Goal: Task Accomplishment & Management: Use online tool/utility

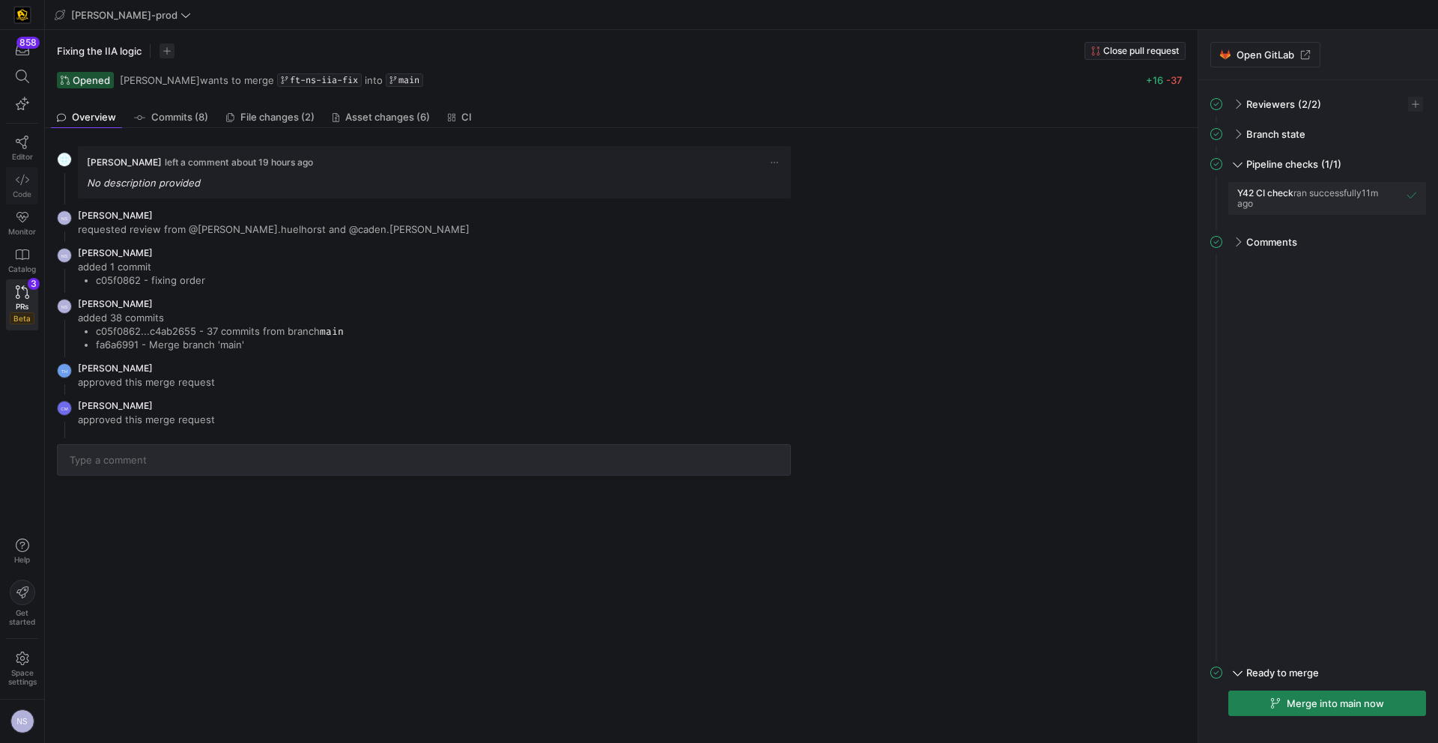
click at [21, 184] on icon at bounding box center [22, 179] width 13 height 13
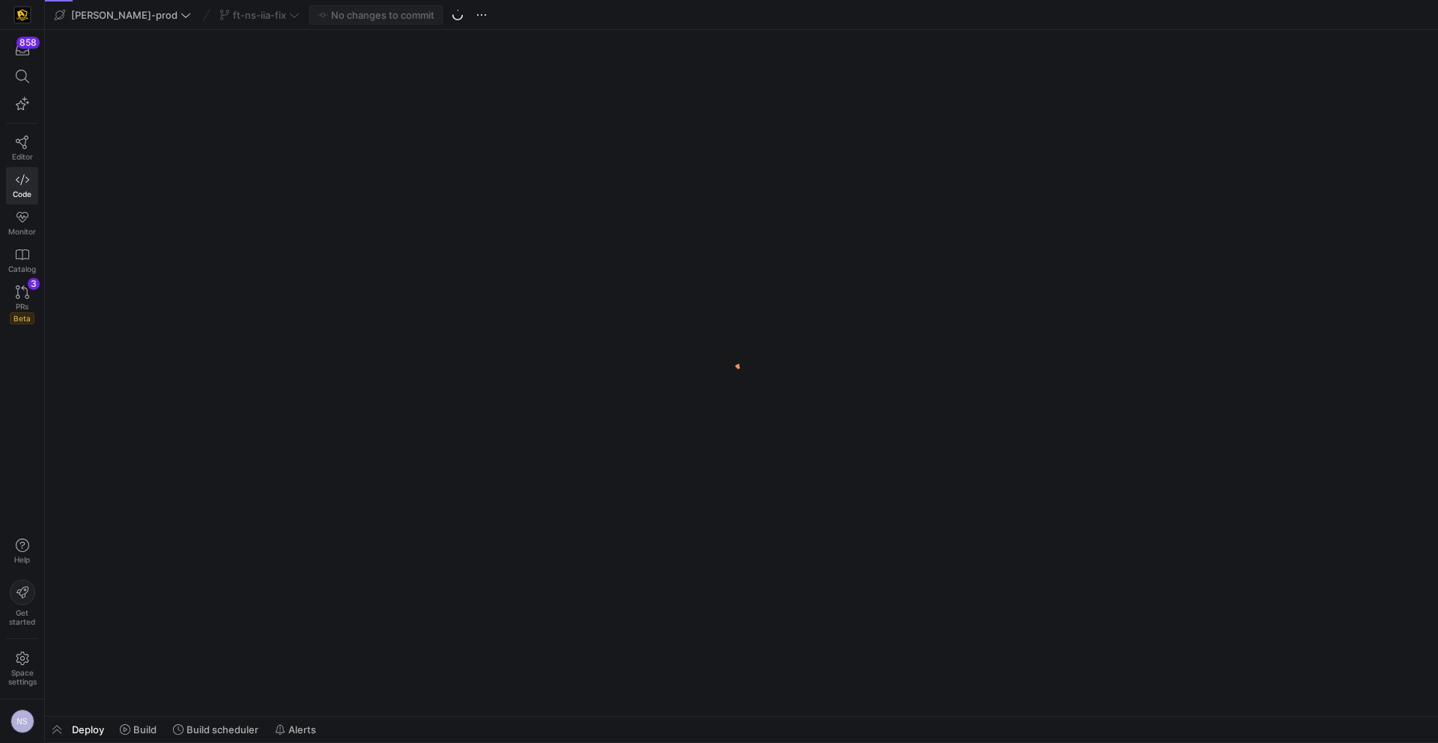
click at [252, 10] on div "ft-ns-iia-fix" at bounding box center [260, 14] width 88 height 19
click at [234, 14] on div "ft-ns-iia-fix" at bounding box center [260, 14] width 88 height 19
click at [228, 15] on div "ft-ns-iia-fix" at bounding box center [260, 14] width 88 height 19
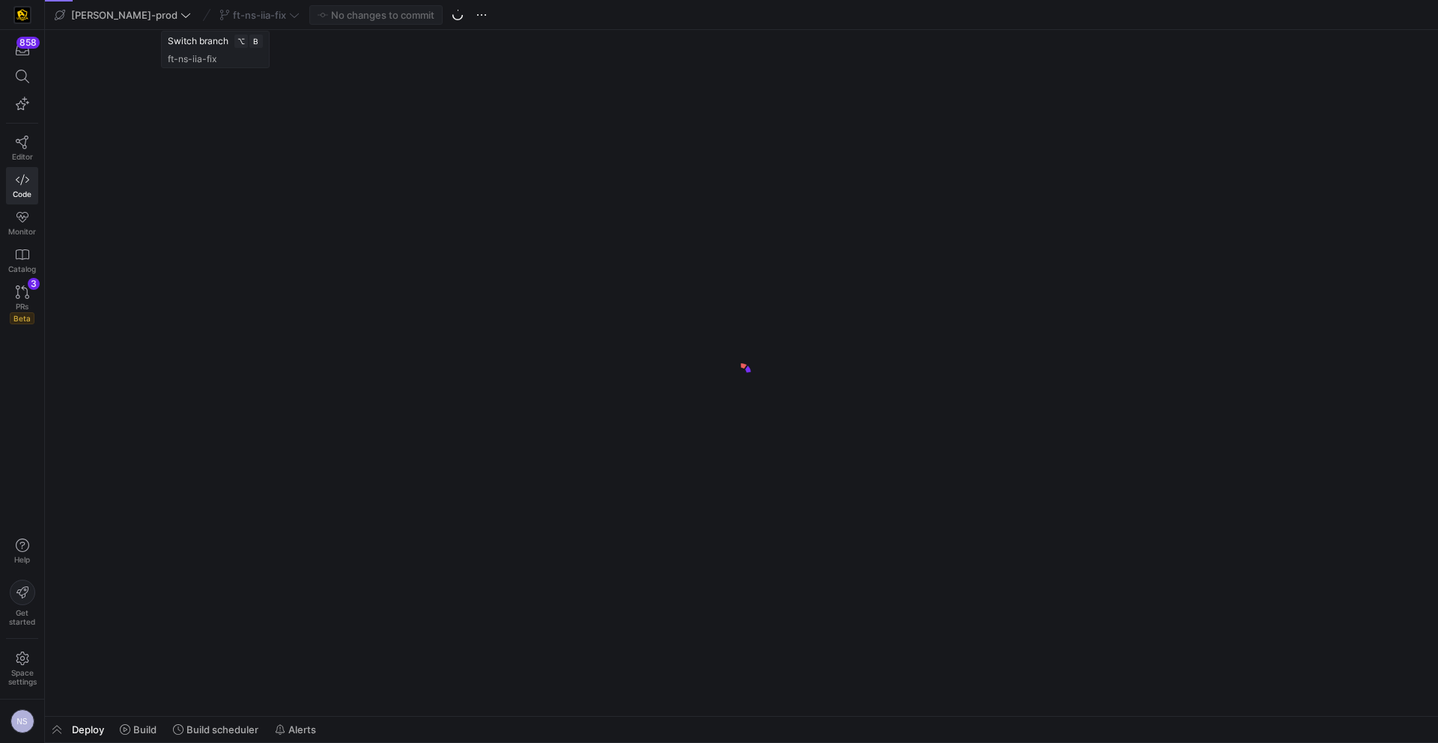
click at [228, 14] on div "ft-ns-iia-fix" at bounding box center [260, 14] width 88 height 19
click at [228, 13] on div "ft-ns-iia-fix" at bounding box center [260, 14] width 88 height 19
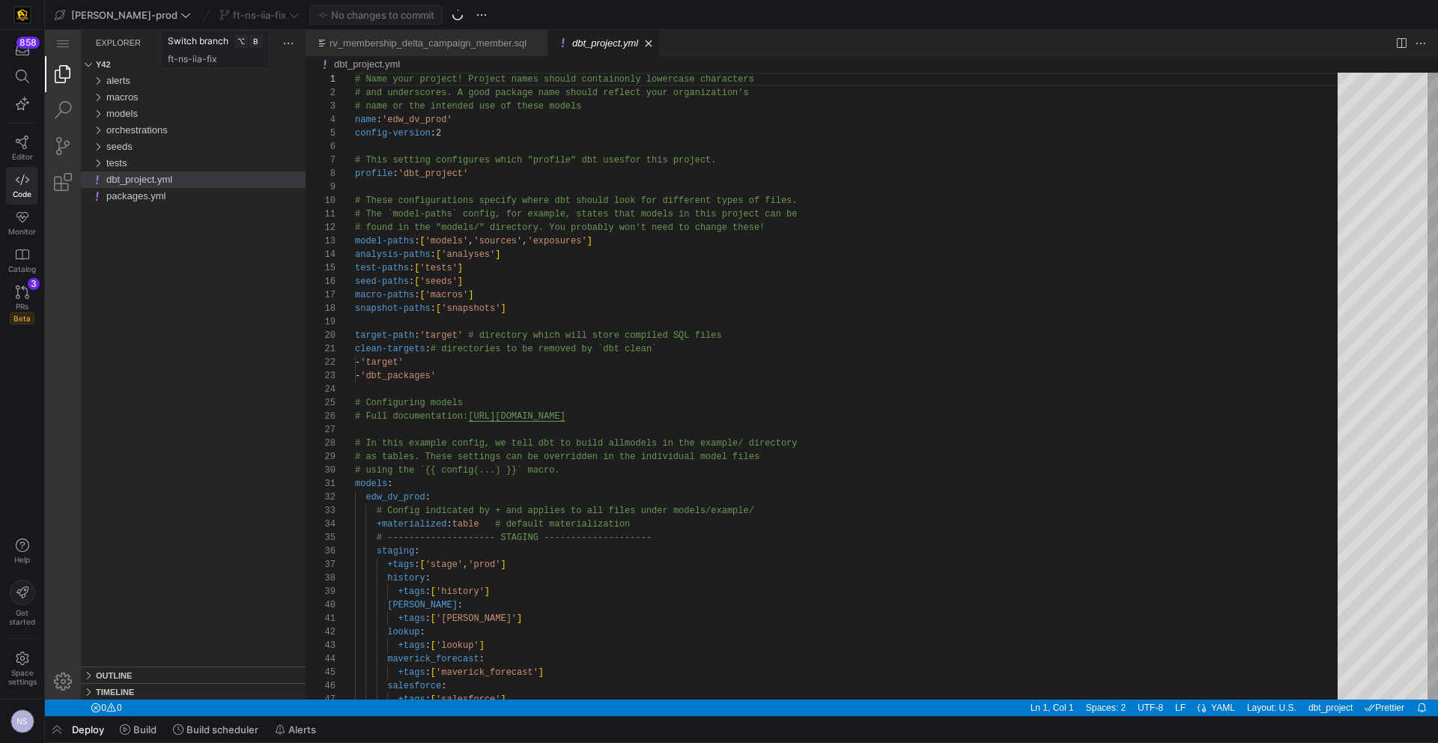
click at [228, 13] on div "ft-ns-iia-fix" at bounding box center [260, 14] width 88 height 19
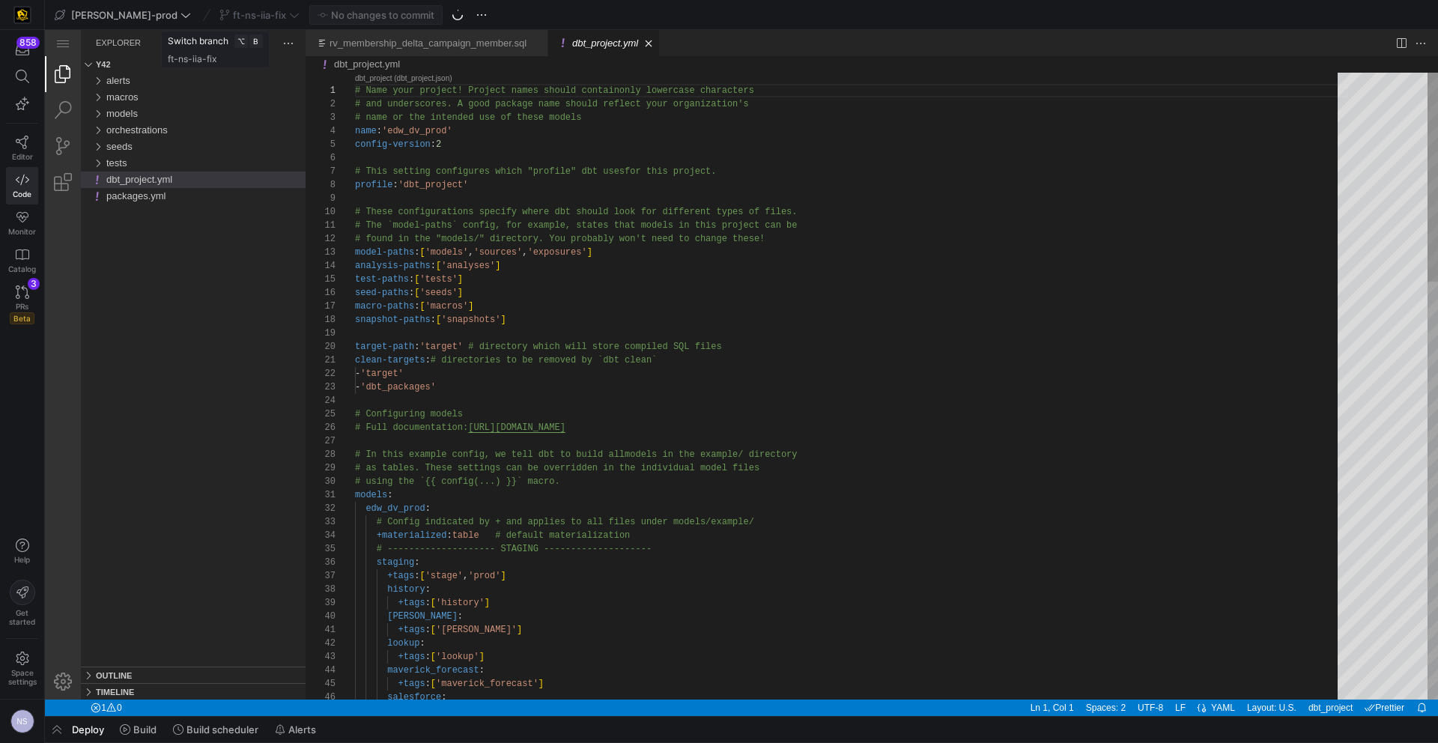
click at [234, 13] on div "ft-ns-iia-fix" at bounding box center [260, 14] width 88 height 19
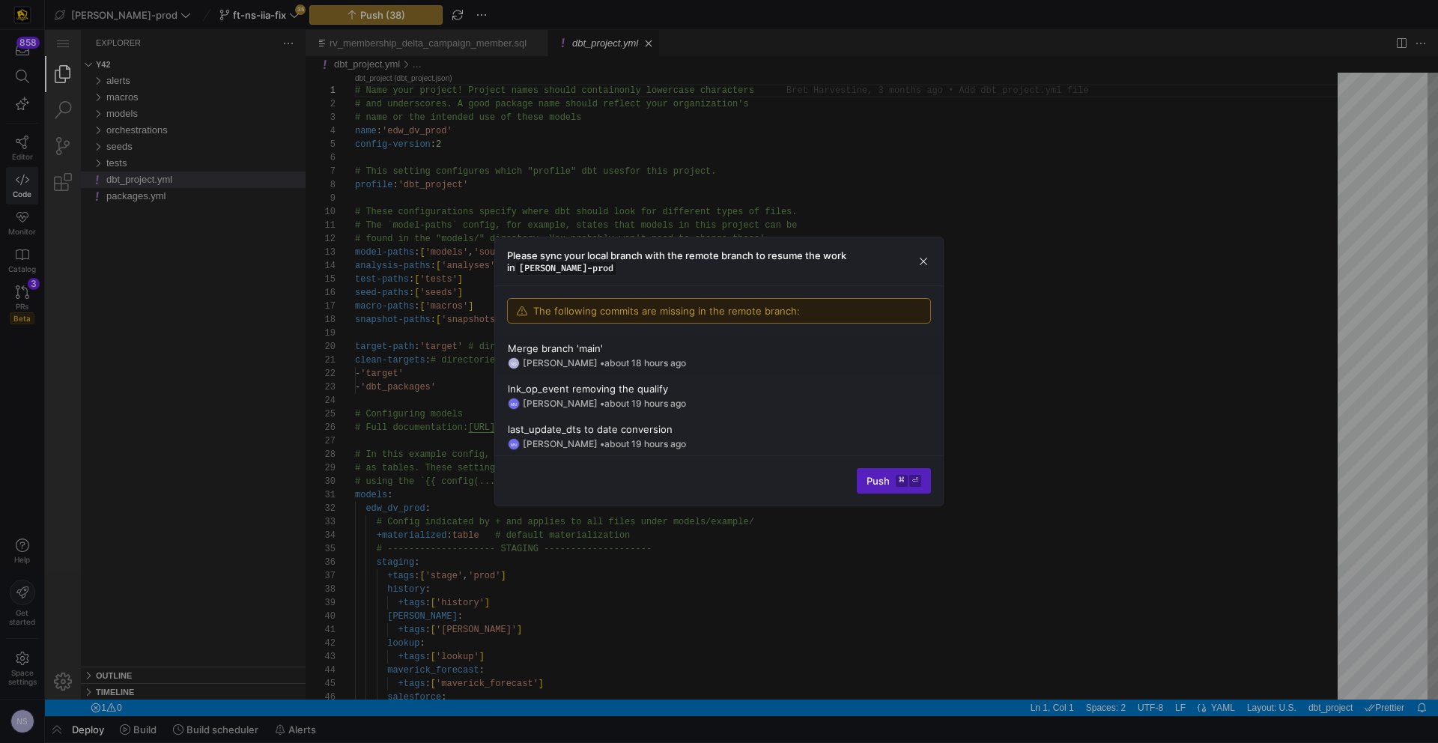
click at [933, 265] on div "Please sync your local branch with the remote branch to resume the work in edw-…" at bounding box center [719, 261] width 448 height 49
click at [919, 258] on span "button" at bounding box center [923, 261] width 15 height 15
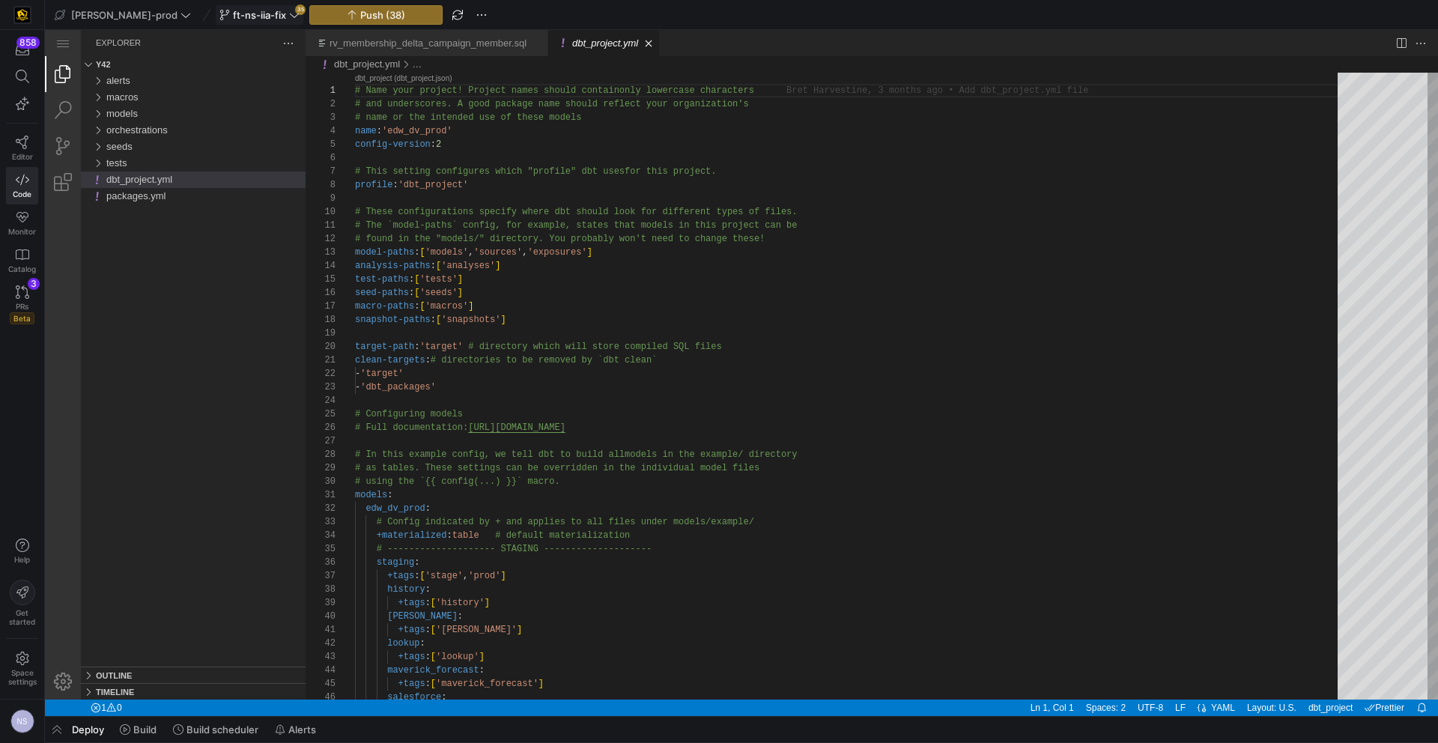
click at [233, 10] on span "ft-ns-iia-fix" at bounding box center [259, 15] width 53 height 12
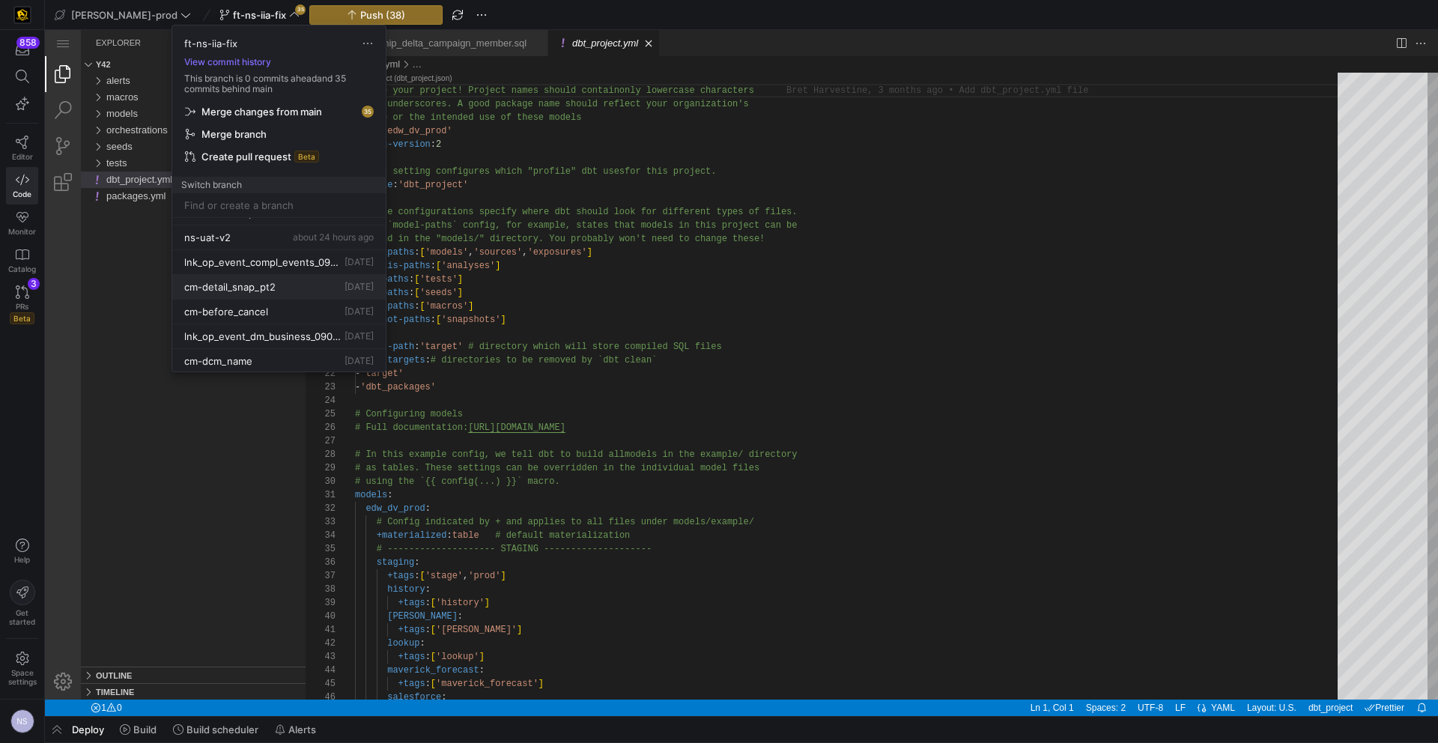
scroll to position [94, 0]
click at [245, 237] on div "ns-uat-v2 about 24 hours ago" at bounding box center [279, 235] width 190 height 12
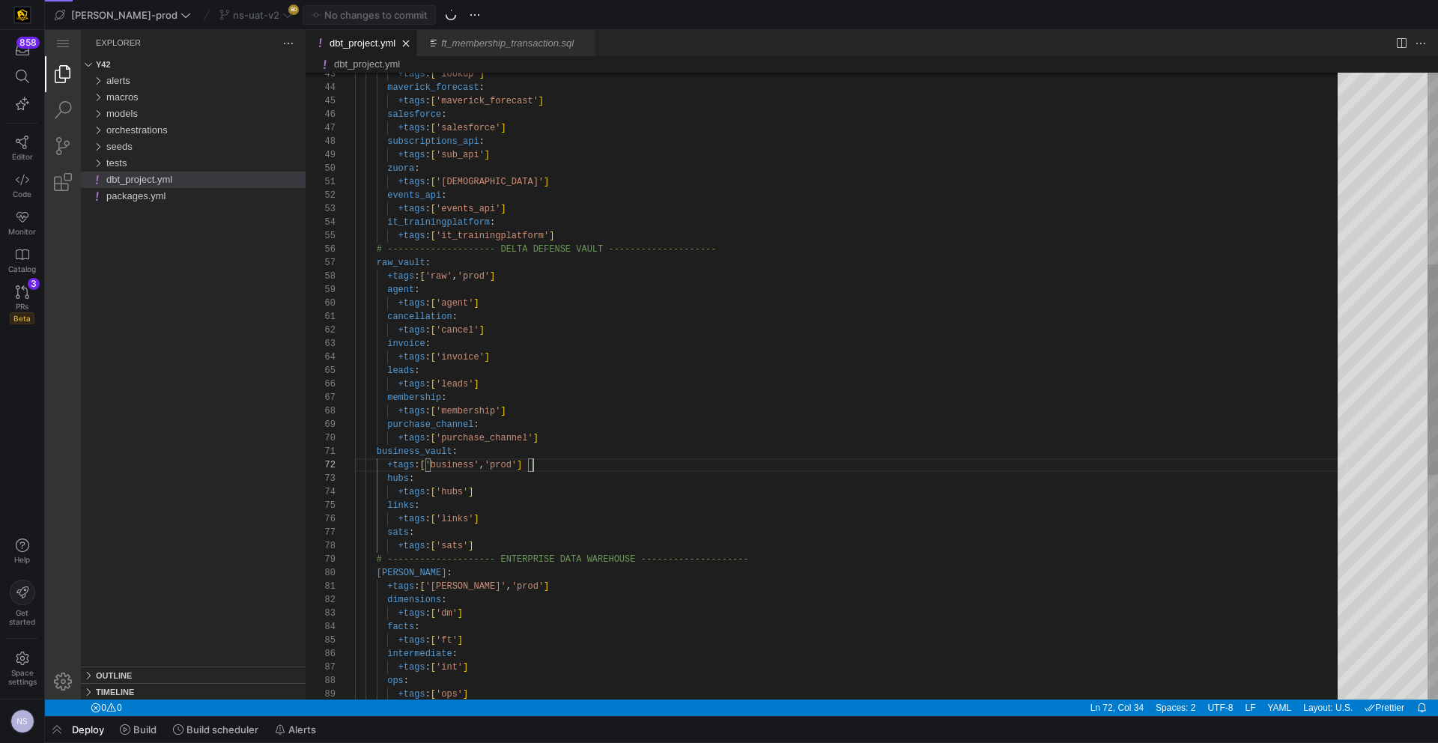
scroll to position [13, 178]
click at [234, 19] on span "ns-uat-v2" at bounding box center [256, 15] width 46 height 12
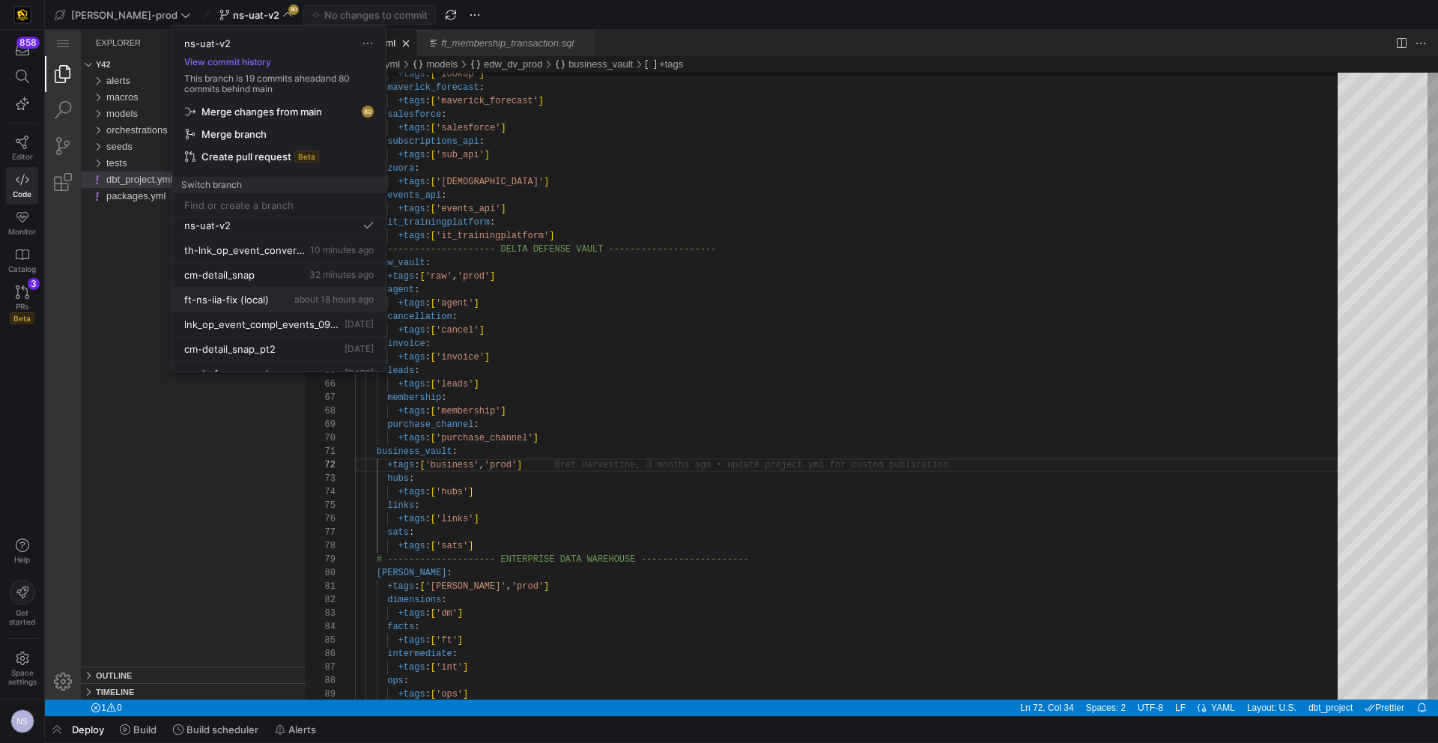
scroll to position [28, 0]
click at [316, 332] on span "Delete" at bounding box center [357, 338] width 104 height 12
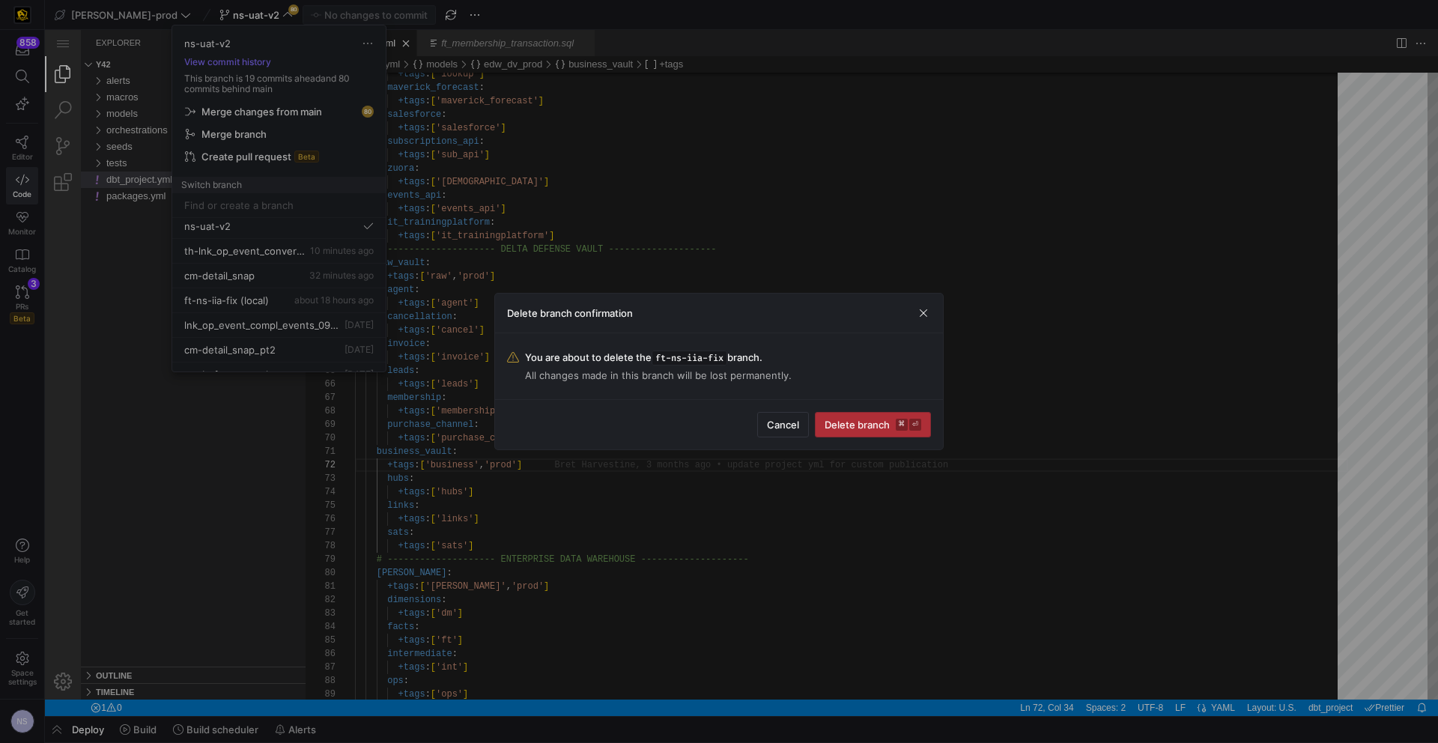
click at [900, 432] on span "submit" at bounding box center [873, 425] width 115 height 24
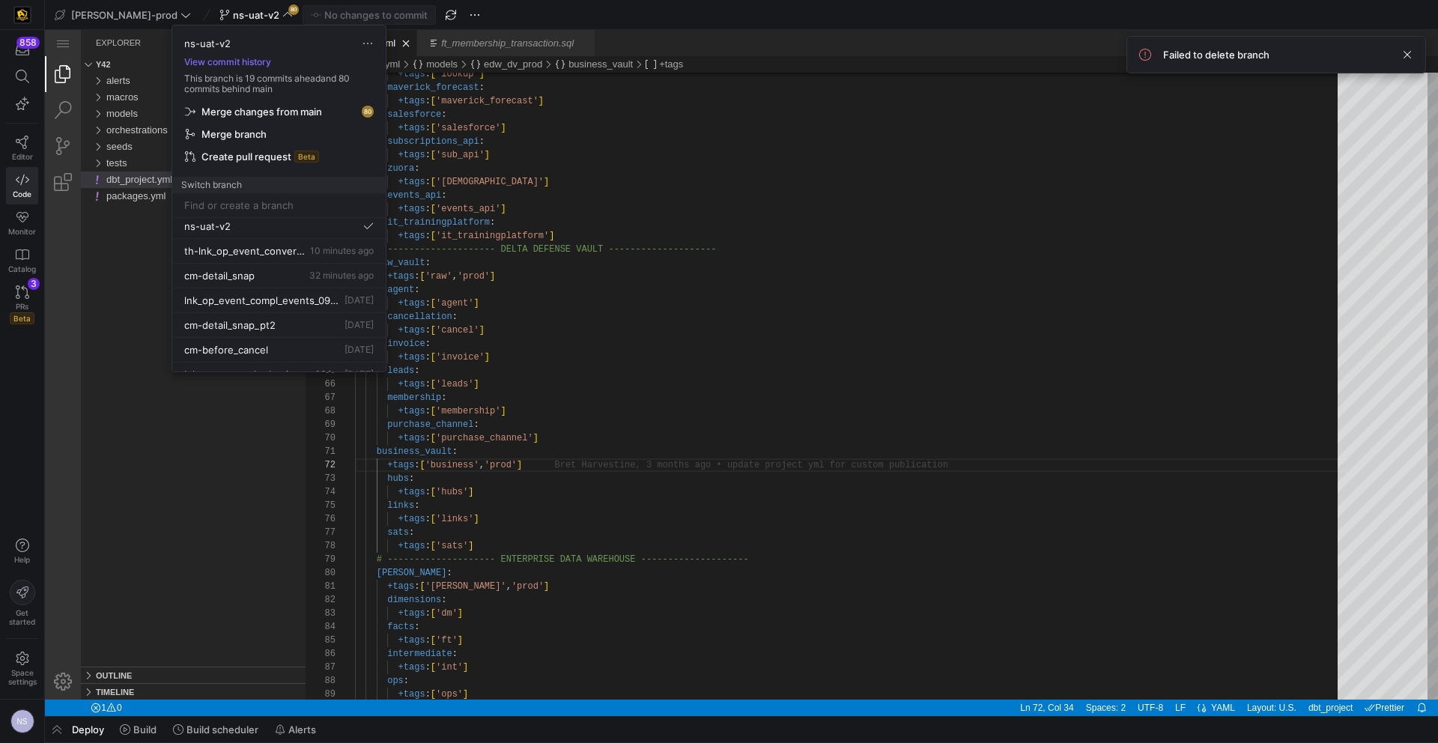
click at [316, 109] on span "Merge changes from main" at bounding box center [262, 112] width 121 height 12
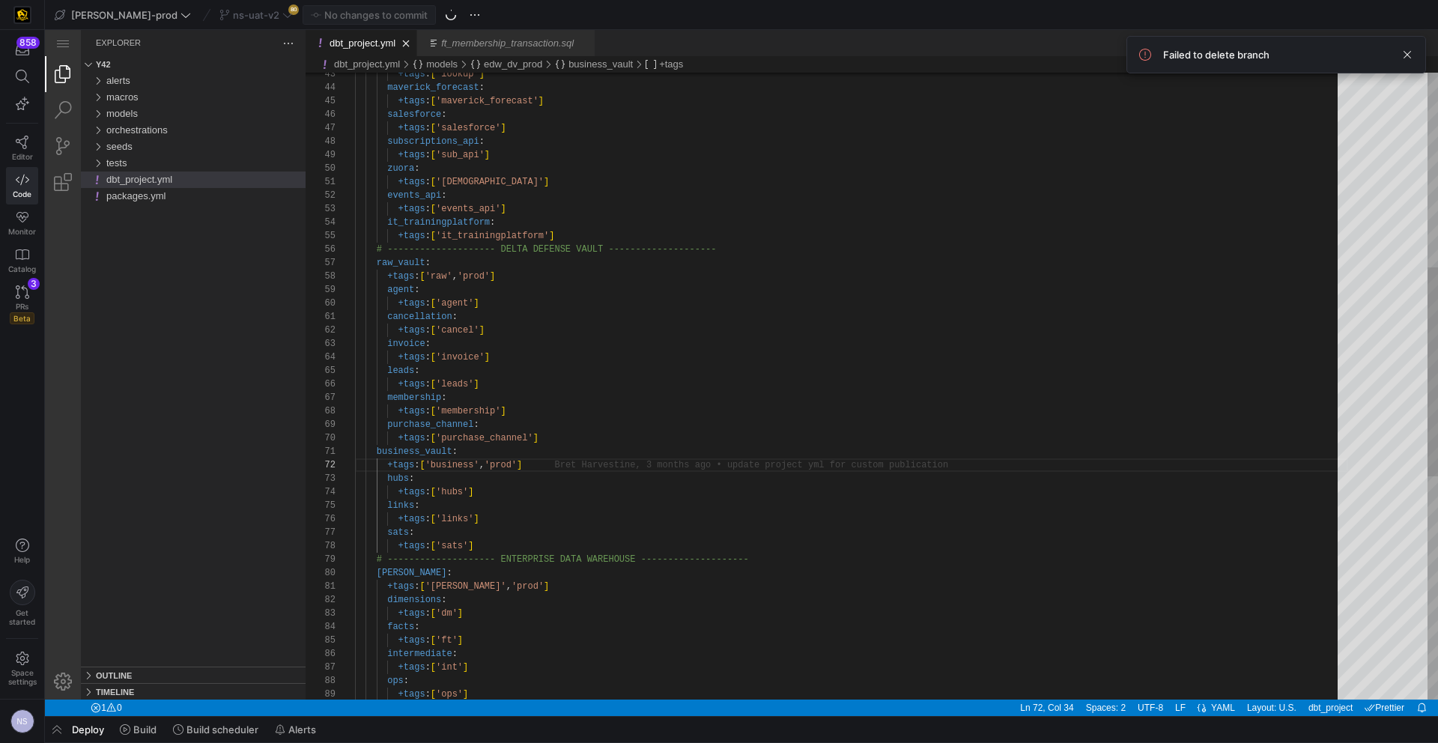
type textarea "+tags: ['zuora'] events_api: +tags: ['events_api'] it_trainingplatform: +tags: …"
click at [787, 254] on div "+tags : [ 'lookup' ] maverick_forecast : +tags : [ 'maverick_forecast' ] salesf…" at bounding box center [851, 429] width 993 height 1879
click at [52, 726] on span "button" at bounding box center [57, 729] width 24 height 25
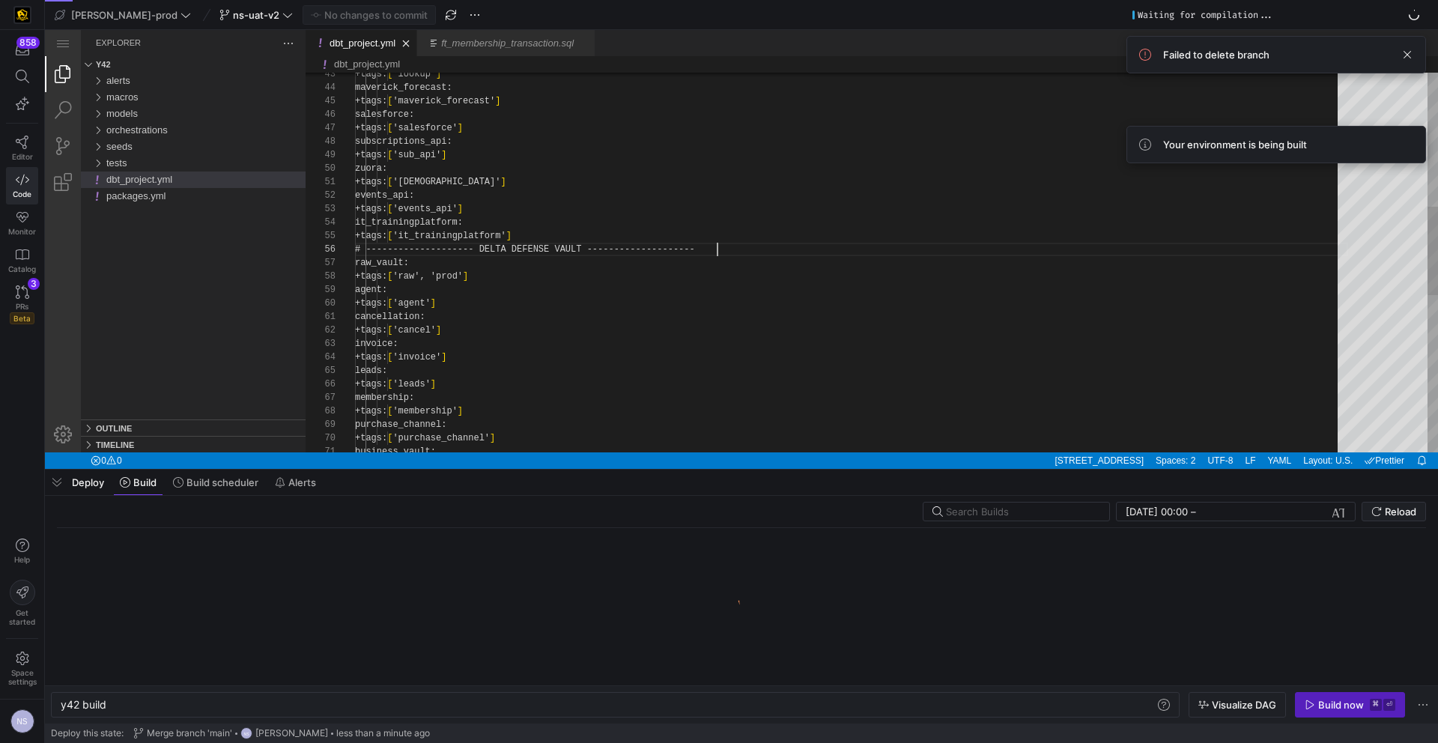
scroll to position [67, 362]
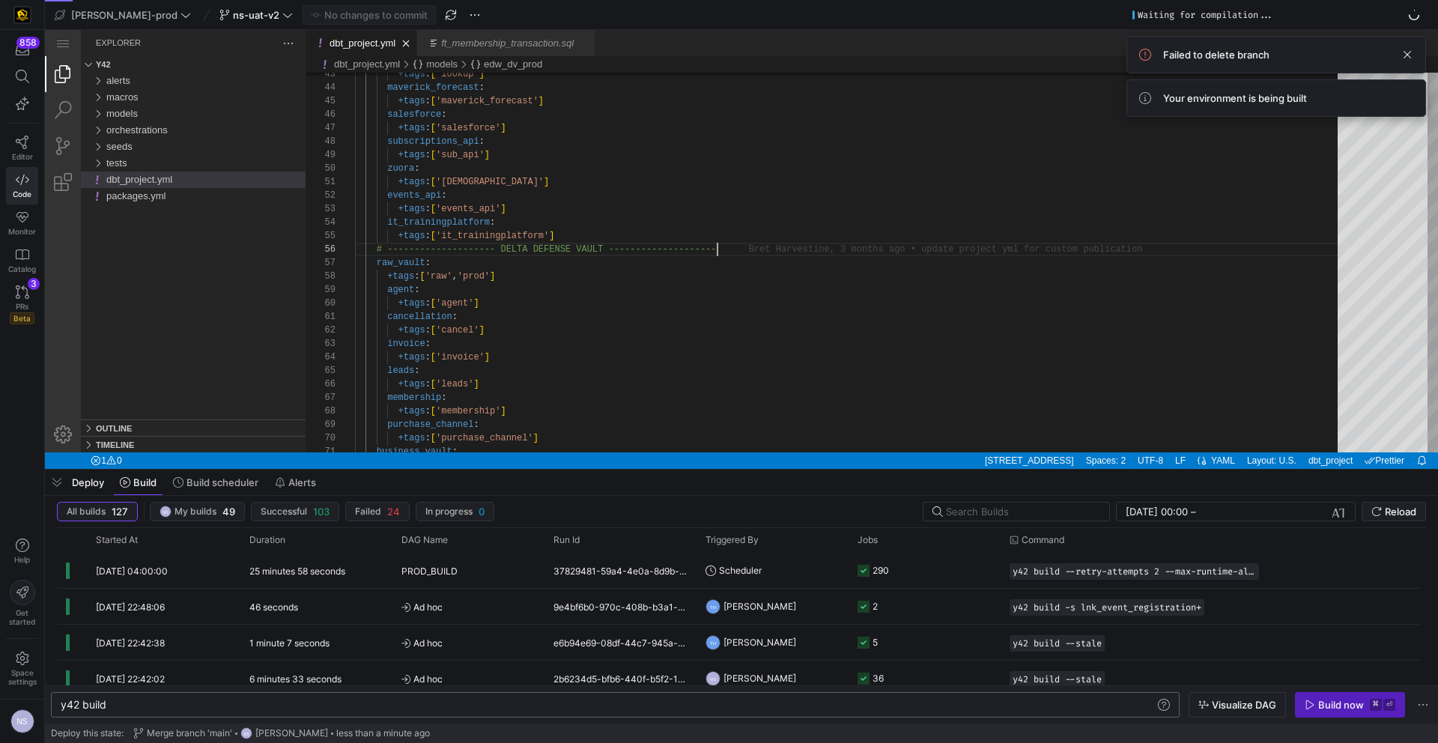
click at [173, 706] on div "y42 build" at bounding box center [608, 705] width 1094 height 12
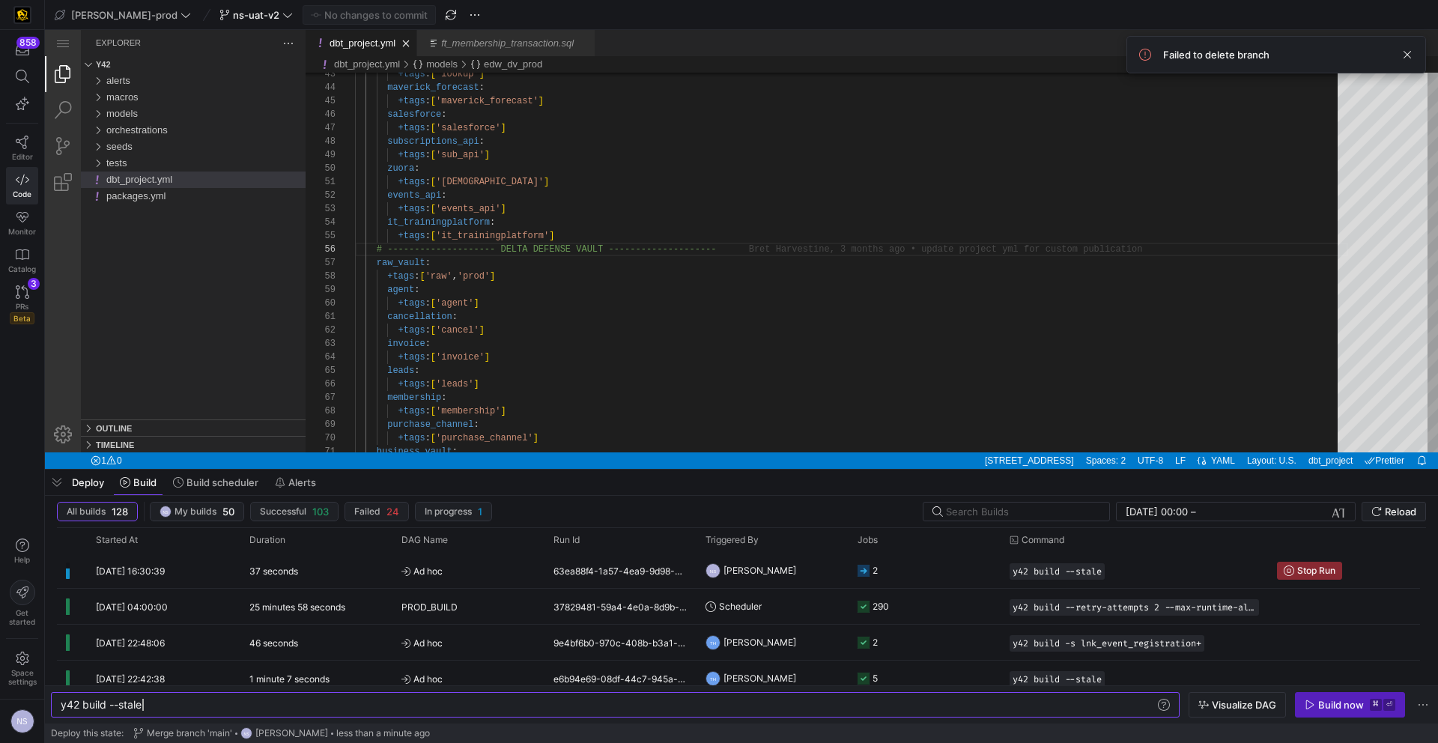
type textarea "y42 build --stale"
click at [126, 115] on span "models" at bounding box center [121, 113] width 31 height 11
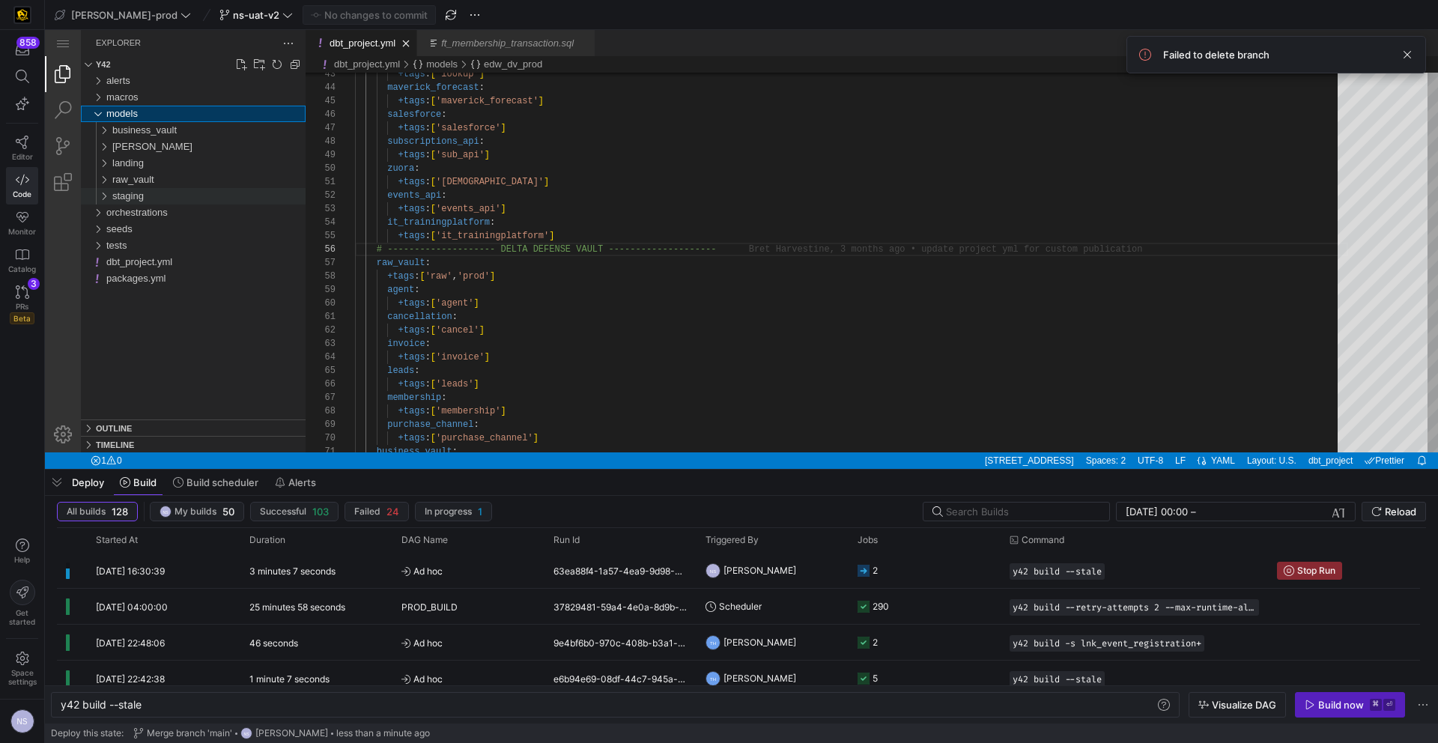
click at [140, 194] on span "staging" at bounding box center [127, 195] width 31 height 11
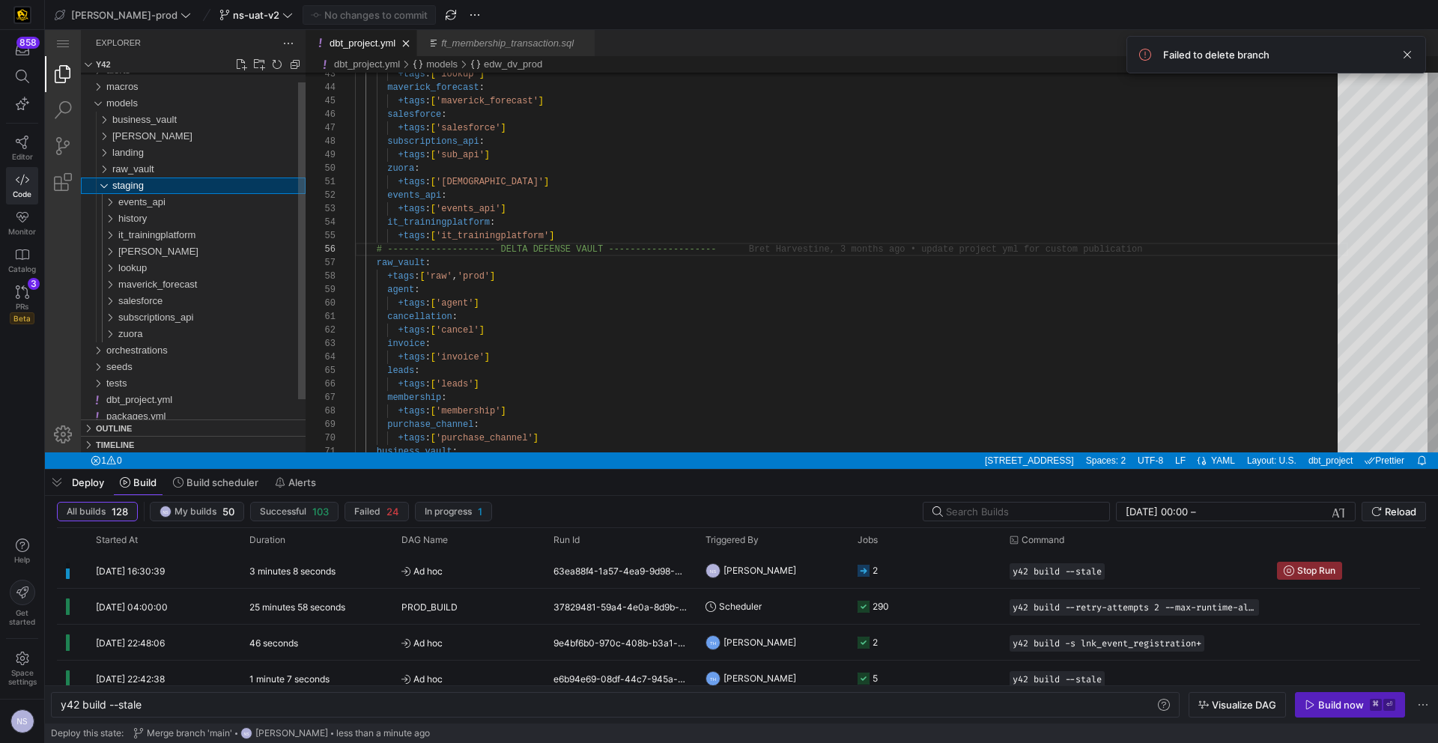
click at [139, 192] on div "staging" at bounding box center [208, 186] width 193 height 16
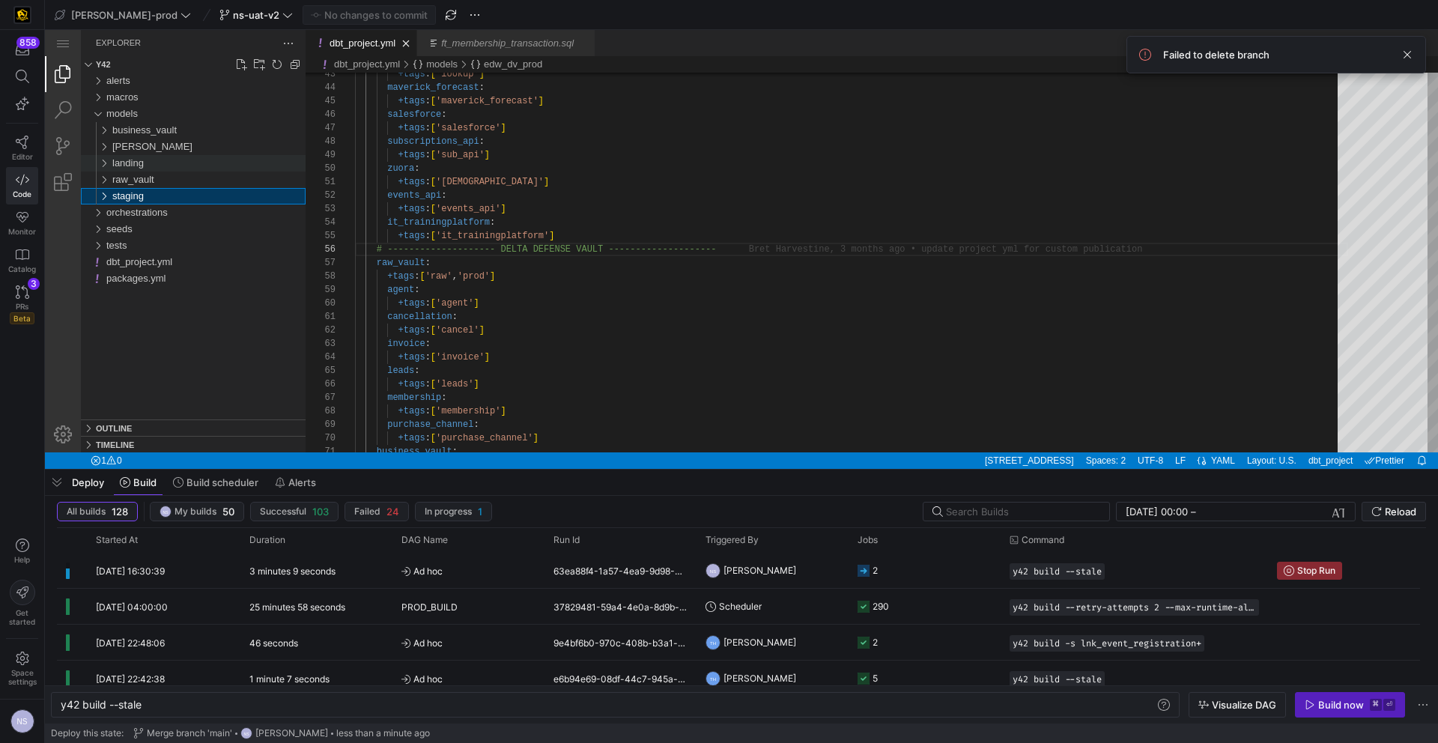
click at [130, 160] on span "landing" at bounding box center [127, 162] width 31 height 11
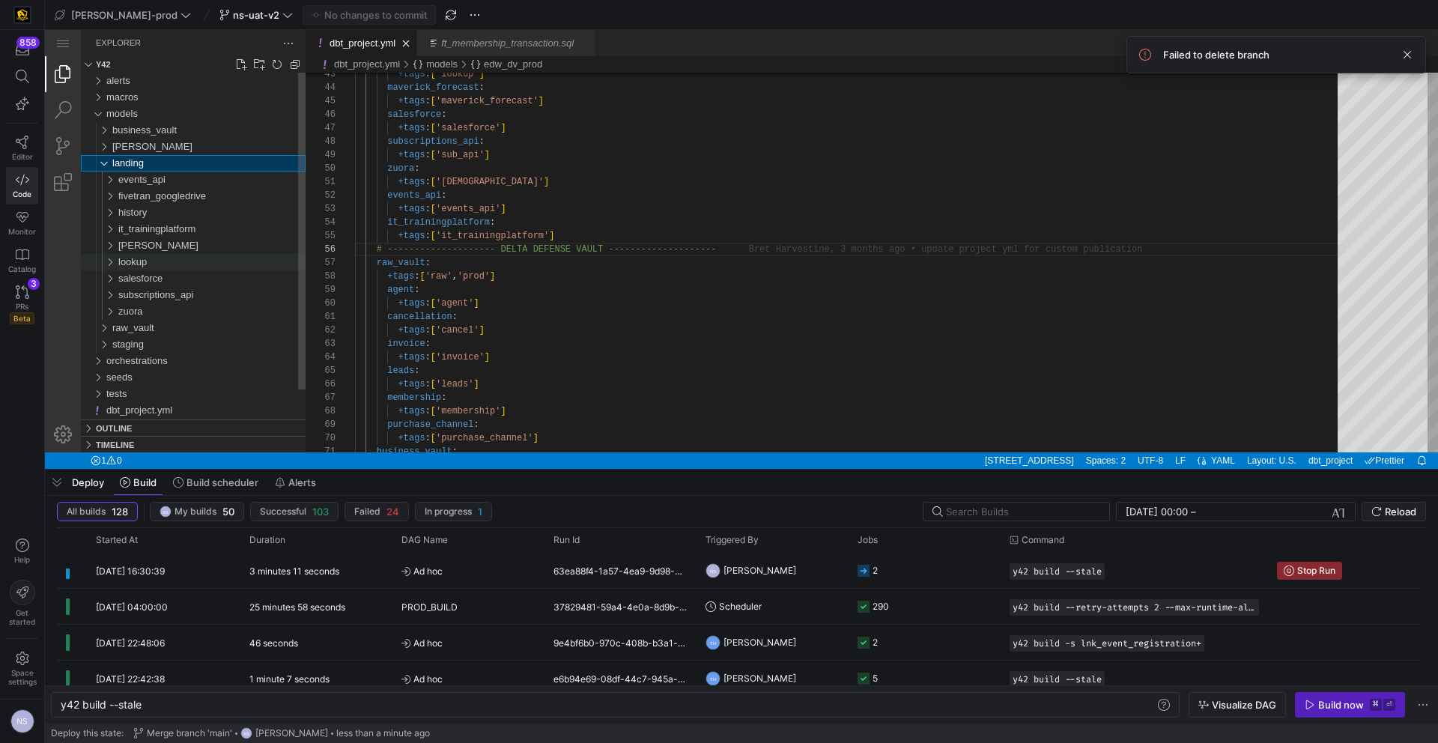
click at [151, 261] on div "lookup" at bounding box center [211, 262] width 187 height 16
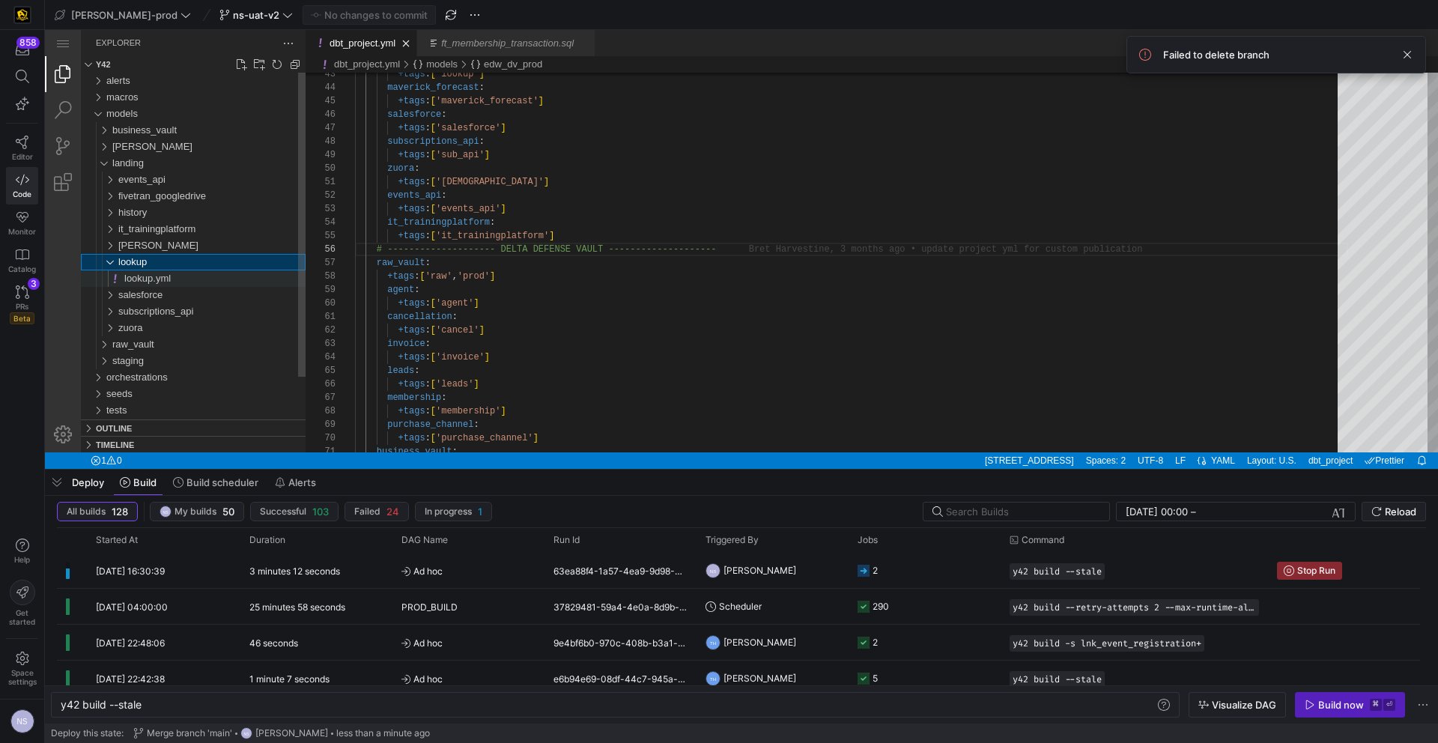
click at [157, 273] on span "lookup.yml" at bounding box center [147, 278] width 46 height 11
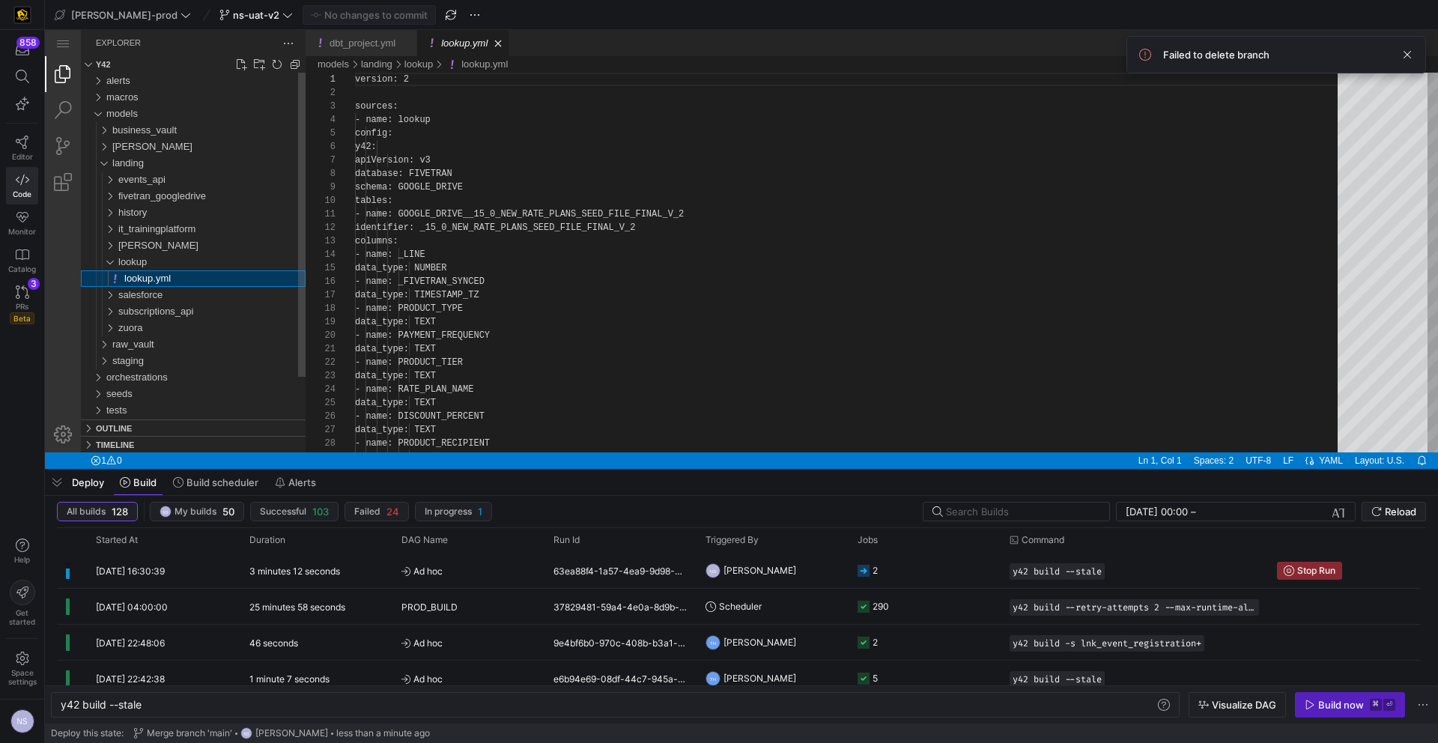
scroll to position [135, 0]
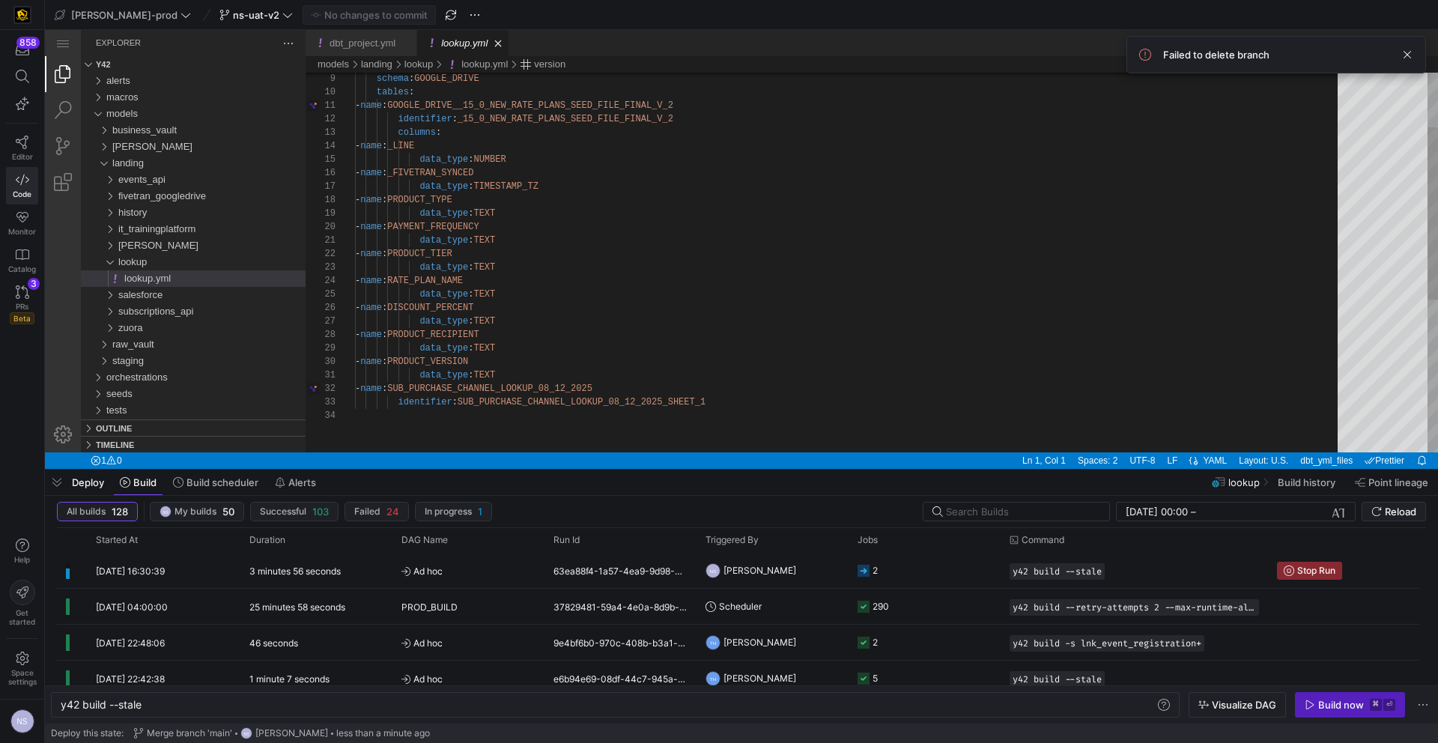
type textarea "data_type: TEXT - name: SUB_PURCHASE_CHANNEL_LOOKUP_08_12_2025 identifier: SUB_…"
click at [590, 405] on div "identifier : SUB_PURCHASE_CHANNEL_LOOKUP_08_12_2025_SHEET_1 - name : SUB_PURCHA…" at bounding box center [851, 371] width 993 height 836
click at [567, 389] on div "identifier : SUB_PURCHASE_CHANNEL_LOOKUP_08_12_2025_SHEET_1 - name : SUB_PURCHA…" at bounding box center [851, 371] width 993 height 836
click at [581, 403] on div "identifier : SUB_PURCHASE_CHANNEL_LOOKUP_08_12_2025_SHEET_1 - name : SUB_PURCHA…" at bounding box center [851, 371] width 993 height 836
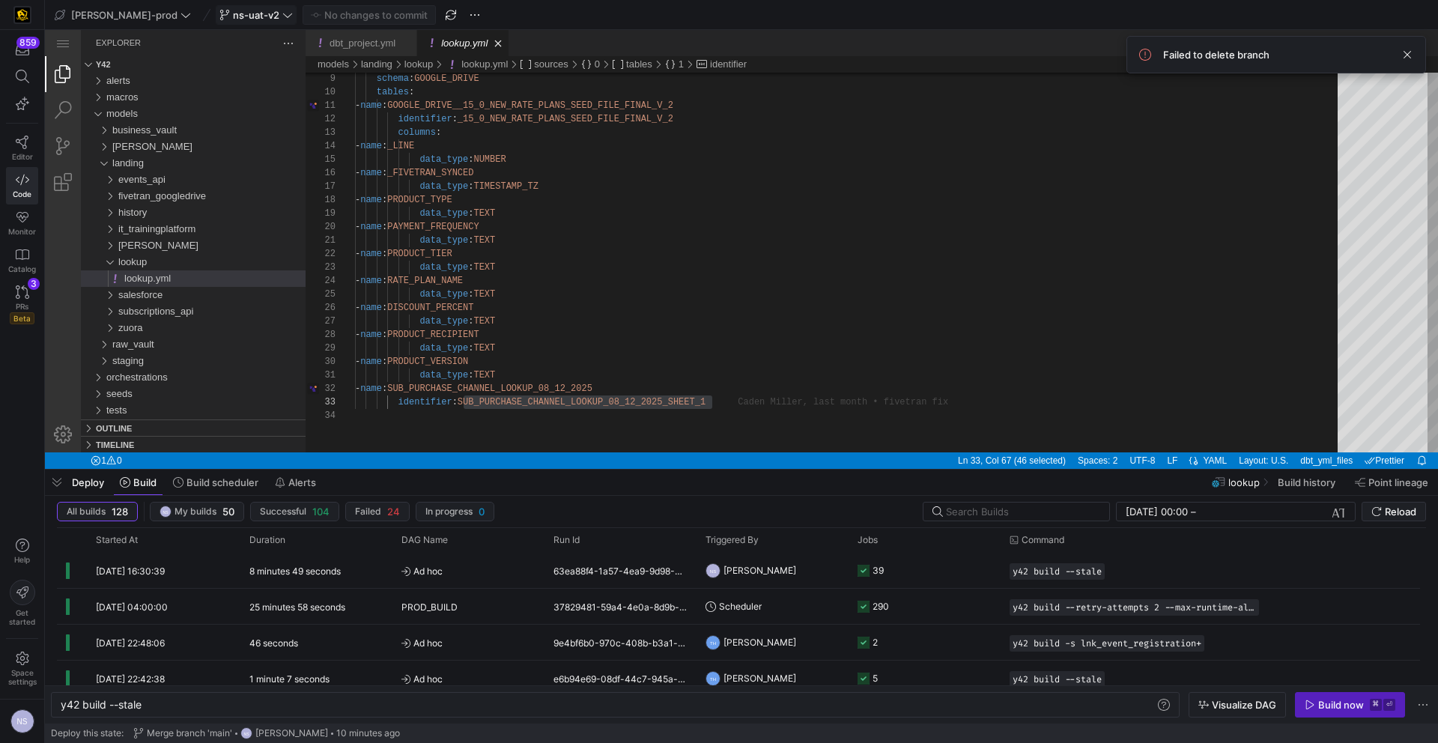
click at [233, 16] on span "ns-uat-v2" at bounding box center [256, 15] width 46 height 12
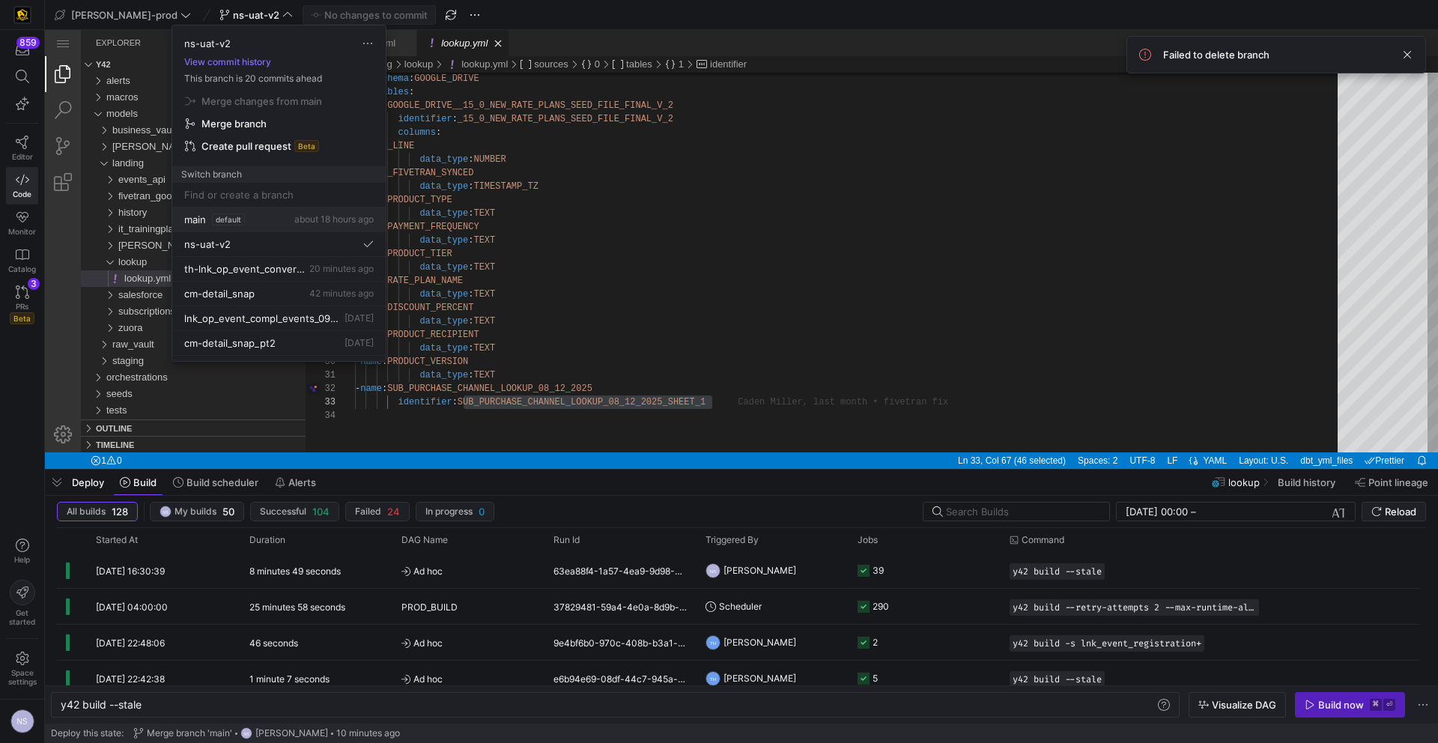
click at [233, 211] on button "main default about 18 hours ago" at bounding box center [279, 220] width 214 height 25
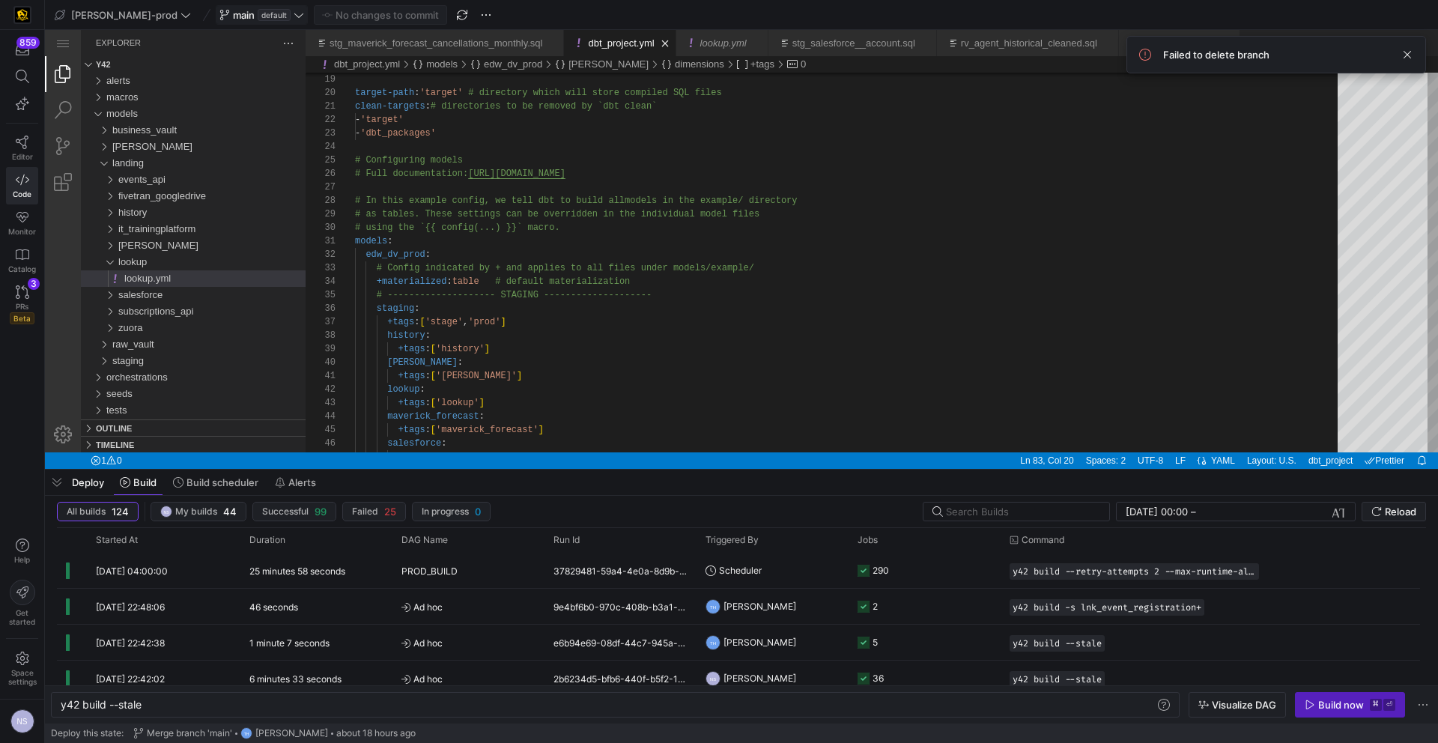
click at [258, 15] on span "default" at bounding box center [274, 15] width 33 height 12
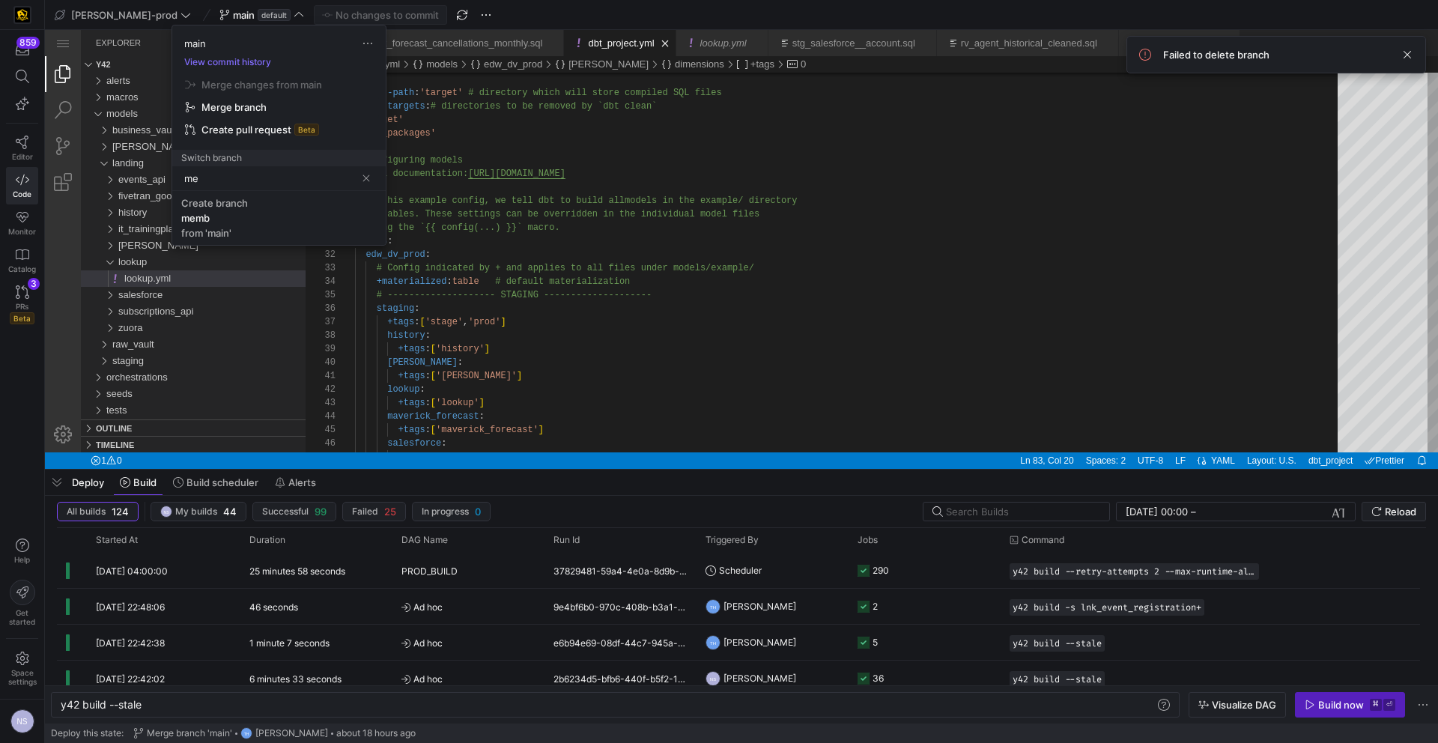
type input "m"
type input "ft-ns-membership-updates"
click at [284, 215] on div "ft-ns-membership-updates" at bounding box center [245, 218] width 128 height 12
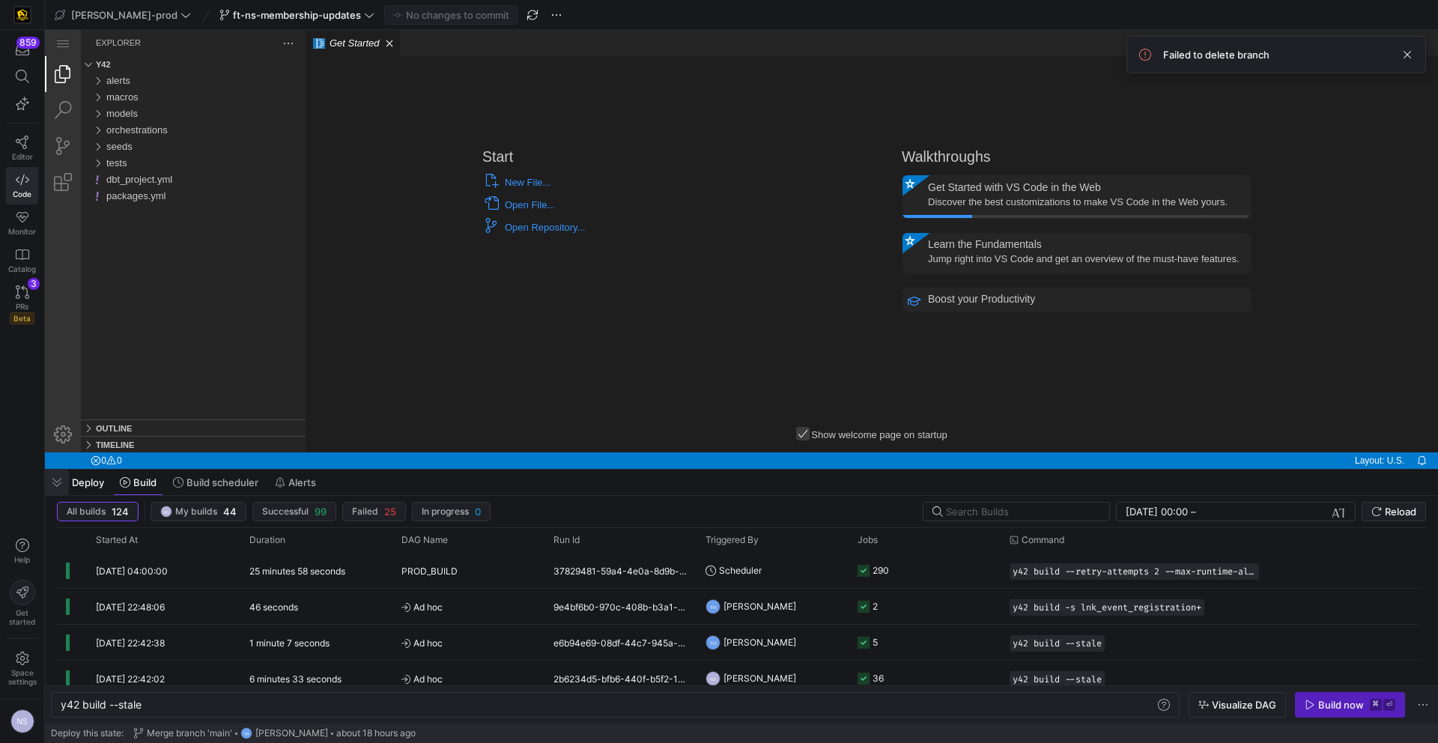
drag, startPoint x: 56, startPoint y: 483, endPoint x: 25, endPoint y: 580, distance: 101.6
click at [56, 483] on span "button" at bounding box center [57, 482] width 24 height 25
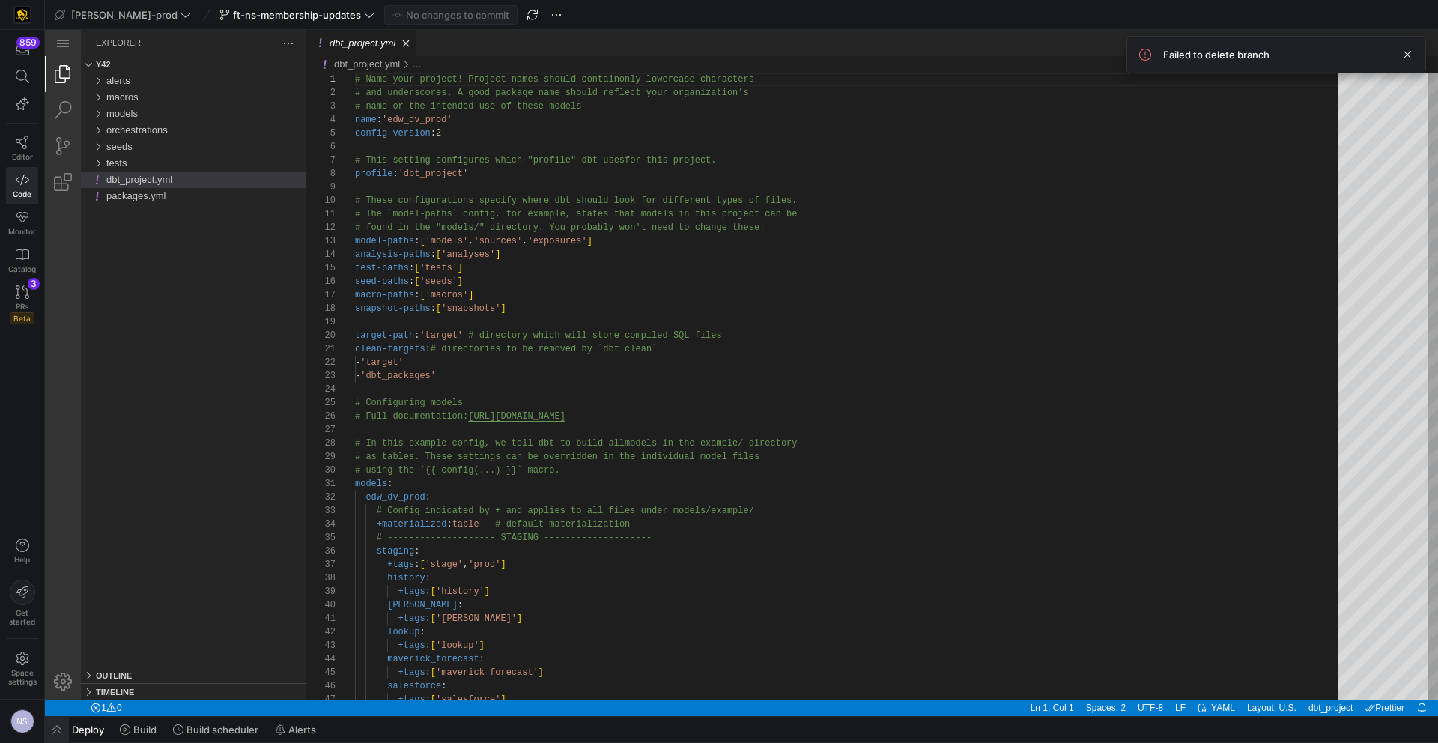
click at [55, 727] on span "button" at bounding box center [57, 729] width 24 height 25
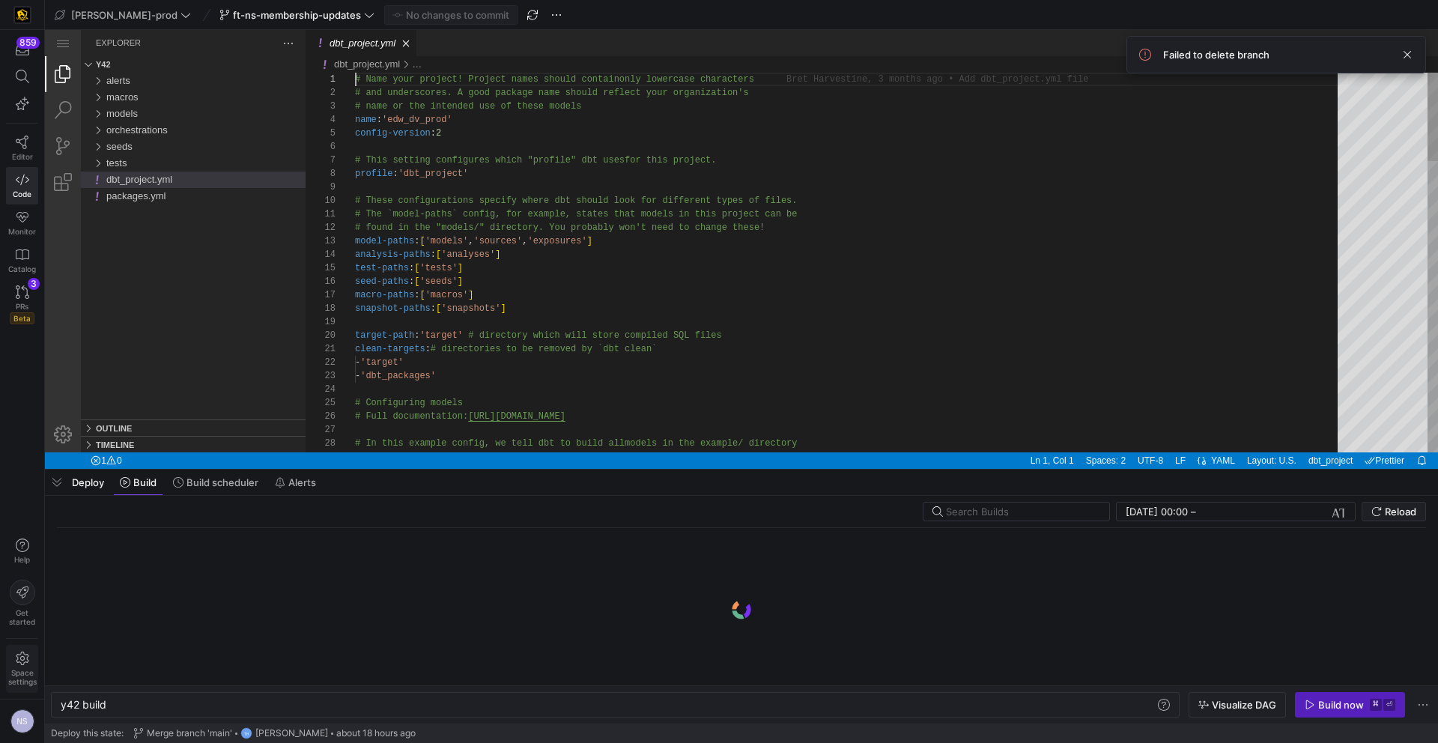
scroll to position [0, 45]
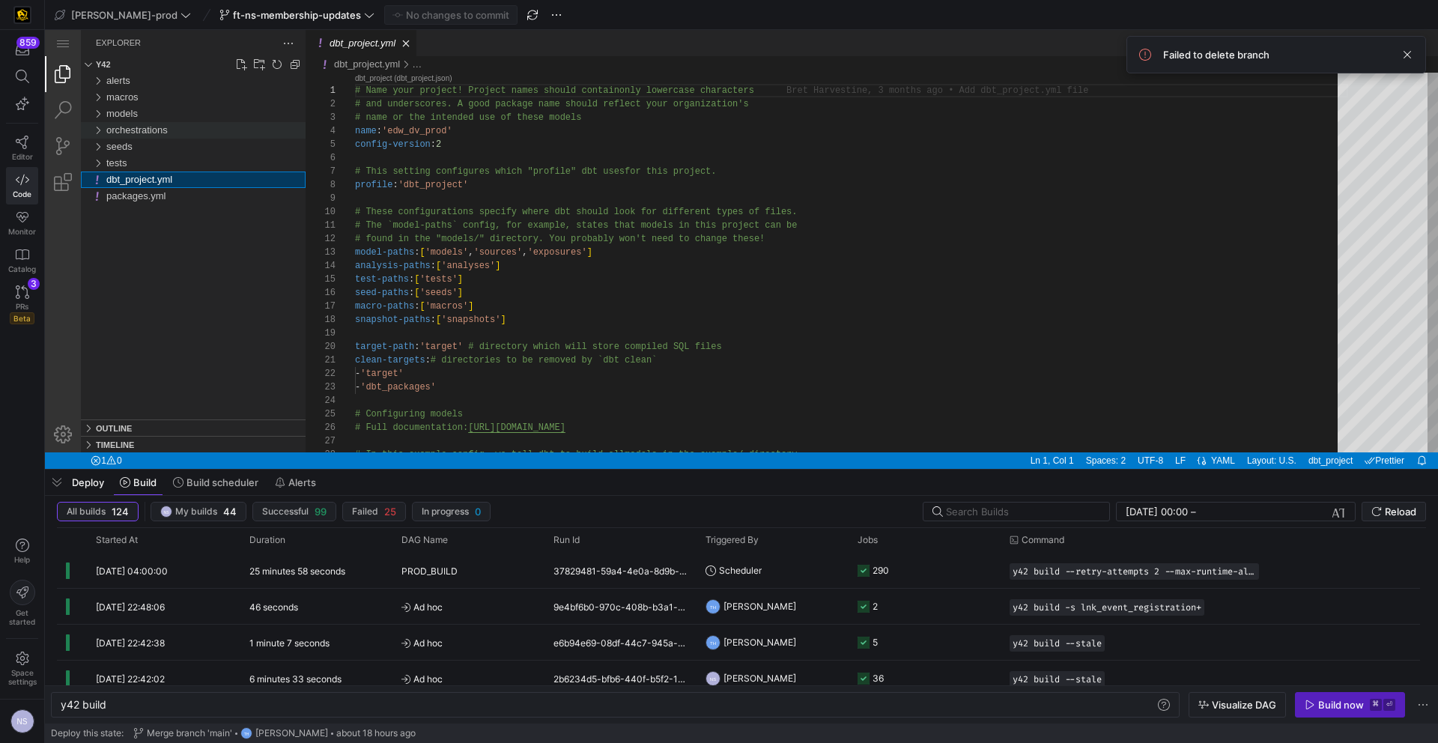
click at [151, 124] on span "orchestrations" at bounding box center [136, 129] width 61 height 11
click at [142, 122] on div "orchestrations" at bounding box center [205, 130] width 199 height 16
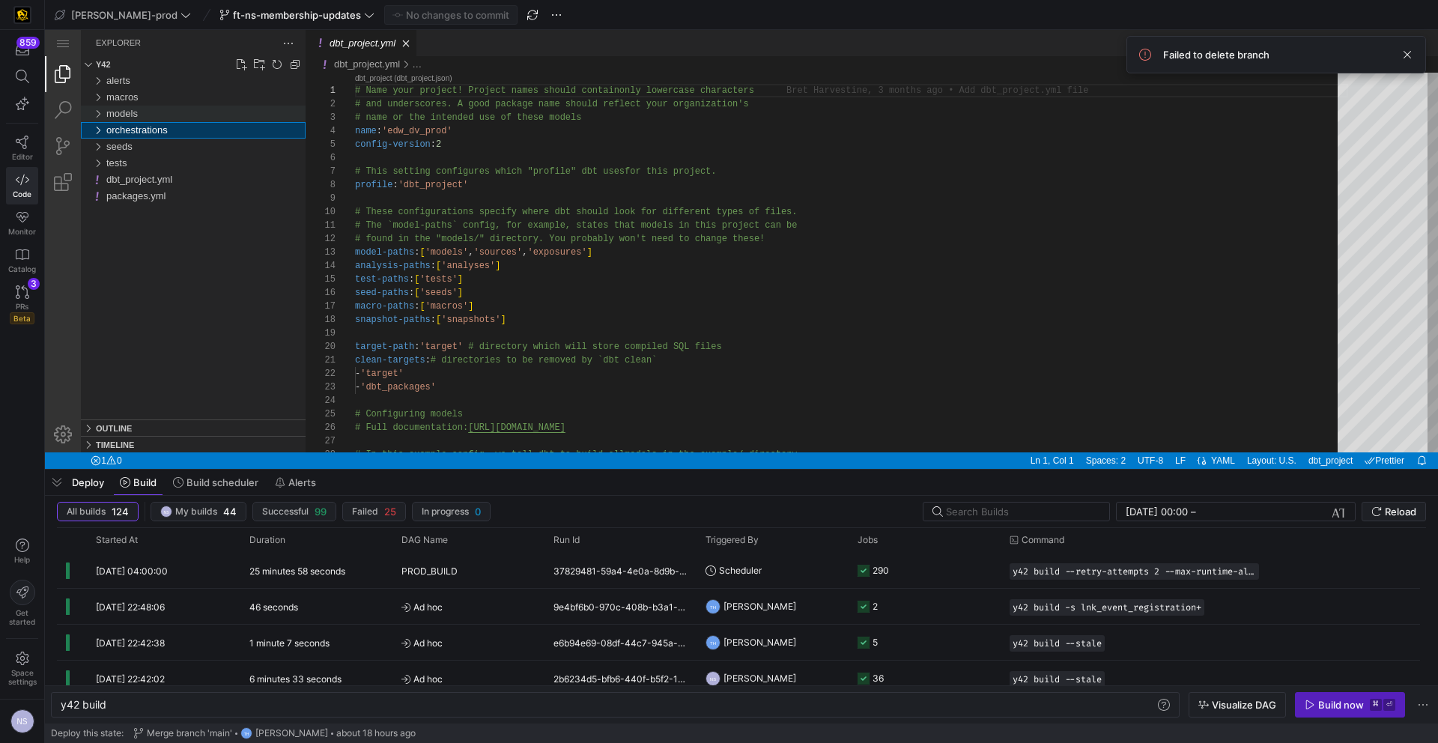
click at [138, 113] on span "models" at bounding box center [121, 113] width 31 height 11
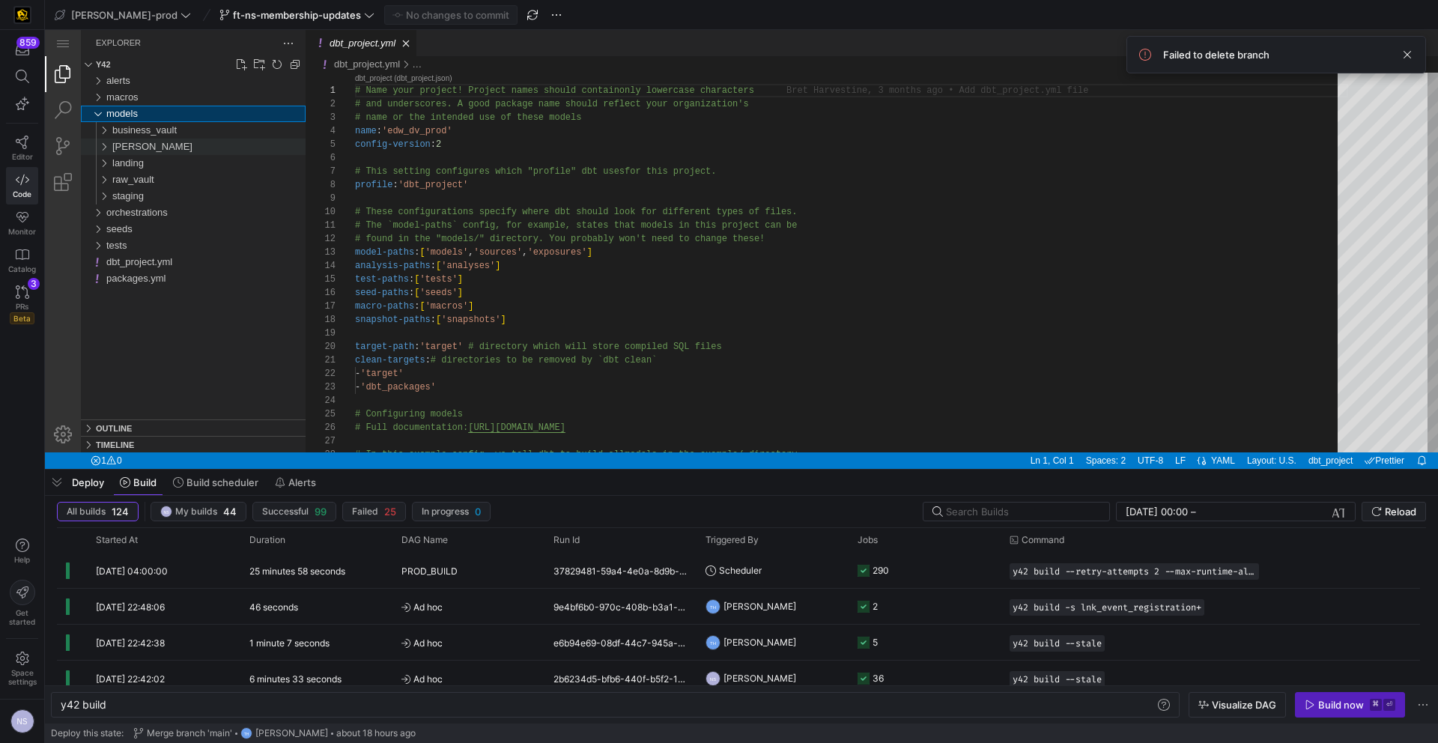
click at [138, 139] on div "[PERSON_NAME]" at bounding box center [208, 147] width 193 height 16
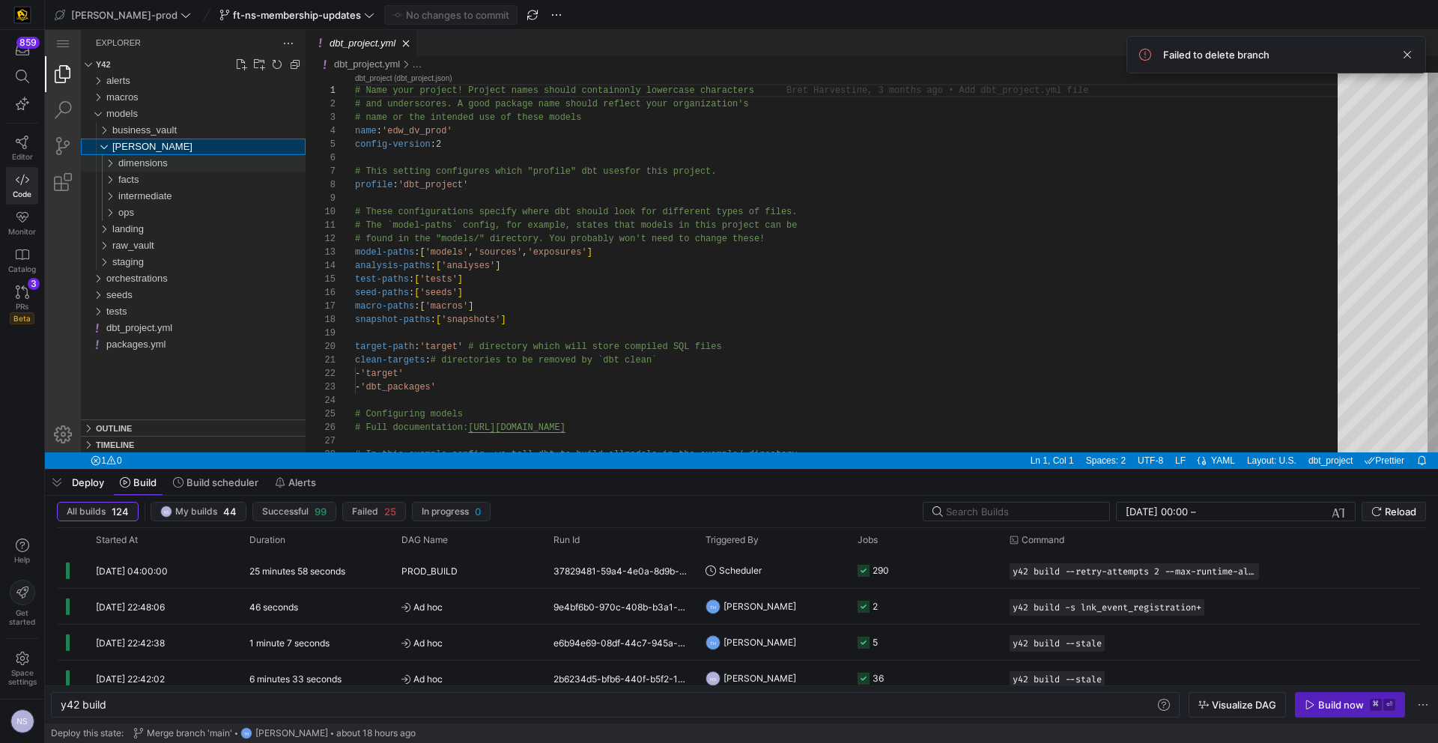
click at [150, 163] on span "dimensions" at bounding box center [142, 162] width 49 height 11
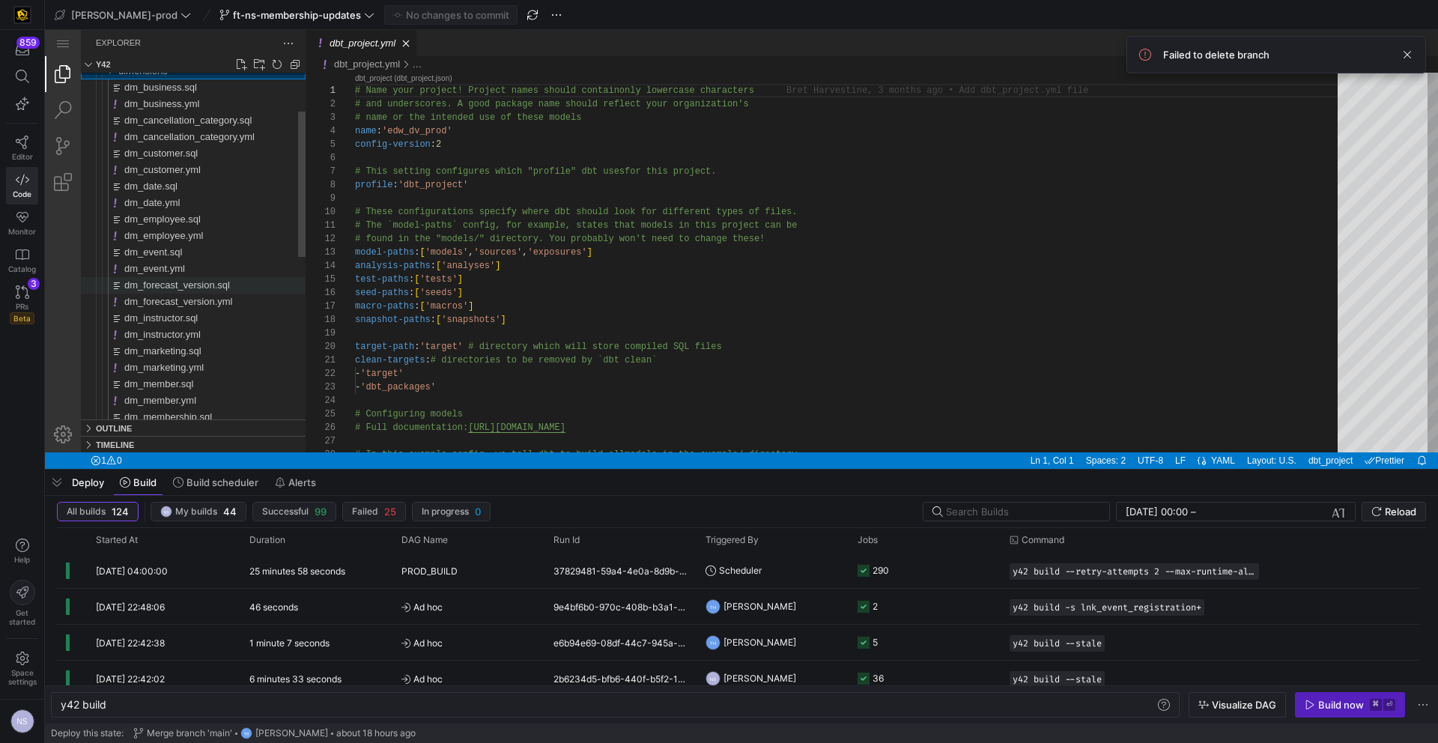
click at [205, 287] on div "dm_forecast_version.sql" at bounding box center [214, 285] width 181 height 16
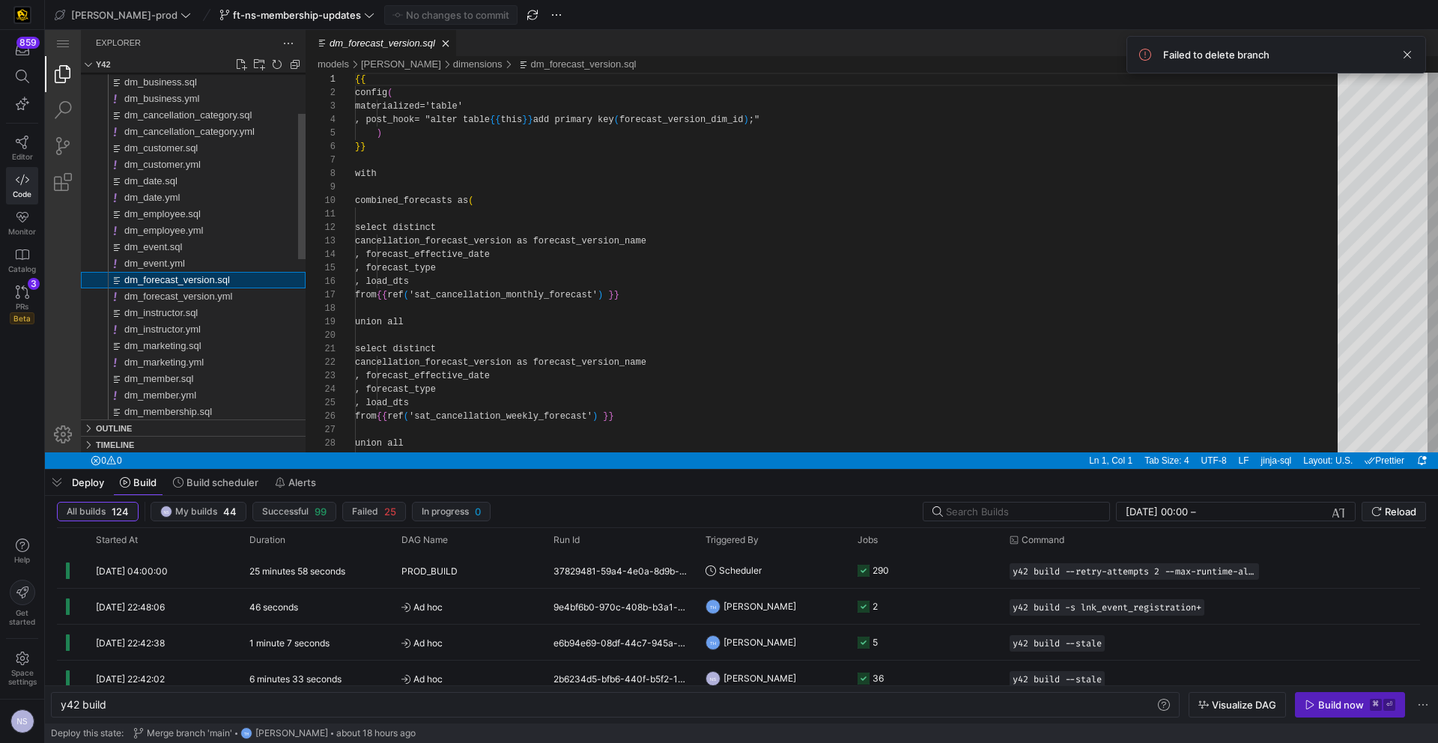
scroll to position [135, 0]
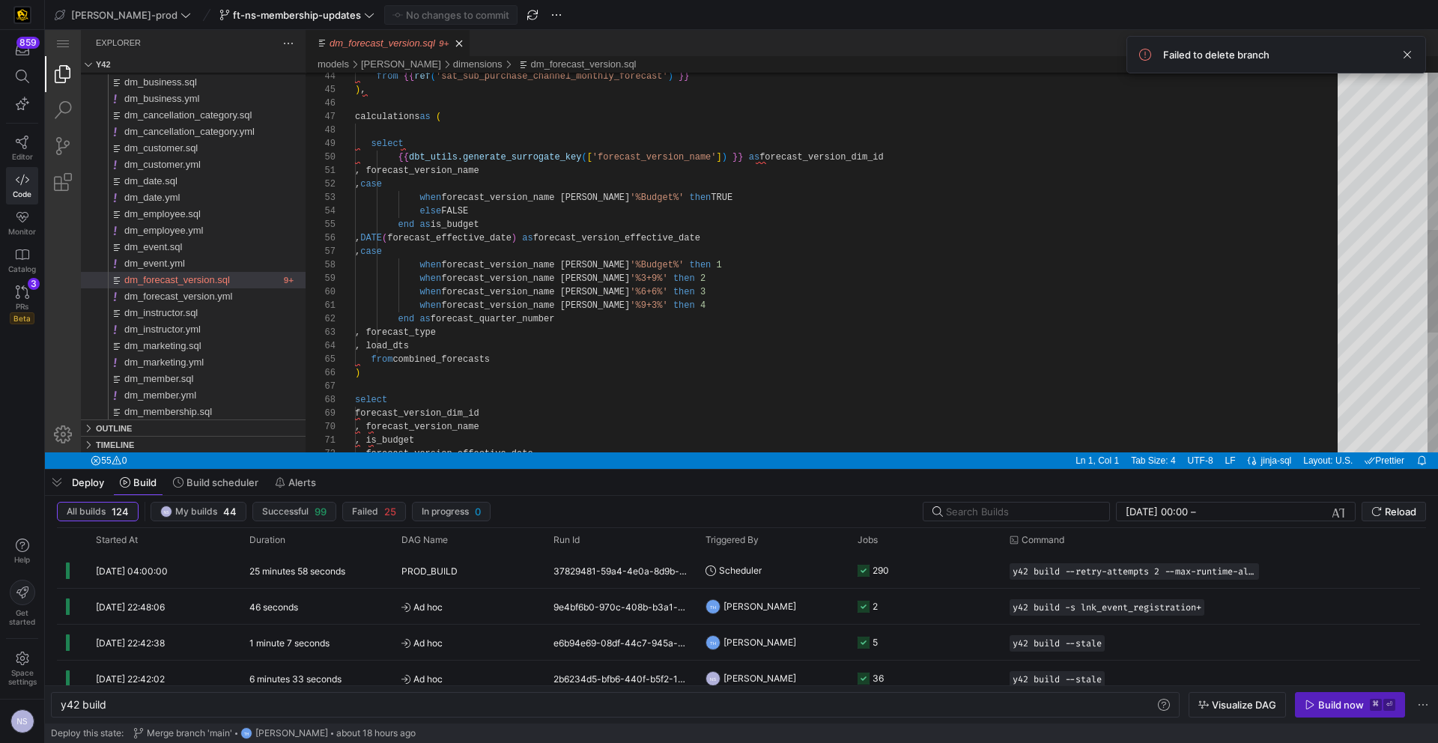
click at [468, 350] on div ", forecast_version_name , case when forecast_version_name ilike '%Budget%' then…" at bounding box center [851, 192] width 993 height 1405
click at [503, 348] on div ", forecast_version_name , case when forecast_version_name ilike '%Budget%' then…" at bounding box center [851, 192] width 993 height 1405
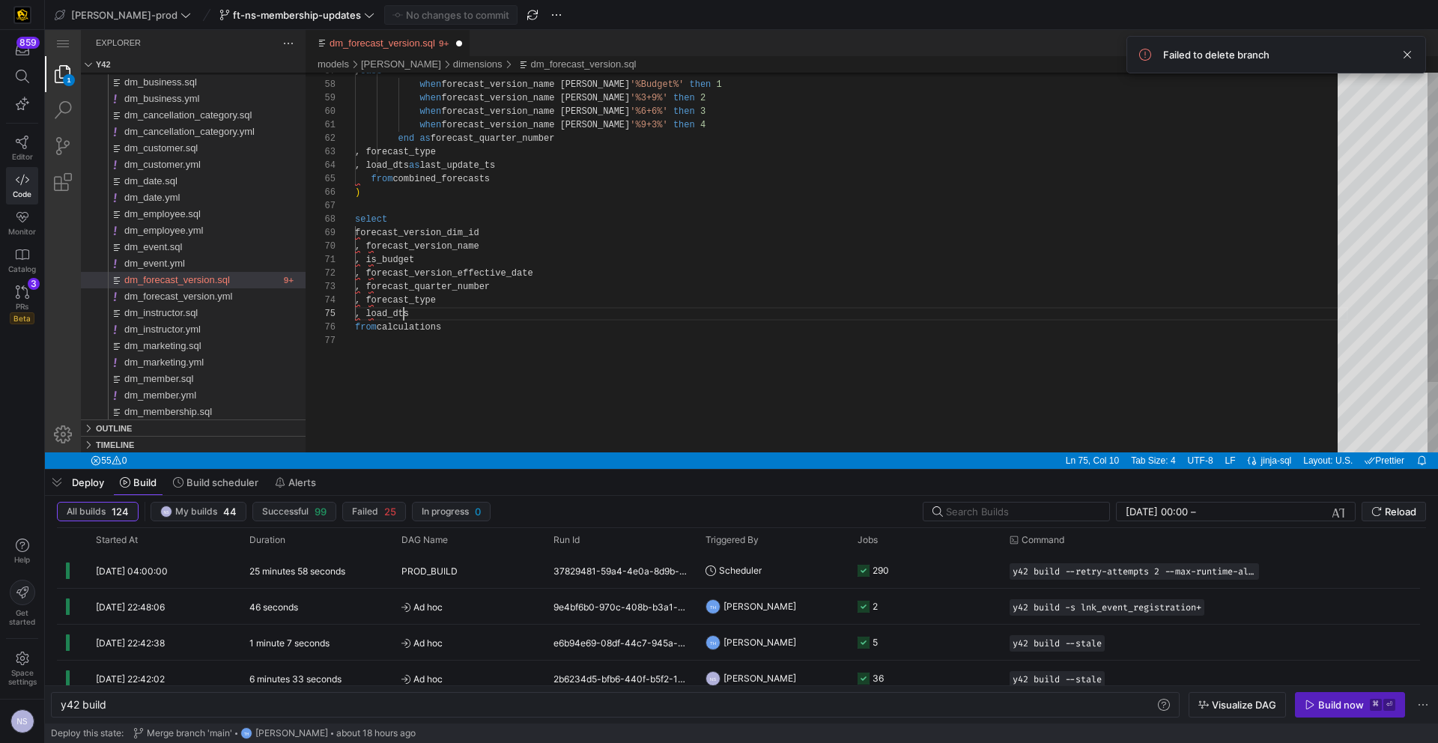
click at [403, 310] on div ", case when forecast_version_name ilike '%Budget%' then 1 when forecast_version…" at bounding box center [851, 11] width 993 height 1405
paste textarea "ast_update_"
click at [533, 308] on div ", case when forecast_version_name ilike '%Budget%' then 1 when forecast_version…" at bounding box center [851, 11] width 993 height 1405
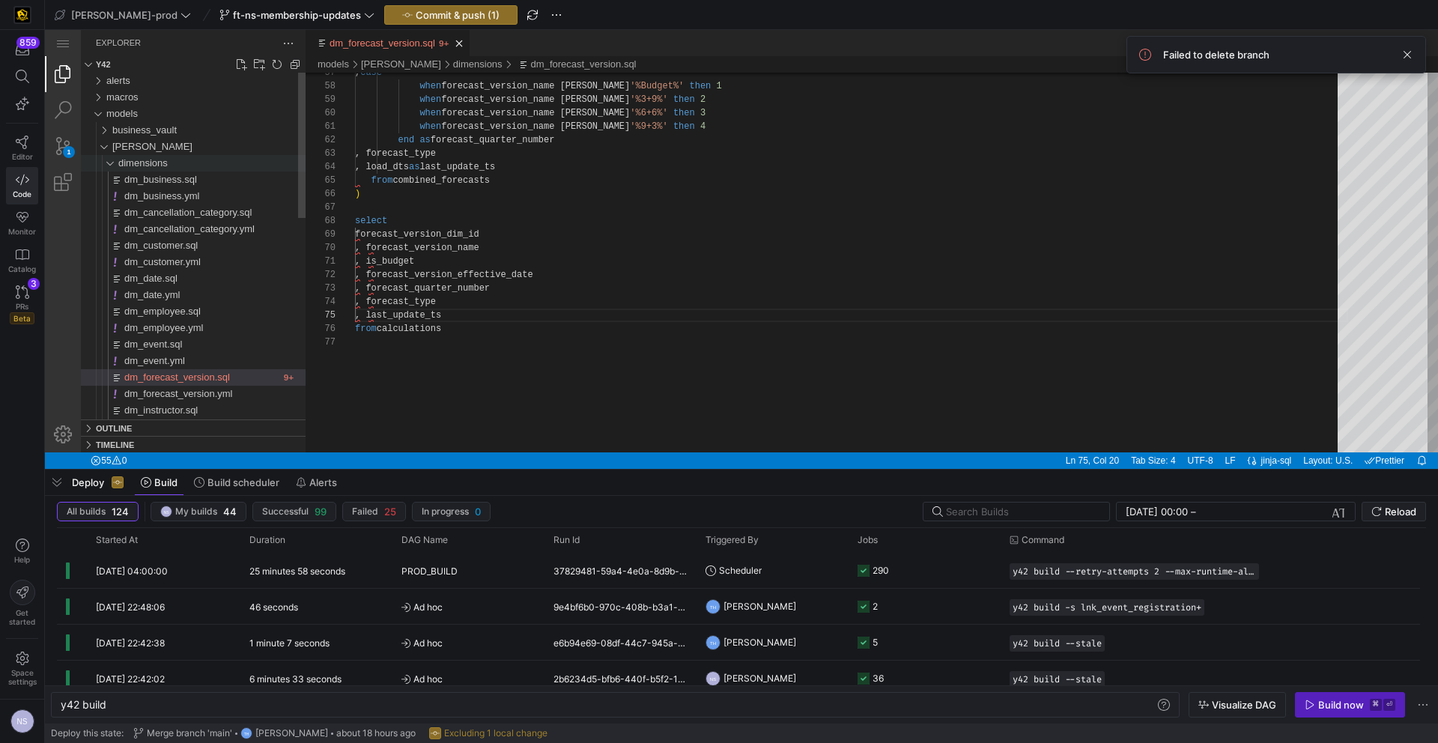
type textarea ", is_budget , forecast_version_effective_date , forecast_quarter_number , forec…"
click at [154, 158] on span "dimensions" at bounding box center [142, 162] width 49 height 11
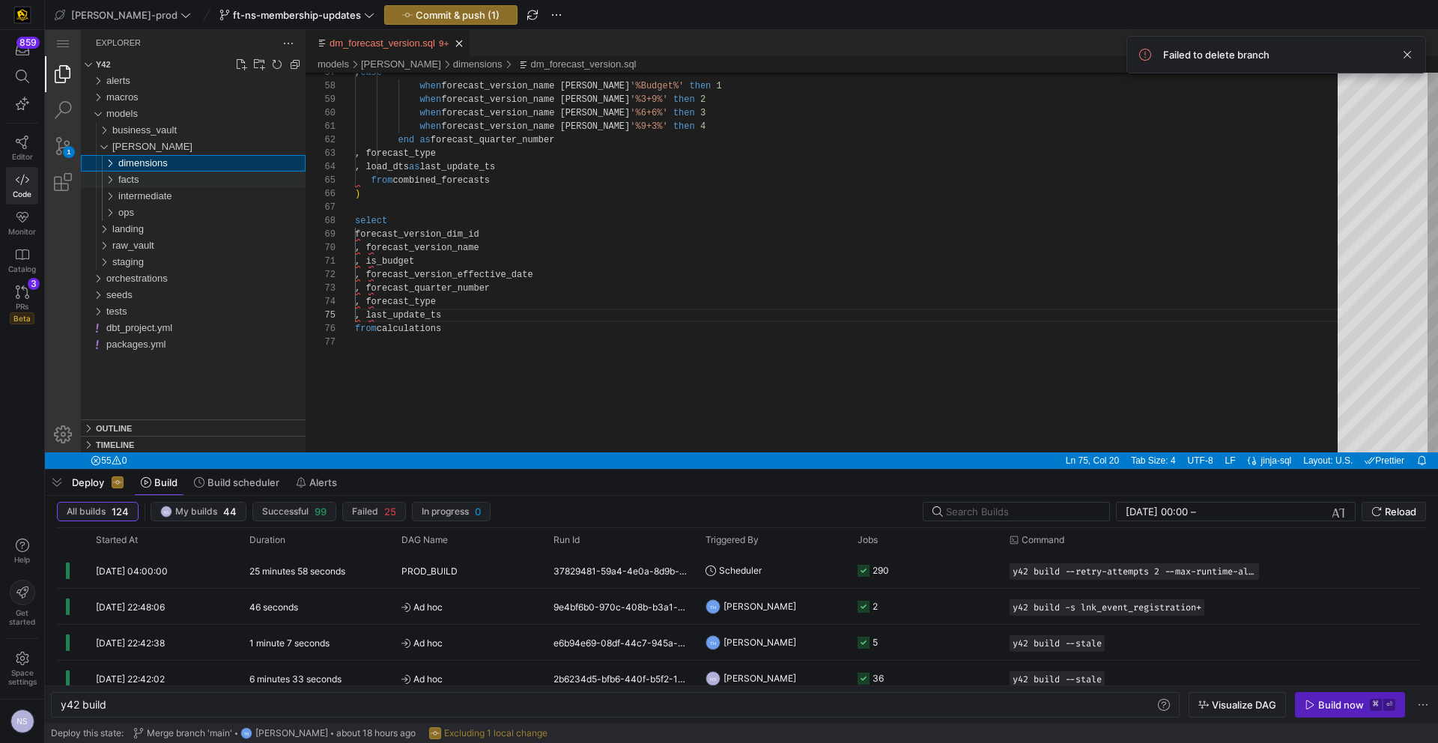
click at [163, 183] on div "facts" at bounding box center [211, 180] width 187 height 16
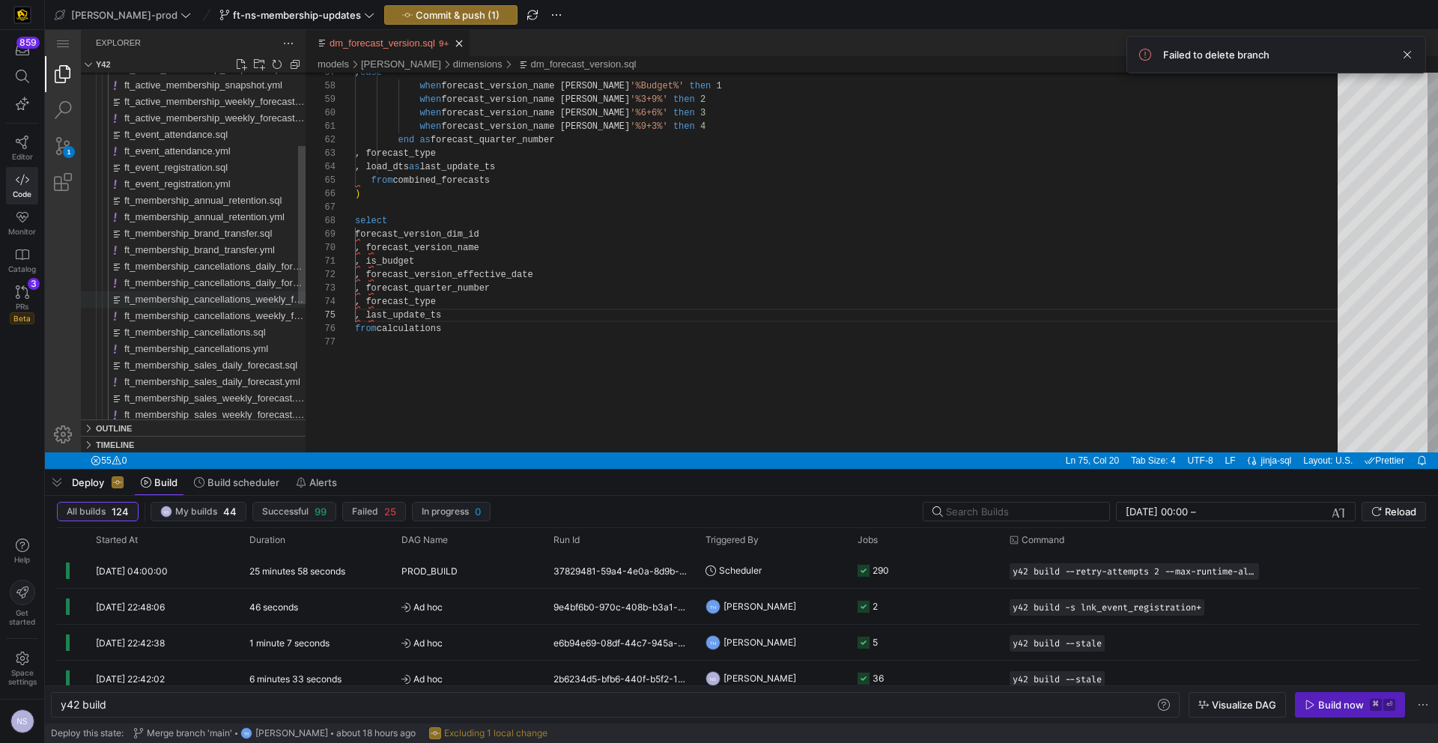
click at [251, 294] on span "ft_membership_cancellations_weekly_forecast.sql" at bounding box center [232, 299] width 217 height 11
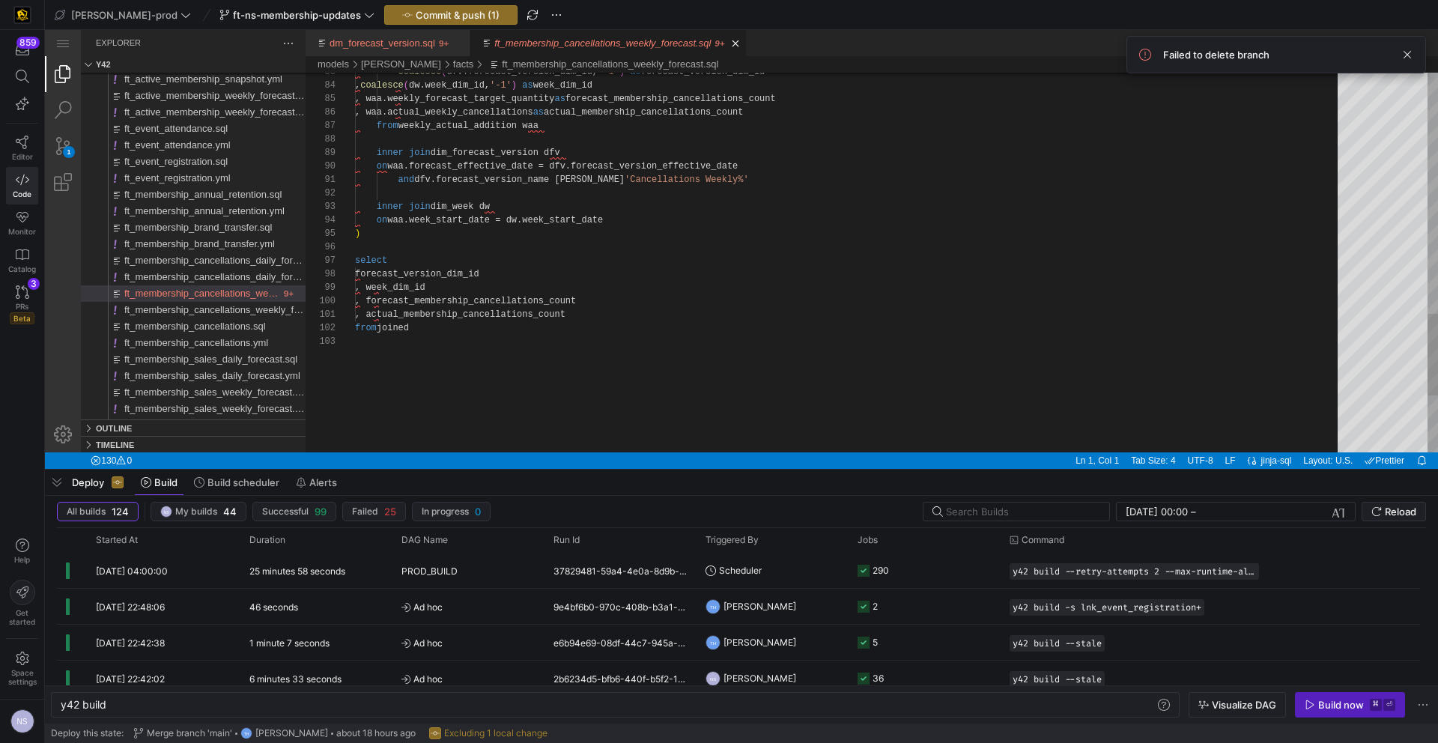
scroll to position [108, 76]
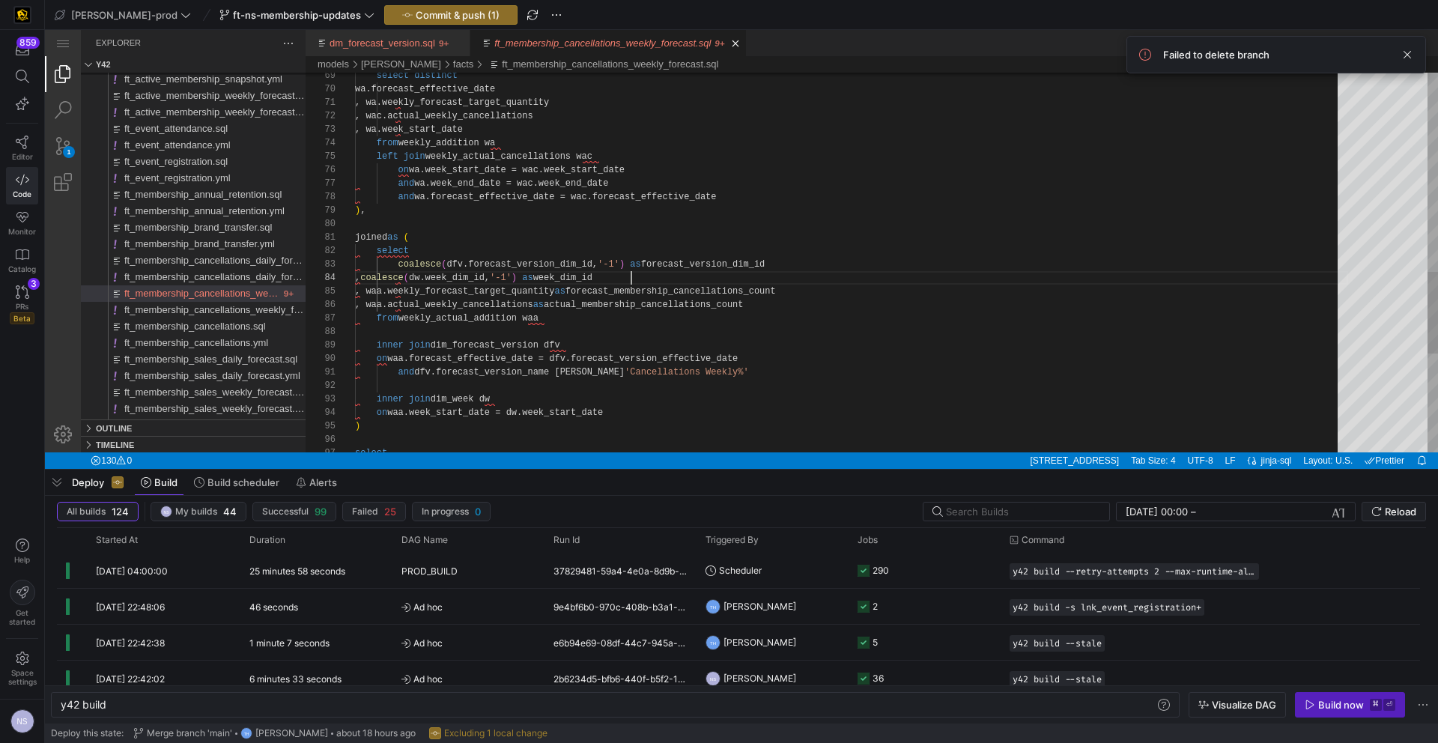
click at [633, 279] on div "and dfv.forecast_version_name ilike 'Cancellations Weekly%' on waa.forecast_eff…" at bounding box center [851, 29] width 993 height 1755
paste textarea "membership_cancellations_"
click at [666, 275] on div "and dfv.forecast_version_name ilike 'Cancellations Weekly%' on waa.forecast_eff…" at bounding box center [851, 29] width 993 height 1755
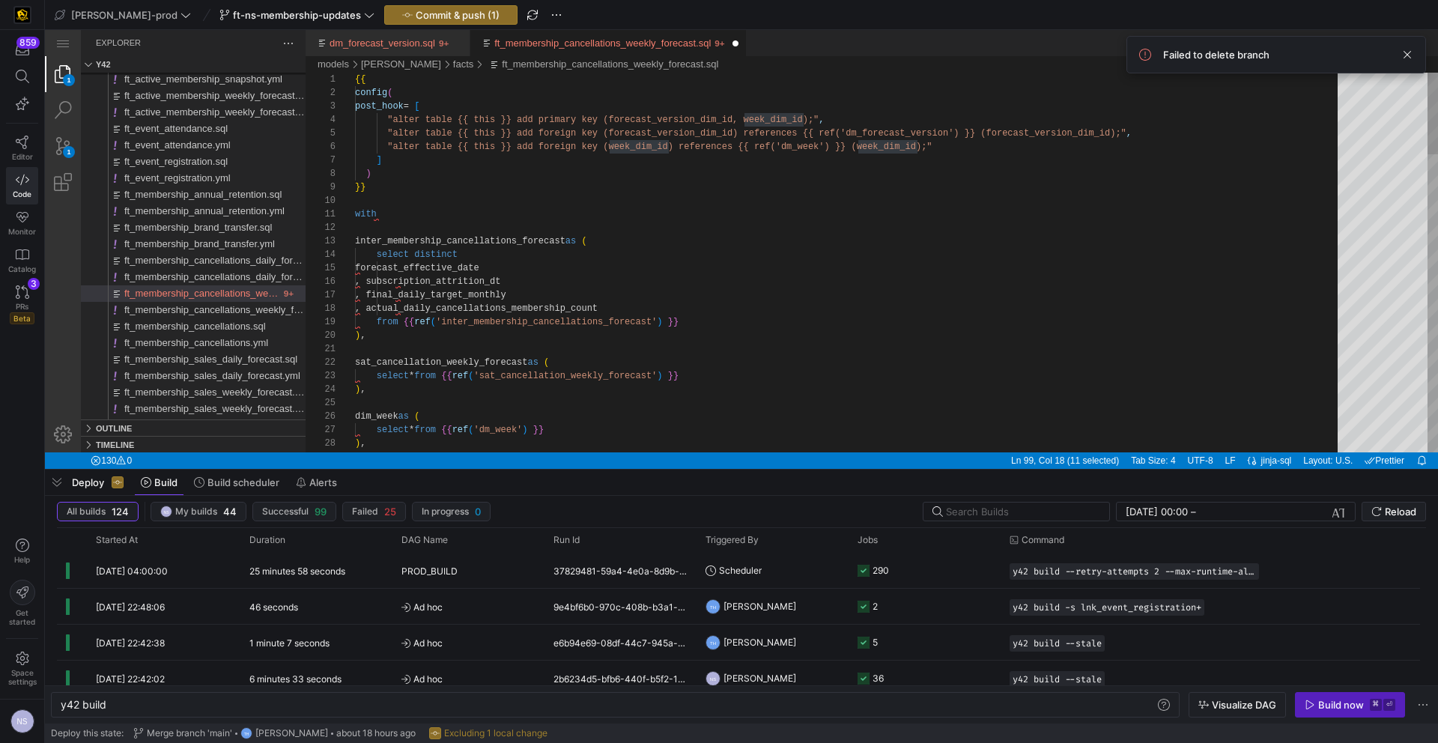
paste textarea "membership_cancellations_"
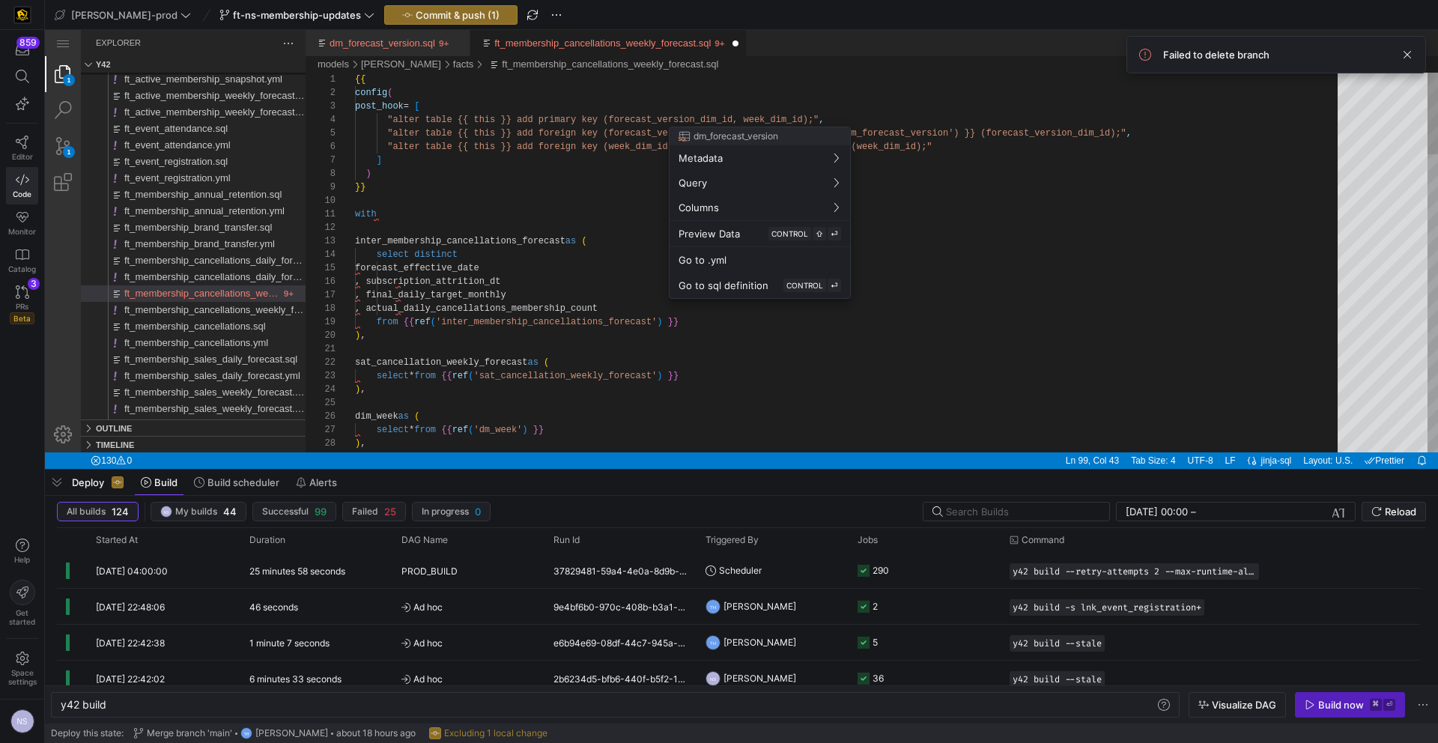
click at [760, 120] on div at bounding box center [719, 371] width 1438 height 743
drag, startPoint x: 760, startPoint y: 120, endPoint x: 753, endPoint y: 124, distance: 8.7
click at [760, 121] on div "25 26 27 28 29 19 20 21 22 23 24 13 14 15 16 17 18 8 9 10 11 12 4 5 6 7 1 2 3 d…" at bounding box center [872, 263] width 1133 height 380
click at [777, 116] on div at bounding box center [719, 371] width 1438 height 743
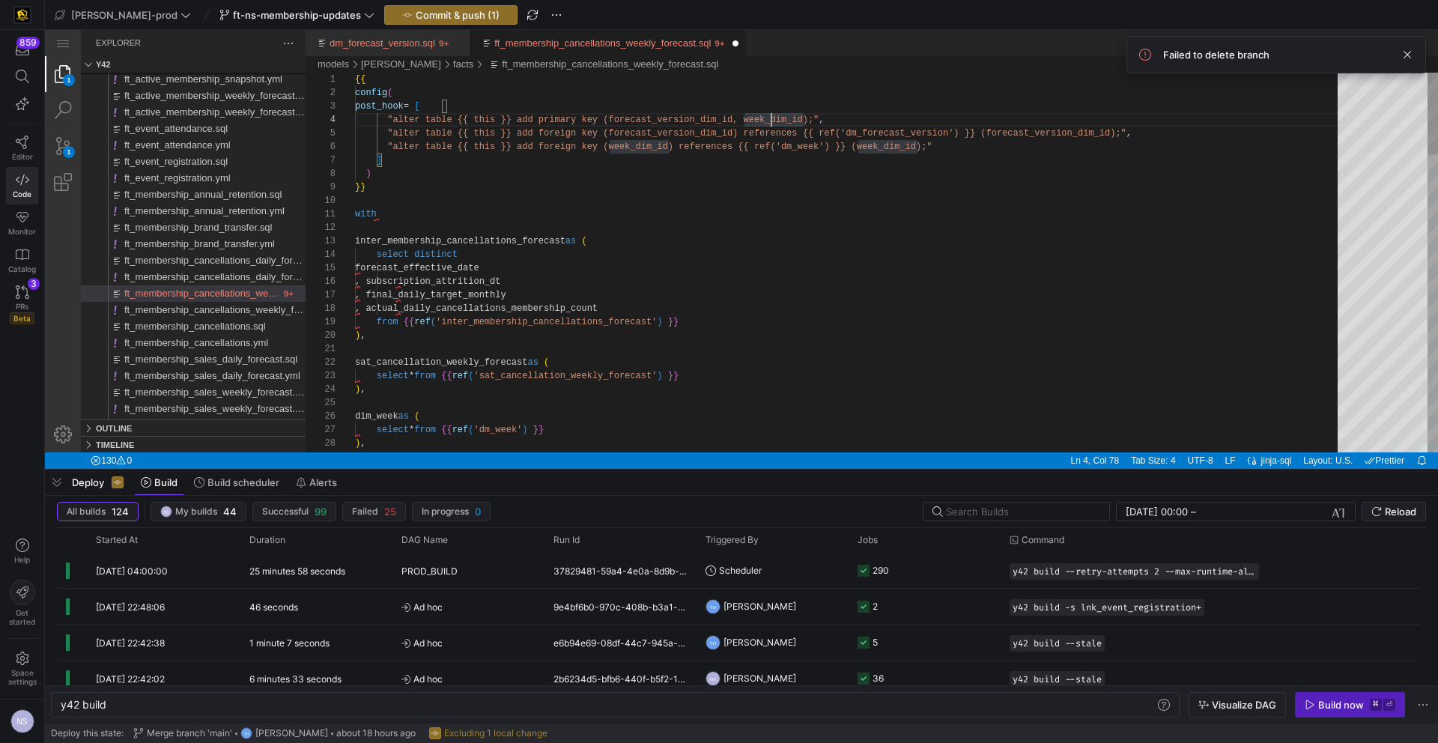
paste textarea "membership_cancellations_"
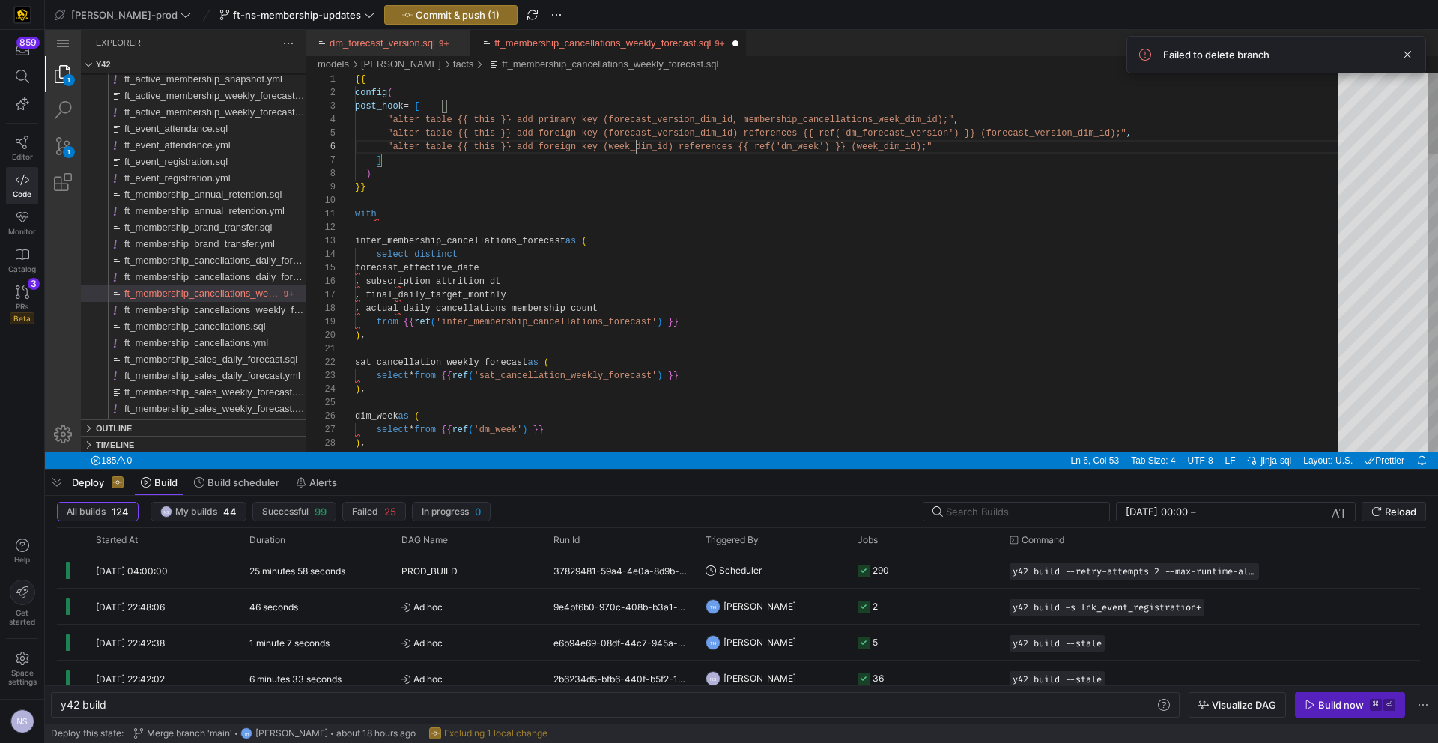
scroll to position [67, 314]
paste textarea "membership_cancellations_"
type textarea "with inter_membership_cancellations_forecast as ( select distinct forecast_effe…"
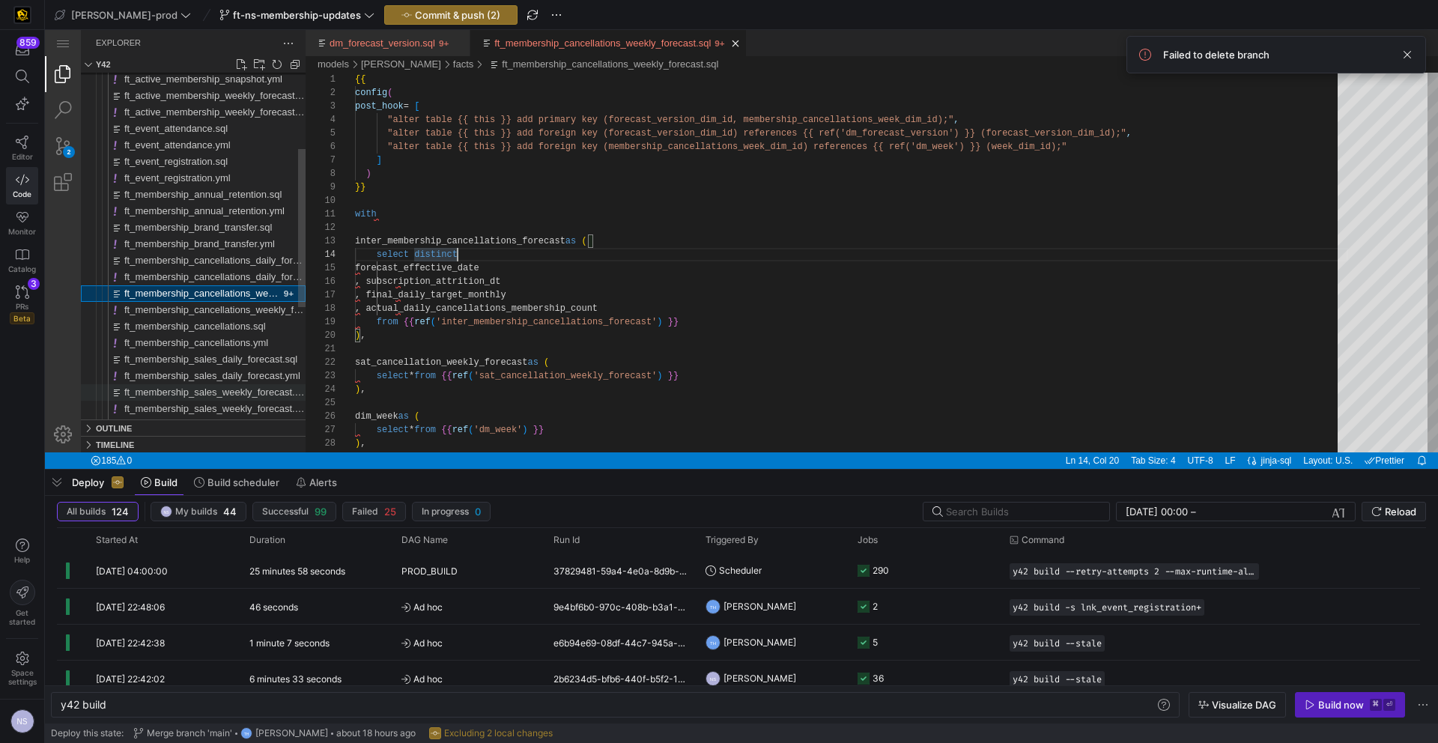
click at [252, 393] on span "ft_membership_sales_weekly_forecast.sql" at bounding box center [215, 392] width 183 height 11
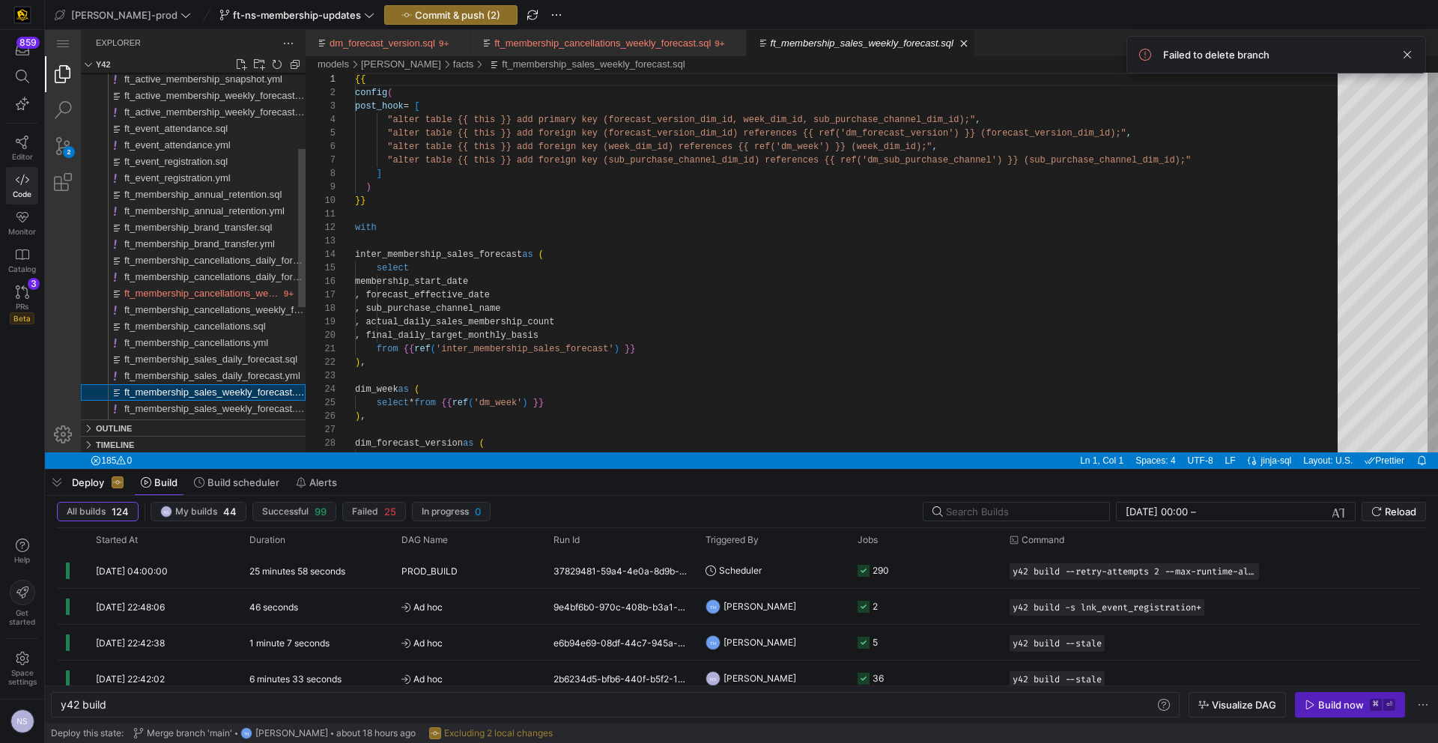
scroll to position [81, 0]
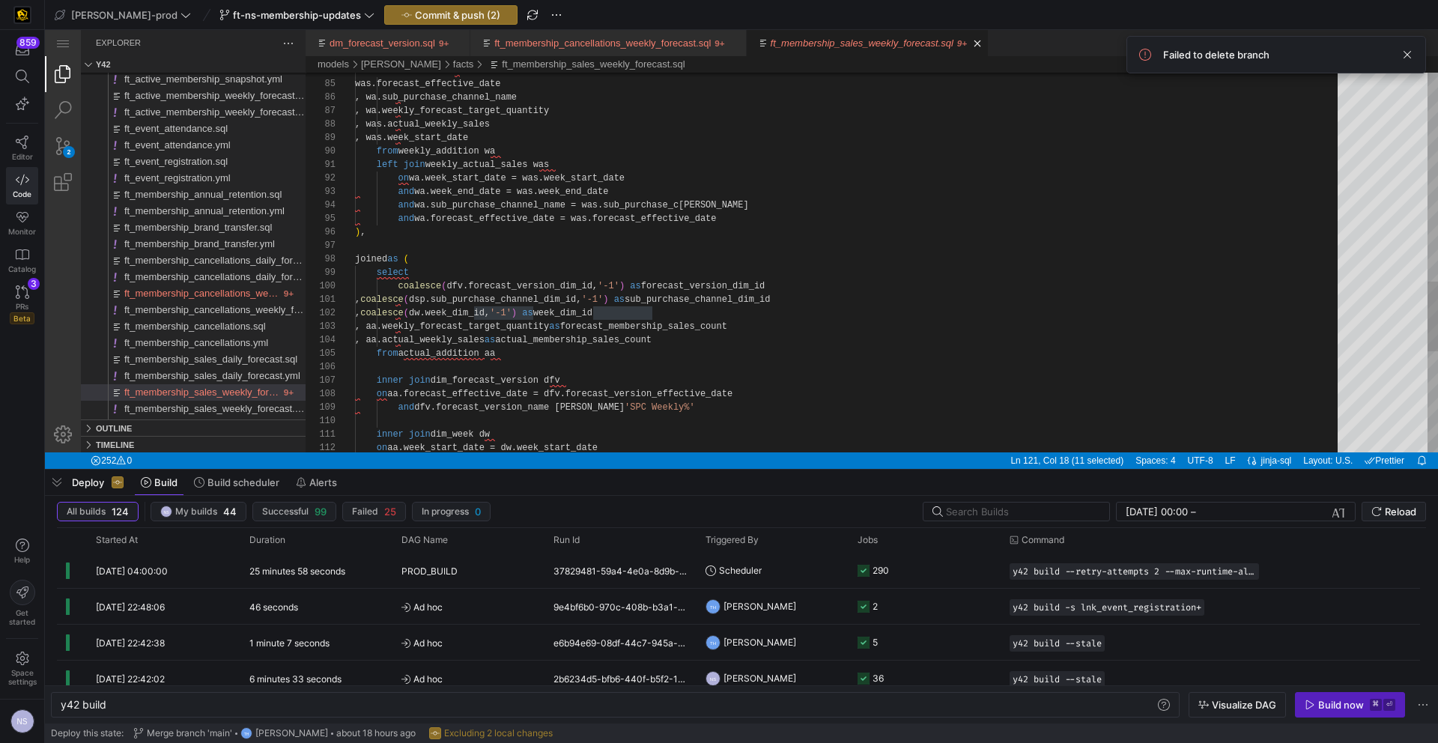
paste textarea "membership_sale_forecast_"
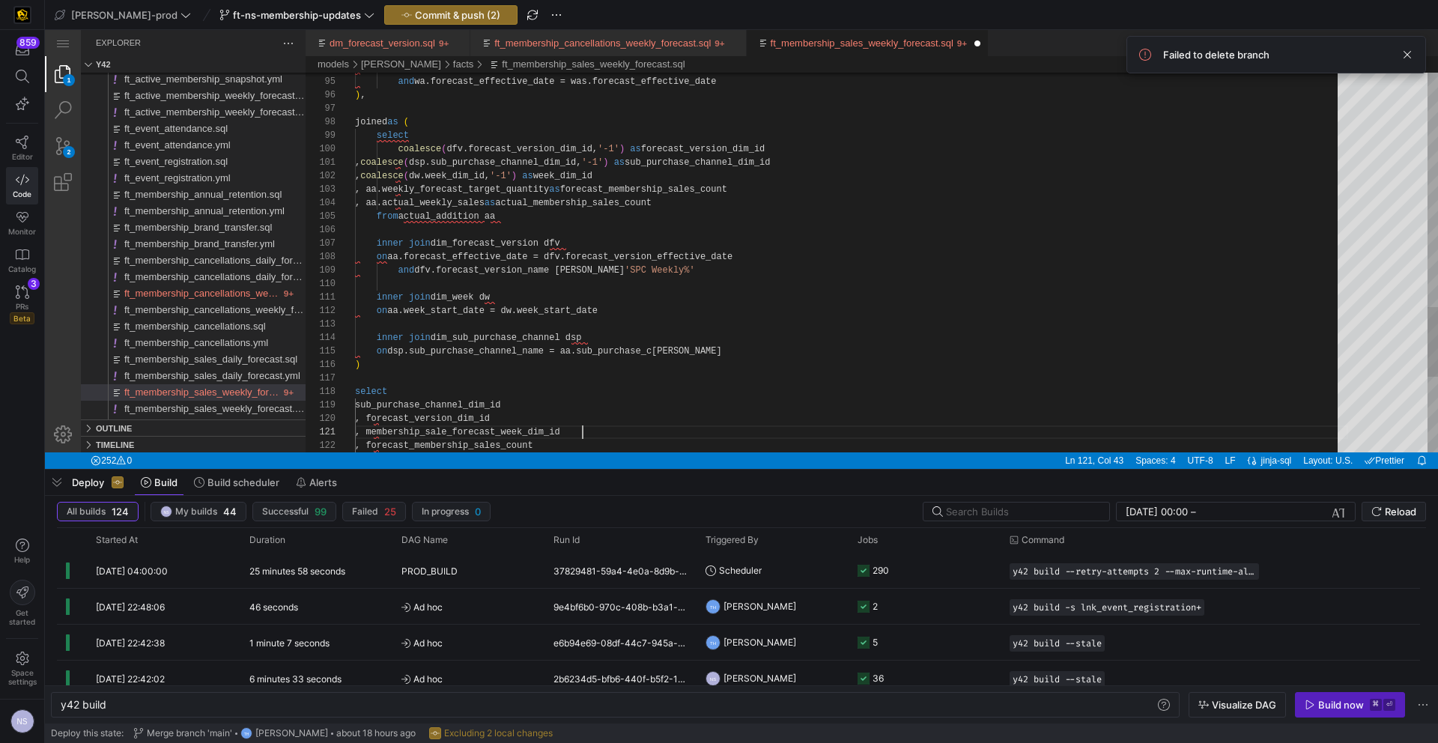
scroll to position [0, 226]
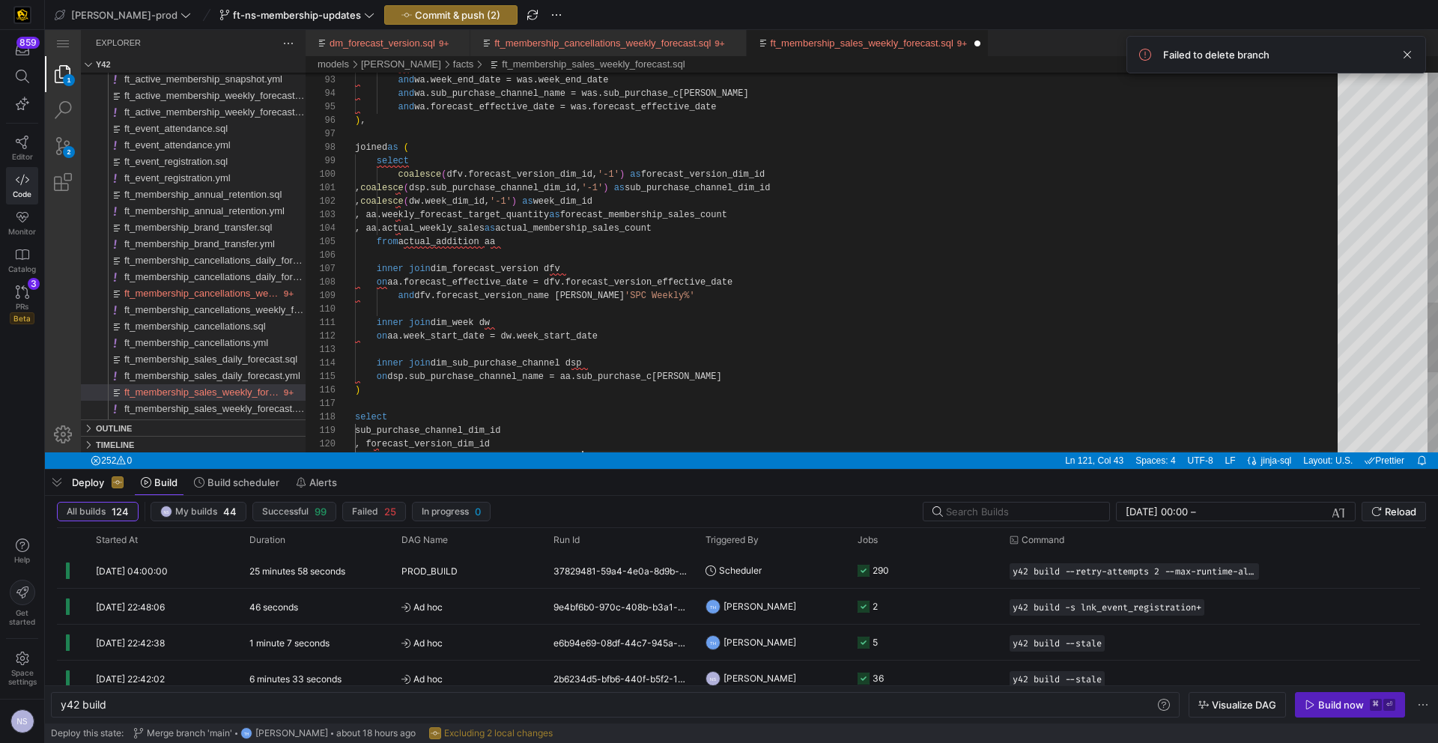
paste textarea "membership_sale_forecast_"
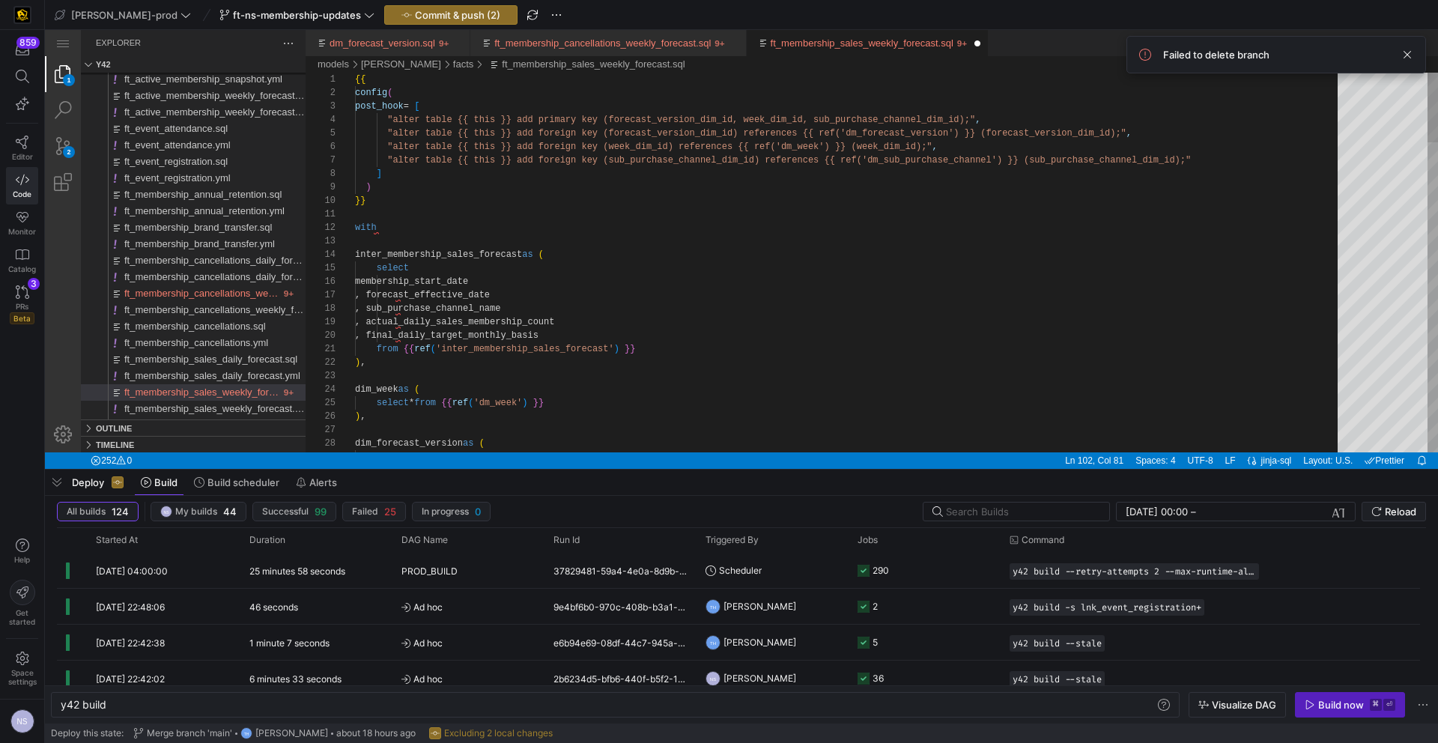
paste textarea "membership_sale_forecast_"
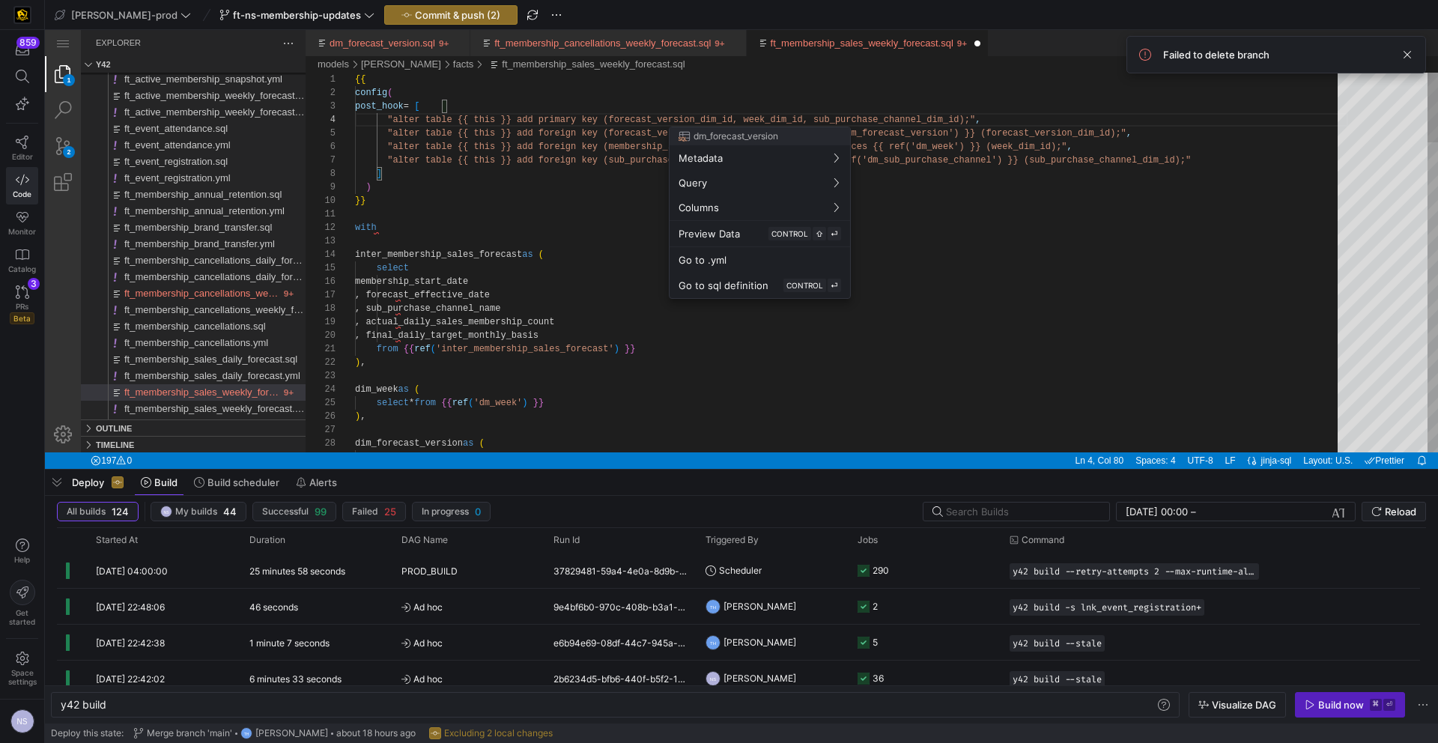
click at [785, 121] on div at bounding box center [719, 371] width 1438 height 743
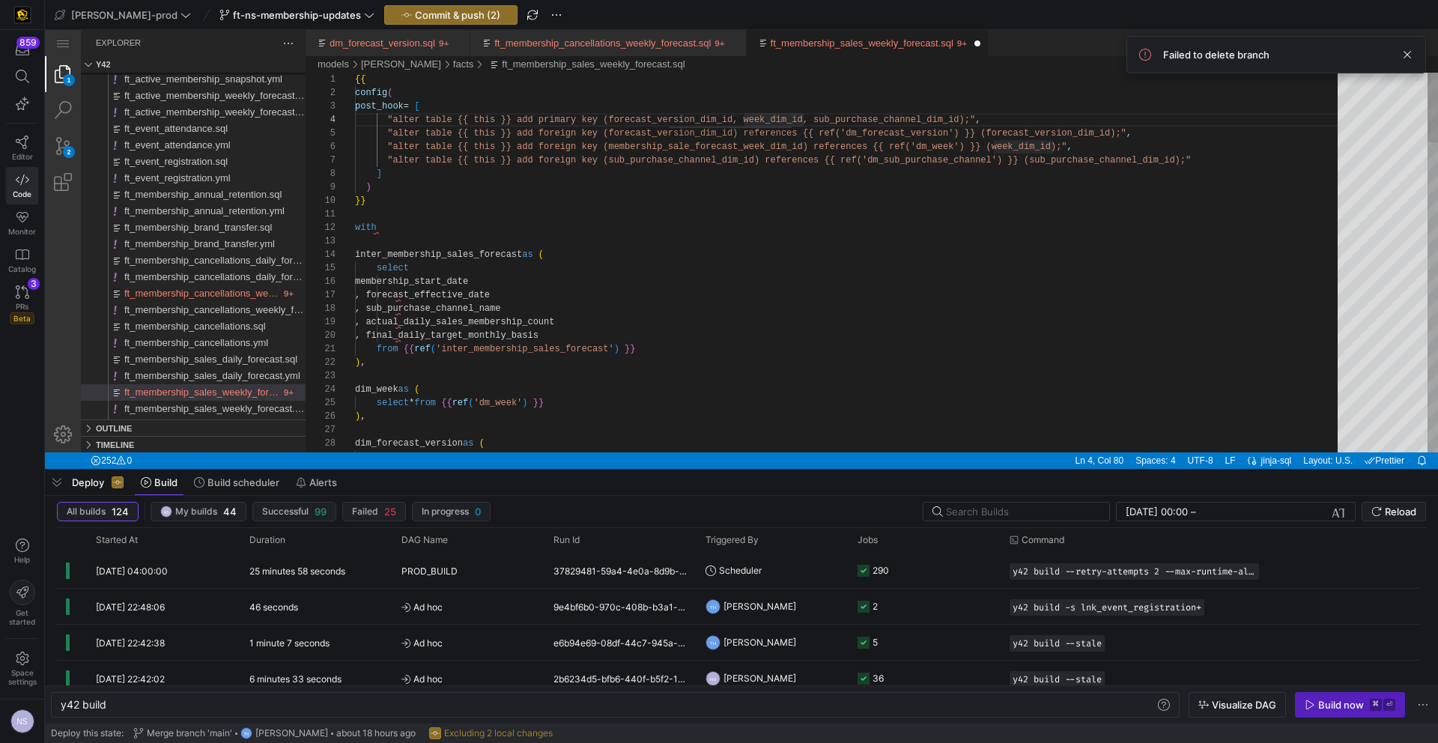
paste textarea "membership_sale_forecast_"
type textarea "with inter_membership_sales_forecast as ( select membership_start_date , foreca…"
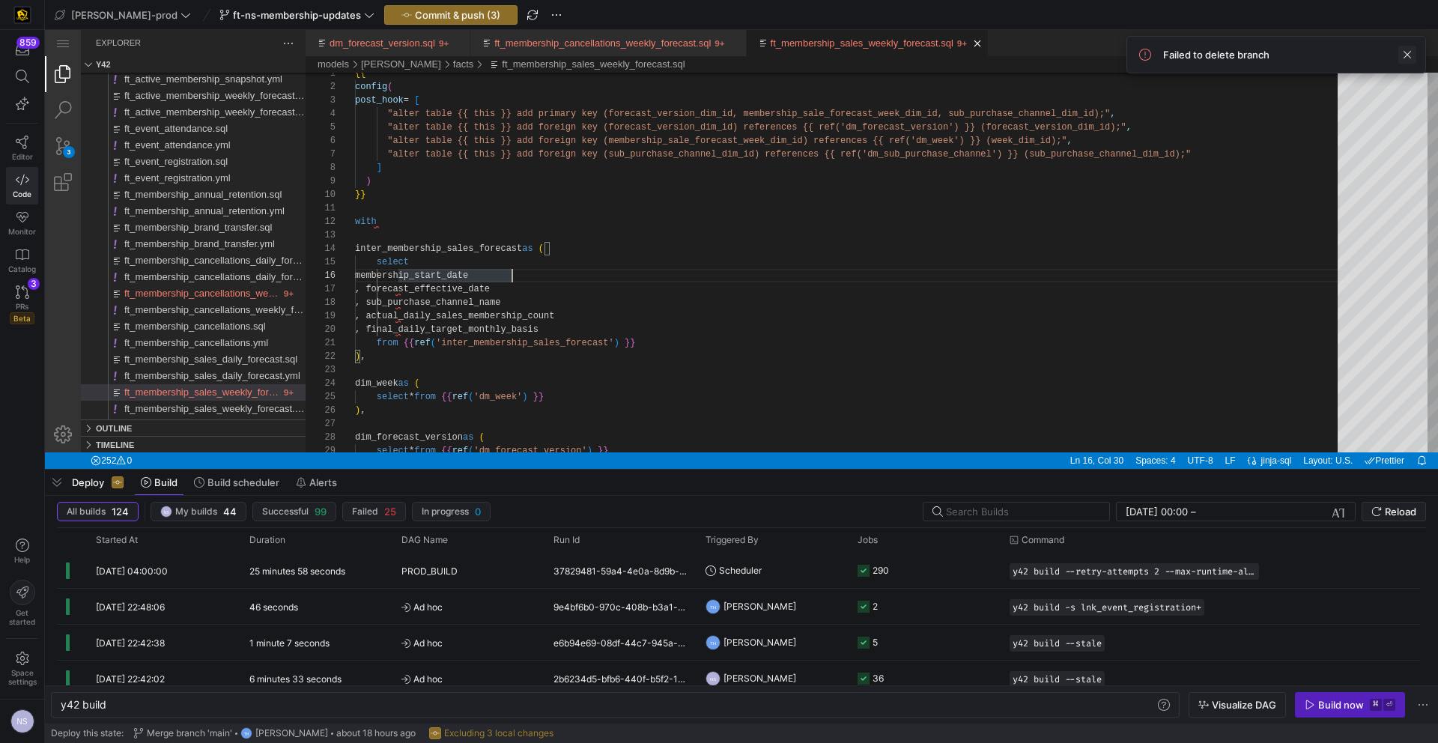
drag, startPoint x: 1405, startPoint y: 53, endPoint x: 466, endPoint y: 33, distance: 938.9
click at [1405, 53] on span at bounding box center [1408, 55] width 18 height 18
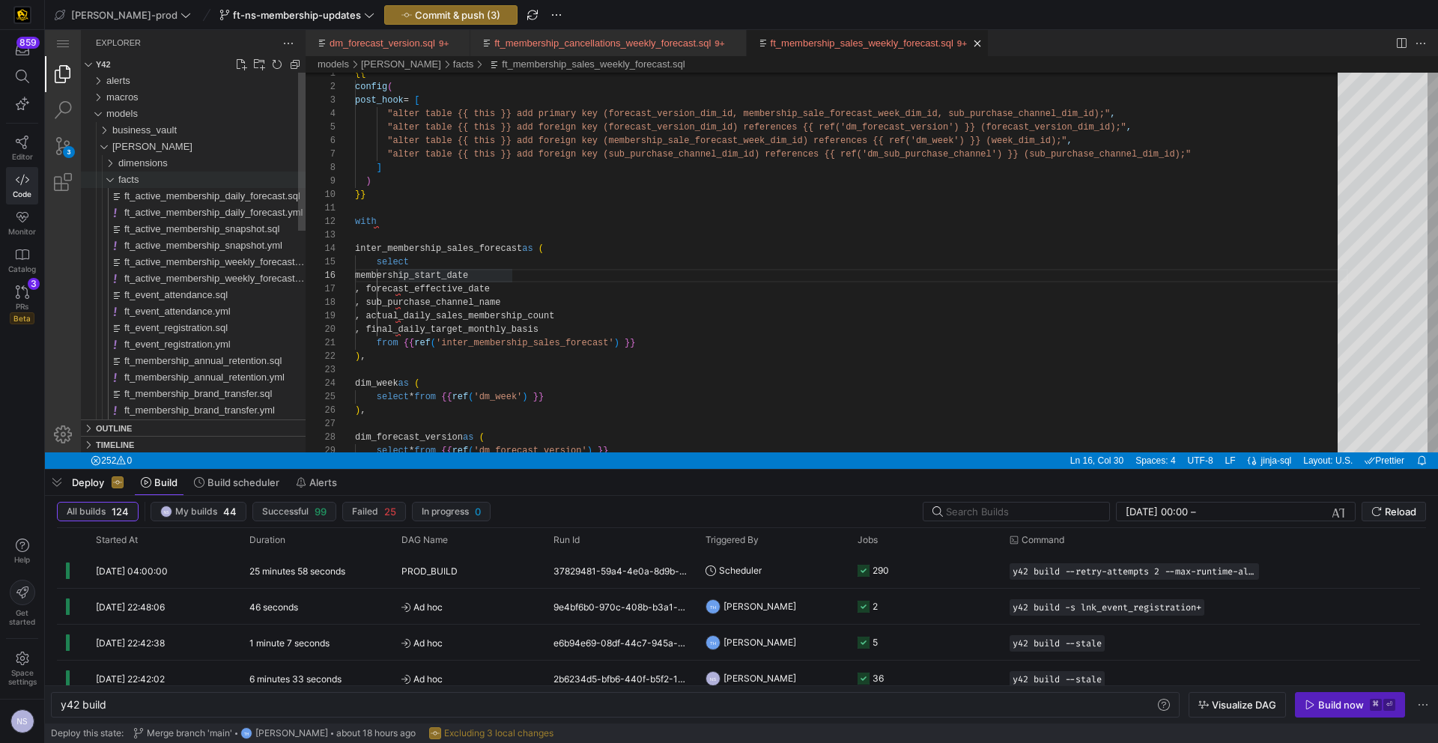
click at [139, 181] on span "facts" at bounding box center [128, 179] width 20 height 11
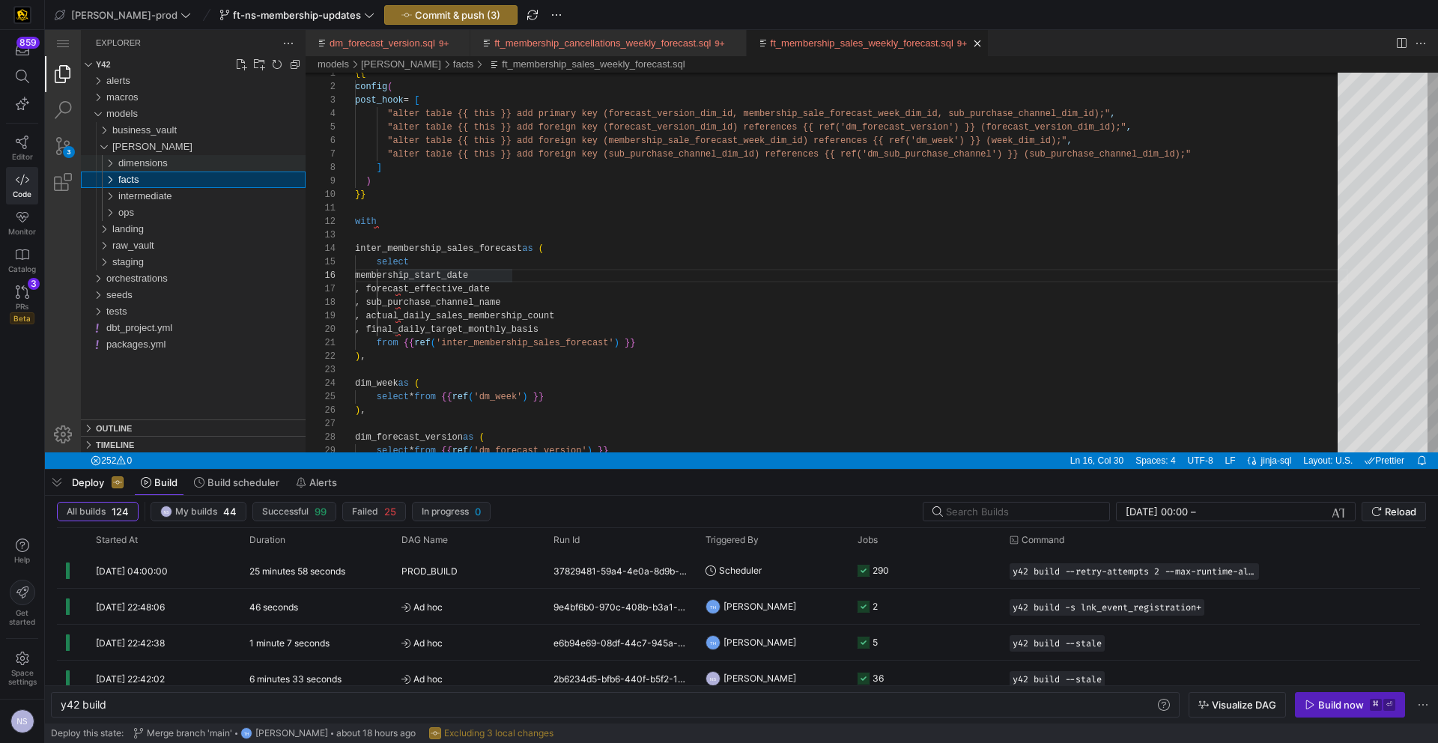
click at [140, 163] on span "dimensions" at bounding box center [142, 162] width 49 height 11
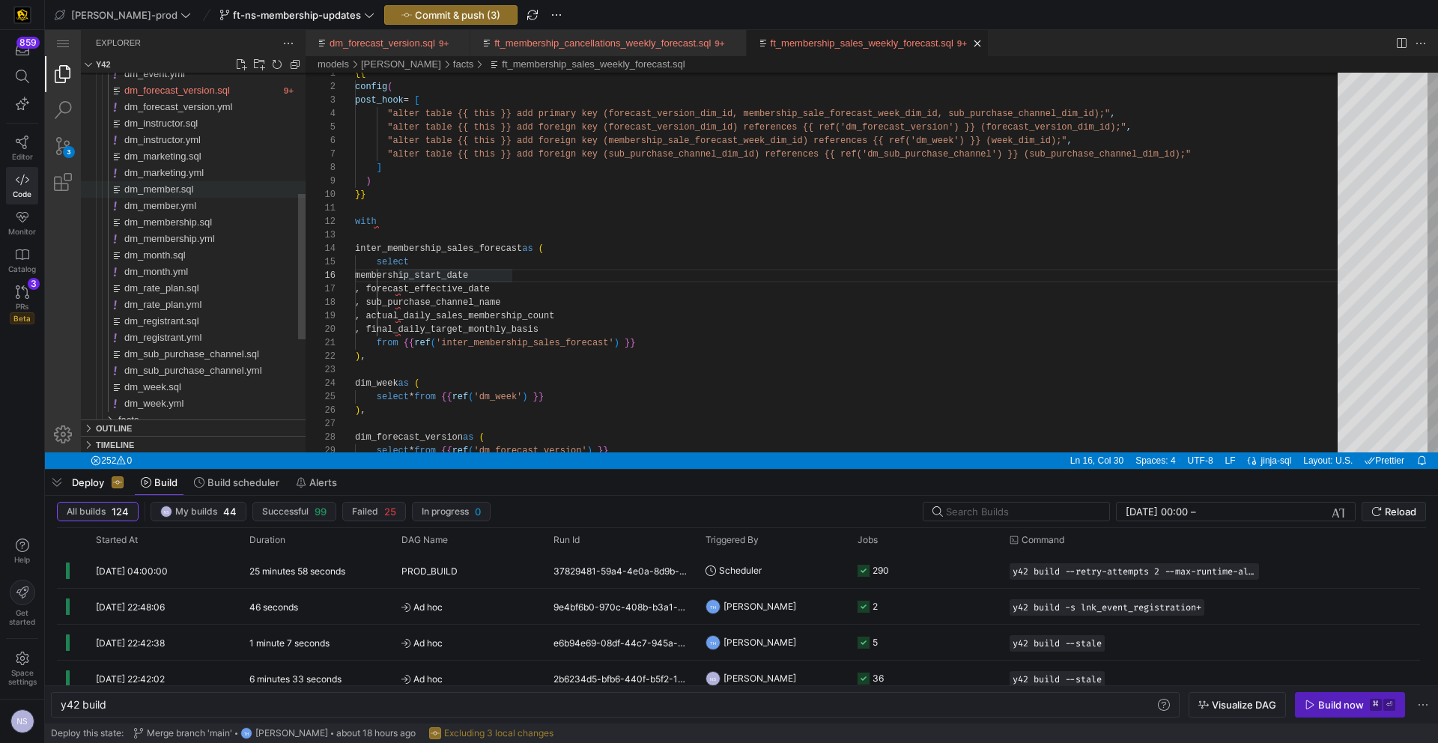
click at [189, 184] on span "dm_member.sql" at bounding box center [158, 189] width 69 height 11
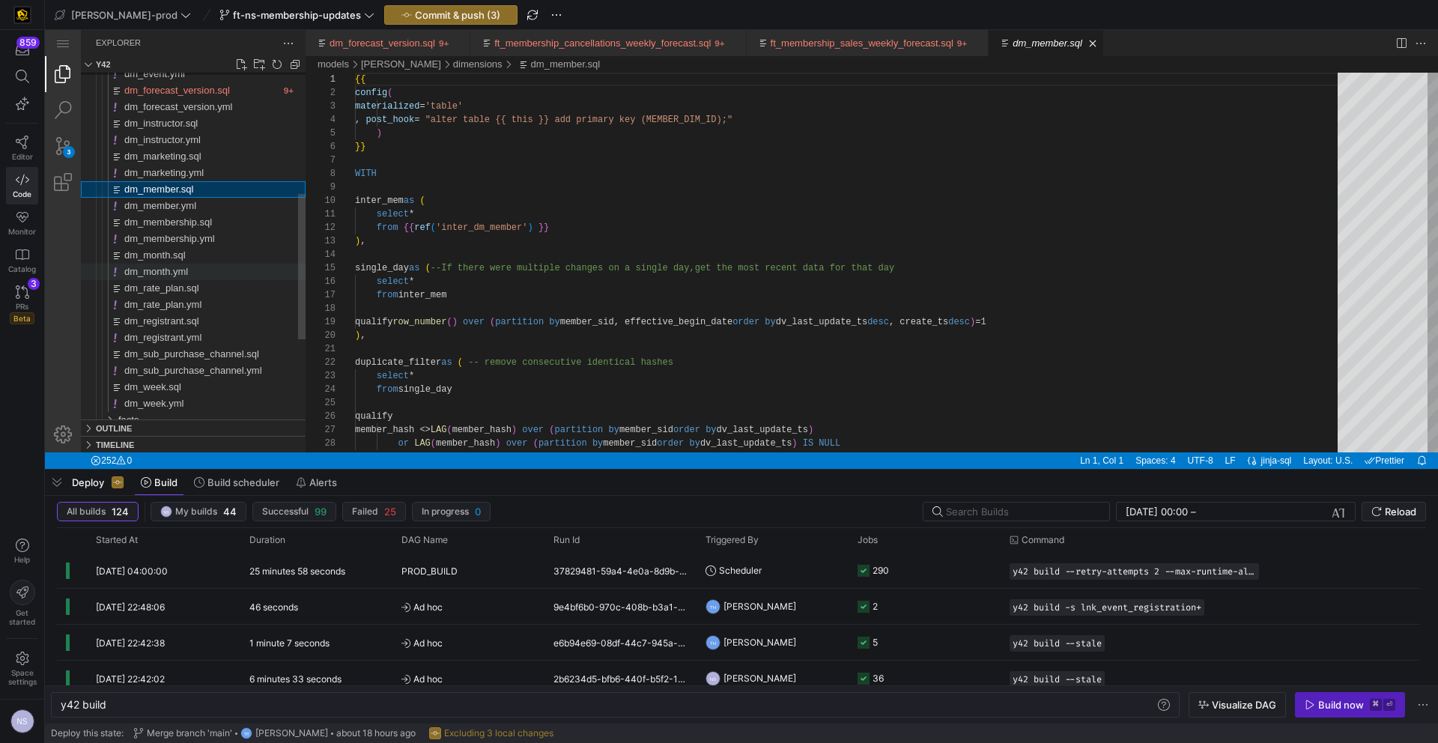
scroll to position [135, 0]
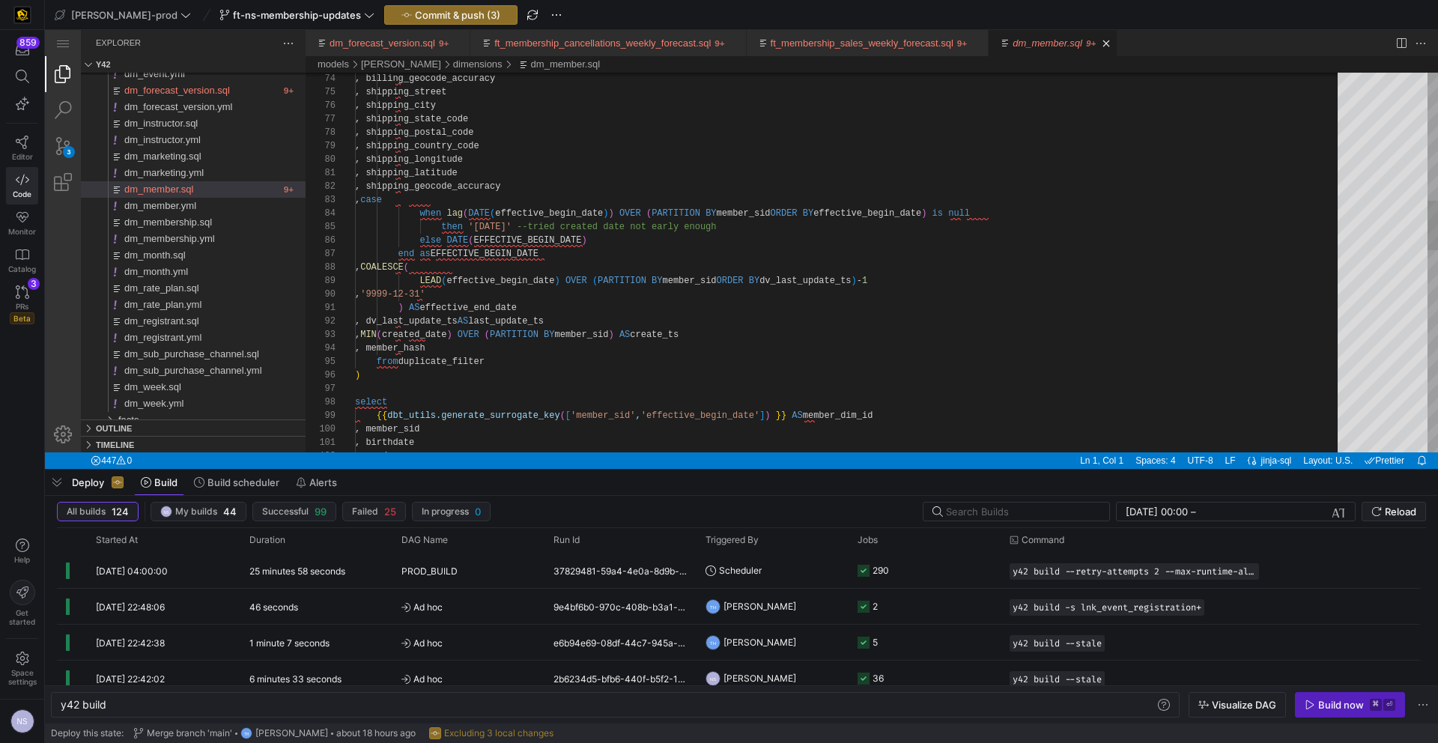
type textarea ") AS effective_end_date , dv_last_update_ts AS last_update_ts , MIN(created_dat…"
click at [452, 345] on div ", billing_geocode_accuracy , shipping_street , shipping_city , shipping_state_c…" at bounding box center [851, 545] width 993 height 2915
click at [452, 345] on div ", billing_geocode_accuracy , shipping_street , shipping_city , shipping_state_c…" at bounding box center [851, 546] width 993 height 2915
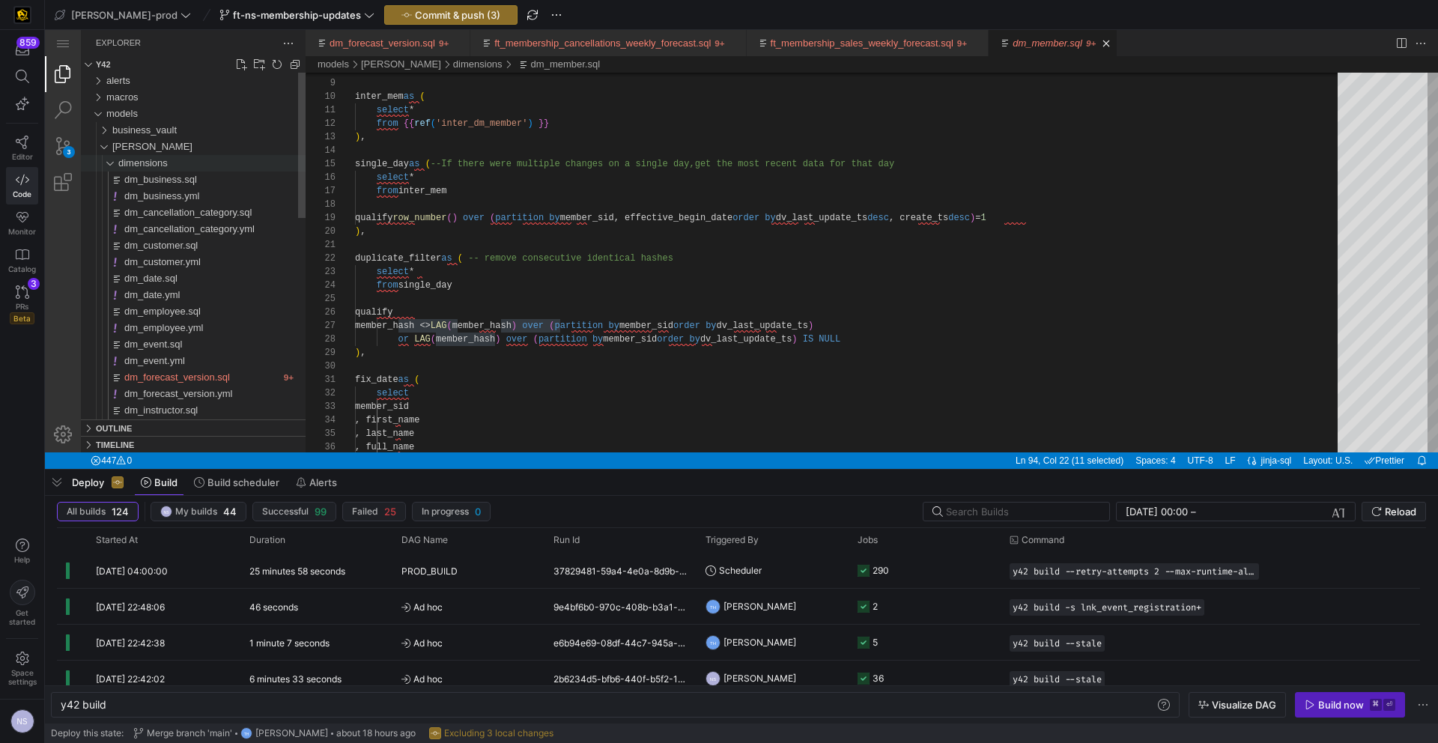
click at [142, 163] on span "dimensions" at bounding box center [142, 162] width 49 height 11
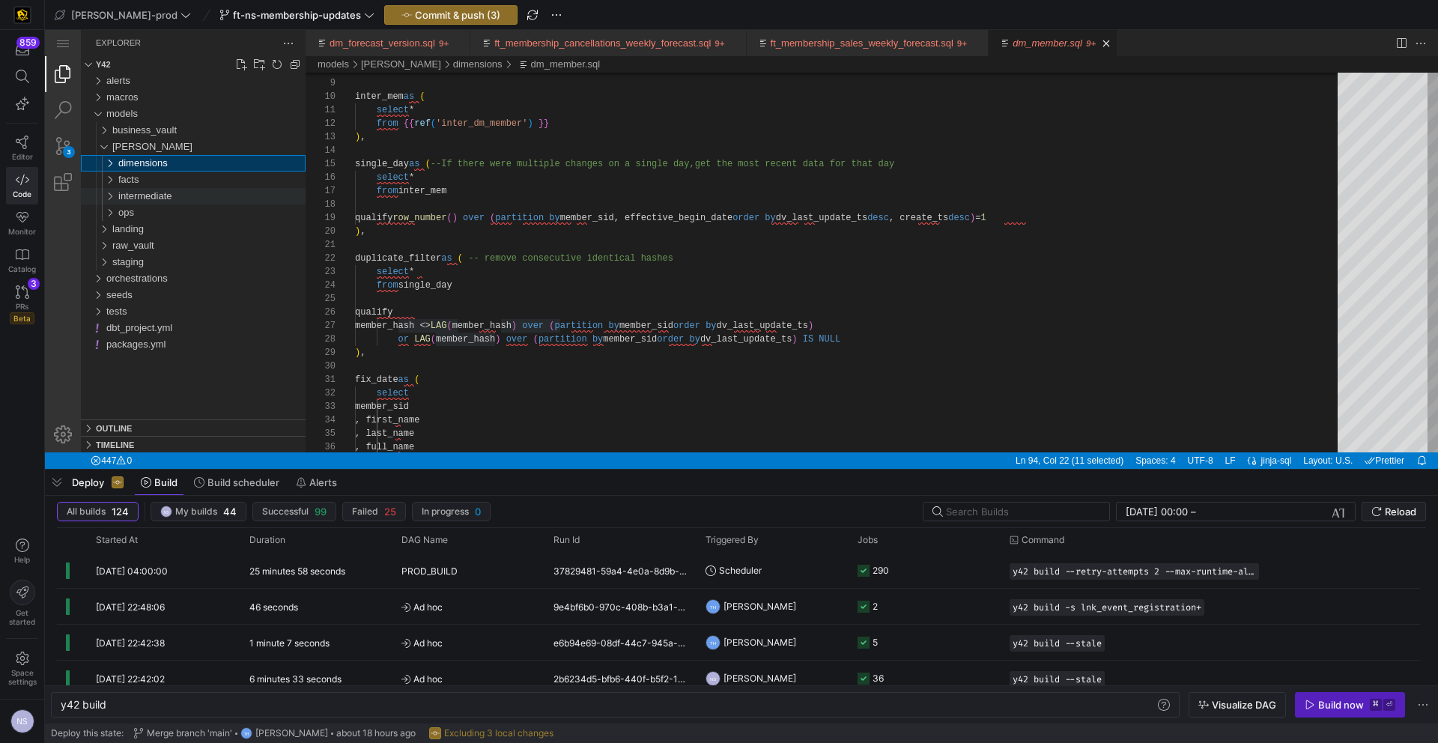
click at [146, 188] on div "intermediate" at bounding box center [211, 196] width 187 height 16
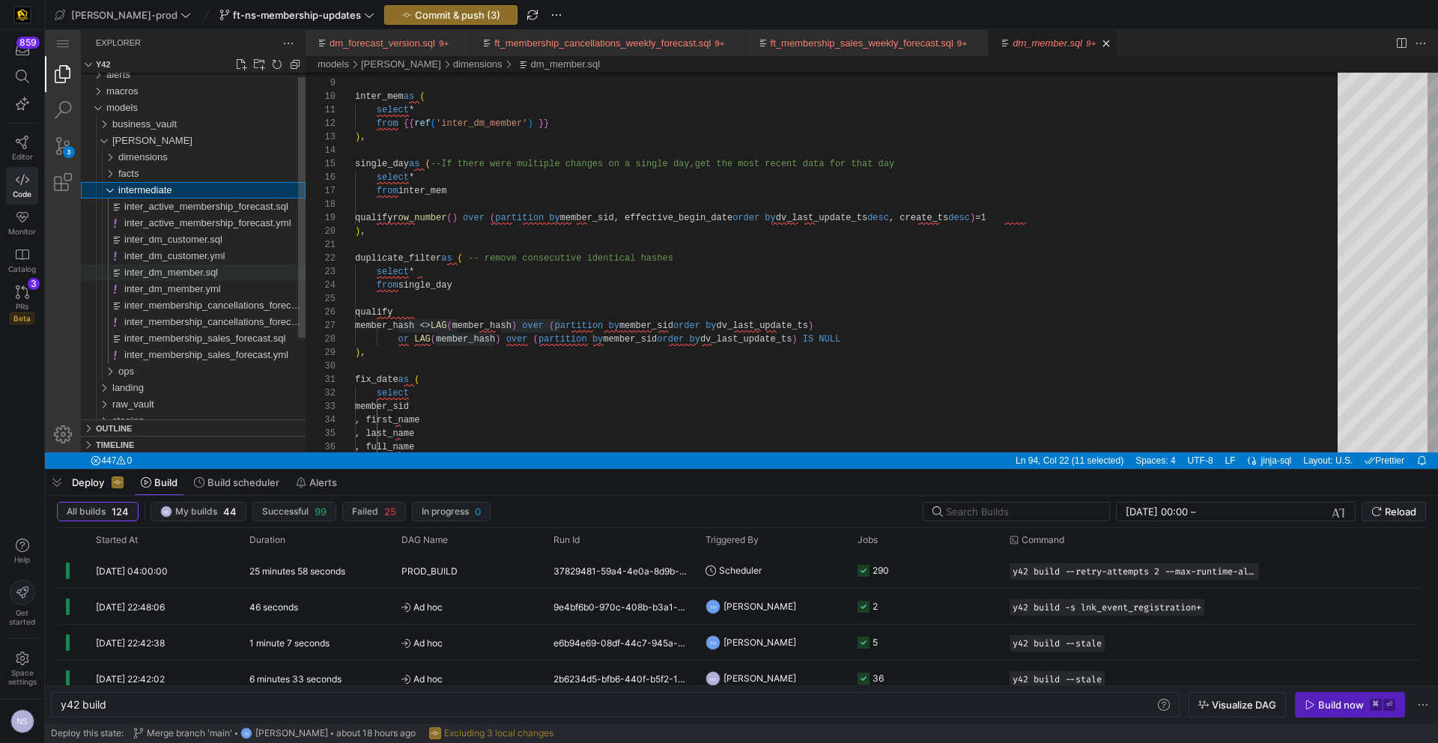
click at [207, 274] on span "inter_dm_member.sql" at bounding box center [171, 272] width 94 height 11
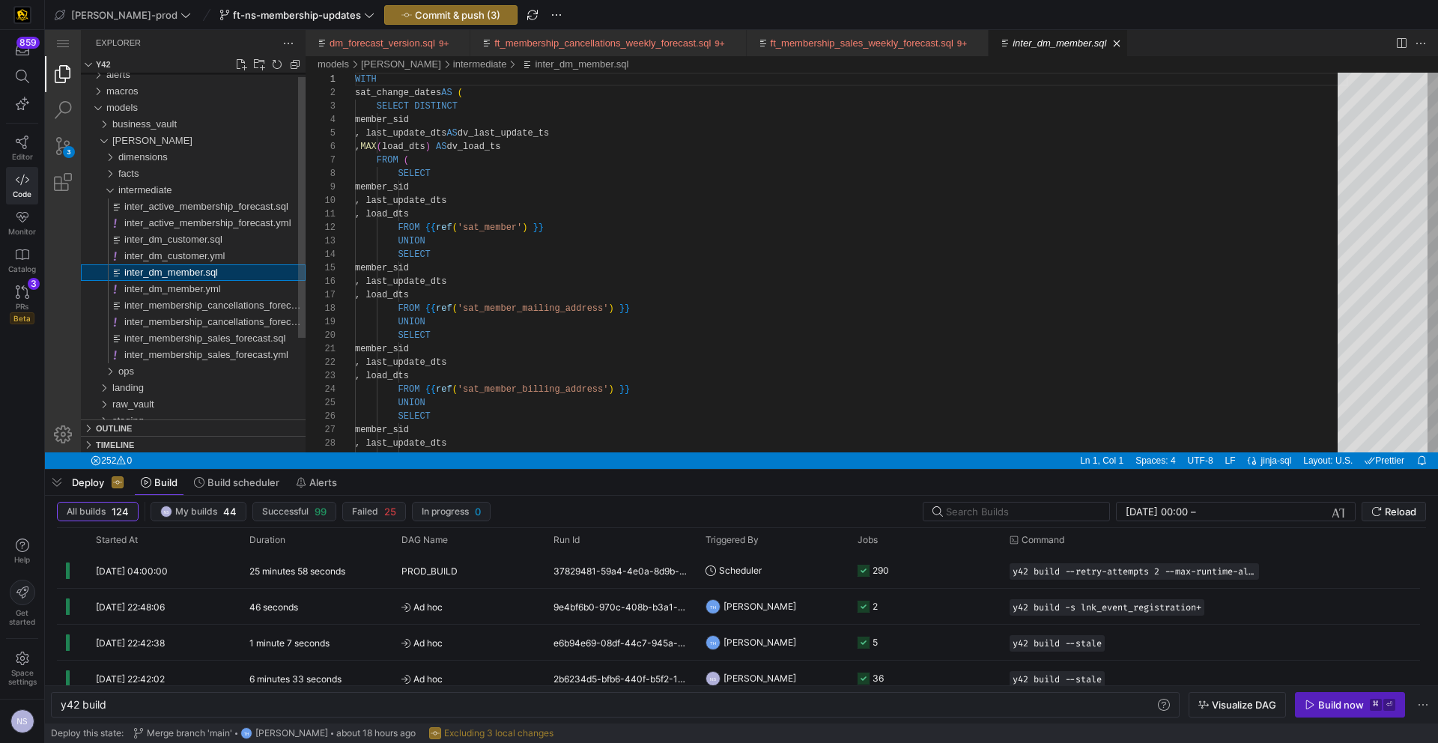
scroll to position [135, 0]
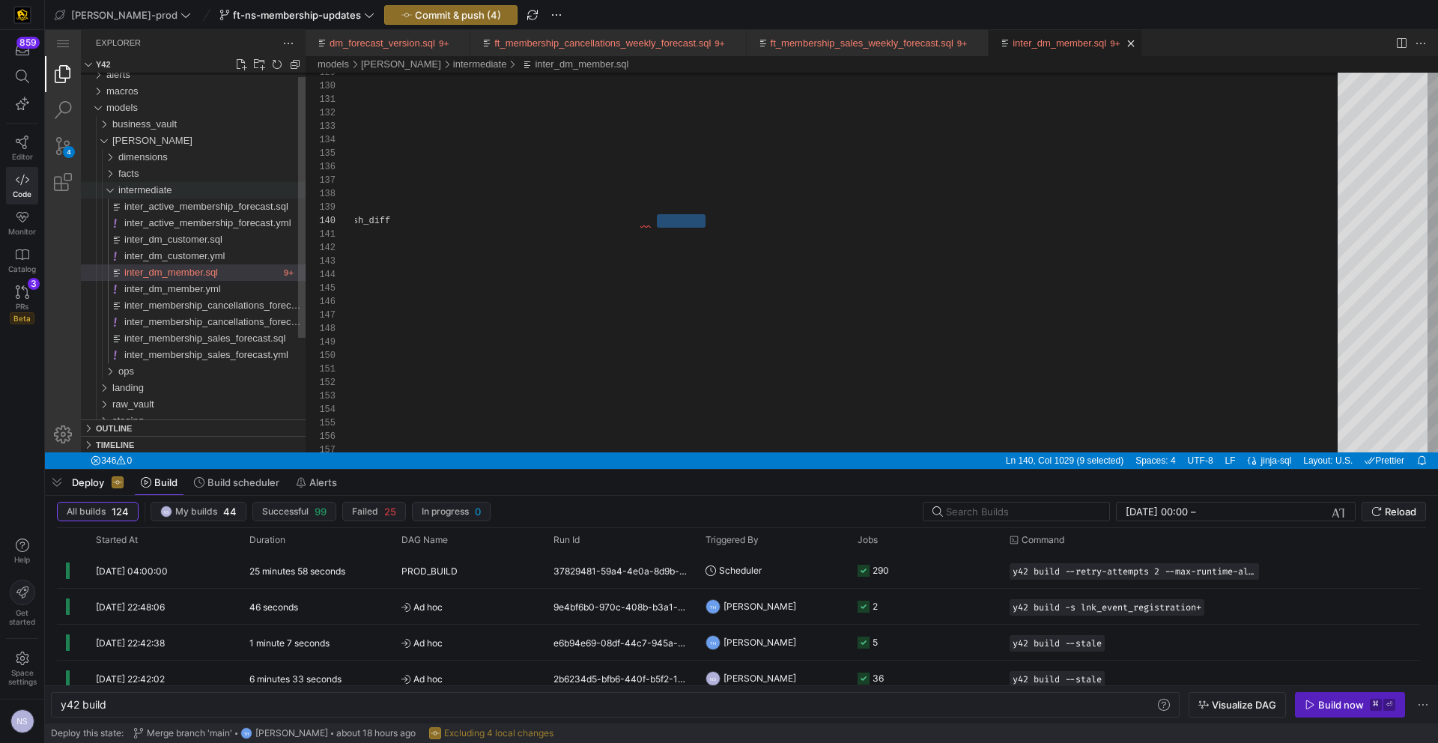
type textarea "_COUNTRY_CODE', 'MAILING_LONGITUDE', 'MAILING_LATITUDE', 'MAILING_GEOCODE_ACCUR…"
click at [141, 184] on span "intermediate" at bounding box center [145, 189] width 54 height 11
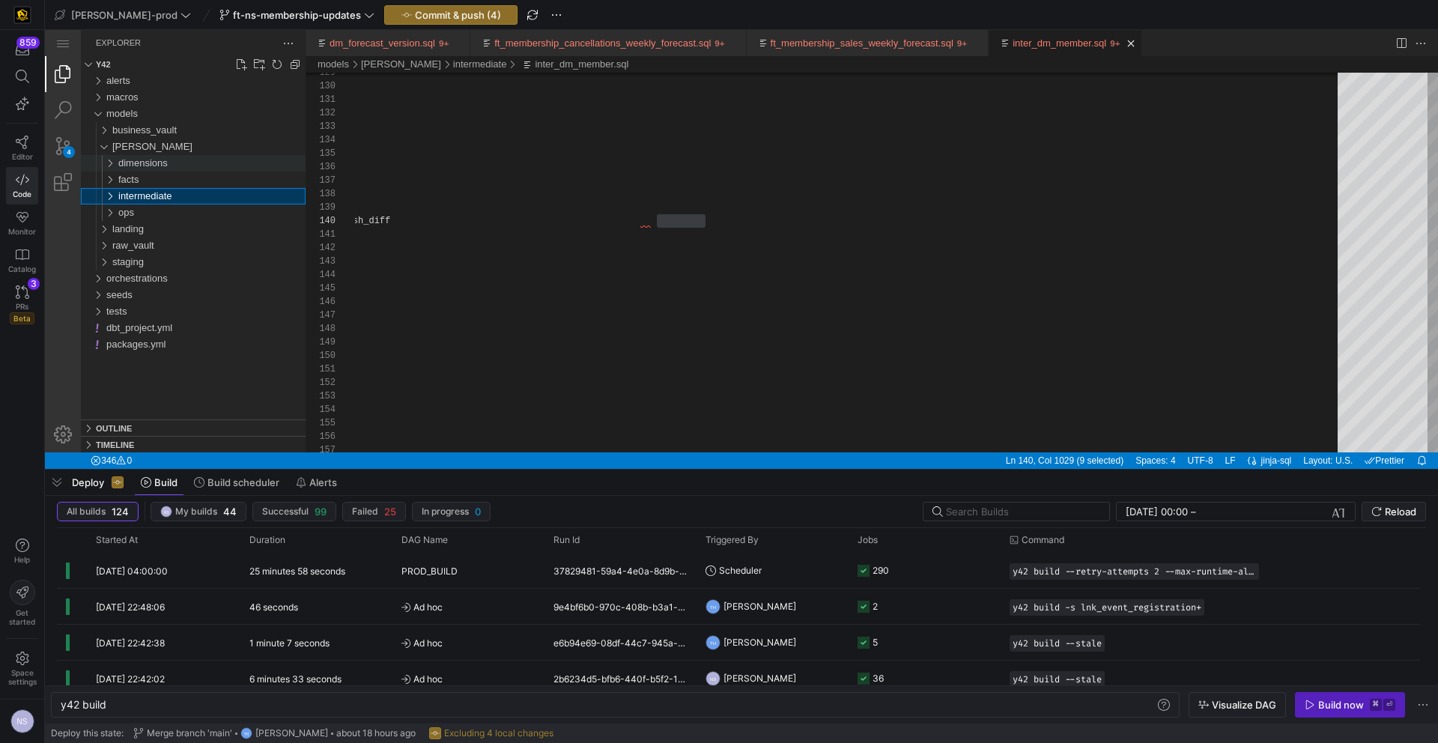
click at [139, 167] on span "dimensions" at bounding box center [142, 162] width 49 height 11
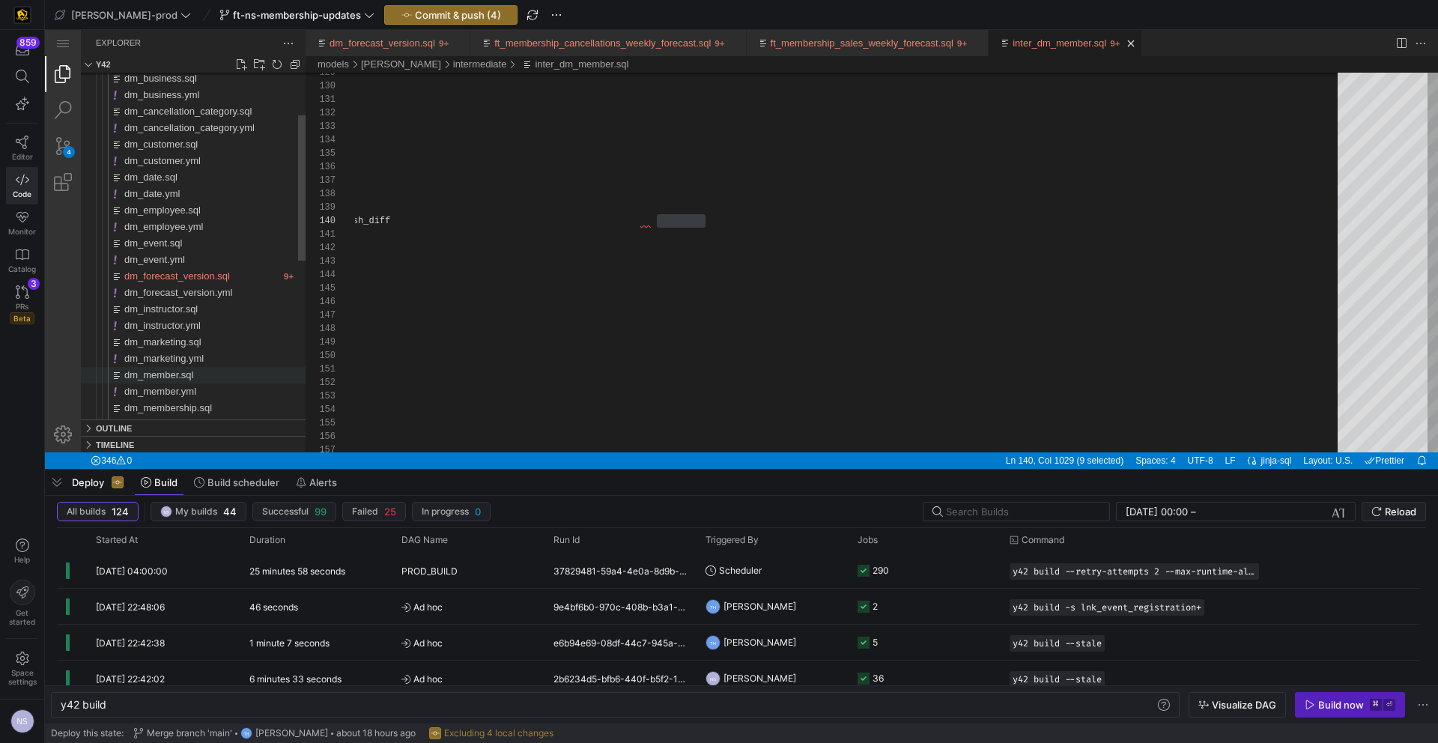
click at [213, 378] on div "dm_business.sql dm_business.yml dm_cancellation_category.sql dm_cancellation_ca…" at bounding box center [193, 376] width 225 height 808
click at [205, 380] on div "dm_member.sql" at bounding box center [214, 383] width 181 height 16
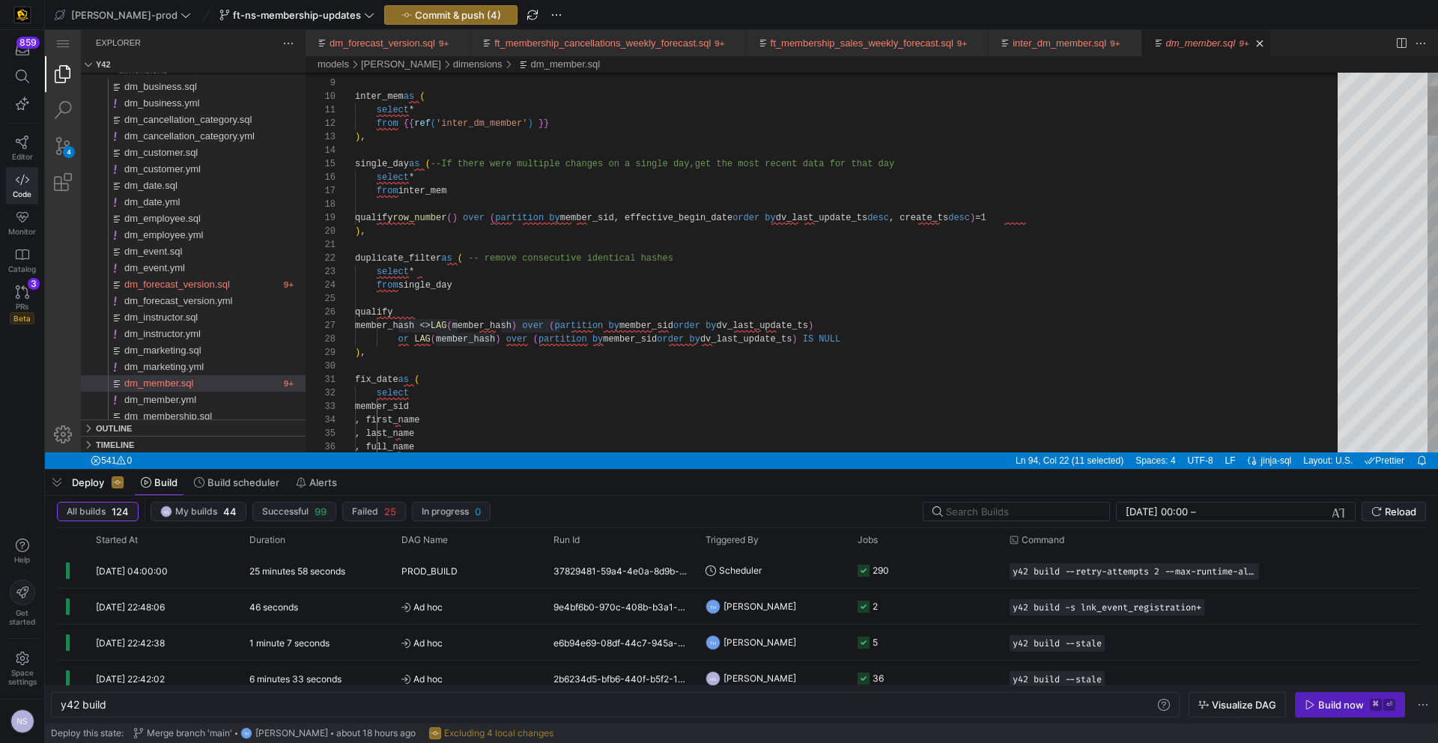
type textarea "duplicate_filter as ( -- remove consecutive identical hashes select * from sing…"
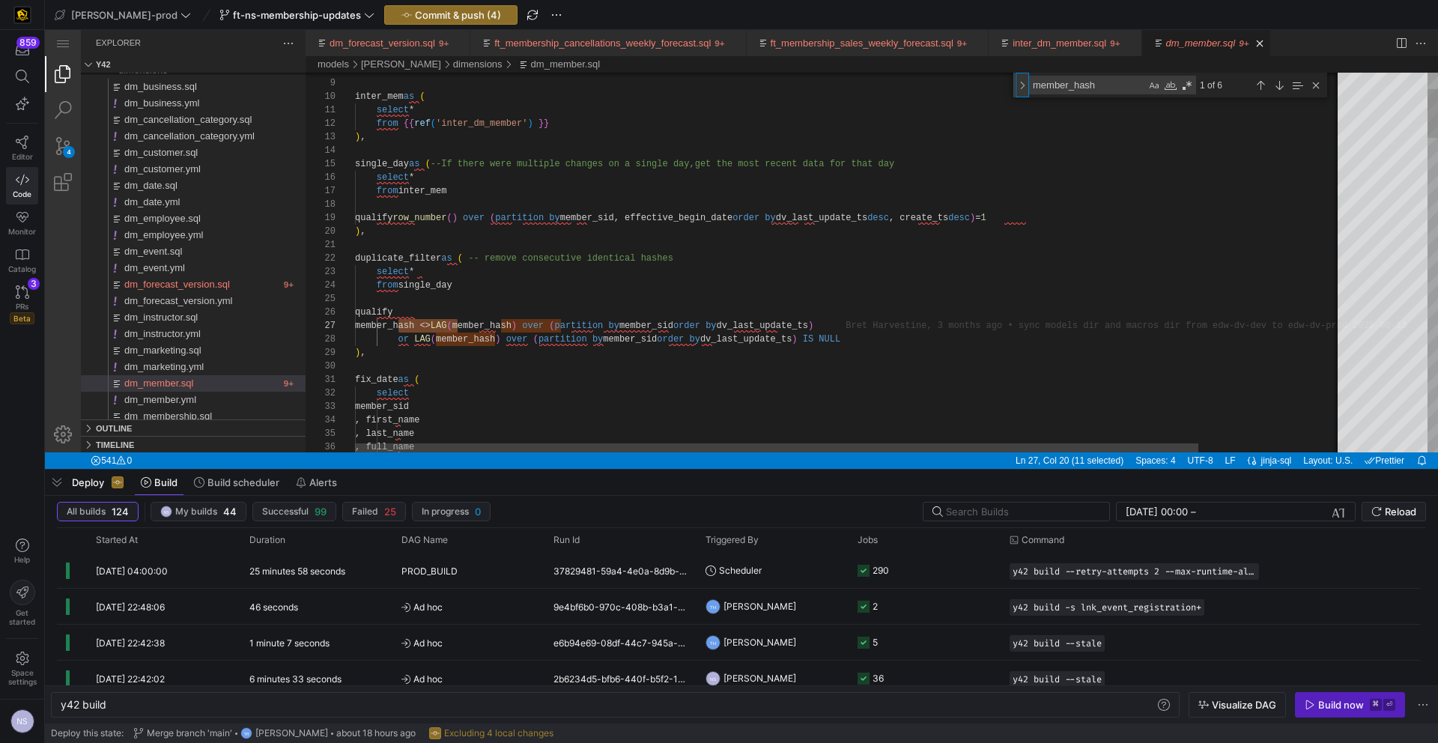
click at [1019, 81] on div "Toggle Replace" at bounding box center [1022, 85] width 13 height 25
click at [1097, 106] on textarea "Replace" at bounding box center [1105, 106] width 151 height 17
paste textarea "hash_diff"
type textarea "hash_diff"
click at [1231, 104] on div "Replace All (⌥⌘Enter)" at bounding box center [1225, 107] width 16 height 16
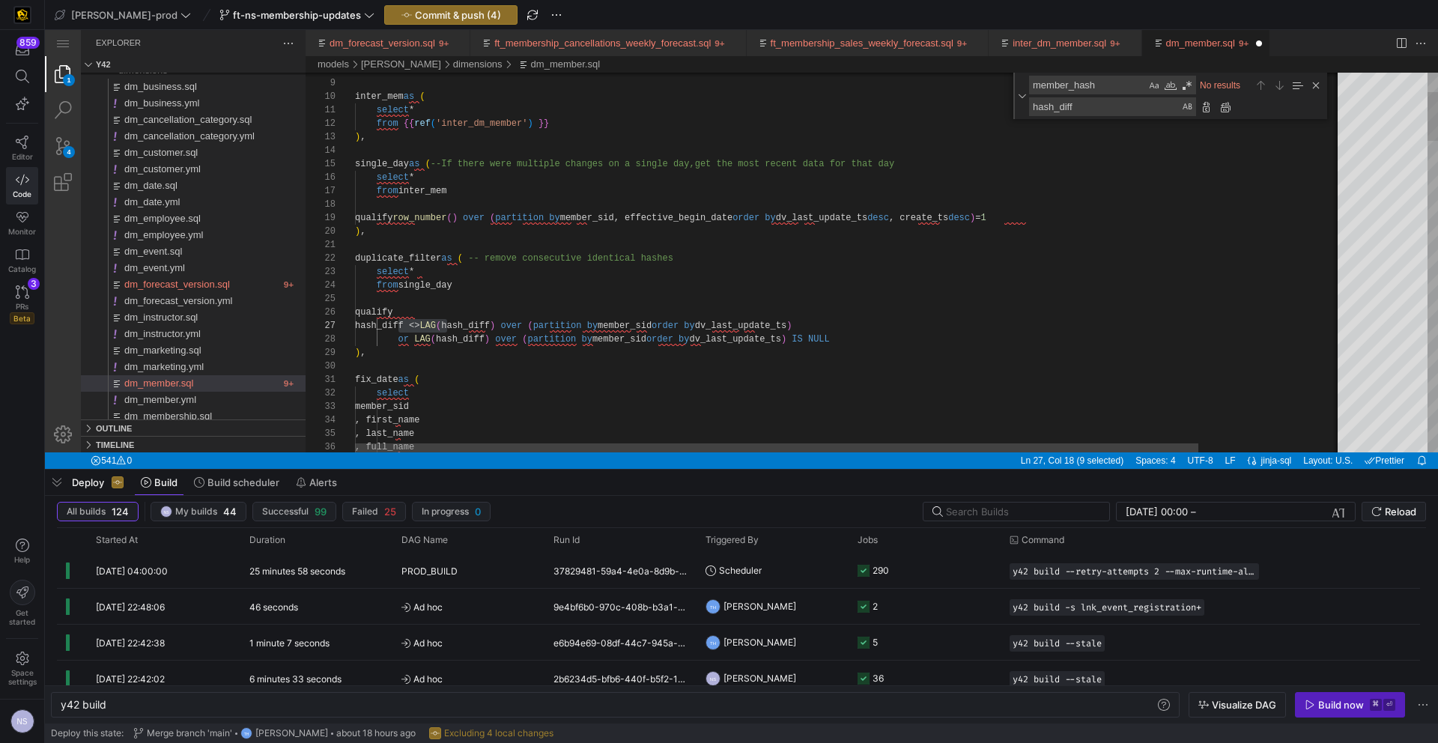
scroll to position [81, 97]
click at [1315, 82] on div "Close (Escape)" at bounding box center [1316, 85] width 16 height 16
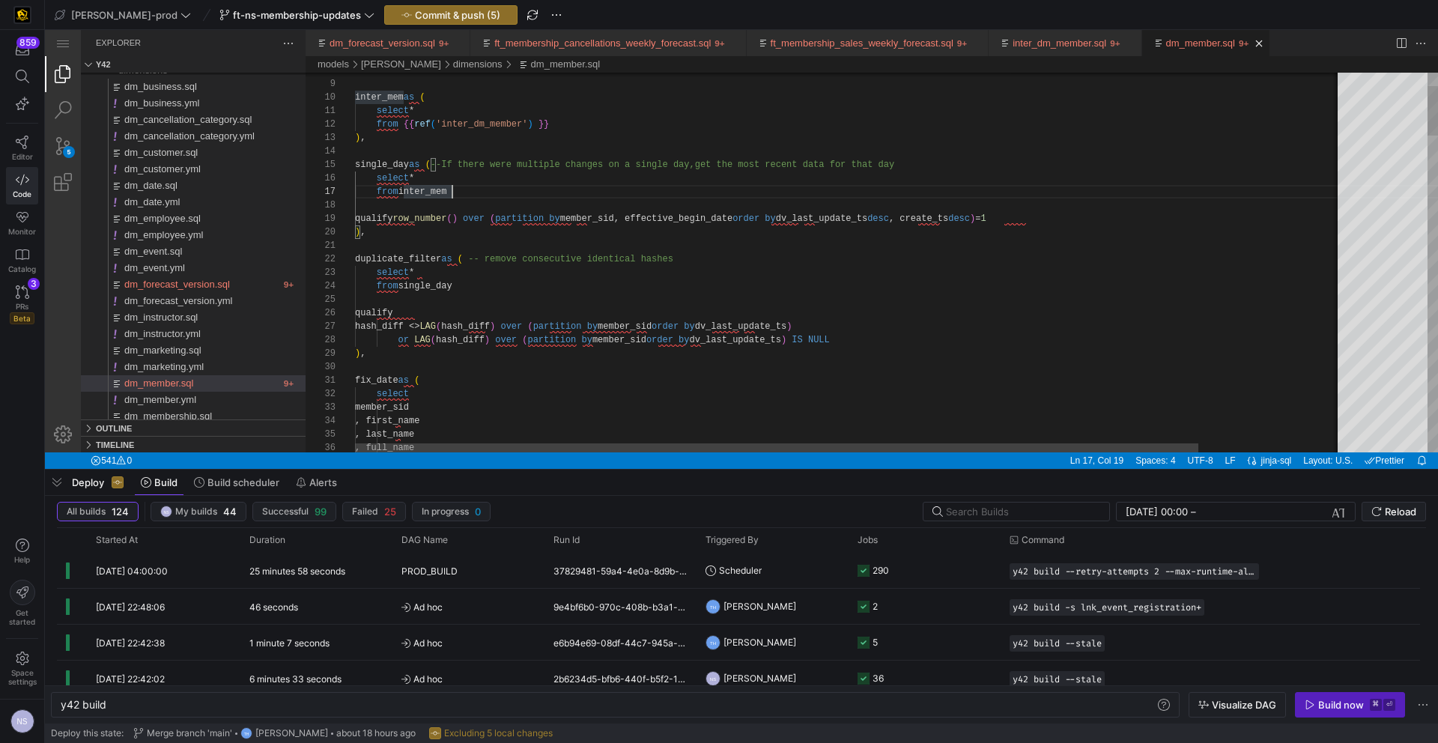
click at [1070, 85] on textarea "member_hash" at bounding box center [1088, 84] width 116 height 17
paste textarea "uscca_user_id"
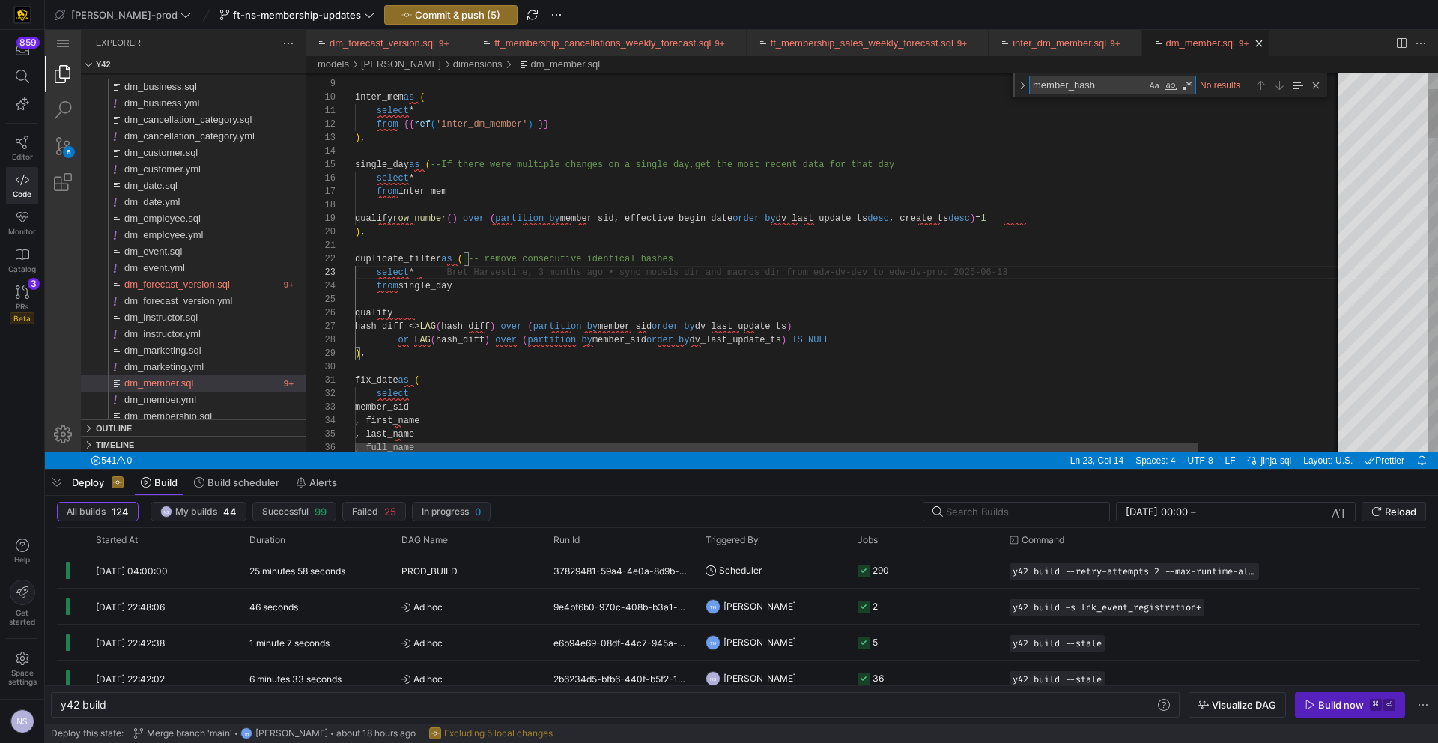
type textarea ", name_title , phone_number , email_address , member_id , member_notes , member…"
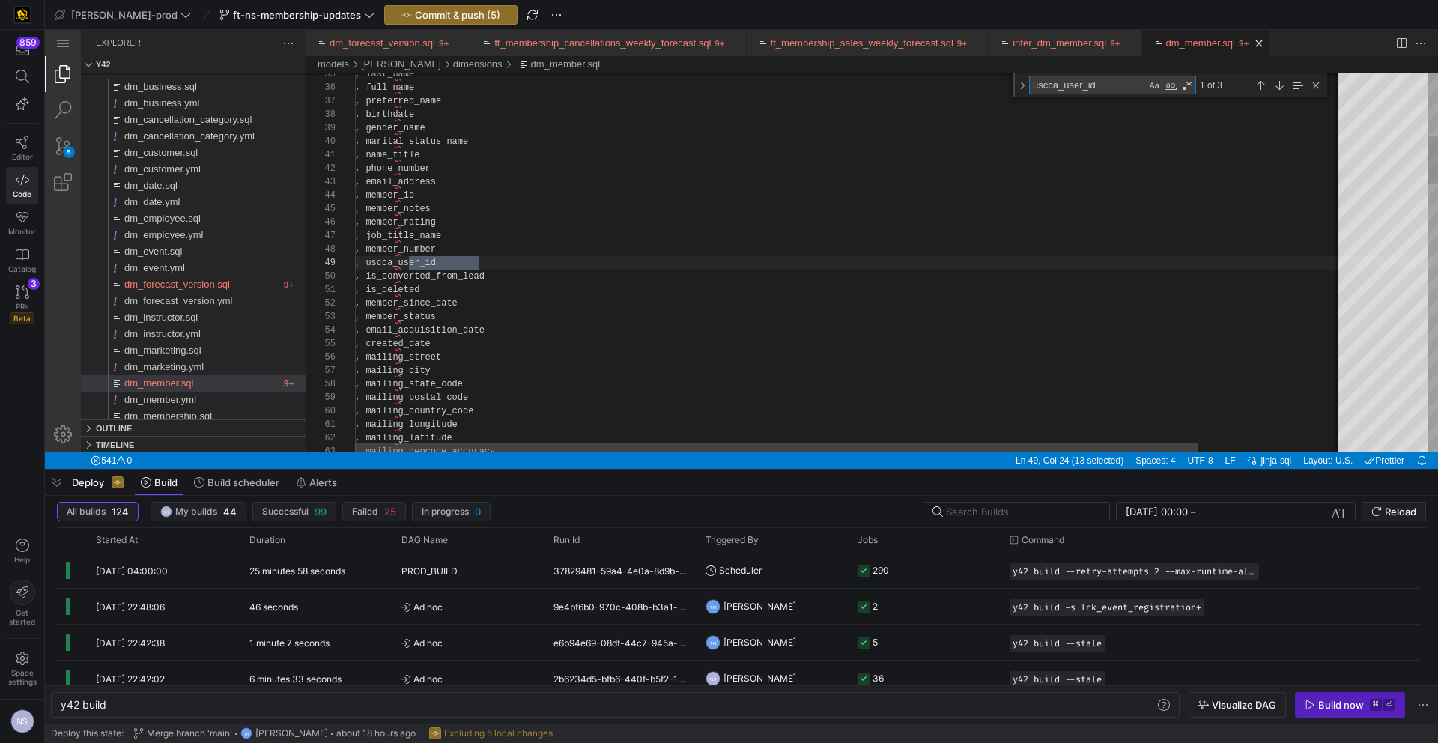
scroll to position [135, 124]
type textarea "uscca_user_id"
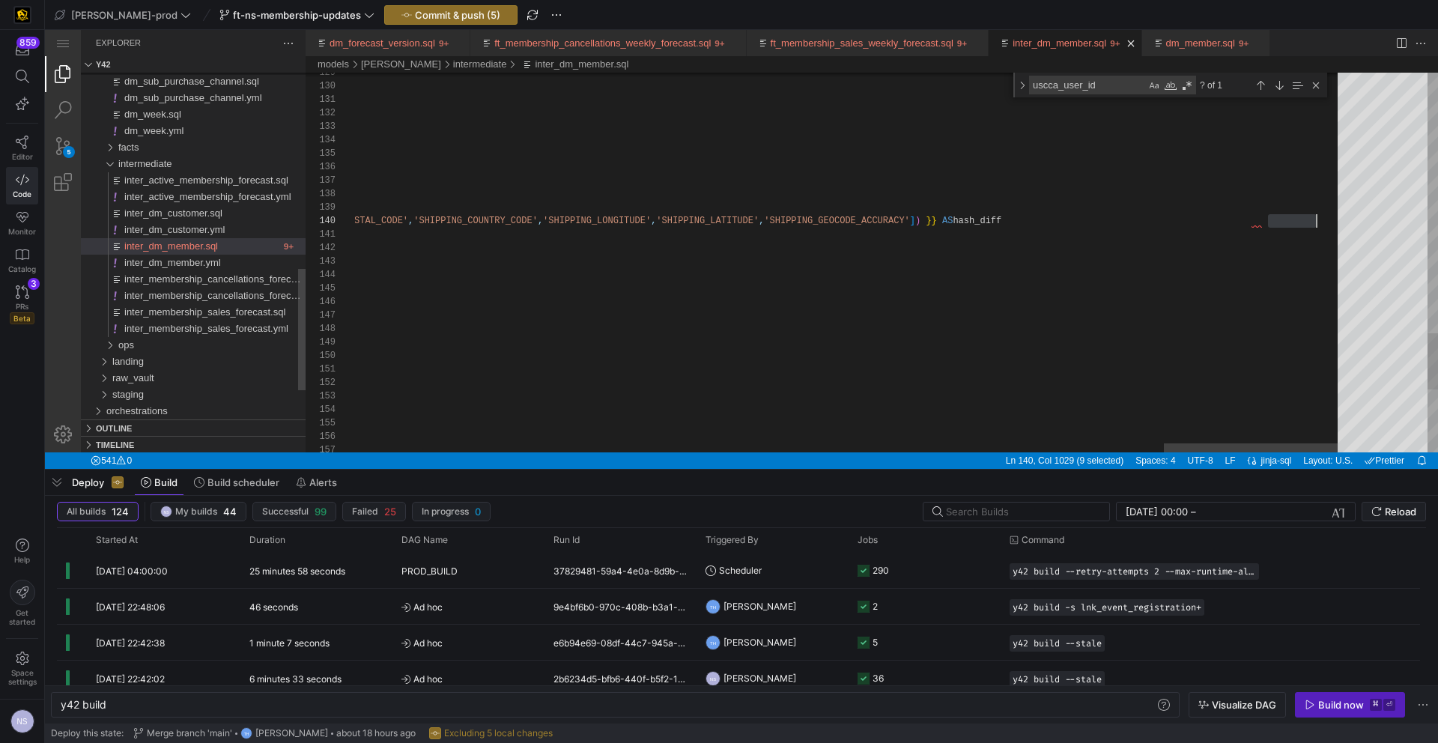
click at [1100, 42] on link "inter_dm_member.sql" at bounding box center [1060, 42] width 94 height 11
click at [1257, 87] on div "Previous Match (⇧Enter)" at bounding box center [1261, 85] width 16 height 16
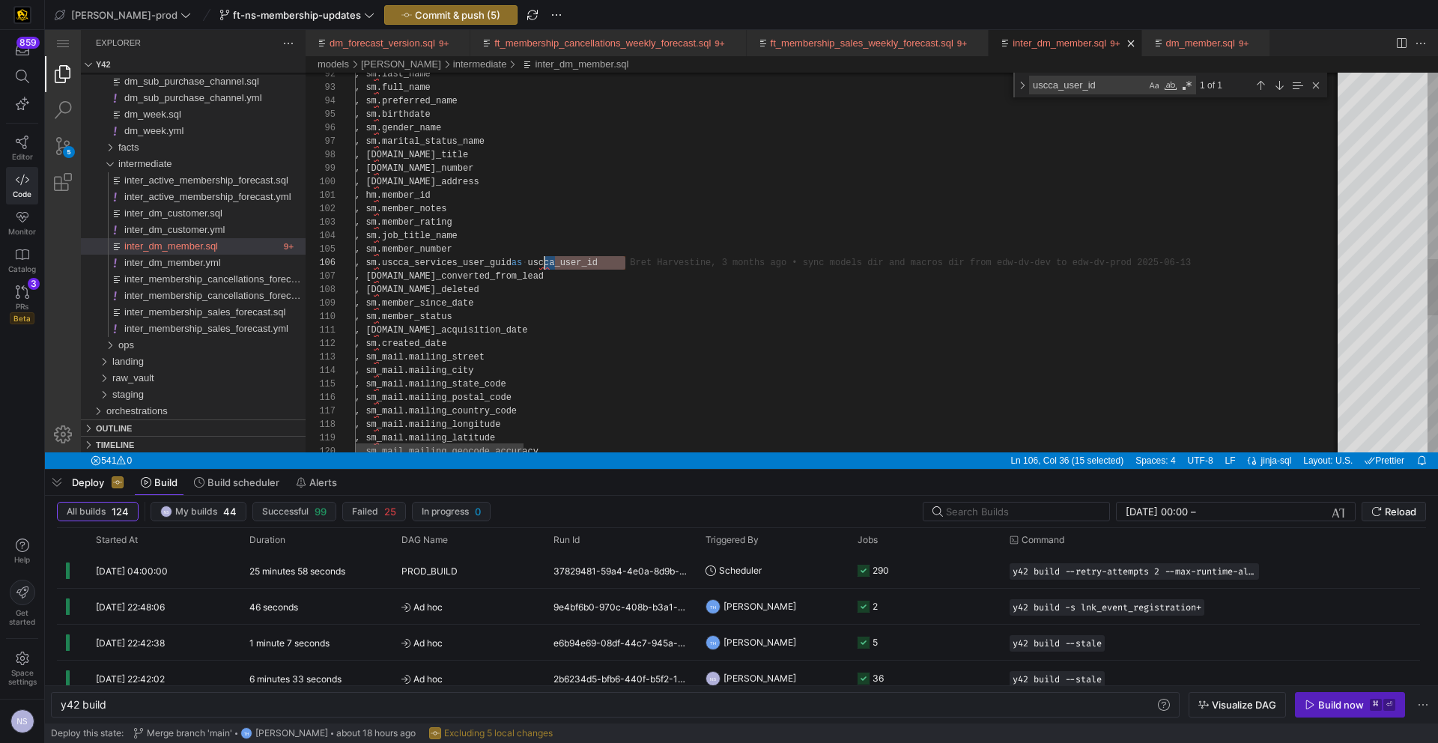
scroll to position [67, 184]
drag, startPoint x: 635, startPoint y: 264, endPoint x: 539, endPoint y: 262, distance: 95.9
type textarea ", hm.member_id , sm.member_notes , sm.member_rating , sm.job_title_name , sm.me…"
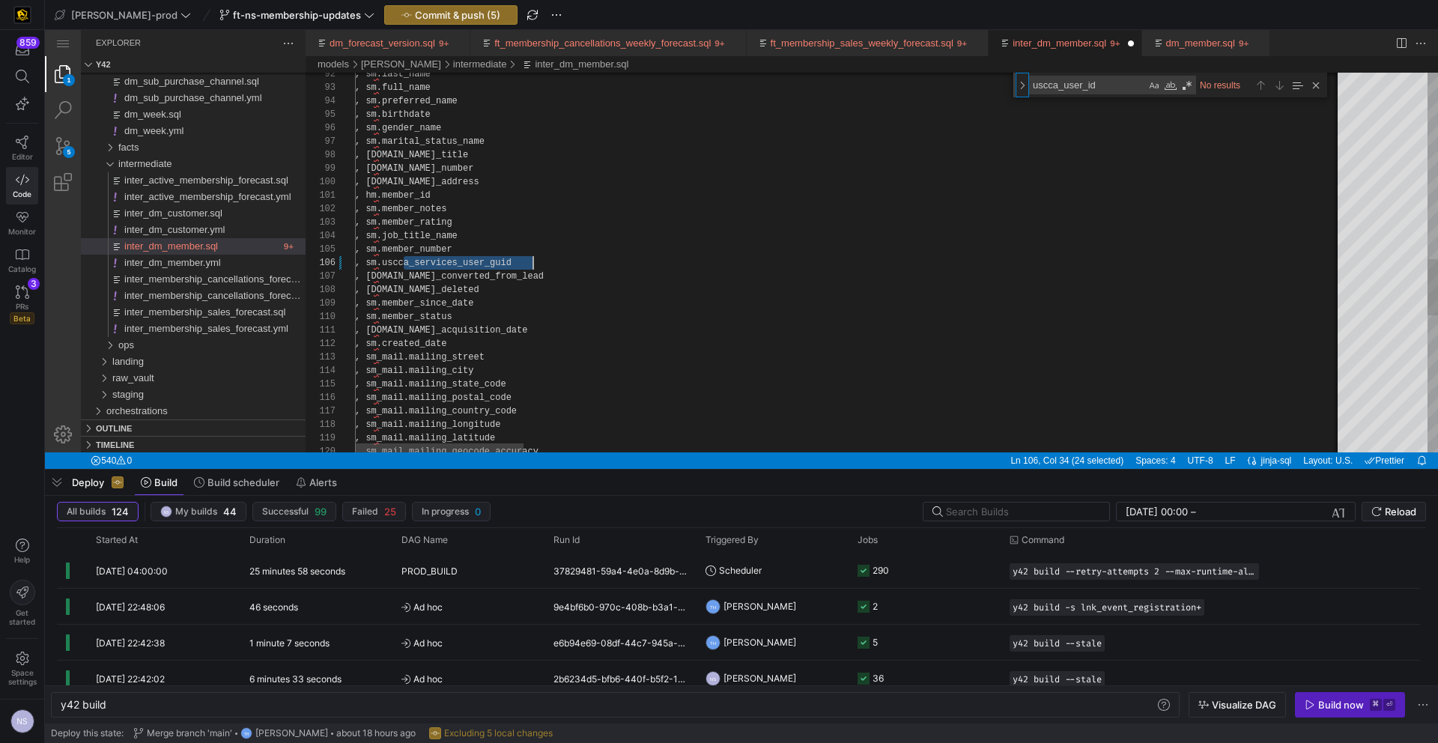
drag, startPoint x: 1018, startPoint y: 90, endPoint x: 1042, endPoint y: 102, distance: 26.8
click at [1018, 90] on div "Toggle Replace" at bounding box center [1022, 85] width 13 height 25
click at [1062, 108] on textarea "hash_diff" at bounding box center [1105, 106] width 151 height 17
paste textarea "uscca_services_user_guid"
click at [1107, 109] on textarea "hash_uscca_services_user_guiddiff" at bounding box center [1105, 106] width 151 height 17
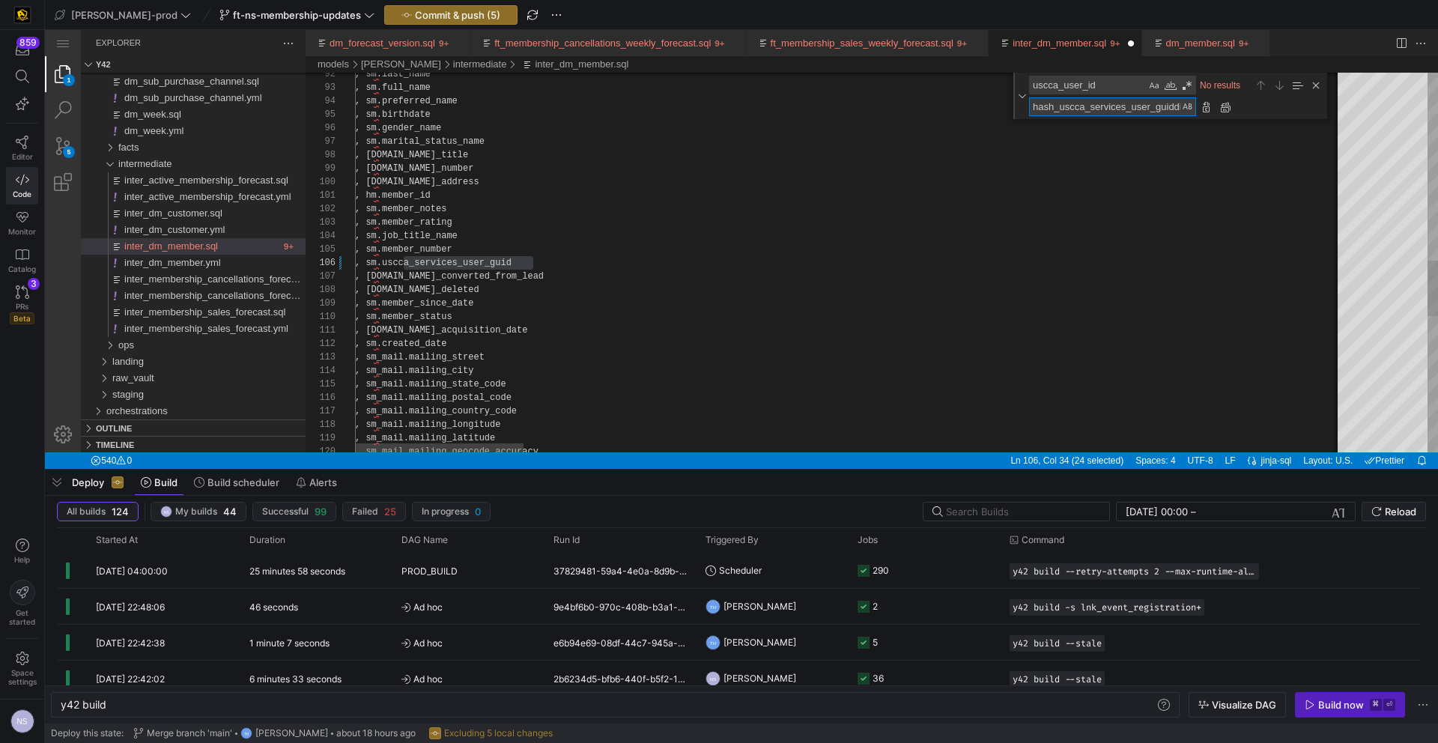
click at [1107, 109] on textarea "hash_uscca_services_user_guiddiff" at bounding box center [1105, 106] width 151 height 17
paste textarea "uscca_services_user_guid"
type textarea "uscca_services_user_guid"
click at [1219, 43] on link "dm_member.sql" at bounding box center [1200, 42] width 69 height 11
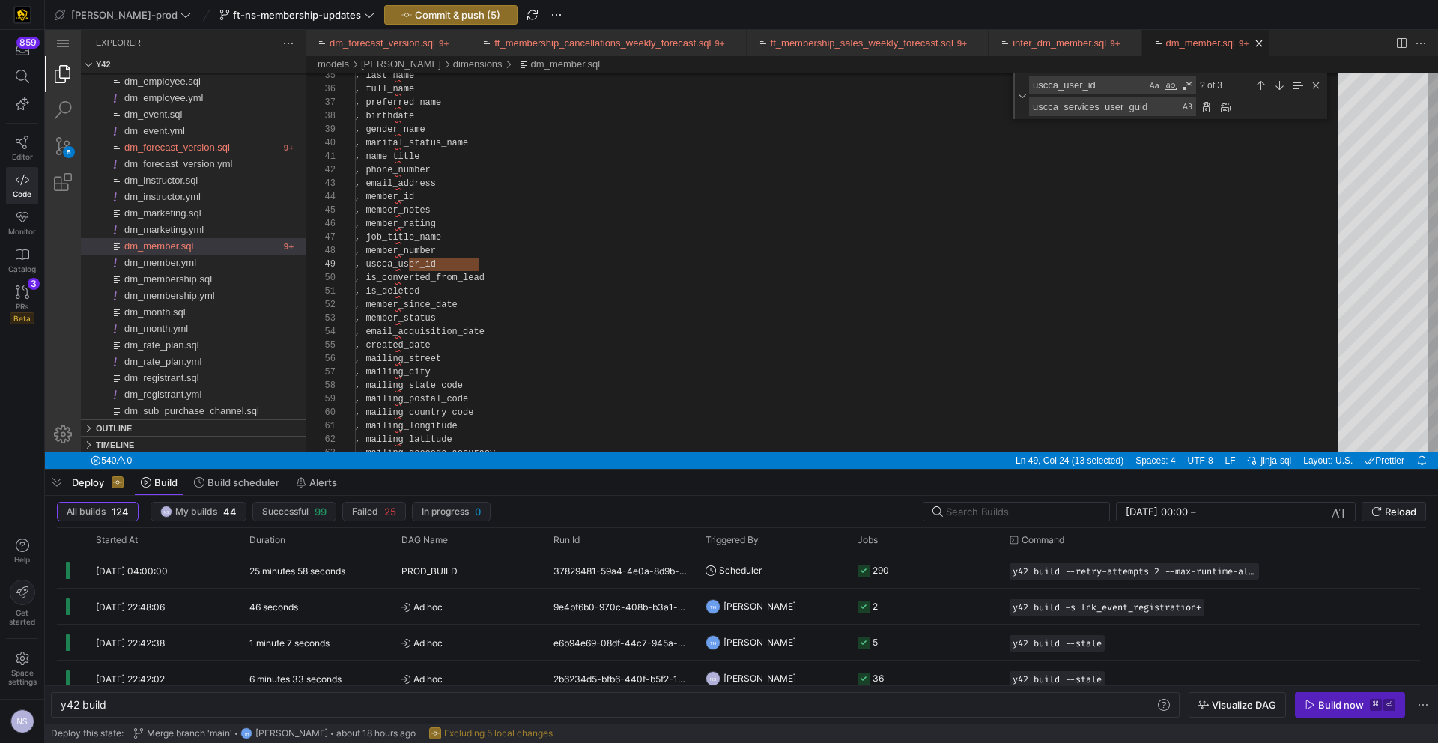
scroll to position [108, 124]
click at [1229, 106] on div "Replace All (⌥⌘Enter)" at bounding box center [1225, 107] width 16 height 16
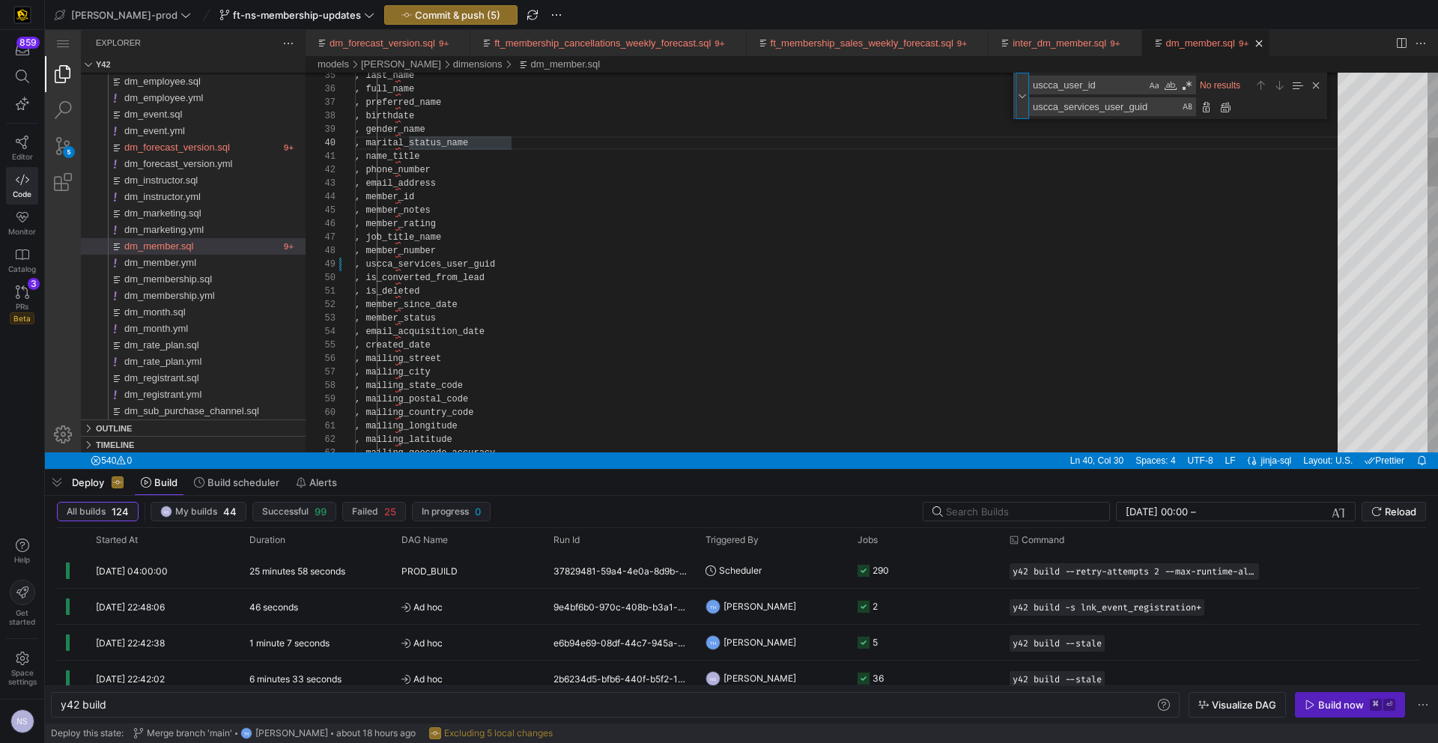
click at [1020, 103] on div "Toggle Replace" at bounding box center [1022, 96] width 13 height 46
click at [1051, 89] on textarea "uscca_user_id" at bounding box center [1088, 84] width 116 height 17
type textarea ", name_title , phone_number , email_address , member_id , member_notes , member…"
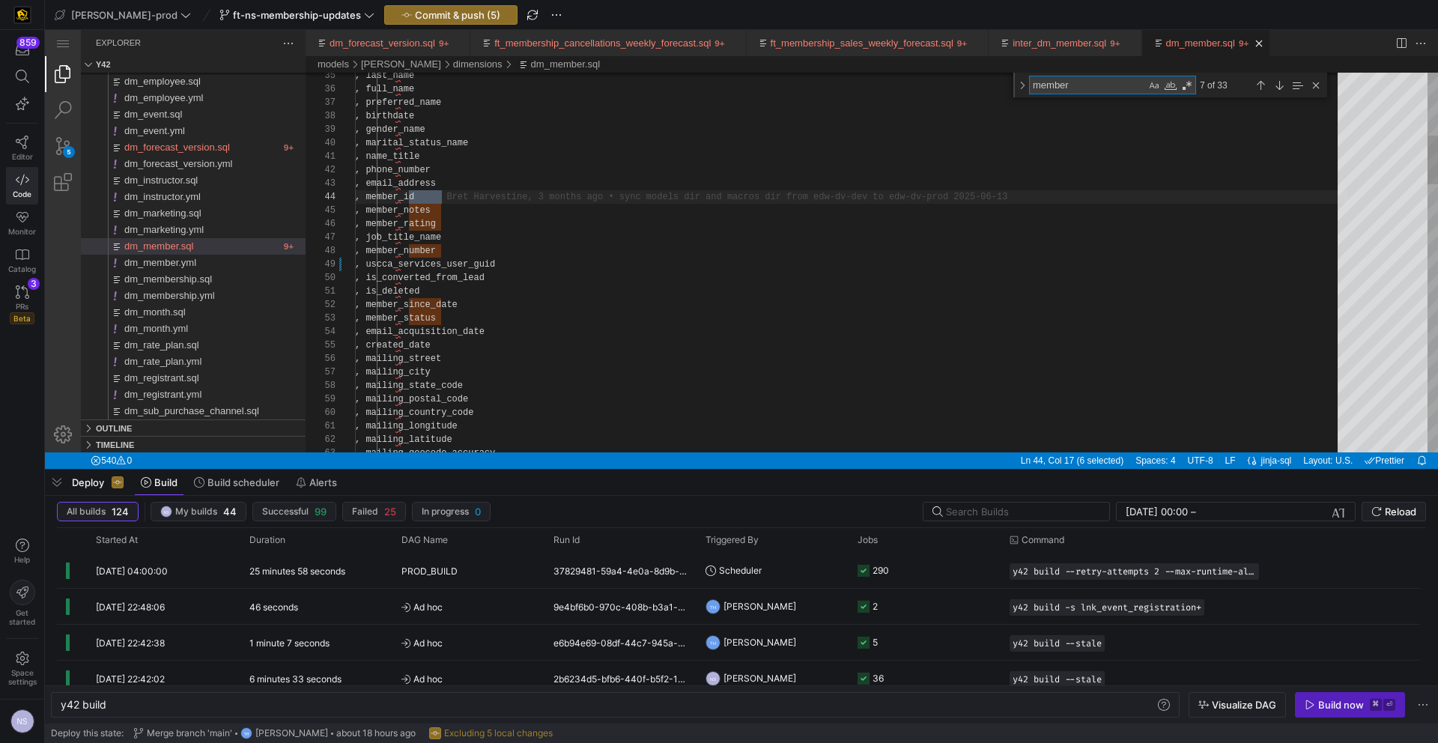
type textarea "member_"
type textarea ", is_deleted , member_since_date , member_status , email_acquisition_date , cre…"
type textarea "member_si"
type textarea ", shipping_latitude , shipping_geocode_accuracy , case when lag(DATE(effective_…"
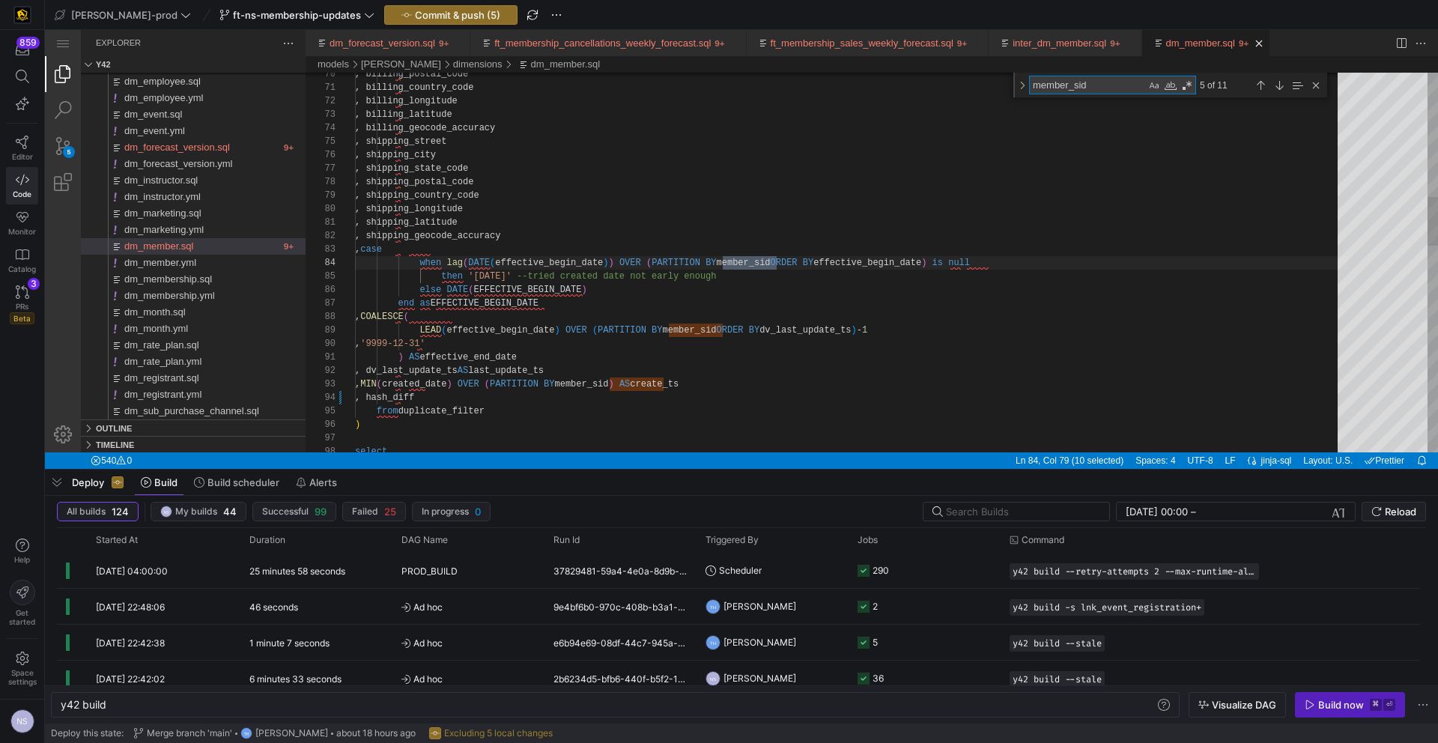
scroll to position [135, 423]
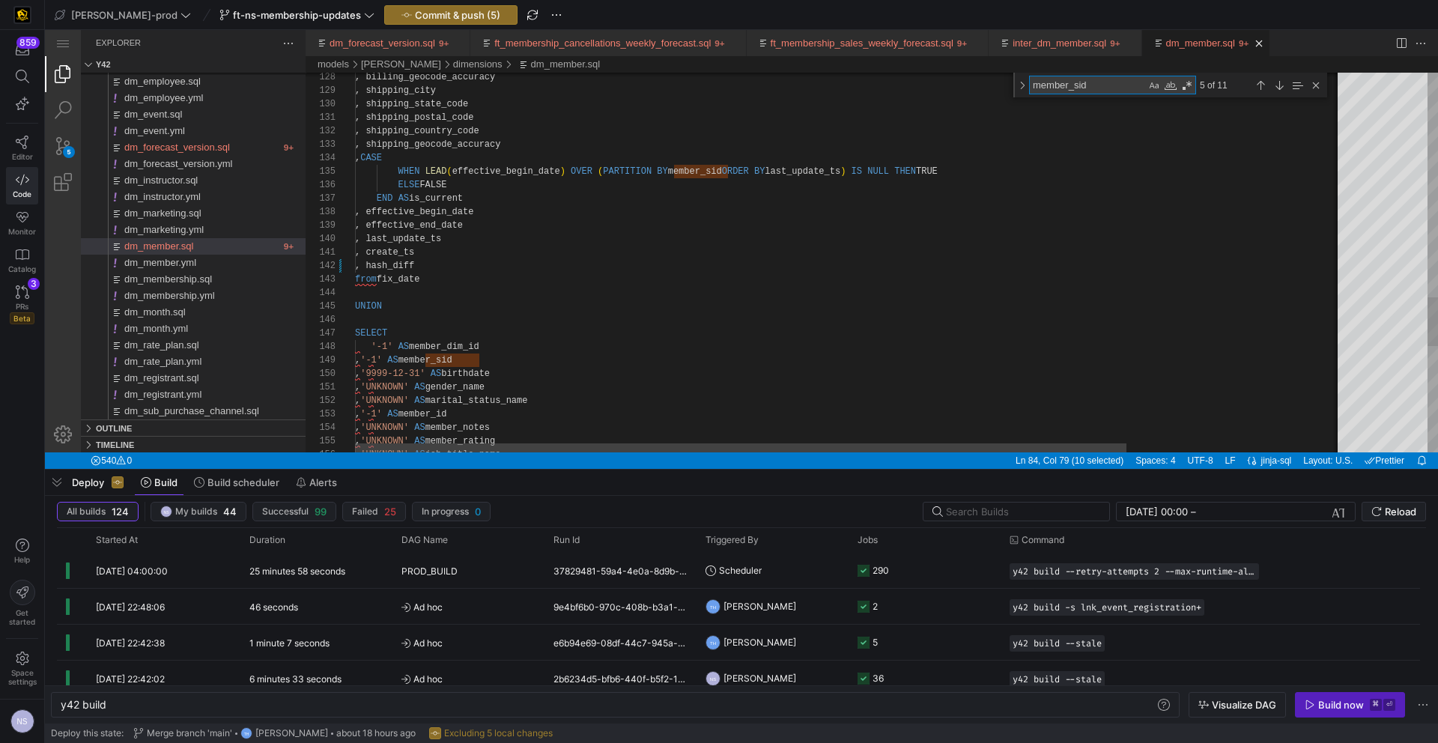
type textarea "member_sid"
drag, startPoint x: 497, startPoint y: 363, endPoint x: 342, endPoint y: 360, distance: 154.4
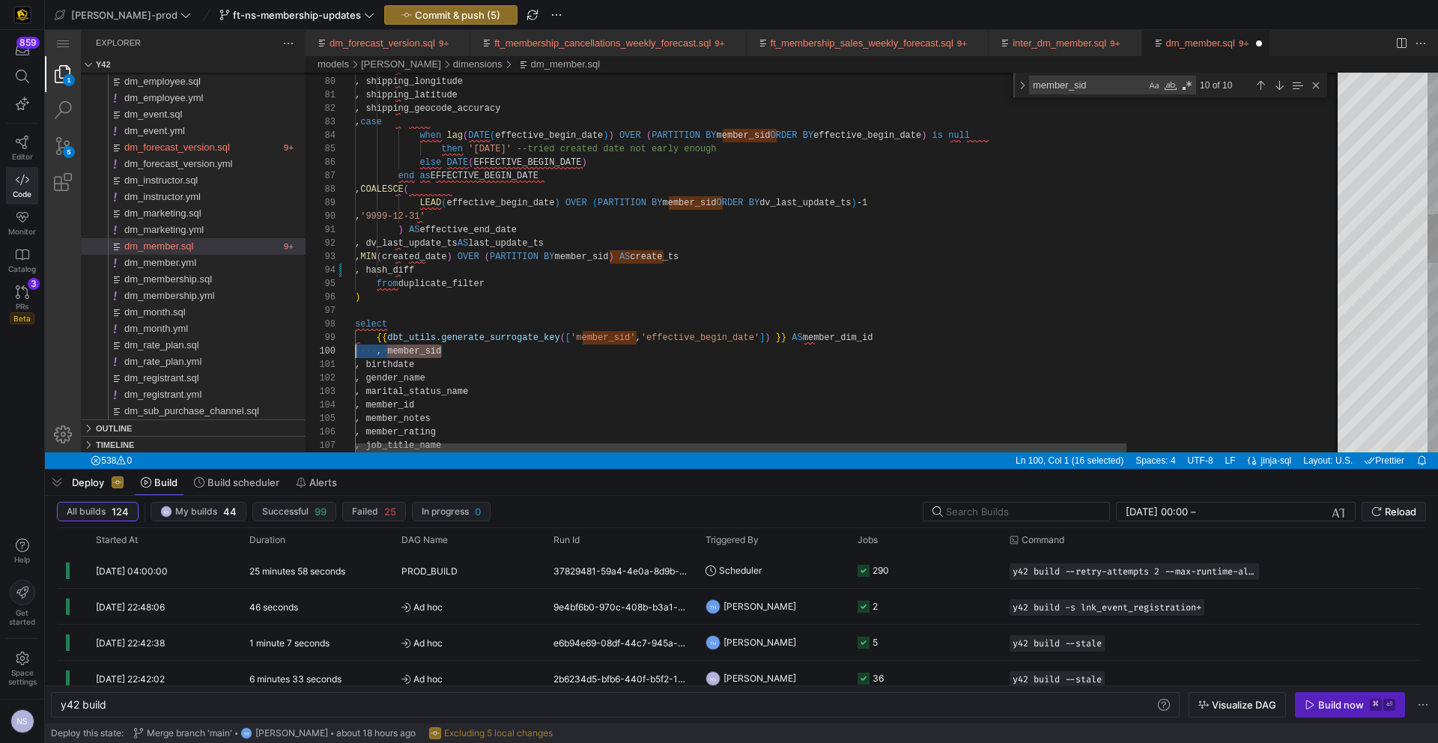
scroll to position [121, 0]
drag, startPoint x: 458, startPoint y: 348, endPoint x: 324, endPoint y: 352, distance: 134.2
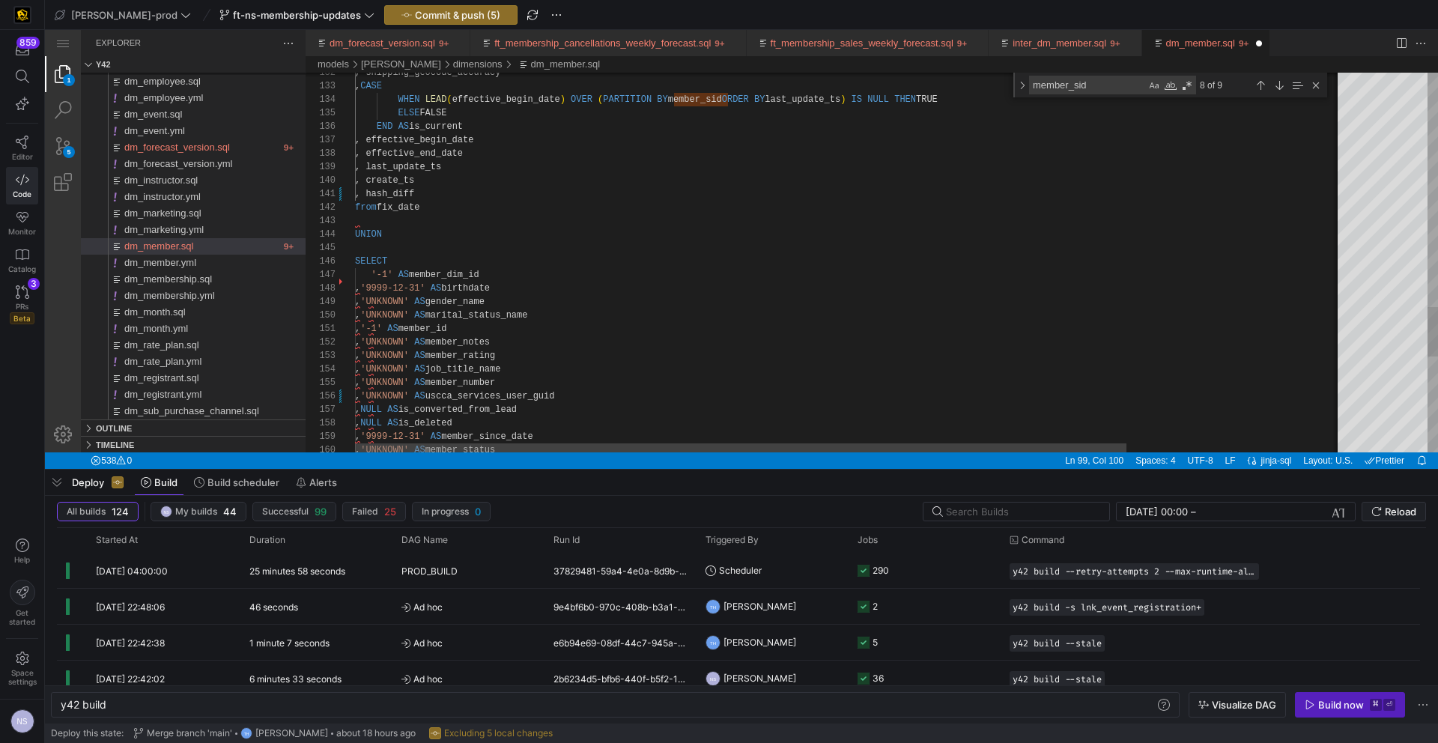
type textarea ", '-1' AS member_id , 'UNKNOWN' AS member_notes , 'UNKNOWN' AS member_rating , …"
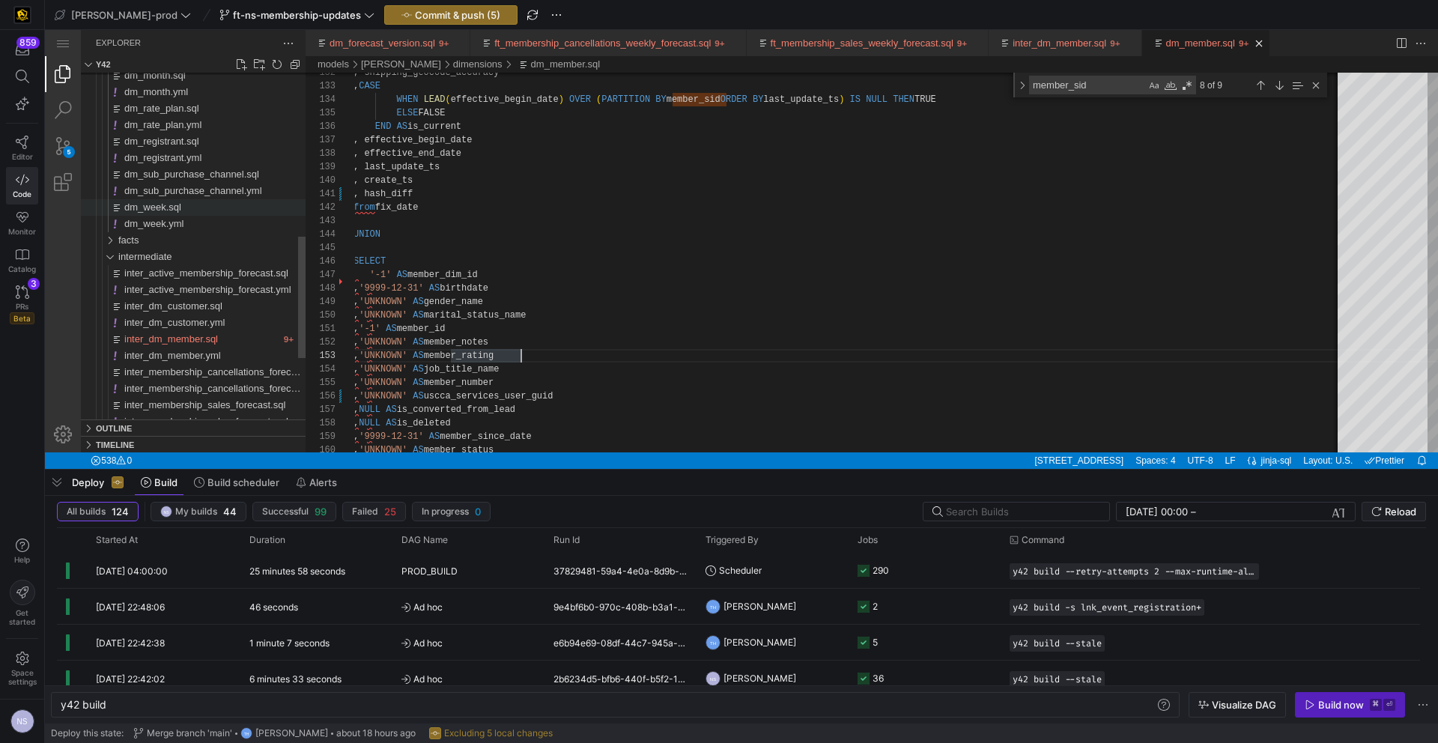
click at [152, 208] on span "dm_week.sql" at bounding box center [152, 207] width 57 height 11
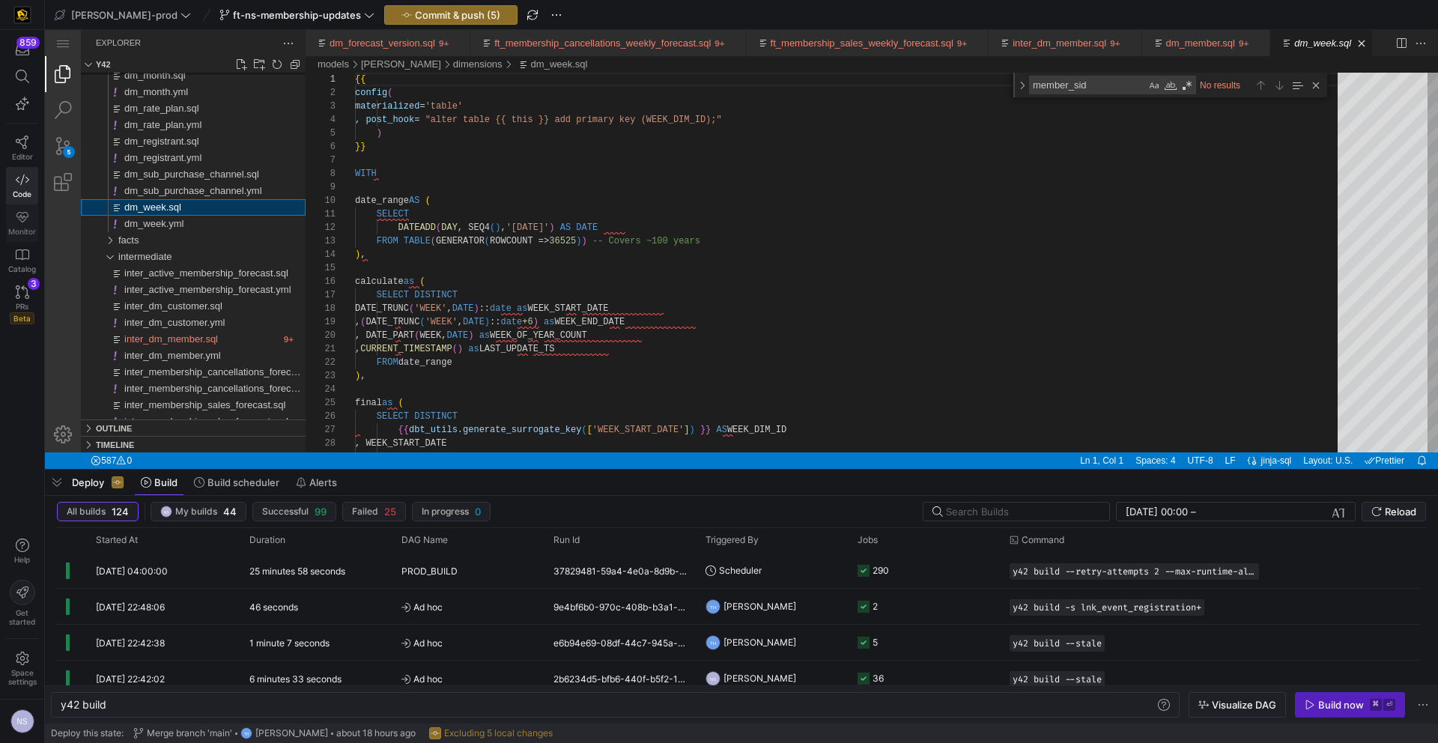
scroll to position [0, 42]
click at [705, 249] on div ", ( DATE_TRUNC ( 'WEEK' , DATE ) :: date + 6 ) as WEEK_END_DATE , DATE_PART ( W…" at bounding box center [851, 583] width 993 height 1079
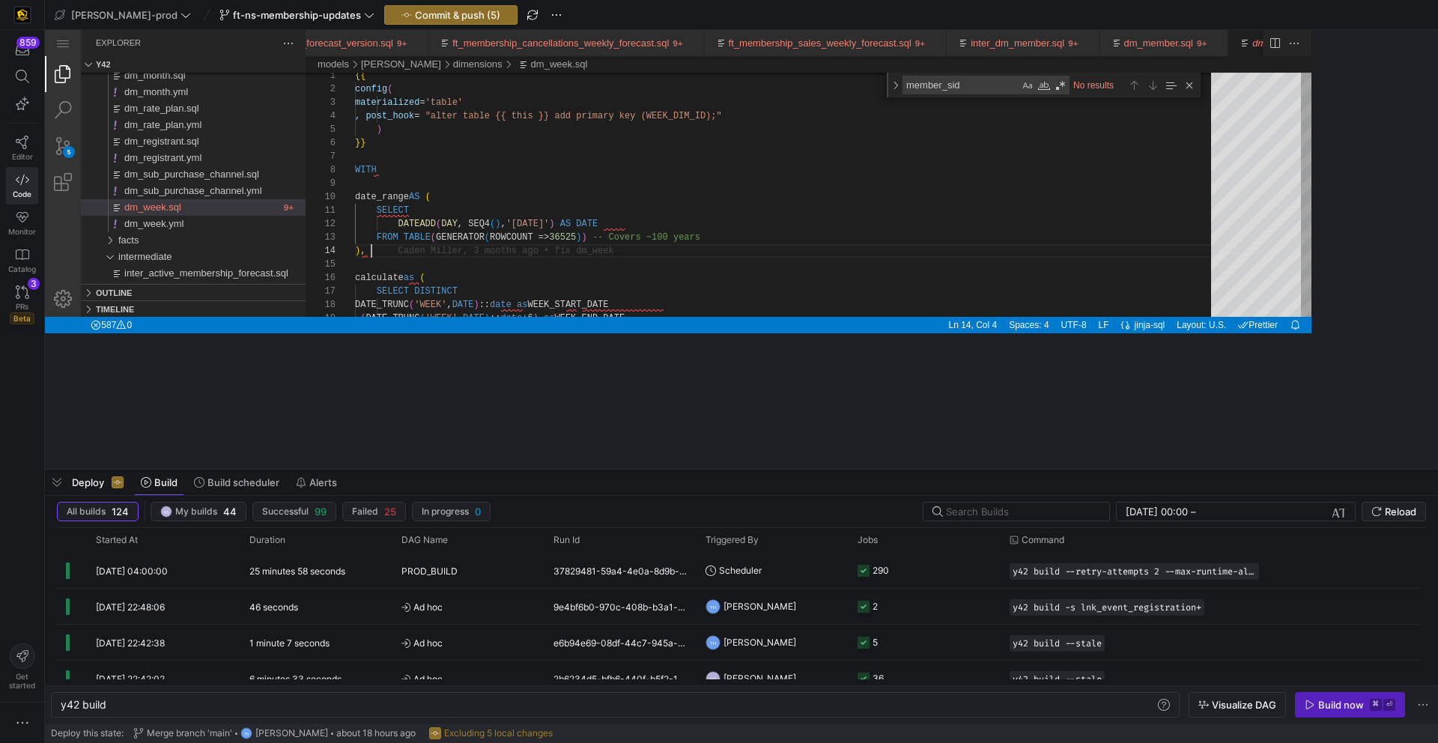
scroll to position [40, 16]
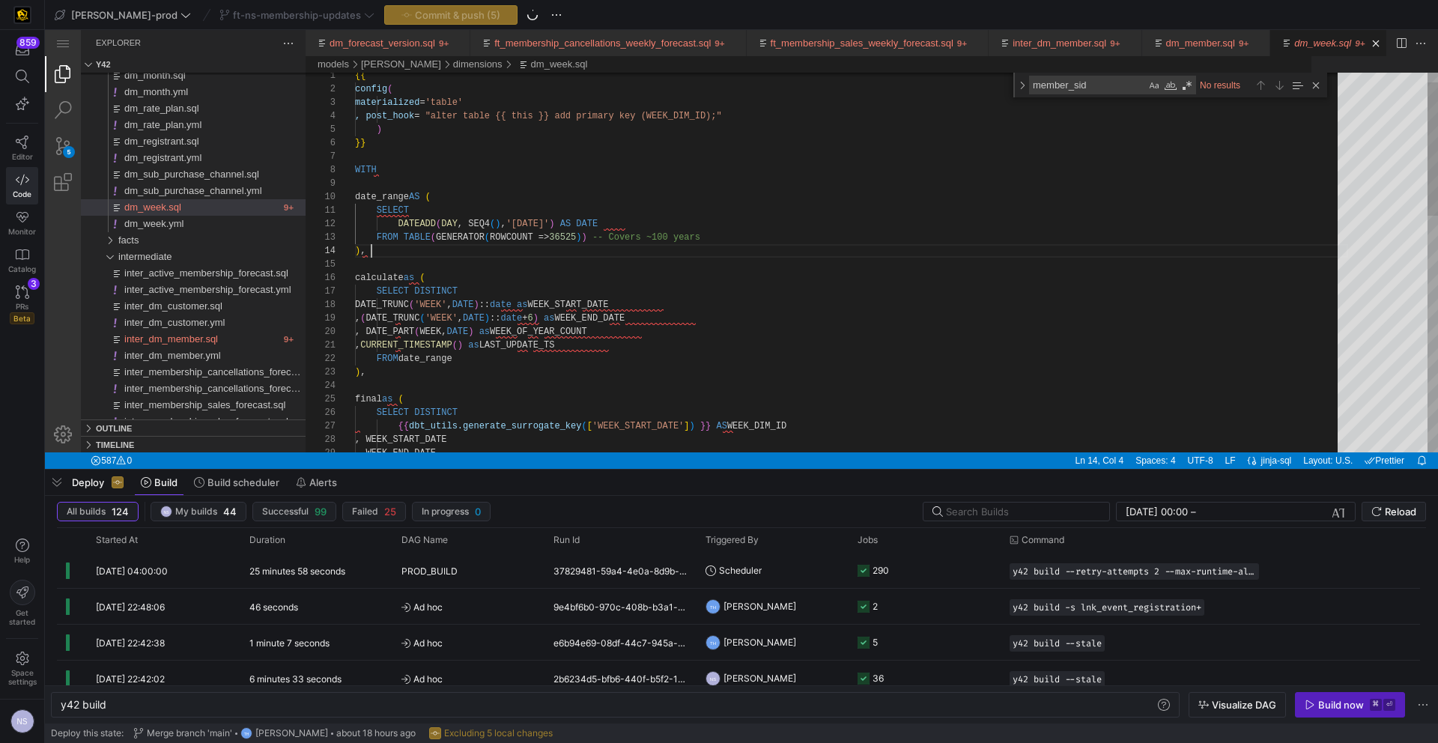
click at [650, 333] on div ", ( DATE_TRUNC ( 'WEEK' , DATE ) :: date + 6 ) as WEEK_END_DATE DATE_TRUNC ( 'W…" at bounding box center [851, 583] width 993 height 1079
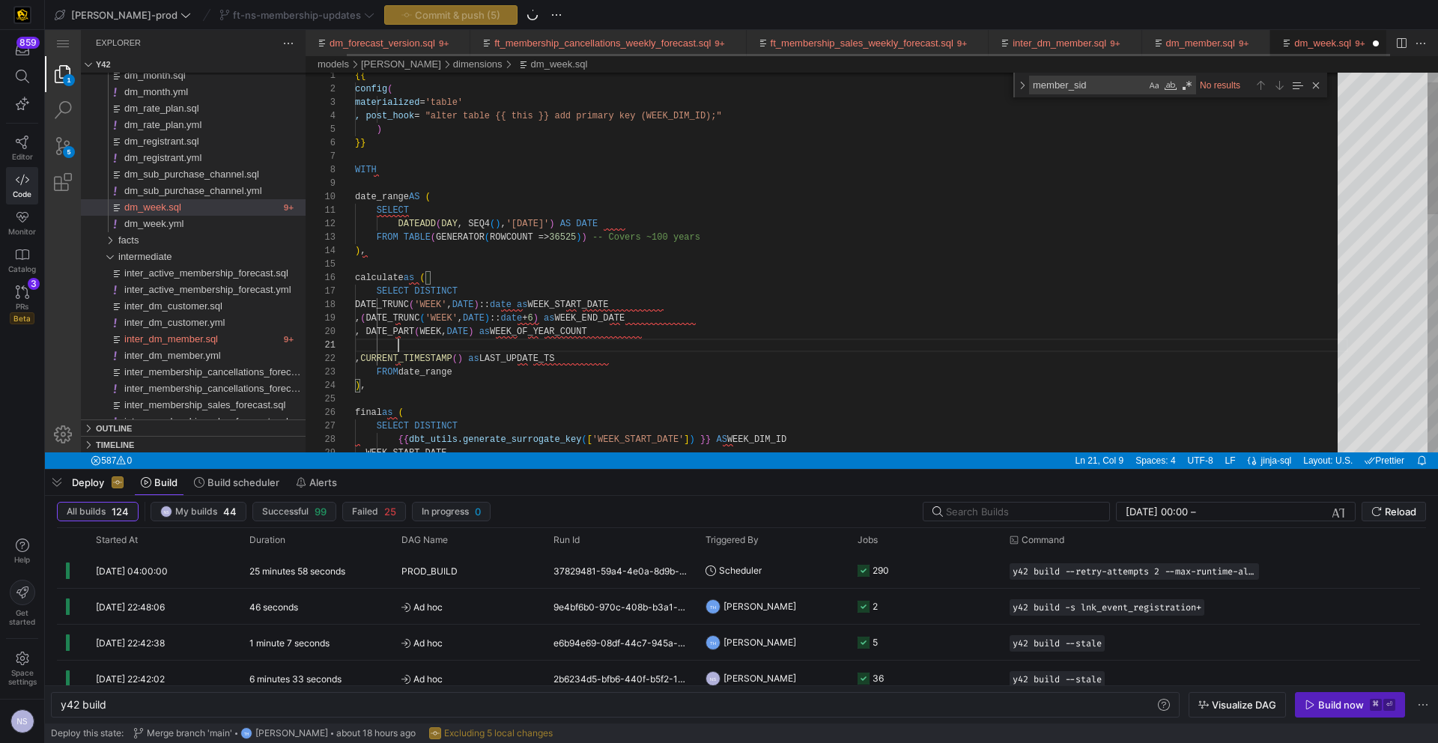
paste textarea ", DATE_PART(YEAR, DATE) AS YEAR_NUM"
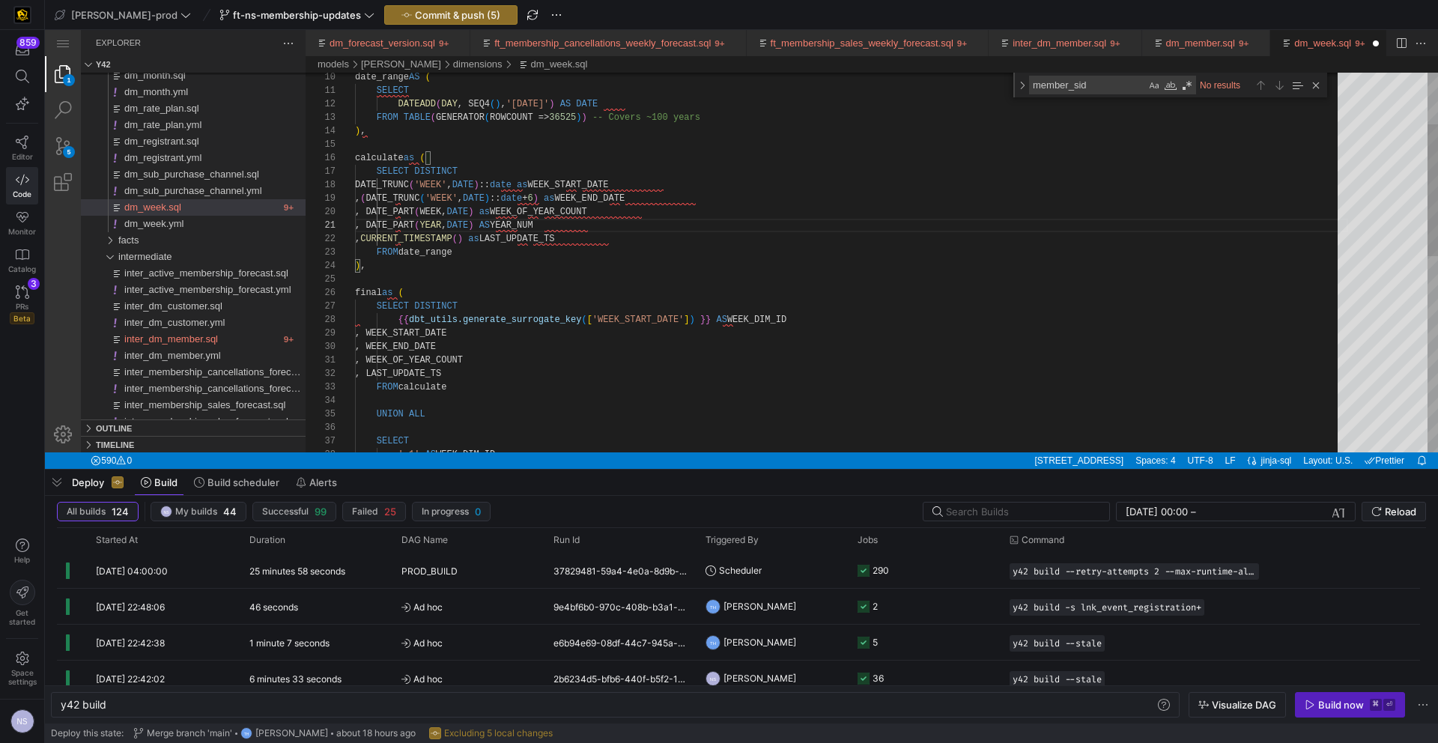
scroll to position [0, 151]
click at [533, 359] on div ", ( DATE_TRUNC ( 'WEEK' , DATE ) :: date + 6 ) as WEEK_END_DATE DATE_TRUNC ( 'W…" at bounding box center [851, 470] width 993 height 1092
paste textarea ", YEAR_NUM || '_' || LPAD(WEEK_OF_YEAR_COUNT::string, 2, '0') AS YEAR_WEEK"
click at [405, 374] on div ", ( DATE_TRUNC ( 'WEEK' , DATE ) :: date + 6 ) as WEEK_END_DATE DATE_TRUNC ( 'W…" at bounding box center [851, 477] width 993 height 1106
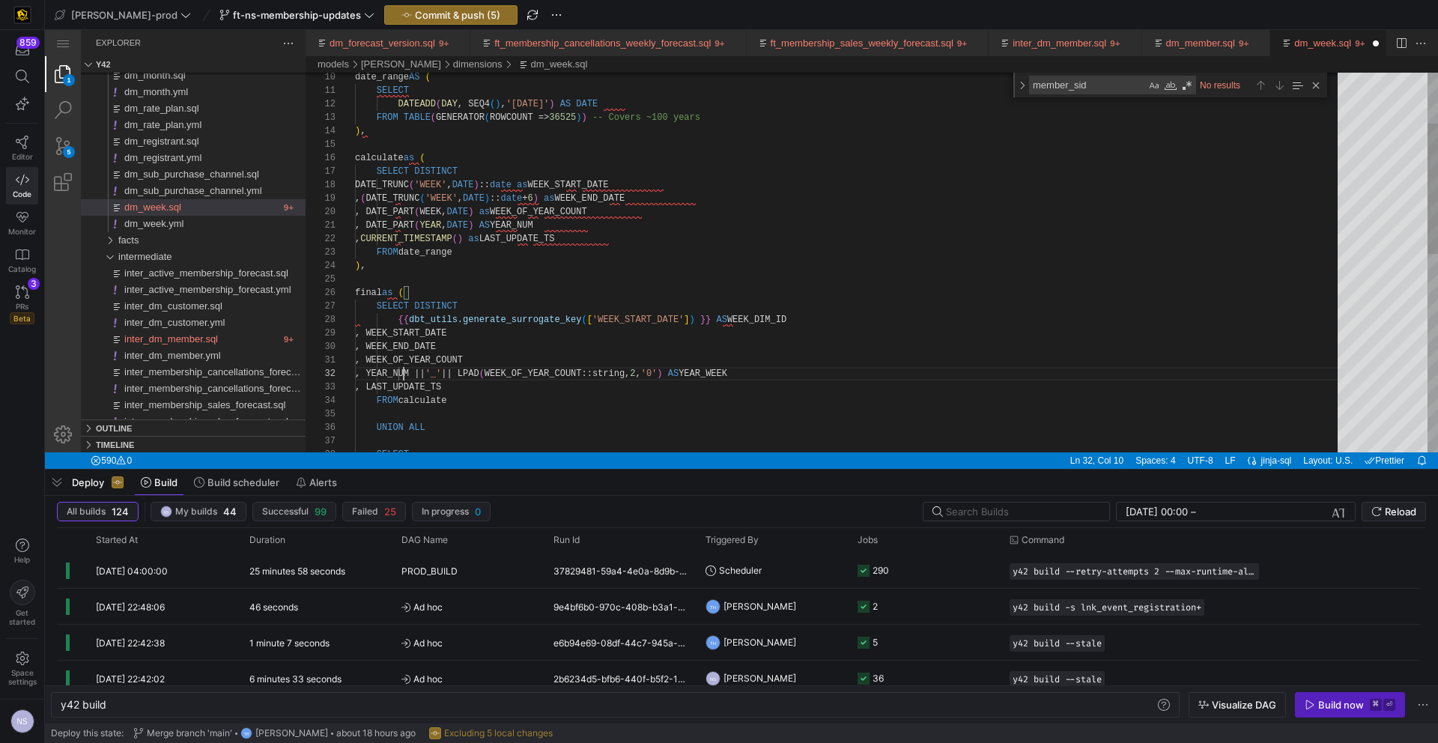
scroll to position [13, 43]
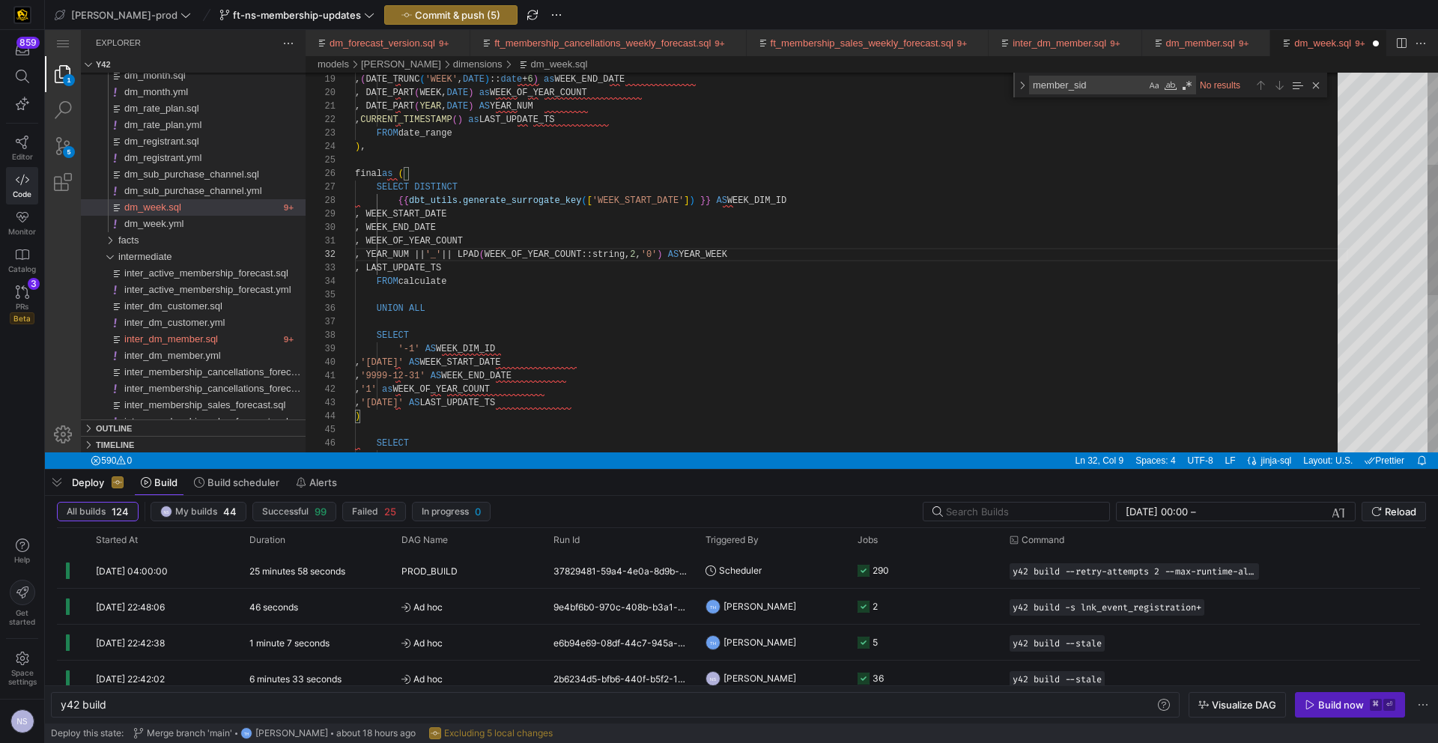
click at [574, 390] on div ", ( DATE_TRUNC ( 'WEEK' , DATE ) :: date + 6 ) as WEEK_END_DATE , DATE_PART ( W…" at bounding box center [851, 358] width 993 height 1106
paste textarea ", '1900_01' AS YEAR_WEEK"
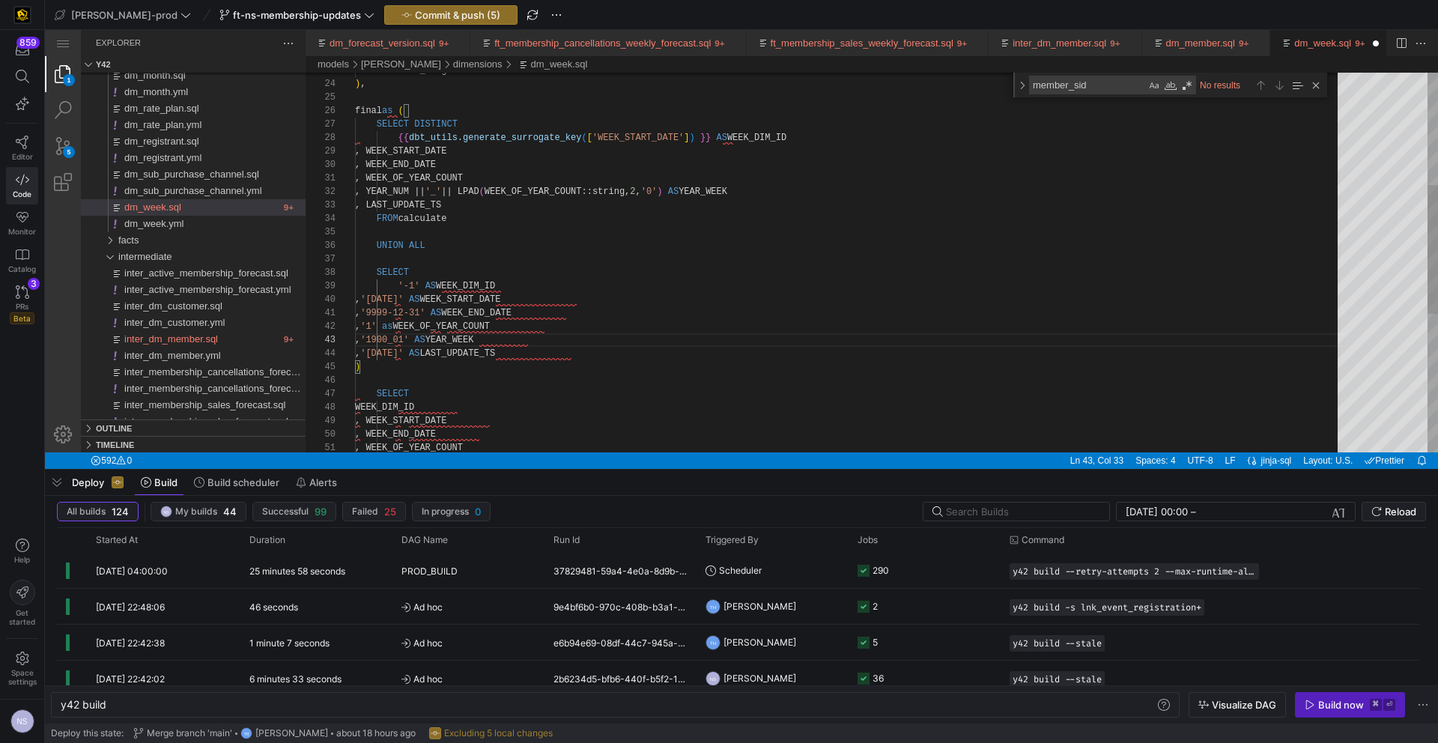
click at [765, 187] on div "FROM date_range ) , final as ( SELECT DISTINCT {{ dbt_utils.generate_surrogate_…" at bounding box center [851, 301] width 993 height 1119
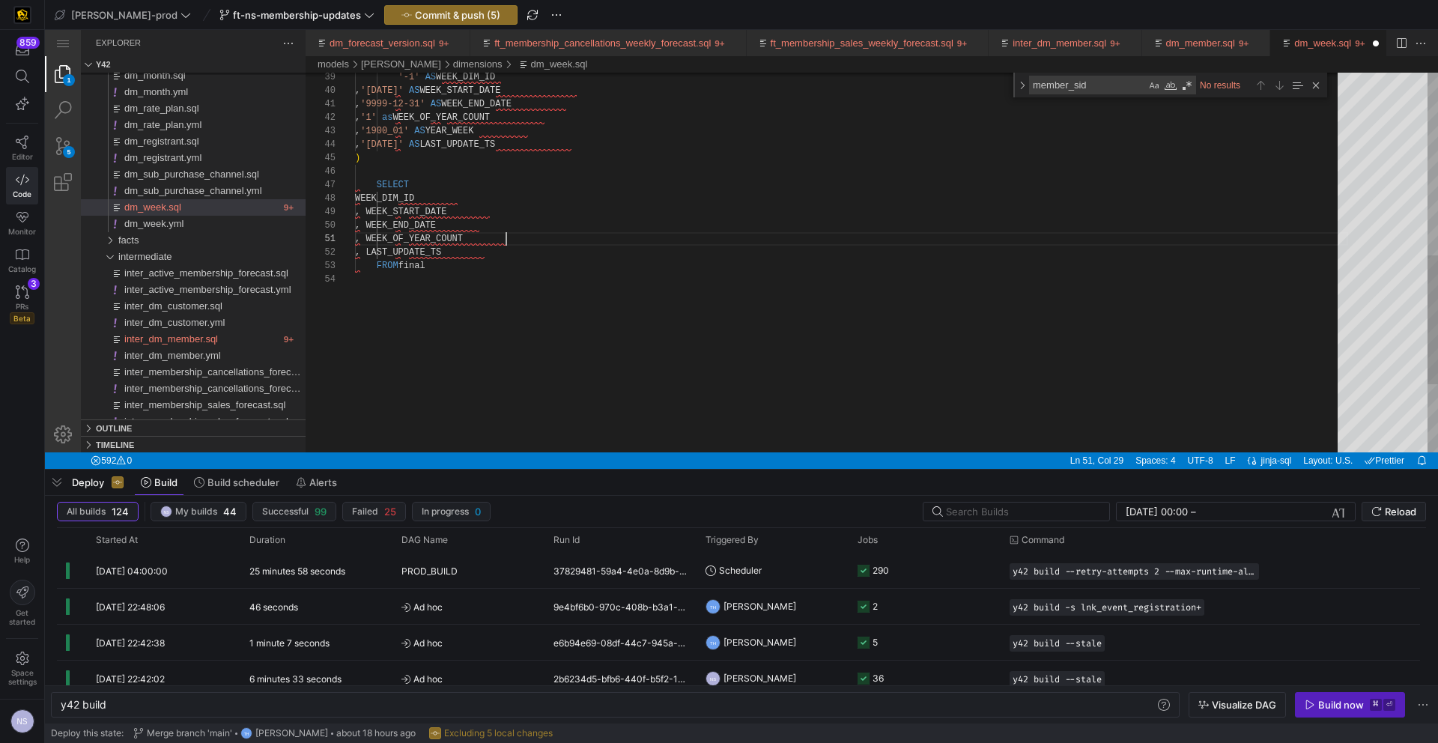
scroll to position [0, 151]
click at [532, 234] on div ", '1900-01-01' AS WEEK_START_DATE , '9999-12-31' AS WEEK_END_DATE , '1' as WEEK…" at bounding box center [851, 92] width 993 height 1119
paste textarea "YEAR_WEEK"
click at [623, 173] on div ", '1900-01-01' AS WEEK_START_DATE , '9999-12-31' AS WEEK_END_DATE , '1' as WEEK…" at bounding box center [851, 99] width 993 height 1133
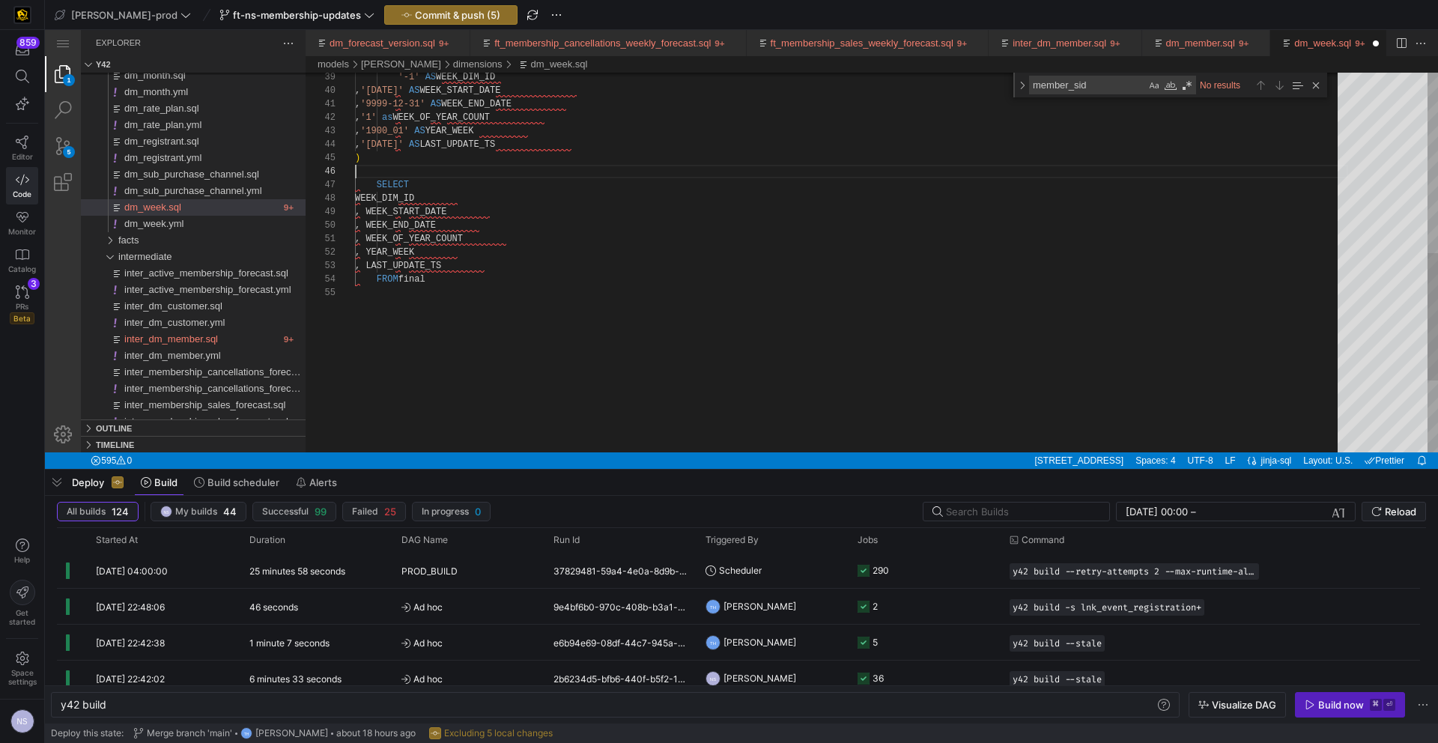
scroll to position [67, 0]
type textarea ", '9999-12-31' AS WEEK_END_DATE , '1' as WEEK_OF_YEAR_COUNT , '1900_01' AS YEAR…"
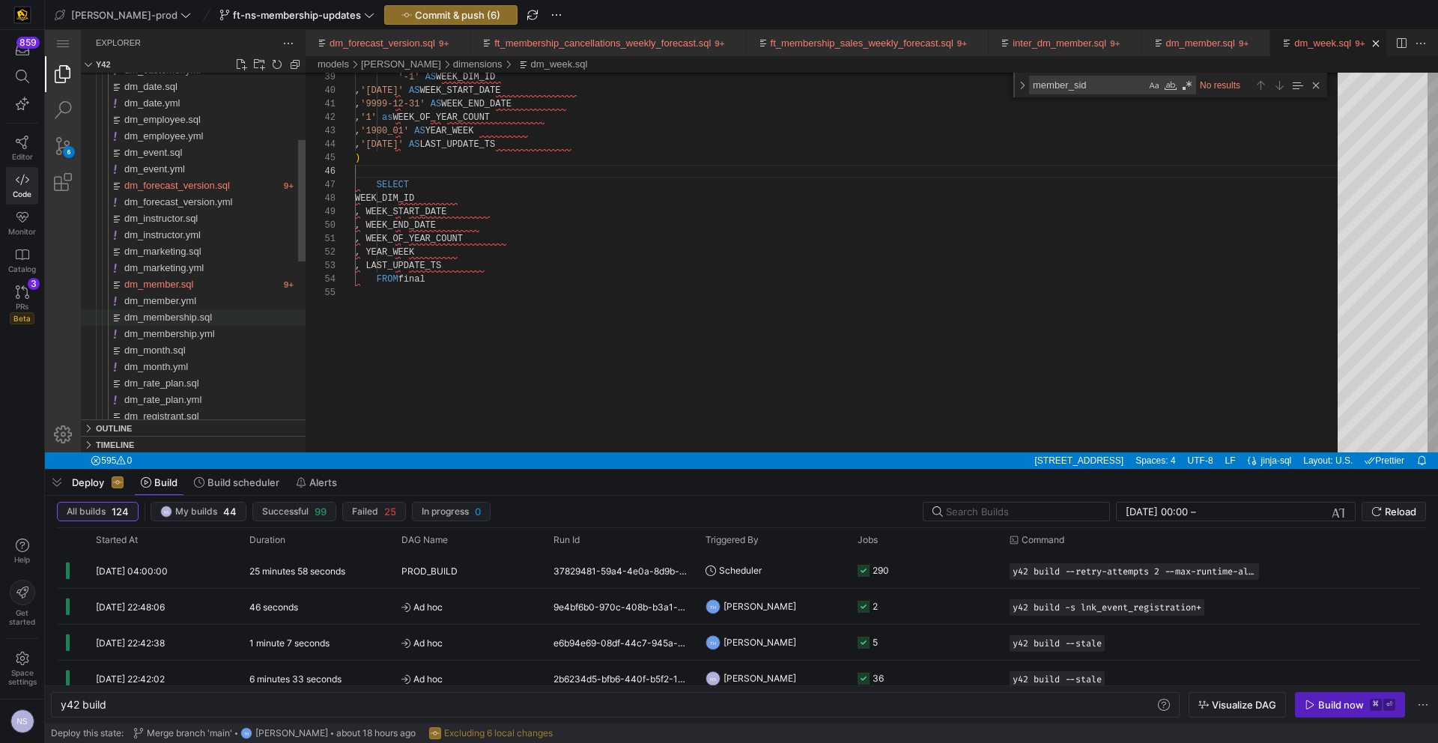
click at [189, 315] on span "dm_membership.sql" at bounding box center [168, 317] width 88 height 11
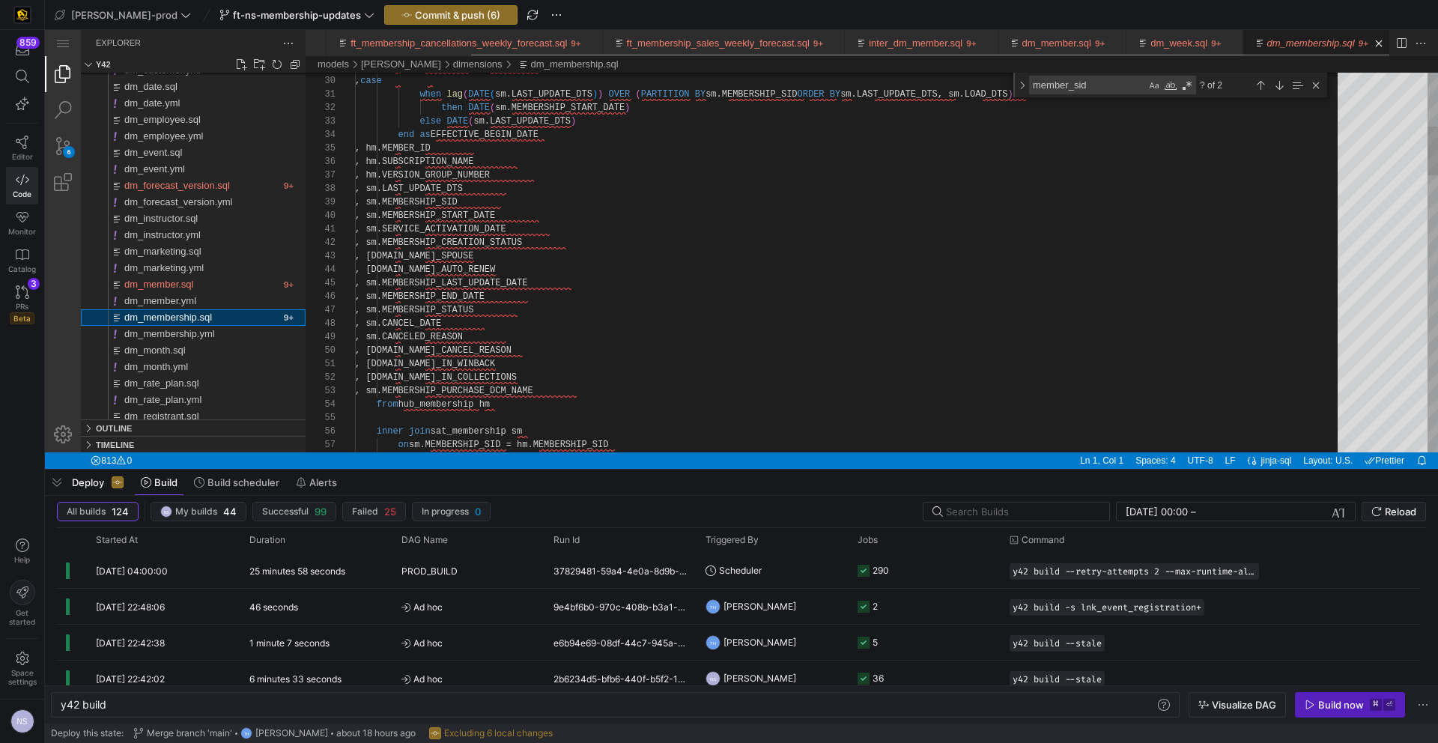
scroll to position [0, 195]
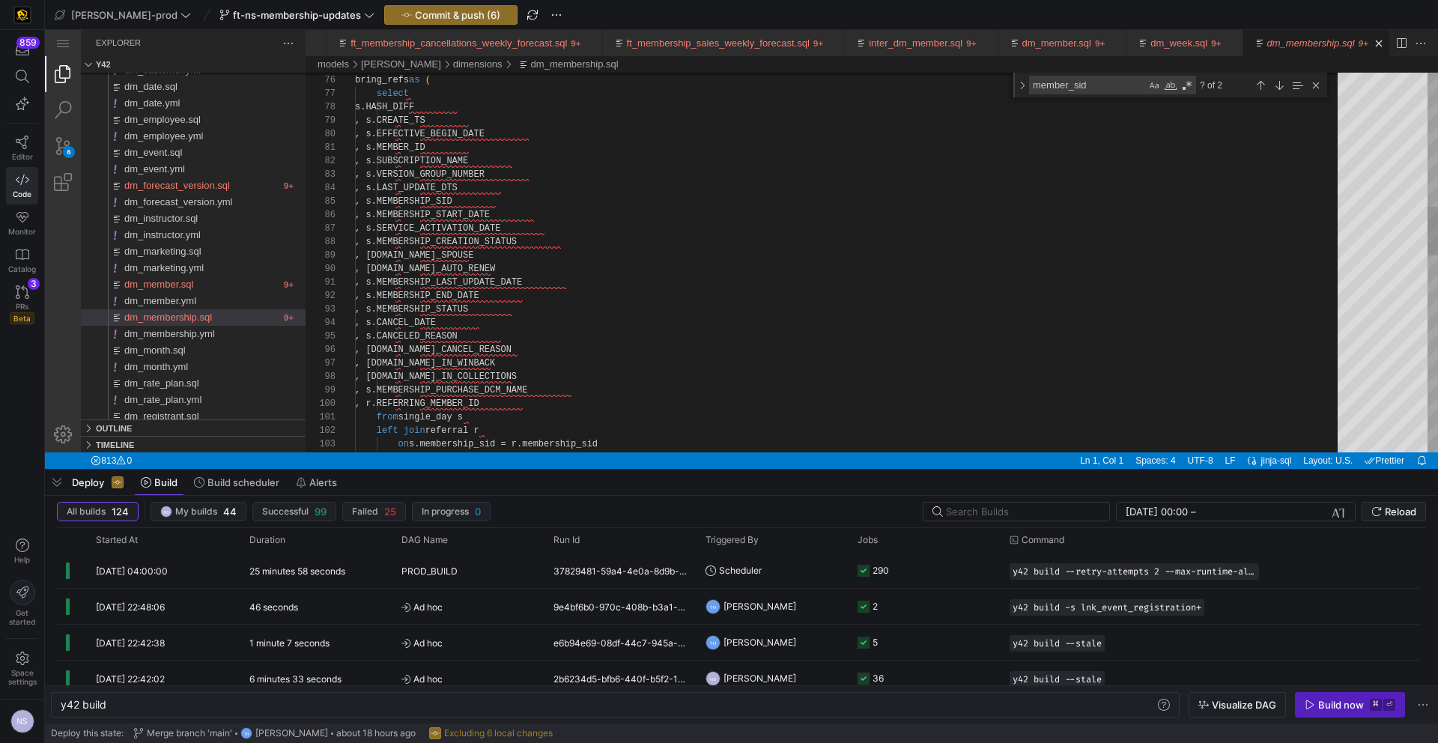
type textarea ", s.MEMBER_ID , s.SUBSCRIPTION_NAME , s.VERSION_GROUP_NUMBER , s.LAST_UPDATE_DT…"
click at [473, 190] on div ", s.MEMBERSHIP_SID , s.MEMBERSHIP_START_DATE , s.SERVICE_ACTIVATION_DATE , s.ME…" at bounding box center [851, 507] width 993 height 2940
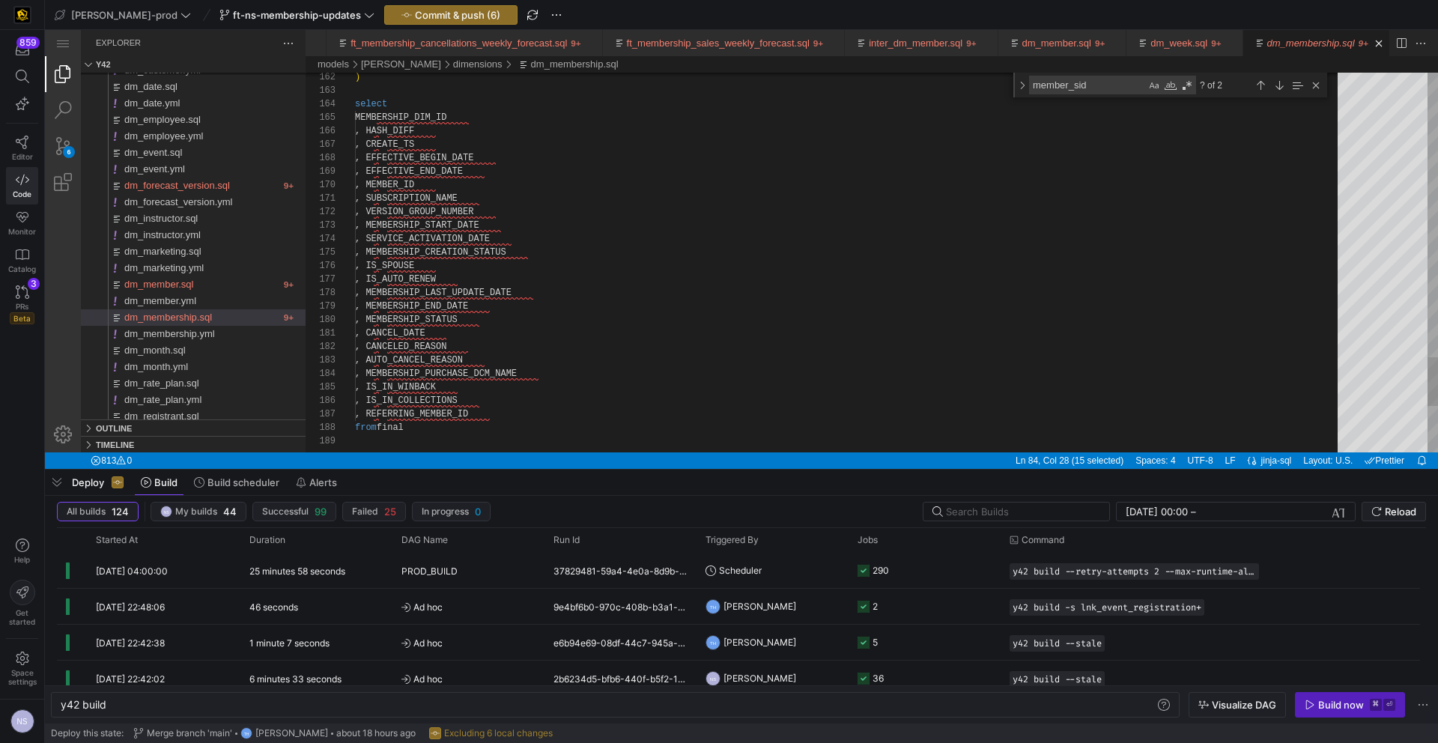
click at [1052, 87] on textarea "member_sid" at bounding box center [1088, 84] width 116 height 17
paste textarea "bership_last_update_date"
type textarea "mebership_last_update_date"
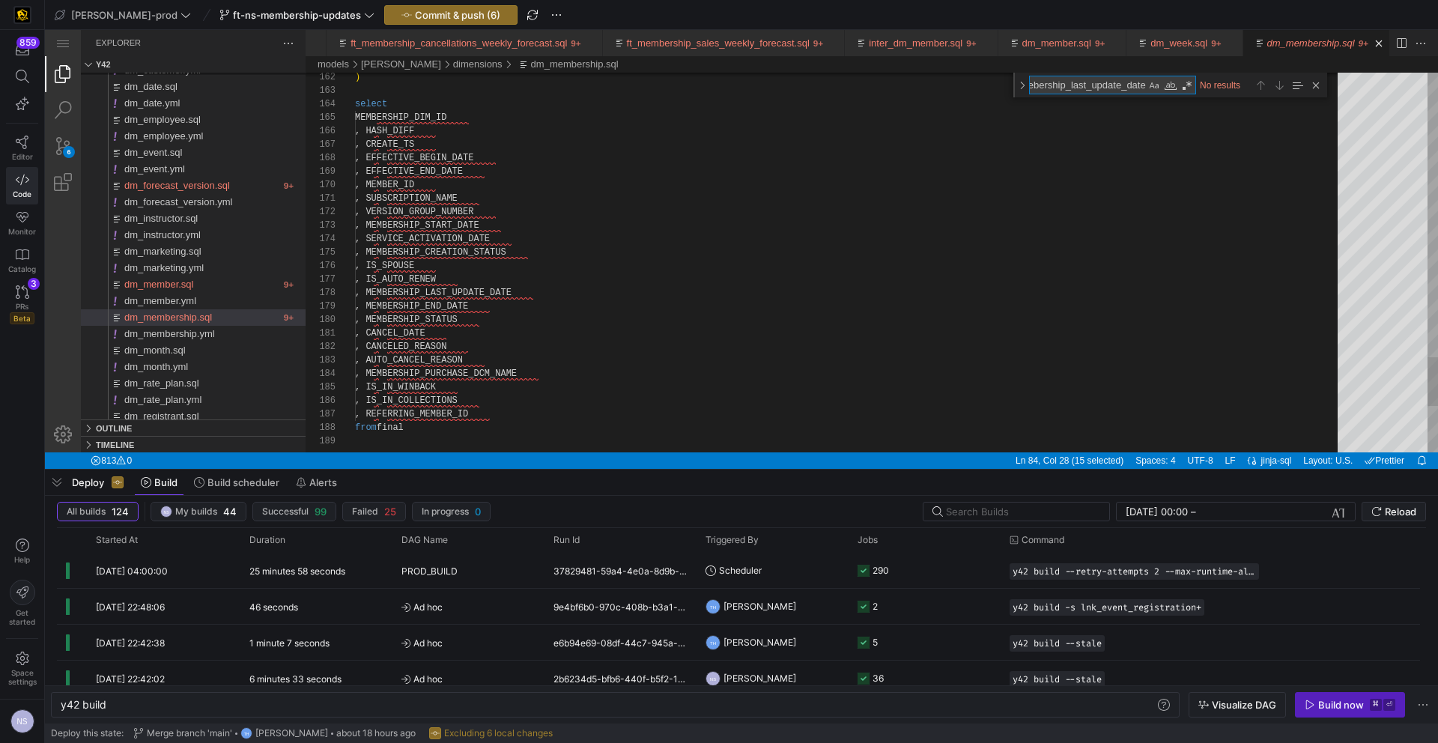
click at [1059, 85] on textarea "mebership_last_update_date" at bounding box center [1088, 84] width 116 height 17
type textarea ", s.MEMBERSHIP_LAST_UPDATE_DATE , s.MEMBERSHIP_END_DATE , s.MEMBERSHIP_STATUS ,…"
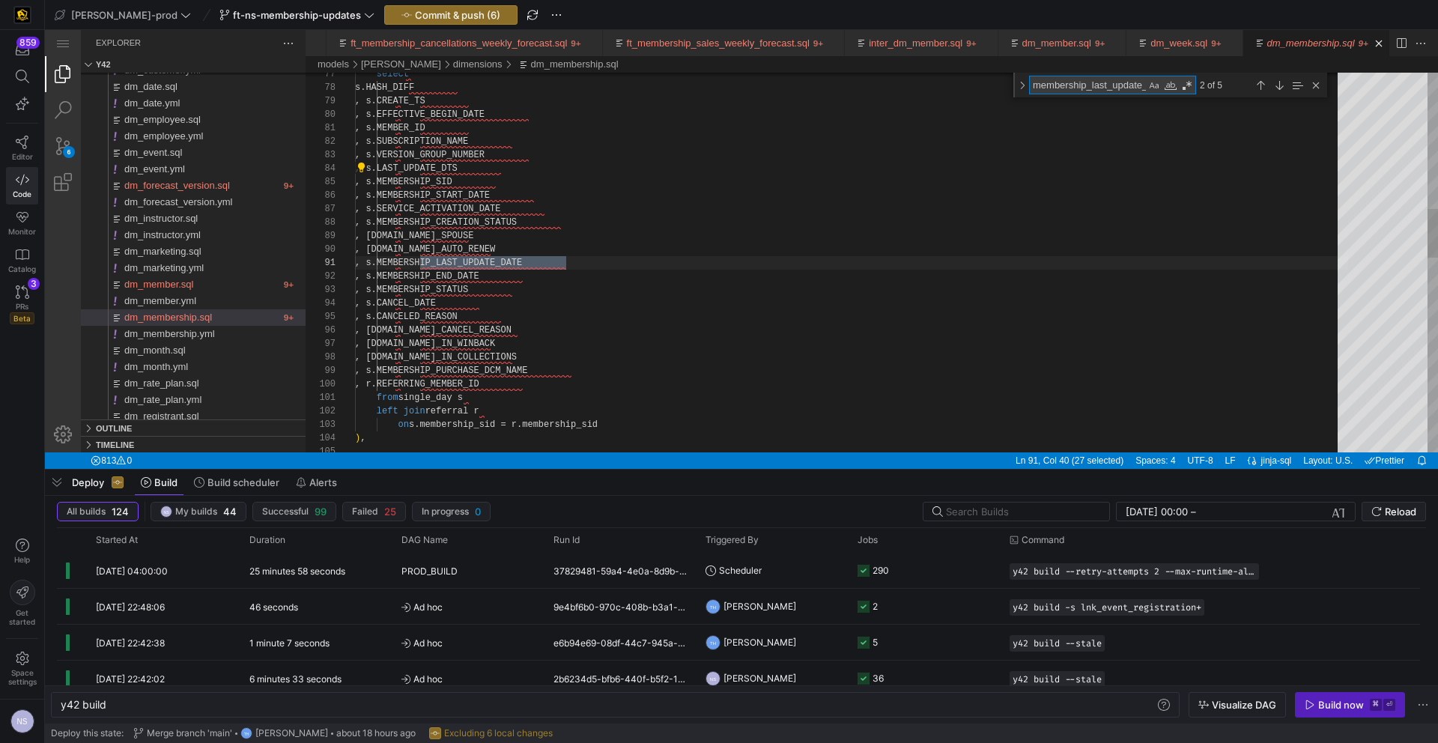
scroll to position [135, 211]
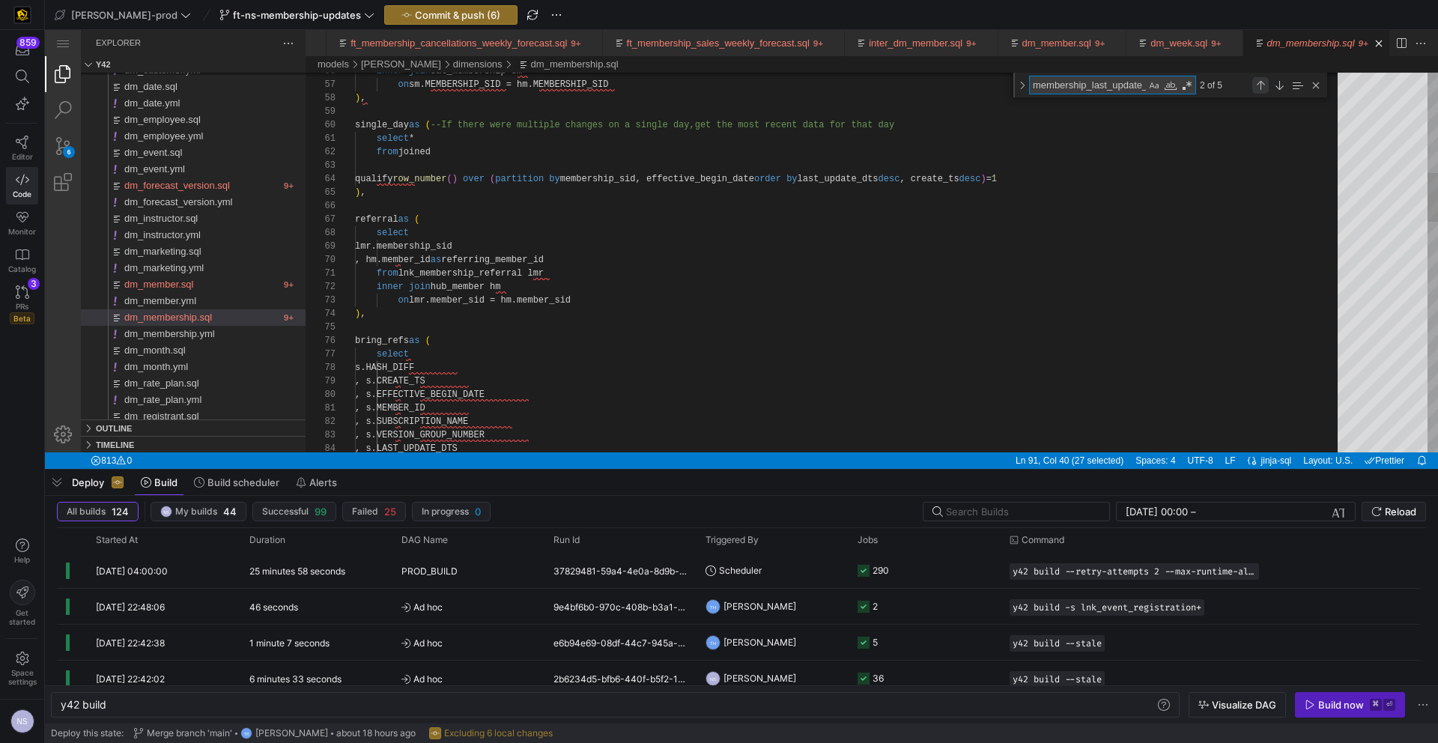
type textarea "membership_last_update_date"
click at [1254, 85] on div "Previous Match (⇧Enter)" at bounding box center [1261, 85] width 16 height 16
type textarea ", sm.SERVICE_ACTIVATION_DATE , sm.MEMBERSHIP_CREATION_STATUS , sm.IS_SPOUSE , s…"
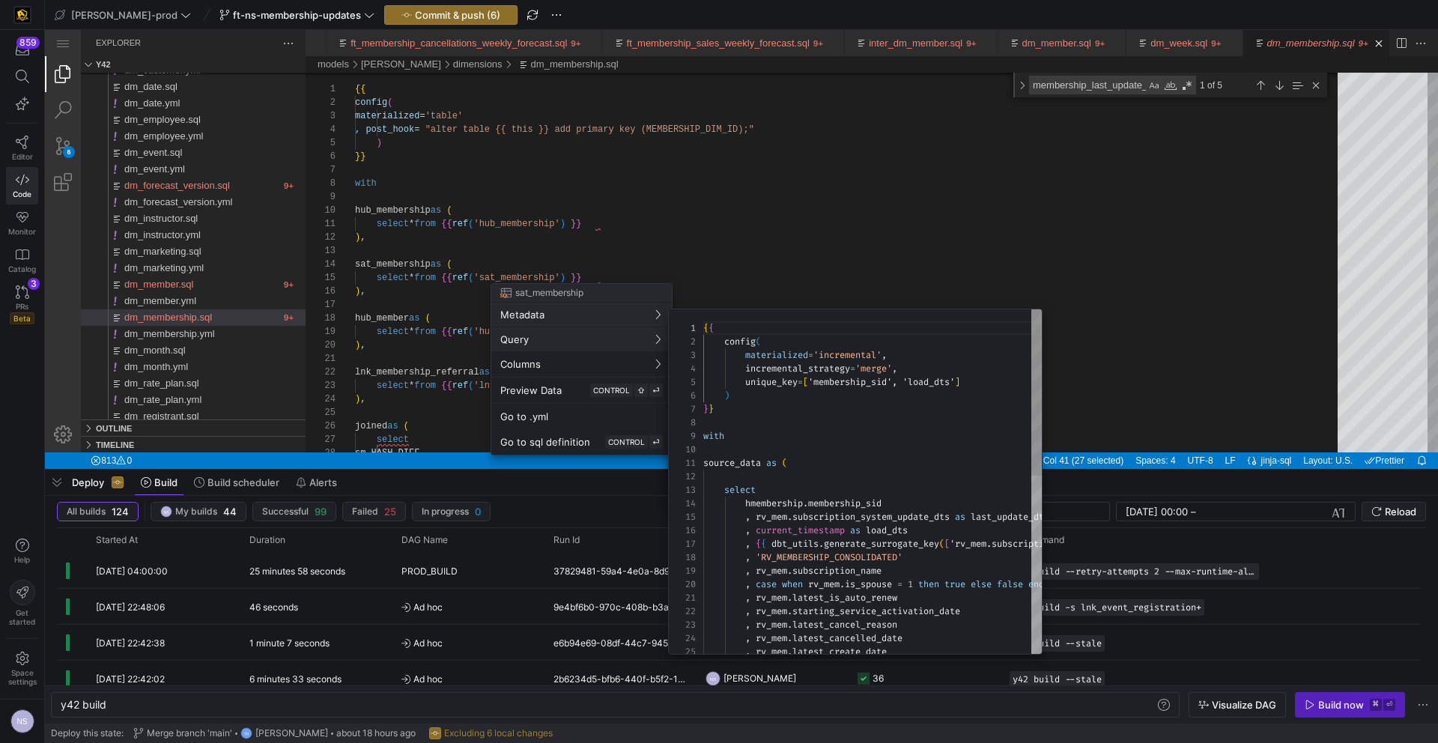
scroll to position [135, 0]
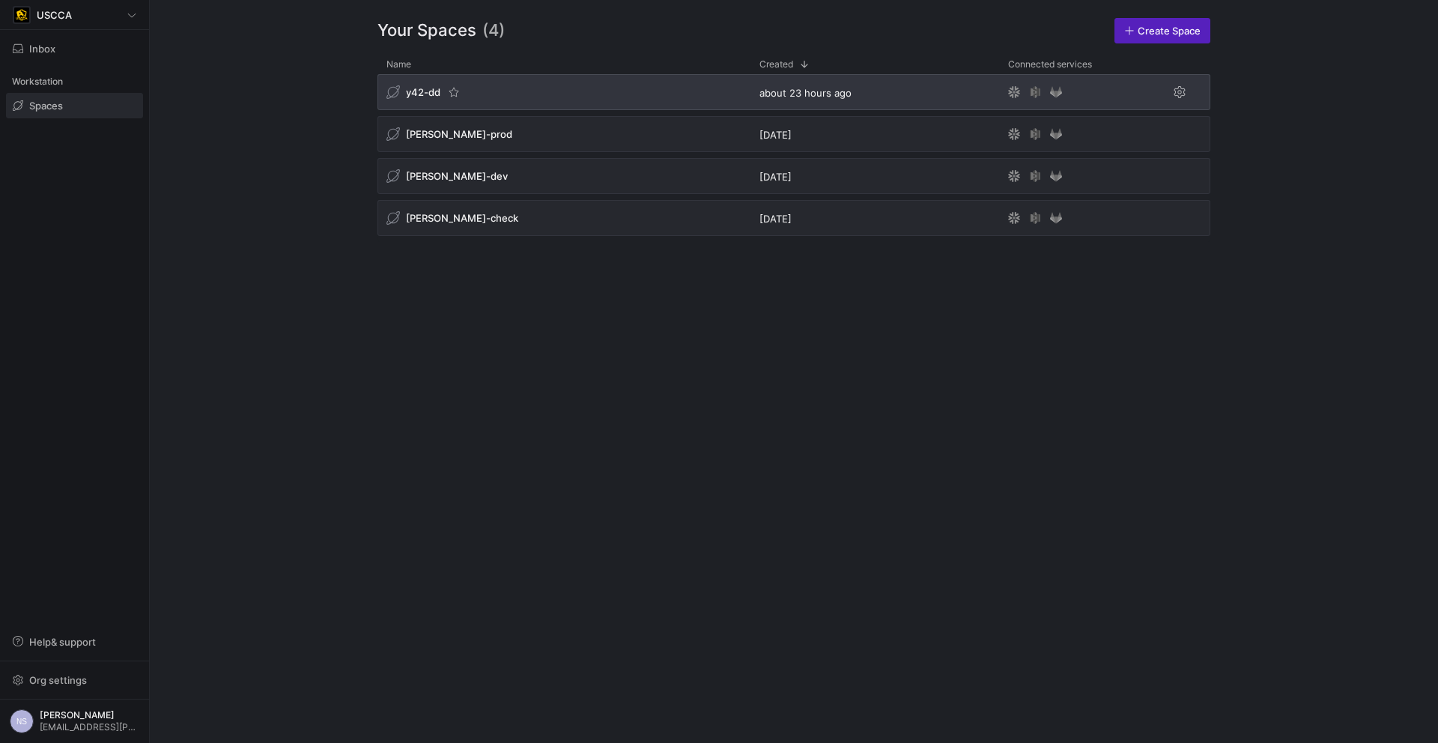
click at [578, 86] on div "y42-dd" at bounding box center [564, 92] width 373 height 36
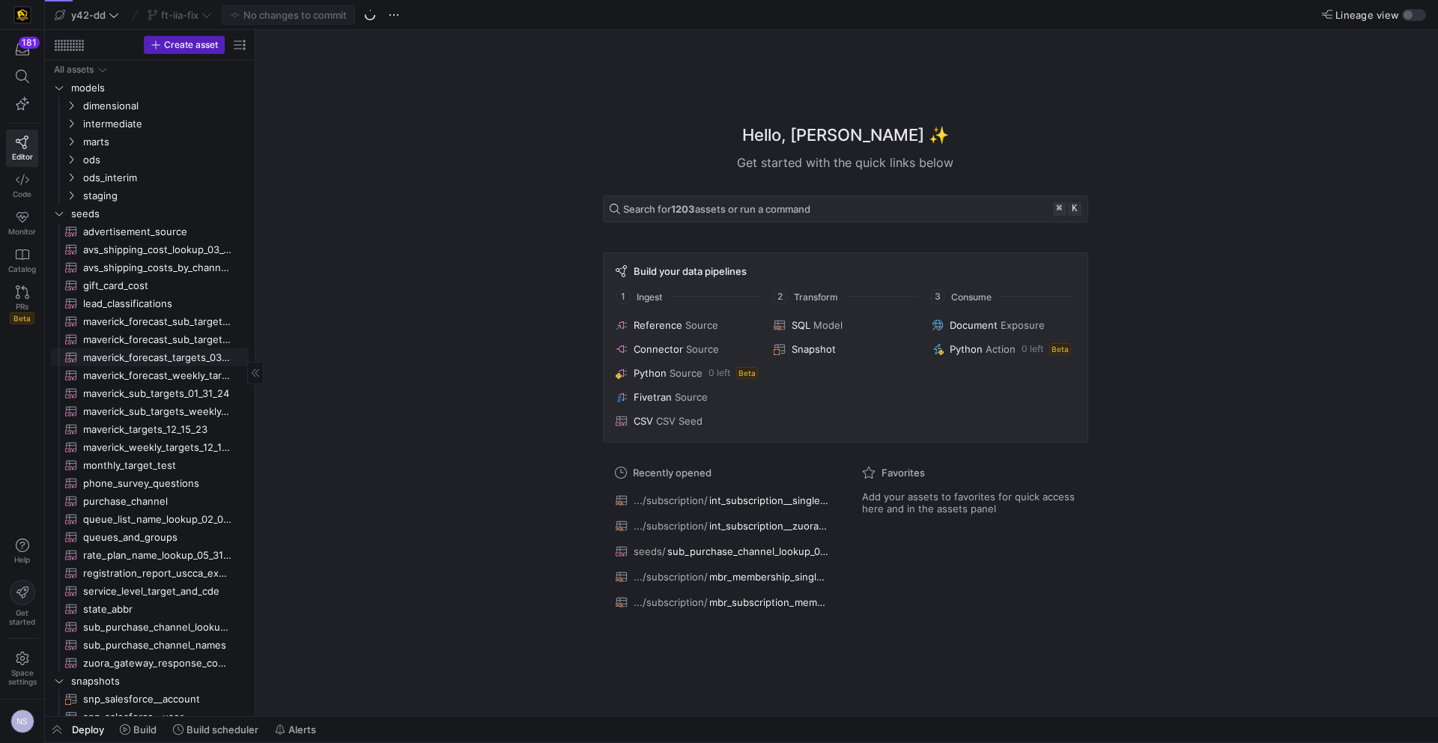
scroll to position [28, 0]
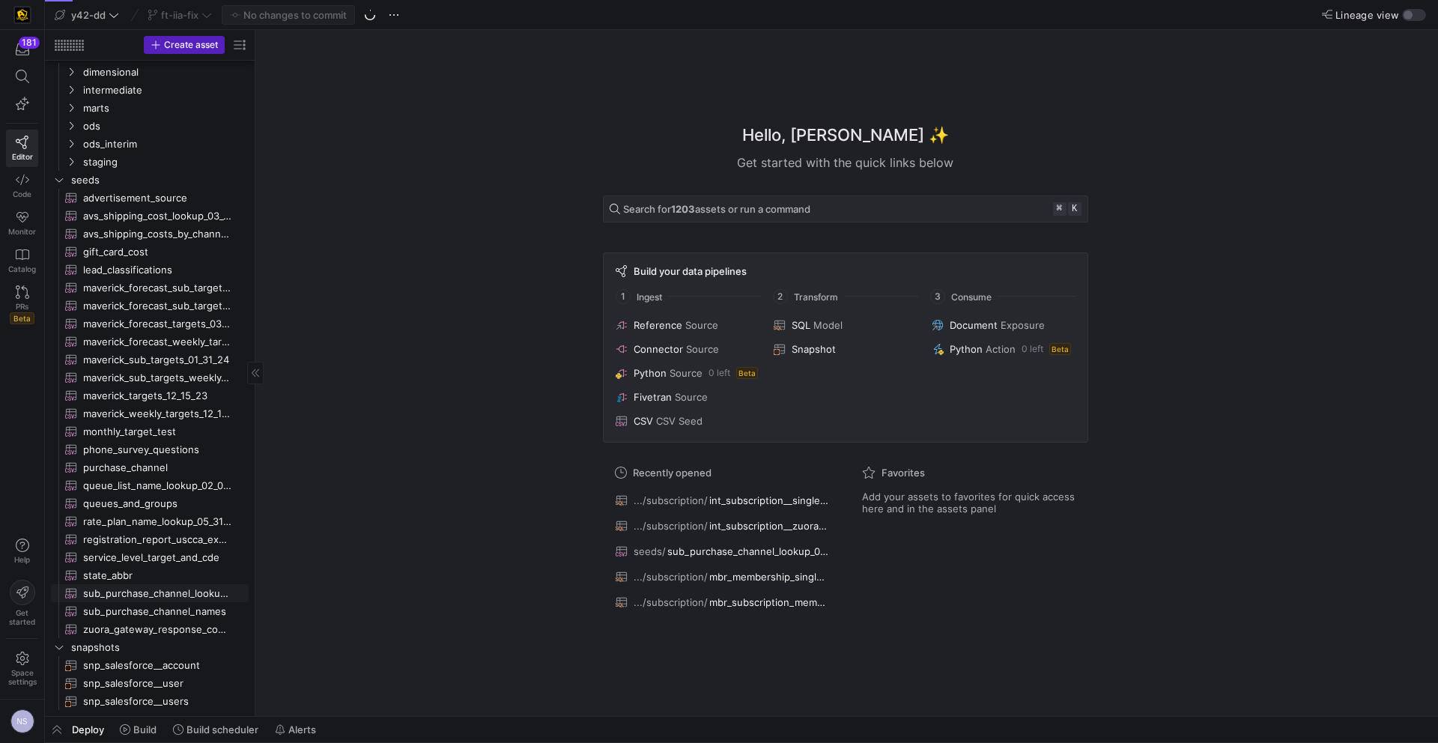
click at [163, 596] on span "sub_purchase_channel_lookup_01_24_24​​​​​​" at bounding box center [157, 593] width 148 height 17
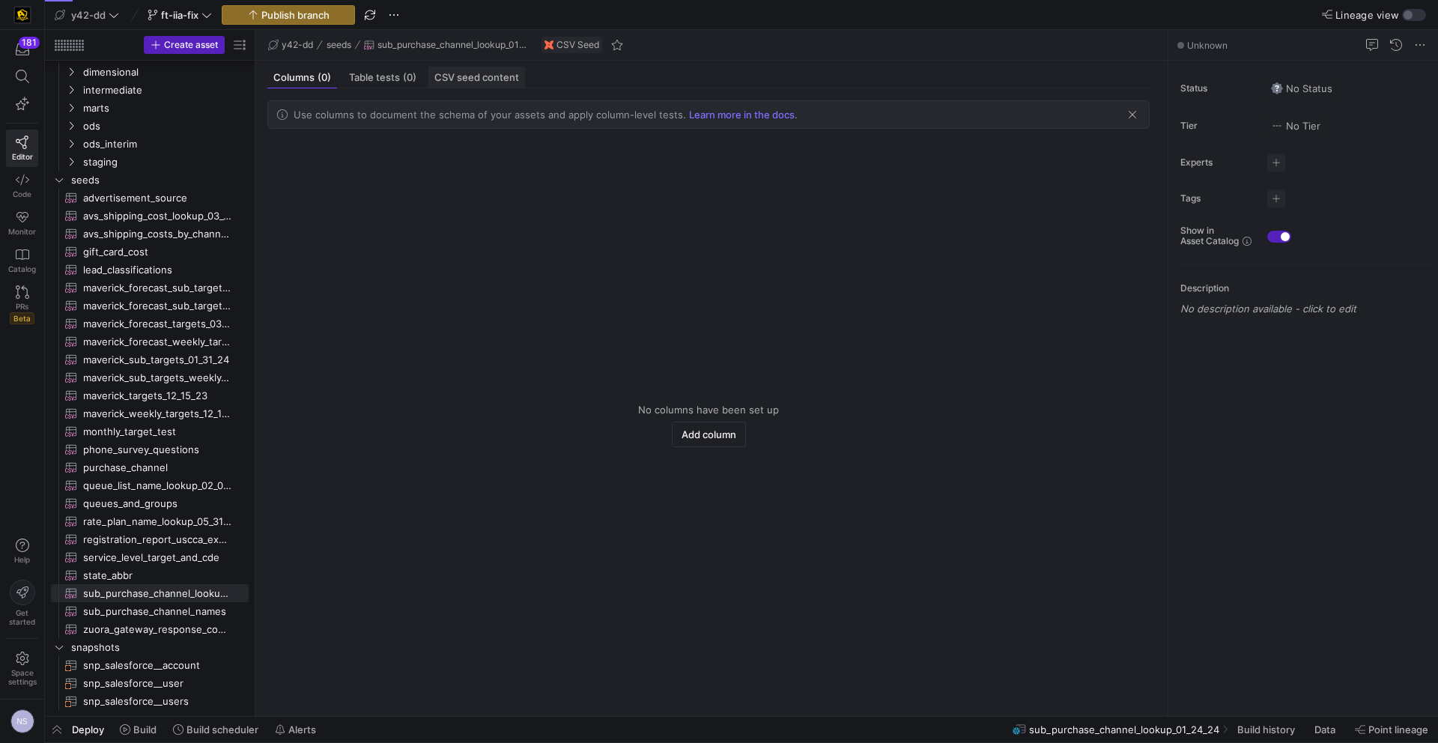
click at [487, 67] on div "CSV seed content" at bounding box center [477, 78] width 97 height 22
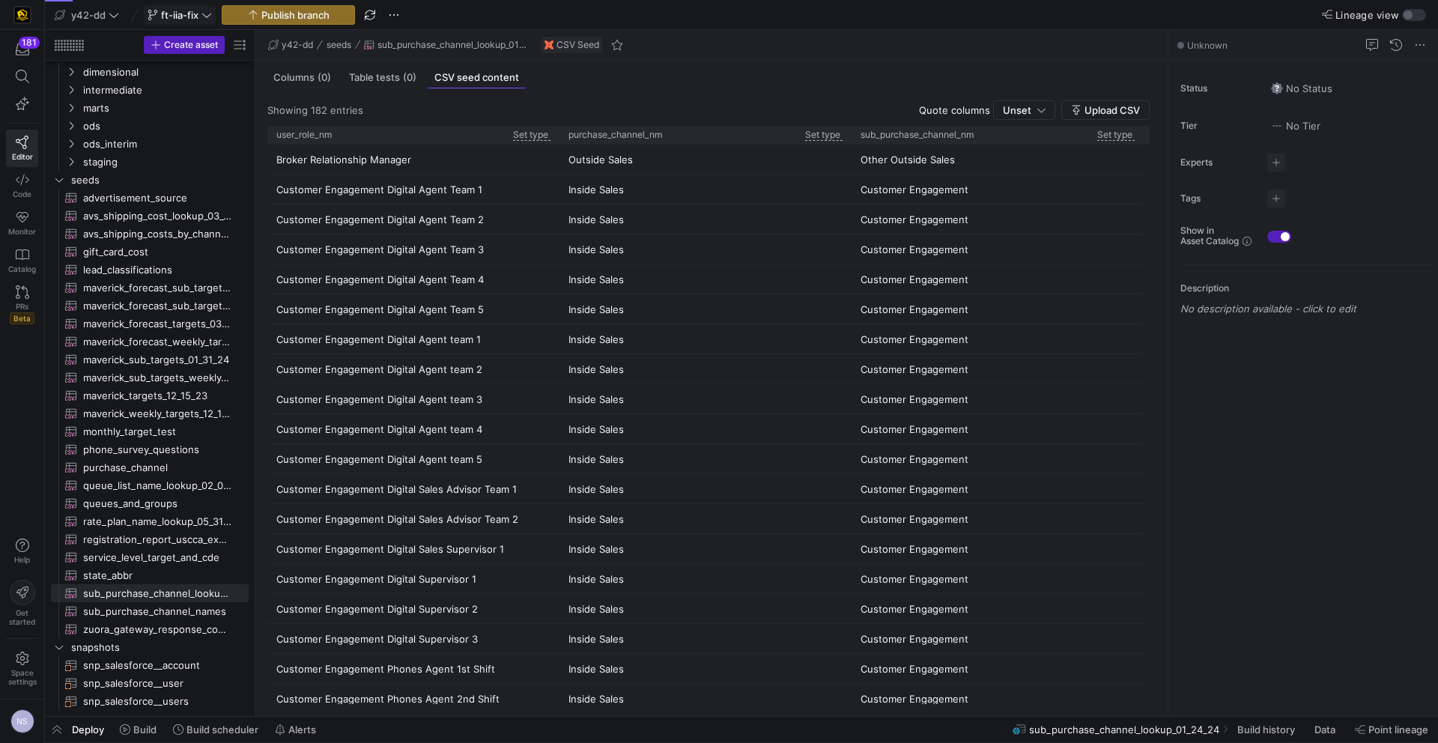
click at [192, 13] on span "ft-iia-fix" at bounding box center [179, 15] width 37 height 12
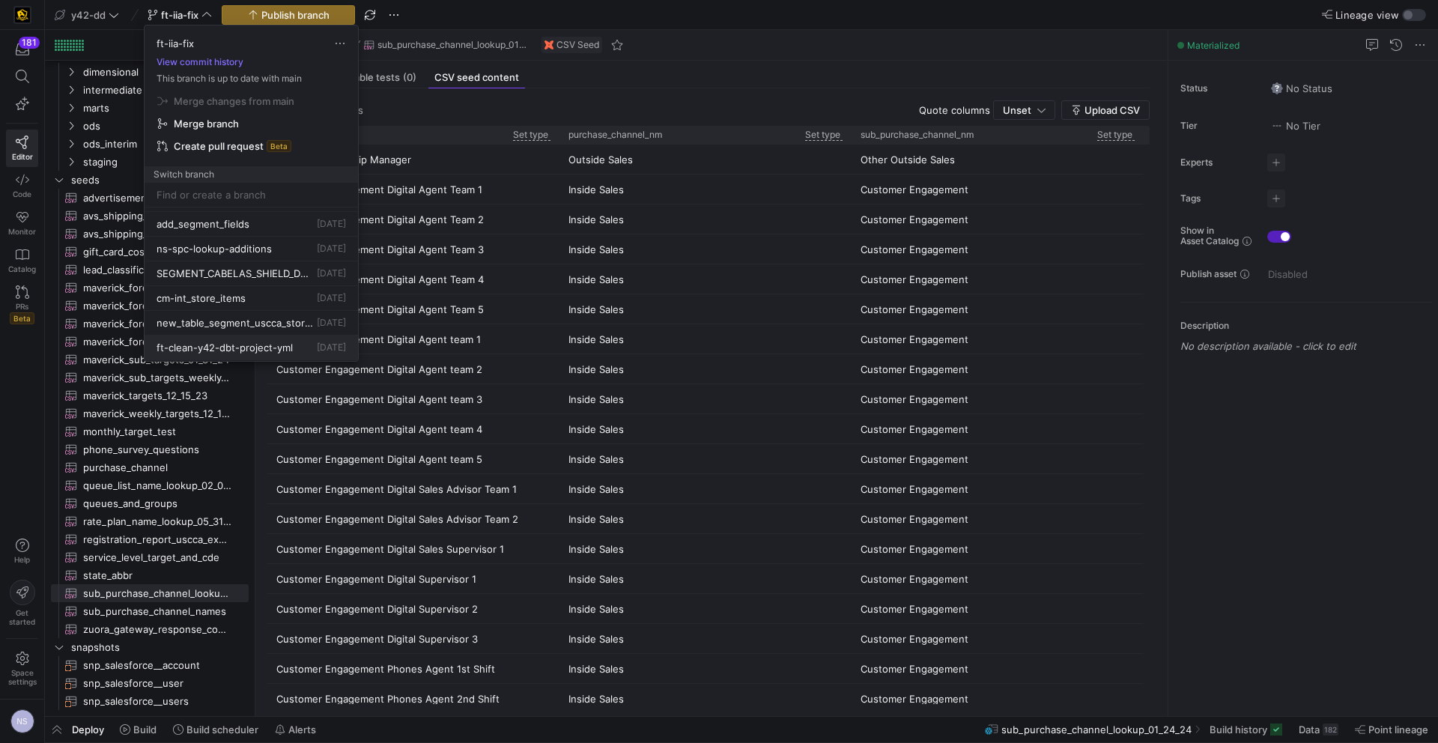
scroll to position [198, 0]
click at [273, 303] on span "Delete" at bounding box center [313, 304] width 104 height 12
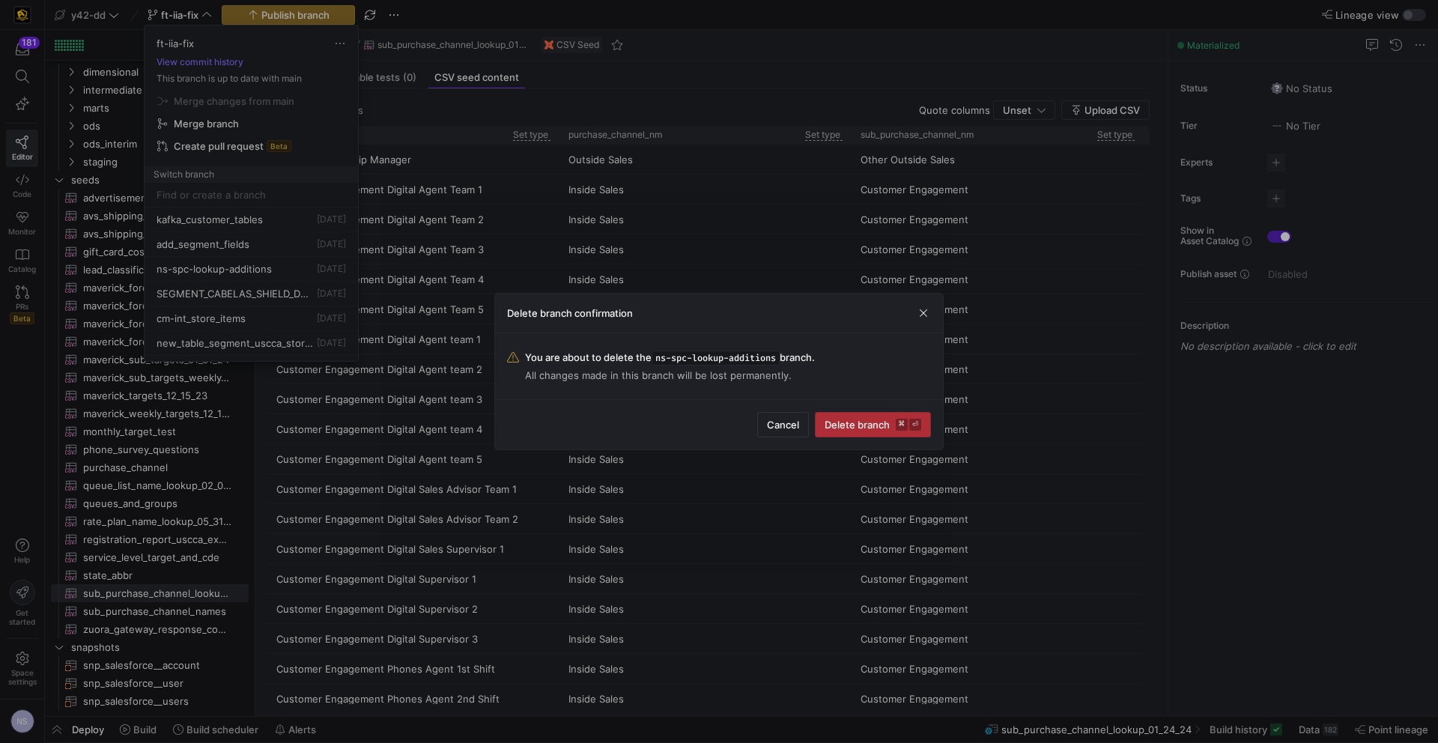
click at [850, 421] on span "Delete branch ⌘ ⏎" at bounding box center [873, 425] width 97 height 12
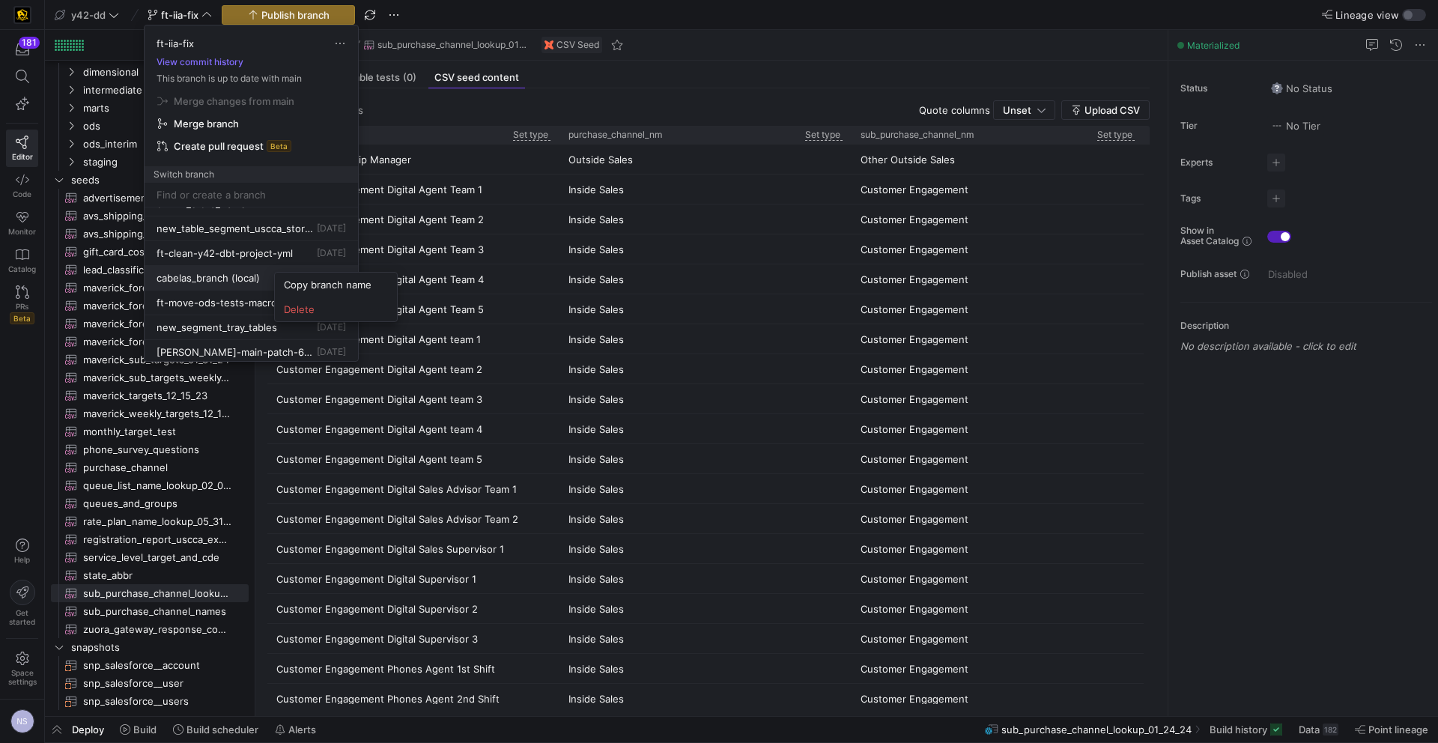
scroll to position [292, 0]
click at [329, 305] on span "Delete" at bounding box center [336, 309] width 104 height 12
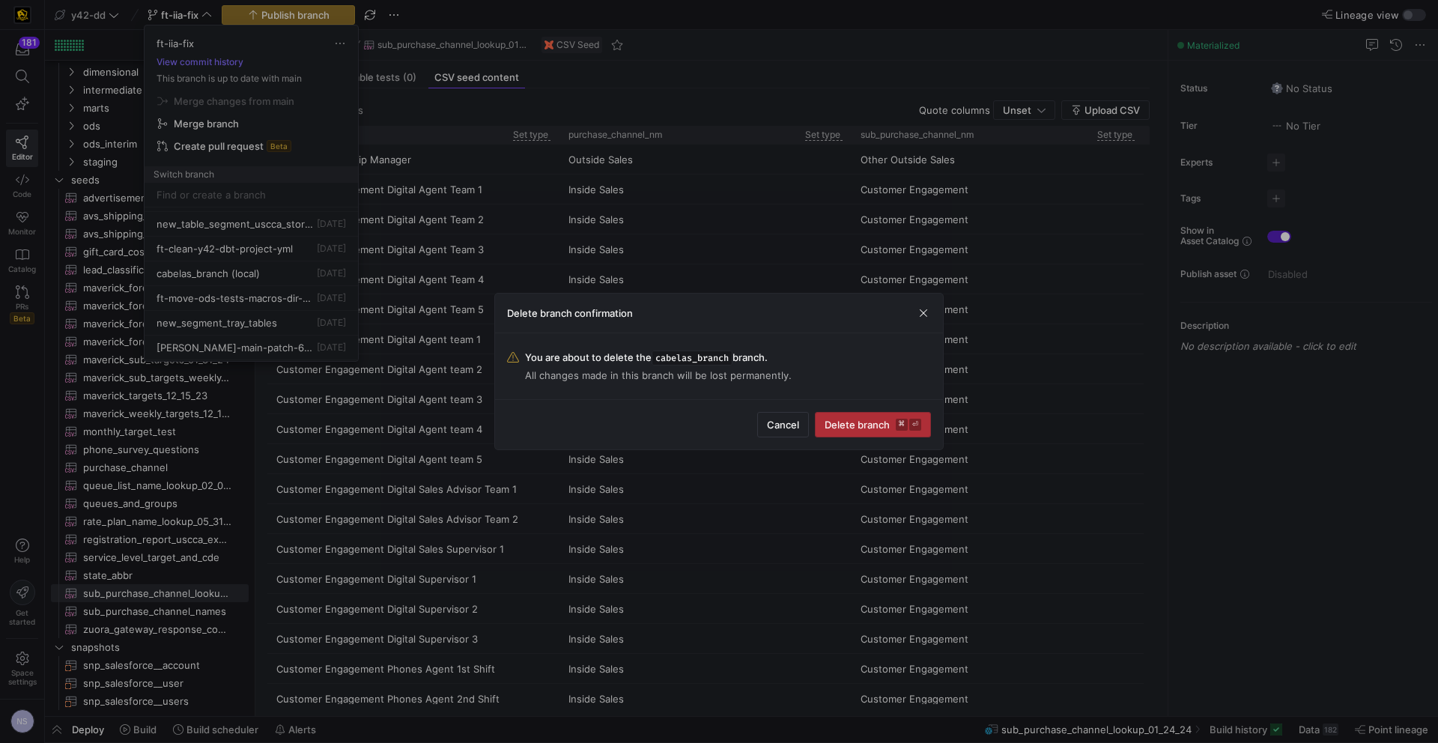
click at [896, 419] on kbd "⌘" at bounding box center [902, 425] width 12 height 12
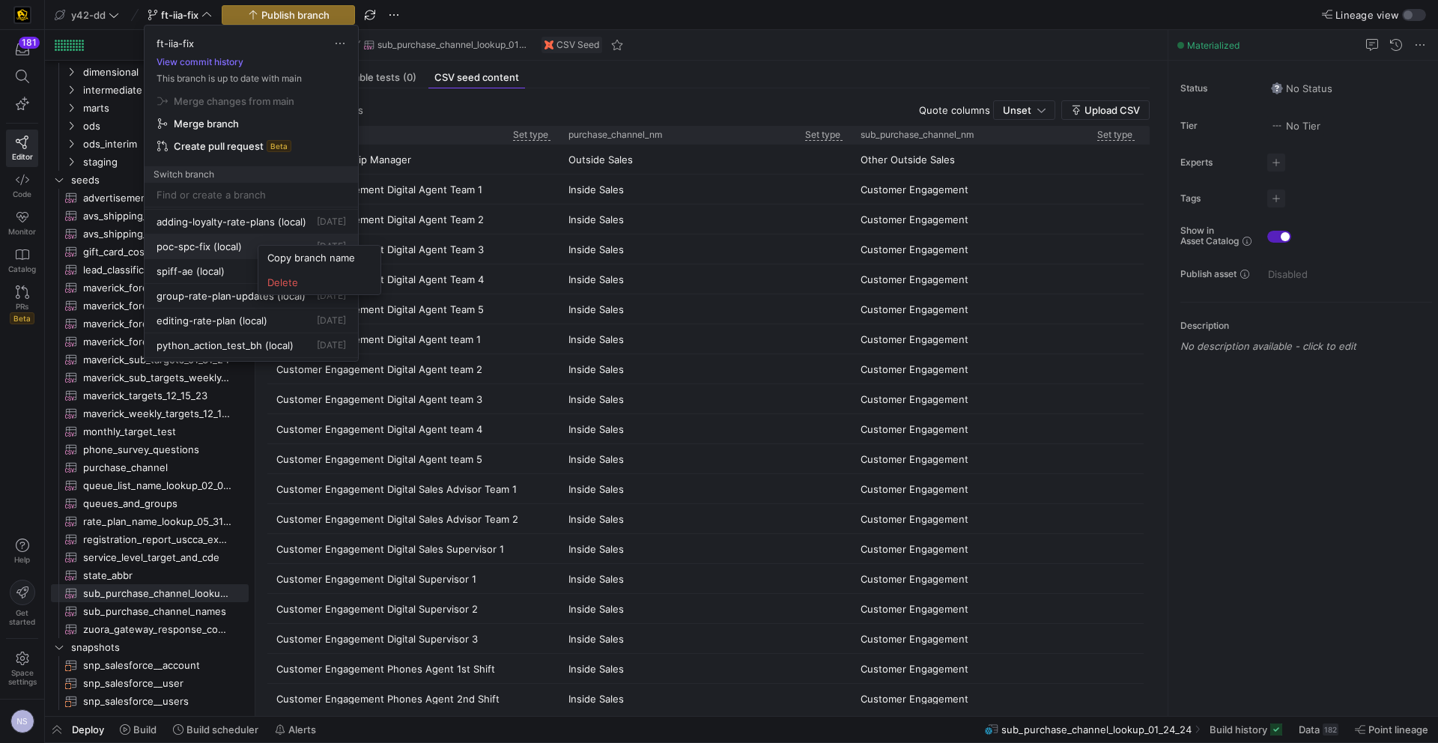
scroll to position [1187, 0]
click at [306, 284] on span "Delete" at bounding box center [319, 282] width 104 height 12
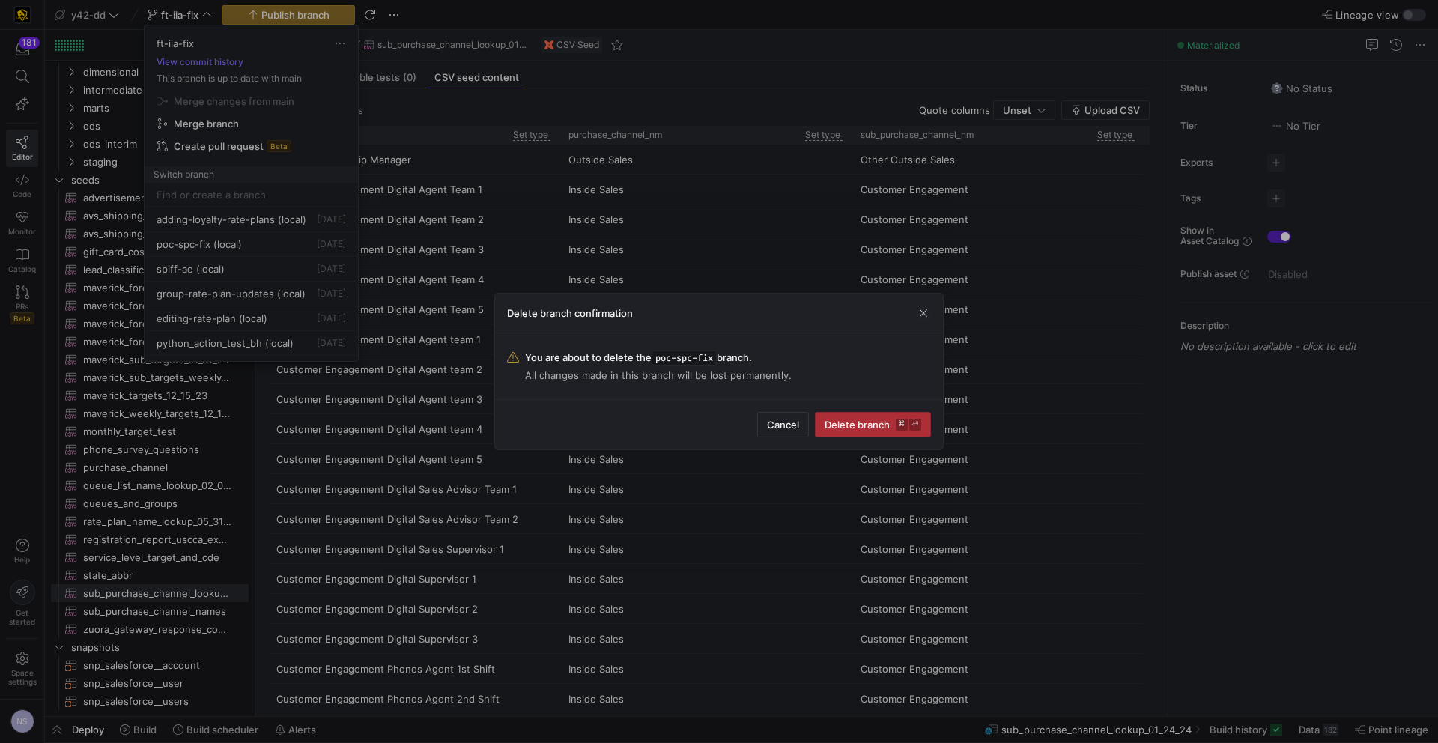
click at [891, 430] on span "Delete branch ⌘ ⏎" at bounding box center [873, 425] width 97 height 12
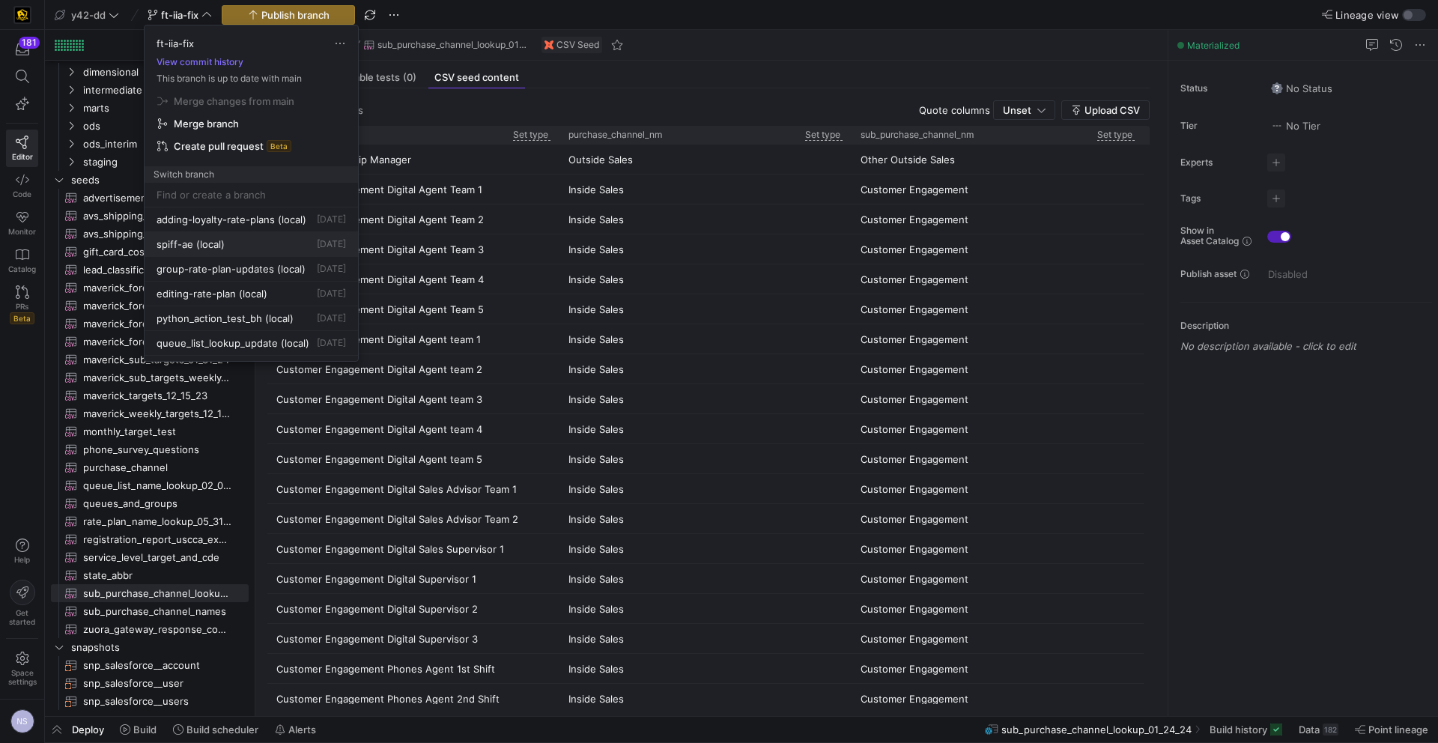
scroll to position [1176, 0]
click at [290, 279] on span "Delete" at bounding box center [310, 281] width 104 height 12
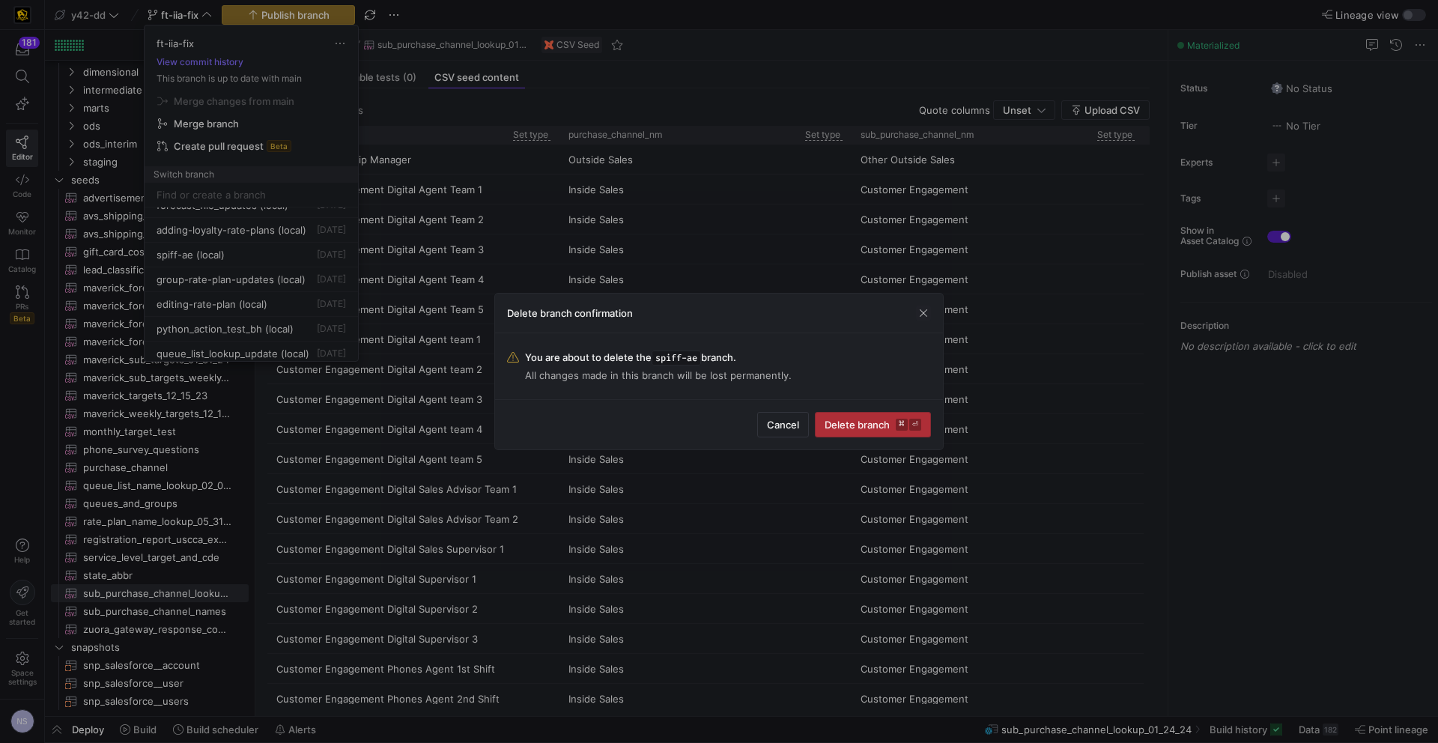
click at [915, 431] on span "submit" at bounding box center [873, 425] width 115 height 24
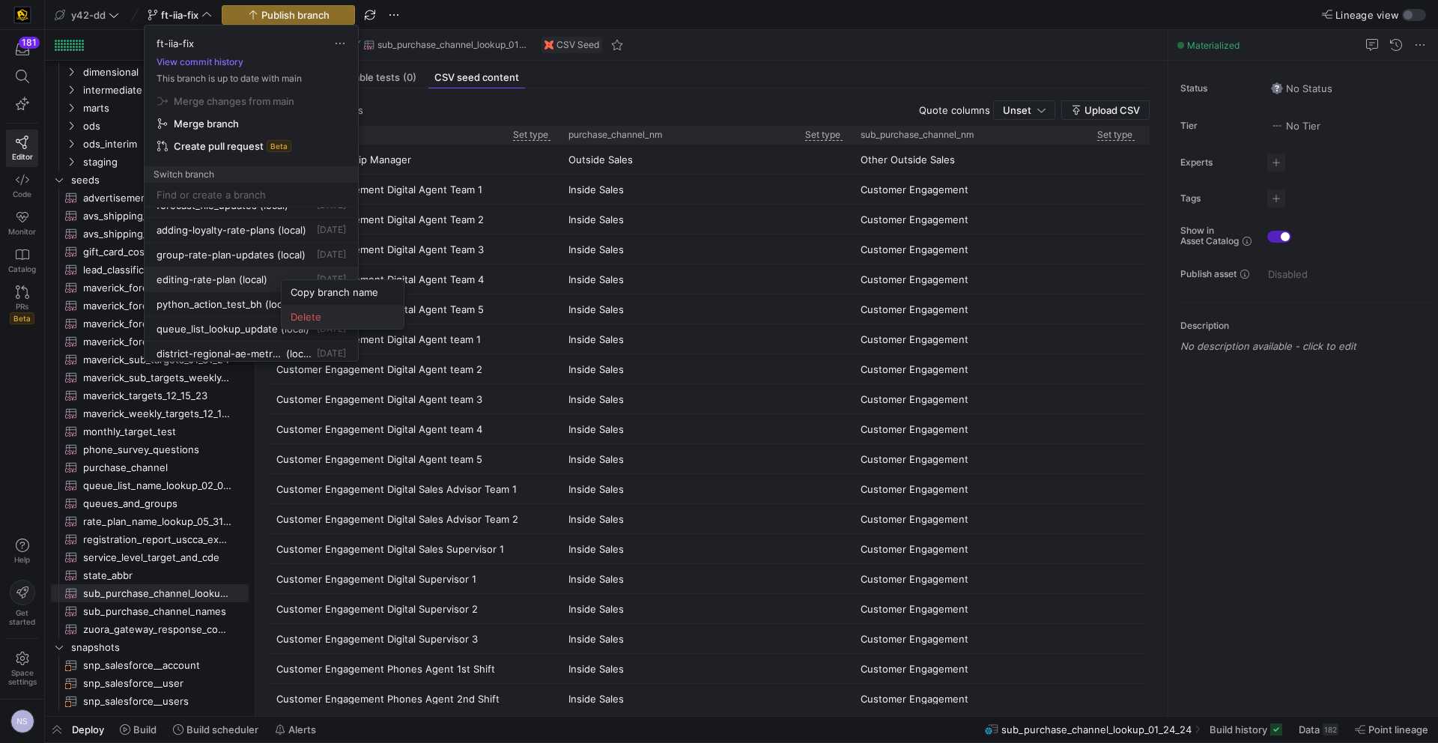
click at [342, 325] on button "Delete" at bounding box center [343, 317] width 122 height 24
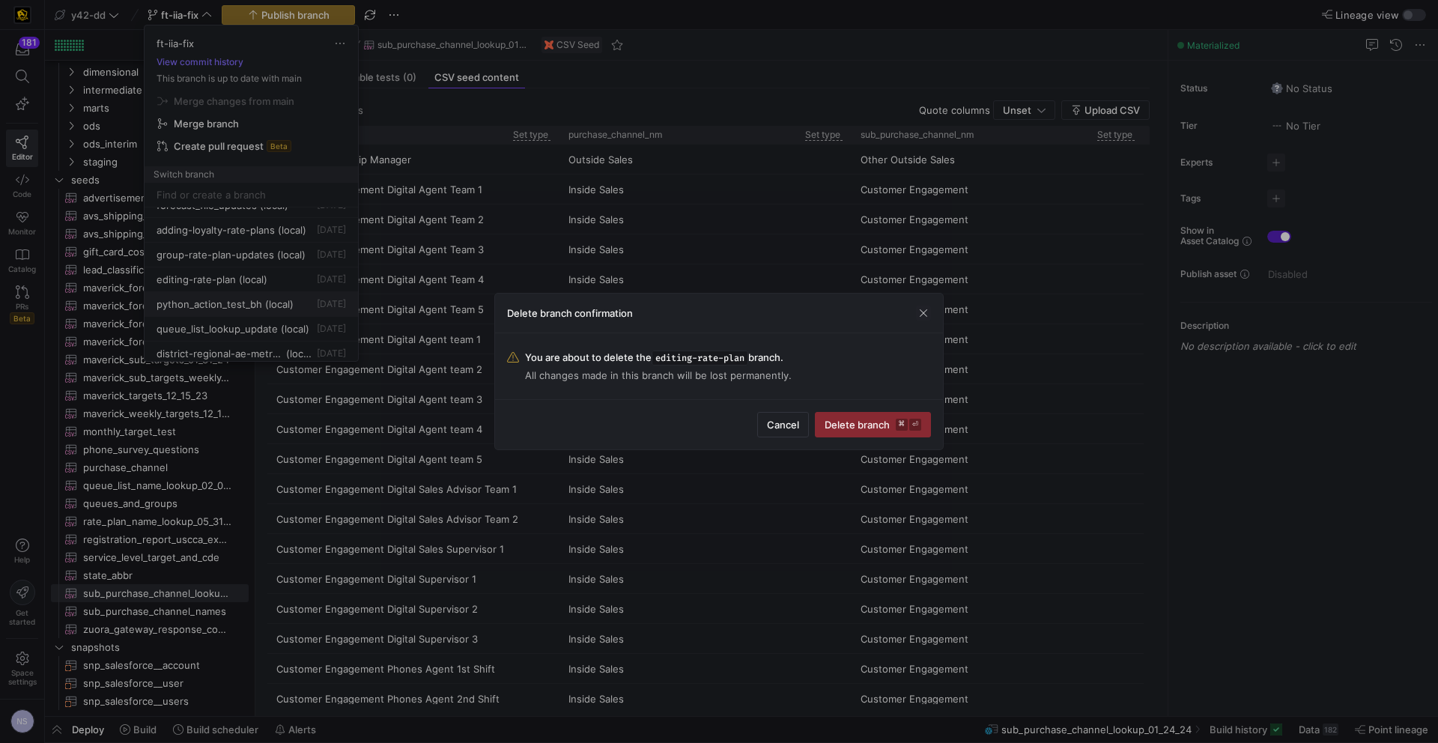
drag, startPoint x: 905, startPoint y: 425, endPoint x: 234, endPoint y: 275, distance: 687.7
click at [901, 424] on kbd "⌘" at bounding box center [902, 425] width 12 height 12
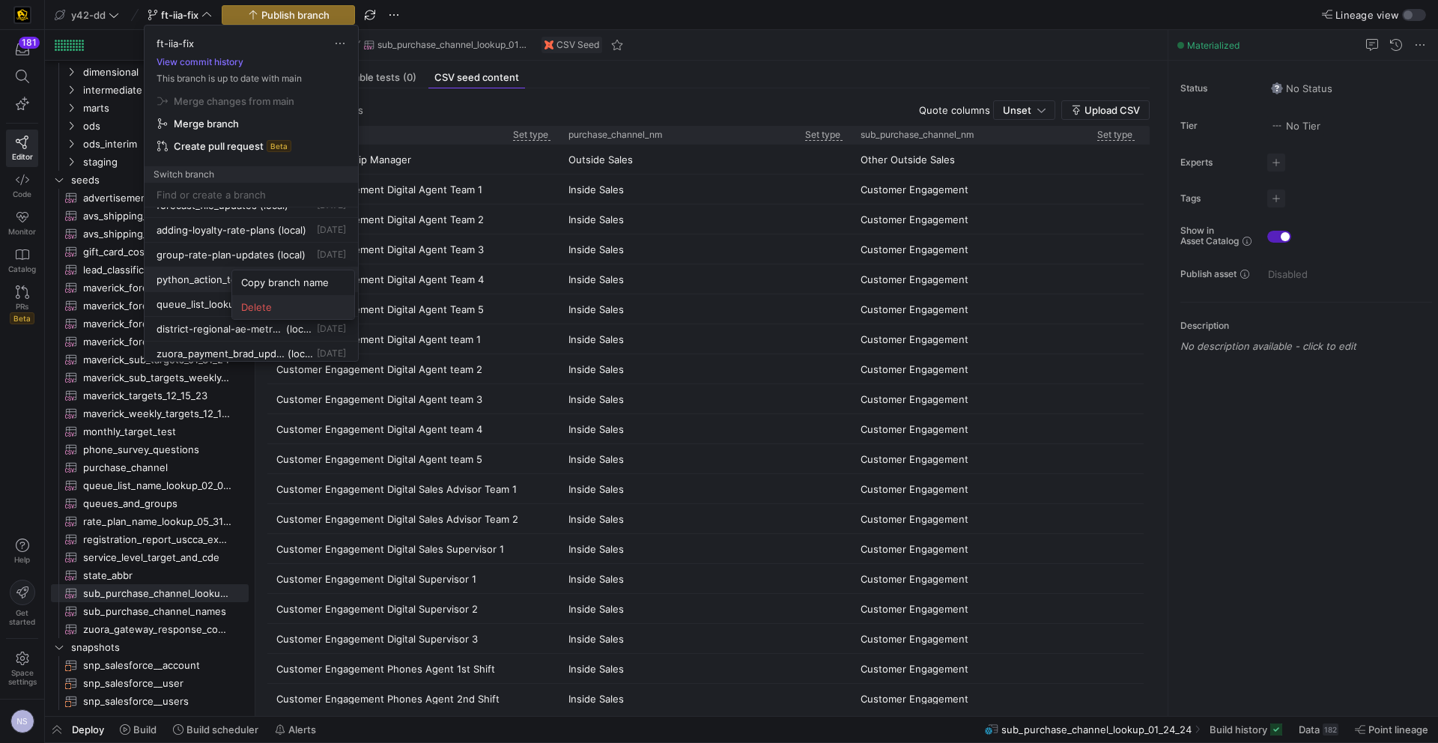
click at [289, 306] on span "Delete" at bounding box center [293, 307] width 104 height 12
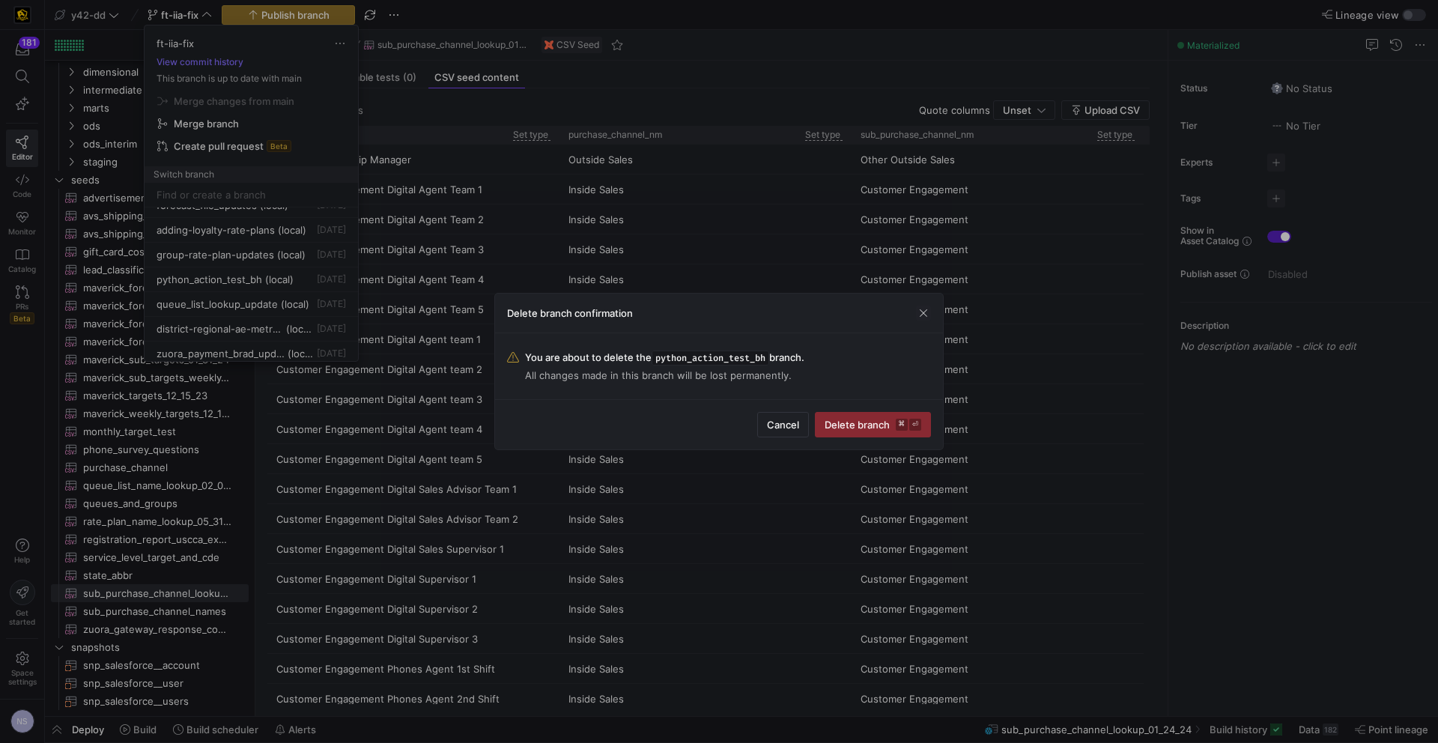
drag, startPoint x: 868, startPoint y: 419, endPoint x: 423, endPoint y: 315, distance: 456.3
click at [867, 419] on span "Delete branch ⌘ ⏎" at bounding box center [873, 425] width 97 height 12
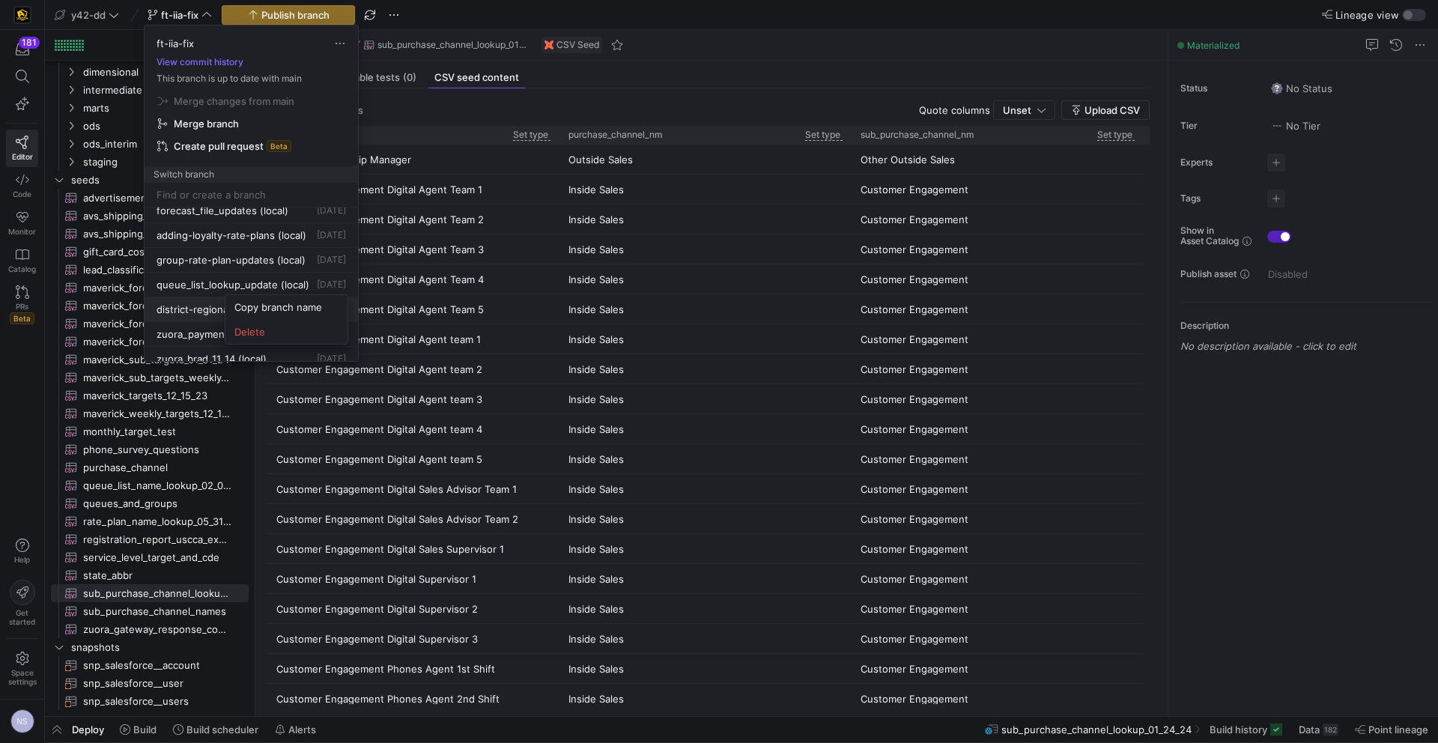
scroll to position [1178, 0]
click at [283, 328] on span "Delete" at bounding box center [286, 332] width 104 height 12
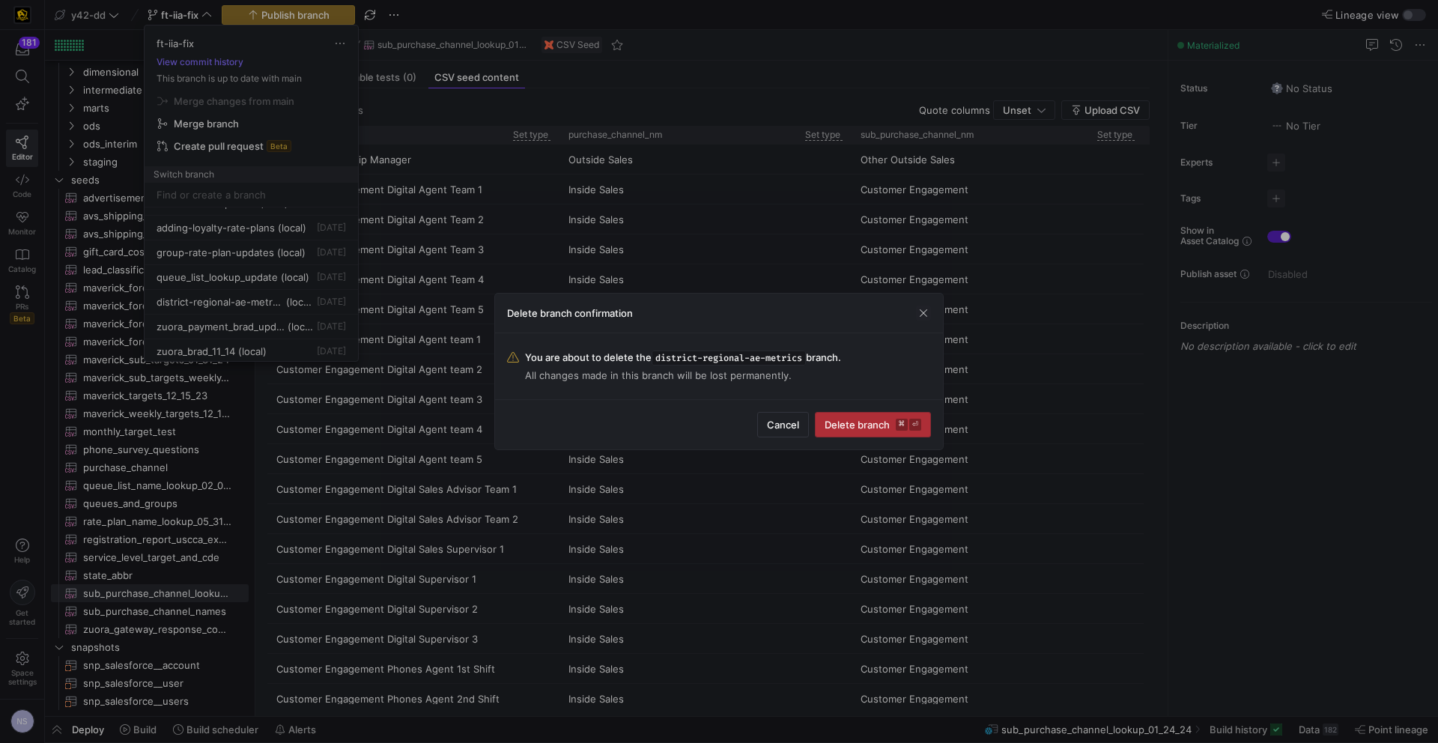
click at [925, 416] on span "submit" at bounding box center [873, 425] width 115 height 24
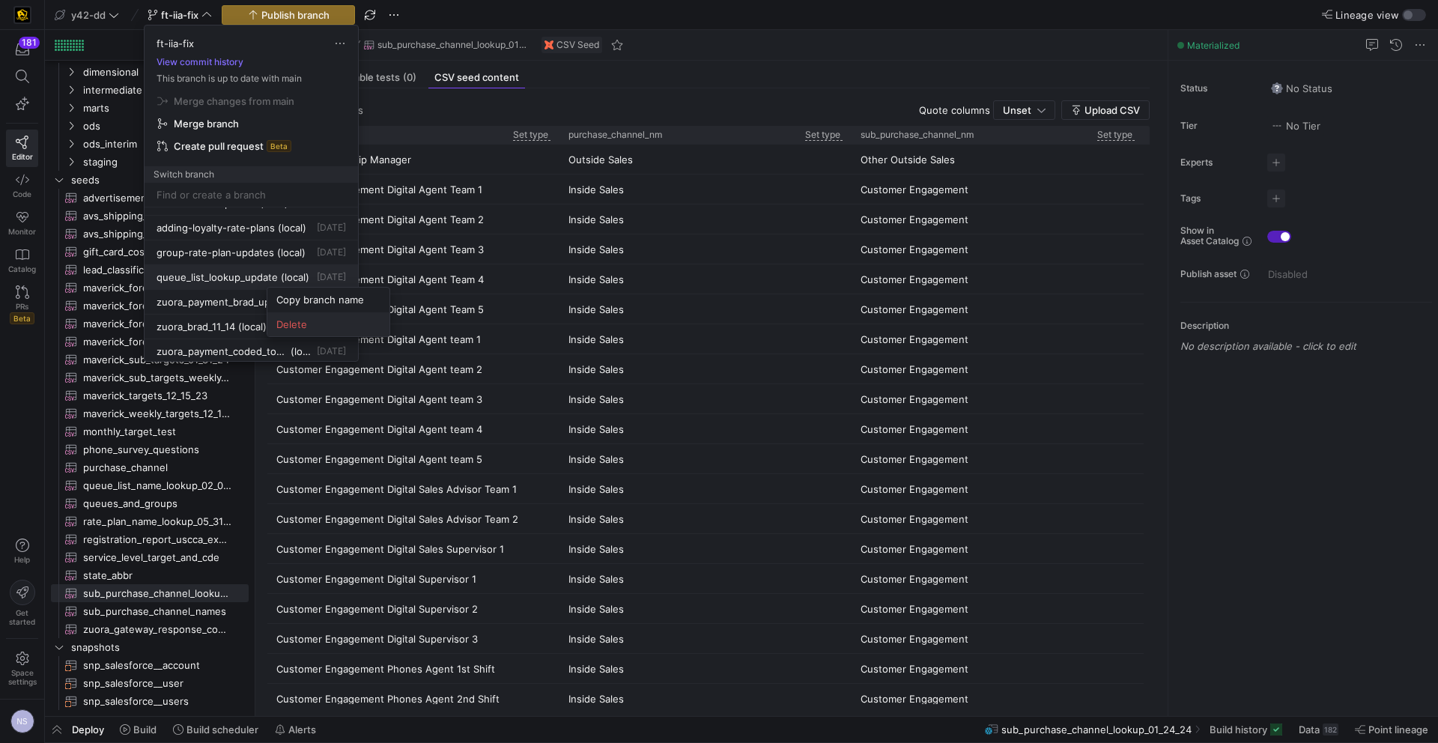
click at [318, 322] on span "Delete" at bounding box center [328, 324] width 104 height 12
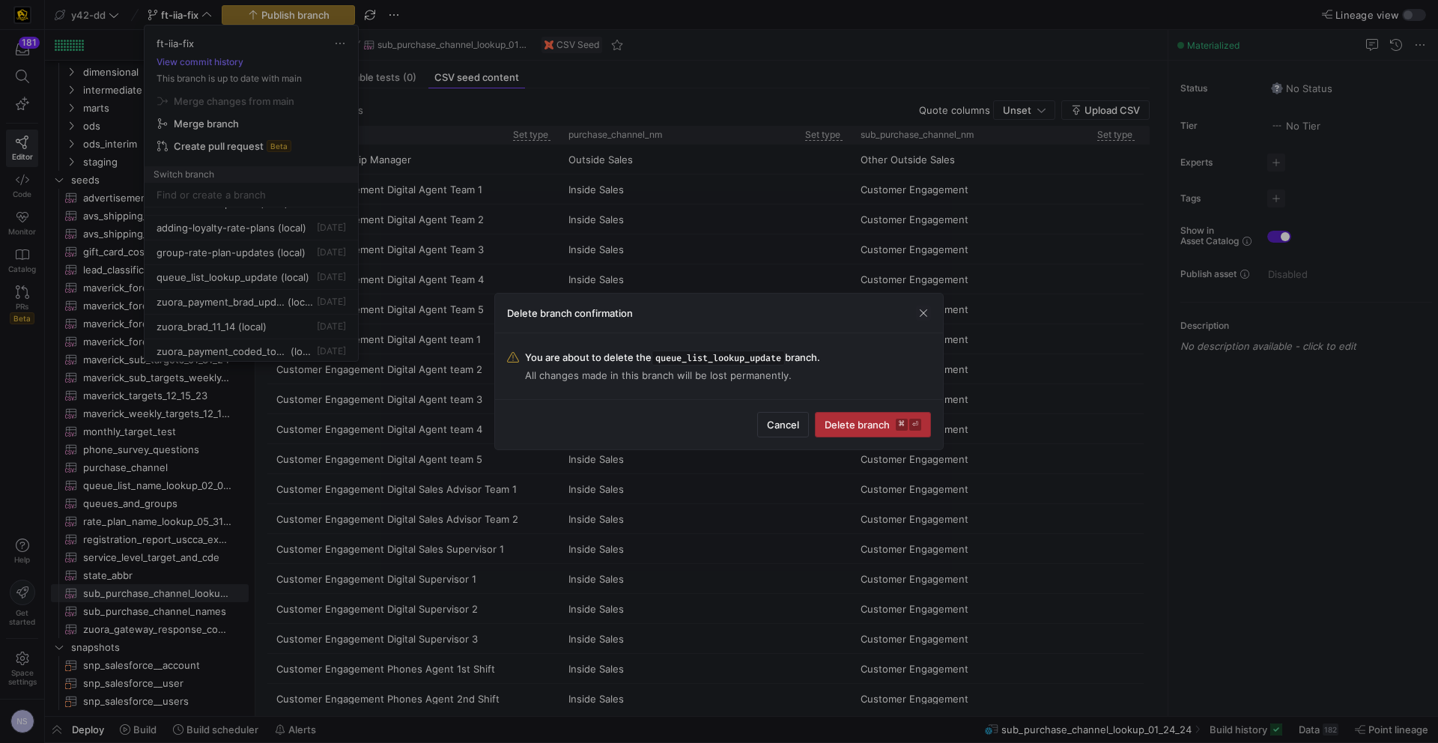
click at [840, 426] on span "Delete branch ⌘ ⏎" at bounding box center [873, 425] width 97 height 12
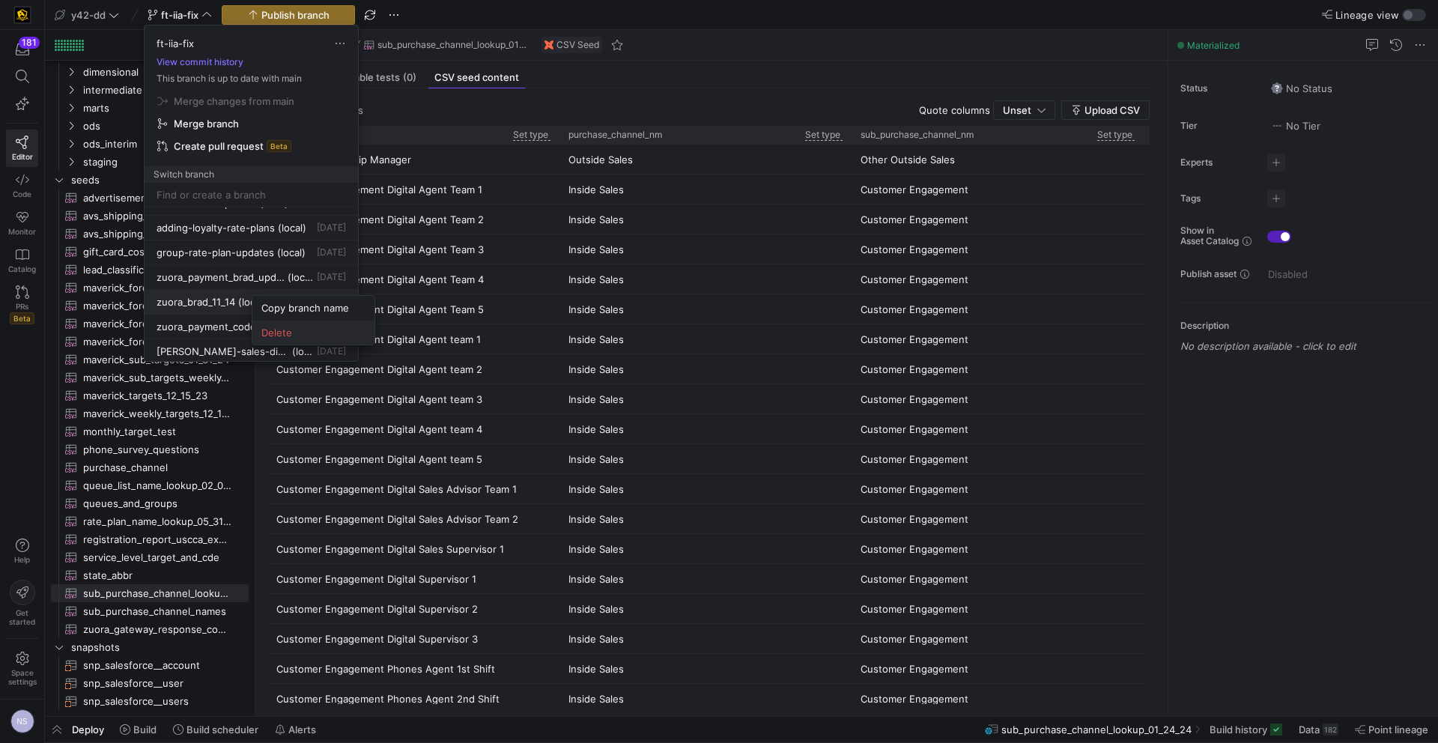
click at [318, 333] on span "Delete" at bounding box center [313, 333] width 104 height 12
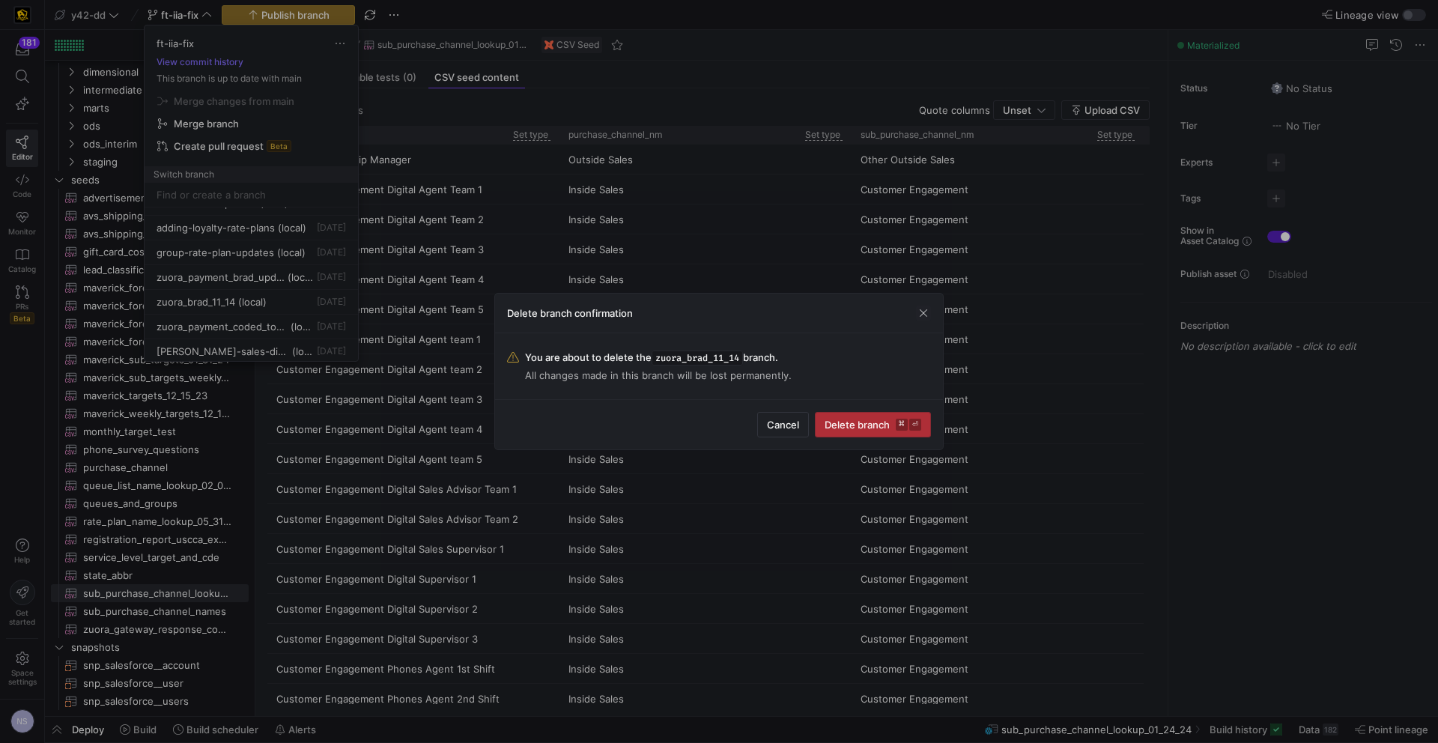
drag, startPoint x: 880, startPoint y: 427, endPoint x: 863, endPoint y: 423, distance: 17.8
click at [879, 427] on span "Delete branch ⌘ ⏎" at bounding box center [873, 425] width 97 height 12
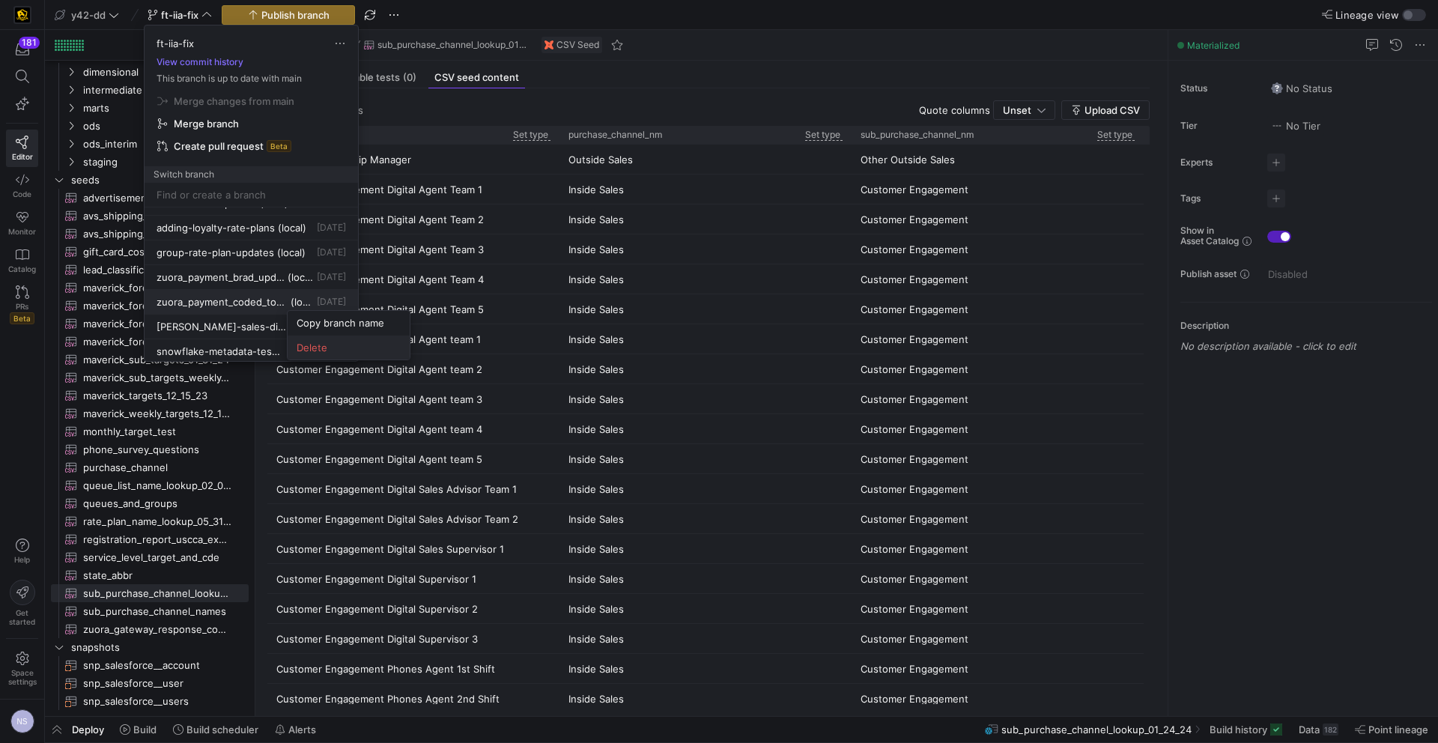
click at [327, 339] on button "Delete" at bounding box center [349, 348] width 122 height 24
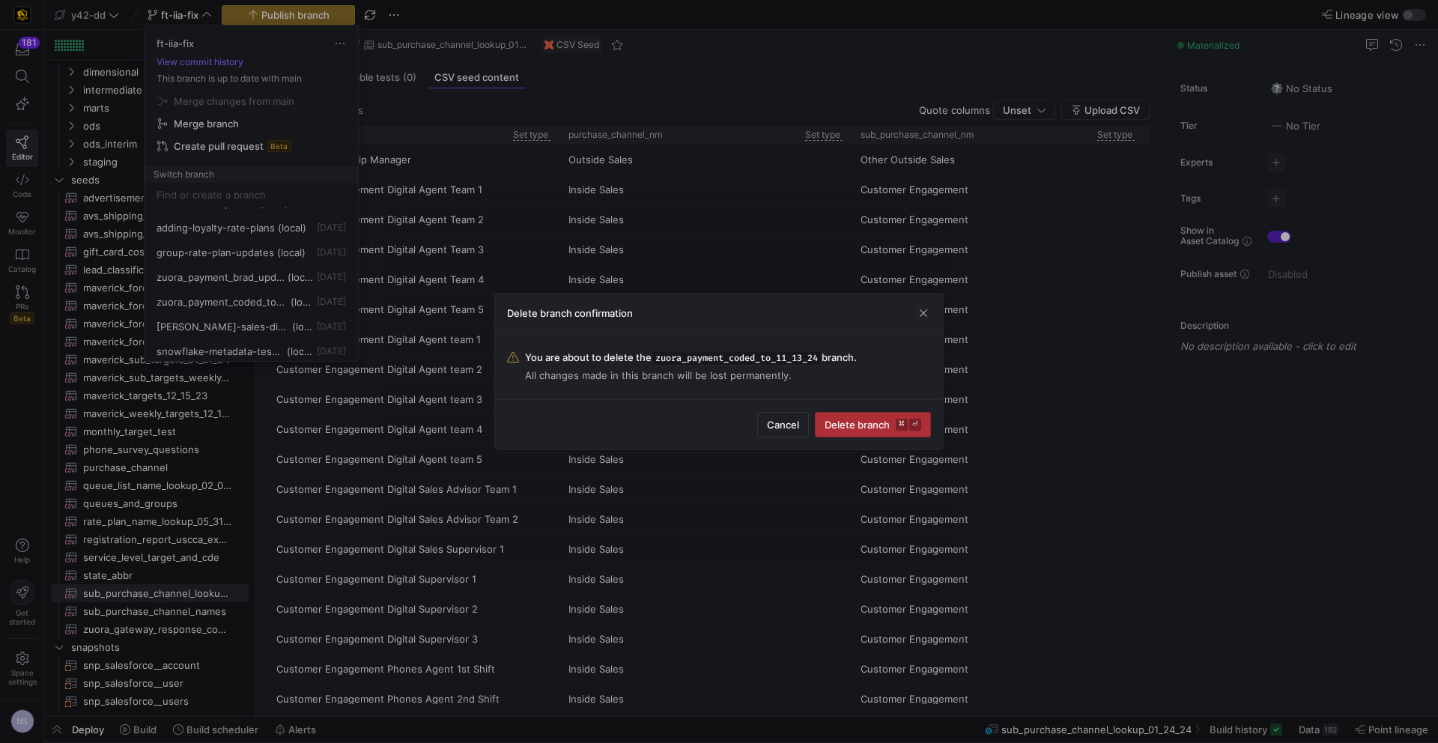
click at [862, 420] on span "Delete branch ⌘ ⏎" at bounding box center [873, 425] width 97 height 12
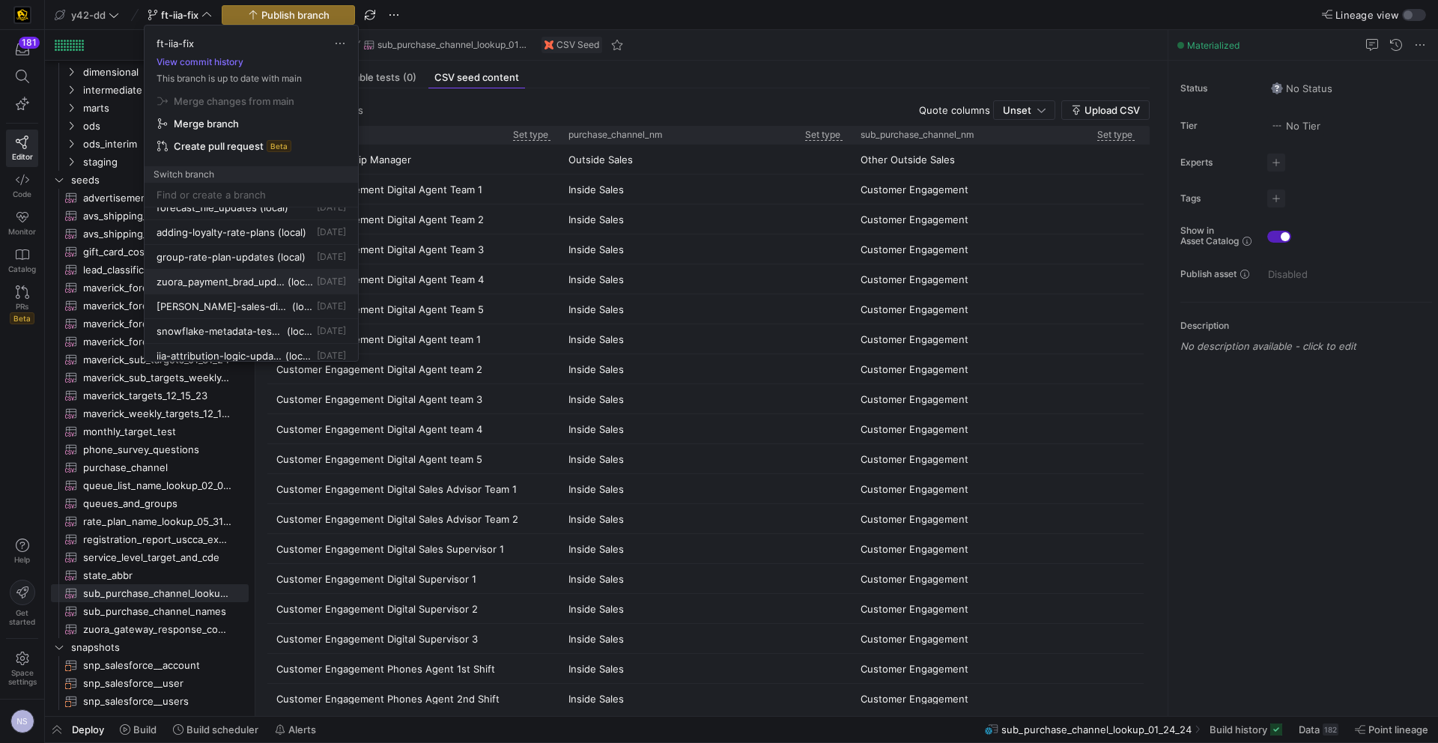
scroll to position [1173, 0]
click at [292, 316] on span "Delete" at bounding box center [291, 321] width 104 height 12
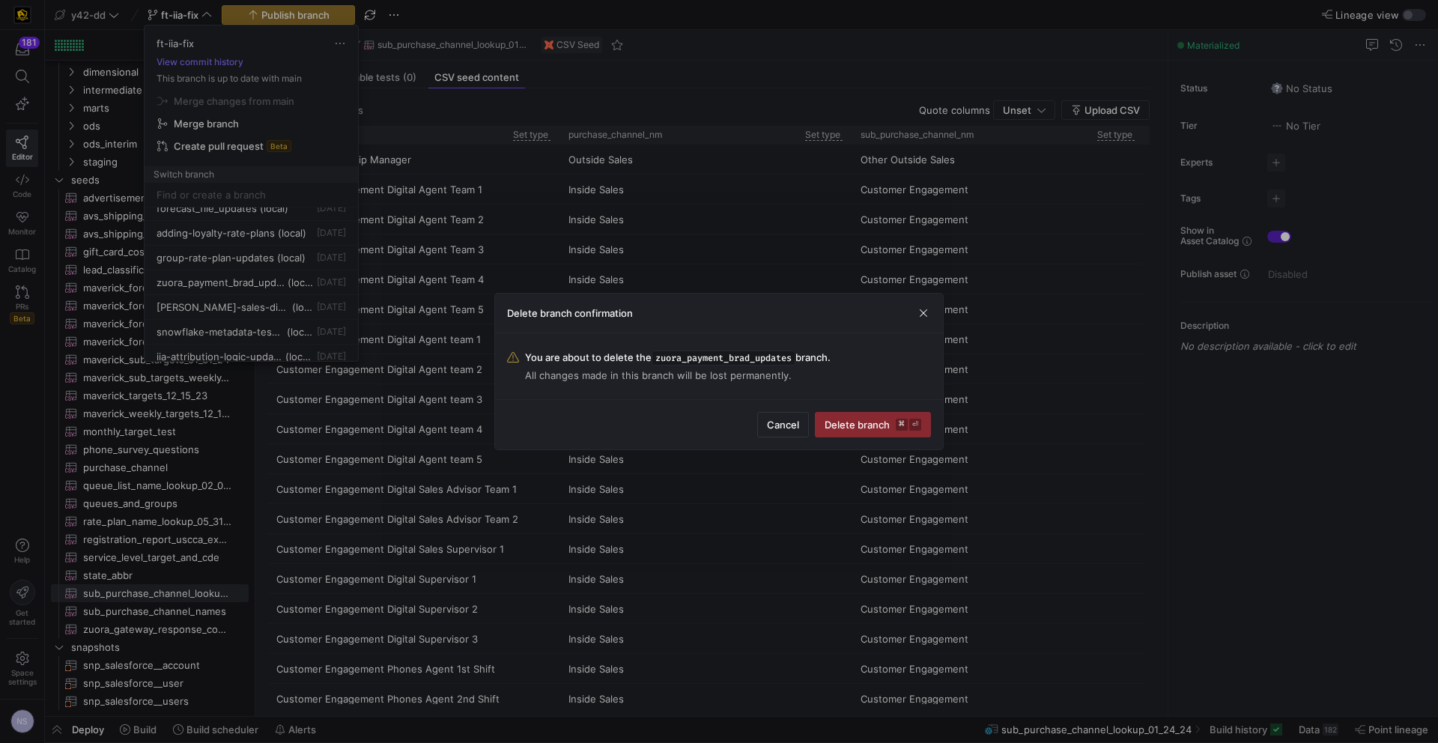
drag, startPoint x: 874, startPoint y: 421, endPoint x: 408, endPoint y: 309, distance: 479.9
click at [873, 421] on span "Delete branch ⌘ ⏎" at bounding box center [873, 425] width 97 height 12
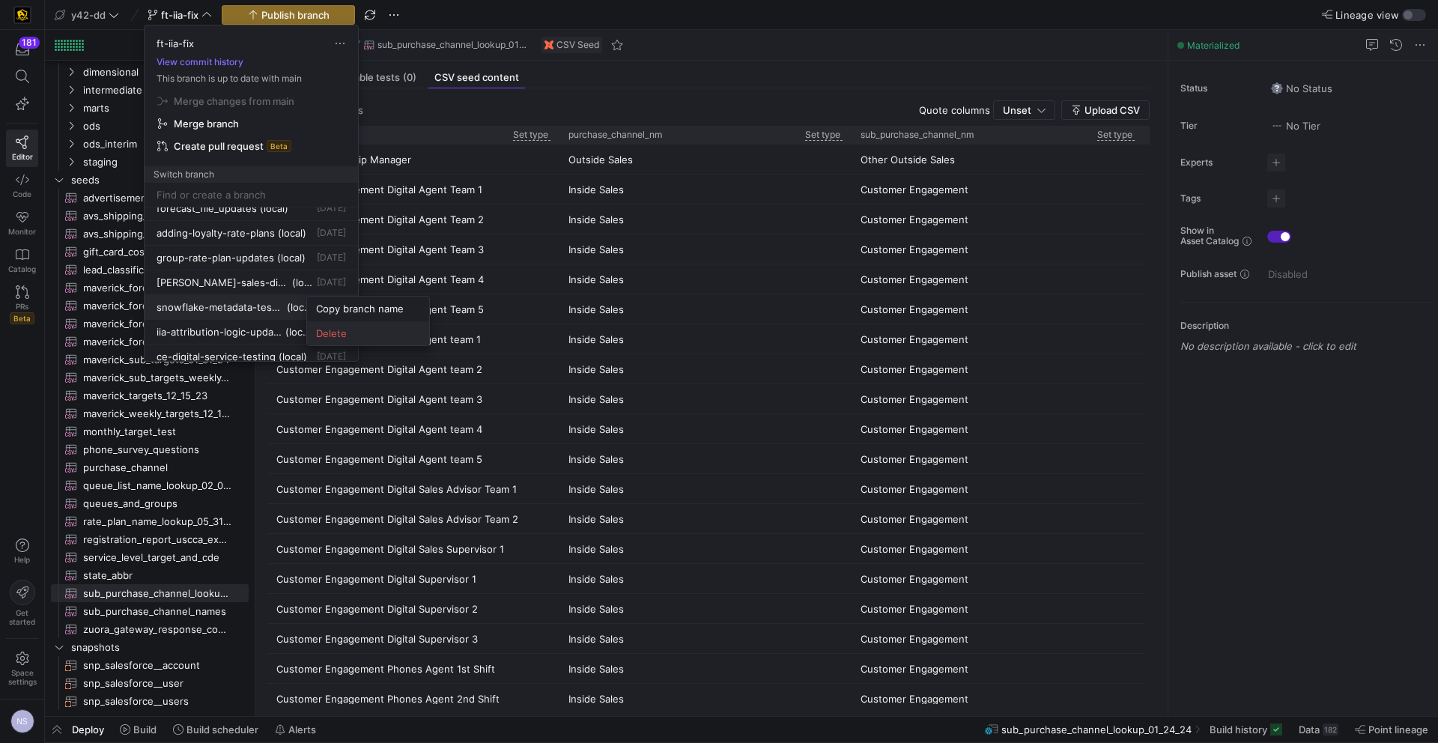
click at [342, 324] on button "Delete" at bounding box center [368, 333] width 122 height 24
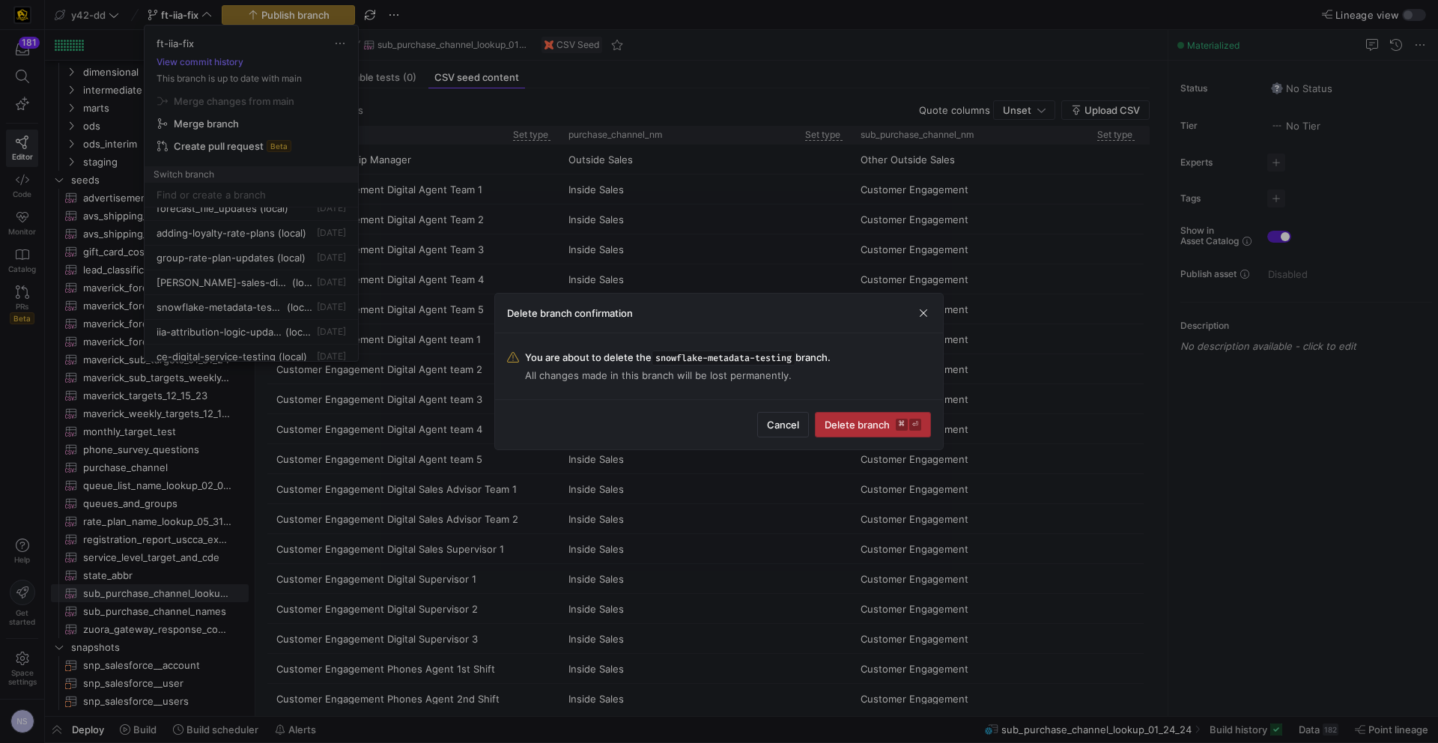
click at [856, 420] on span "Delete branch ⌘ ⏎" at bounding box center [873, 425] width 97 height 12
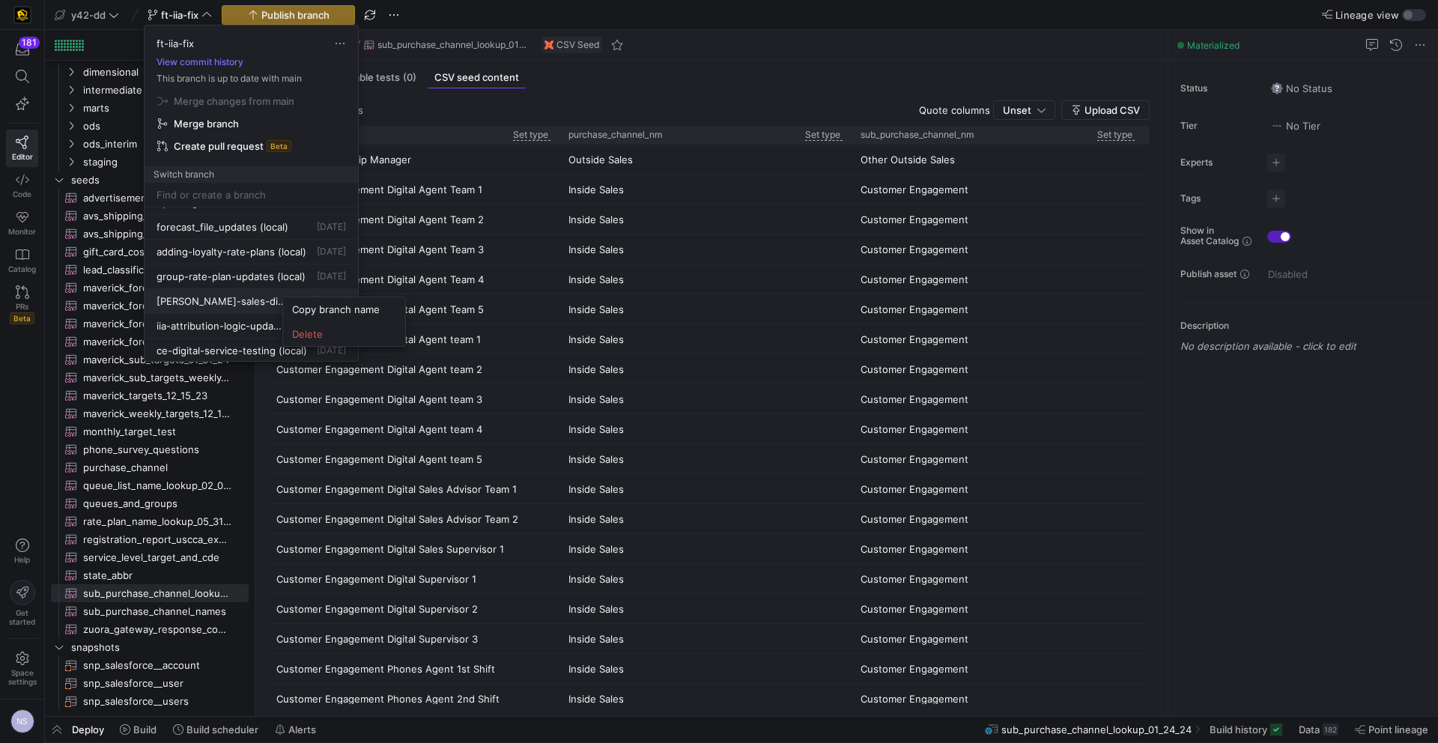
scroll to position [1157, 0]
click at [314, 332] on span "Delete" at bounding box center [344, 334] width 104 height 12
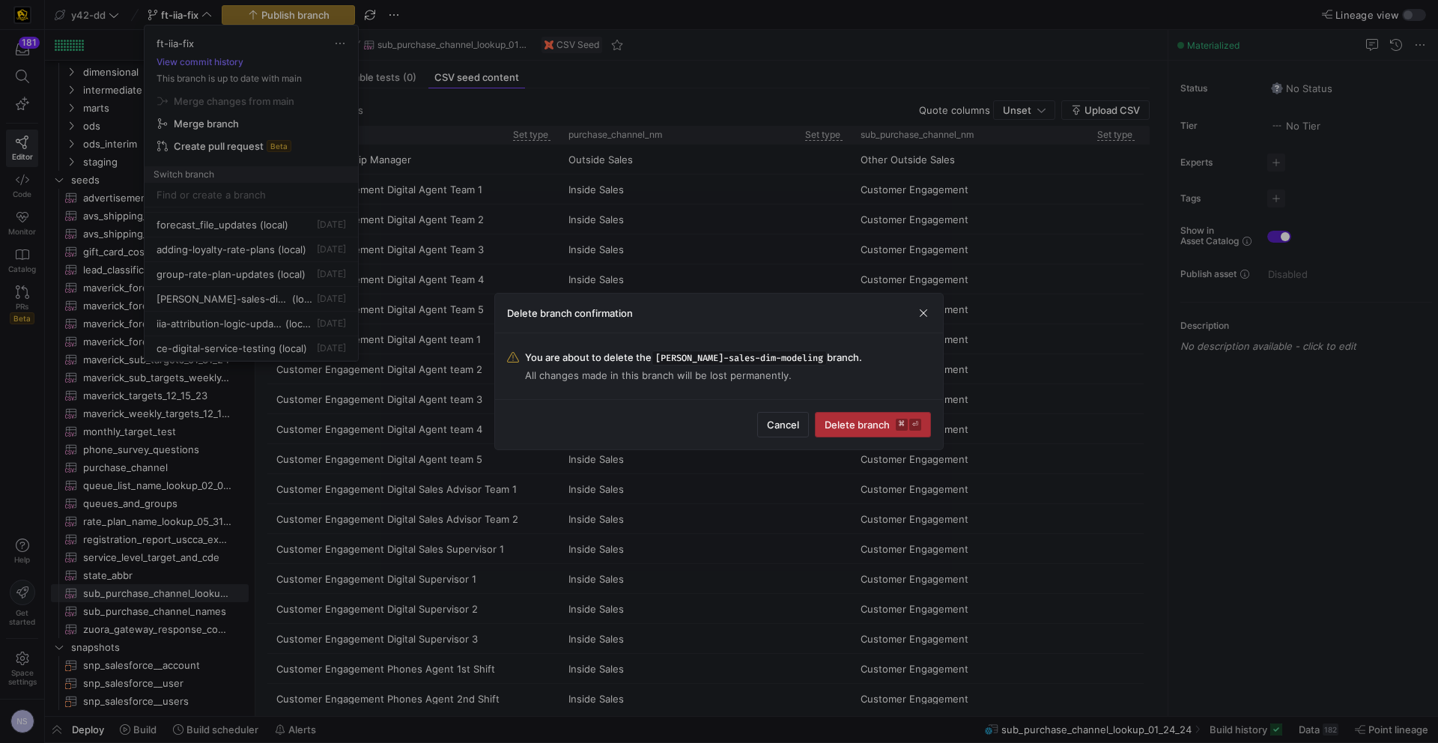
click at [851, 420] on span "Delete branch ⌘ ⏎" at bounding box center [873, 425] width 97 height 12
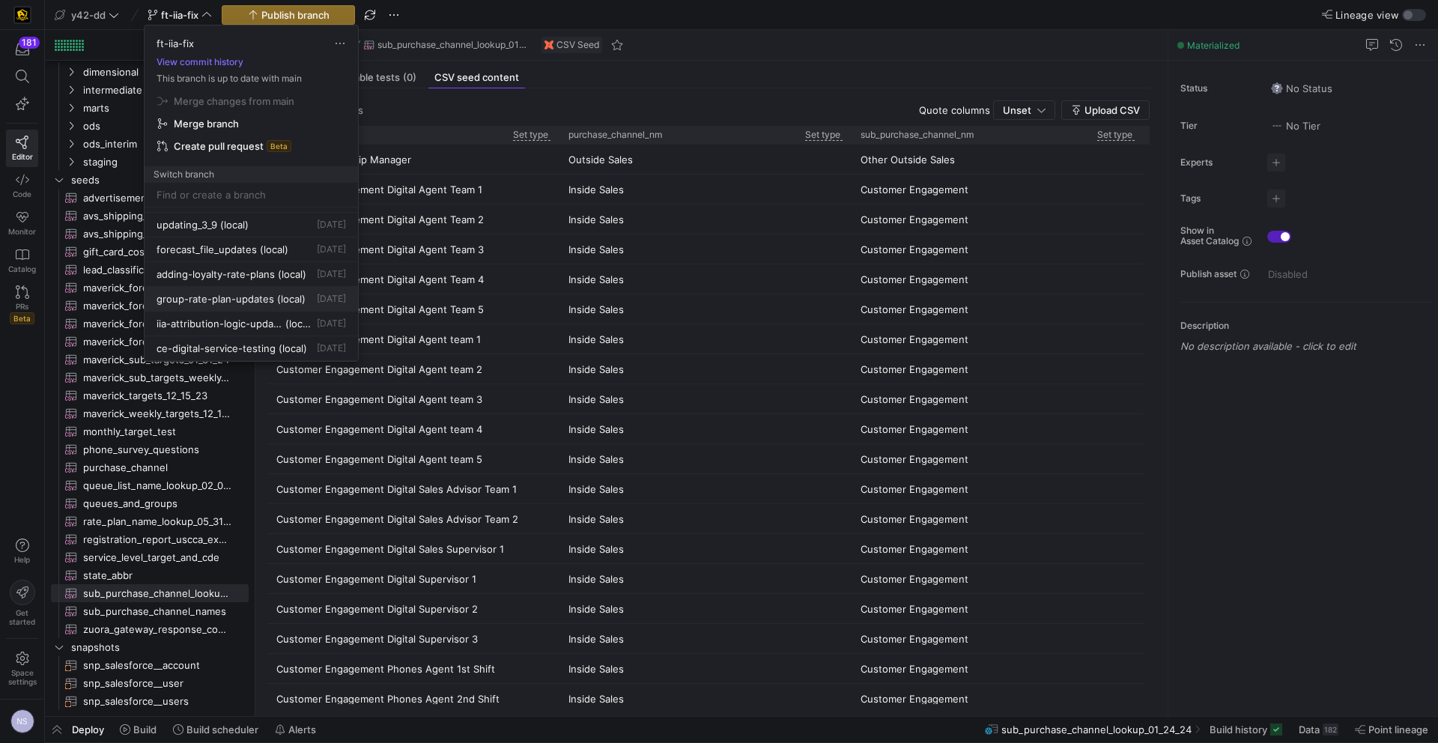
scroll to position [1132, 0]
click at [295, 324] on span "Delete" at bounding box center [295, 325] width 104 height 12
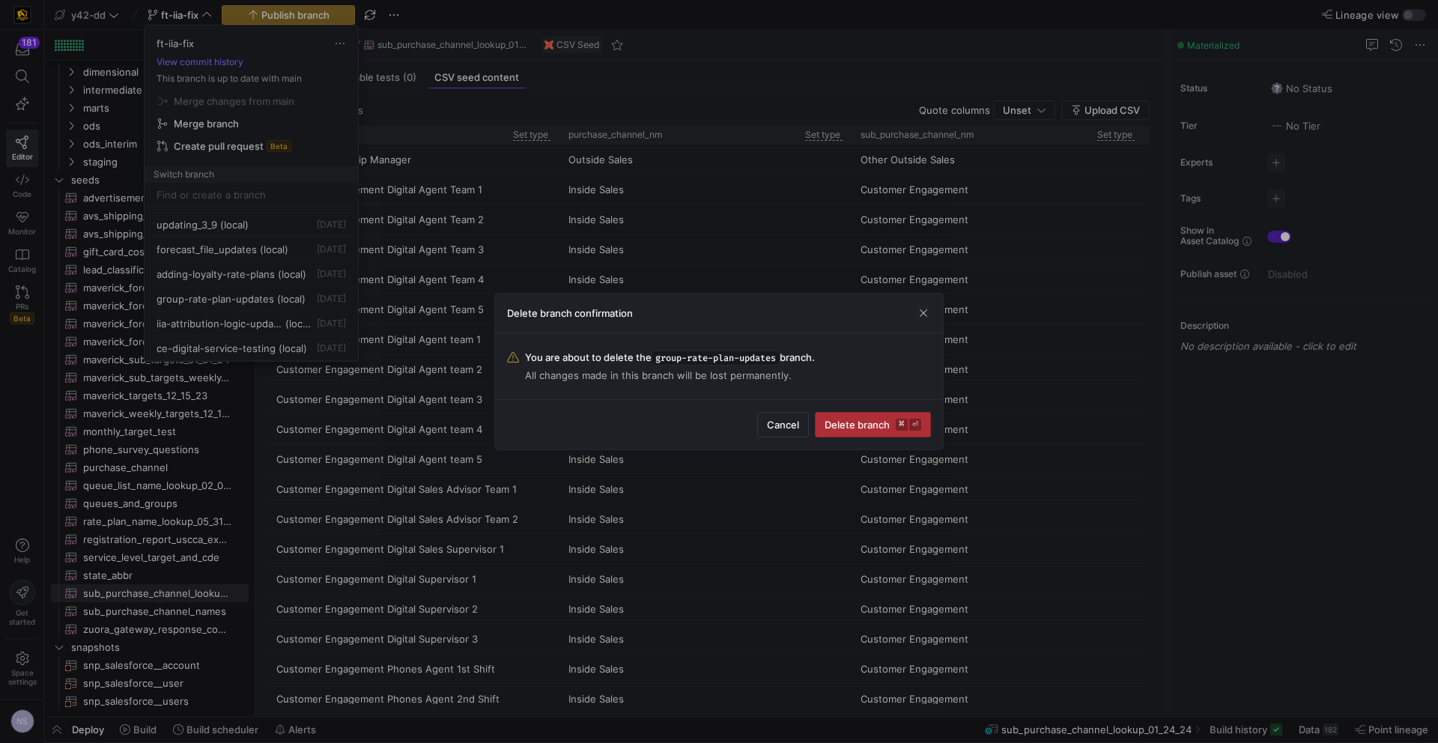
click at [832, 423] on span "Delete branch ⌘ ⏎" at bounding box center [873, 425] width 97 height 12
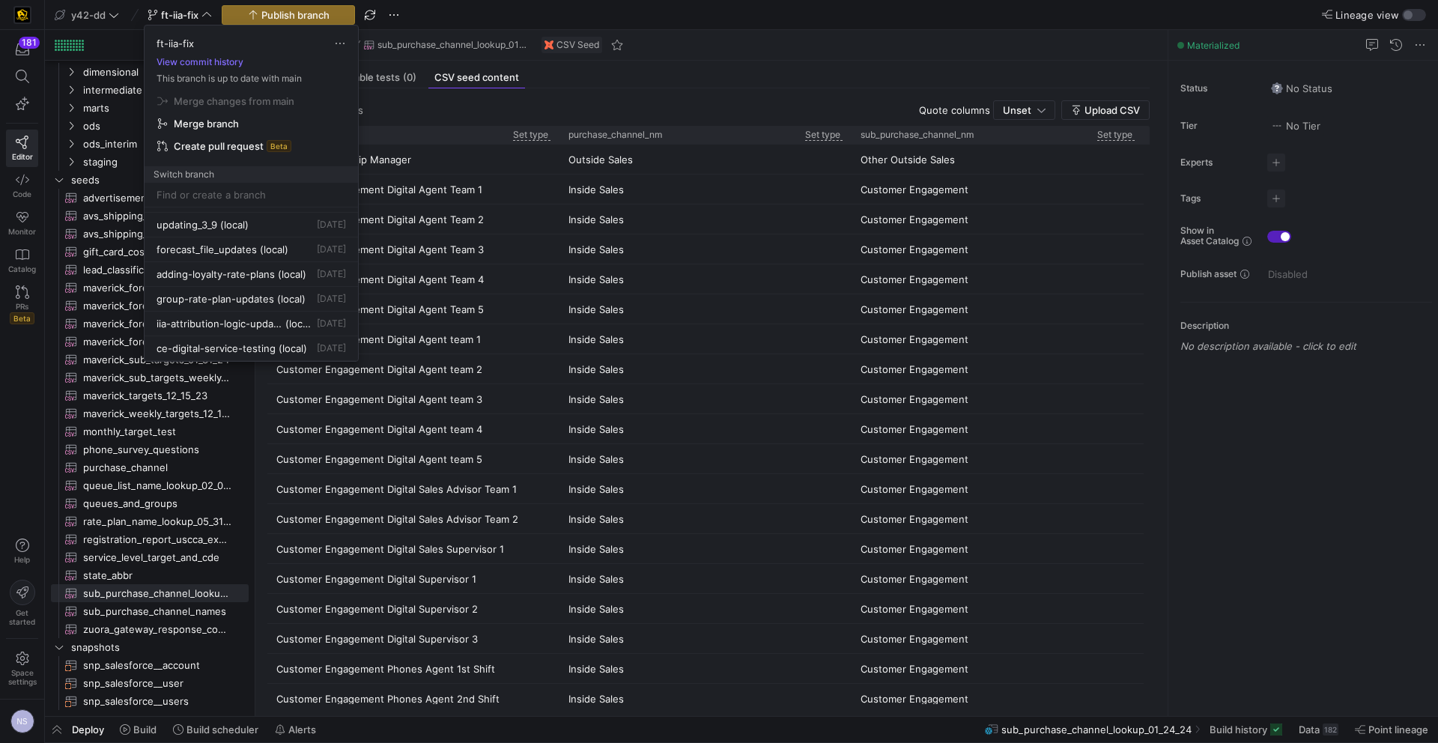
scroll to position [1107, 0]
click at [371, 333] on span "Delete" at bounding box center [381, 336] width 104 height 12
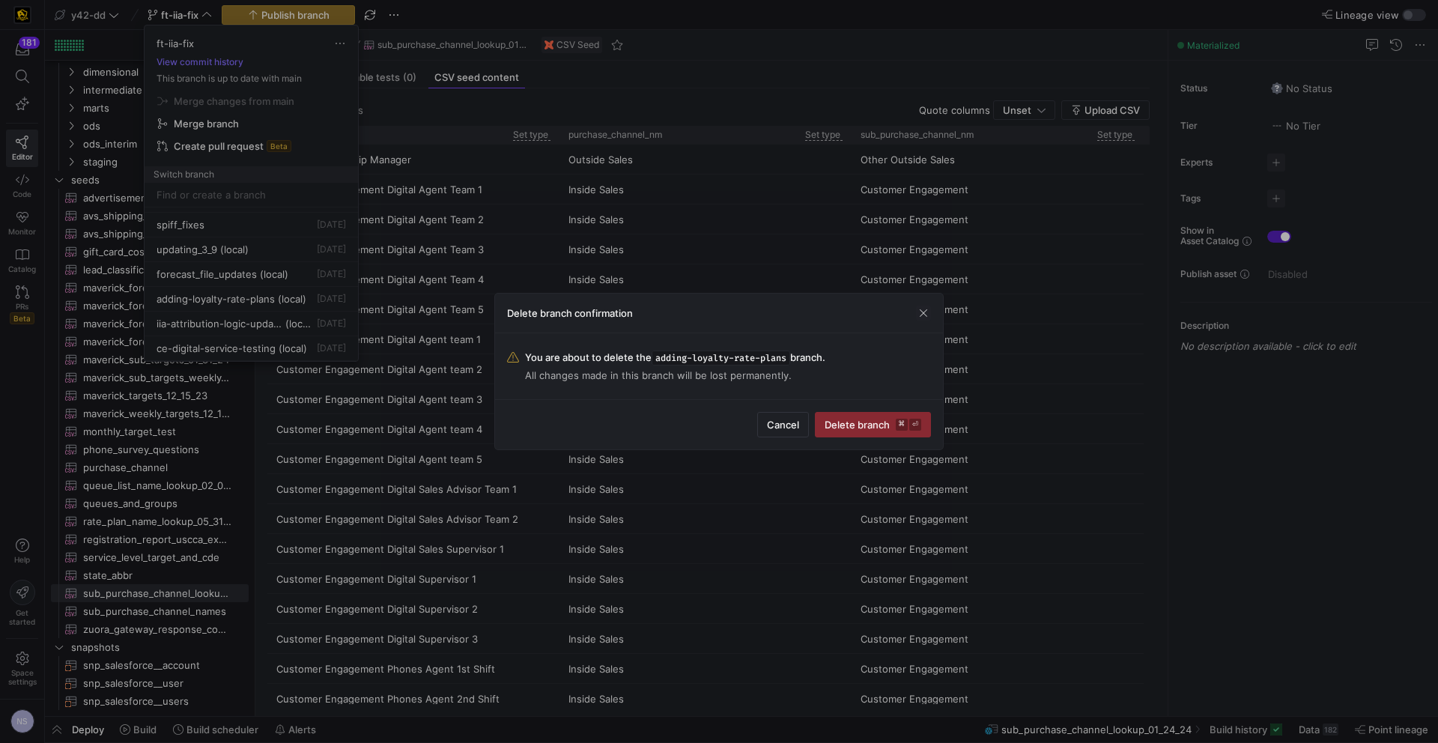
drag, startPoint x: 906, startPoint y: 428, endPoint x: 829, endPoint y: 408, distance: 80.5
click at [906, 428] on kbd "⌘" at bounding box center [902, 425] width 12 height 12
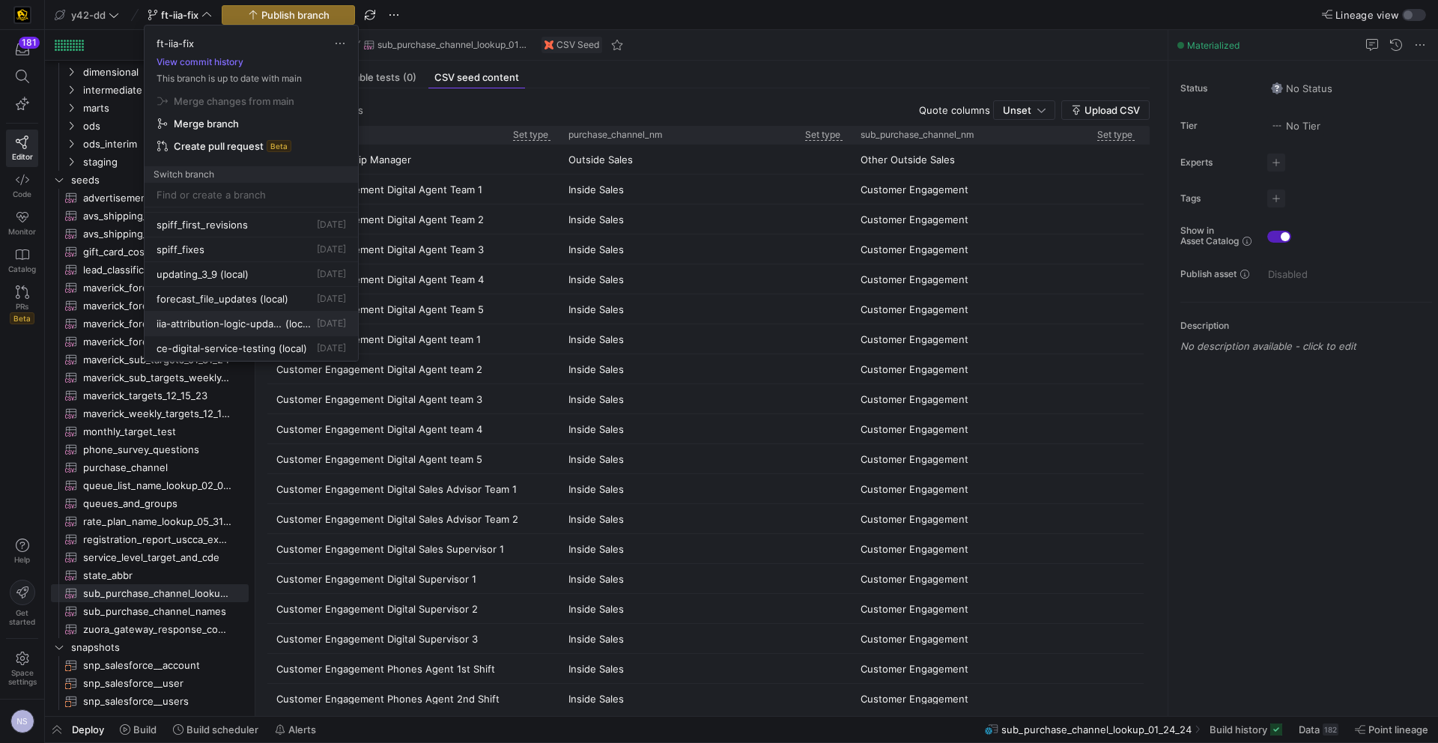
scroll to position [1077, 0]
click at [336, 351] on span "Delete" at bounding box center [346, 354] width 104 height 12
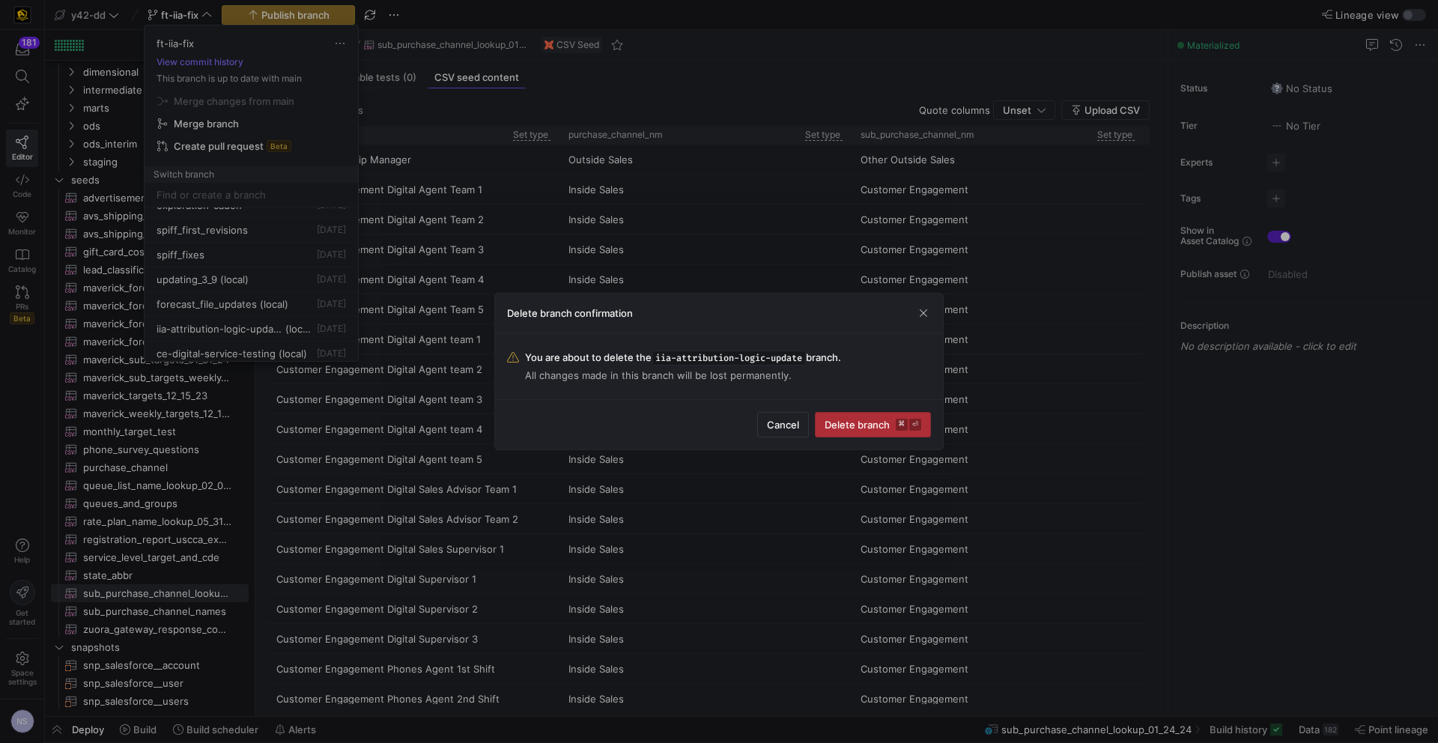
drag, startPoint x: 892, startPoint y: 426, endPoint x: 745, endPoint y: 405, distance: 149.0
click at [891, 425] on span "Delete branch ⌘ ⏎" at bounding box center [873, 425] width 97 height 12
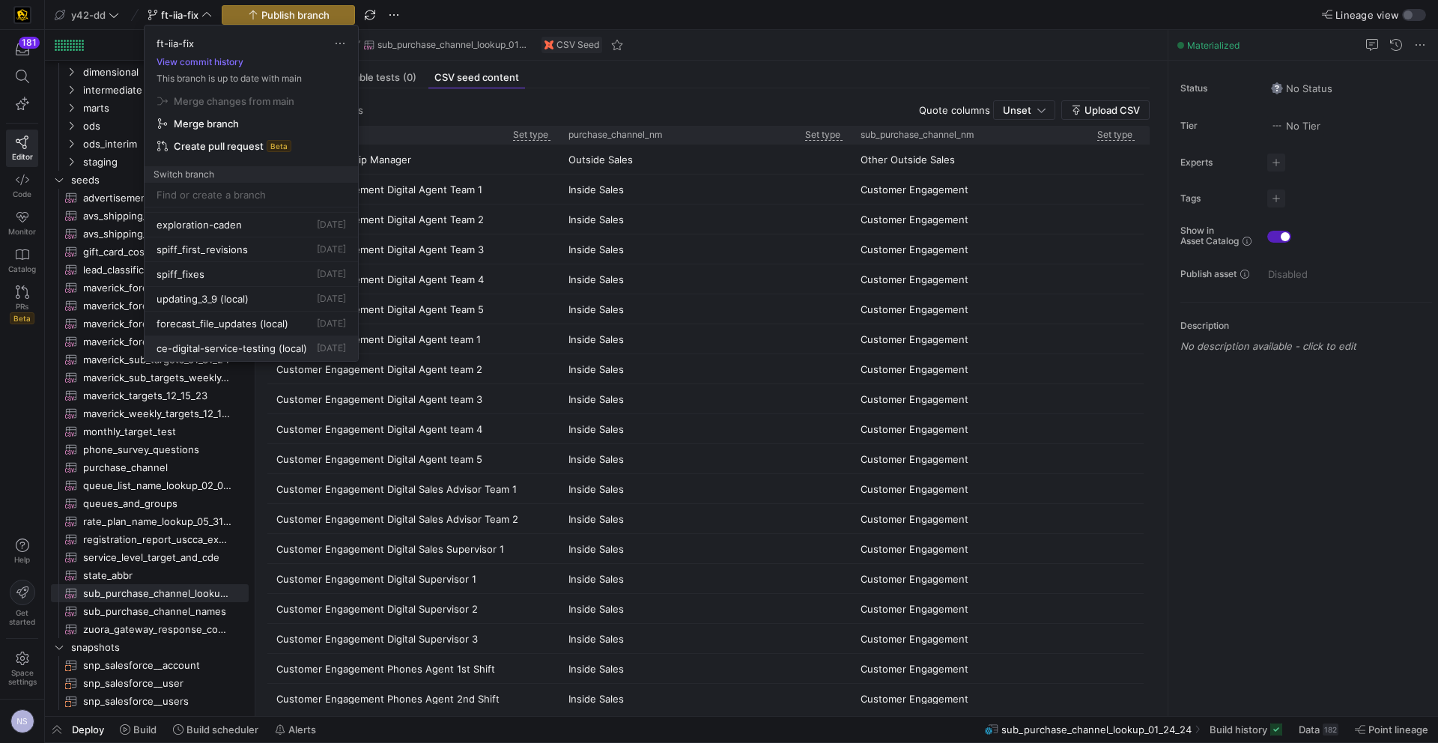
scroll to position [1058, 0]
click at [318, 363] on span "Delete" at bounding box center [336, 367] width 104 height 12
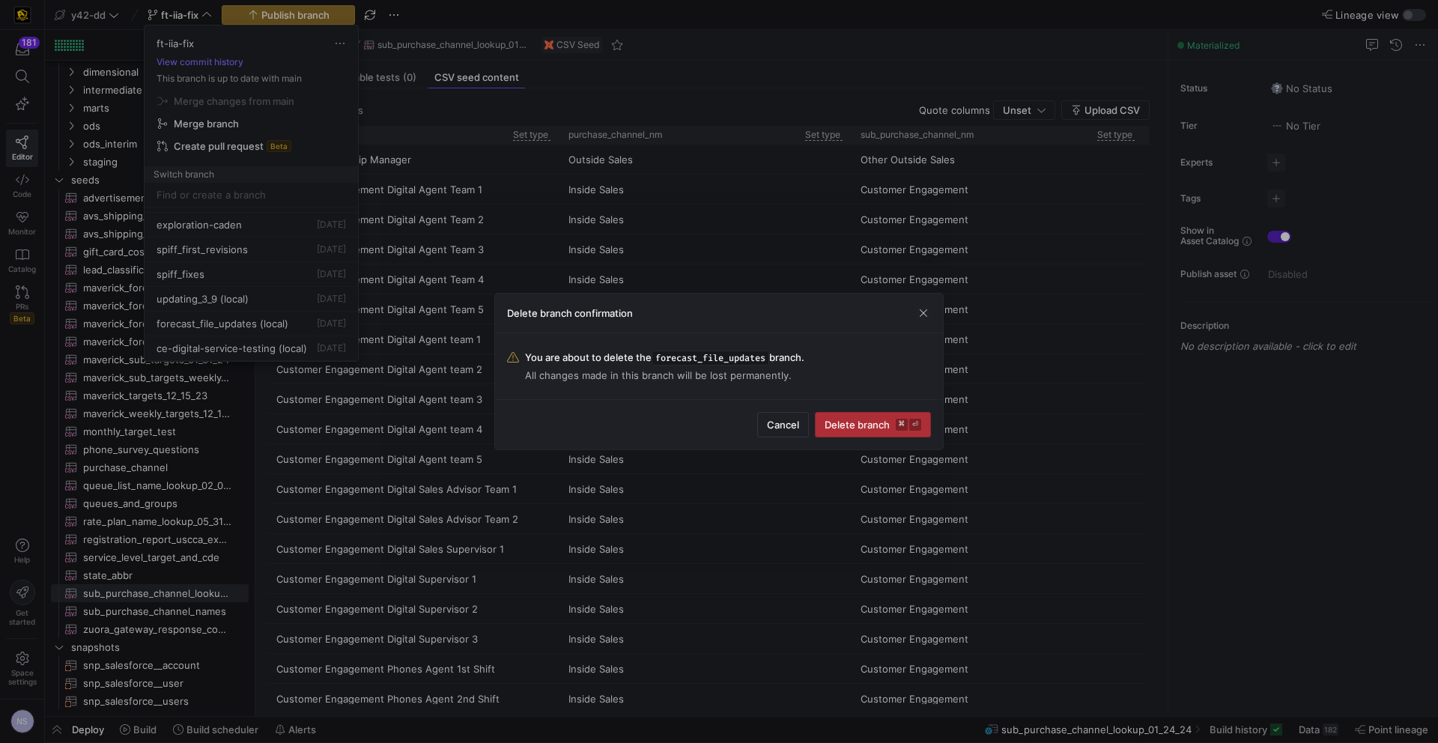
click at [862, 420] on span "Delete branch ⌘ ⏎" at bounding box center [873, 425] width 97 height 12
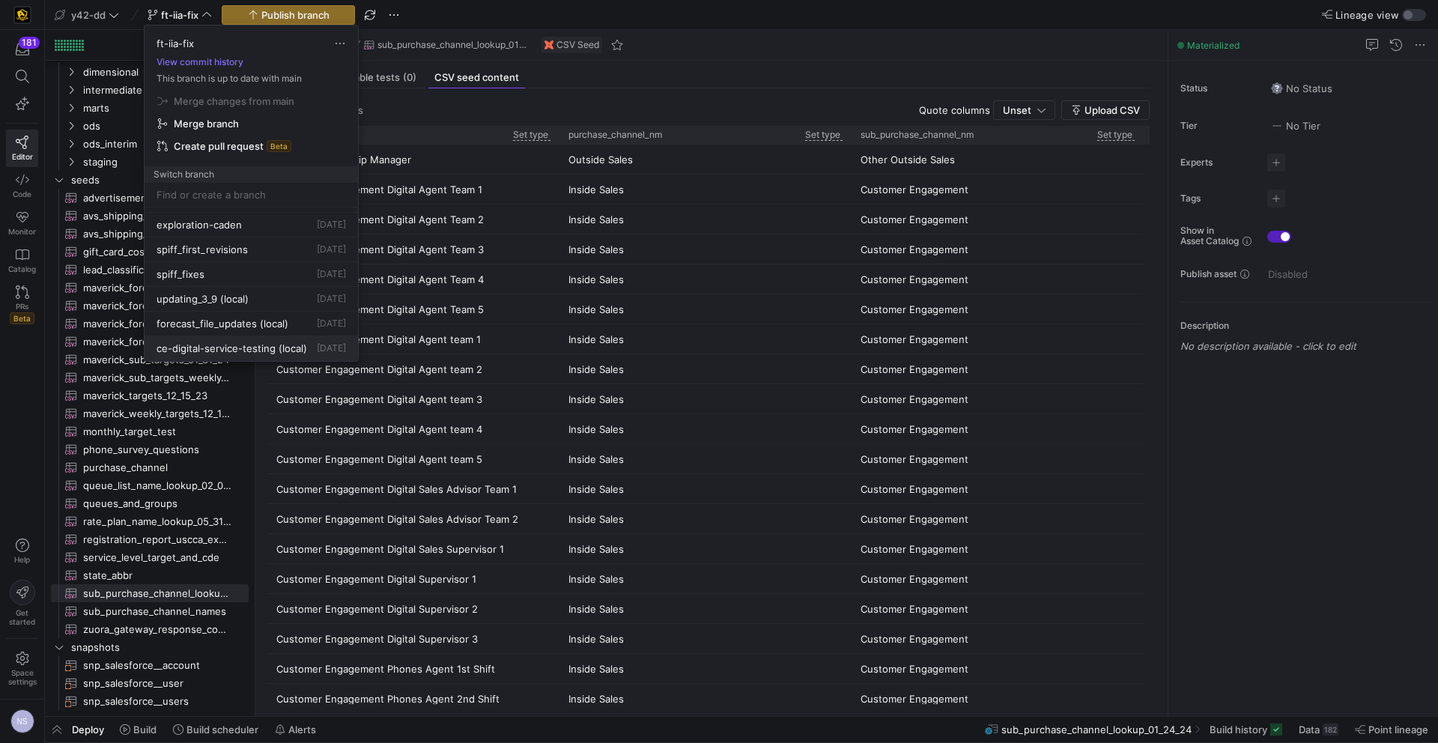
scroll to position [1033, 0]
click at [300, 354] on button "Delete" at bounding box center [299, 365] width 122 height 24
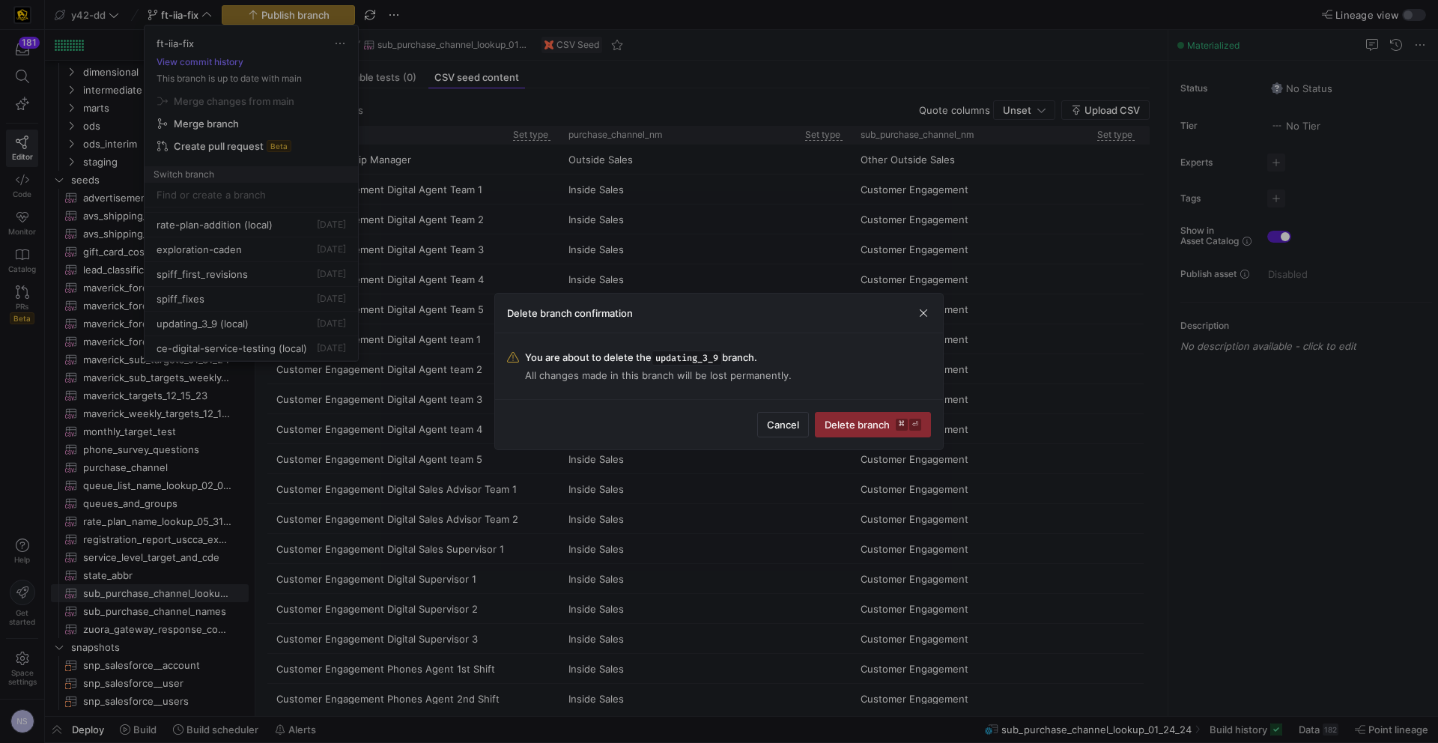
drag, startPoint x: 894, startPoint y: 428, endPoint x: 571, endPoint y: 374, distance: 328.1
click at [894, 427] on span "Delete branch ⌘ ⏎" at bounding box center [873, 425] width 97 height 12
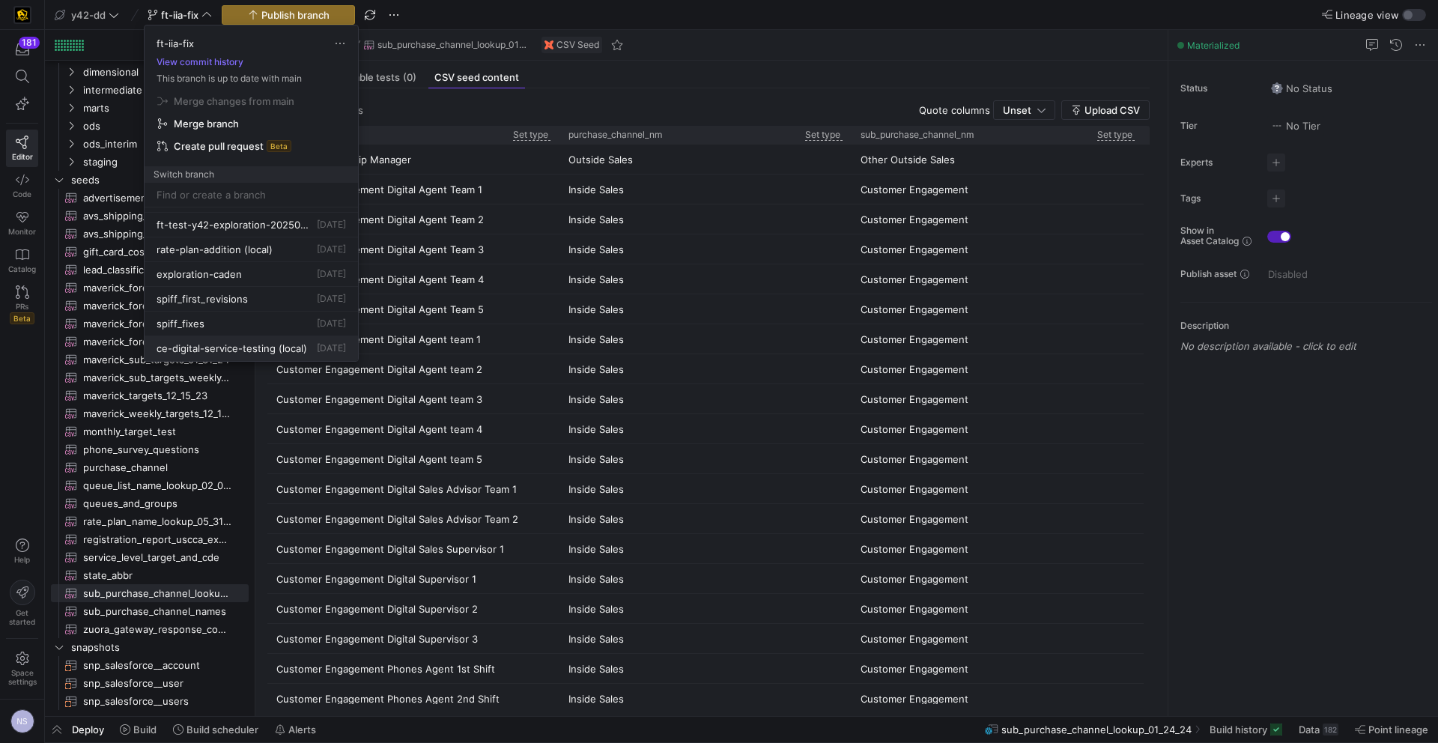
scroll to position [1008, 0]
click at [342, 369] on button "Delete" at bounding box center [333, 381] width 122 height 24
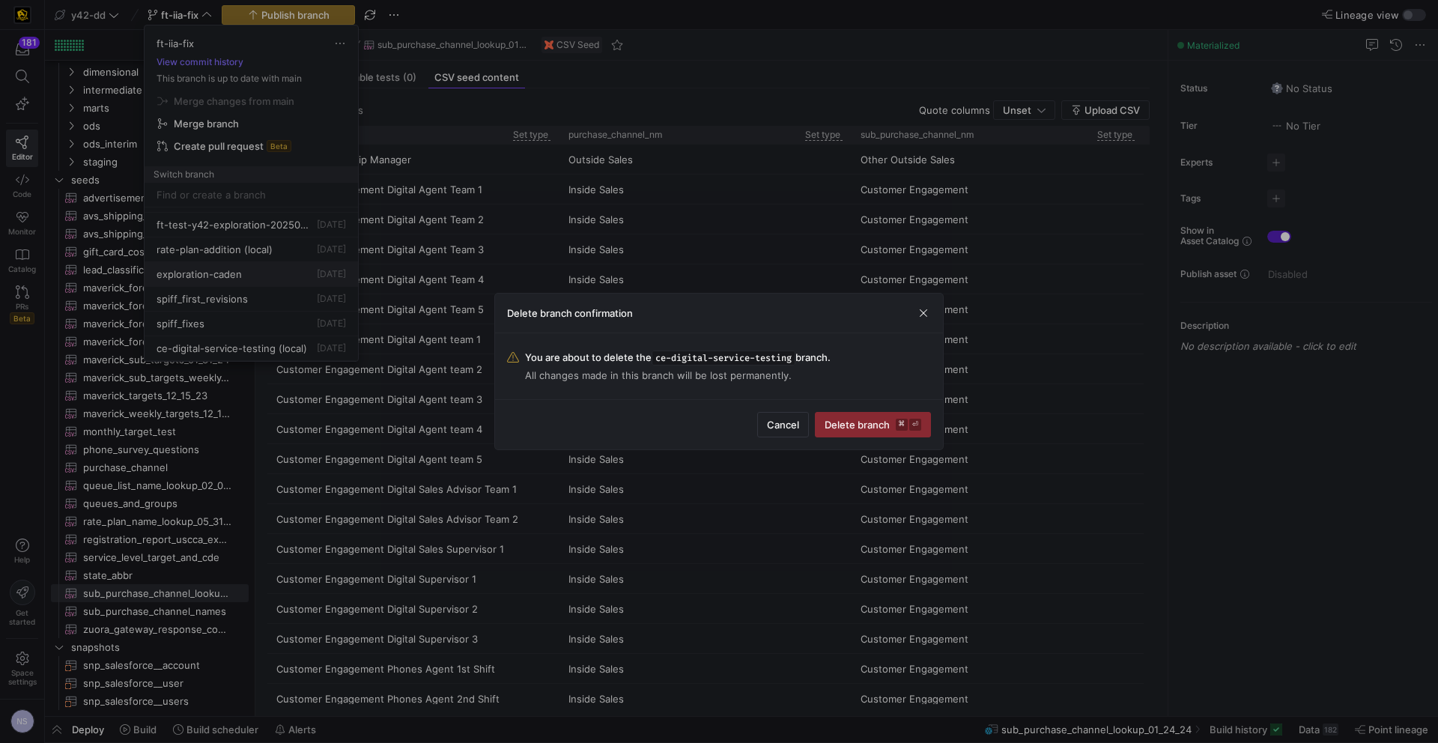
drag, startPoint x: 847, startPoint y: 426, endPoint x: 337, endPoint y: 305, distance: 523.5
click at [843, 424] on span "Delete branch ⌘ ⏎" at bounding box center [873, 425] width 97 height 12
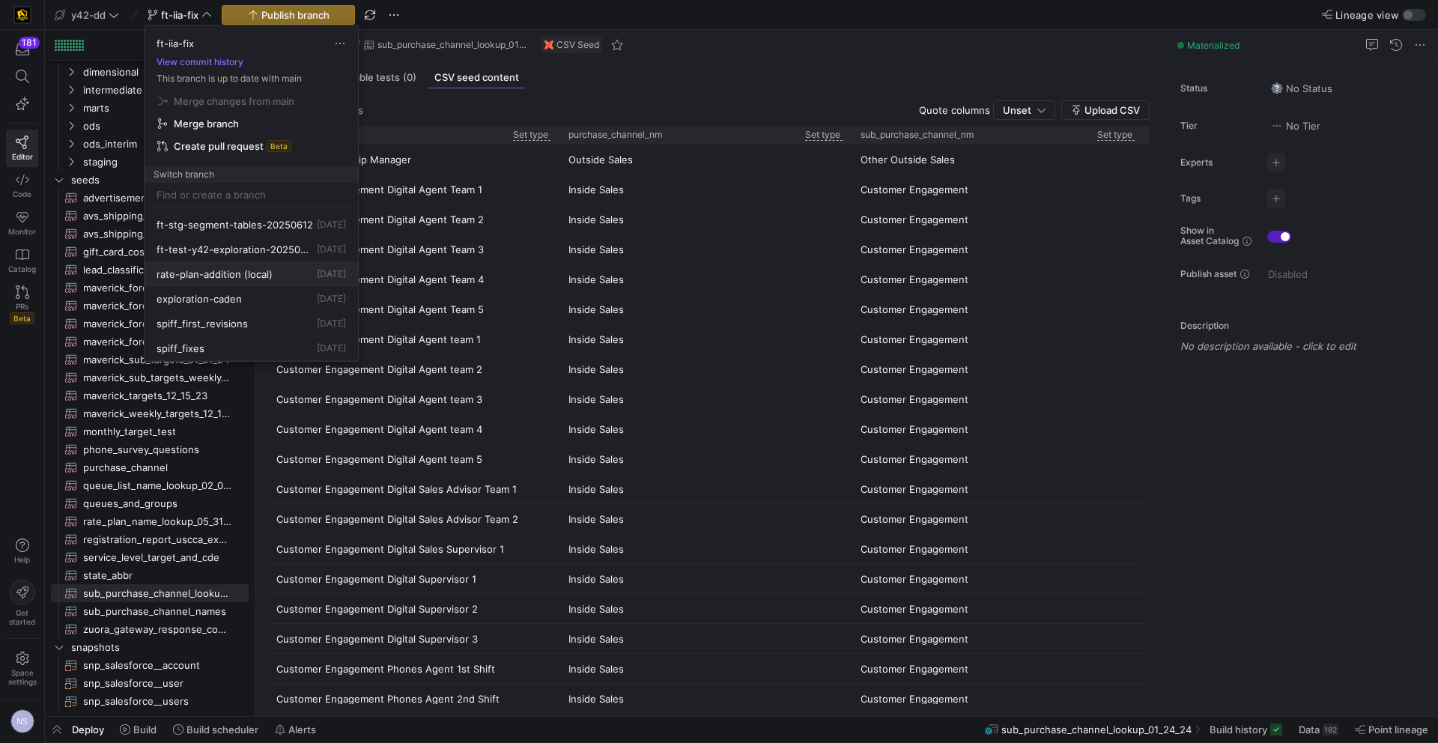
scroll to position [984, 0]
click at [316, 306] on span "Delete" at bounding box center [310, 309] width 104 height 12
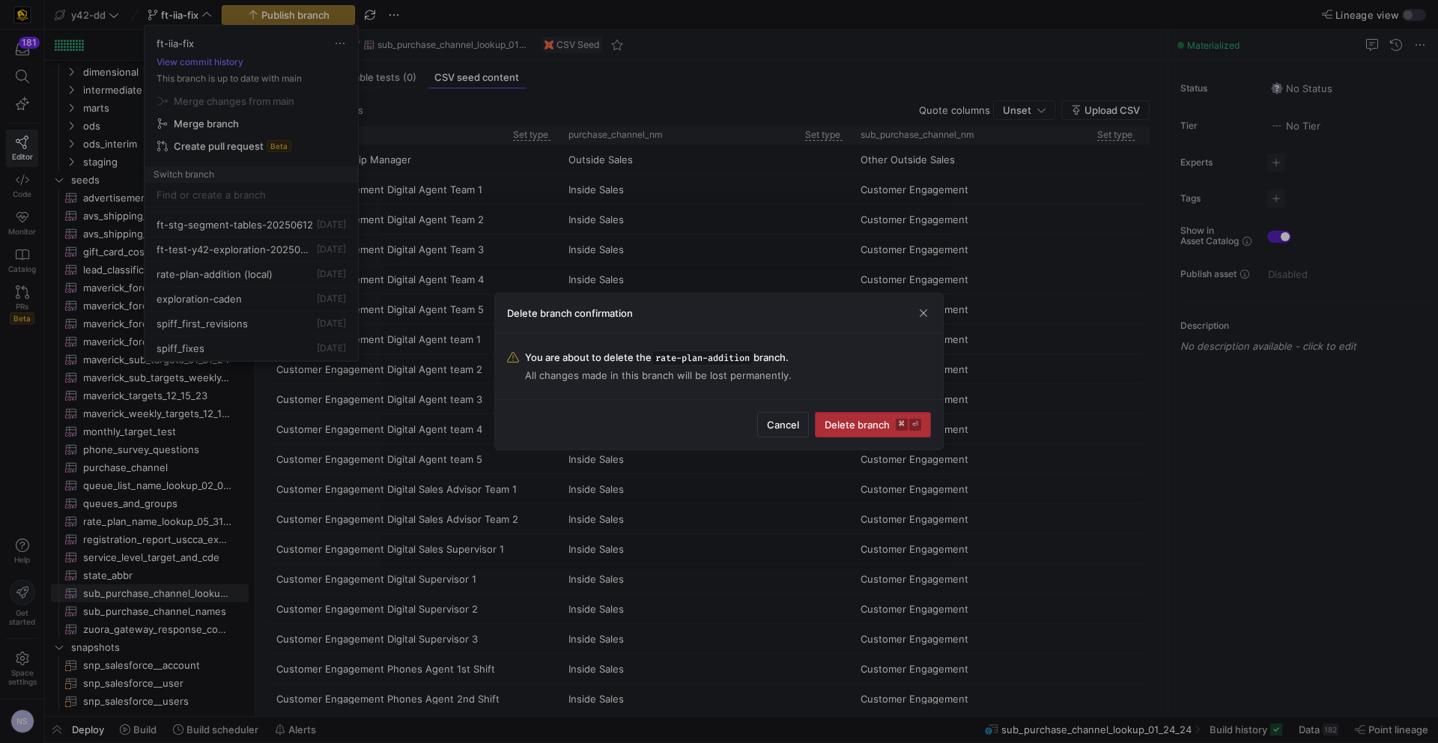
click at [856, 435] on span "submit" at bounding box center [873, 425] width 115 height 24
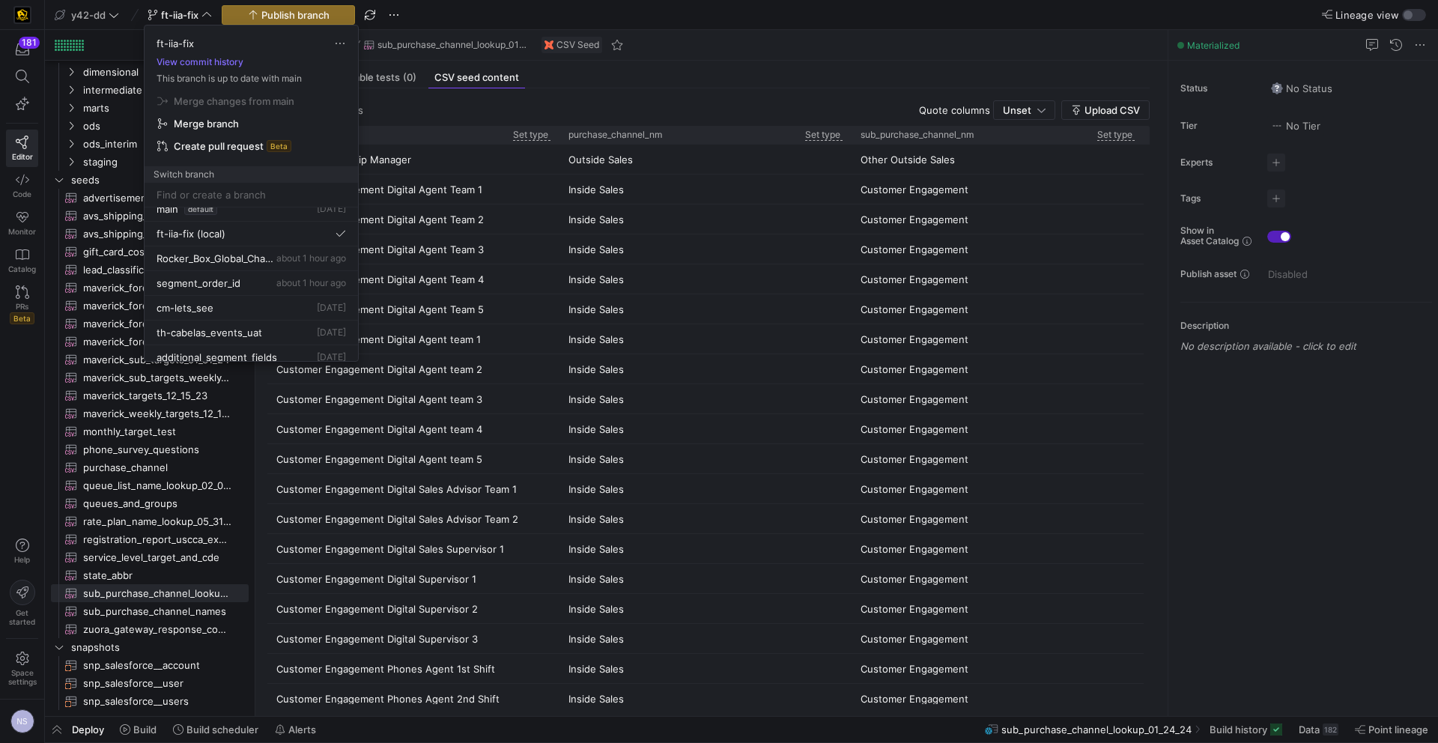
scroll to position [0, 0]
click at [229, 226] on button "main default 3 days ago" at bounding box center [252, 220] width 214 height 25
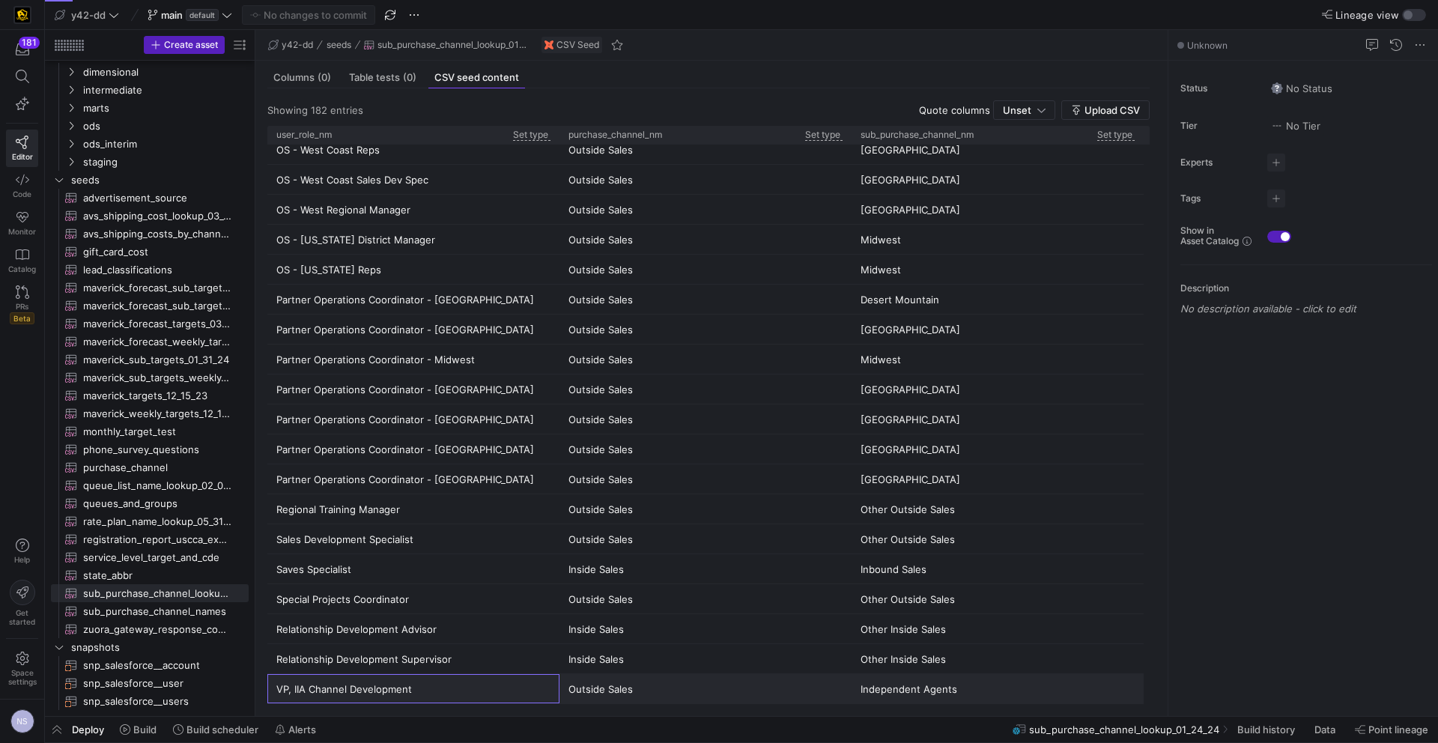
drag, startPoint x: 475, startPoint y: 688, endPoint x: 969, endPoint y: 693, distance: 494.5
click at [969, 692] on div "VP, IIA Channel Development Outside Sales Independent Agents" at bounding box center [708, 689] width 882 height 30
click at [969, 694] on div "Independent Agents" at bounding box center [998, 688] width 292 height 29
click at [408, 682] on div "VP, IIA Channel Development" at bounding box center [413, 688] width 292 height 29
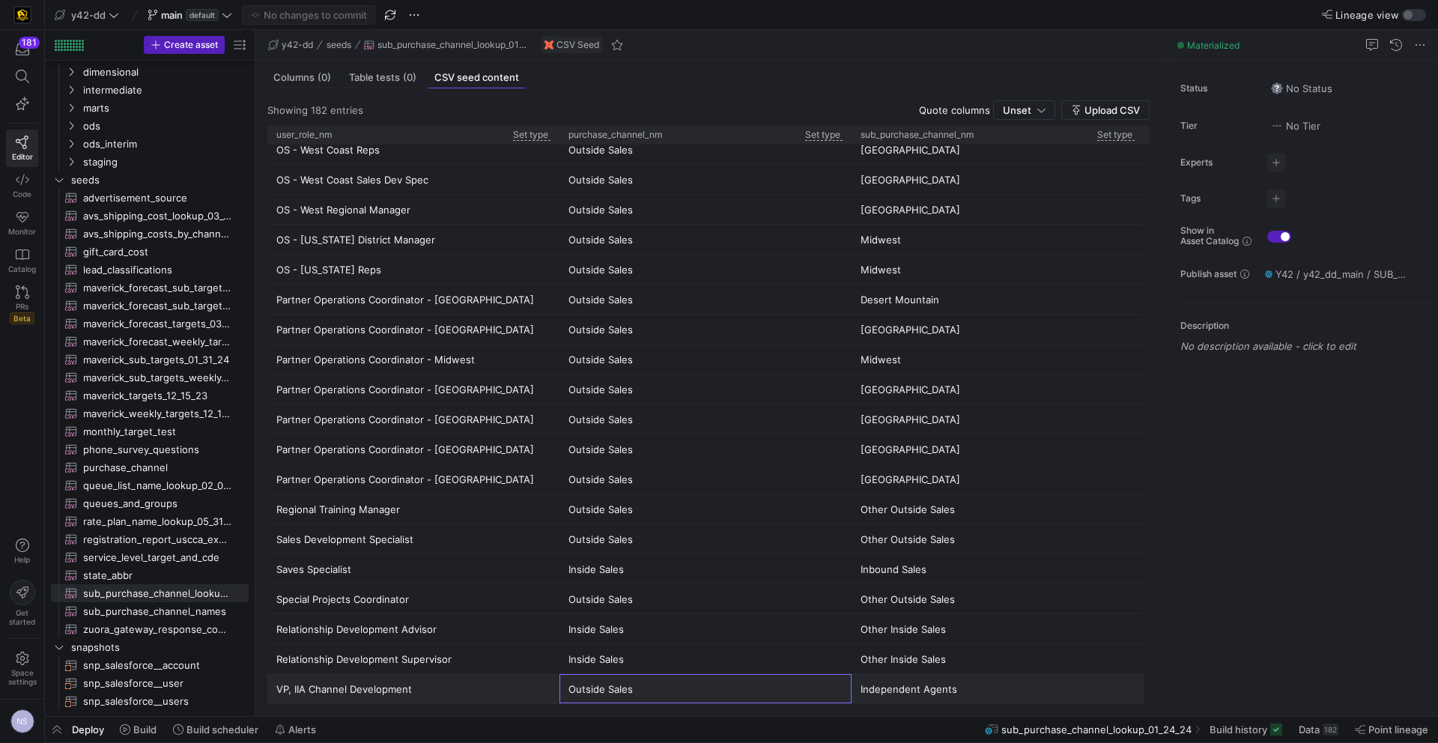
click at [641, 686] on div "Outside Sales" at bounding box center [706, 688] width 292 height 29
click at [989, 686] on div "Independent Agents" at bounding box center [998, 688] width 292 height 29
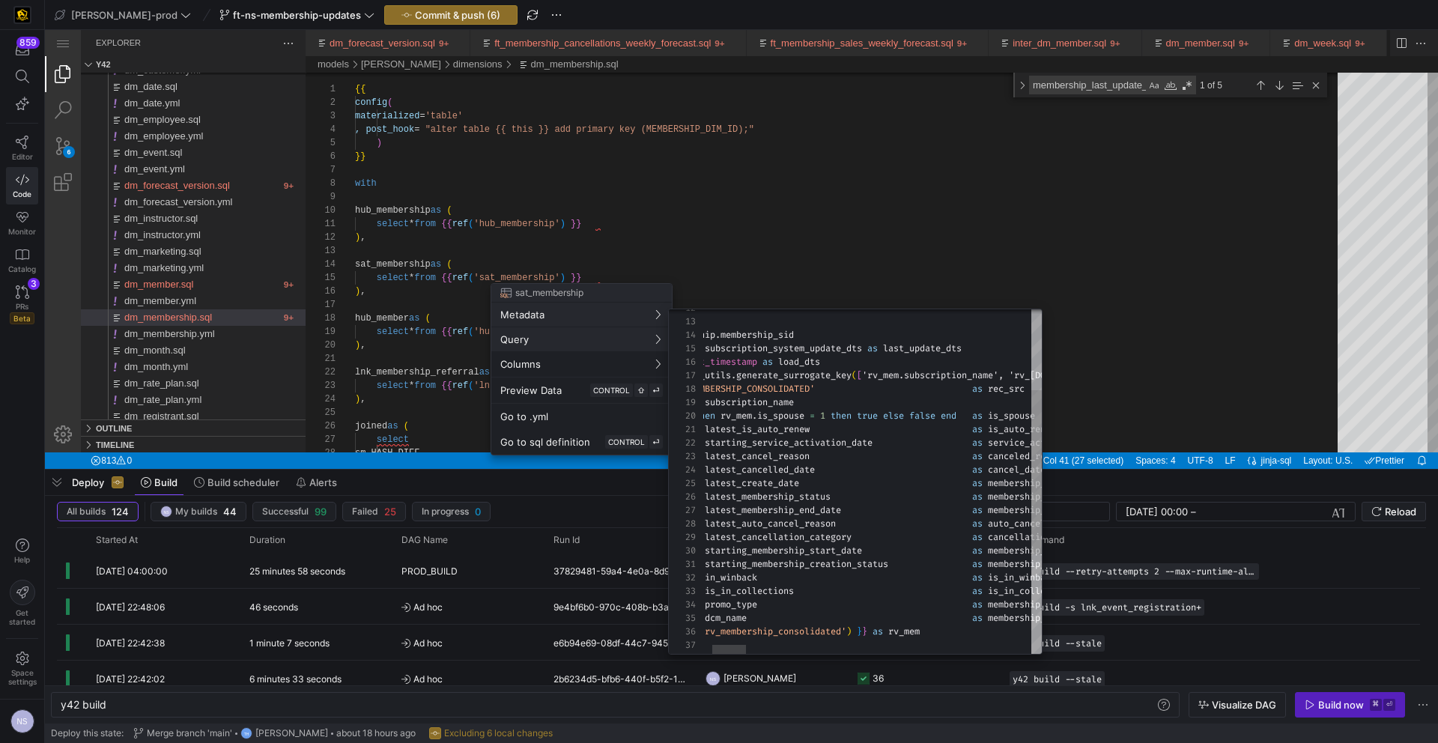
scroll to position [54, 216]
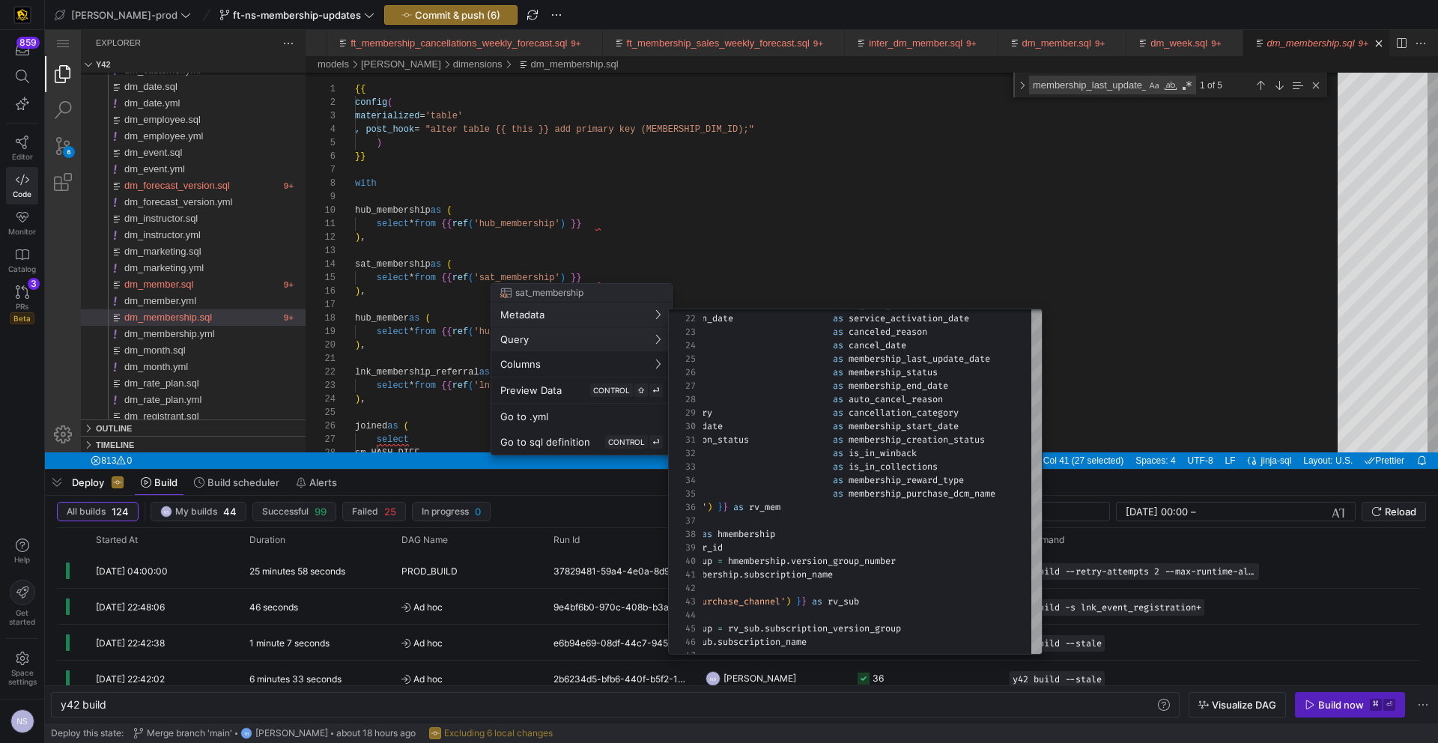
click at [789, 260] on div at bounding box center [719, 371] width 1438 height 743
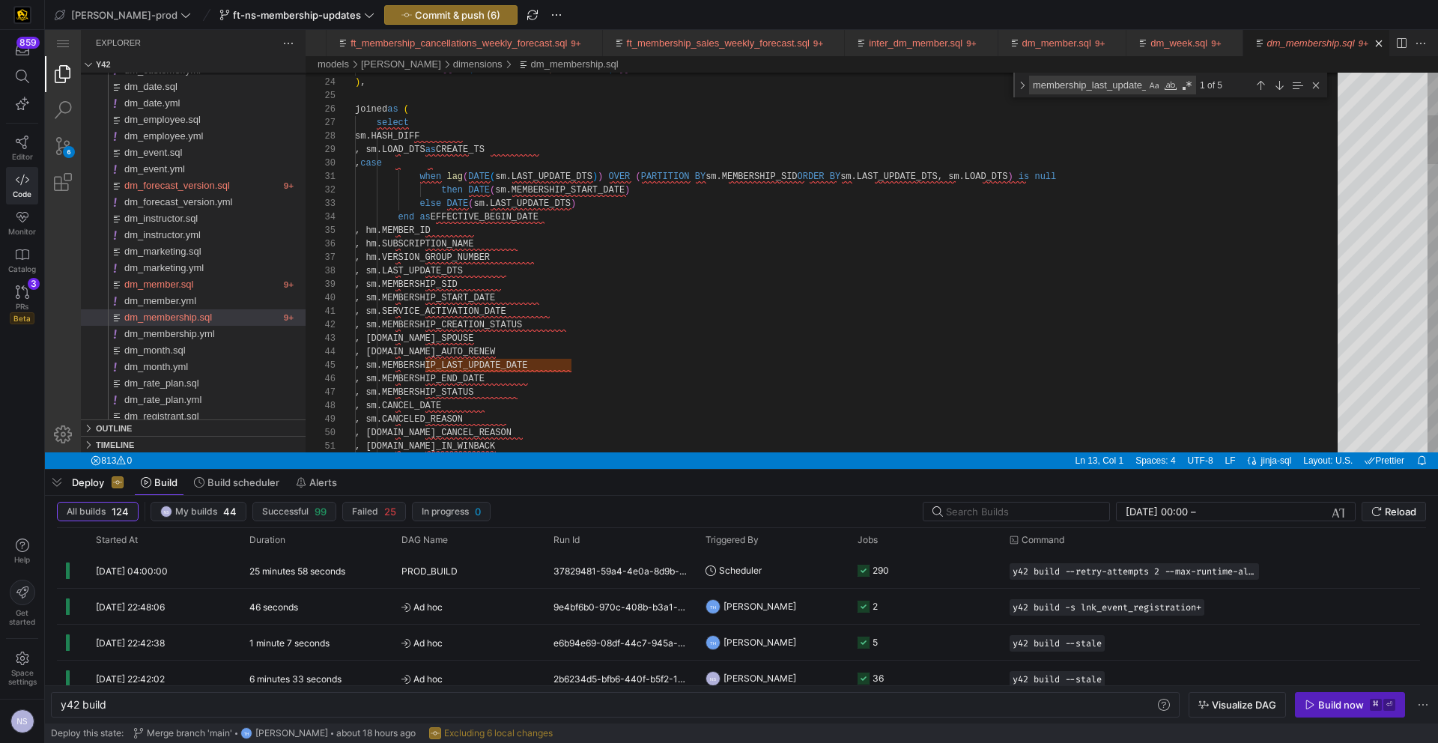
type textarea ", sm.SERVICE_ACTIVATION_DATE , sm.MEMBERSHIP_CREATION_STATUS , sm.IS_SPOUSE , s…"
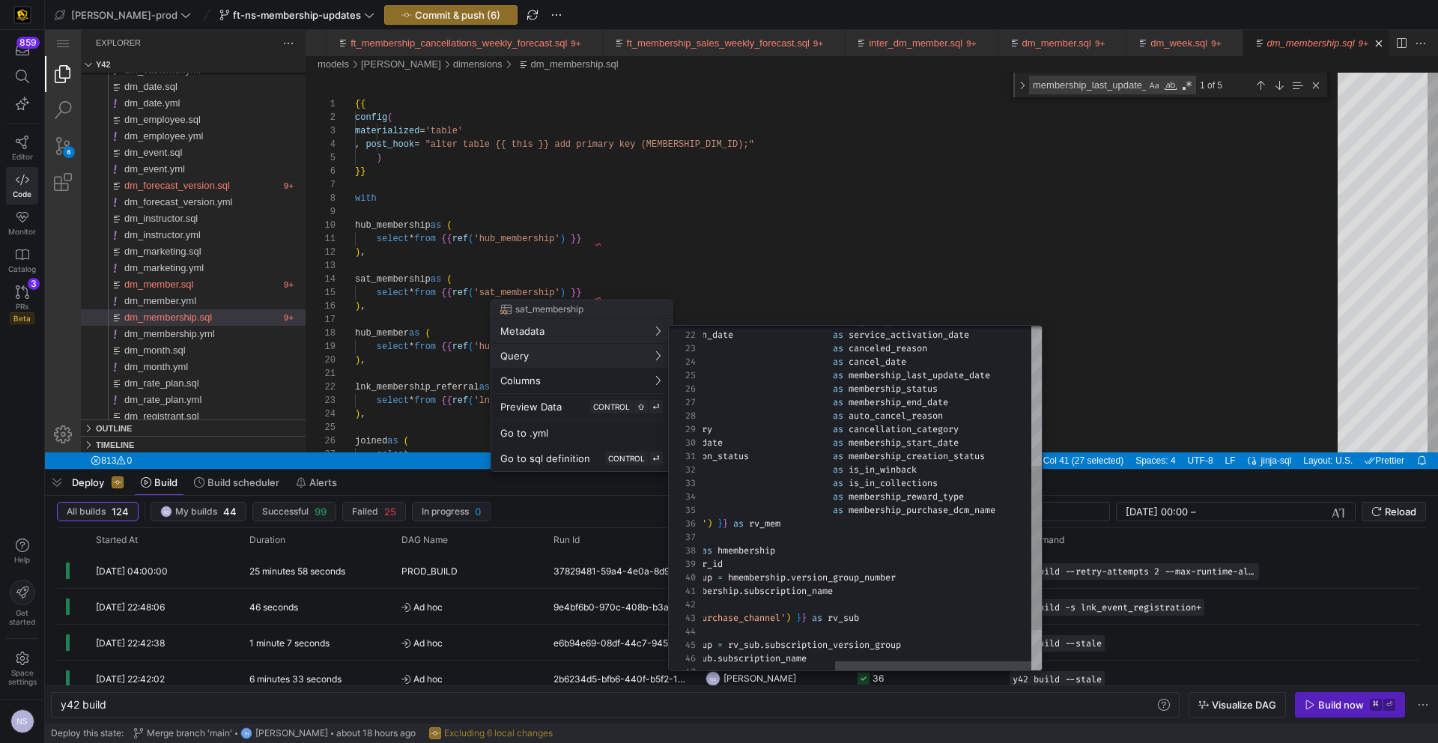
click at [548, 355] on span "Query" at bounding box center [581, 356] width 163 height 12
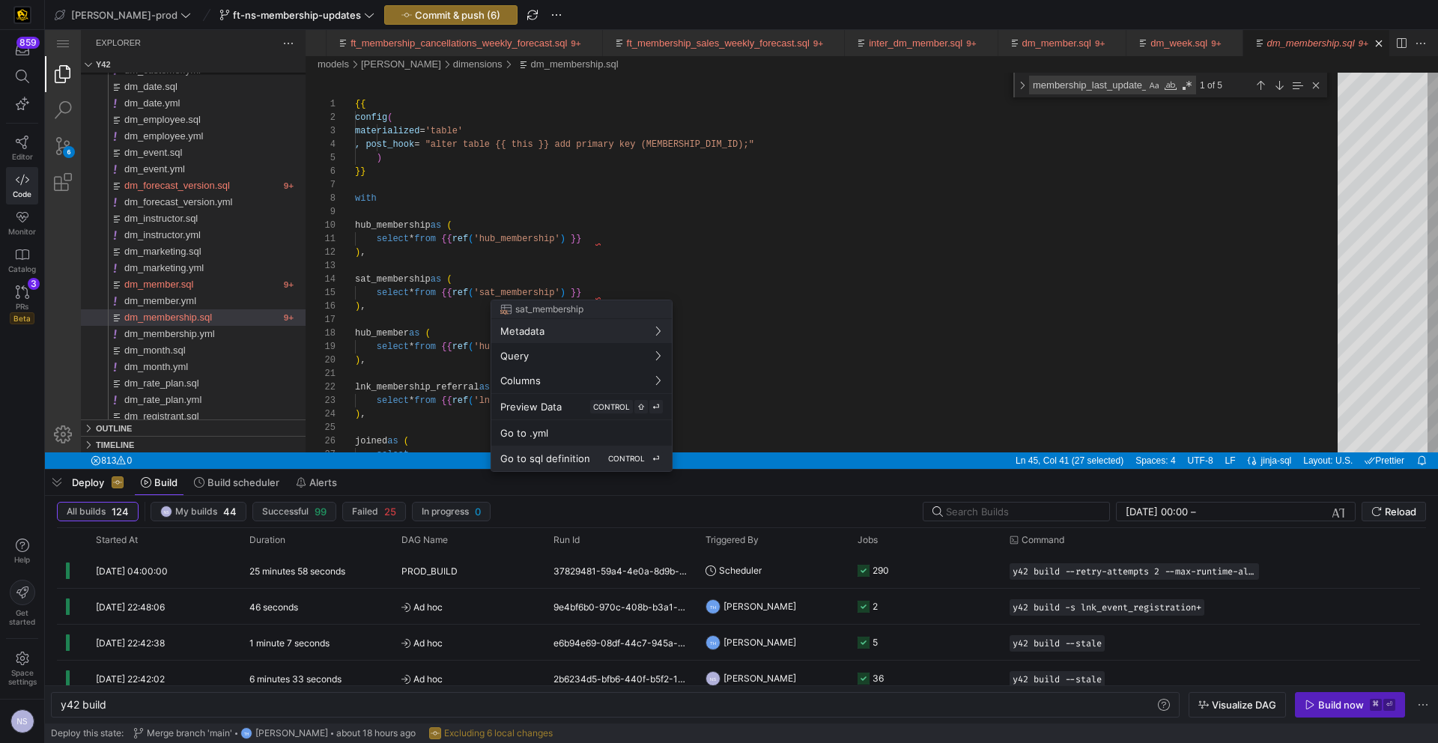
click at [564, 455] on span "Go to sql definition" at bounding box center [545, 458] width 90 height 12
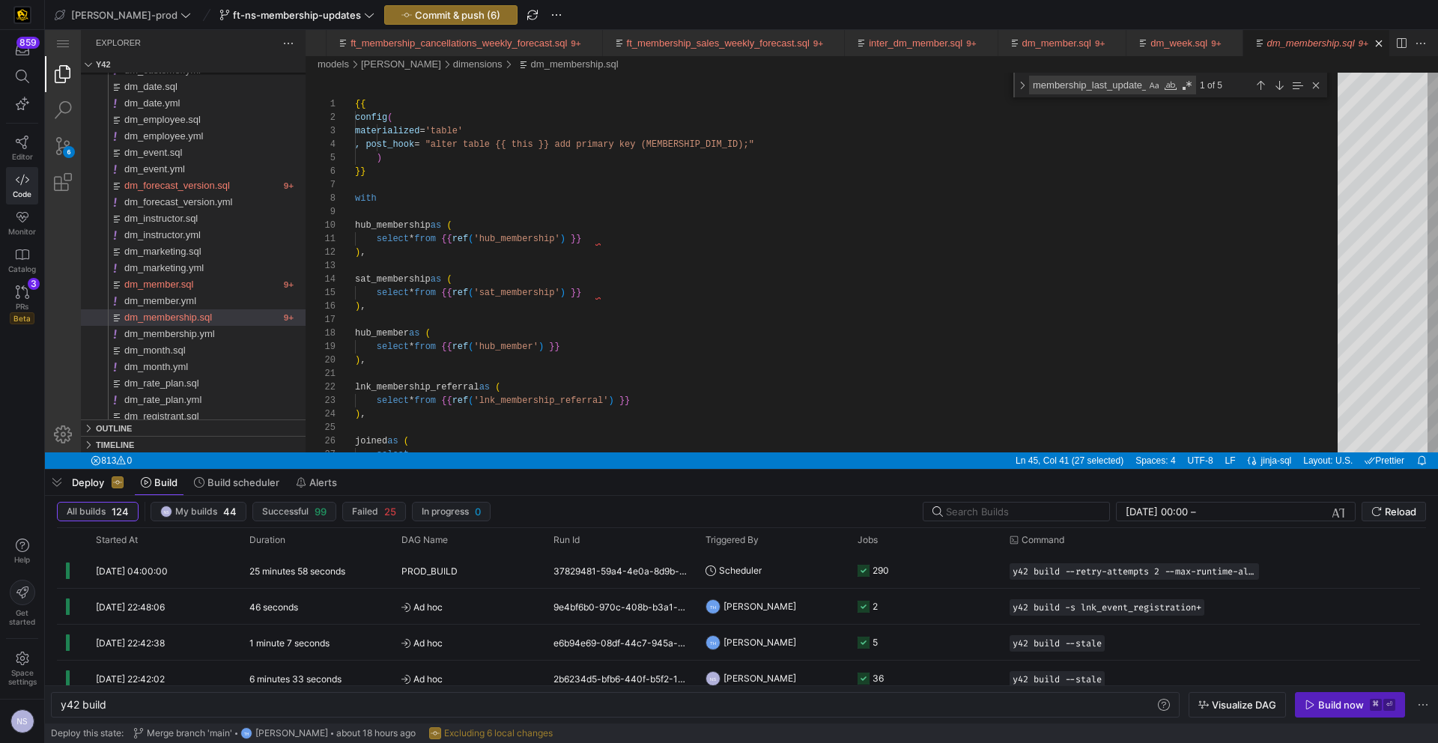
type textarea "y42 build -s sat_membership"
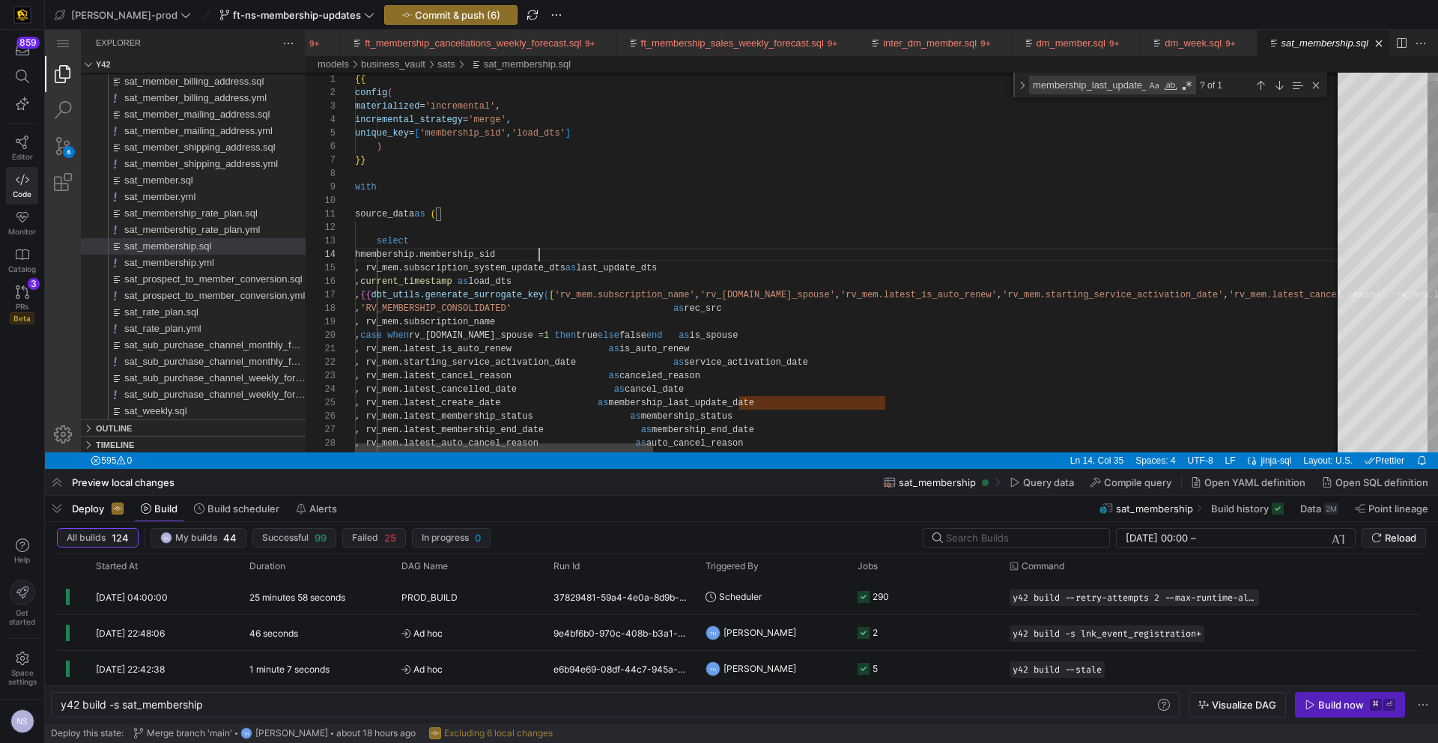
scroll to position [40, 184]
click at [1089, 82] on textarea "membership_last_update_date" at bounding box center [1088, 84] width 116 height 17
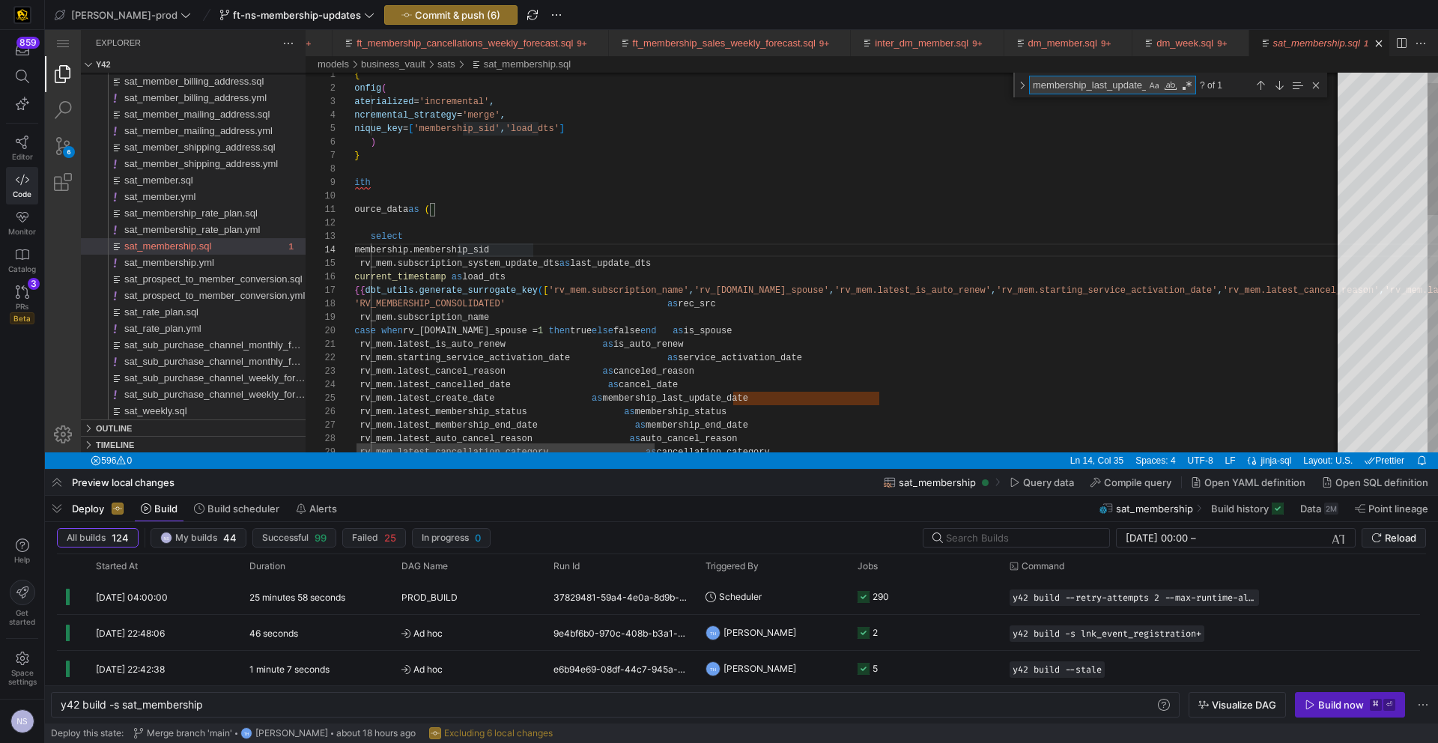
paste textarea "MEMBERSHIP_LAST_UPDATE_DATE"
type textarea ", rv_mem.latest_is_auto_renew as is_auto_renew , rv_mem.starting_service_activa…"
type textarea "MEMBERSHIP_LAST_UPDATE_DATE"
click at [1273, 82] on div "Next Match (Enter)" at bounding box center [1279, 85] width 16 height 16
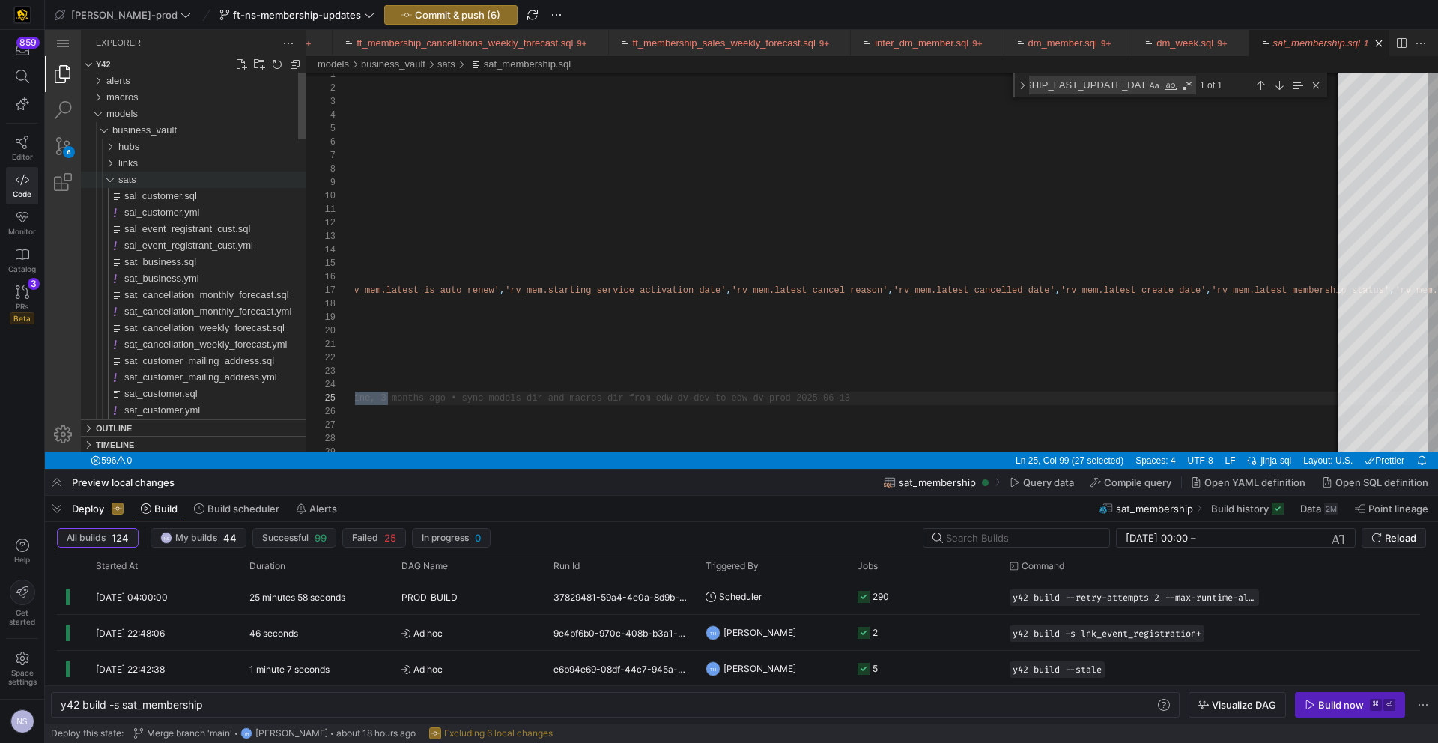
click at [146, 178] on div "sats" at bounding box center [211, 180] width 187 height 16
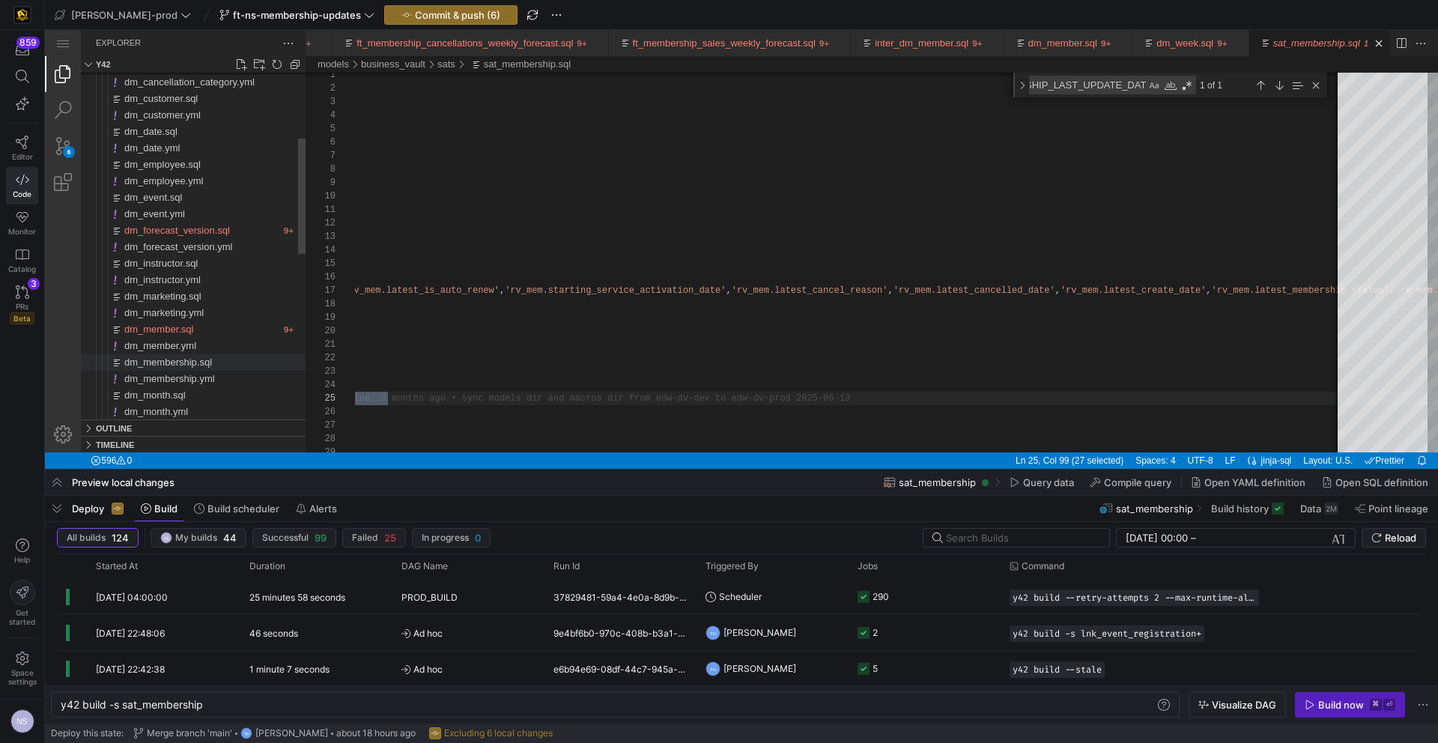
click at [195, 363] on span "dm_membership.sql" at bounding box center [168, 362] width 88 height 11
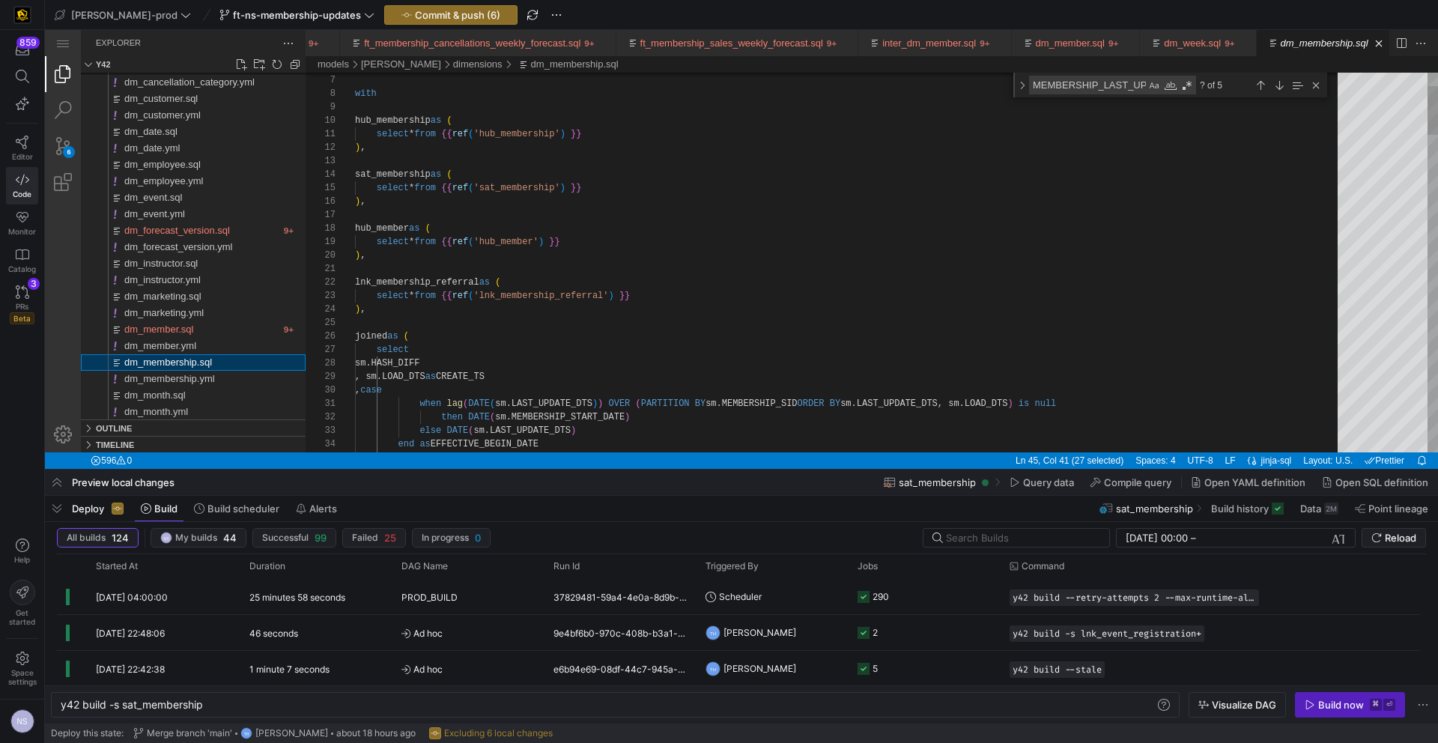
scroll to position [135, 216]
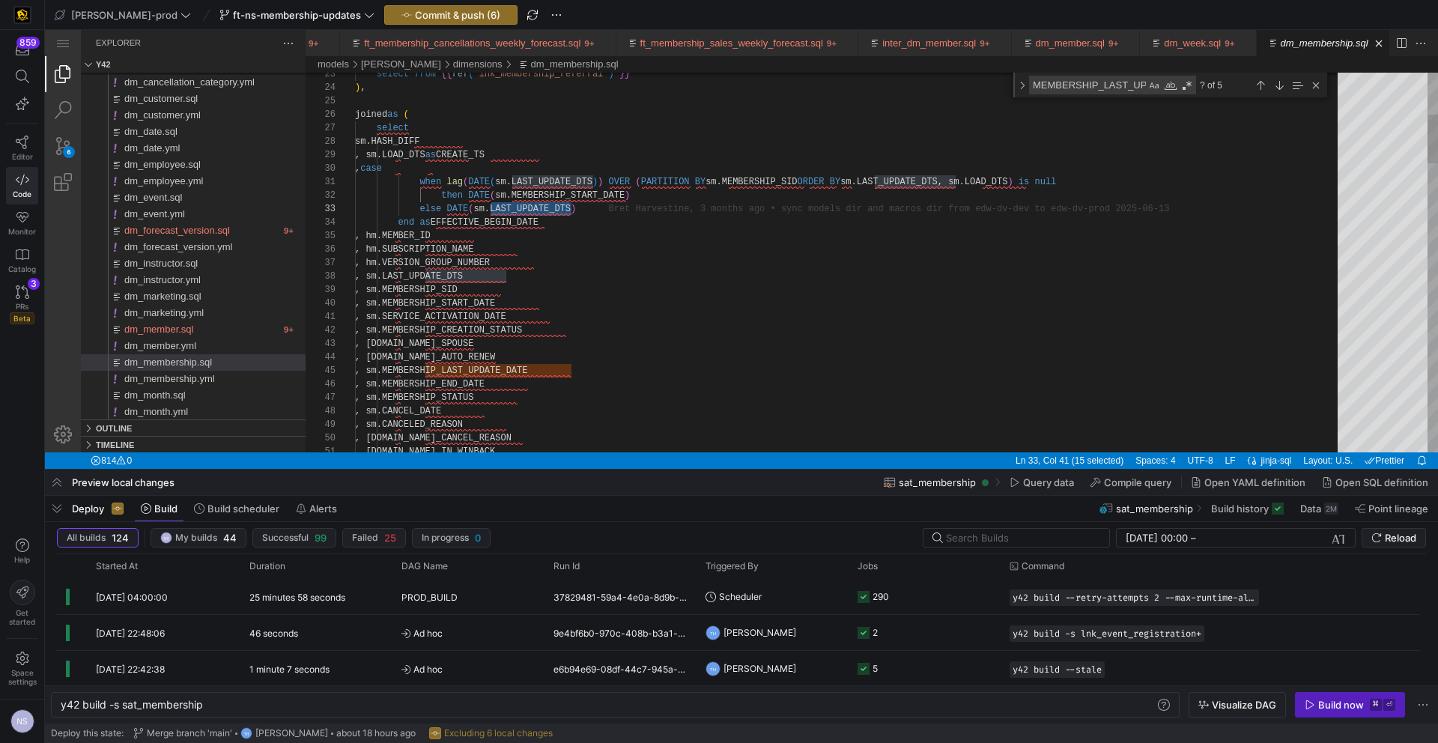
scroll to position [0, 195]
type textarea ", sm.SERVICE_ACTIVATION_DATE , sm.MEMBERSHIP_CREATION_STATUS , sm.IS_SPOUSE , s…"
click at [1022, 94] on div "Toggle Replace" at bounding box center [1022, 85] width 13 height 25
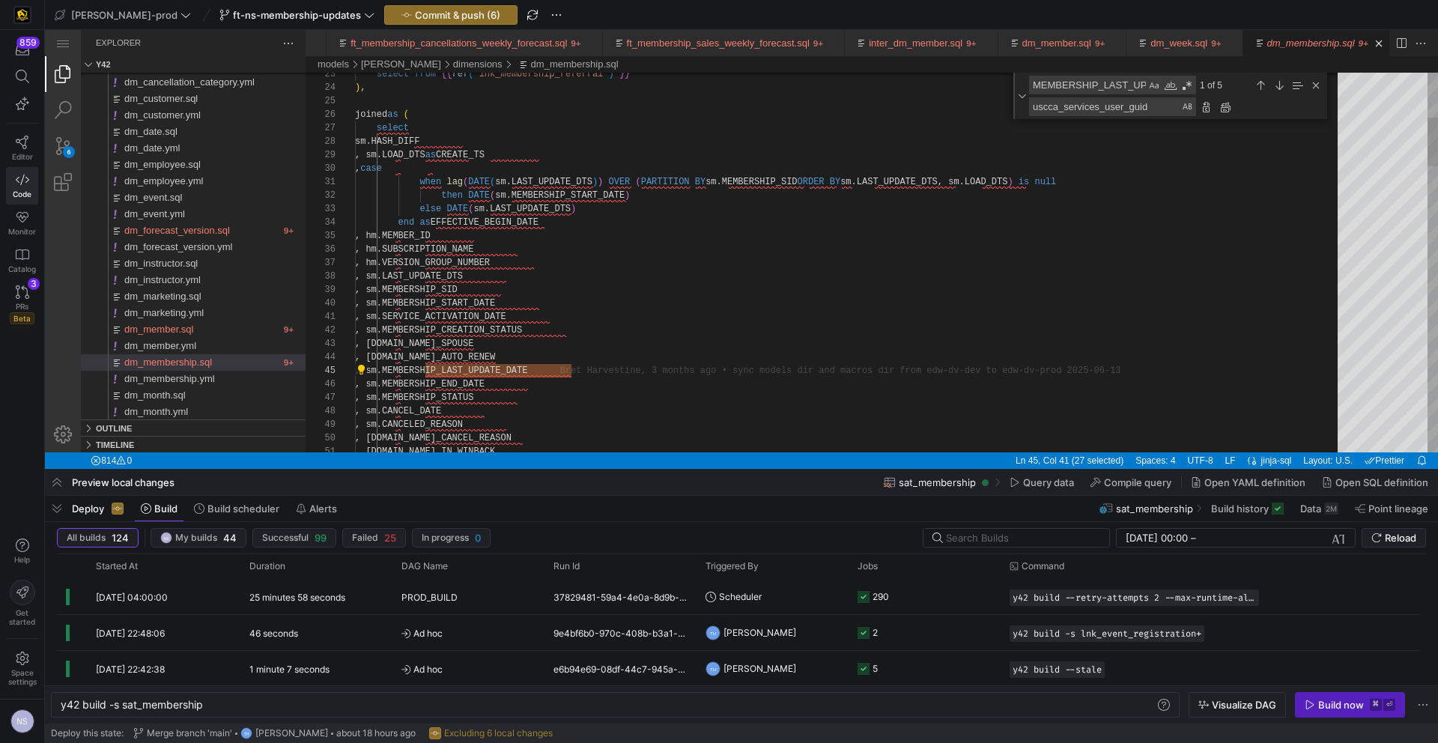
click at [1074, 100] on textarea "uscca_services_user_guid" at bounding box center [1105, 106] width 151 height 17
paste textarea "LAST_UPDATE_DTS"
type textarea "LAST_UPDATE_DTS"
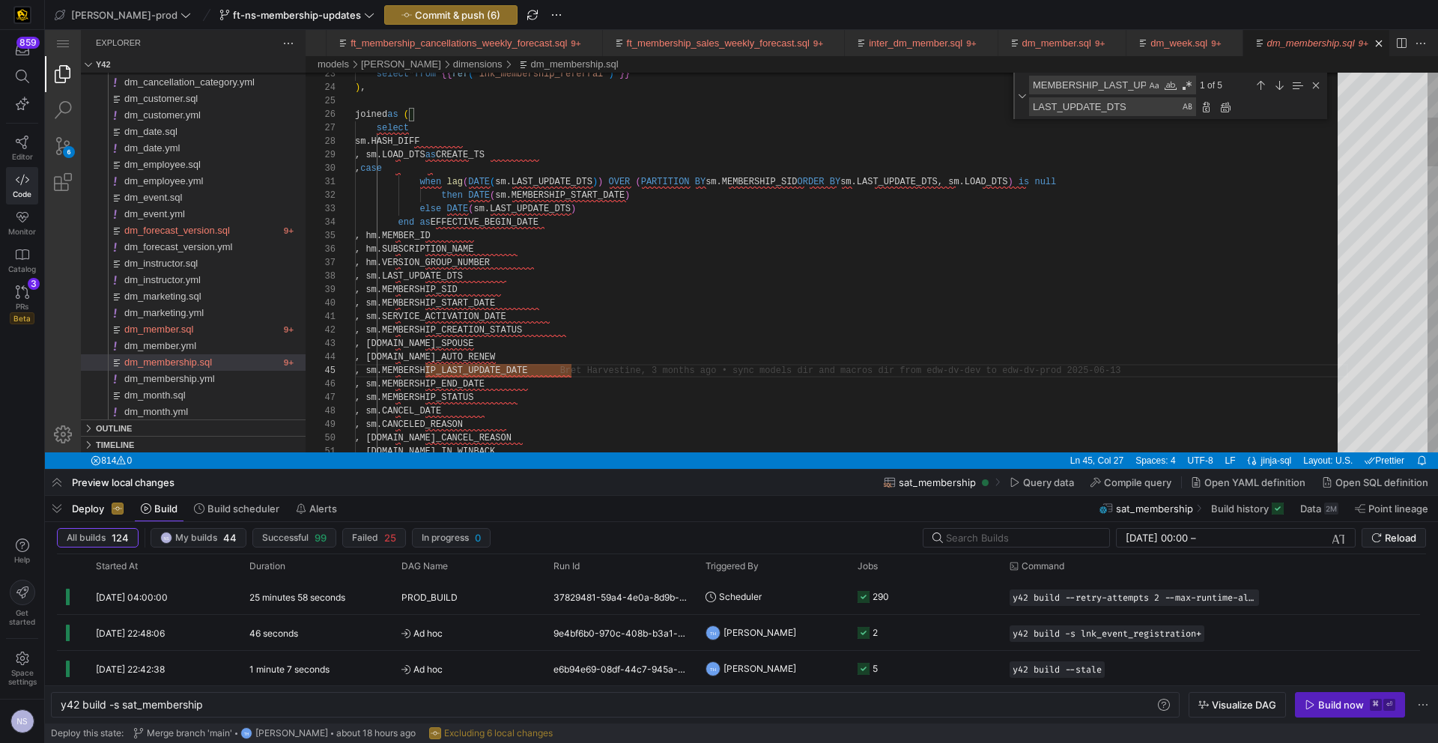
click at [1045, 103] on textarea "LAST_UPDATE_DTS" at bounding box center [1105, 106] width 151 height 17
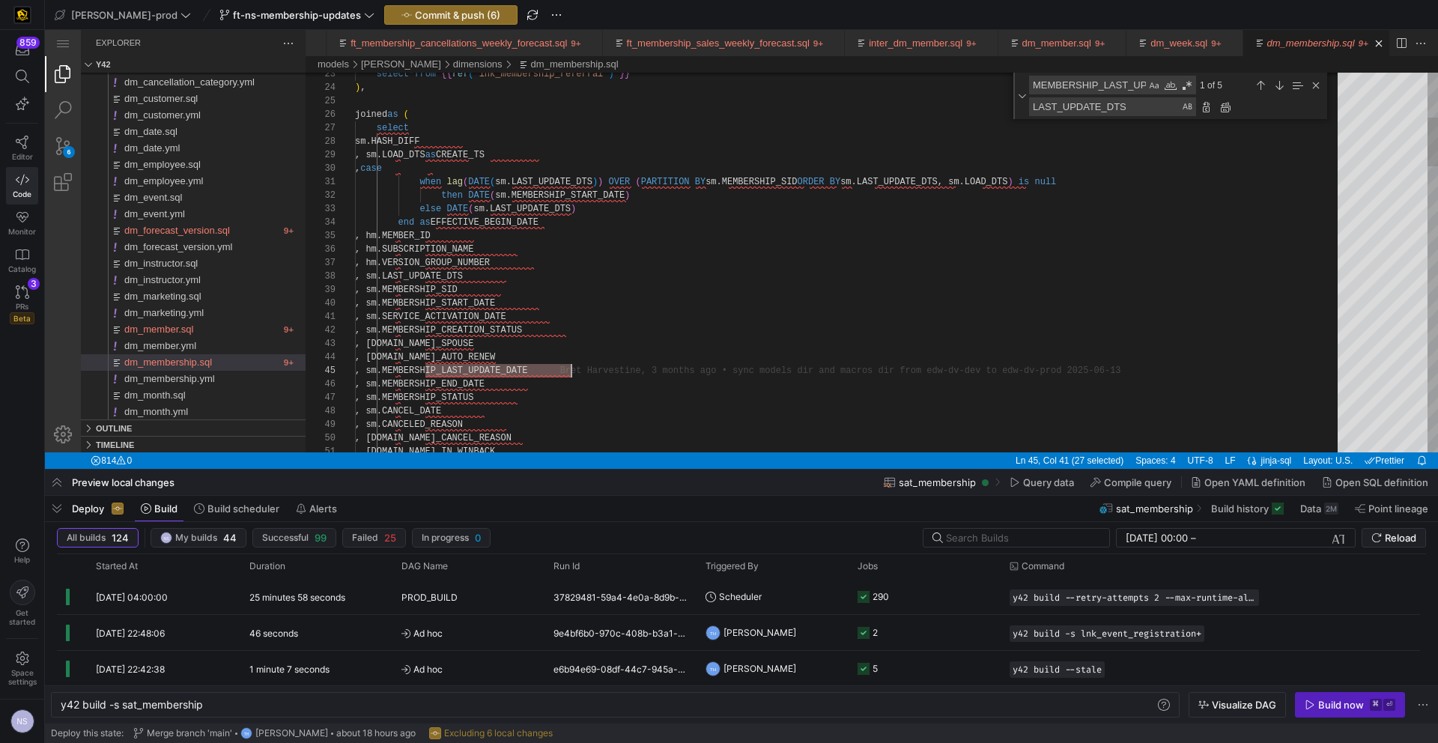
paste textarea "LAST_UPDATE_DTS"
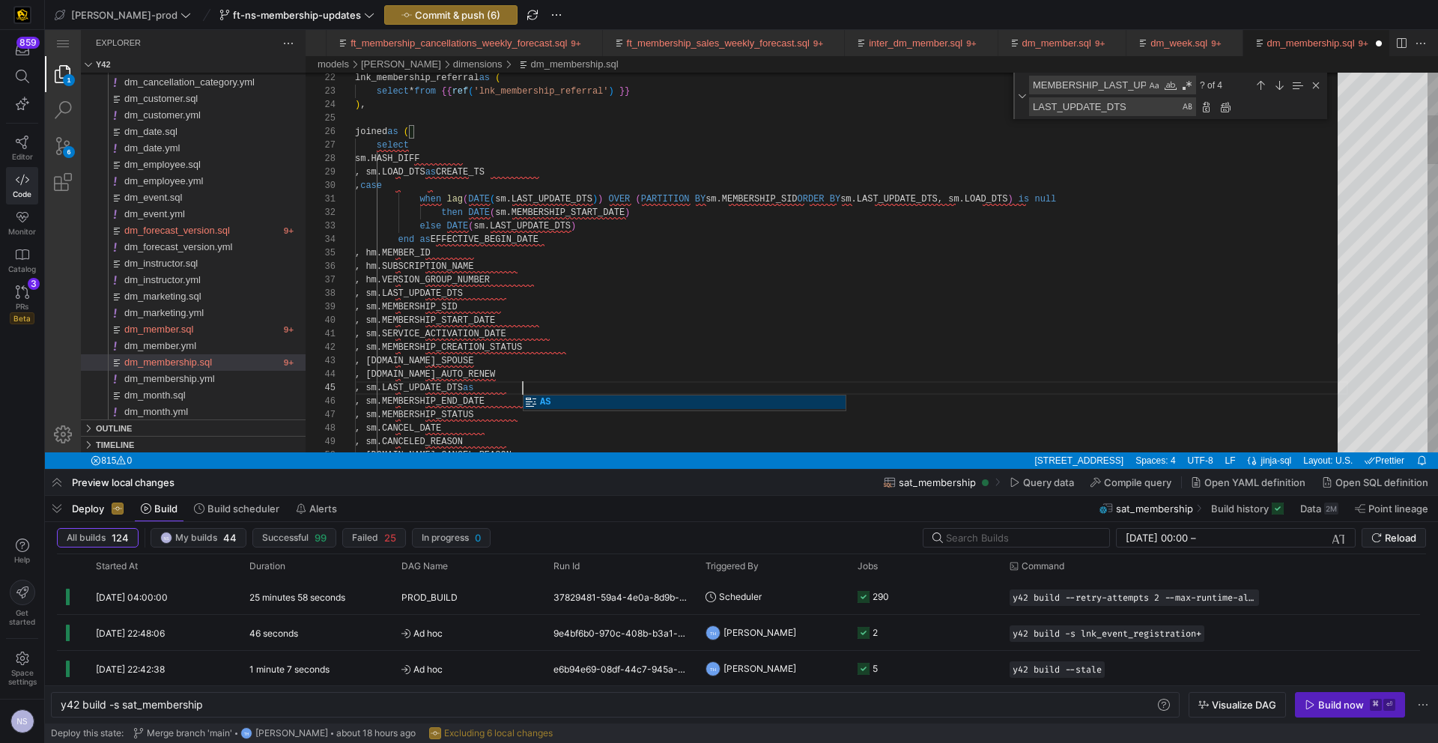
scroll to position [54, 173]
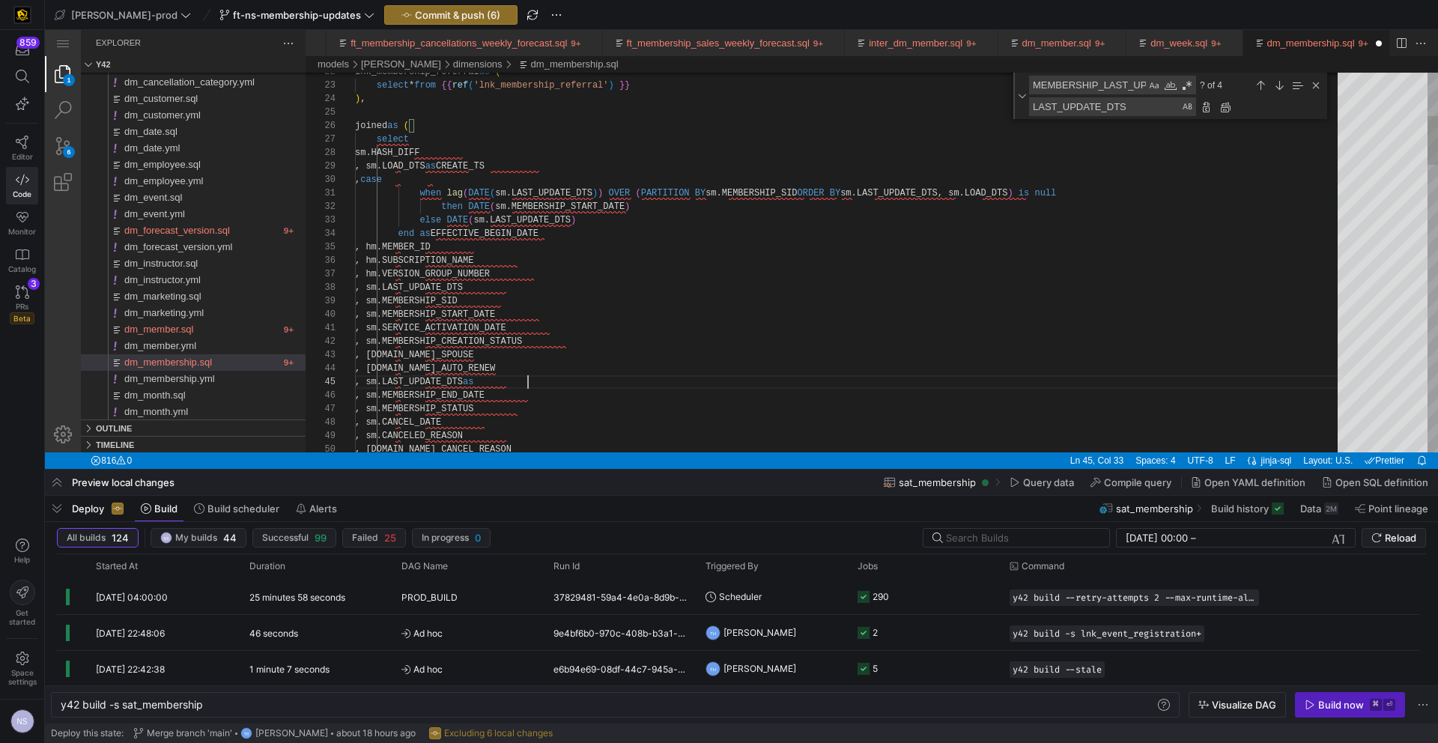
paste textarea "LAST_UPDATE_DTS"
type textarea ", sm.SERVICE_ACTIVATION_DATE , sm.MEMBERSHIP_CREATION_STATUS , sm.IS_SPOUSE , s…"
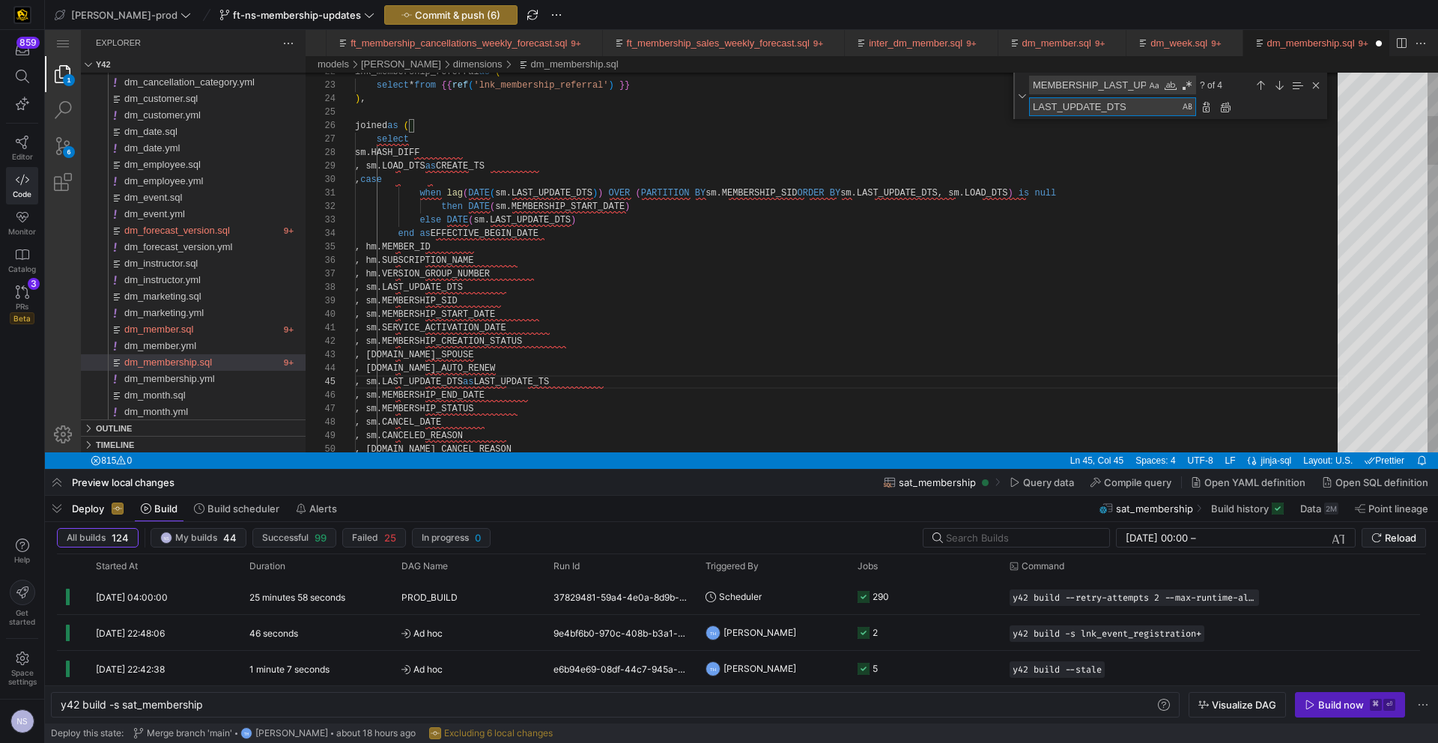
click at [1109, 106] on textarea "LAST_UPDATE_DTS" at bounding box center [1105, 106] width 151 height 17
type textarea "LAST_UPDATE_TS"
click at [1220, 103] on div "Replace All (⌥⌘Enter)" at bounding box center [1225, 107] width 16 height 16
type textarea "when lag(DATE(sm.LAST_UPDATE_DTS)) OVER (PARTITION BY sm.MEMBERSHIP_SID ORDER B…"
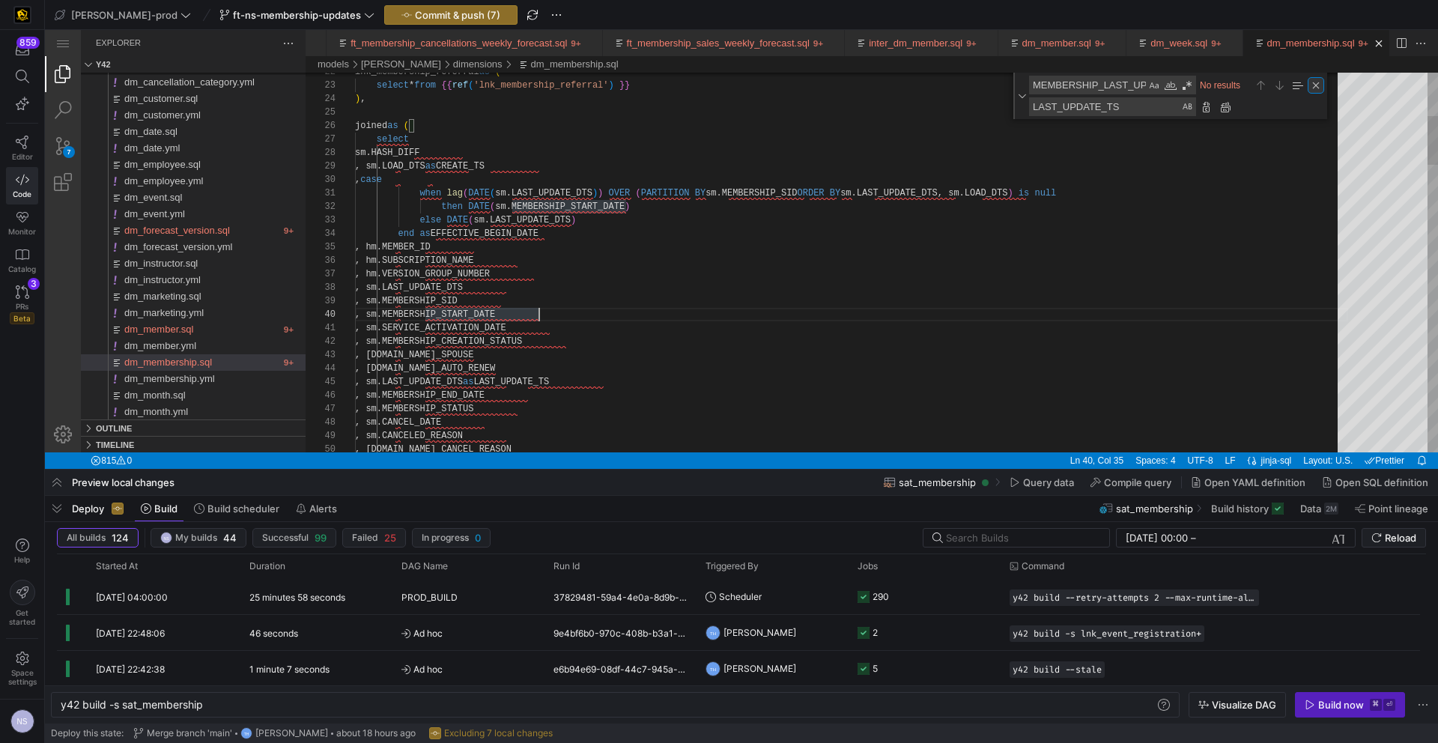
scroll to position [0, 341]
click at [1315, 89] on div "Close (Escape)" at bounding box center [1316, 85] width 16 height 16
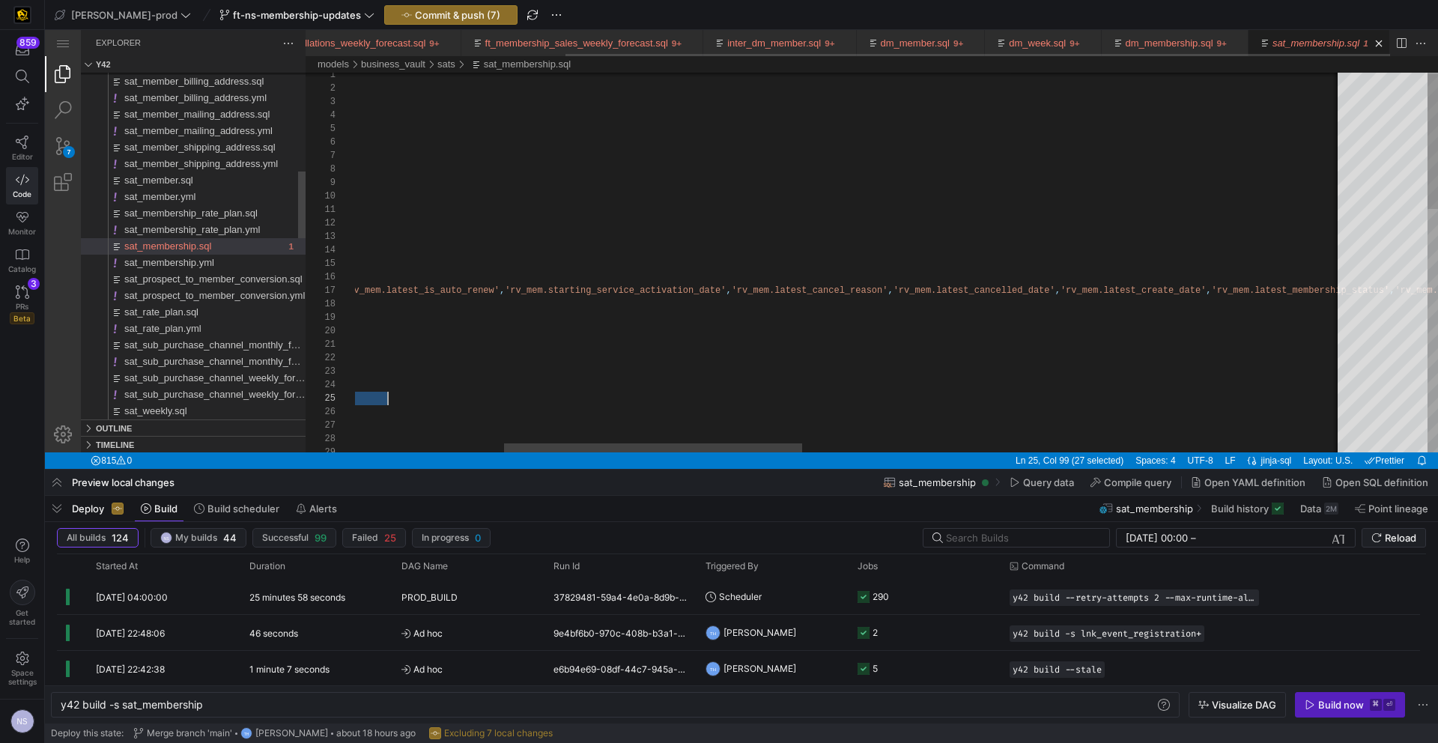
scroll to position [54, 530]
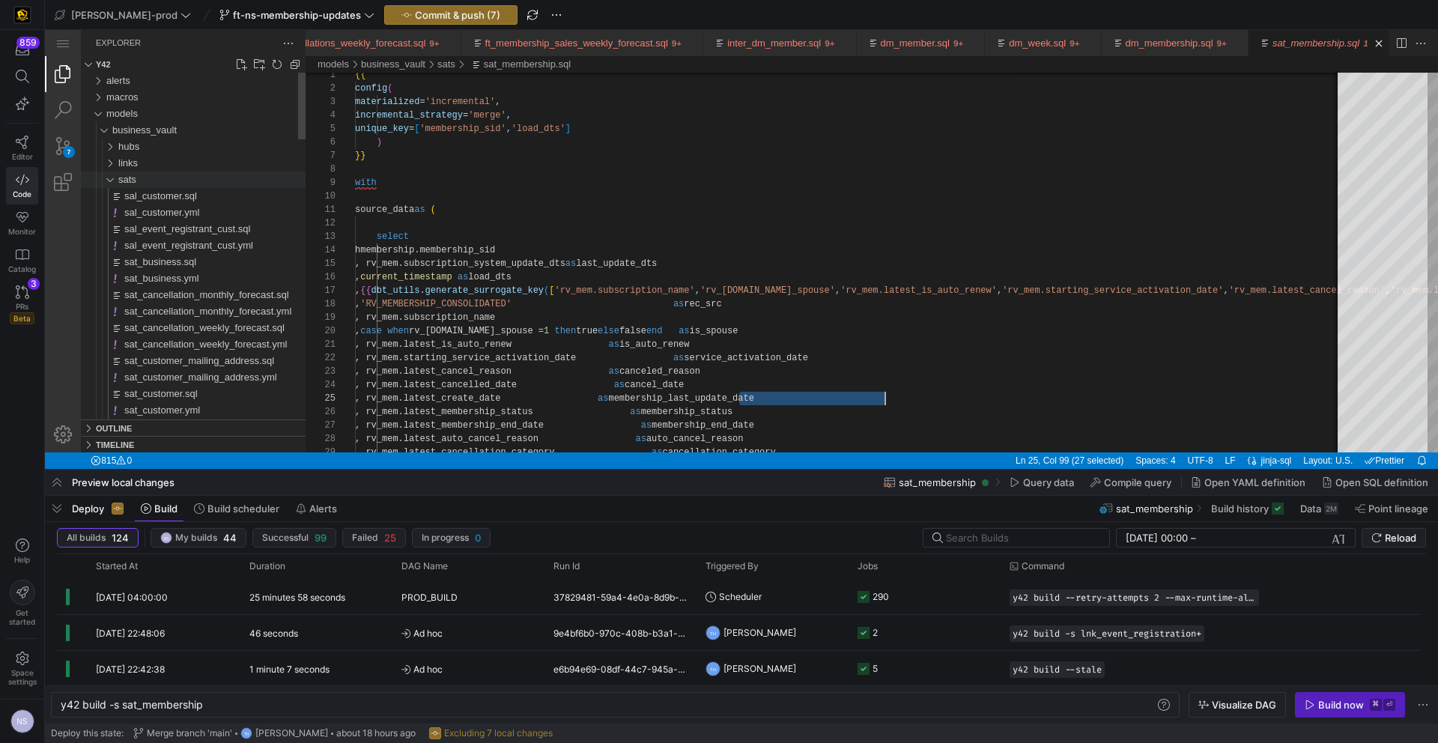
click at [115, 179] on div "sats" at bounding box center [103, 180] width 34 height 16
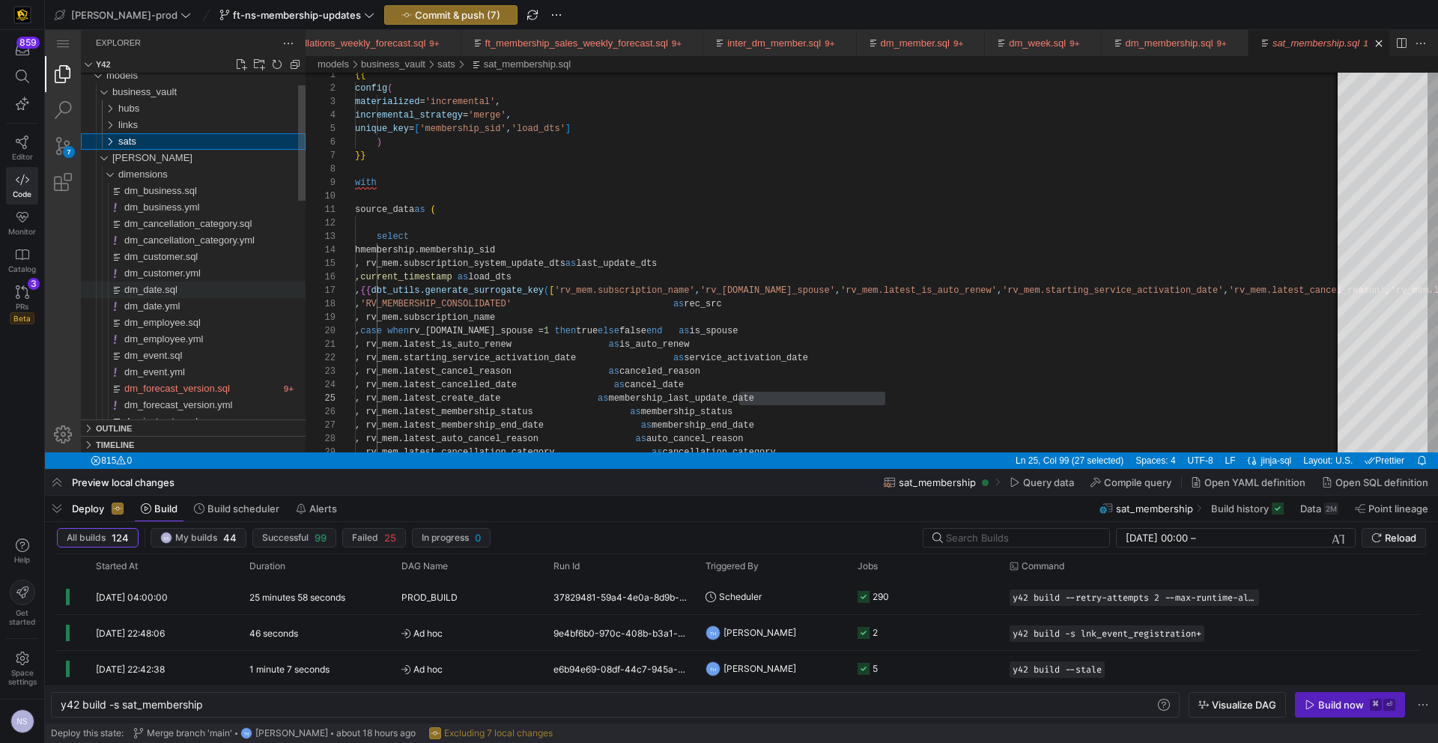
click at [154, 283] on div "models business_vault hubs links sats edw dimensions dm_business.sql dm_busines…" at bounding box center [193, 545] width 225 height 1022
click at [154, 285] on div "macros models business_vault hubs links sats edw dimensions dm_business.sql dm_…" at bounding box center [193, 553] width 225 height 1022
click at [154, 285] on span "dm_date.sql" at bounding box center [150, 284] width 53 height 11
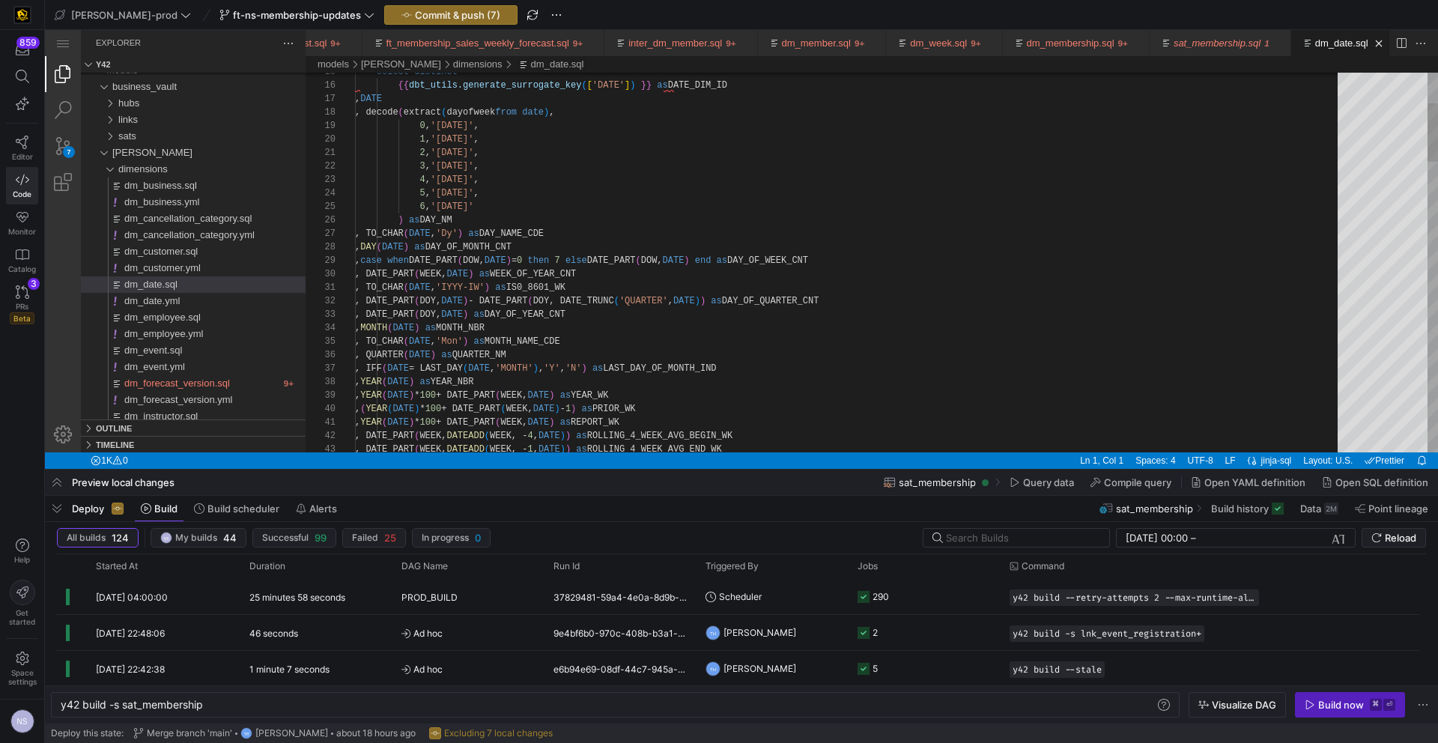
scroll to position [0, 458]
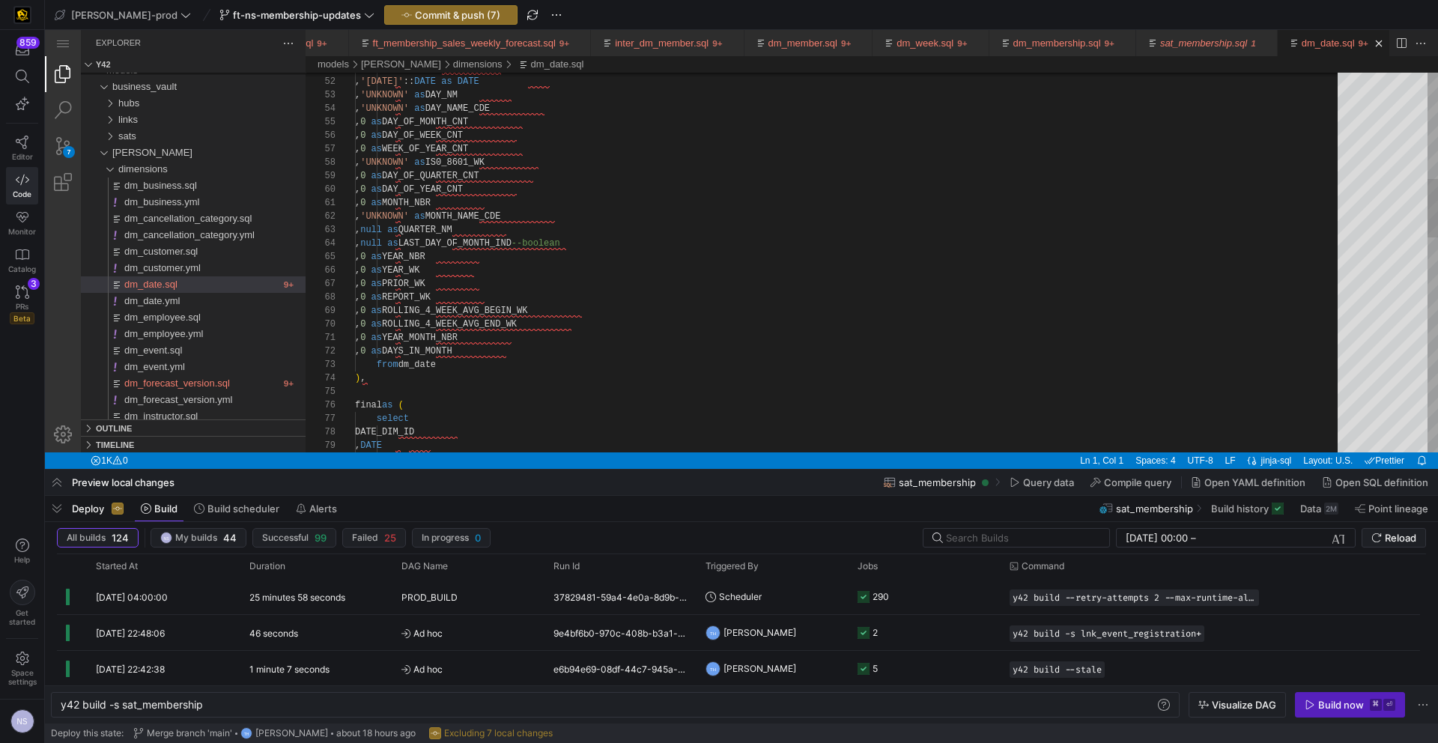
type textarea "'-1' as DATE_DIM_ID , '1900-01-01'::DATE as DATE , 'UNKNOWN' as DAY_NM , 'UNKNO…"
click at [497, 160] on div "'-1' as DATE_DIM_ID , '1900-01-01' :: DATE as DATE , 'UNKNOWN' as DAY_NM , 'UNK…" at bounding box center [851, 615] width 993 height 2456
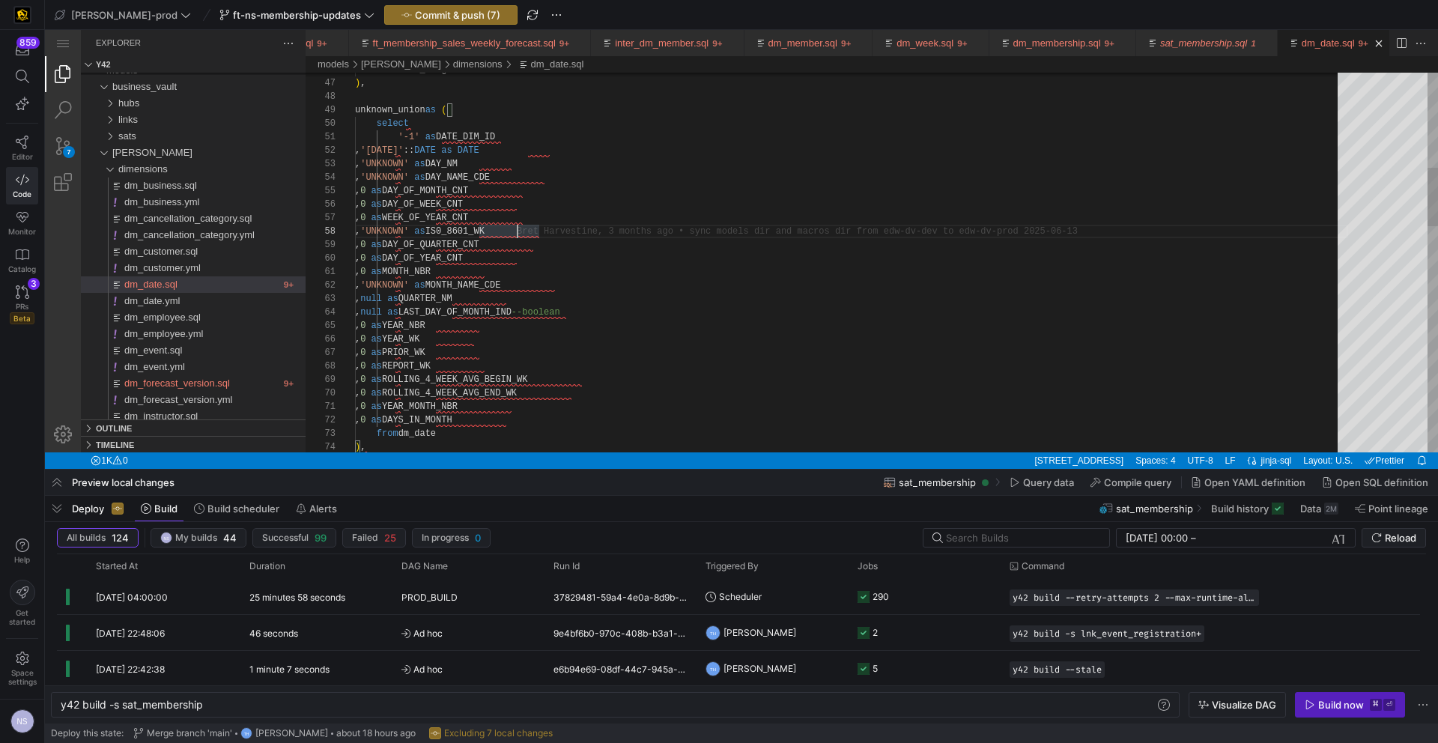
click at [515, 231] on div "'-1' as DATE_DIM_ID , '1900-01-01' :: DATE as DATE , 'UNKNOWN' as DAY_NM , 'UNK…" at bounding box center [851, 684] width 993 height 2456
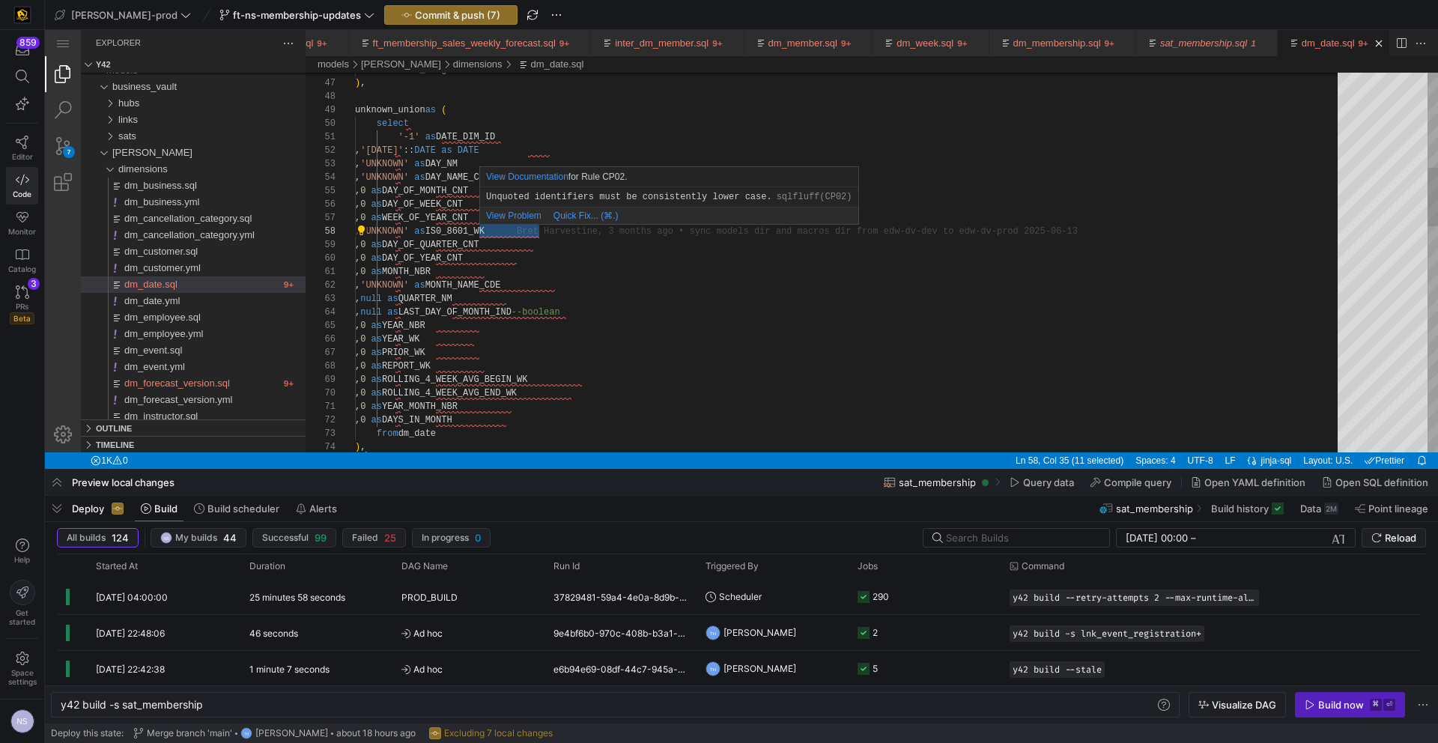
type textarea "IS0_8601_WK"
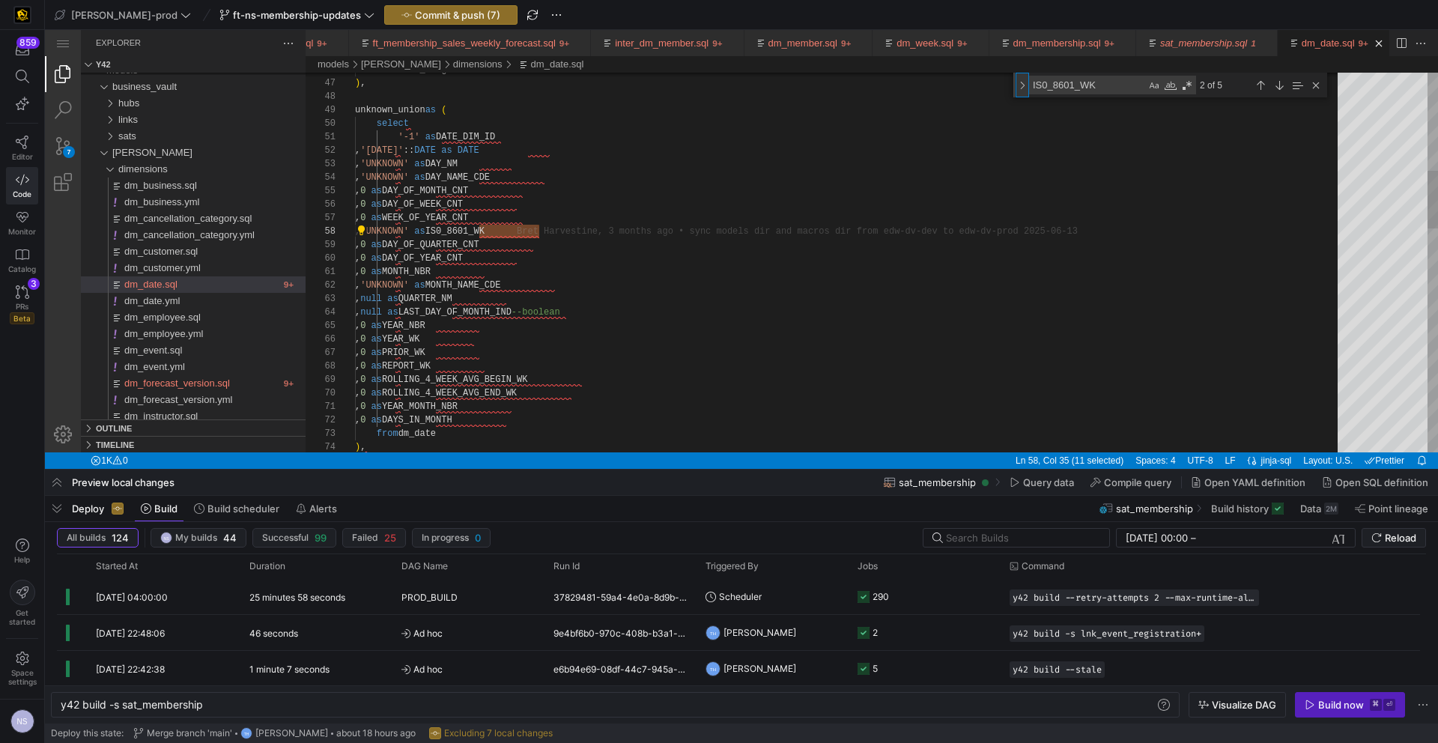
click at [1022, 78] on div "Toggle Replace" at bounding box center [1022, 85] width 13 height 25
click at [1064, 103] on textarea "LAST_UPDATE_TS" at bounding box center [1105, 106] width 151 height 17
paste textarea "D"
click at [1056, 85] on textarea "IS0_8601_WK" at bounding box center [1088, 84] width 116 height 17
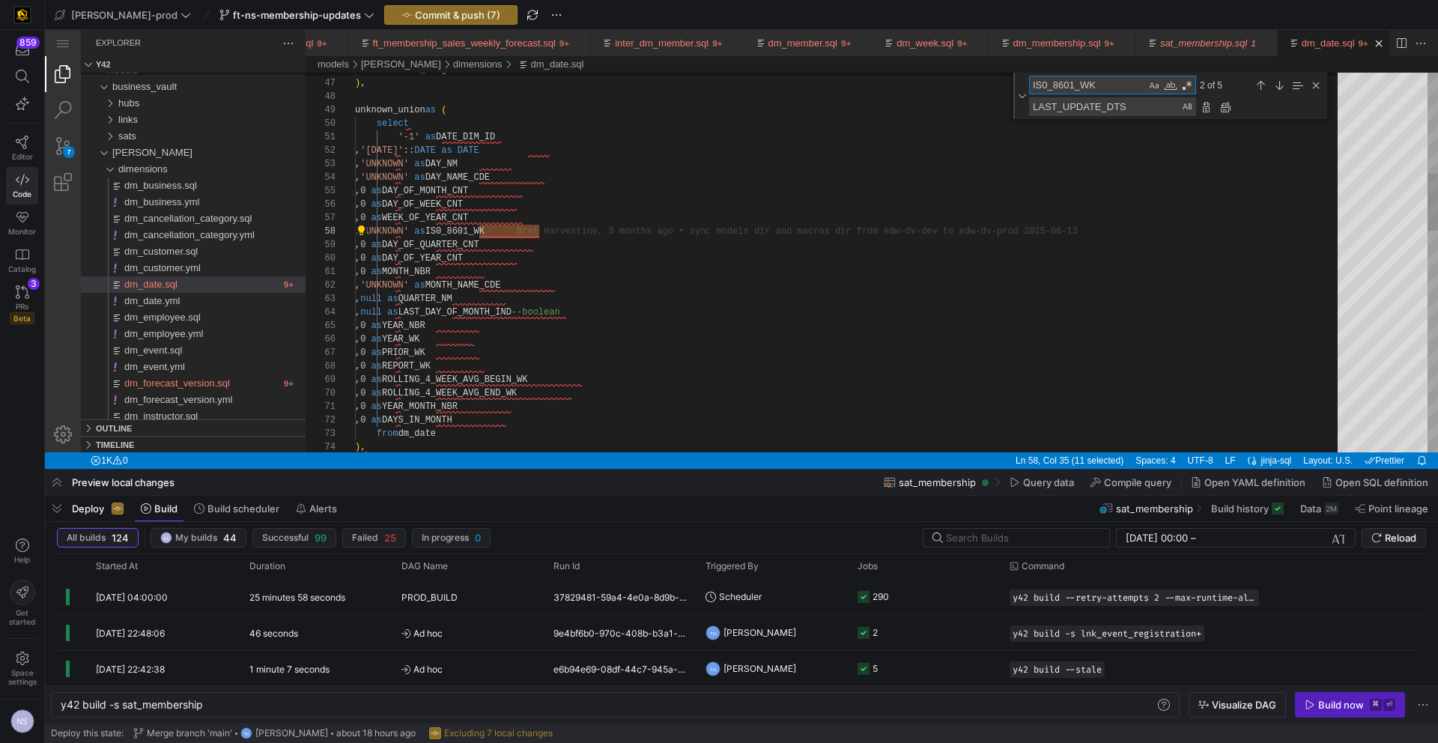
click at [1056, 85] on textarea "IS0_8601_WK" at bounding box center [1088, 84] width 116 height 17
click at [1064, 102] on textarea "LAST_UPDATE_DTS" at bounding box center [1105, 106] width 151 height 17
paste textarea "IS0_8601_WK"
click at [1047, 104] on textarea "IS0_8601_WK" at bounding box center [1105, 106] width 151 height 17
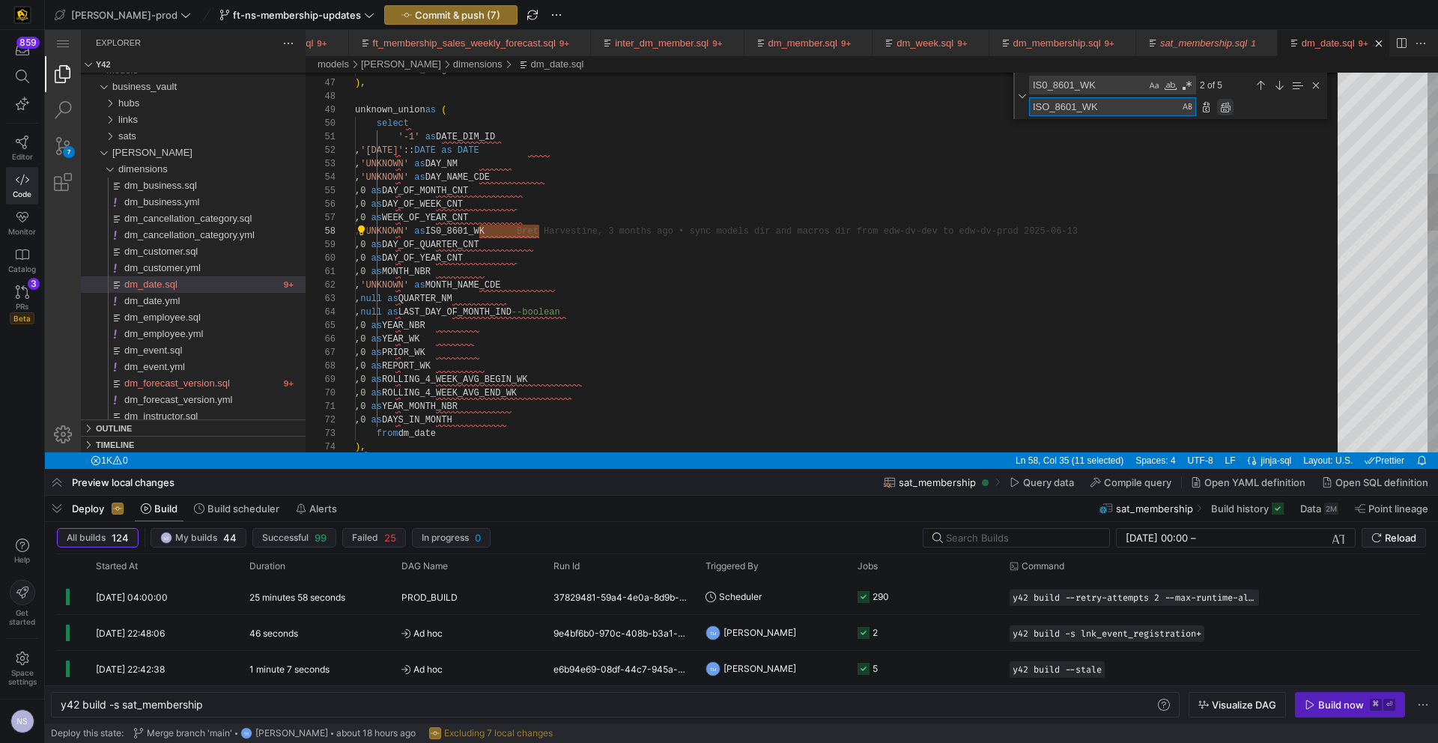
type textarea "ISO_8601_WK"
click at [1229, 107] on div "Replace All (⌥⌘Enter)" at bounding box center [1225, 107] width 16 height 16
type textarea ", 0 as MONTH_NBR , 'UNKNOWN' as MONTH_NAME_CDE , null as QUARTER_NM , null as L…"
click at [669, 288] on div "'-1' as DATE_DIM_ID , '1900-01-01' :: DATE as DATE , 'UNKNOWN' as DAY_NM , 'UNK…" at bounding box center [851, 666] width 993 height 2503
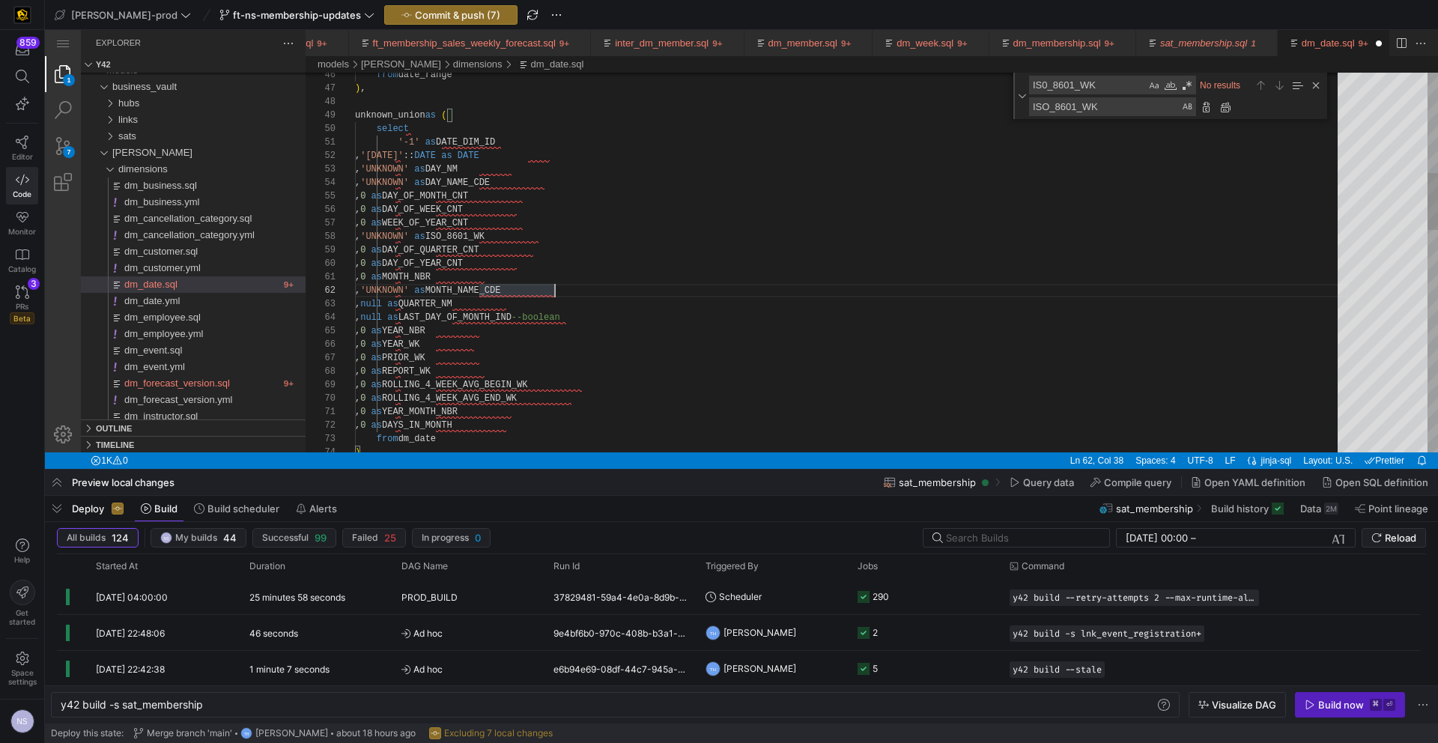
click at [646, 300] on div "'-1' as DATE_DIM_ID , '1900-01-01' :: DATE as DATE , 'UNKNOWN' as DAY_NM , 'UNK…" at bounding box center [851, 666] width 993 height 2503
click at [1316, 85] on div "Close (Escape)" at bounding box center [1316, 85] width 16 height 16
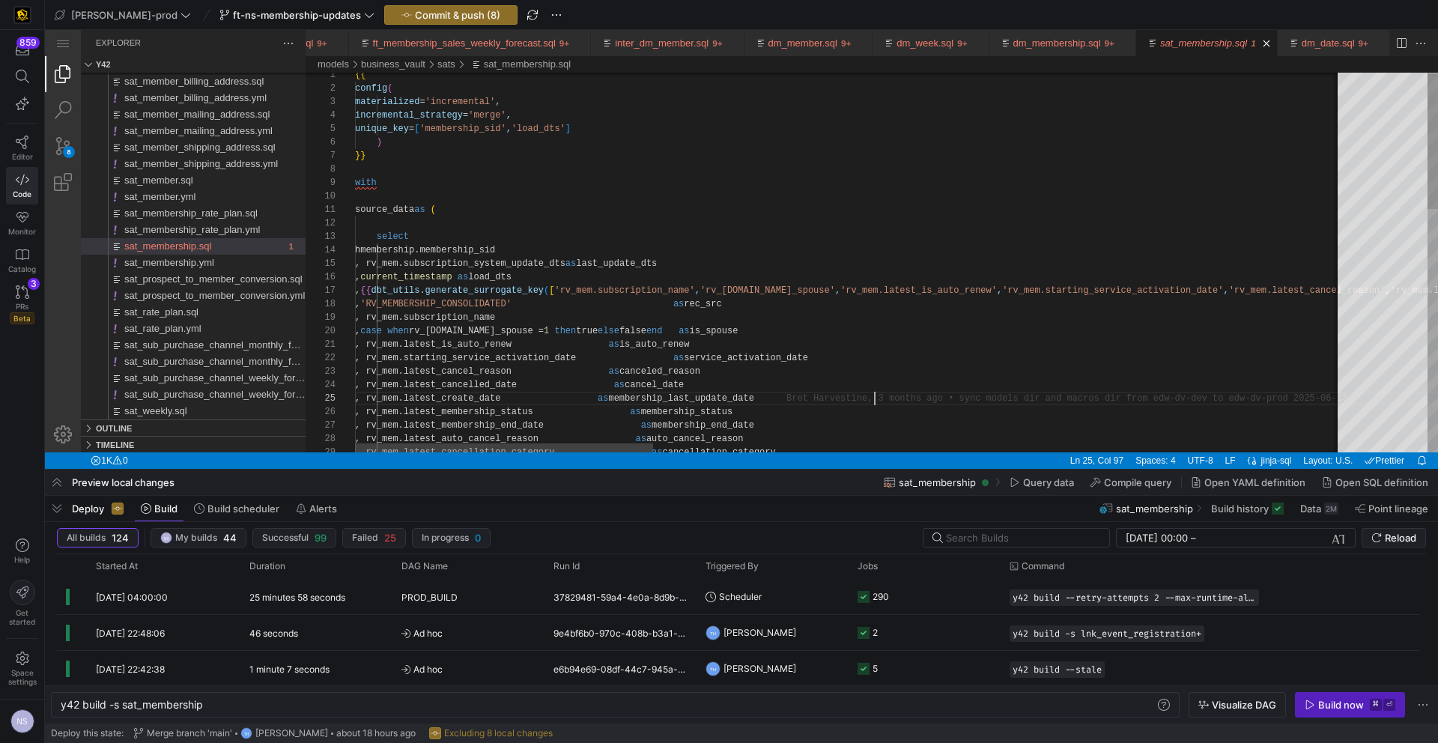
scroll to position [54, 520]
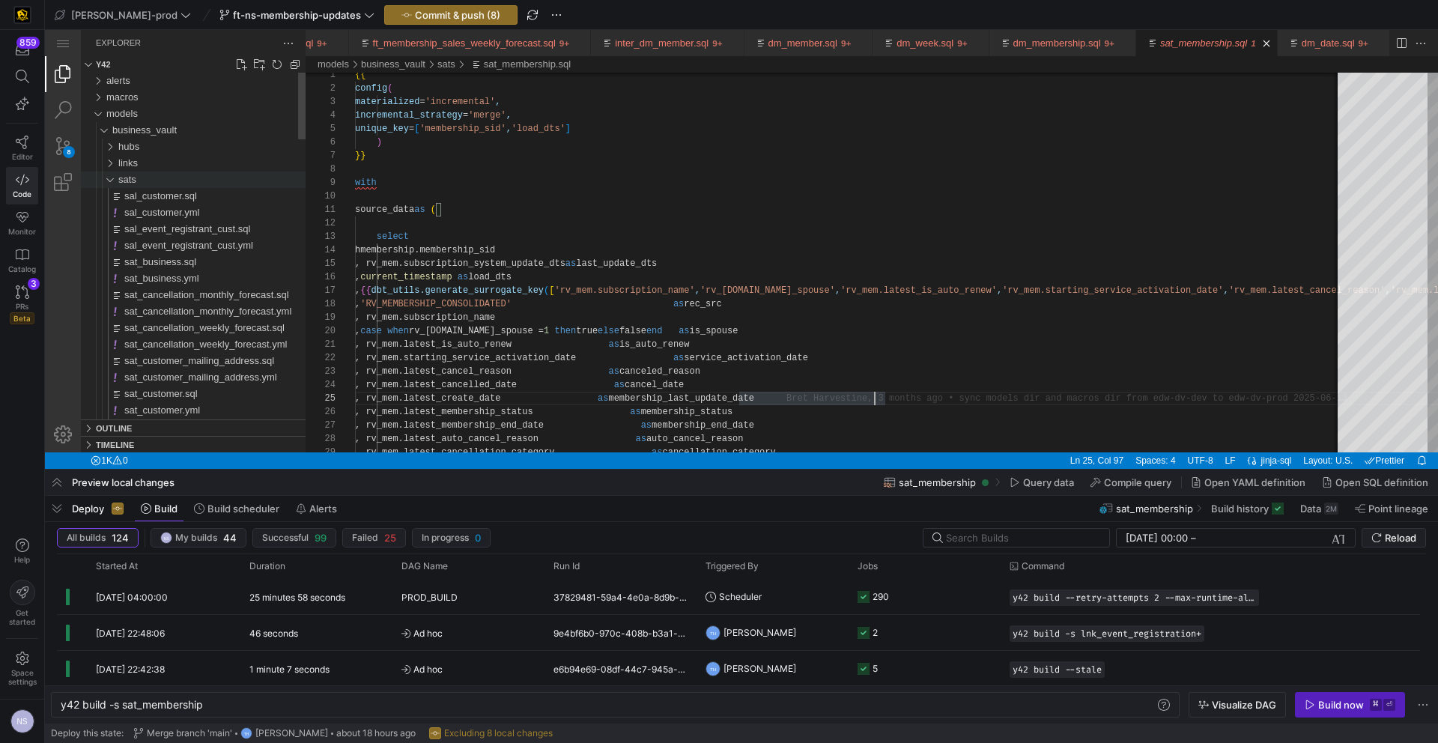
click at [127, 180] on span "sats" at bounding box center [127, 179] width 18 height 11
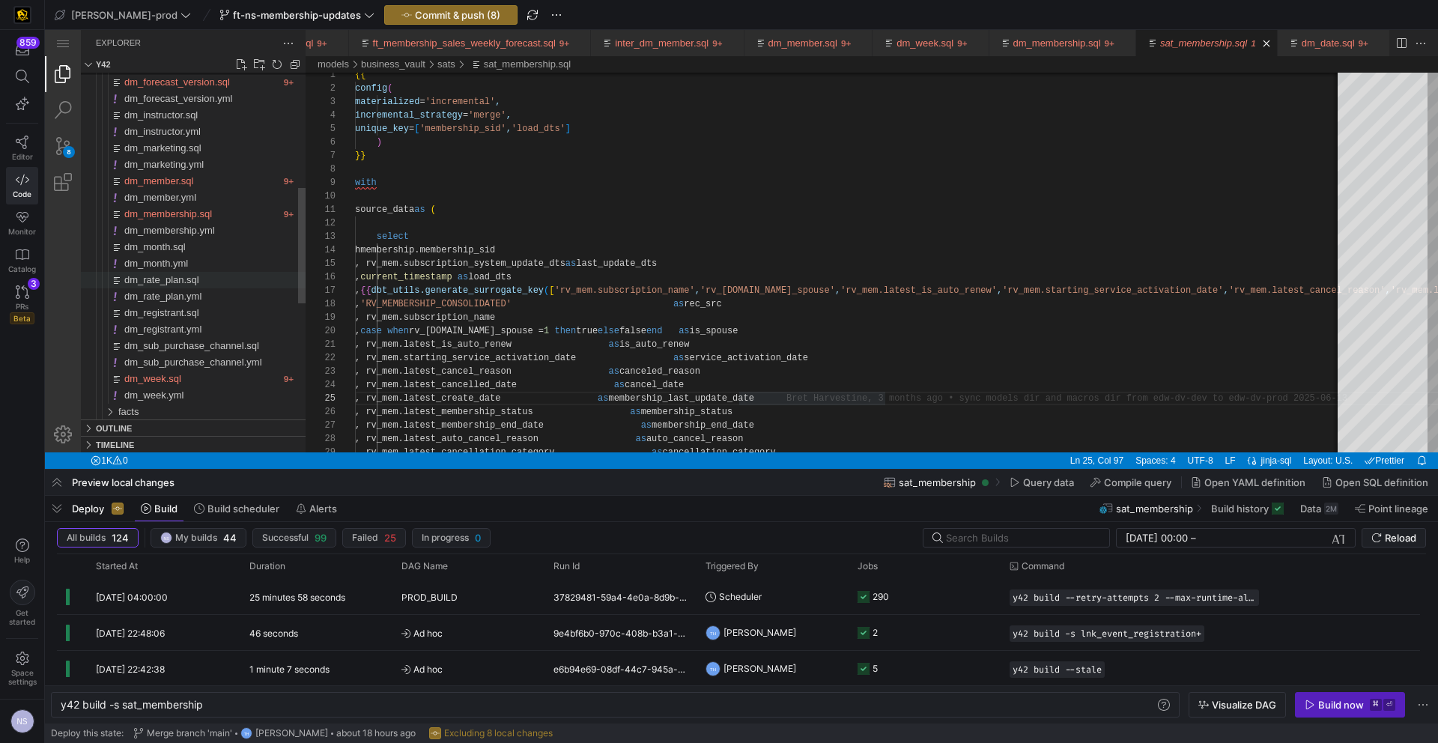
click at [199, 279] on span "dm_rate_plan.sql" at bounding box center [161, 279] width 75 height 11
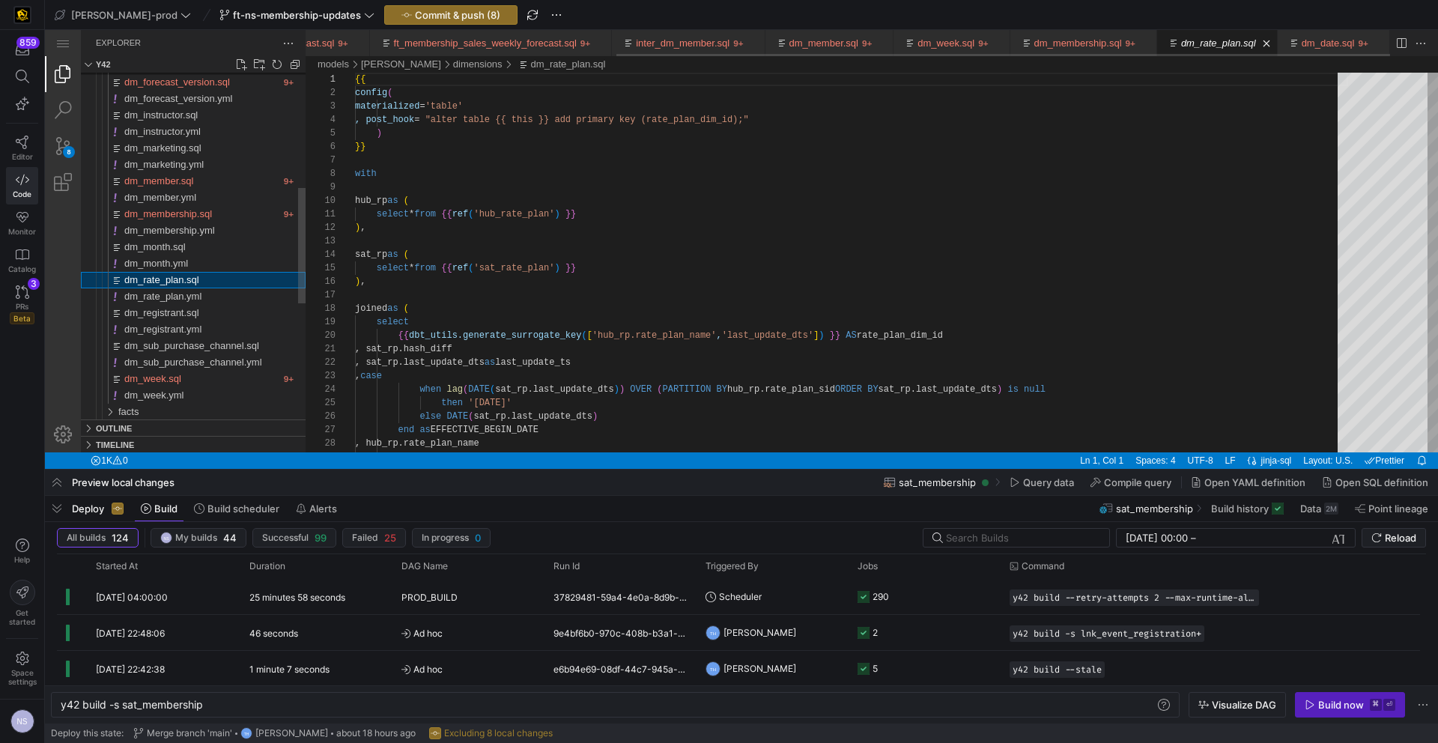
scroll to position [135, 0]
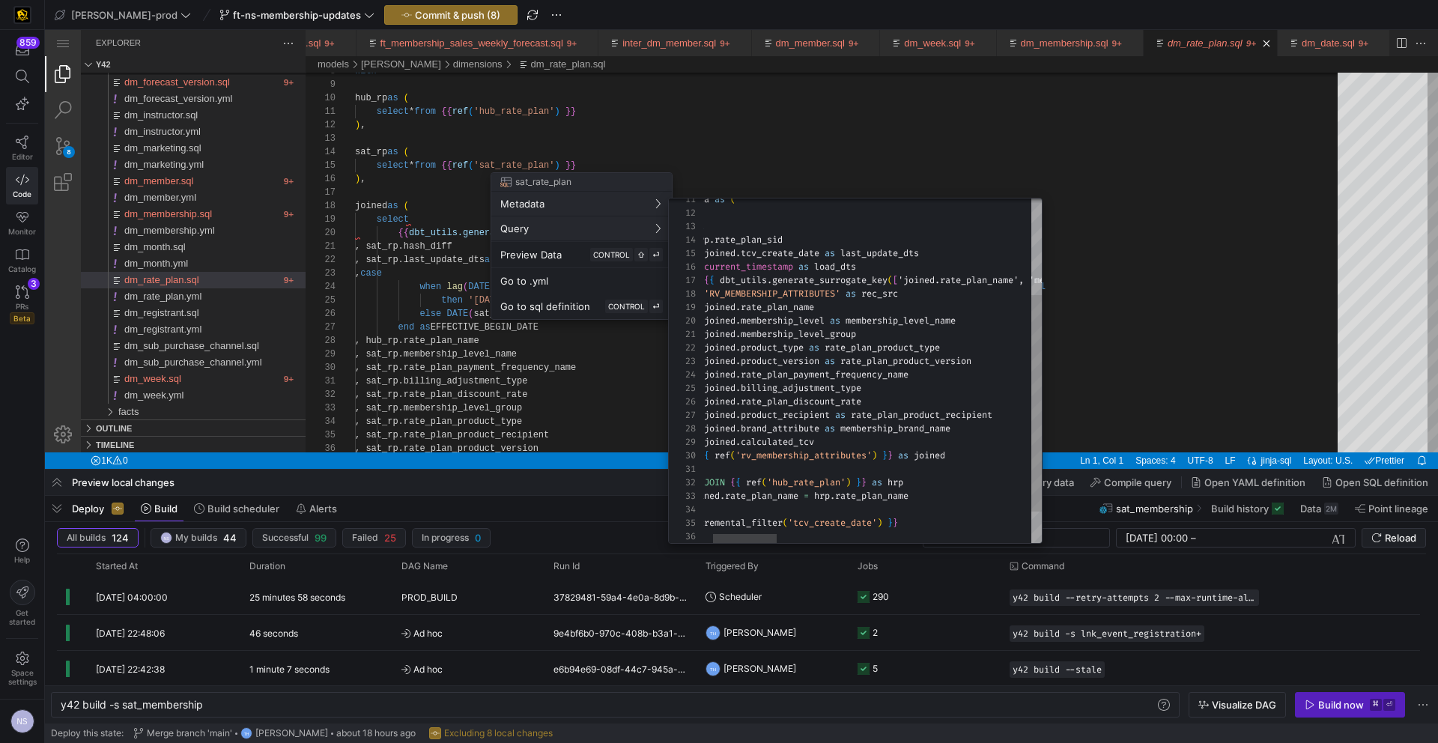
type textarea "source_data as ( select hrp.rate_plan_sid , joined.tcv_create_date as last_upda…"
click at [823, 170] on div at bounding box center [719, 371] width 1438 height 743
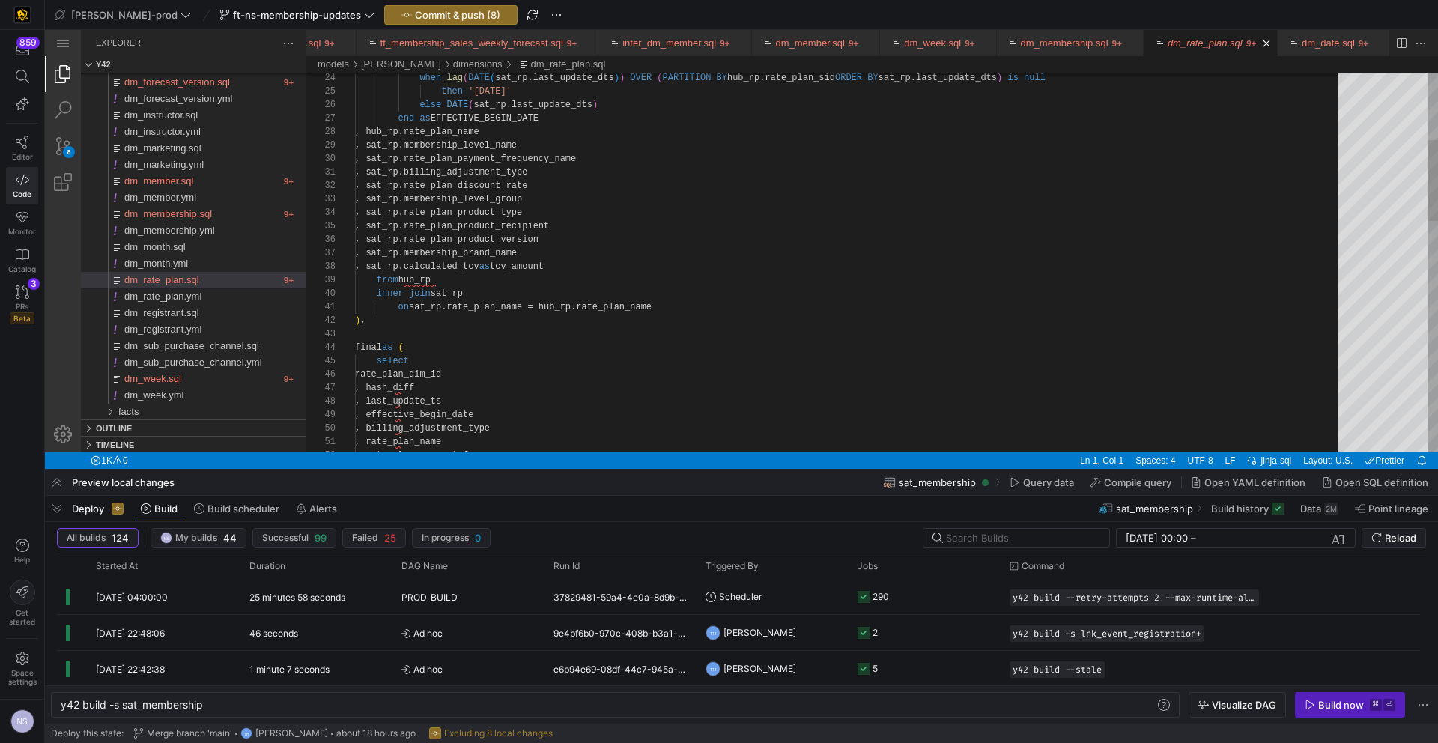
scroll to position [94, 243]
click at [637, 266] on div "when lag ( DATE ( sat_rp.last_update_dts ) ) OVER ( PARTITION BY hub_rp.rate_pl…" at bounding box center [851, 645] width 993 height 1769
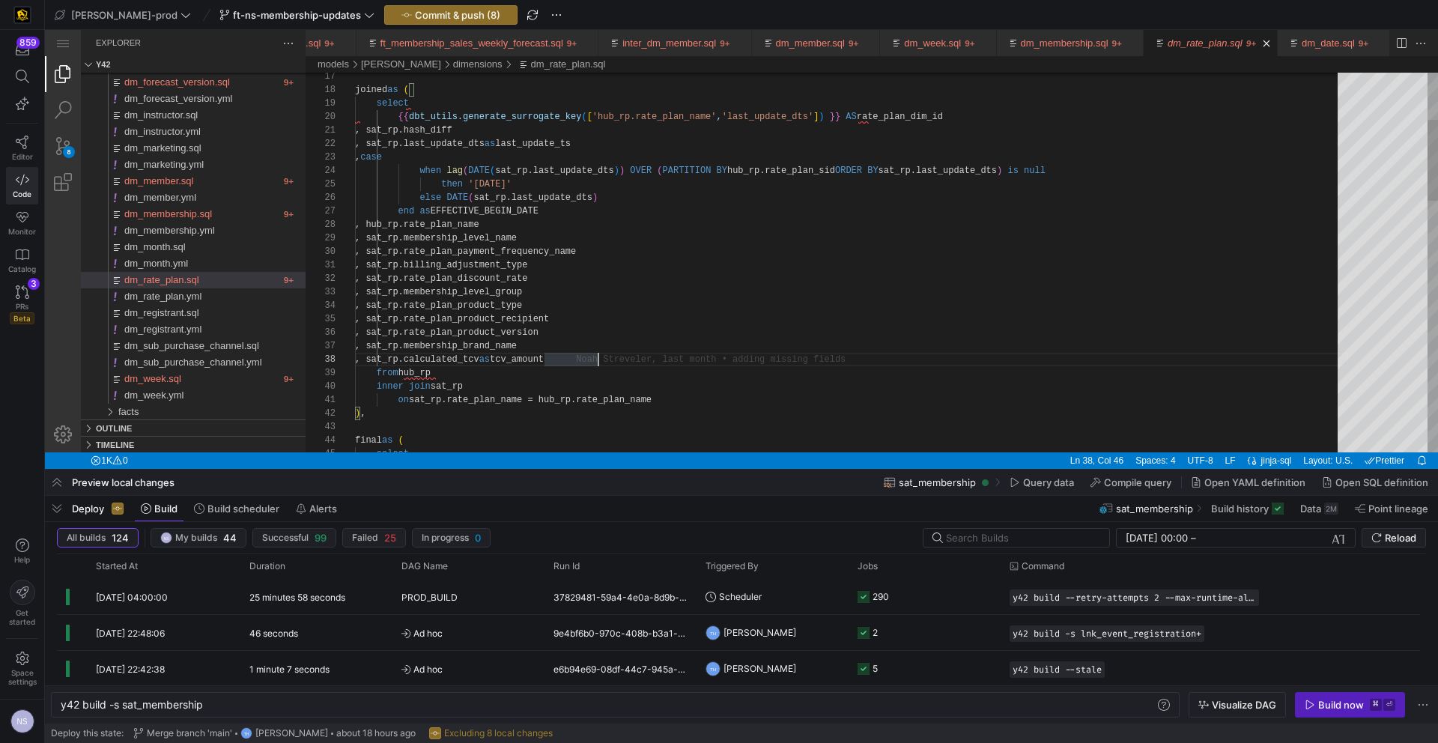
type textarea ", sat_rp.hash_diff , sat_rp.last_update_dts as last_update_ts , case when lag(D…"
click at [589, 148] on div "when lag ( DATE ( sat_rp.last_update_dts ) ) OVER ( PARTITION BY hub_rp.rate_pl…" at bounding box center [851, 738] width 993 height 1769
click at [587, 144] on div "when lag ( DATE ( sat_rp.last_update_dts ) ) OVER ( PARTITION BY hub_rp.rate_pl…" at bounding box center [851, 738] width 993 height 1769
click at [643, 188] on div "when lag ( DATE ( sat_rp.last_update_dts ) ) OVER ( PARTITION BY hub_rp.rate_pl…" at bounding box center [851, 738] width 993 height 1769
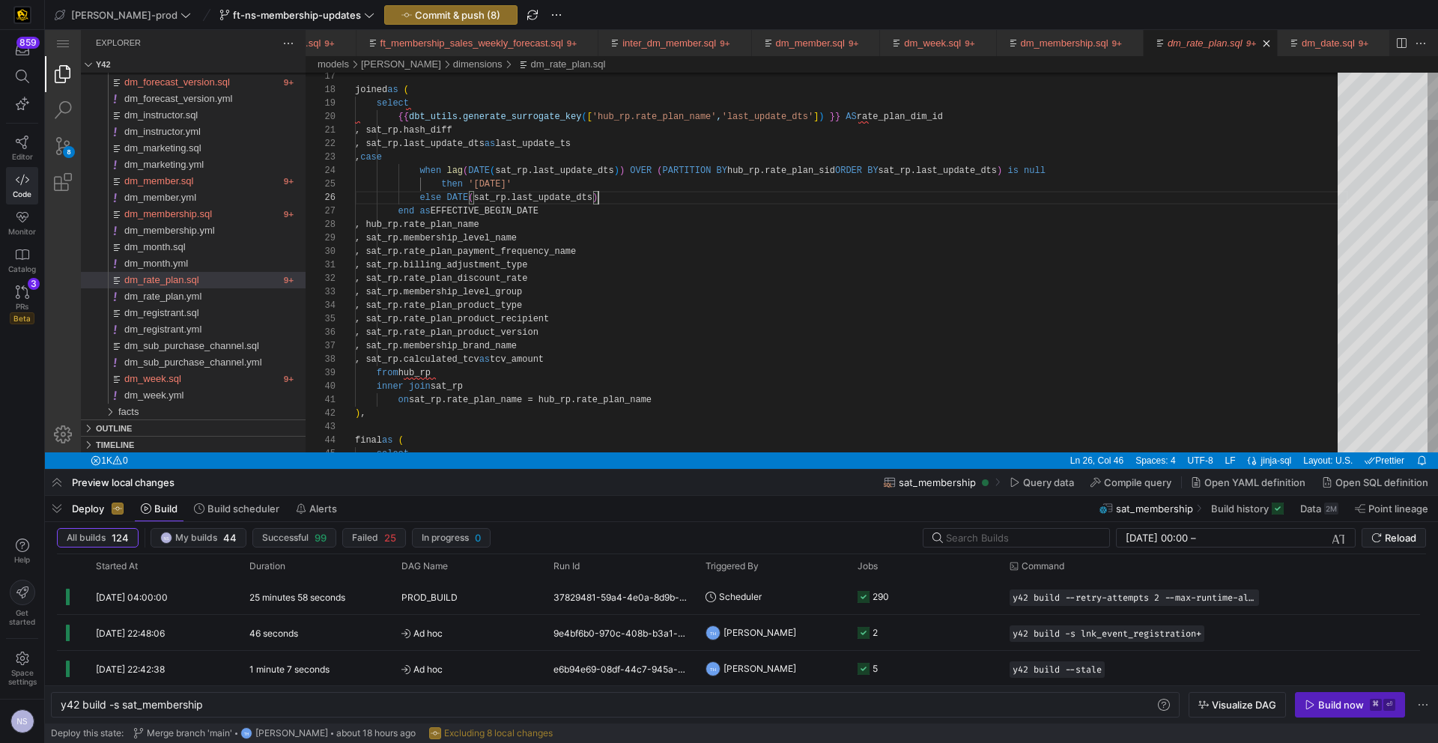
scroll to position [67, 243]
click at [629, 194] on div "when lag ( DATE ( sat_rp.last_update_dts ) ) OVER ( PARTITION BY hub_rp.rate_pl…" at bounding box center [851, 738] width 993 height 1769
click at [617, 213] on div "when lag ( DATE ( sat_rp.last_update_dts ) ) OVER ( PARTITION BY hub_rp.rate_pl…" at bounding box center [851, 738] width 993 height 1769
click at [632, 201] on div "when lag ( DATE ( sat_rp.last_update_dts ) ) OVER ( PARTITION BY hub_rp.rate_pl…" at bounding box center [851, 738] width 993 height 1769
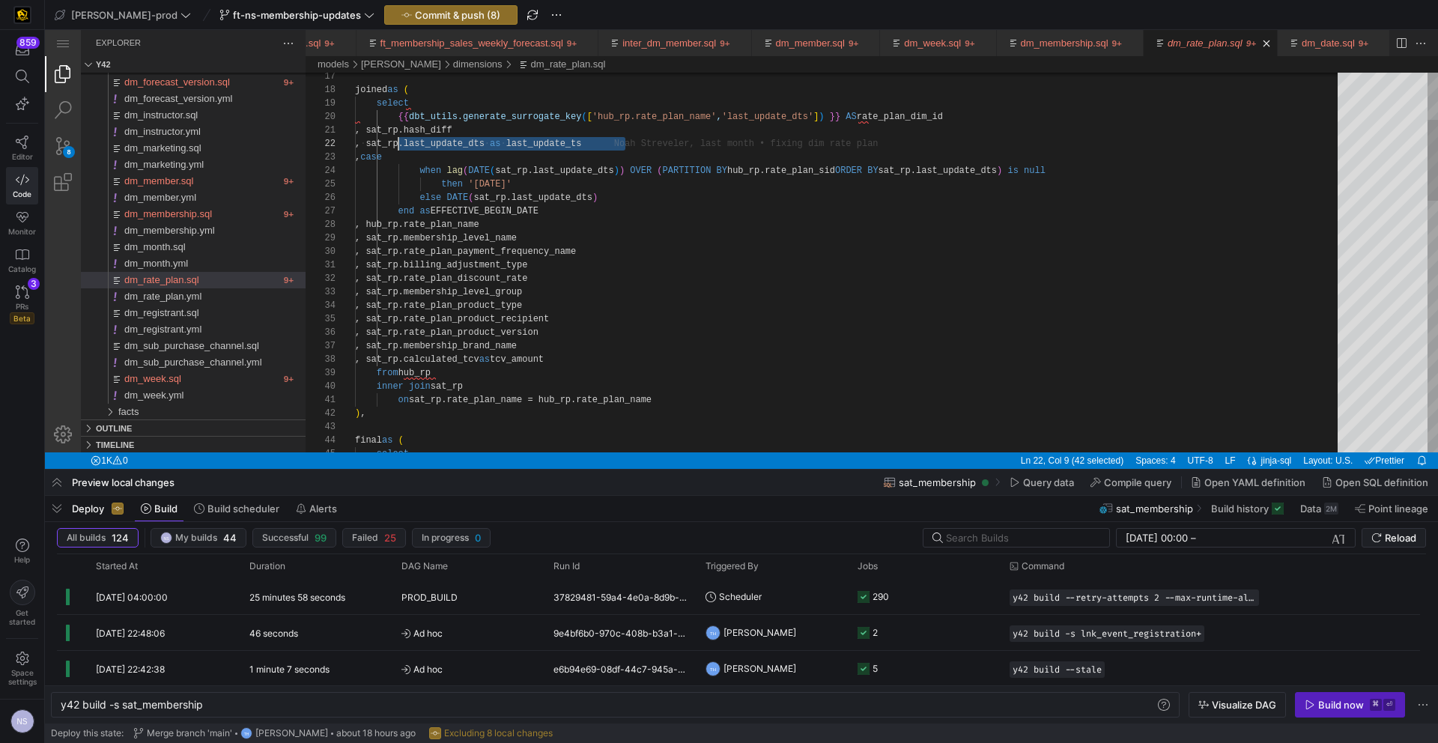
drag, startPoint x: 648, startPoint y: 143, endPoint x: 397, endPoint y: 144, distance: 251.0
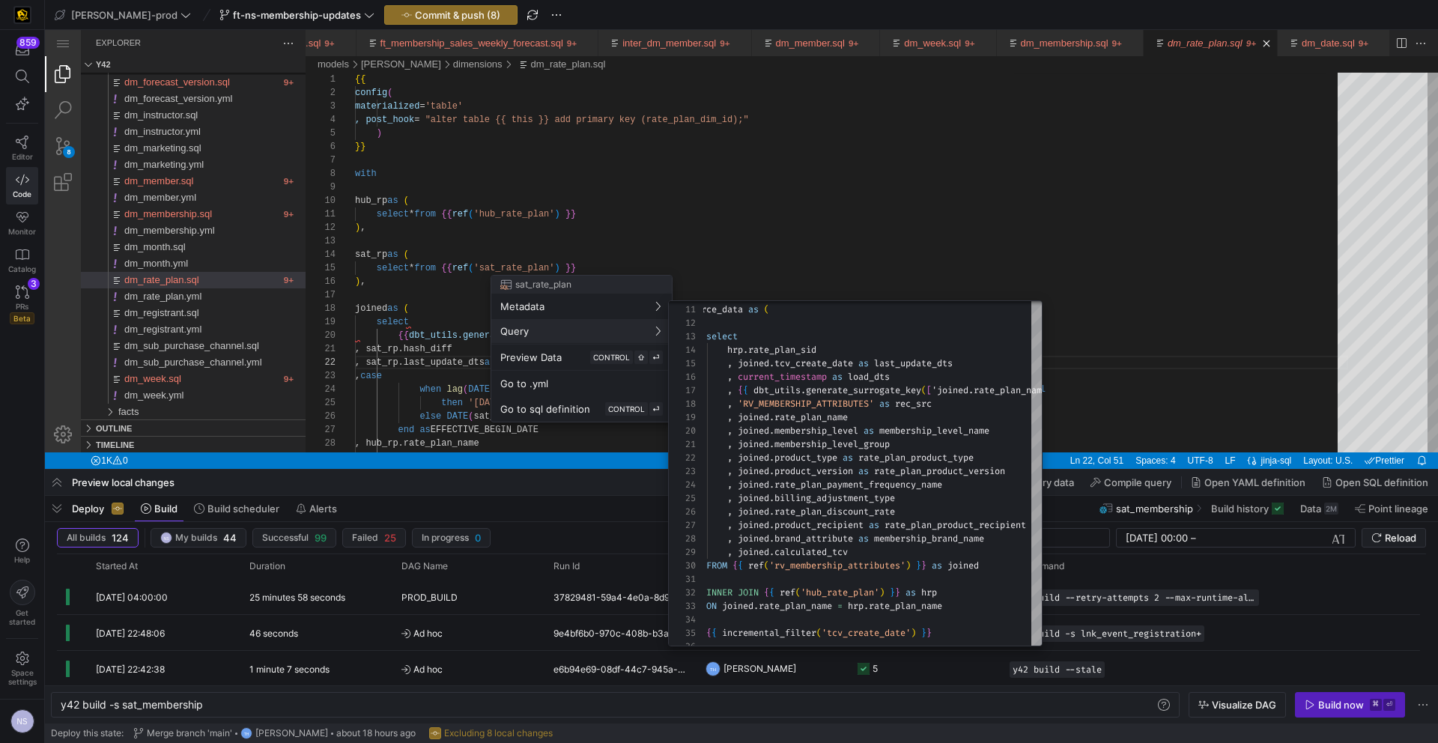
click at [1118, 309] on div at bounding box center [719, 371] width 1438 height 743
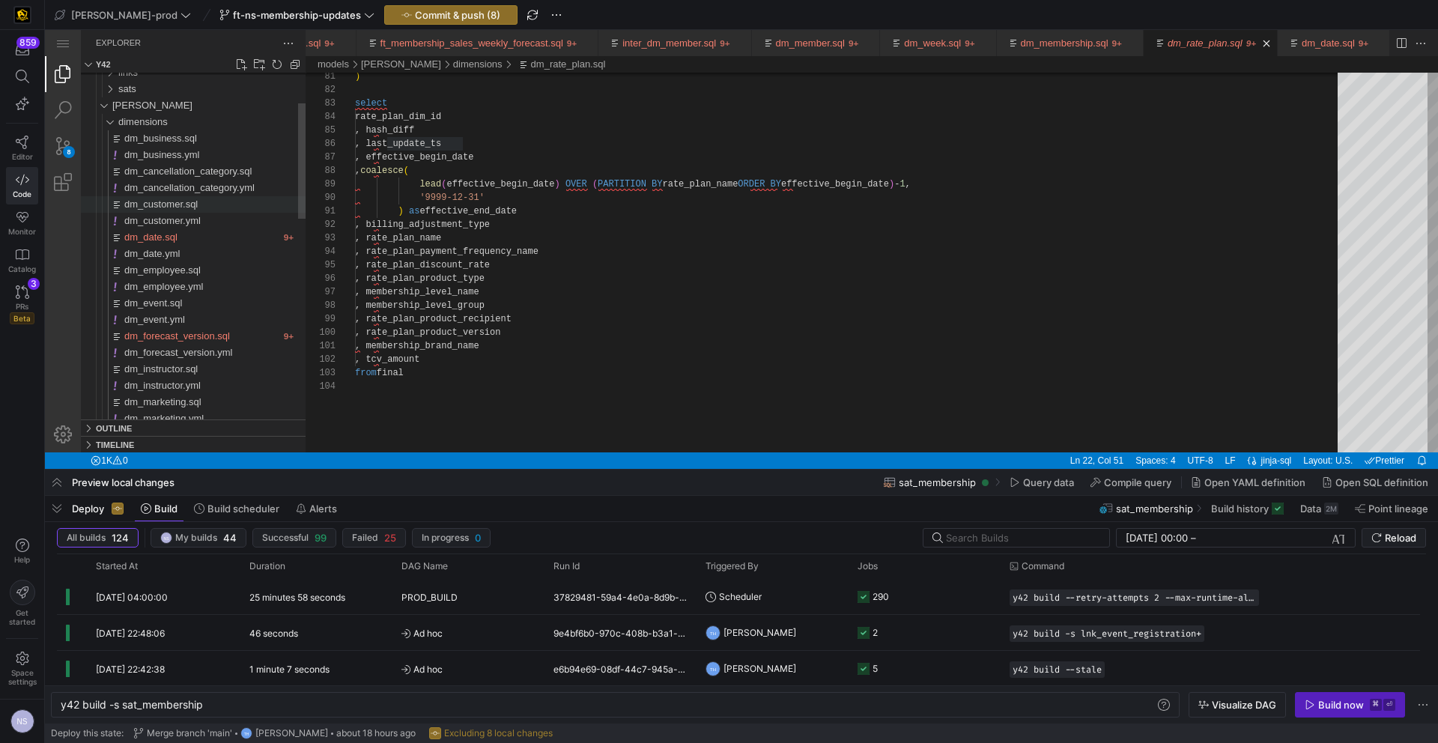
click at [181, 207] on span "dm_customer.sql" at bounding box center [160, 204] width 73 height 11
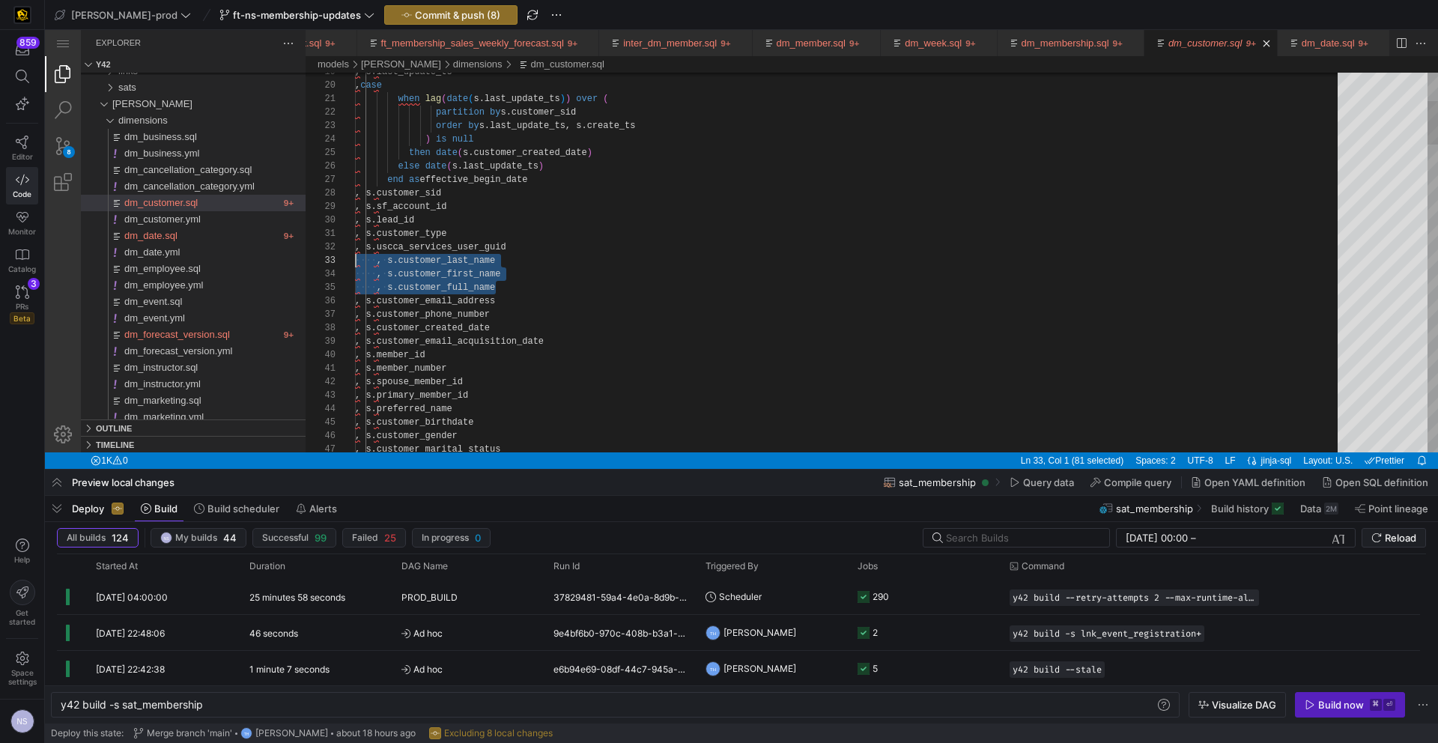
scroll to position [27, 0]
drag, startPoint x: 509, startPoint y: 288, endPoint x: 306, endPoint y: 258, distance: 205.2
drag, startPoint x: 524, startPoint y: 314, endPoint x: 331, endPoint y: 262, distance: 200.1
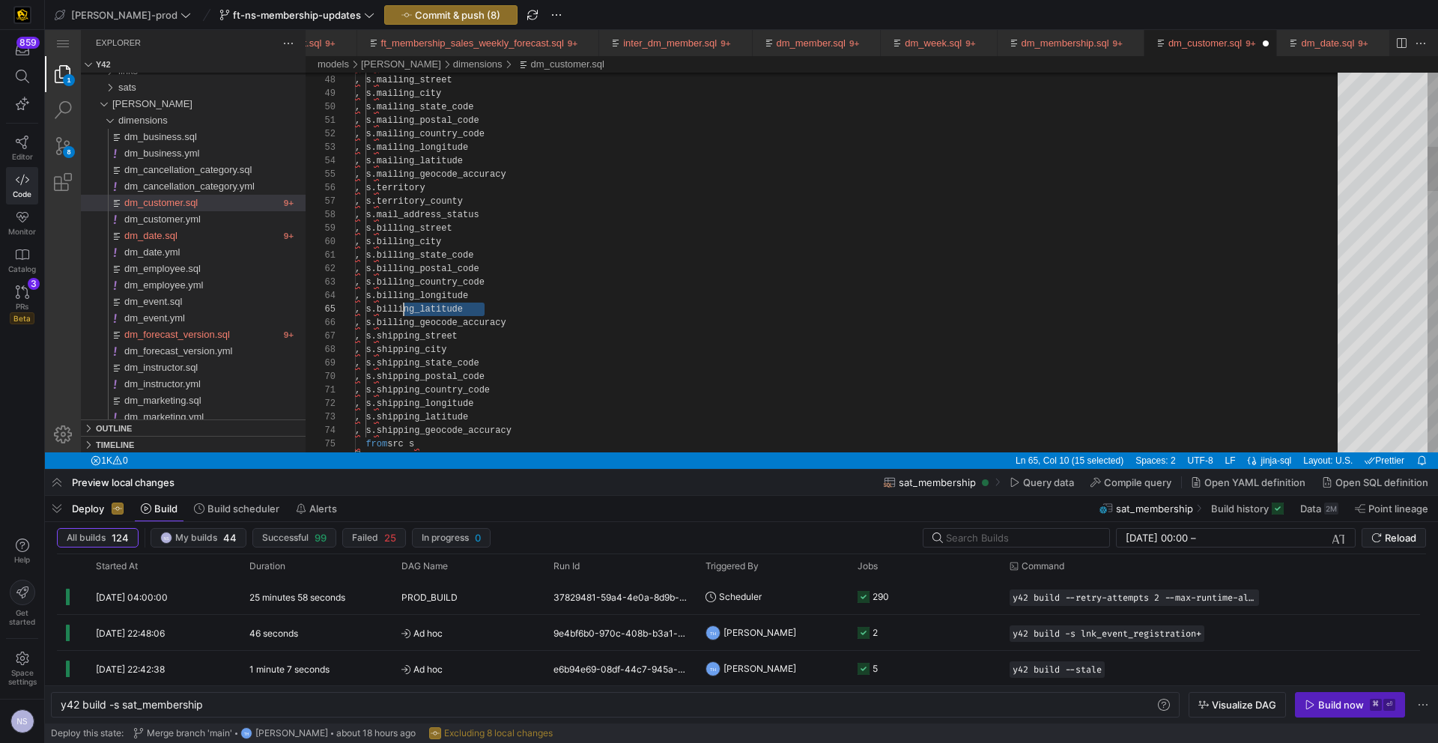
scroll to position [40, 0]
drag, startPoint x: 494, startPoint y: 309, endPoint x: 330, endPoint y: 297, distance: 163.8
drag, startPoint x: 495, startPoint y: 310, endPoint x: 326, endPoint y: 314, distance: 169.3
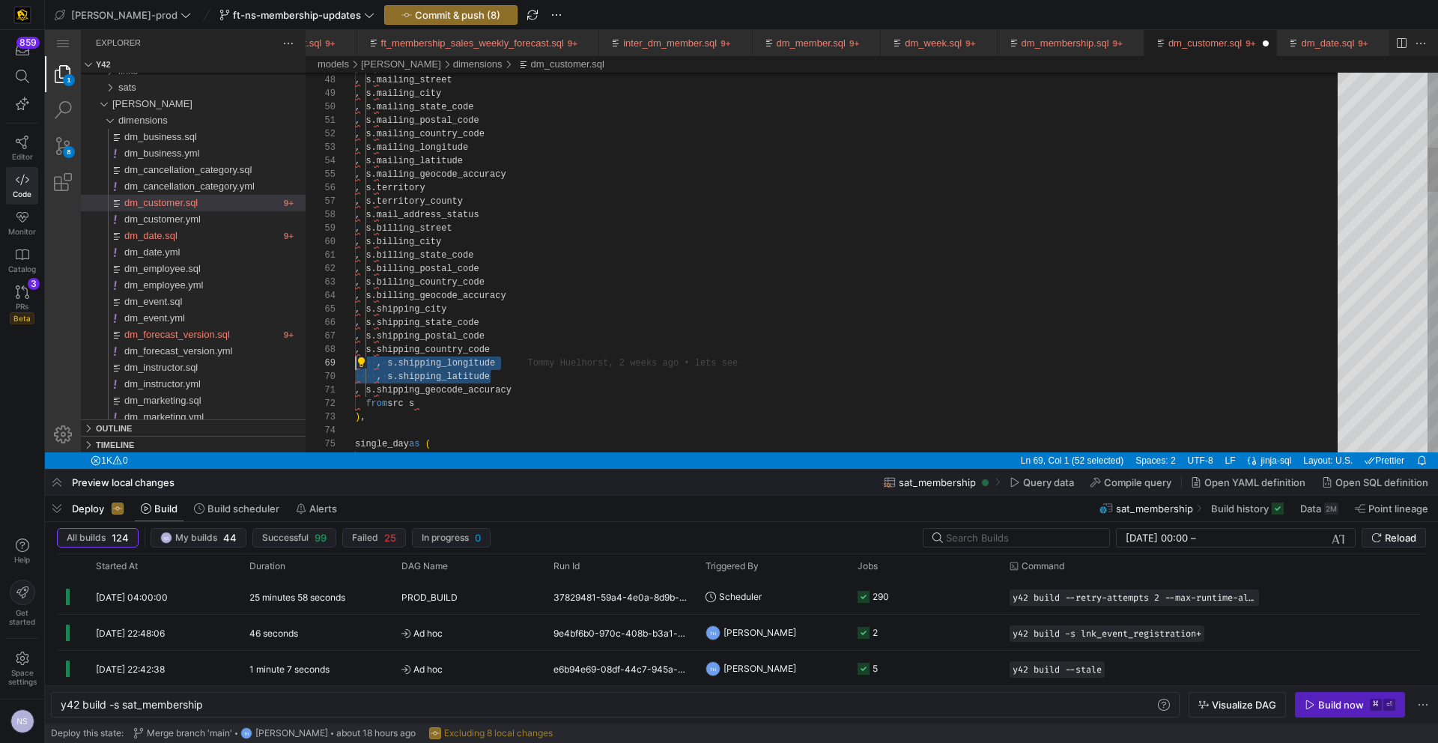
drag, startPoint x: 506, startPoint y: 377, endPoint x: 315, endPoint y: 362, distance: 190.9
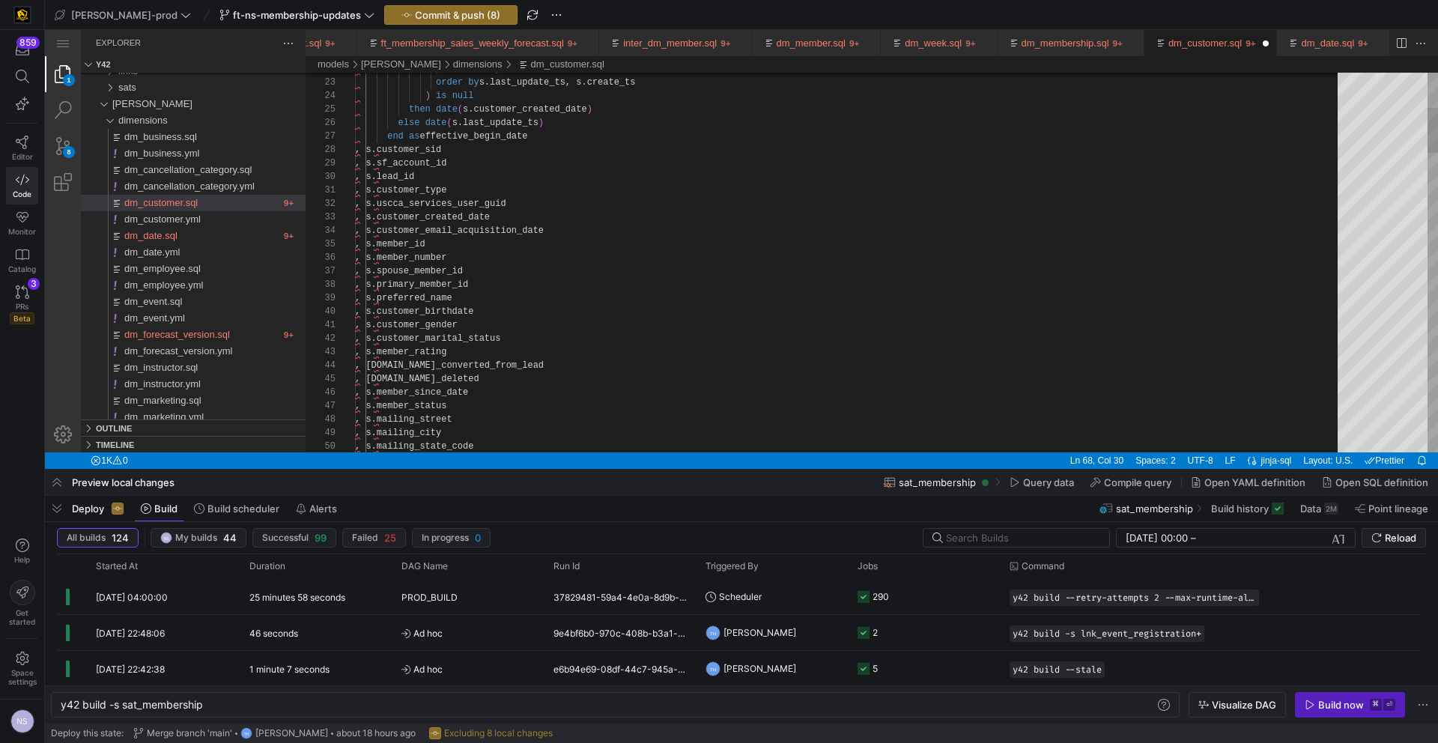
type textarea ", s.customer_type , s.uscca_services_user_guid , s.customer_created_date , s.cu…"
drag, startPoint x: 479, startPoint y: 297, endPoint x: 330, endPoint y: 294, distance: 149.1
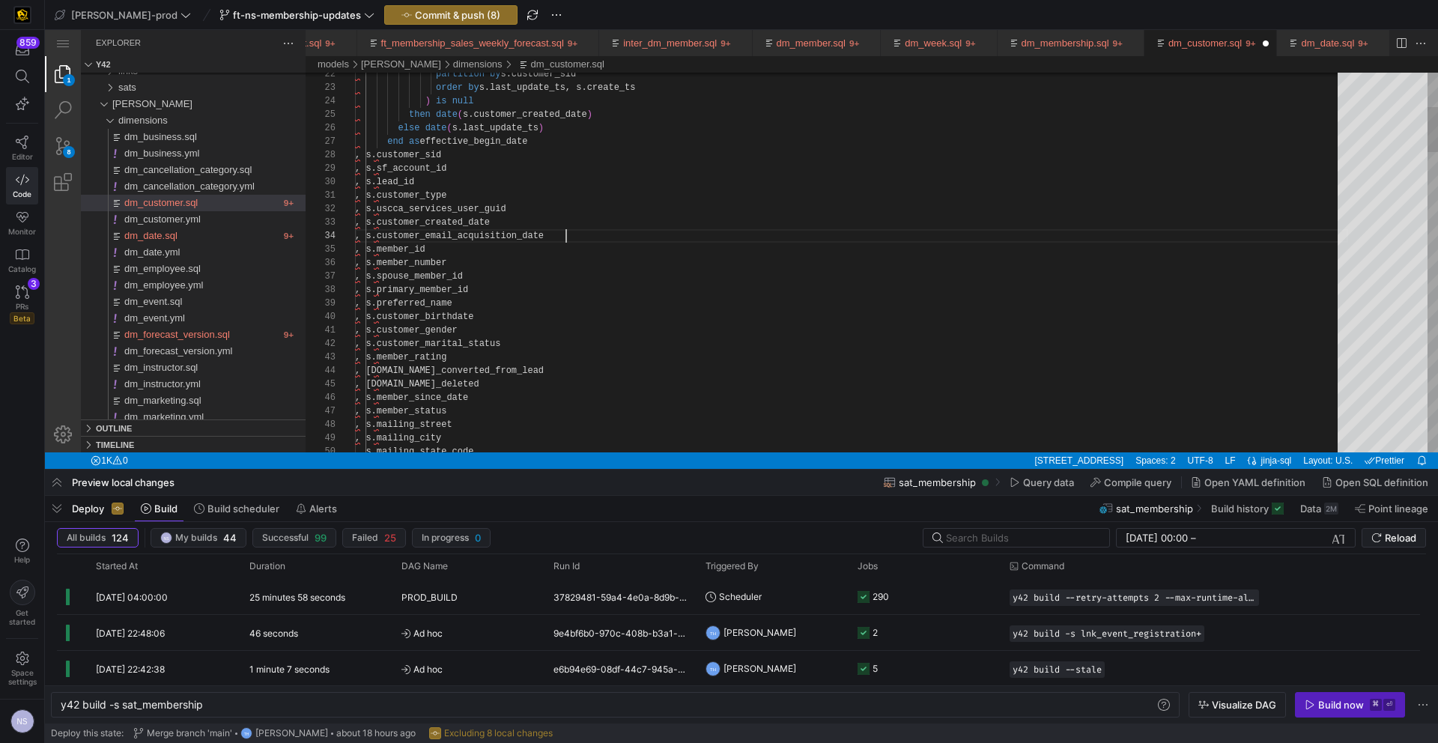
scroll to position [40, 211]
type textarea "customer_email_acquisition_date"
click at [1022, 89] on div "Toggle Replace" at bounding box center [1022, 85] width 13 height 25
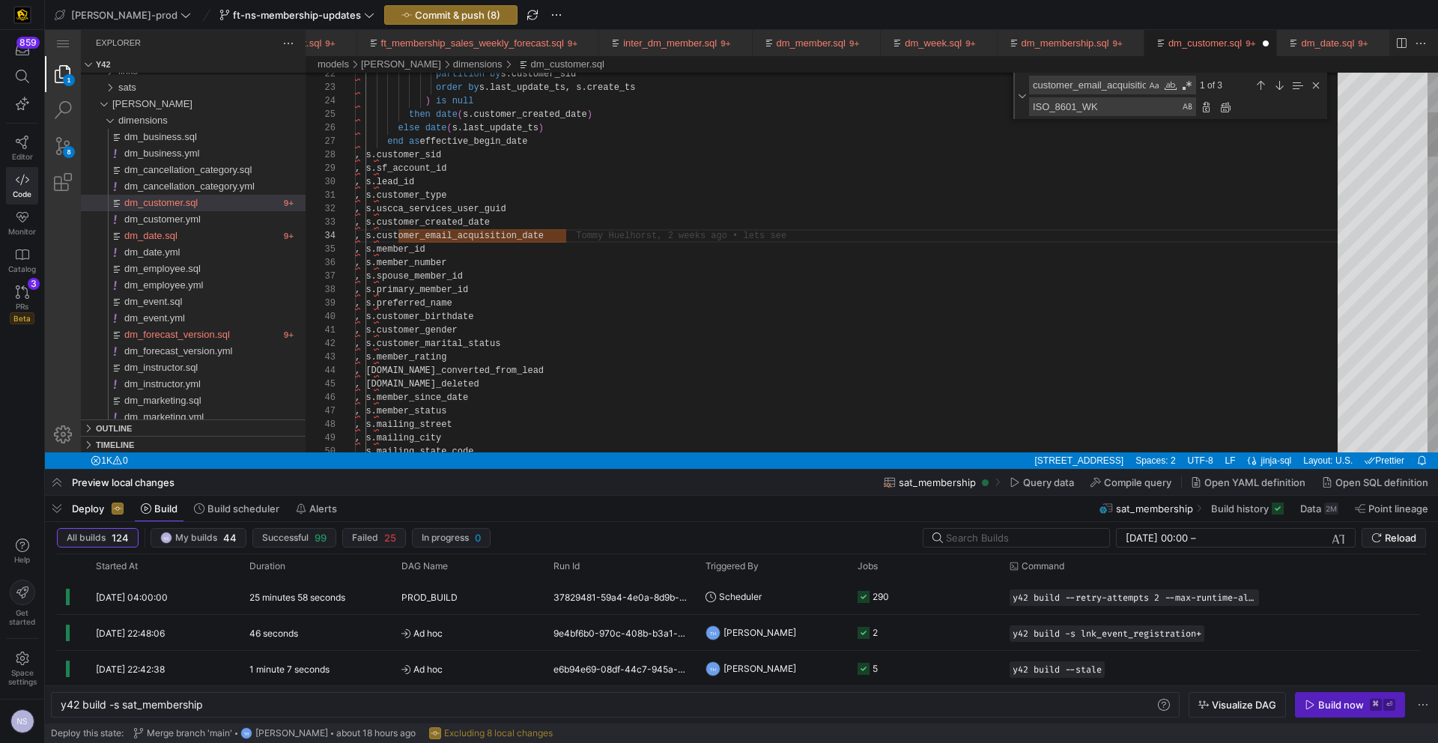
click at [1076, 106] on textarea "ISO_8601_WK" at bounding box center [1105, 106] width 151 height 17
click at [1132, 84] on textarea "customer_email_acquisition_date" at bounding box center [1088, 84] width 116 height 17
click at [1122, 83] on textarea "customer_email_acquisition_date" at bounding box center [1088, 84] width 116 height 17
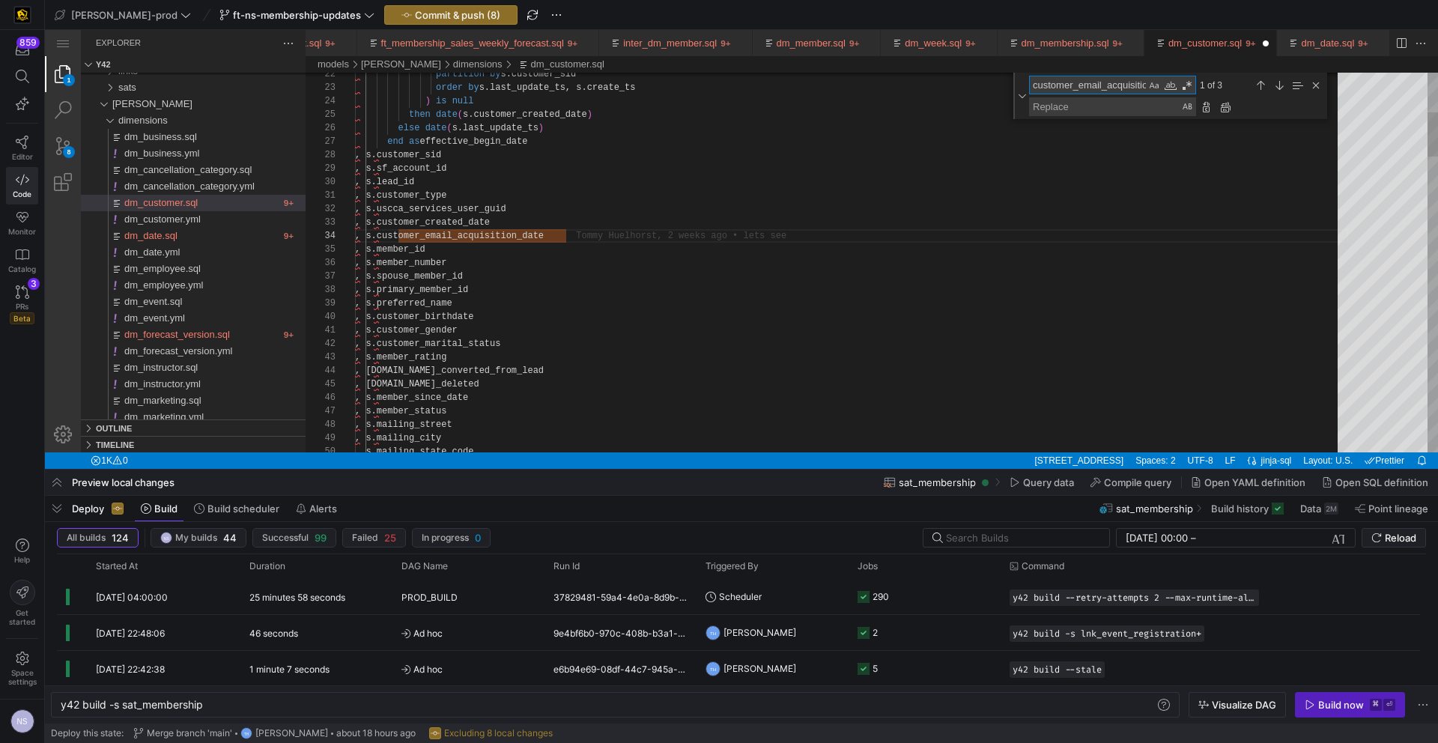
paste textarea "billing_latitud"
type textarea ", billing_city , billing_state_code , billing_postal_code , billing_country_cod…"
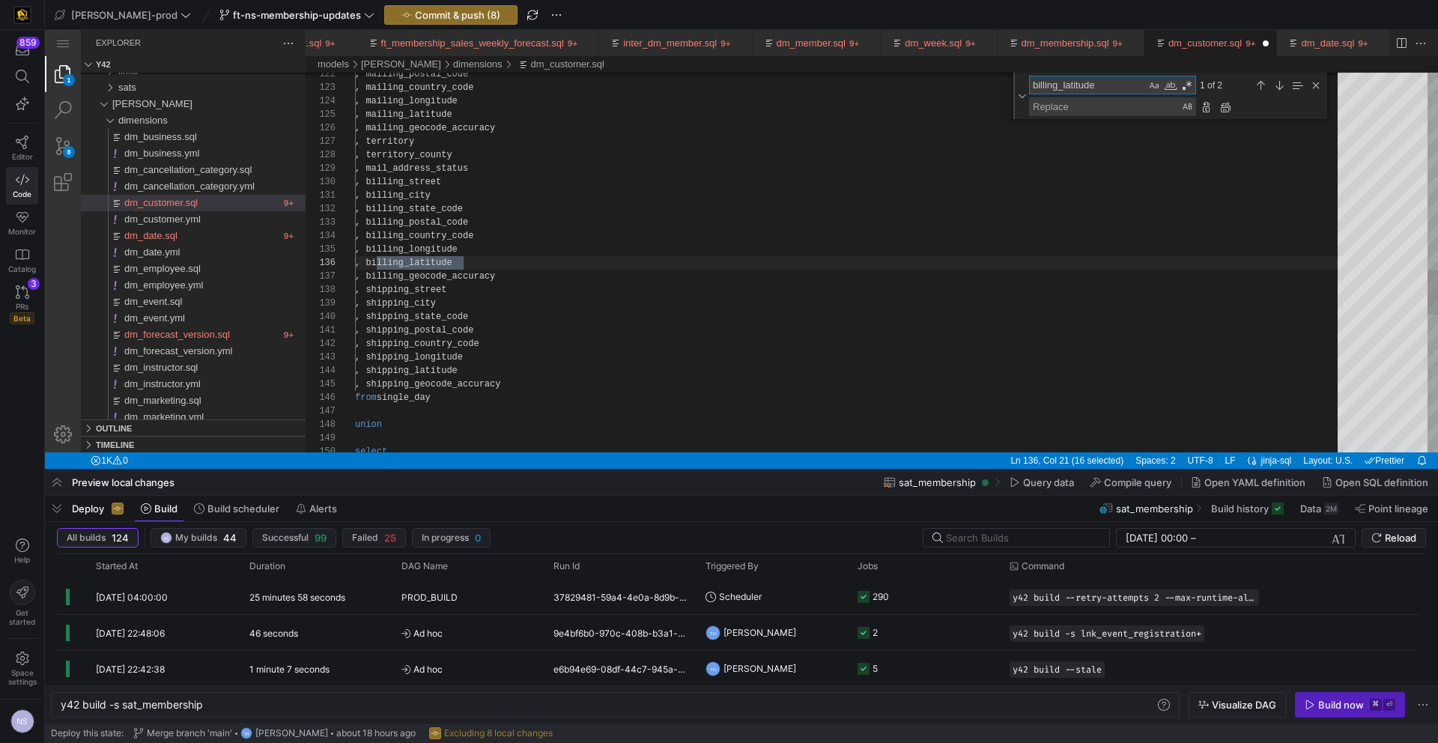
scroll to position [135, 109]
type textarea "billing_latitude"
click at [1227, 112] on div "Replace All (⌥⌘Enter)" at bounding box center [1225, 107] width 16 height 16
type textarea ", billing_city , billing_state_code , billing_postal_code , billing_country_cod…"
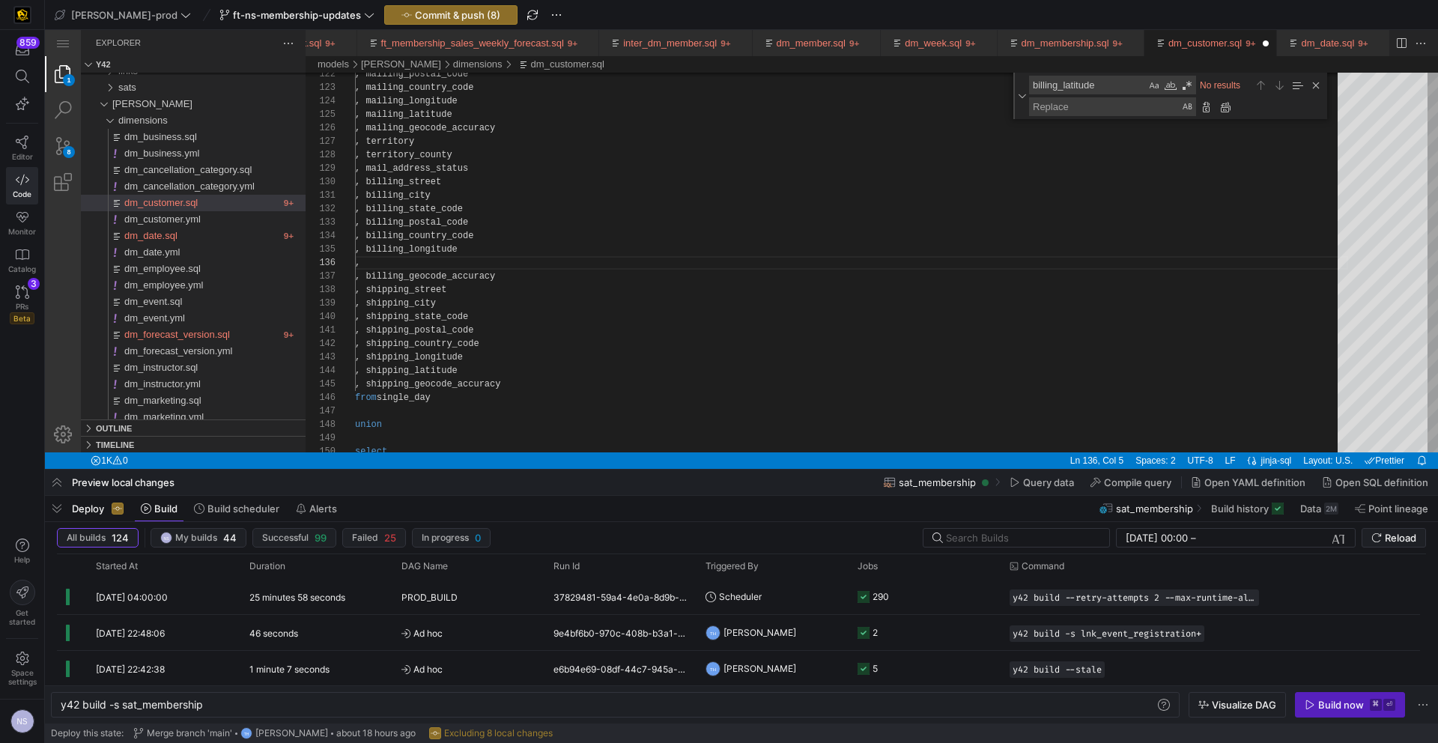
click at [1056, 85] on textarea "billing_latitude" at bounding box center [1088, 84] width 116 height 17
paste textarea "ong"
type textarea "billing_longitude"
click at [1232, 109] on div "Replace All (⌥⌘Enter)" at bounding box center [1225, 107] width 16 height 16
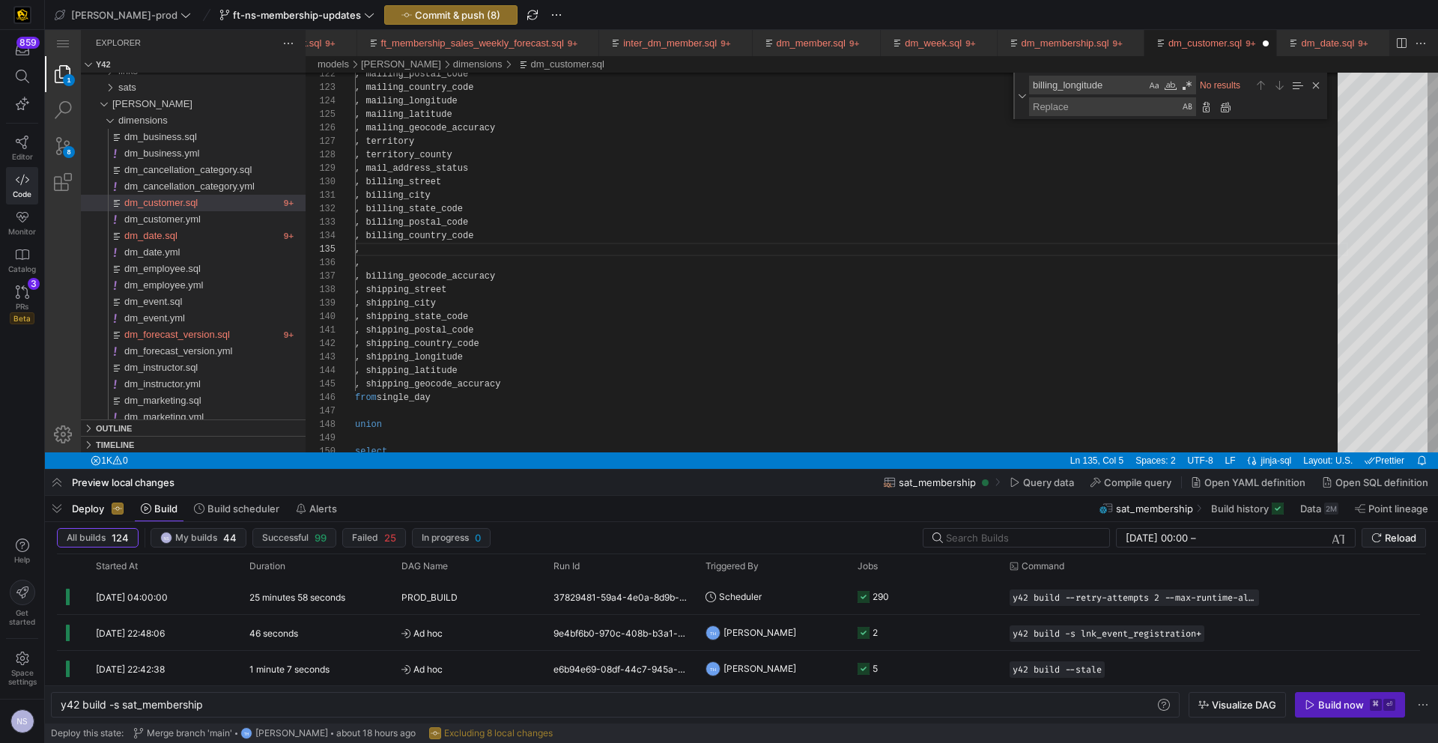
click at [1054, 79] on textarea "billing_longitude" at bounding box center [1088, 84] width 116 height 17
paste textarea "street"
type textarea ", s.mailing_postal_code , s.mailing_country_code , s.mailing_longitude , s.mail…"
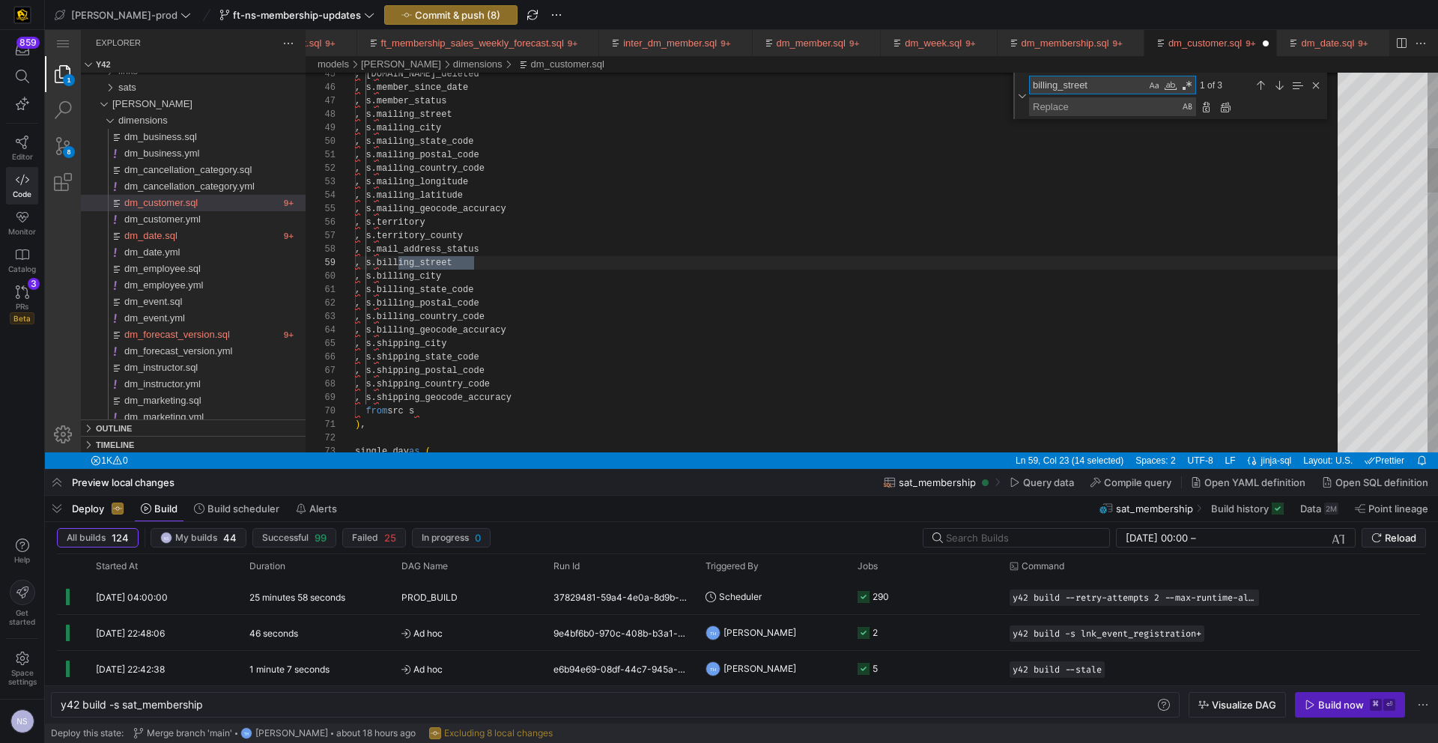
scroll to position [135, 119]
type textarea "billing_street"
click at [1226, 109] on div "Replace All (⌥⌘Enter)" at bounding box center [1225, 107] width 16 height 16
click at [1062, 89] on textarea "billing_street" at bounding box center [1088, 84] width 116 height 17
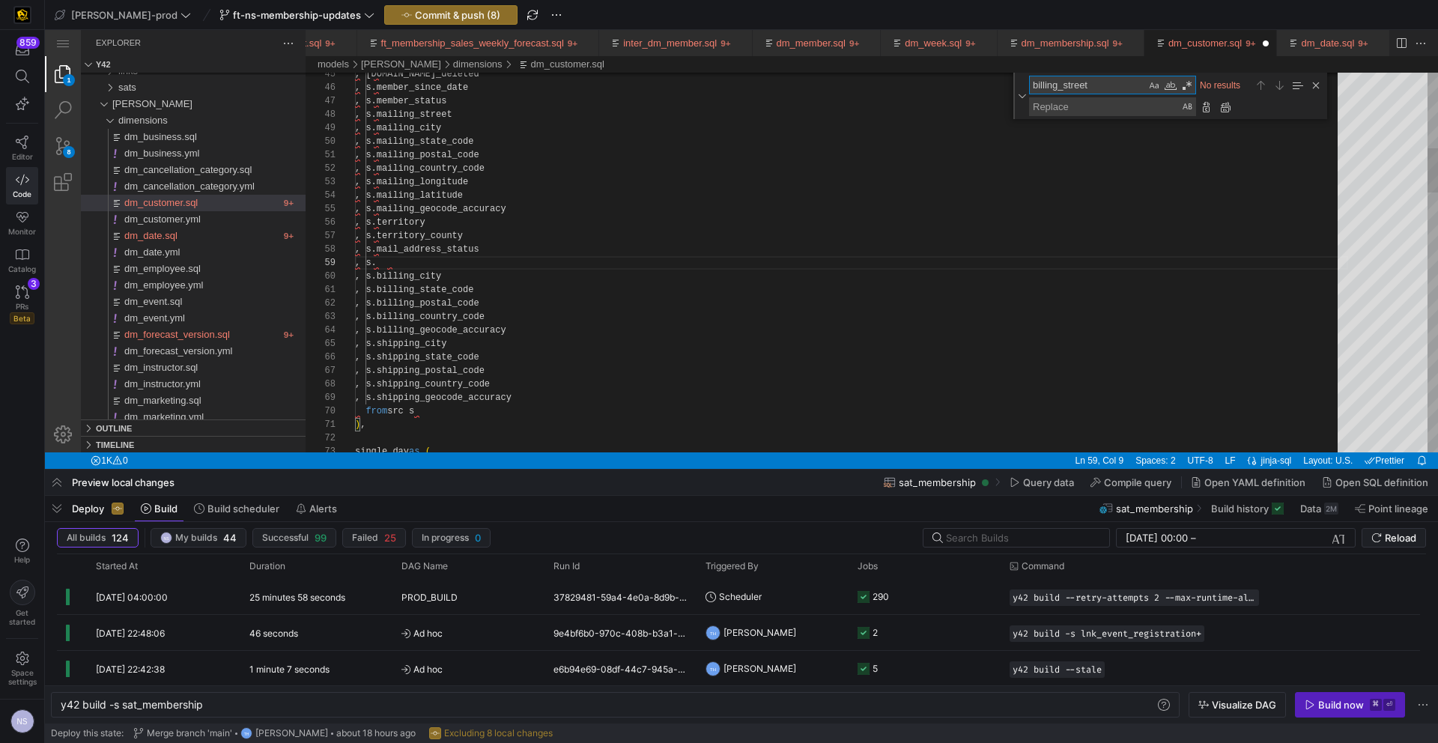
click at [1062, 89] on textarea "billing_street" at bounding box center [1088, 84] width 116 height 17
paste textarea "customer_email_address"
type textarea ", customer_full_name , customer_email_address , customer_phone_number , custome…"
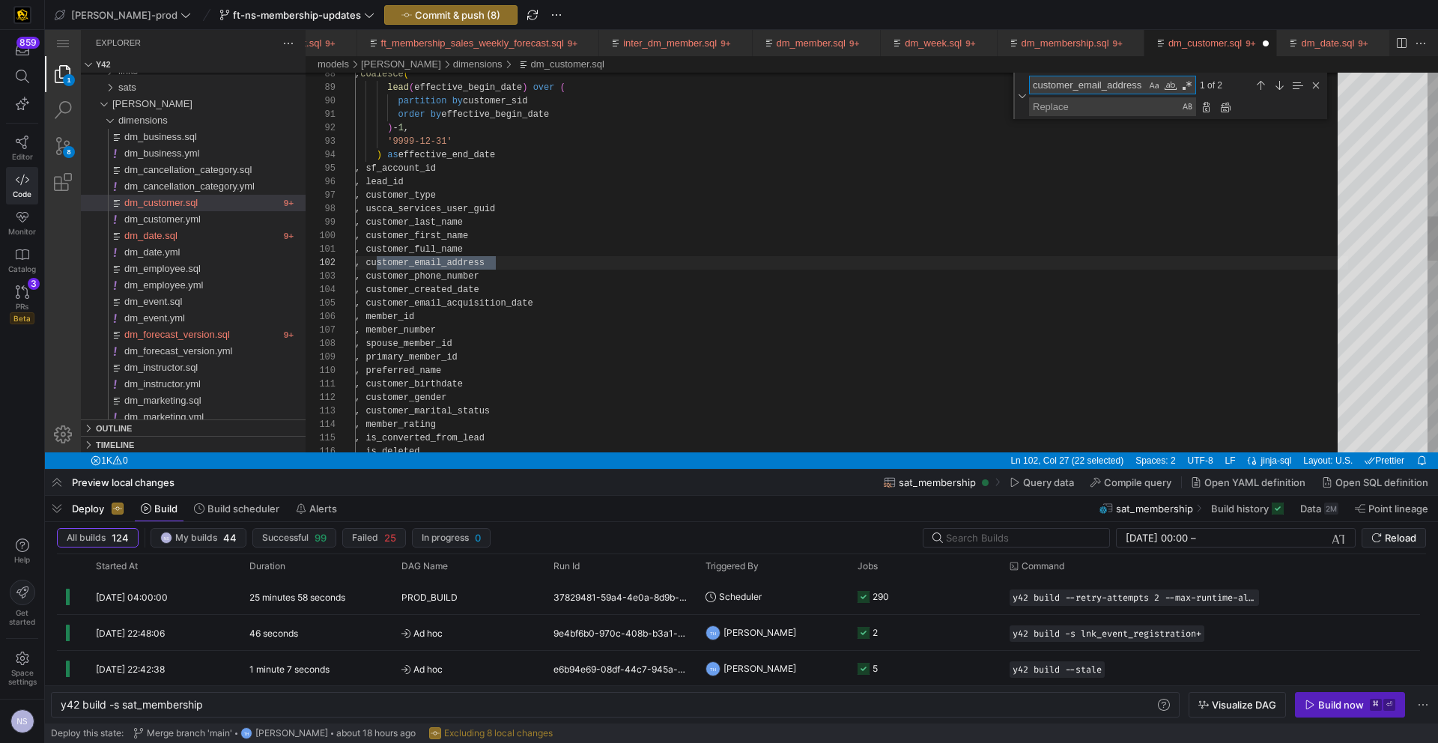
scroll to position [135, 141]
type textarea "customer_email_address"
drag, startPoint x: 1223, startPoint y: 112, endPoint x: 1124, endPoint y: 127, distance: 100.1
click at [1223, 112] on div "Replace All (⌥⌘Enter)" at bounding box center [1225, 107] width 16 height 16
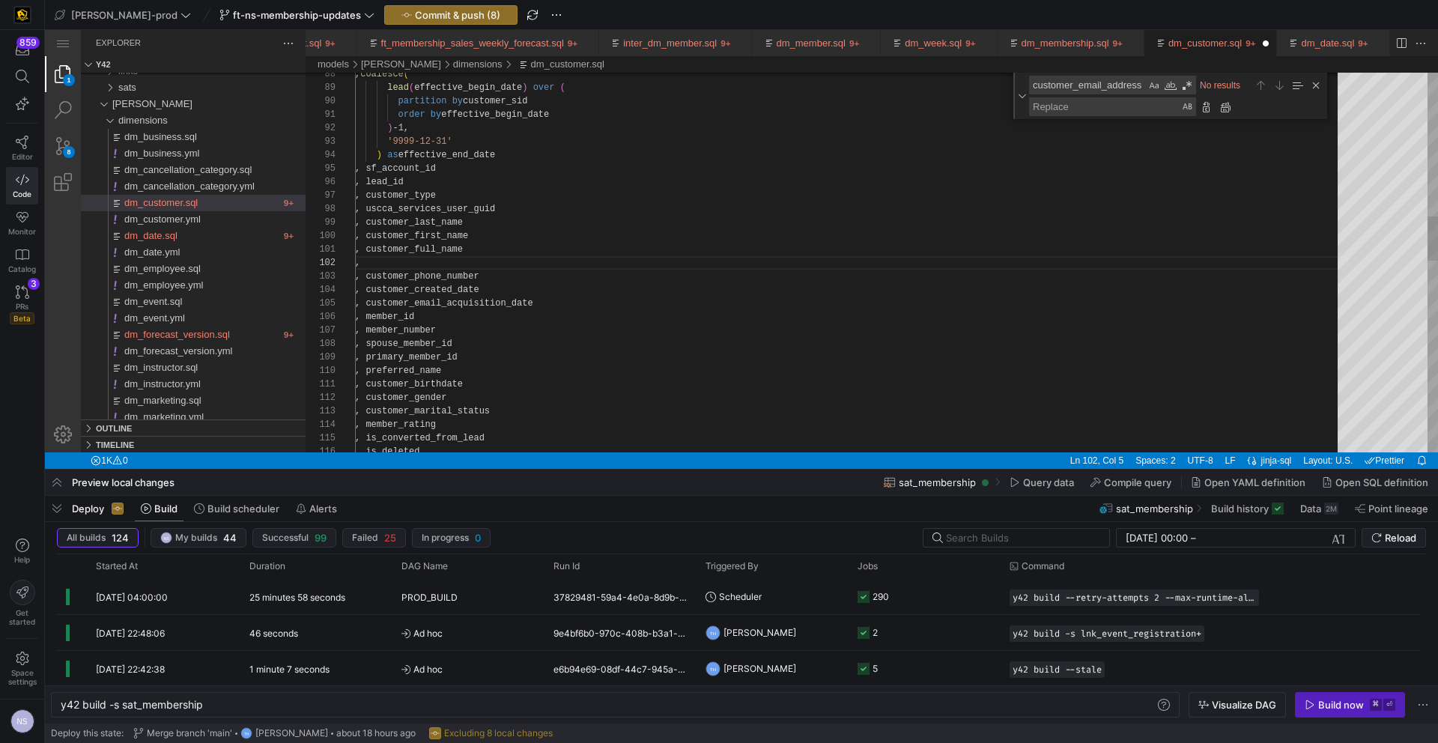
click at [1062, 82] on textarea "customer_email_address" at bounding box center [1088, 84] width 116 height 17
paste textarea "first_name"
type textarea "order by effective_begin_date ) - 1, '9999-12-31' ) as effective_end_date , sf_…"
type textarea "customer_first_name"
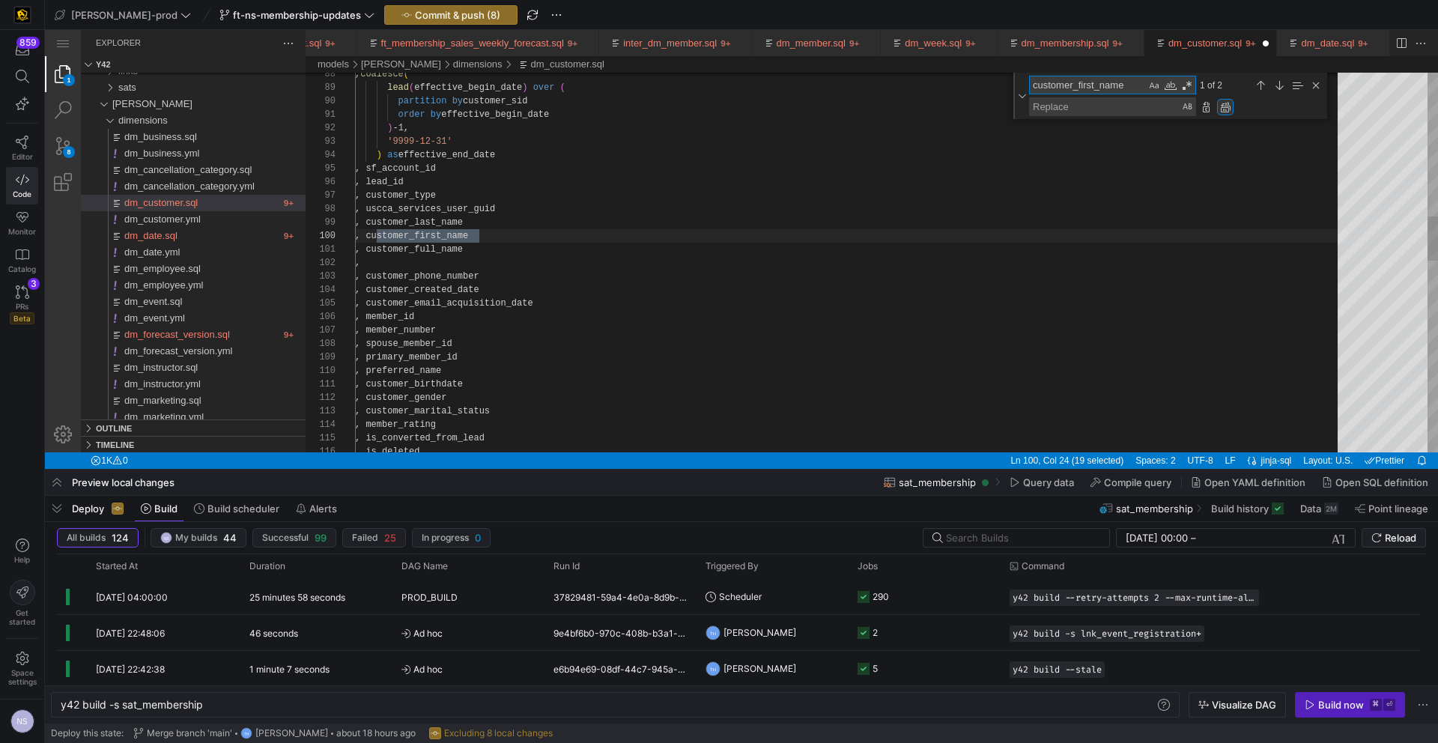
click at [1227, 107] on div "Replace All (⌥⌘Enter)" at bounding box center [1225, 107] width 16 height 16
type textarea "order by effective_begin_date ) - 1, '9999-12-31' ) as effective_end_date , sf_…"
click at [1092, 89] on textarea "customer_first_name" at bounding box center [1088, 84] width 116 height 17
paste textarea "billing_street"
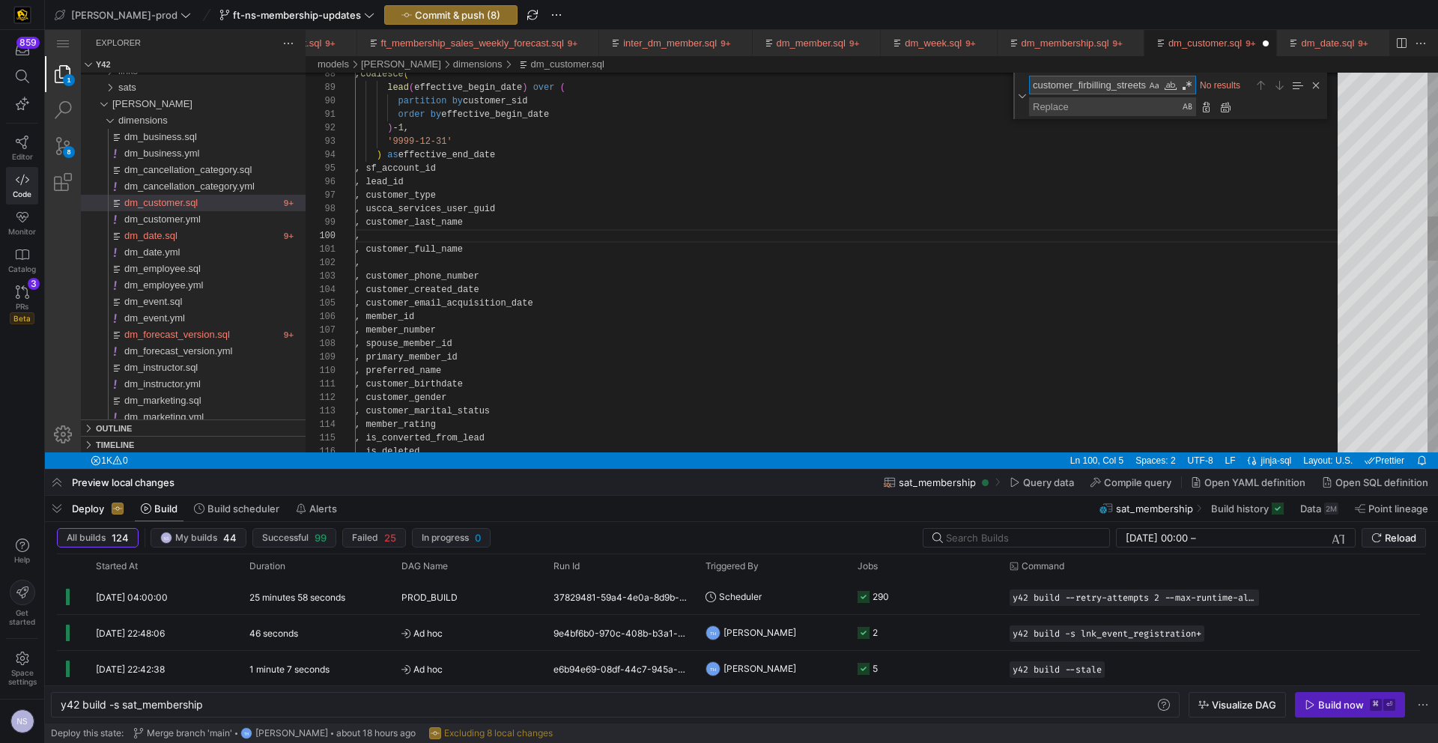
scroll to position [0, 4]
click at [1091, 85] on textarea "customer_firbilling_streetst_name" at bounding box center [1088, 84] width 116 height 17
paste textarea "billing_street"
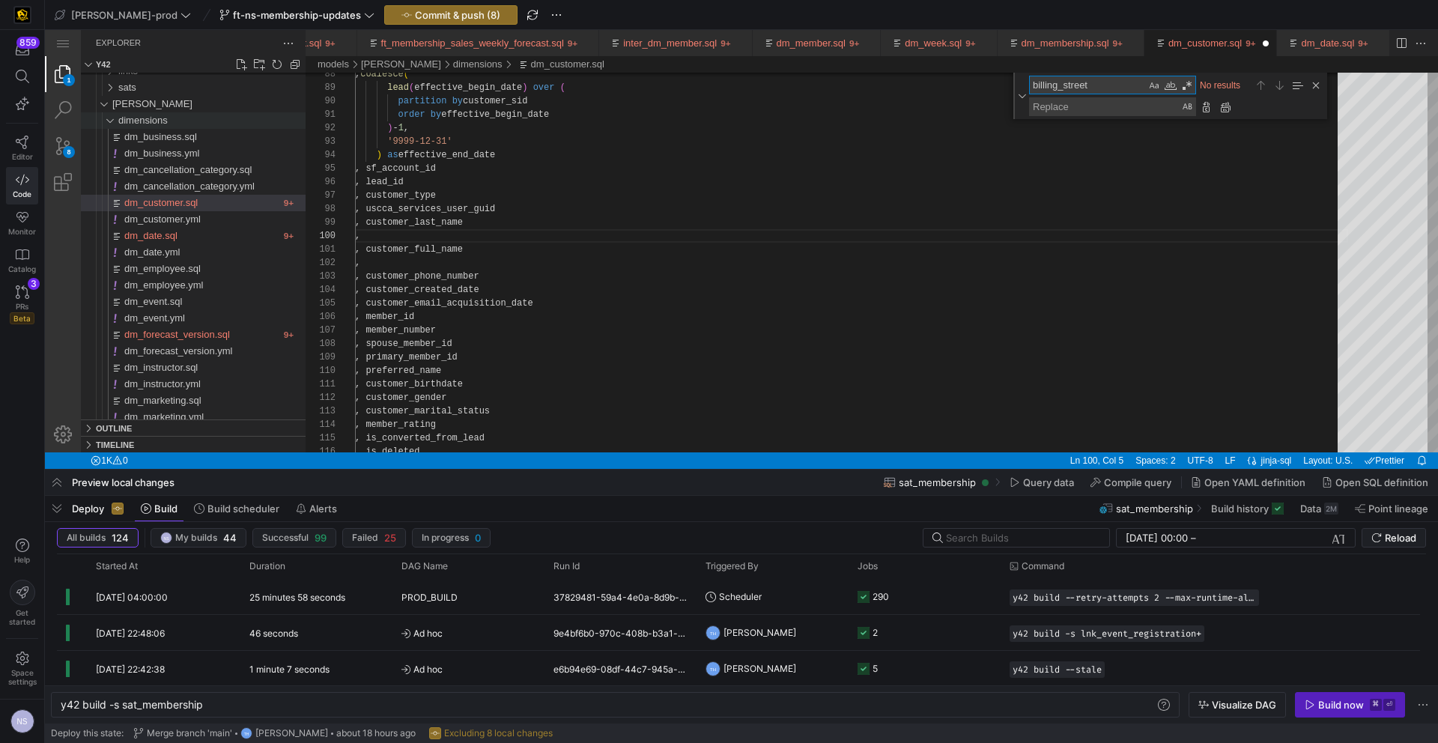
type textarea "billing_street"
click at [1060, 84] on textarea "billing_street" at bounding box center [1088, 84] width 116 height 17
paste textarea "customer_full_name"
type textarea ", customer_full_name , , customer_phone_number , customer_created_date , custom…"
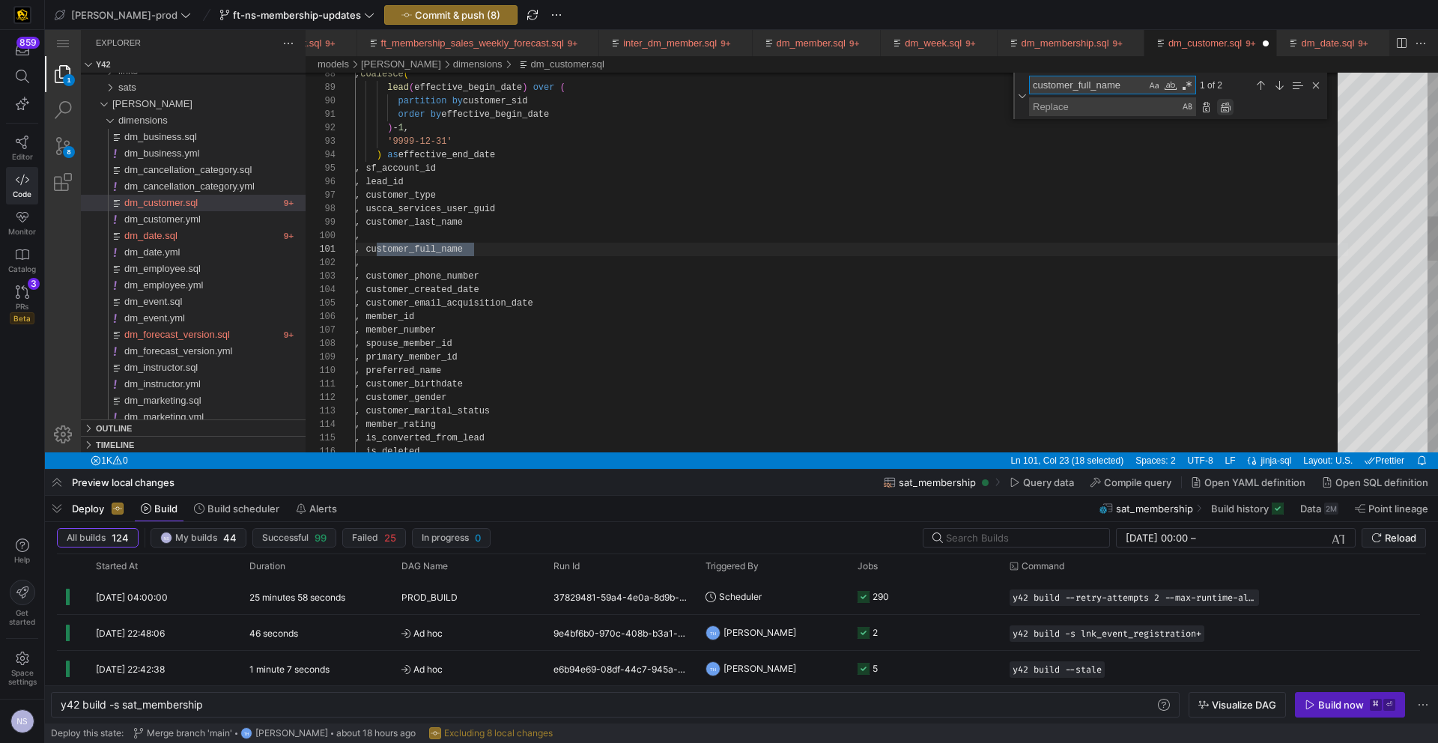
type textarea "customer_full_name"
click at [1225, 106] on div "Replace All (⌥⌘Enter)" at bounding box center [1225, 107] width 16 height 16
click at [1087, 81] on textarea "customer_full_name" at bounding box center [1088, 84] width 116 height 17
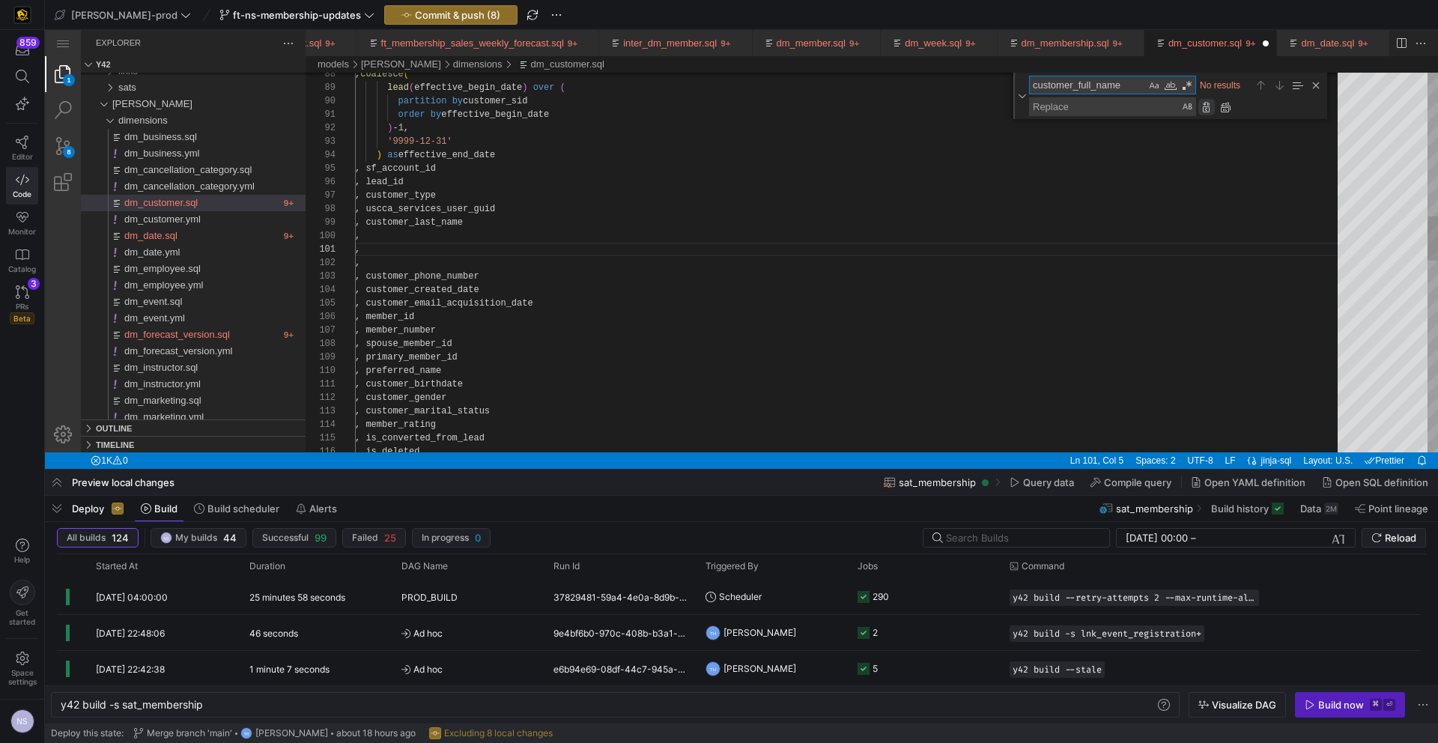
paste textarea "last"
type textarea "order by effective_begin_date ) - 1, '9999-12-31' ) as effective_end_date , sf_…"
type textarea "customer_last_name"
click at [1226, 107] on div "Replace All (⌥⌘Enter)" at bounding box center [1225, 107] width 16 height 16
click at [1077, 83] on textarea "customer_last_name" at bounding box center [1088, 84] width 116 height 17
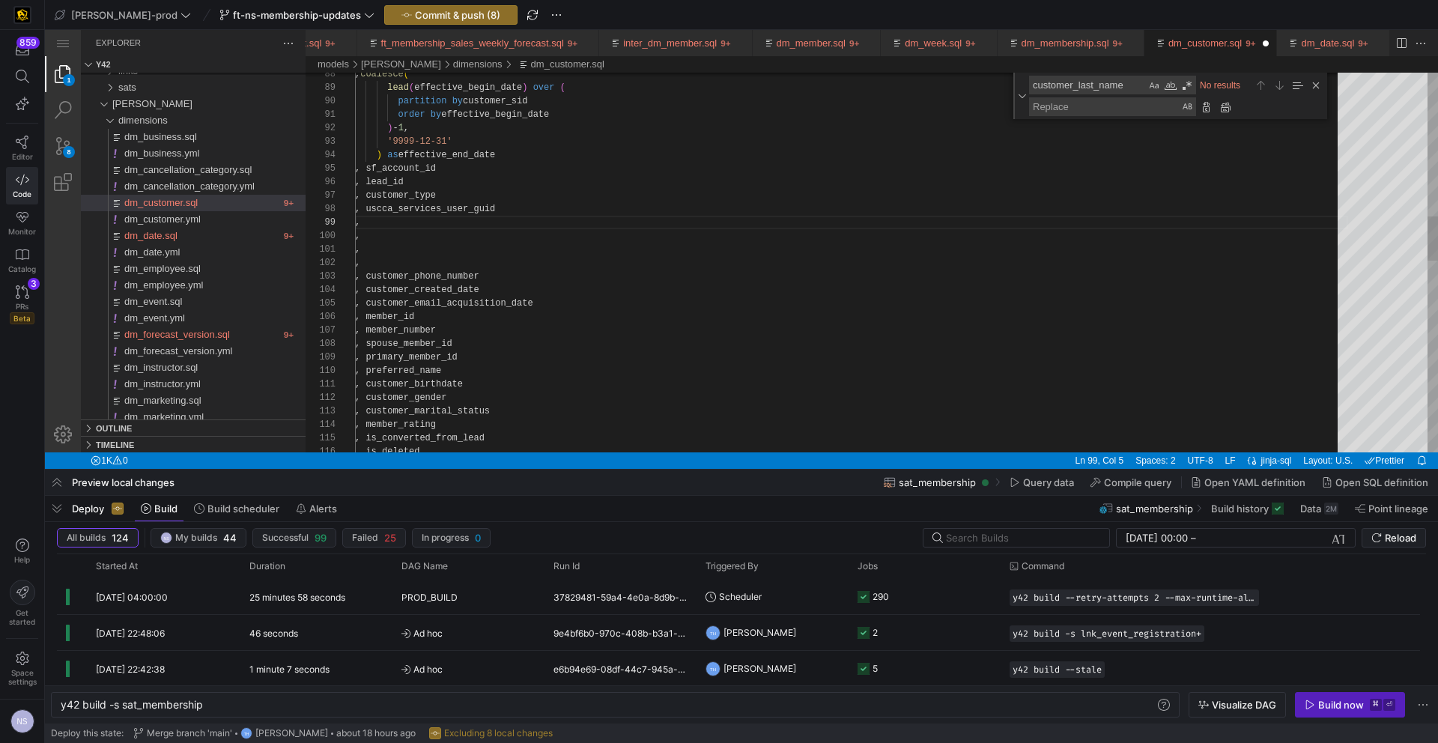
click at [1077, 83] on textarea "customer_last_name" at bounding box center [1088, 84] width 116 height 17
paste textarea "phone_number"
type textarea ", , , customer_phone_number , customer_created_date , customer_email_acquisitio…"
type textarea "customer_phone_number"
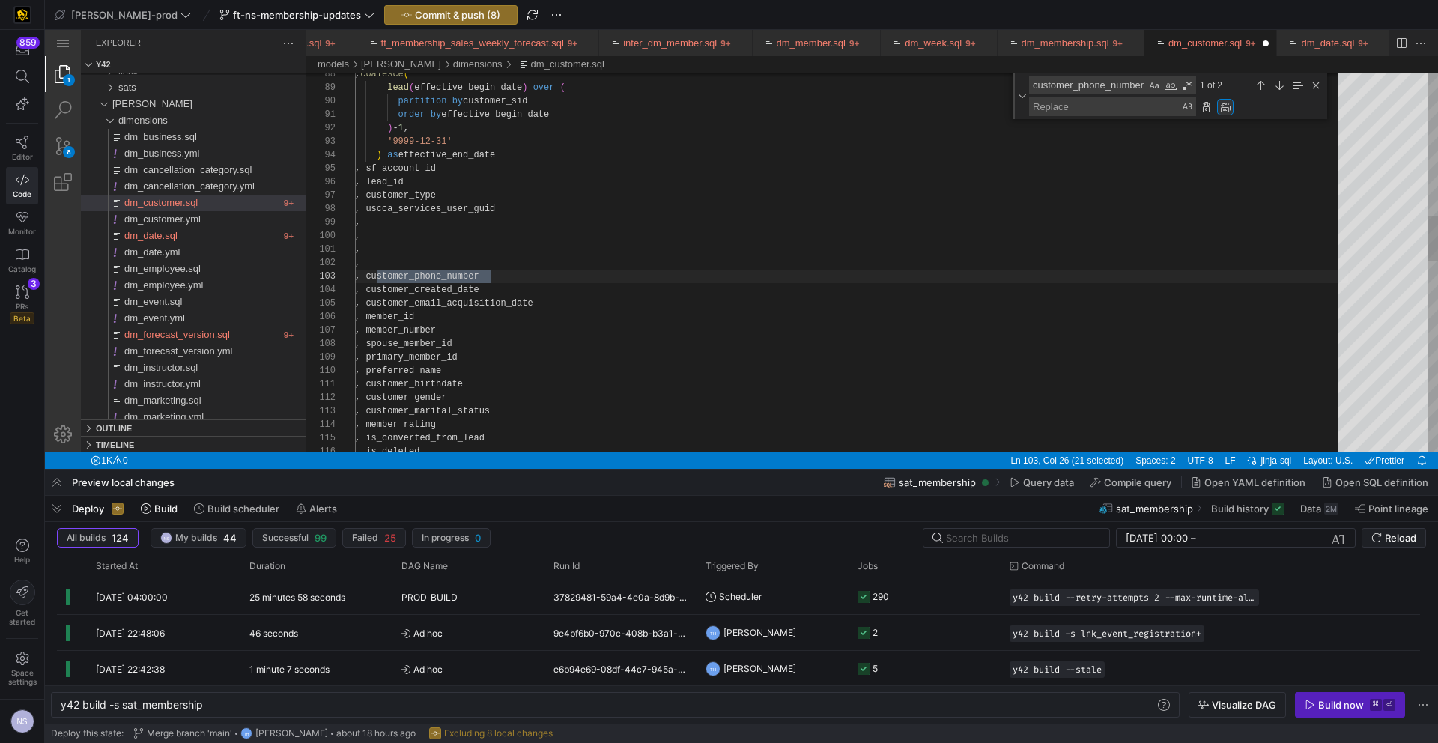
click at [1221, 109] on div "Replace All (⌥⌘Enter)" at bounding box center [1225, 107] width 16 height 16
click at [1096, 82] on textarea "customer_phone_number" at bounding box center [1088, 84] width 116 height 17
paste textarea "mailing_latitude"
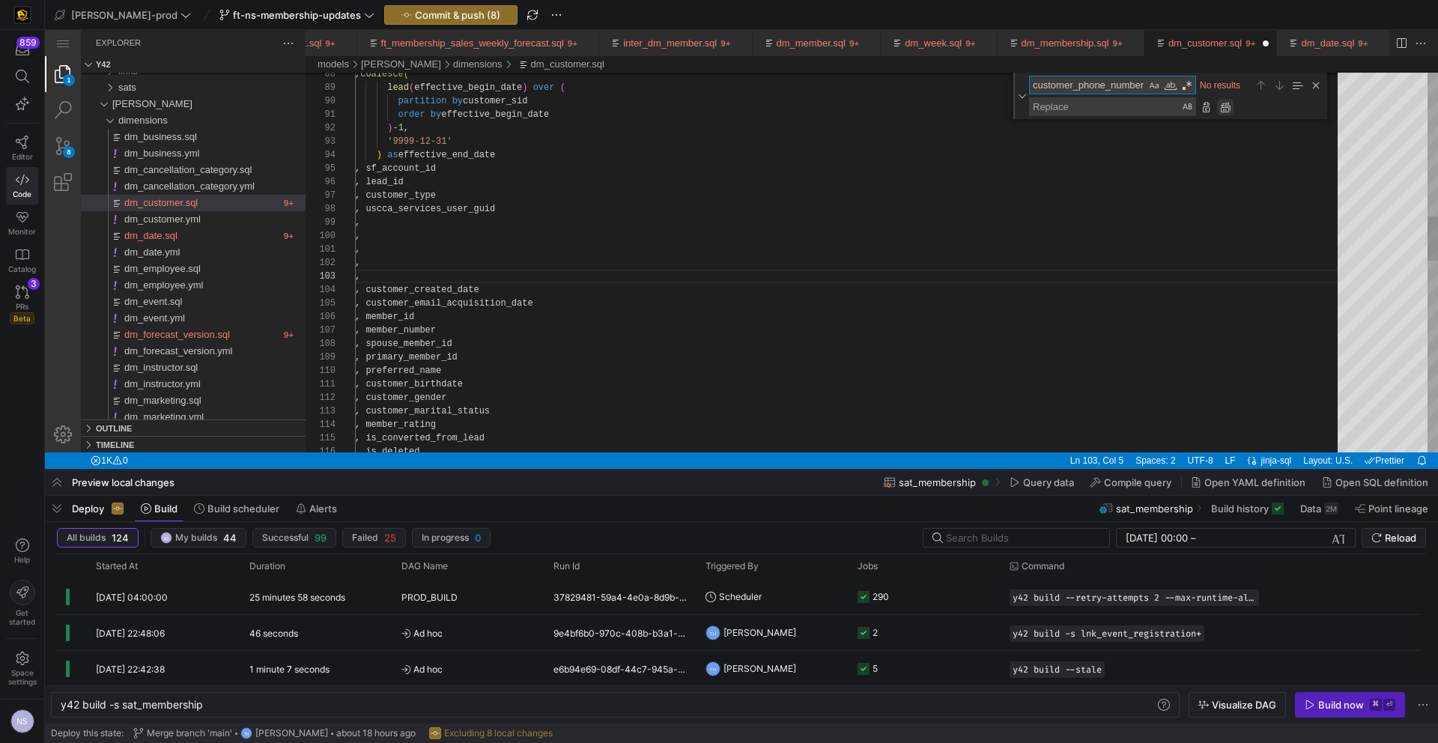
type textarea ", s.mailing_postal_code , s.mailing_country_code , s.mailing_longitude , s.mail…"
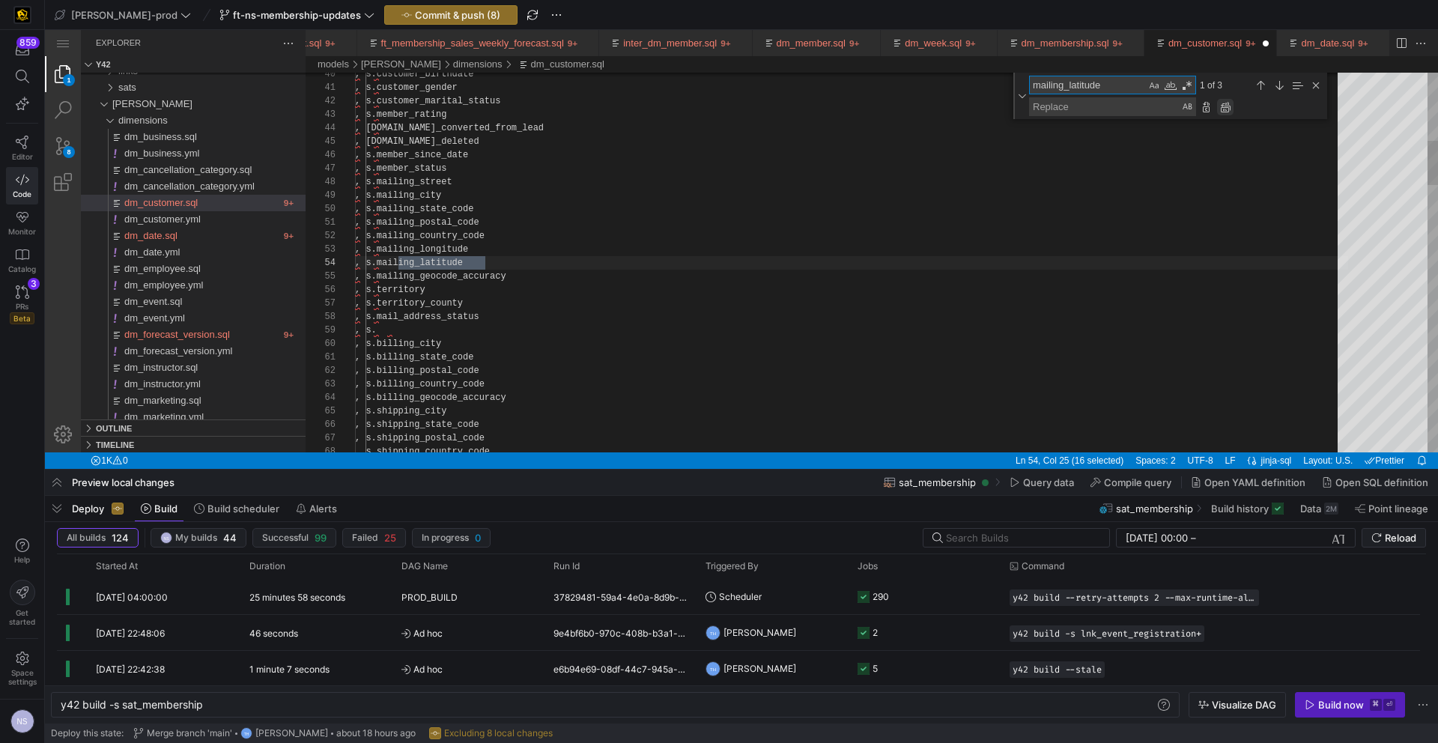
type textarea "mailing_latitude"
click at [1226, 104] on div "Replace All (⌥⌘Enter)" at bounding box center [1225, 107] width 16 height 16
type textarea ", s.mailing_postal_code , s.mailing_country_code , s.mailing_longitude , s. , s…"
click at [1071, 88] on textarea "mailing_latitude" at bounding box center [1088, 84] width 116 height 17
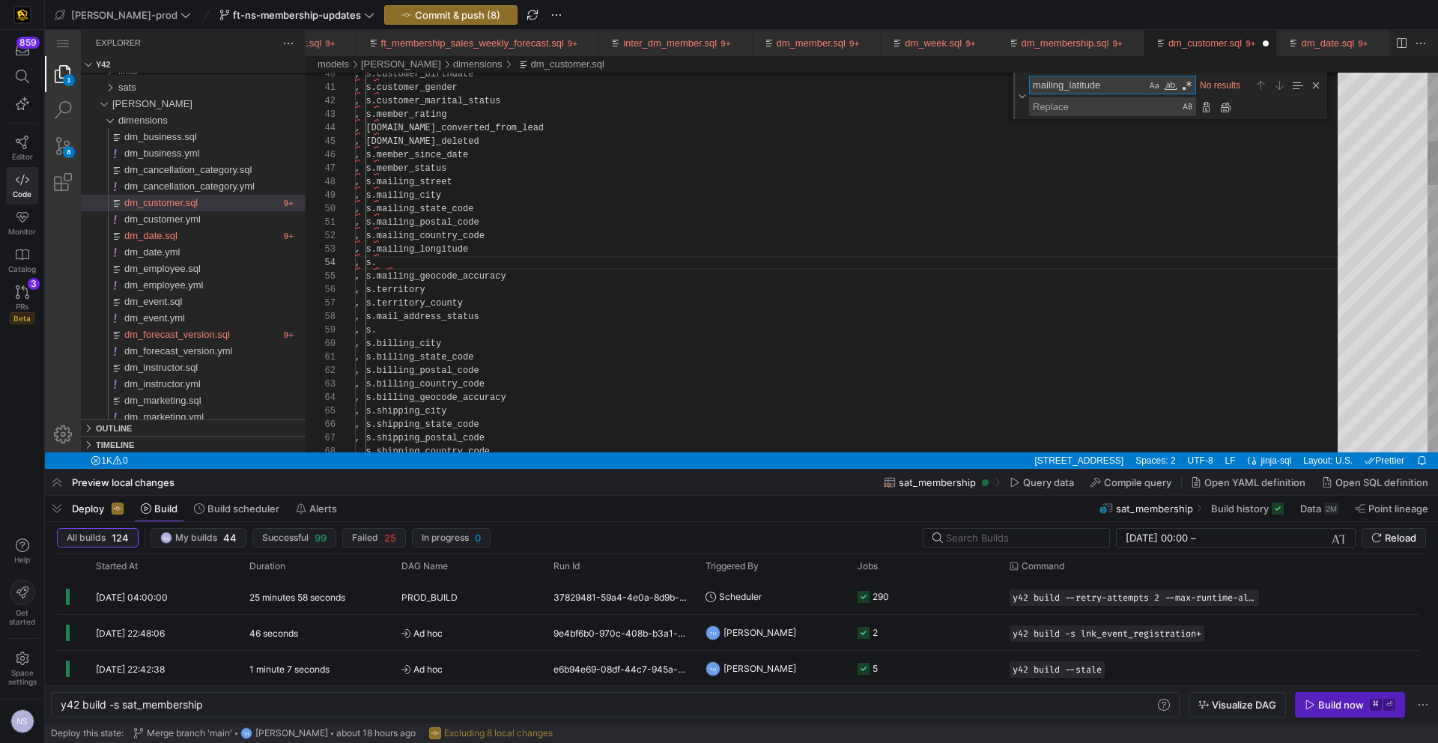
click at [1071, 88] on textarea "mailing_latitude" at bounding box center [1088, 84] width 116 height 17
paste textarea "ong"
type textarea "mailing_longitude"
click at [1216, 111] on div "dm_customer.sql, preview" at bounding box center [1214, 106] width 37 height 19
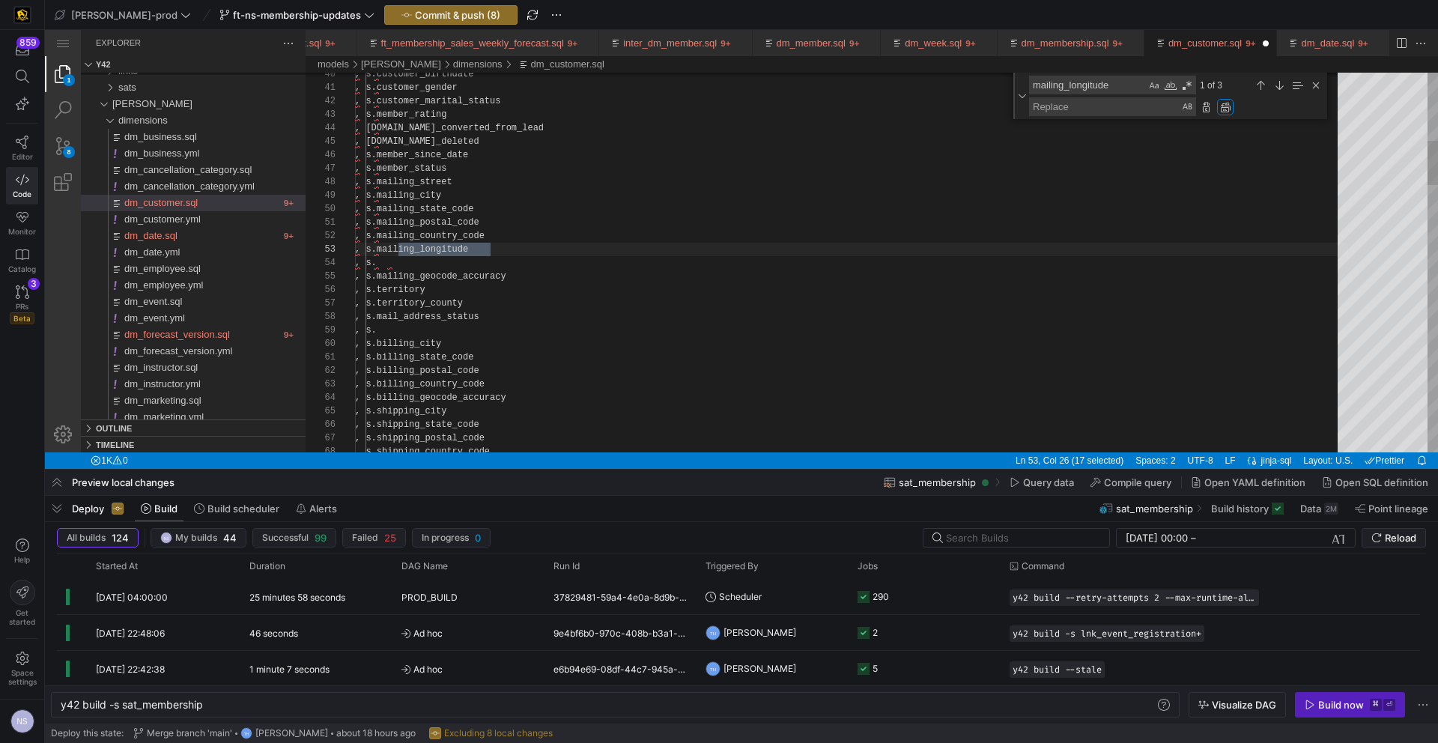
drag, startPoint x: 1220, startPoint y: 109, endPoint x: 1169, endPoint y: 133, distance: 56.0
click at [1220, 109] on div "Replace All (⌥⌘Enter)" at bounding box center [1225, 107] width 16 height 16
click at [1085, 87] on textarea "mailing_longitude" at bounding box center [1088, 84] width 116 height 17
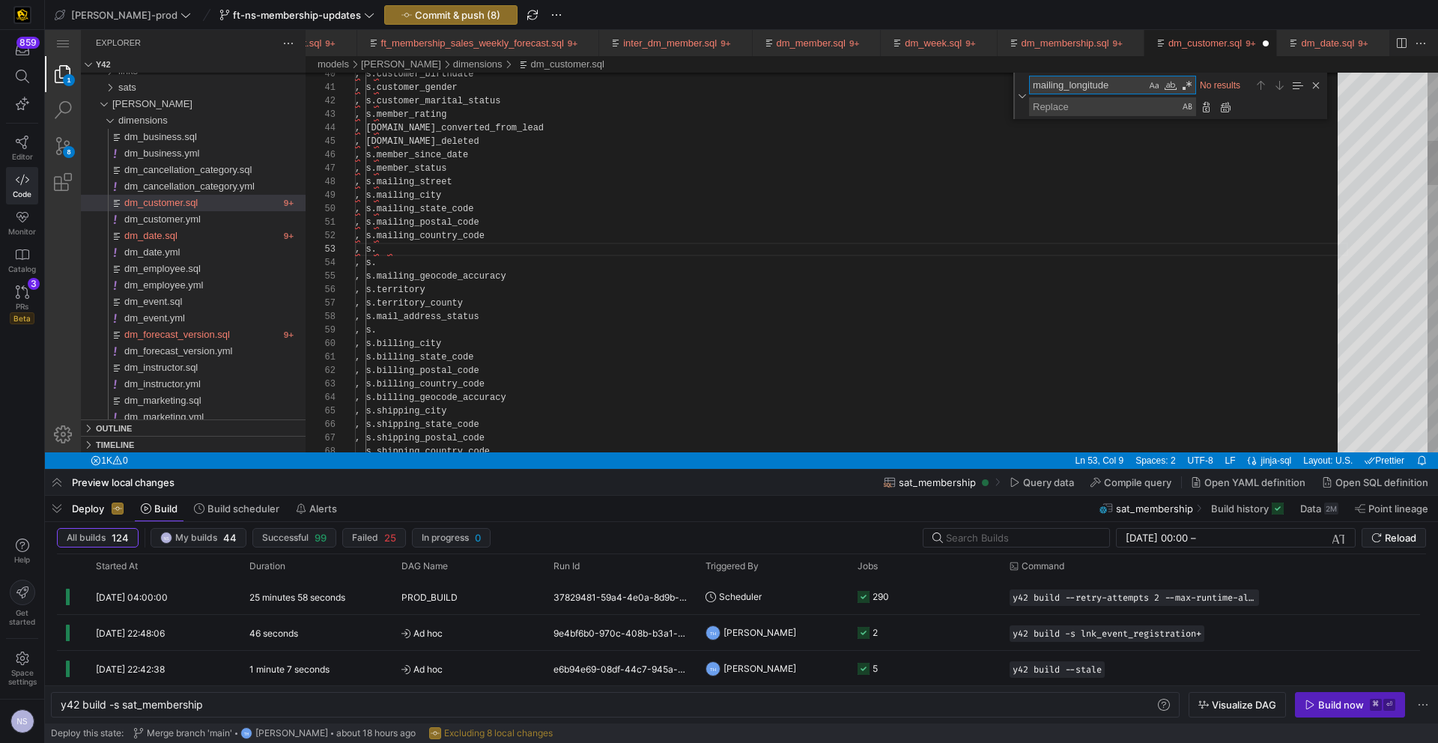
paste textarea "street"
type textarea ", s.customer_gender , s.customer_marital_status , s.member_rating , s.is_conver…"
type textarea "mailing_street"
click at [1224, 106] on div "Replace All (⌥⌘Enter)" at bounding box center [1225, 107] width 16 height 16
click at [1070, 85] on textarea "mailing_street" at bounding box center [1088, 84] width 116 height 17
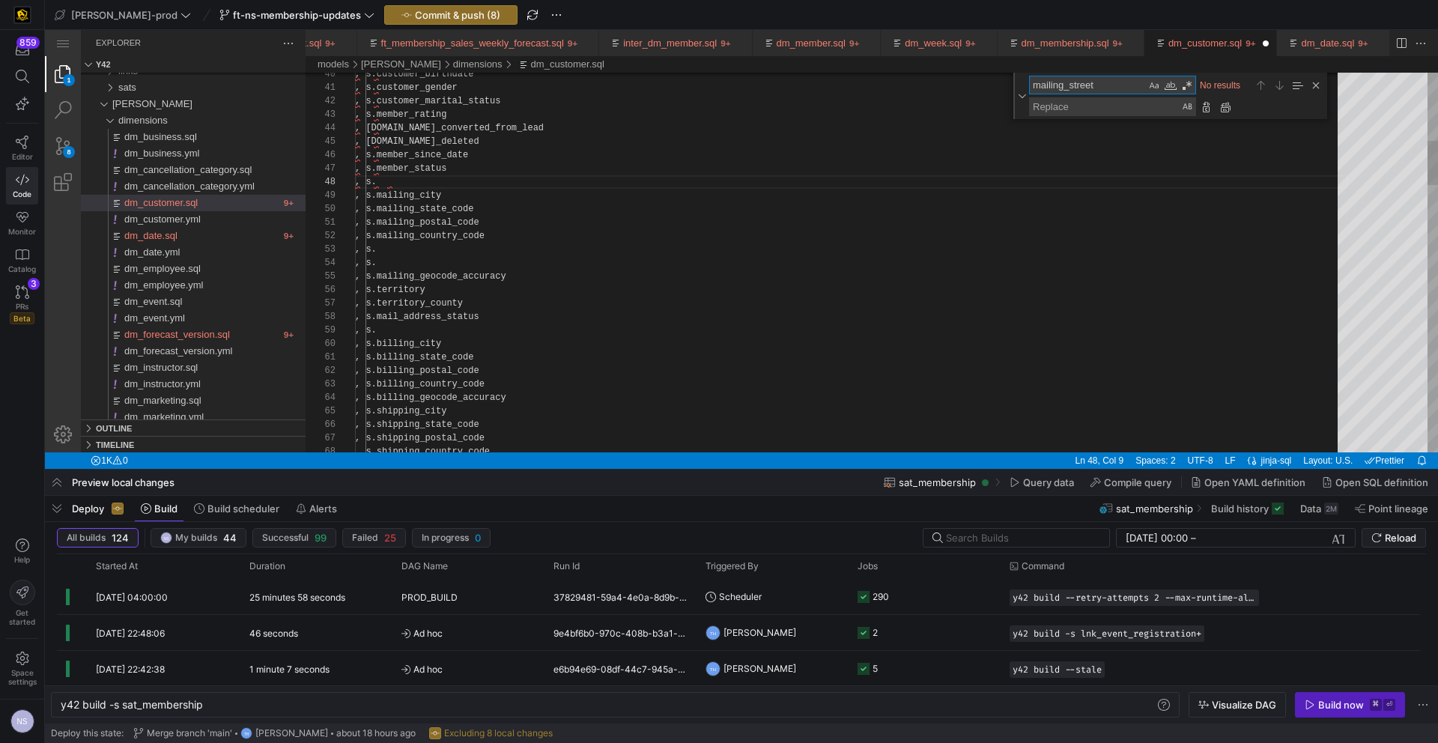
click at [1070, 85] on textarea "mailing_street" at bounding box center [1088, 84] width 116 height 17
paste textarea "preferred_name"
type textarea ", s.customer_type , s.uscca_services_user_guid , s.customer_created_date , s.cu…"
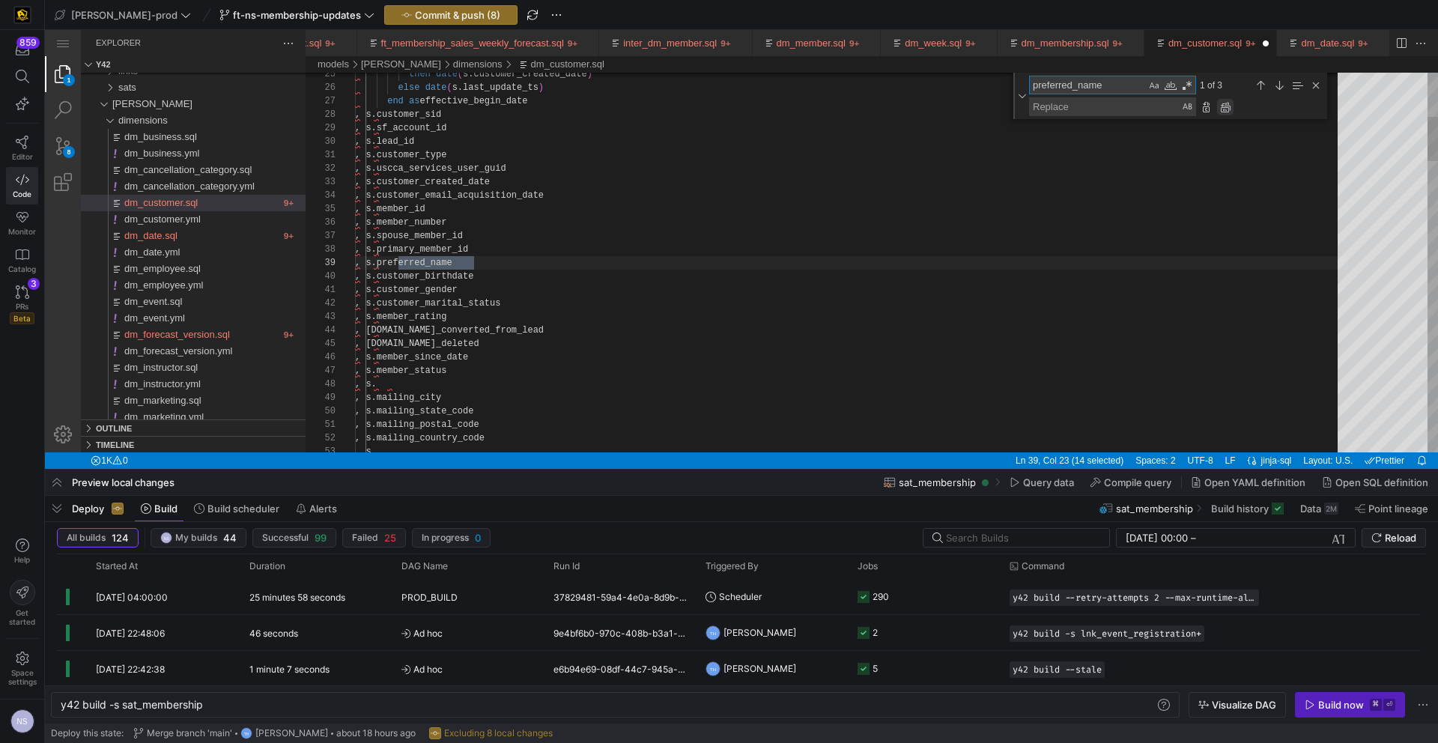
type textarea "preferred_name"
click at [1229, 109] on div "Replace All (⌥⌘Enter)" at bounding box center [1225, 107] width 16 height 16
click at [1053, 92] on textarea "preferred_name" at bounding box center [1088, 84] width 116 height 17
click at [1053, 91] on textarea "preferred_name" at bounding box center [1088, 84] width 116 height 17
paste textarea "shipping_latitud"
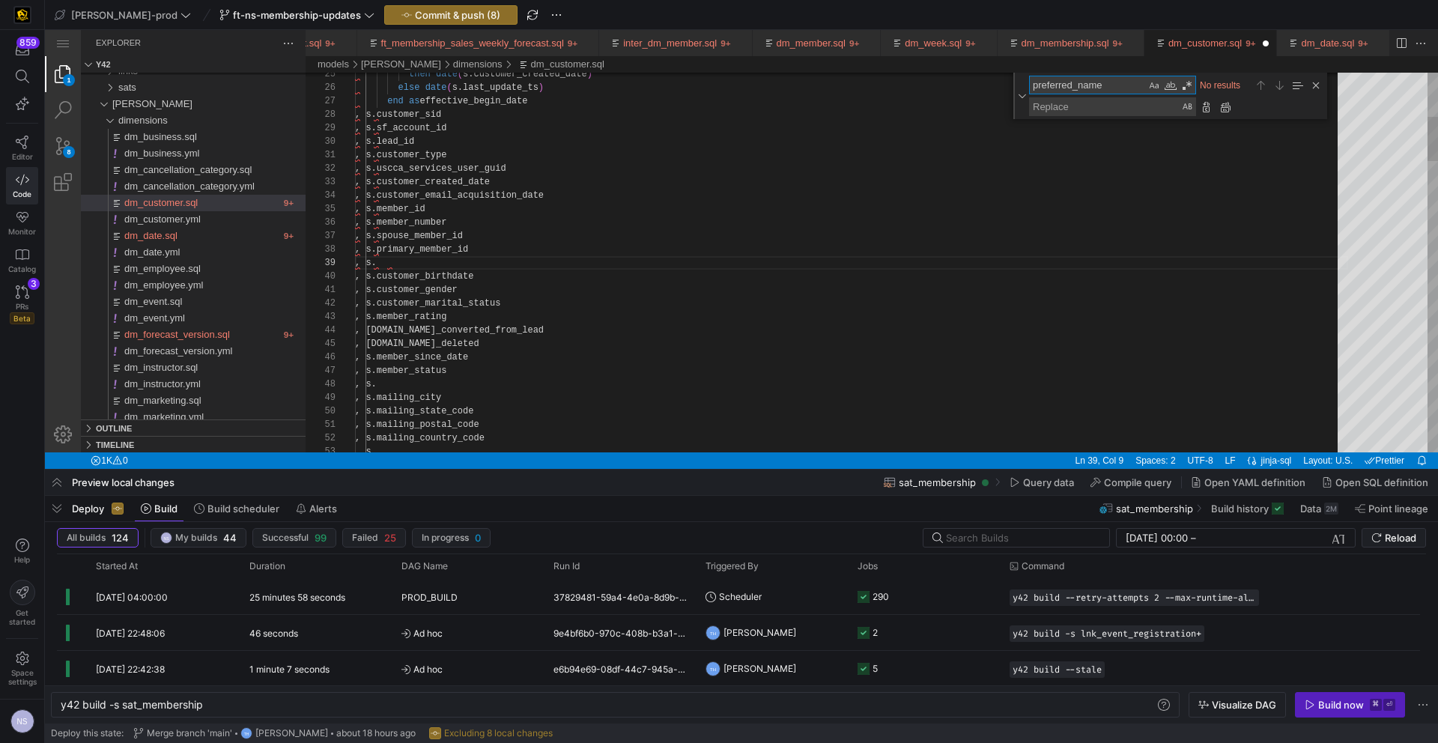
type textarea ", shipping_postal_code , shipping_country_code , shipping_longitude , shipping_…"
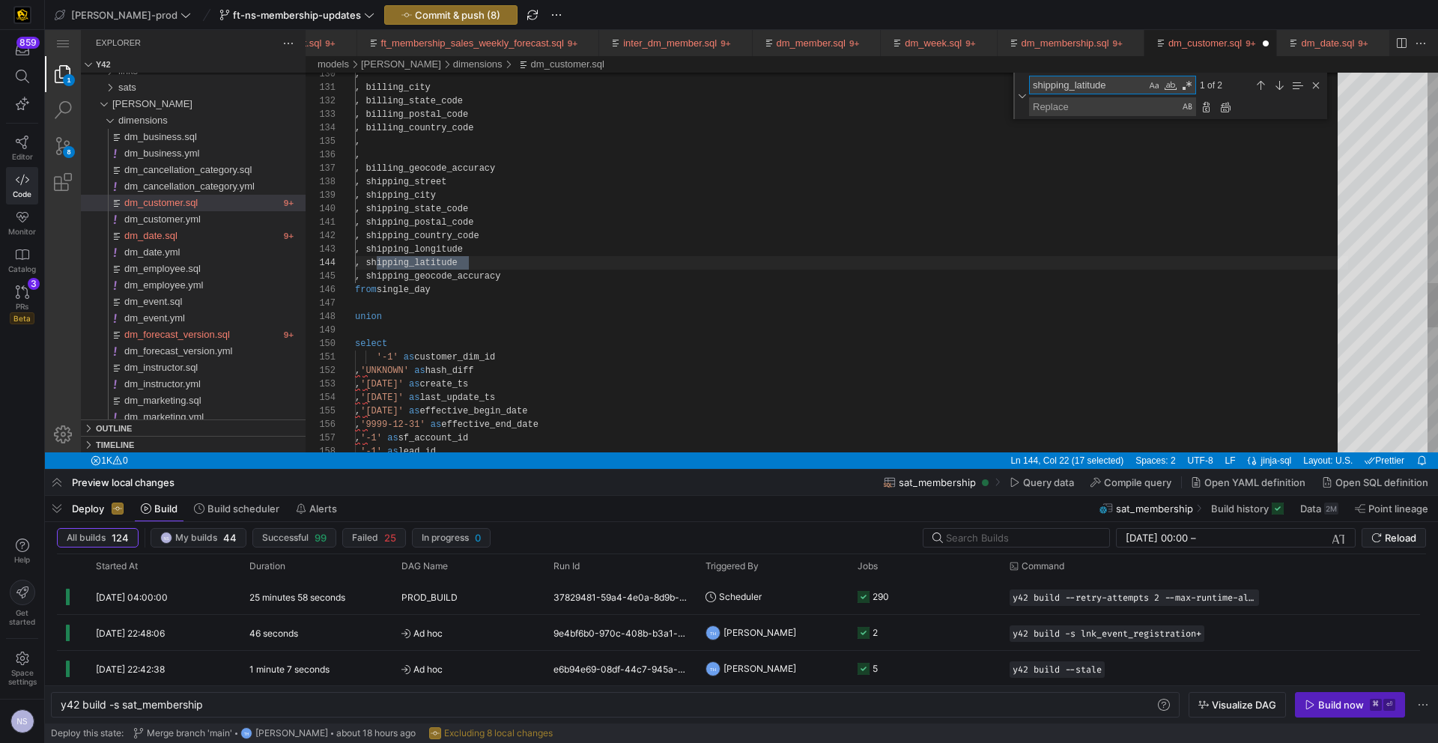
scroll to position [135, 114]
type textarea "shipping_latitude"
click at [1226, 109] on div "Replace All (⌥⌘Enter)" at bounding box center [1225, 107] width 16 height 16
type textarea ", shipping_postal_code , shipping_country_code , shipping_longitude , , shippin…"
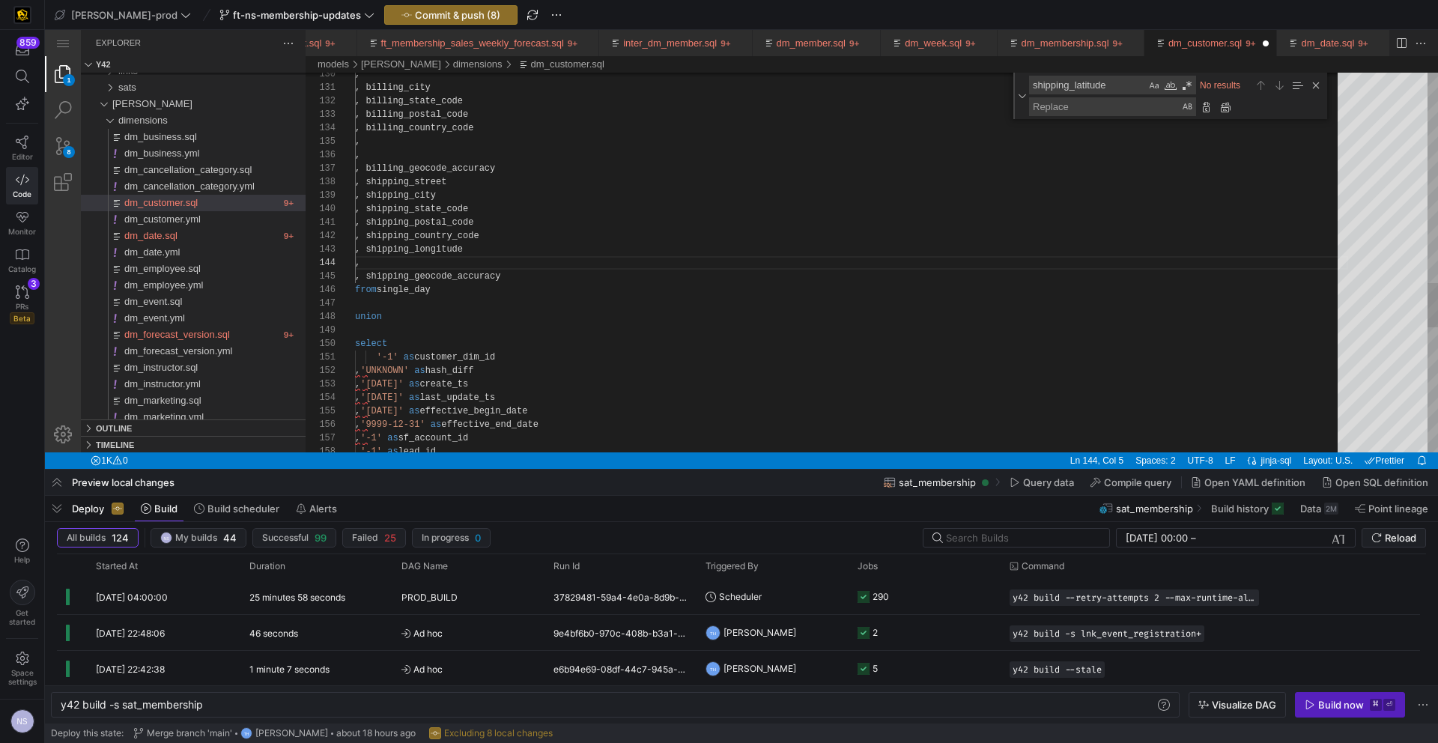
click at [1091, 83] on textarea "shipping_latitude" at bounding box center [1088, 84] width 116 height 17
paste textarea "ong"
type textarea "shipping_longitude"
click at [1228, 108] on div "Replace All (⌥⌘Enter)" at bounding box center [1225, 107] width 16 height 16
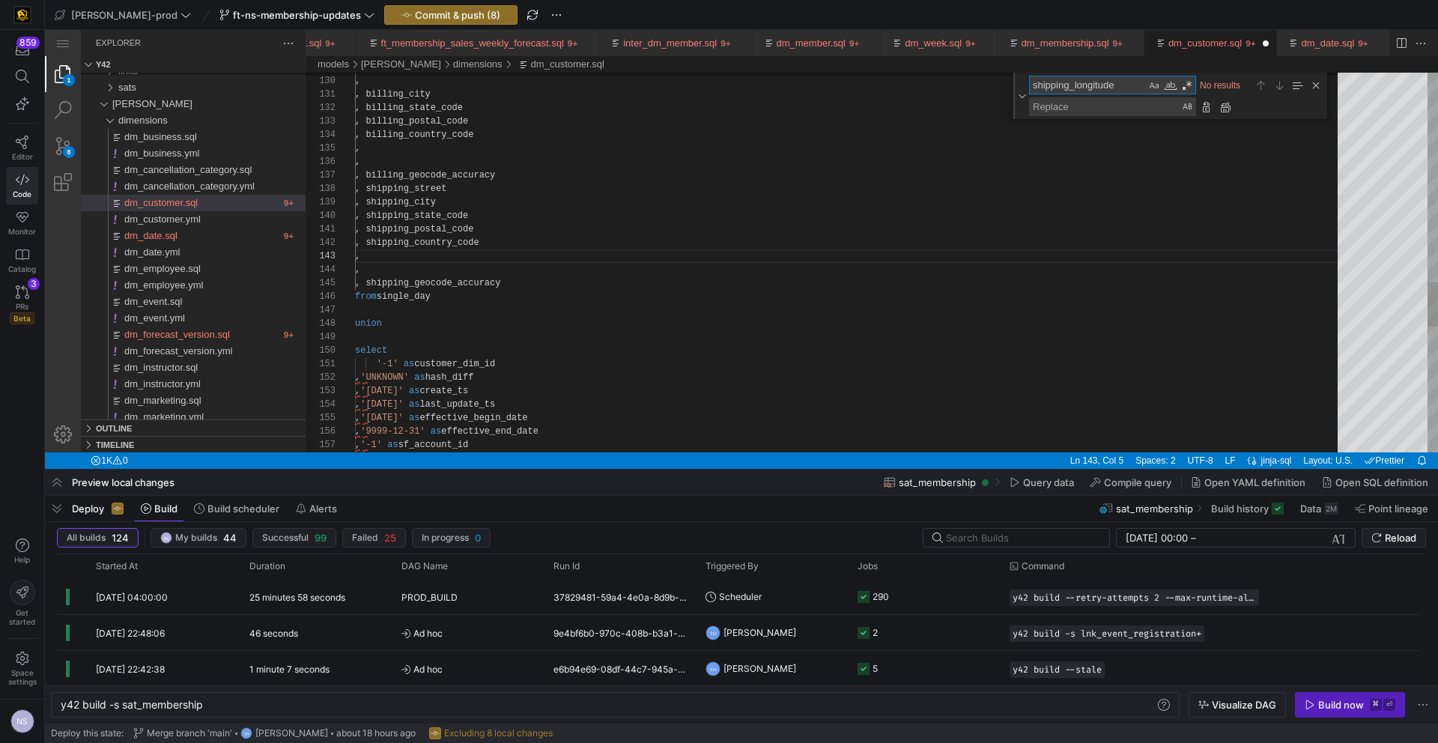
click at [1085, 85] on textarea "shipping_longitude" at bounding box center [1088, 84] width 116 height 17
paste textarea "street"
type textarea ", billing_city , billing_state_code , billing_postal_code , billing_country_cod…"
type textarea "shipping_street"
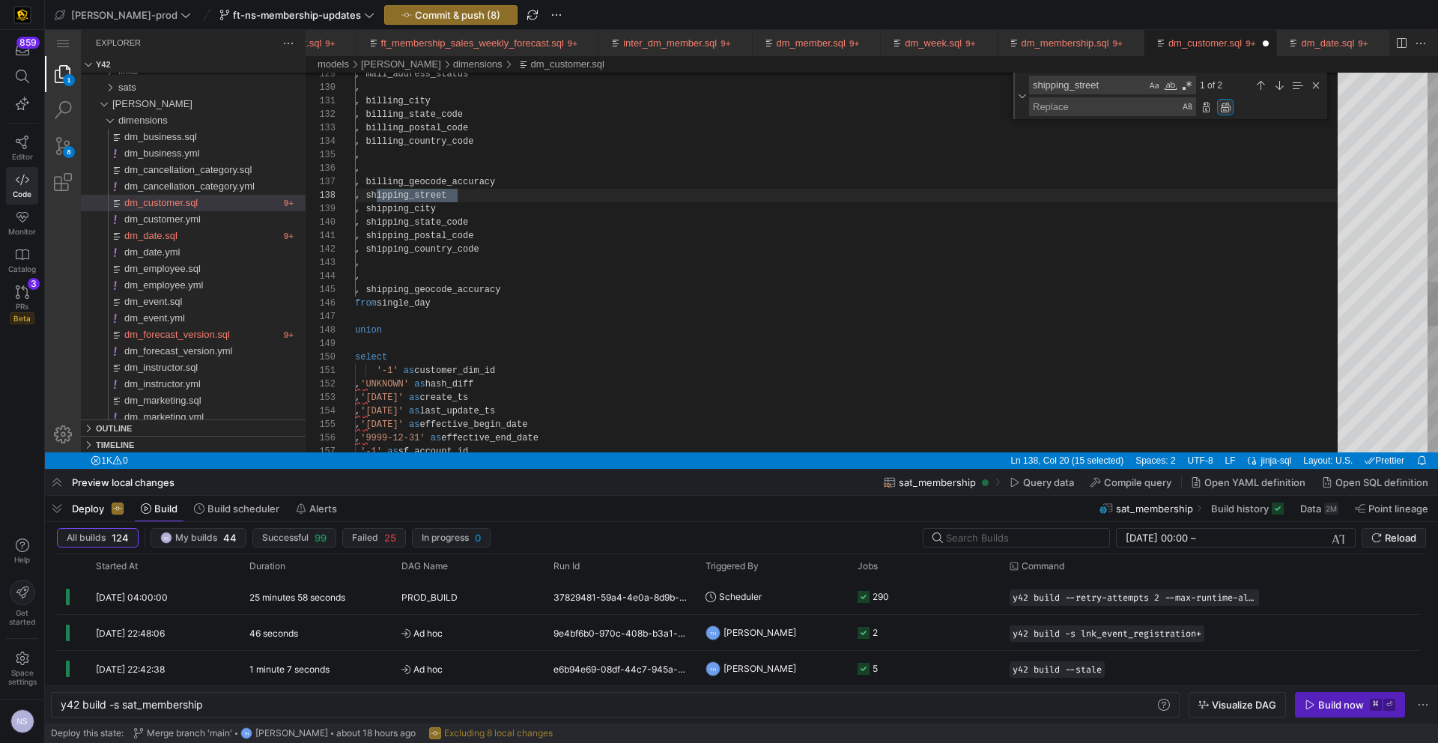
click at [1223, 105] on div "Replace All (⌥⌘Enter)" at bounding box center [1225, 107] width 16 height 16
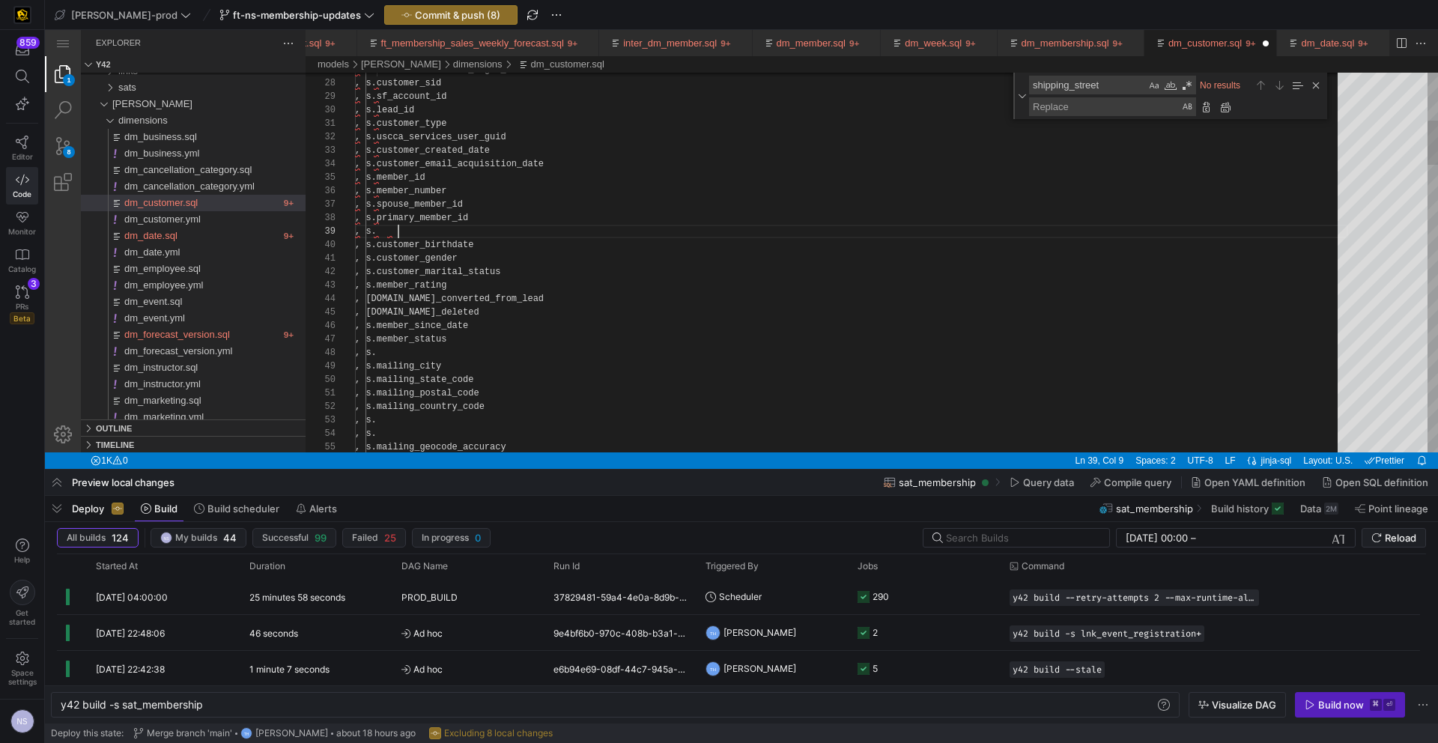
scroll to position [108, 0]
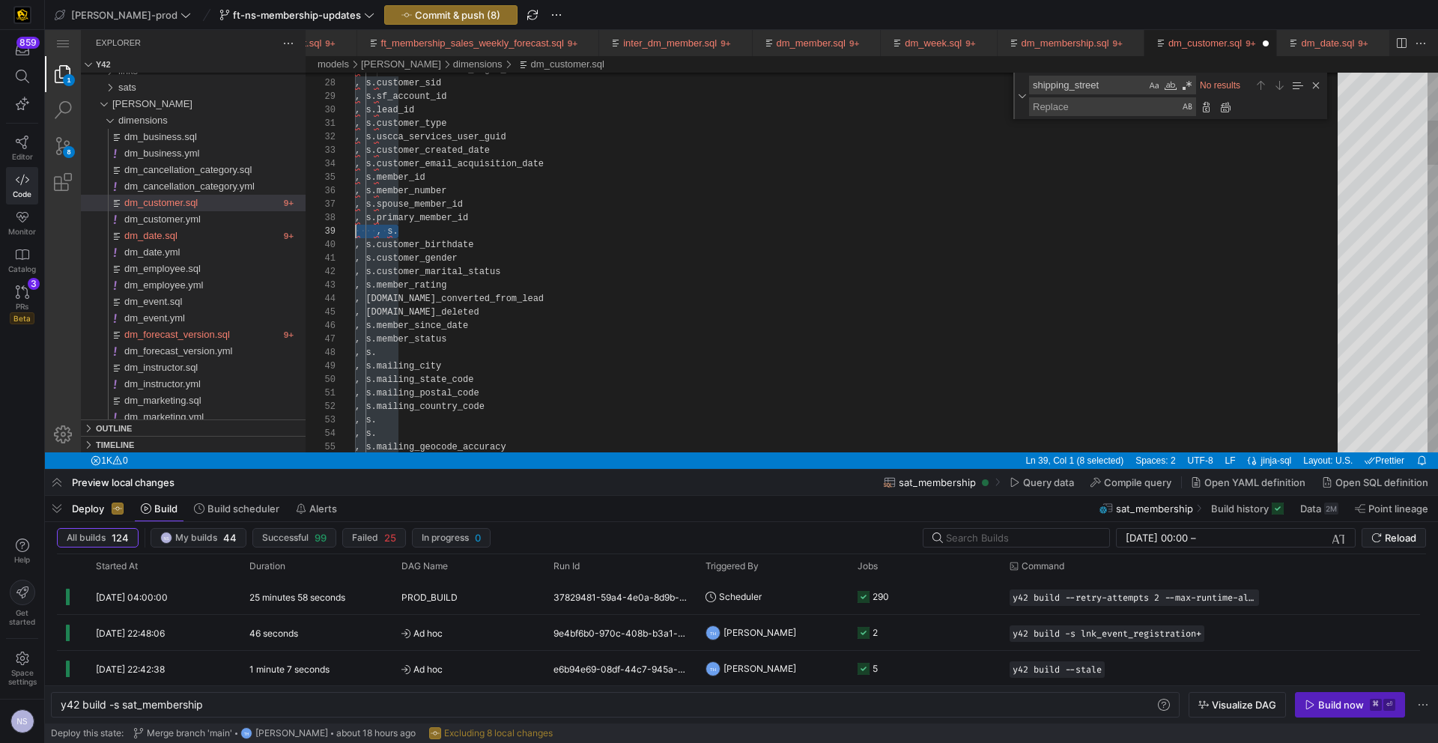
drag, startPoint x: 415, startPoint y: 231, endPoint x: 306, endPoint y: 231, distance: 109.4
drag, startPoint x: 424, startPoint y: 342, endPoint x: 261, endPoint y: 344, distance: 162.6
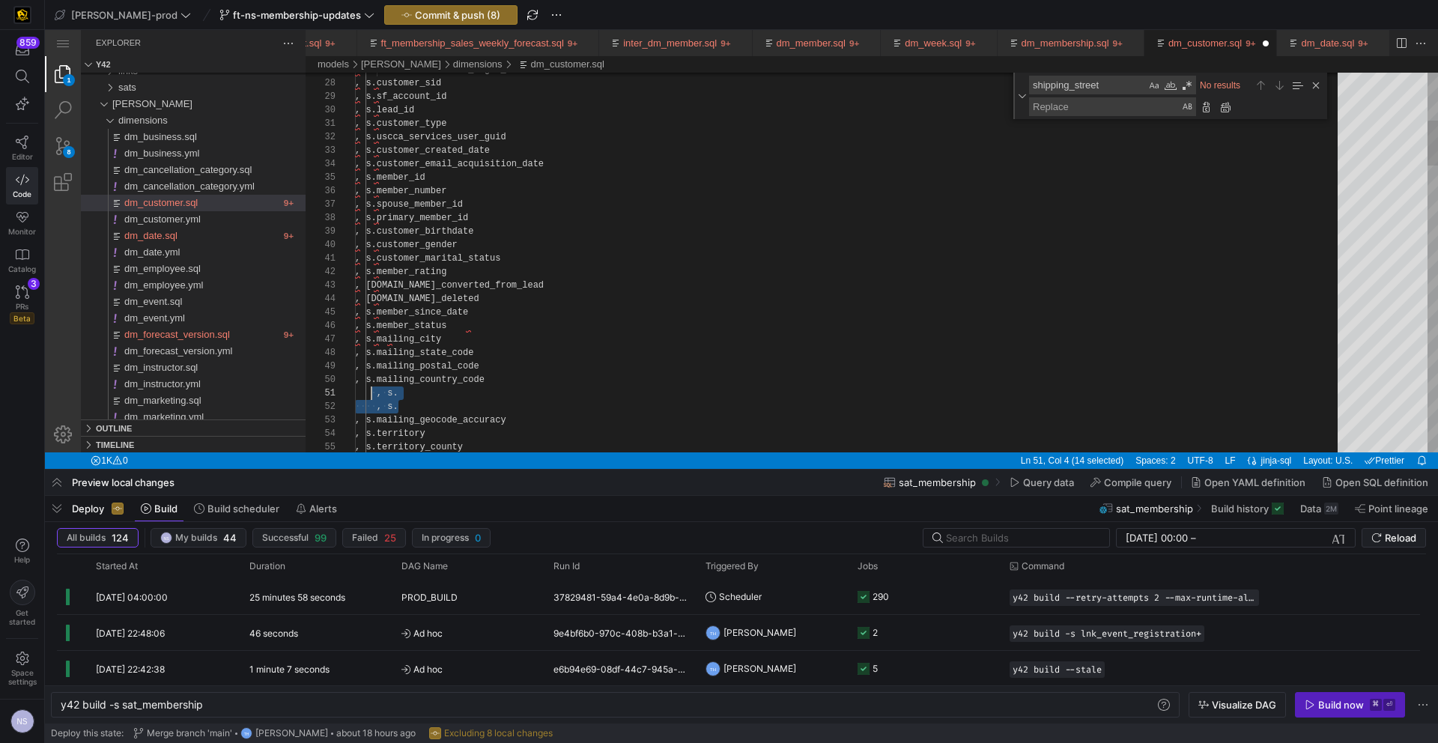
scroll to position [0, 0]
drag, startPoint x: 413, startPoint y: 403, endPoint x: 507, endPoint y: 379, distance: 97.4
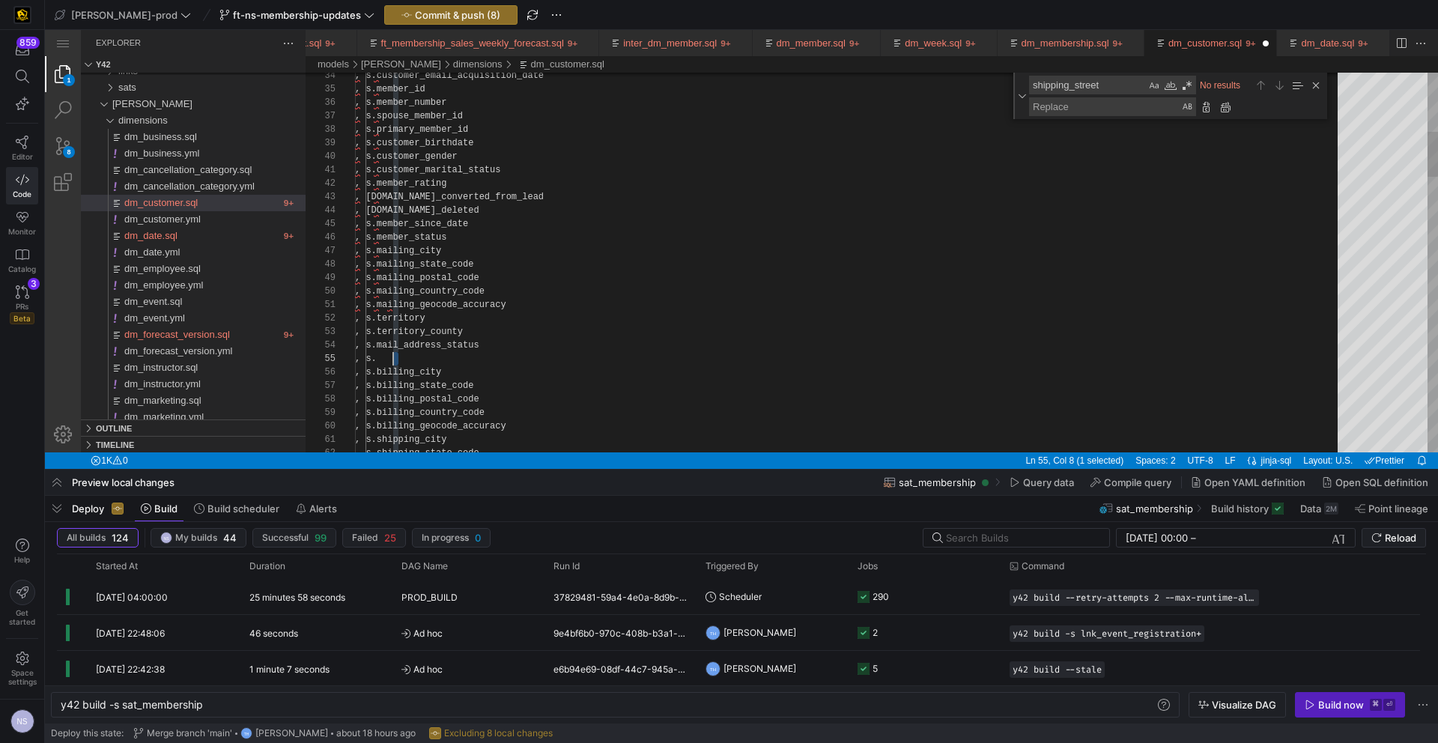
scroll to position [40, 0]
drag, startPoint x: 415, startPoint y: 354, endPoint x: 333, endPoint y: 351, distance: 81.7
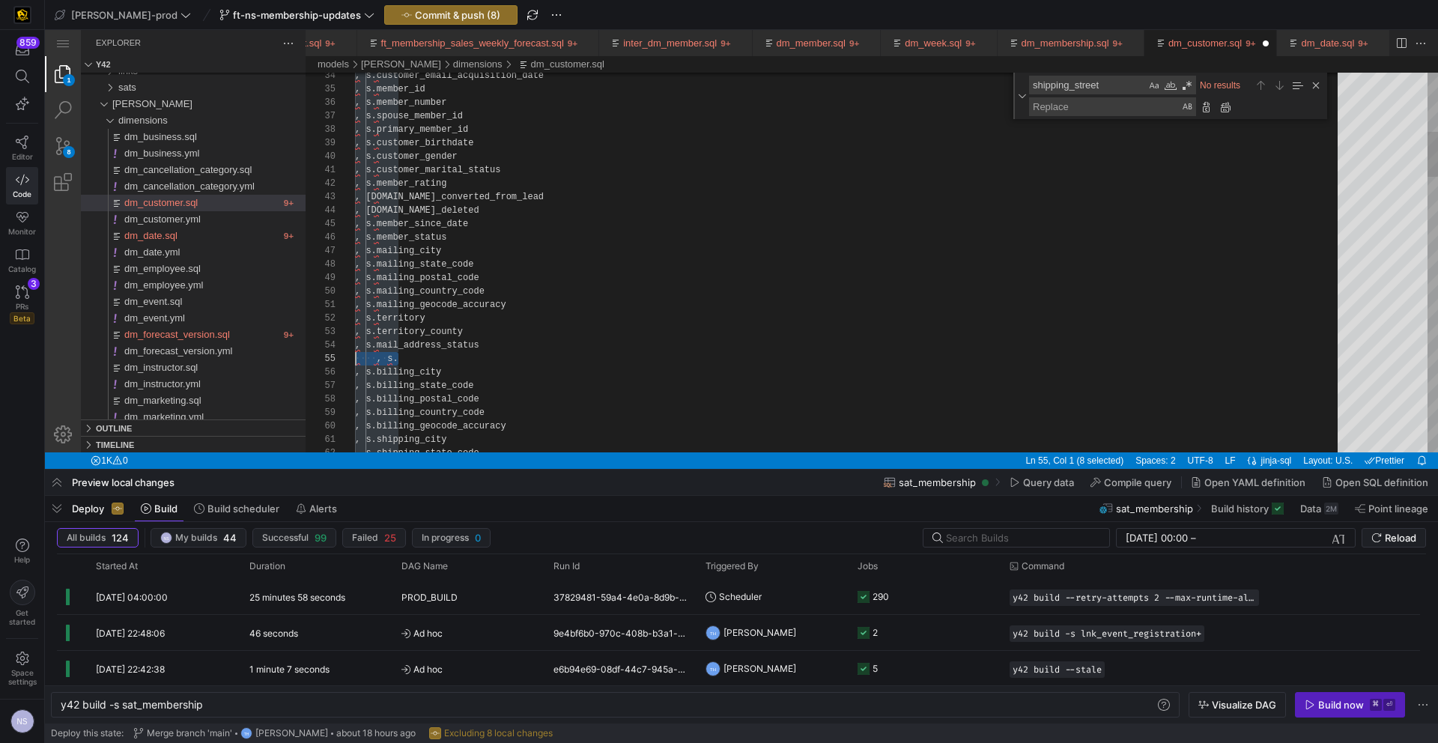
drag, startPoint x: 426, startPoint y: 361, endPoint x: 342, endPoint y: 360, distance: 83.9
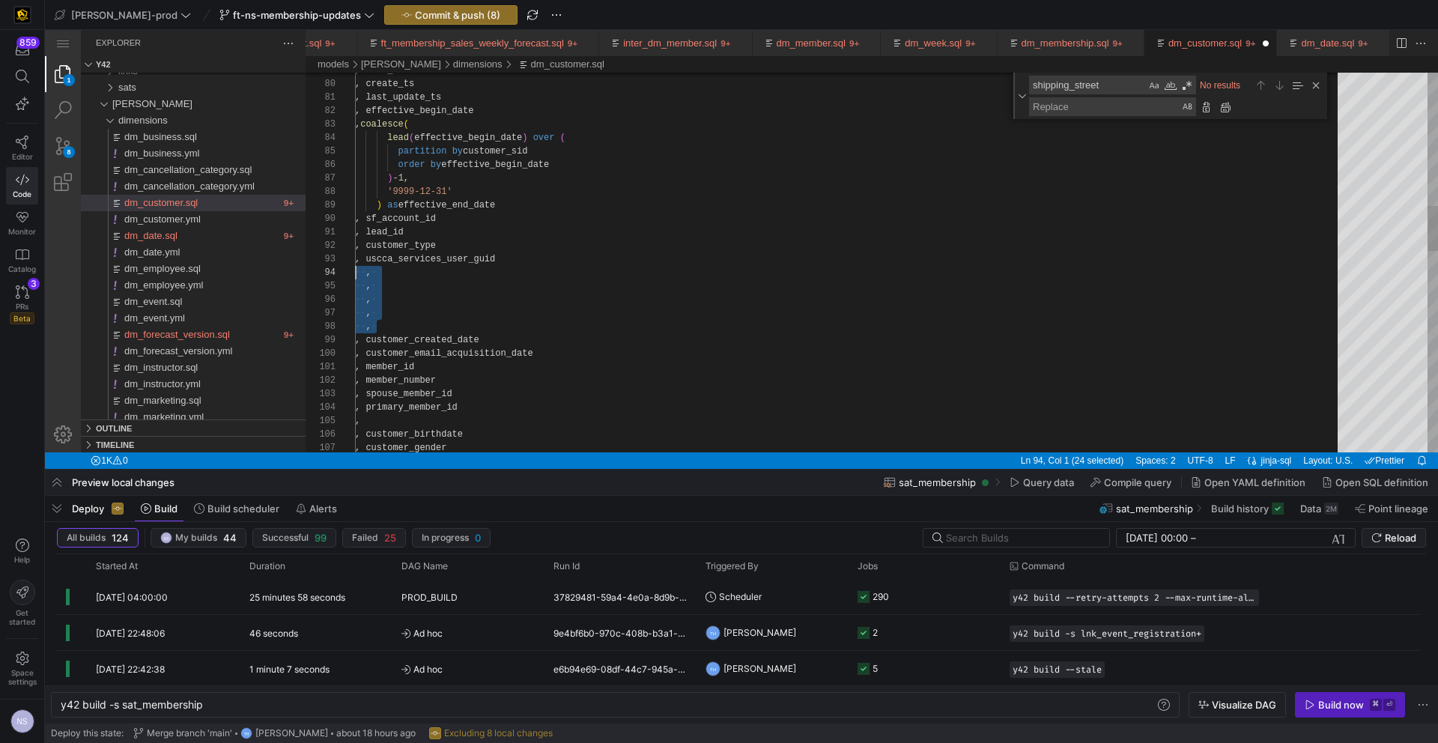
scroll to position [40, 0]
drag, startPoint x: 402, startPoint y: 326, endPoint x: 336, endPoint y: 278, distance: 80.9
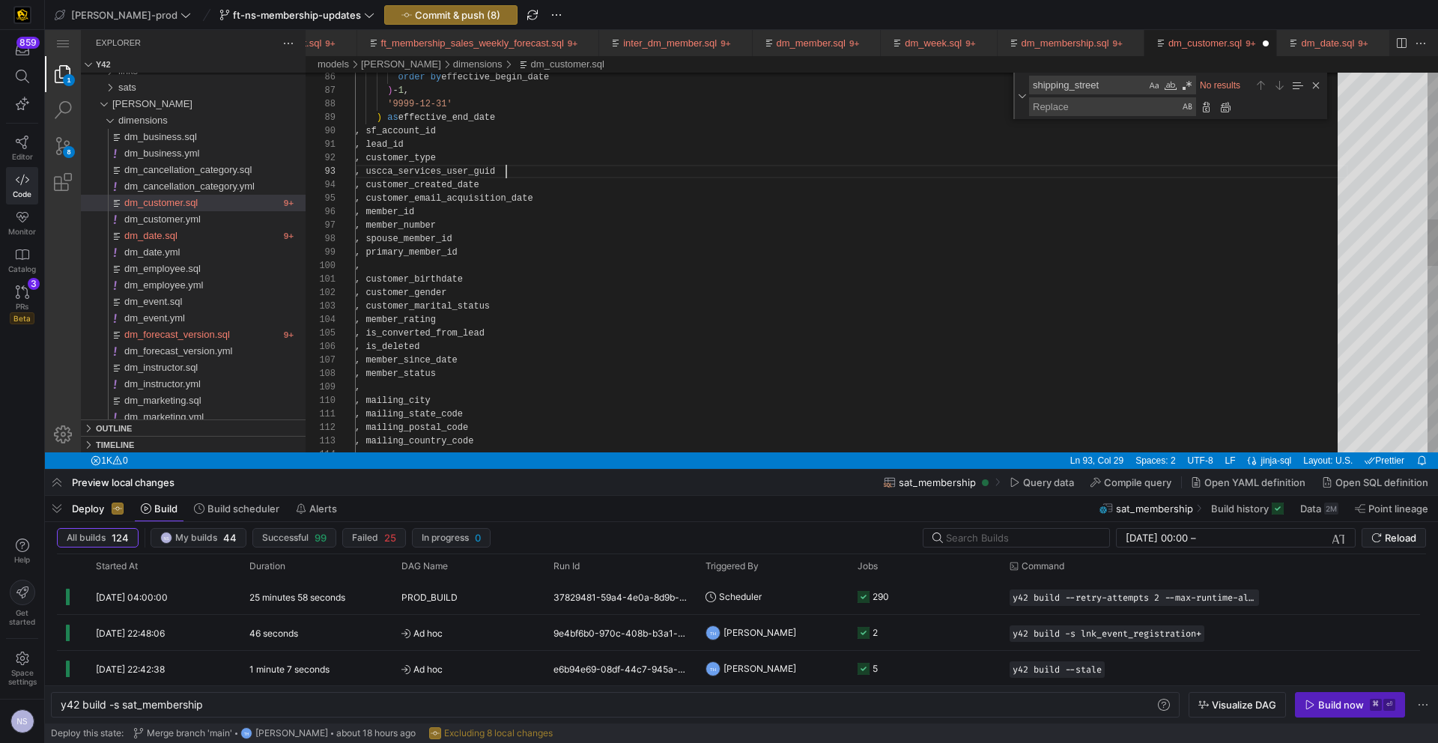
scroll to position [121, 0]
drag, startPoint x: 396, startPoint y: 264, endPoint x: 361, endPoint y: 271, distance: 35.3
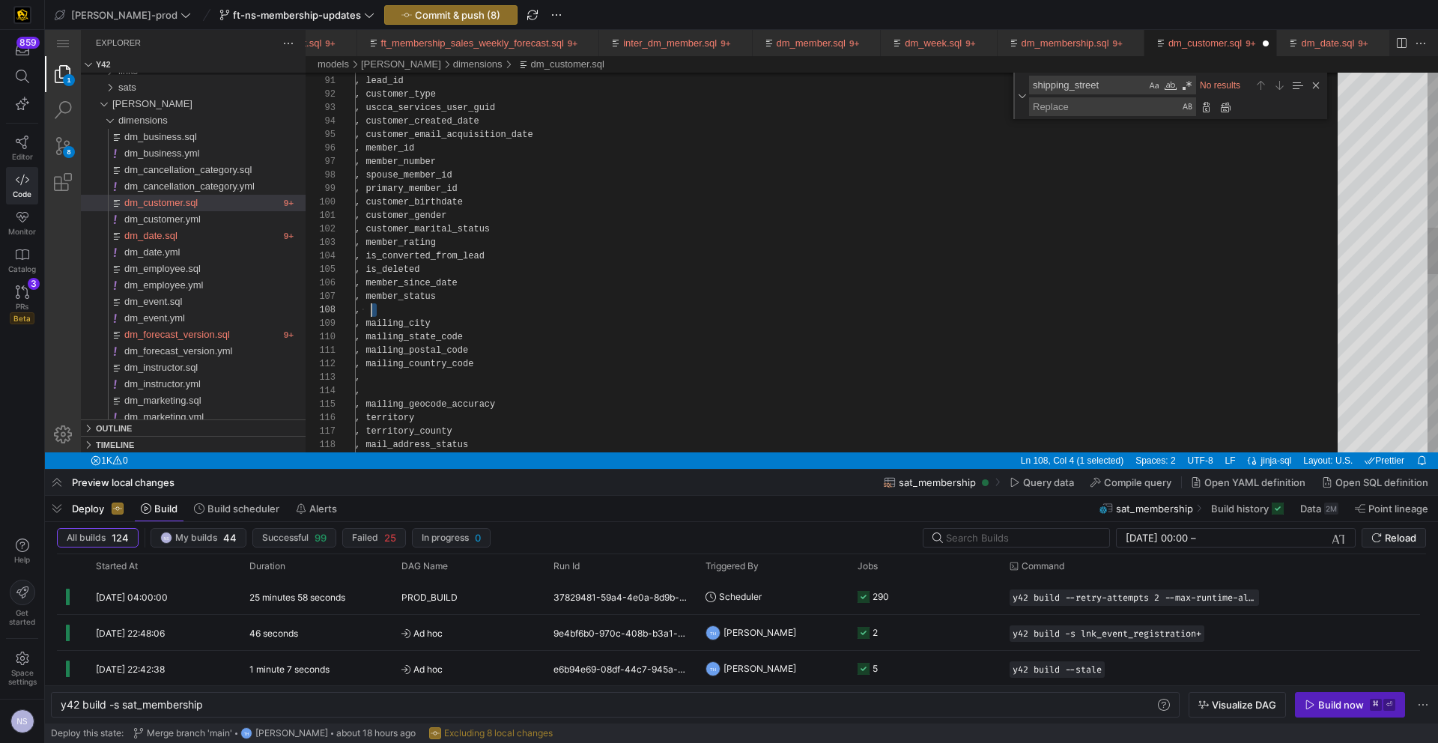
scroll to position [94, 0]
drag, startPoint x: 388, startPoint y: 309, endPoint x: 336, endPoint y: 306, distance: 51.8
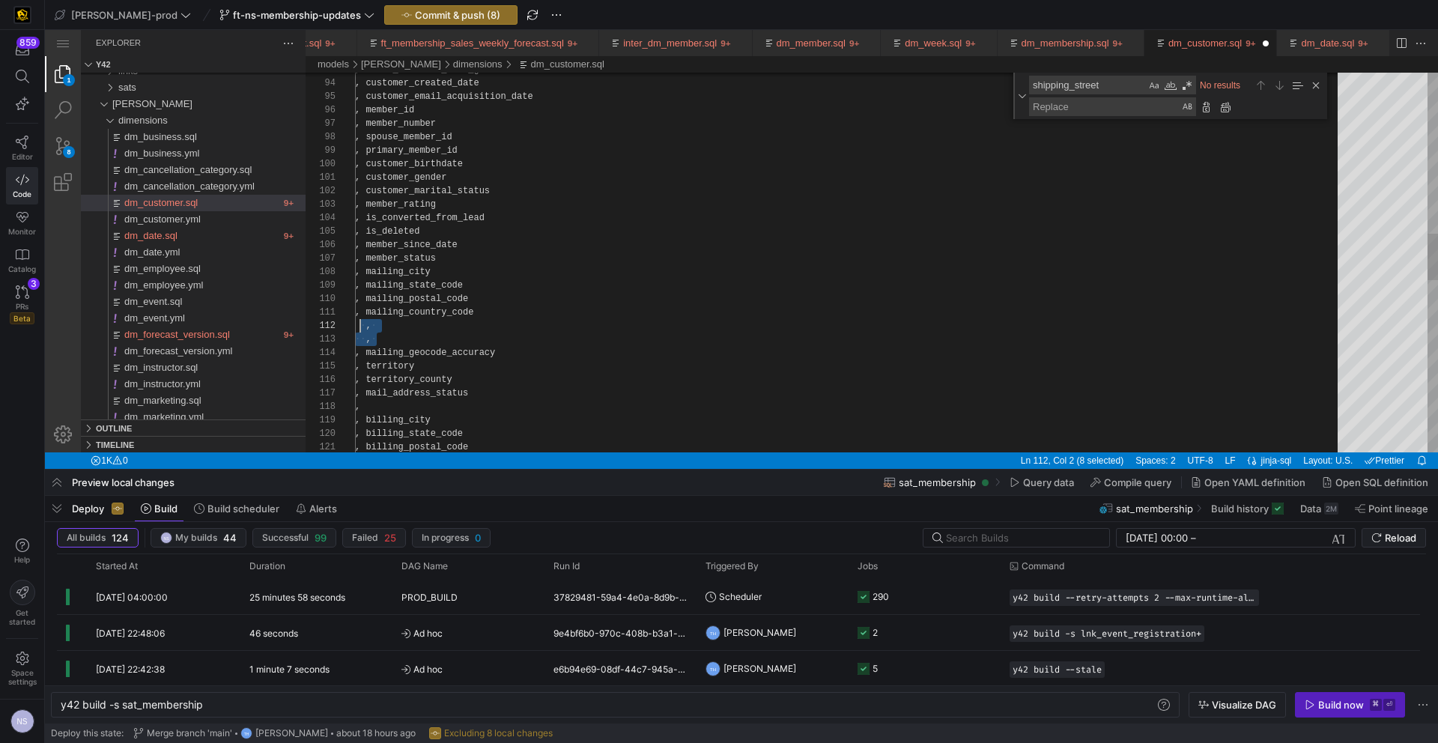
scroll to position [13, 0]
drag, startPoint x: 395, startPoint y: 339, endPoint x: 355, endPoint y: 327, distance: 41.3
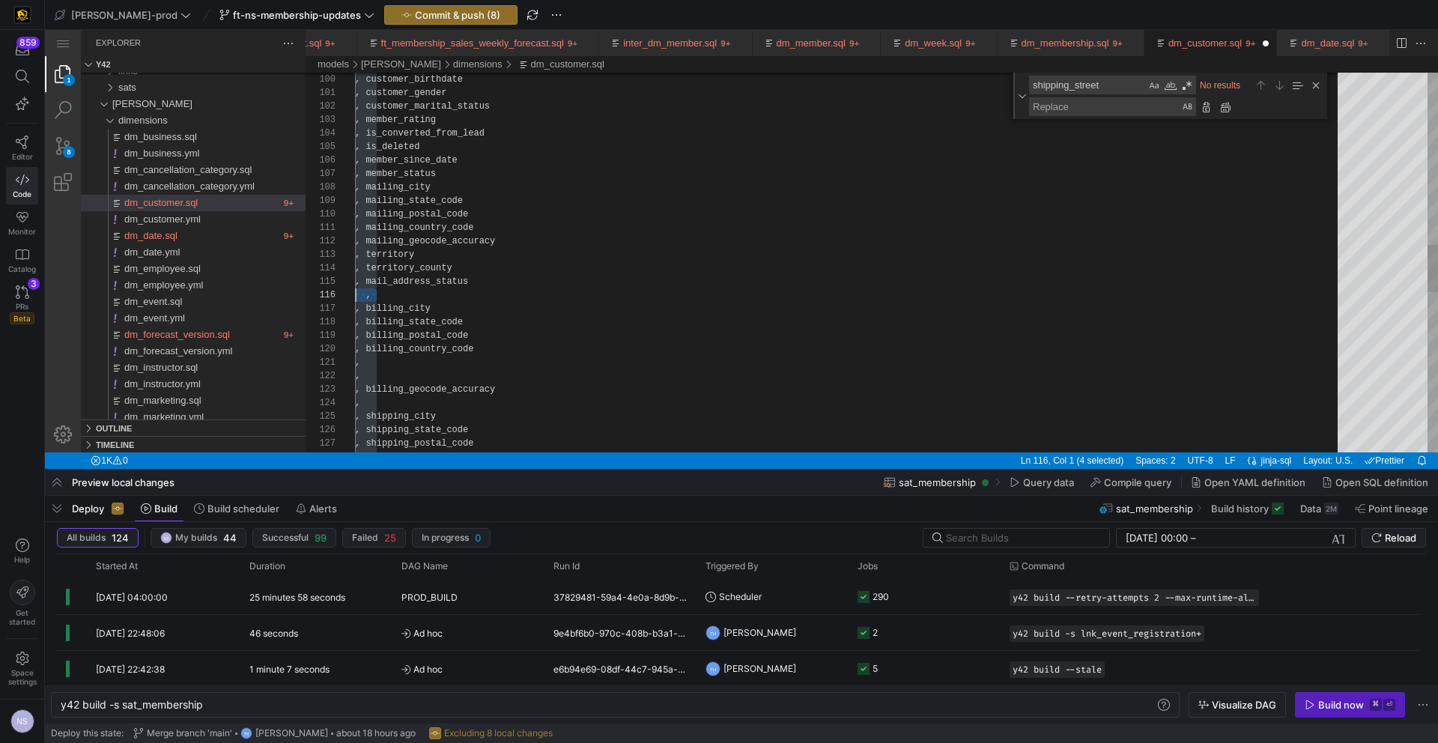
drag, startPoint x: 403, startPoint y: 297, endPoint x: 339, endPoint y: 299, distance: 64.4
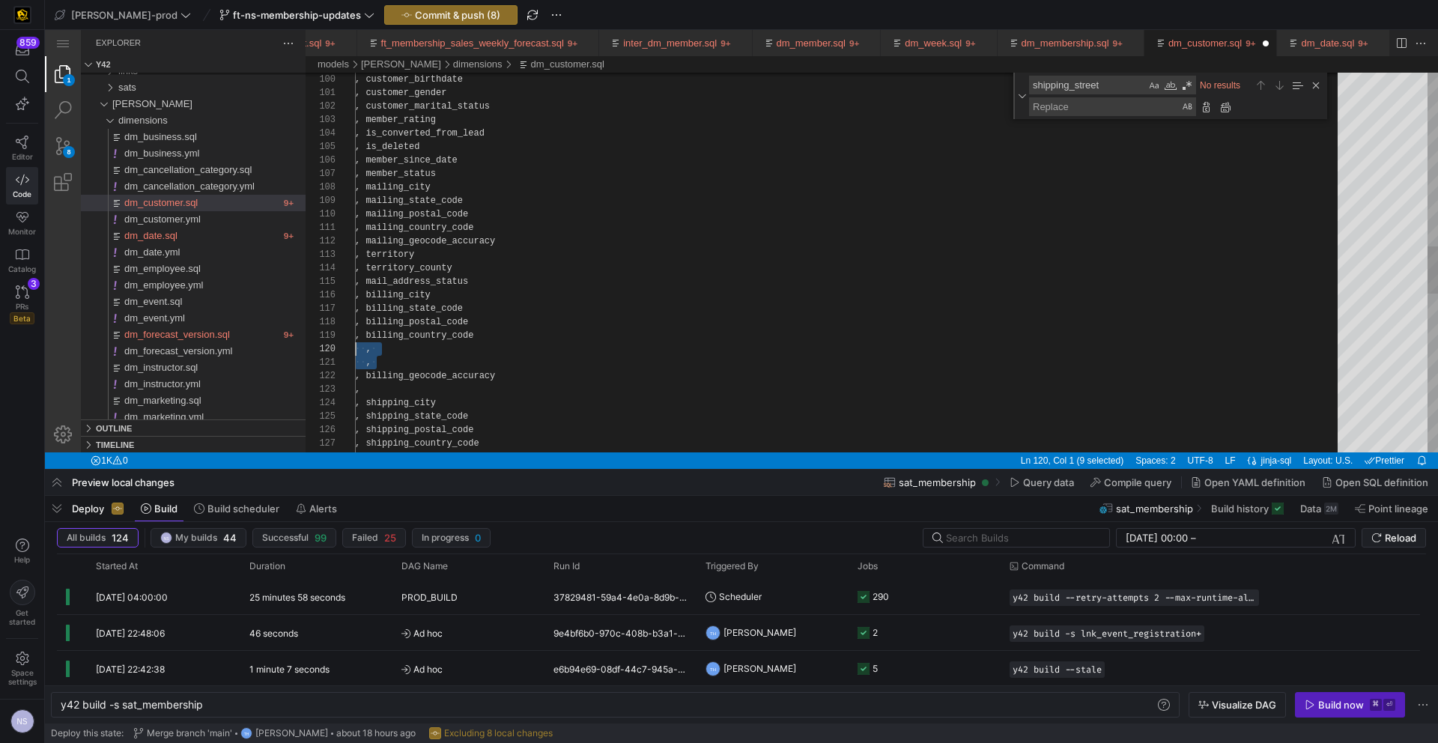
drag, startPoint x: 389, startPoint y: 363, endPoint x: 374, endPoint y: 367, distance: 15.6
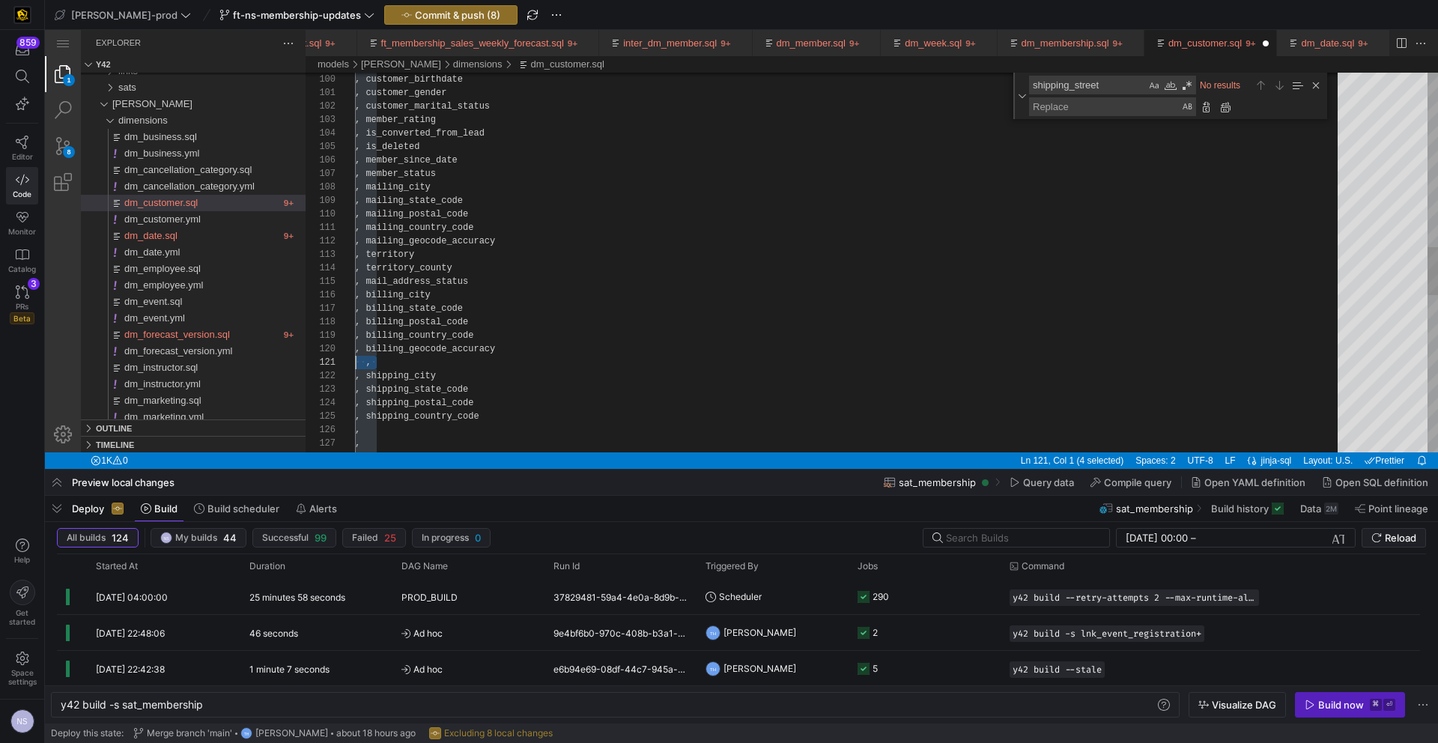
drag, startPoint x: 394, startPoint y: 366, endPoint x: 347, endPoint y: 364, distance: 47.2
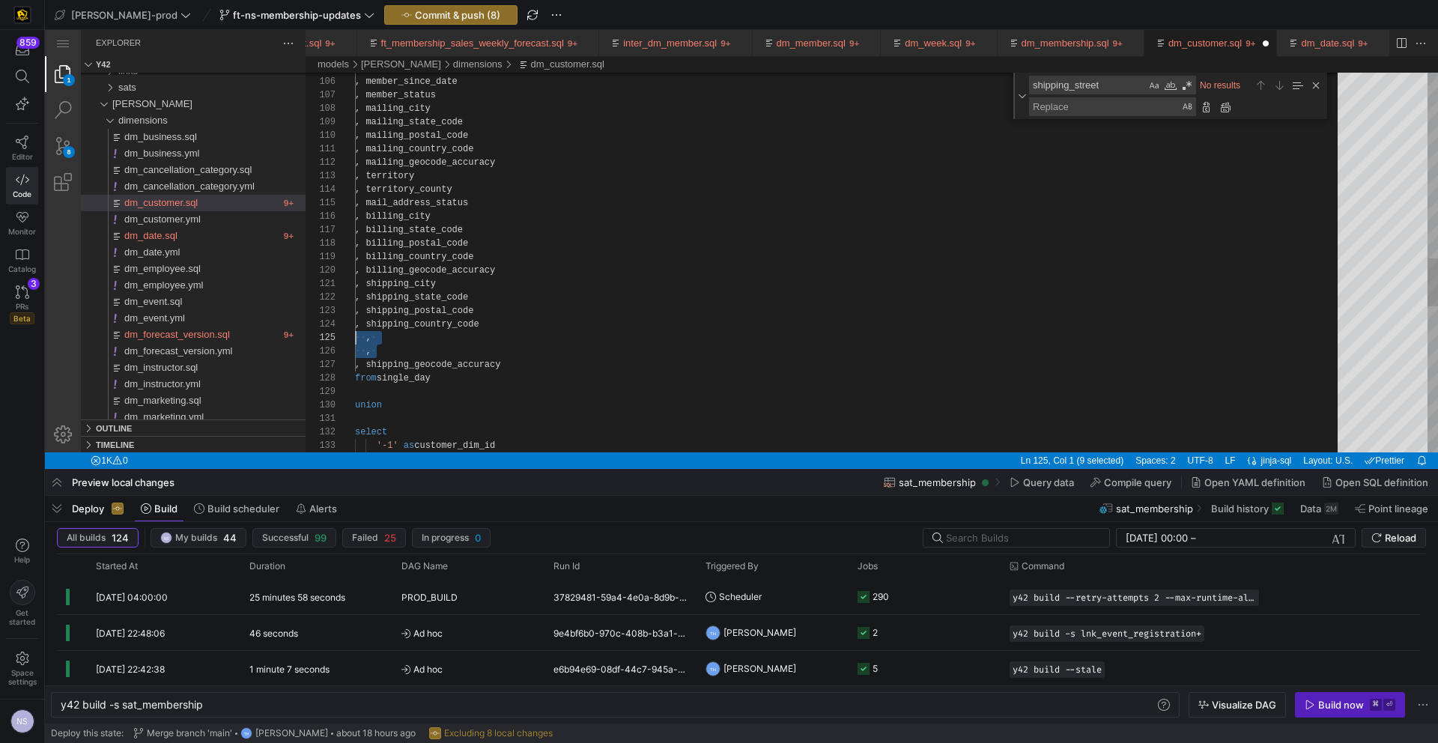
drag, startPoint x: 375, startPoint y: 348, endPoint x: 334, endPoint y: 337, distance: 42.5
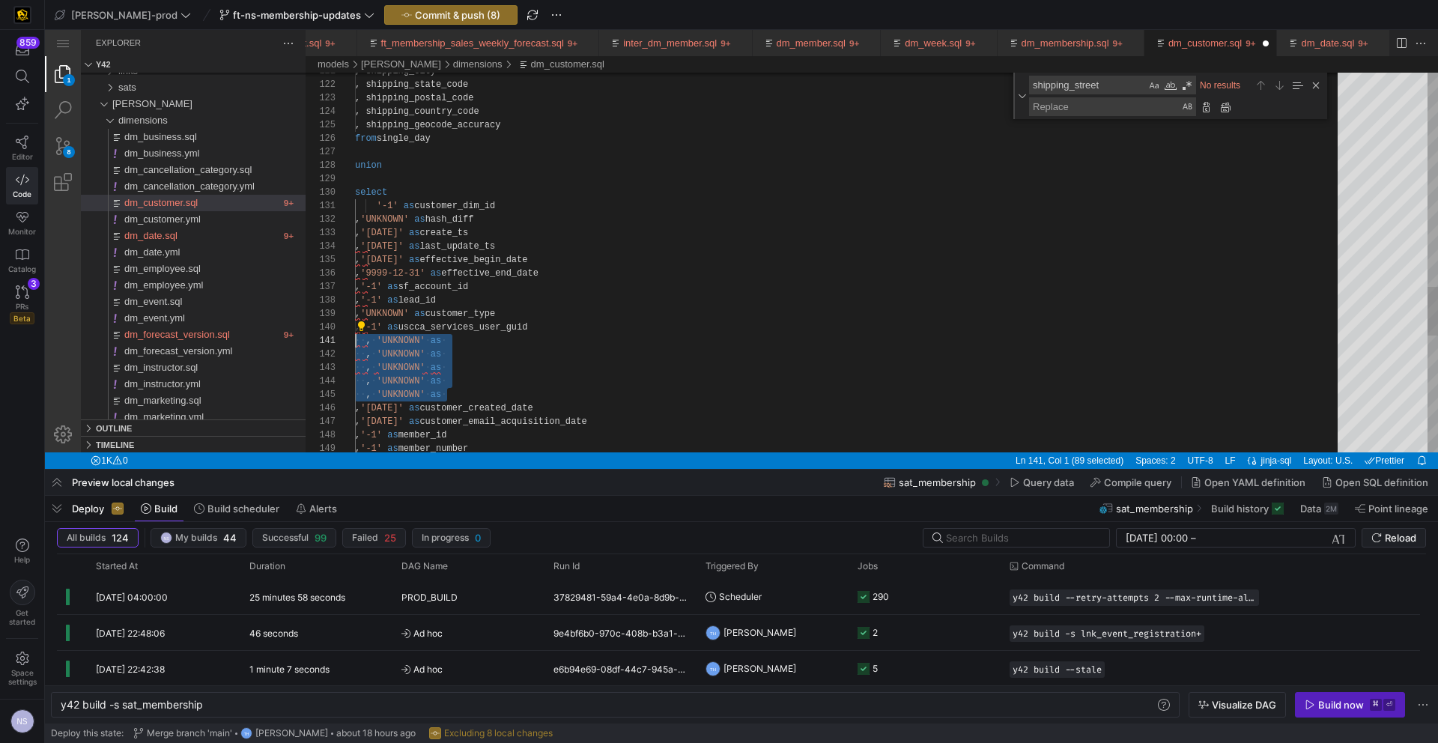
drag, startPoint x: 459, startPoint y: 393, endPoint x: 342, endPoint y: 342, distance: 128.2
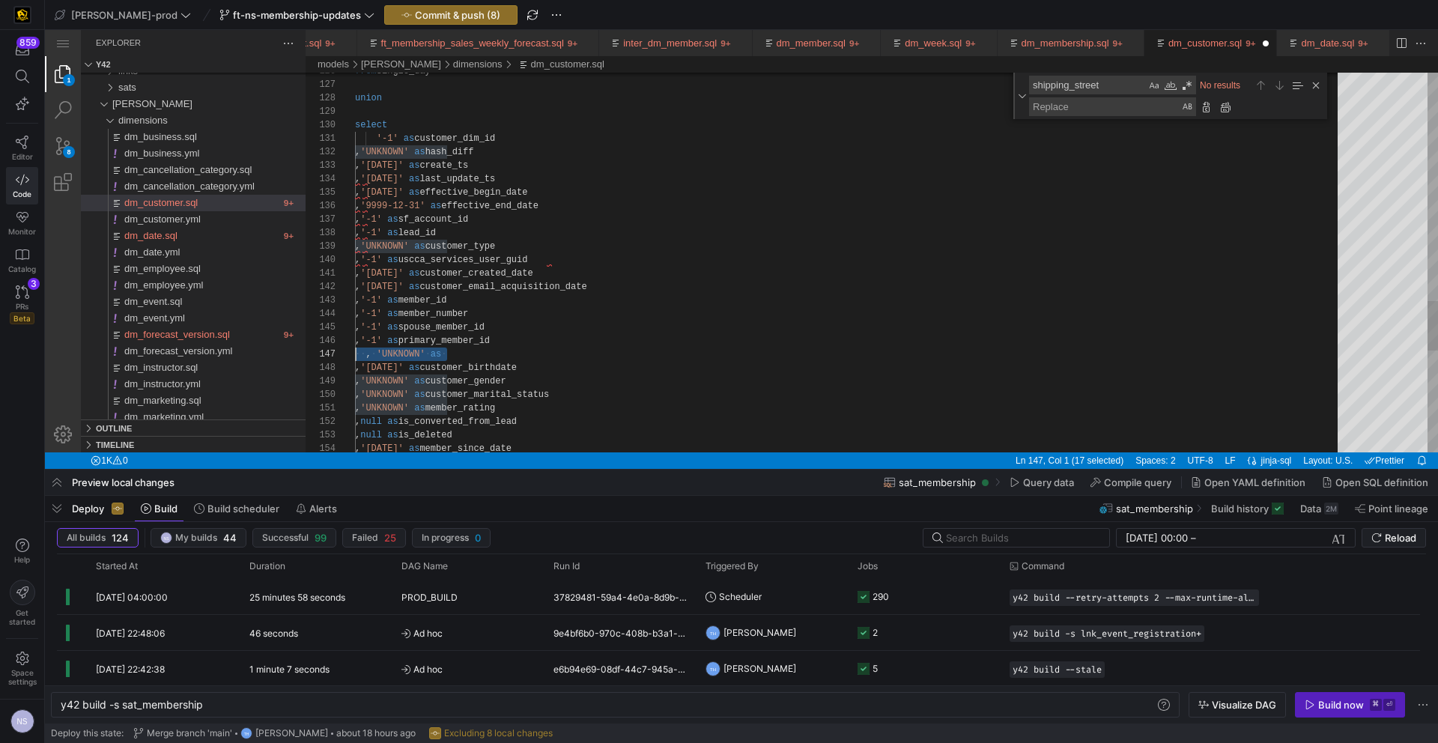
drag, startPoint x: 463, startPoint y: 354, endPoint x: 325, endPoint y: 352, distance: 137.9
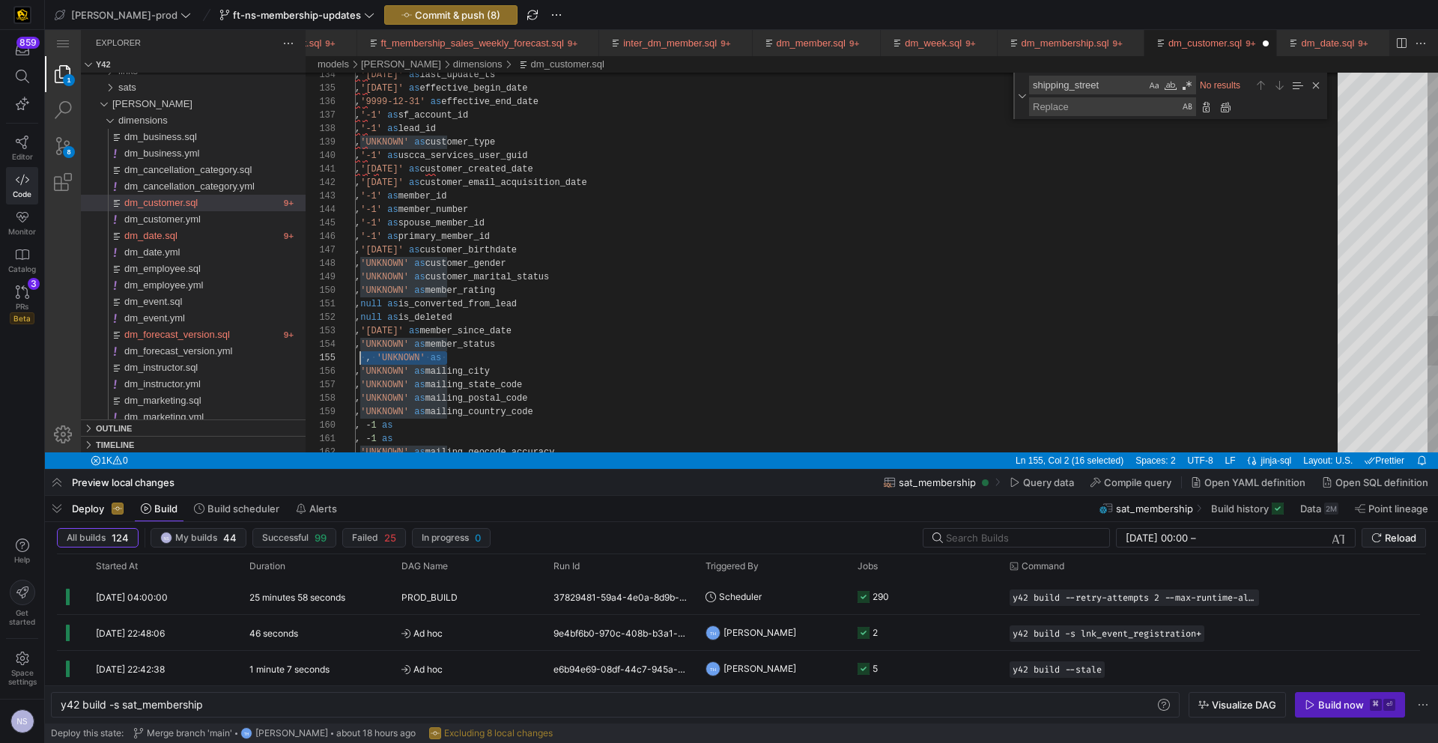
drag, startPoint x: 476, startPoint y: 358, endPoint x: 348, endPoint y: 357, distance: 128.1
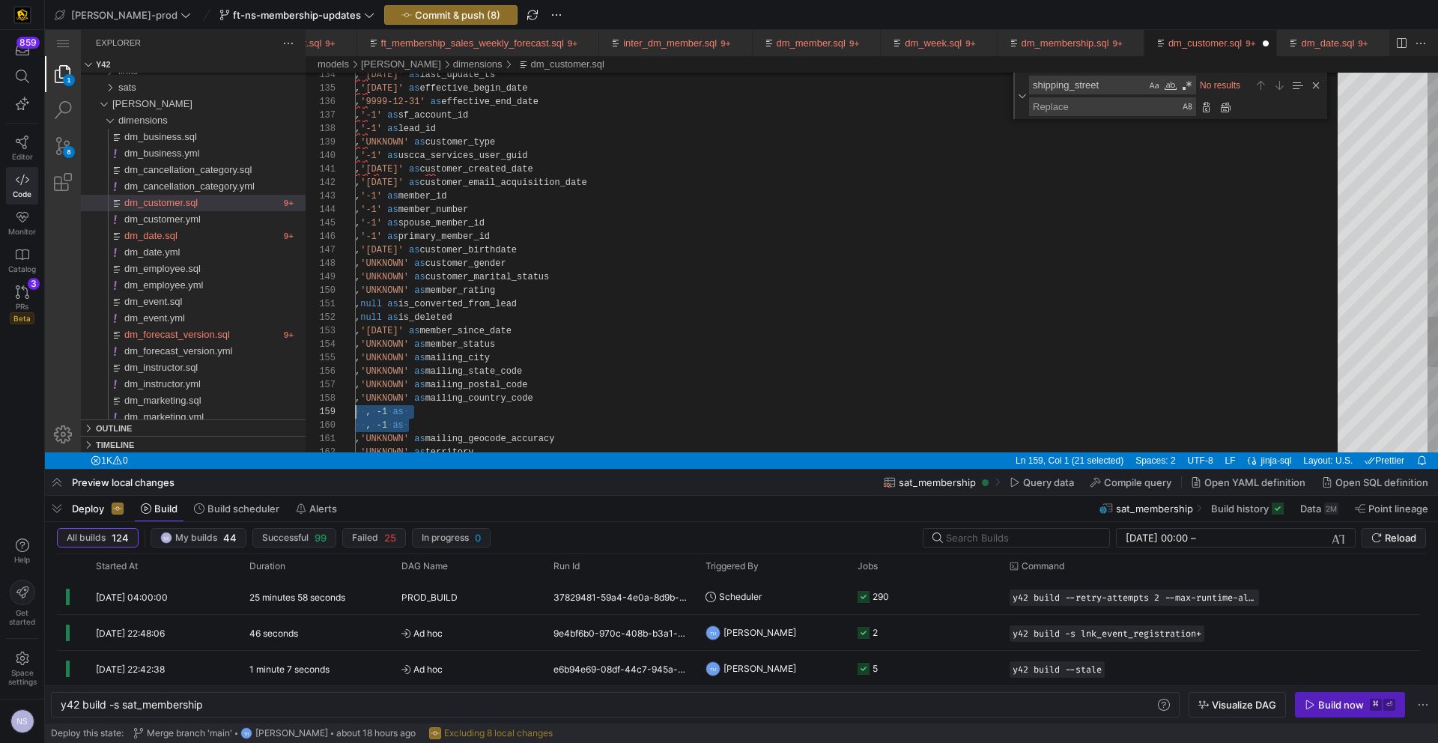
drag, startPoint x: 383, startPoint y: 419, endPoint x: 336, endPoint y: 411, distance: 47.2
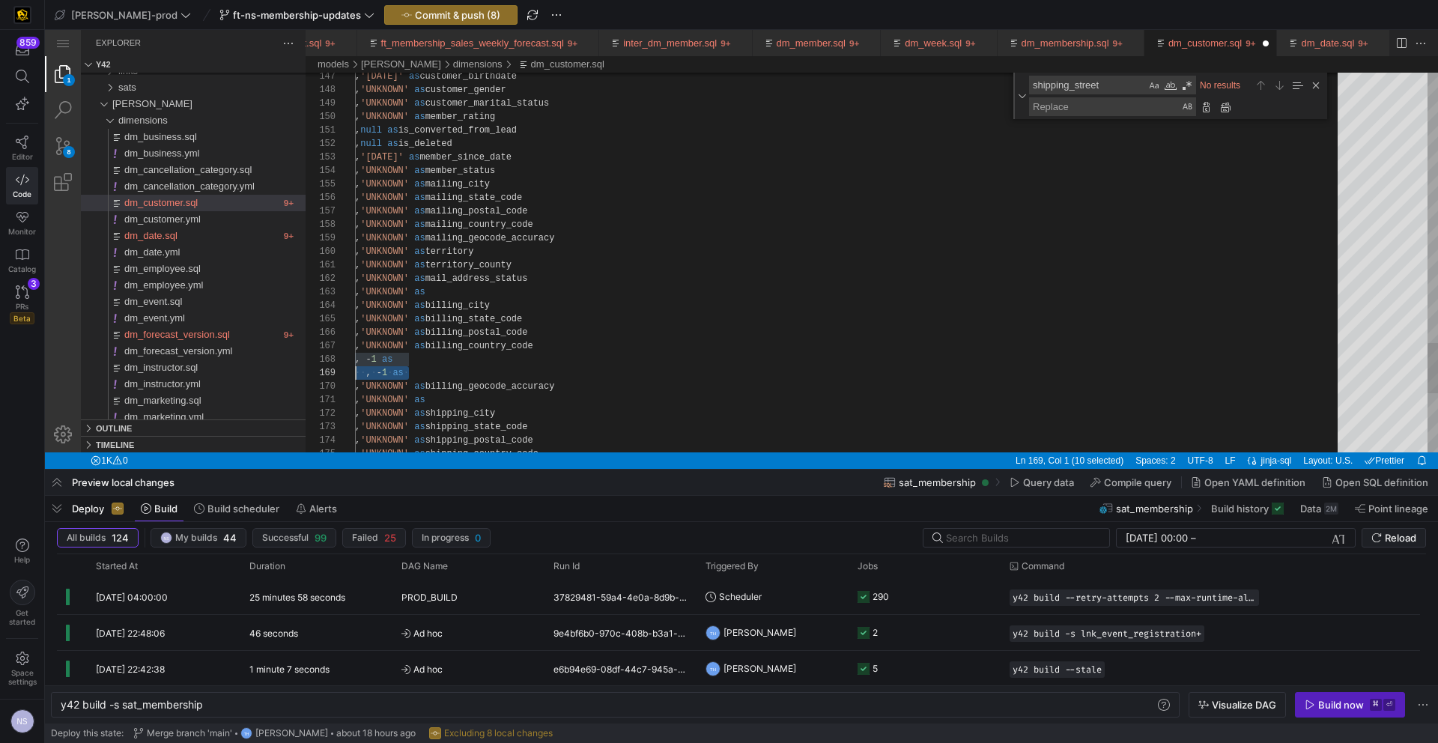
drag, startPoint x: 428, startPoint y: 375, endPoint x: 325, endPoint y: 367, distance: 102.9
drag, startPoint x: 425, startPoint y: 356, endPoint x: 334, endPoint y: 355, distance: 90.6
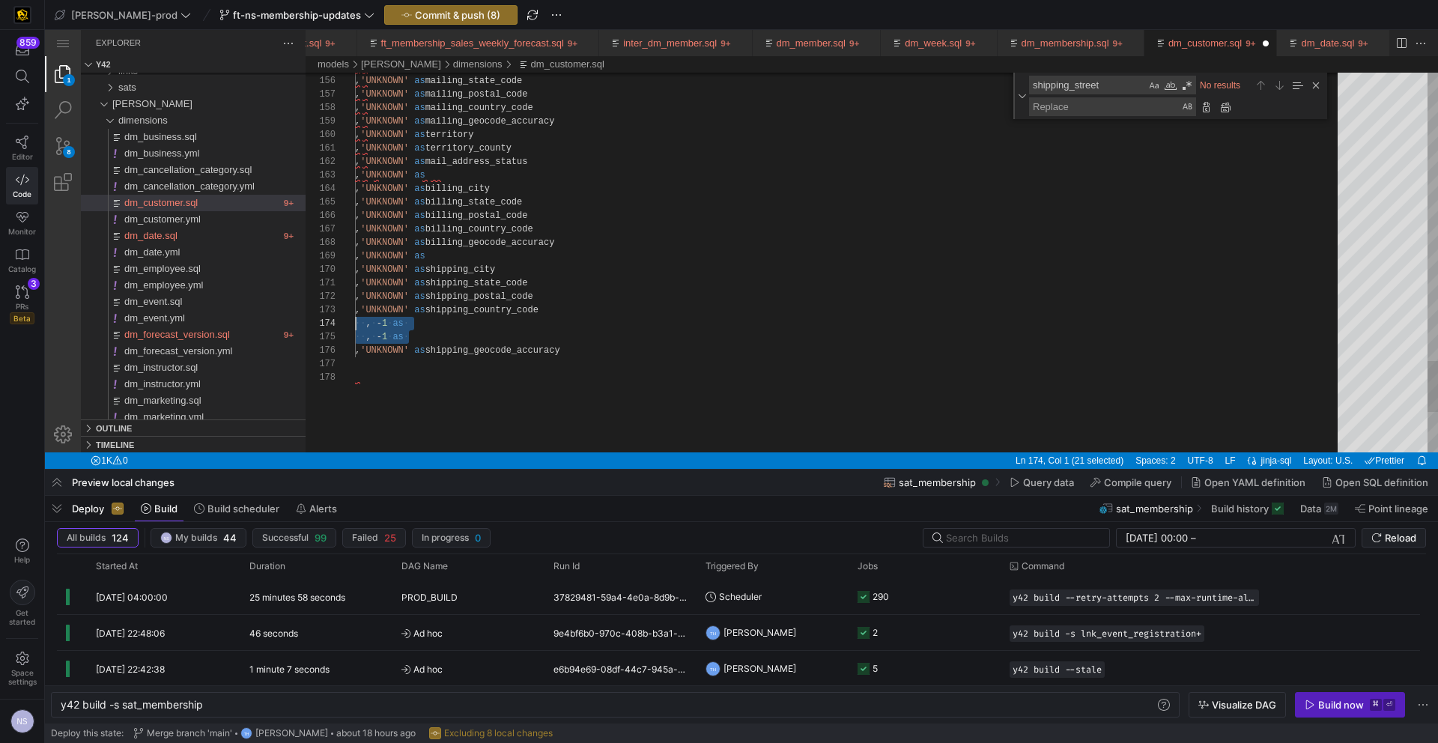
drag, startPoint x: 446, startPoint y: 333, endPoint x: 343, endPoint y: 323, distance: 103.2
type textarea ", 'UNKNOWN' as territory_county , 'UNKNOWN' as mail_address_status , 'UNKNOWN' …"
click at [1314, 81] on div "Close (Escape)" at bounding box center [1316, 85] width 16 height 16
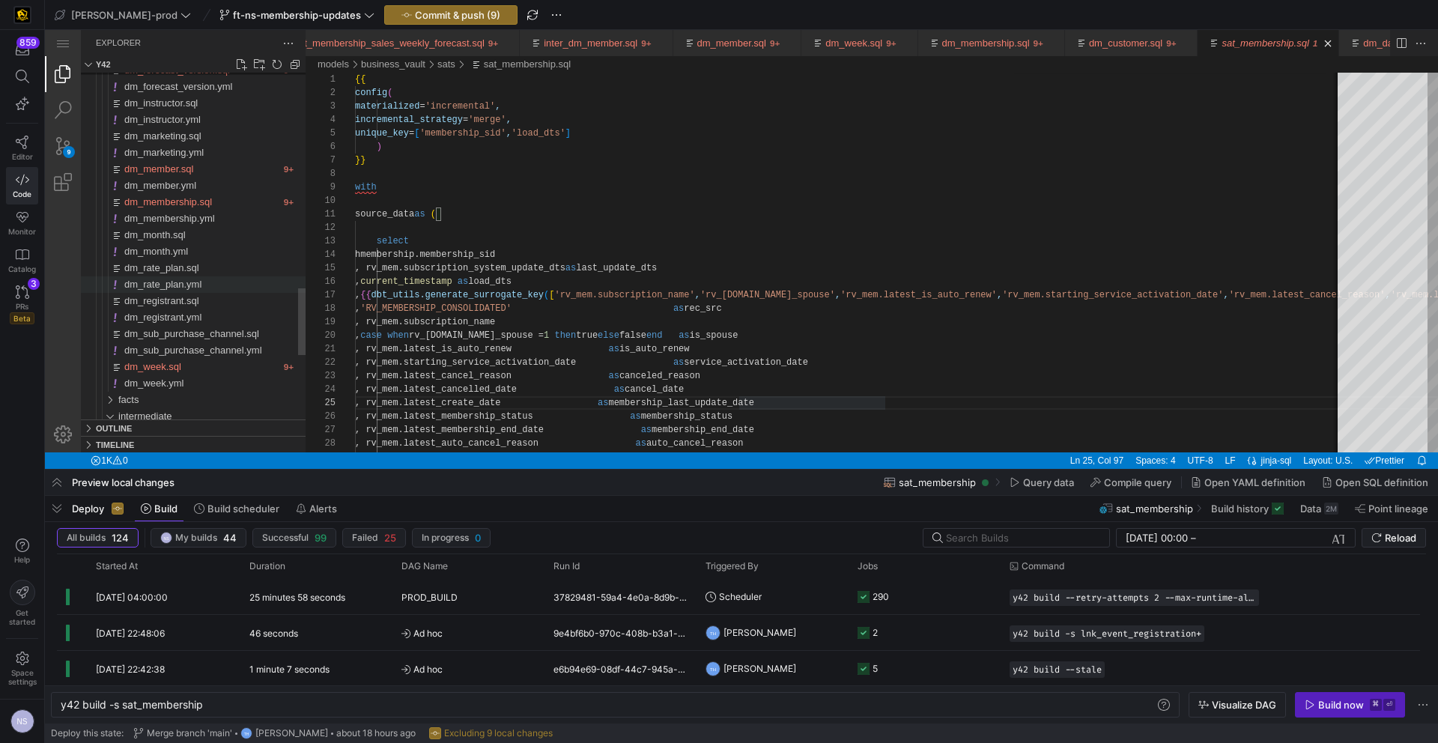
click at [183, 282] on span "dm_rate_plan.yml" at bounding box center [162, 284] width 77 height 11
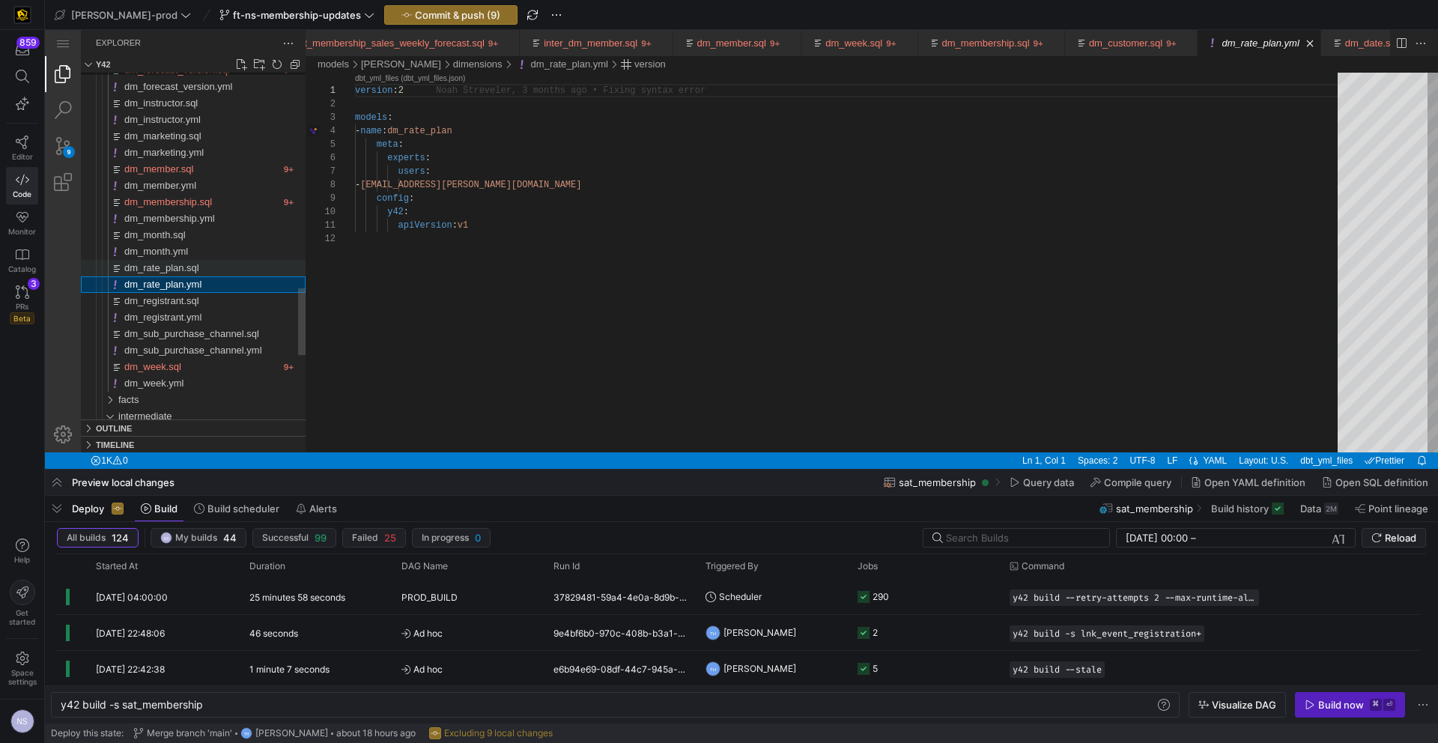
click at [199, 268] on span "dm_rate_plan.sql" at bounding box center [161, 267] width 75 height 11
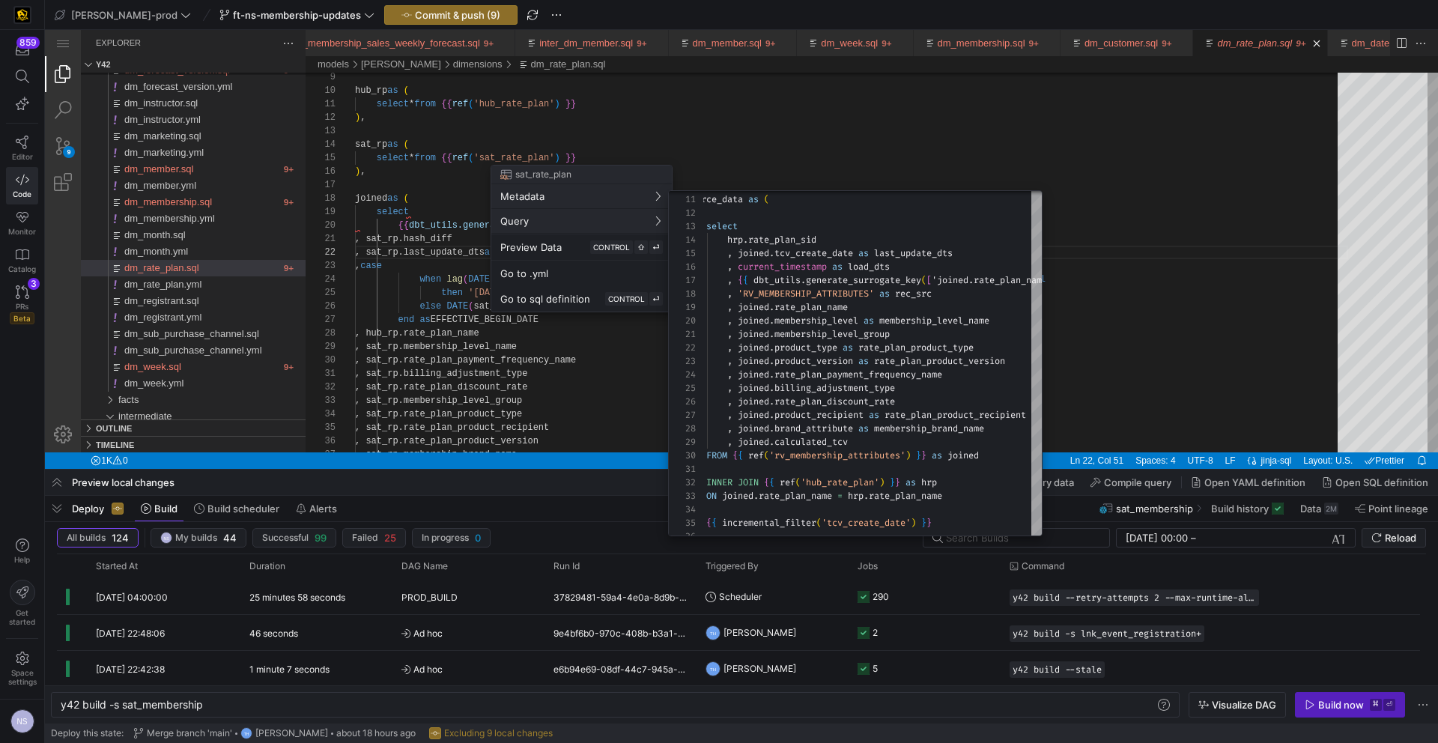
click at [446, 283] on div at bounding box center [719, 371] width 1438 height 743
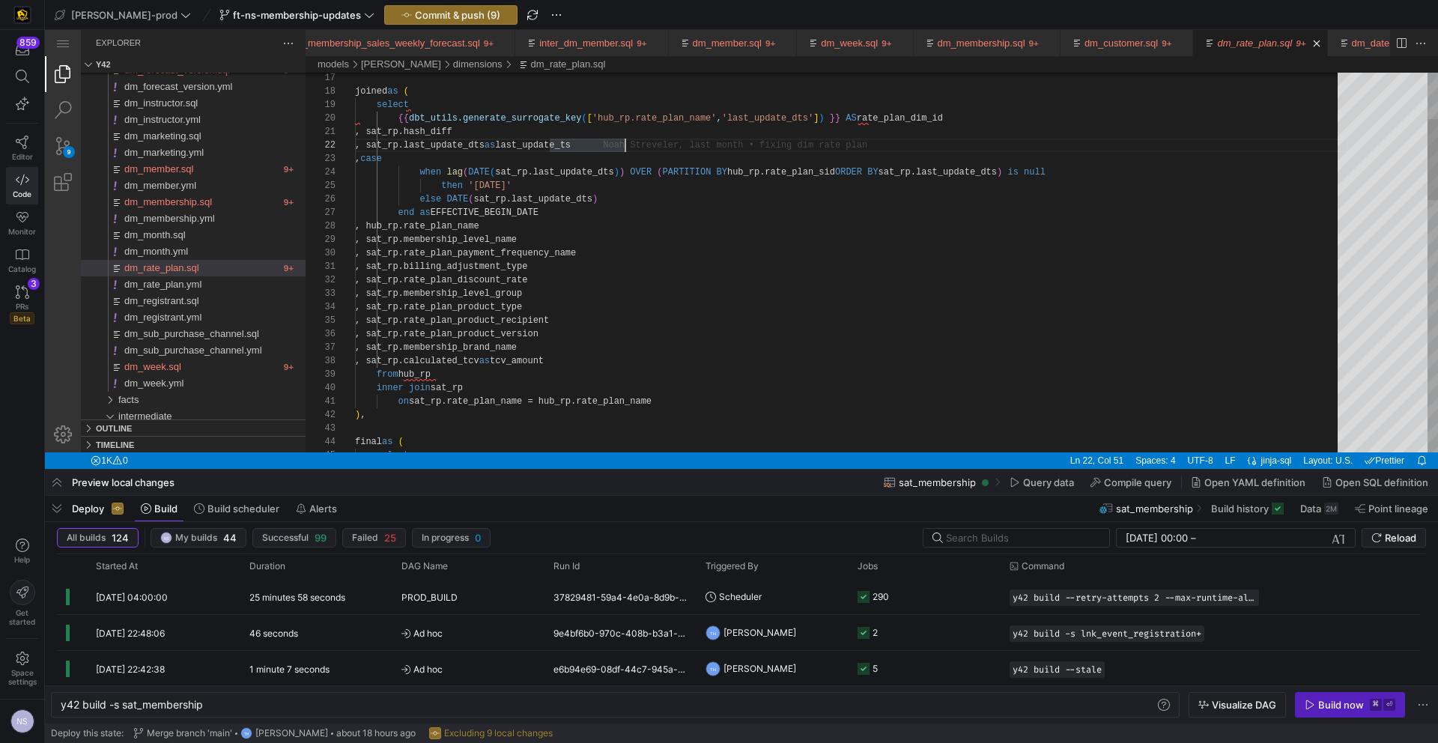
click at [636, 144] on div "else DATE ( sat_rp.last_update_dts ) end as EFFECTIVE_BEGIN_DATE , hub_rp.rate_…" at bounding box center [851, 739] width 993 height 1769
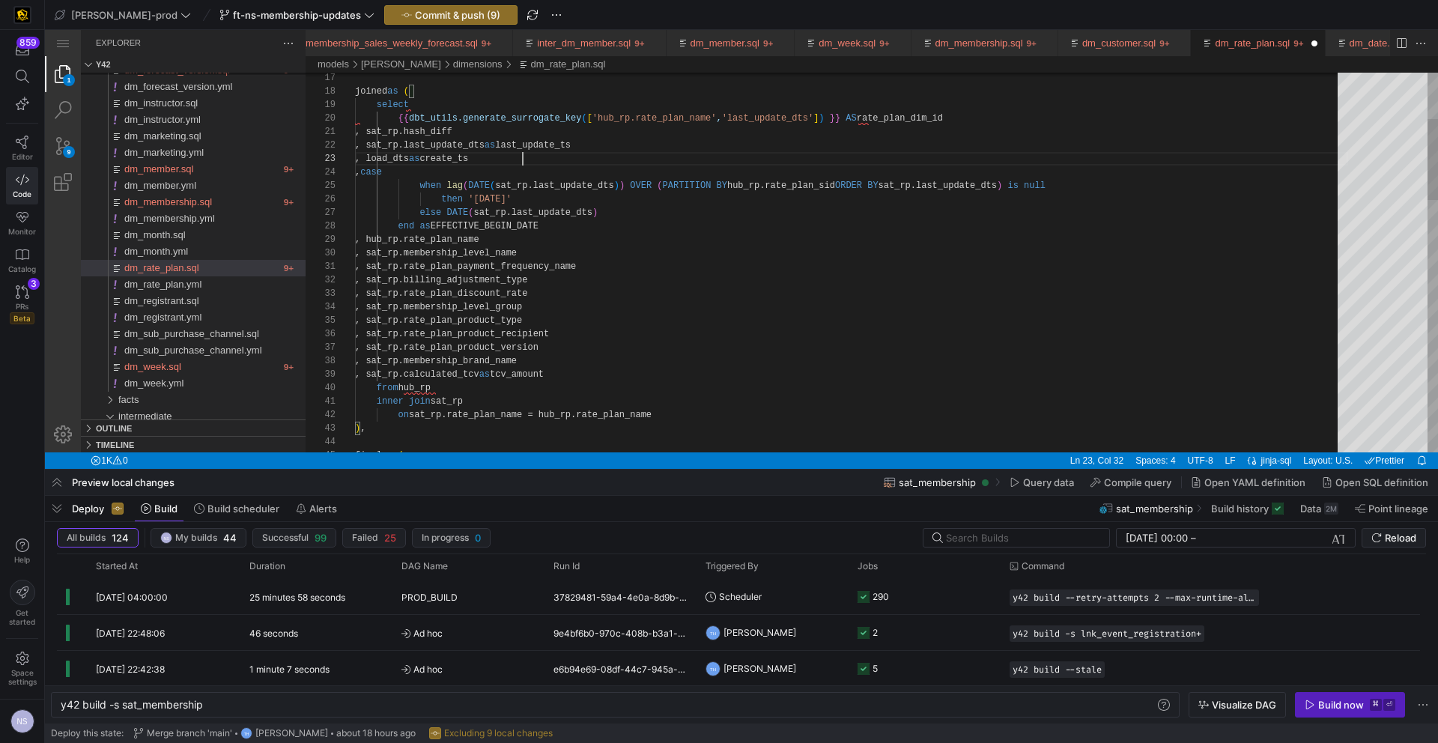
scroll to position [27, 168]
click at [492, 160] on div "else DATE ( sat_rp.last_update_dts ) end as EFFECTIVE_BEGIN_DATE , hub_rp.rate_…" at bounding box center [851, 746] width 993 height 1782
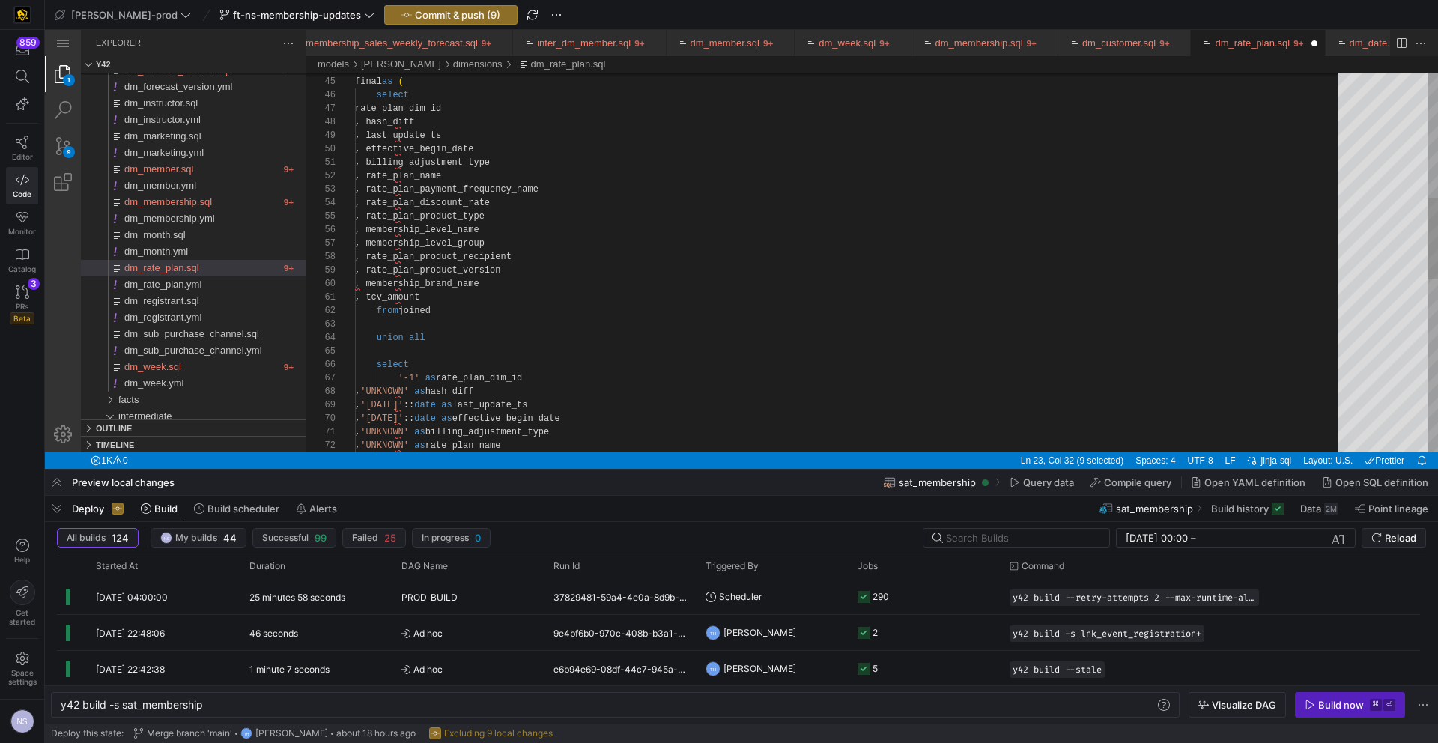
click at [497, 134] on div "final as ( select rate_plan_dim_id , hash_diff , last_update_ts , effective_beg…" at bounding box center [851, 373] width 993 height 1782
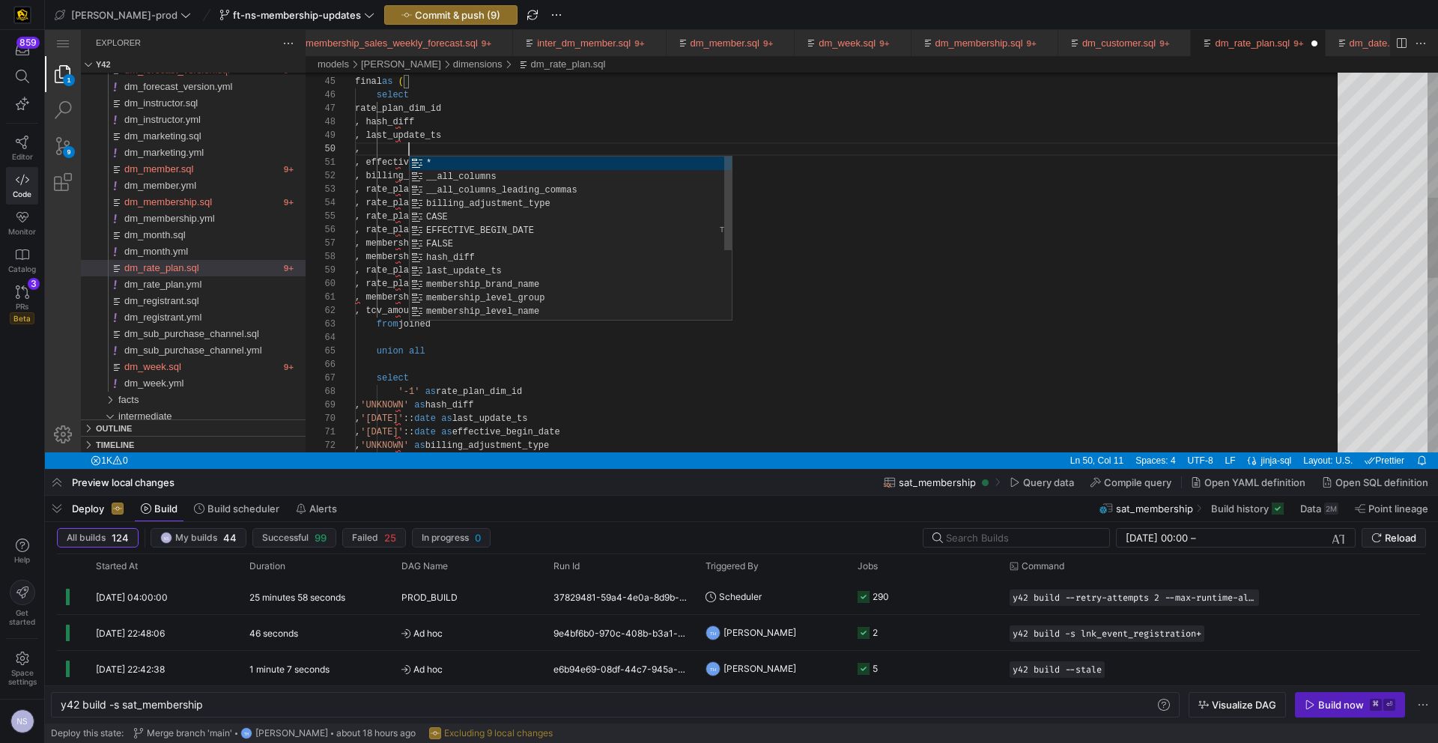
paste textarea "create_ts"
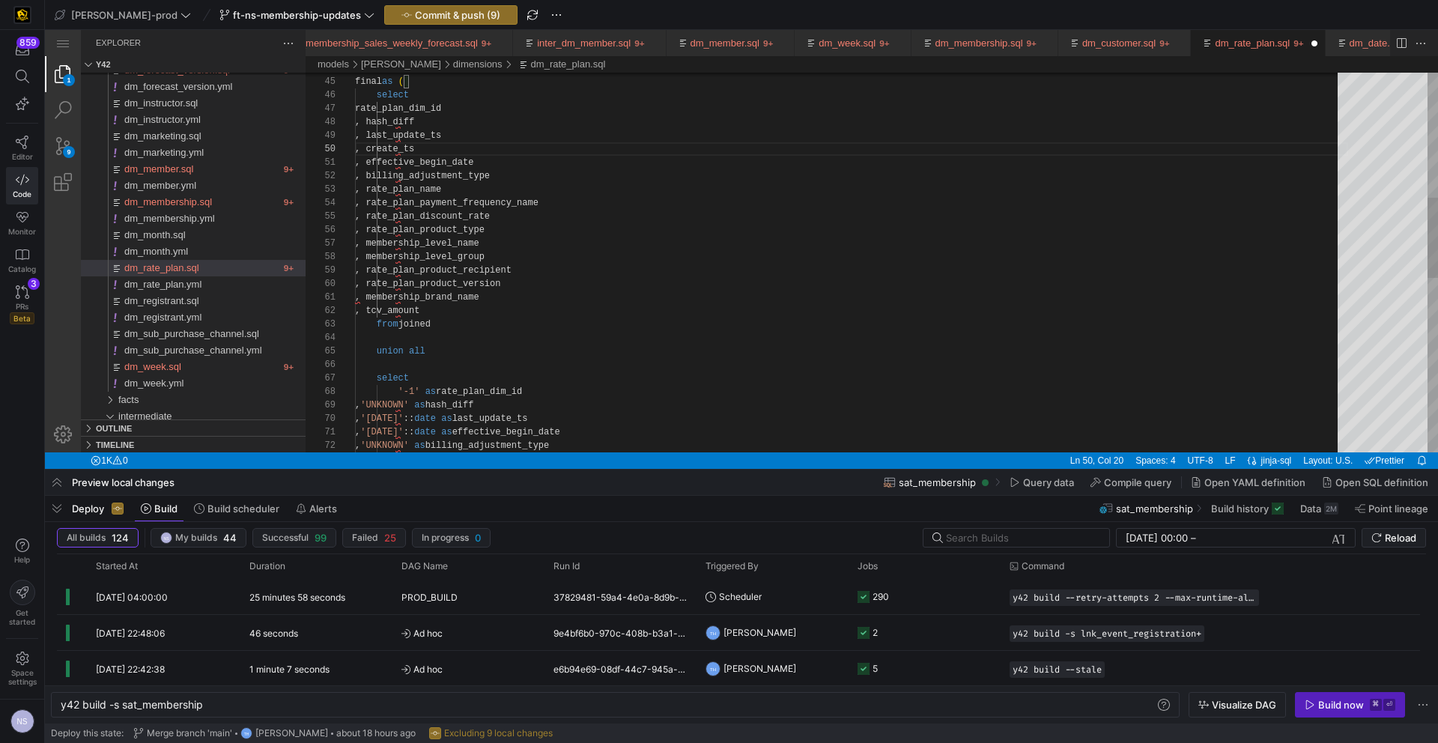
click at [444, 145] on div "final as ( select rate_plan_dim_id , hash_diff , last_update_ts , effective_beg…" at bounding box center [851, 380] width 993 height 1796
drag, startPoint x: 473, startPoint y: 149, endPoint x: 396, endPoint y: 153, distance: 78.0
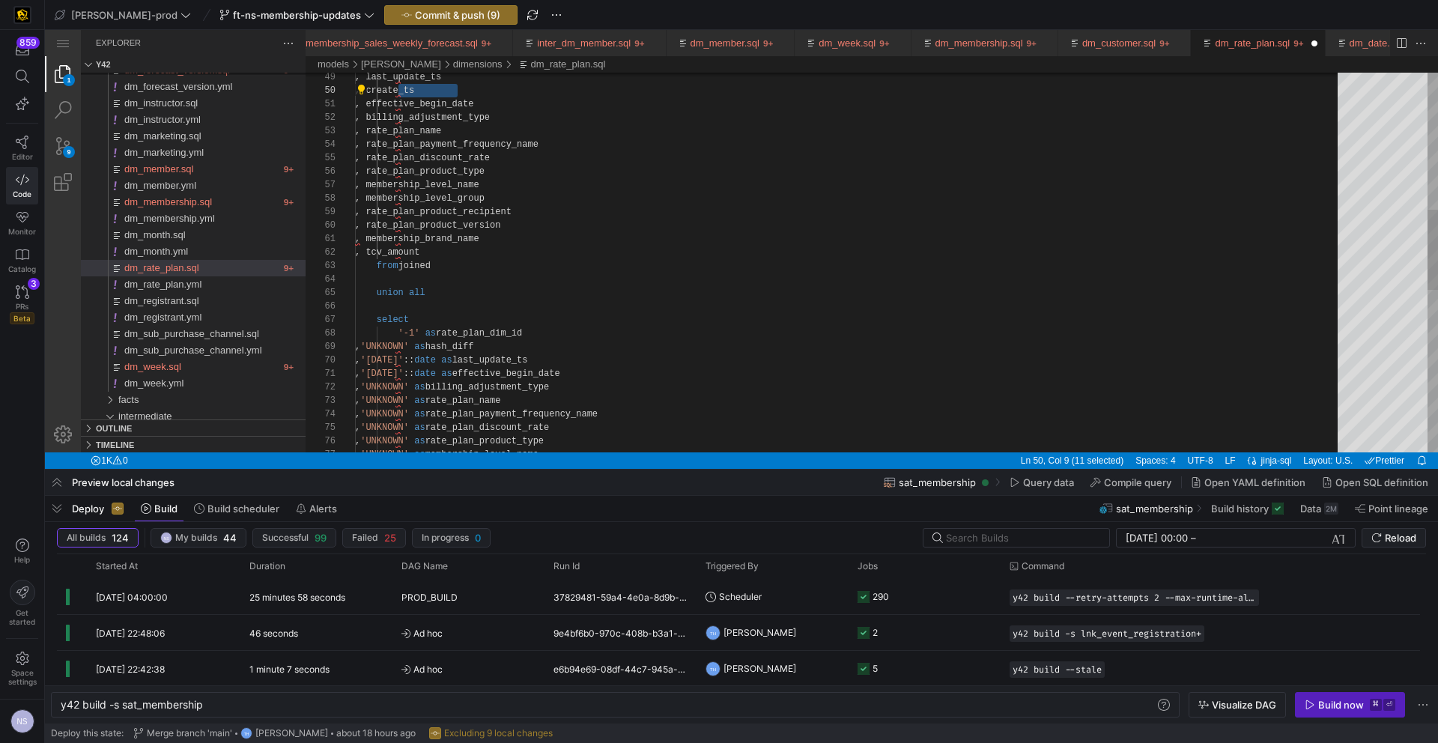
click at [621, 358] on div ", last_update_ts , effective_begin_date , billing_adjustment_type , rate_plan_n…" at bounding box center [851, 321] width 993 height 1796
paste textarea ", create_ts"
drag, startPoint x: 525, startPoint y: 357, endPoint x: 411, endPoint y: 363, distance: 114.8
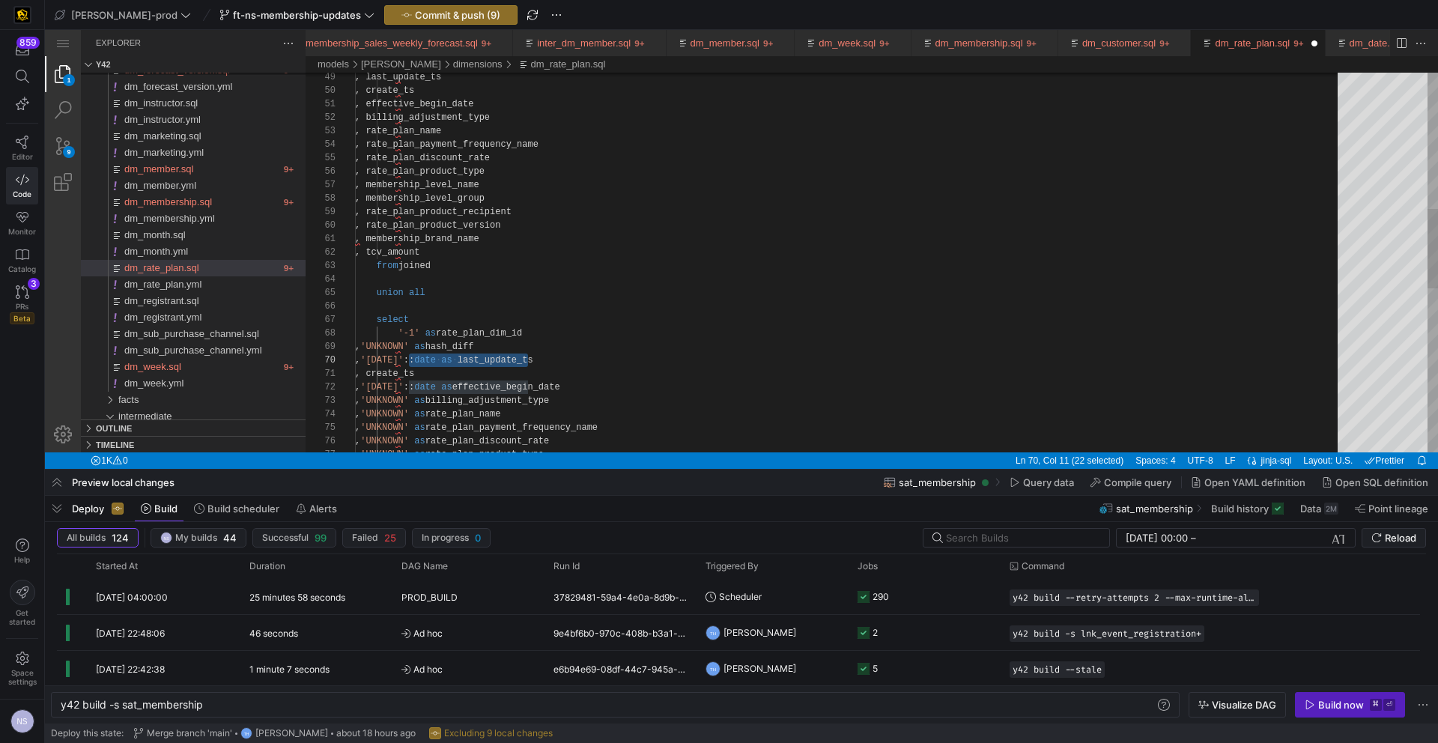
click at [409, 374] on div ", last_update_ts , effective_begin_date , billing_adjustment_type , rate_plan_n…" at bounding box center [851, 327] width 993 height 1809
paste textarea "'1900-01-01'::date as"
click at [659, 368] on div ", last_update_ts , effective_begin_date , billing_adjustment_type , rate_plan_n…" at bounding box center [851, 327] width 993 height 1809
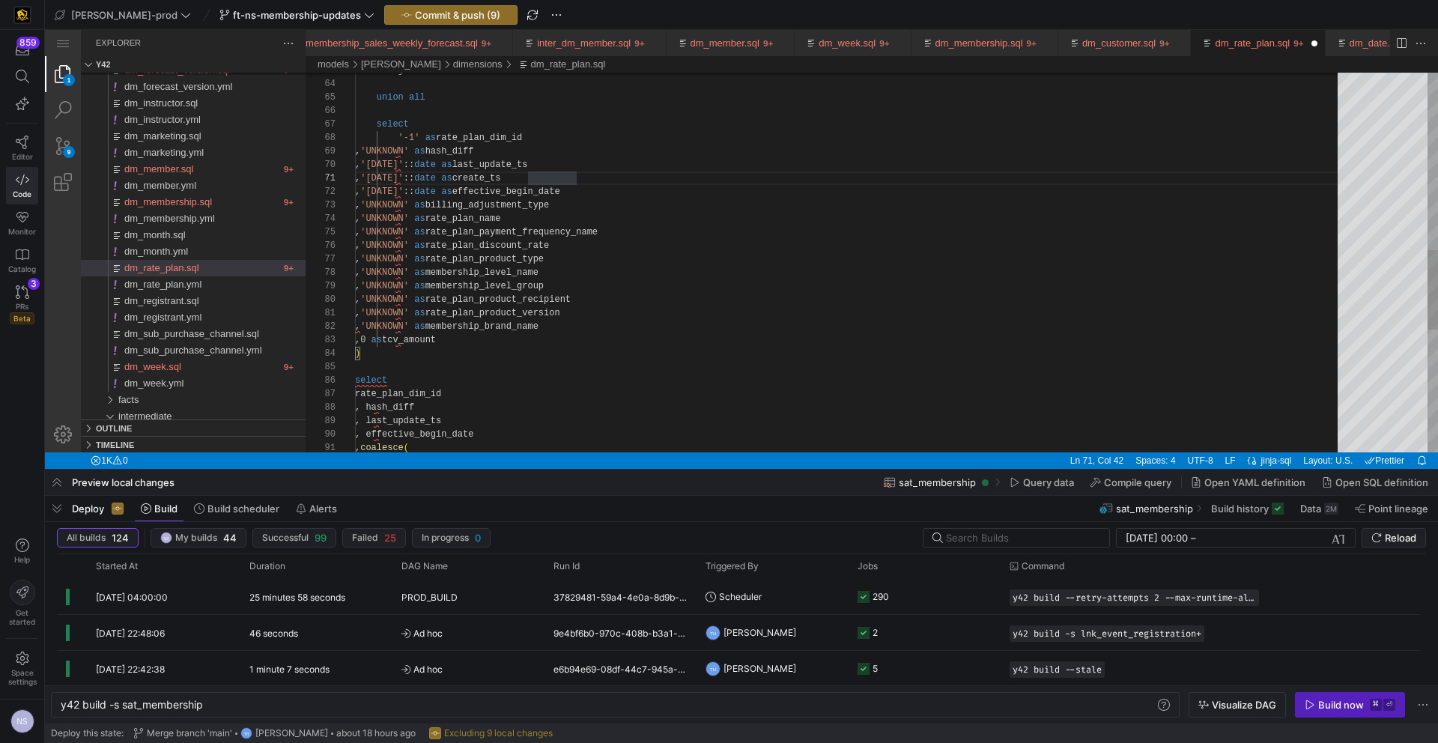
click at [556, 169] on div ", 'UNKNOWN' as membership_level_group , 'UNKNOWN' as rate_plan_product_recipien…" at bounding box center [851, 132] width 993 height 1809
click at [554, 174] on div ", 'UNKNOWN' as membership_level_group , 'UNKNOWN' as rate_plan_product_recipien…" at bounding box center [851, 132] width 993 height 1809
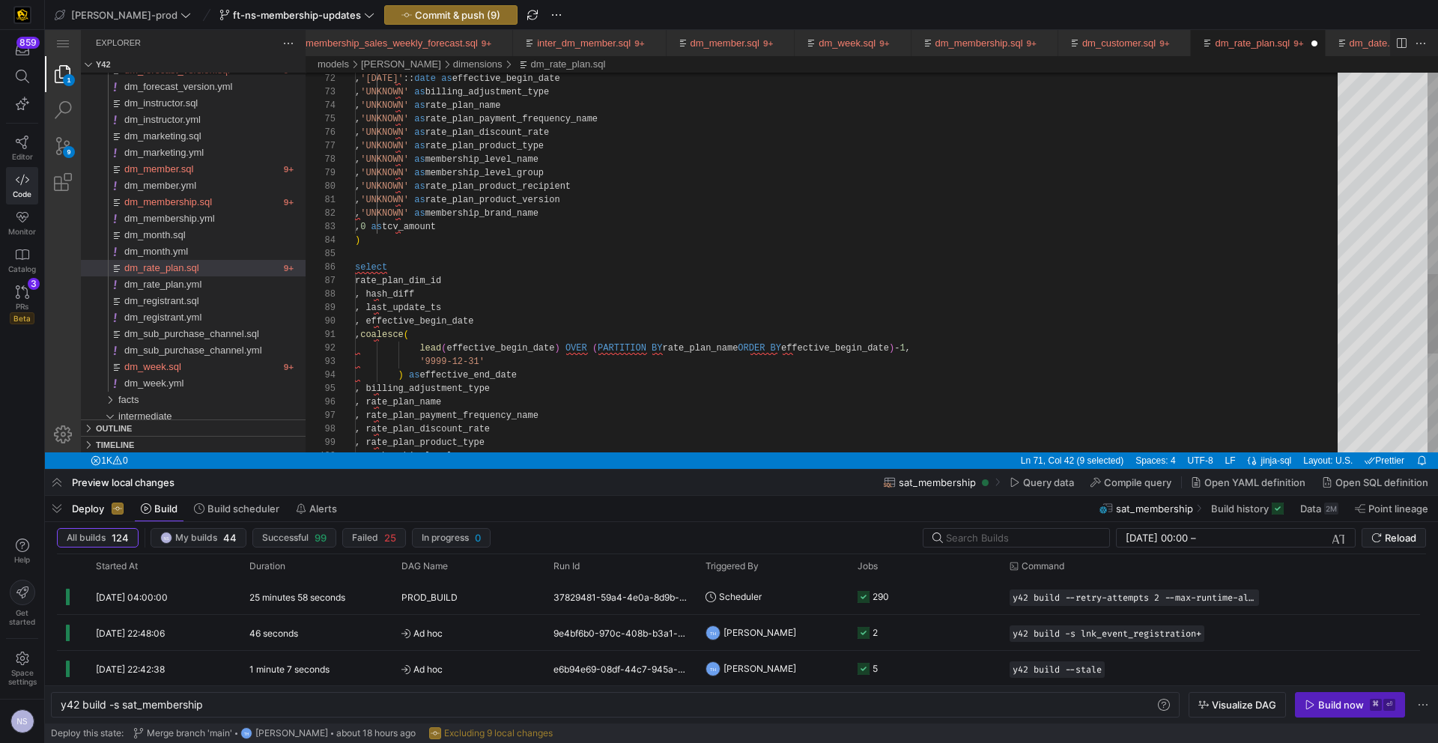
click at [481, 312] on div ", 'UNKNOWN' as membership_level_group , 'UNKNOWN' as rate_plan_product_recipien…" at bounding box center [851, 19] width 993 height 1809
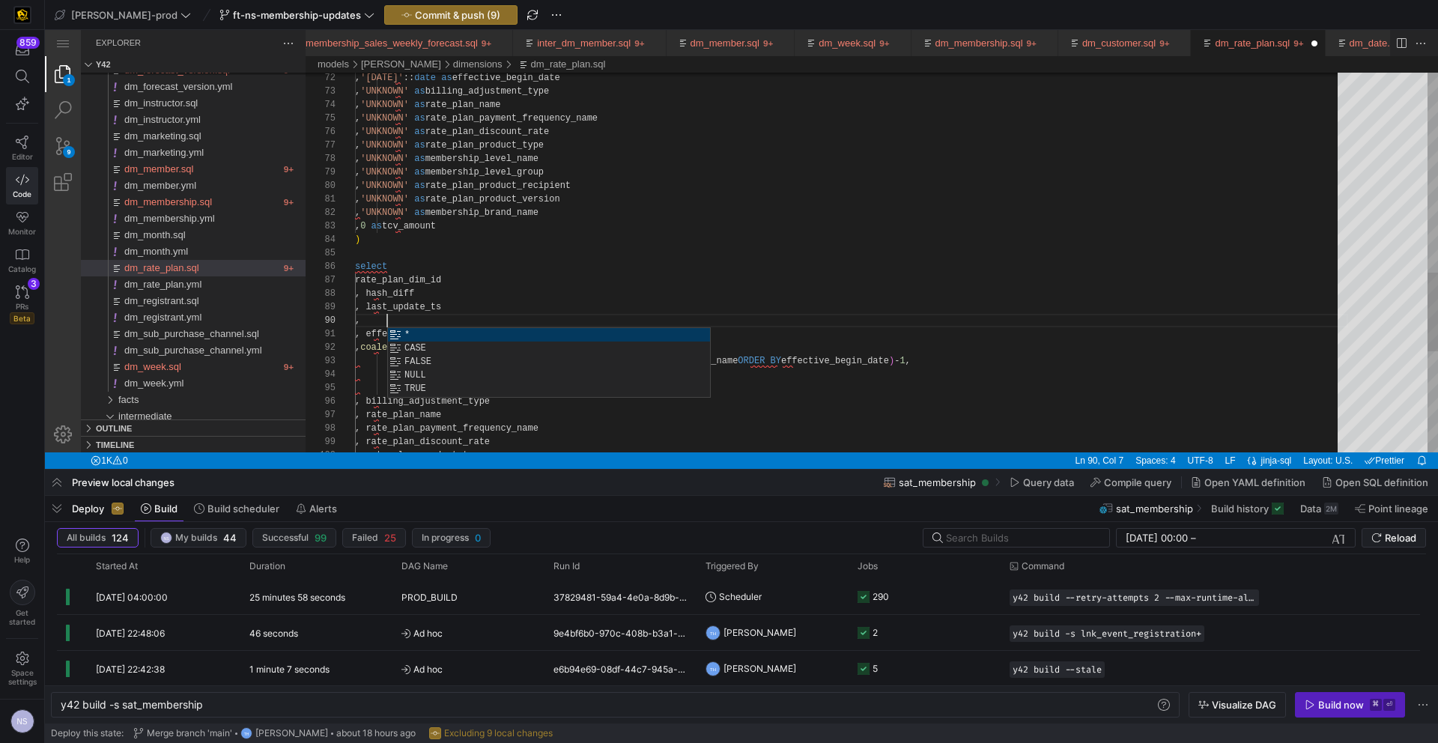
paste textarea "create_ts"
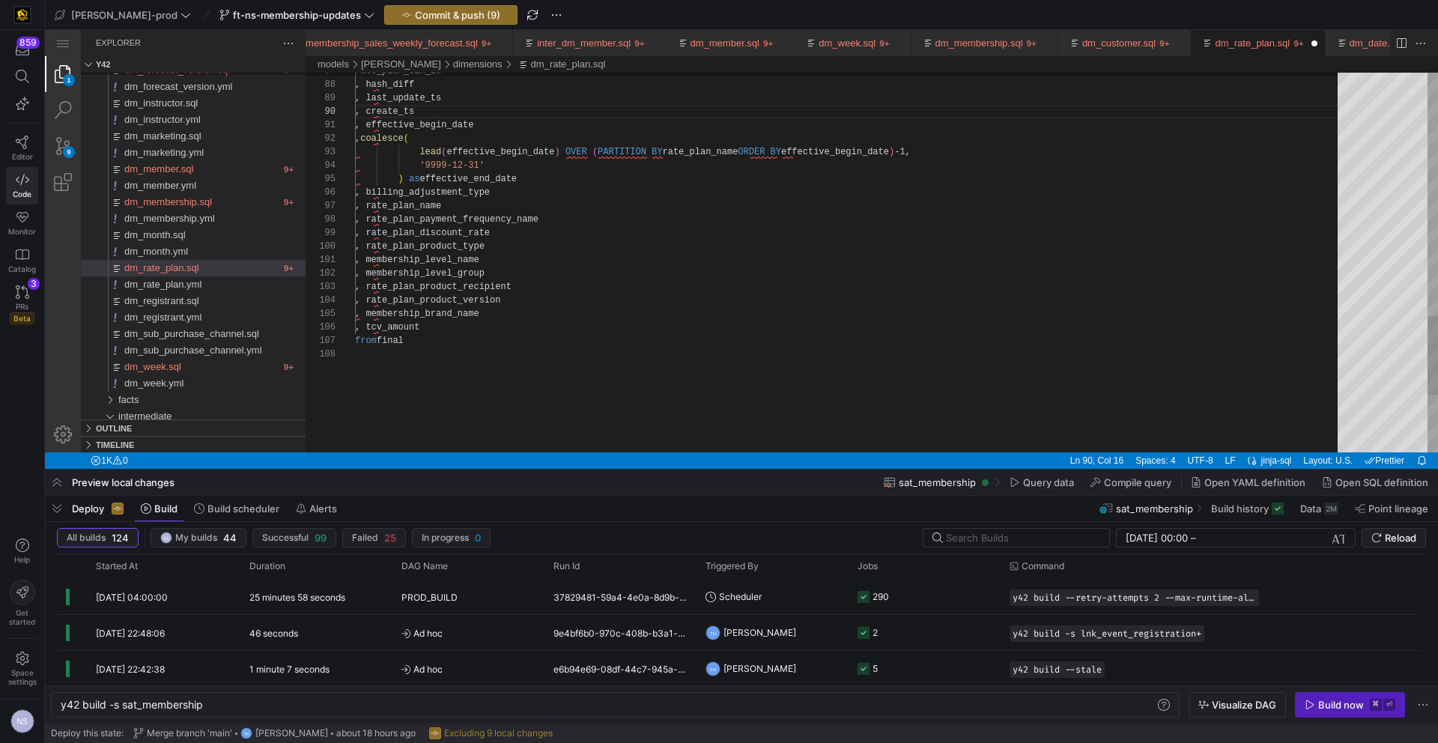
type textarea ", membership_level_name , membership_level_group , rate_plan_product_recipient …"
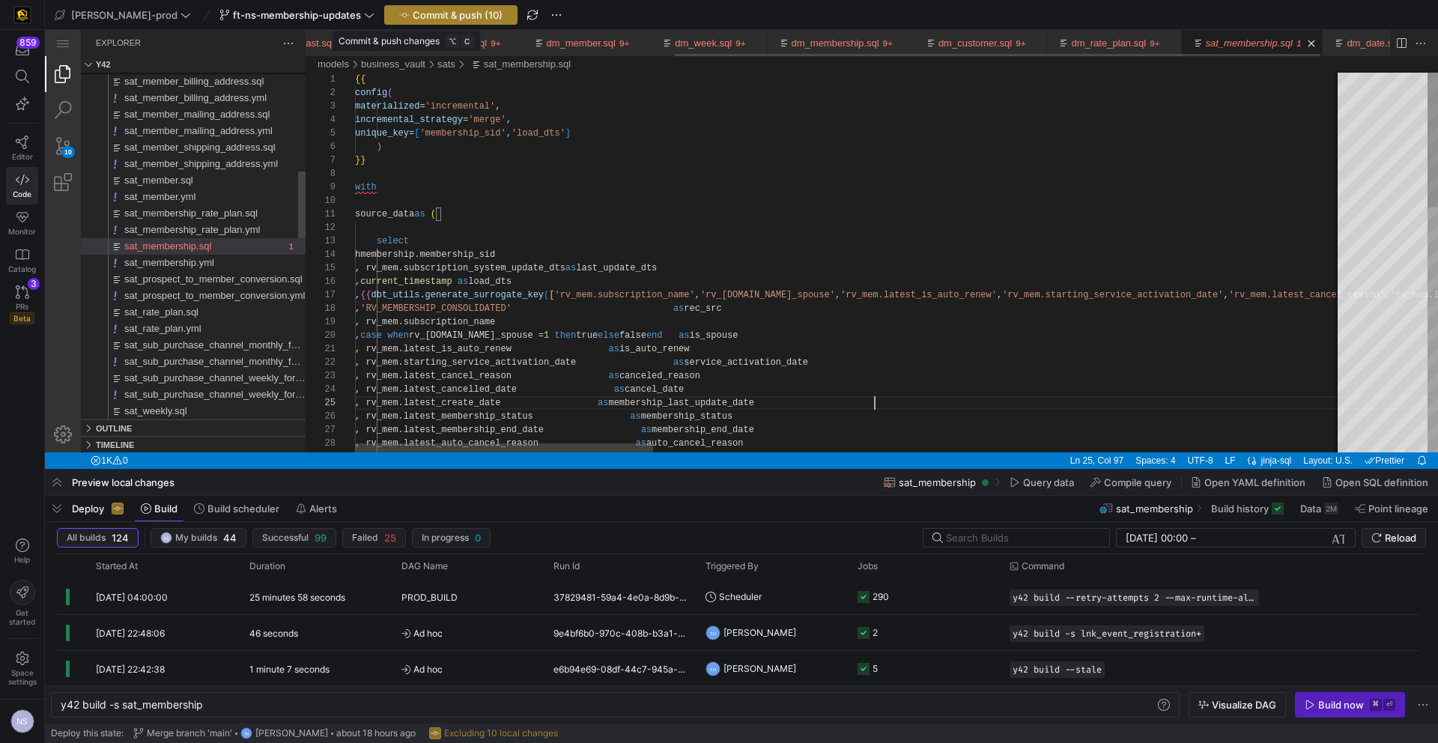
scroll to position [54, 520]
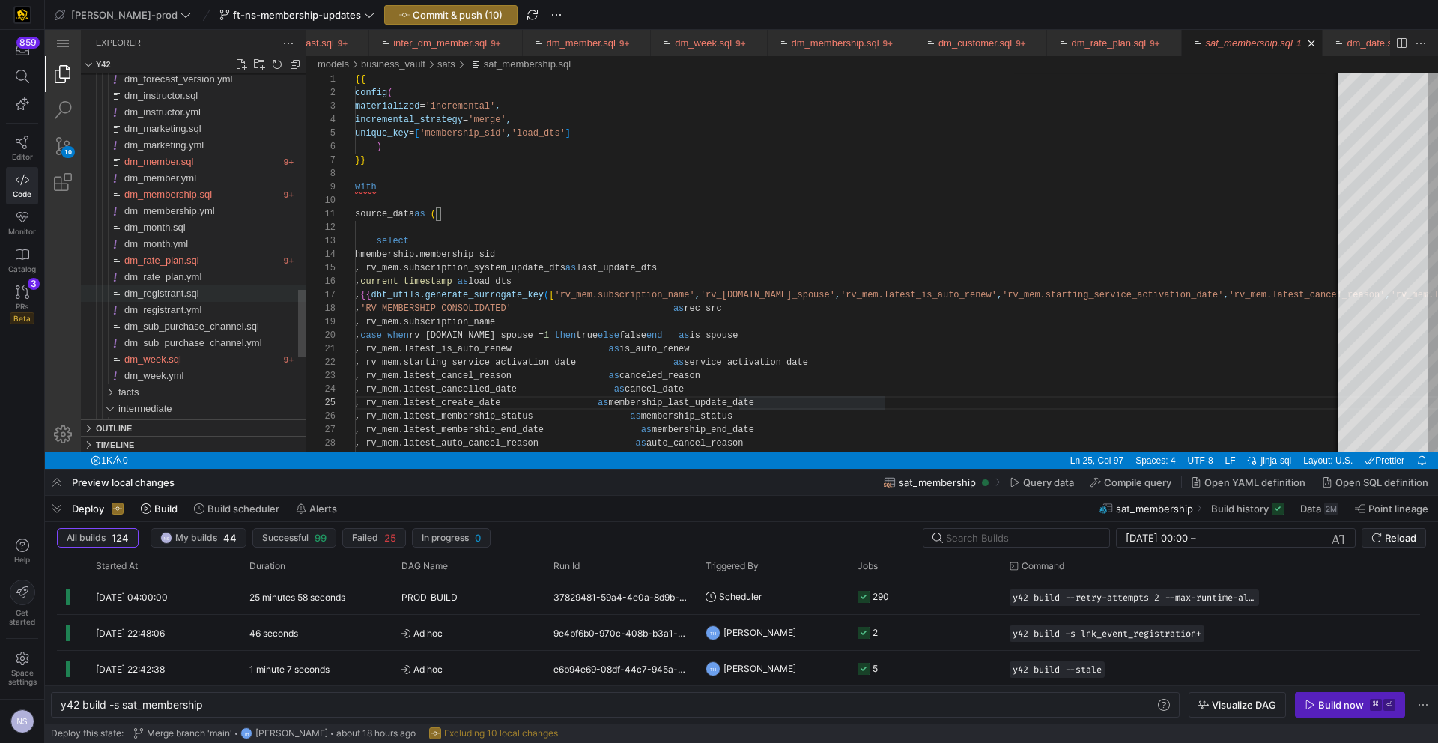
click at [196, 290] on span "dm_registrant.sql" at bounding box center [161, 293] width 75 height 11
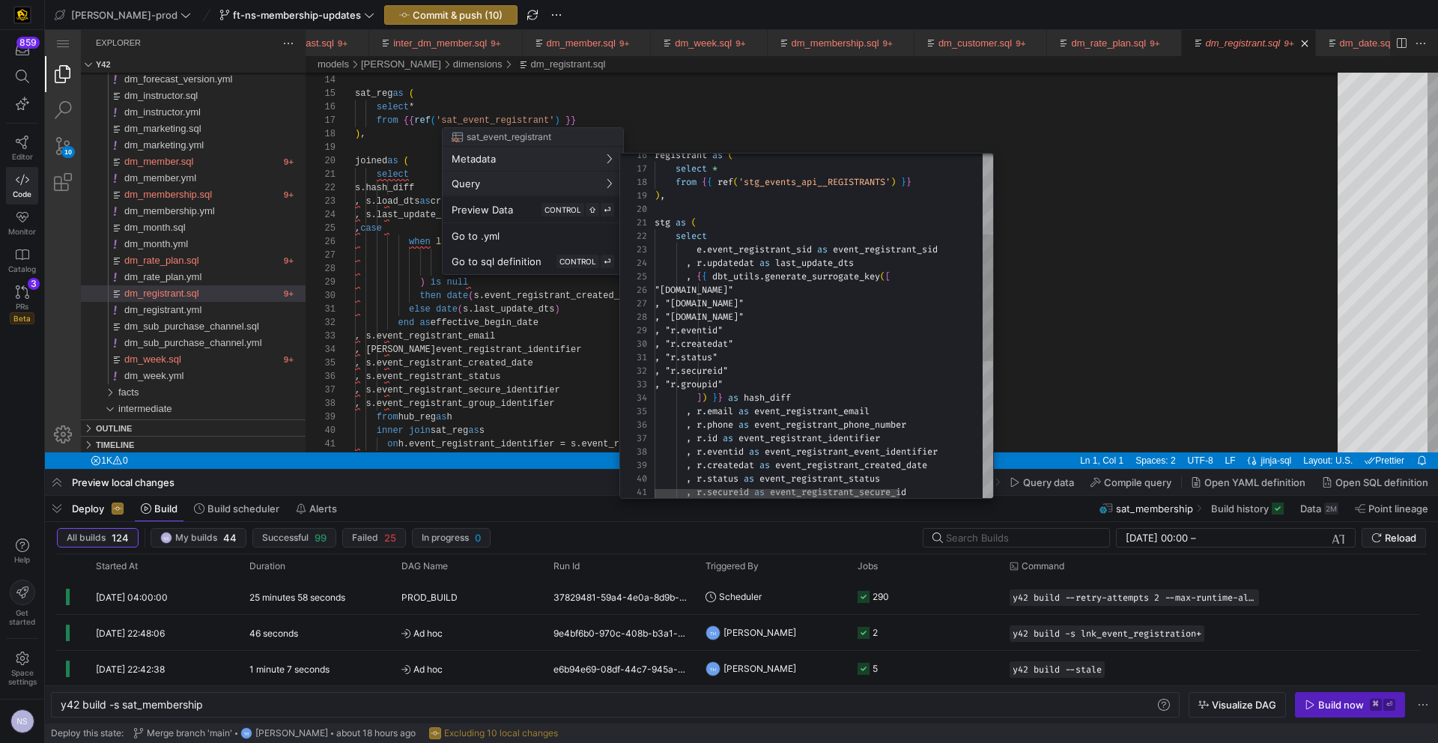
scroll to position [135, 0]
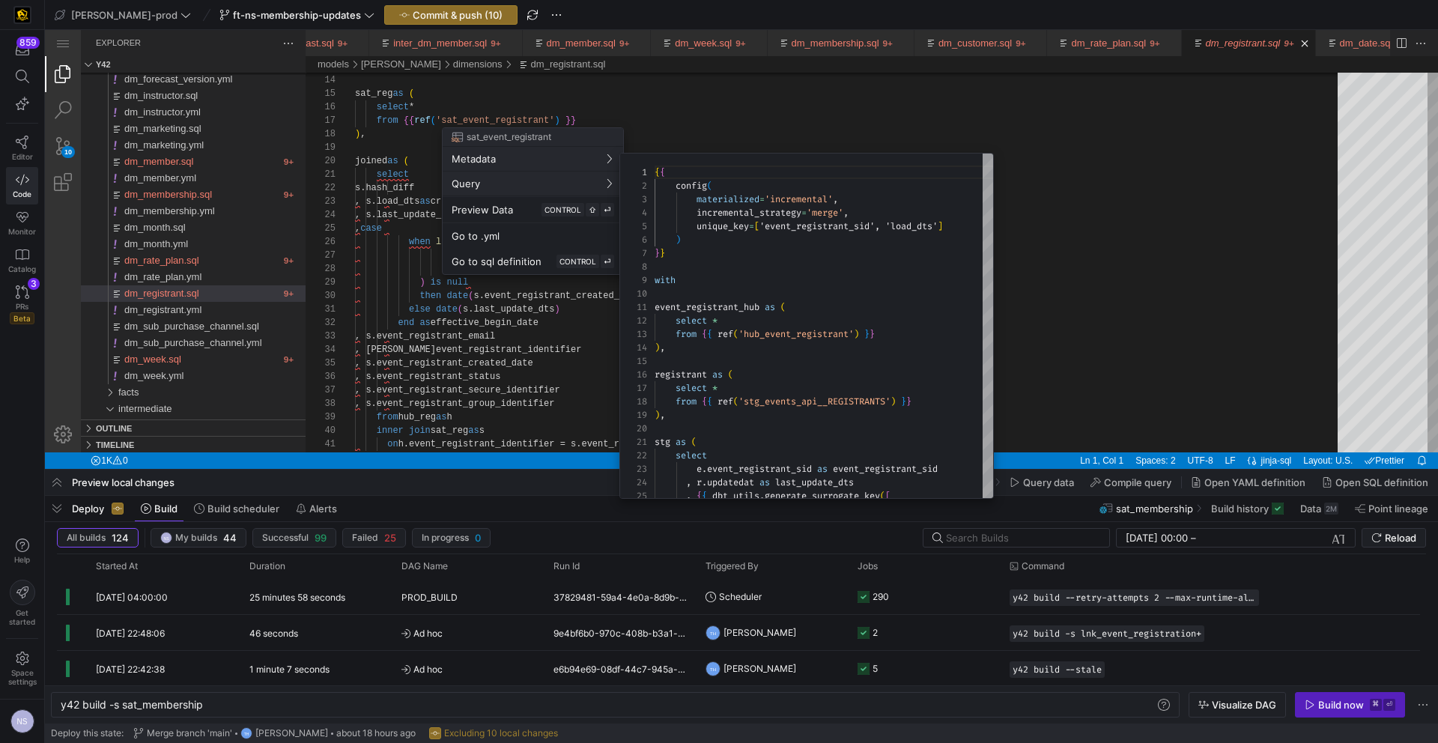
click at [1142, 323] on div at bounding box center [719, 371] width 1438 height 743
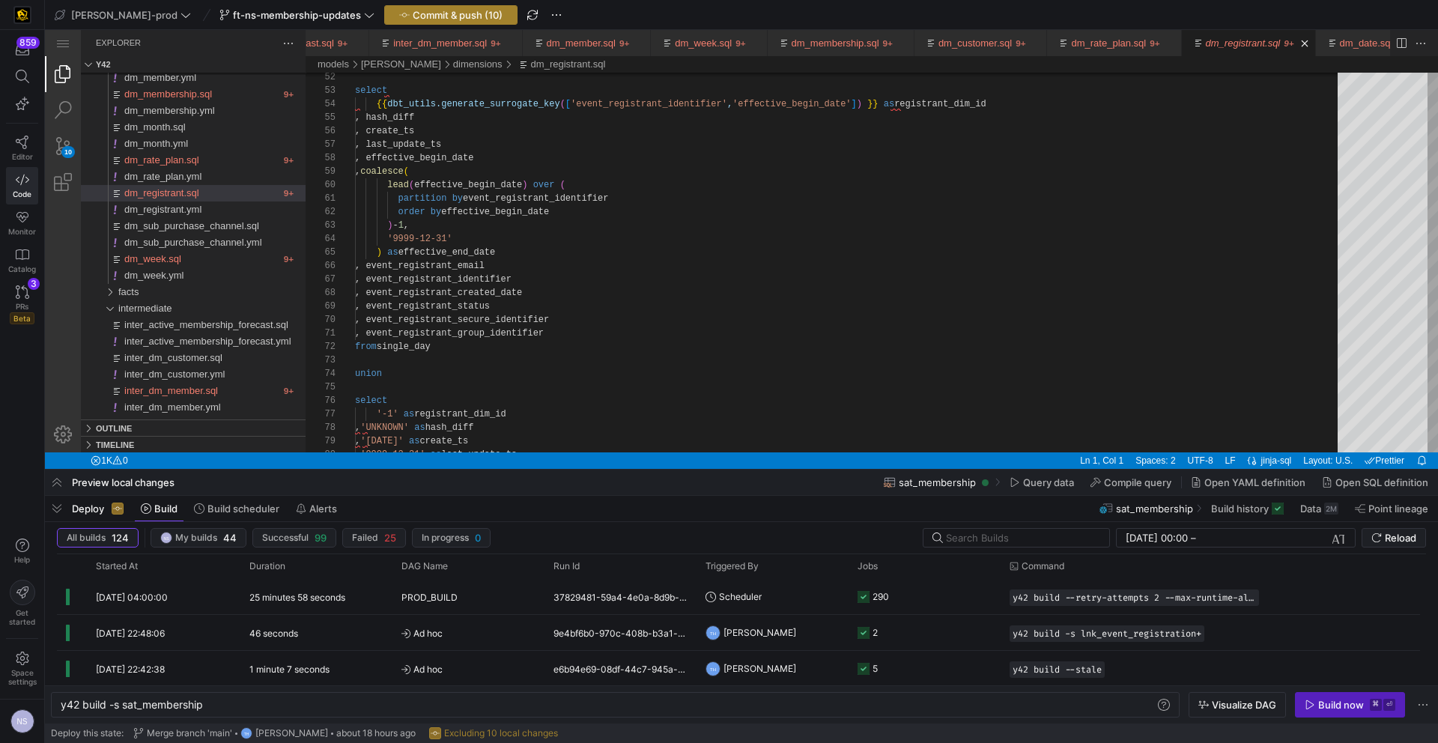
click at [413, 11] on span "Commit & push (10)" at bounding box center [458, 15] width 90 height 12
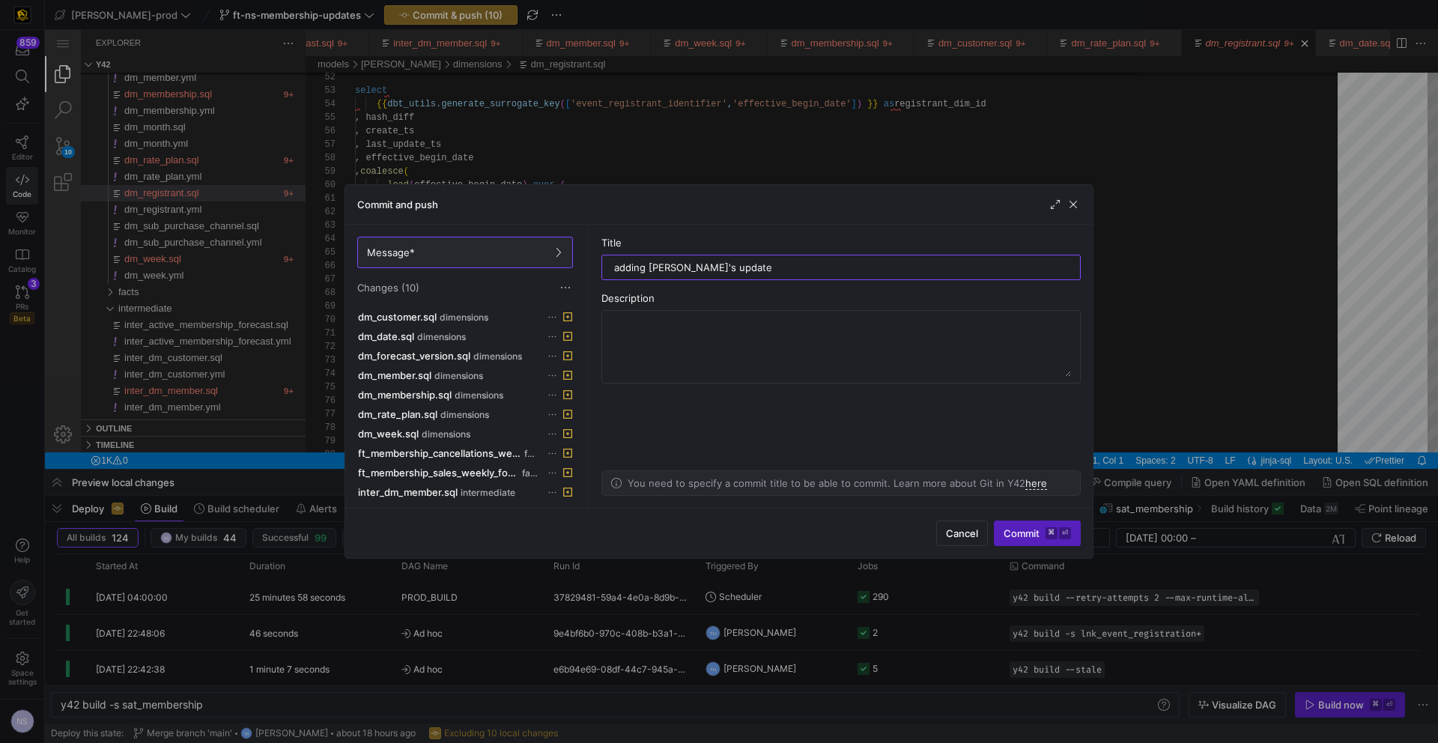
type input "adding Gary's updates"
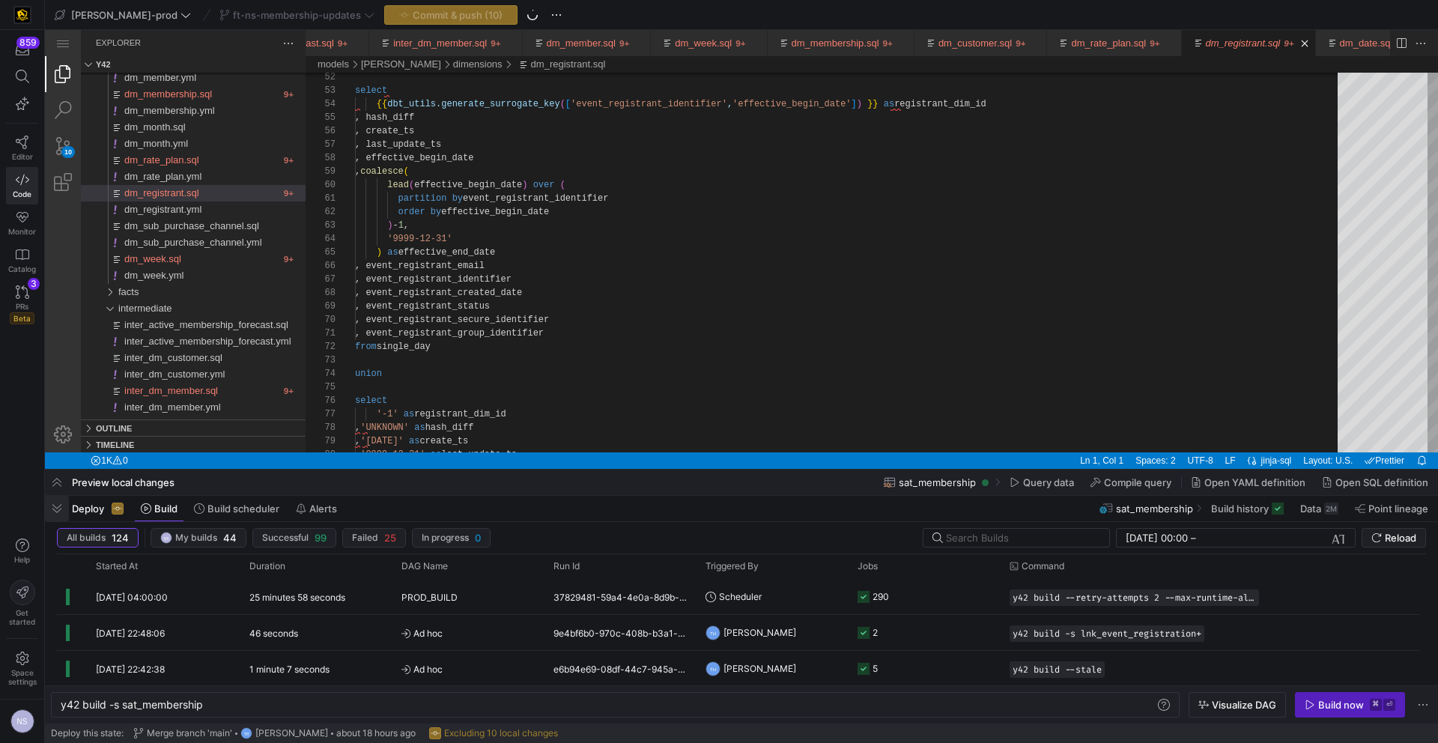
click at [60, 512] on span "button" at bounding box center [57, 508] width 24 height 25
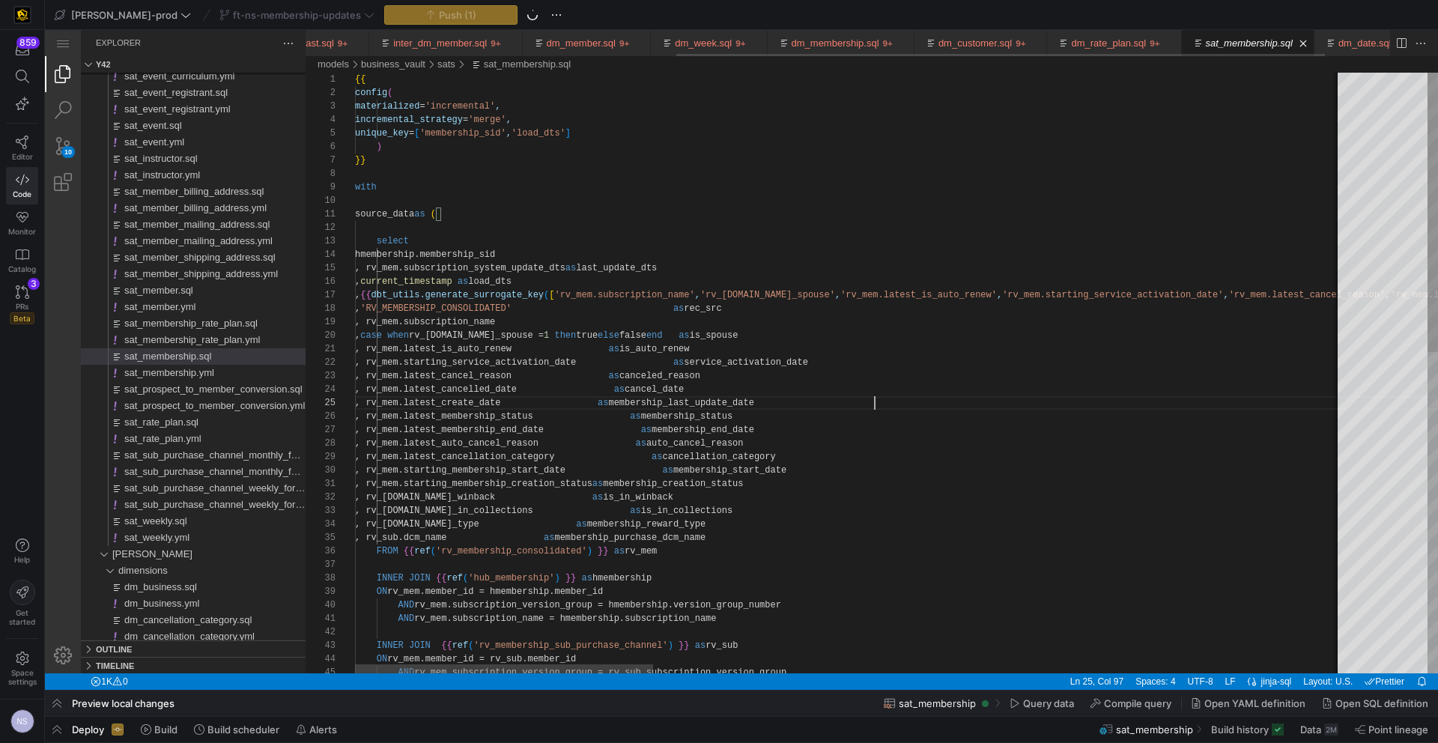
scroll to position [54, 520]
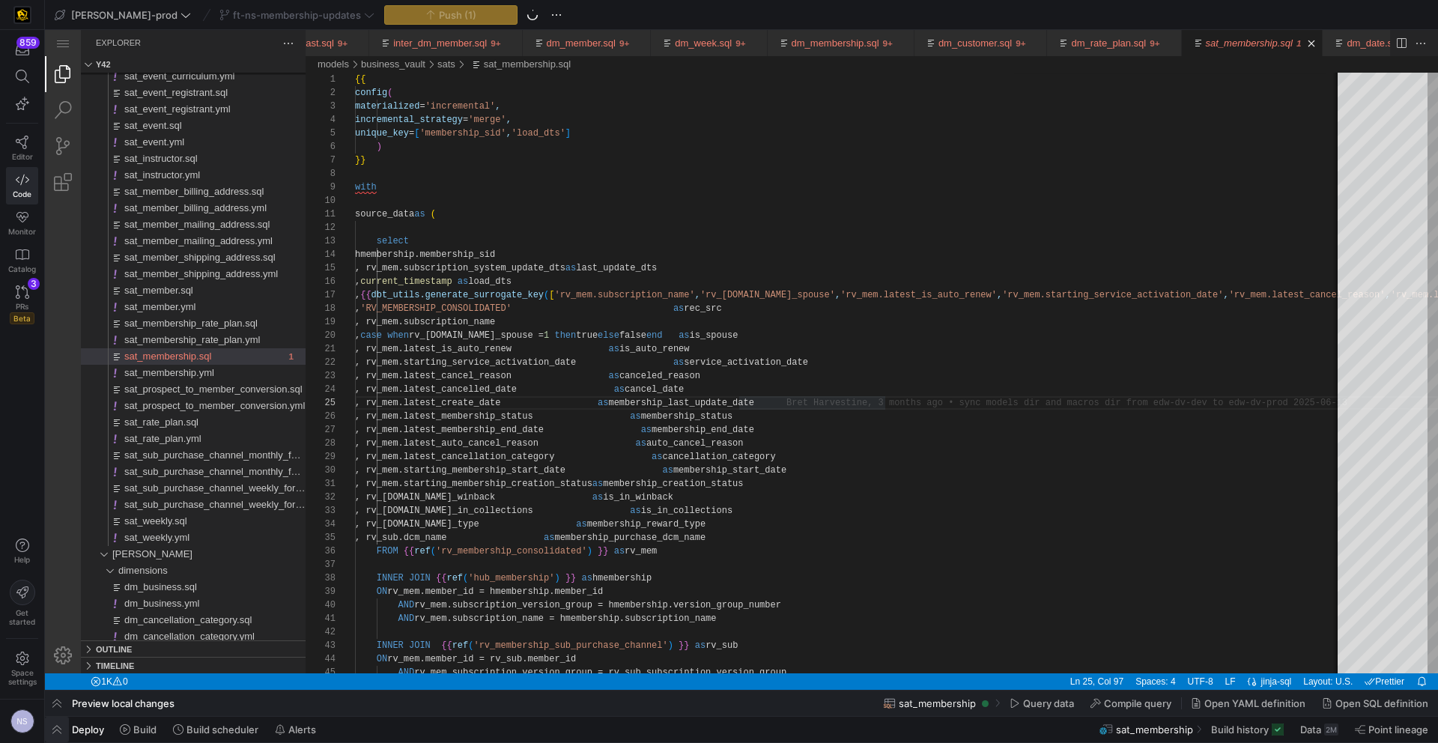
click at [61, 730] on span "button" at bounding box center [57, 729] width 24 height 25
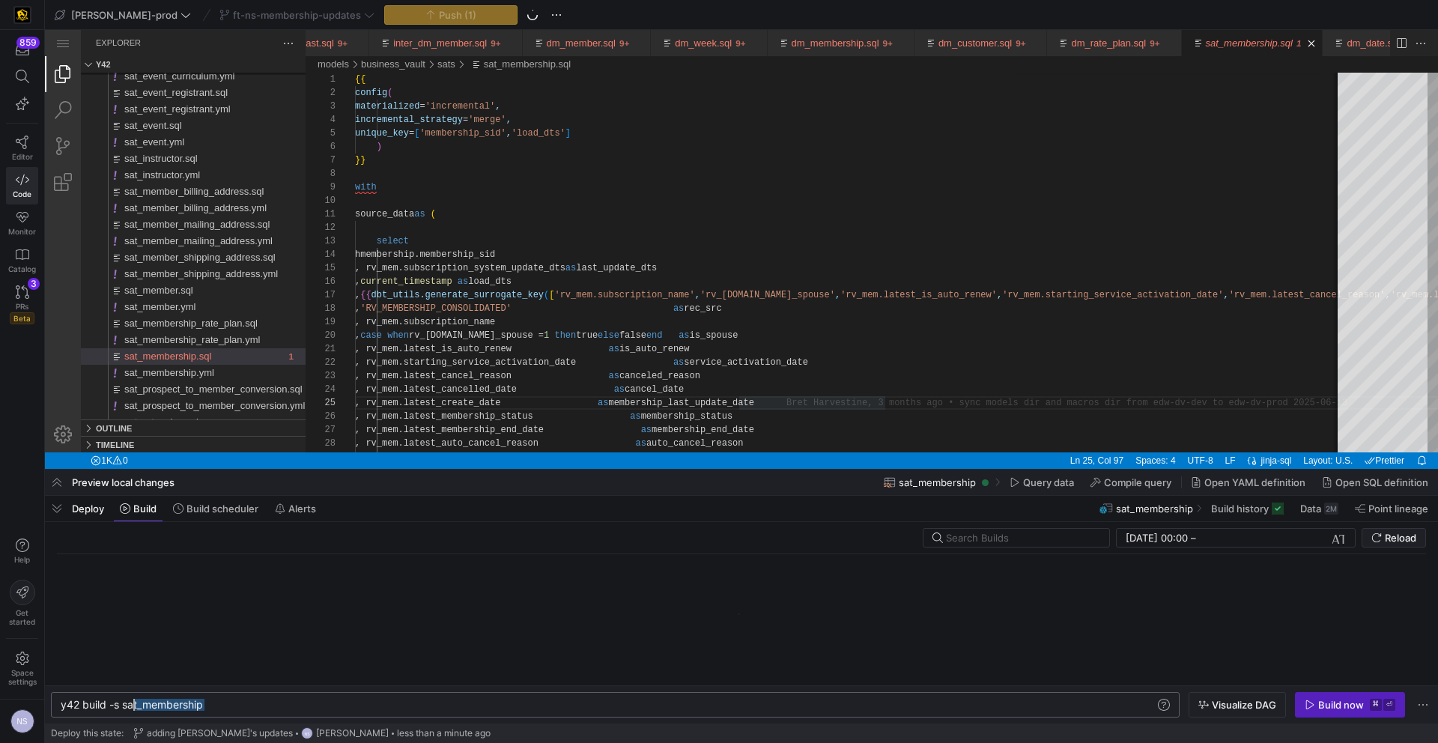
scroll to position [0, 54]
drag, startPoint x: 247, startPoint y: 703, endPoint x: 112, endPoint y: 701, distance: 135.6
click at [112, 701] on div "y42 build -s sat_membership" at bounding box center [608, 705] width 1094 height 12
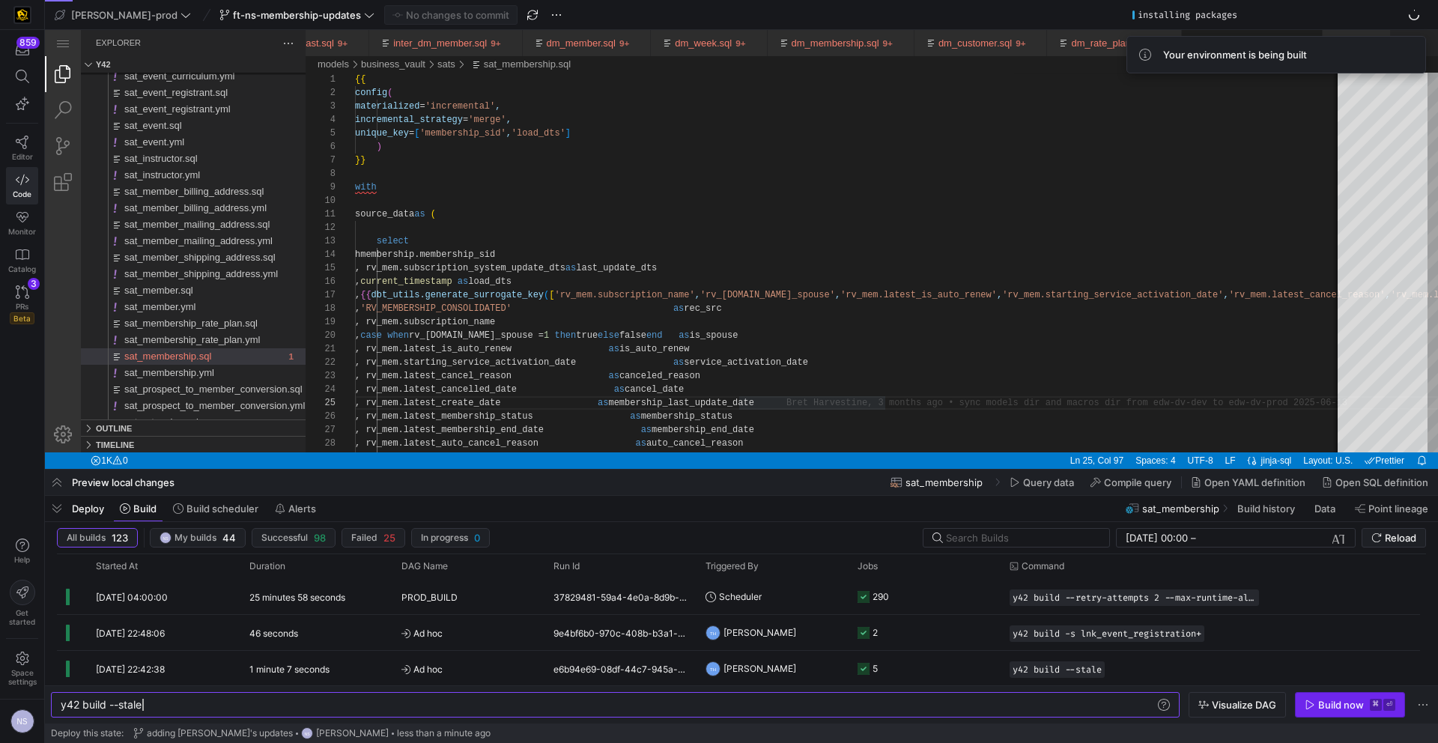
type textarea "y42 build --stale"
click at [1373, 705] on kbd "⌘" at bounding box center [1376, 705] width 12 height 12
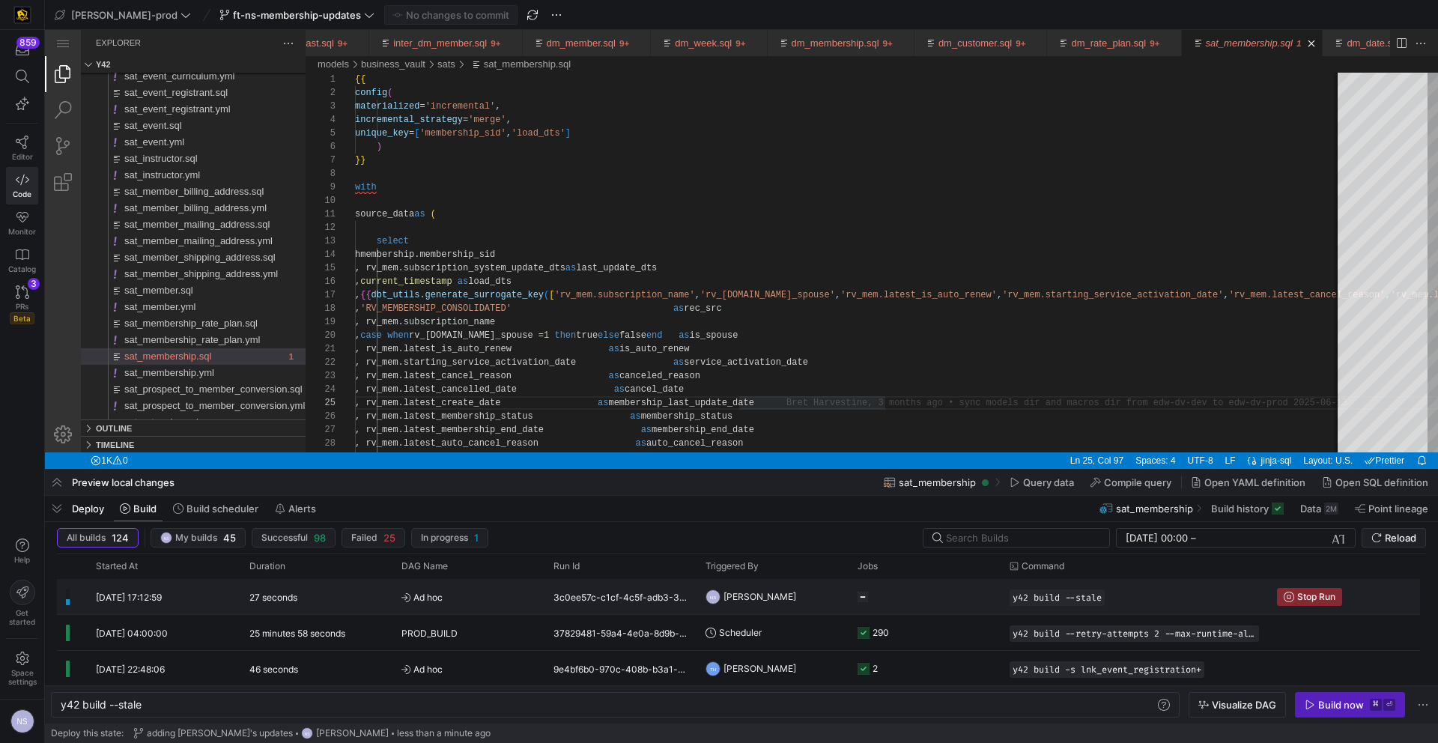
click at [908, 590] on y42-job-status-cell-renderer "Press SPACE to select this row." at bounding box center [925, 597] width 134 height 34
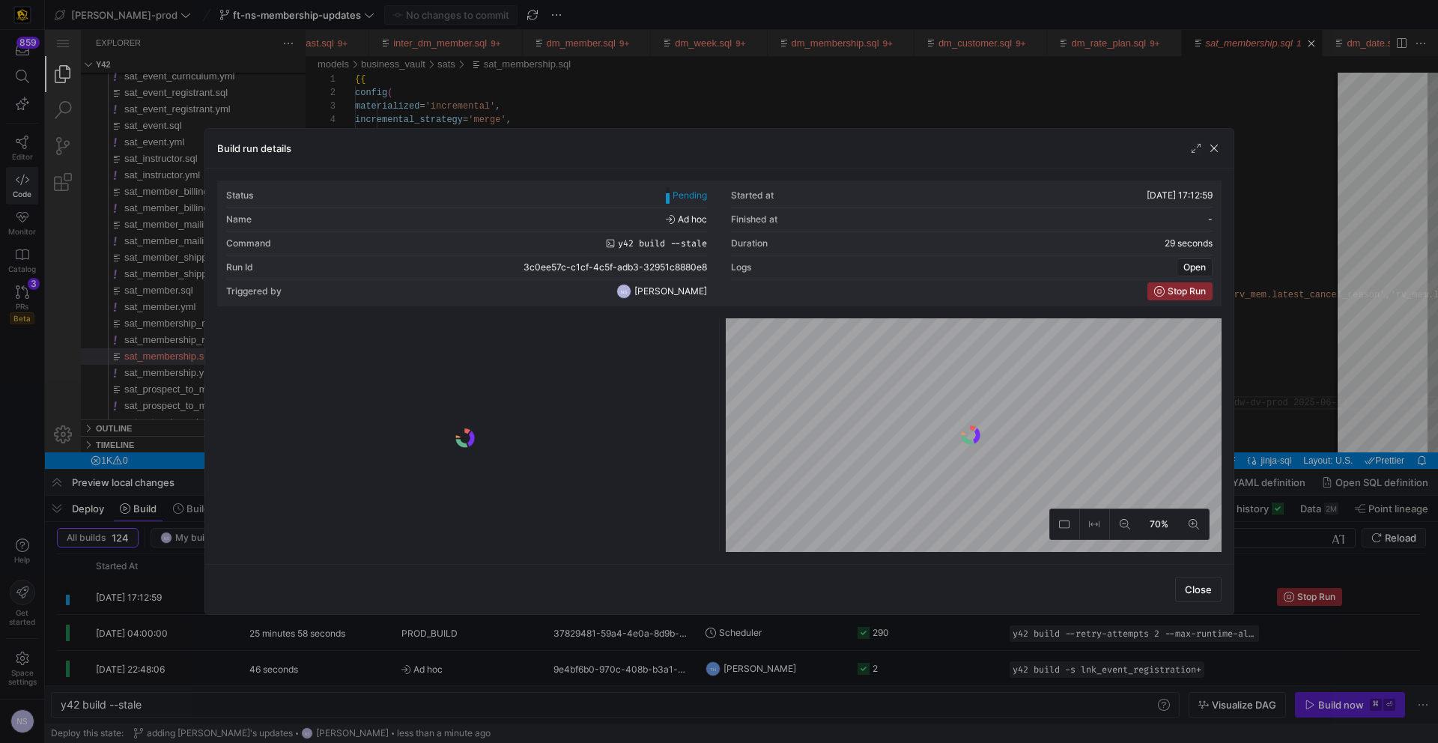
click at [1274, 462] on div at bounding box center [719, 371] width 1438 height 743
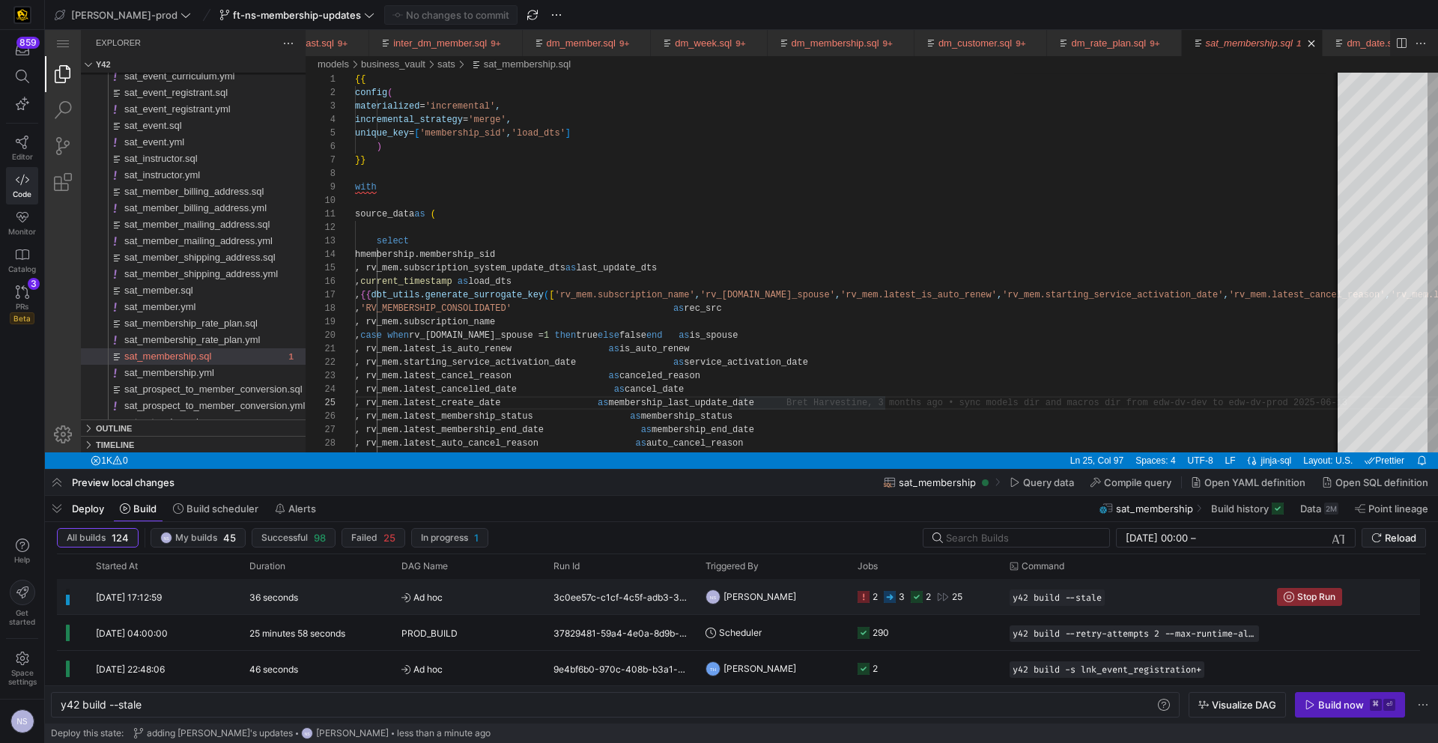
click at [865, 591] on icon "Press SPACE to select this row." at bounding box center [864, 597] width 12 height 12
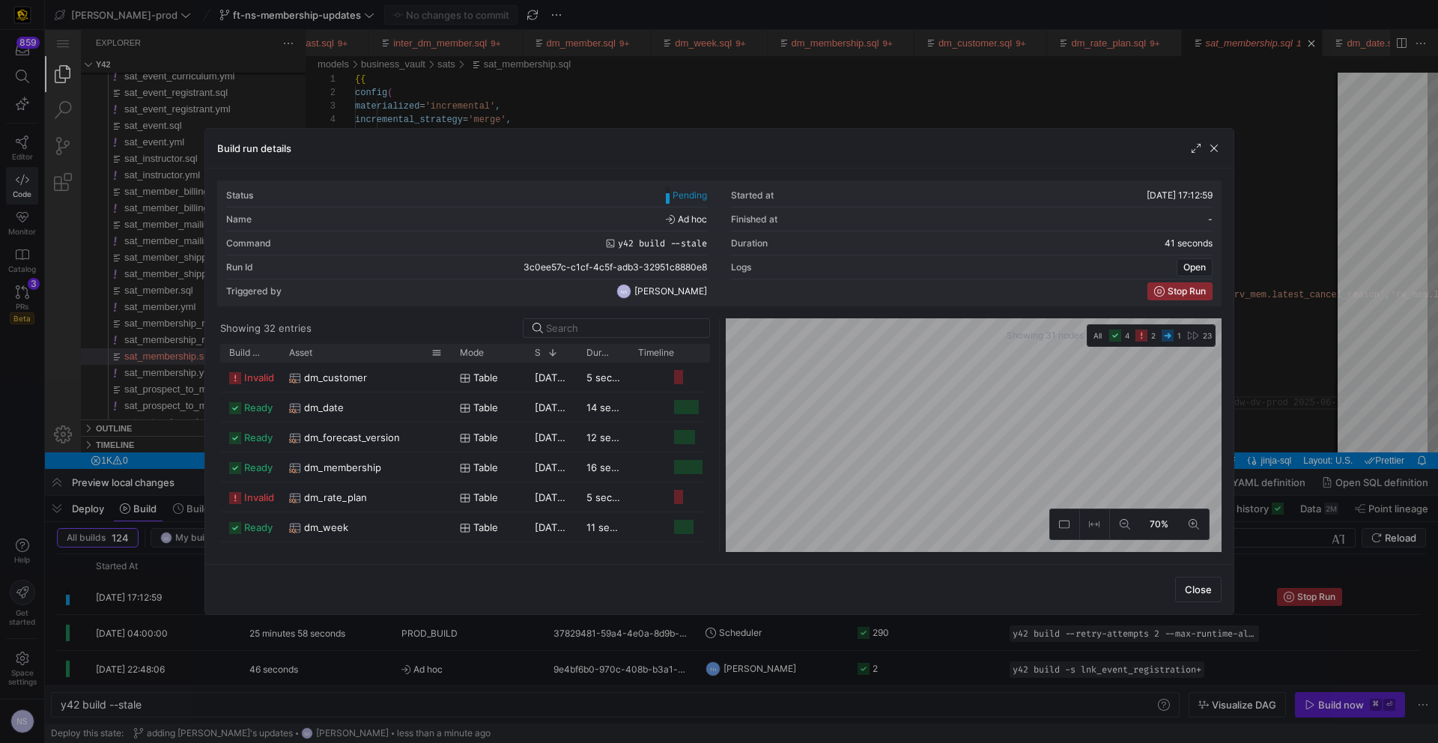
drag, startPoint x: 330, startPoint y: 351, endPoint x: 431, endPoint y: 360, distance: 101.5
click at [453, 351] on div at bounding box center [451, 353] width 6 height 18
click at [385, 374] on div "dm_customer" at bounding box center [368, 377] width 158 height 29
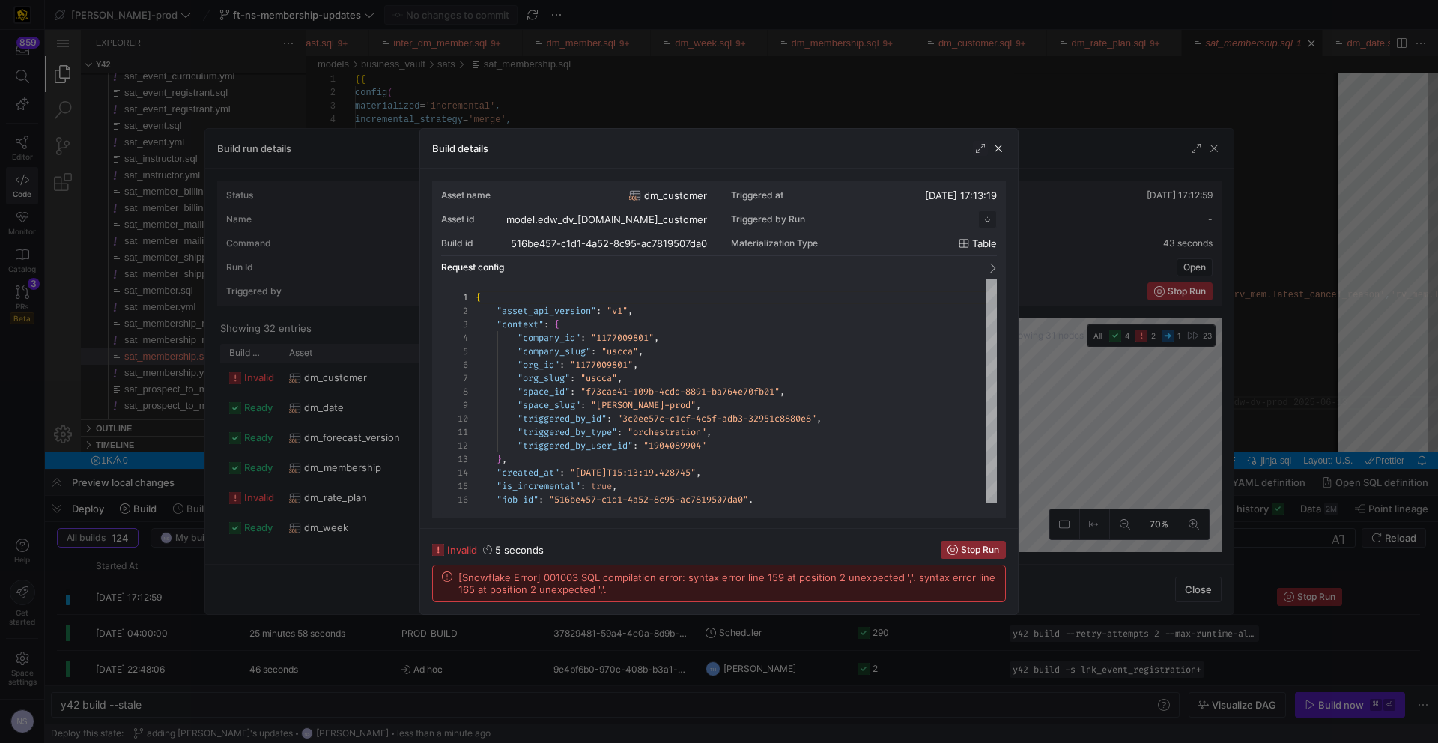
scroll to position [135, 0]
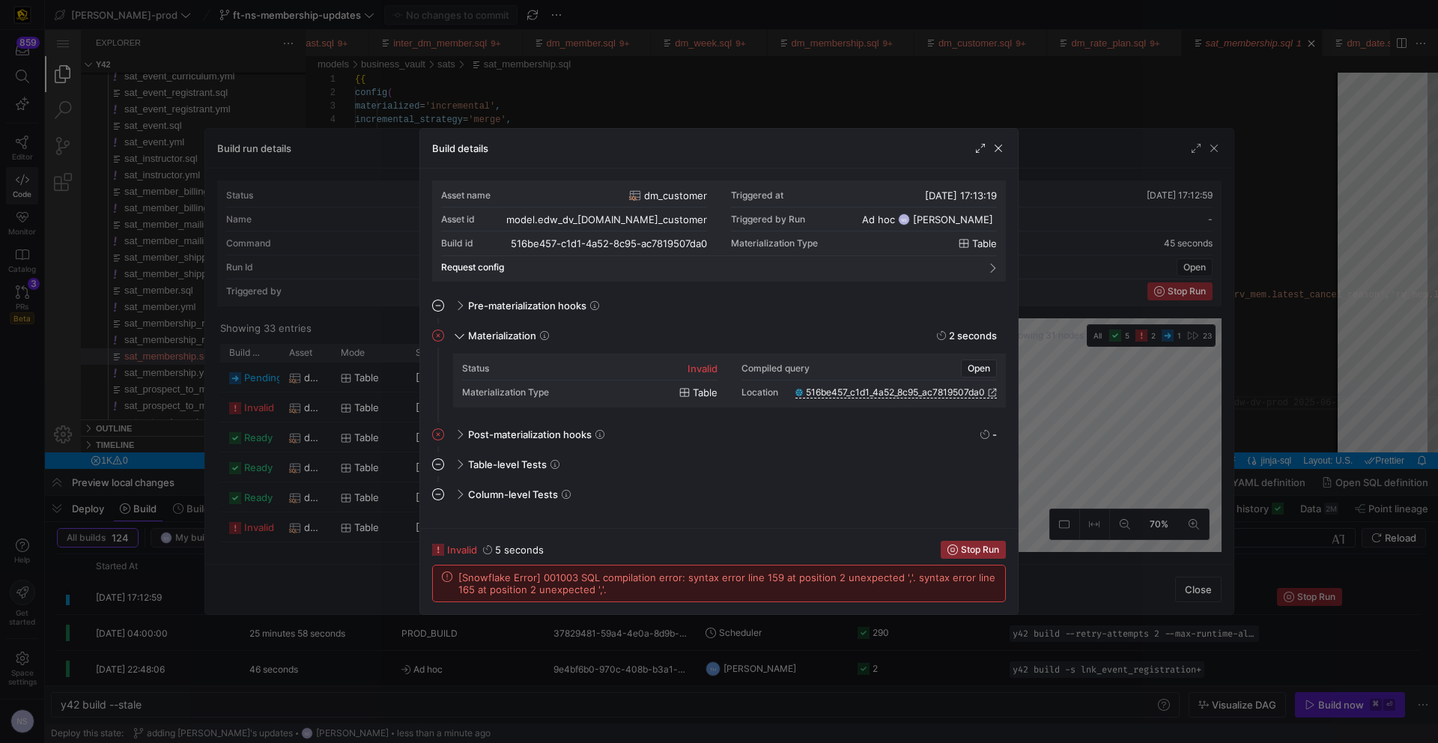
click at [1118, 405] on div at bounding box center [719, 371] width 1438 height 743
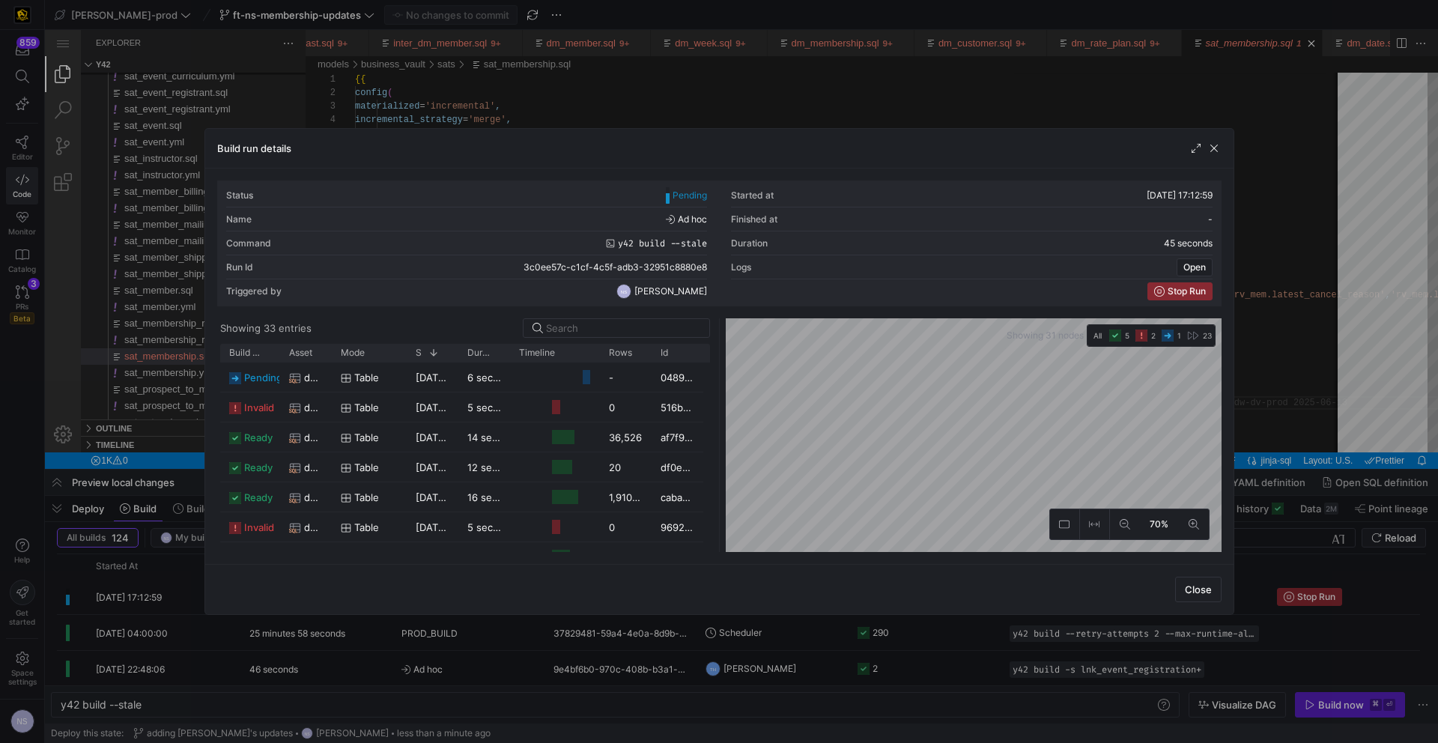
click at [1327, 394] on div at bounding box center [719, 371] width 1438 height 743
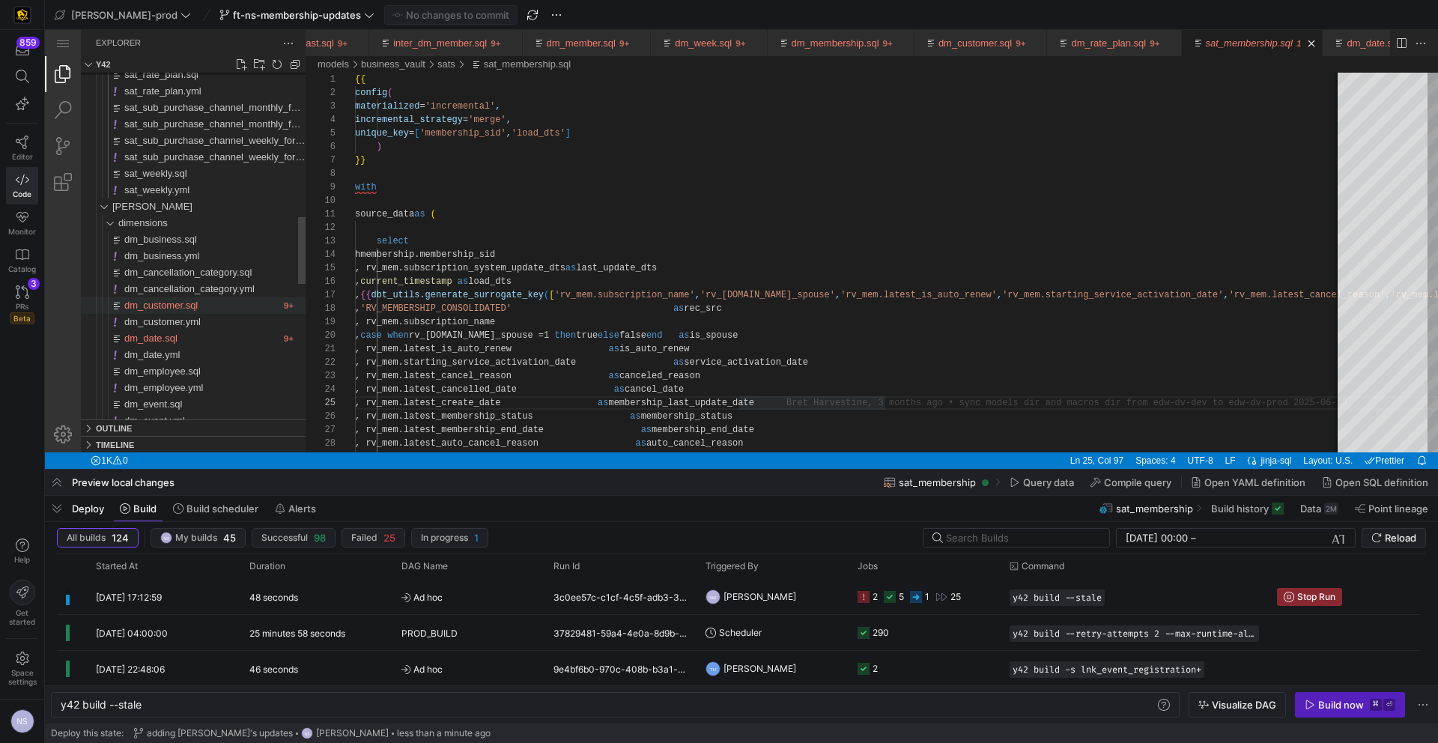
click at [166, 309] on span "dm_customer.sql" at bounding box center [160, 305] width 73 height 11
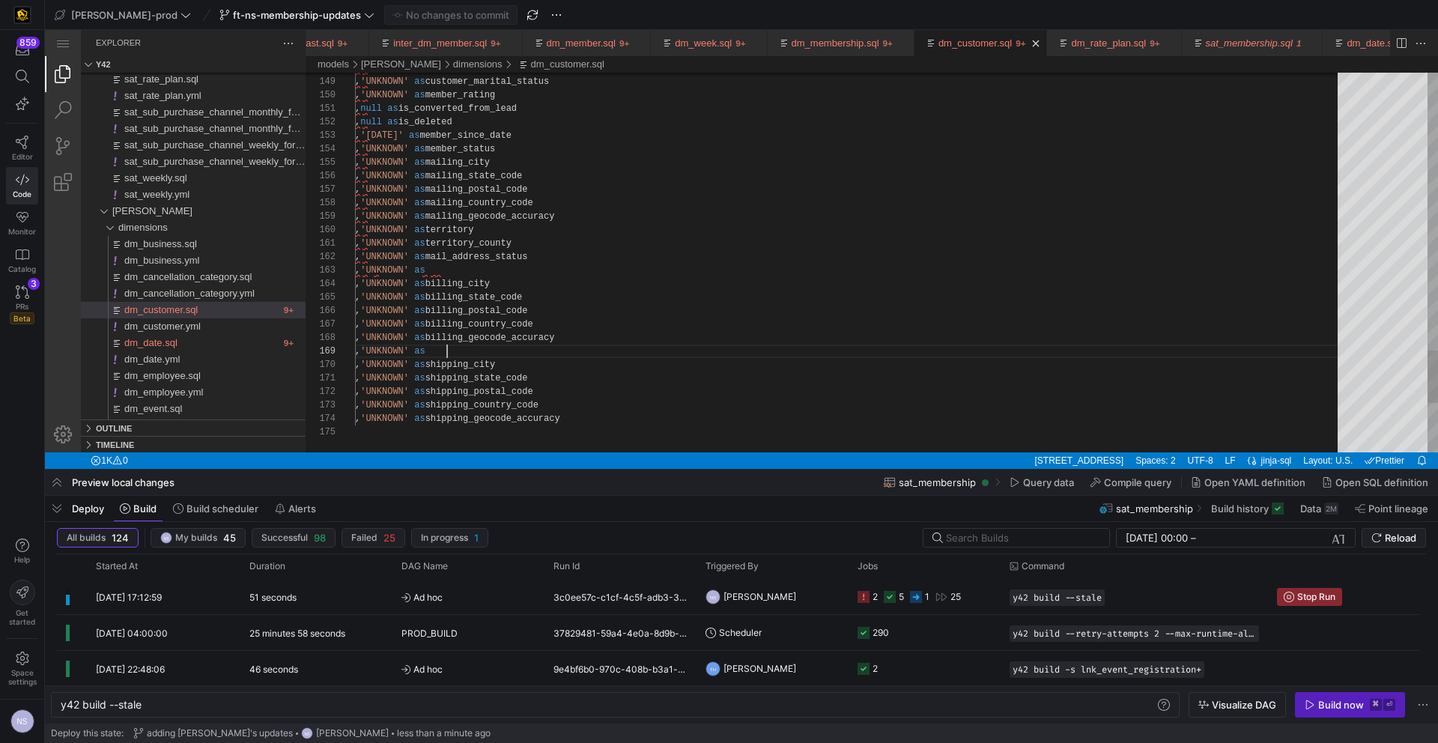
scroll to position [108, 0]
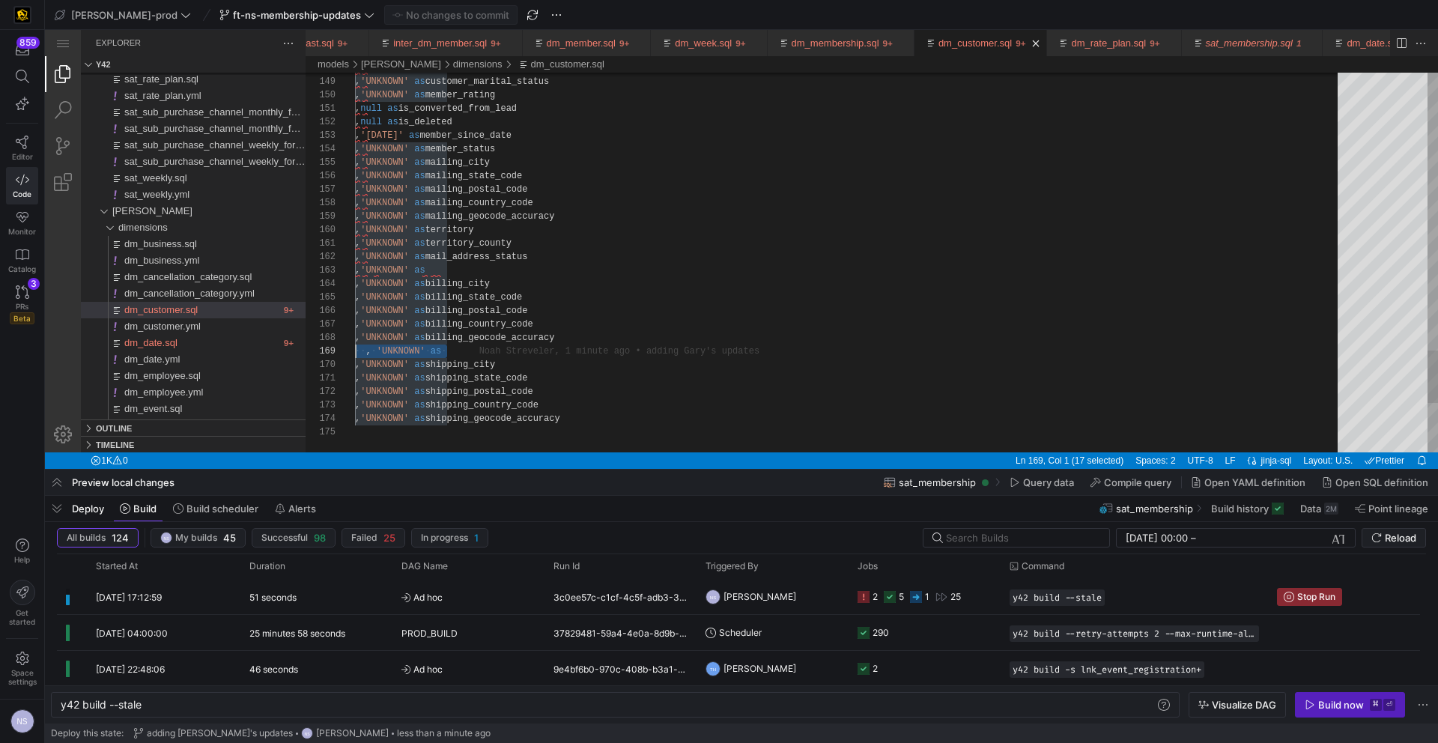
drag, startPoint x: 475, startPoint y: 353, endPoint x: 327, endPoint y: 349, distance: 147.6
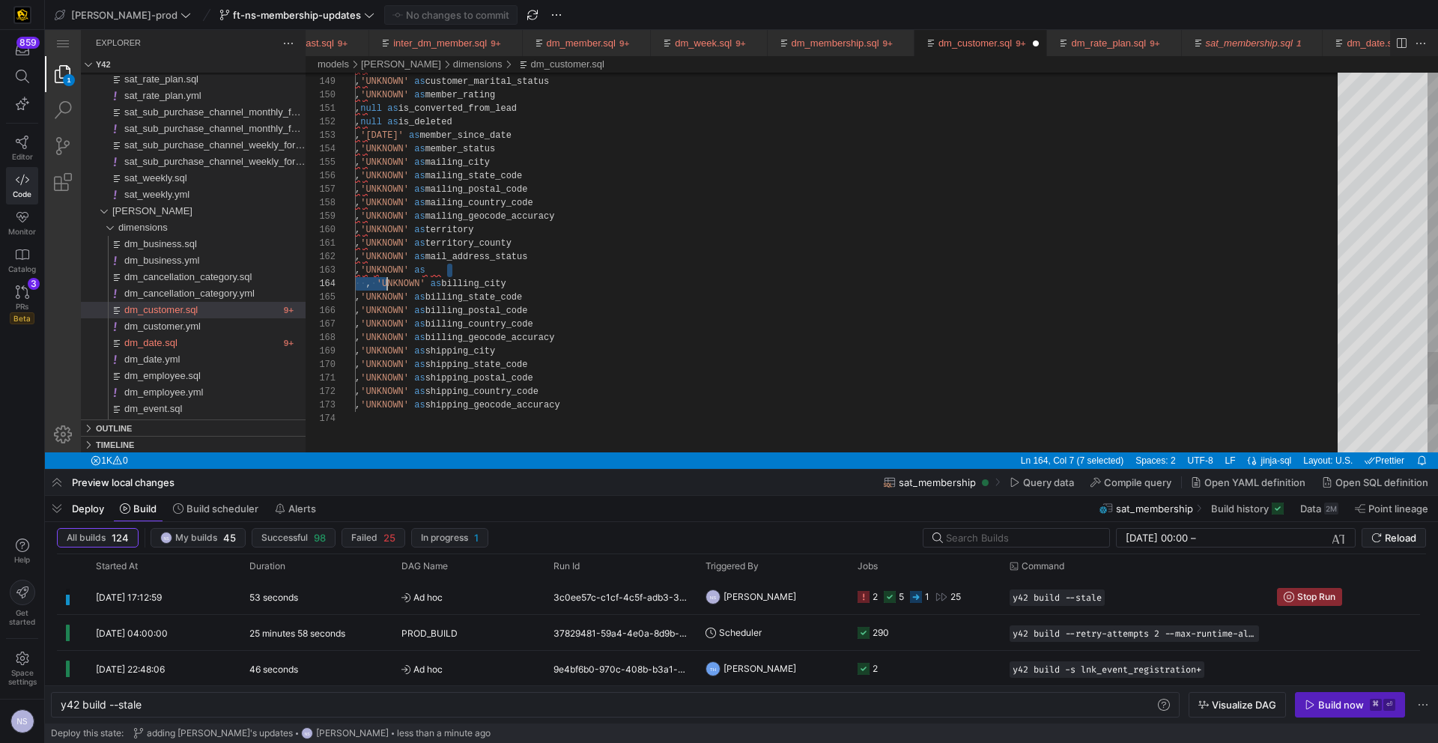
scroll to position [27, 0]
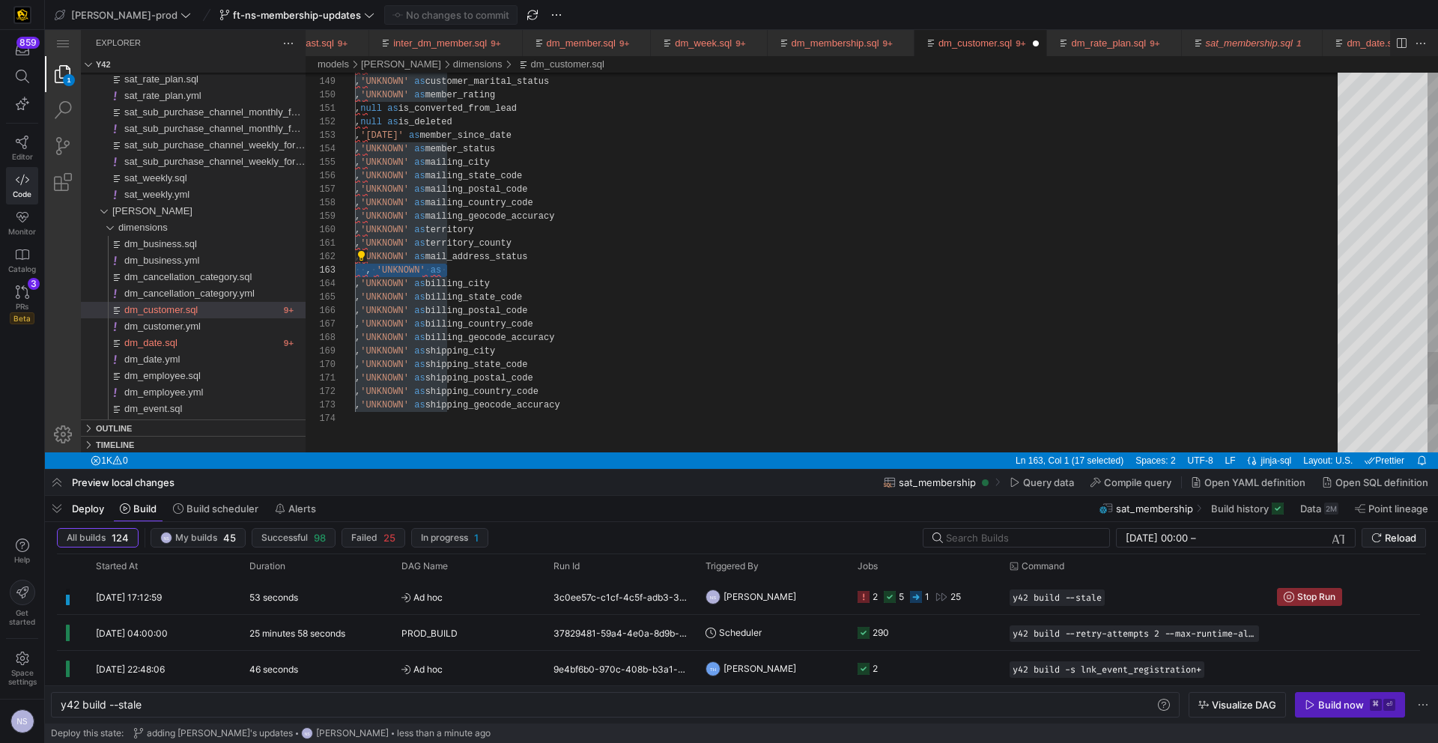
drag, startPoint x: 487, startPoint y: 265, endPoint x: 335, endPoint y: 273, distance: 152.3
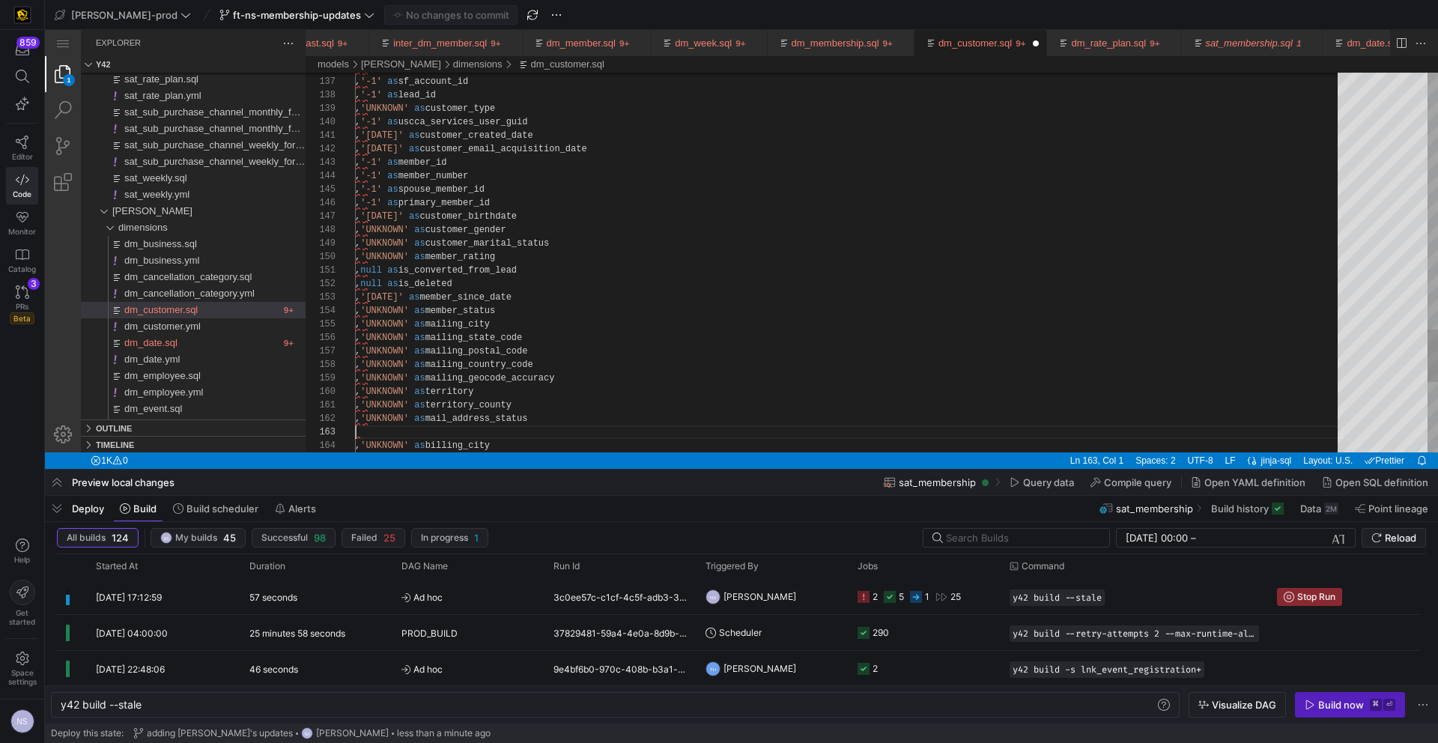
type textarea ", 'UNKNOWN' as territory_county , 'UNKNOWN' as mail_address_status , 'UNKNOWN' …"
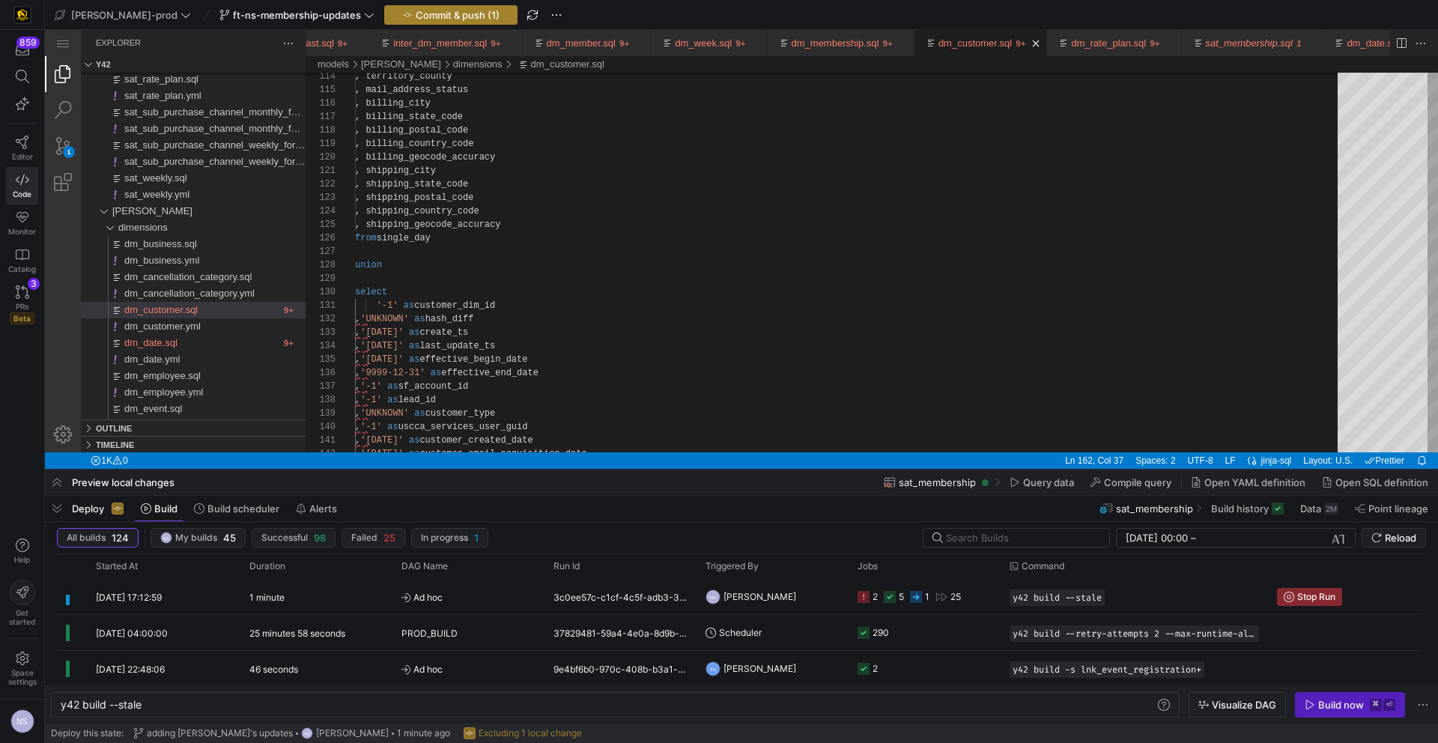
click at [446, 13] on span "Commit & push (1)" at bounding box center [458, 15] width 84 height 12
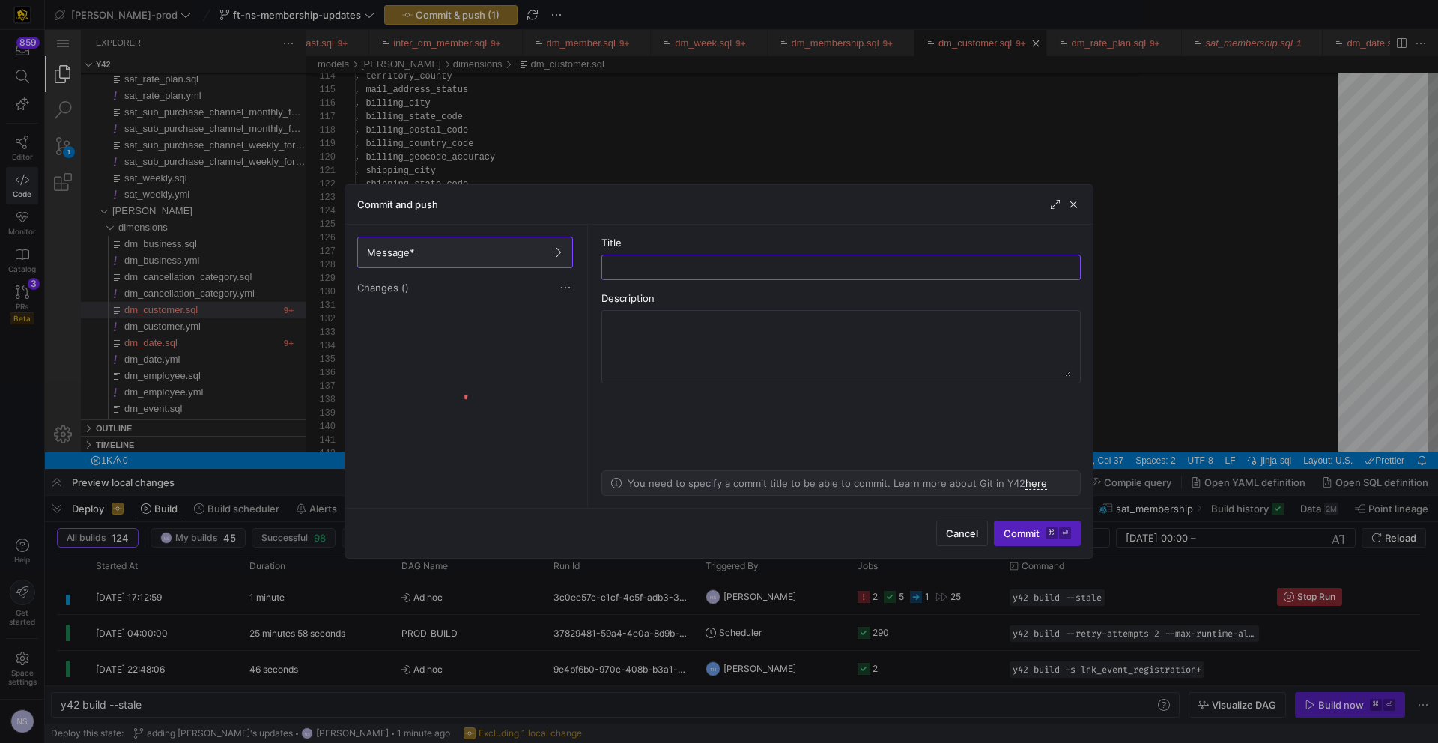
click at [1271, 229] on div at bounding box center [719, 371] width 1438 height 743
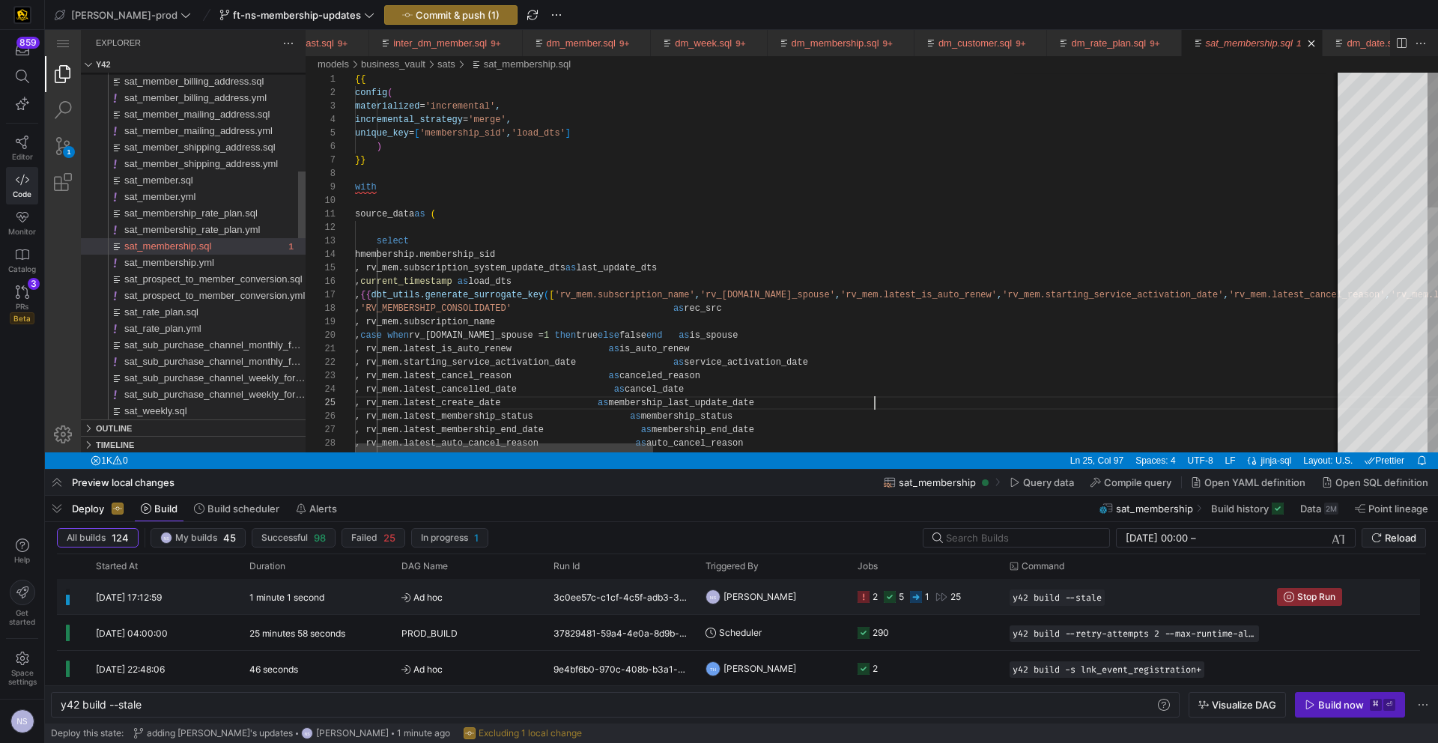
type textarea "_cancelled_date', 'rv_mem.latest_create_date', 'rv_mem.latest_membership_status…"
click at [855, 594] on div "3 5 25" at bounding box center [925, 596] width 152 height 35
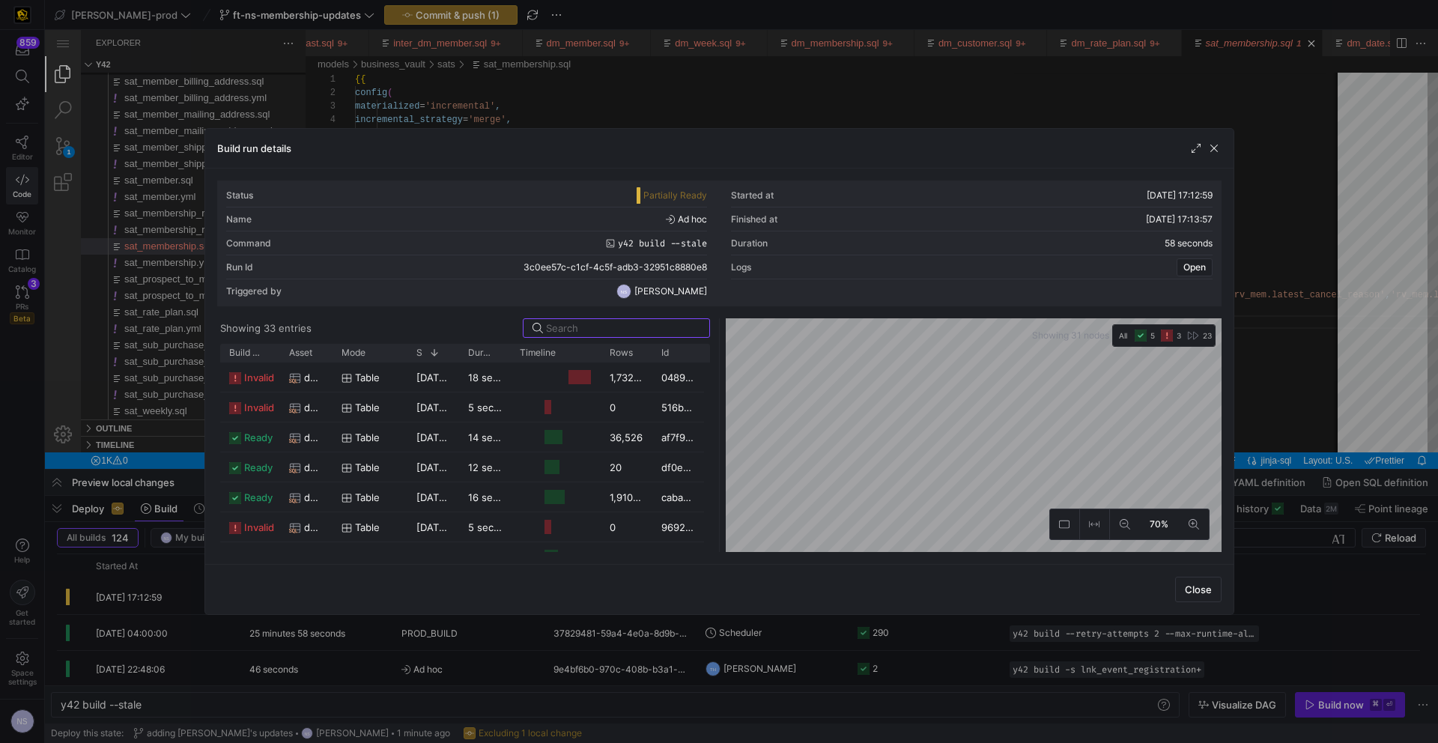
click at [307, 405] on span "dm_customer" at bounding box center [313, 407] width 19 height 29
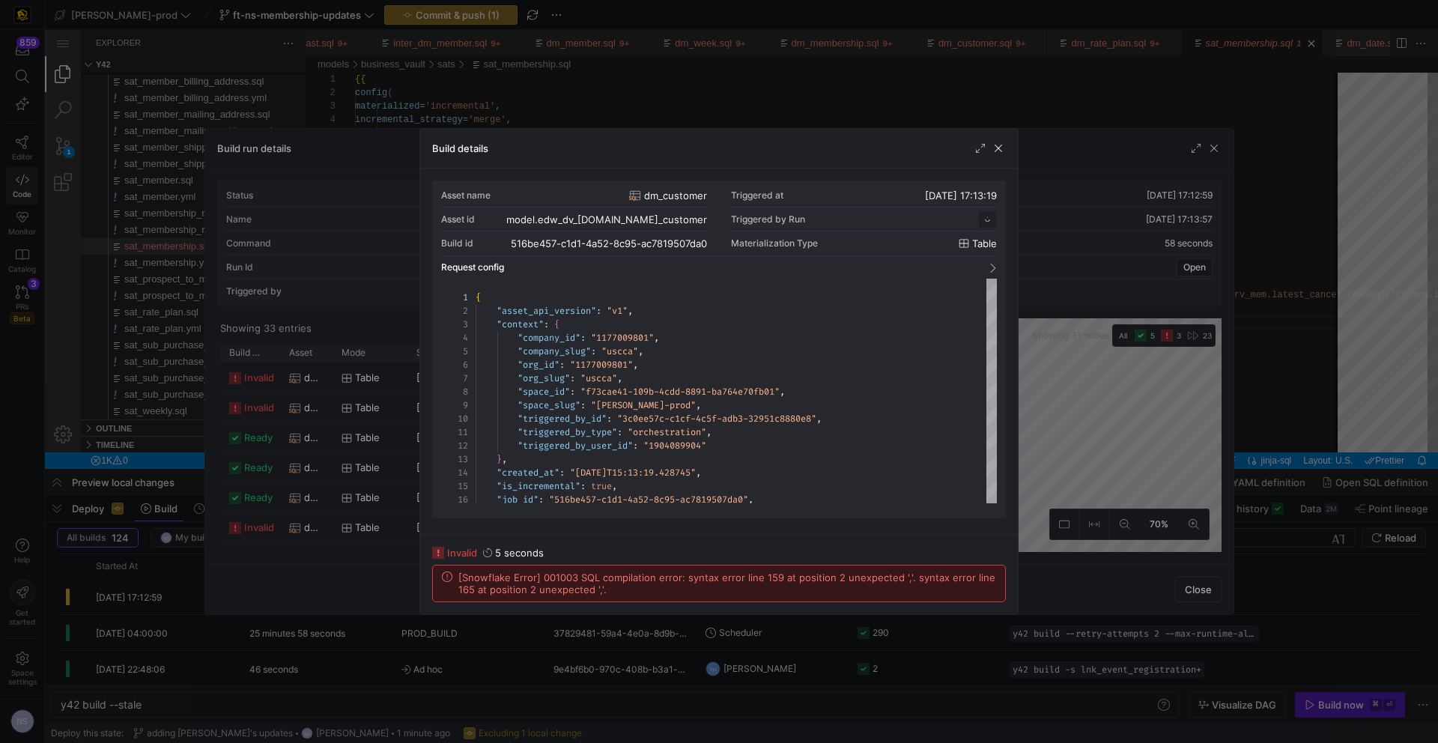
scroll to position [135, 0]
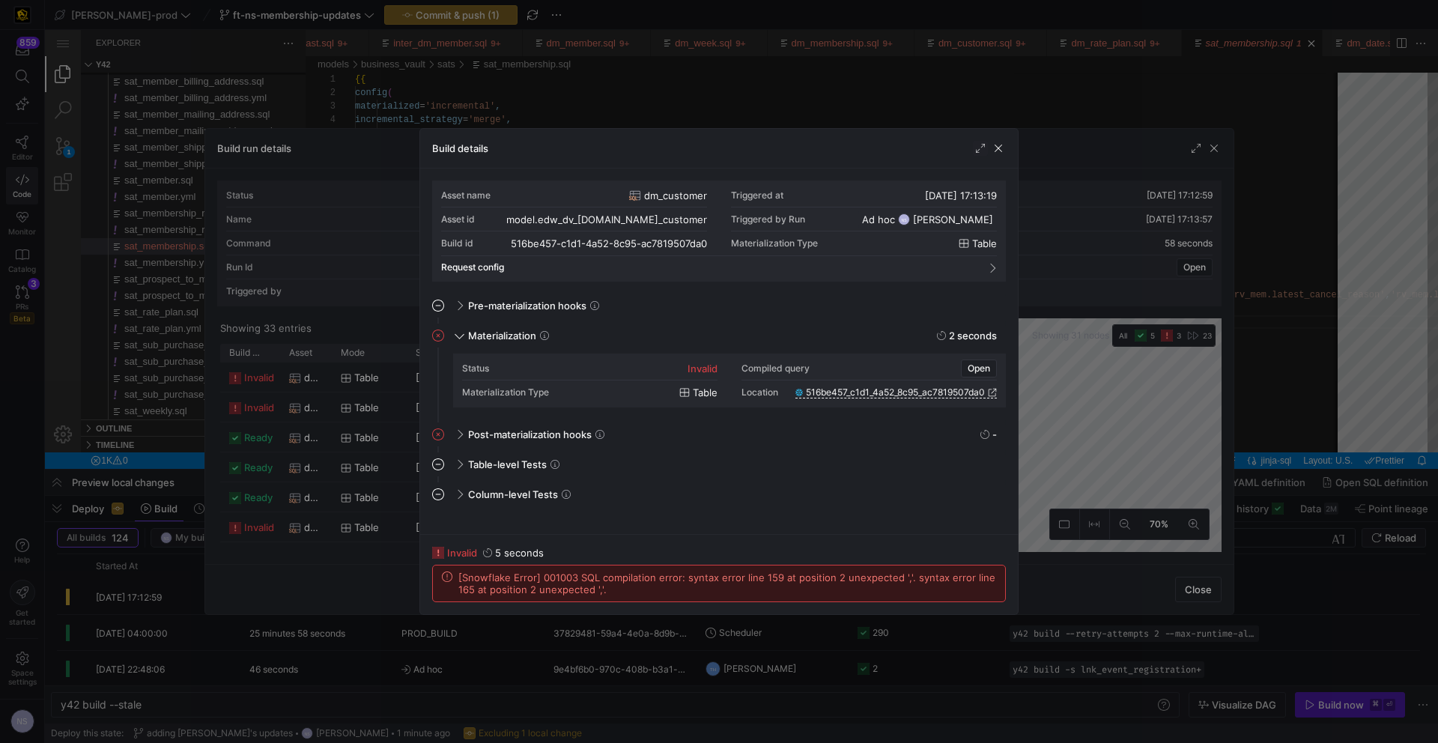
click at [1065, 475] on div at bounding box center [719, 371] width 1438 height 743
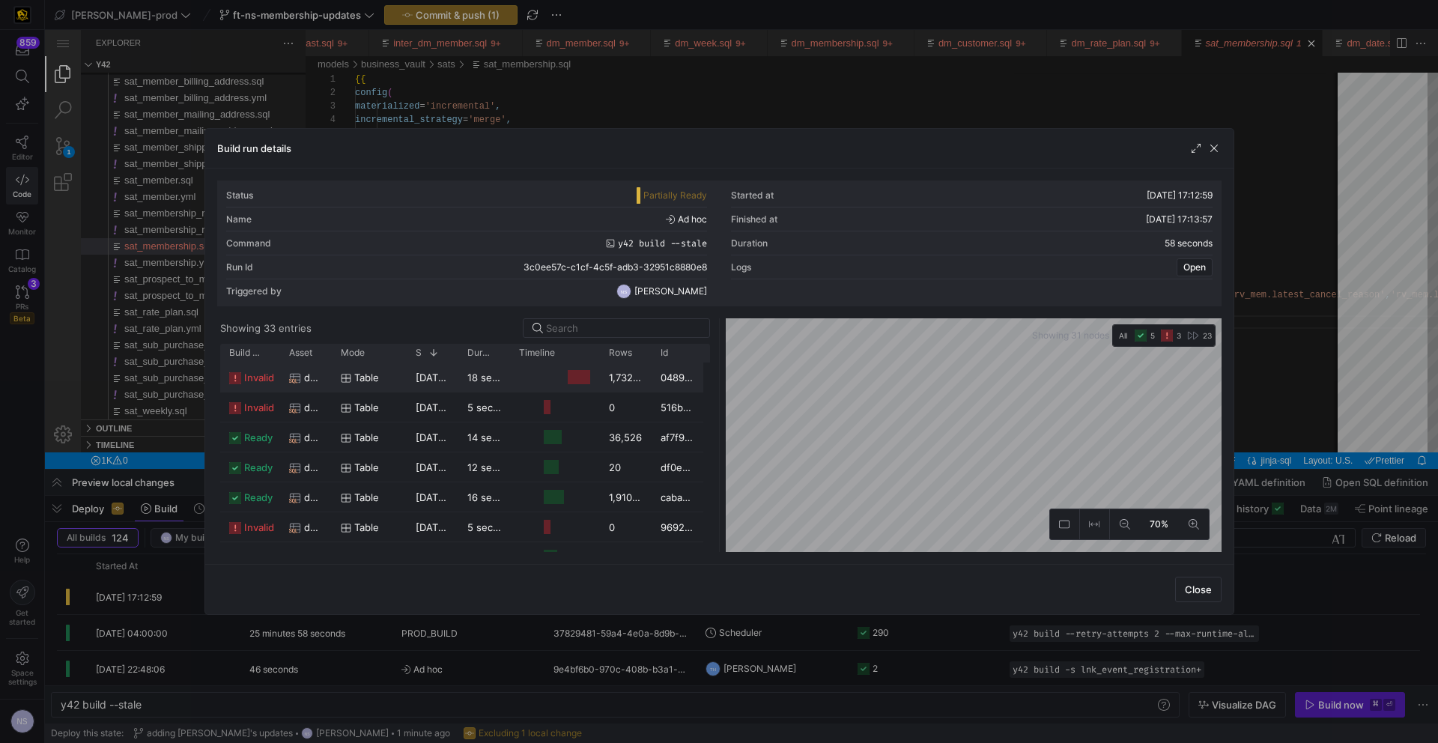
click at [283, 376] on div "dm_member" at bounding box center [306, 377] width 52 height 29
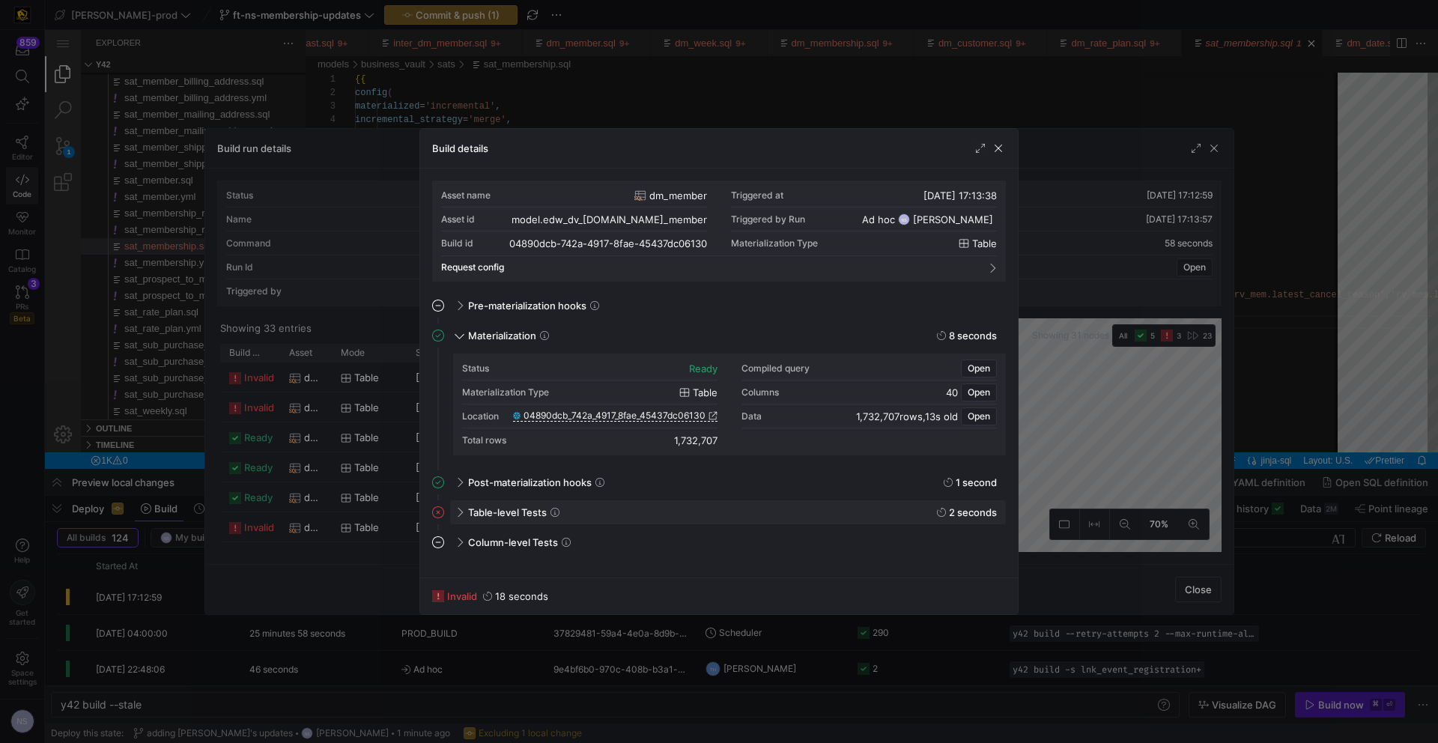
click at [464, 513] on div "Table-level Tests 2 seconds" at bounding box center [728, 512] width 556 height 24
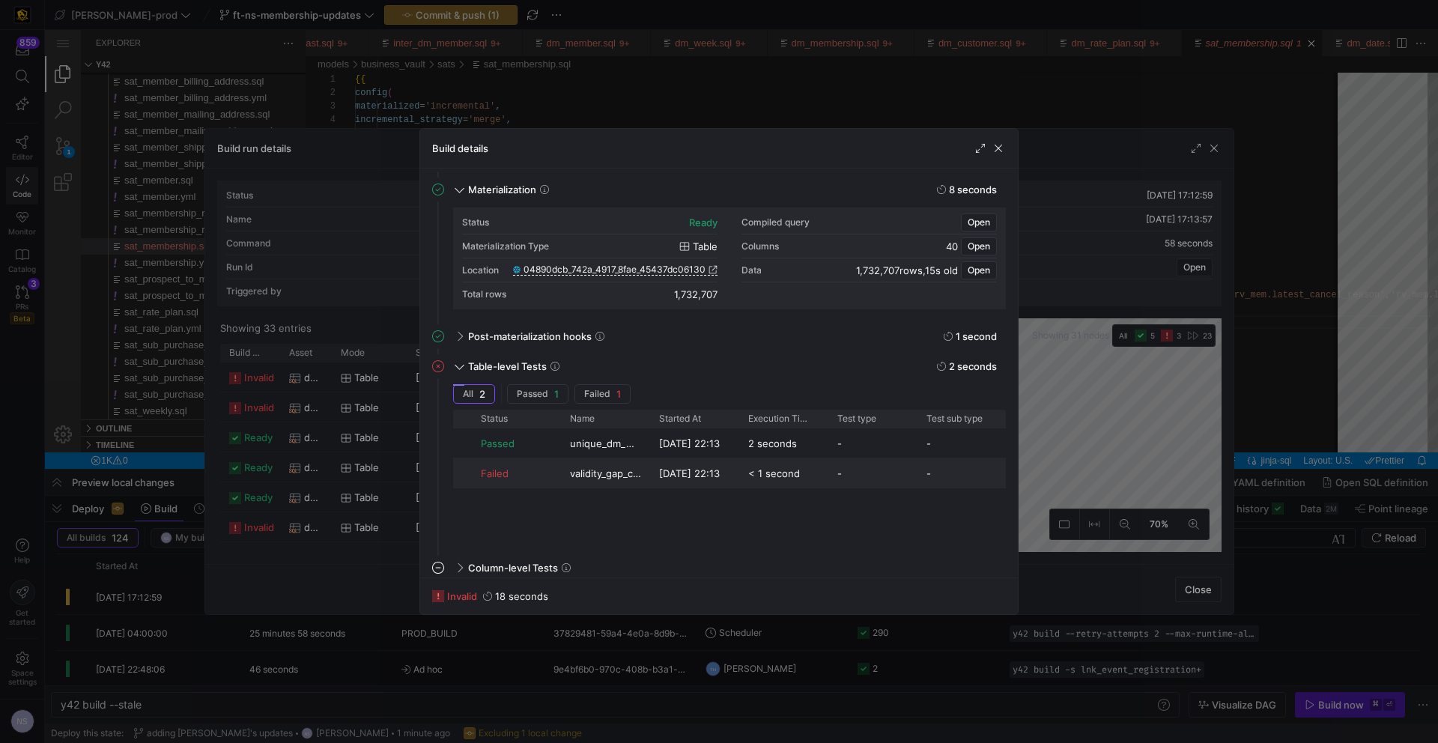
scroll to position [154, 0]
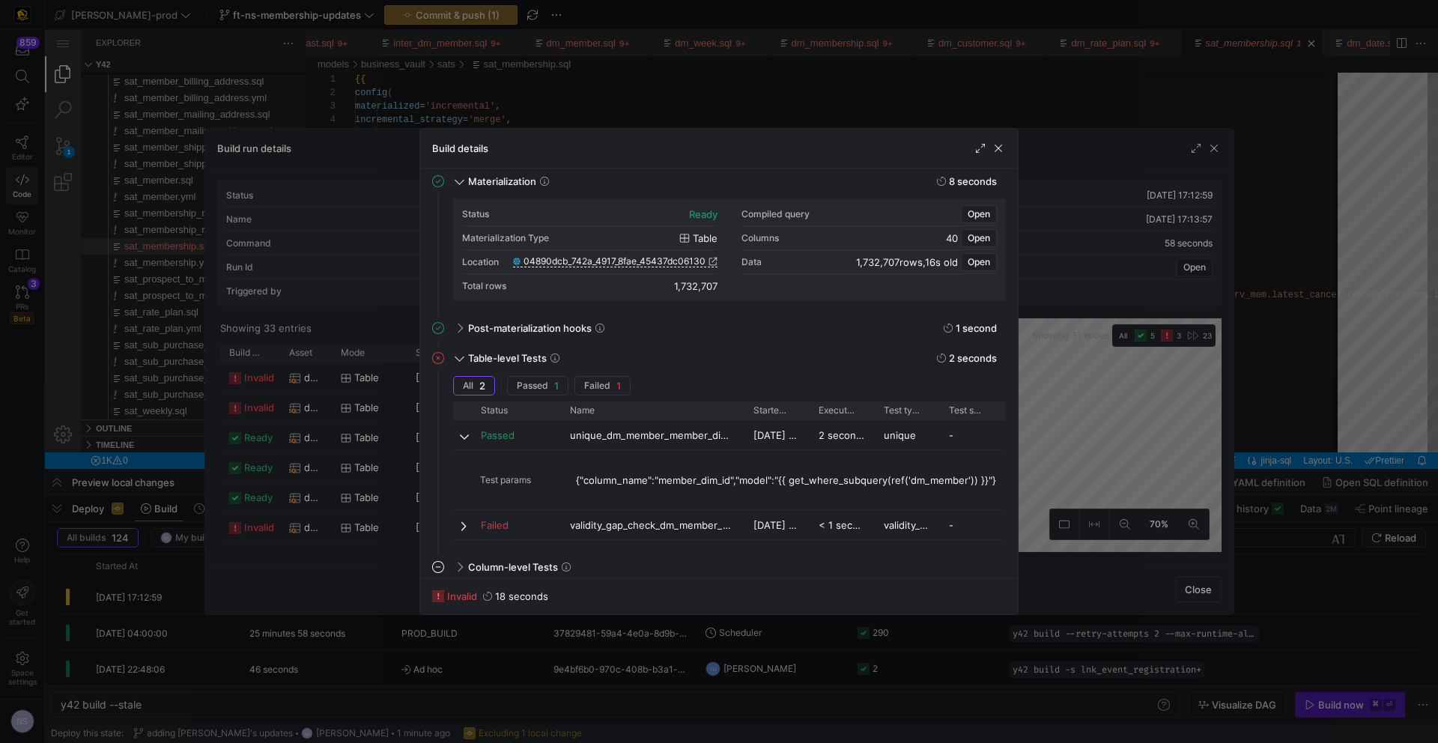
drag, startPoint x: 647, startPoint y: 409, endPoint x: 742, endPoint y: 420, distance: 95.0
click at [742, 420] on div "Status Name" at bounding box center [729, 471] width 553 height 139
click at [1100, 437] on div at bounding box center [719, 371] width 1438 height 743
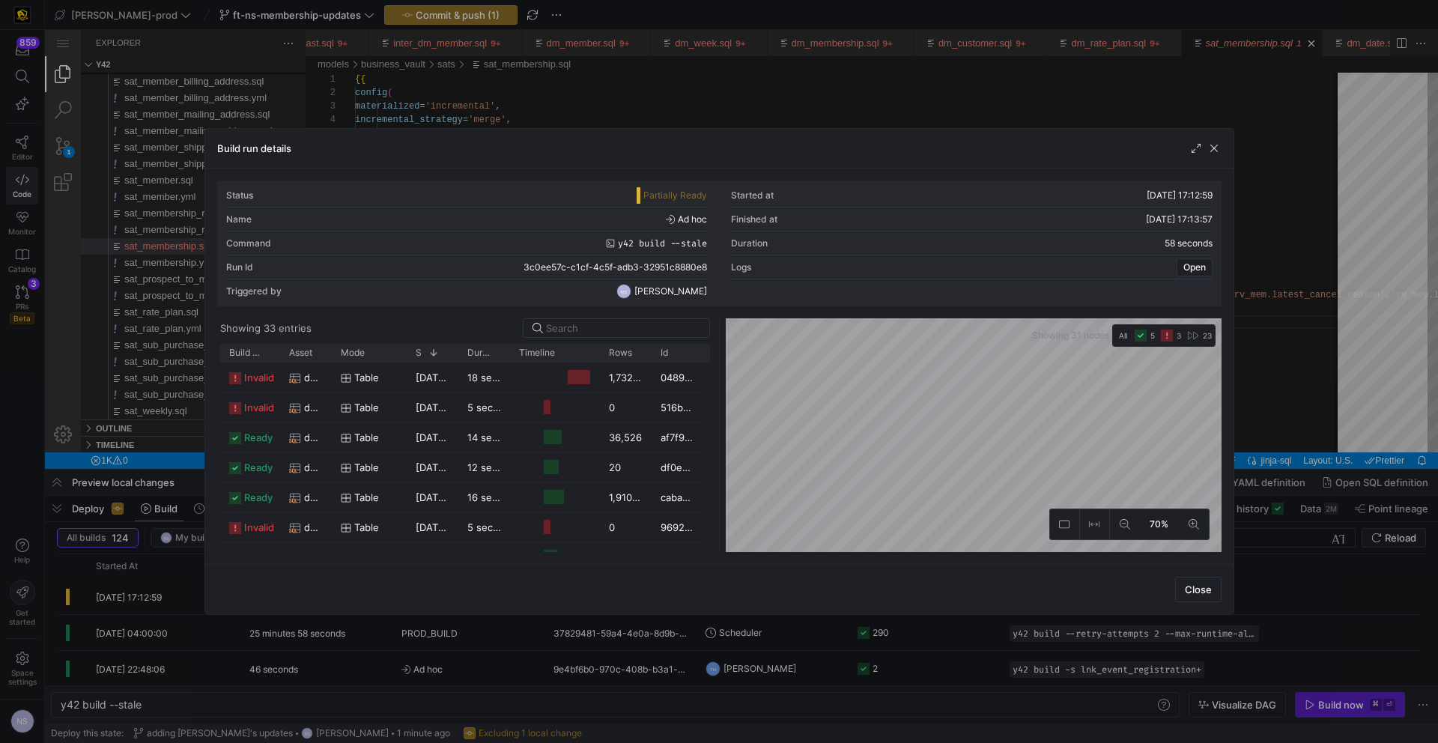
click at [1289, 403] on div at bounding box center [719, 371] width 1438 height 743
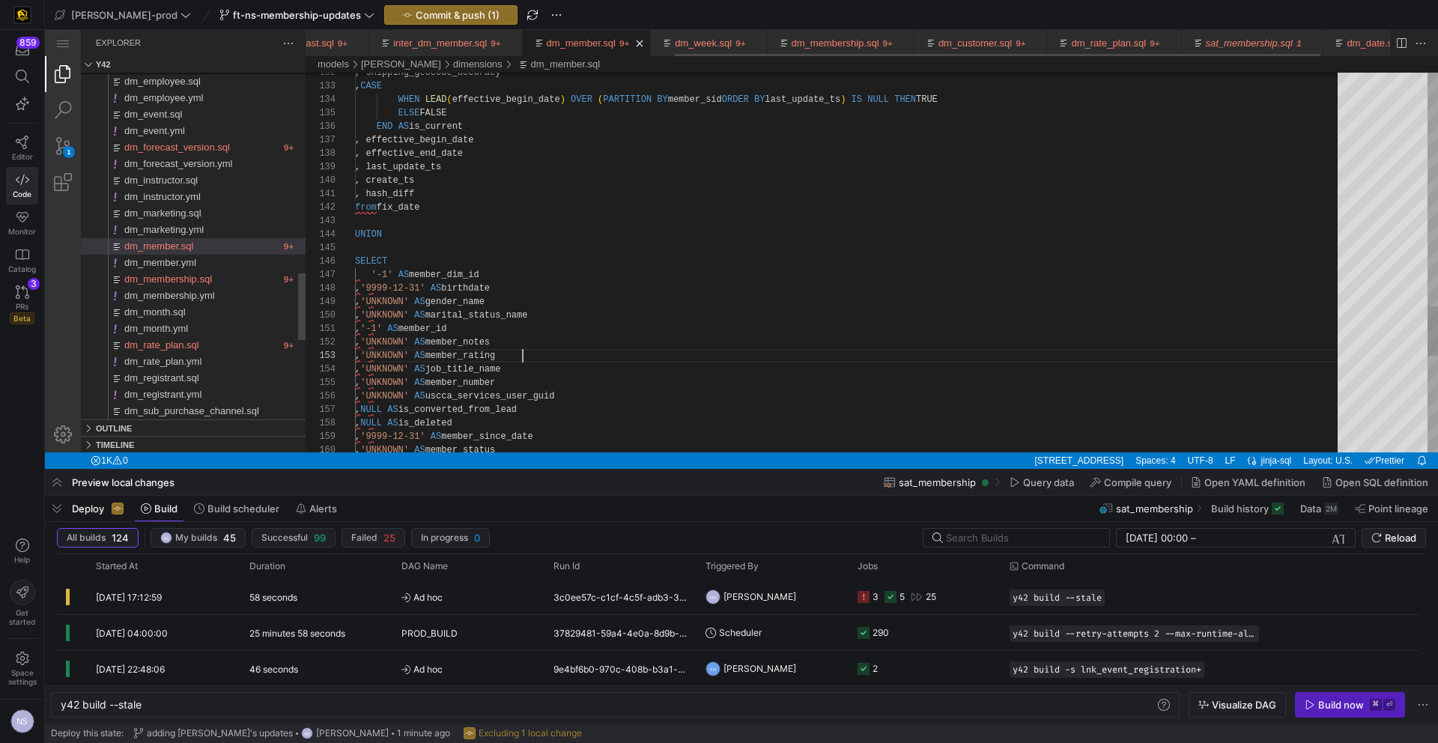
click at [616, 33] on div "dm_member.sql" at bounding box center [581, 43] width 69 height 26
click at [189, 261] on span "dm_member.yml" at bounding box center [160, 262] width 72 height 11
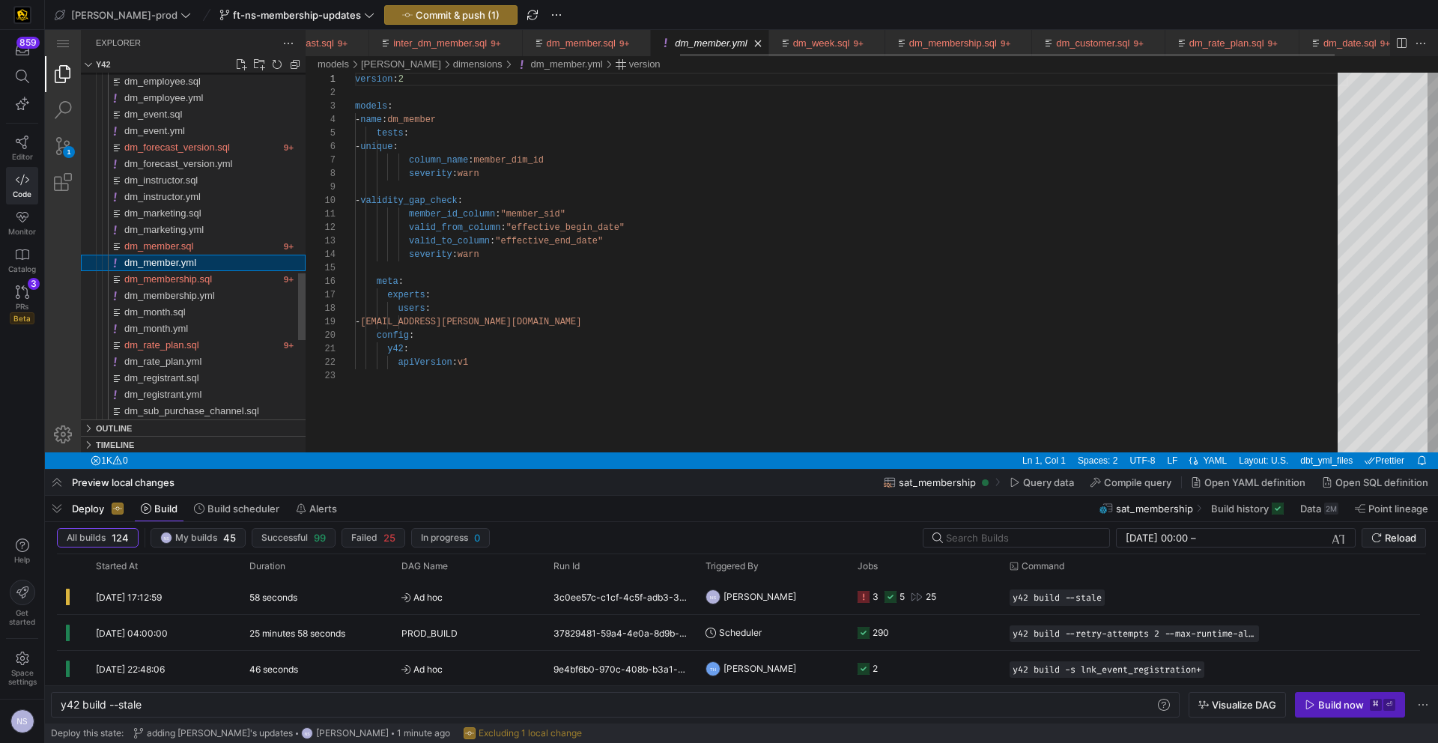
scroll to position [135, 0]
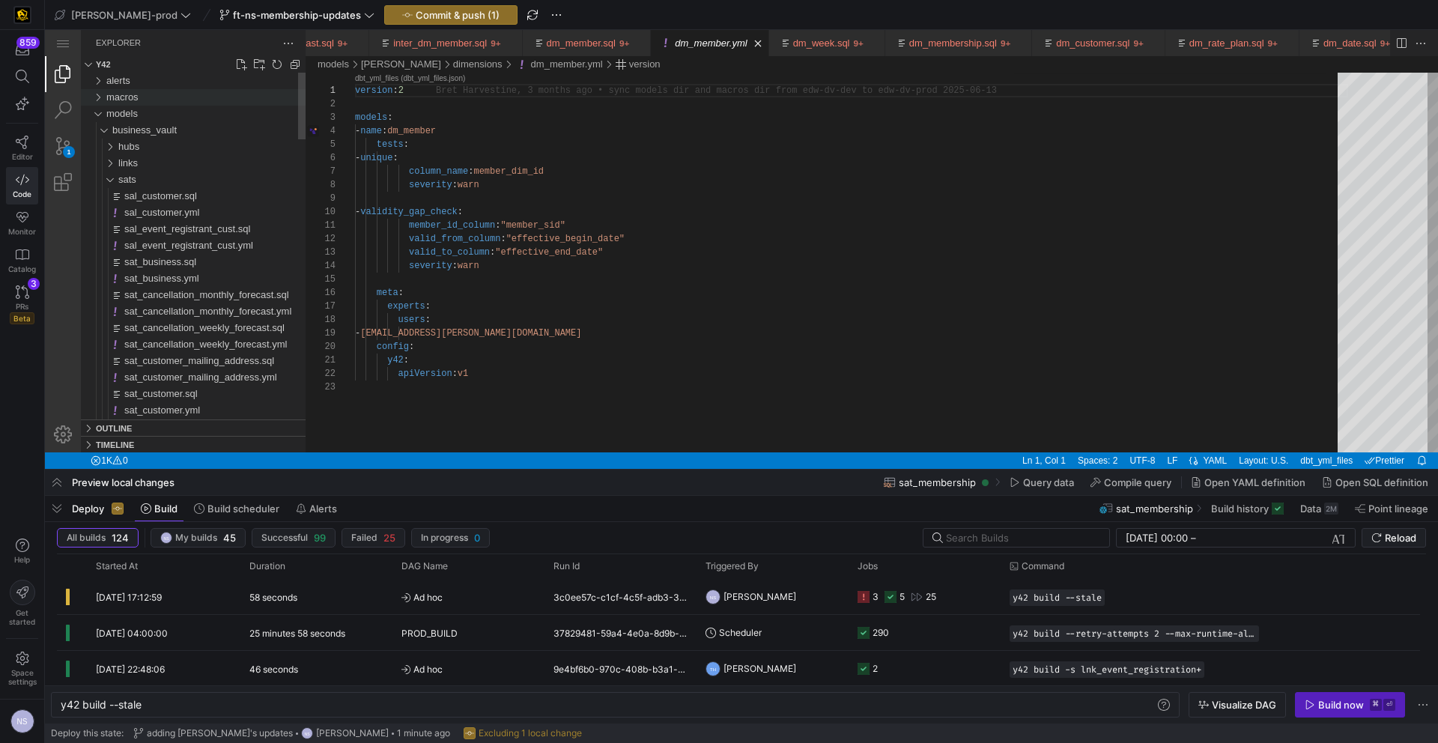
click at [145, 94] on div "macros" at bounding box center [205, 97] width 199 height 16
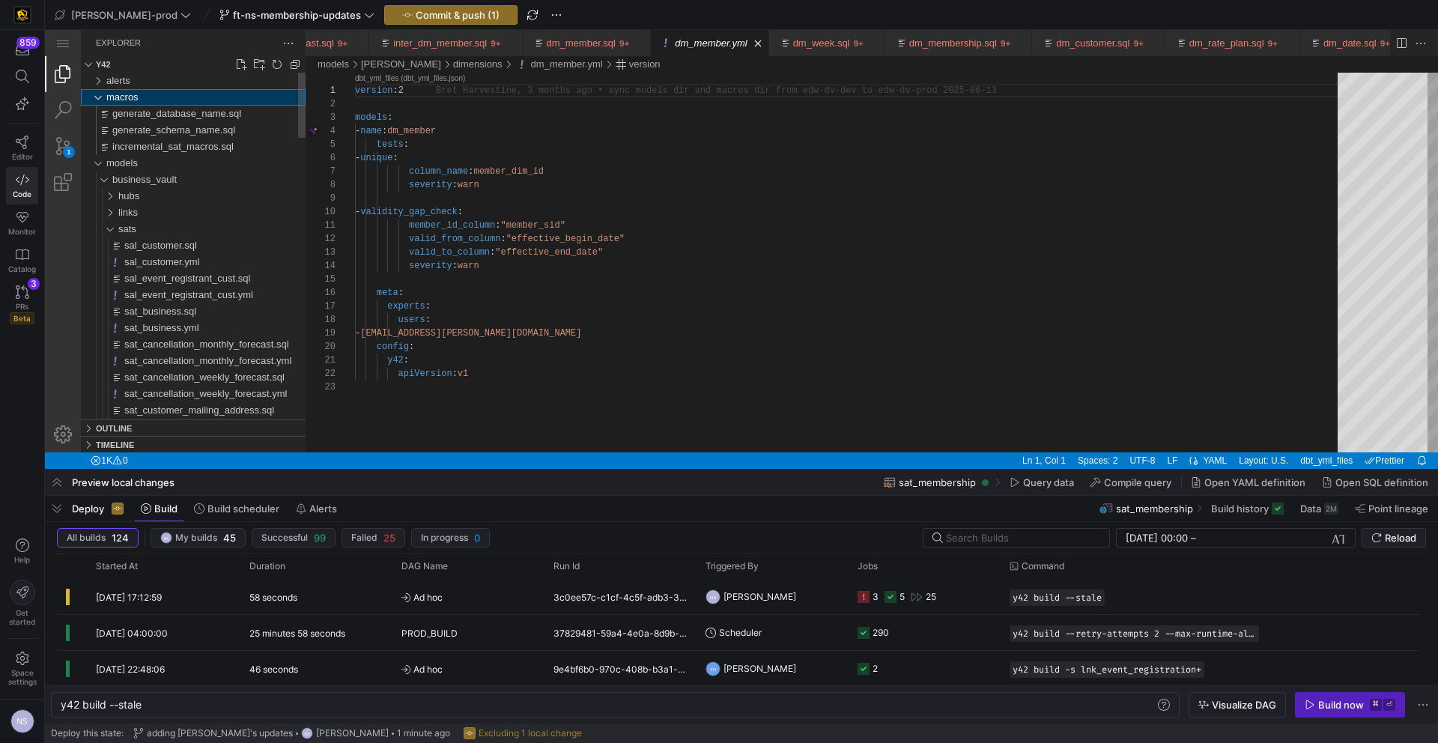
click at [136, 95] on span "macros" at bounding box center [122, 96] width 32 height 11
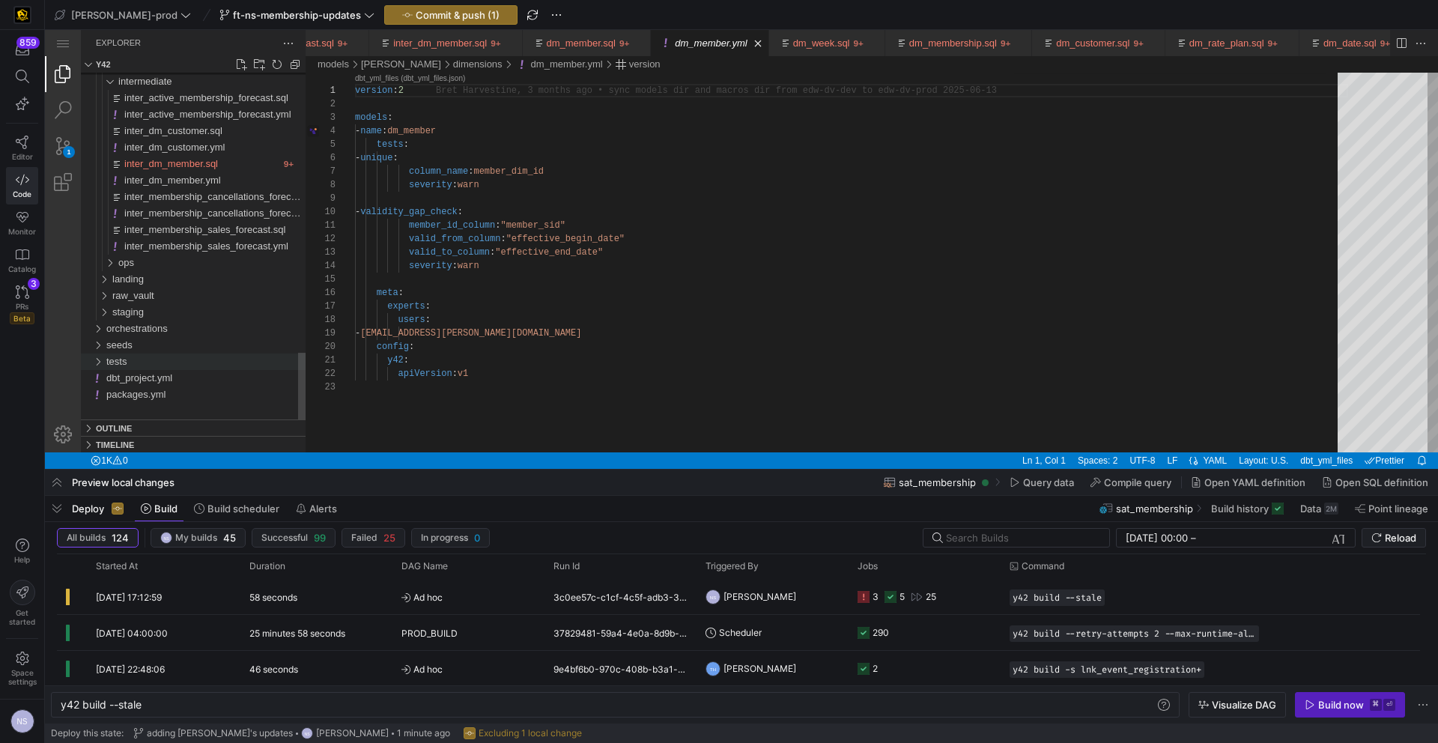
click at [134, 357] on div "tests" at bounding box center [205, 362] width 199 height 16
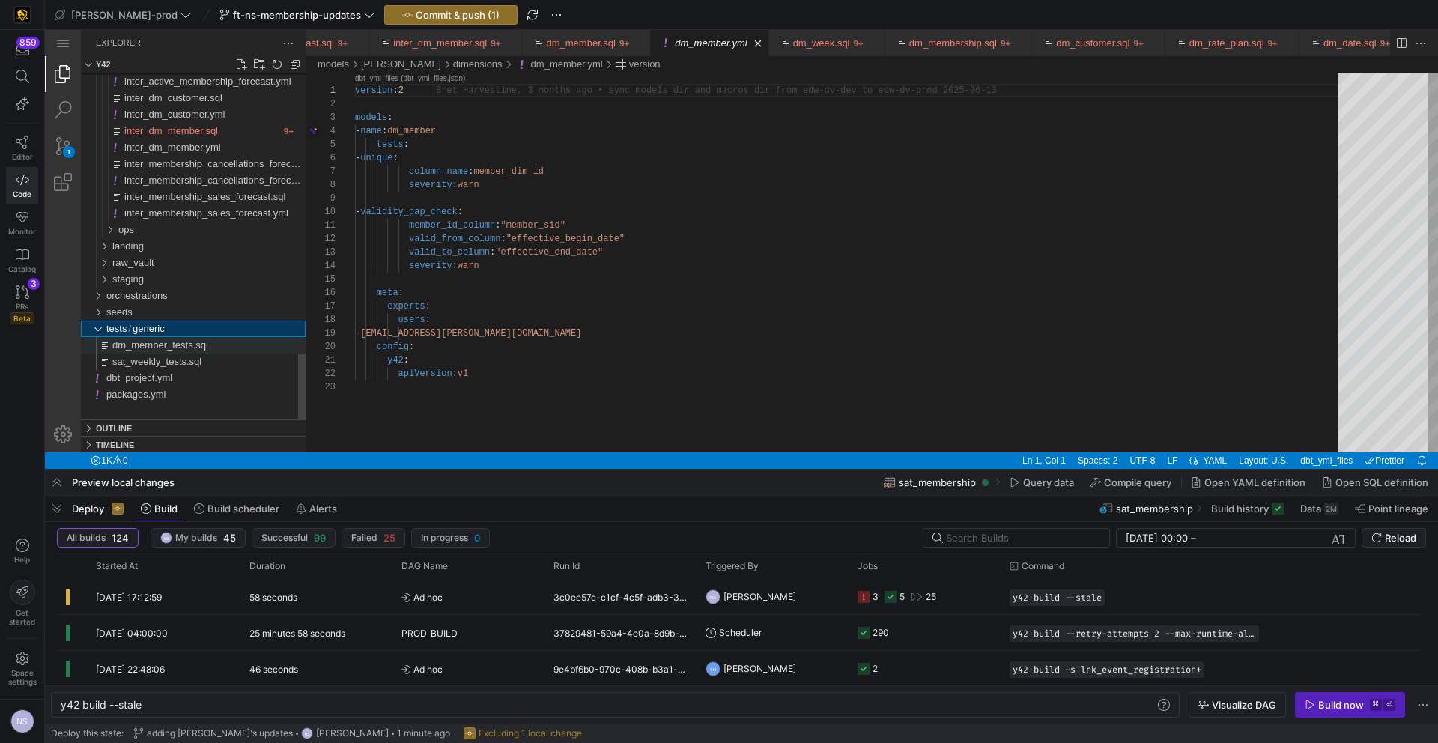
click at [186, 343] on span "dm_member_tests.sql" at bounding box center [160, 344] width 96 height 11
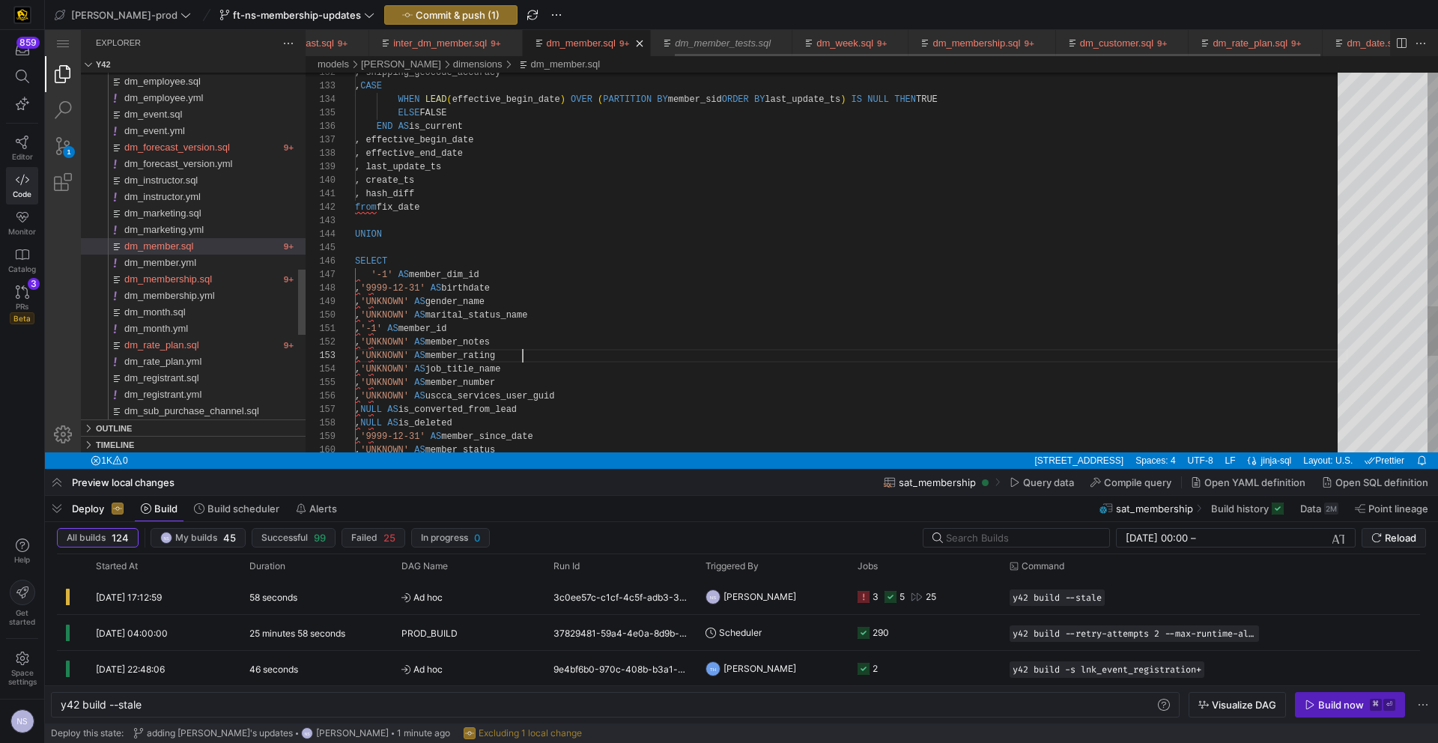
click at [616, 46] on link "dm_member.sql" at bounding box center [581, 42] width 69 height 11
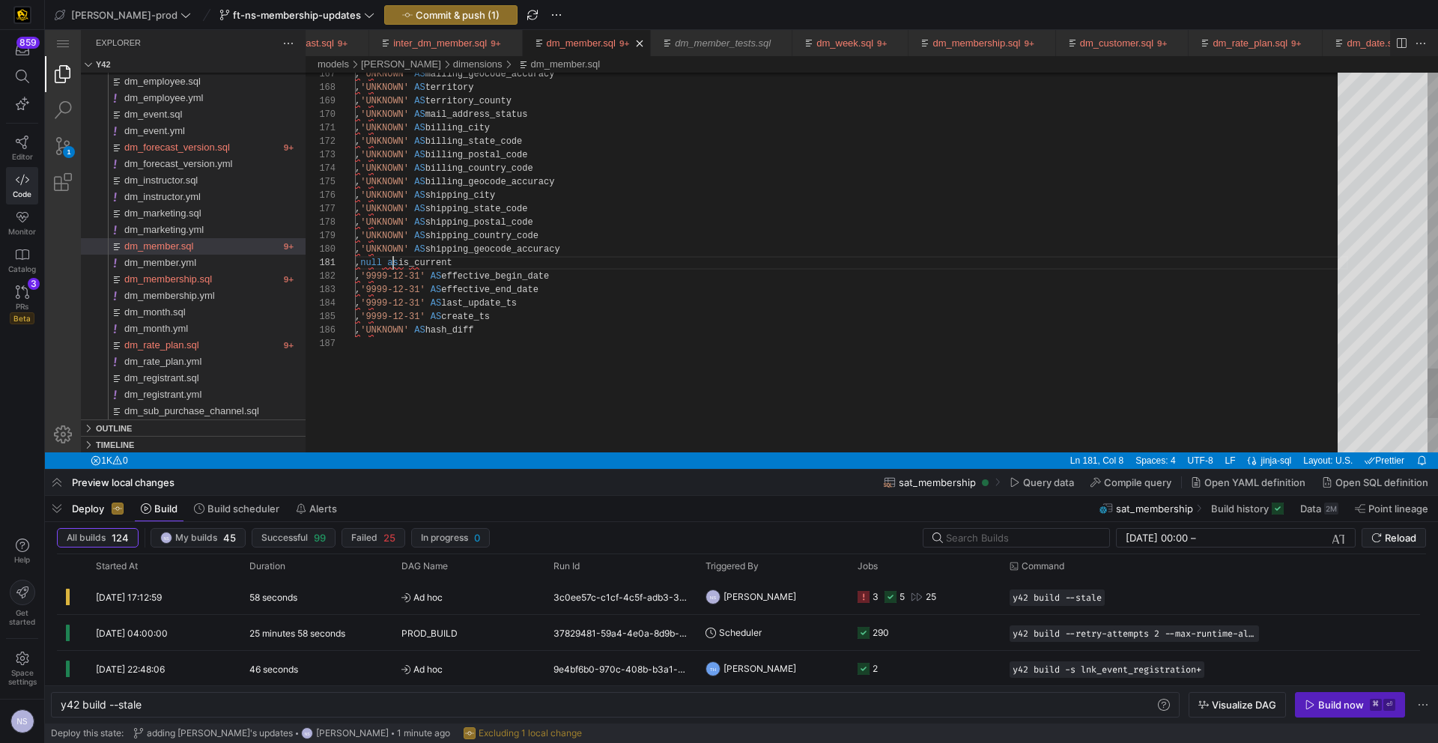
drag, startPoint x: 381, startPoint y: 259, endPoint x: 440, endPoint y: 212, distance: 75.1
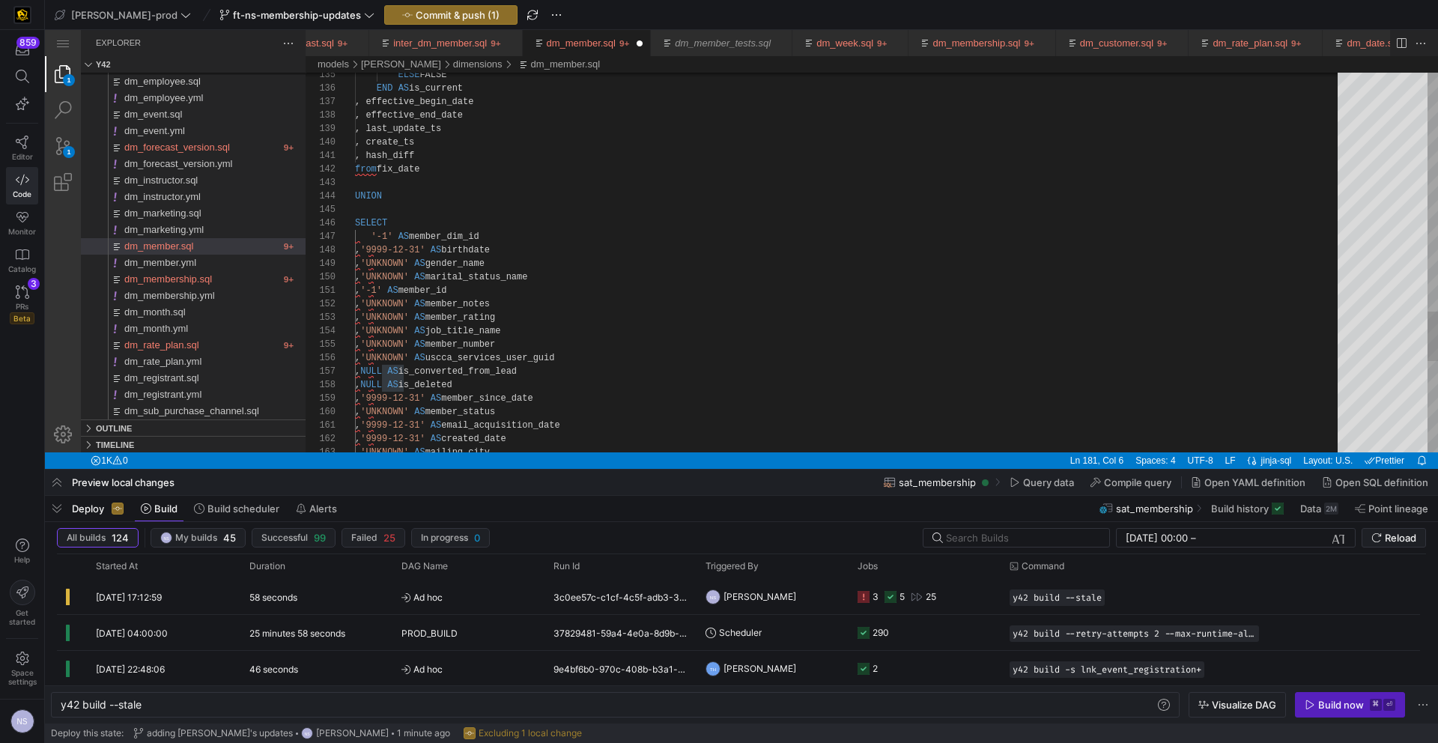
type textarea ", hash_diff from fix_date UNION SELECT '-1' AS member_dim_id , '9999-12-31' AS …"
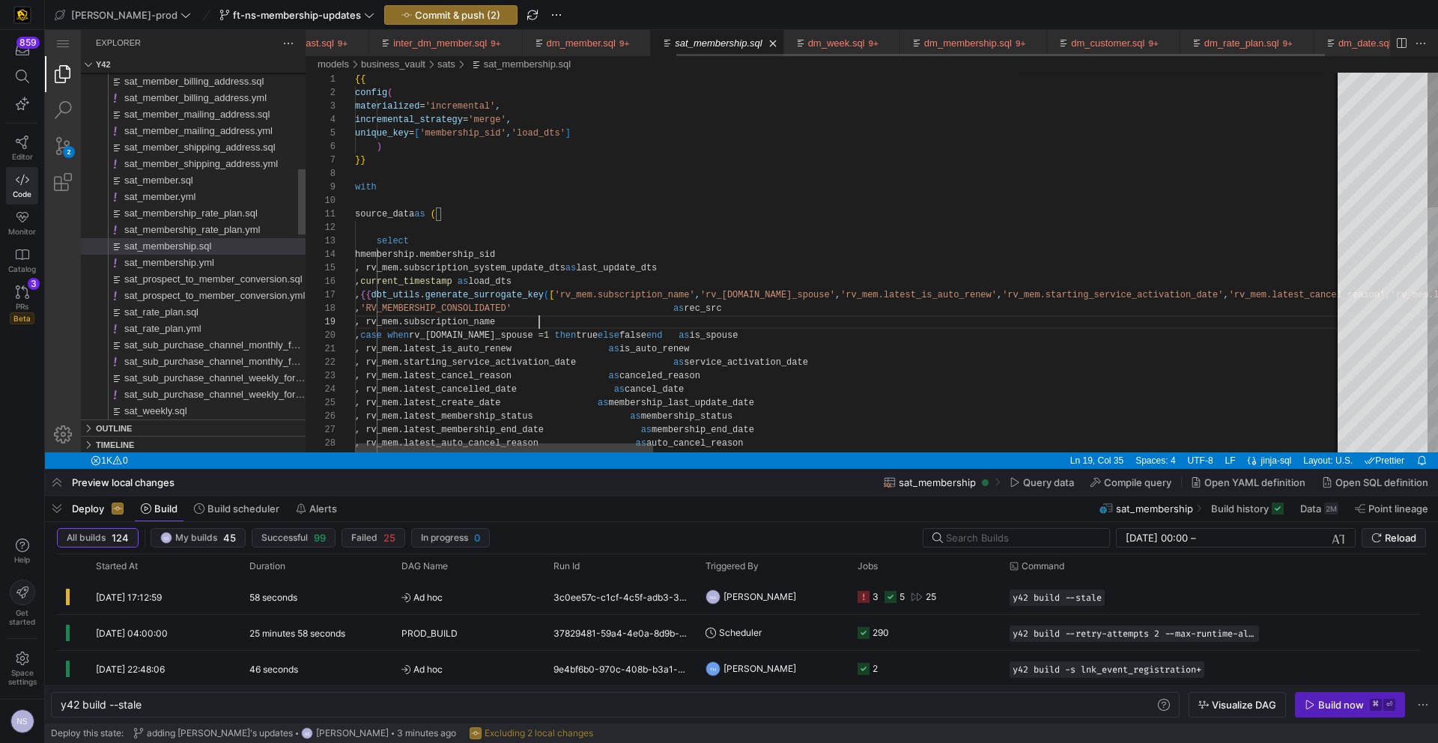
scroll to position [27, 184]
click at [616, 40] on link "dm_member.sql" at bounding box center [581, 42] width 69 height 11
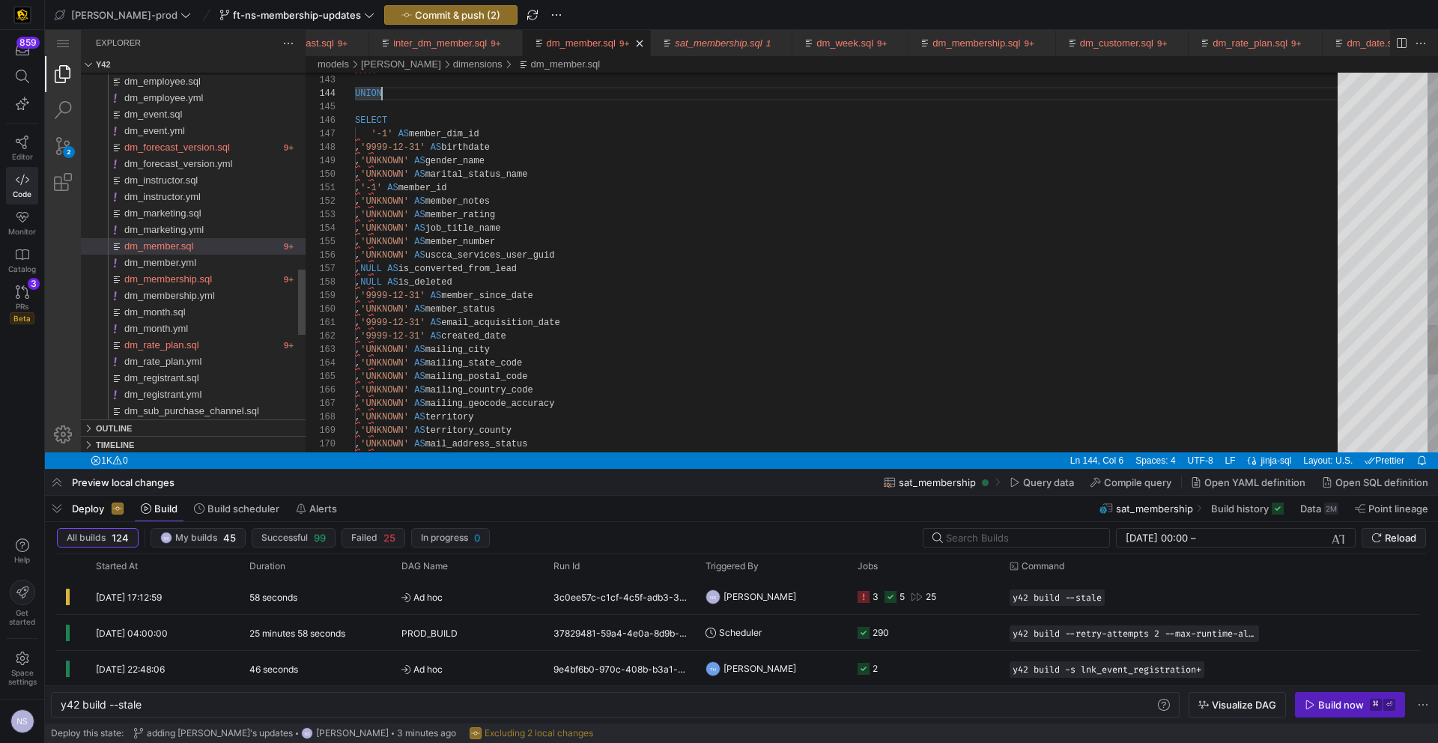
scroll to position [40, 27]
type textarea ", '-1' AS member_id , 'UNKNOWN' AS member_notes , 'UNKNOWN' AS member_rating , …"
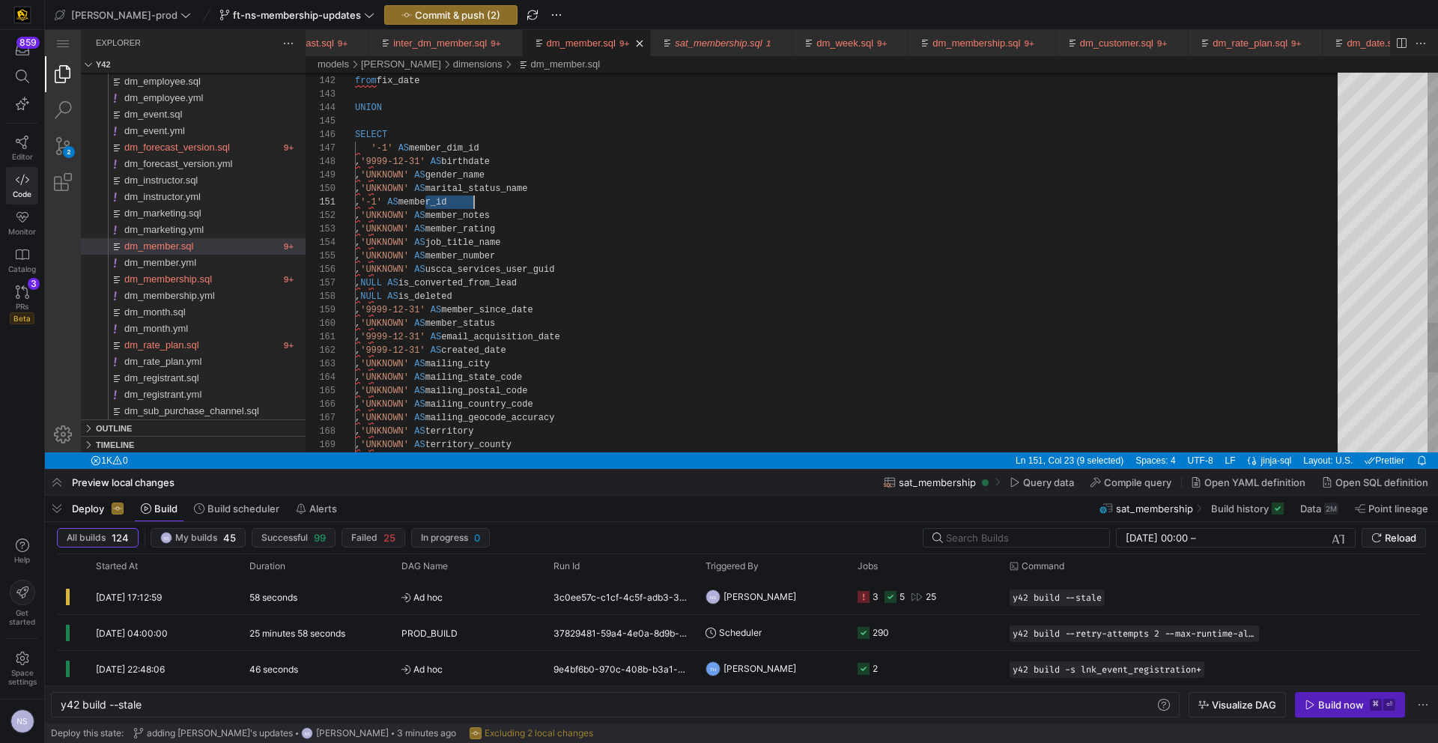
scroll to position [0, 119]
click at [193, 264] on span "dm_member.yml" at bounding box center [160, 262] width 72 height 11
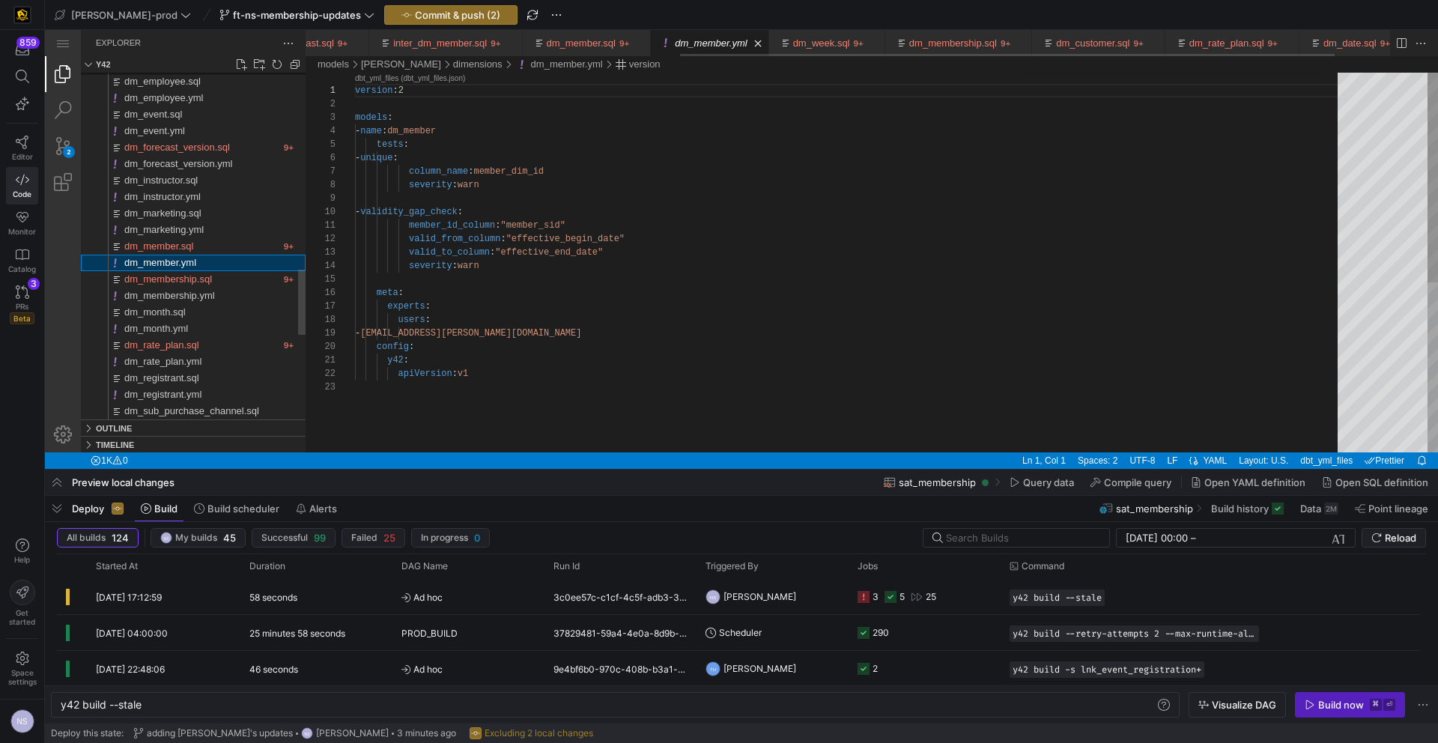
scroll to position [135, 0]
click at [544, 224] on div "version : 2 models : - name : dm_member tests : - unique : column_name : member…" at bounding box center [851, 417] width 993 height 688
paste textarea "dm_member.yml, preview"
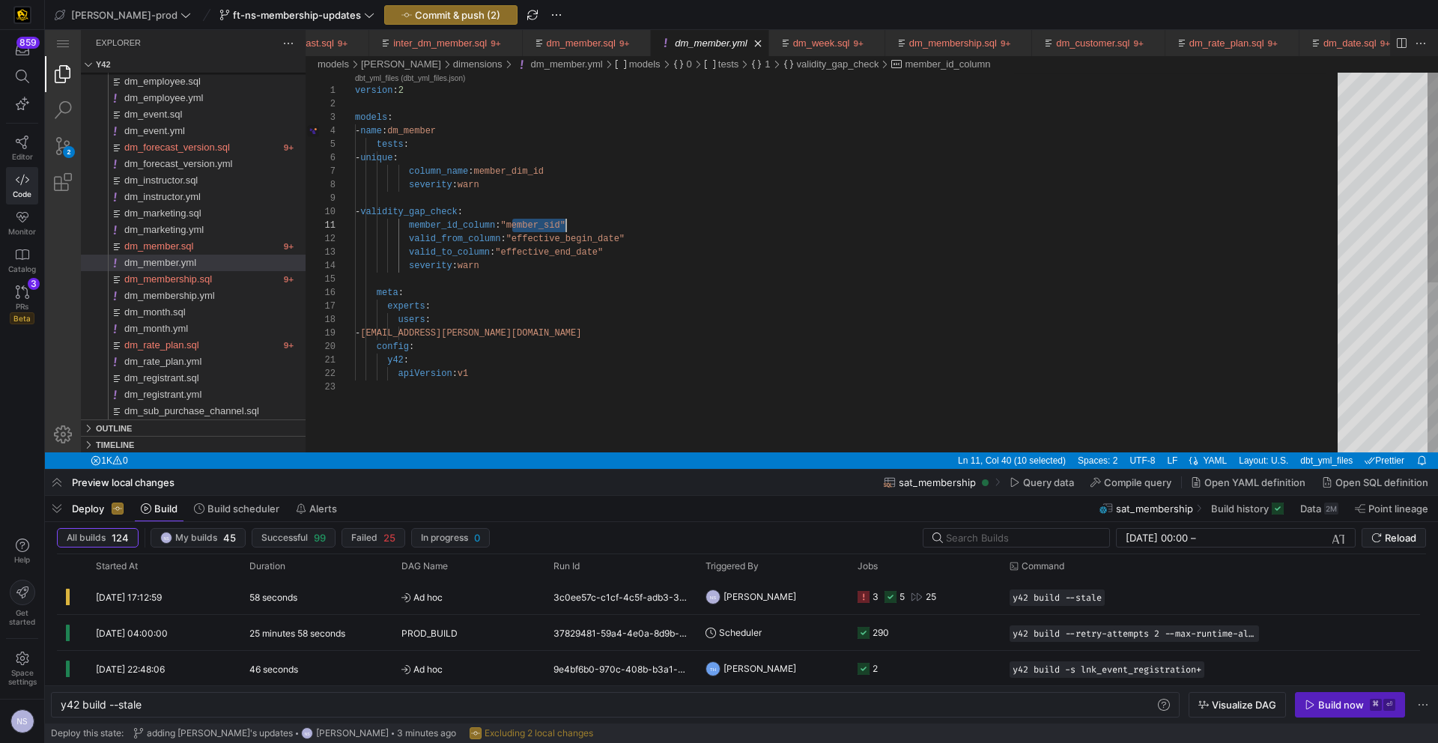
type textarea "member_id_column: "member_id" valid_from_column: "effective_begin_date" valid_t…"
click at [620, 248] on div "version : 2 models : - name : dm_member tests : - unique : column_name : member…" at bounding box center [851, 417] width 993 height 688
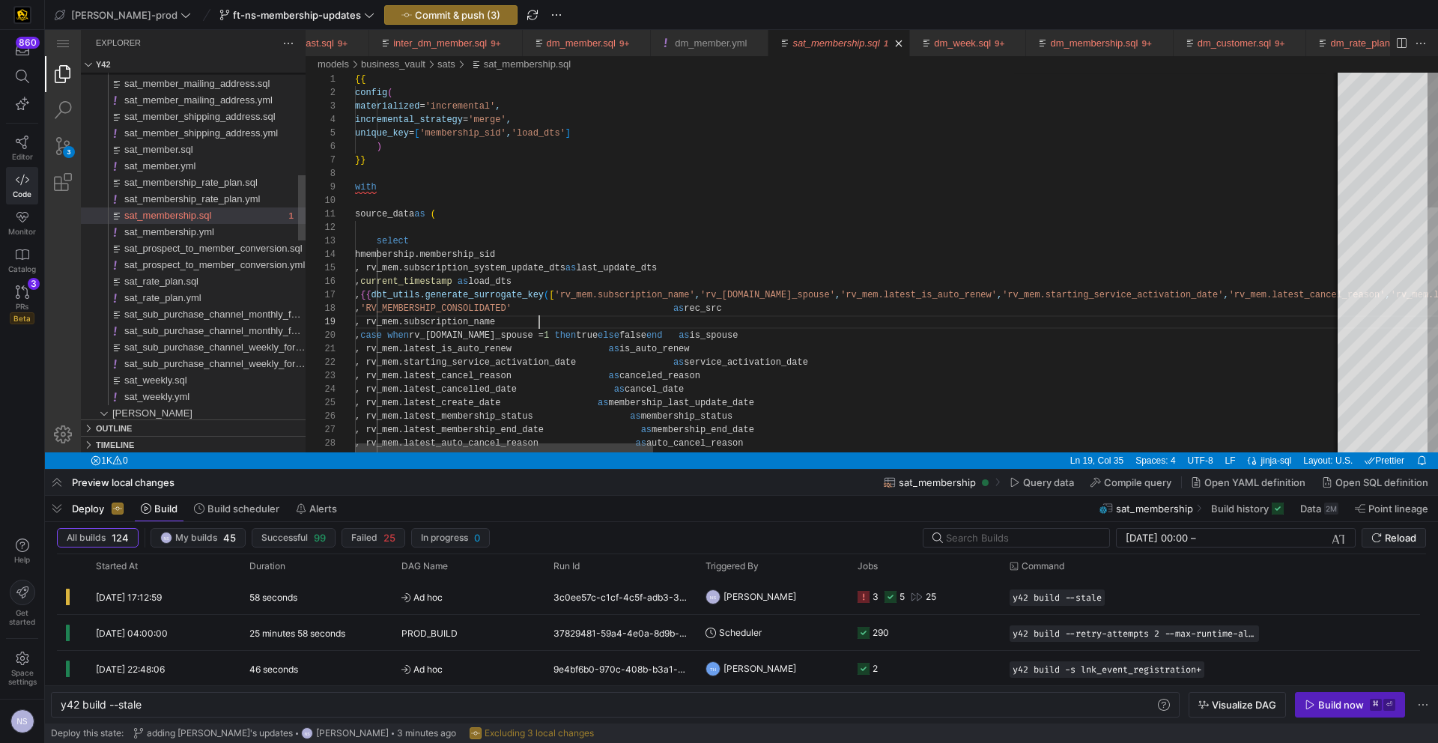
scroll to position [27, 184]
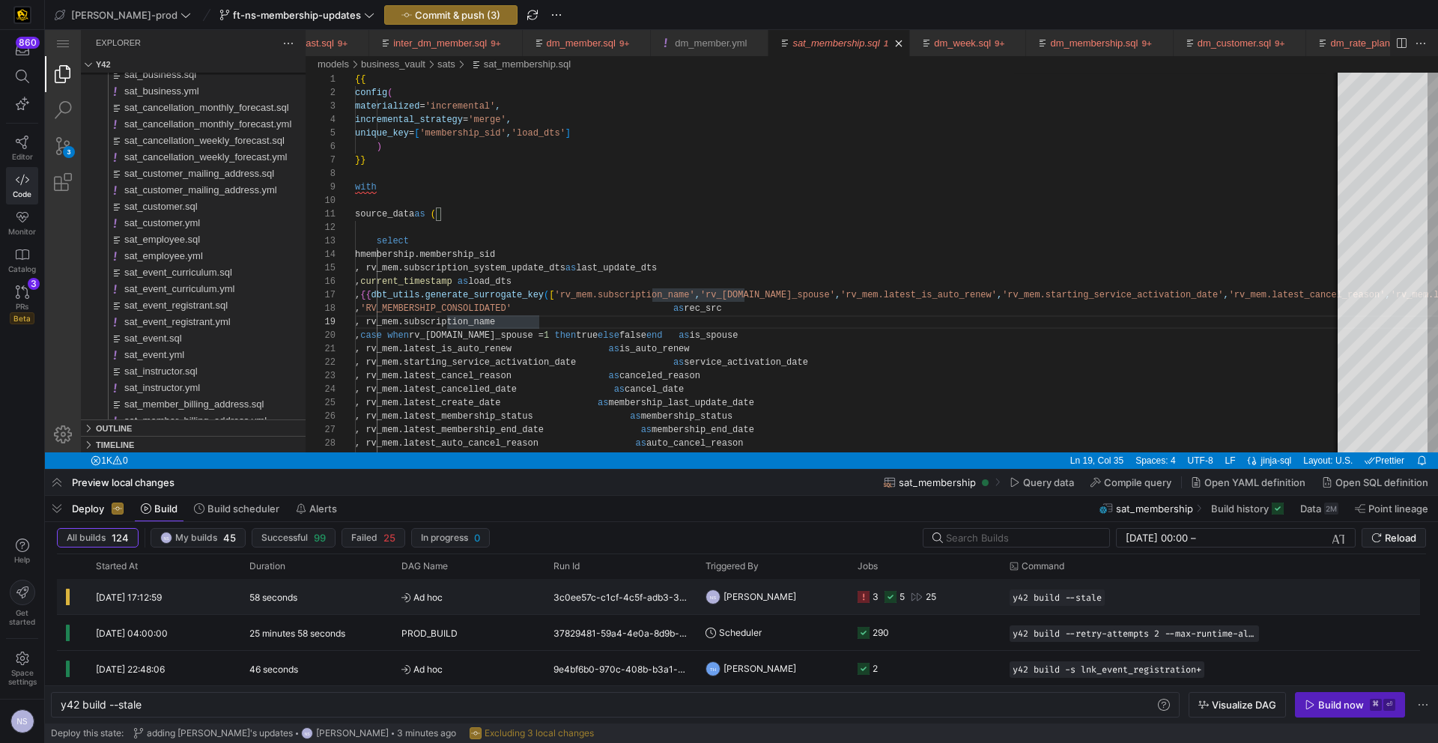
click at [855, 596] on div "3 5 25" at bounding box center [925, 596] width 152 height 35
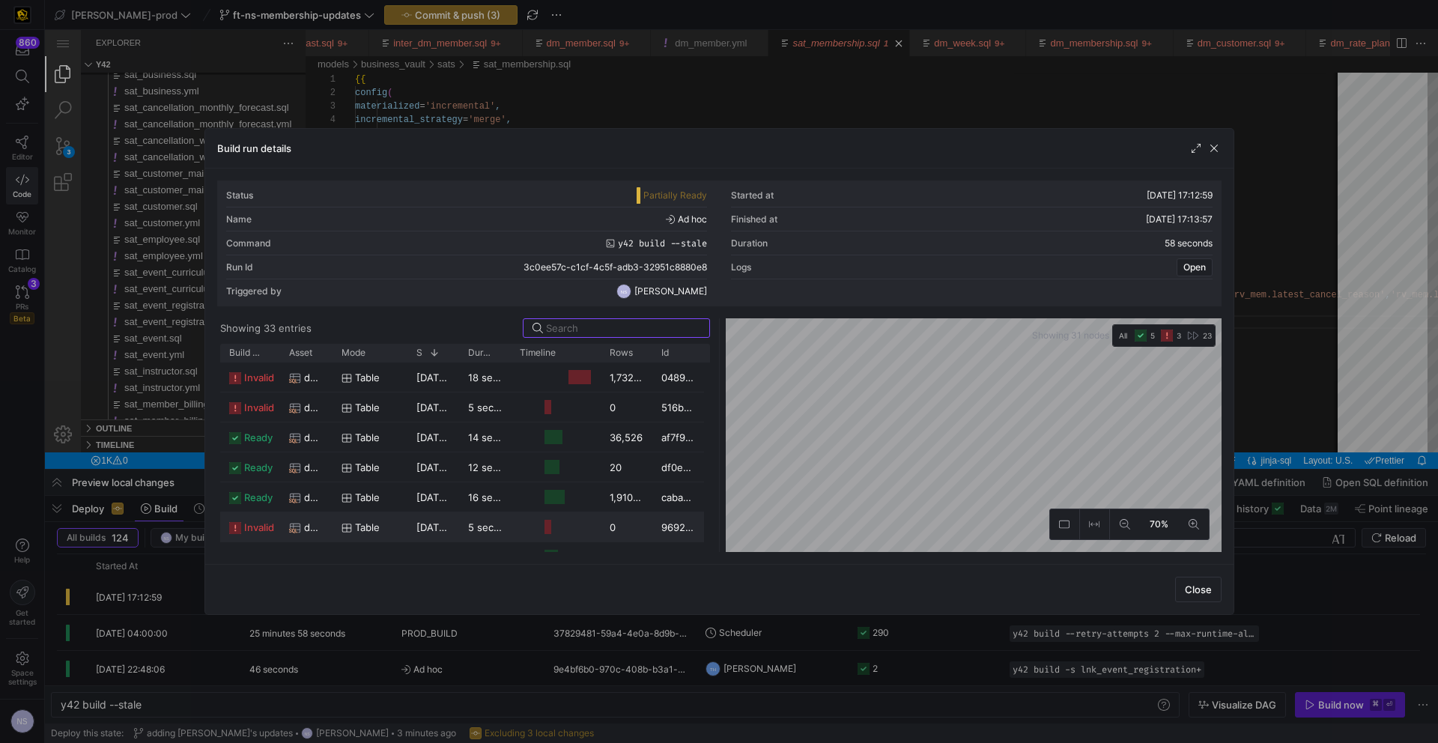
click at [319, 526] on span "dm_rate_plan" at bounding box center [313, 527] width 19 height 29
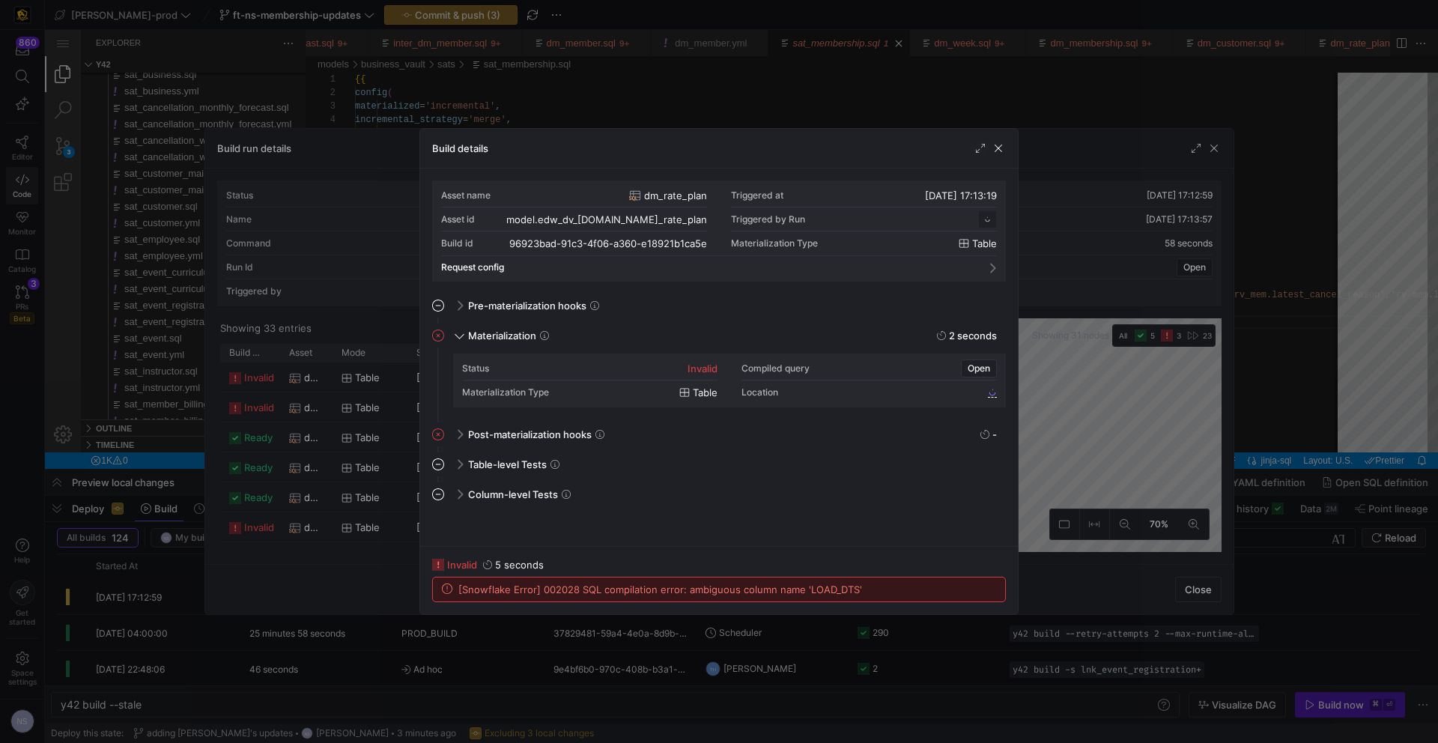
scroll to position [135, 0]
click at [1060, 386] on div at bounding box center [719, 371] width 1438 height 743
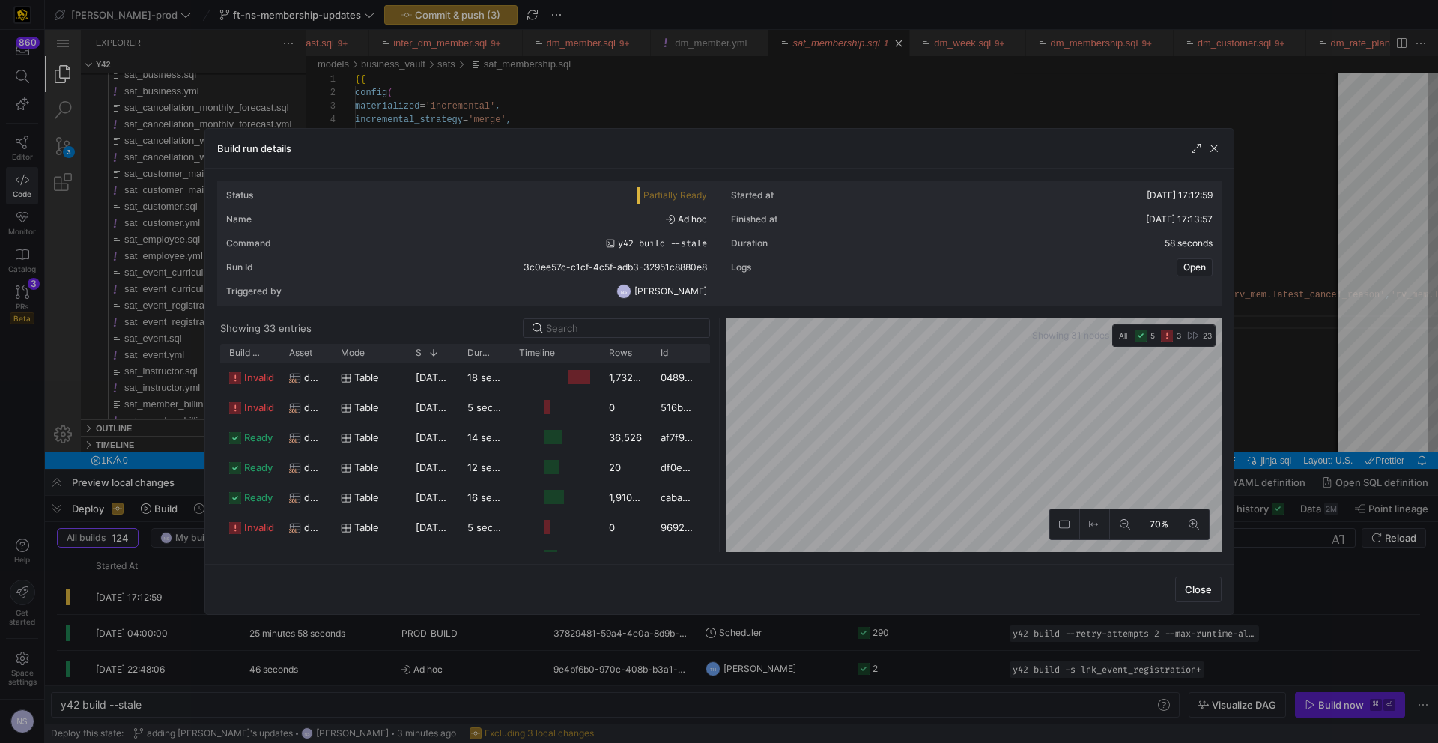
drag, startPoint x: 1296, startPoint y: 375, endPoint x: 976, endPoint y: 299, distance: 328.9
click at [1296, 375] on div at bounding box center [719, 371] width 1438 height 743
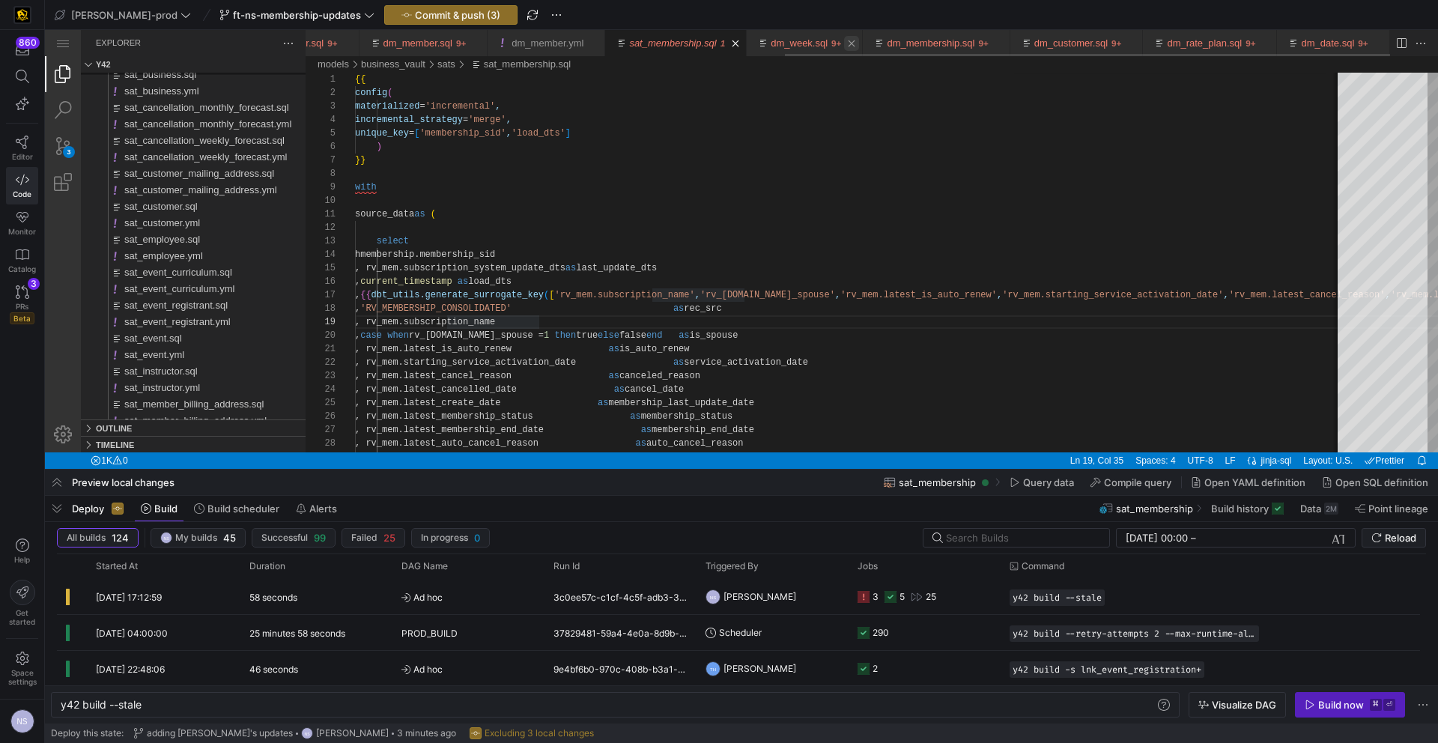
scroll to position [0, 857]
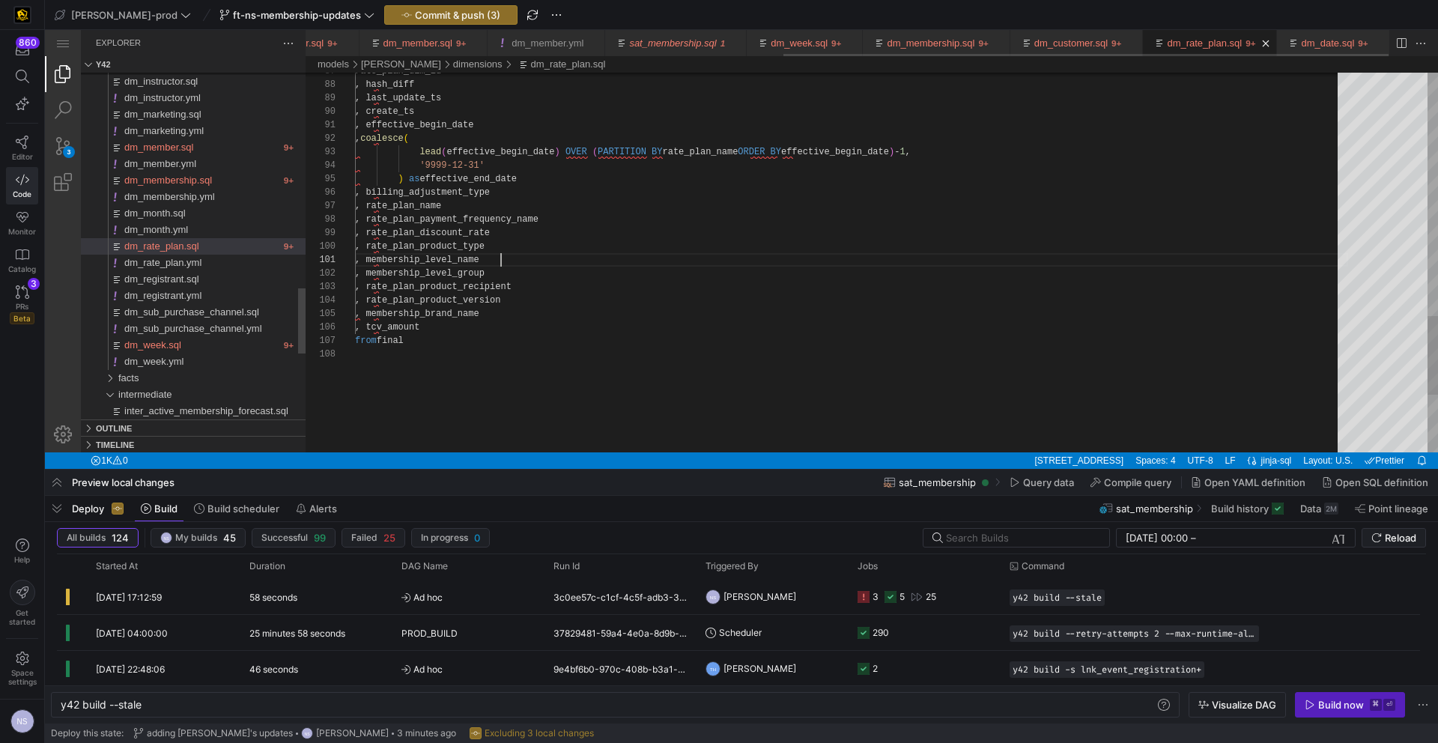
click at [1214, 37] on link "dm_rate_plan.sql" at bounding box center [1204, 42] width 75 height 11
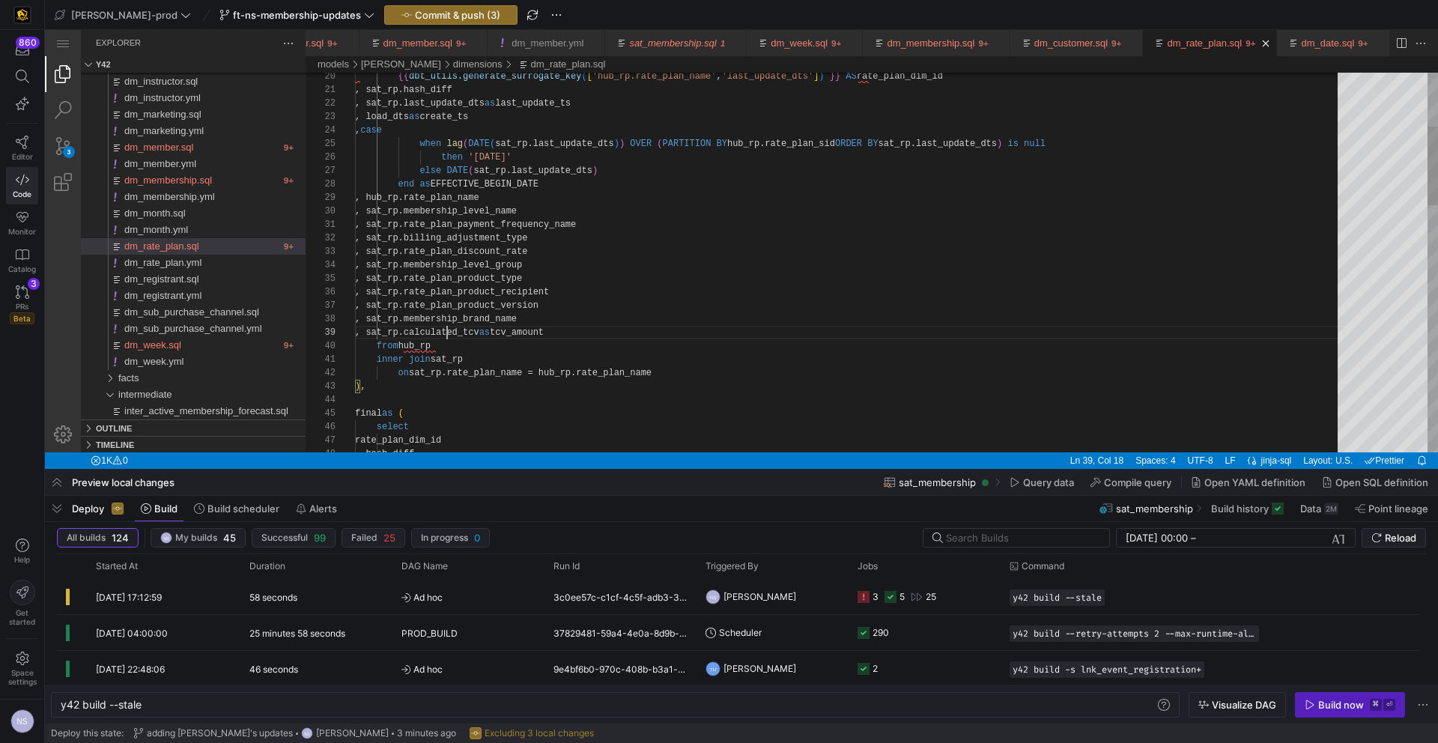
scroll to position [108, 54]
drag, startPoint x: 449, startPoint y: 332, endPoint x: 409, endPoint y: 330, distance: 39.7
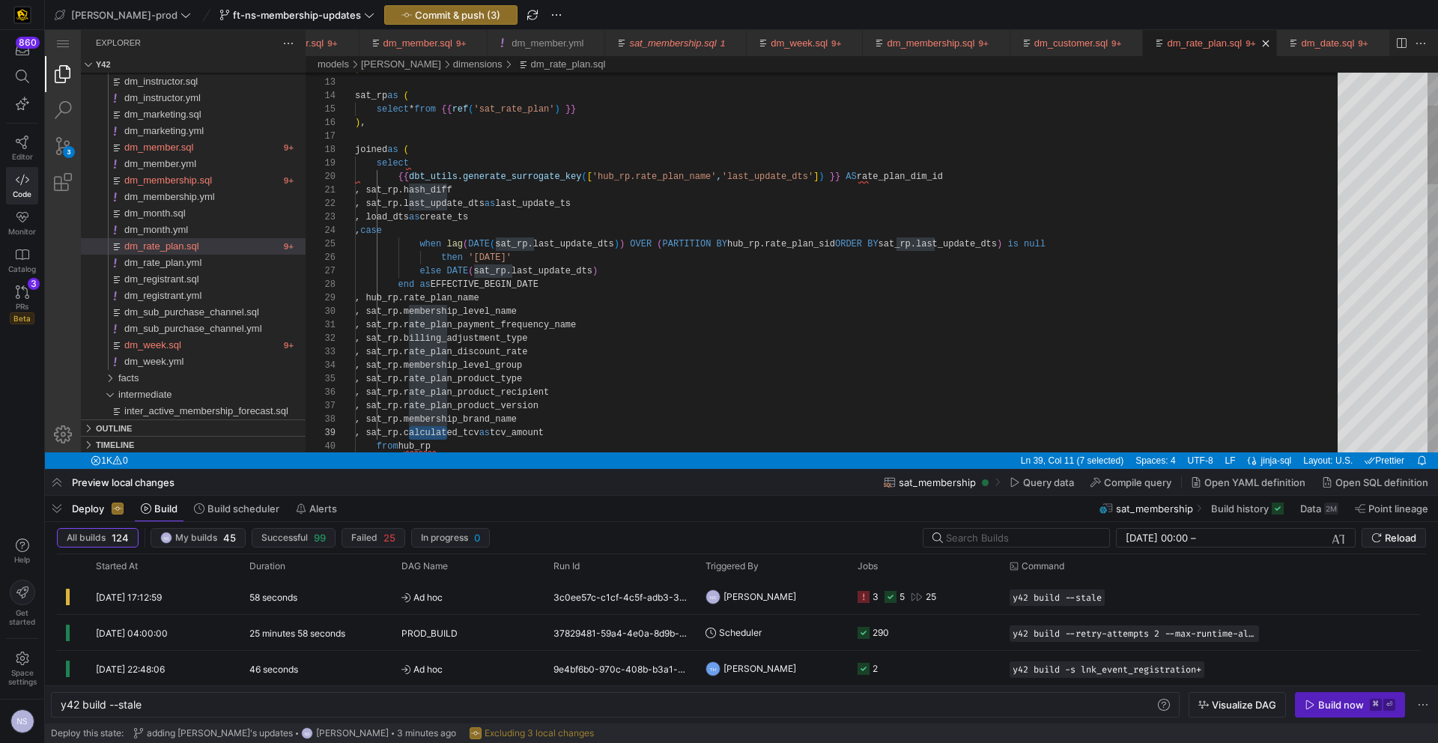
type textarea ", sat_rp.hash_diff , sat_rp.last_update_dts as last_update_ts , sat_rp.load_dts…"
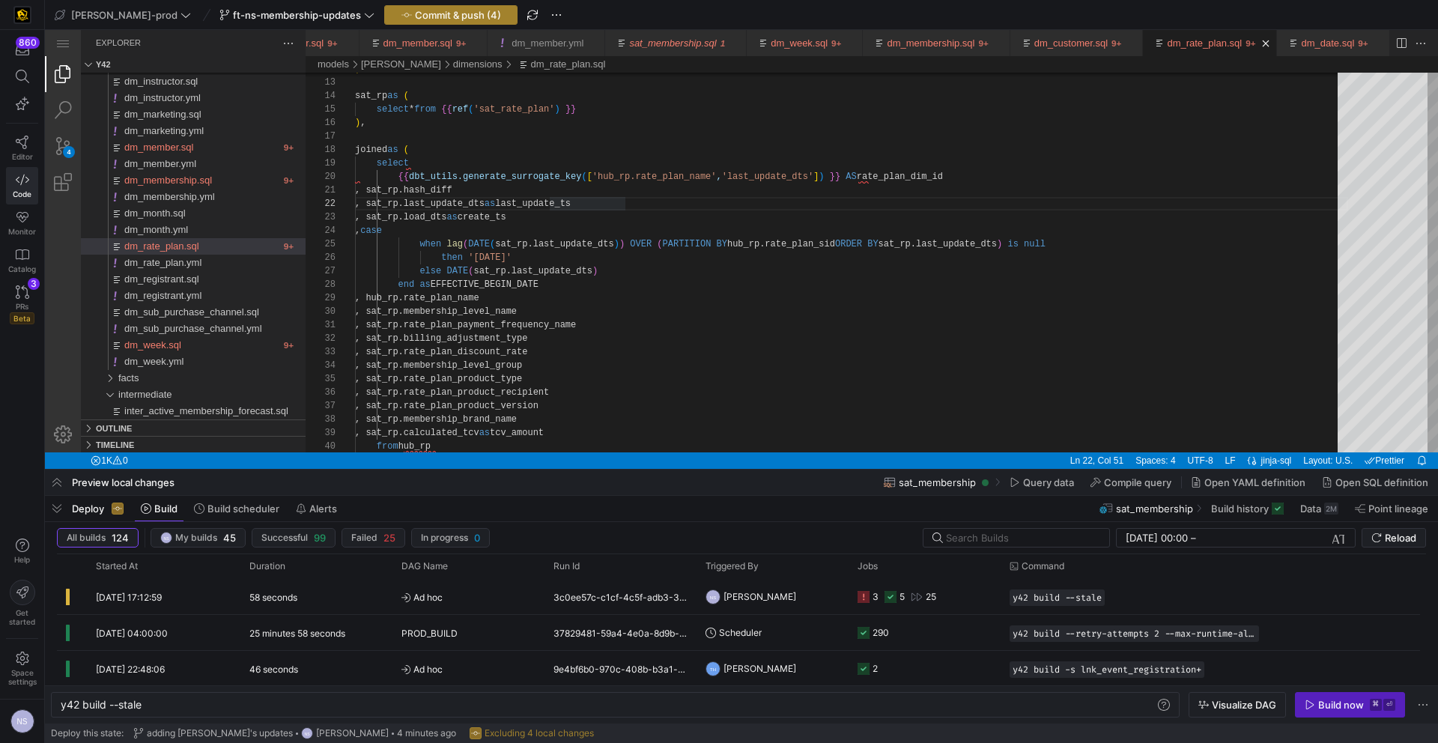
click at [437, 11] on span "Commit & push (4)" at bounding box center [458, 15] width 86 height 12
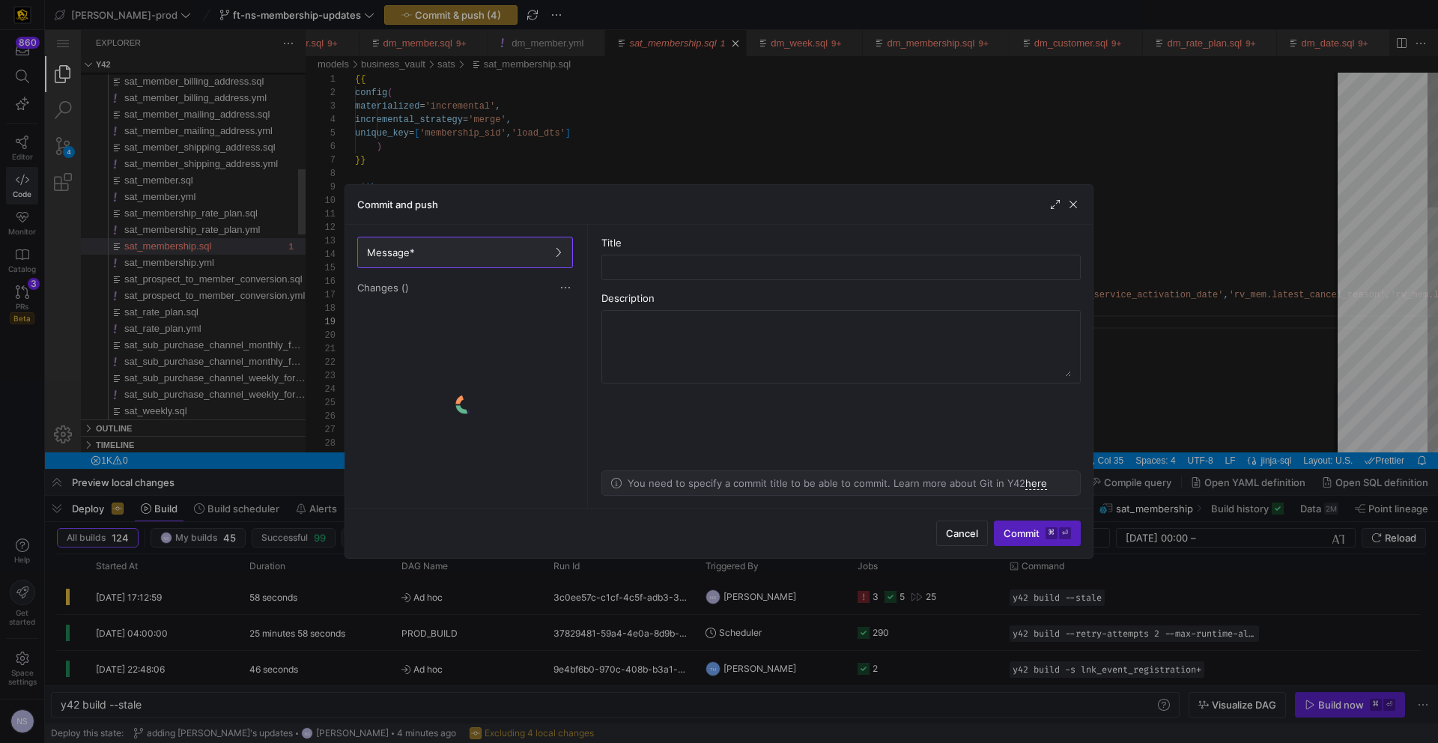
scroll to position [27, 184]
click at [646, 270] on input "text" at bounding box center [841, 267] width 454 height 12
type input "fixing syntax errors"
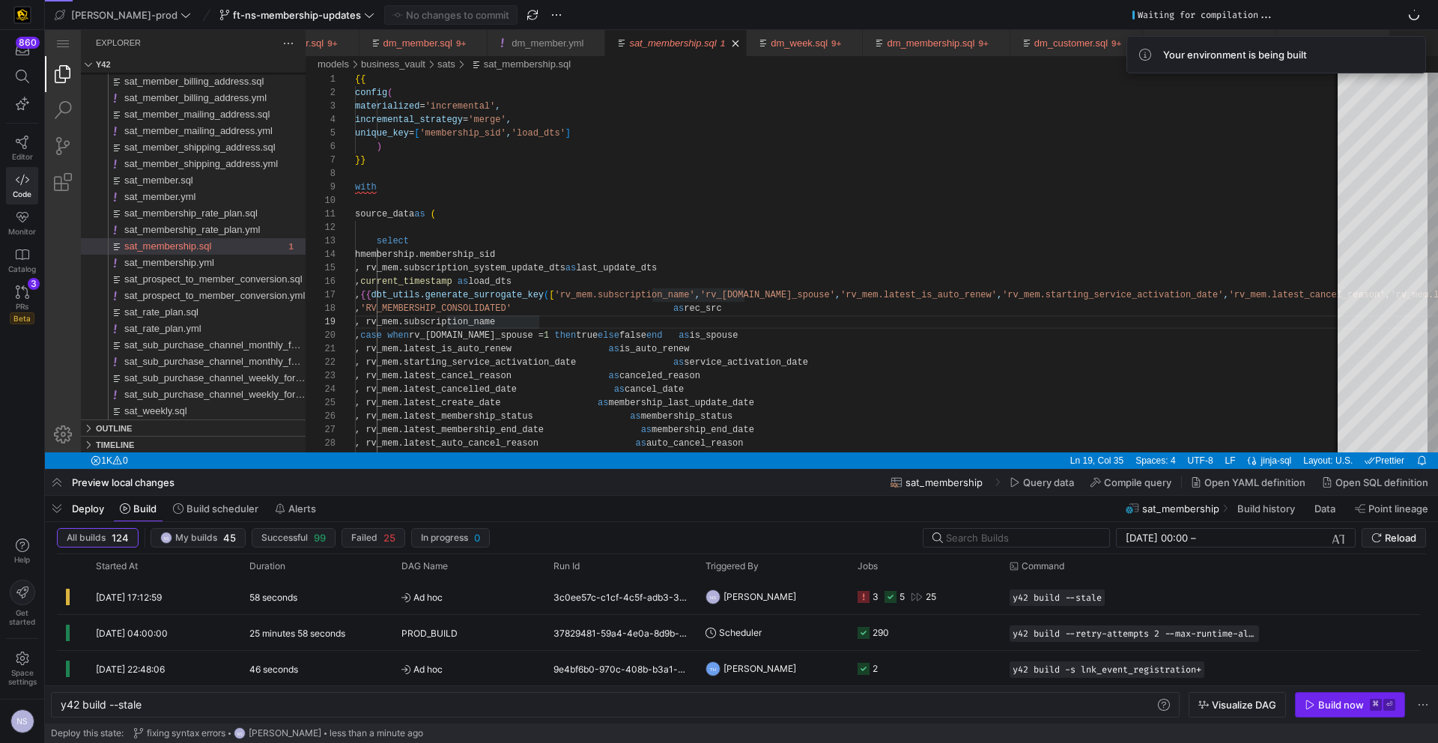
click at [1338, 706] on div "Build now" at bounding box center [1341, 705] width 46 height 12
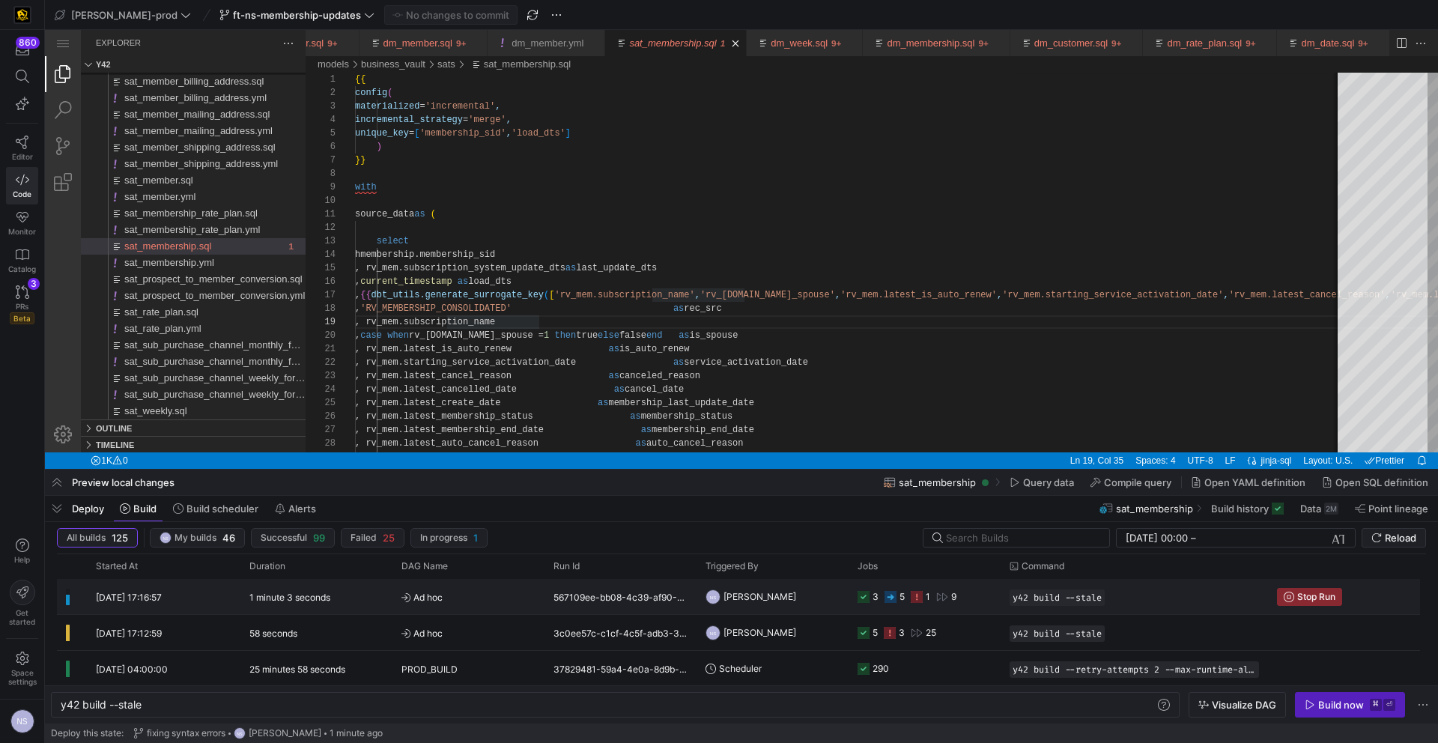
click at [928, 587] on div "1" at bounding box center [928, 596] width 4 height 35
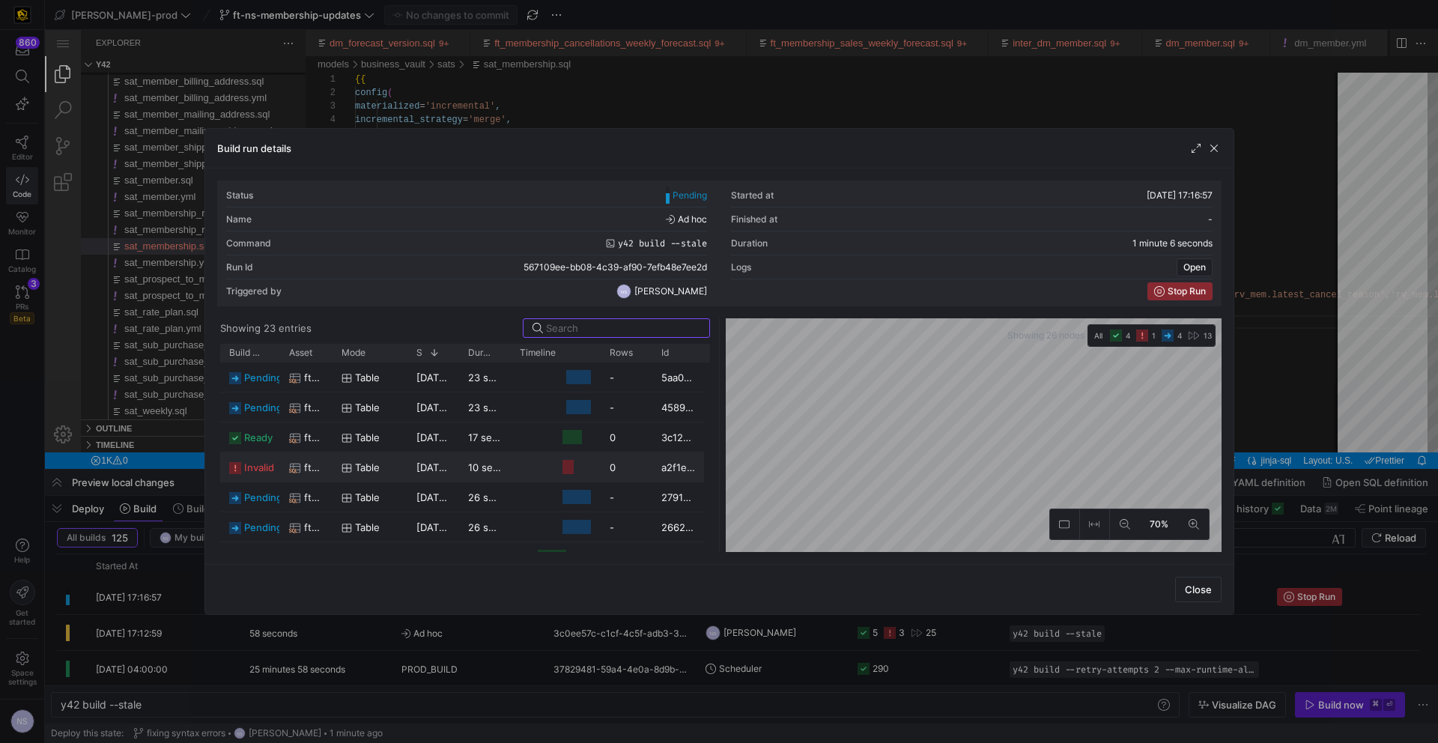
scroll to position [27, 184]
click at [434, 471] on span "[DATE] 17:17:37" at bounding box center [453, 467] width 72 height 12
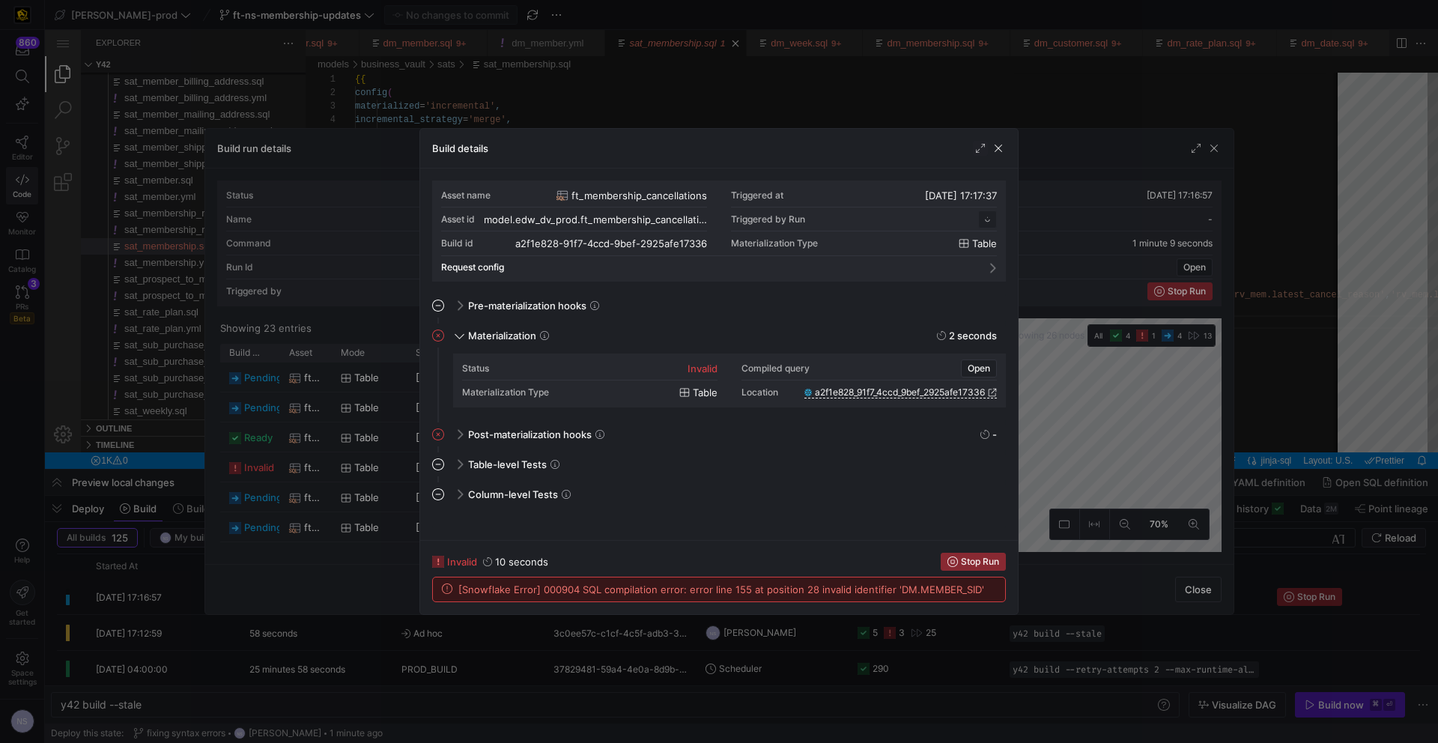
scroll to position [135, 0]
click at [1120, 399] on div at bounding box center [719, 371] width 1438 height 743
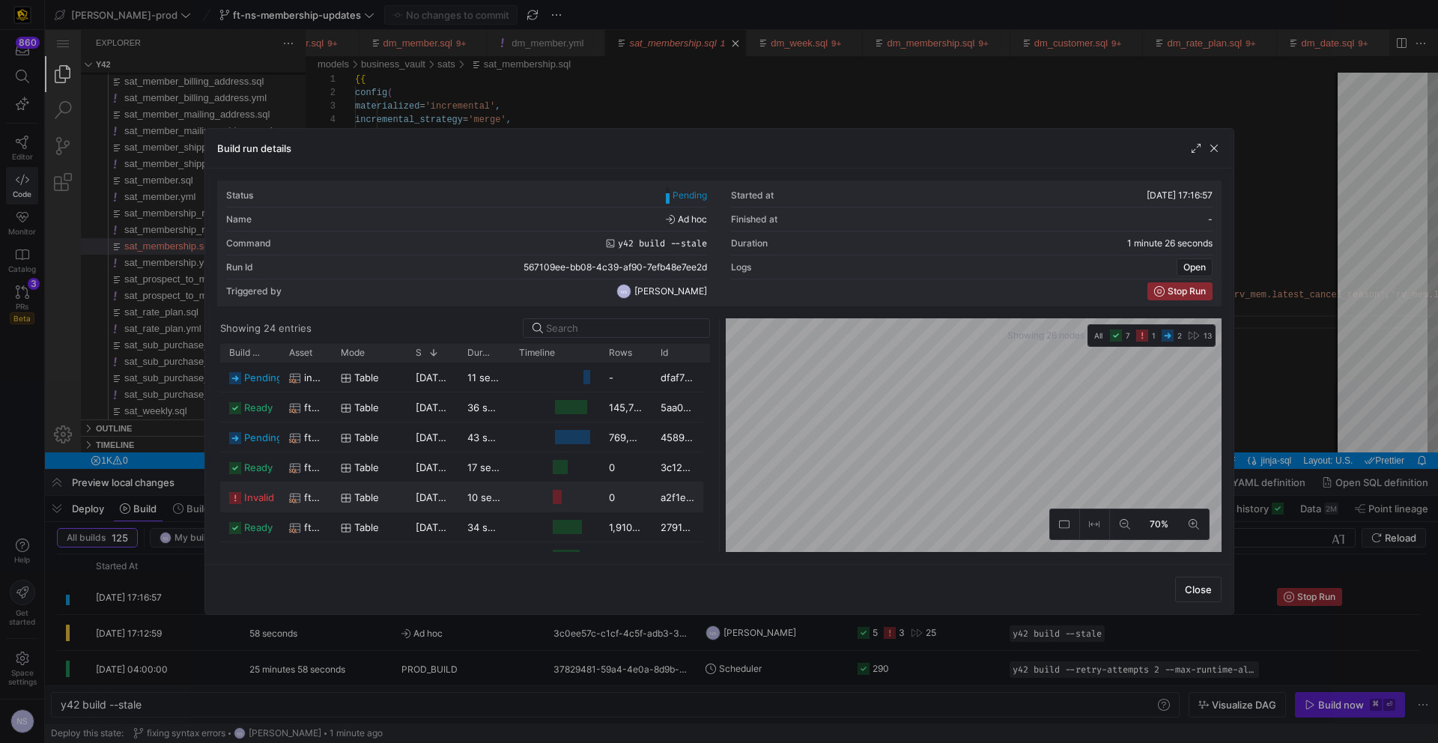
click at [503, 497] on y42-duration "10 seconds" at bounding box center [493, 497] width 53 height 12
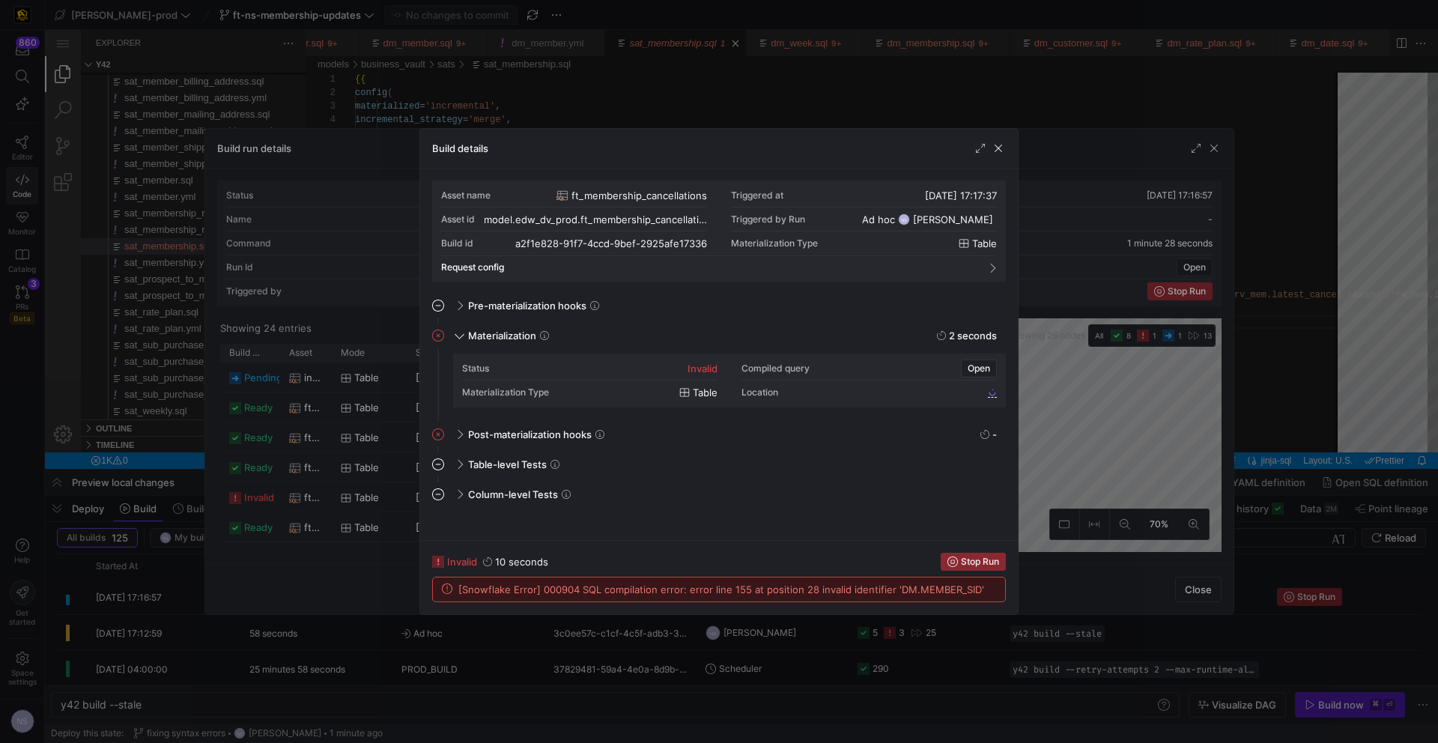
click at [1094, 423] on div at bounding box center [719, 371] width 1438 height 743
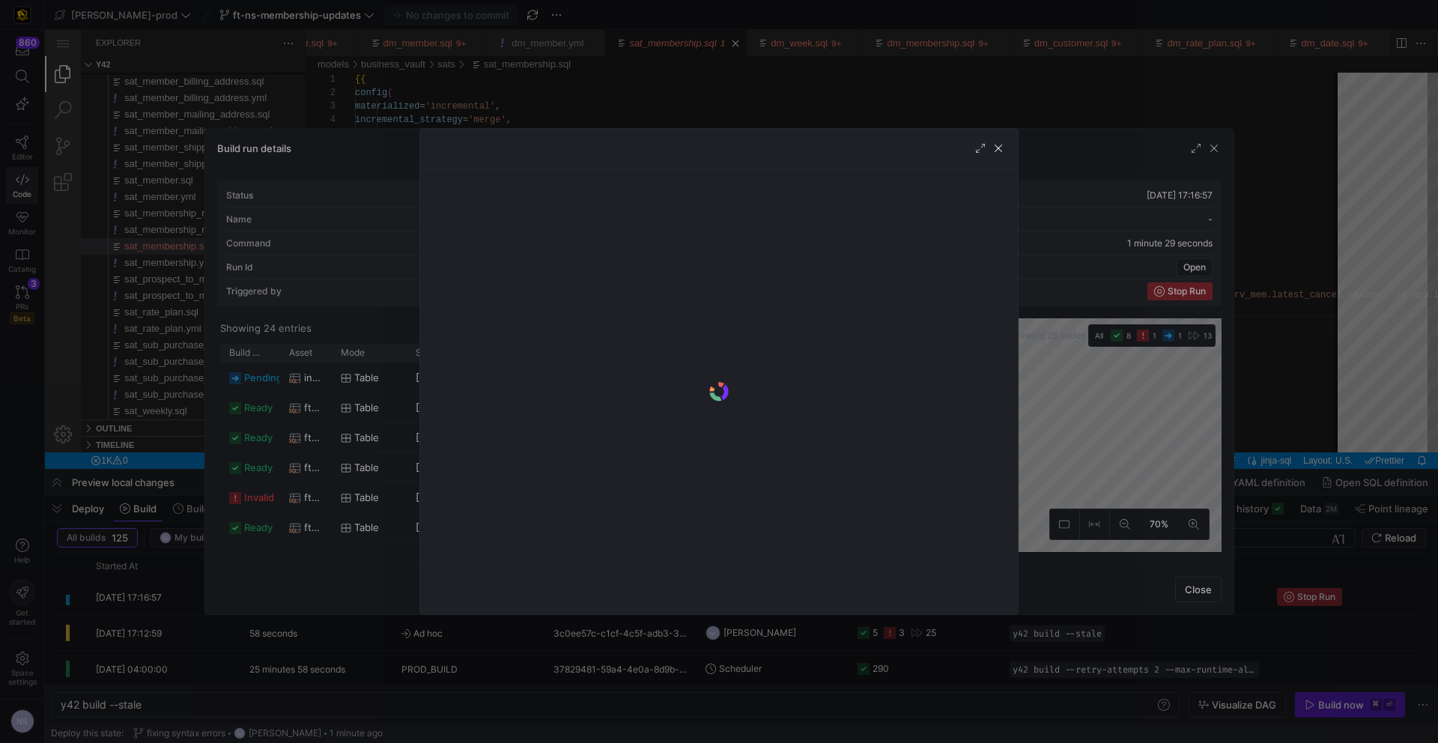
click at [372, 490] on div at bounding box center [719, 371] width 1438 height 743
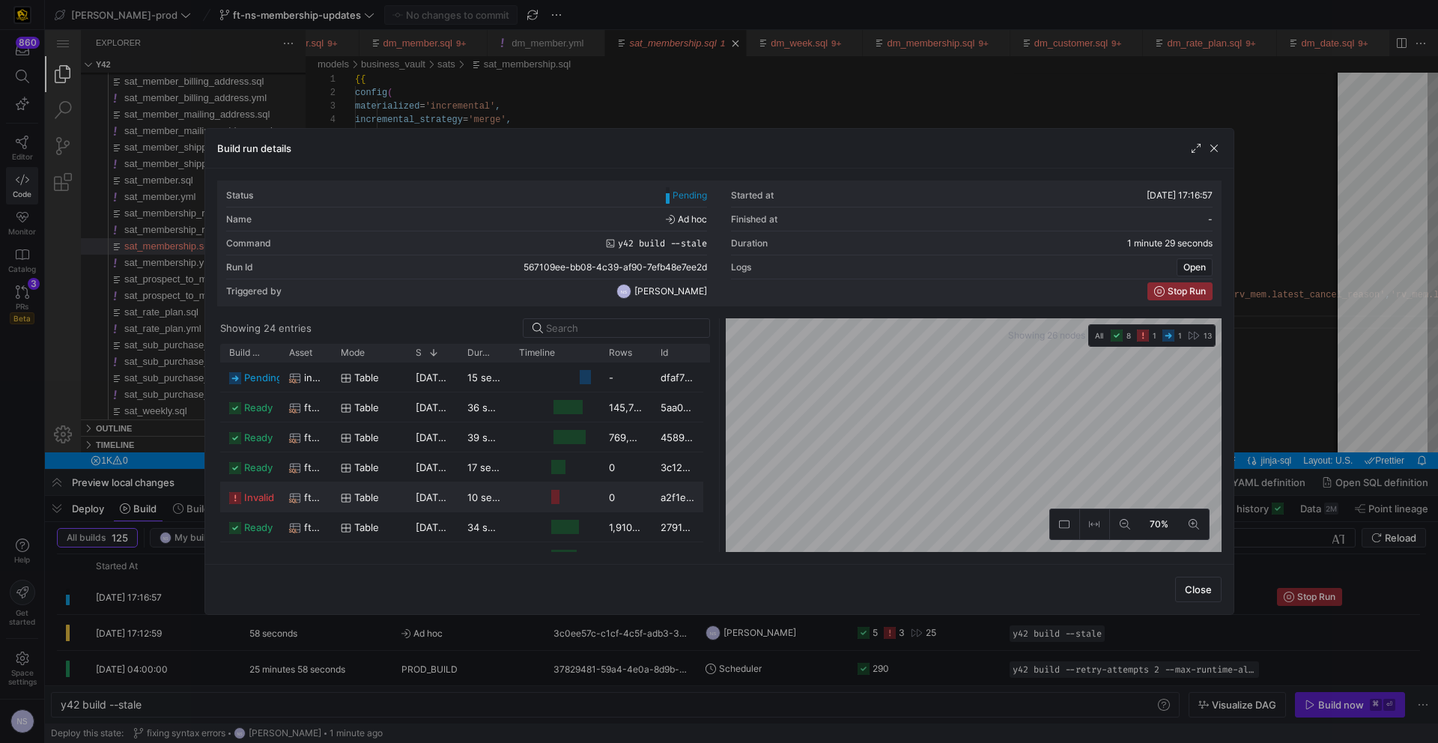
click at [360, 494] on span "table" at bounding box center [366, 497] width 25 height 29
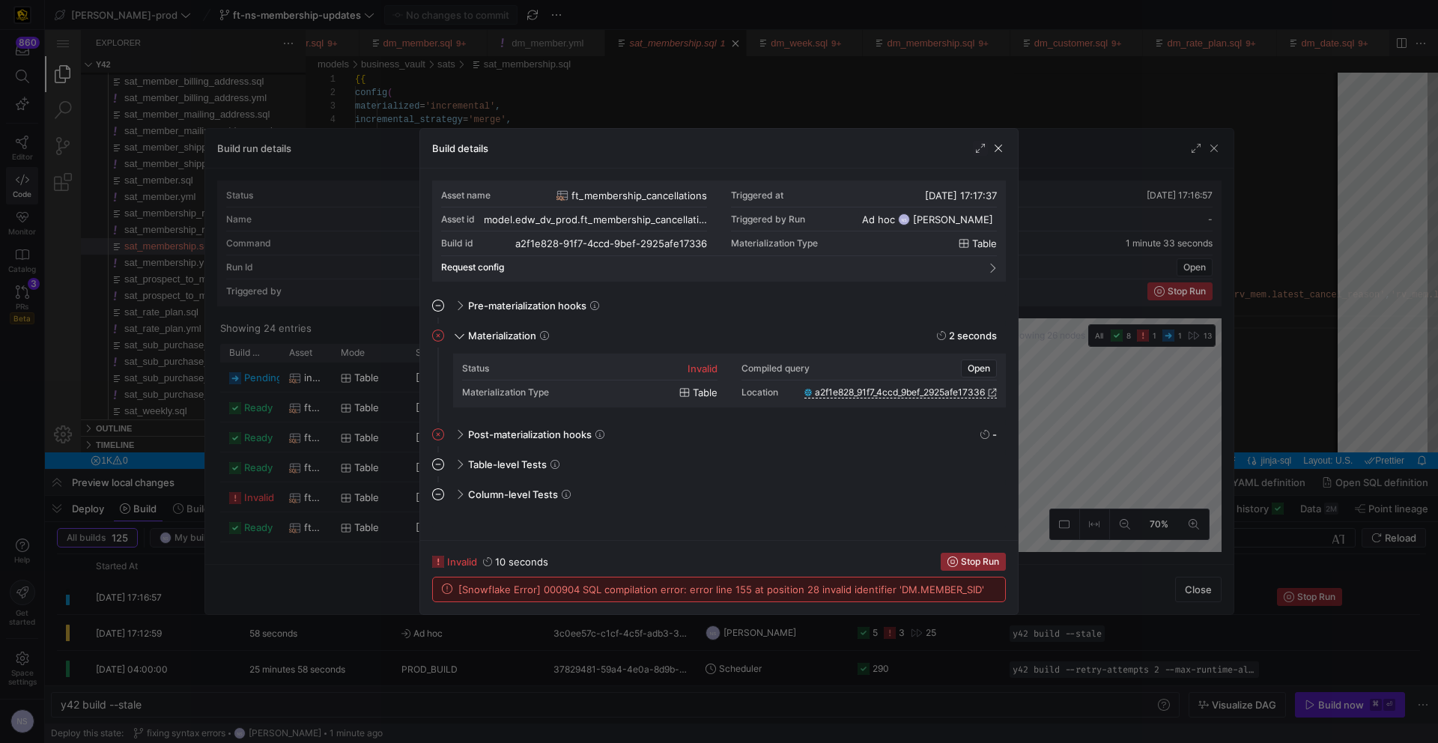
click at [1121, 421] on div at bounding box center [719, 371] width 1438 height 743
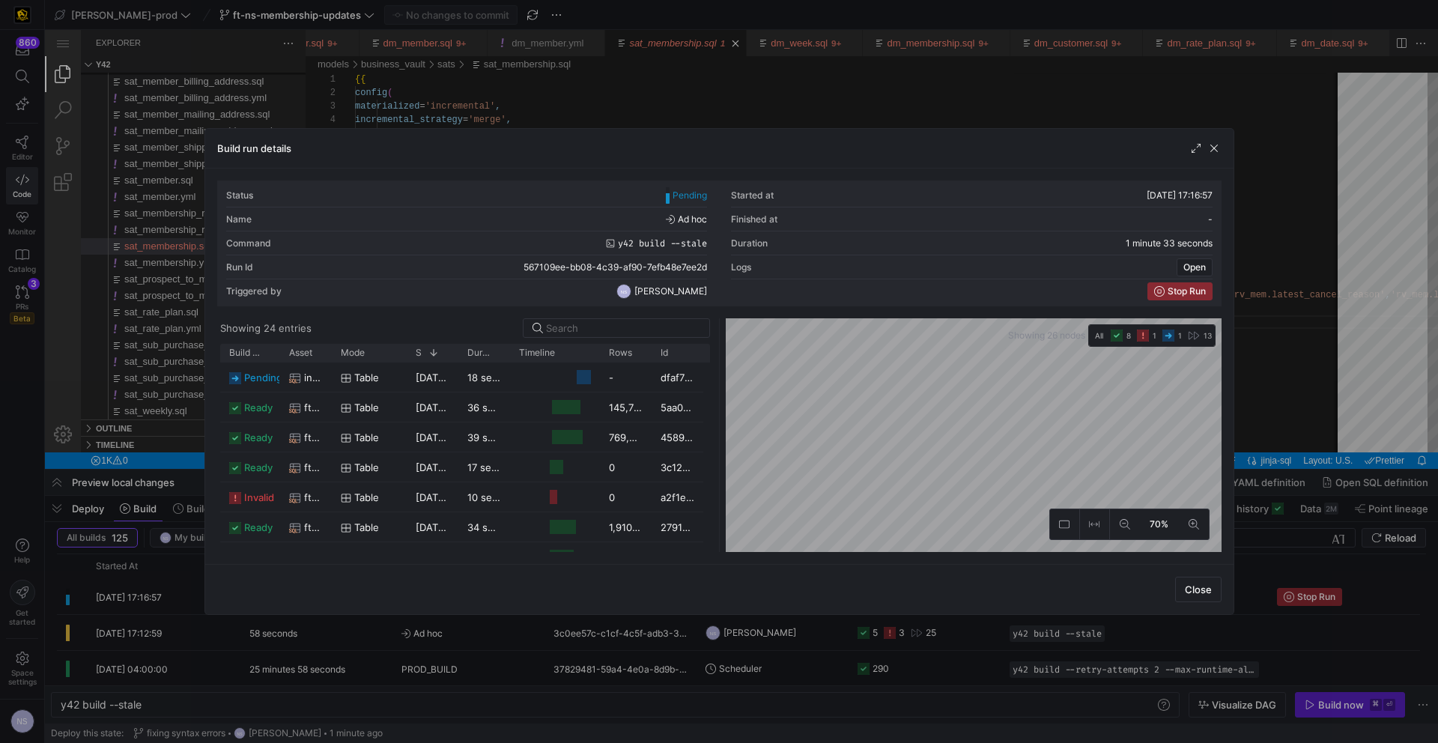
drag, startPoint x: 1256, startPoint y: 420, endPoint x: 813, endPoint y: 306, distance: 457.9
click at [1256, 420] on div at bounding box center [719, 371] width 1438 height 743
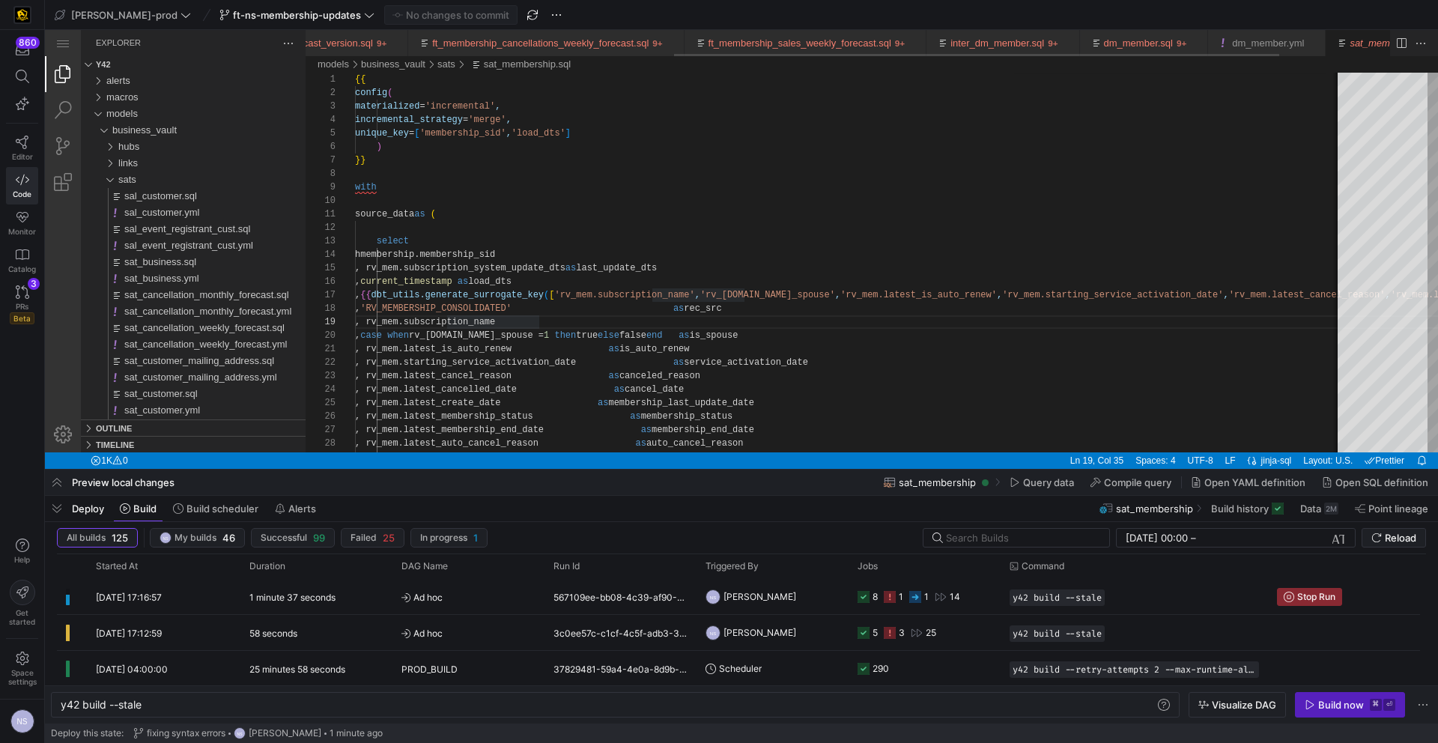
scroll to position [0, 0]
click at [129, 183] on span "sats" at bounding box center [127, 179] width 18 height 11
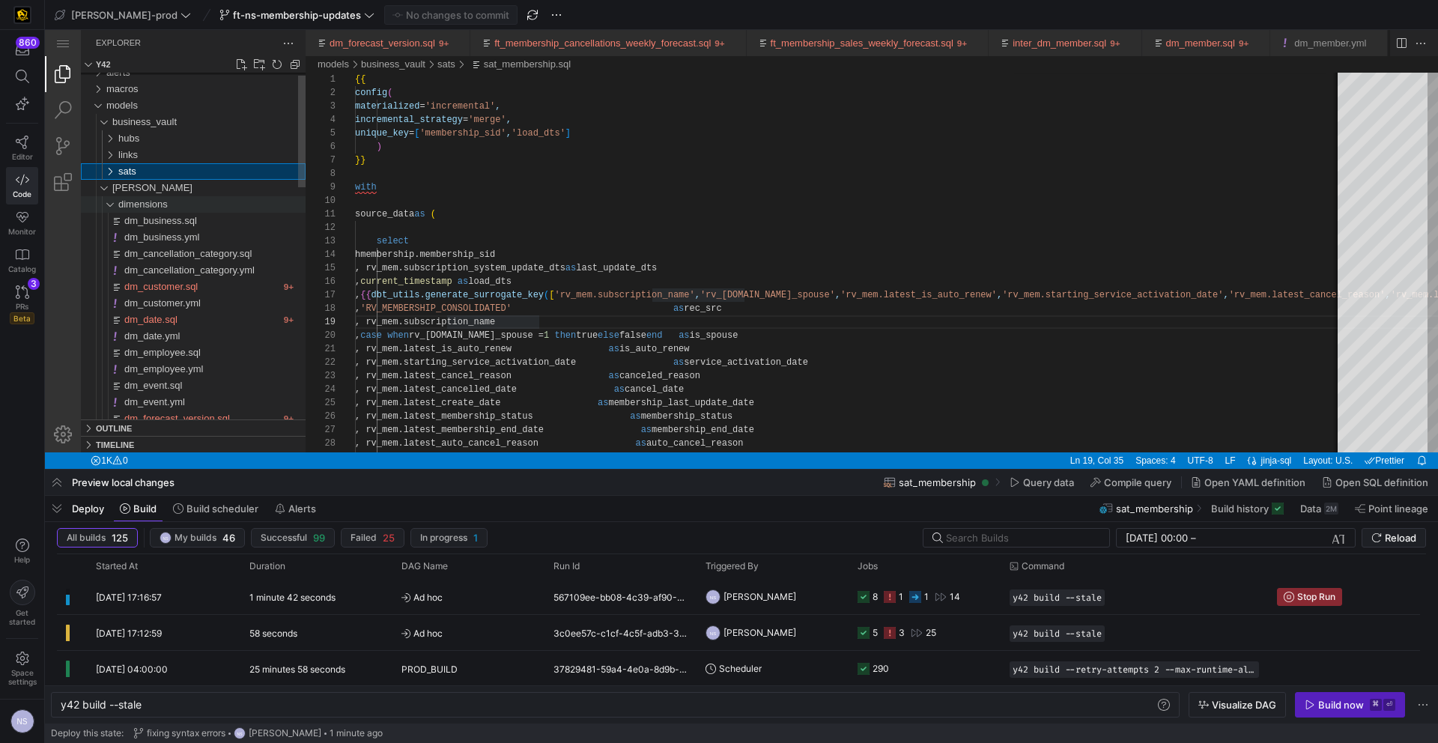
click at [133, 203] on span "dimensions" at bounding box center [142, 204] width 49 height 11
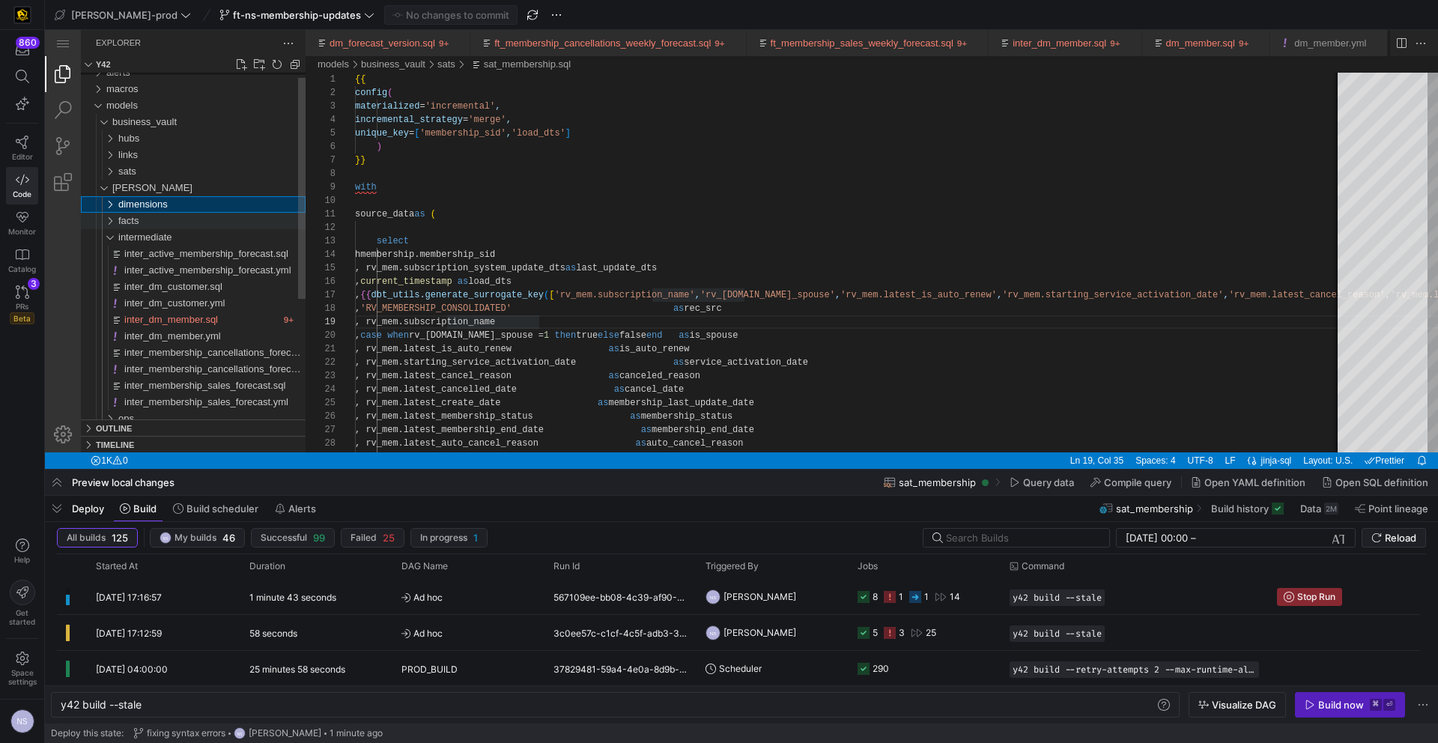
click at [147, 221] on div "facts" at bounding box center [211, 221] width 187 height 16
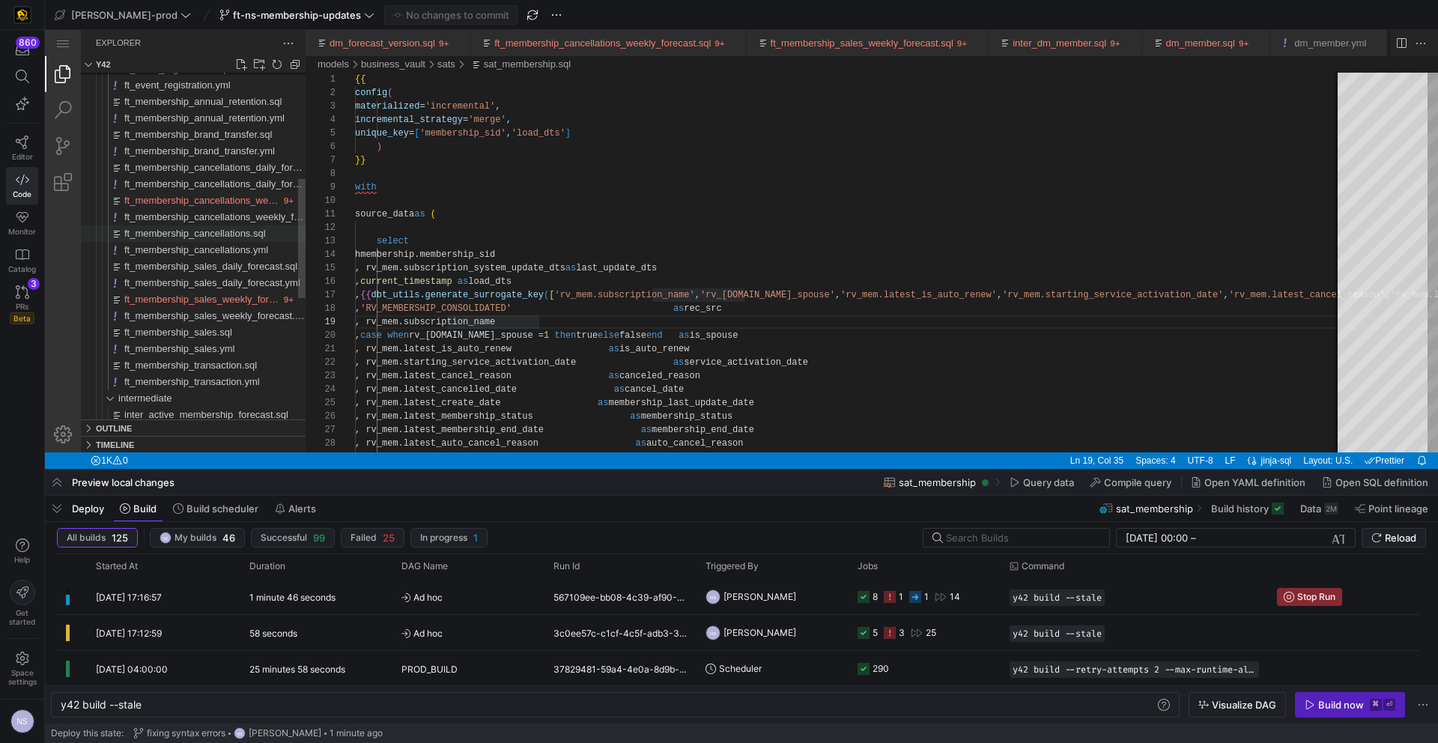
click at [227, 228] on span "ft_membership_cancellations.sql" at bounding box center [195, 233] width 142 height 11
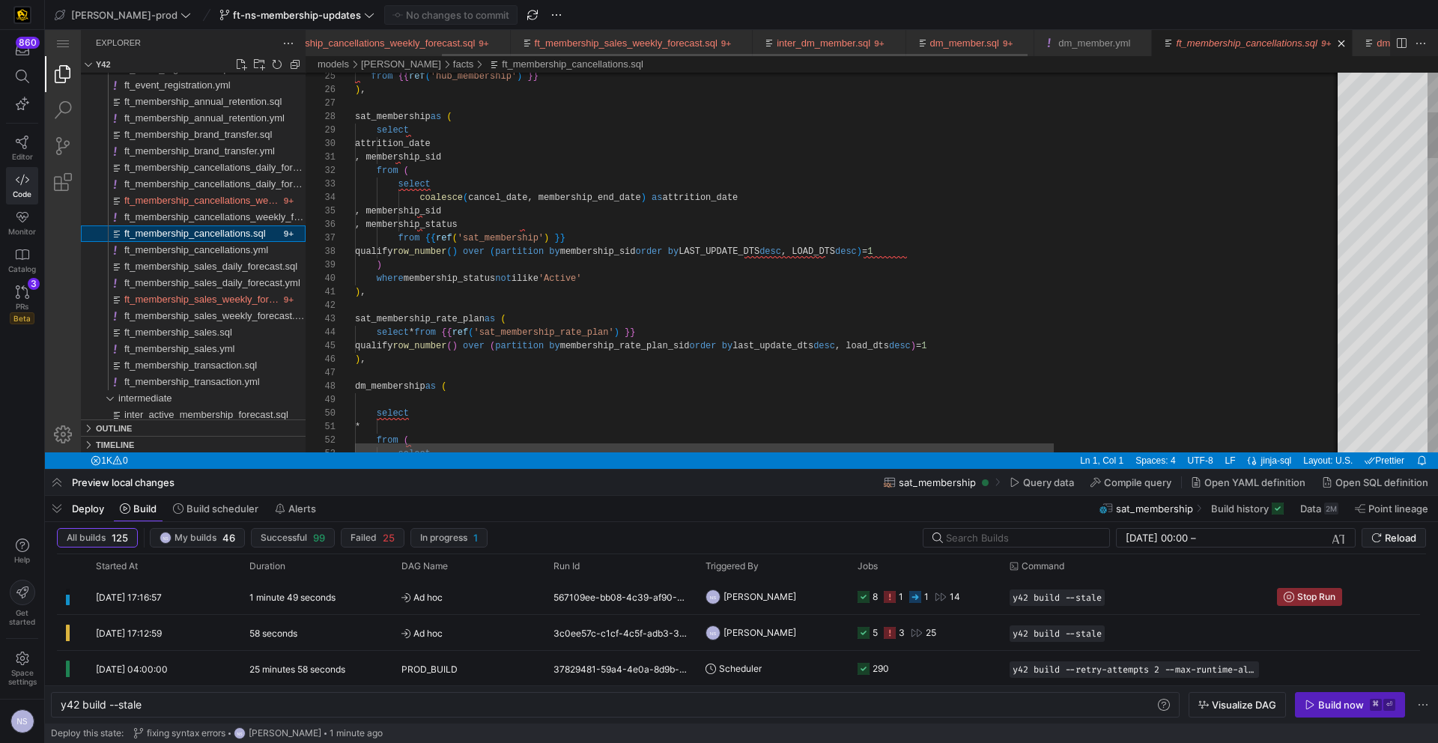
scroll to position [0, 252]
type textarea ", membership_sid from ( select coalesce(cancel_date, membership_end_date) as at…"
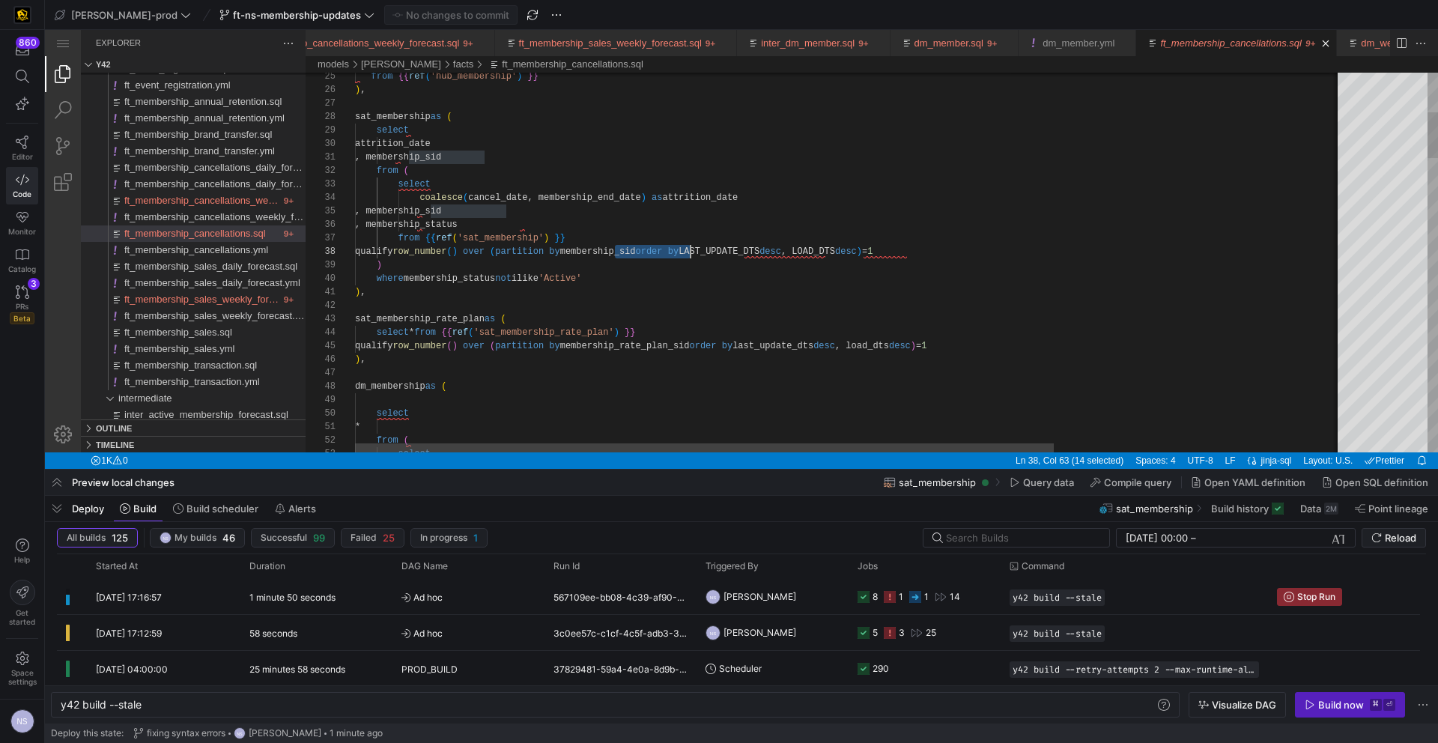
scroll to position [94, 336]
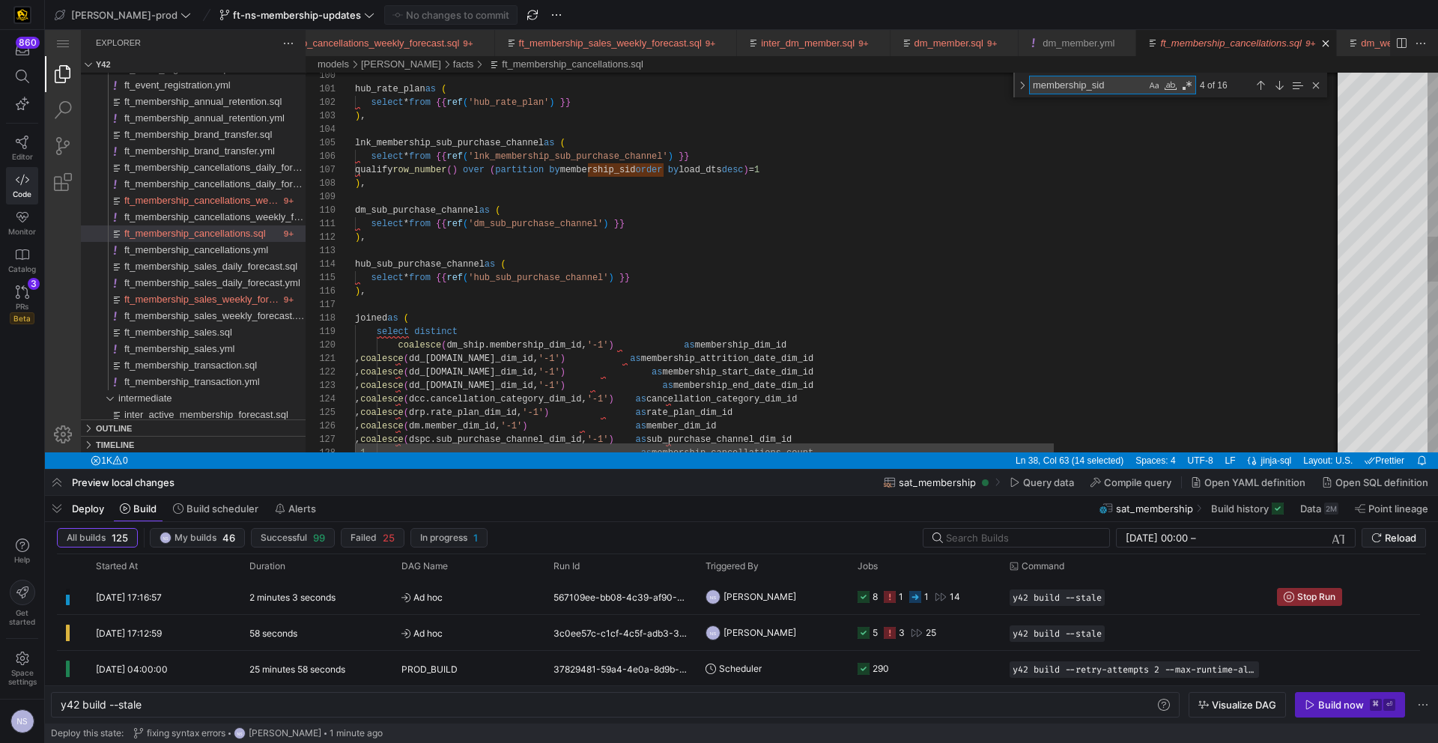
click at [1072, 83] on textarea "membership_sid" at bounding box center [1088, 84] width 116 height 17
type textarea "membe_sid"
type textarea "else false end as first_year_membership_ind , lmm.member_sid , dm_ship.effectiv…"
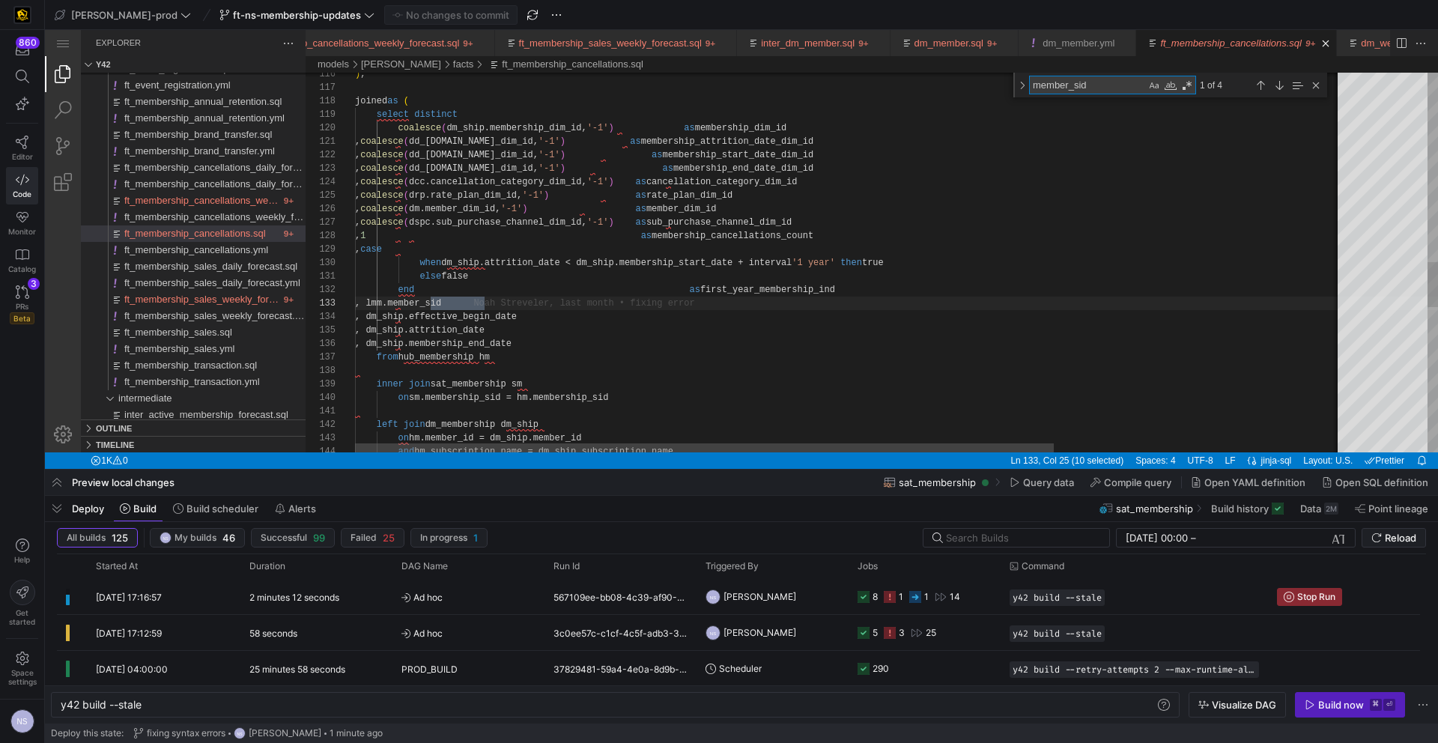
type textarea "member_sid"
click at [462, 304] on div "select distinct coalesce ( dm_ship.membership_dim_id, '-1' ) as membership_dim_…" at bounding box center [1053, 76] width 1396 height 3169
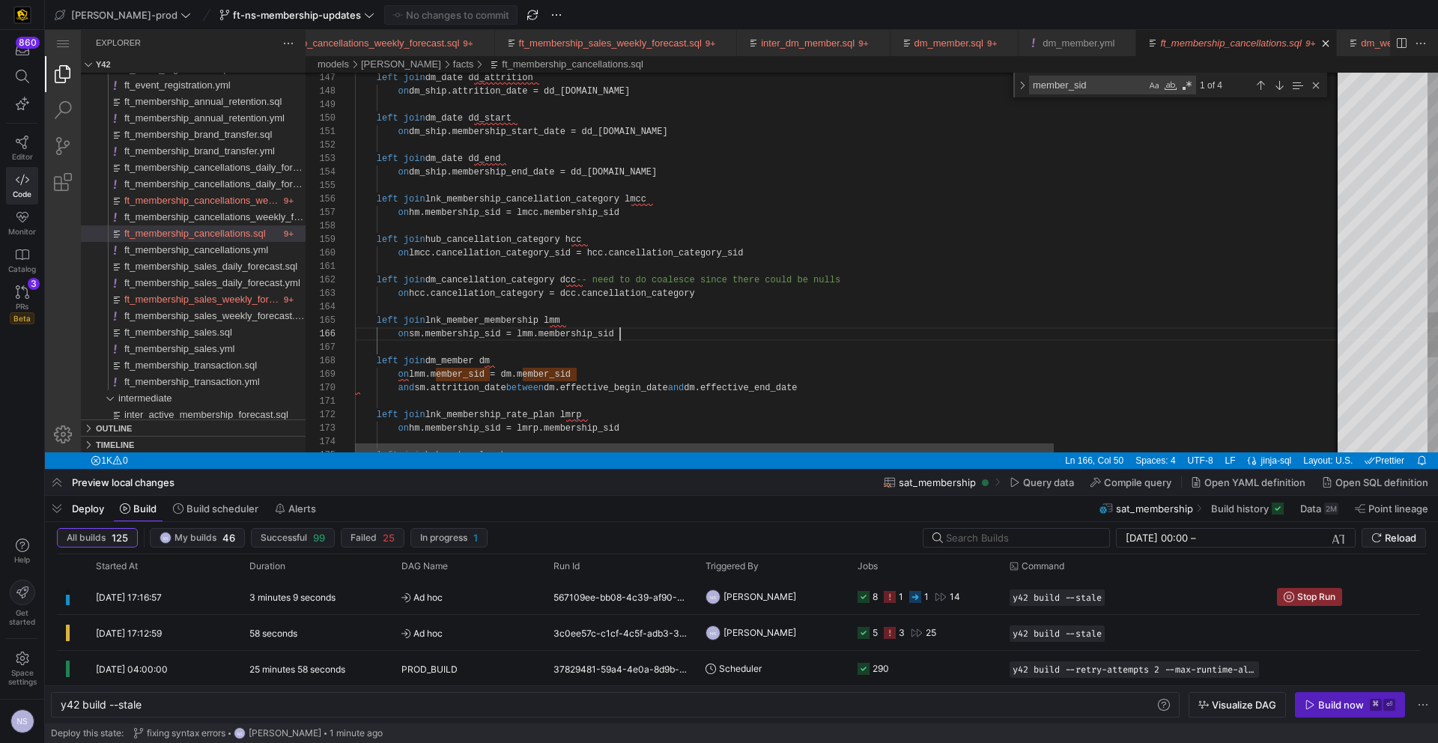
scroll to position [67, 265]
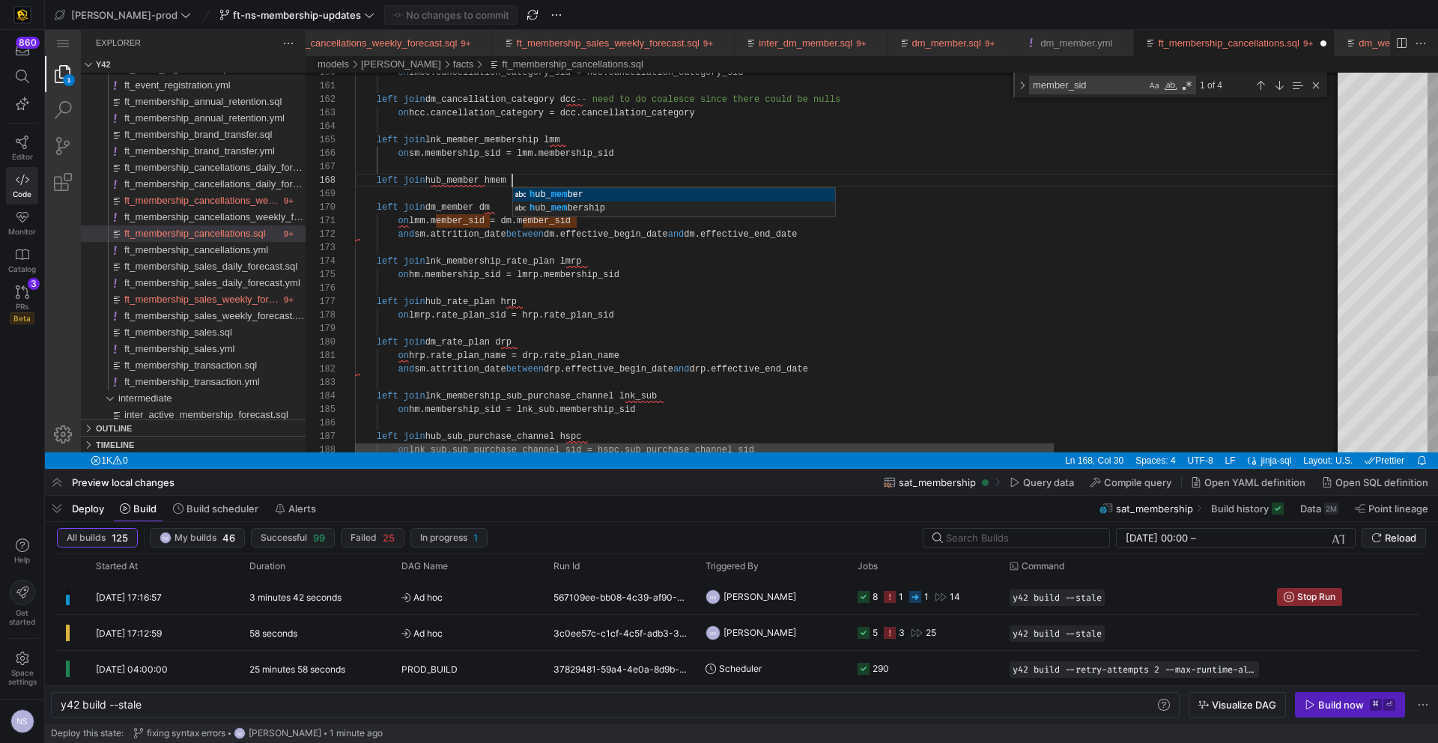
scroll to position [94, 157]
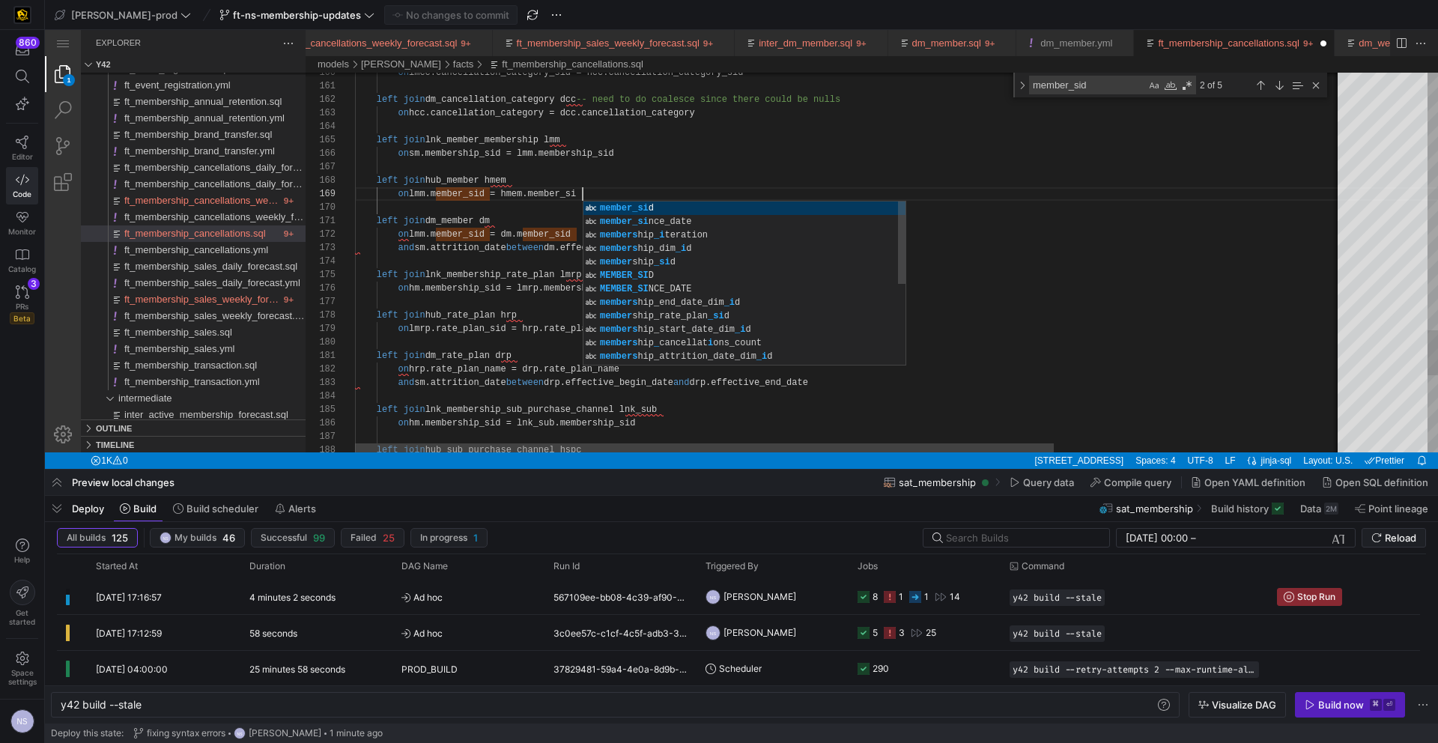
scroll to position [108, 233]
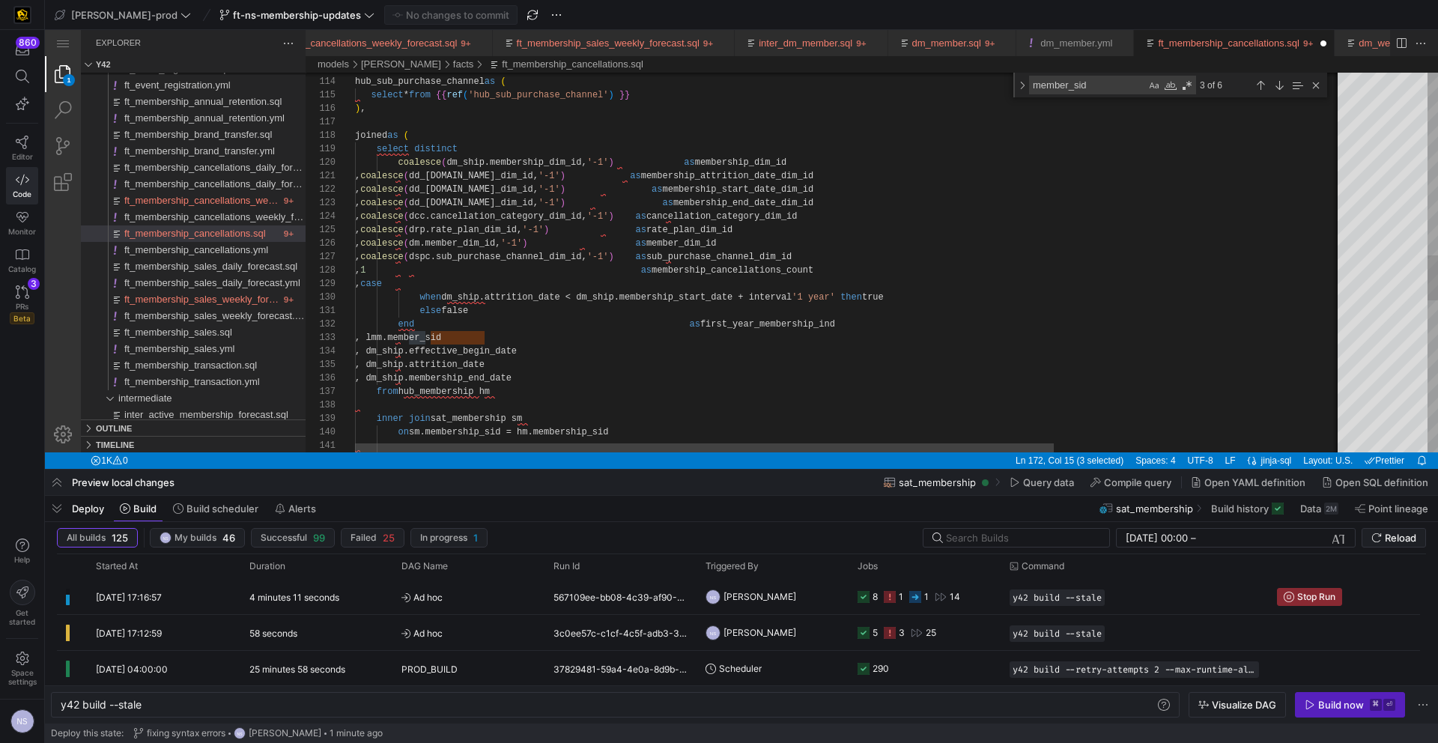
paste textarea "hme"
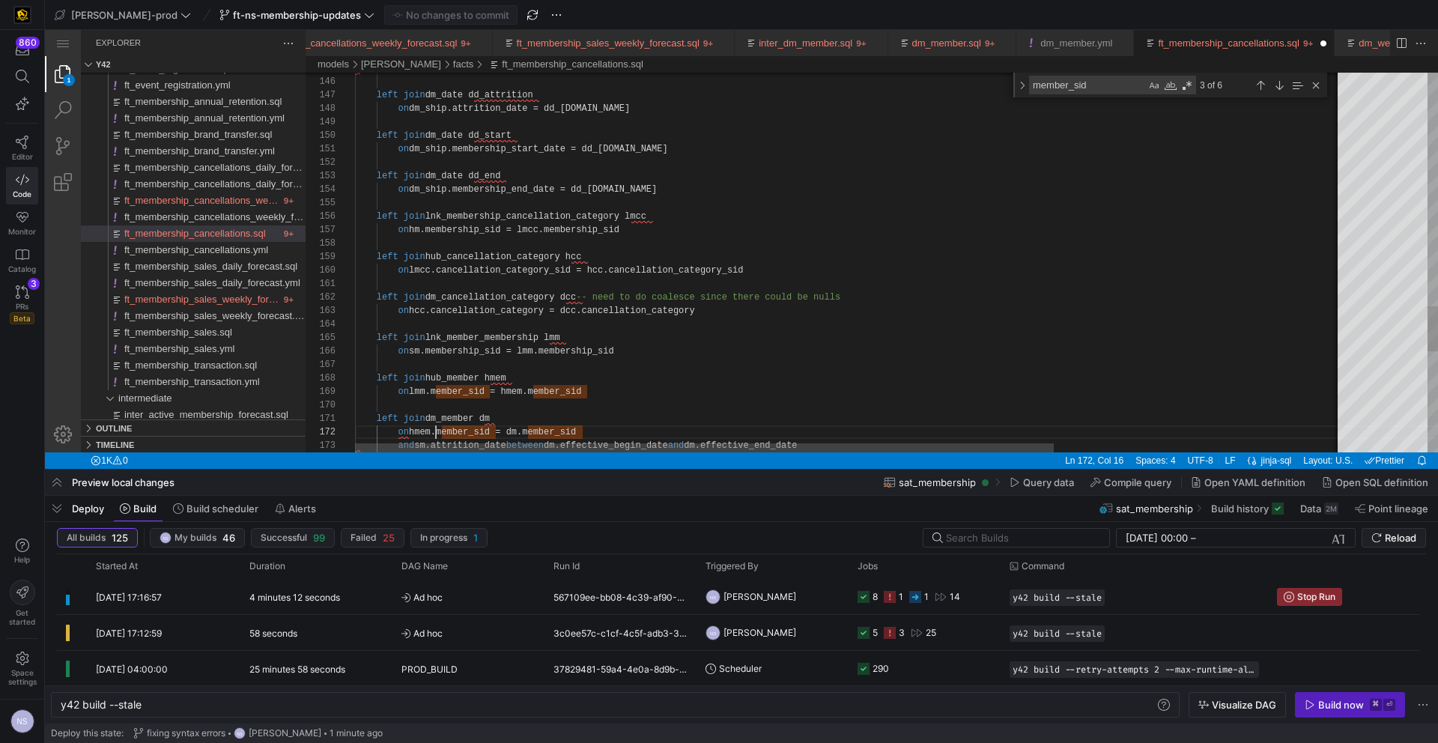
scroll to position [13, 81]
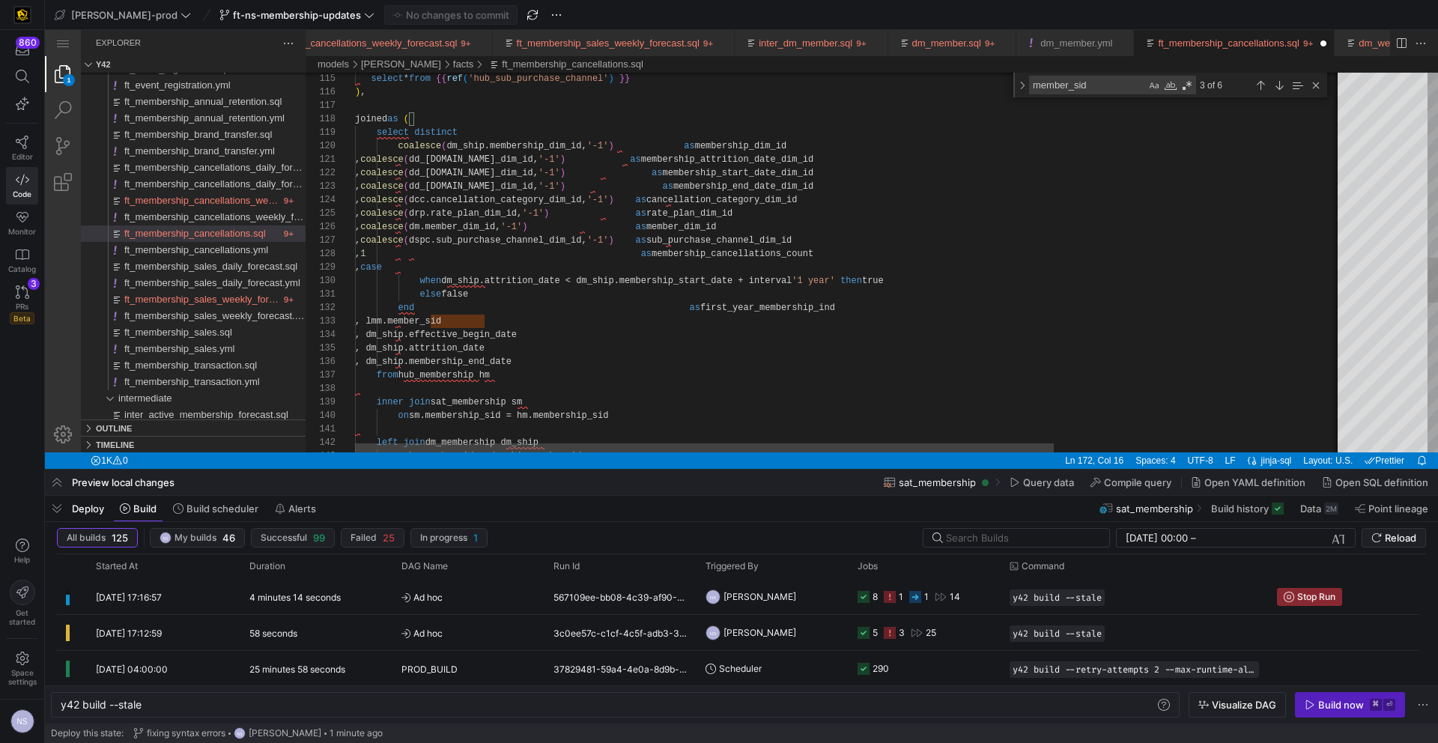
click at [417, 320] on div ", dm_ship.membership_end_date , dm_ship.effective_begin_date , dm_ship.attritio…" at bounding box center [1053, 114] width 1396 height 3209
paste textarea "hme"
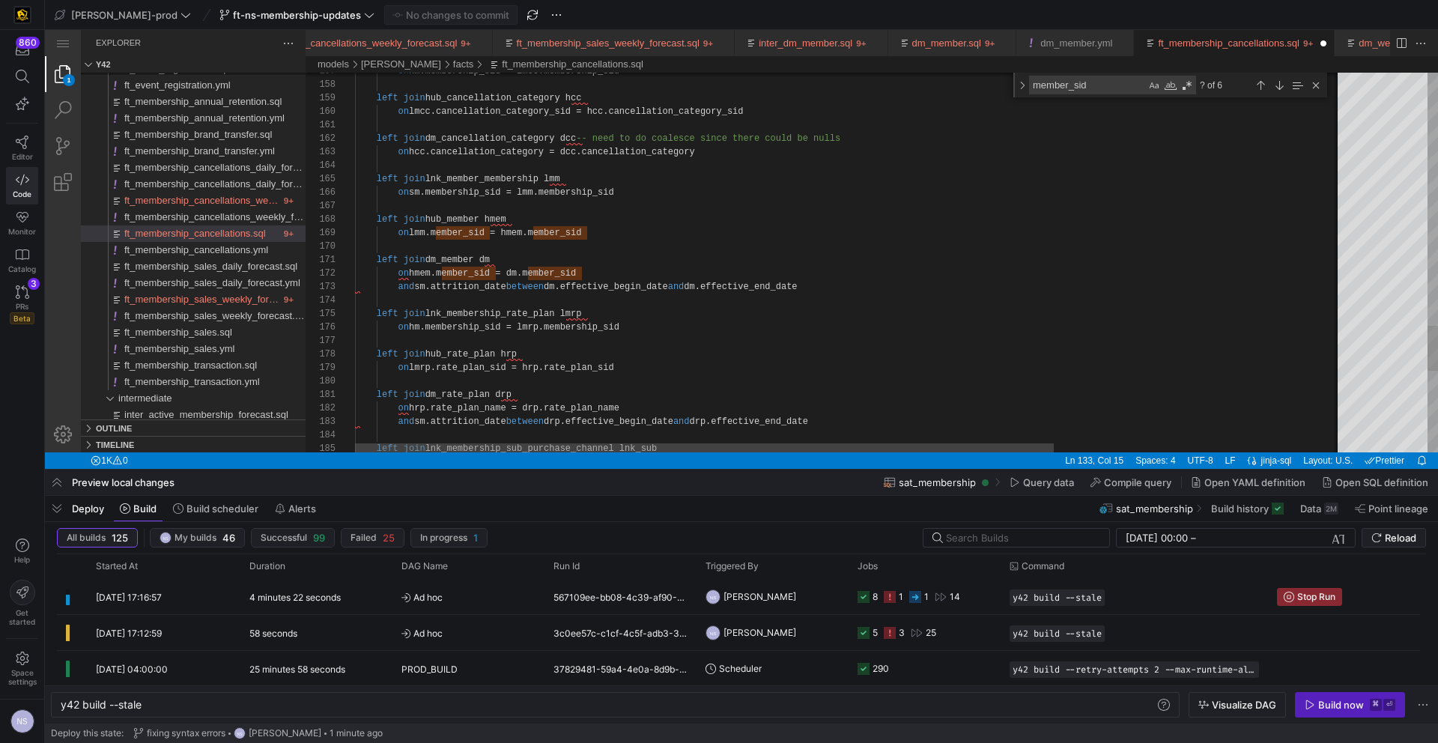
type textarea "left join dm_member dm on hmem.member_id = dm.member_id and sm.attrition_date b…"
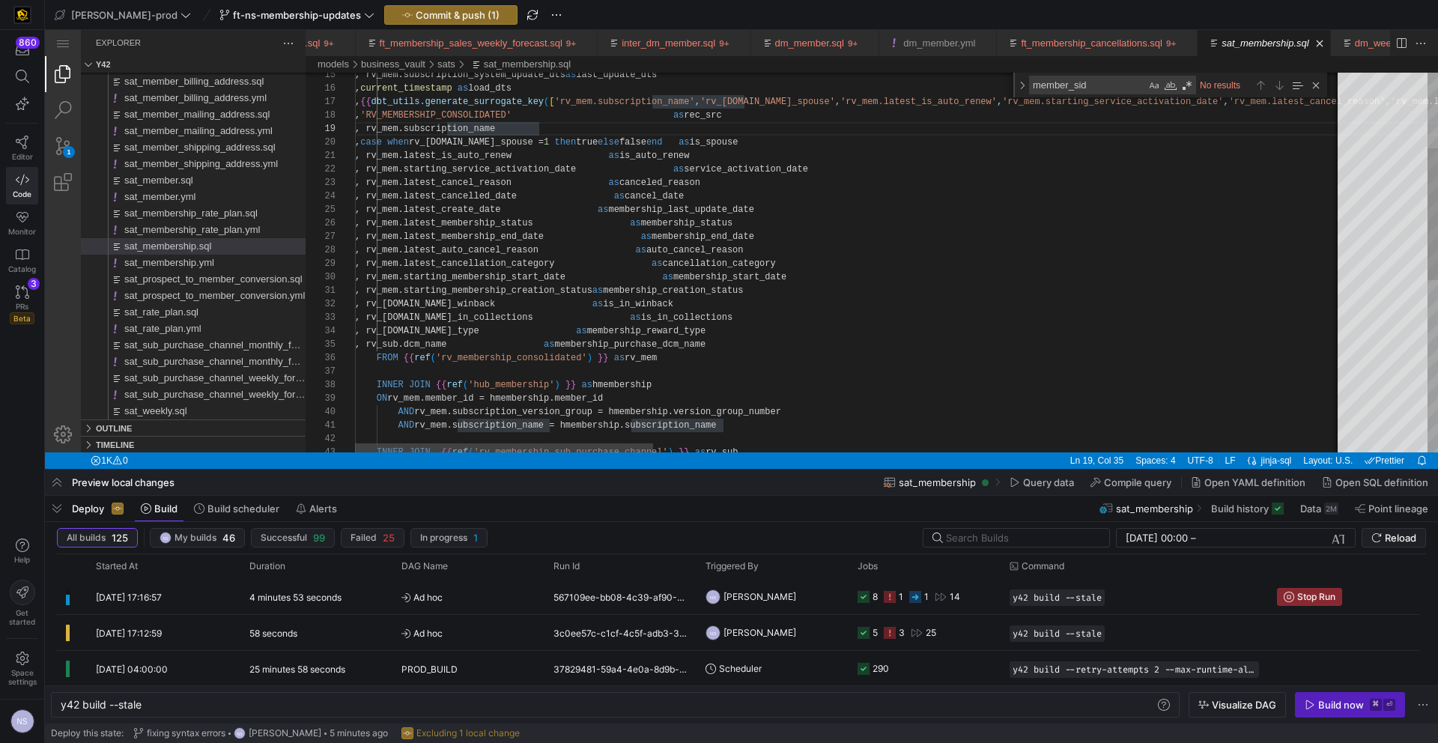
scroll to position [0, 399]
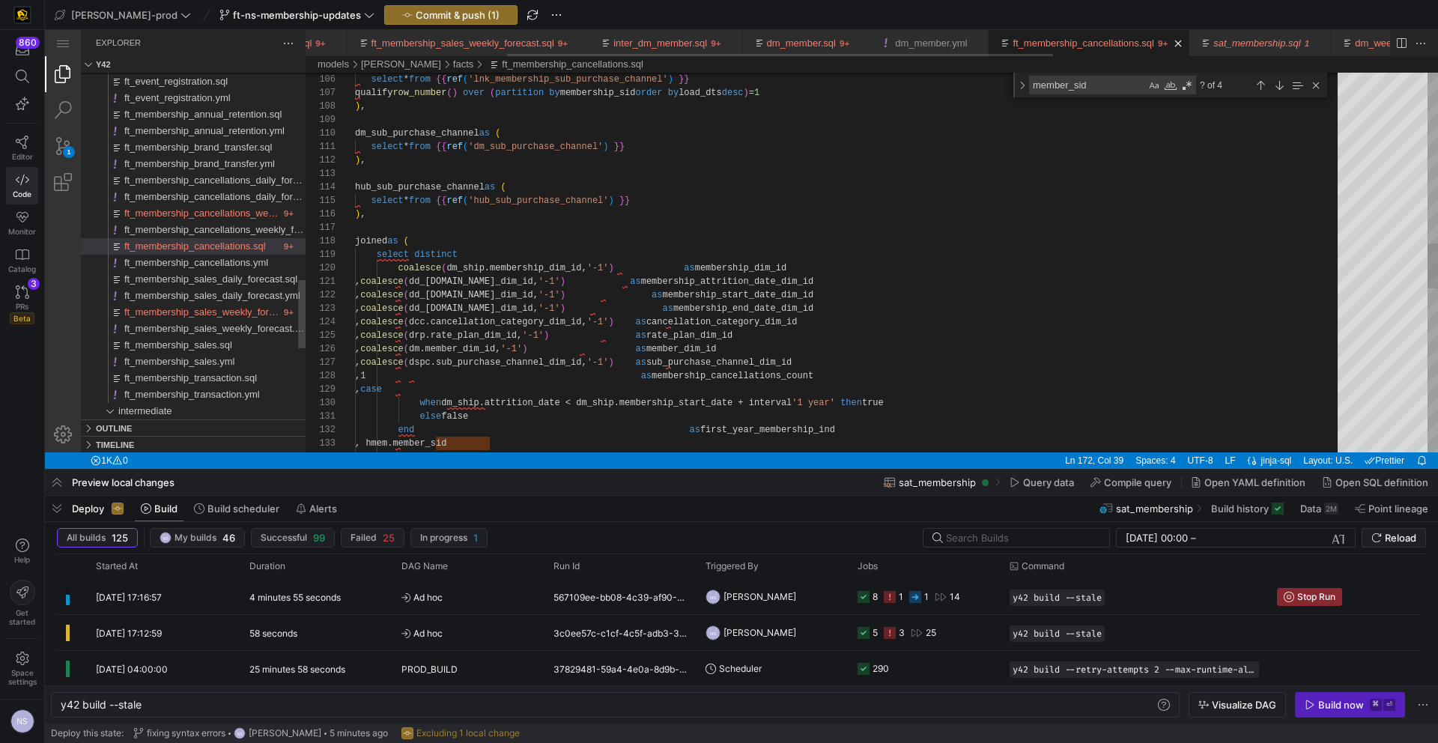
click at [1100, 37] on link "ft_membership_cancellations.sql" at bounding box center [1084, 42] width 142 height 11
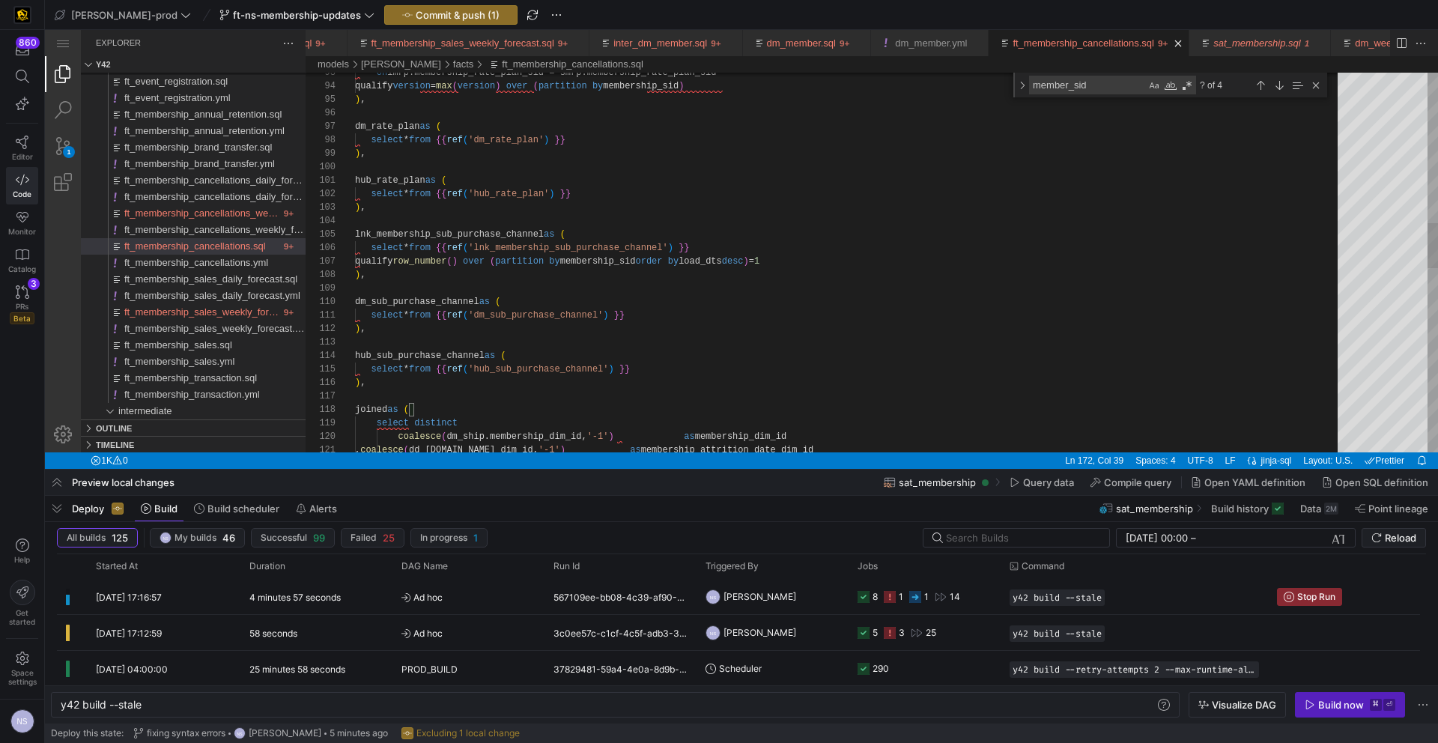
click at [390, 380] on div "select * from {{ ref ( 'hub_sub_purchase_channel' ) }} ) , joined as ( select d…" at bounding box center [851, 405] width 993 height 3209
drag, startPoint x: 399, startPoint y: 383, endPoint x: 337, endPoint y: 357, distance: 67.2
click at [658, 411] on div "select * from {{ ref ( 'hub_sub_purchase_channel' ) }} ) , hub_sub_purchase_cha…" at bounding box center [851, 427] width 993 height 3263
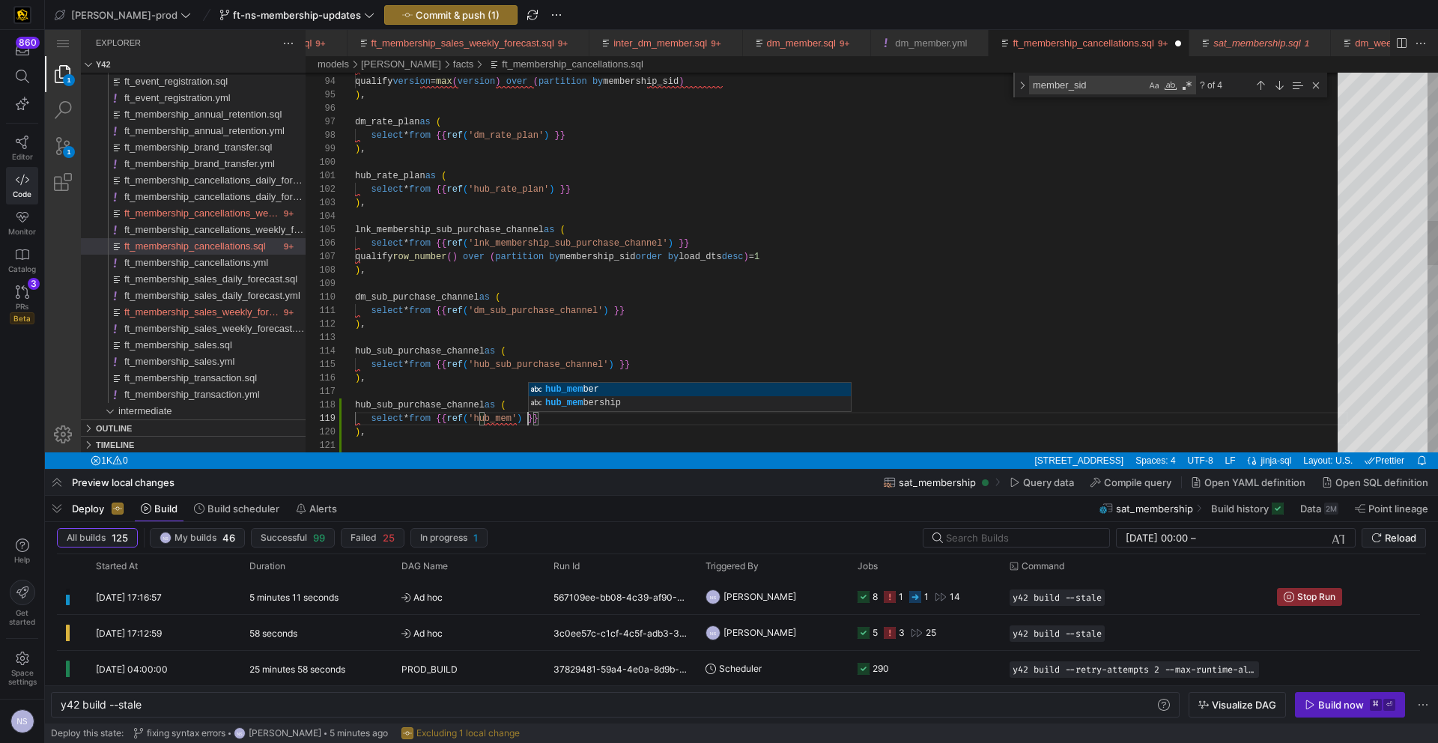
scroll to position [108, 190]
click at [506, 419] on div "115 116 121 113 114 112 110 111 108 109 106 107 104 105 102 103 100 101 99 97 9…" at bounding box center [872, 263] width 1133 height 380
click at [506, 419] on div "select * from {{ ref ( 'hub_sub_purchase_channel' ) }} ) , hub_sub_purchase_cha…" at bounding box center [851, 427] width 993 height 3263
click at [386, 402] on div "select * from {{ ref ( 'hub_sub_purchase_channel' ) }} ) , hub_sub_purchase_cha…" at bounding box center [851, 427] width 993 height 3263
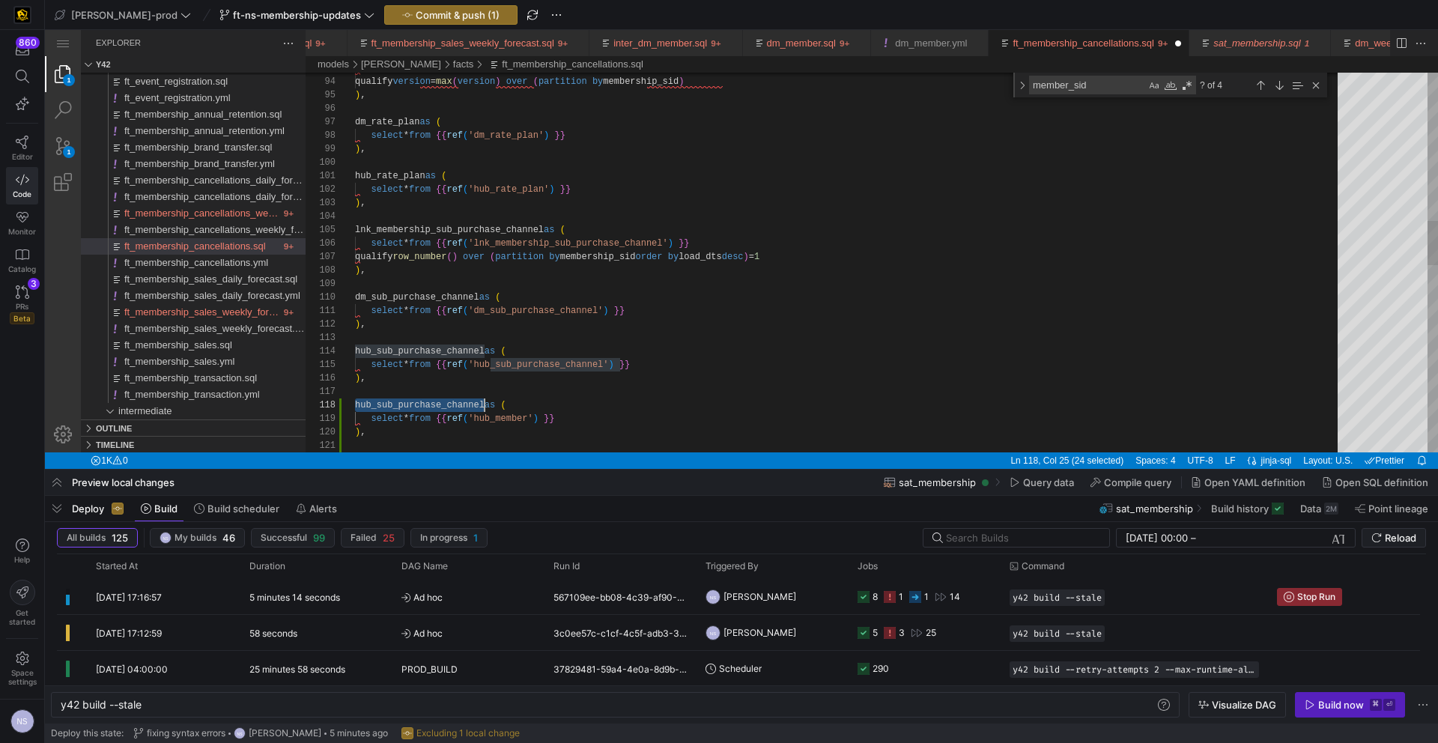
type textarea "select * from {{ ref('dm_sub_purchase_channel') }} ), hub_sub_purchase_channel …"
click at [760, 370] on div "select * from {{ ref ( 'hub_sub_purchase_channel' ) }} ) , hub_sub_purchase_cha…" at bounding box center [851, 427] width 993 height 3263
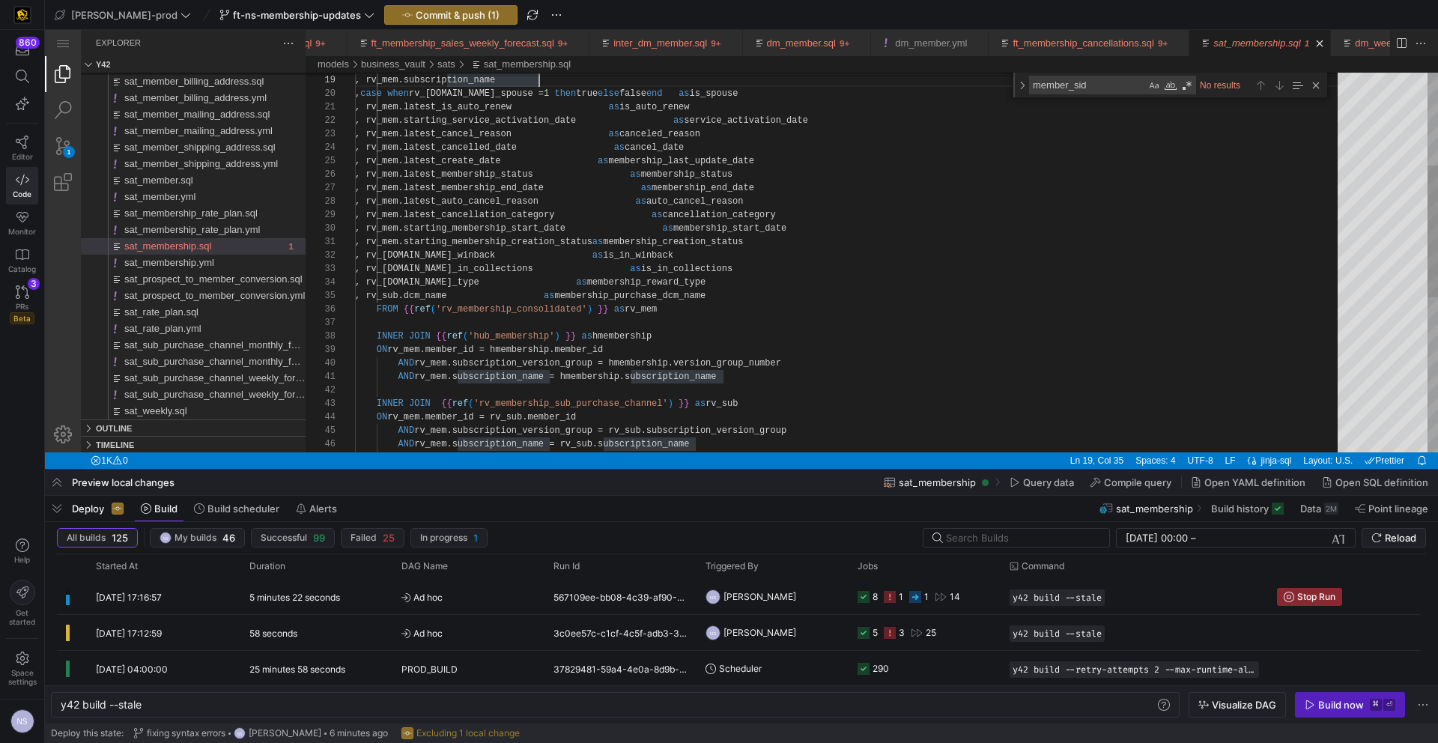
scroll to position [27, 184]
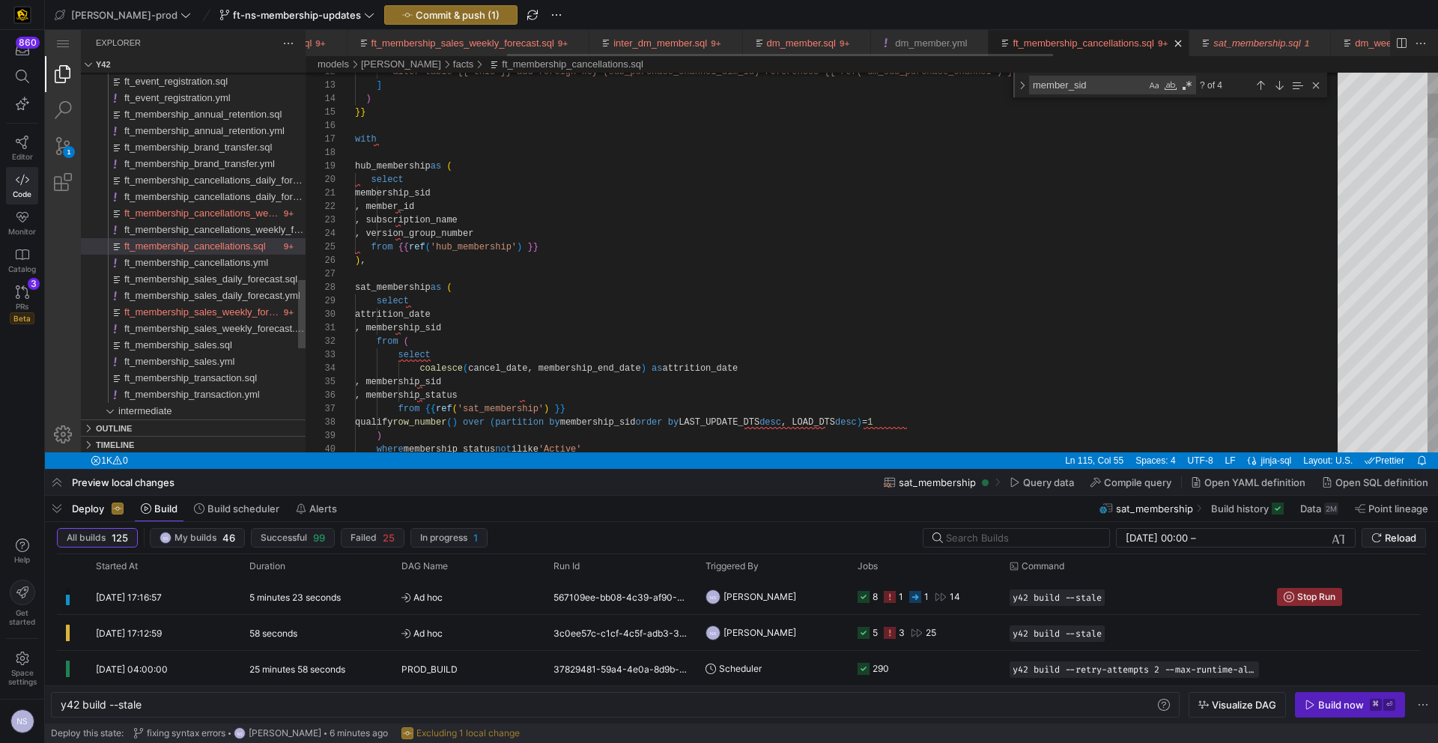
click at [1101, 35] on div "ft_membership_cancellations.sql" at bounding box center [1084, 43] width 142 height 26
click at [20, 157] on span "Editor" at bounding box center [22, 156] width 21 height 9
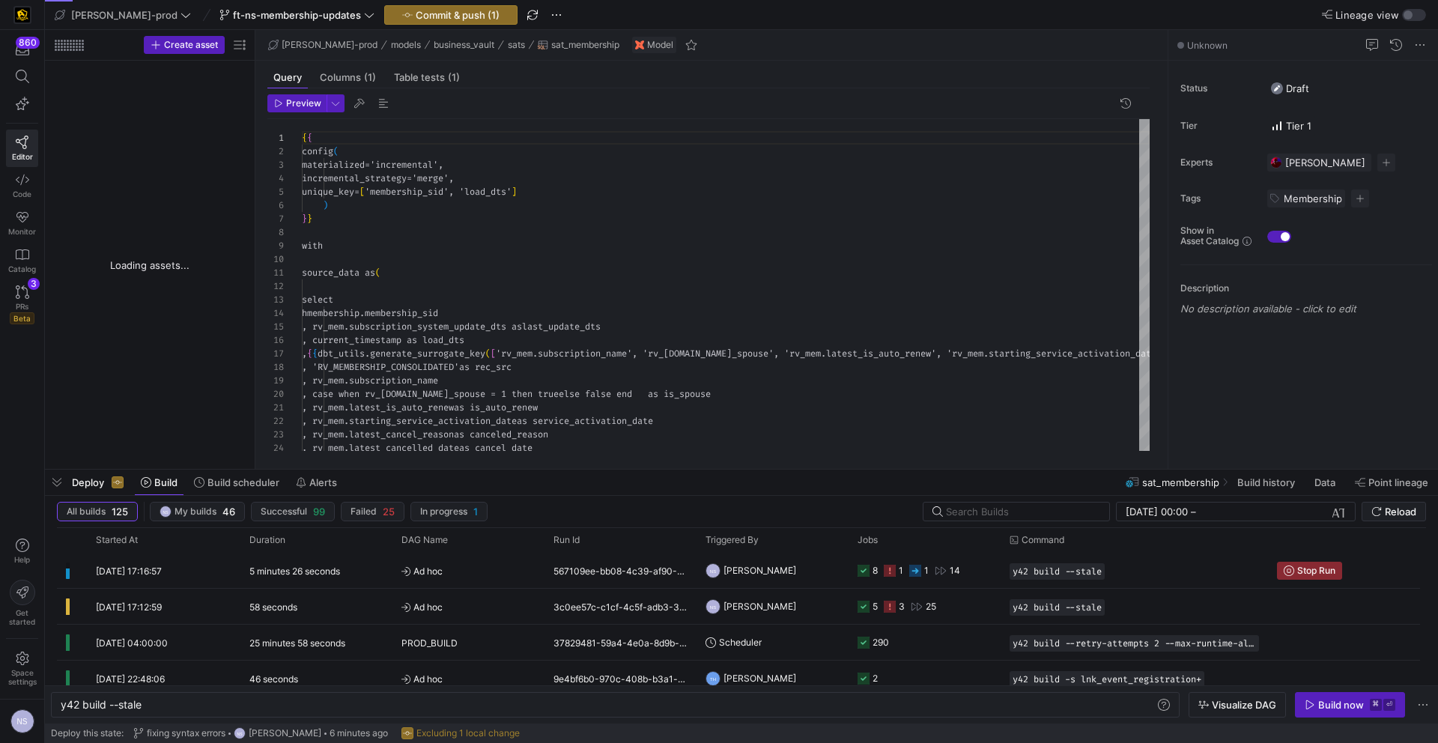
scroll to position [23, 0]
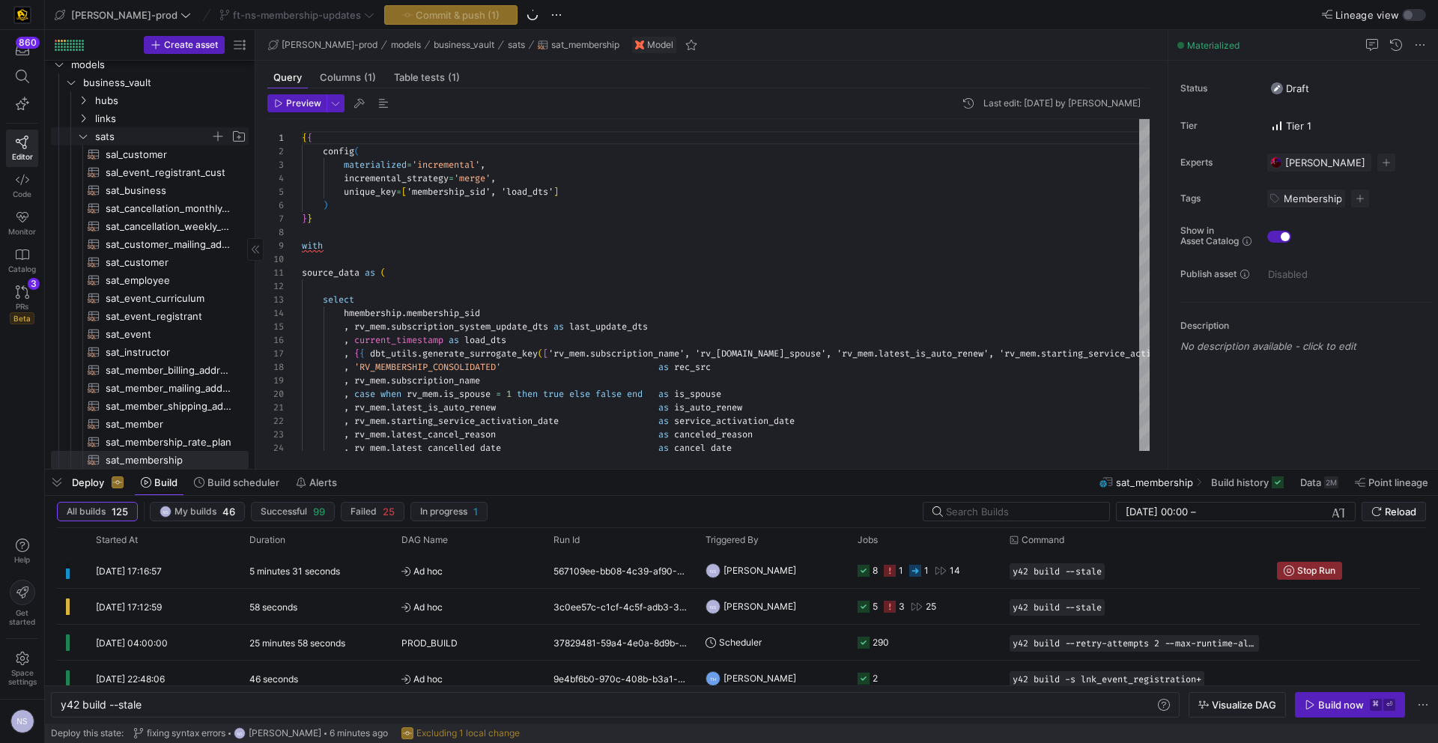
click at [127, 139] on span "sats" at bounding box center [152, 136] width 115 height 17
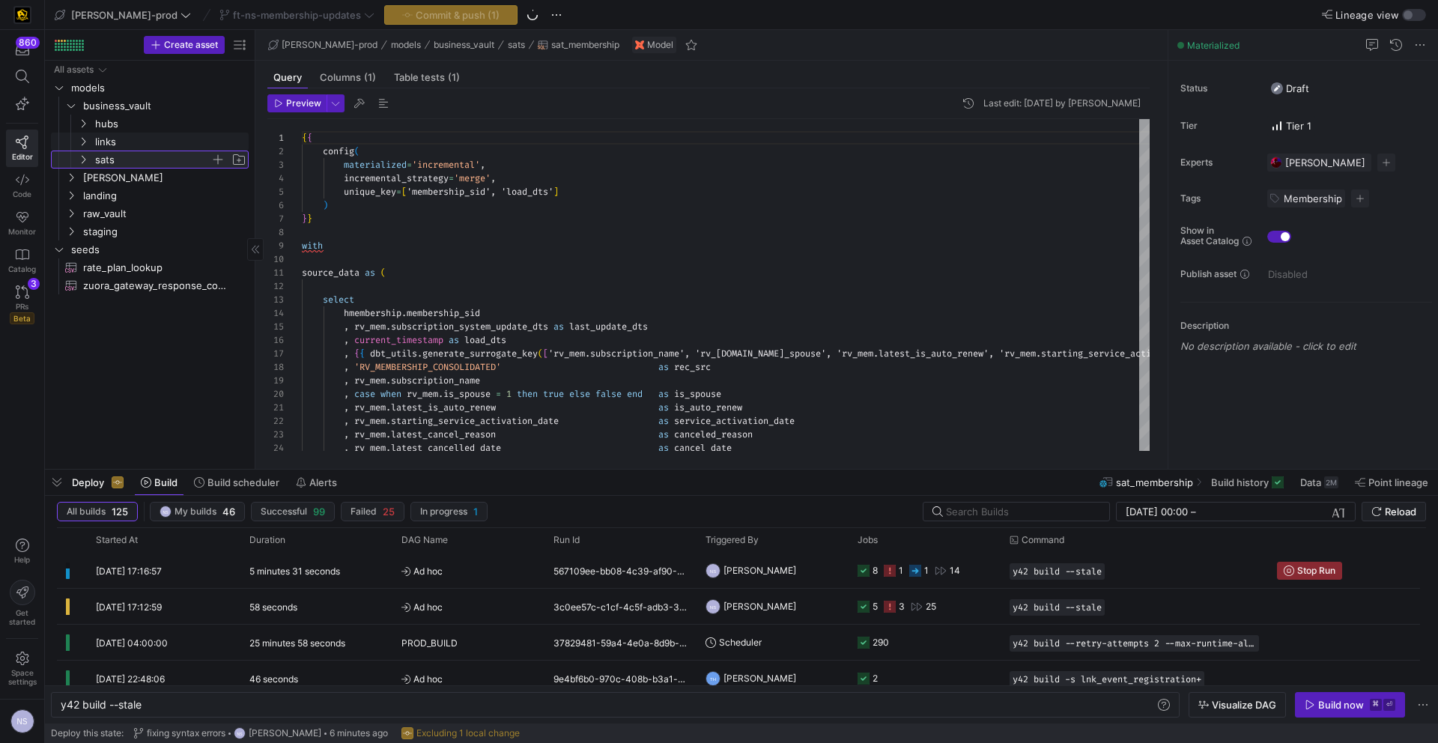
scroll to position [0, 0]
click at [115, 179] on span "edw" at bounding box center [146, 177] width 127 height 17
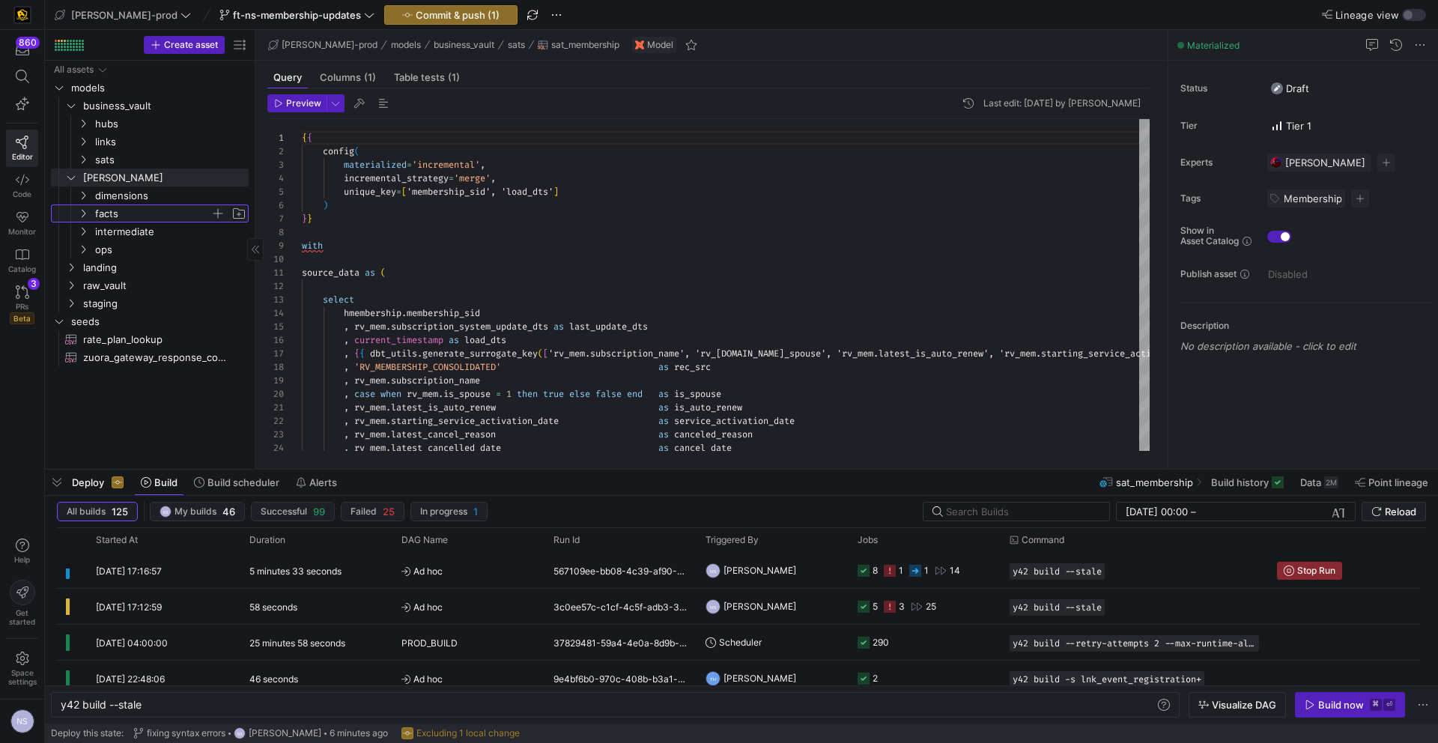
click at [125, 213] on span "facts" at bounding box center [152, 213] width 115 height 17
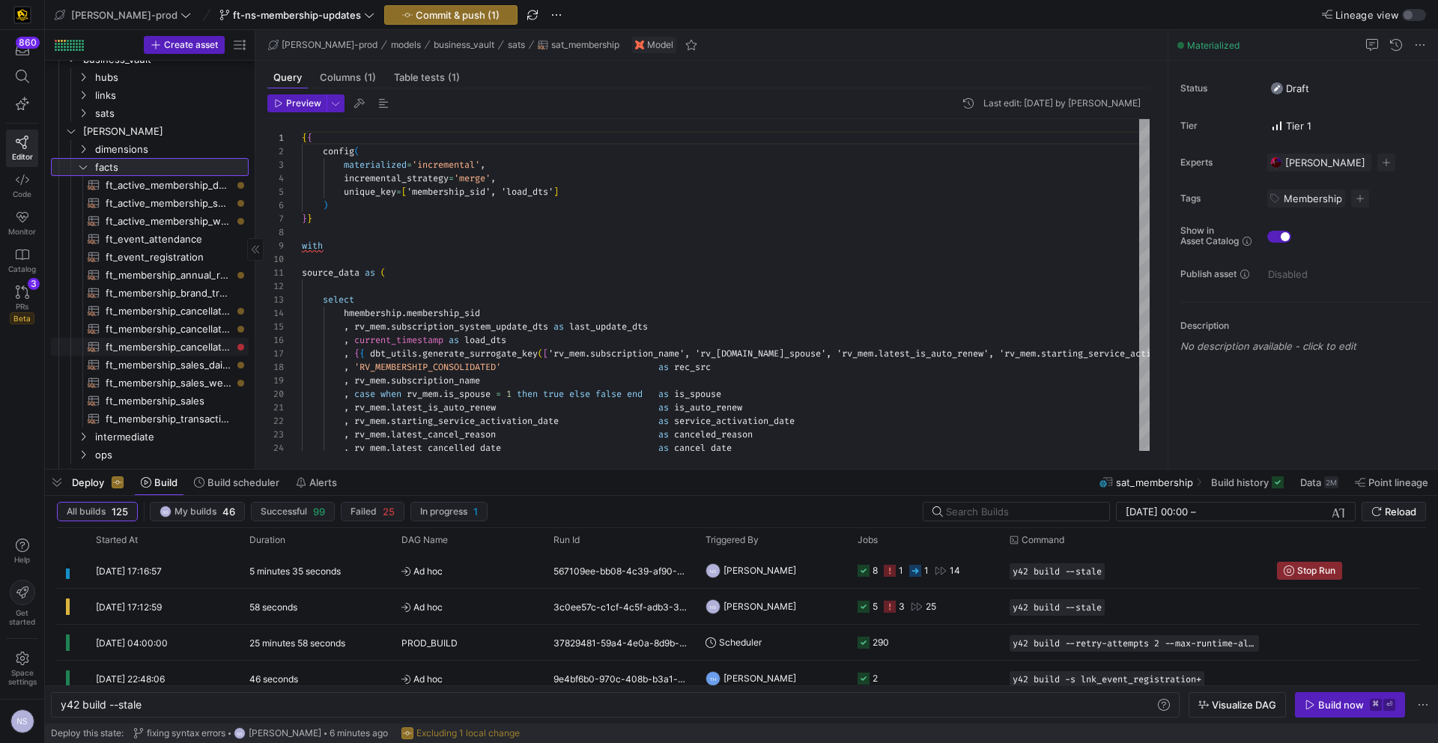
scroll to position [47, 0]
click at [193, 345] on span "ft_membership_cancellations​​​​​​​​​​" at bounding box center [169, 346] width 126 height 17
type textarea "{{ config( post_hook = [ "alter table {{ this }} add primary key (membership_di…"
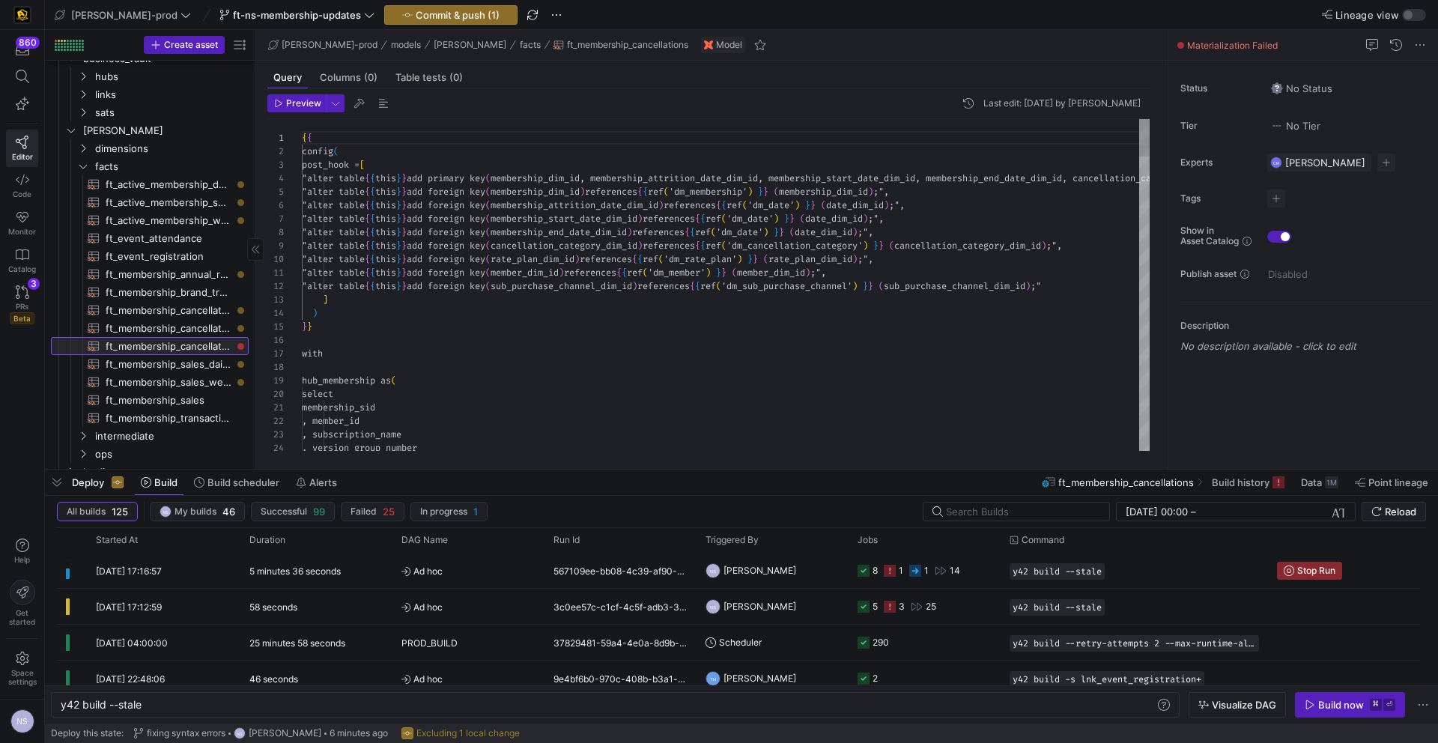
scroll to position [67, 0]
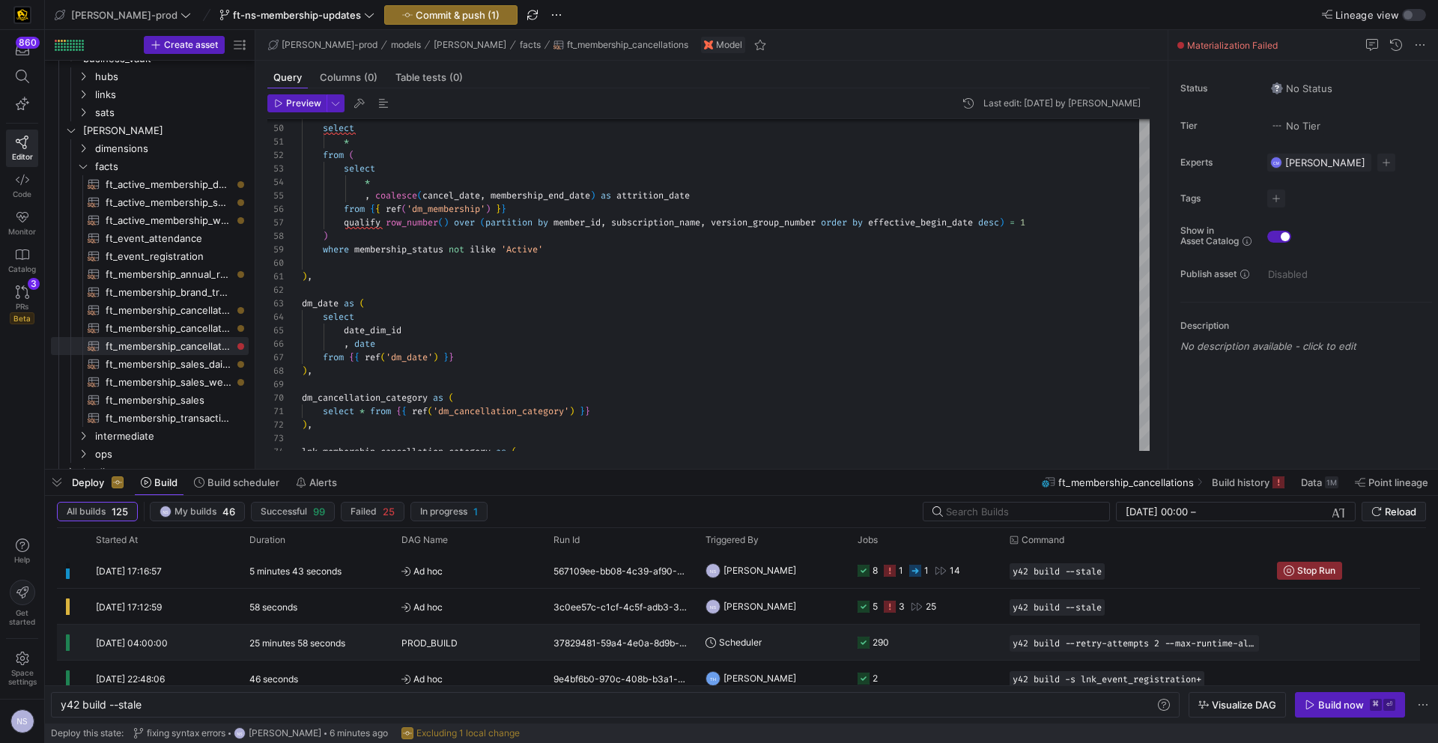
click at [934, 642] on y42-job-status-cell-renderer "290" at bounding box center [925, 643] width 134 height 34
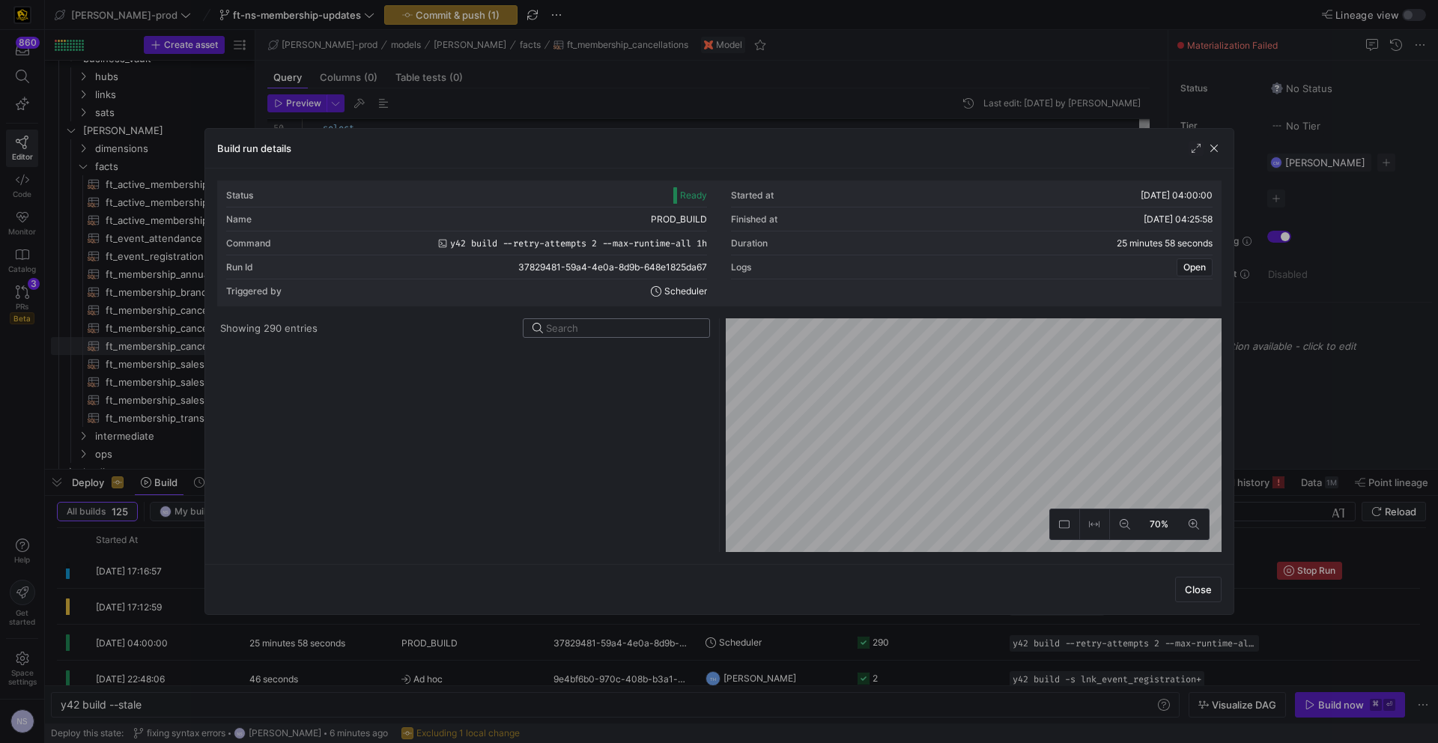
click at [618, 344] on div at bounding box center [465, 448] width 490 height 208
click at [603, 330] on input at bounding box center [623, 328] width 154 height 12
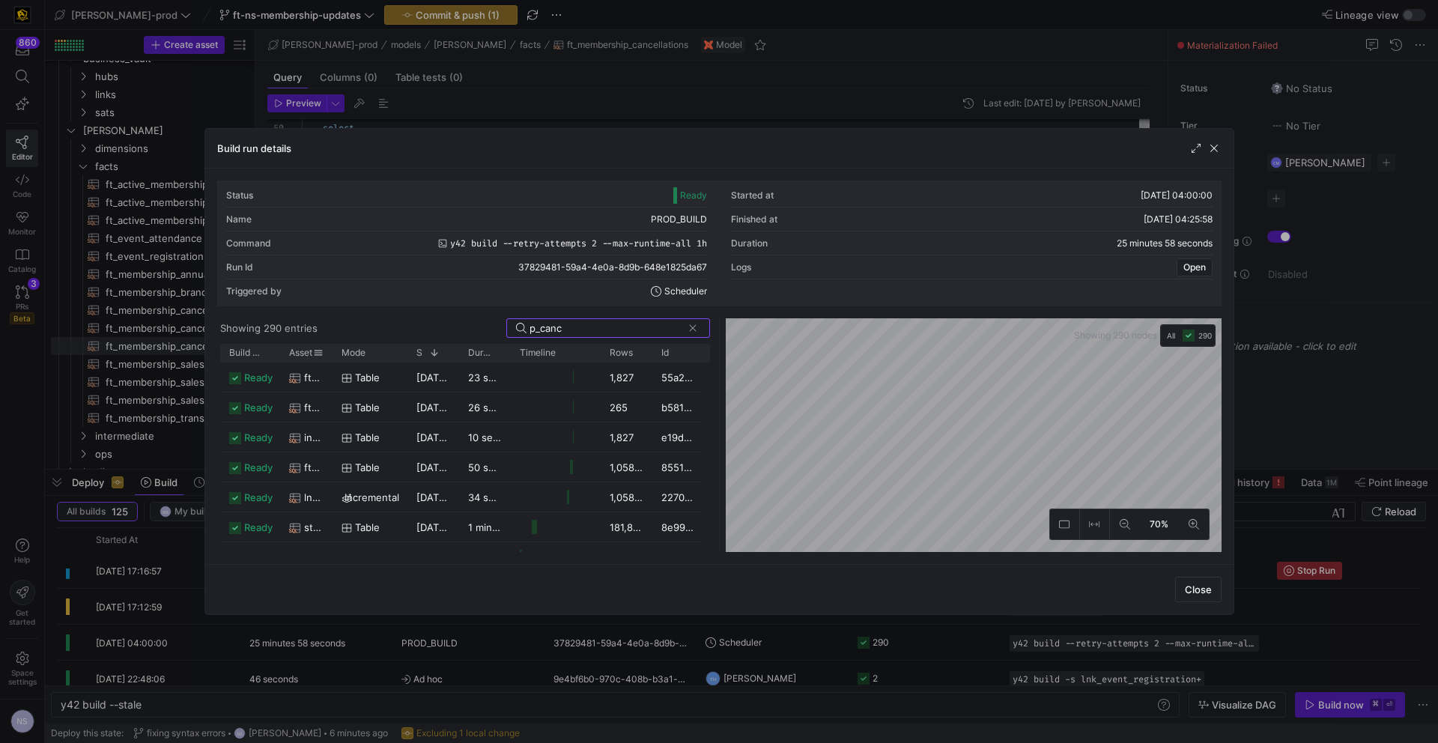
type input "p_canc"
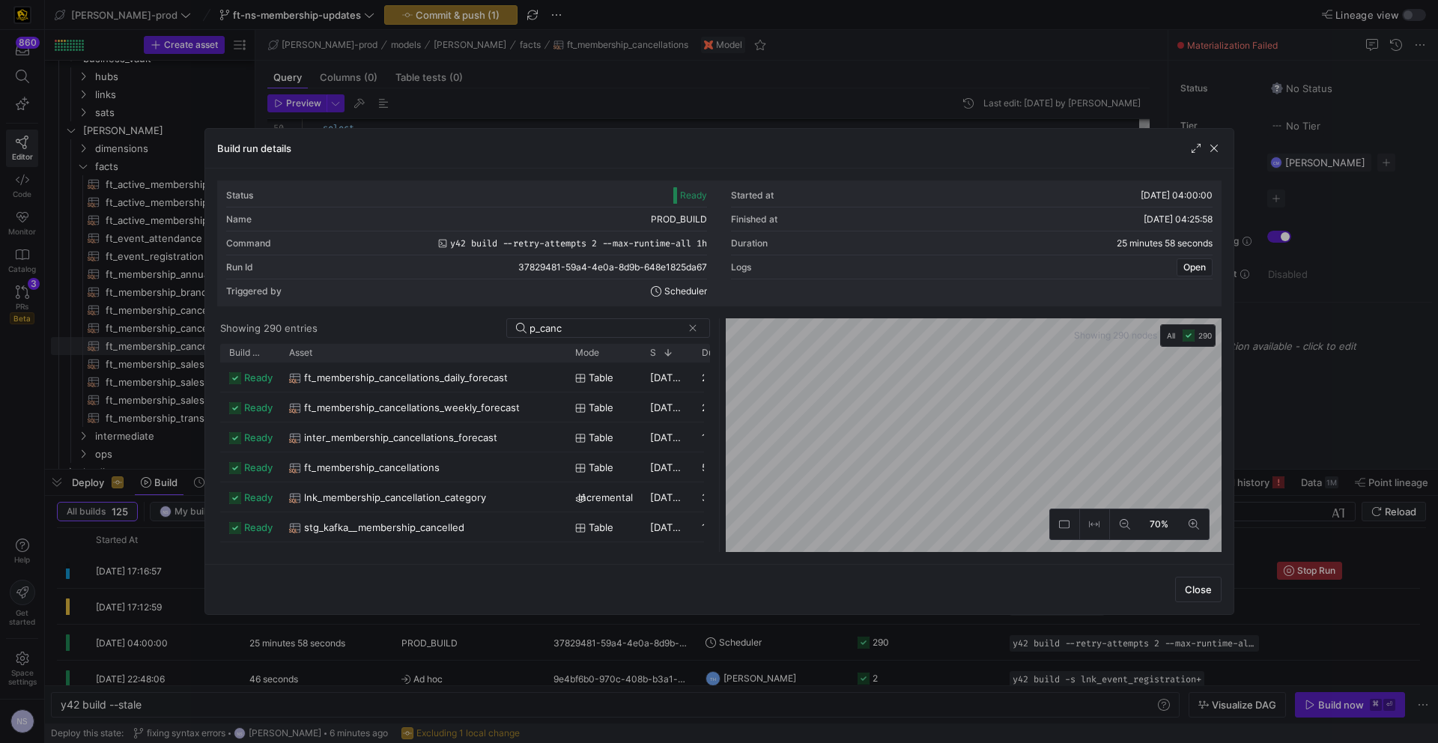
drag, startPoint x: 328, startPoint y: 357, endPoint x: 562, endPoint y: 369, distance: 234.0
click at [562, 369] on div "Build status Asset Mode 1" at bounding box center [465, 448] width 490 height 208
click at [581, 458] on div "table" at bounding box center [603, 467] width 57 height 29
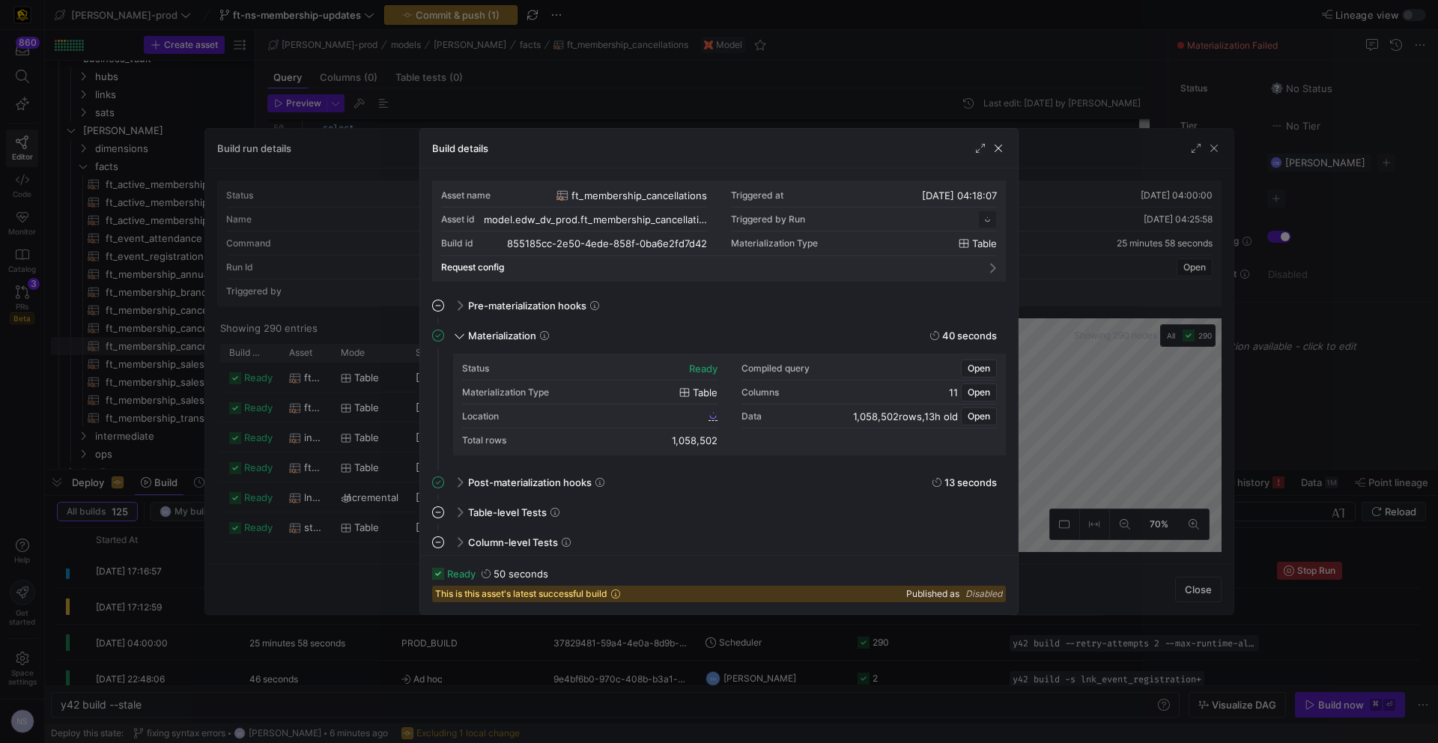
scroll to position [135, 0]
drag, startPoint x: 1109, startPoint y: 436, endPoint x: 1228, endPoint y: 424, distance: 119.0
click at [1111, 435] on div at bounding box center [719, 371] width 1438 height 743
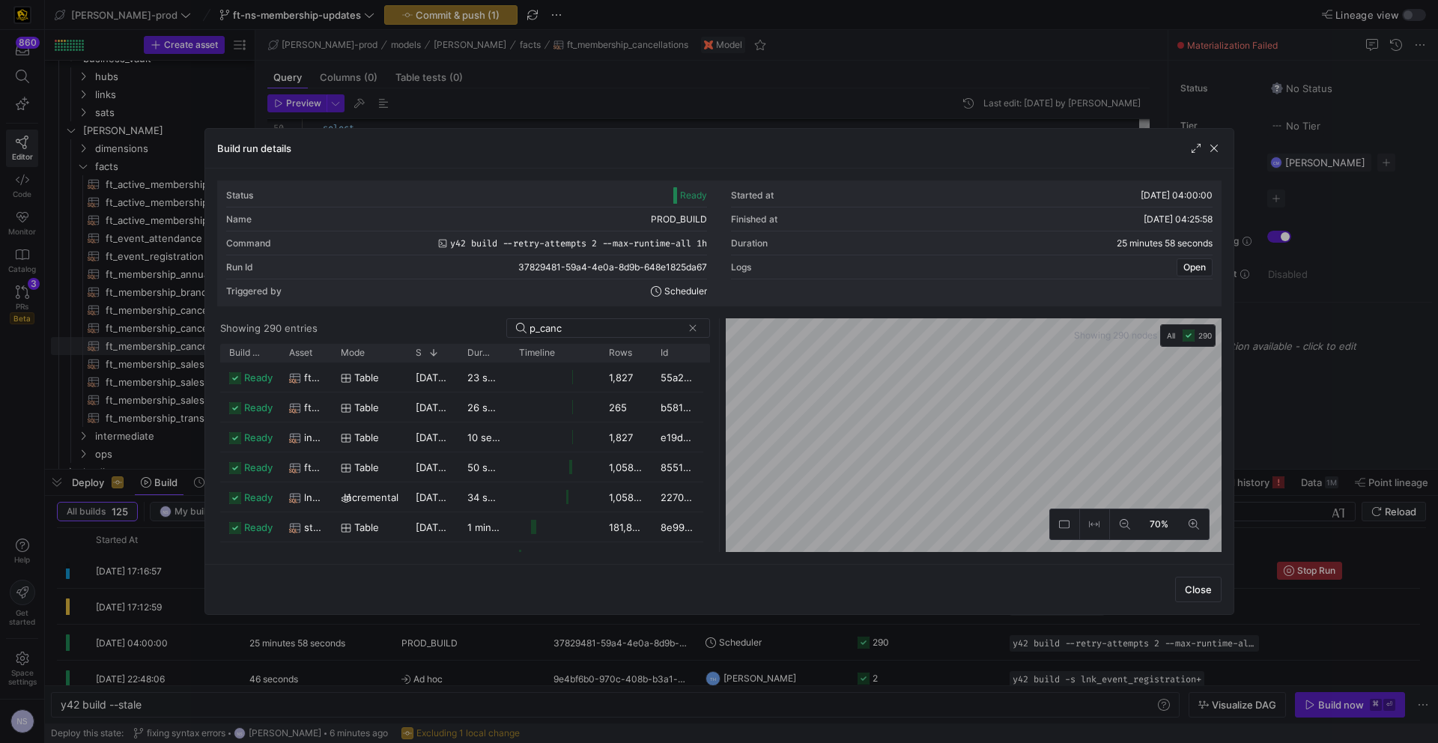
click at [1324, 408] on div at bounding box center [719, 371] width 1438 height 743
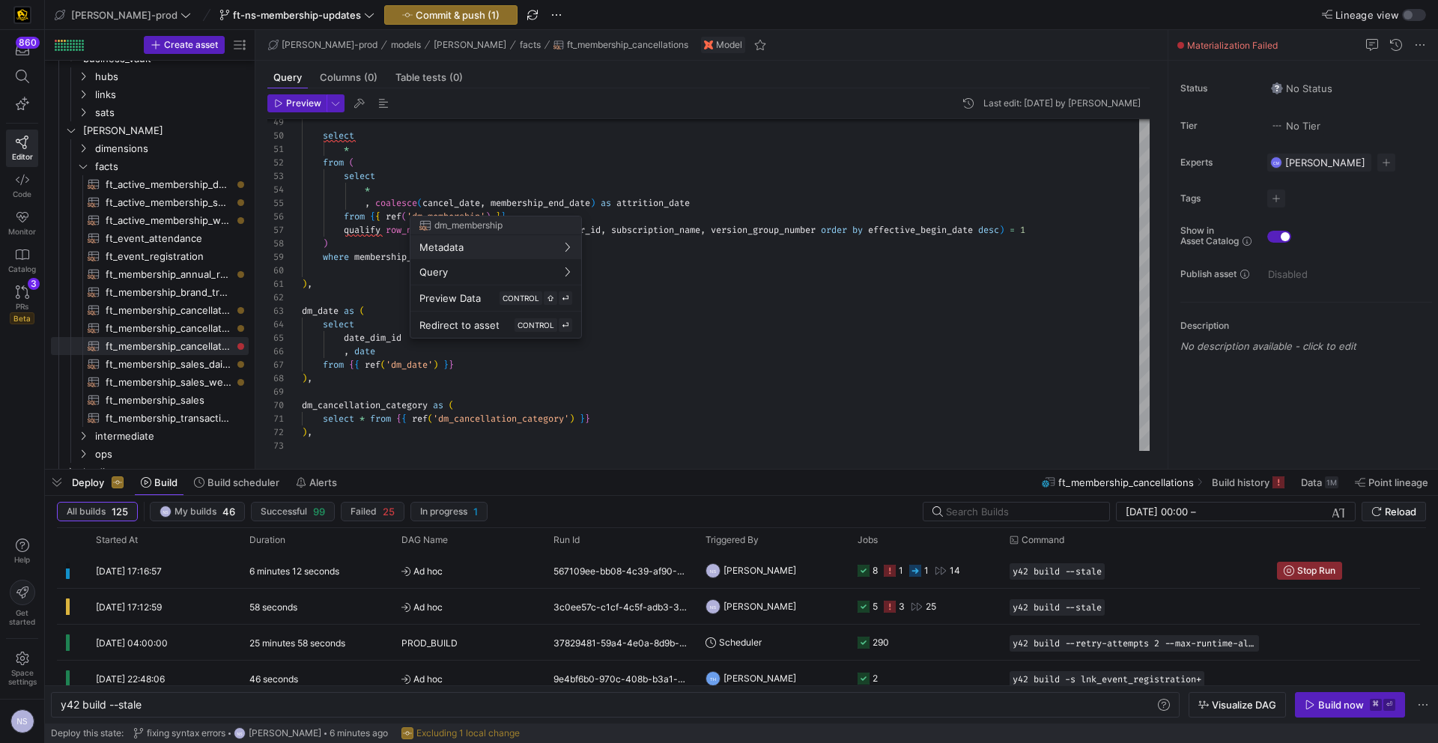
drag, startPoint x: 443, startPoint y: 1, endPoint x: 432, endPoint y: 3, distance: 10.6
click at [442, 1] on div at bounding box center [719, 371] width 1438 height 743
click at [420, 11] on span "Commit & push (1)" at bounding box center [458, 15] width 84 height 12
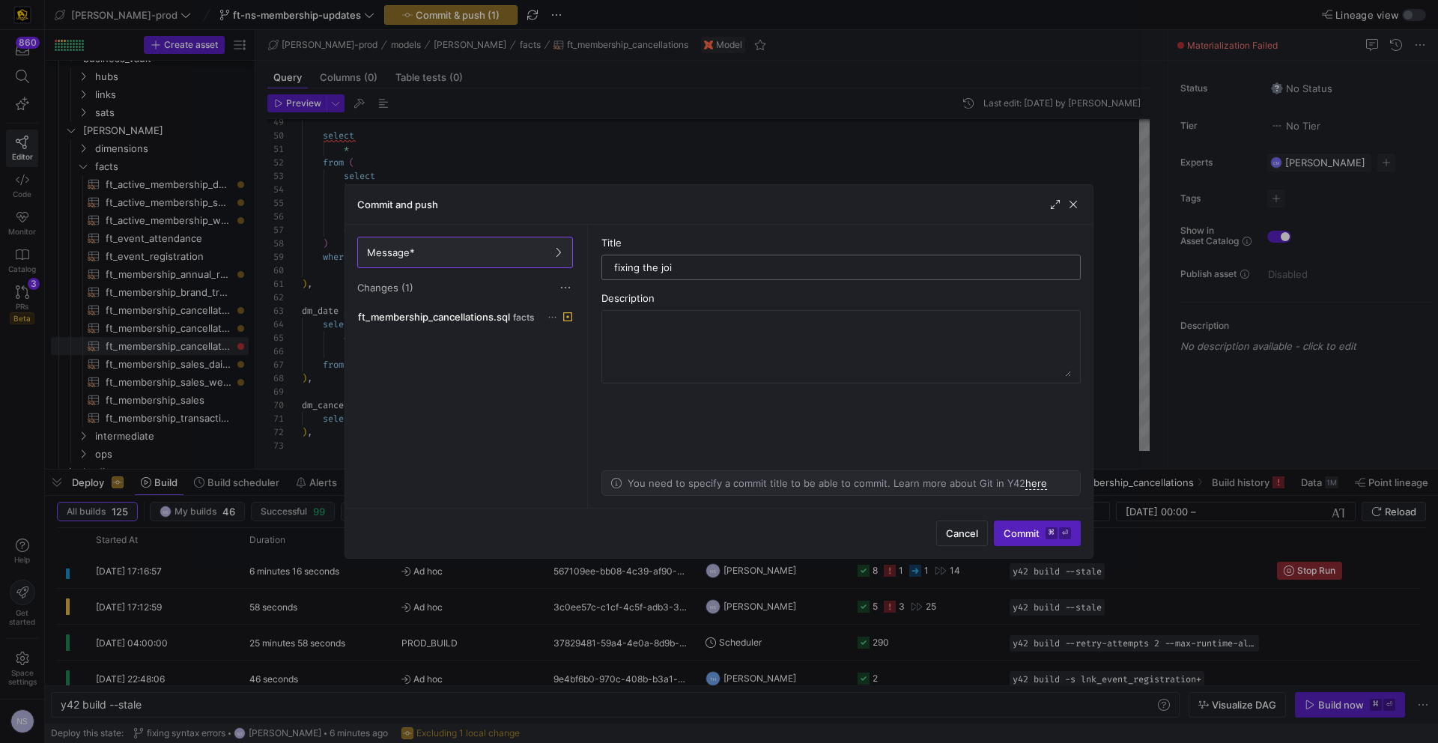
type input "fixing the join"
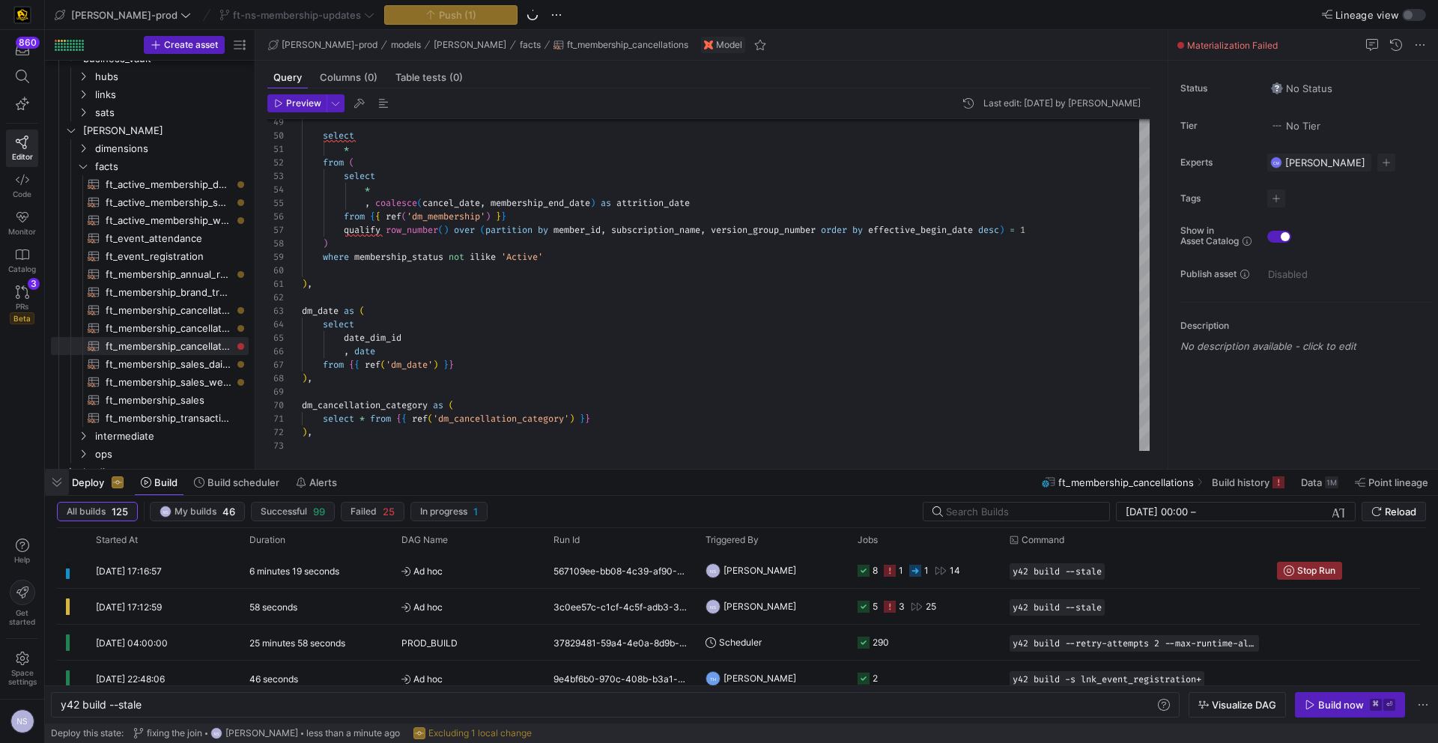
click at [58, 488] on span "button" at bounding box center [57, 482] width 24 height 25
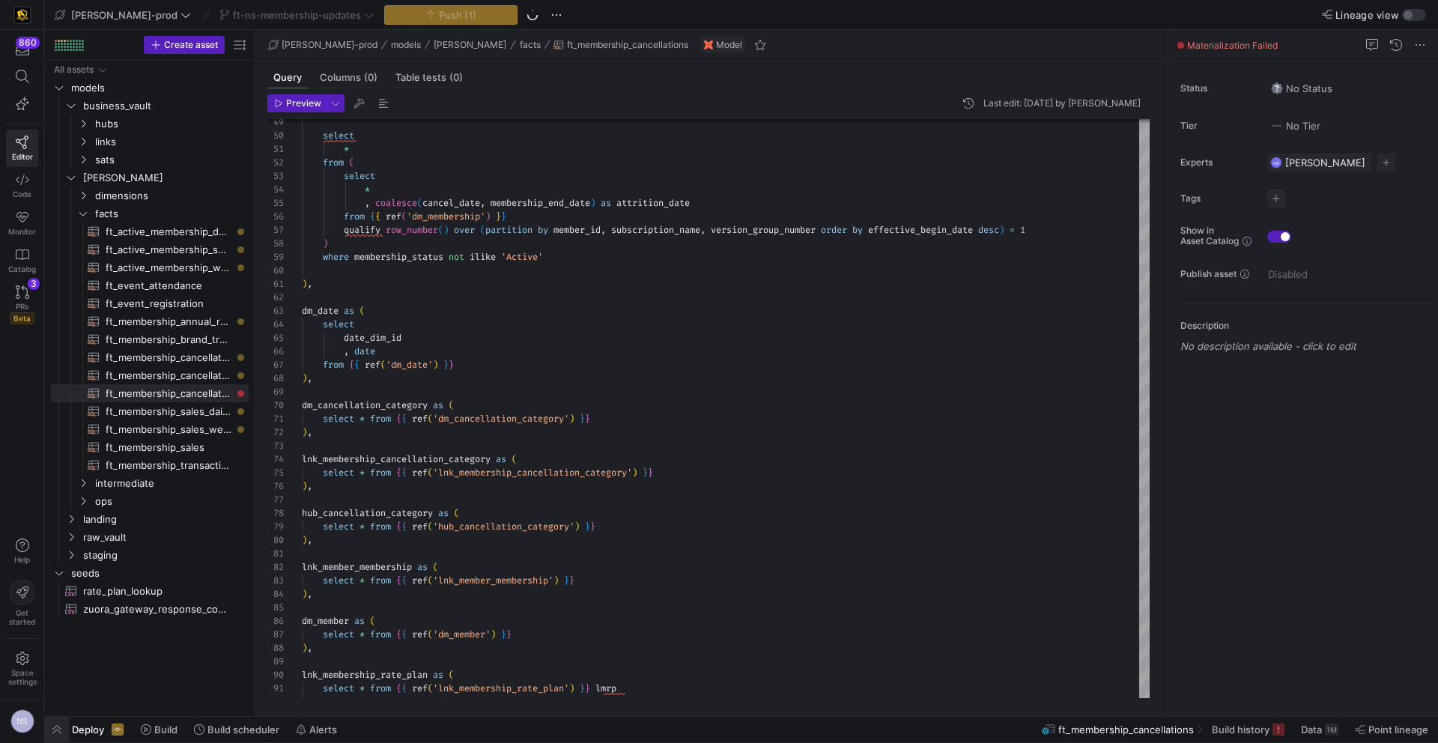
click at [58, 736] on span "button" at bounding box center [57, 729] width 24 height 25
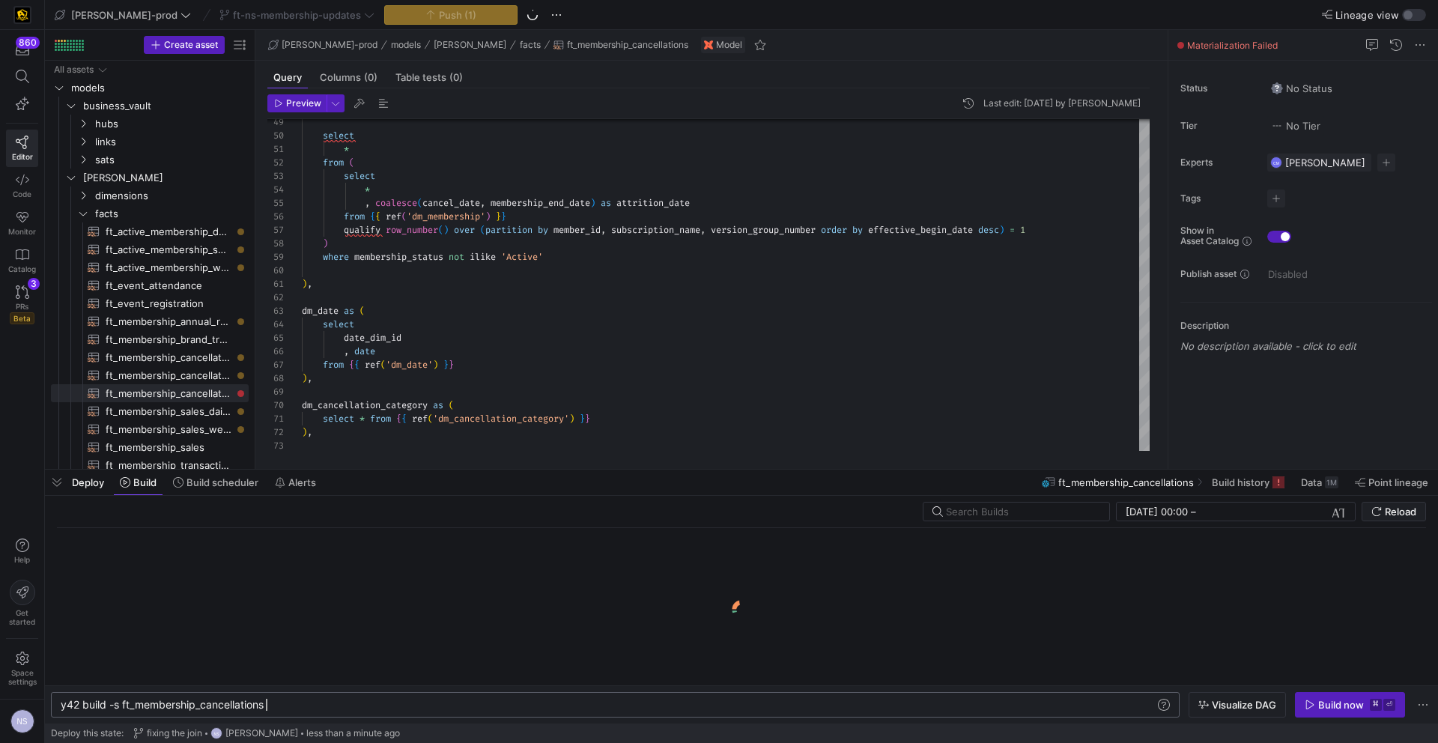
click at [330, 708] on div "y42 build -s ft_membership_cancellations" at bounding box center [608, 705] width 1094 height 12
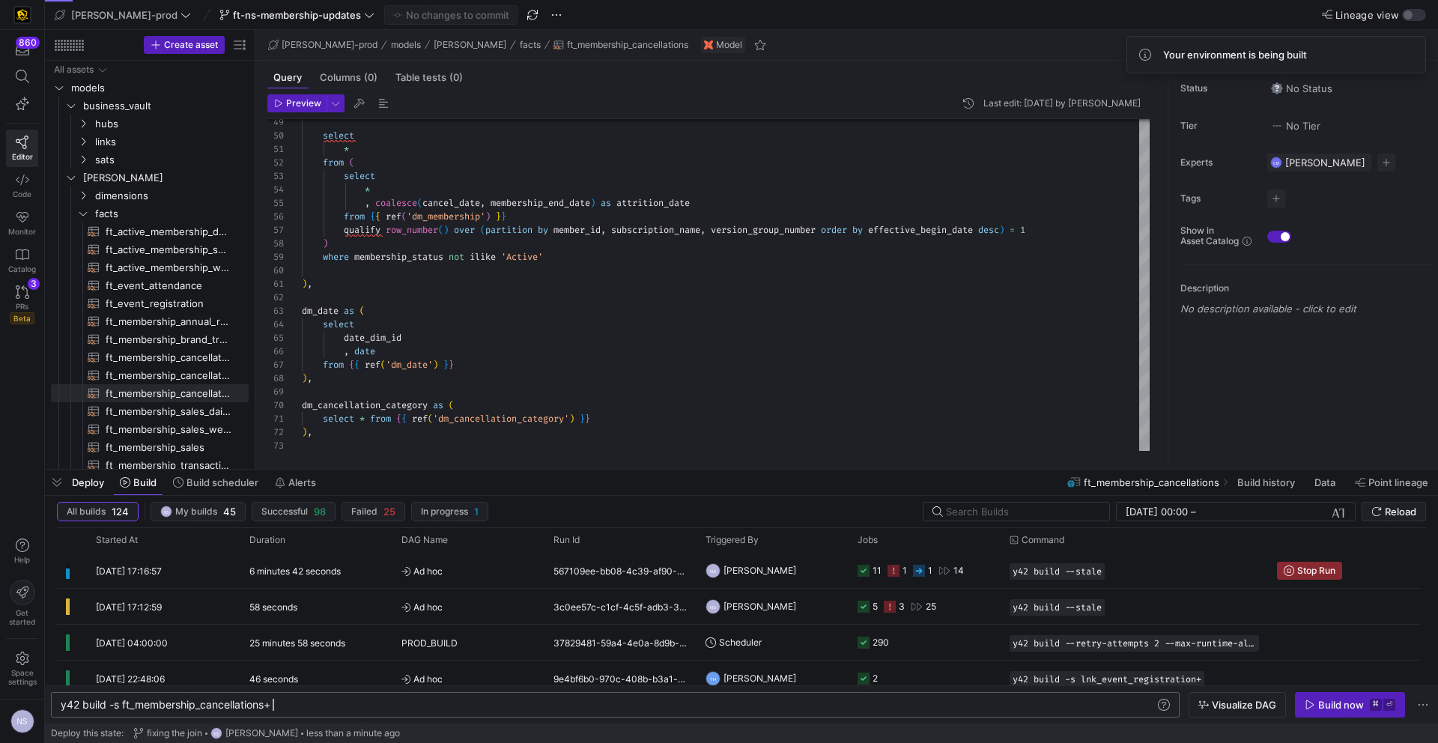
scroll to position [0, 212]
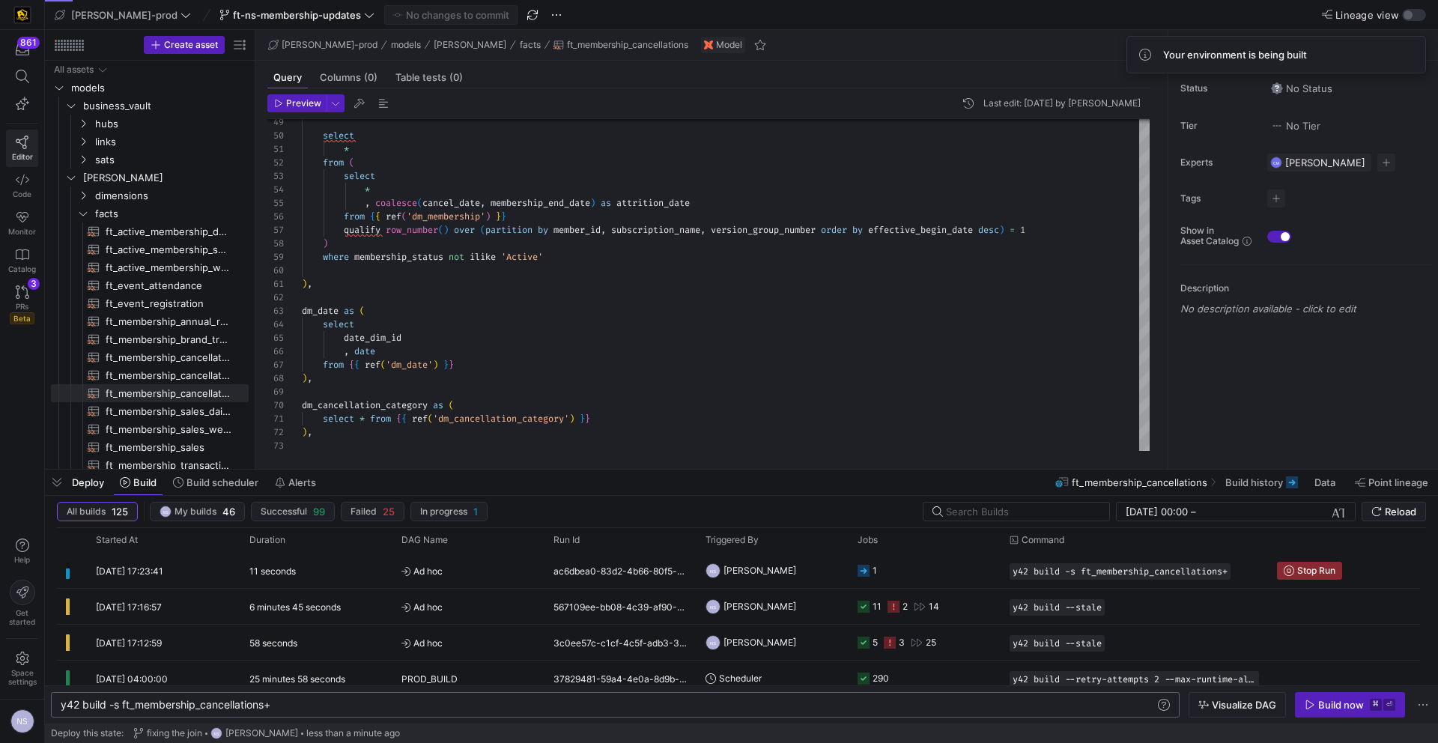
type textarea "y42 build -s ft_membership_cancellations+"
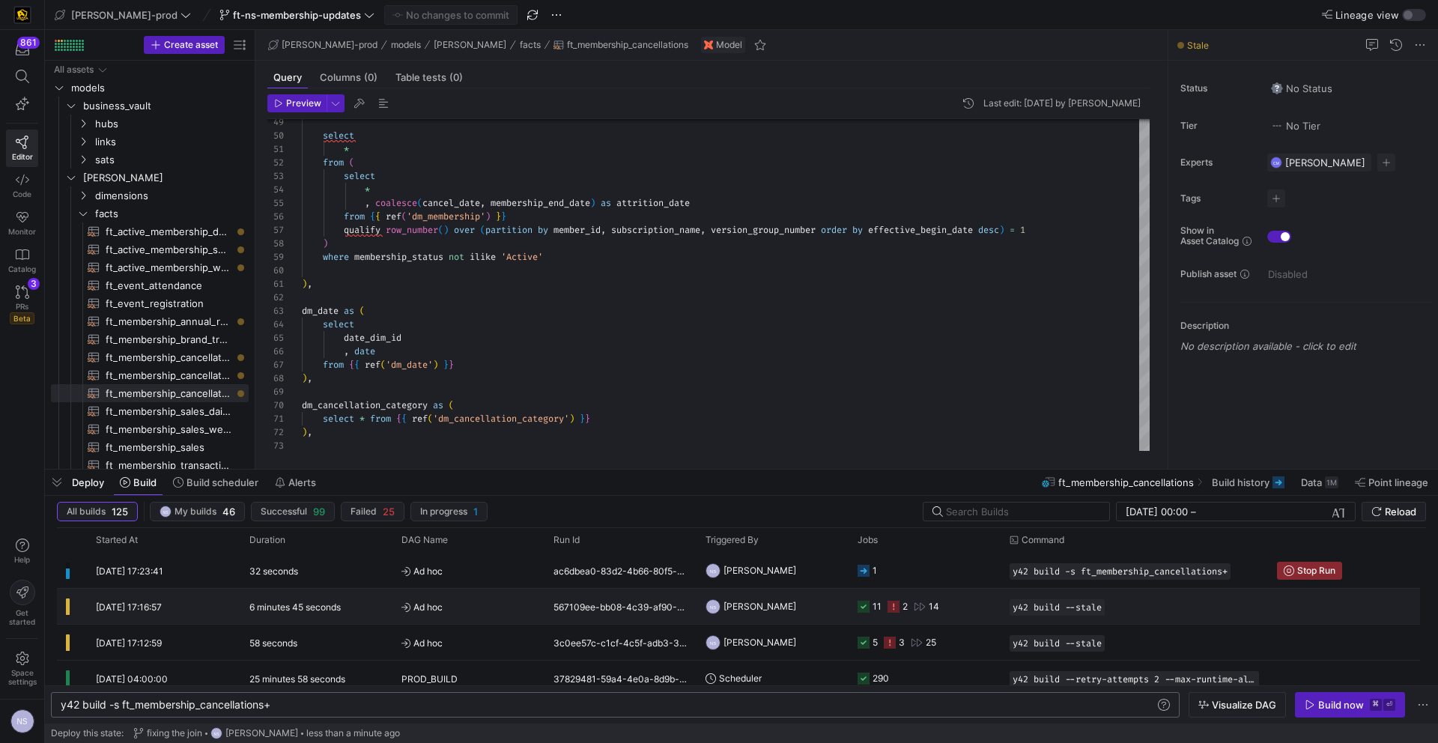
click at [899, 602] on div "2" at bounding box center [898, 606] width 20 height 35
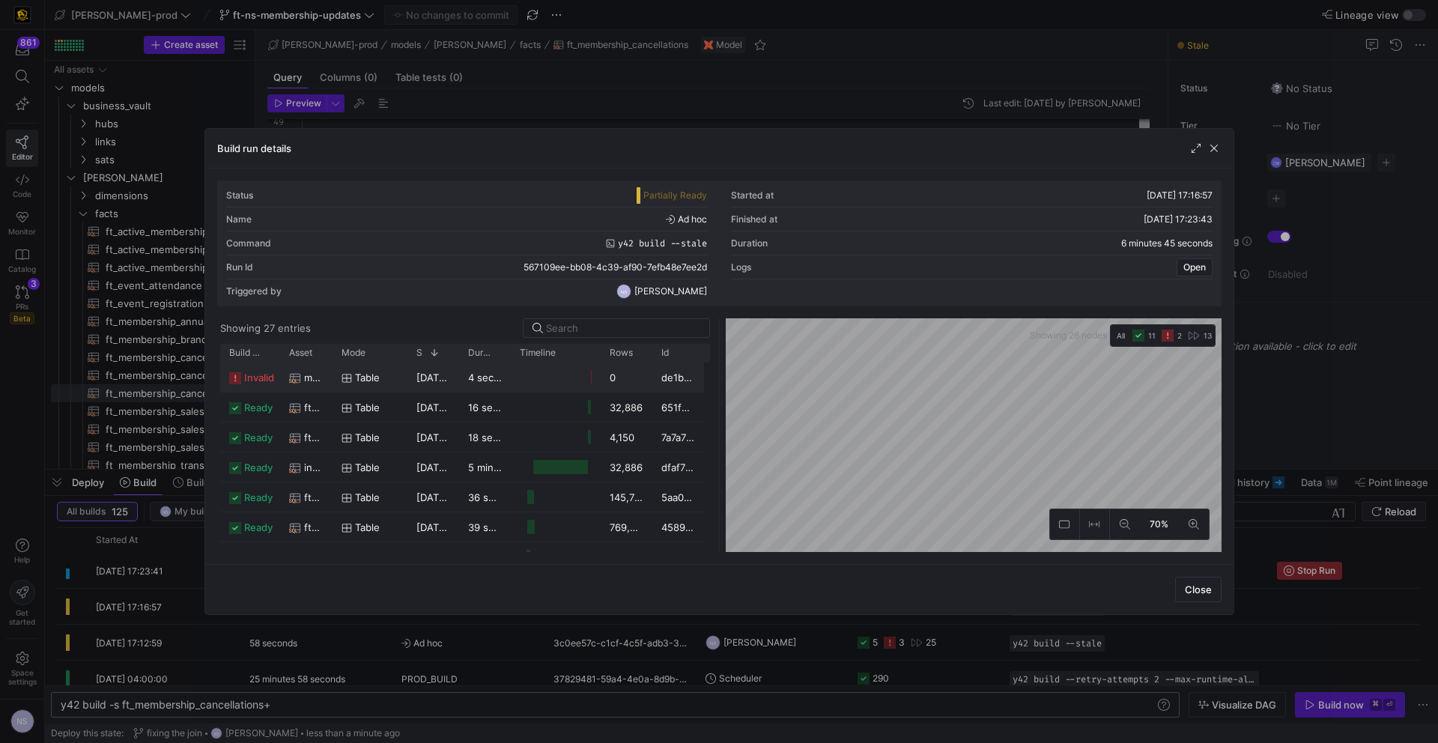
click at [314, 372] on span "mbr_subscription_sales__sub_purchase_channel_forecast" at bounding box center [313, 377] width 19 height 29
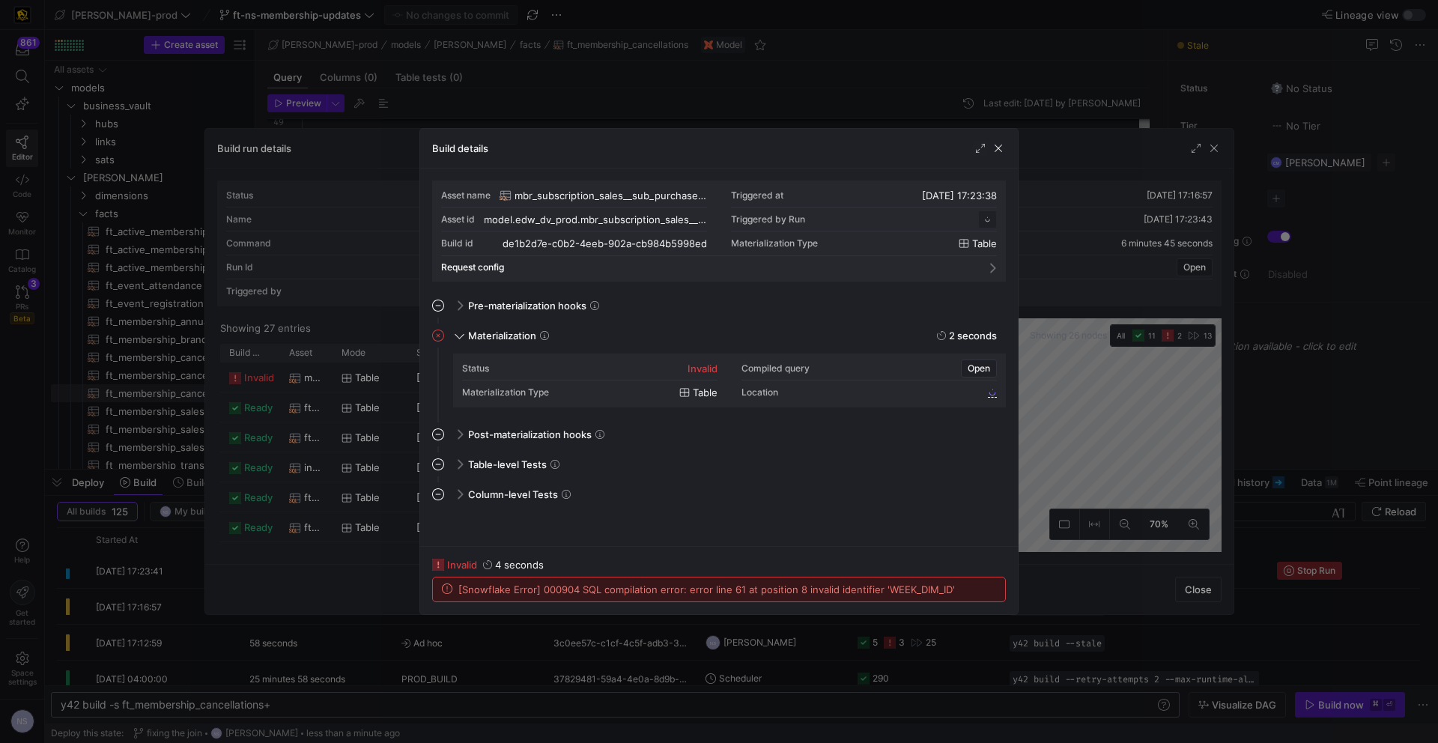
scroll to position [135, 0]
click at [1049, 569] on div at bounding box center [719, 371] width 1438 height 743
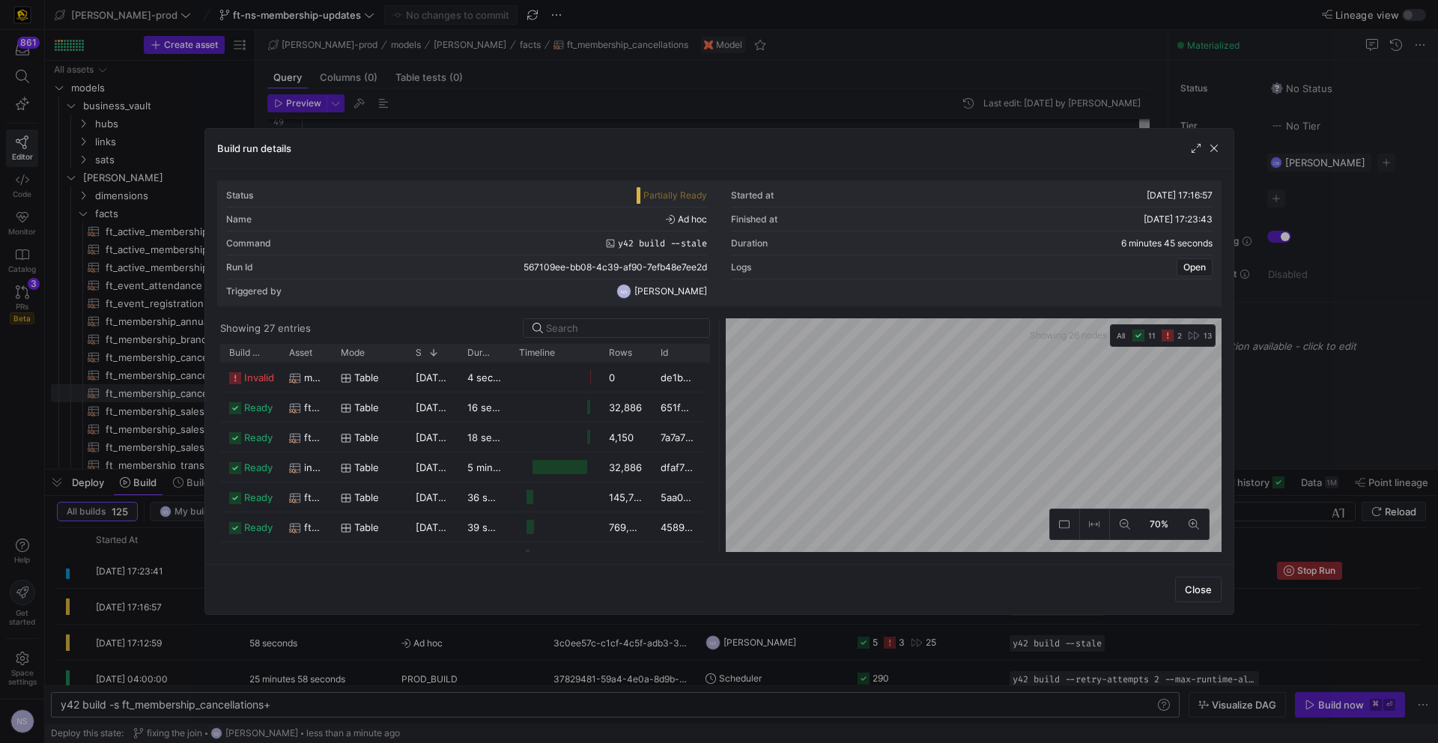
click at [1354, 370] on div at bounding box center [719, 371] width 1438 height 743
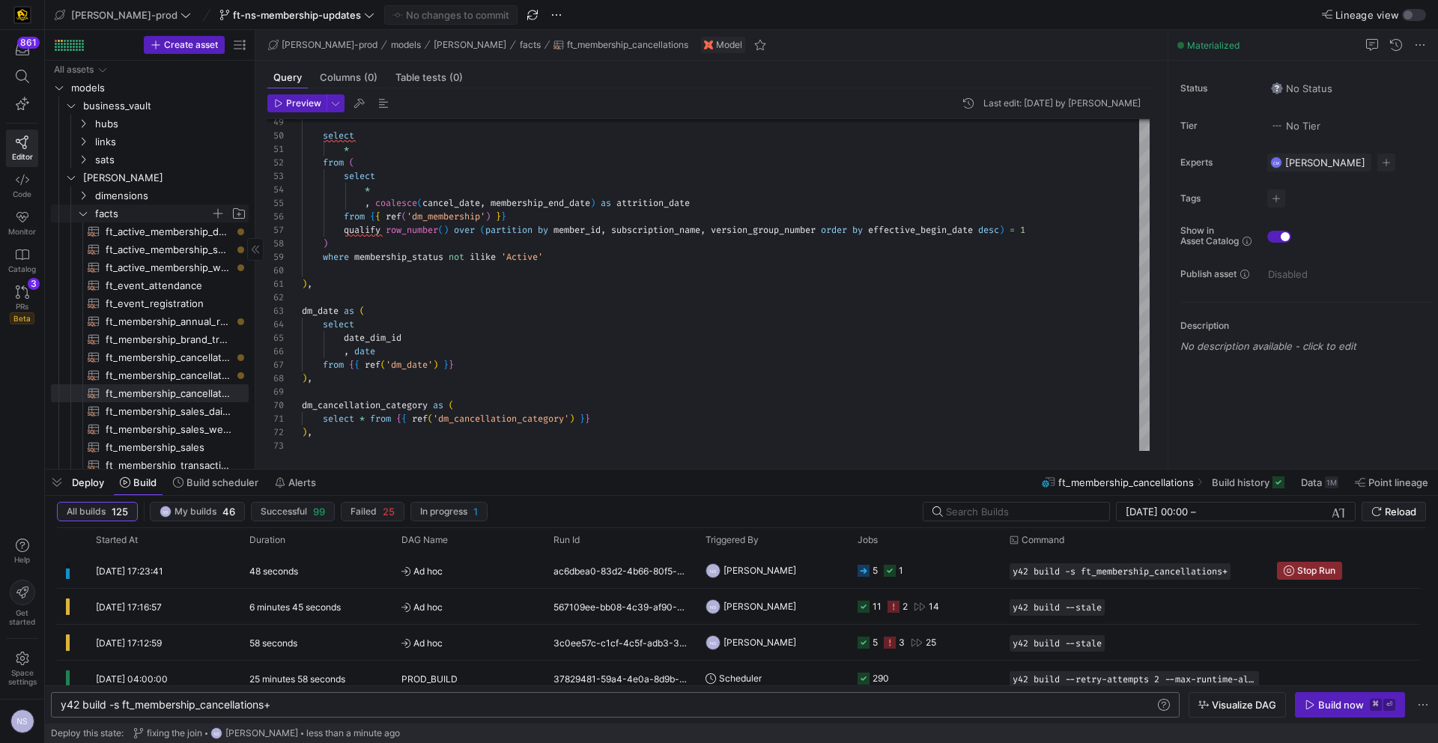
click at [144, 208] on span "facts" at bounding box center [152, 213] width 115 height 17
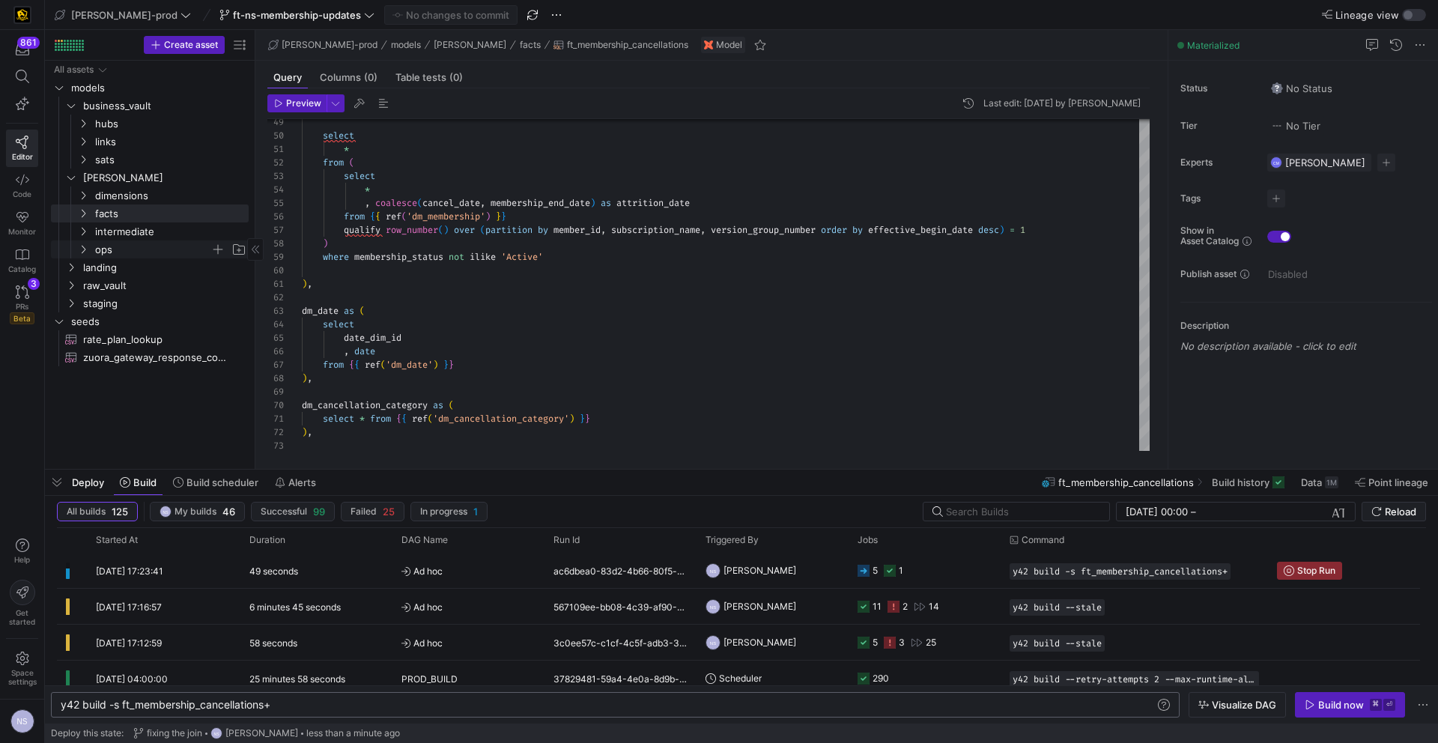
click at [121, 249] on span "ops" at bounding box center [152, 249] width 115 height 17
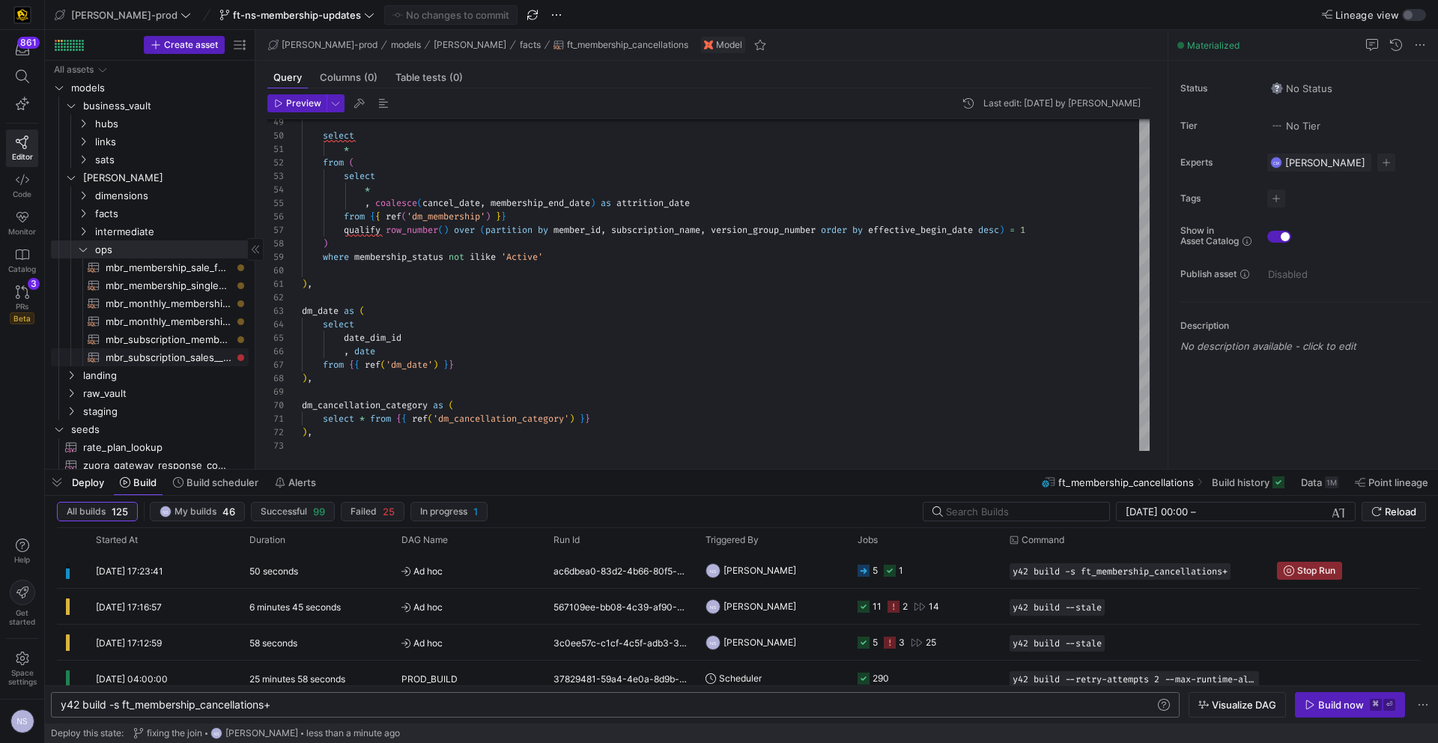
click at [173, 358] on span "mbr_subscription_sales__sub_purchase_channel_forecast​​​​​​​​​​" at bounding box center [169, 357] width 126 height 17
type textarea "with dim_date as ( select date_dim_id , date from {{ ref('dm_date') }} ), dim_w…"
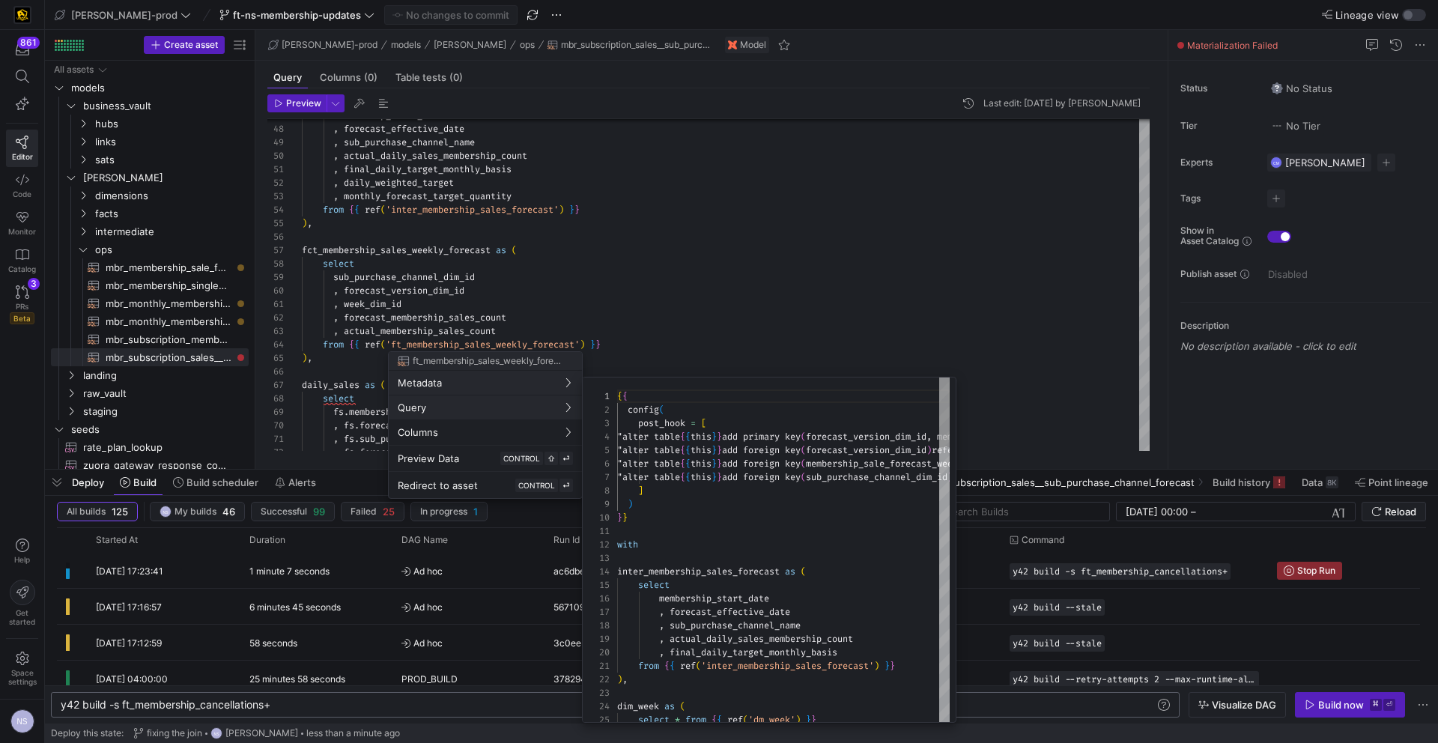
scroll to position [81, 0]
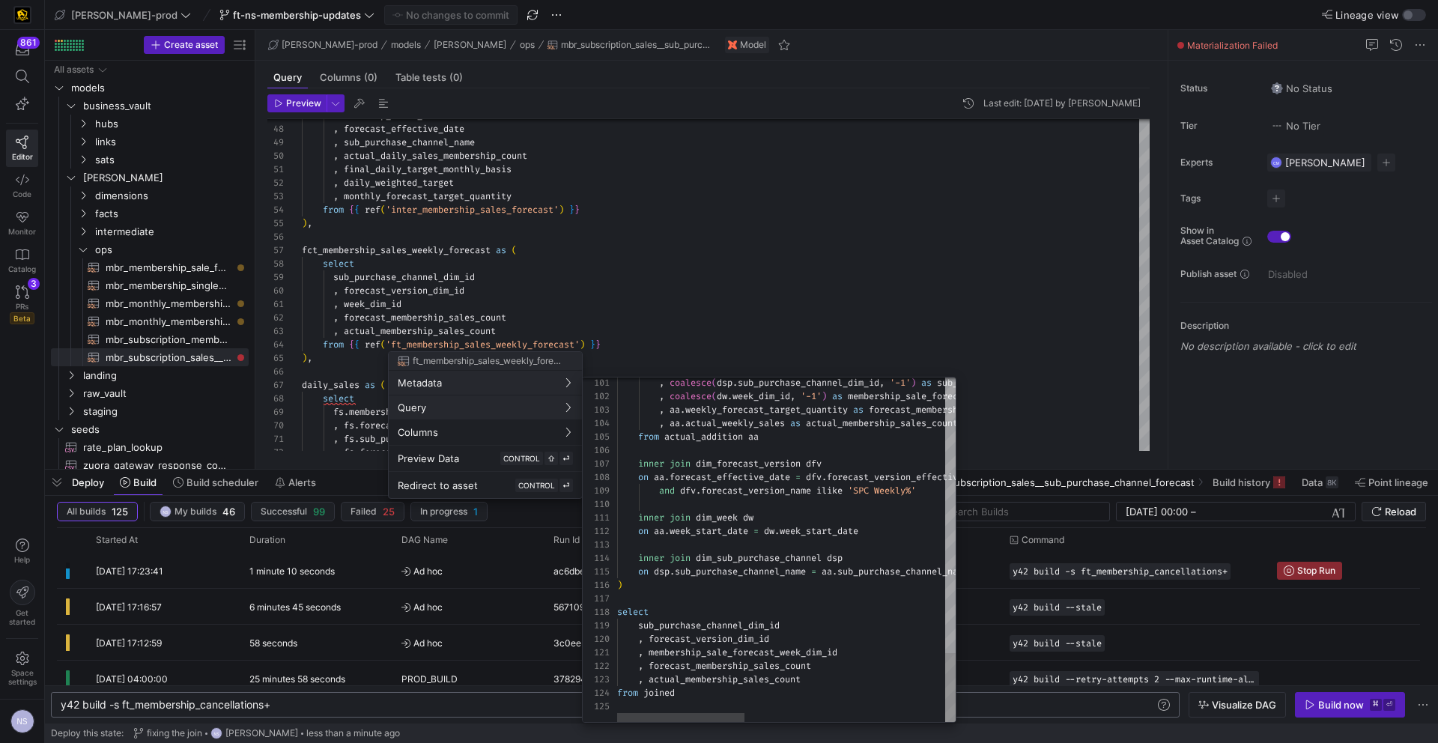
type textarea ", membership_sale_forecast_week_dim_id , forecast_membership_sales_count , actu…"
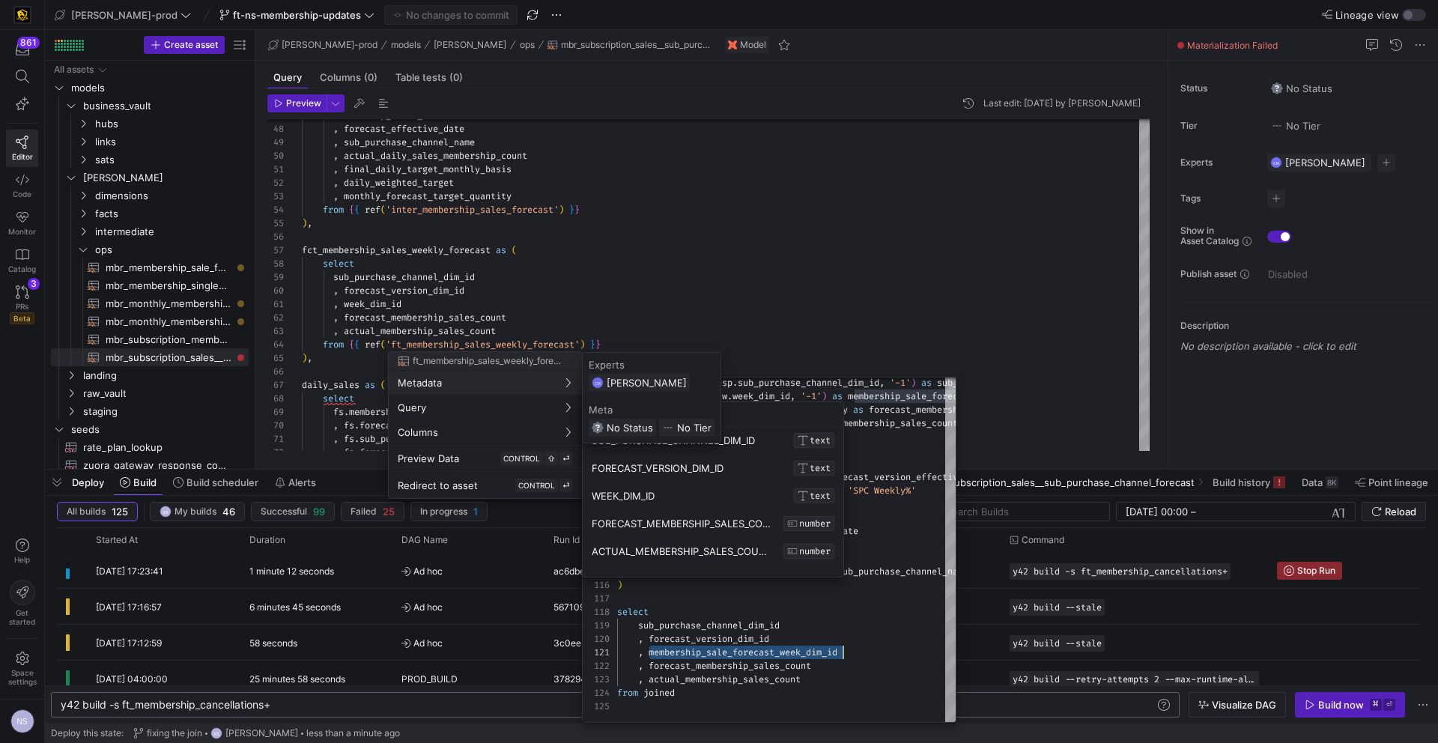
click at [372, 312] on div at bounding box center [719, 371] width 1438 height 743
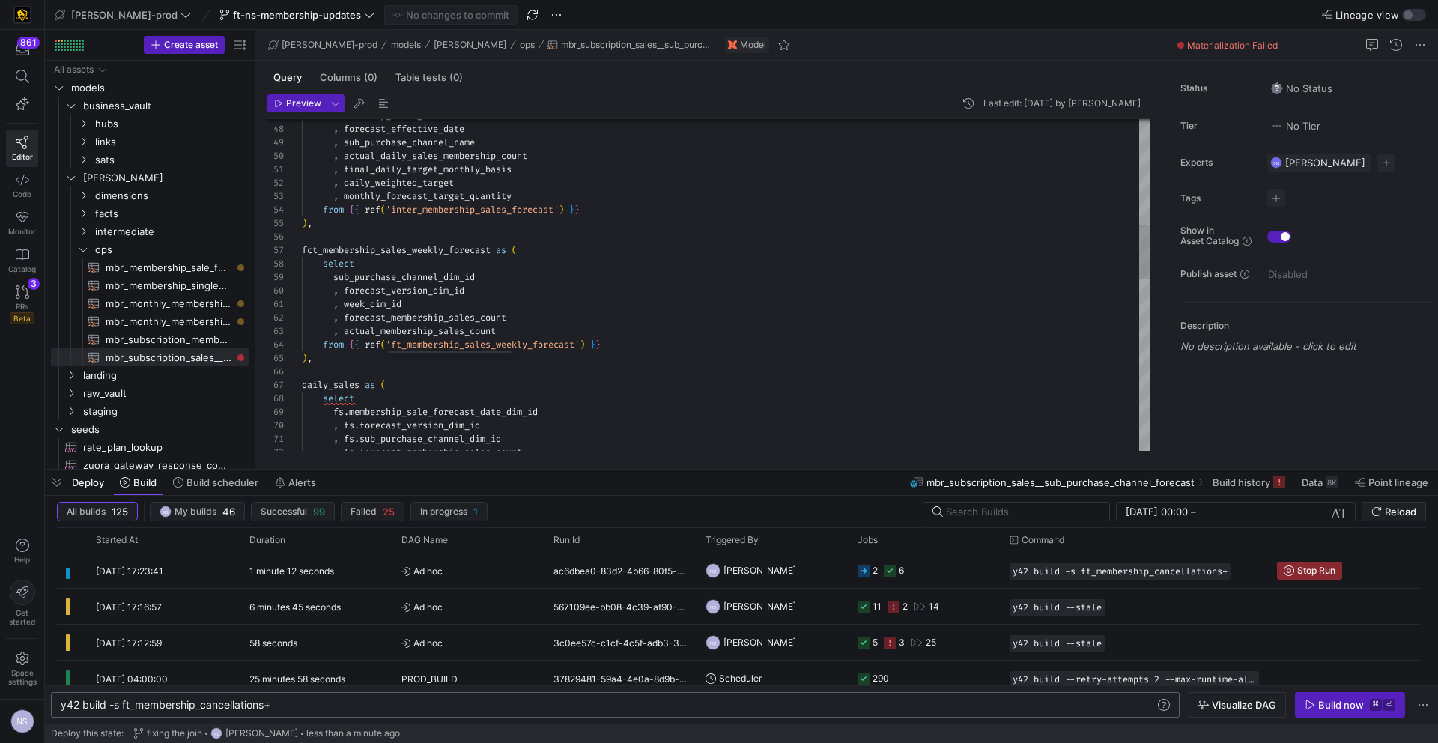
click at [369, 303] on div ", actual_daily_sales_membership_count , final_daily_target_monthly_basis , dail…" at bounding box center [726, 486] width 848 height 2021
click at [390, 251] on div ", actual_daily_sales_membership_count , final_daily_target_monthly_basis , dail…" at bounding box center [726, 486] width 848 height 2021
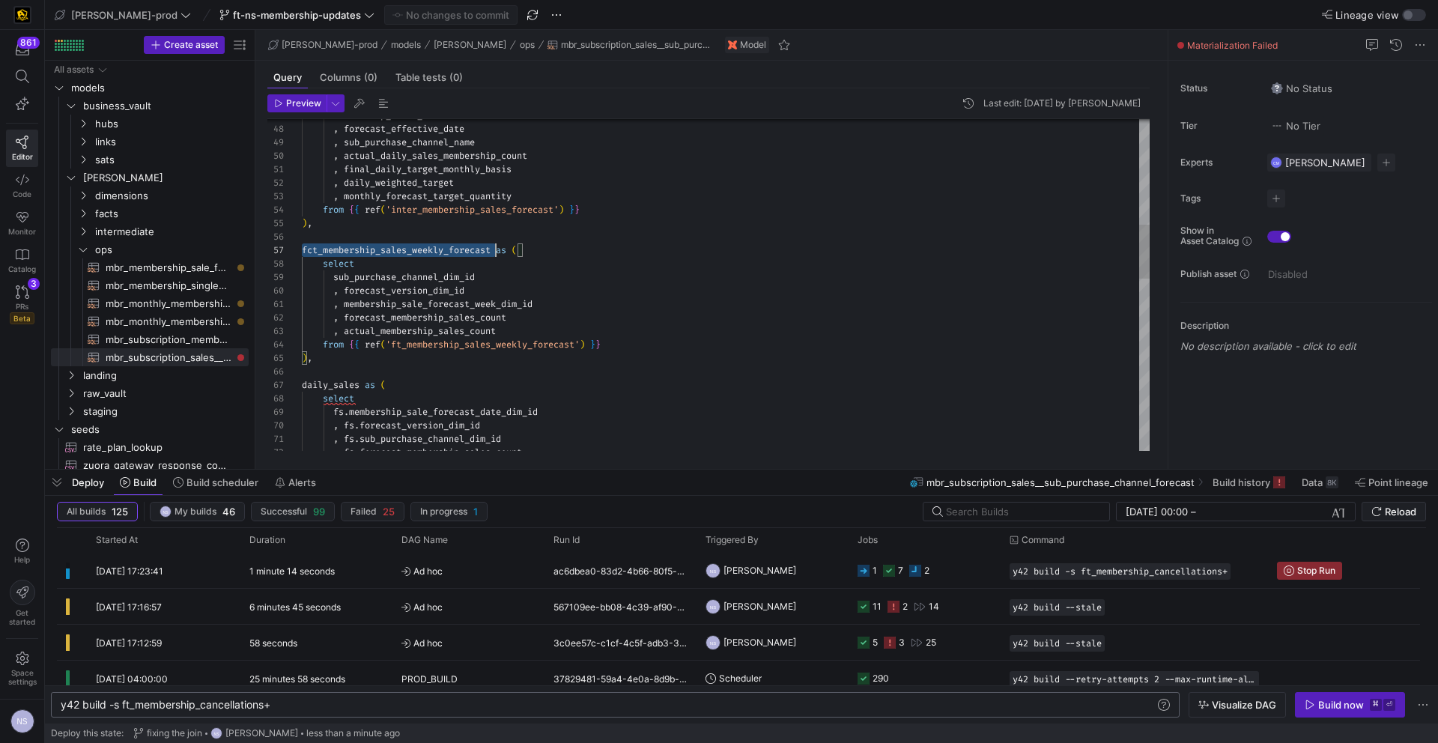
scroll to position [81, 194]
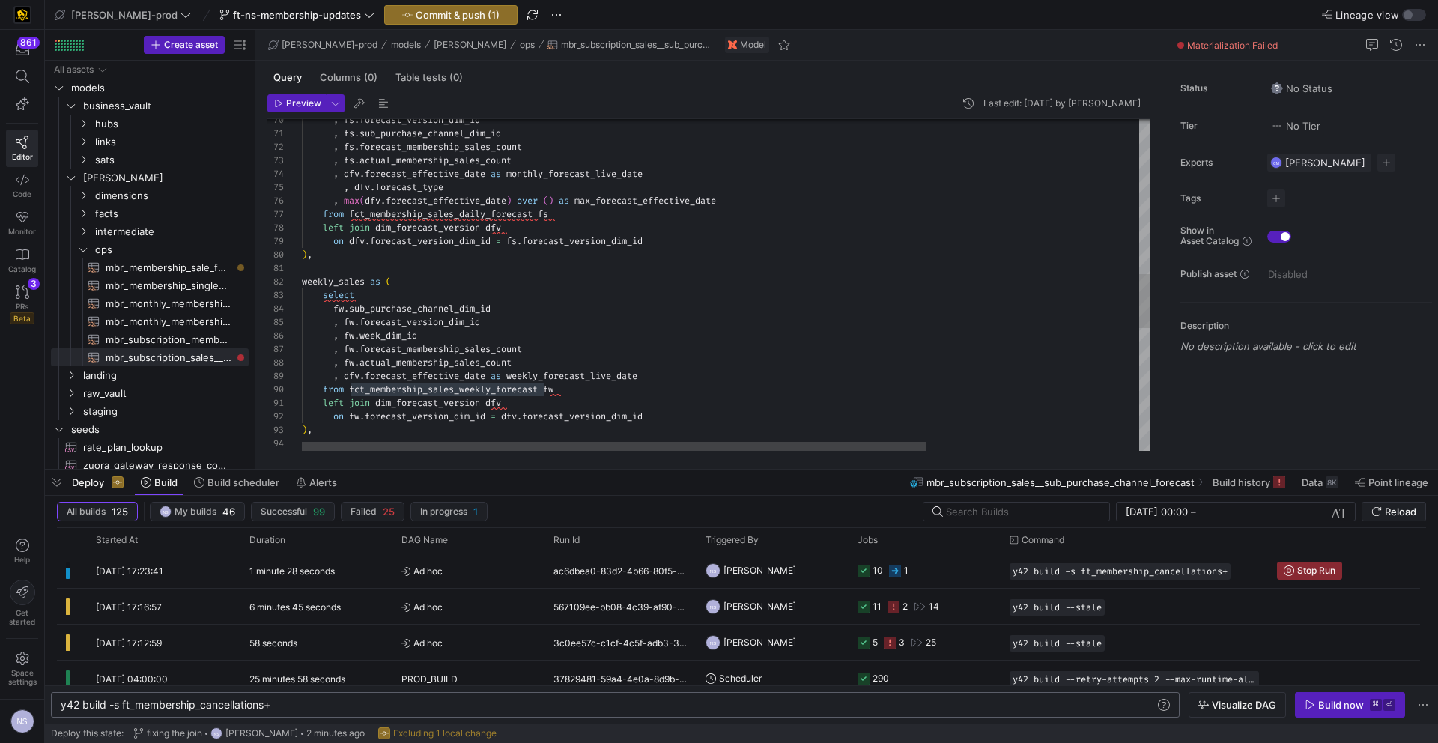
click at [396, 333] on div ", fw . week_dim_id , fw . forecast_membership_sales_count , fw . forecast_versi…" at bounding box center [870, 186] width 1137 height 2030
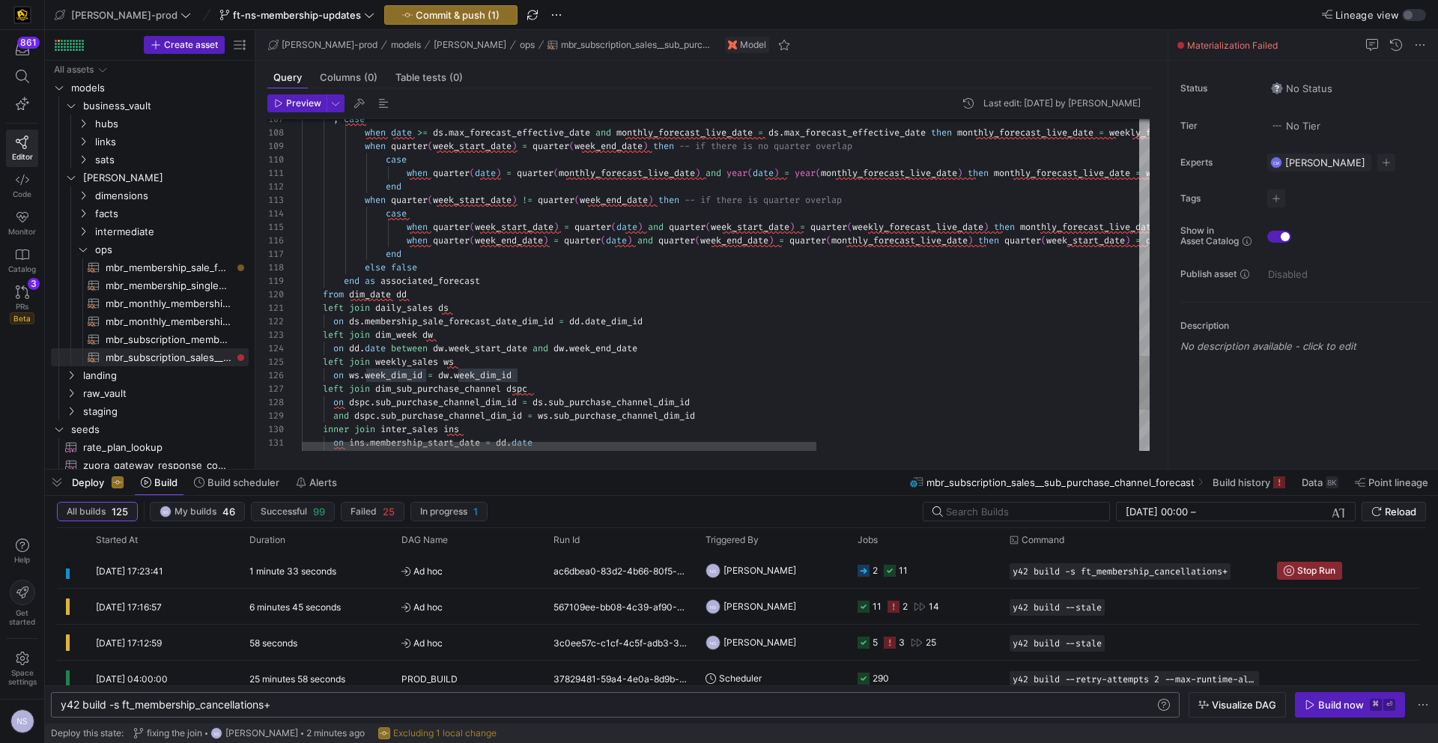
scroll to position [67, 253]
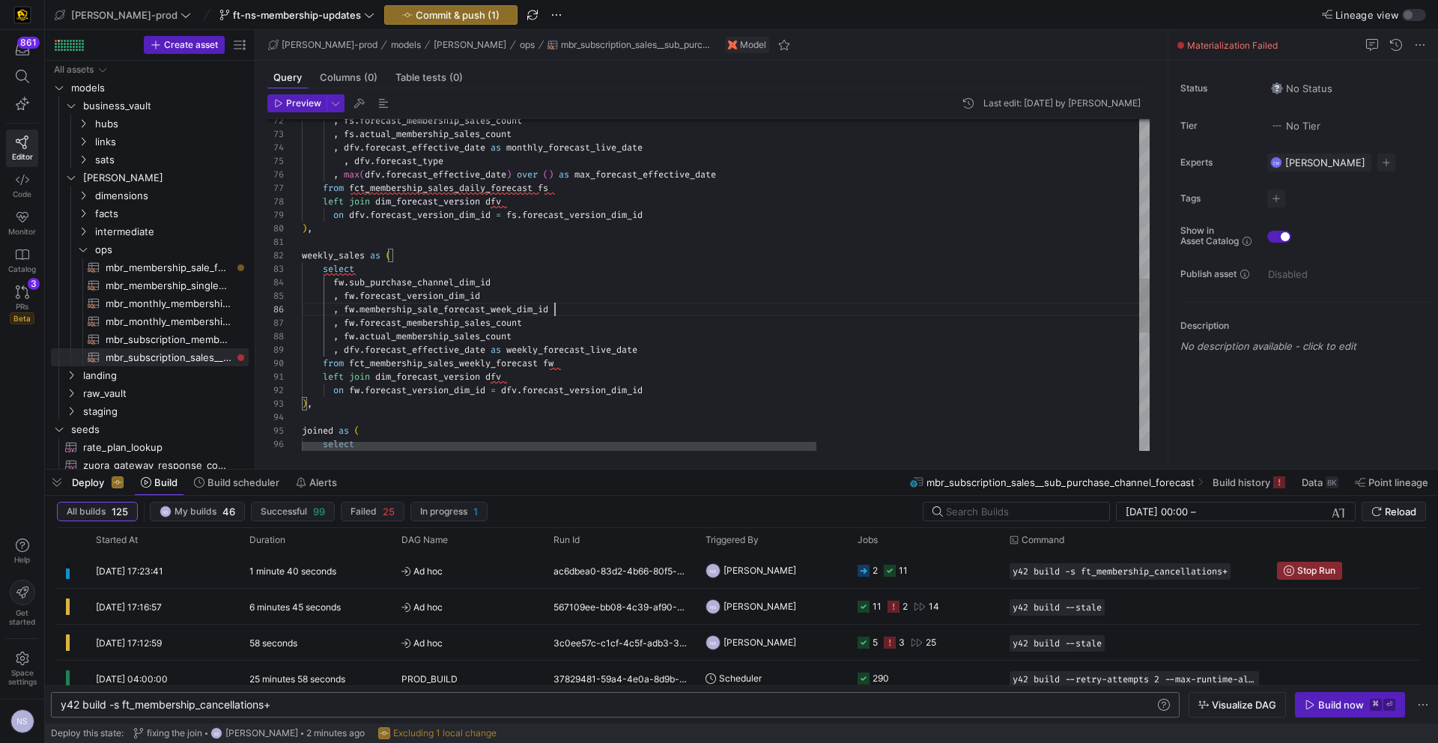
click at [345, 254] on div "select joined as ( ) , on fw . forecast_version_dim_id = dfv . forecast_version…" at bounding box center [992, 159] width 1380 height 2030
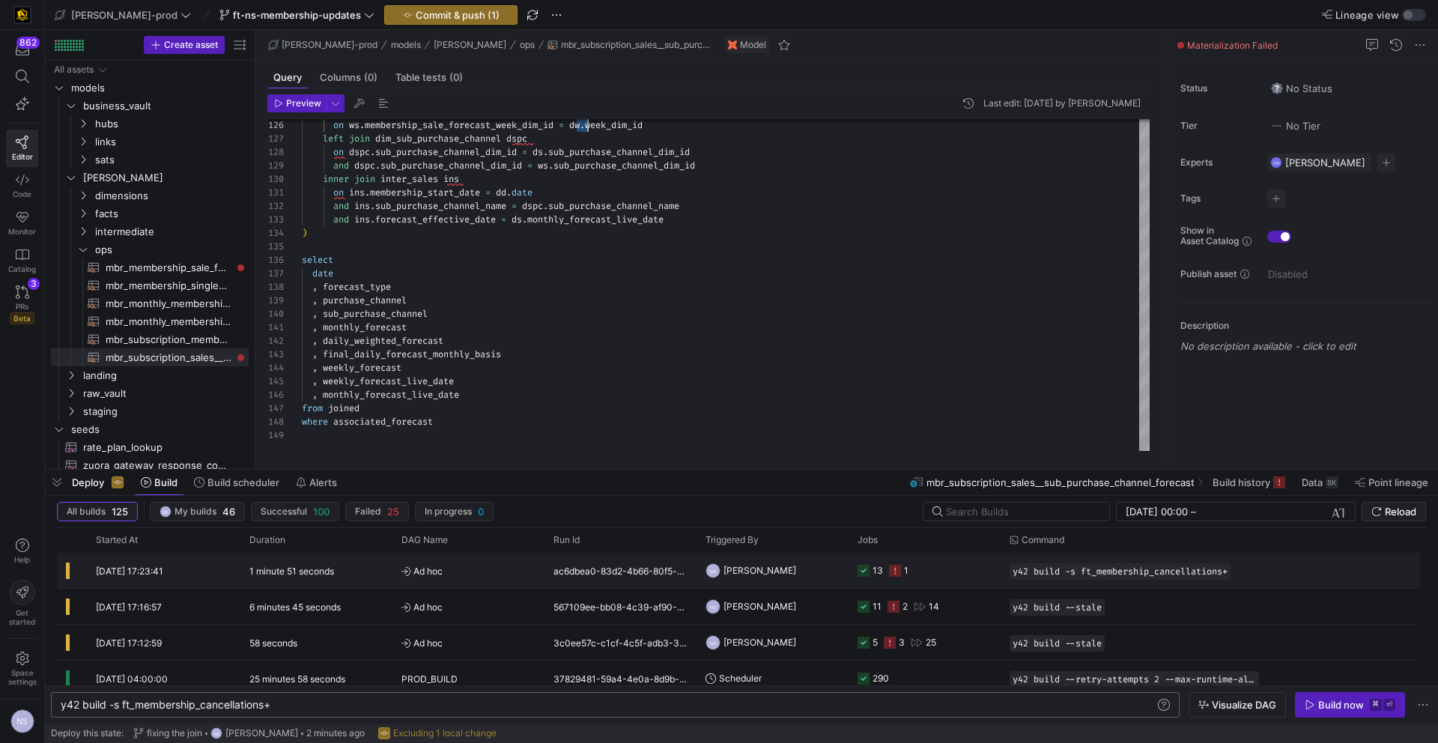
click at [907, 575] on div "1" at bounding box center [906, 570] width 4 height 35
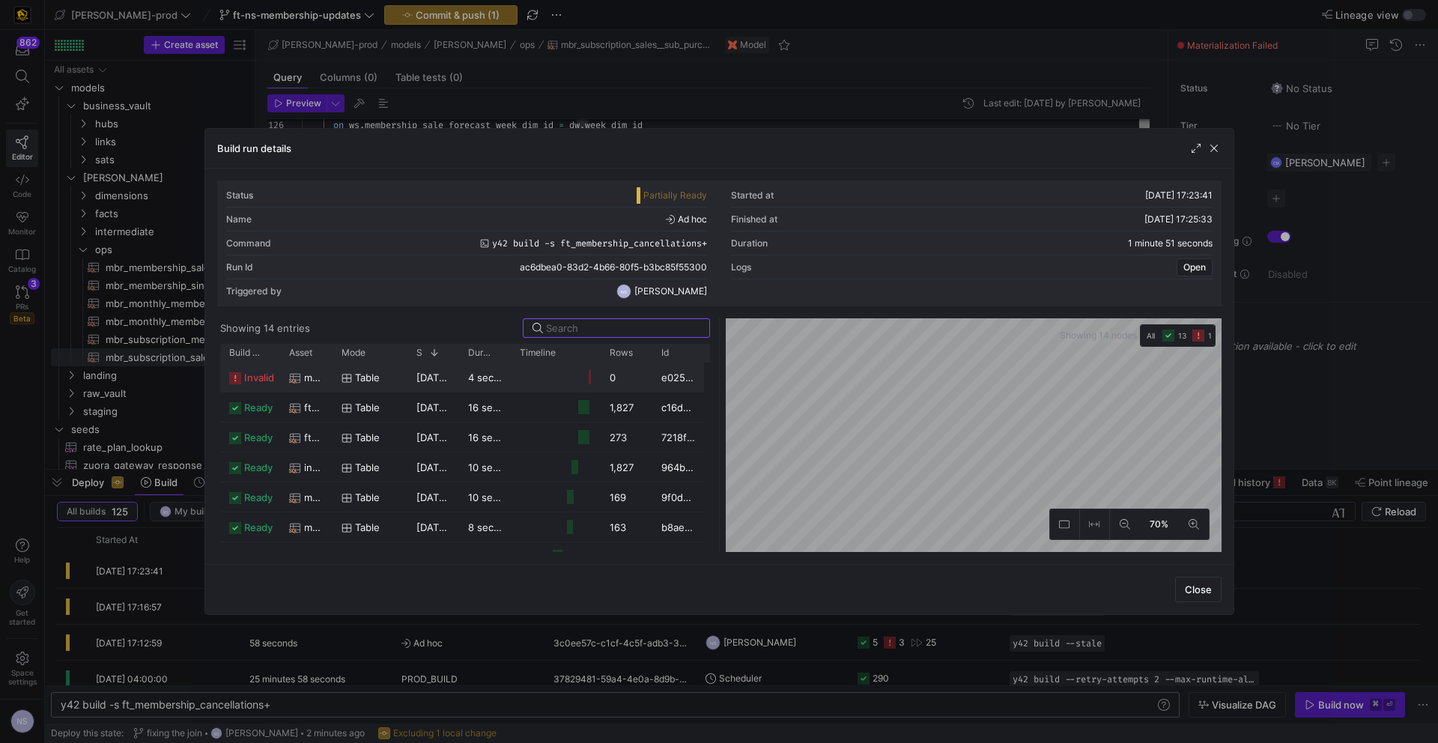
click at [301, 375] on div "mbr_membership_sale_forecast" at bounding box center [306, 377] width 34 height 29
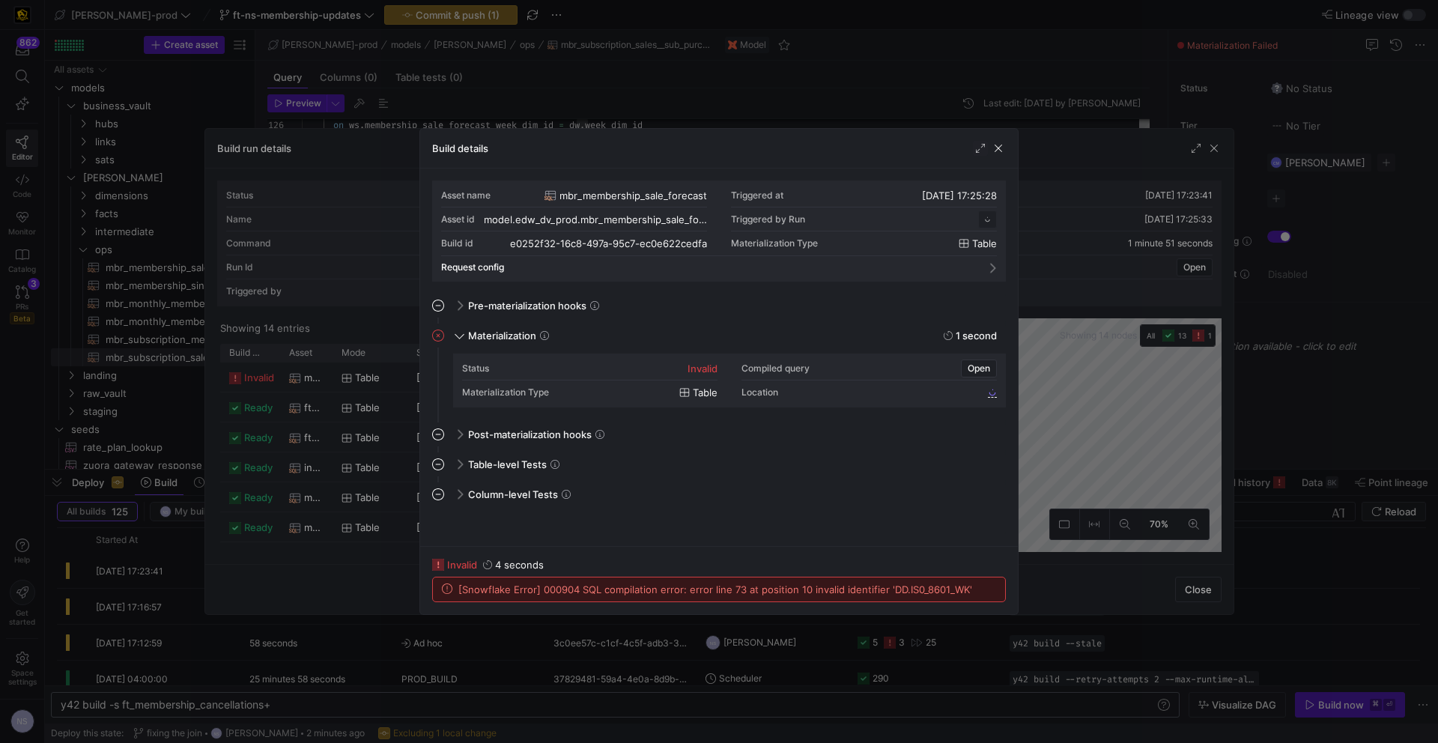
scroll to position [135, 0]
click at [1058, 512] on div at bounding box center [719, 371] width 1438 height 743
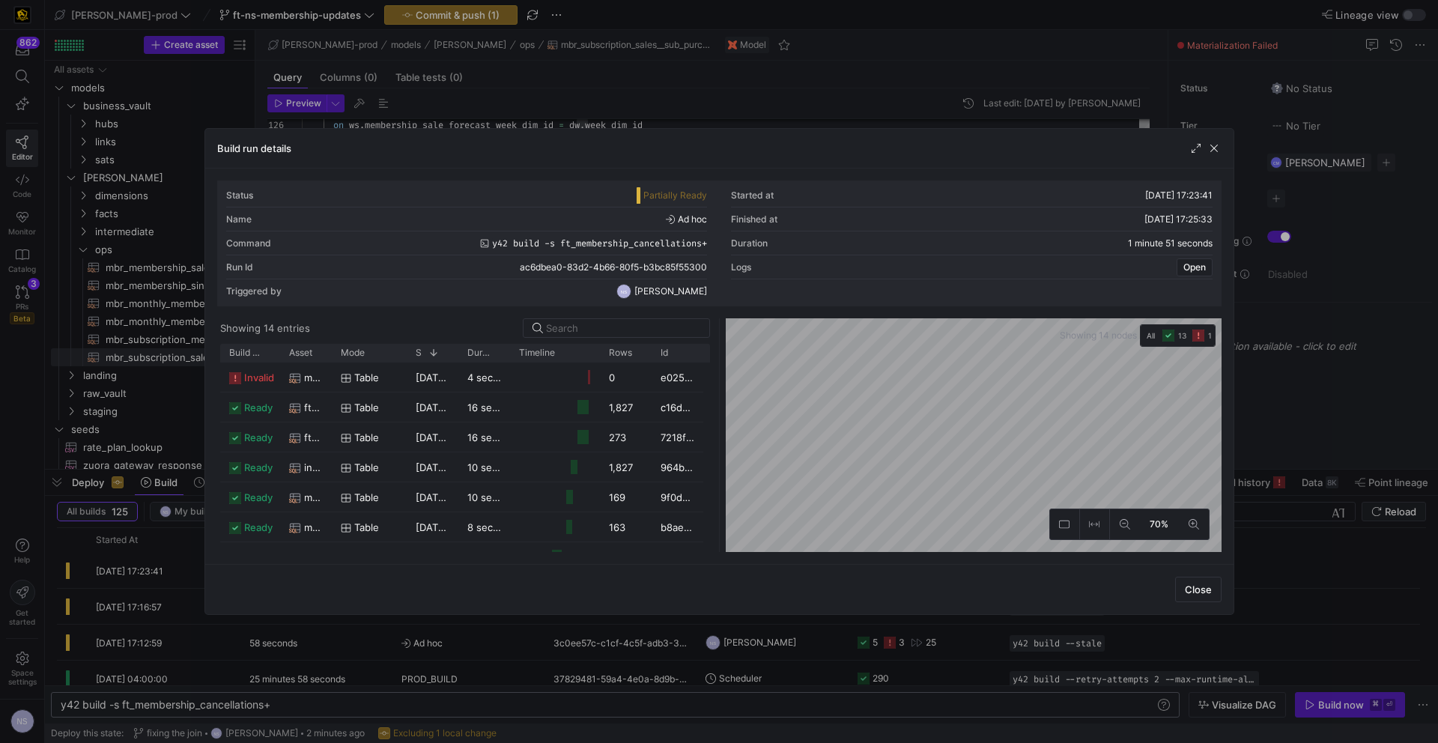
click at [1286, 470] on div at bounding box center [719, 371] width 1438 height 743
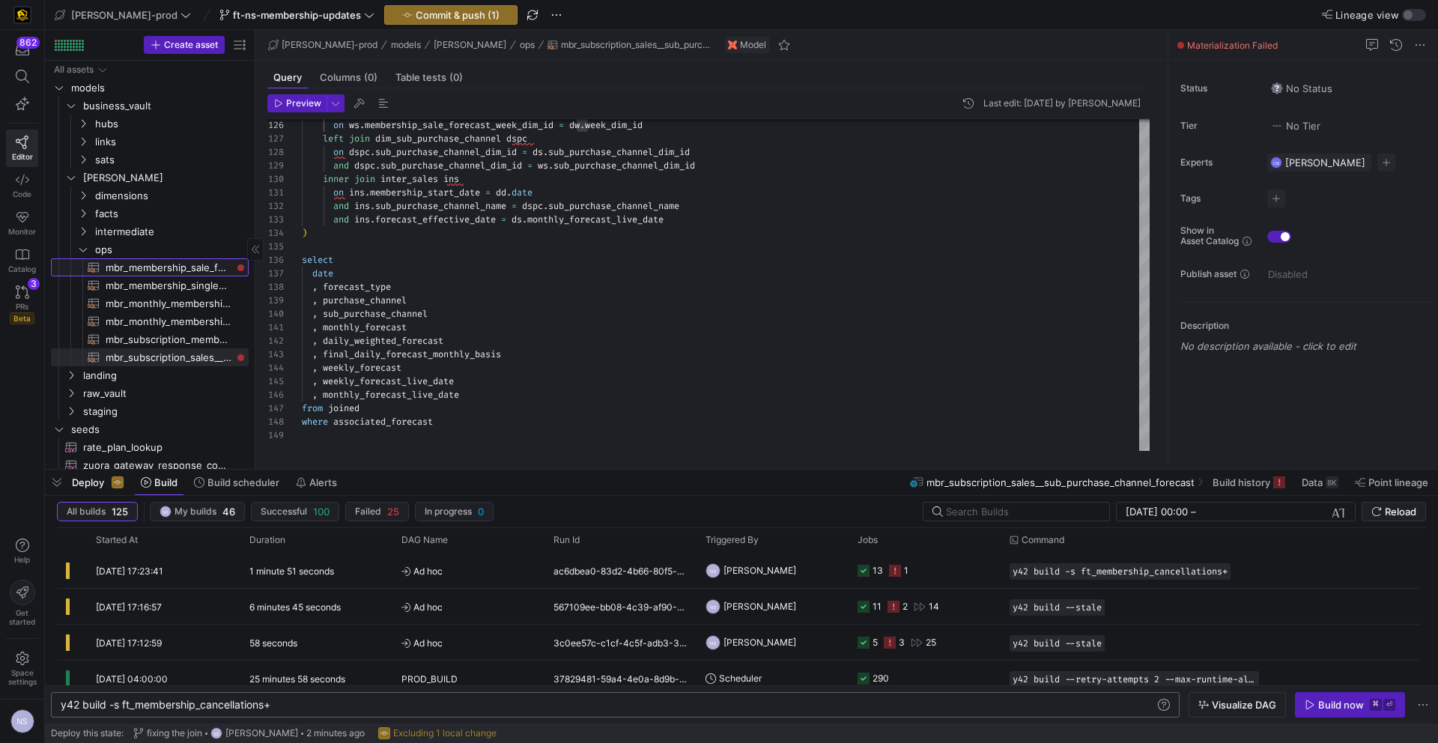
click at [199, 264] on span "mbr_membership_sale_forecast​​​​​​​​​​" at bounding box center [169, 267] width 126 height 17
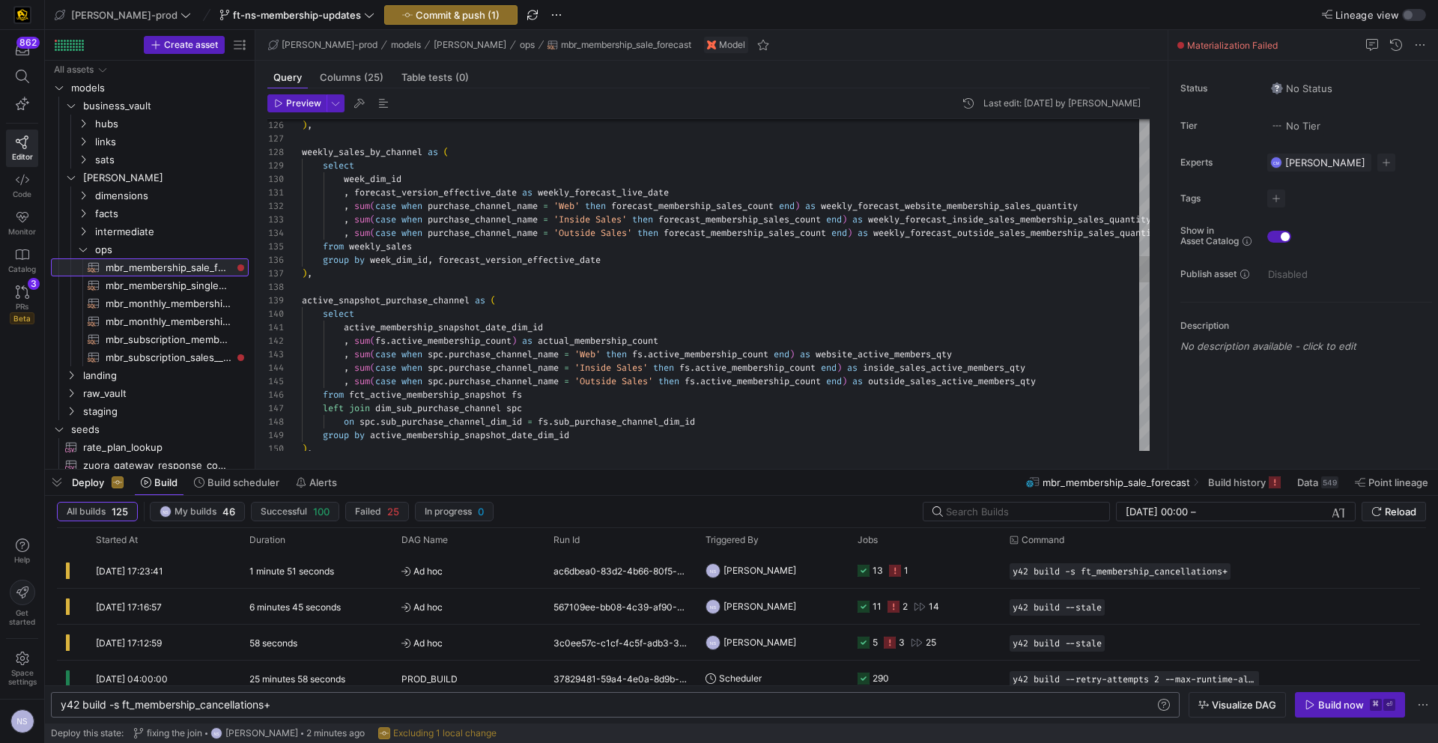
scroll to position [67, 156]
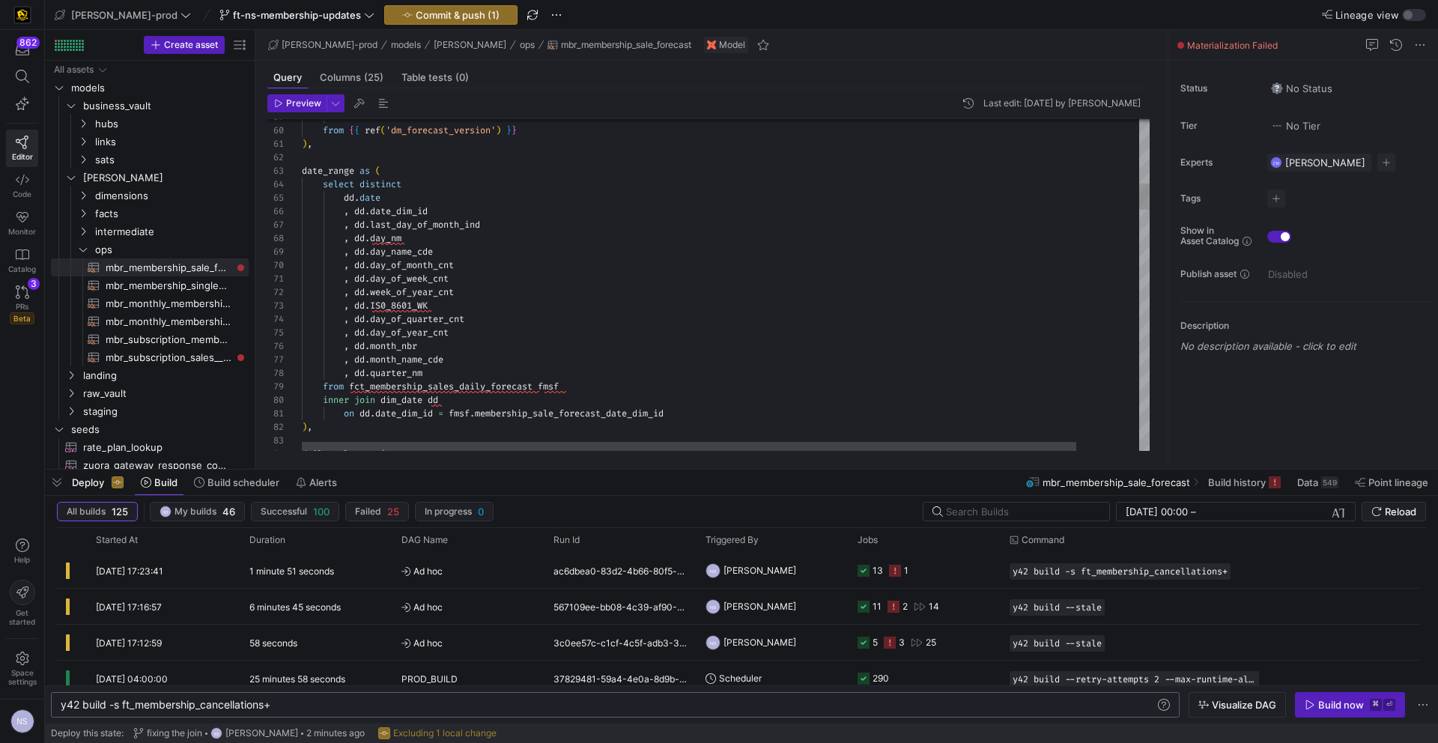
type textarea ", dd.day_of_week_cnt , dd.week_of_year_cnt , dd.IS0_8601_WK , dd.day_of_quarter…"
click at [826, 135] on div "Toggle Replace" at bounding box center [823, 131] width 13 height 25
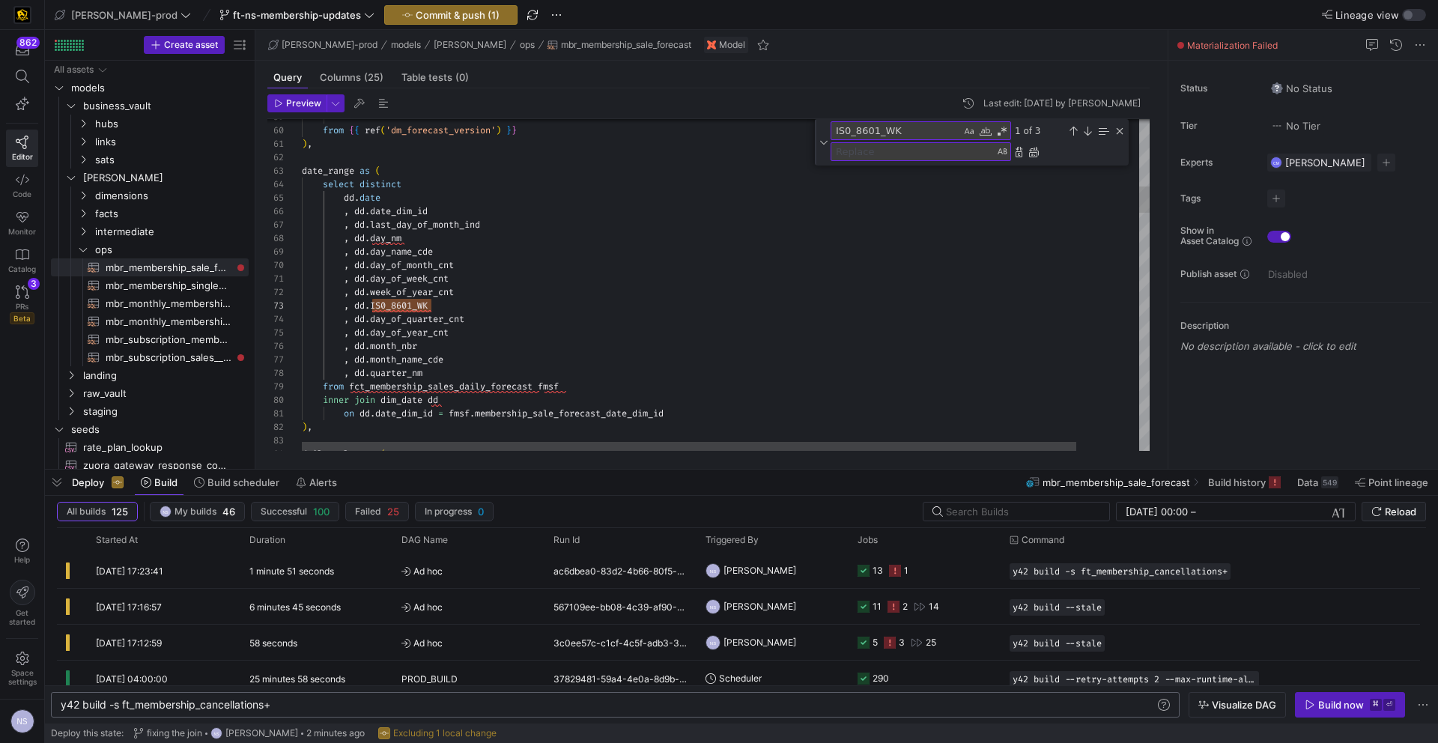
click at [860, 162] on div "IS0_8601_WK IS0_8601_WK 1 of 3" at bounding box center [972, 142] width 314 height 46
click at [862, 154] on textarea "Replace" at bounding box center [913, 151] width 163 height 17
click at [866, 131] on textarea "IS0_8601_WK" at bounding box center [897, 130] width 130 height 17
click at [864, 154] on textarea "Replace" at bounding box center [913, 151] width 163 height 17
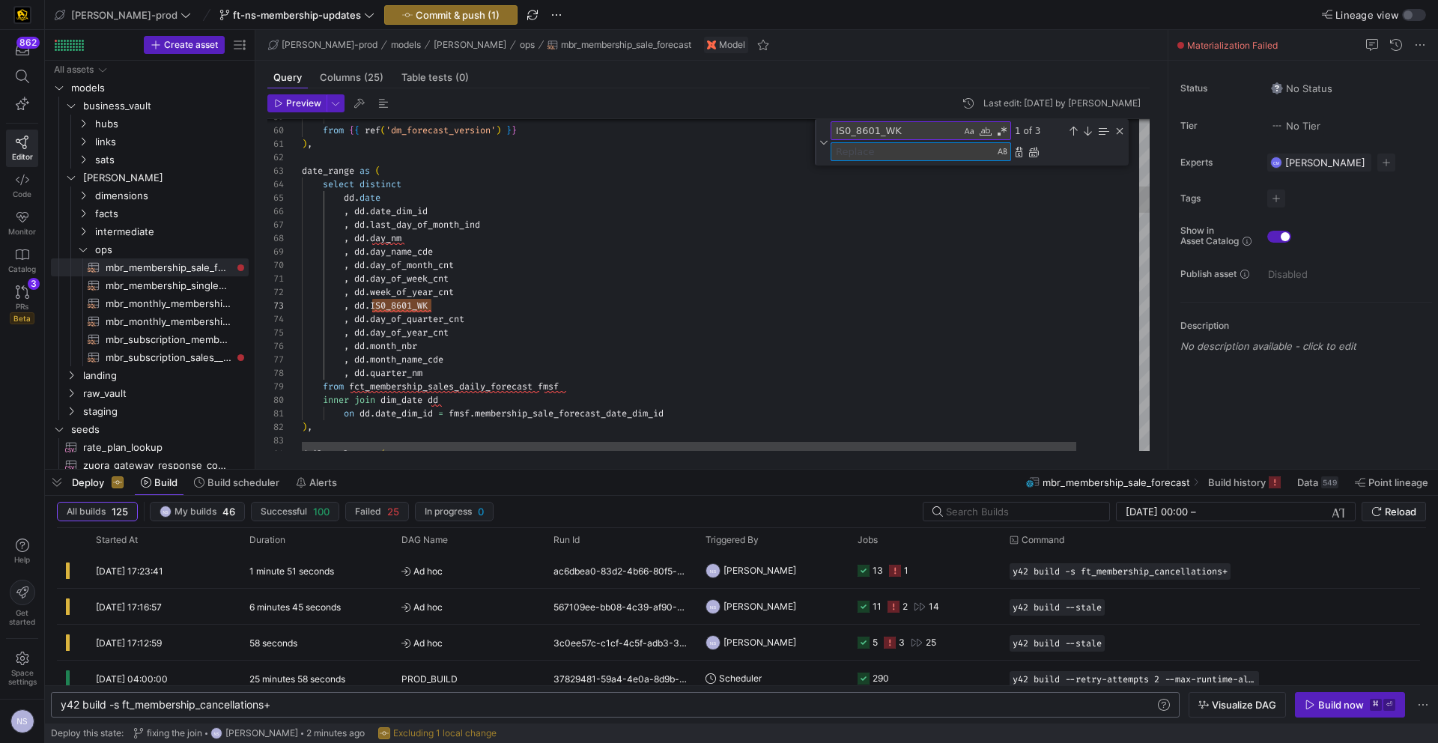
paste textarea "IS0_8601_WK"
click at [851, 151] on textarea "IS0_8601_WK" at bounding box center [913, 151] width 163 height 17
type textarea "ISO_8601_WK"
click at [1029, 149] on div "Replace All (⌘Enter)" at bounding box center [1034, 152] width 12 height 12
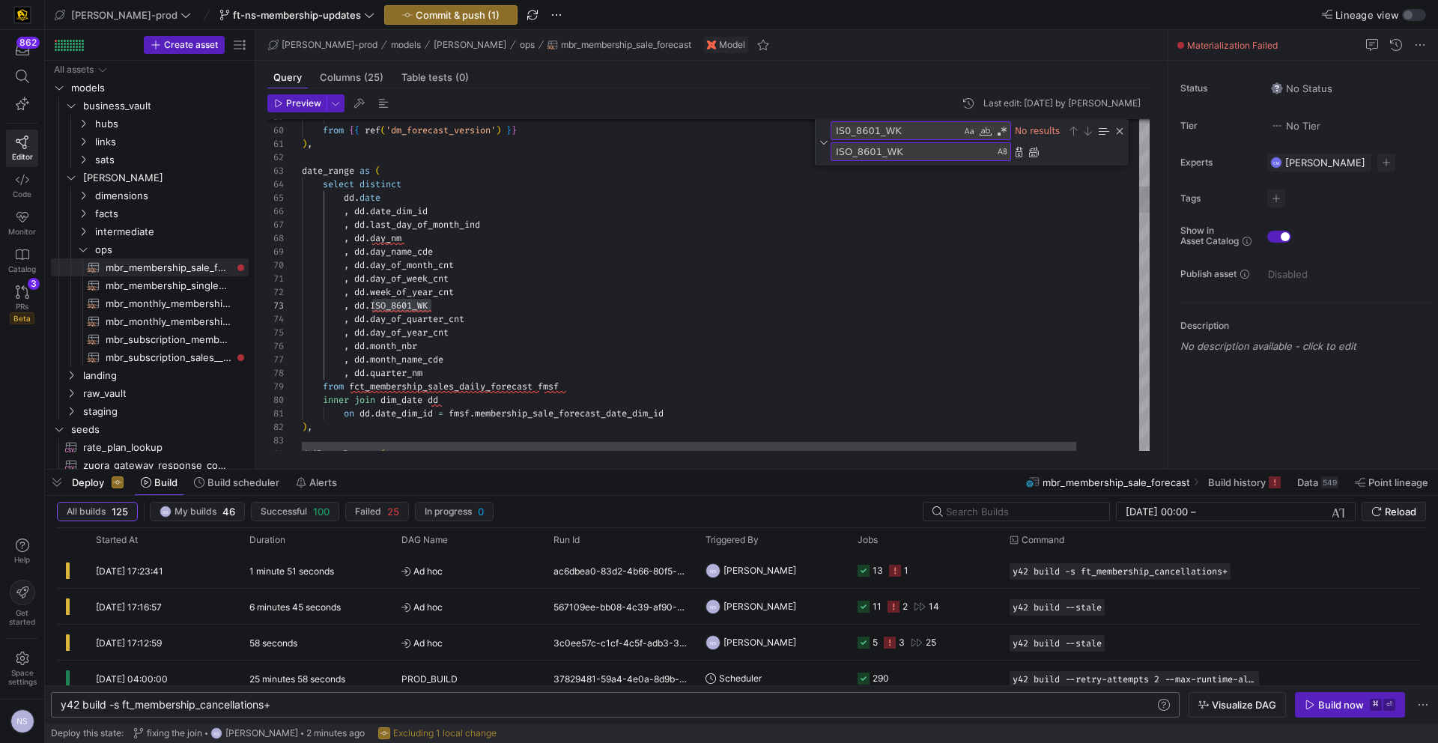
scroll to position [13, 157]
click at [1117, 126] on div "Close (Escape)" at bounding box center [1120, 131] width 12 height 12
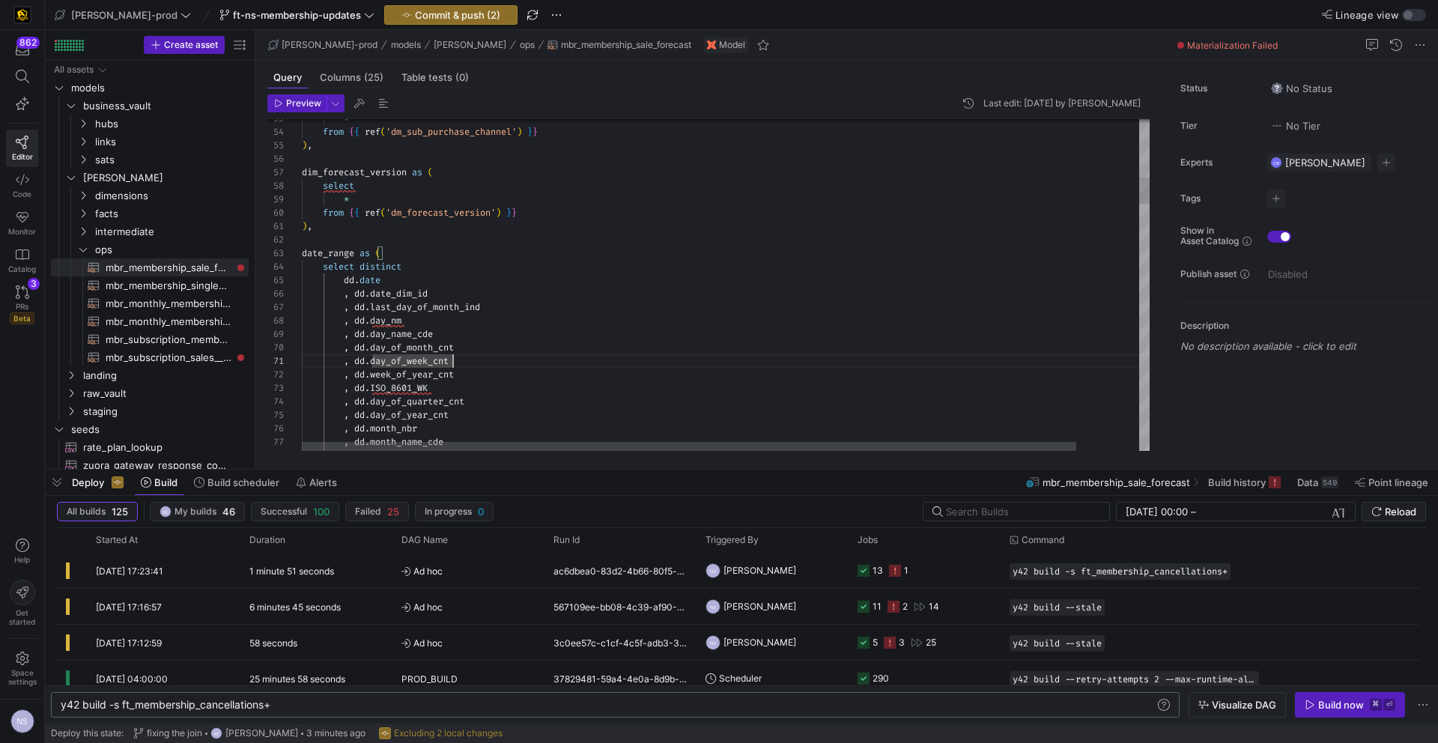
type textarea "), date_range as ( select distinct dd.date , dd.date_dim_id , dd.last_day_of_mo…"
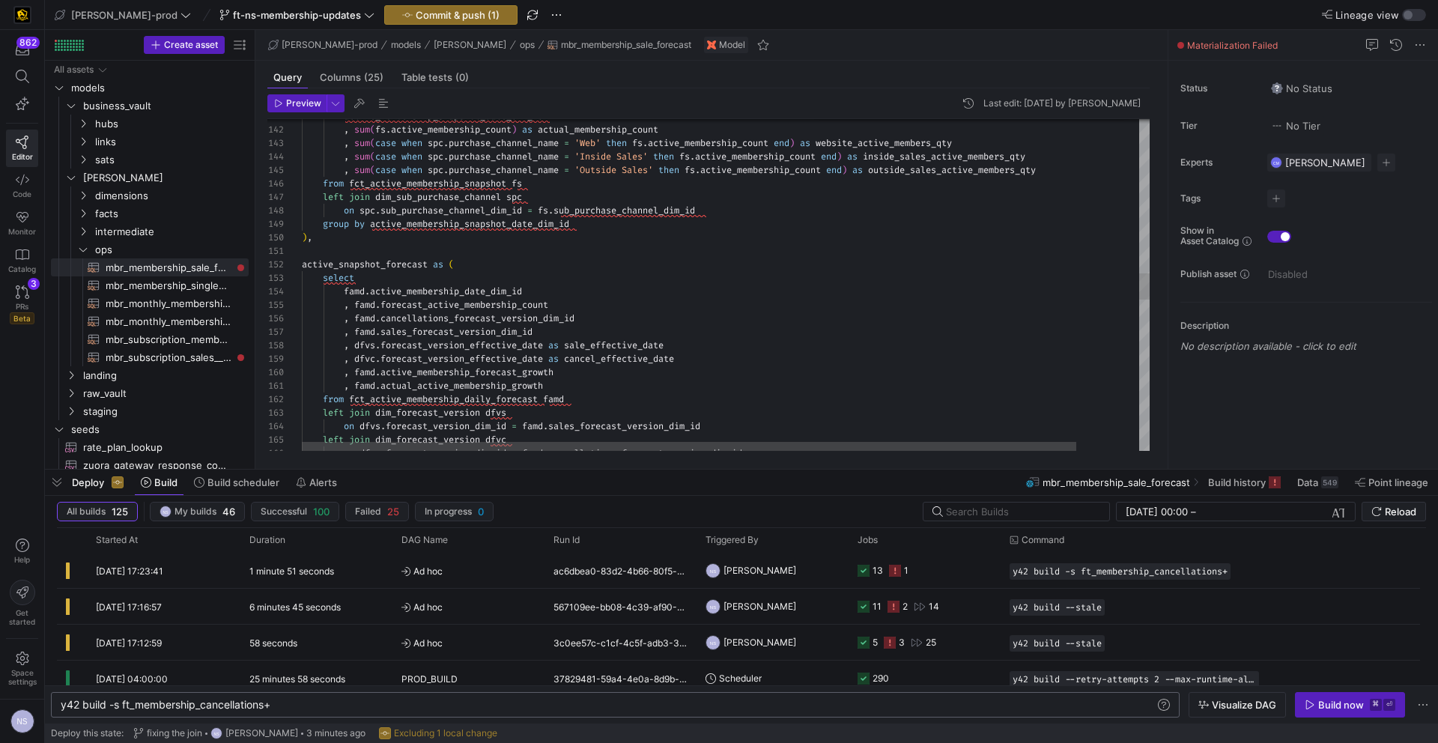
type textarea "date"
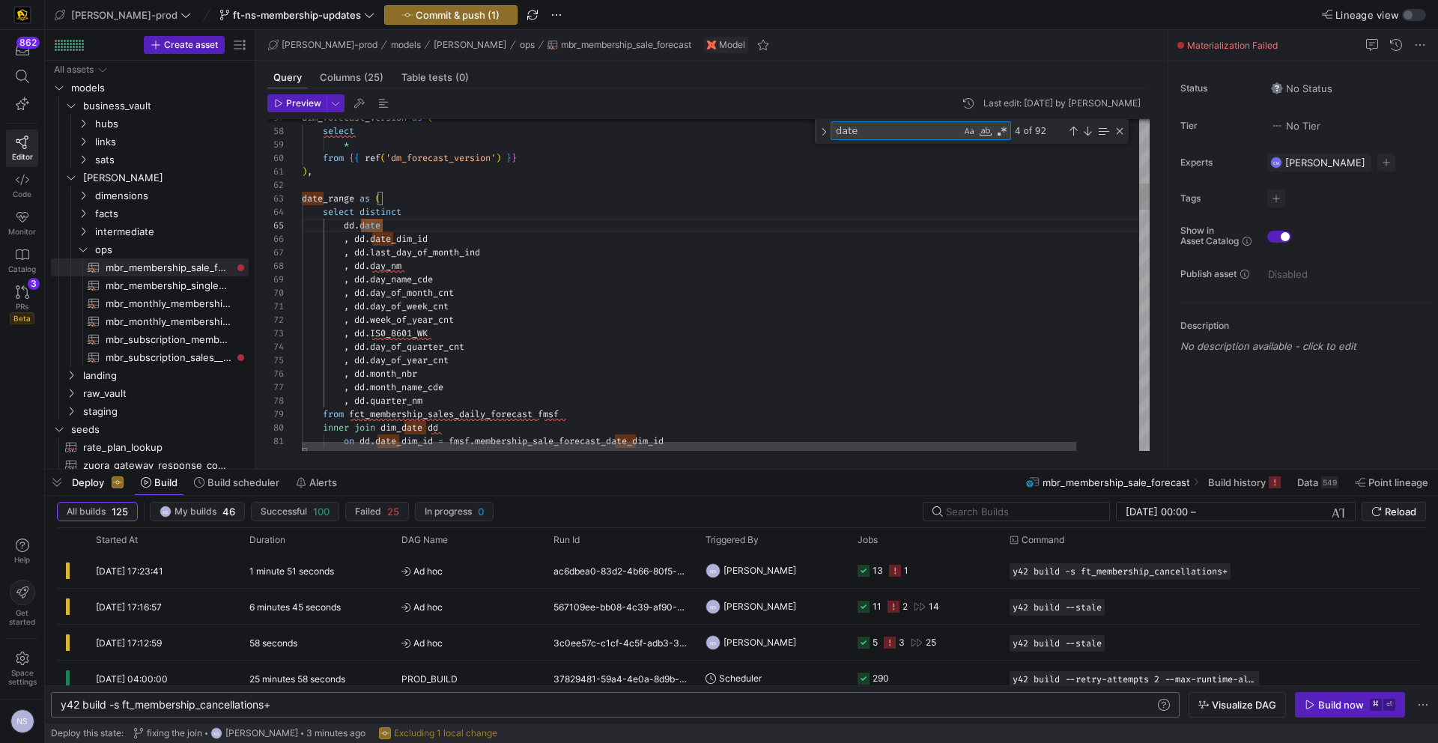
click at [818, 131] on div "Toggle Replace" at bounding box center [823, 131] width 13 height 25
click at [847, 132] on textarea "date" at bounding box center [897, 130] width 130 height 17
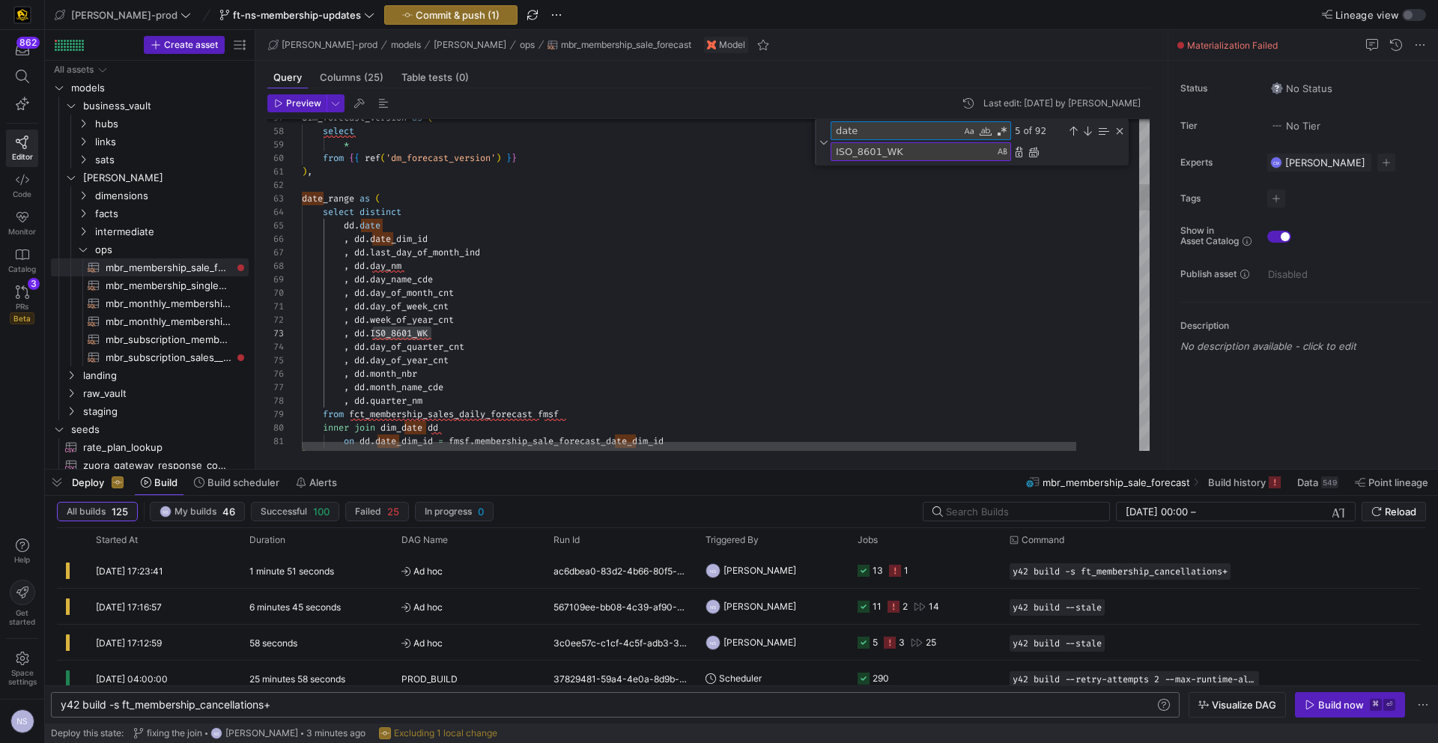
click at [847, 132] on textarea "date" at bounding box center [897, 130] width 130 height 17
paste textarea "IS0_8601_WK"
type textarea "select dd.date , dd.day_nm , dd.day_name_cde , dd.day_of_month_cnt , dd.day_of_…"
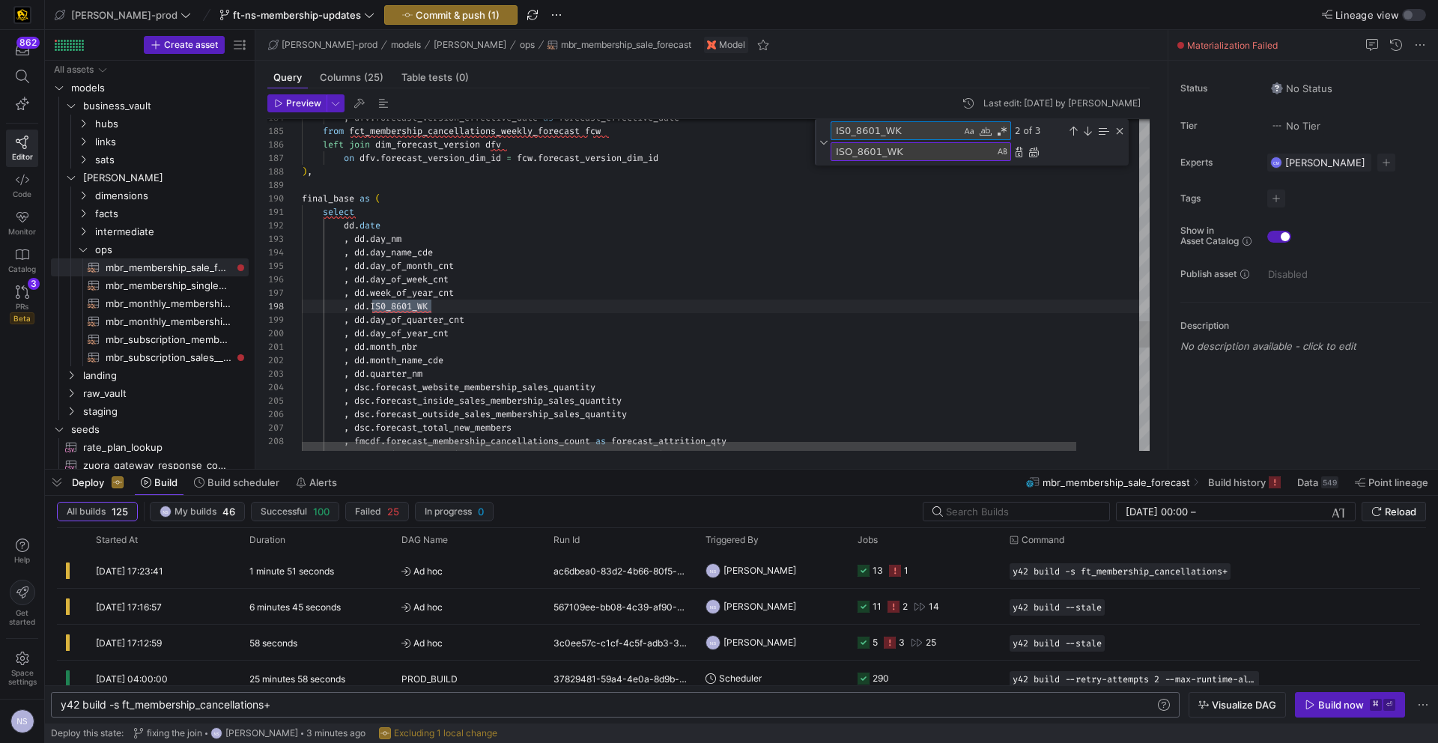
type textarea "IS0_8601_WK"
click at [852, 151] on textarea "ISO_8601_WK" at bounding box center [913, 151] width 163 height 17
type textarea "iso_8601_wk"
click at [1034, 153] on div "Replace All (⌘Enter)" at bounding box center [1034, 152] width 12 height 12
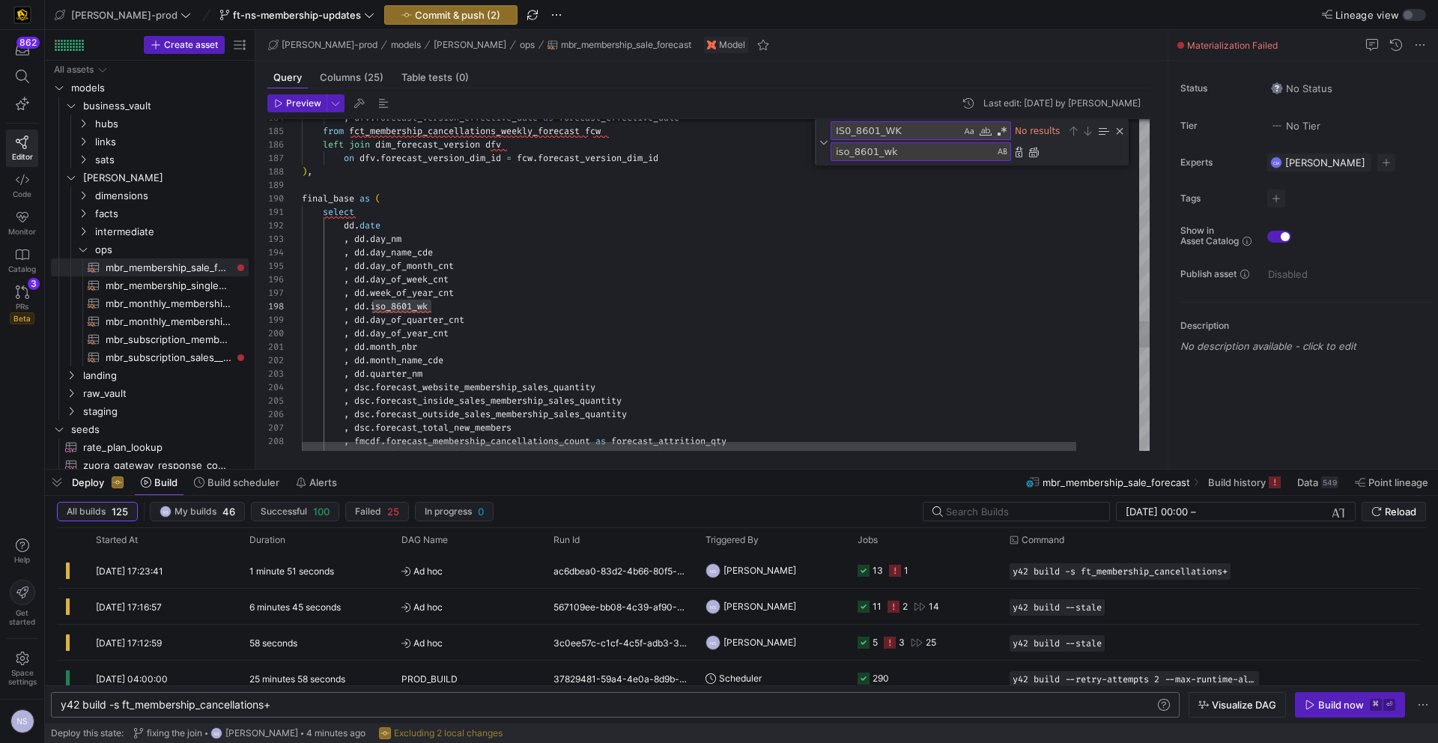
scroll to position [13, 81]
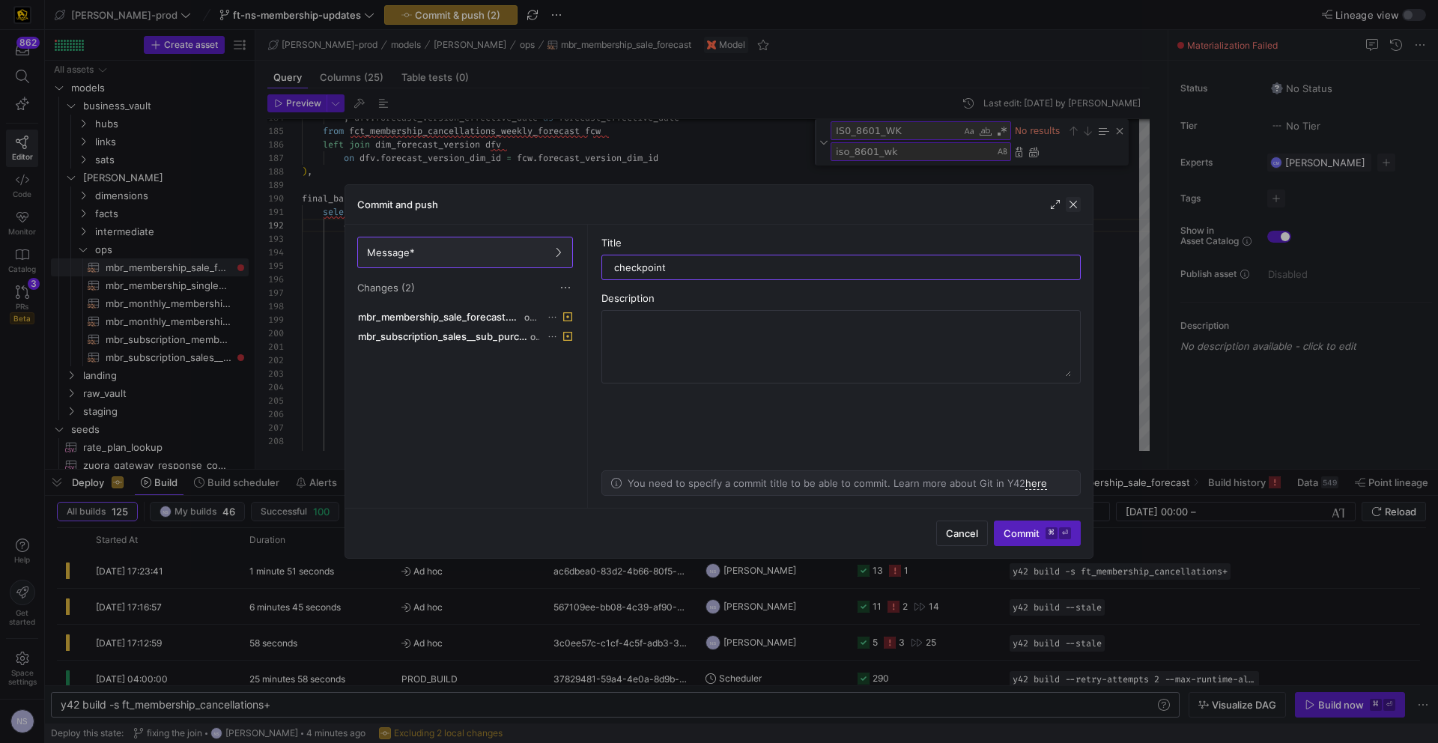
click at [1075, 206] on span "button" at bounding box center [1073, 204] width 15 height 15
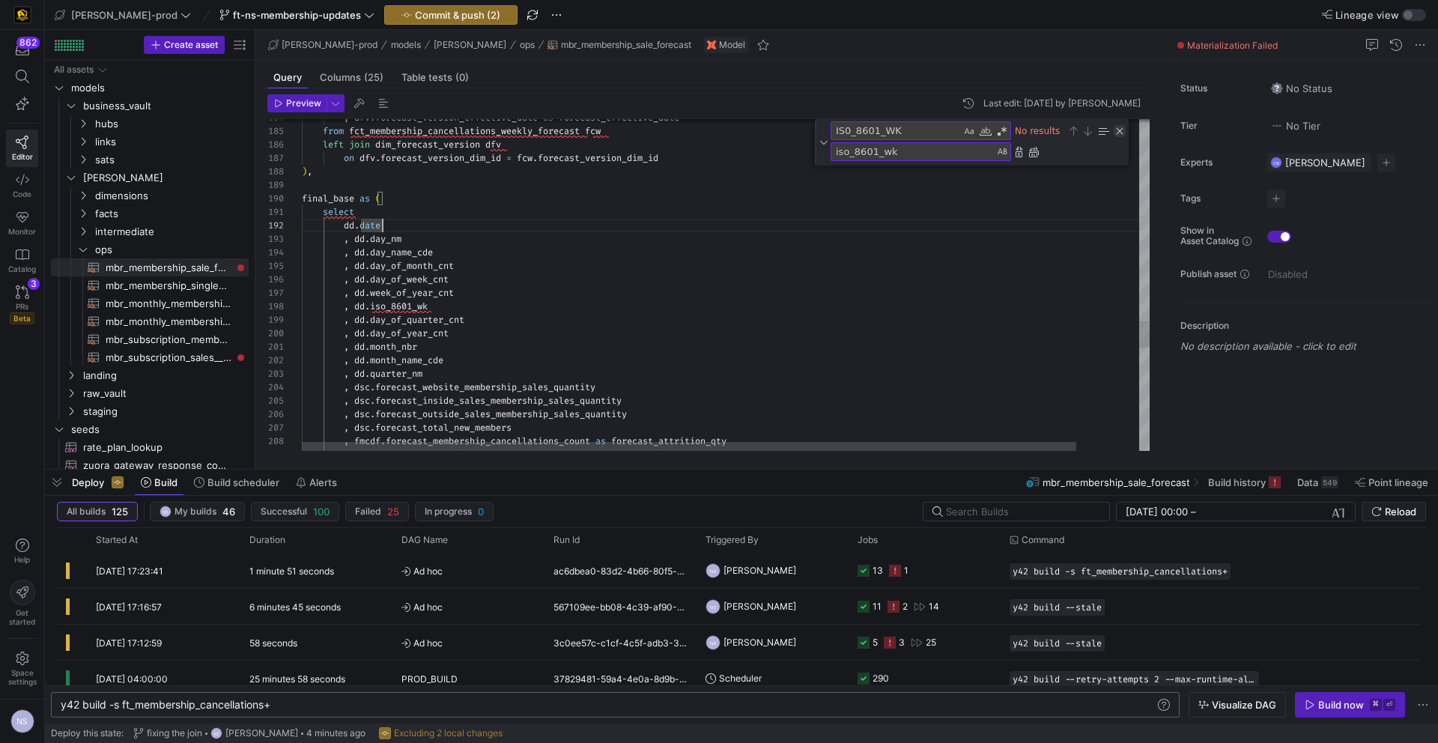
click at [1119, 129] on div "Close (Escape)" at bounding box center [1120, 131] width 12 height 12
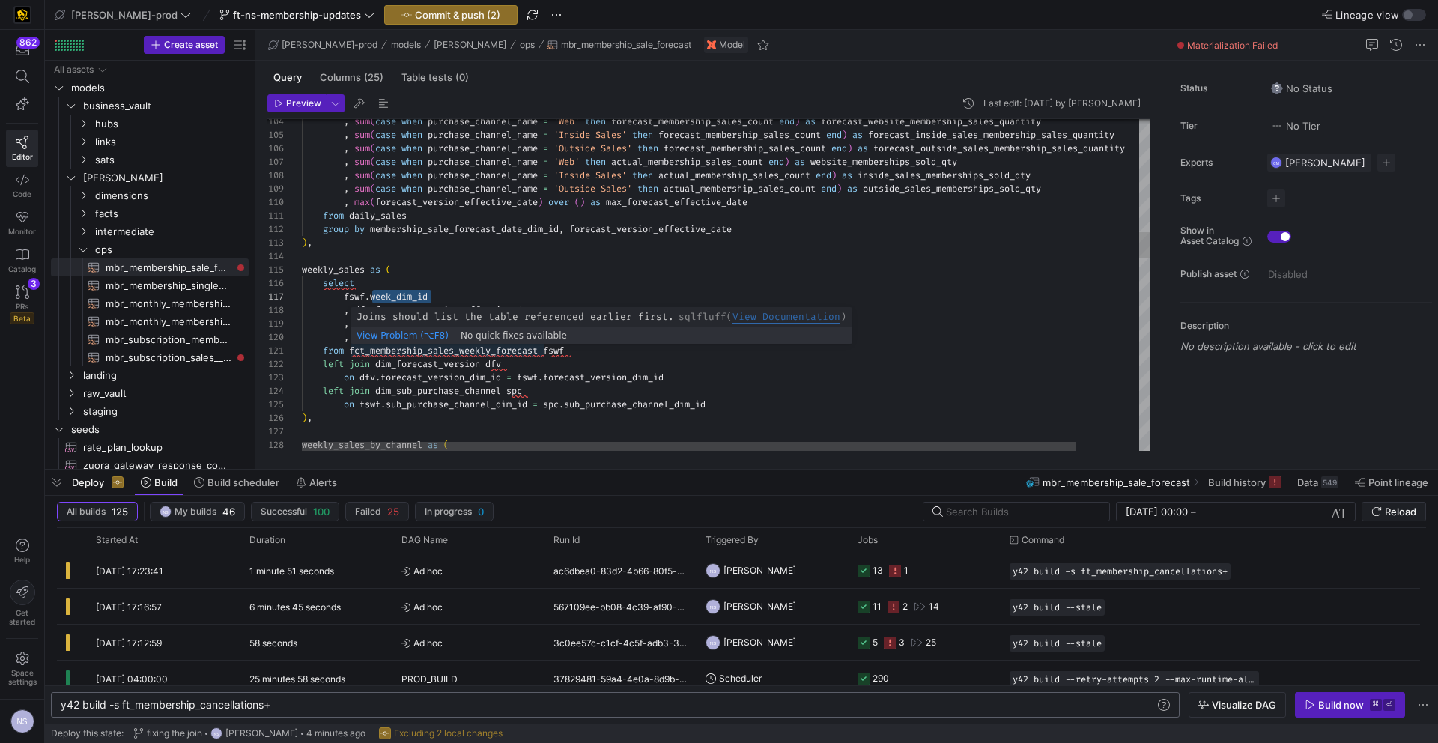
type textarea "from fct_membership_sales_weekly_forecast fswf left join dim_forecast_version d…"
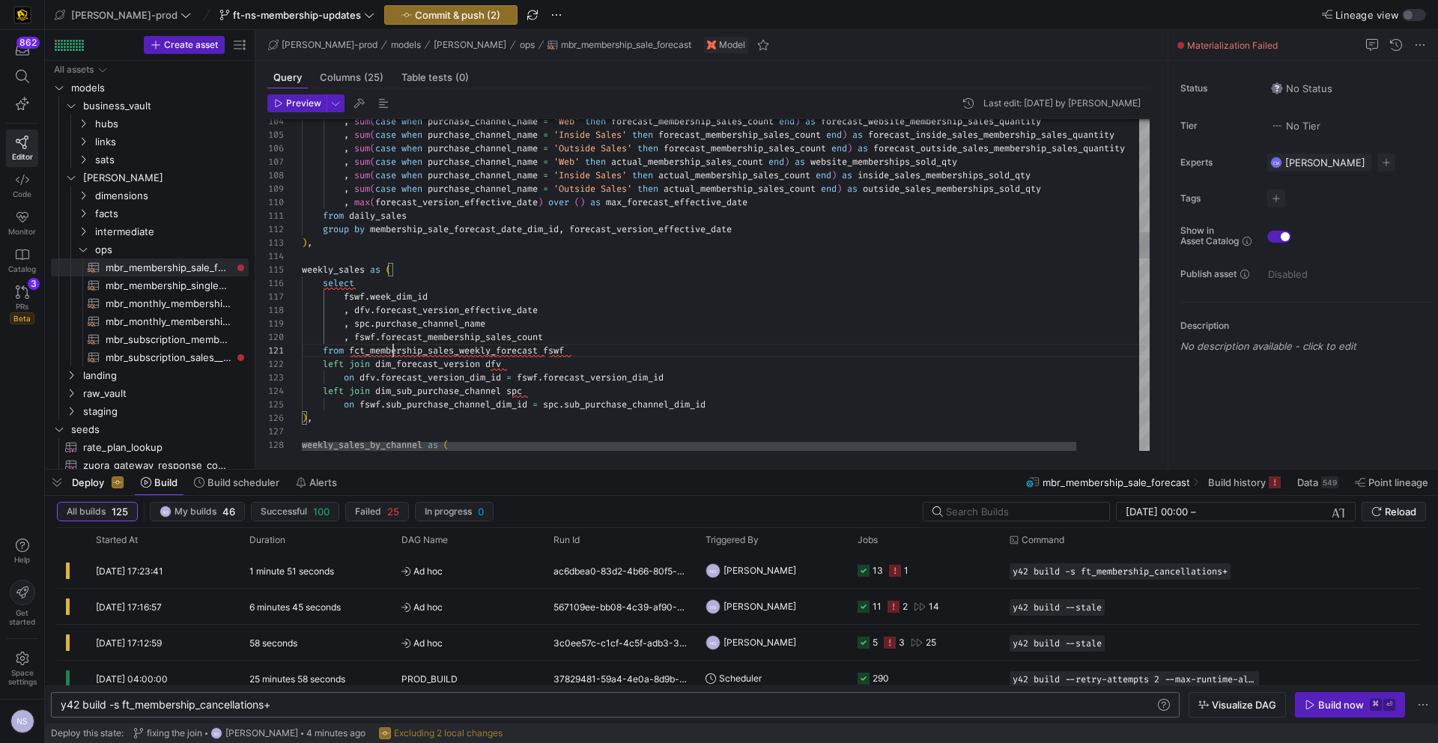
scroll to position [0, 243]
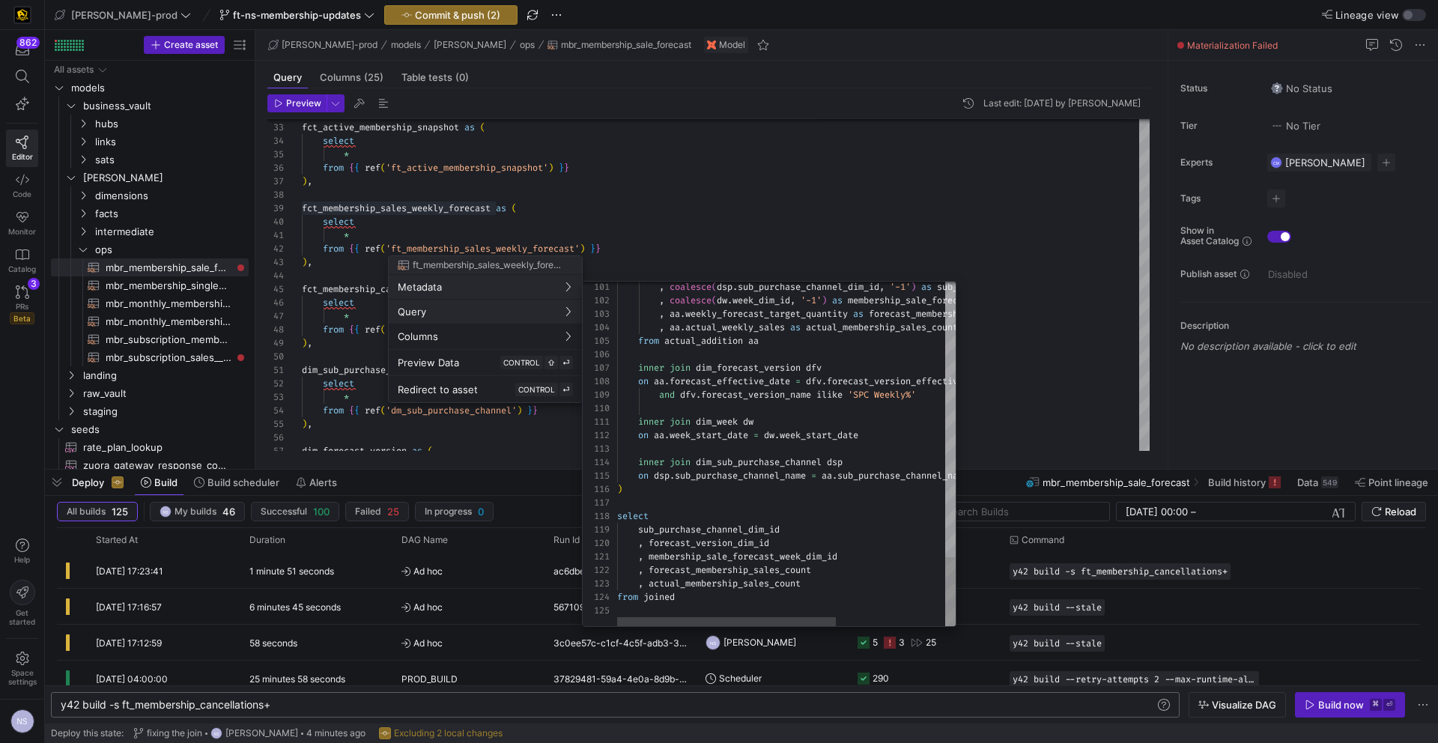
type textarea ", membership_sale_forecast_week_dim_id , forecast_membership_sales_count , actu…"
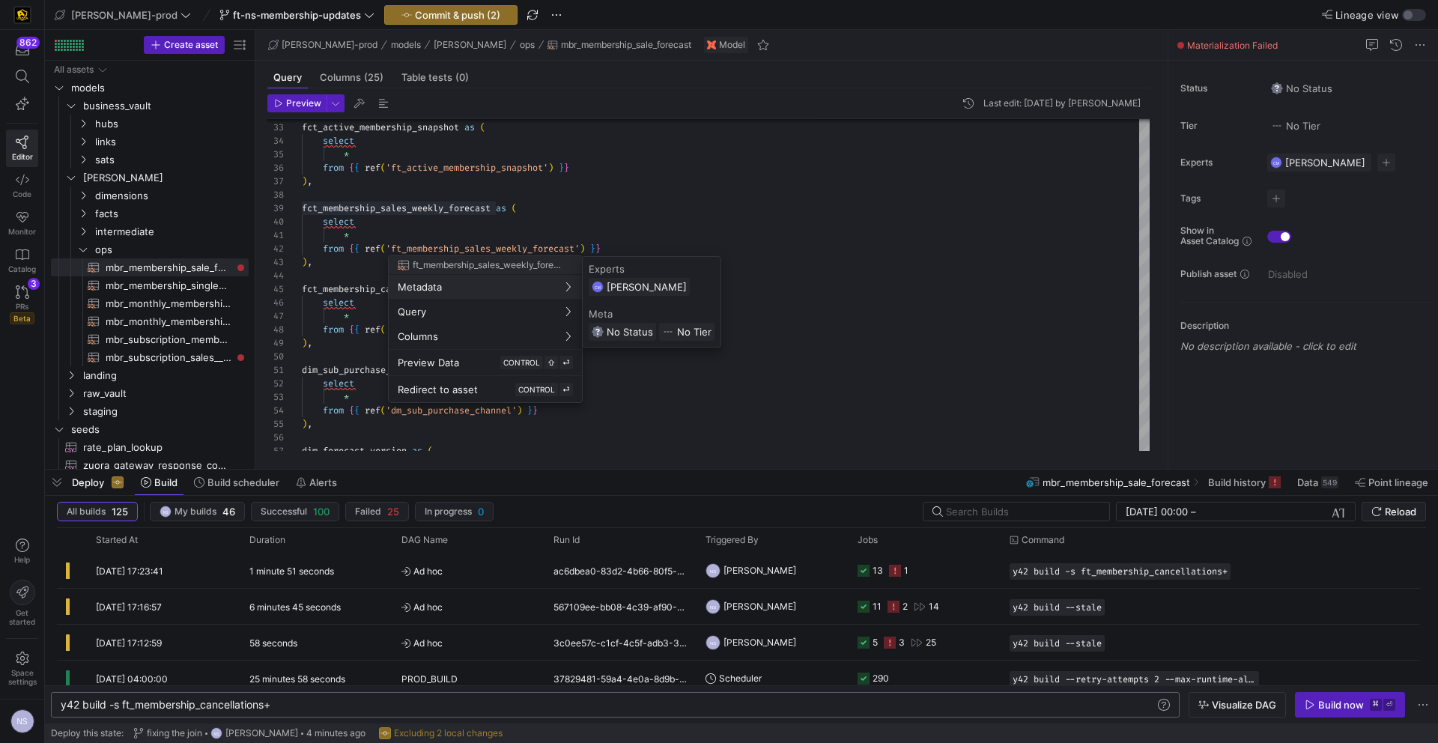
click at [716, 214] on div at bounding box center [719, 371] width 1438 height 743
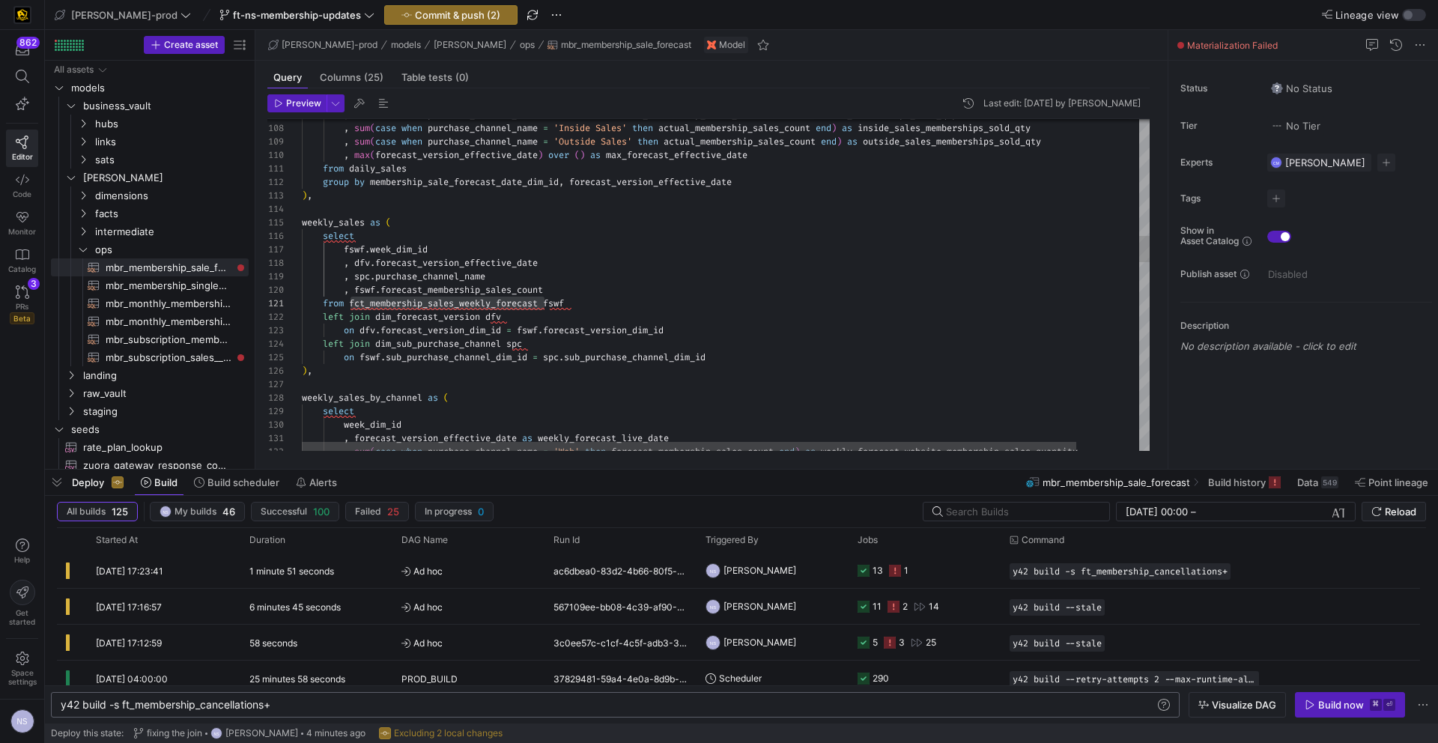
click at [413, 250] on div ", sum ( case when purchase_channel_name = 'Web' then actual_membership_sales_co…" at bounding box center [760, 727] width 916 height 4120
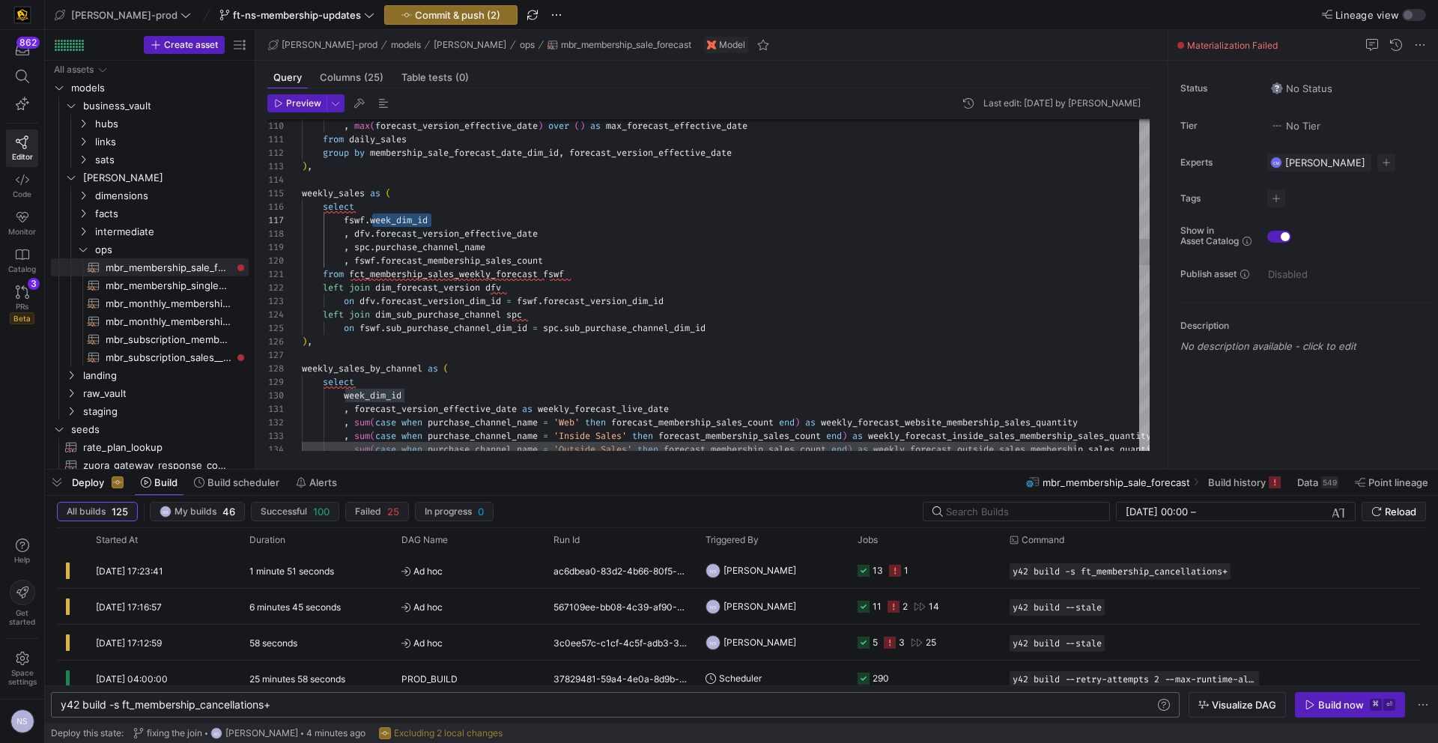
scroll to position [81, 264]
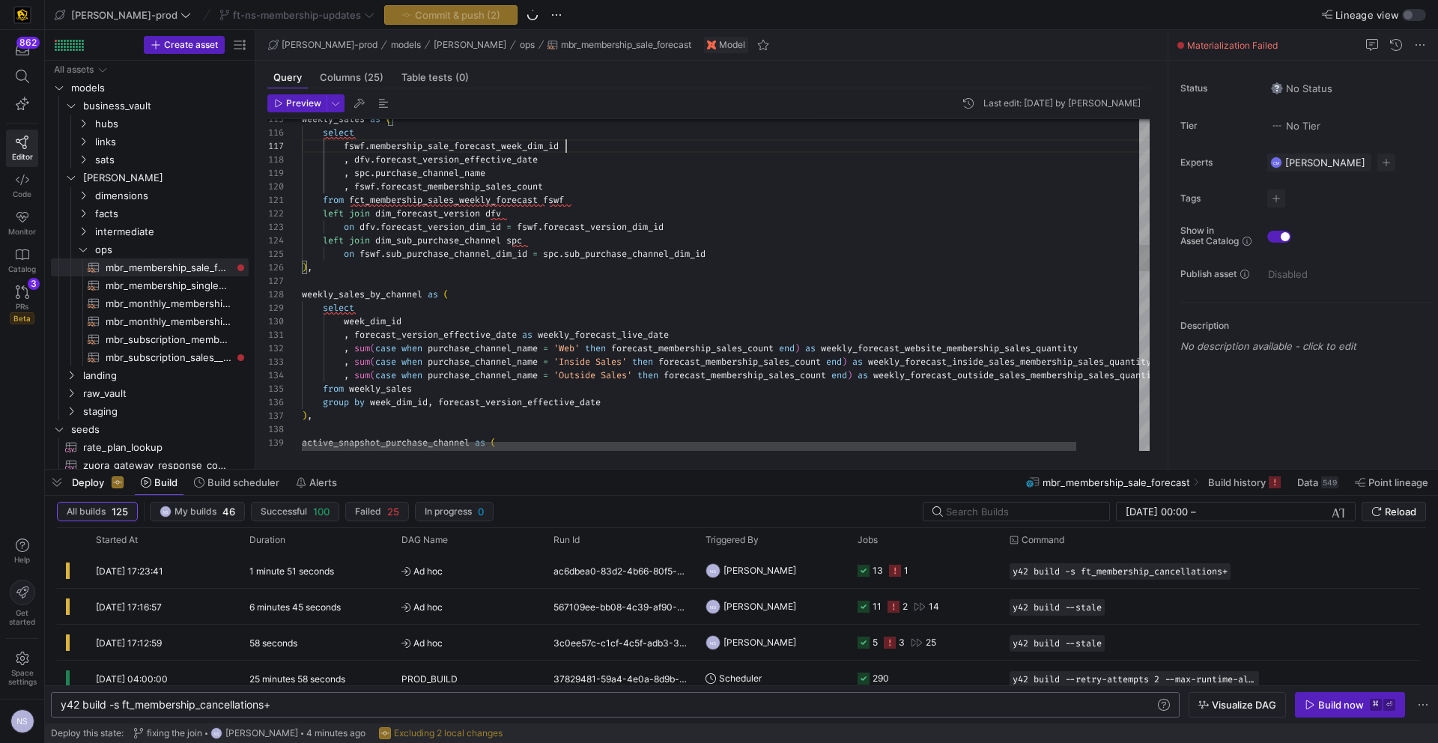
click at [396, 323] on div "fswf . membership_sale_forecast_week_dim_id , dfv . forecast_version_effective_…" at bounding box center [760, 623] width 916 height 4120
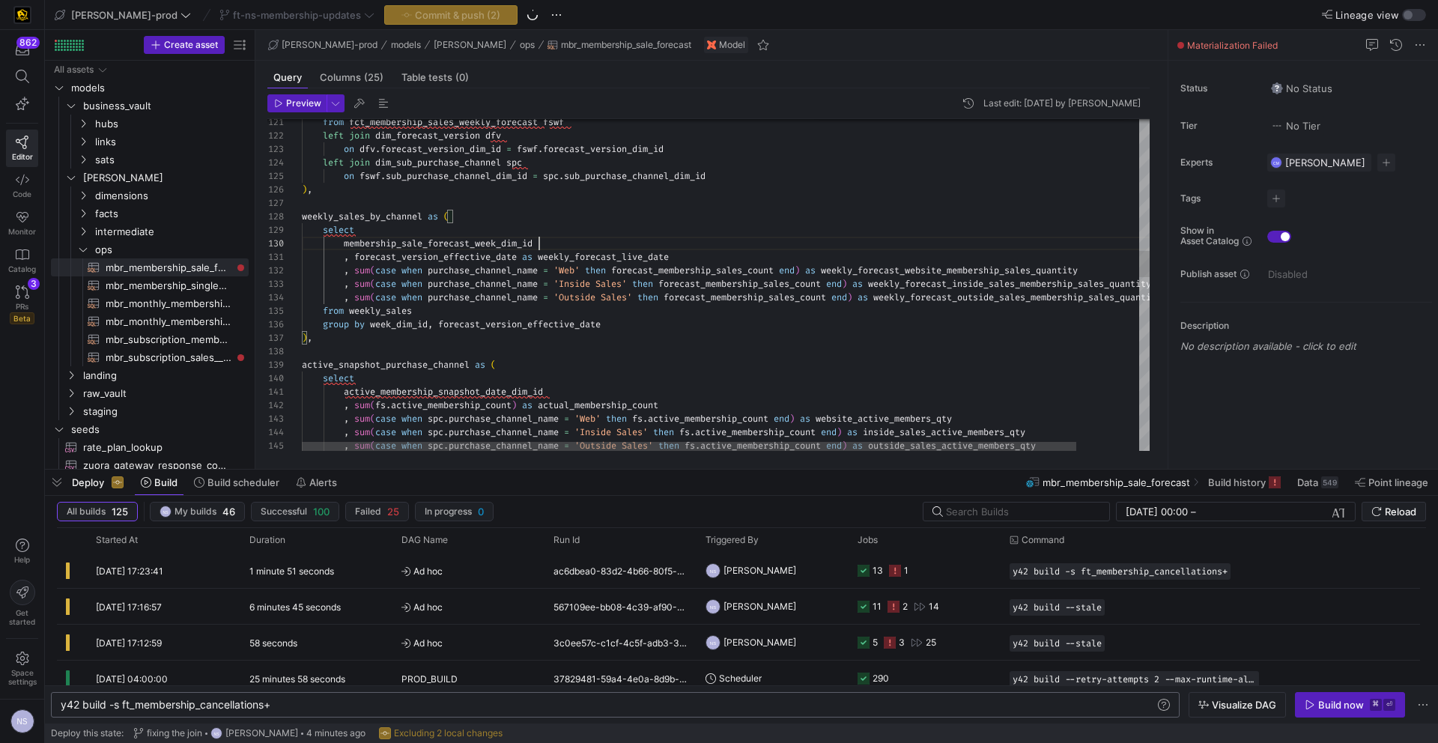
click at [408, 319] on div "from fct_membership_sales_weekly_forecast fswf left join dim_forecast_version d…" at bounding box center [760, 545] width 916 height 4120
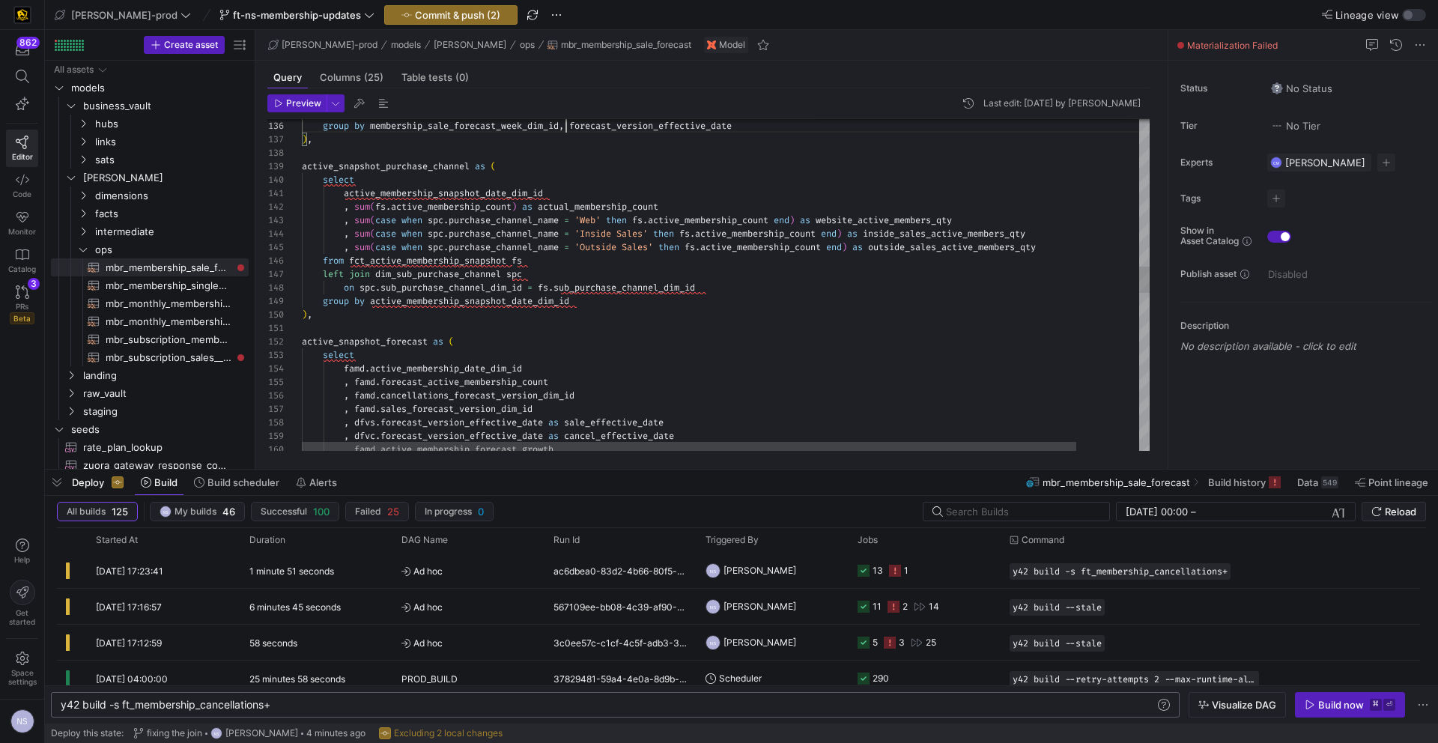
scroll to position [54, 264]
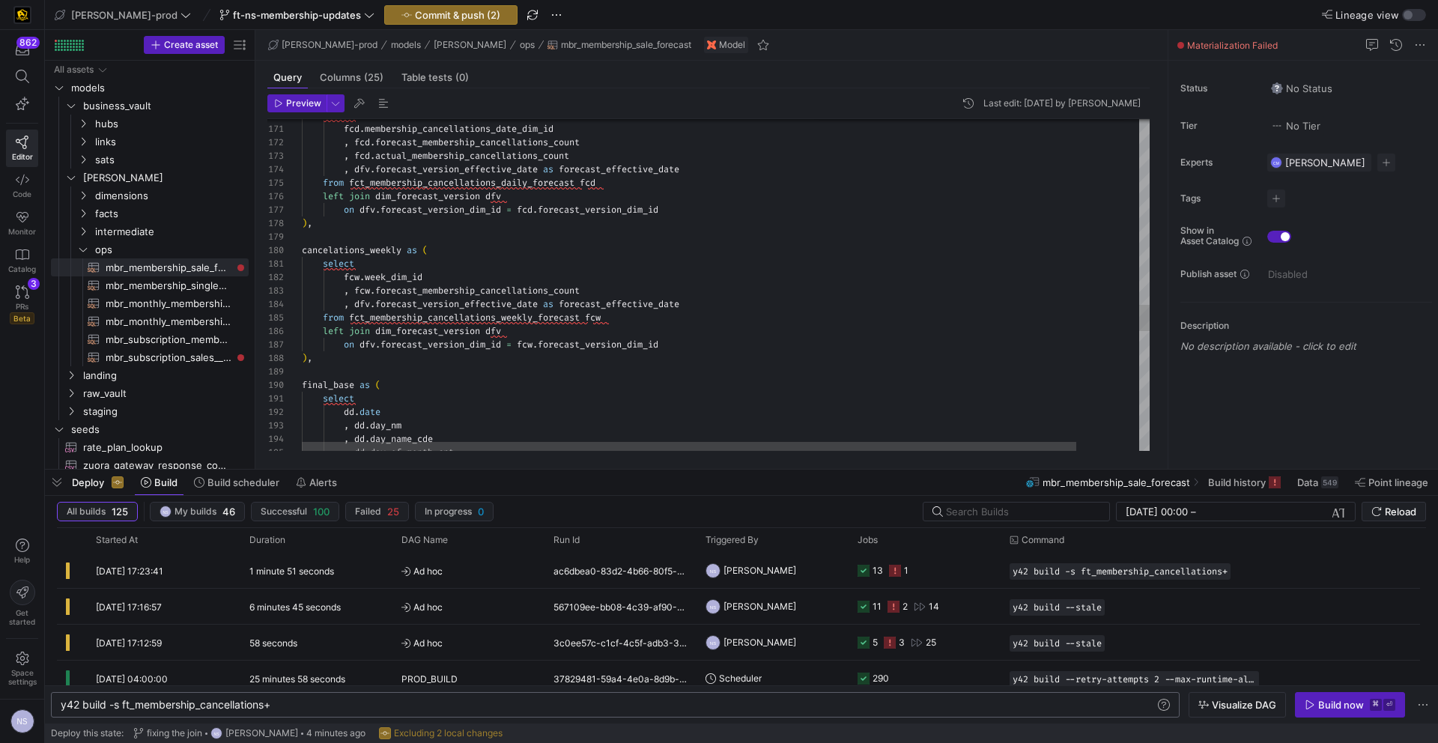
type textarea "select fcw.week_dim_id , fcw.forecast_membership_cancellations_count , dfv.fore…"
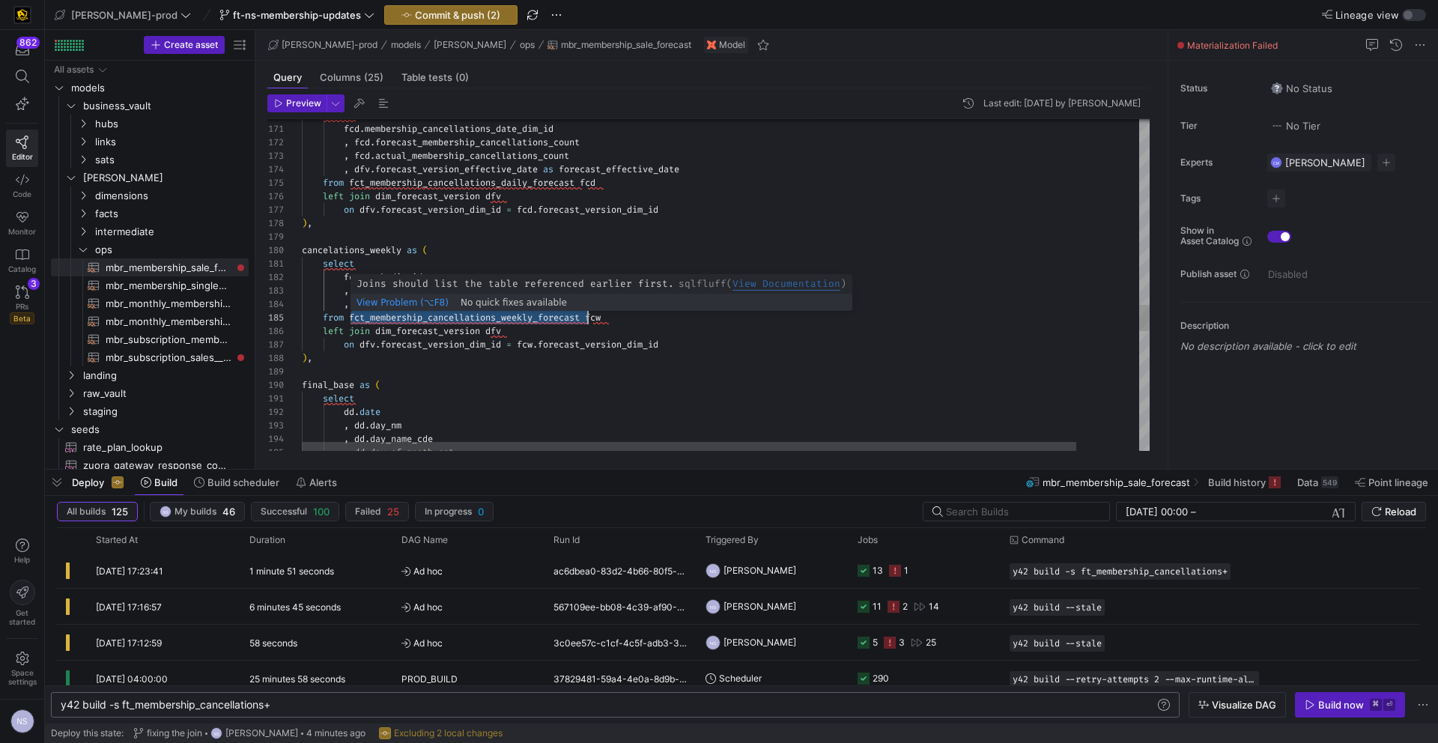
type textarea "fct_membership_cancellations_weekly_forecast"
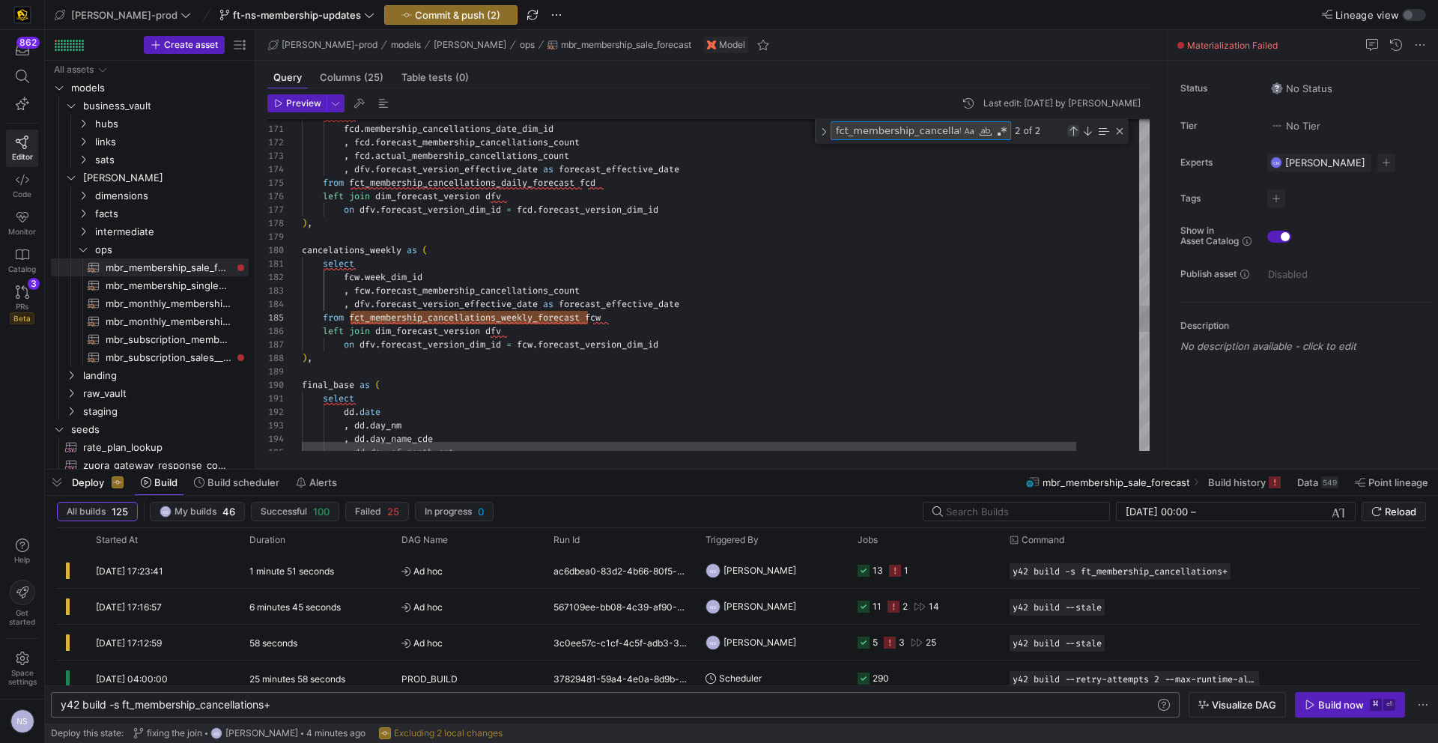
click at [1071, 128] on div "Previous Match (⇧Enter)" at bounding box center [1074, 131] width 12 height 12
type textarea "* from {{ ref('ft_membership_sales_weekly_forecast') }} ), fct_membership_cance…"
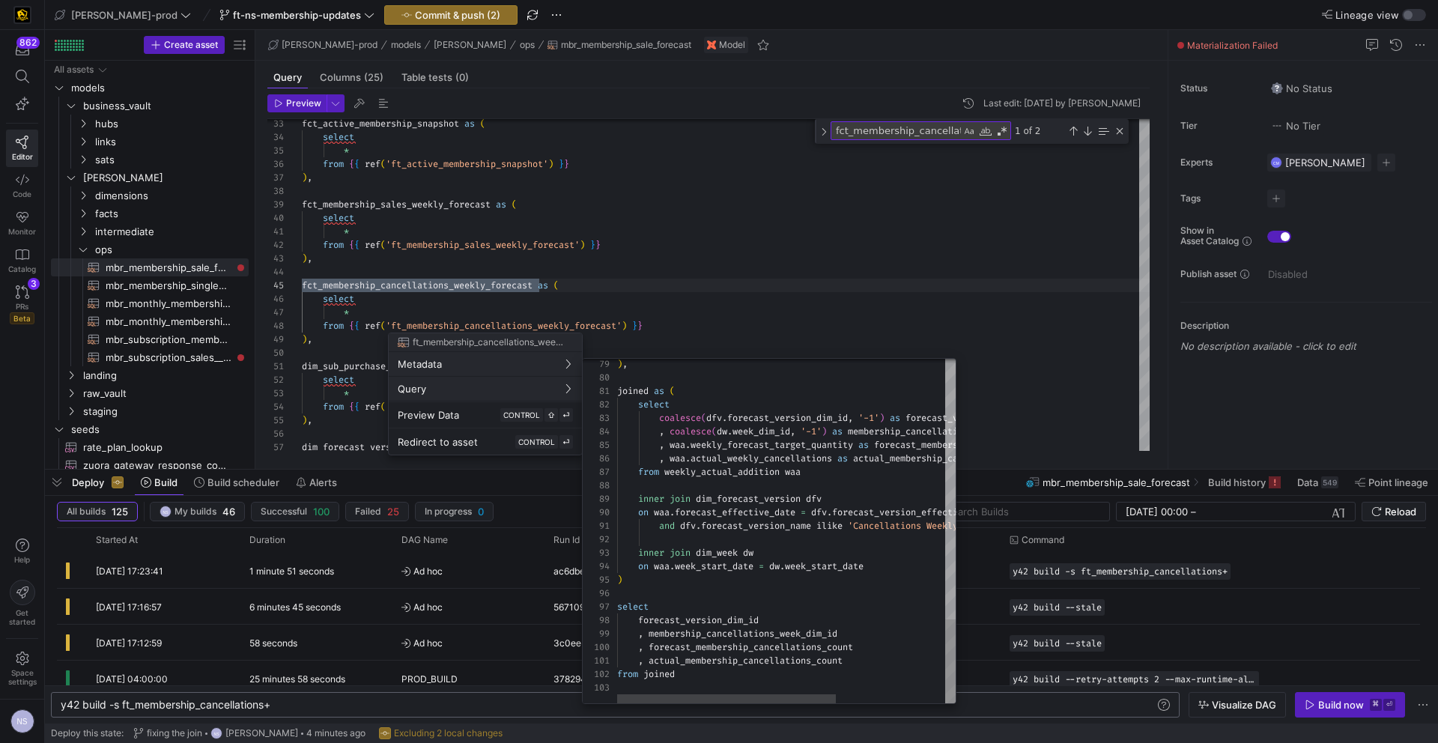
type textarea "and dfv.forecast_version_name ilike 'Cancellations Weekly%' inner join dim_week…"
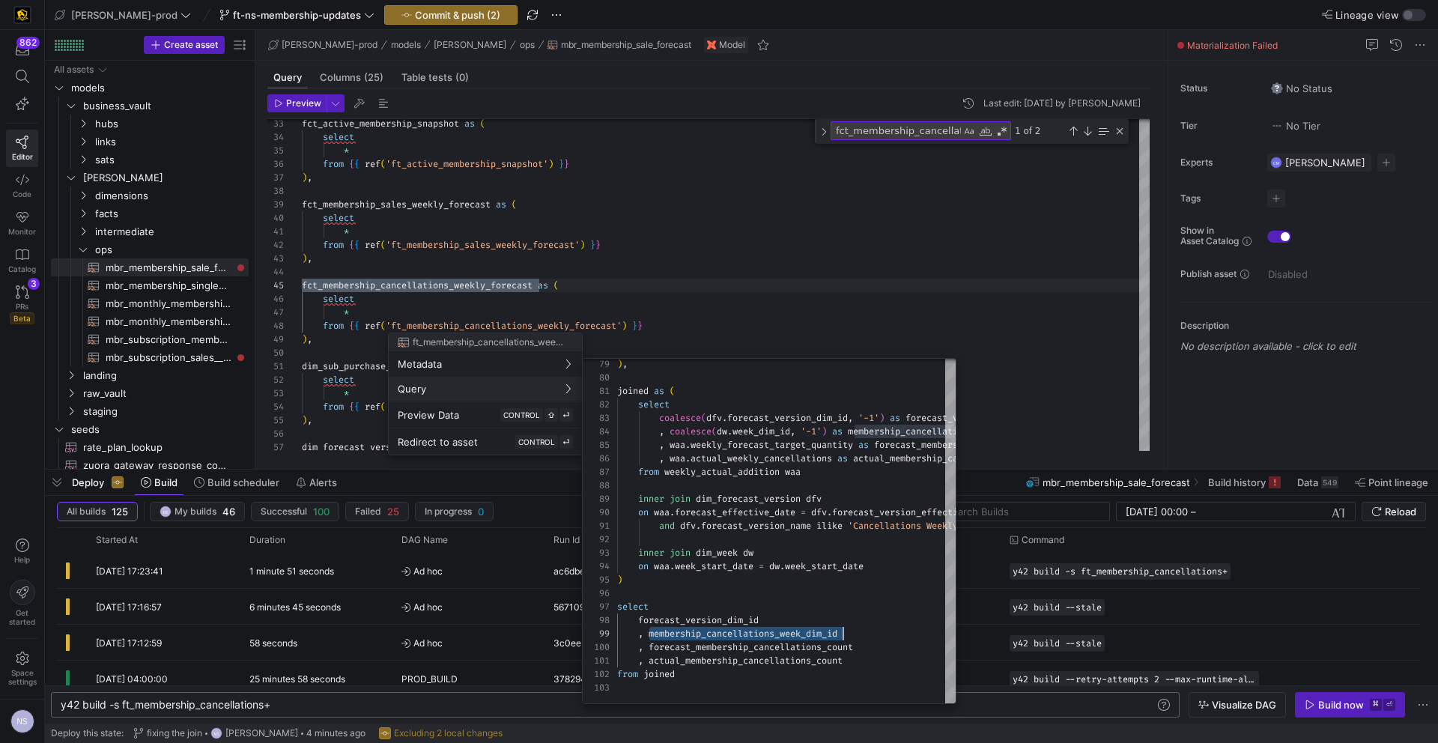
click at [936, 222] on div at bounding box center [719, 371] width 1438 height 743
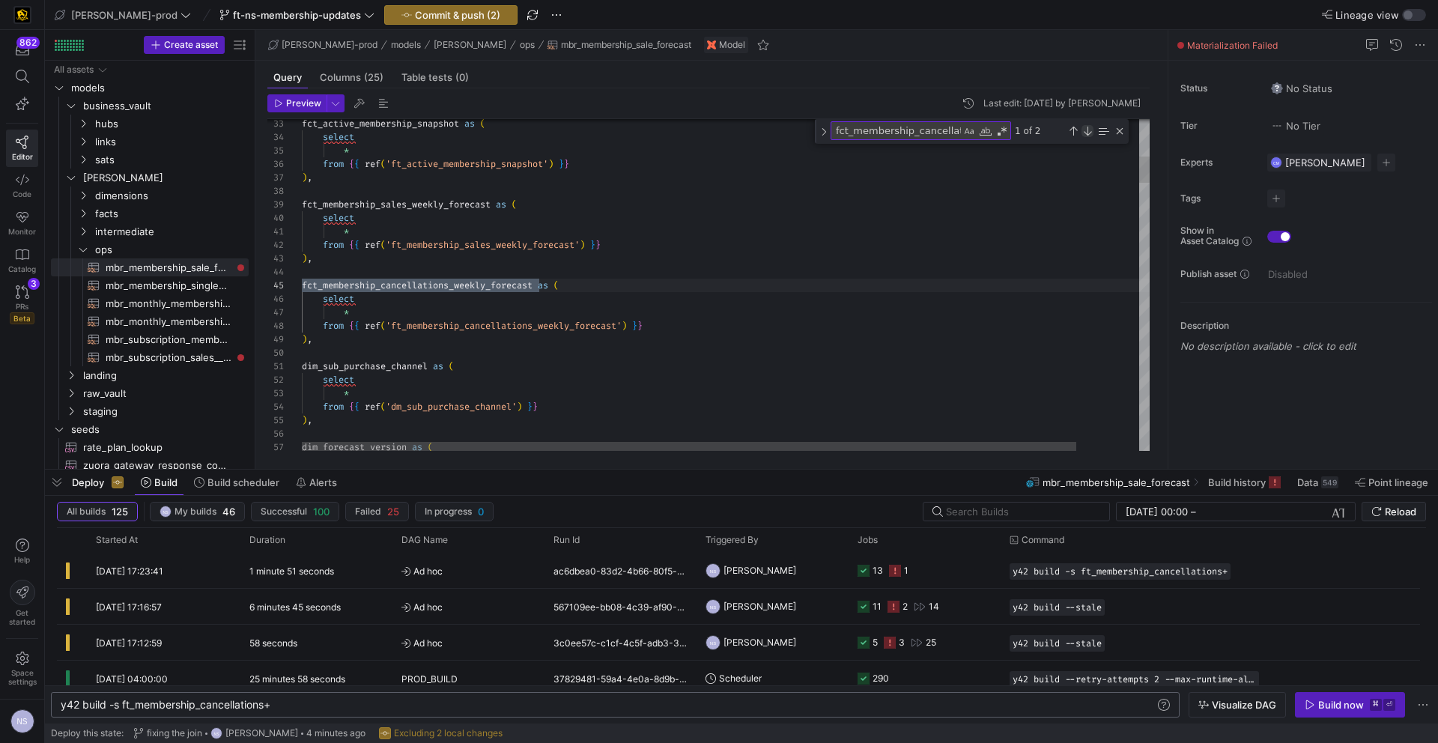
click at [1086, 127] on div "Next Match (Enter)" at bounding box center [1088, 131] width 12 height 12
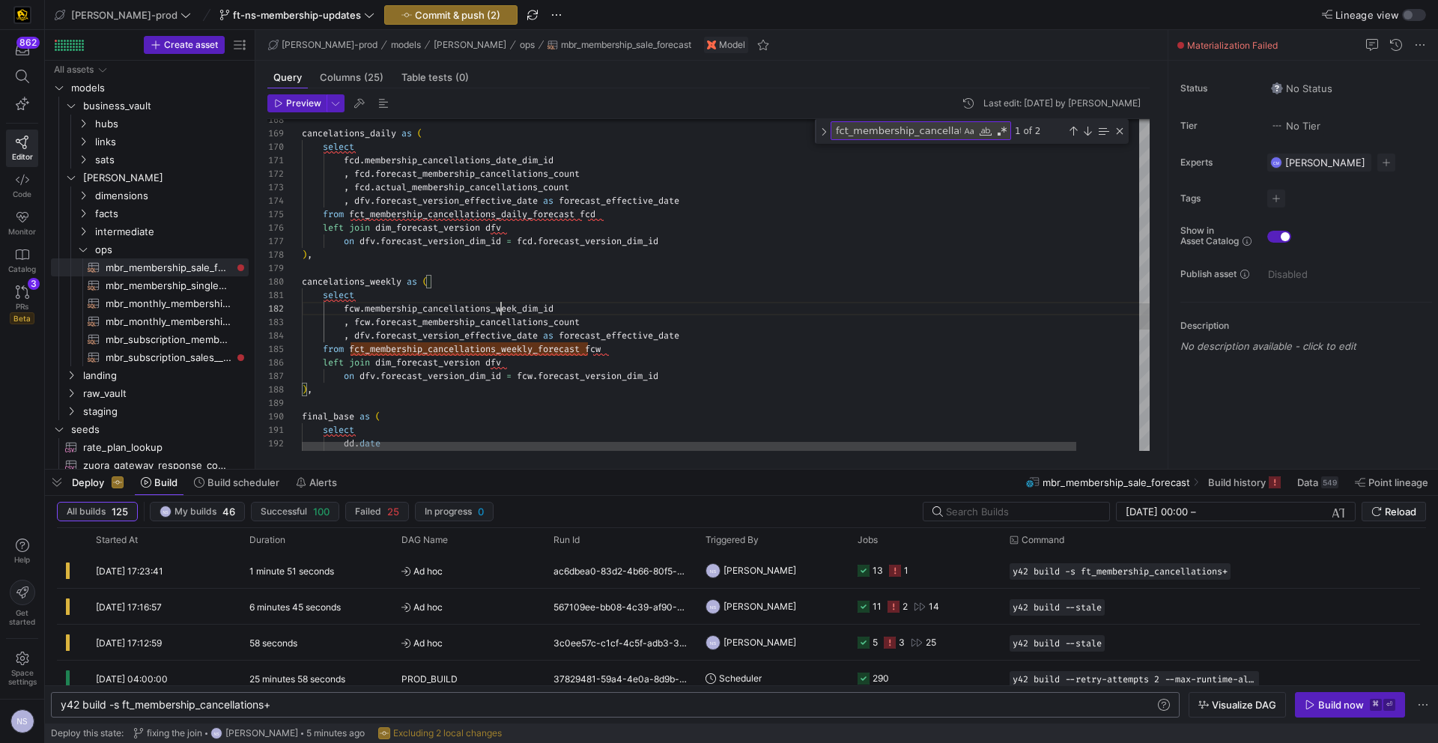
scroll to position [13, 259]
drag, startPoint x: 502, startPoint y: 306, endPoint x: 587, endPoint y: 314, distance: 85.8
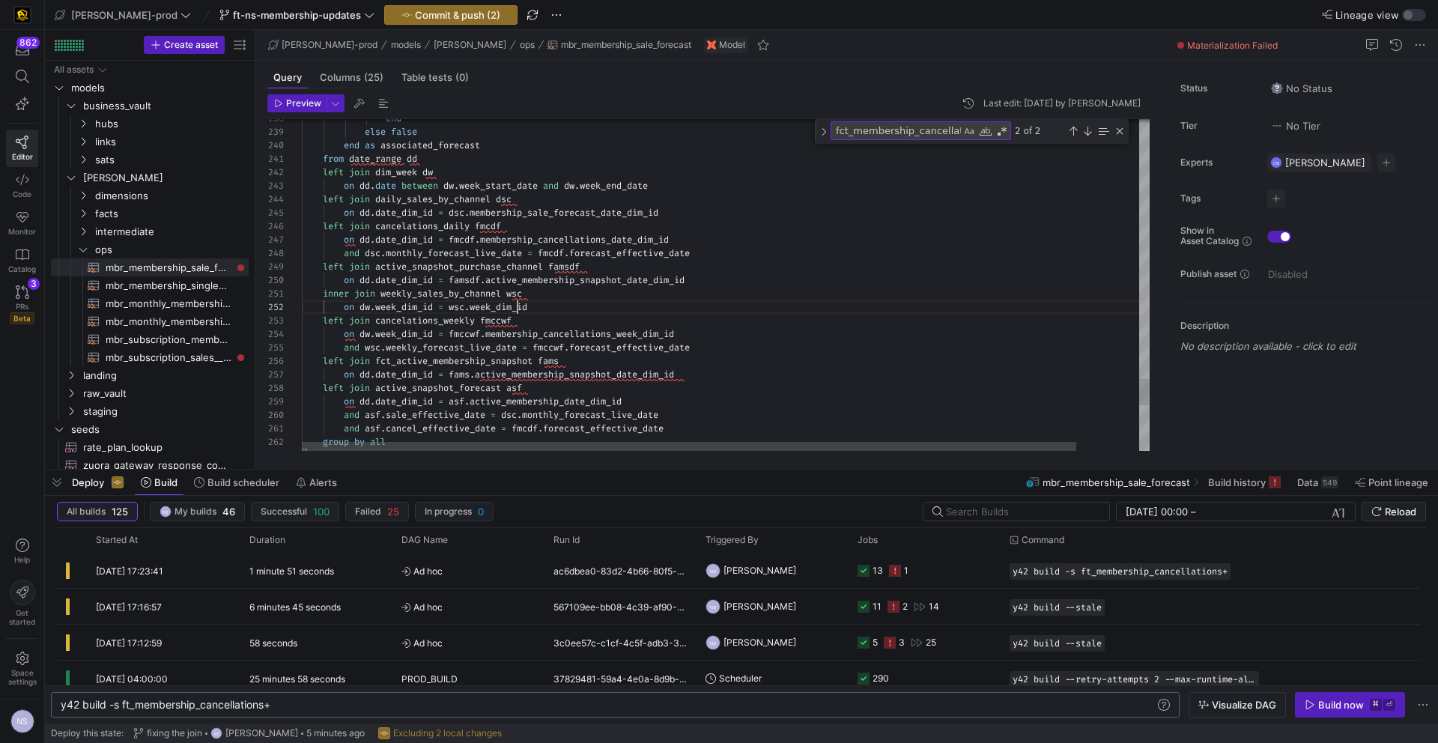
scroll to position [13, 232]
type textarea "inner join weekly_sales_by_channel wsc on dw.week_dim_id = wsc.week_dim_id left…"
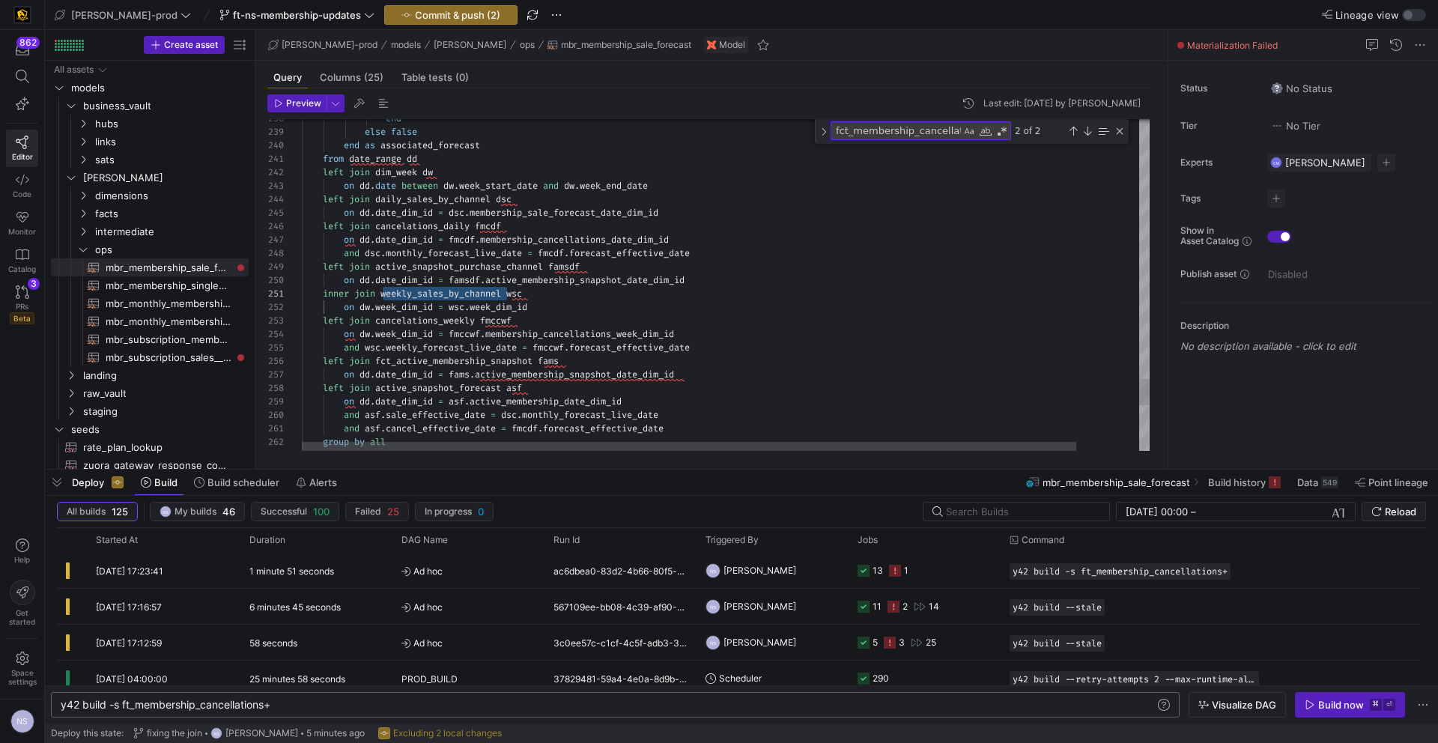
type textarea "weekly_sales_by_channel"
click at [1072, 131] on div "Previous Match (⇧Enter)" at bounding box center [1074, 131] width 12 height 12
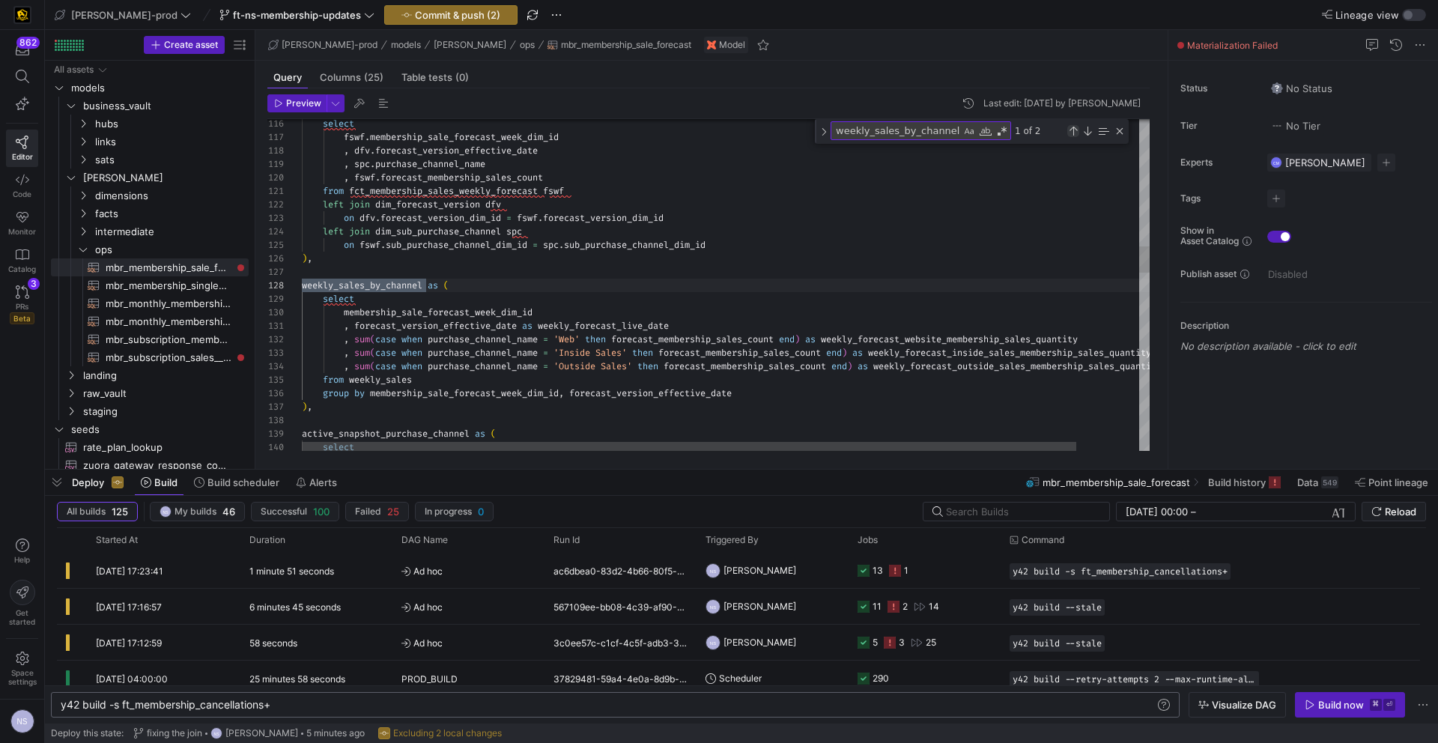
scroll to position [135, 124]
click at [491, 315] on div "select fswf . membership_sale_forecast_week_dim_id , dfv . forecast_version_eff…" at bounding box center [760, 601] width 916 height 4145
drag, startPoint x: 1086, startPoint y: 130, endPoint x: 1069, endPoint y: 139, distance: 19.1
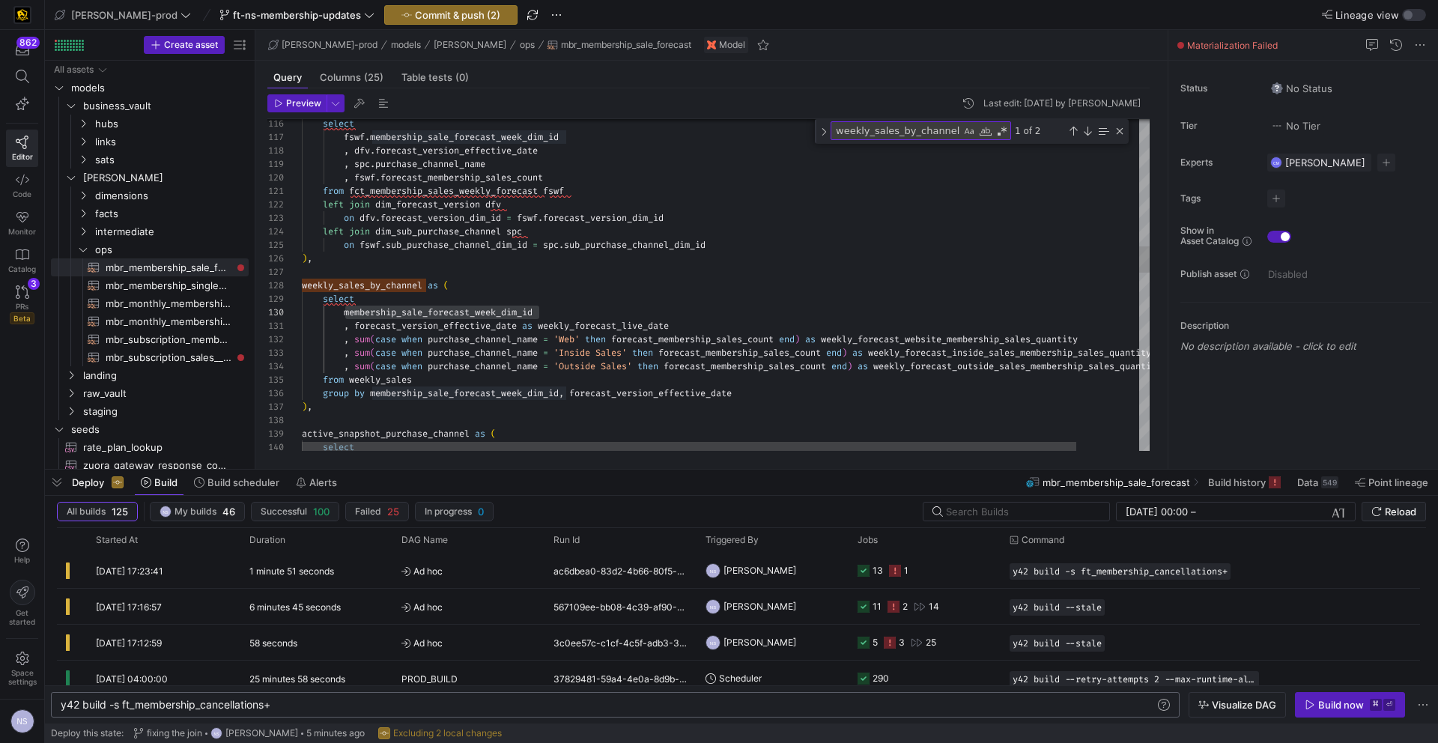
click at [1086, 130] on div "Next Match (Enter)" at bounding box center [1088, 131] width 12 height 12
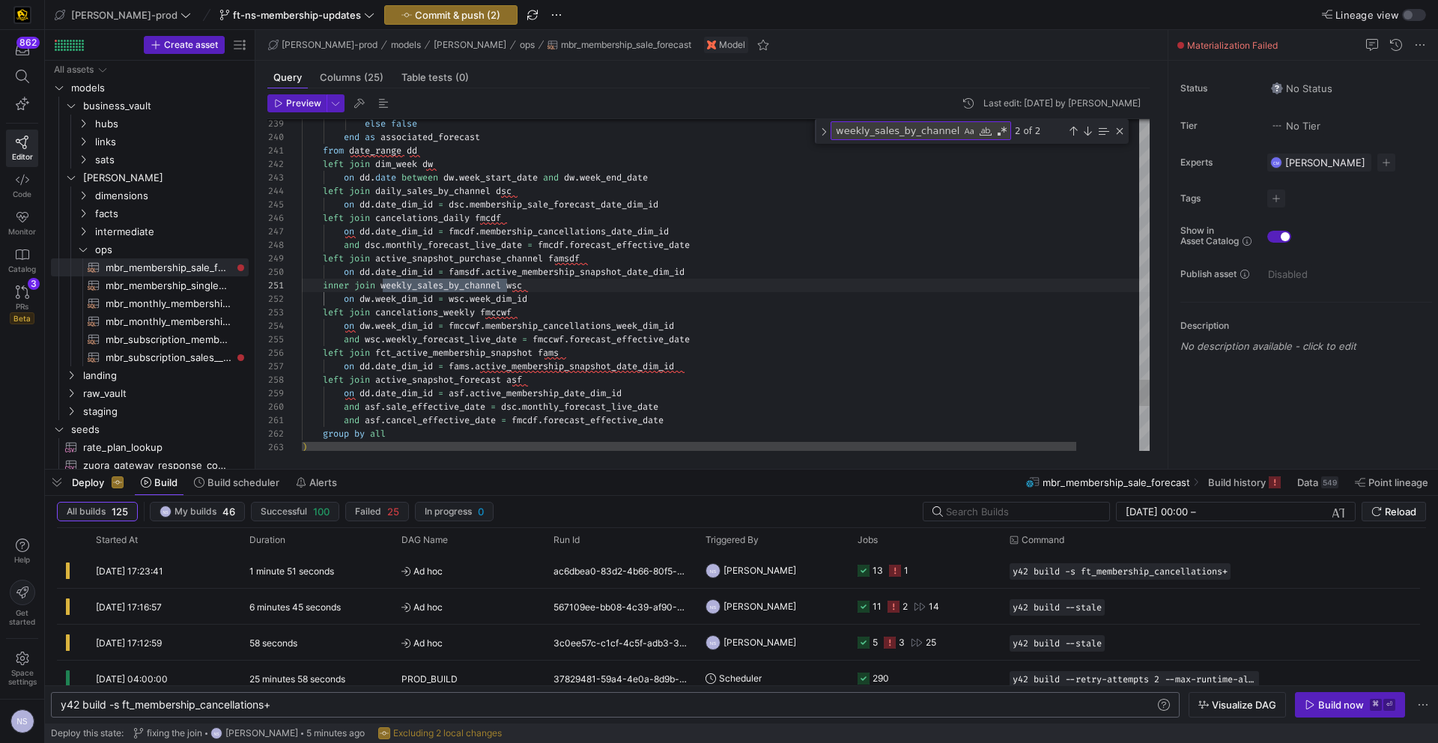
type textarea "inner join weekly_sales_by_channel wsc on dw.week_dim_id = wsc.week_dim_id left…"
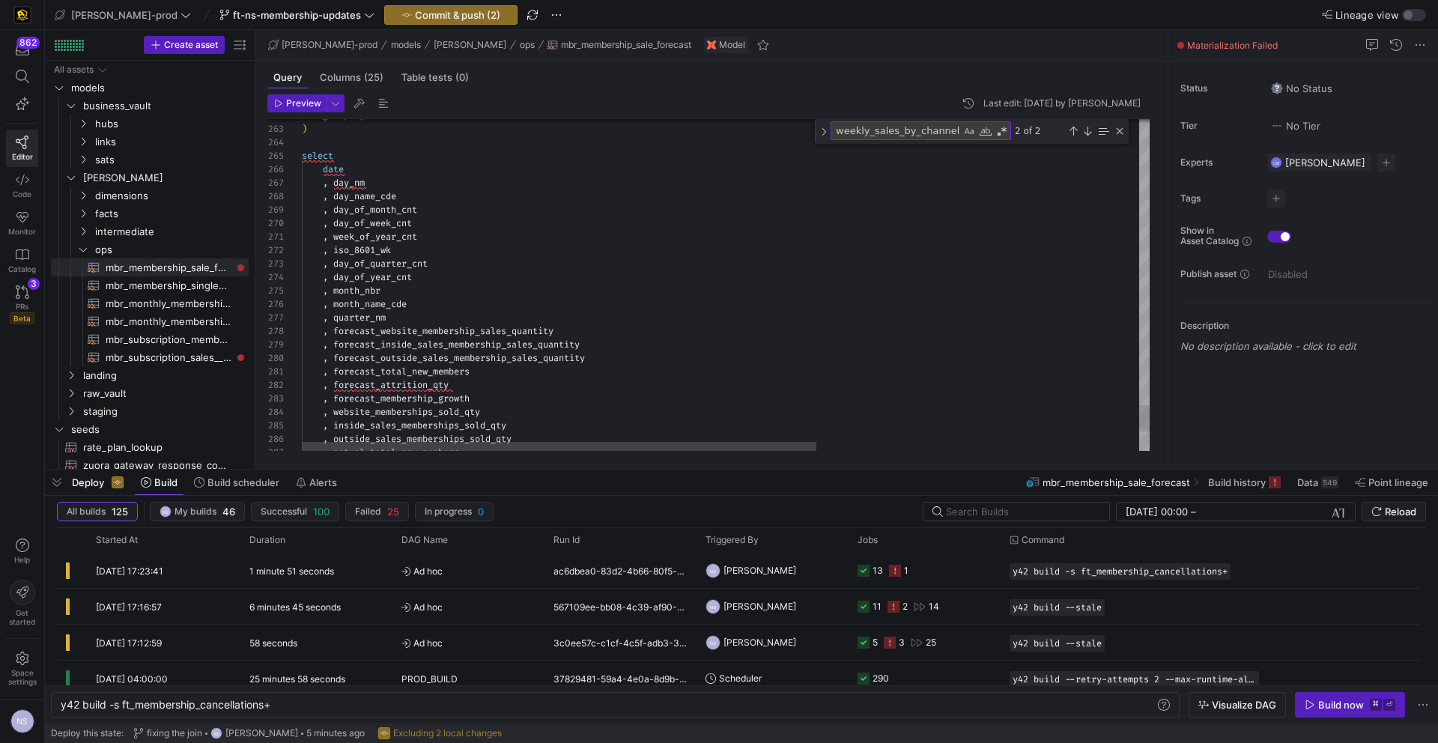
scroll to position [13, 367]
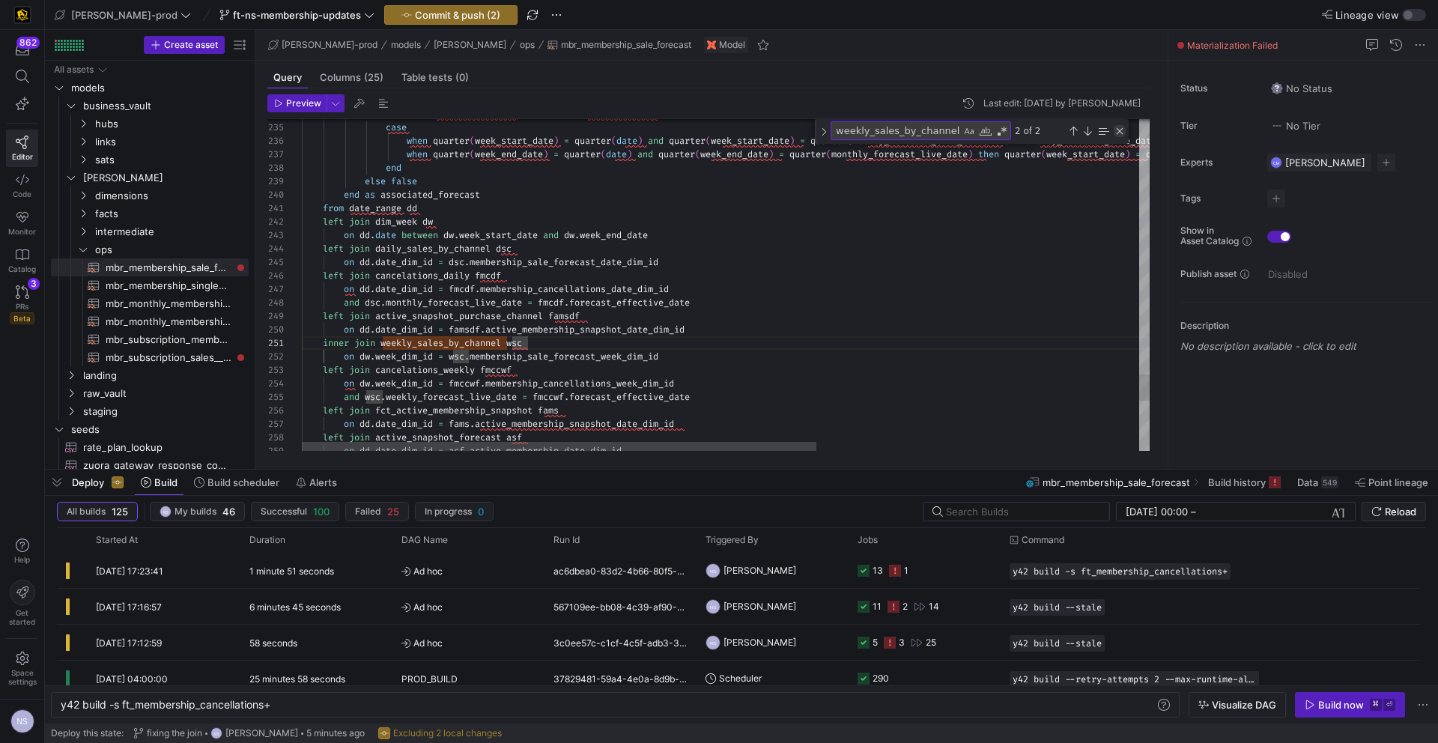
click at [1124, 130] on div "Close (Escape)" at bounding box center [1120, 131] width 12 height 12
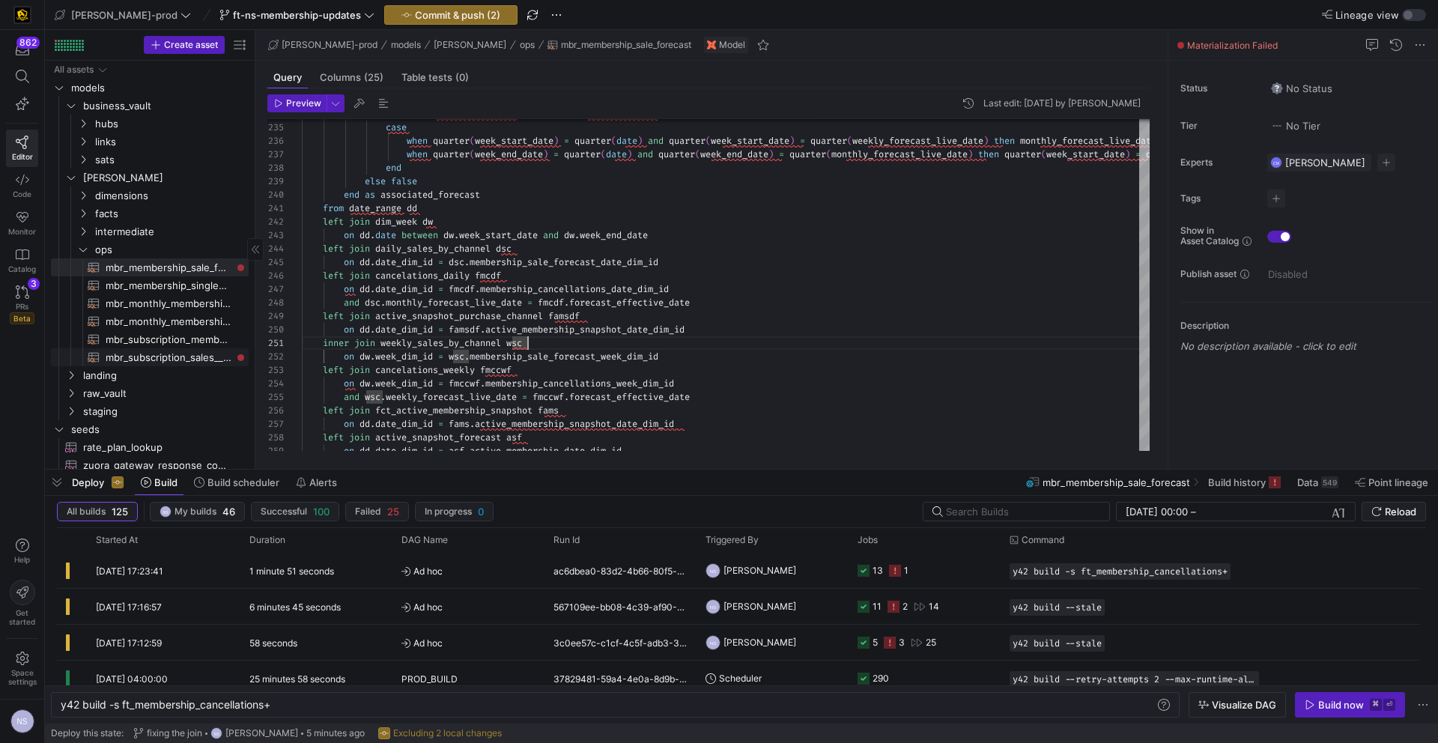
click at [195, 359] on span "mbr_subscription_sales__sub_purchase_channel_forecast​​​​​​​​​​" at bounding box center [169, 357] width 126 height 17
type textarea "with dim_date as ( select date_dim_id , date from {{ ref('dm_date') }} ), dim_w…"
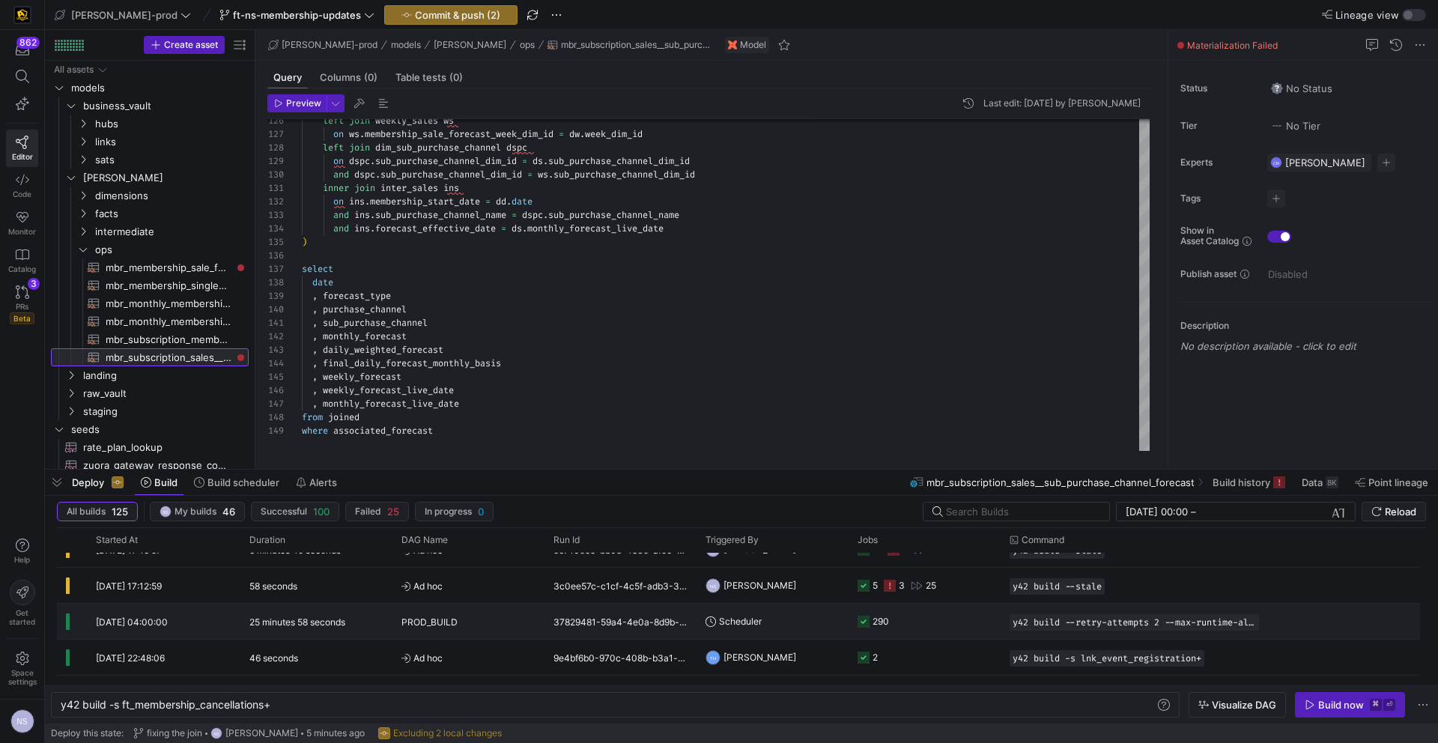
scroll to position [65, 0]
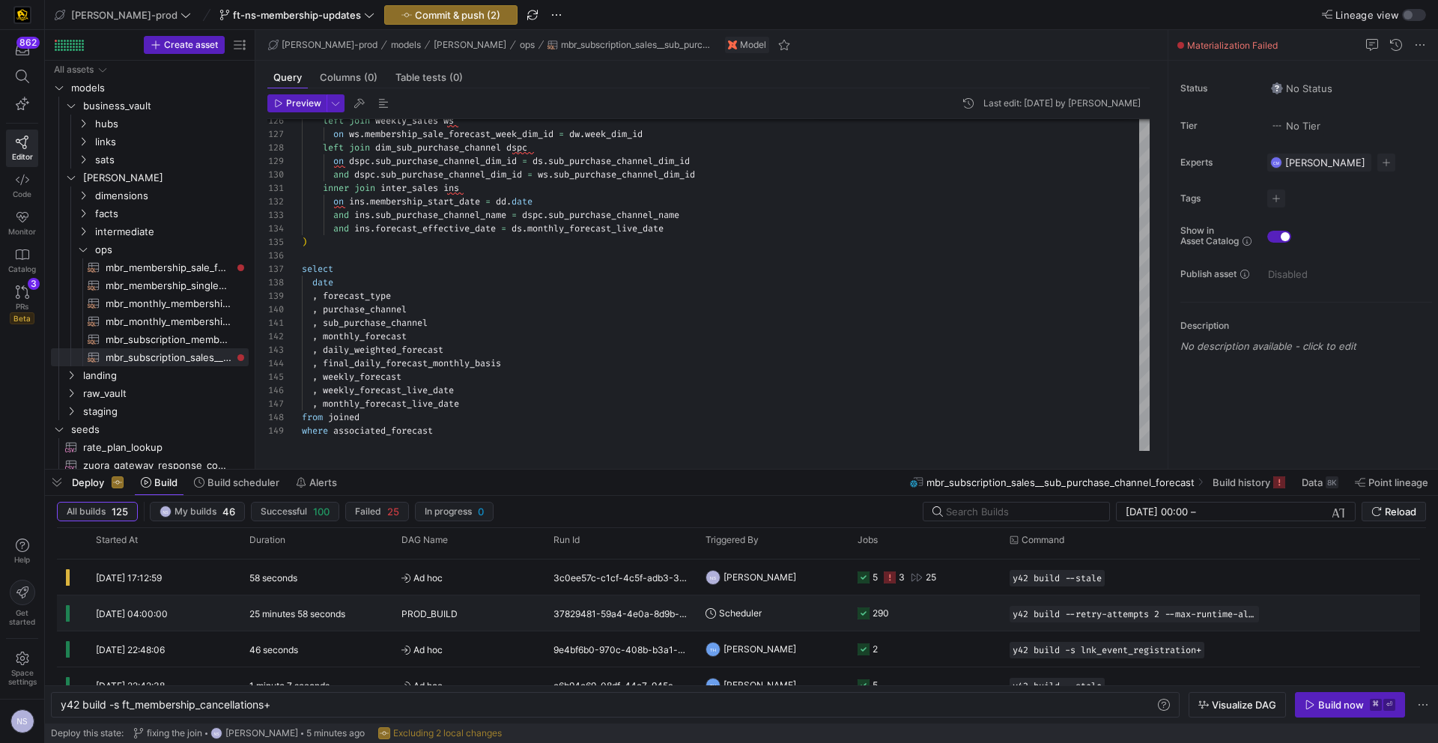
click at [900, 608] on y42-job-status-cell-renderer "290" at bounding box center [925, 613] width 134 height 34
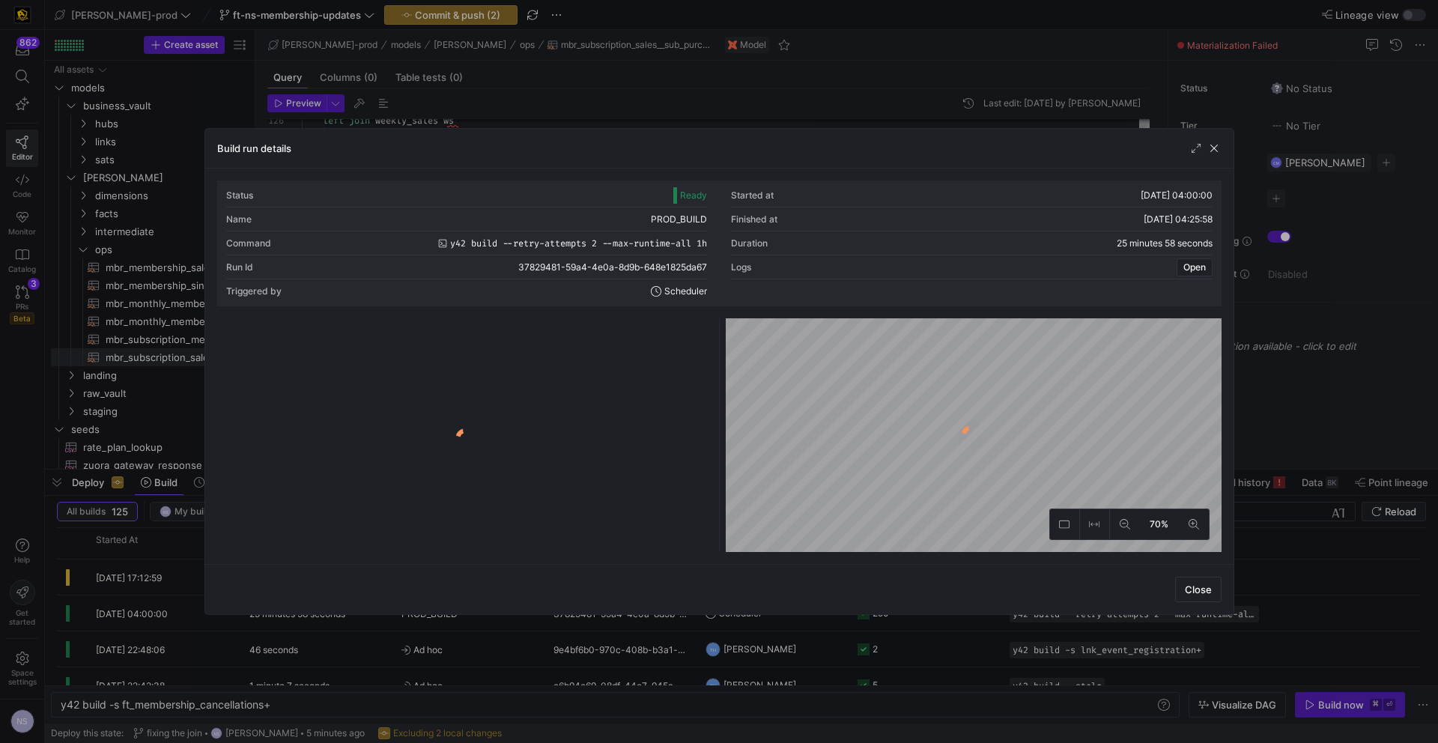
click at [720, 154] on div "Build run details" at bounding box center [719, 149] width 1029 height 40
click at [472, 369] on y42-logo-loader at bounding box center [465, 438] width 490 height 228
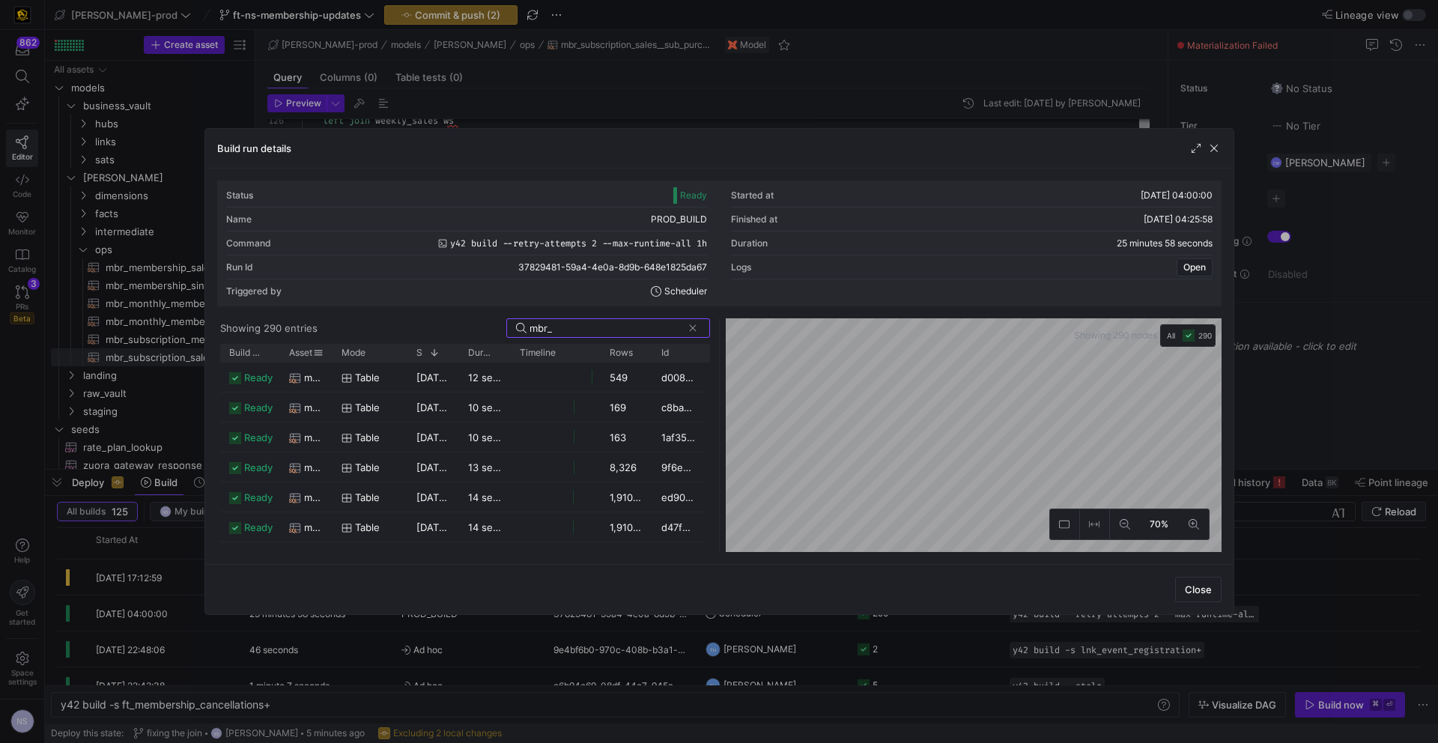
type input "mbr_"
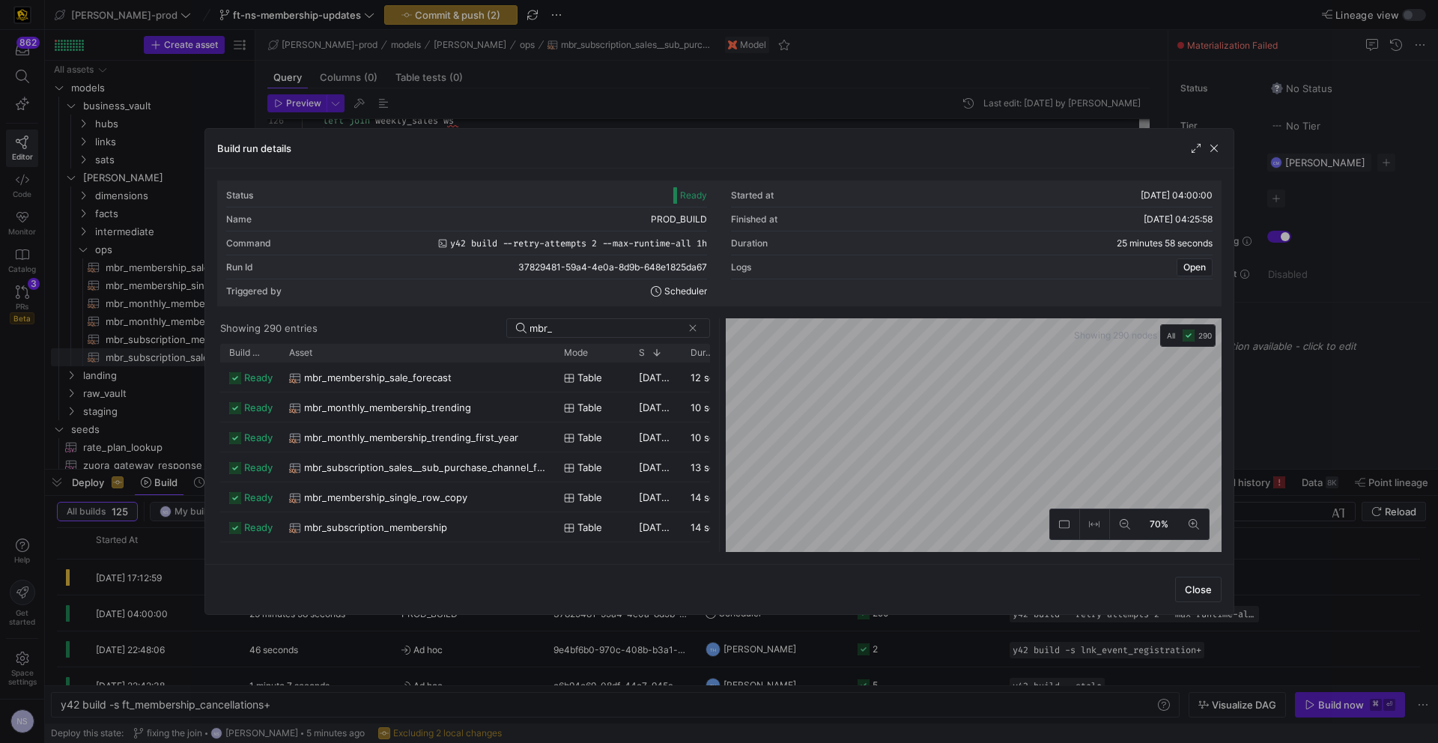
drag, startPoint x: 330, startPoint y: 353, endPoint x: 552, endPoint y: 367, distance: 222.9
click at [552, 367] on div "Build status Asset Mode 1" at bounding box center [465, 448] width 490 height 208
click at [358, 350] on div "Asset" at bounding box center [412, 353] width 246 height 10
click at [501, 521] on span "mbr_subscription_sales__sub_purchase_channel_forecast" at bounding box center [425, 527] width 242 height 29
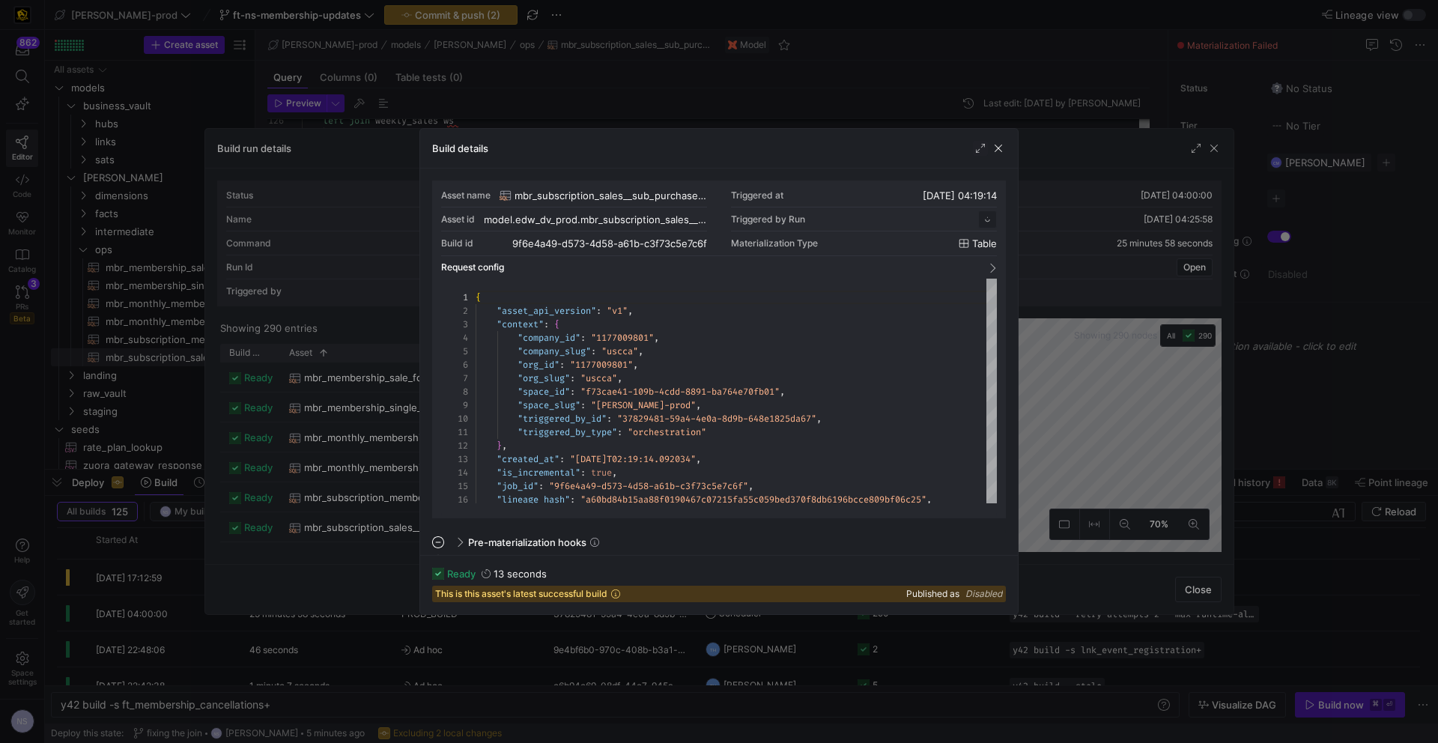
scroll to position [135, 0]
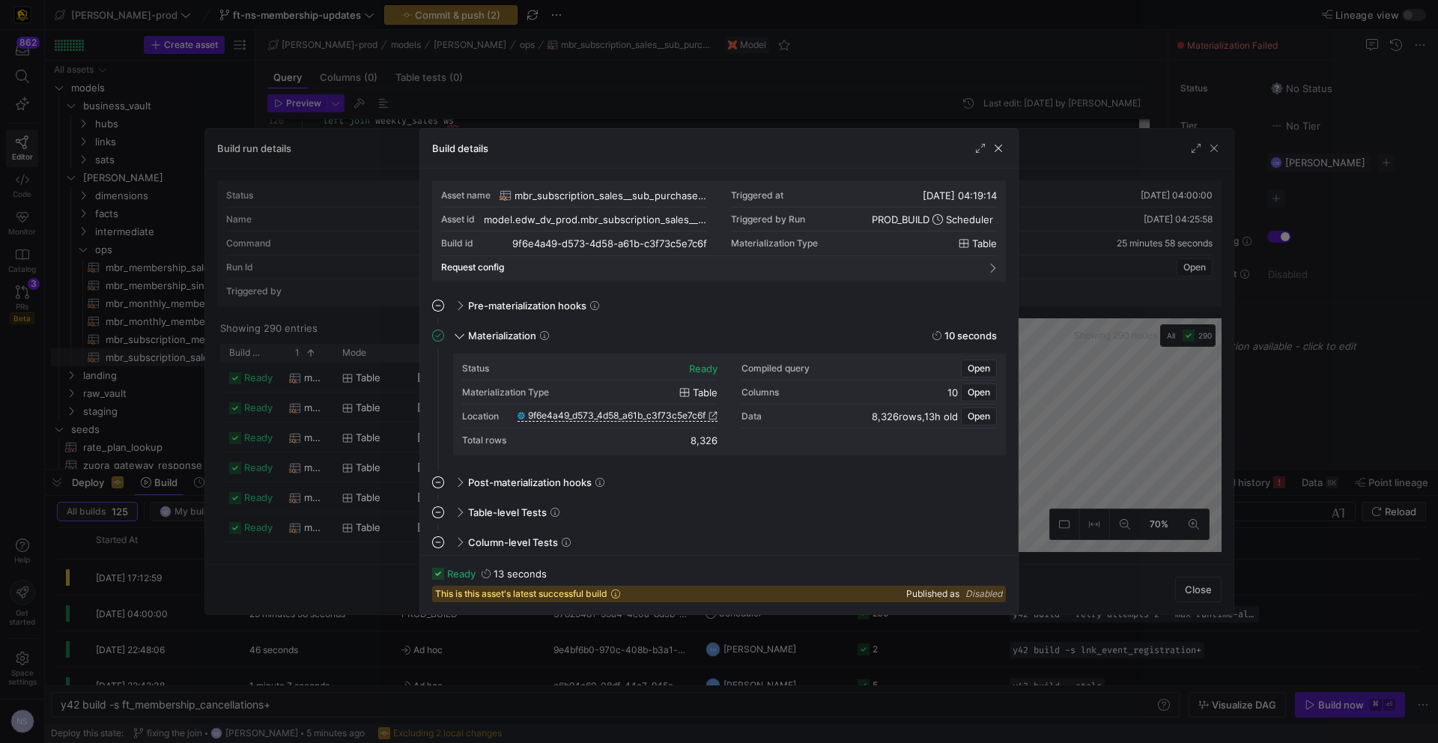
click at [1033, 429] on div at bounding box center [719, 371] width 1438 height 743
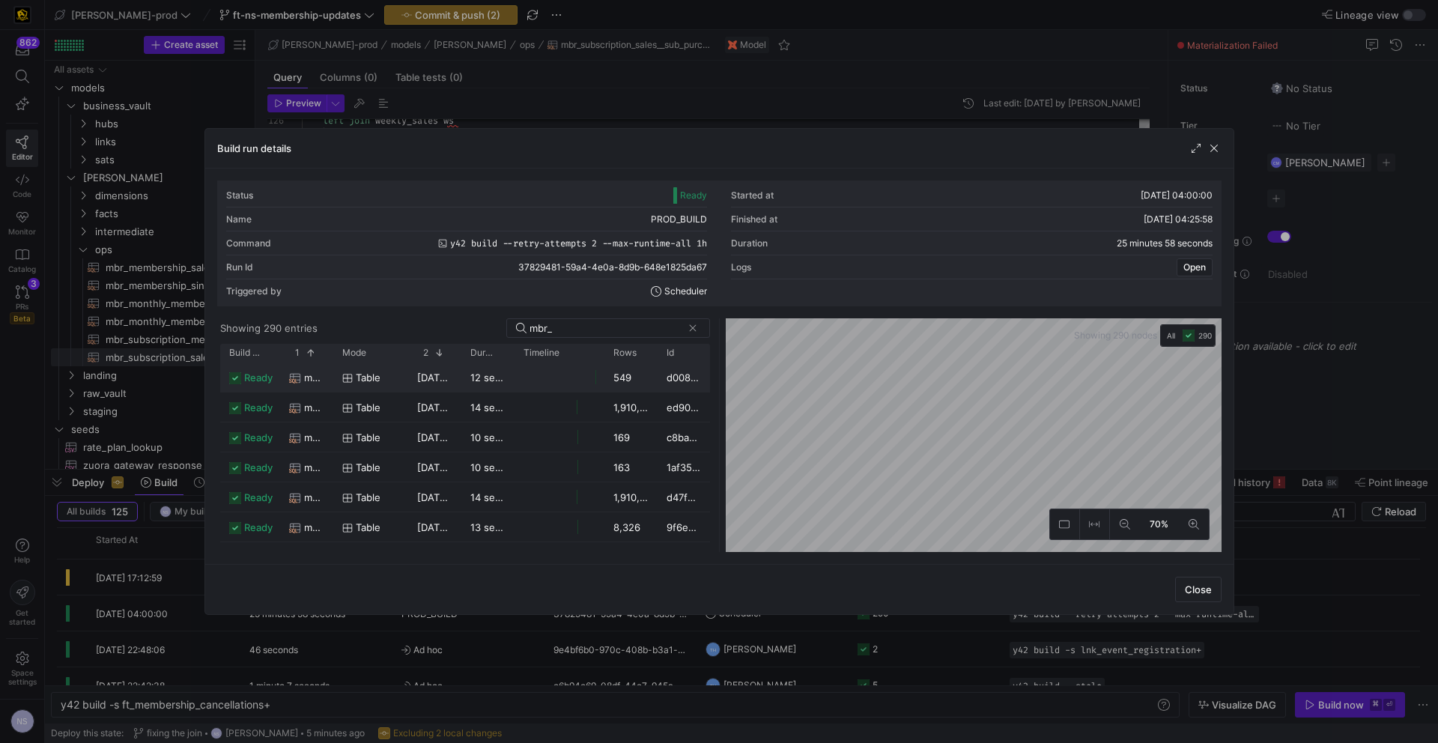
click at [350, 378] on icon at bounding box center [347, 378] width 10 height 10
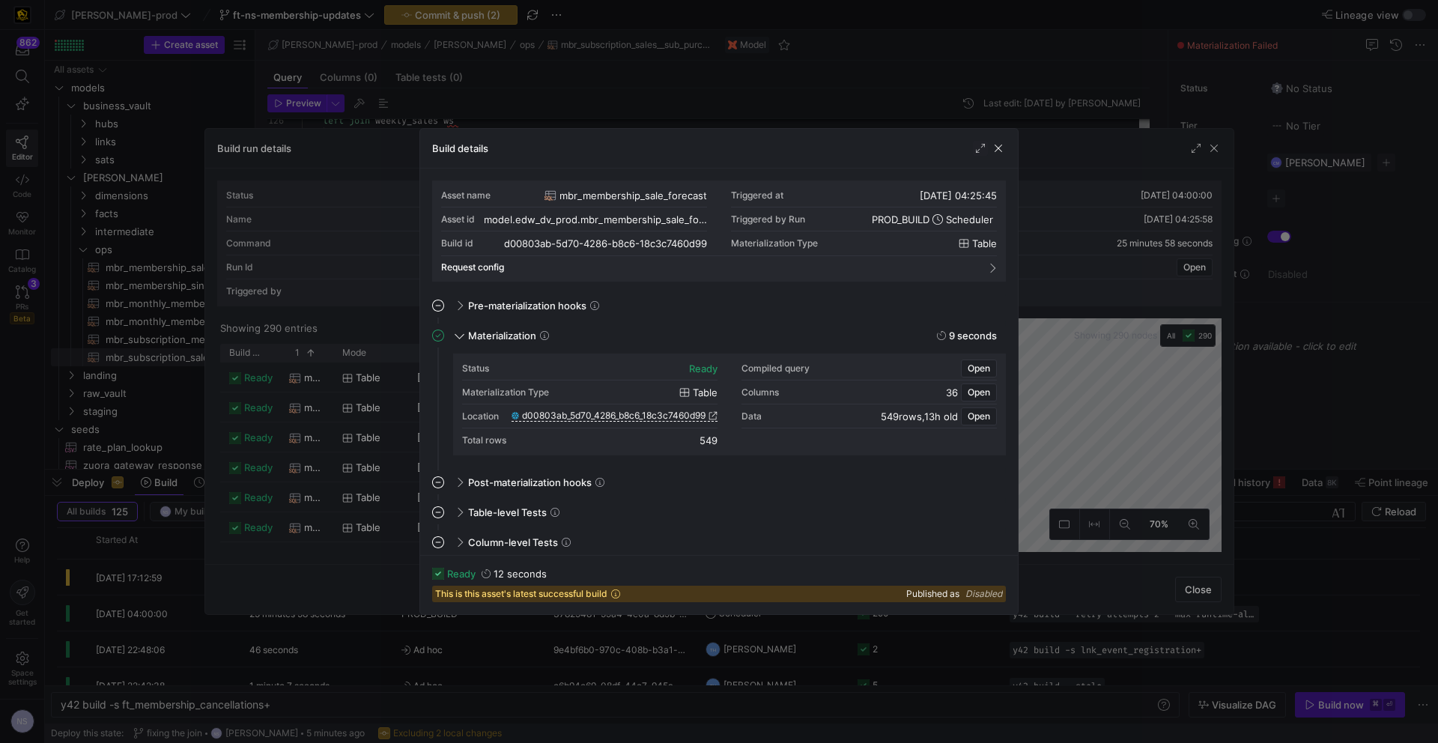
click at [1106, 406] on div at bounding box center [719, 371] width 1438 height 743
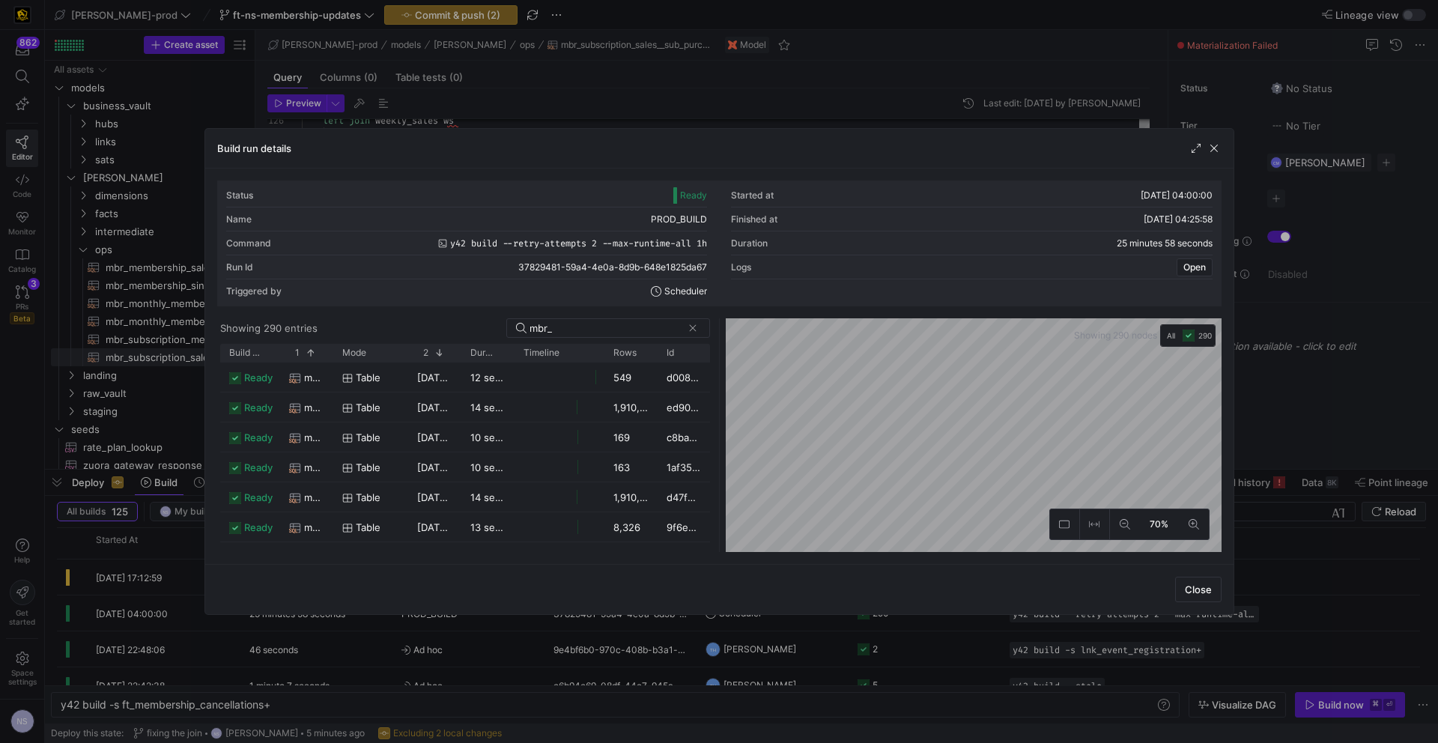
click at [1331, 362] on div at bounding box center [719, 371] width 1438 height 743
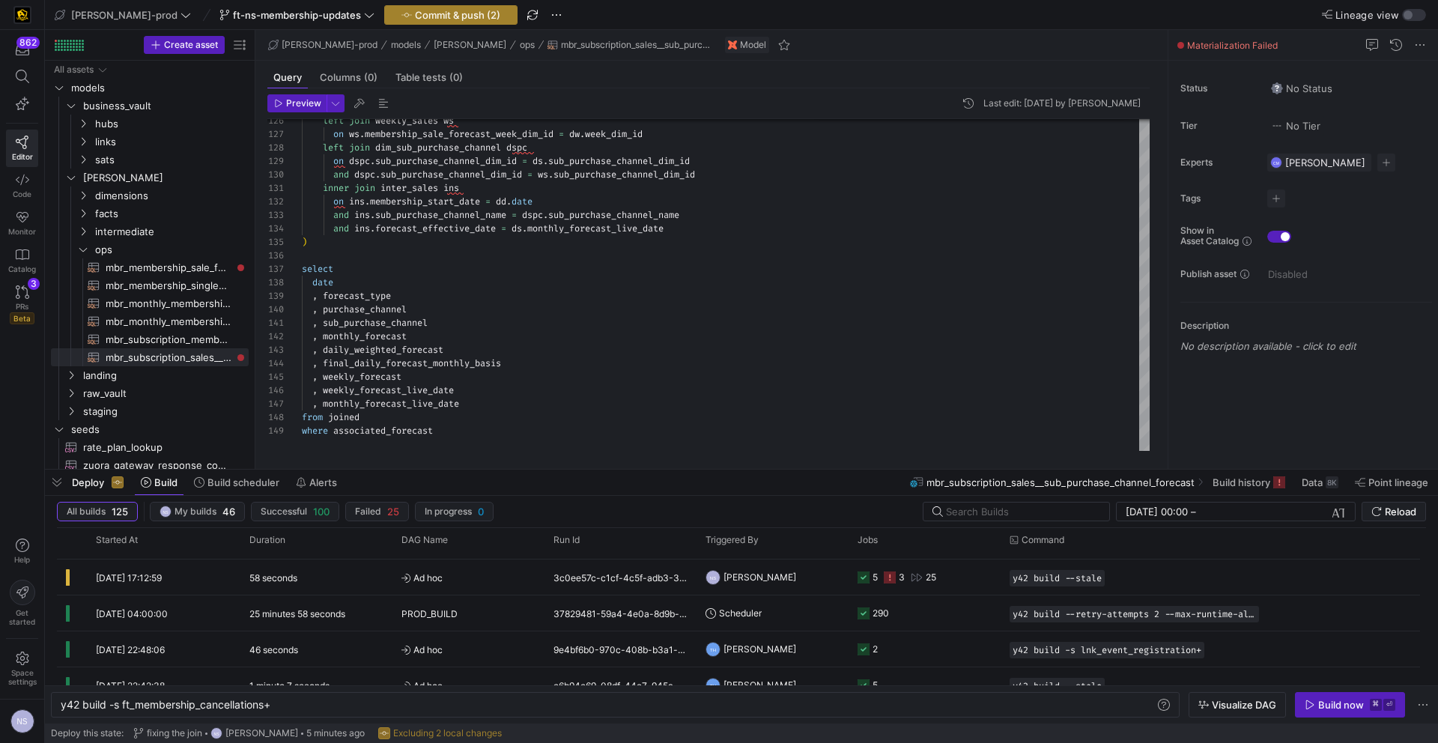
click at [415, 13] on span "Commit & push (2)" at bounding box center [457, 15] width 85 height 12
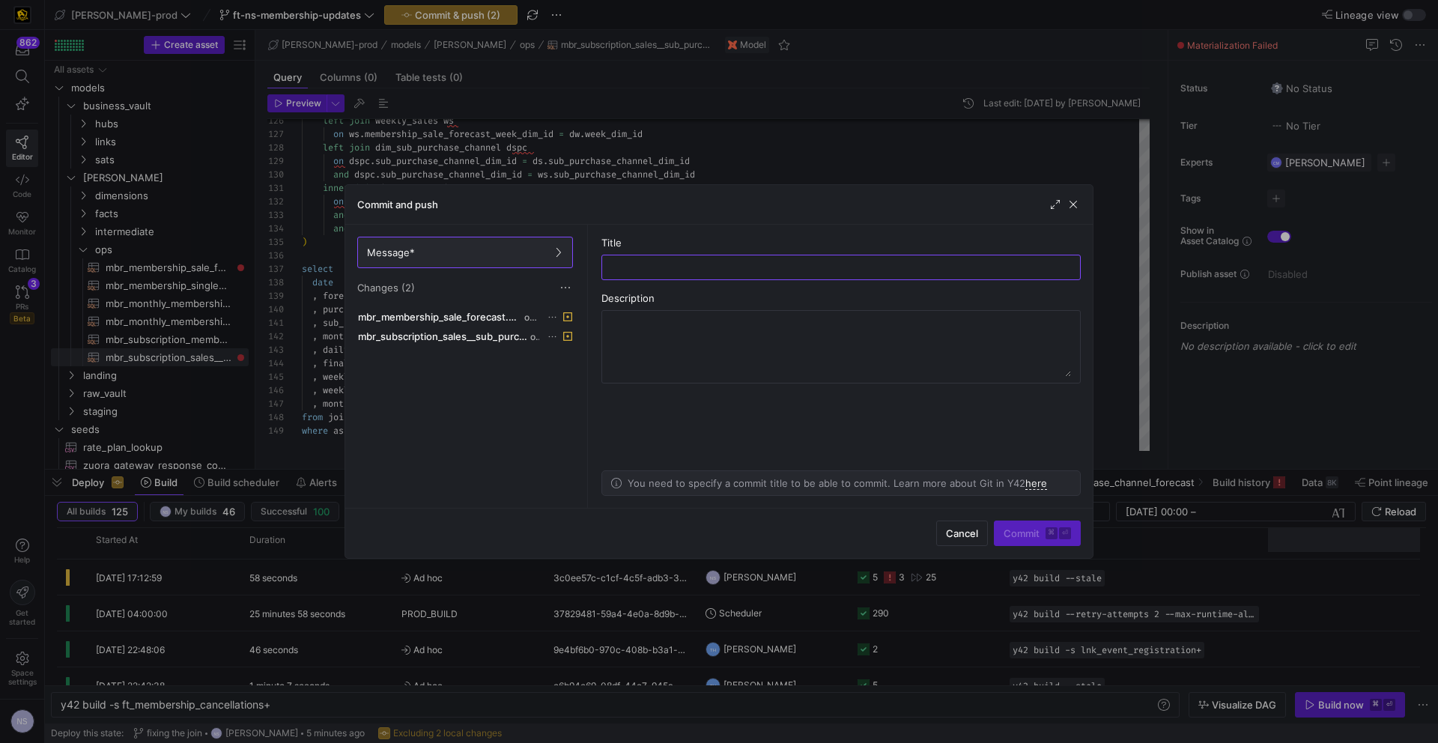
click at [1321, 548] on div at bounding box center [719, 371] width 1438 height 743
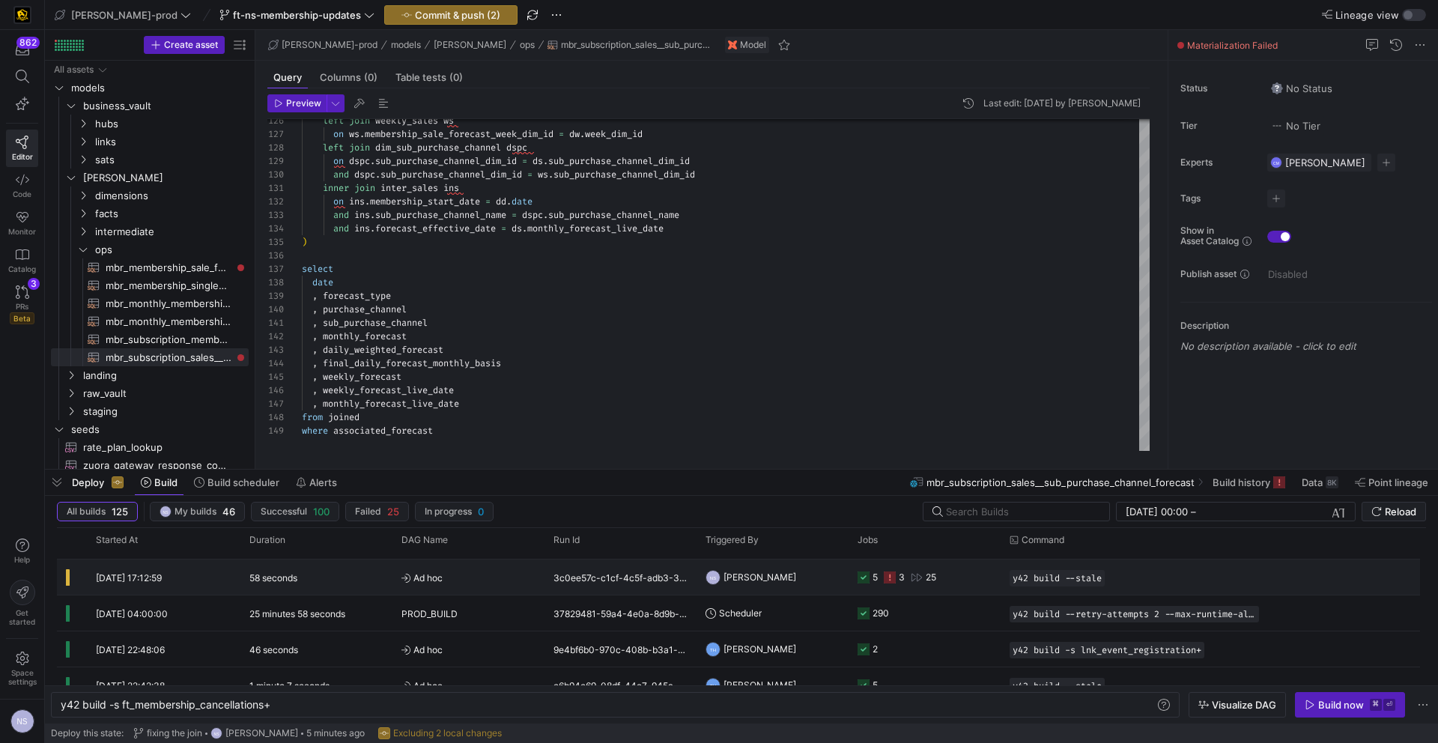
scroll to position [0, 0]
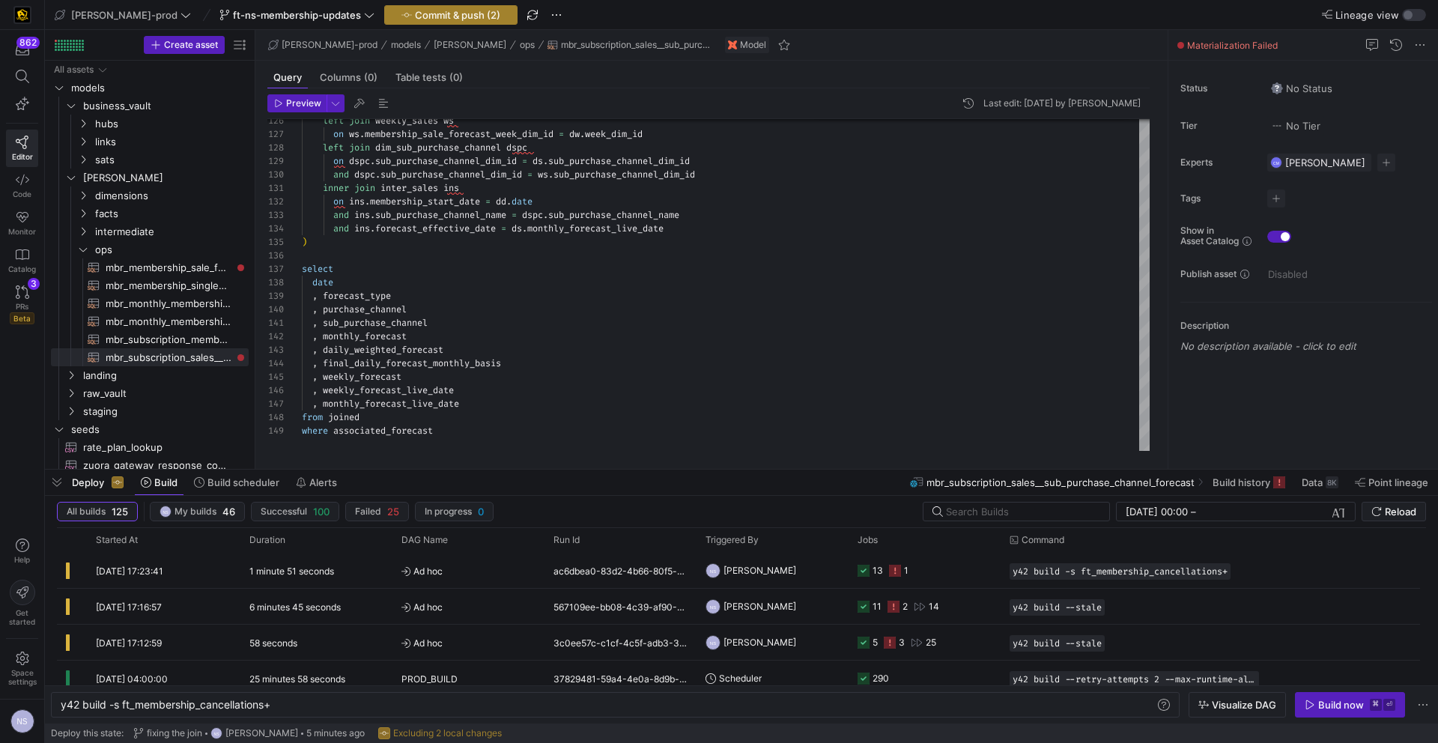
click at [415, 15] on span "Commit & push (2)" at bounding box center [457, 15] width 85 height 12
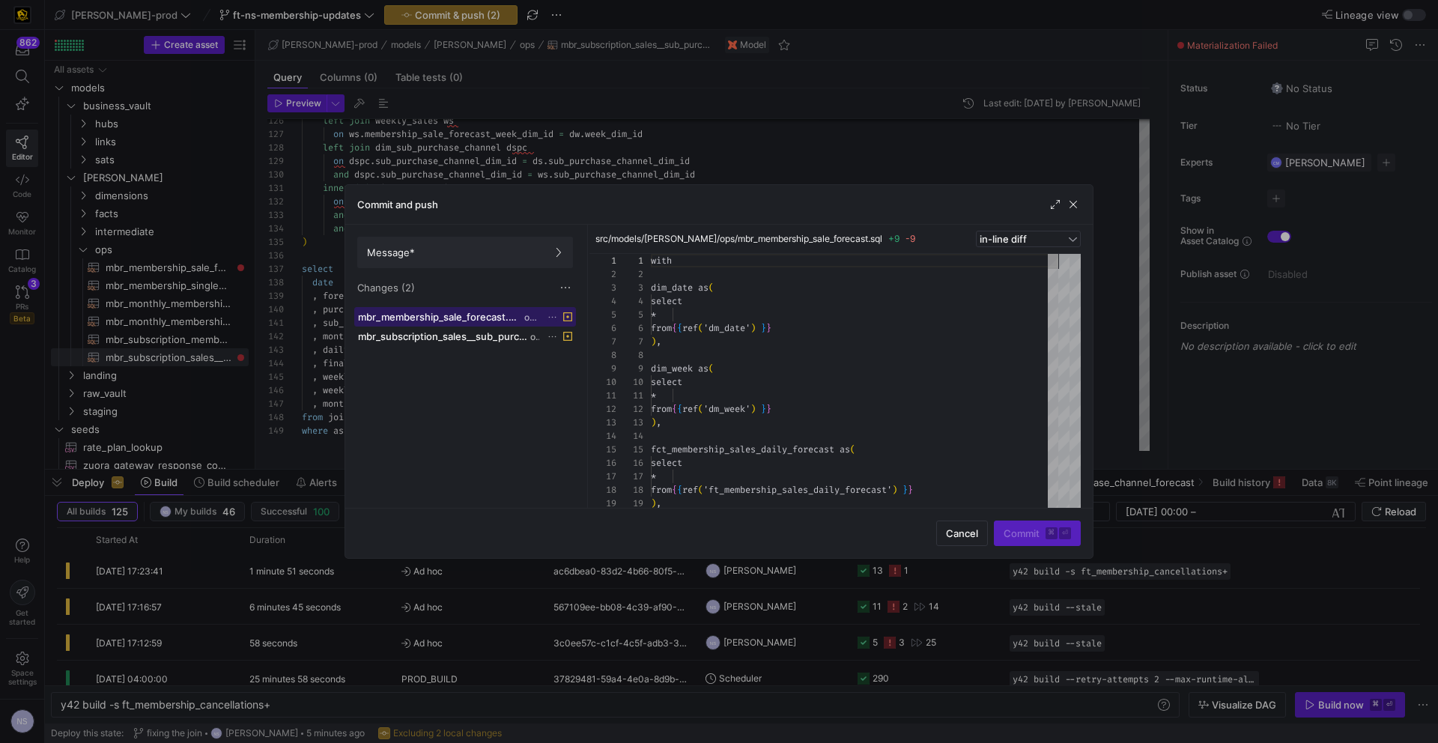
click at [456, 312] on span "mbr_membership_sale_forecast.sql" at bounding box center [439, 317] width 163 height 12
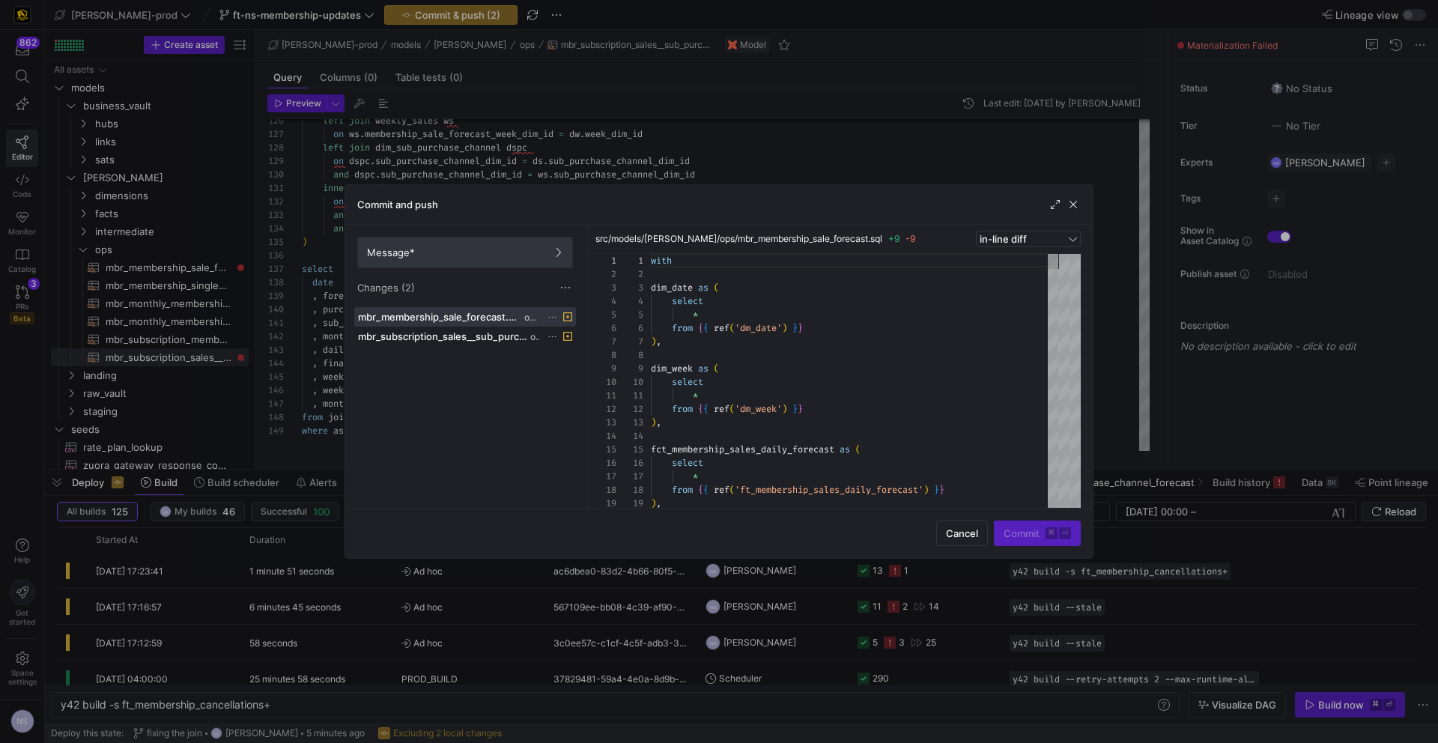
click at [540, 260] on span at bounding box center [465, 252] width 214 height 30
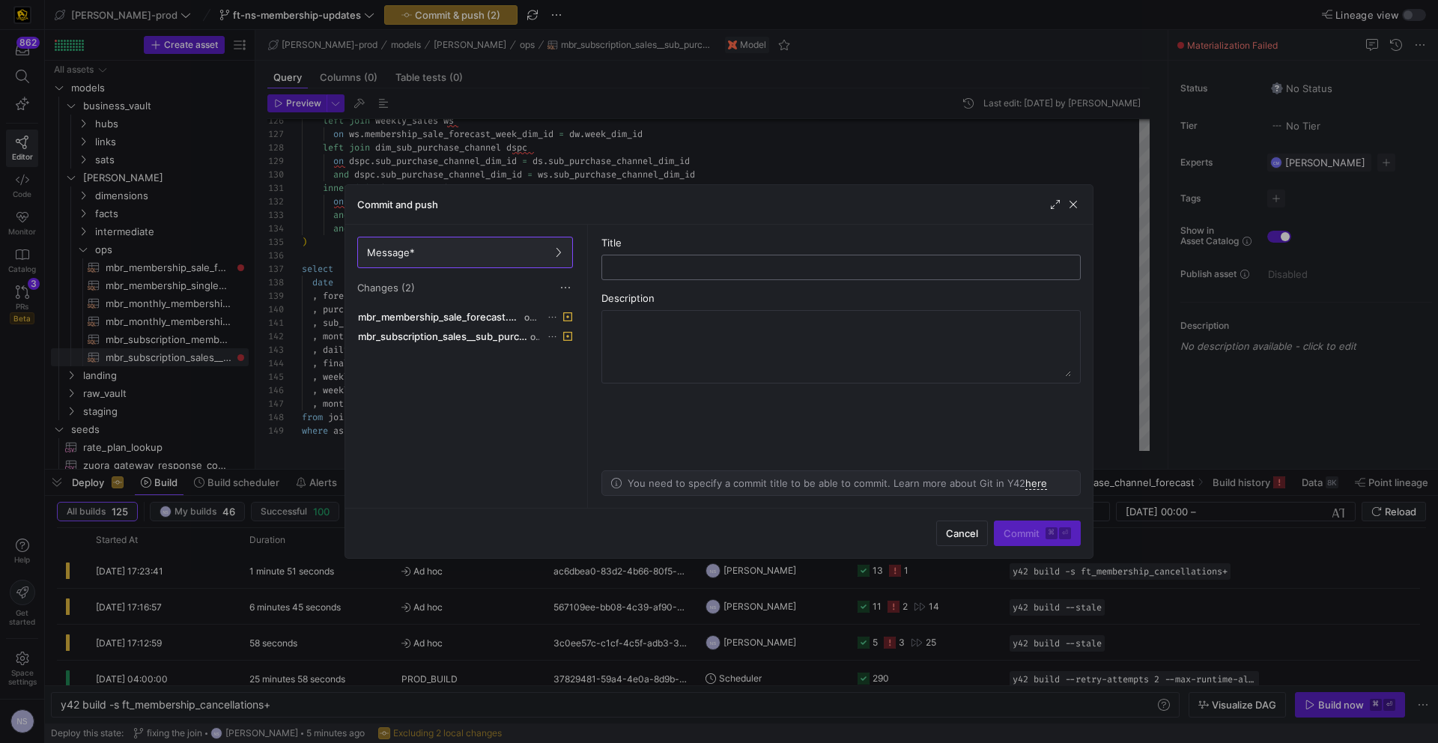
click at [739, 261] on input "text" at bounding box center [841, 267] width 454 height 12
type input "fixing the references"
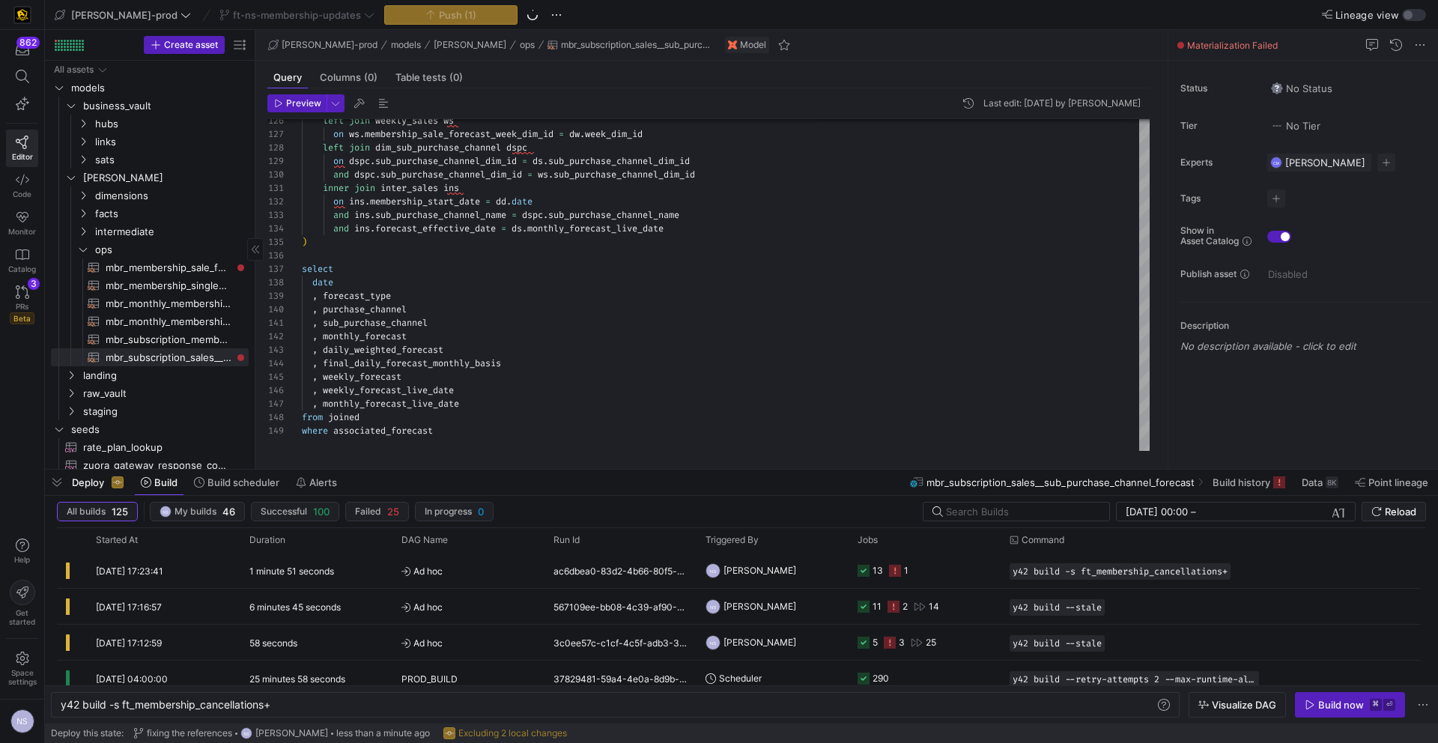
drag, startPoint x: 52, startPoint y: 484, endPoint x: 49, endPoint y: 515, distance: 30.8
click at [52, 484] on span "button" at bounding box center [57, 482] width 24 height 25
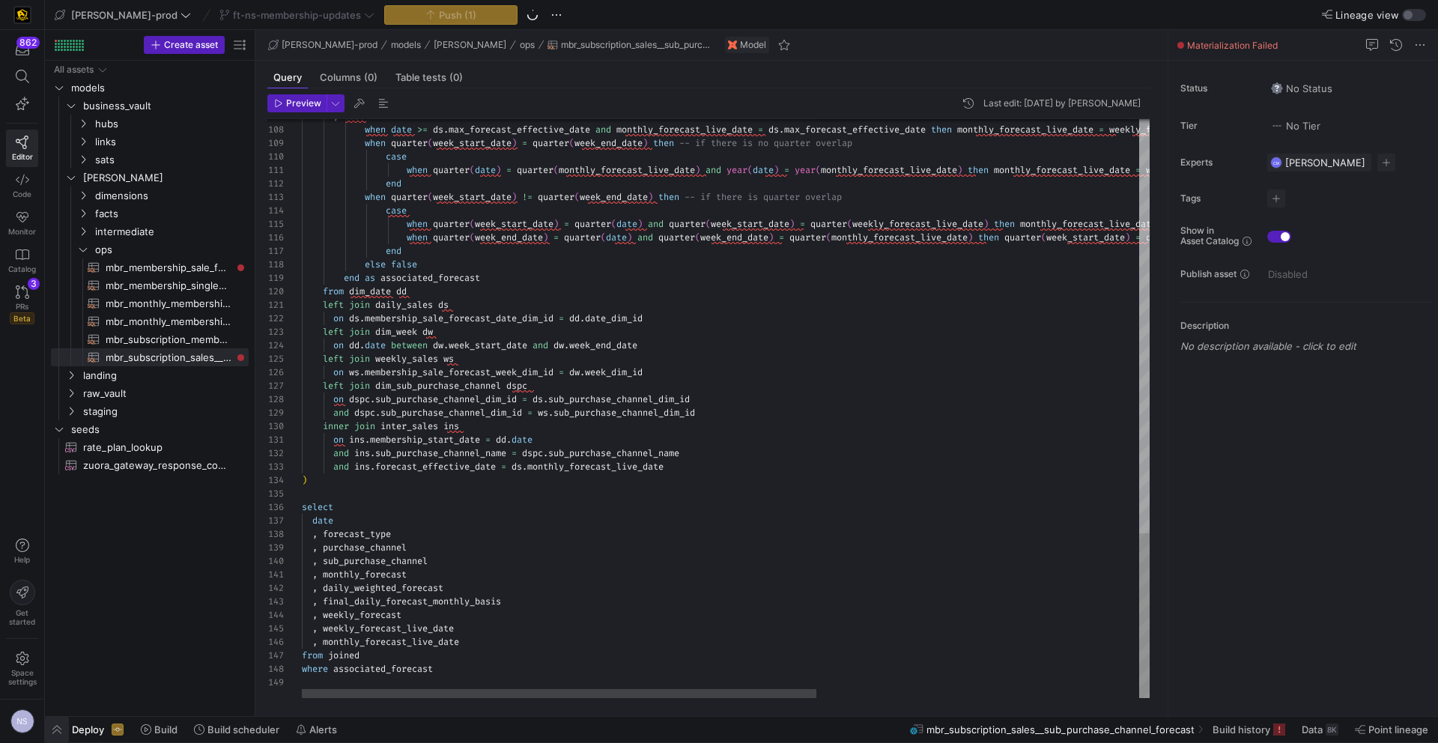
click at [55, 730] on span "button" at bounding box center [57, 729] width 24 height 25
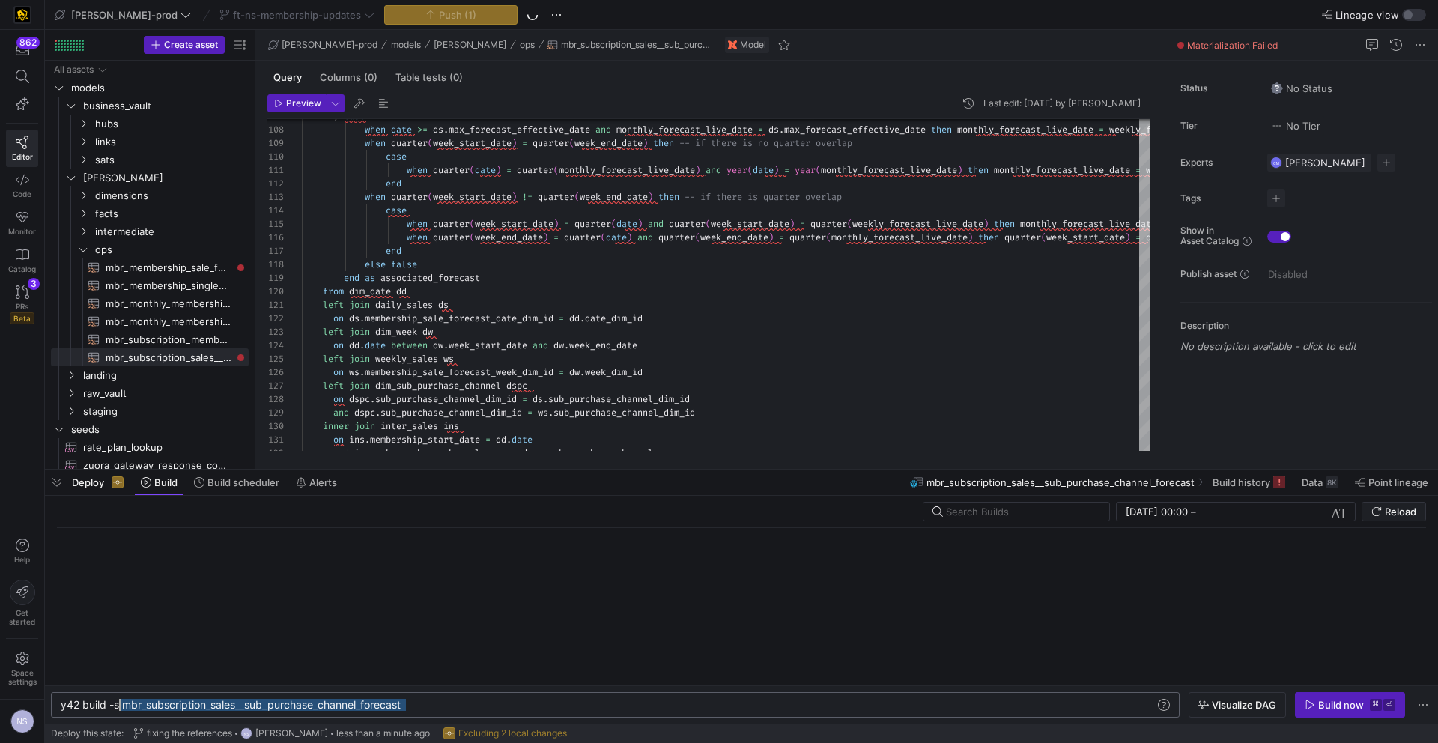
scroll to position [0, 54]
drag, startPoint x: 435, startPoint y: 703, endPoint x: 116, endPoint y: 706, distance: 319.1
click at [116, 706] on div "y42 build -s mbr_subscription_sales__sub_purchase_ channel_forecast" at bounding box center [608, 705] width 1094 height 12
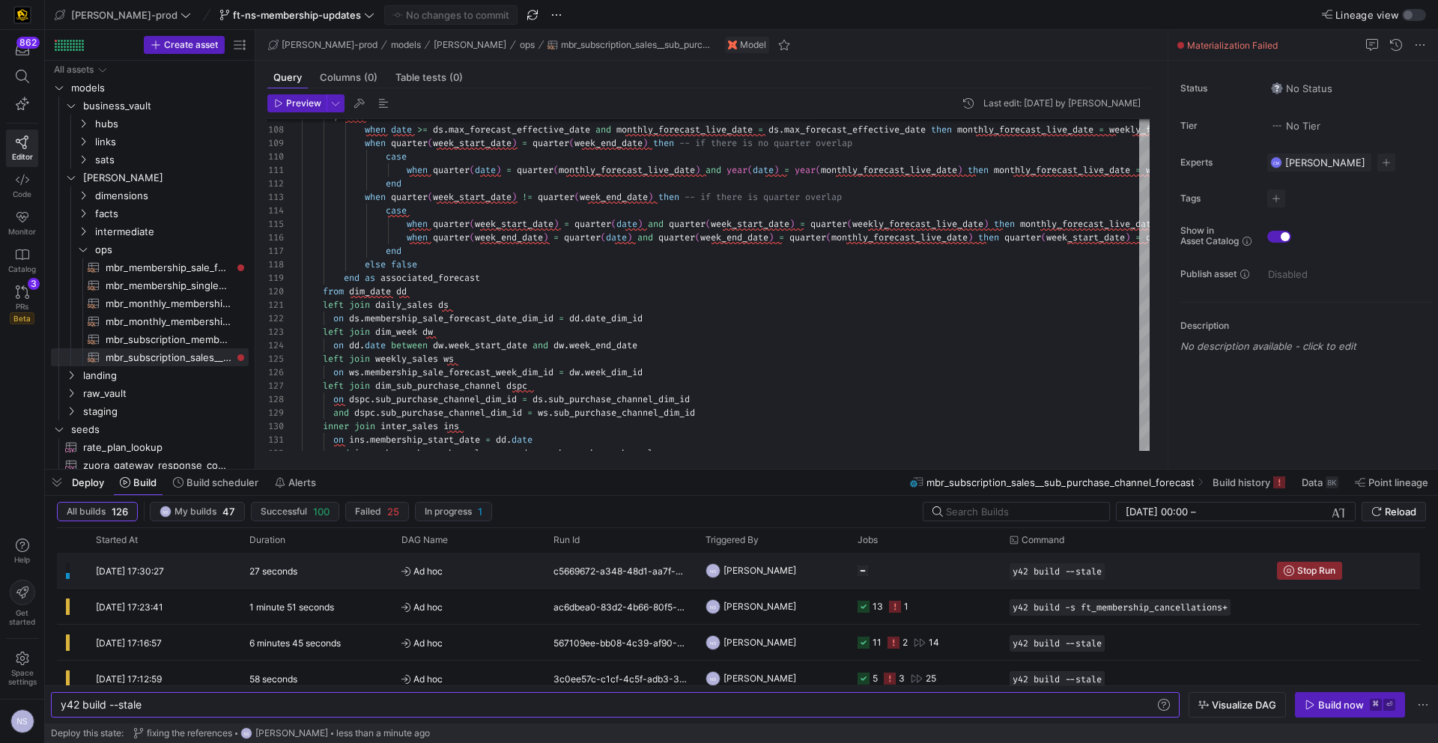
type textarea "y42 build --stale"
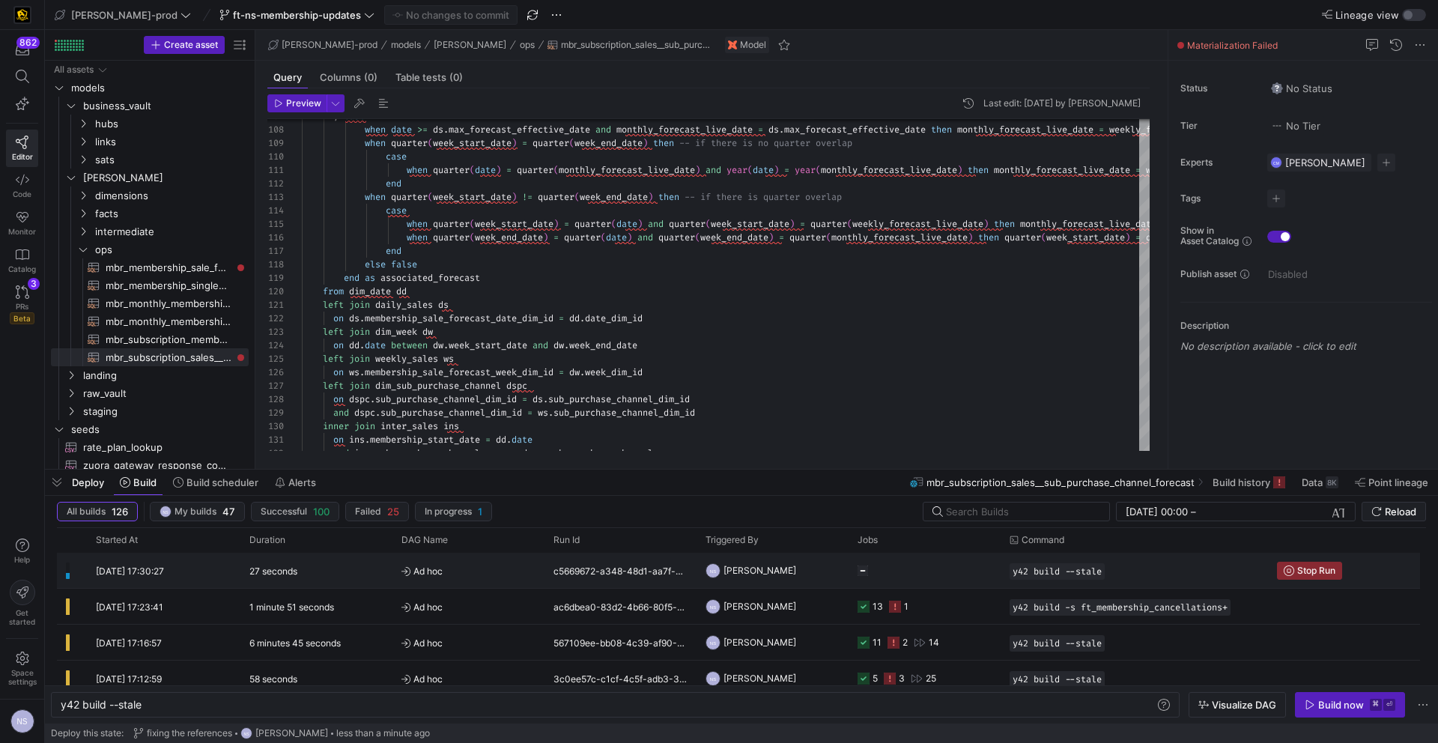
click at [874, 563] on y42-job-status-cell-renderer "Press SPACE to select this row." at bounding box center [925, 571] width 134 height 34
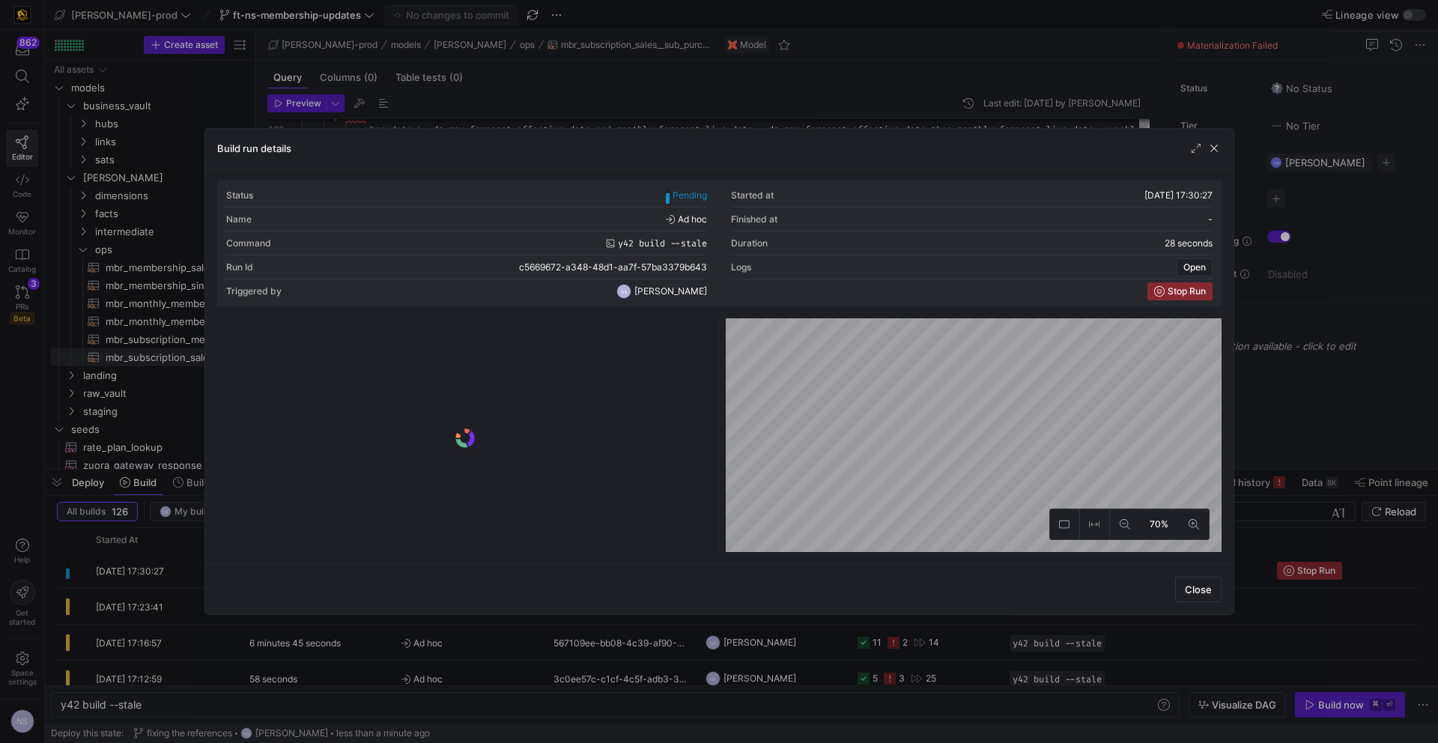
click at [1268, 381] on div at bounding box center [719, 371] width 1438 height 743
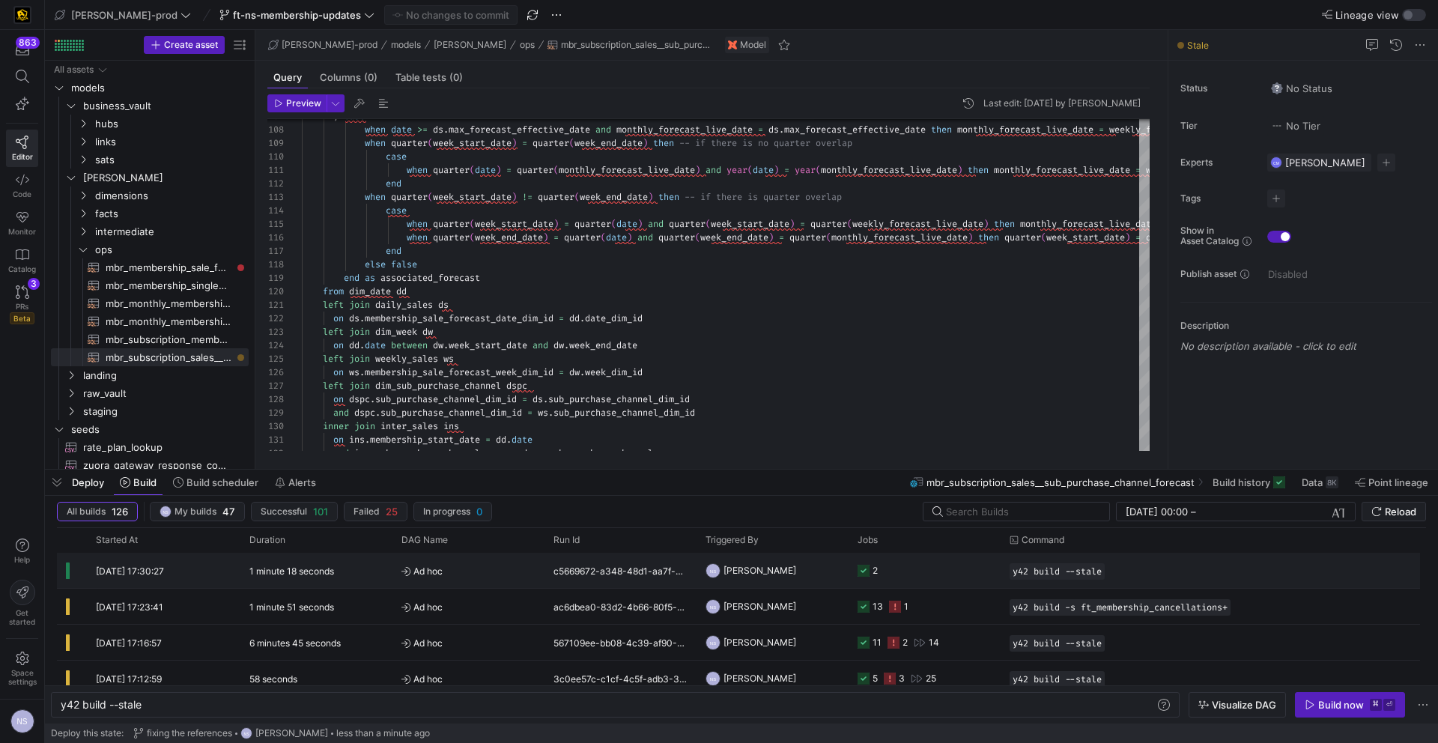
click at [894, 563] on y42-job-status-cell-renderer "2" at bounding box center [925, 571] width 134 height 34
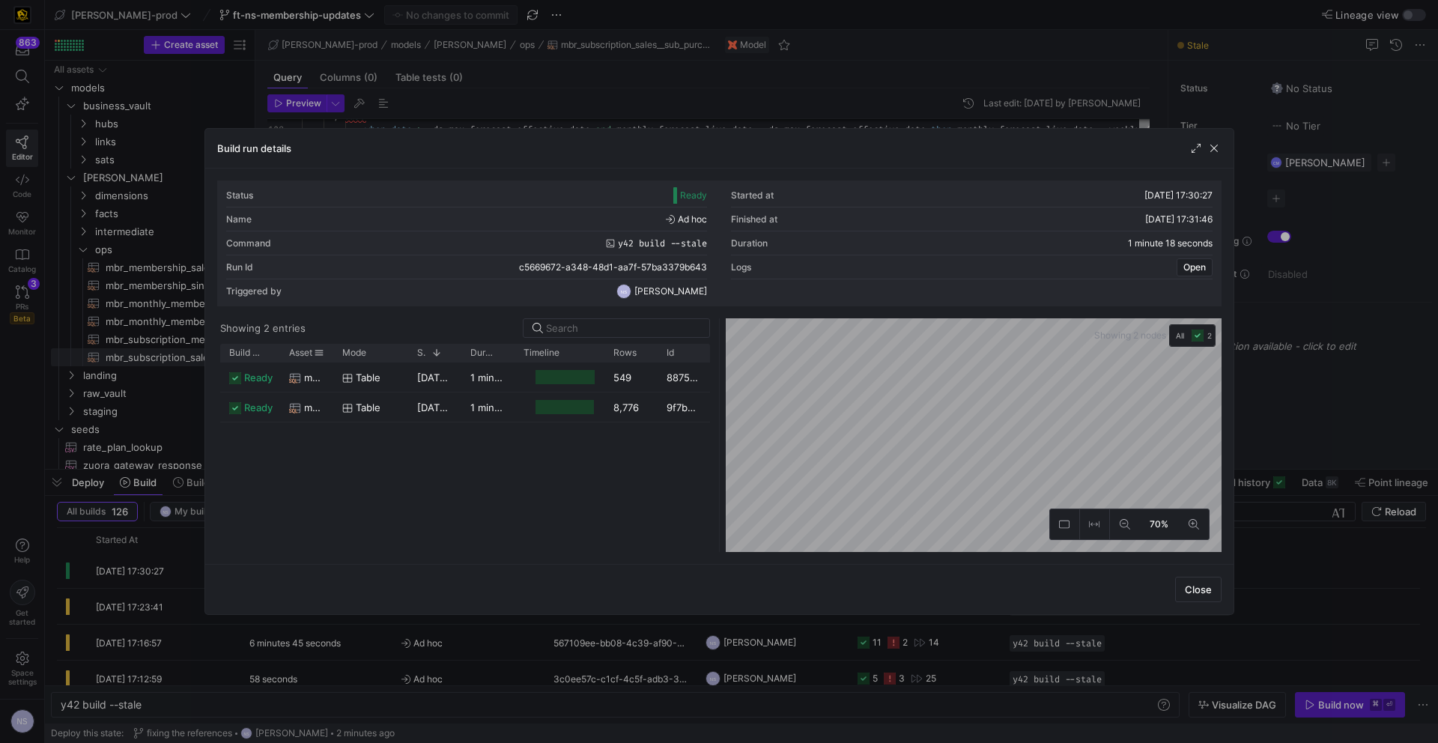
click at [332, 357] on div at bounding box center [333, 353] width 6 height 18
click at [341, 357] on div "Mode" at bounding box center [370, 353] width 75 height 18
click at [530, 405] on y42-job-duration-timeline-cell-renderer at bounding box center [560, 407] width 72 height 28
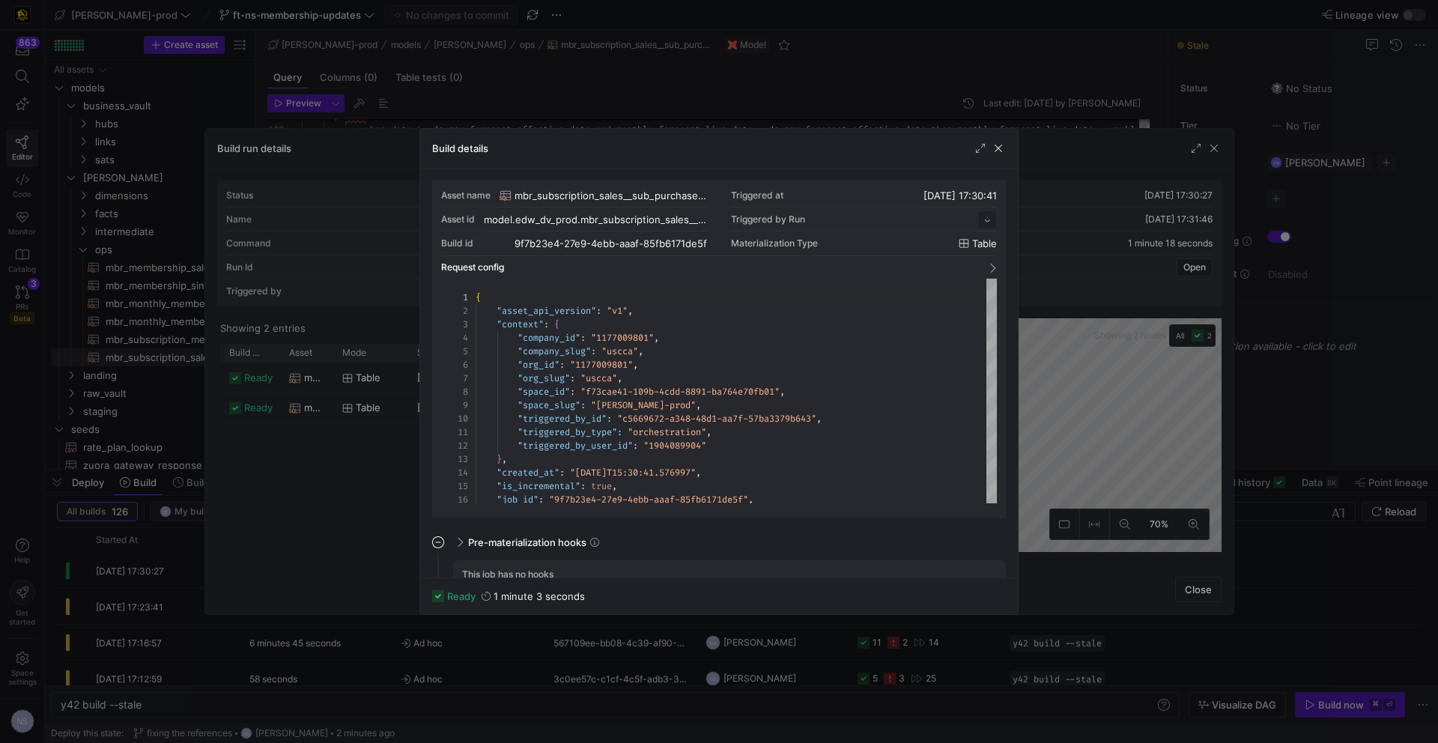
scroll to position [135, 0]
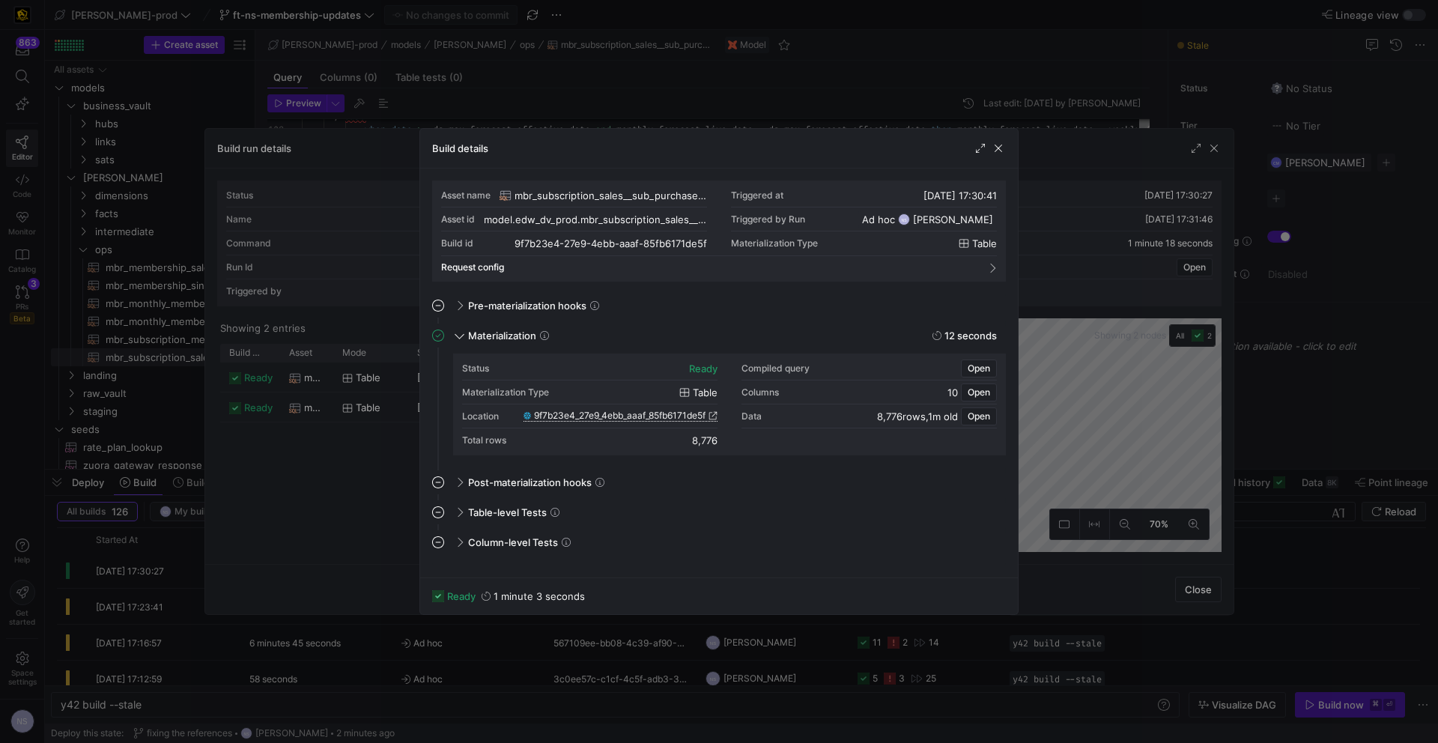
click at [701, 420] on span "9f7b23e4_27e9_4ebb_aaaf_85fb6171de5f" at bounding box center [620, 416] width 172 height 10
click at [832, 73] on div at bounding box center [719, 371] width 1438 height 743
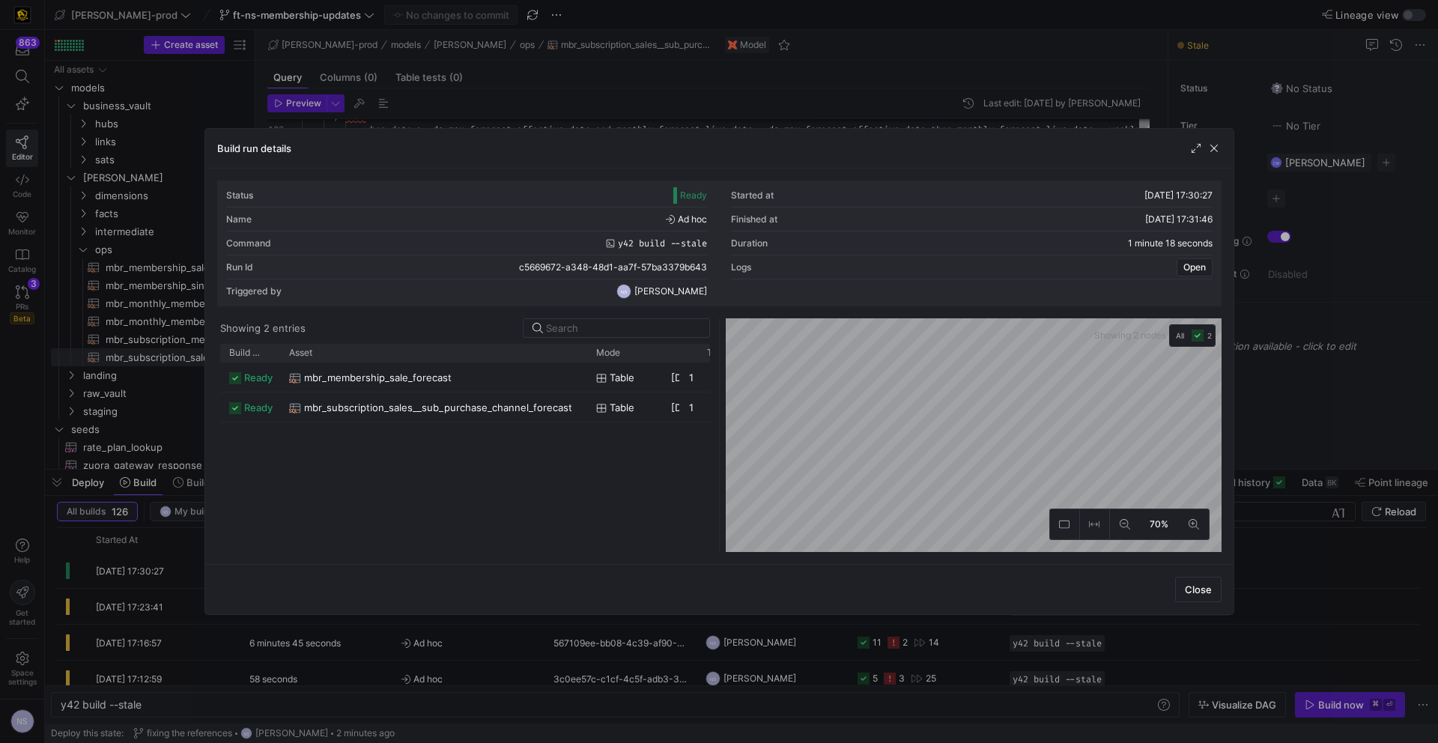
drag, startPoint x: 329, startPoint y: 351, endPoint x: 555, endPoint y: 379, distance: 227.9
click at [578, 368] on div "Build status Asset Mode 1" at bounding box center [465, 448] width 490 height 208
click at [506, 399] on span "mbr_subscription_sales__sub_purchase_channel_forecast" at bounding box center [438, 407] width 268 height 29
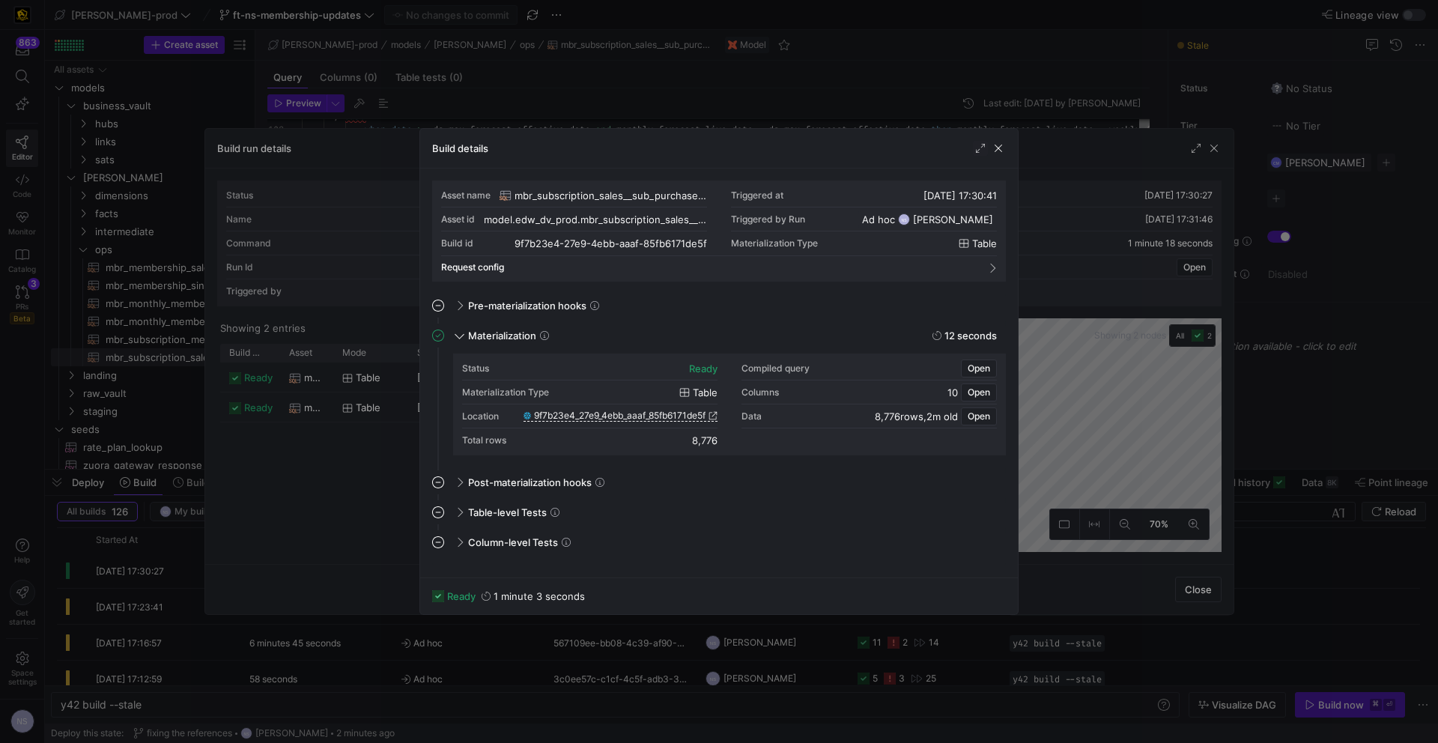
drag, startPoint x: 1154, startPoint y: 392, endPoint x: 1226, endPoint y: 399, distance: 72.3
click at [1151, 393] on div at bounding box center [719, 371] width 1438 height 743
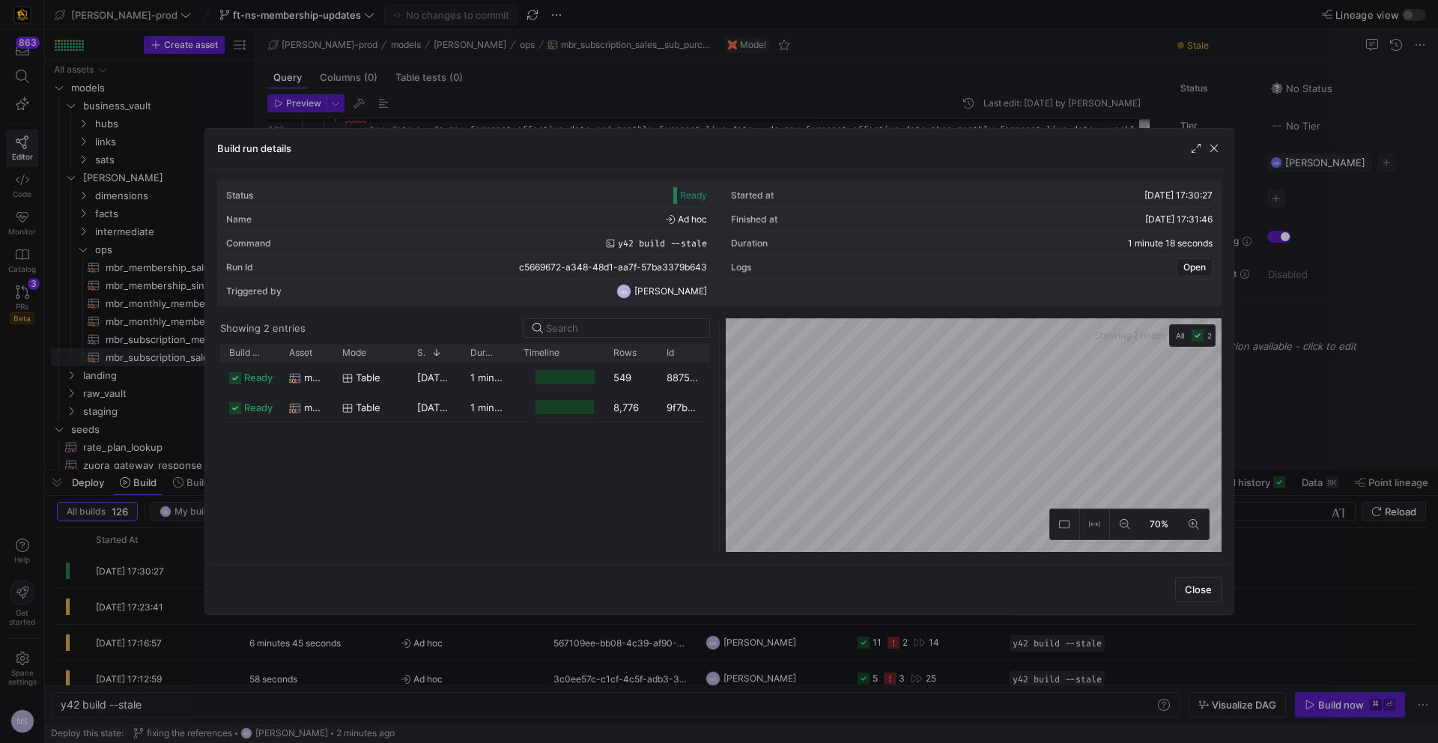
click at [1275, 393] on div at bounding box center [719, 371] width 1438 height 743
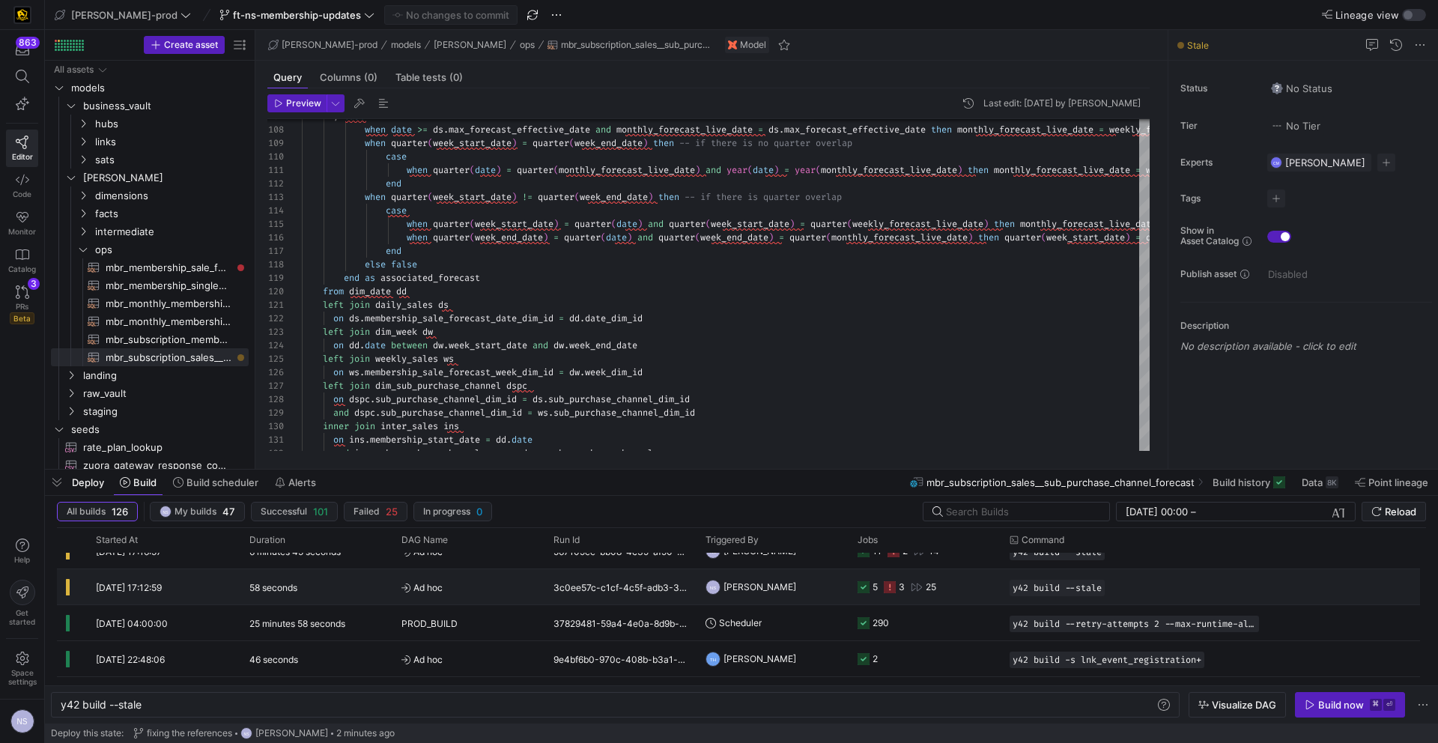
scroll to position [118, 0]
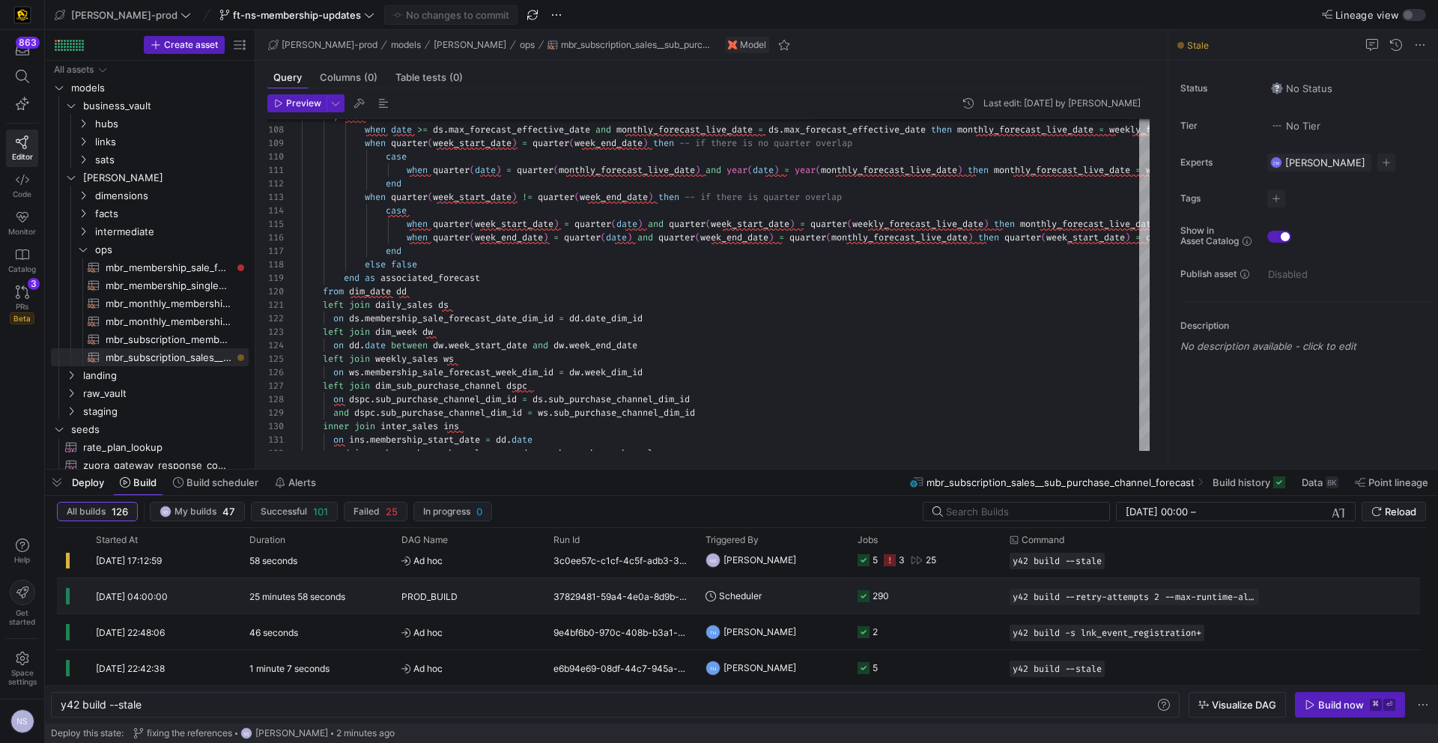
click at [815, 599] on y42-orchestration-triggered-by "Scheduler" at bounding box center [773, 596] width 134 height 34
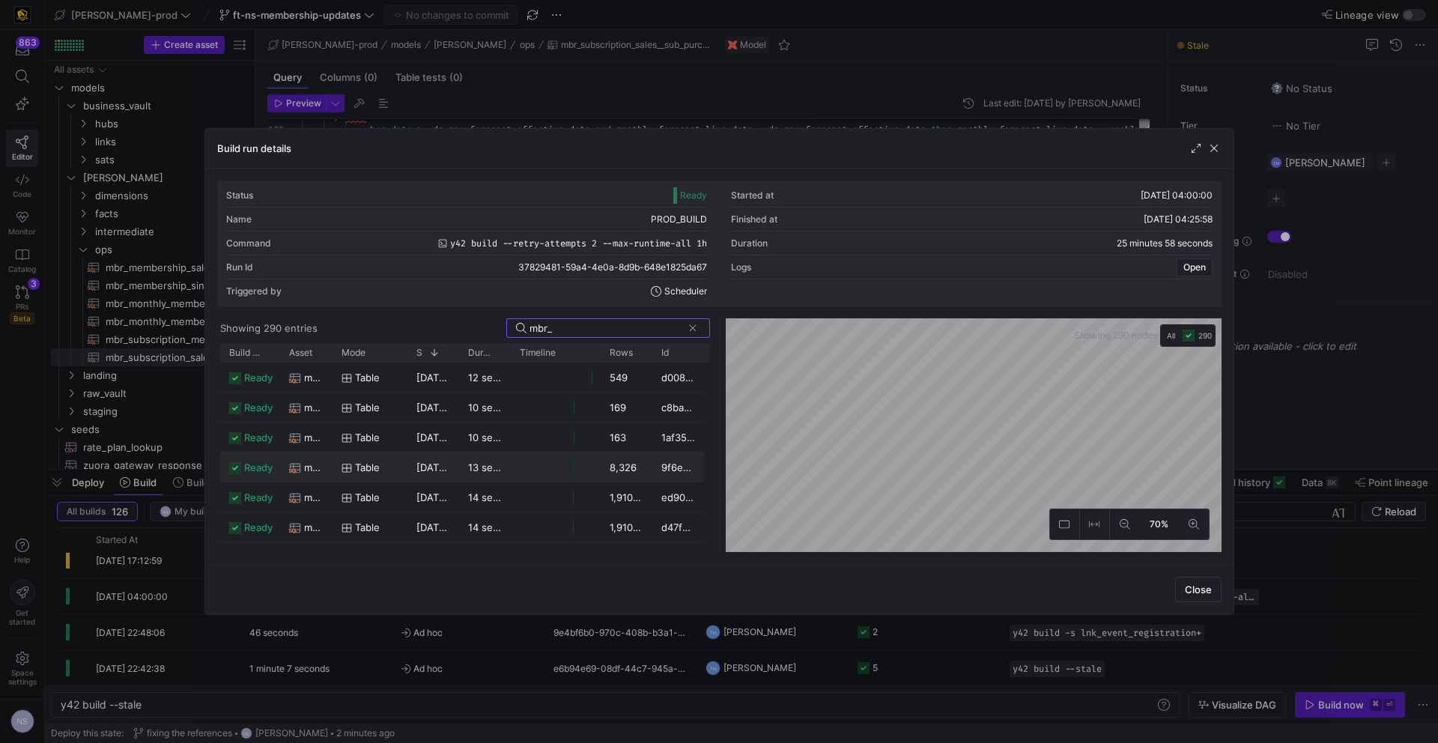
type input "mbr_"
click at [574, 461] on y42-job-duration-timeline-cell-renderer "Press SPACE to select this row." at bounding box center [556, 467] width 72 height 28
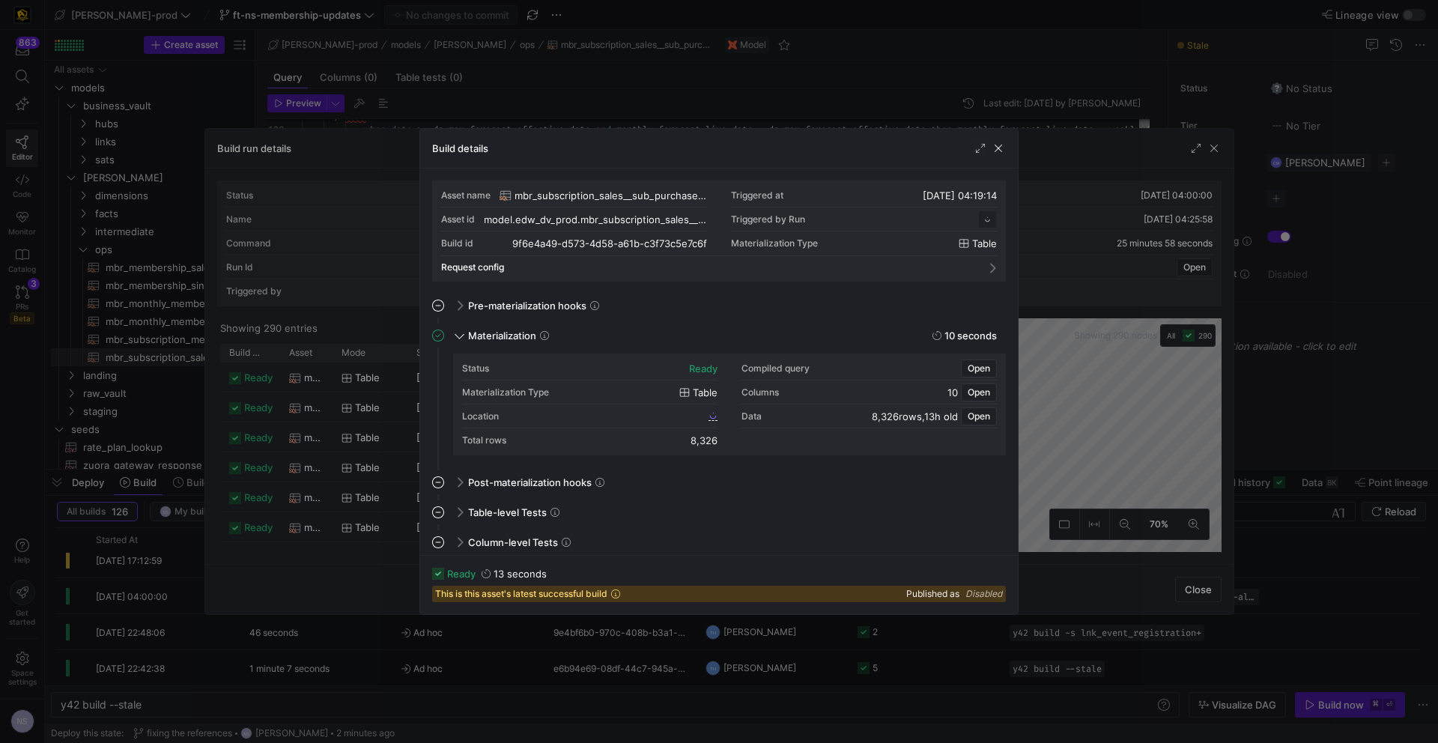
scroll to position [135, 0]
click at [647, 415] on span "9f6e4a49_d573_4d58_a61b_c3f73c5e7c6f" at bounding box center [617, 416] width 178 height 10
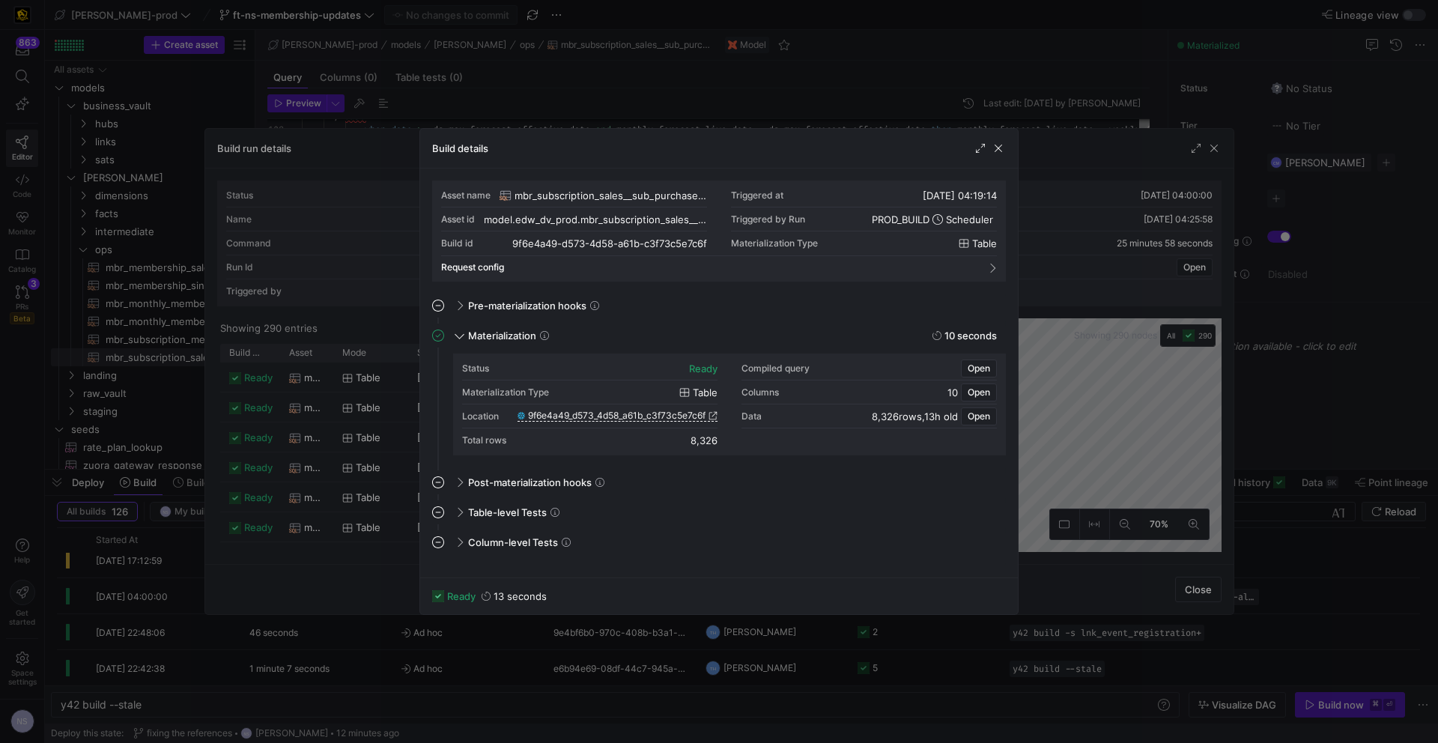
click at [847, 76] on div at bounding box center [719, 371] width 1438 height 743
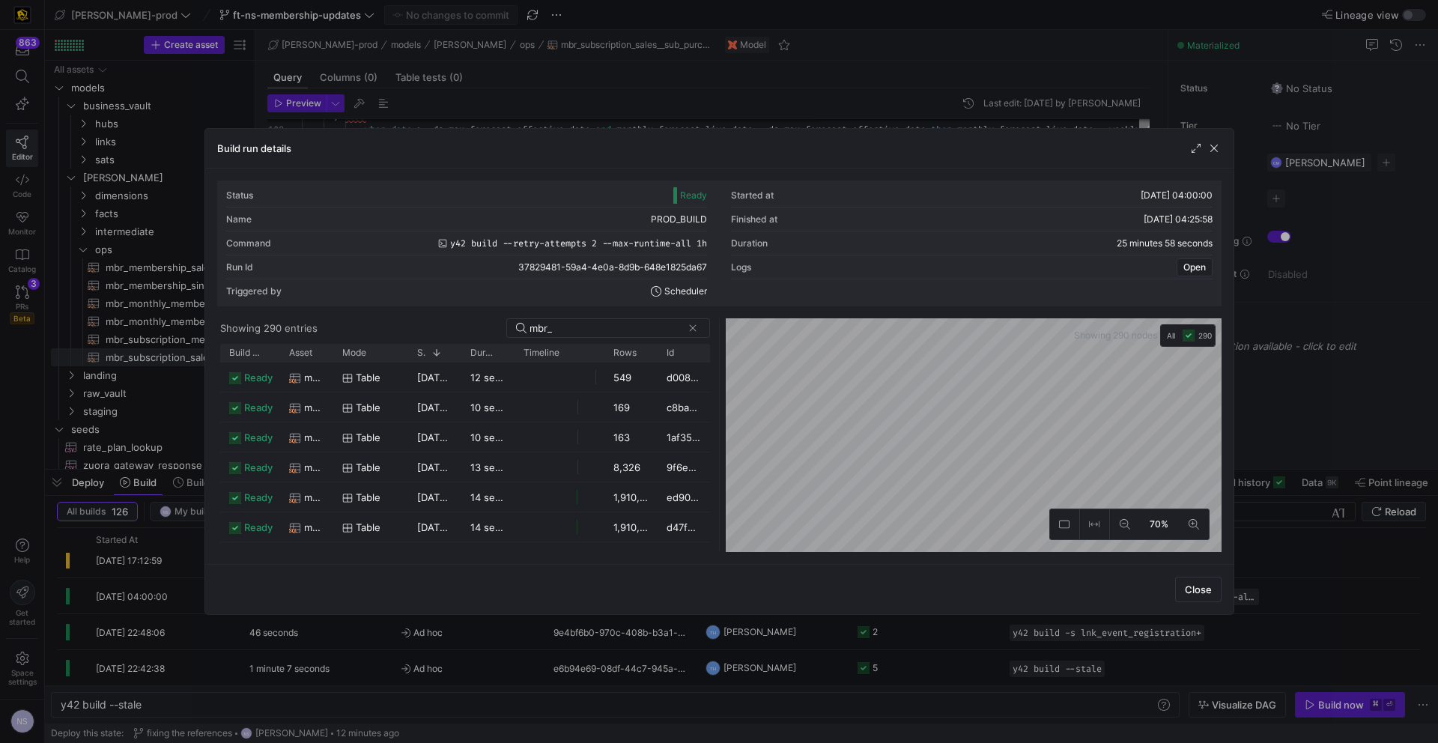
click at [716, 85] on div at bounding box center [719, 371] width 1438 height 743
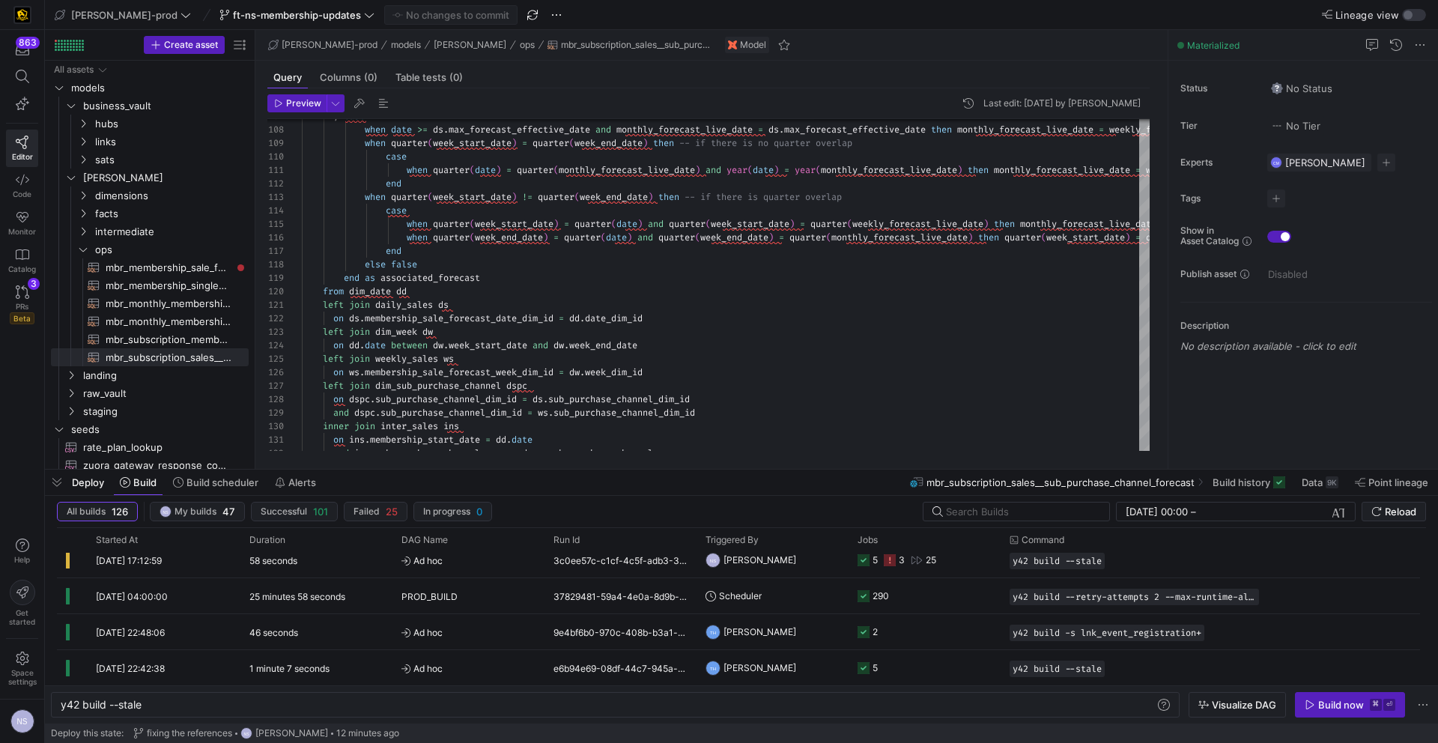
scroll to position [0, 0]
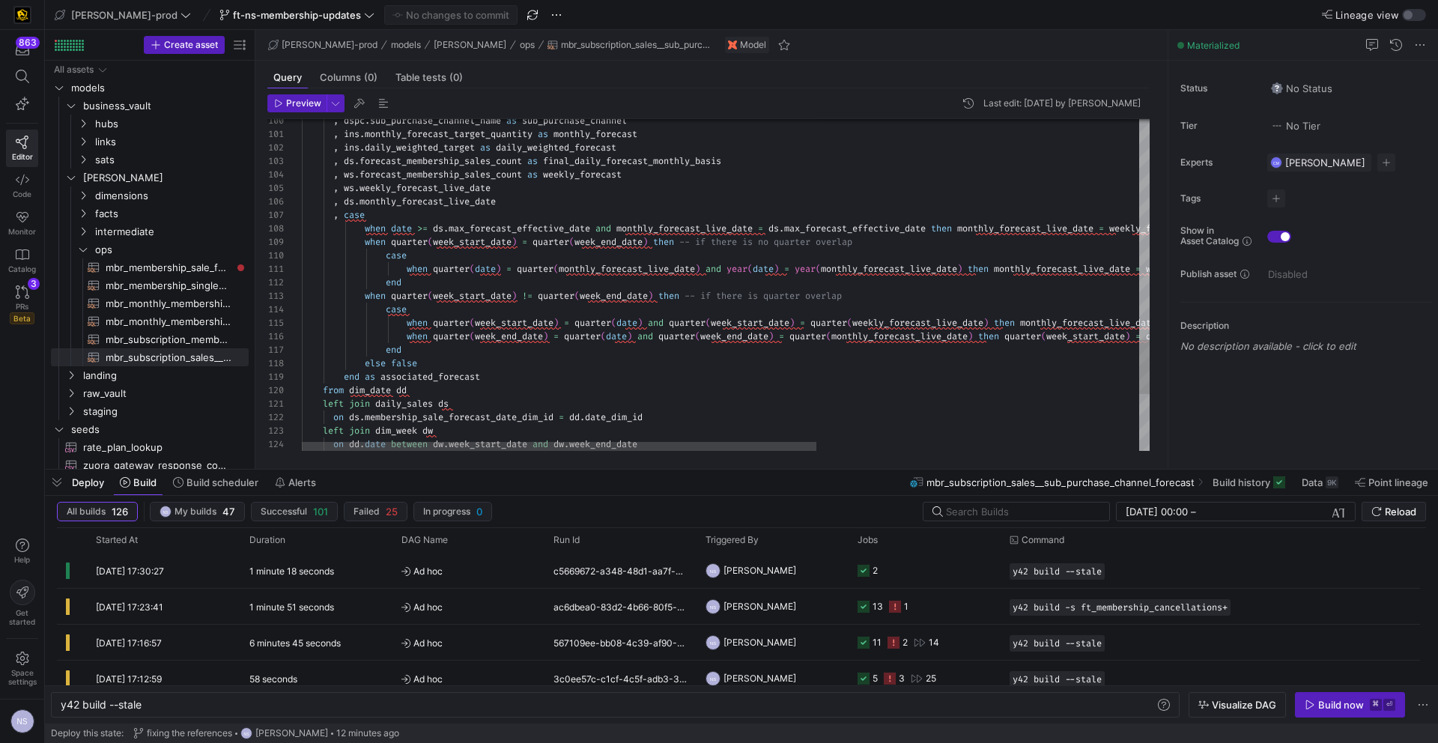
click at [470, 381] on span "associated_forecast" at bounding box center [431, 377] width 100 height 12
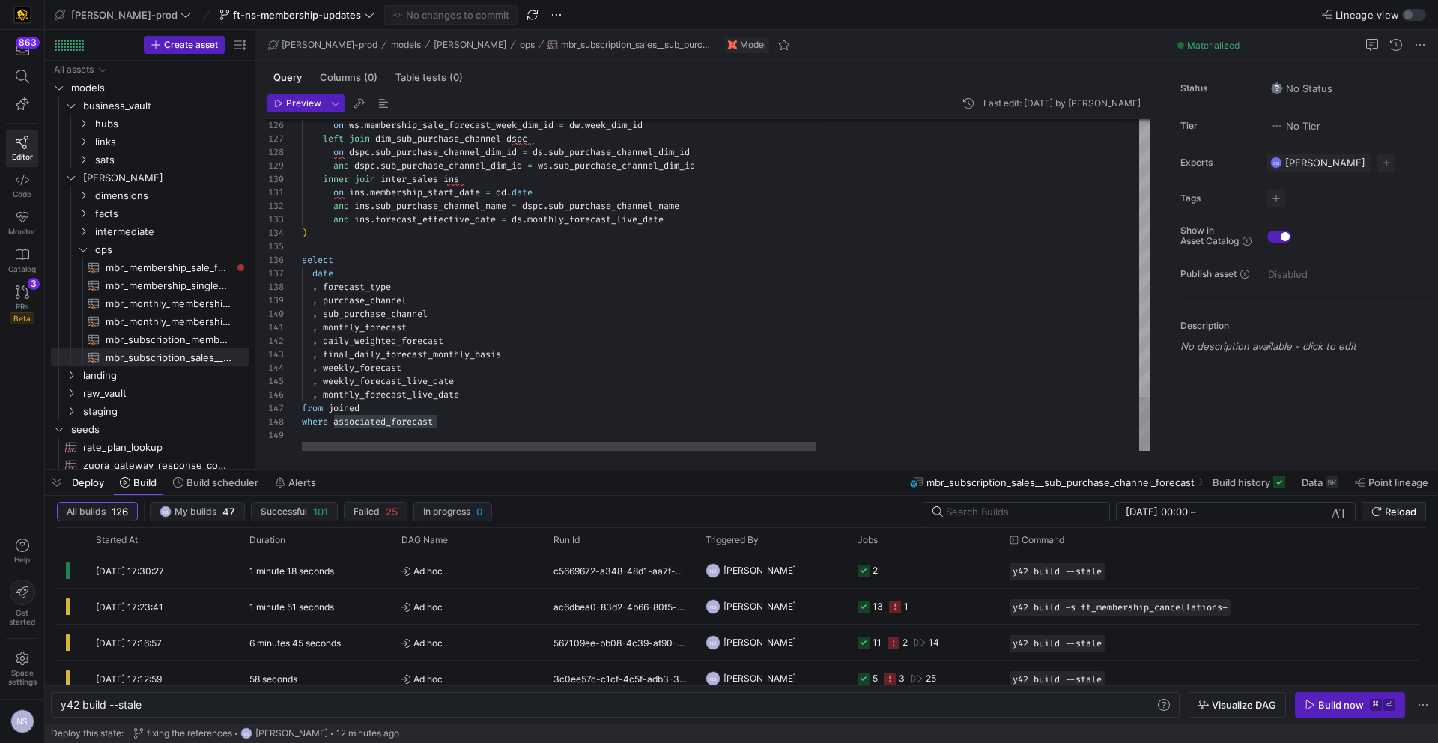
scroll to position [81, 59]
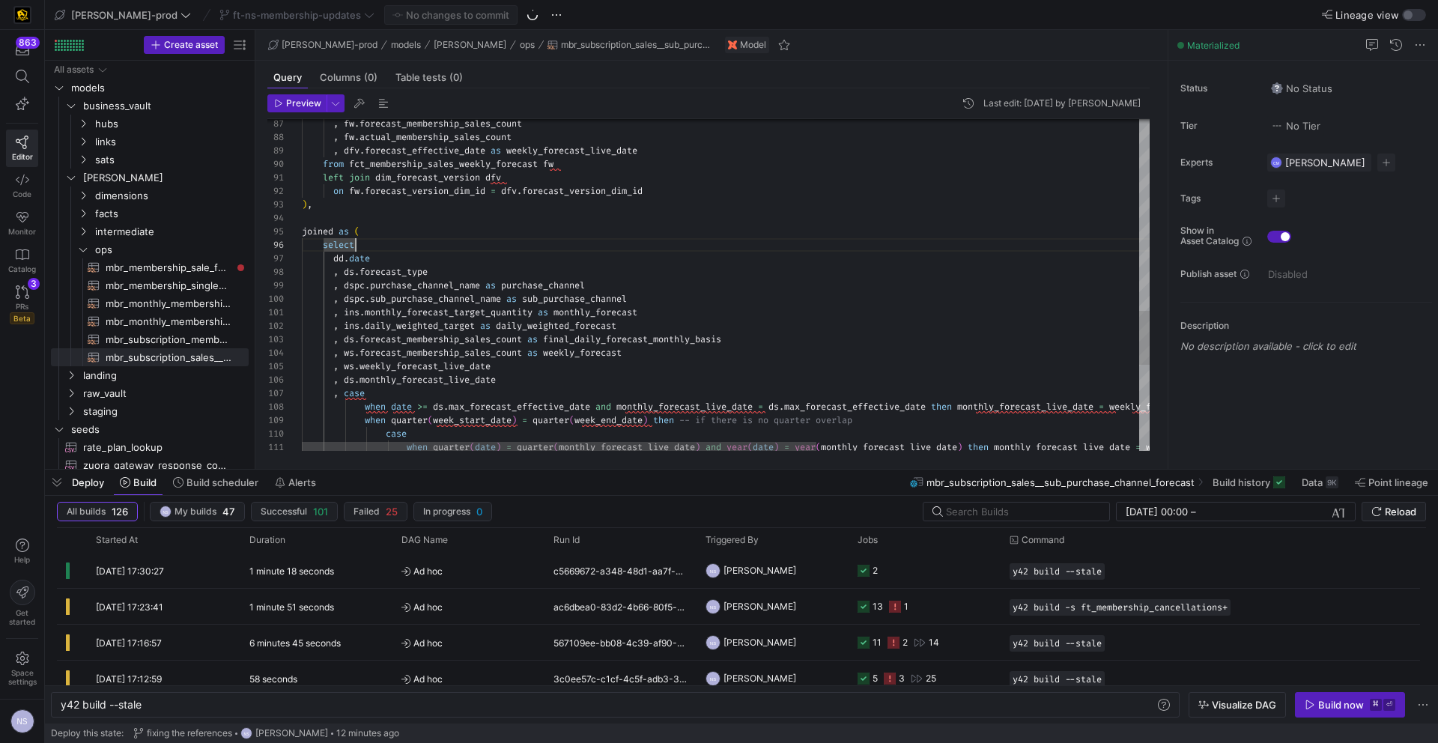
scroll to position [67, 54]
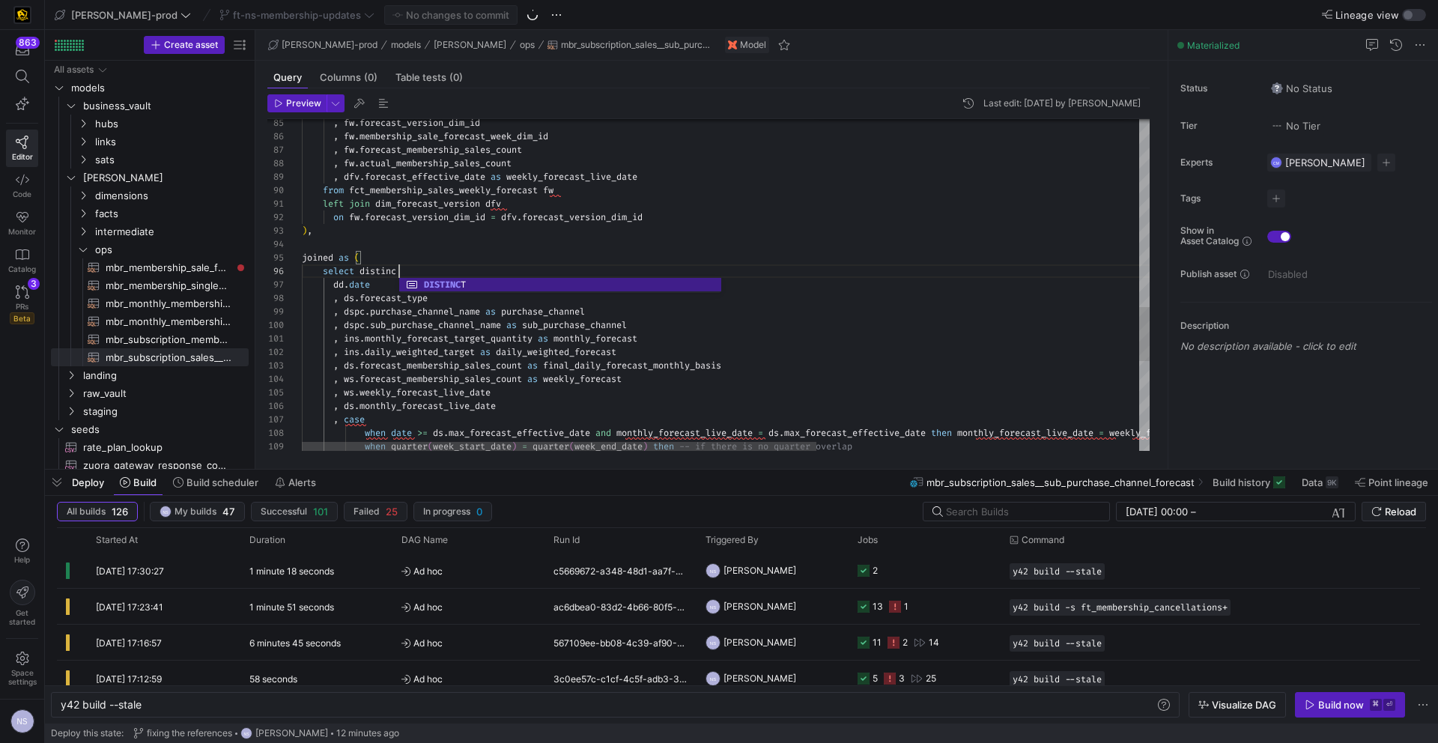
scroll to position [67, 103]
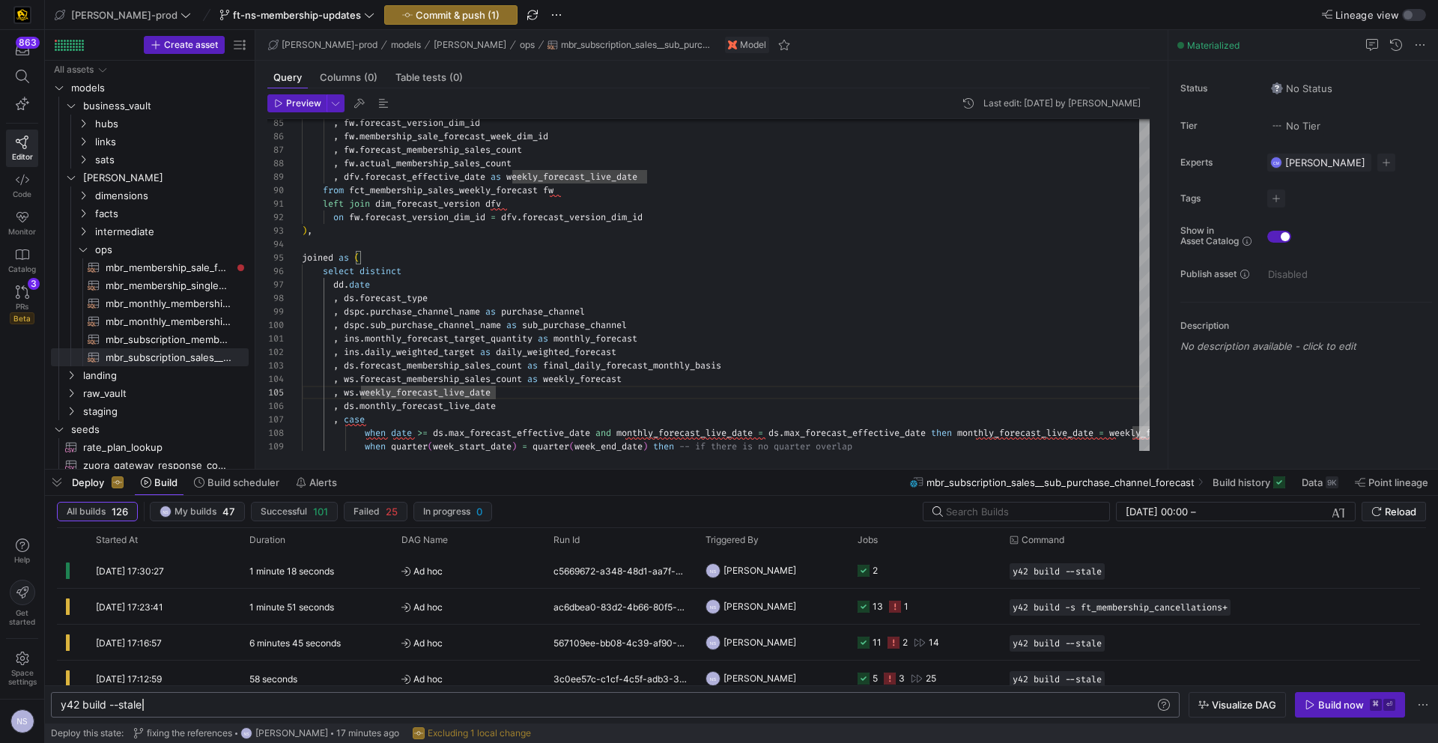
scroll to position [0, 49]
drag, startPoint x: 185, startPoint y: 708, endPoint x: 109, endPoint y: 708, distance: 75.7
click at [109, 708] on div "y42 build --stale" at bounding box center [608, 705] width 1094 height 12
click at [139, 707] on div "y42 build --stale" at bounding box center [608, 705] width 1094 height 12
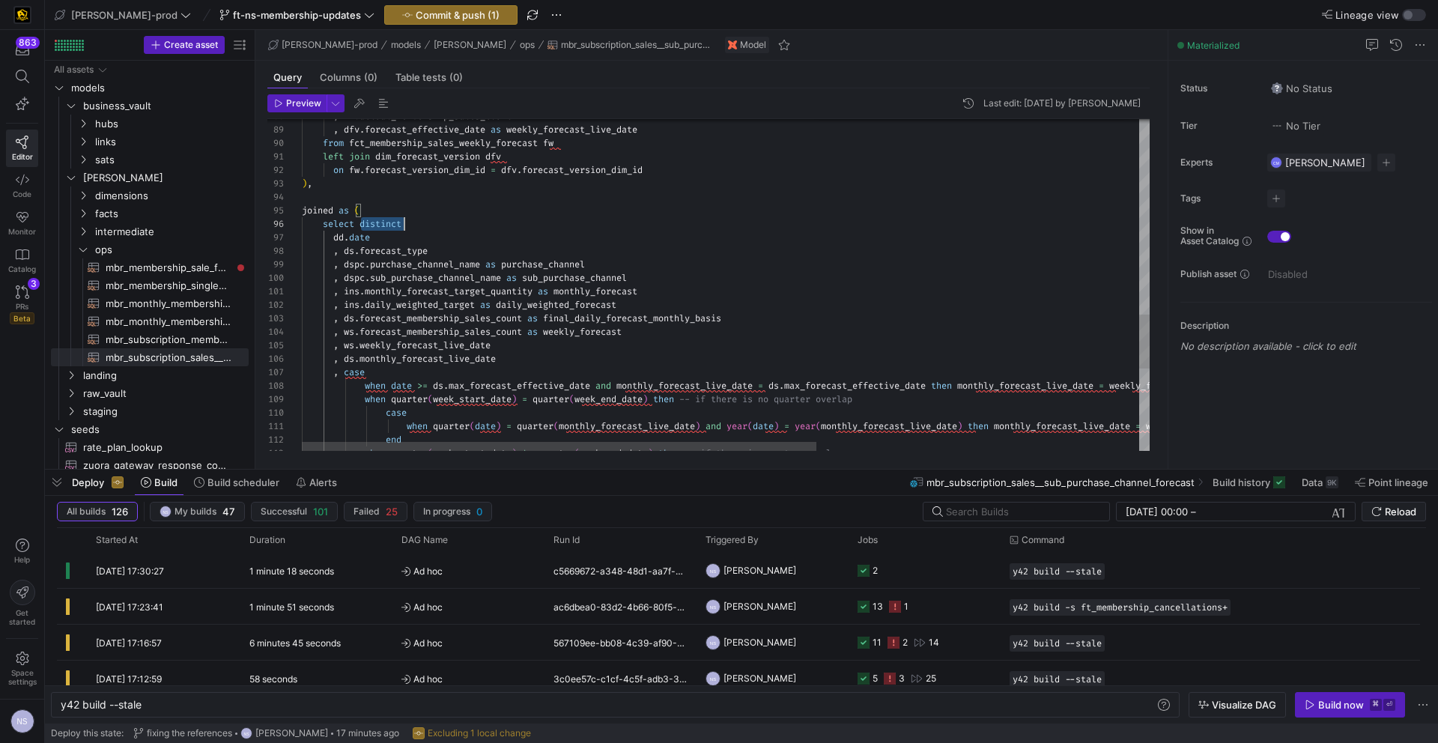
type textarea "left join dim_forecast_version dfv on fw.forecast_version_dim_id = dfv.forecast…"
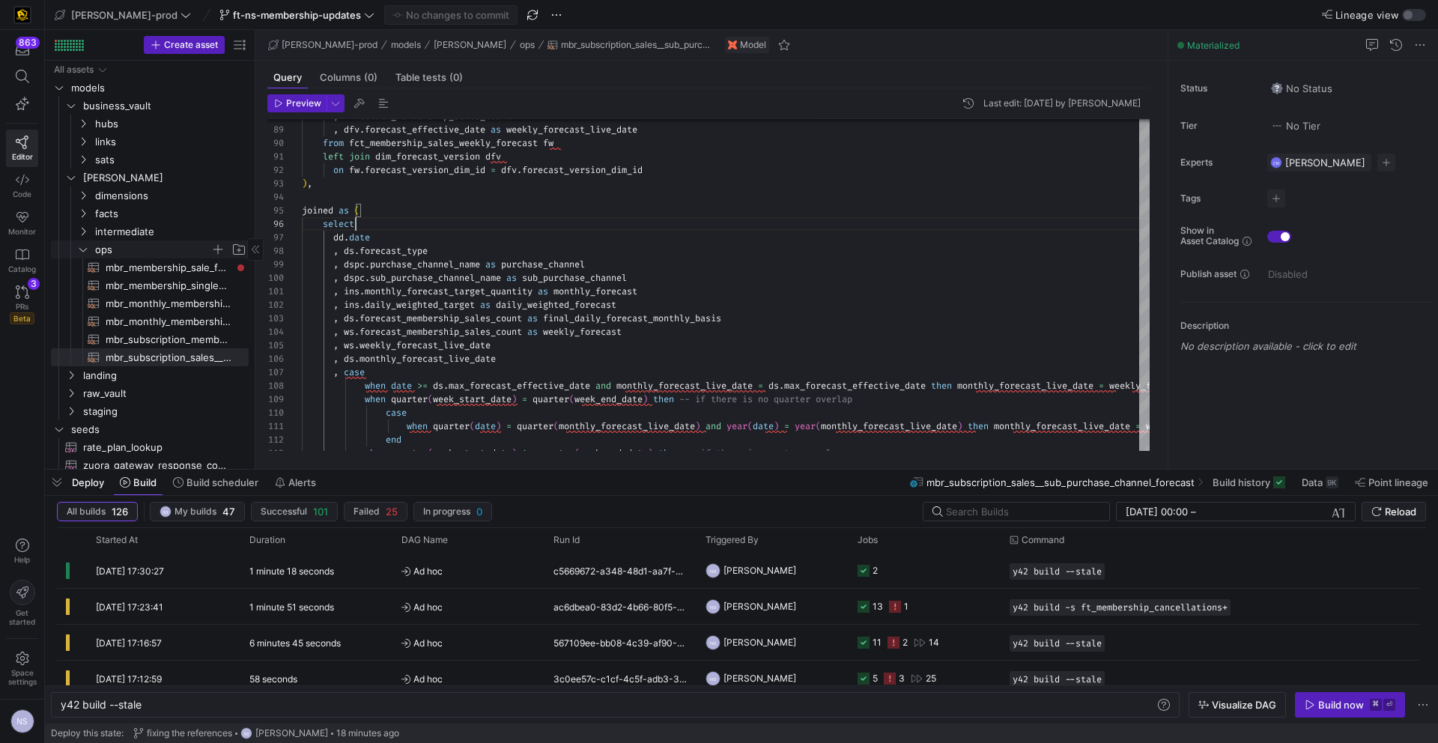
click at [103, 245] on span "ops" at bounding box center [152, 249] width 115 height 17
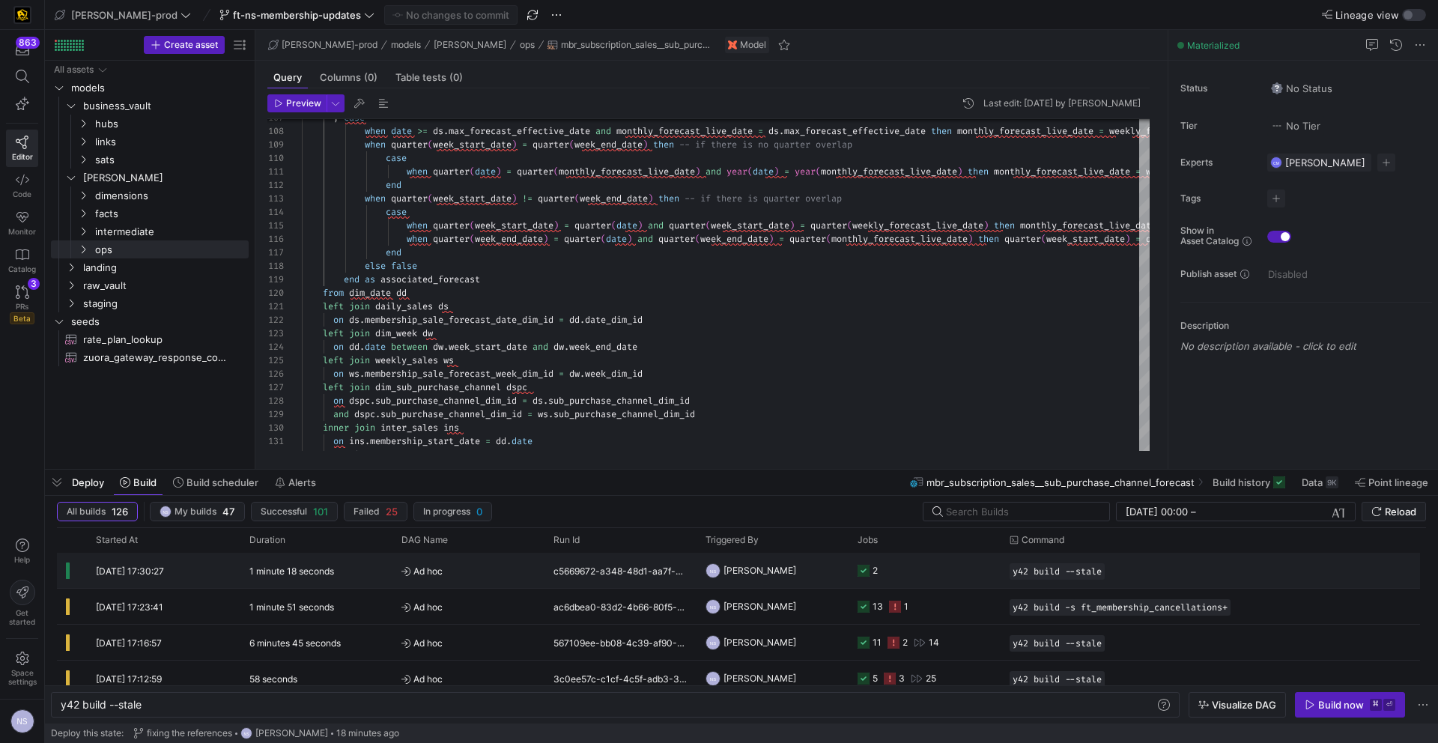
click at [929, 569] on y42-job-status-cell-renderer "2" at bounding box center [925, 571] width 134 height 34
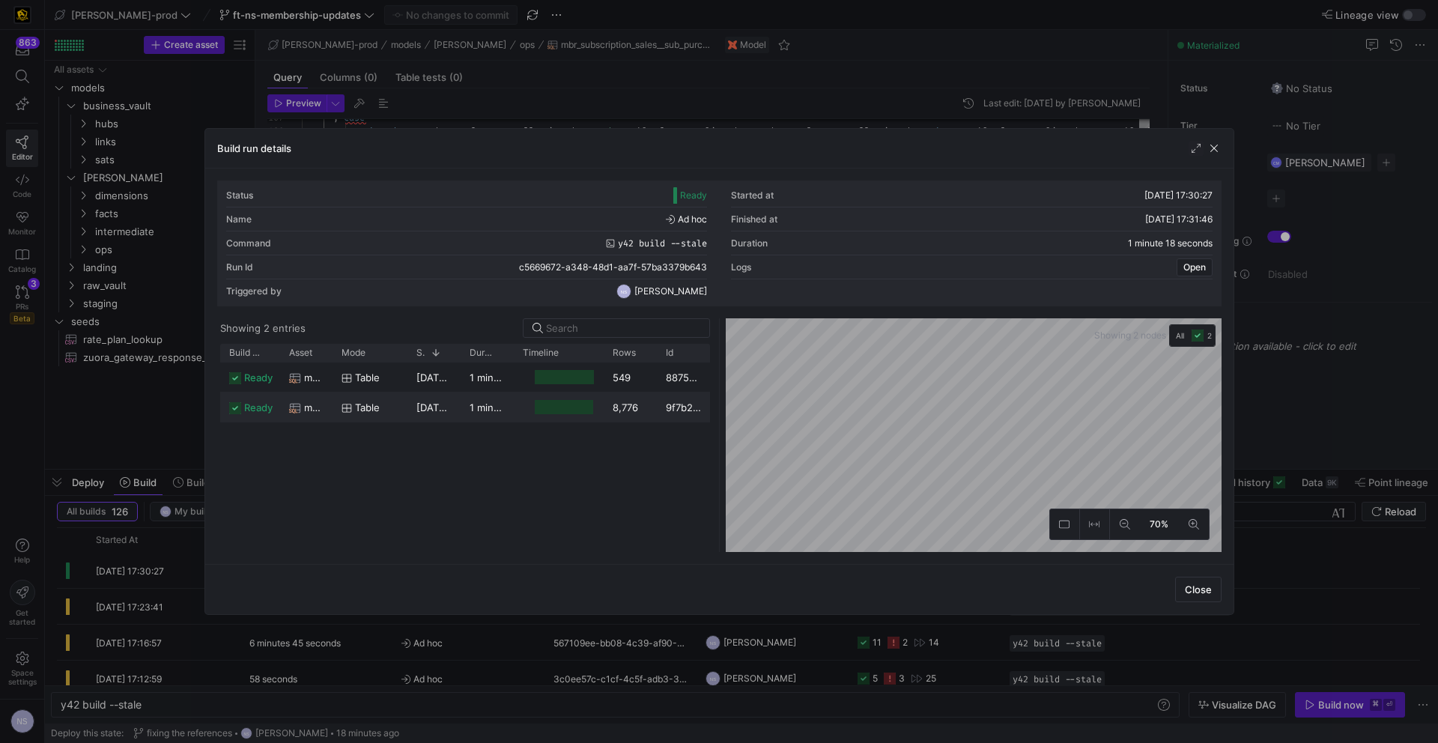
click at [351, 403] on icon at bounding box center [347, 408] width 10 height 10
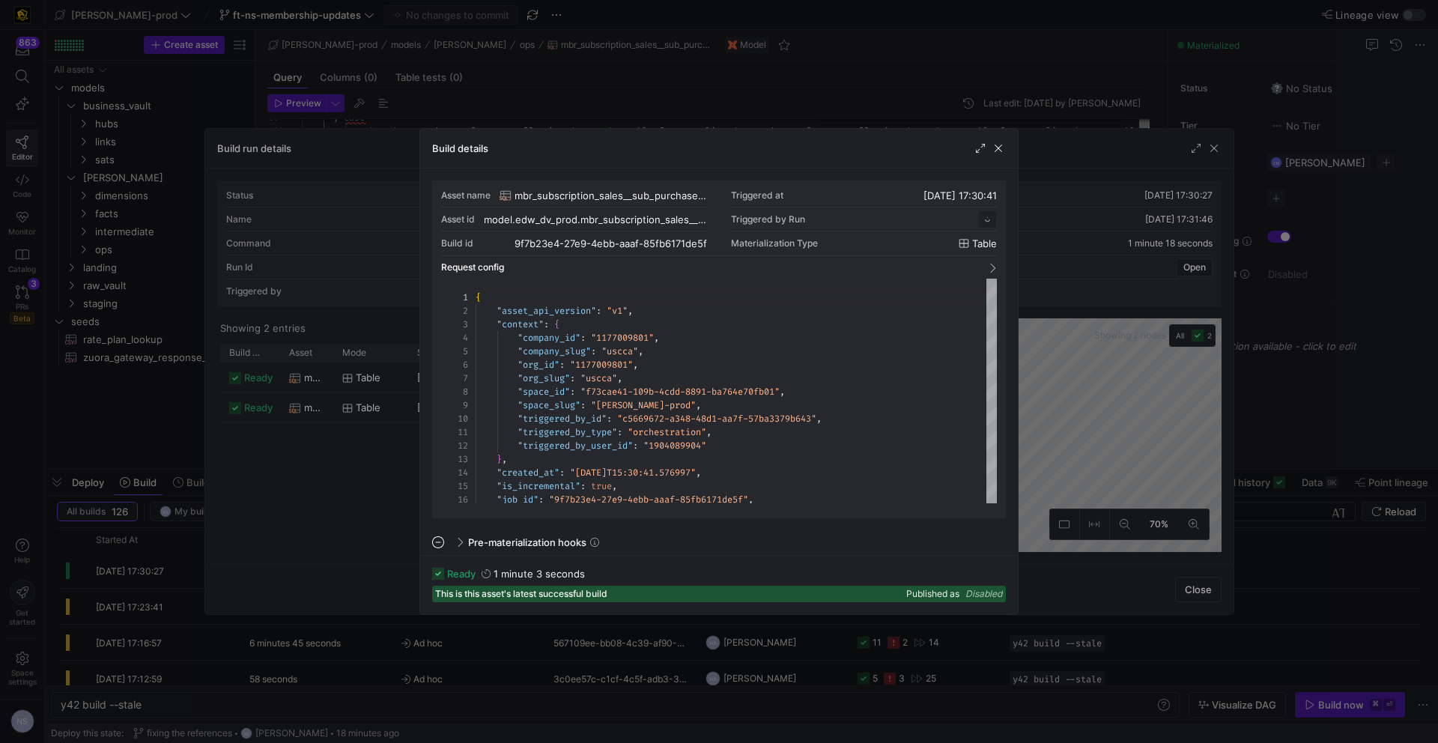
scroll to position [135, 0]
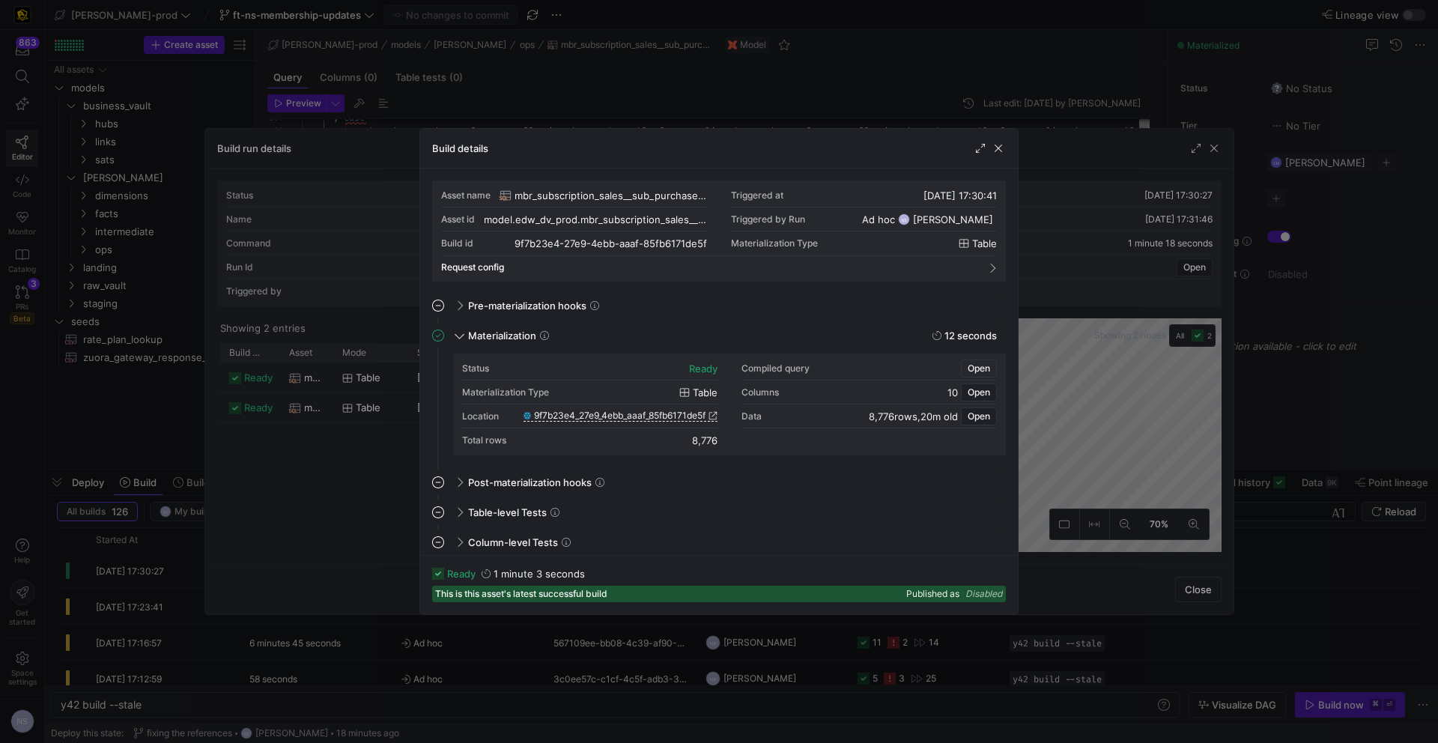
click at [972, 370] on span "Open" at bounding box center [979, 368] width 22 height 10
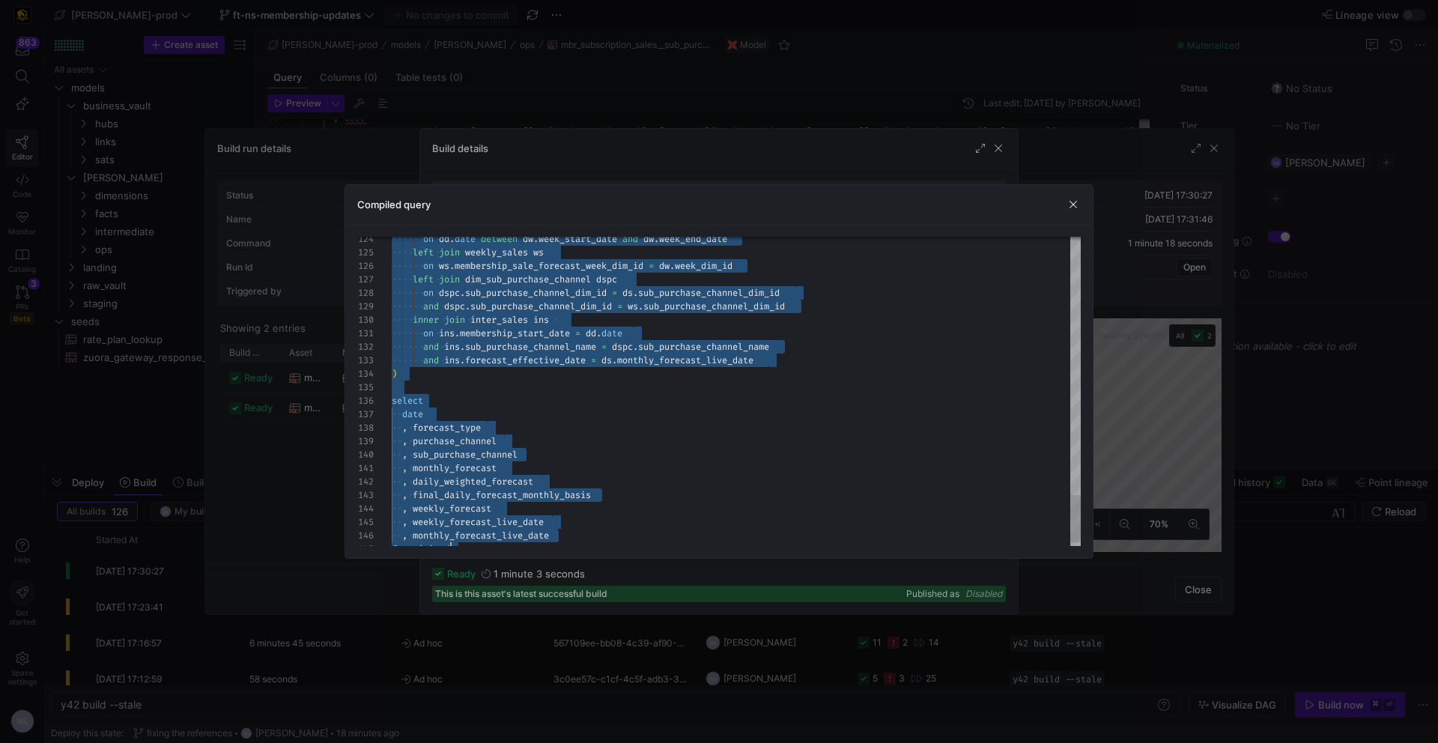
scroll to position [0, 140]
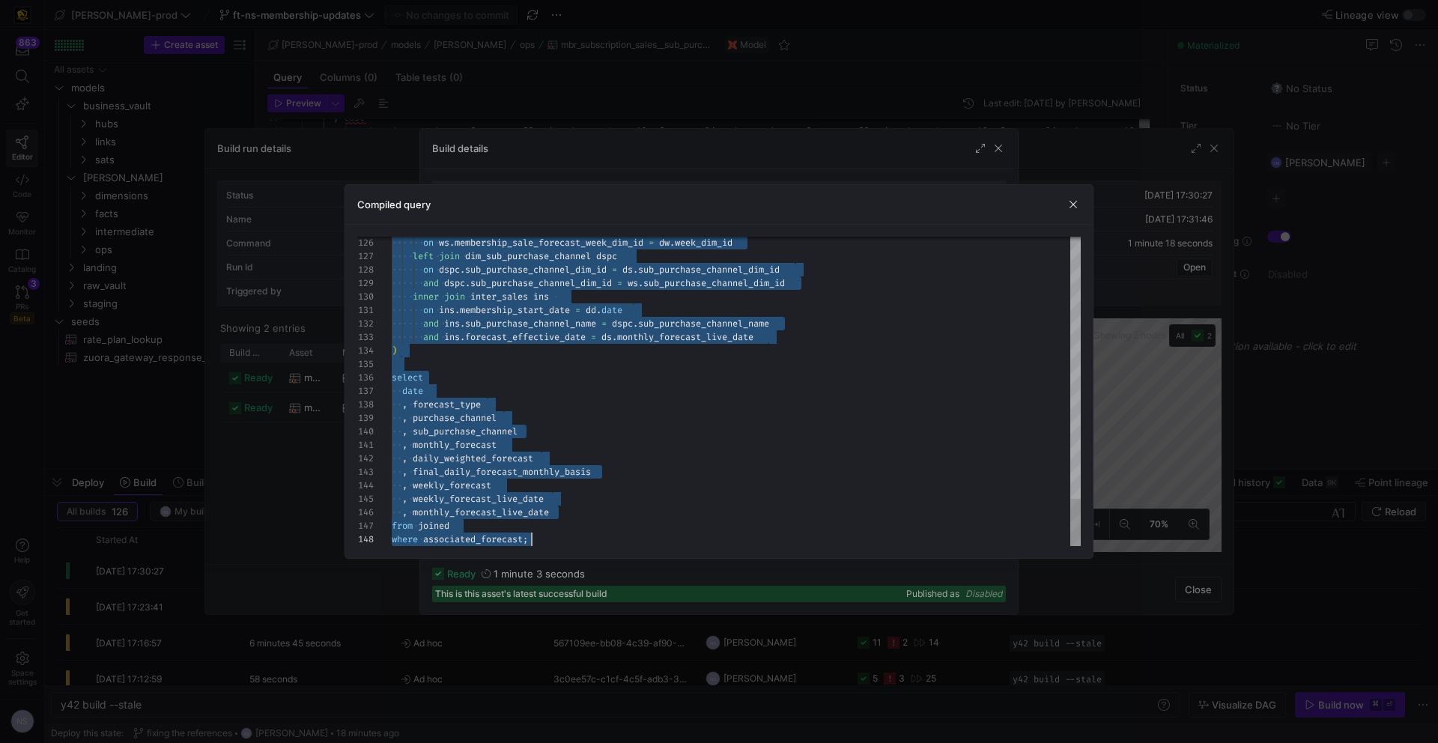
drag, startPoint x: 690, startPoint y: 255, endPoint x: 677, endPoint y: 646, distance: 390.5
type textarea ", monthly_forecast , daily_weighted_forecast , final_daily_forecast_monthly_bas…"
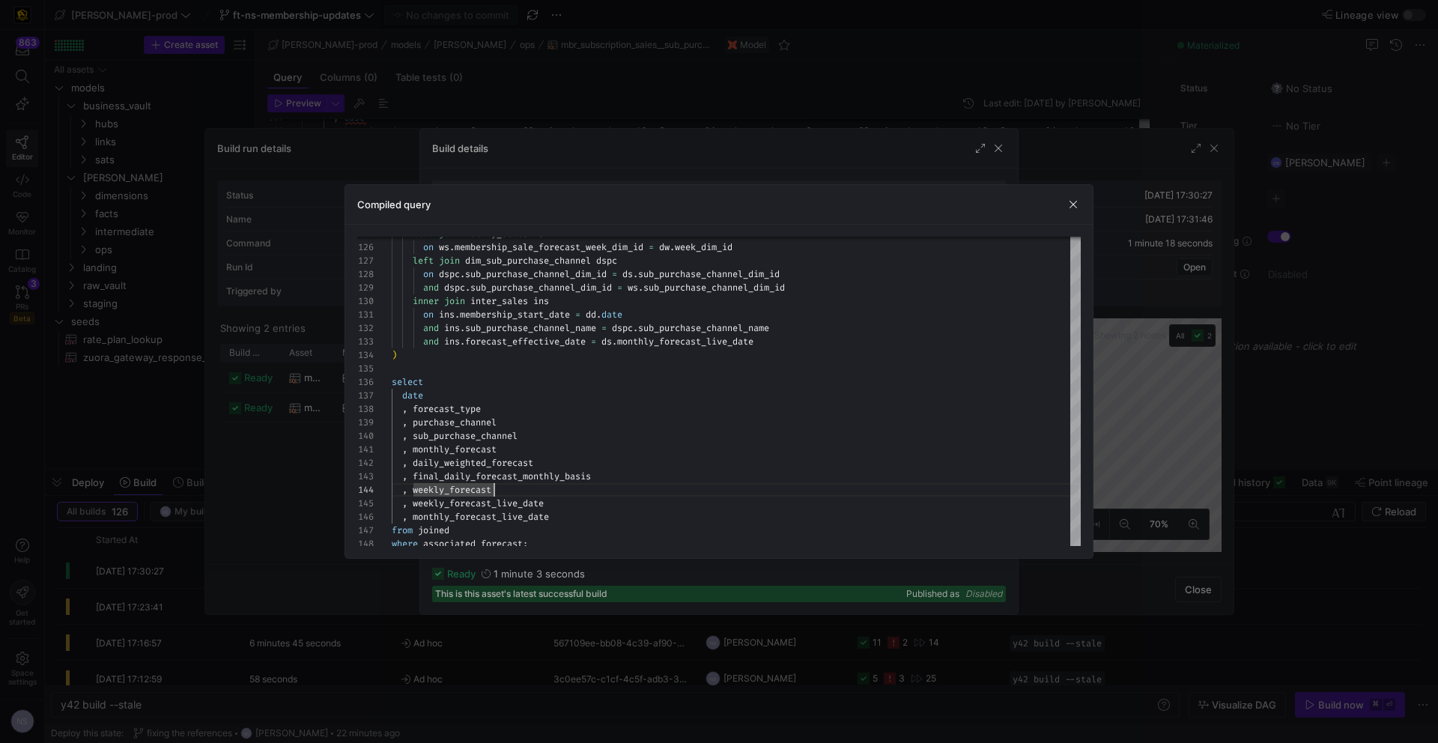
click at [1112, 436] on div at bounding box center [719, 371] width 1438 height 743
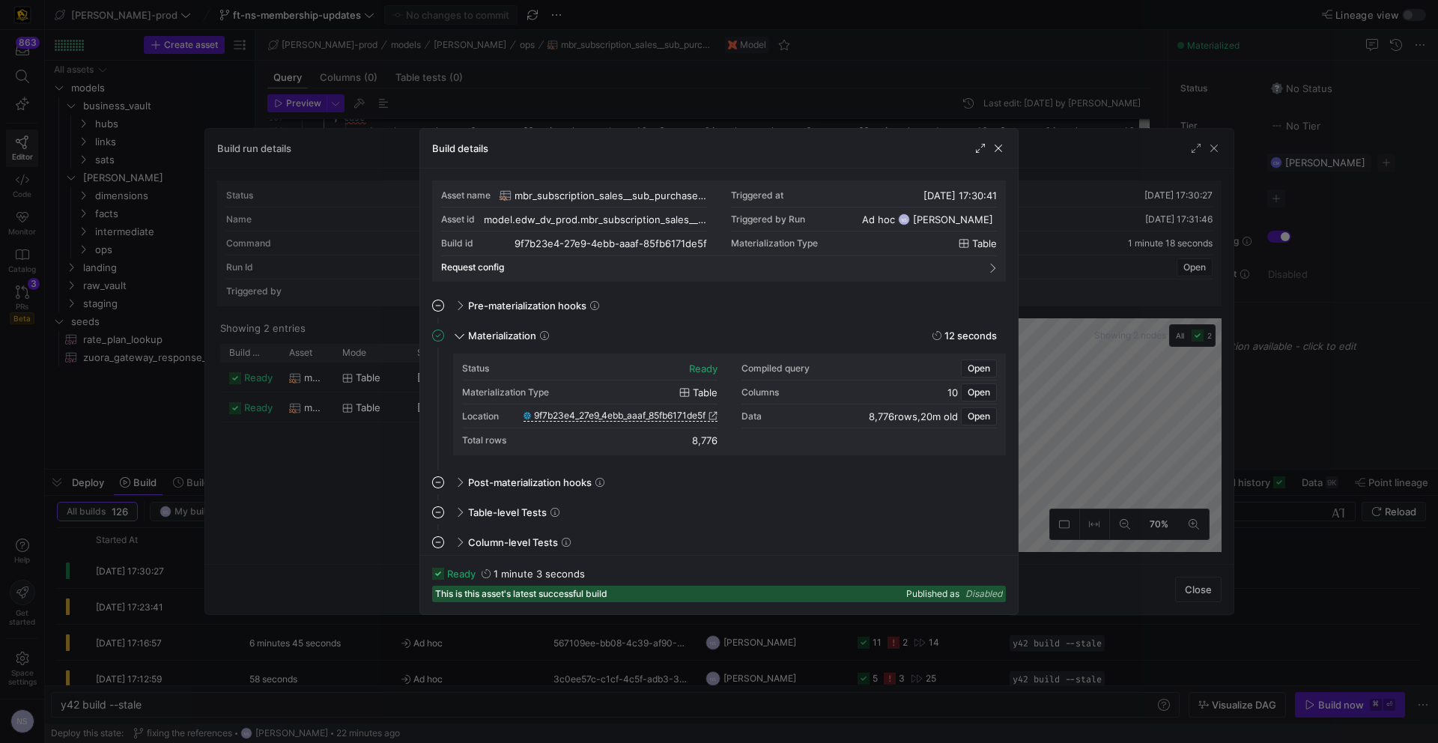
click at [1048, 472] on div at bounding box center [719, 371] width 1438 height 743
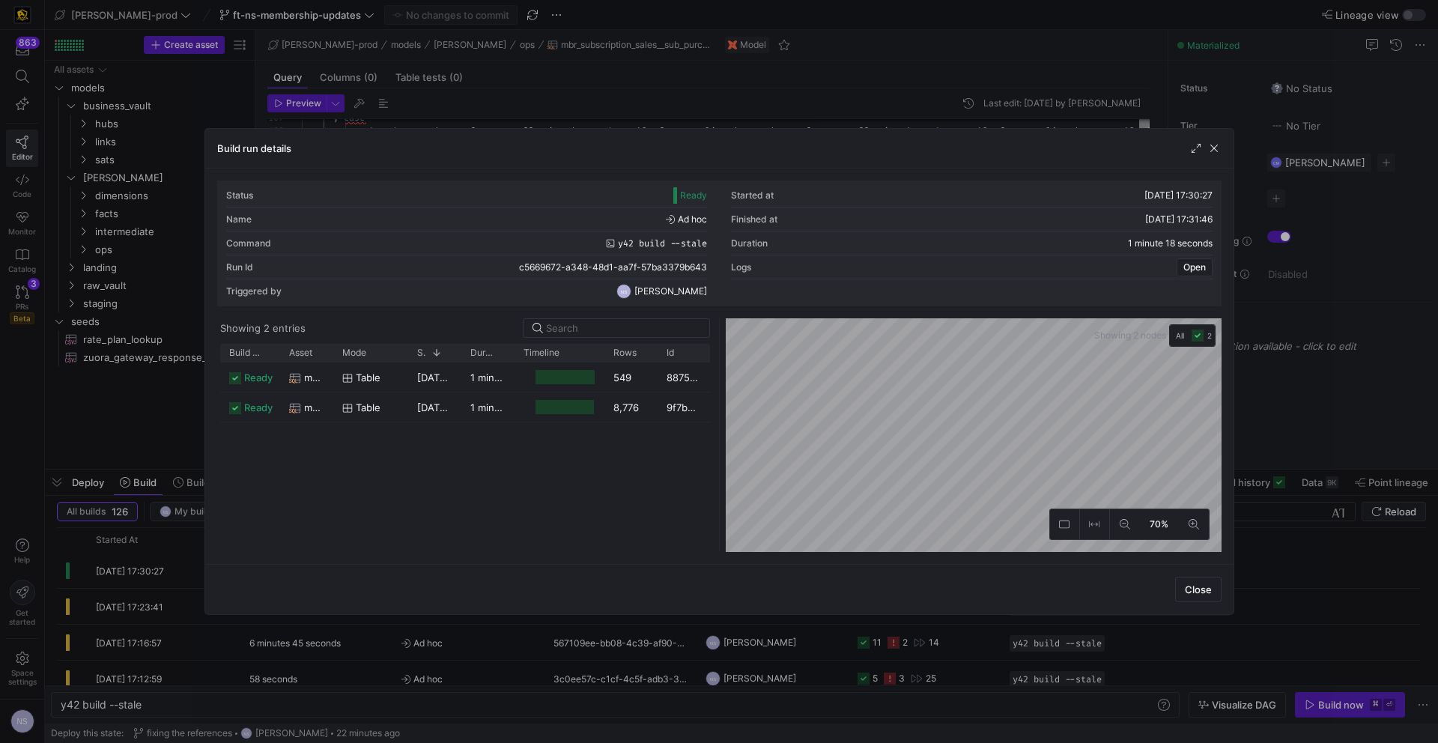
click at [1265, 530] on div at bounding box center [719, 371] width 1438 height 743
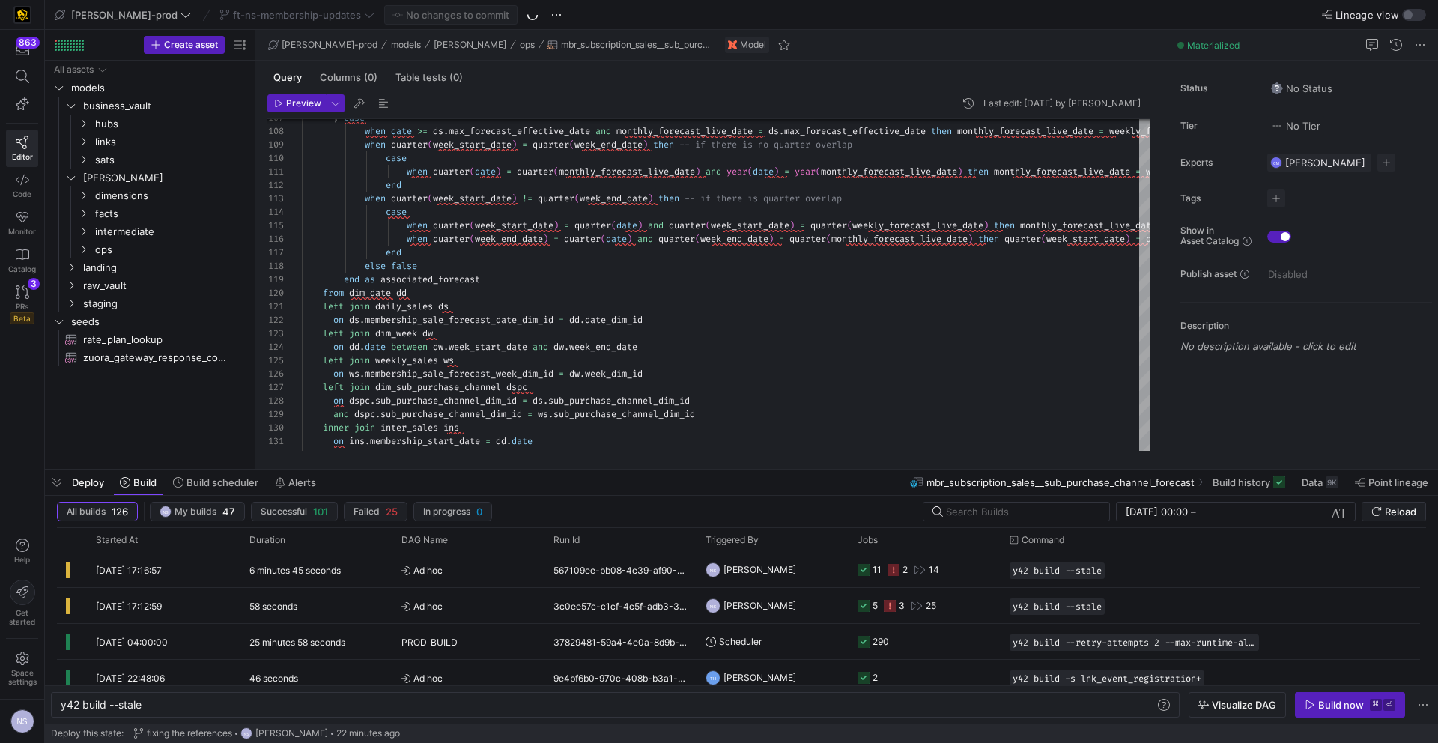
scroll to position [74, 0]
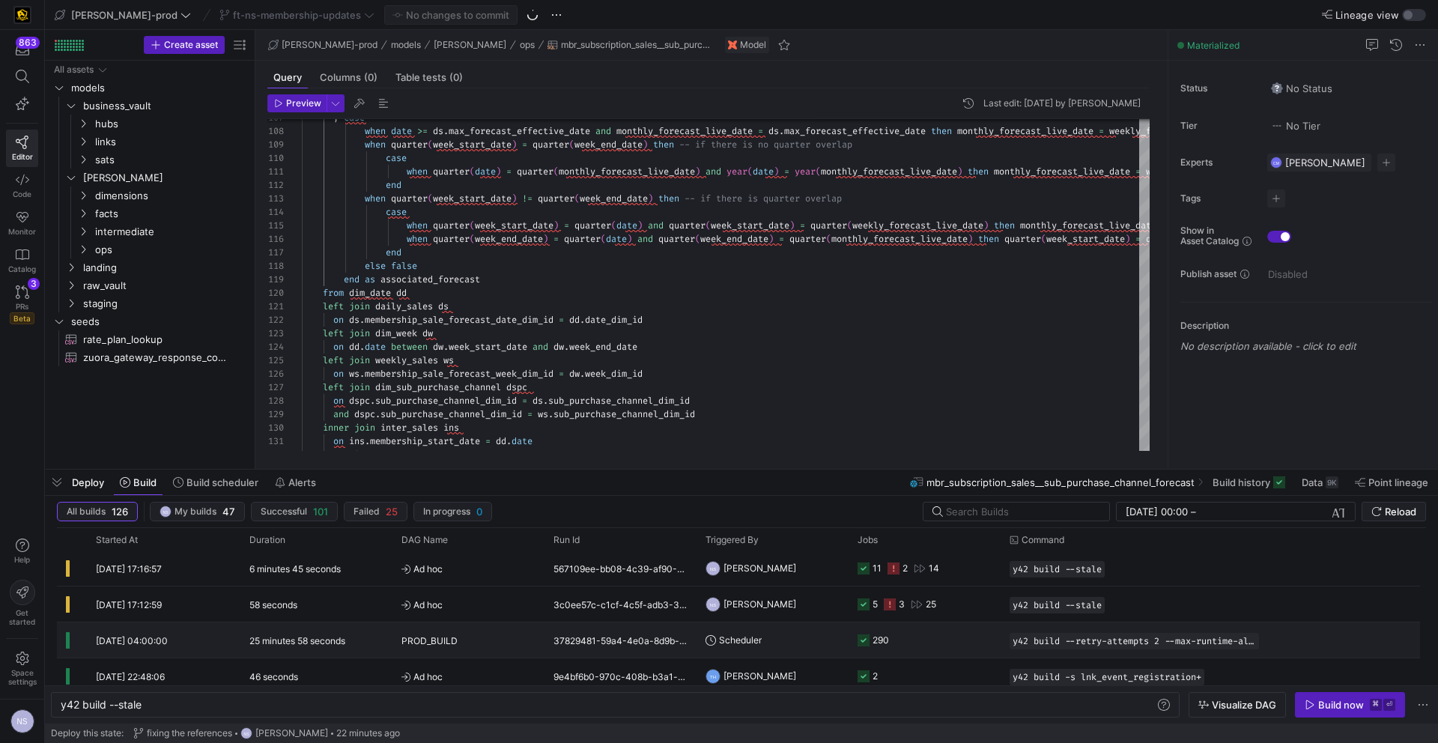
click at [930, 643] on y42-job-status-cell-renderer "290" at bounding box center [925, 640] width 134 height 34
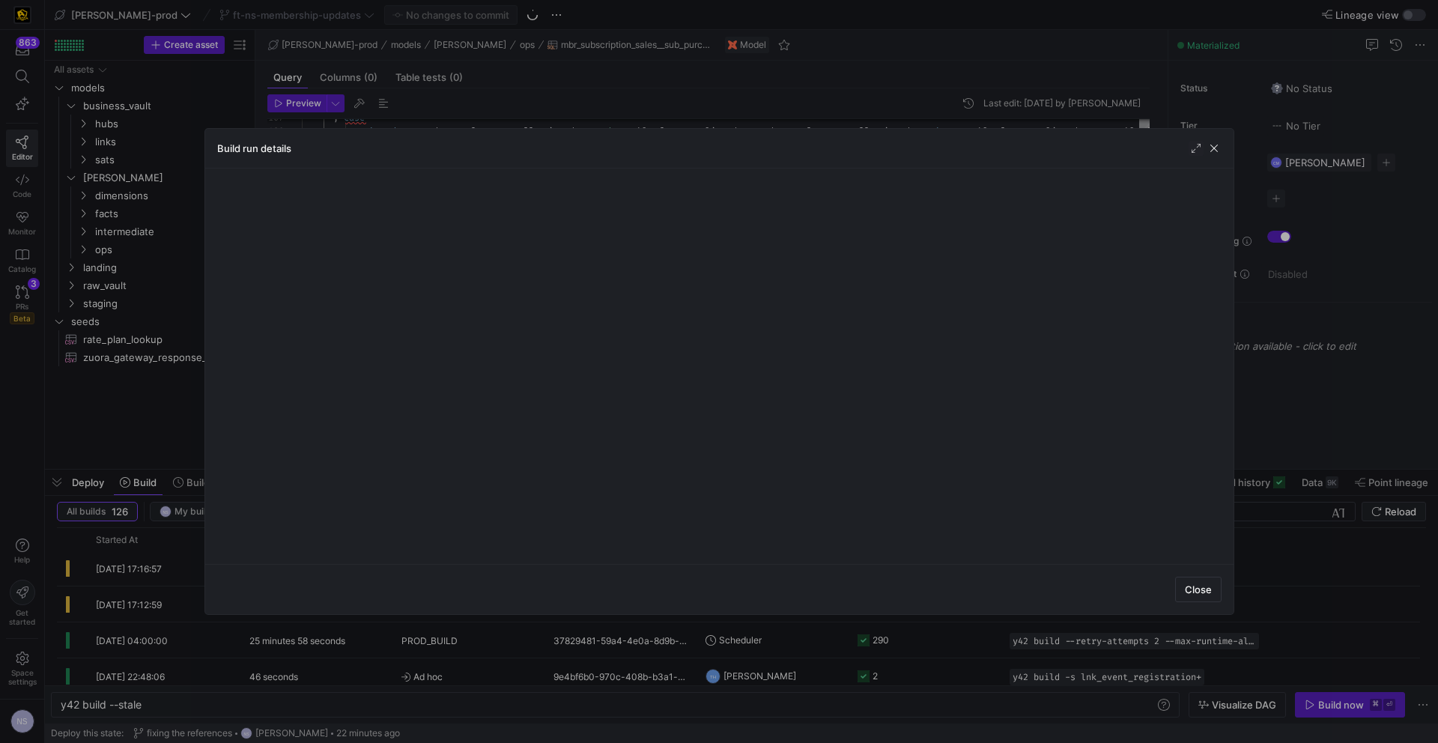
click at [1277, 564] on div at bounding box center [719, 371] width 1438 height 743
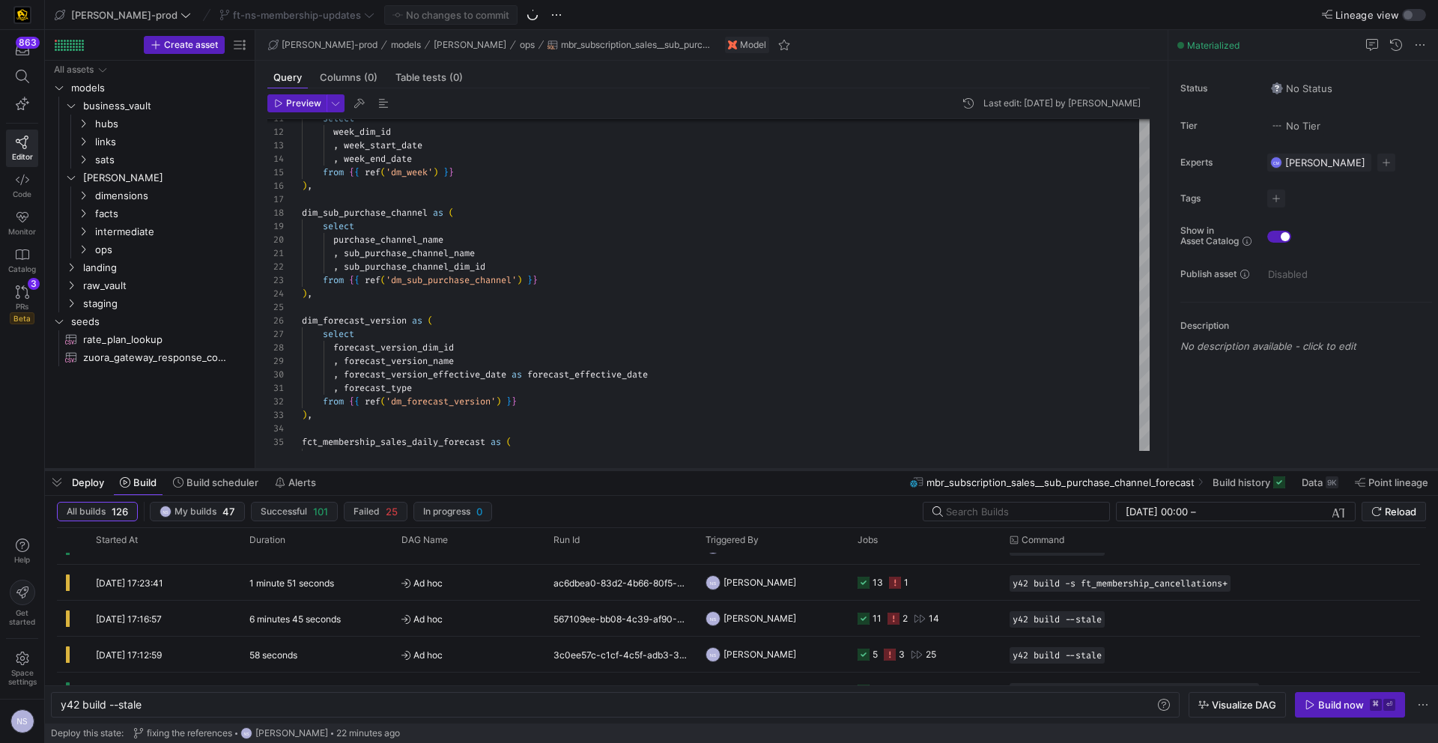
scroll to position [0, 0]
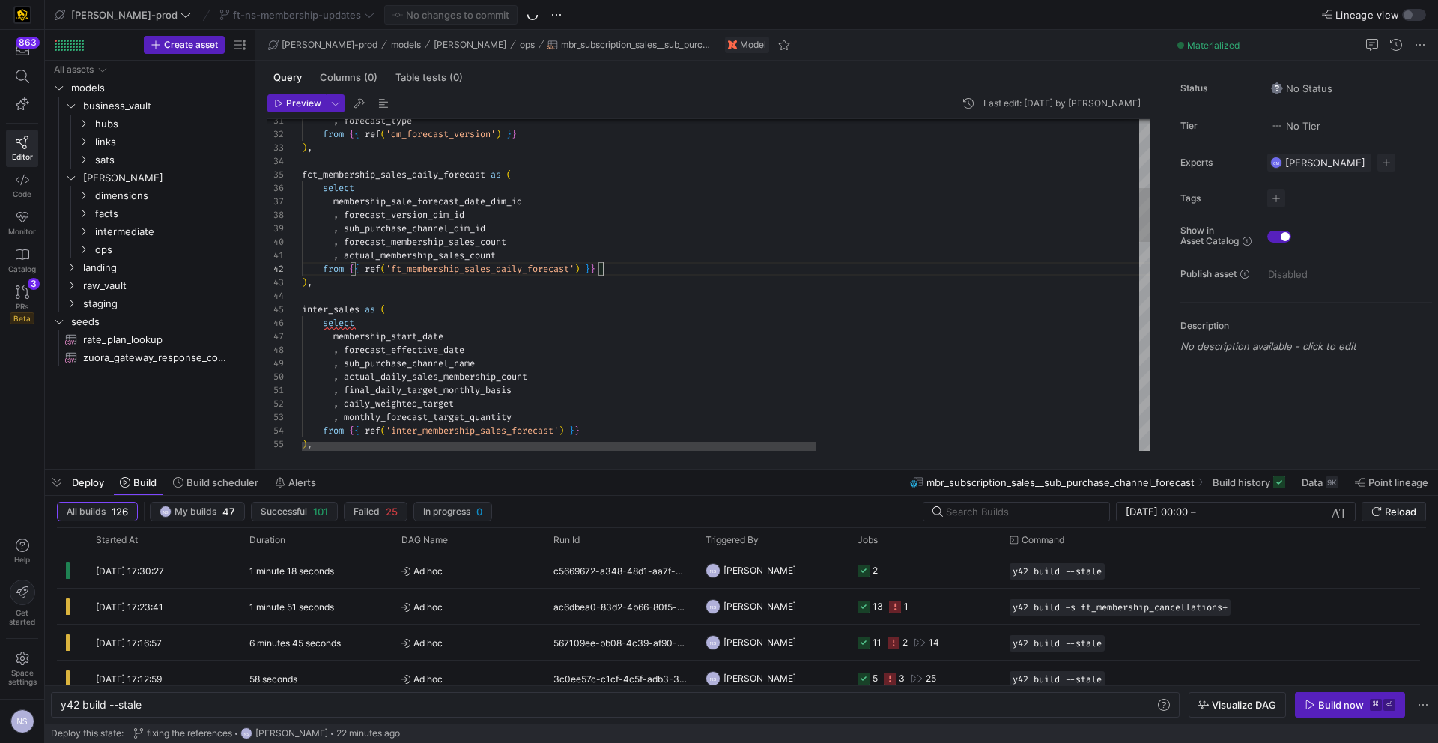
click at [649, 274] on div "select fct_membership_sales_daily_forecast as ( ) , from { { ref ( 'dm_forecast…" at bounding box center [992, 712] width 1380 height 2030
click at [468, 270] on div "select fct_membership_sales_daily_forecast as ( ) , from { { ref ( 'dm_forecast…" at bounding box center [992, 712] width 1380 height 2030
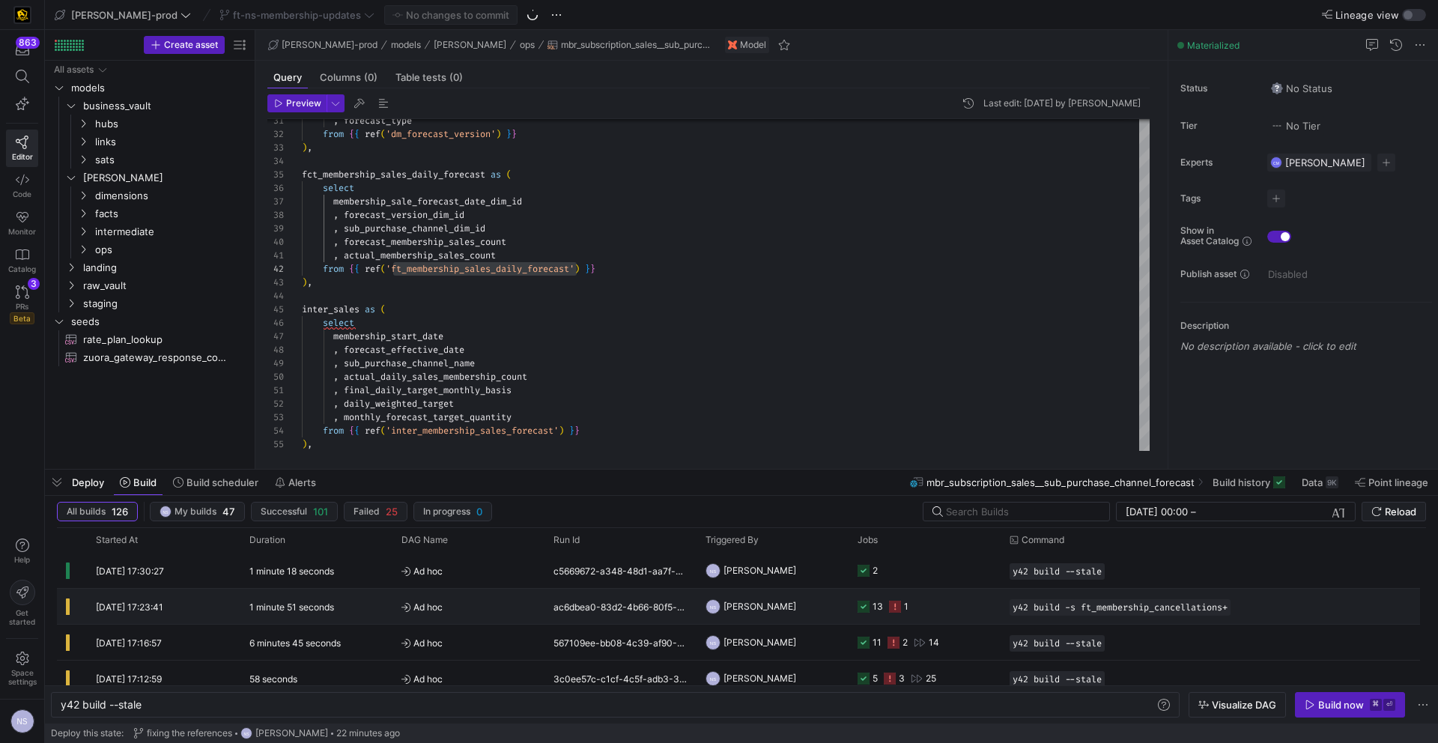
click at [920, 608] on y42-job-status-cell-renderer "13 1" at bounding box center [925, 607] width 134 height 34
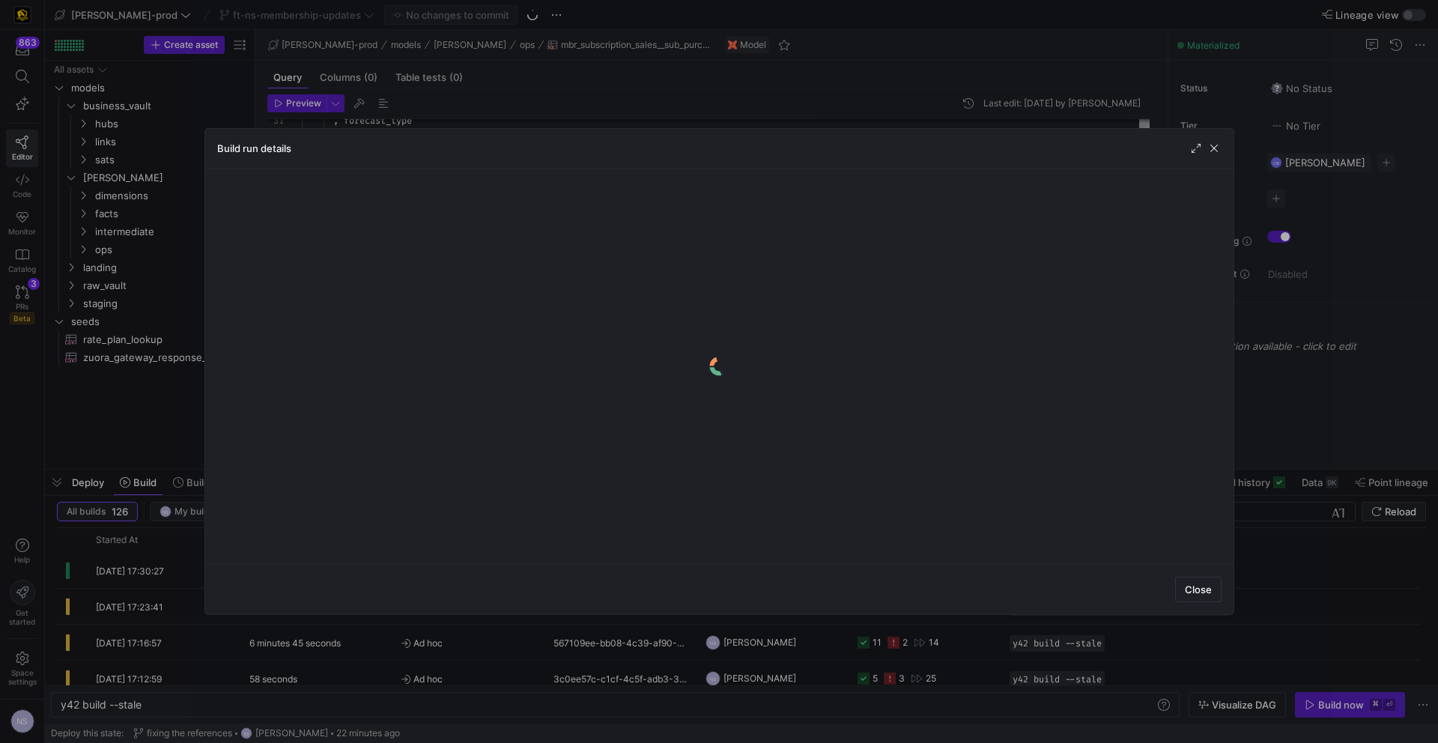
click at [1226, 152] on div "Build run details" at bounding box center [719, 149] width 1029 height 40
click at [1216, 148] on span "button" at bounding box center [1214, 148] width 15 height 15
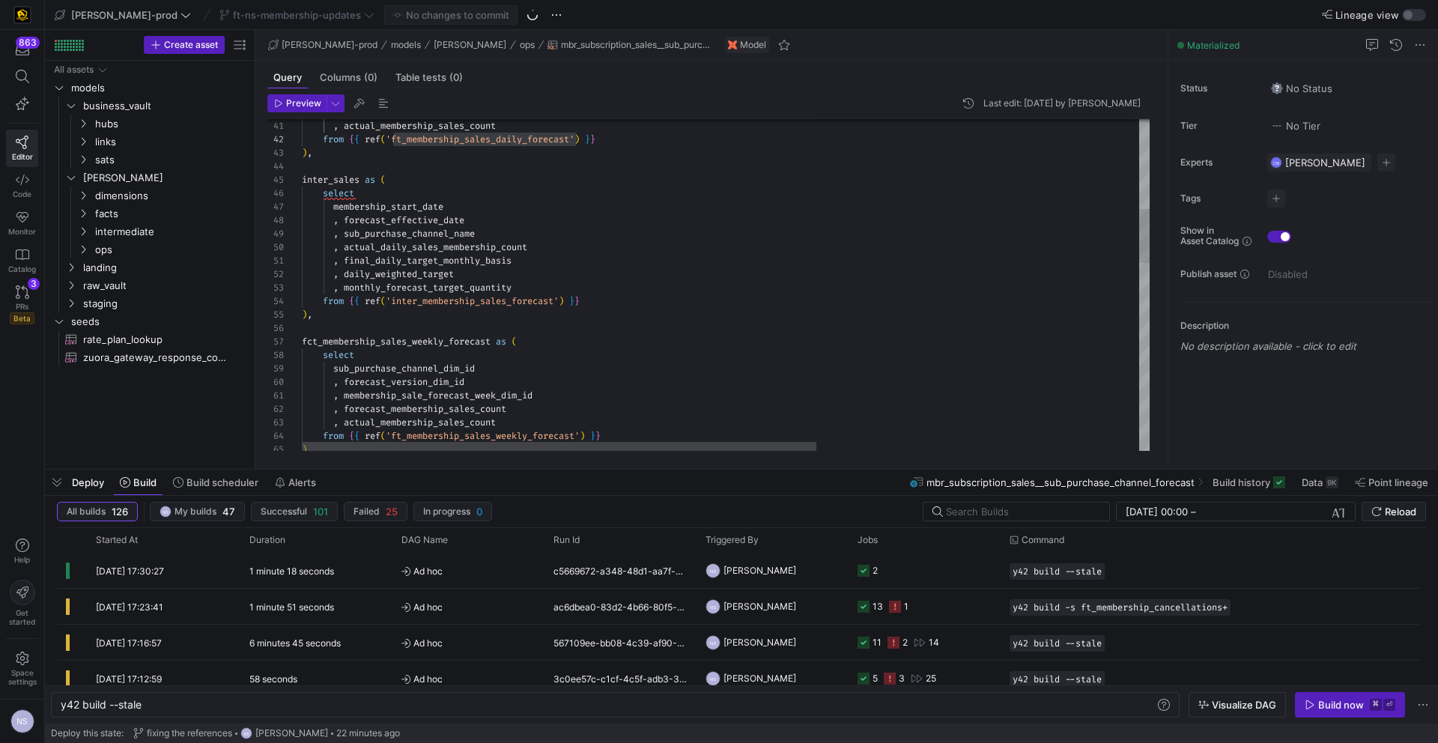
click at [618, 299] on div ", actual_membership_sales_count from { { ref ( 'ft_membership_sales_daily_forec…" at bounding box center [992, 583] width 1380 height 2030
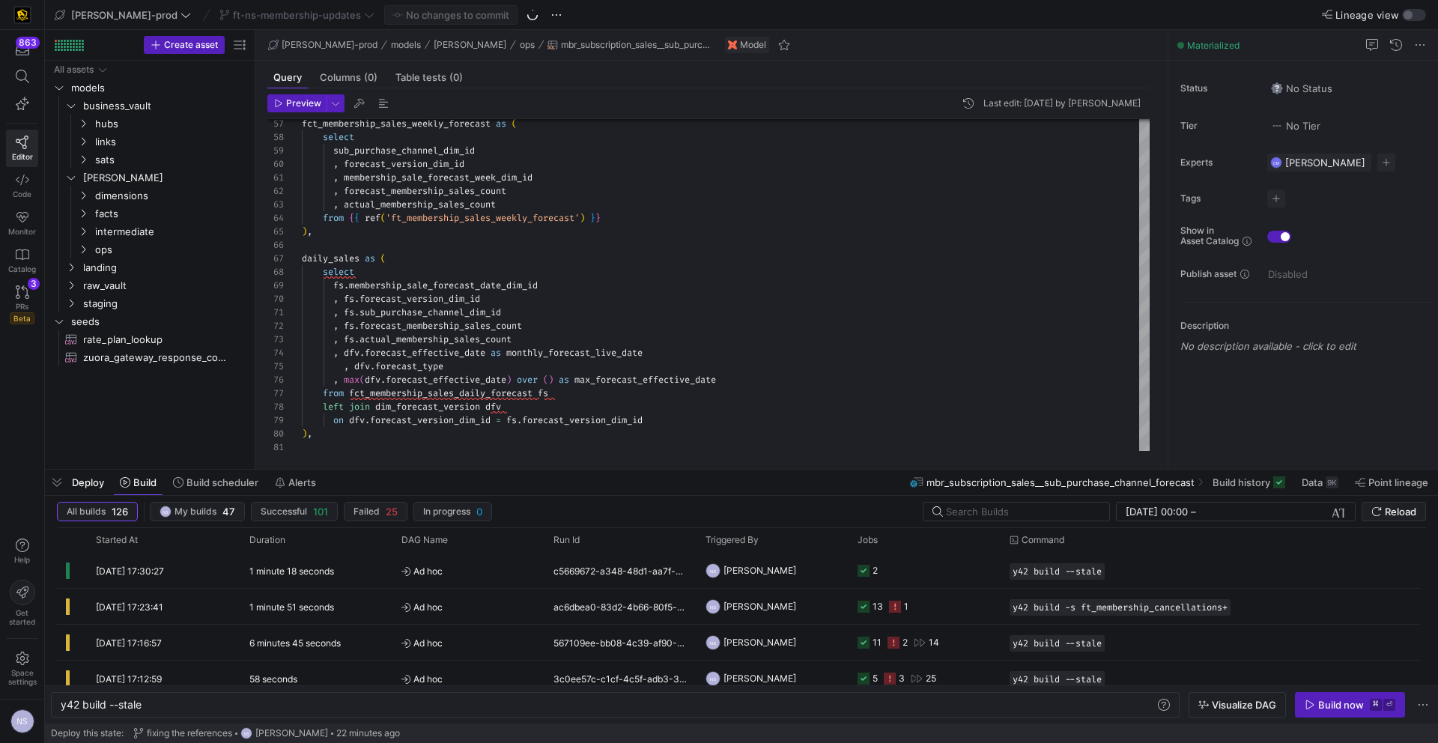
click at [509, 219] on div "fct_membership_sales_weekly_forecast as ( select sub_purchase_channel_dim_id , …" at bounding box center [992, 365] width 1380 height 2030
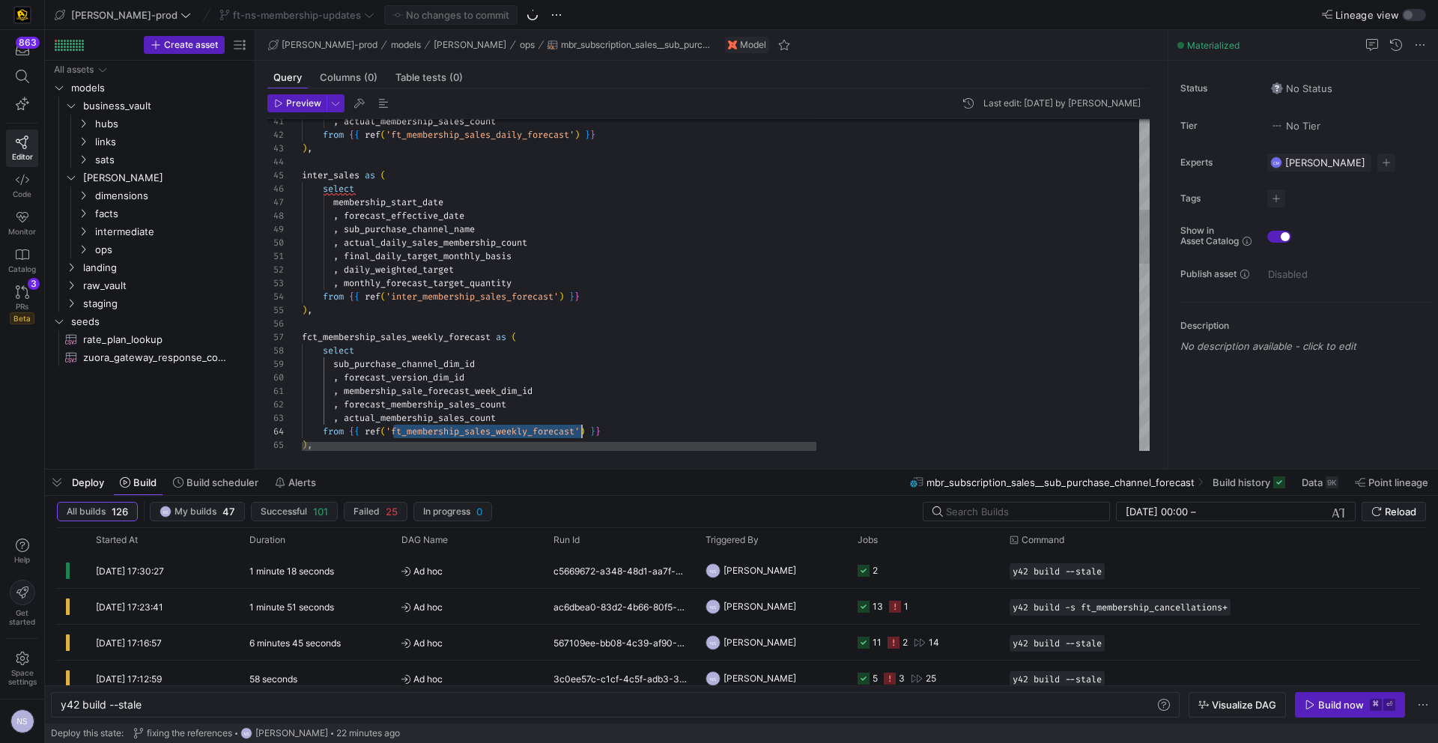
type textarea ", final_daily_target_monthly_basis , daily_weighted_target , monthly_forecast_t…"
click at [458, 292] on div "fct_membership_sales_weekly_forecast as ( select sub_purchase_channel_dim_id , …" at bounding box center [992, 578] width 1380 height 2030
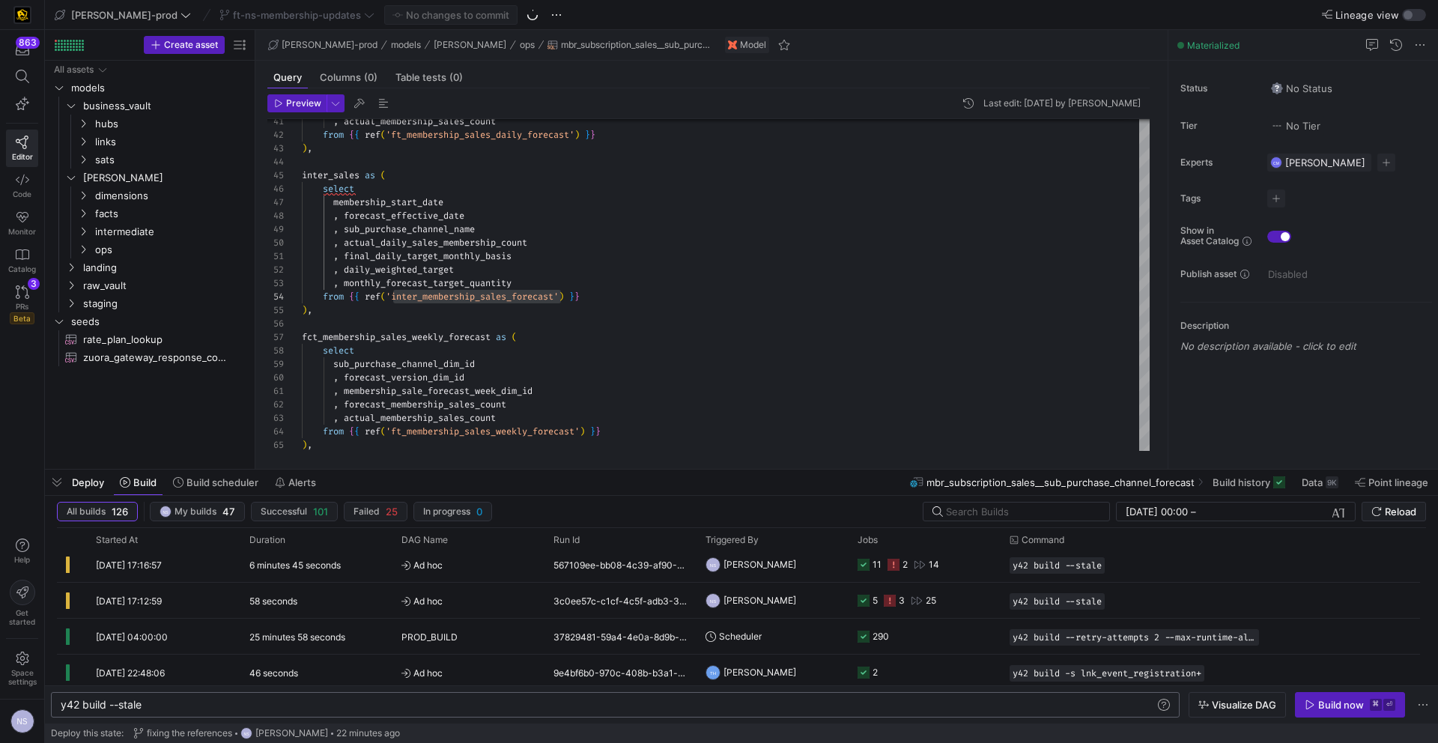
scroll to position [90, 0]
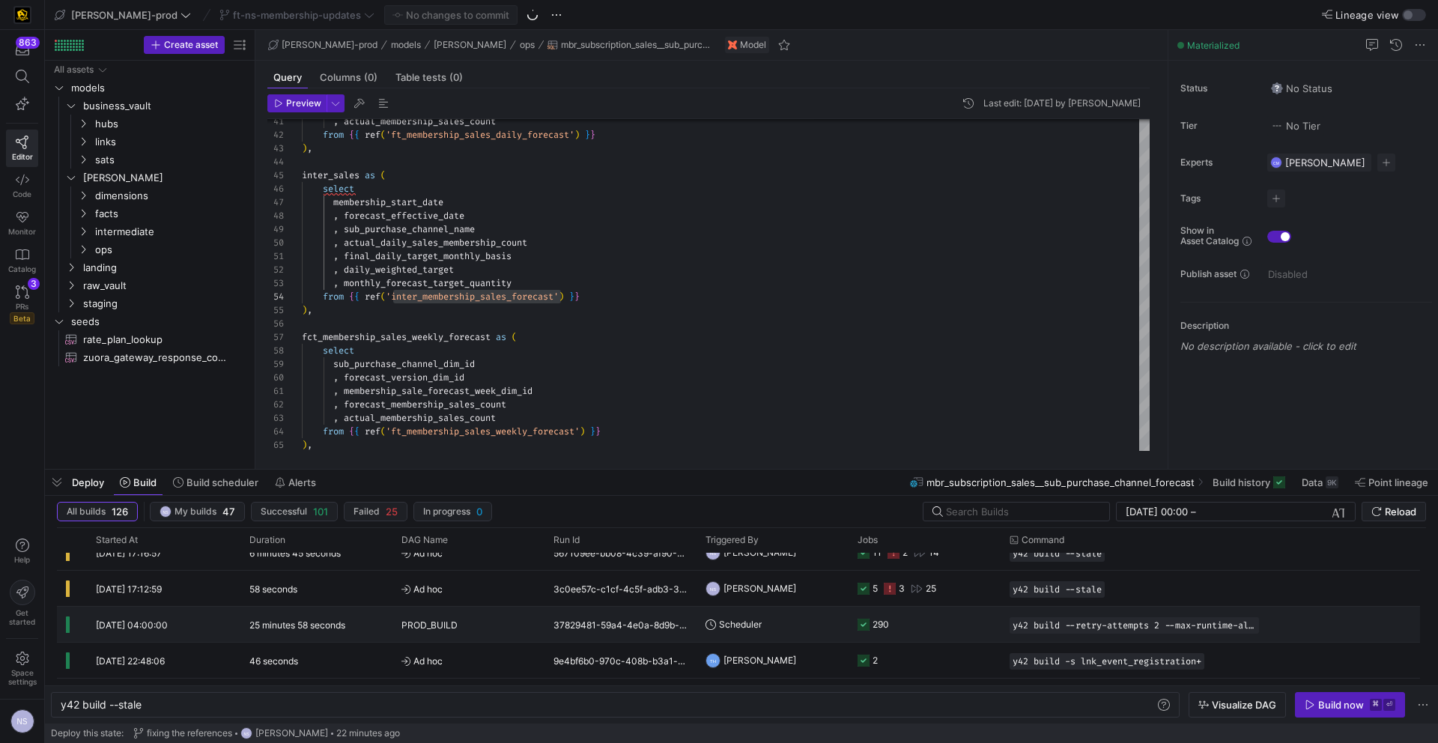
click at [796, 626] on y42-orchestration-triggered-by "Scheduler" at bounding box center [773, 625] width 134 height 34
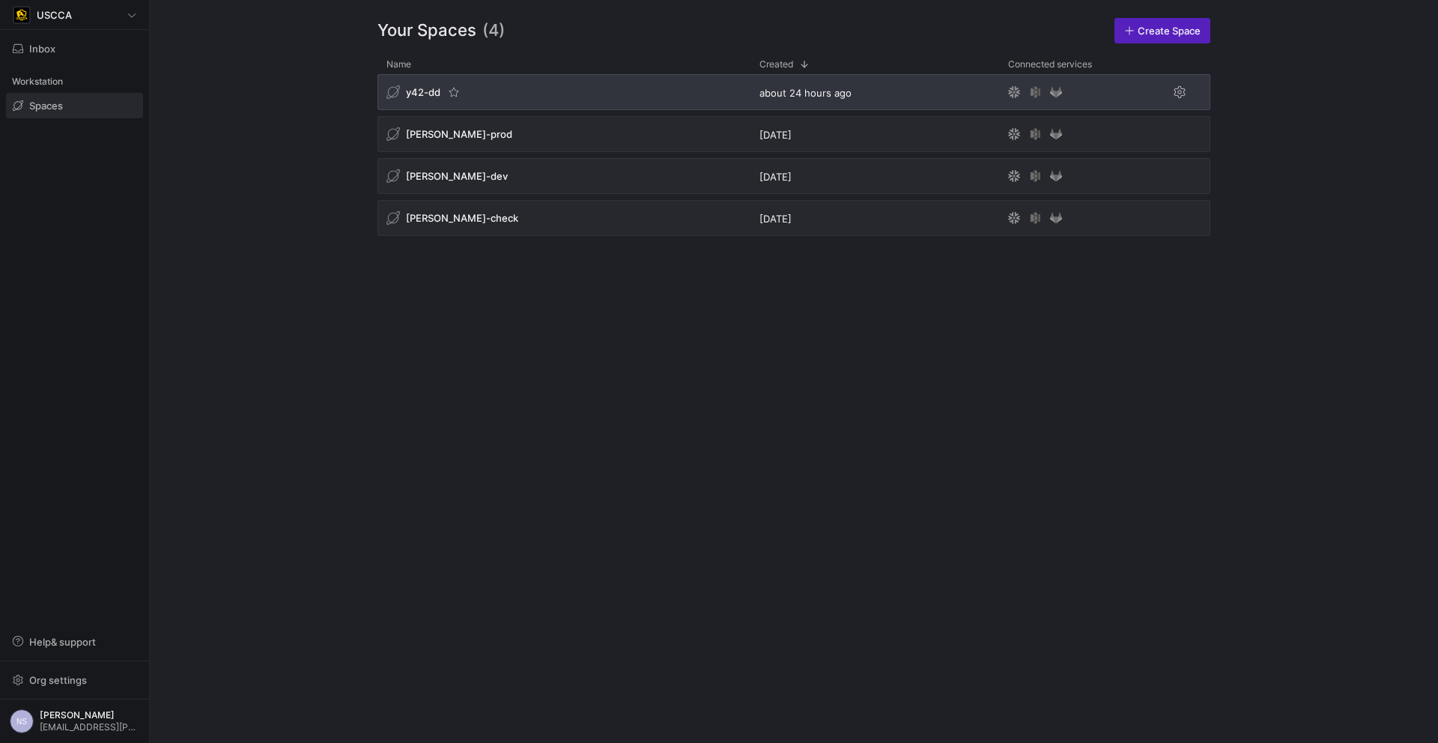
click at [580, 93] on div "y42-dd" at bounding box center [564, 92] width 373 height 36
click at [588, 88] on div "y42-dd" at bounding box center [564, 92] width 373 height 36
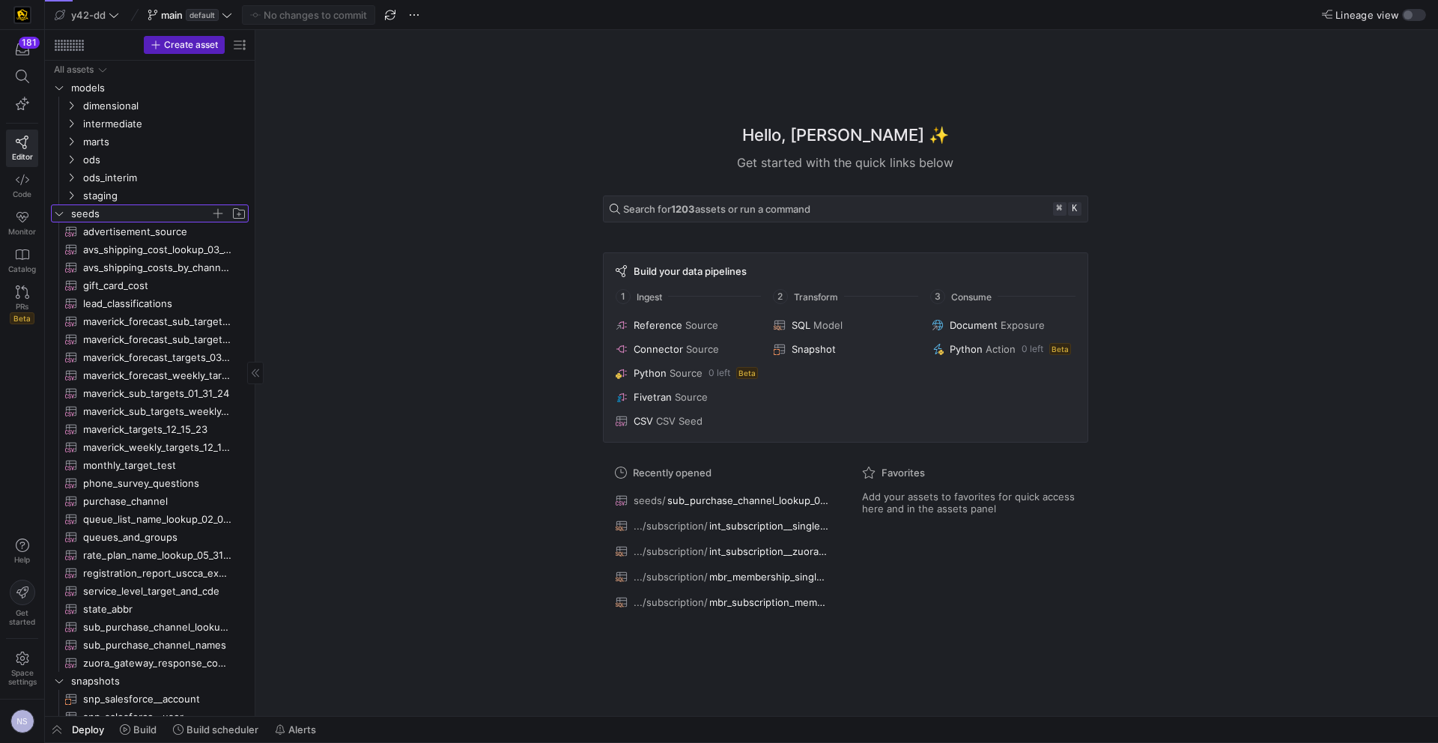
click at [97, 208] on span "seeds" at bounding box center [140, 213] width 139 height 17
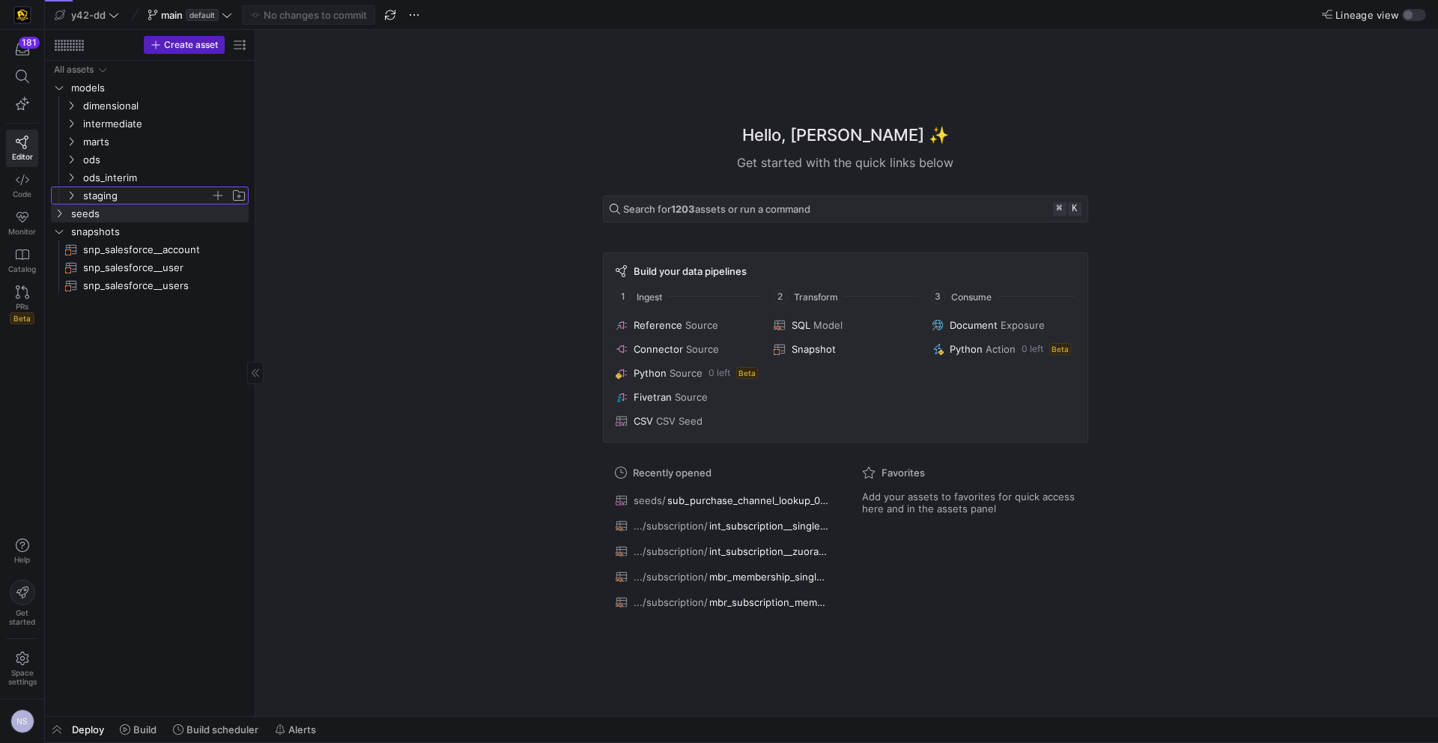
click at [112, 198] on span "staging" at bounding box center [146, 195] width 127 height 17
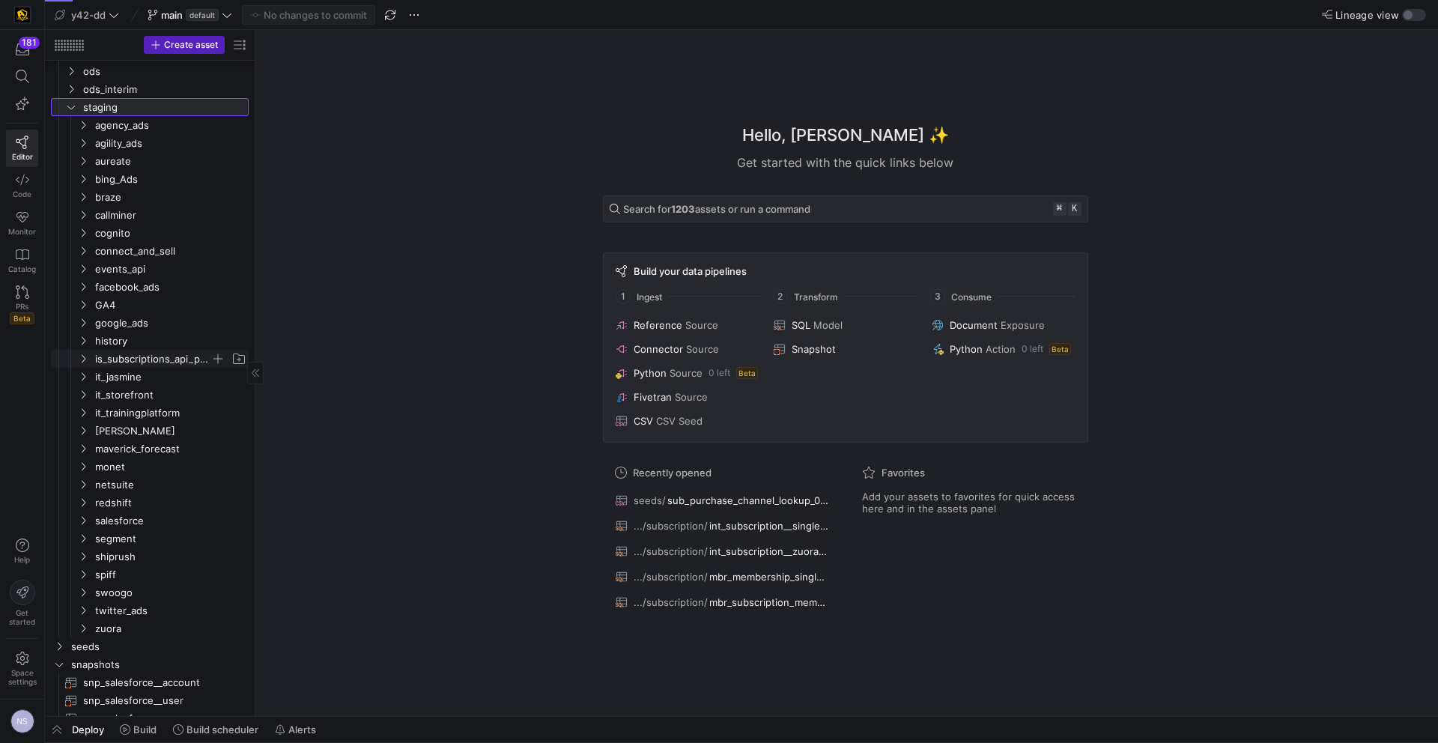
scroll to position [100, 0]
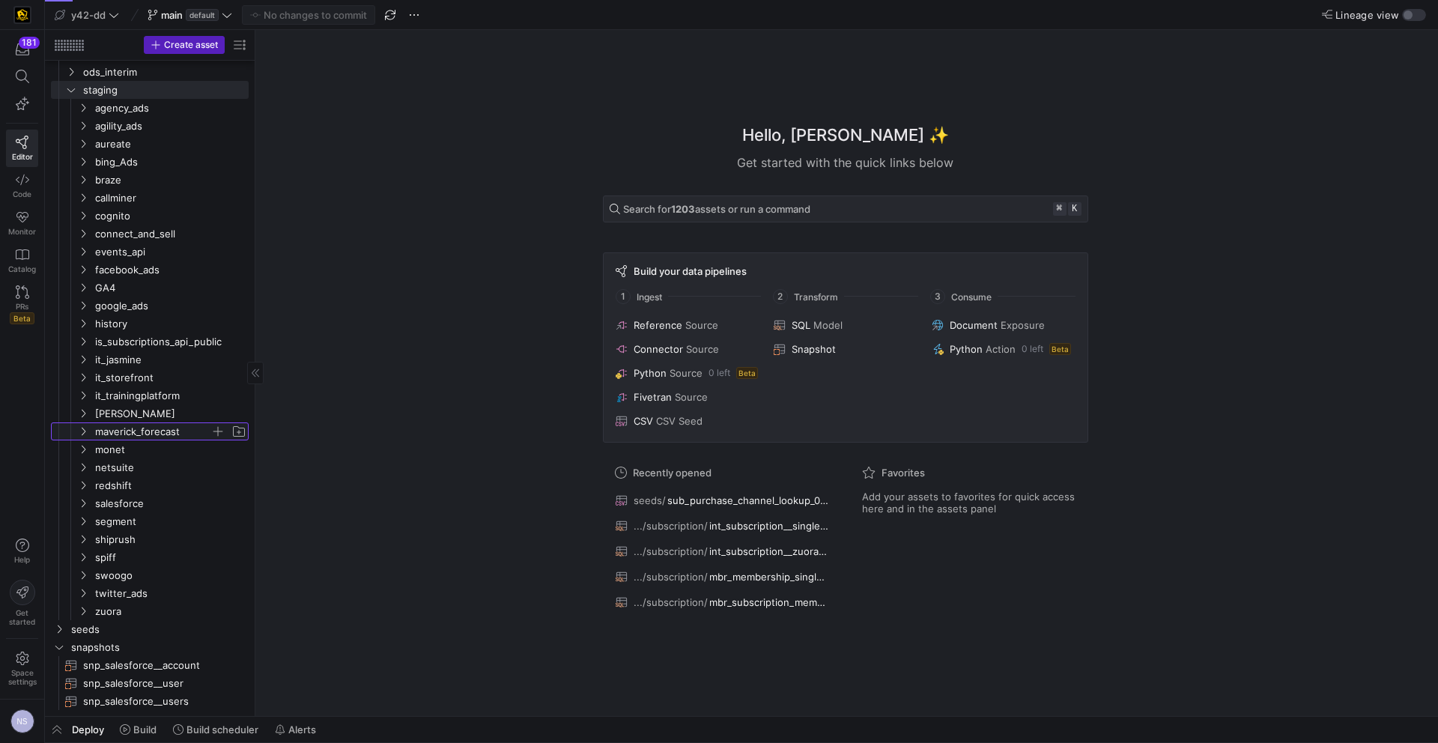
click at [156, 428] on span "maverick_forecast" at bounding box center [152, 431] width 115 height 17
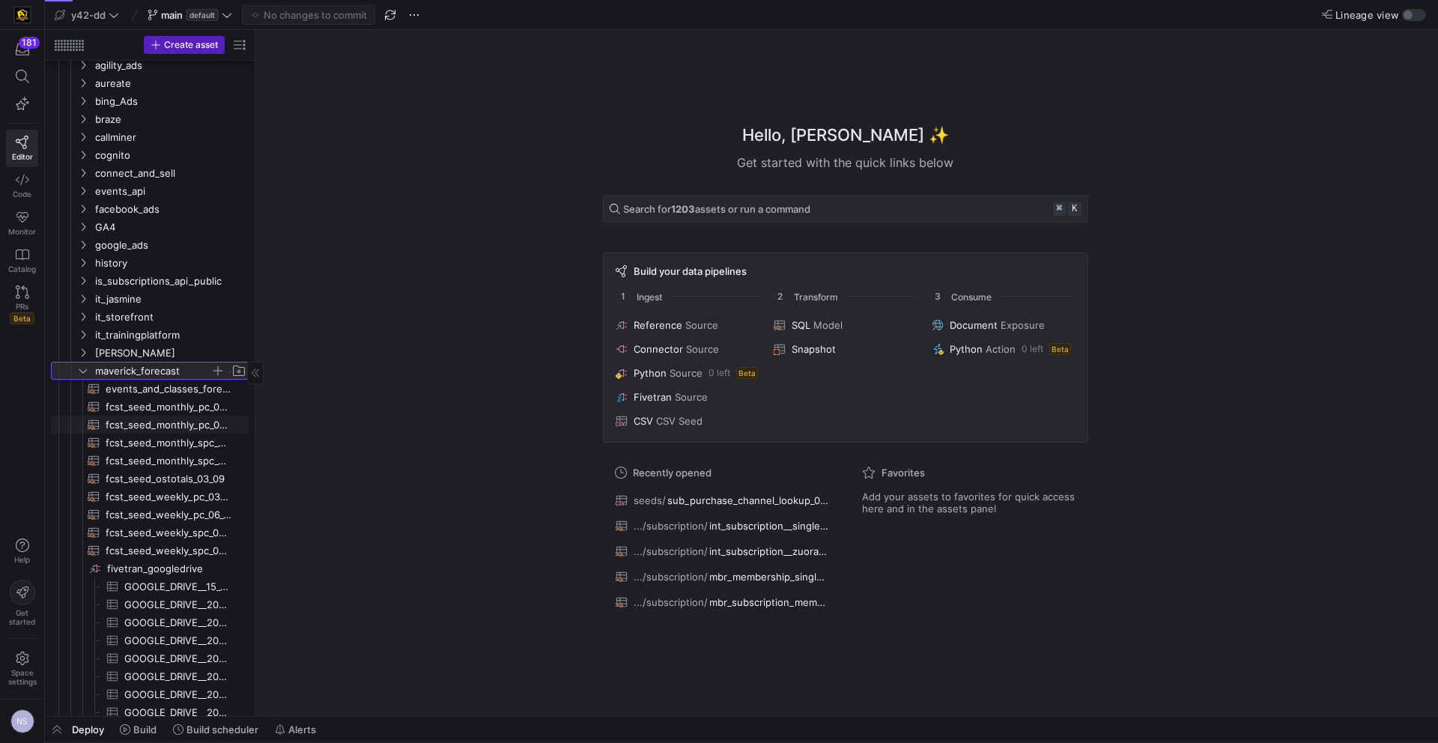
scroll to position [0, 0]
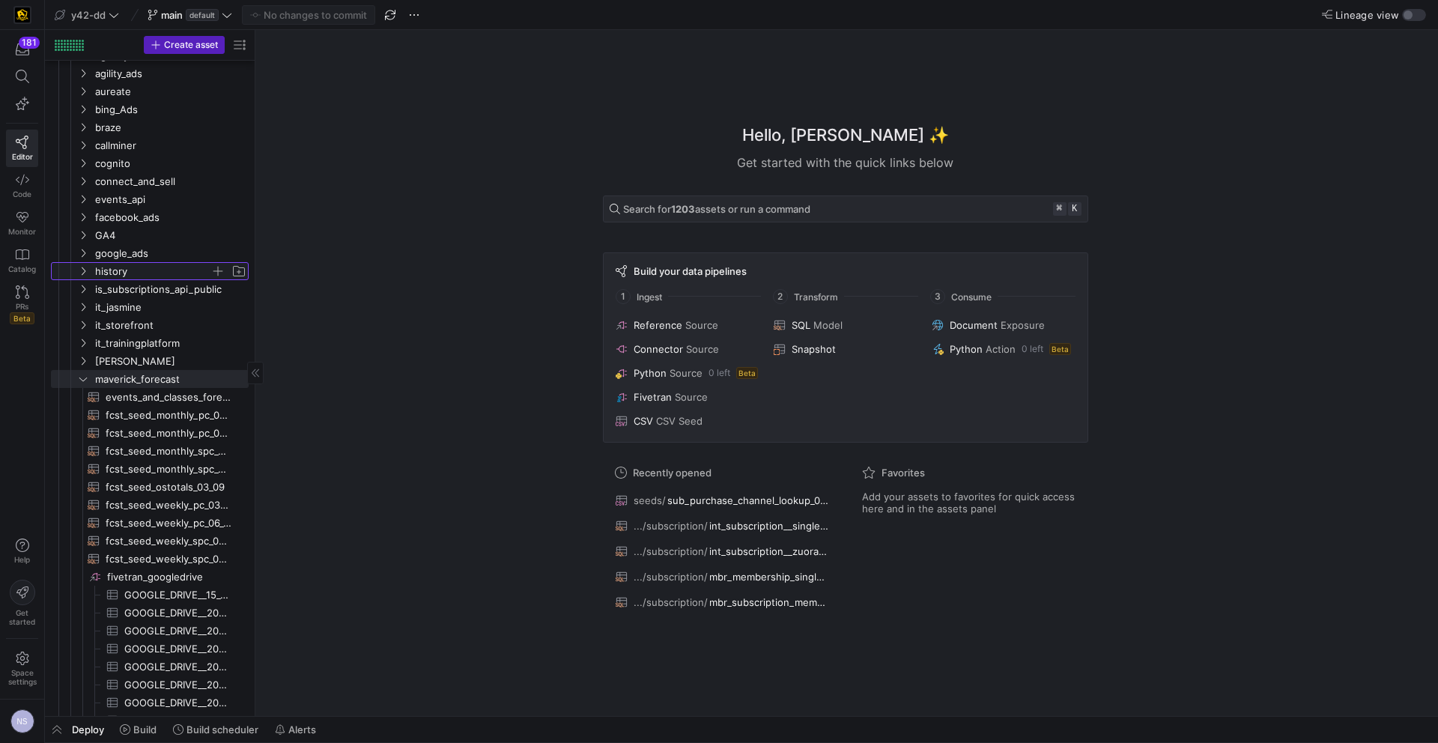
click at [140, 268] on span "history" at bounding box center [152, 271] width 115 height 17
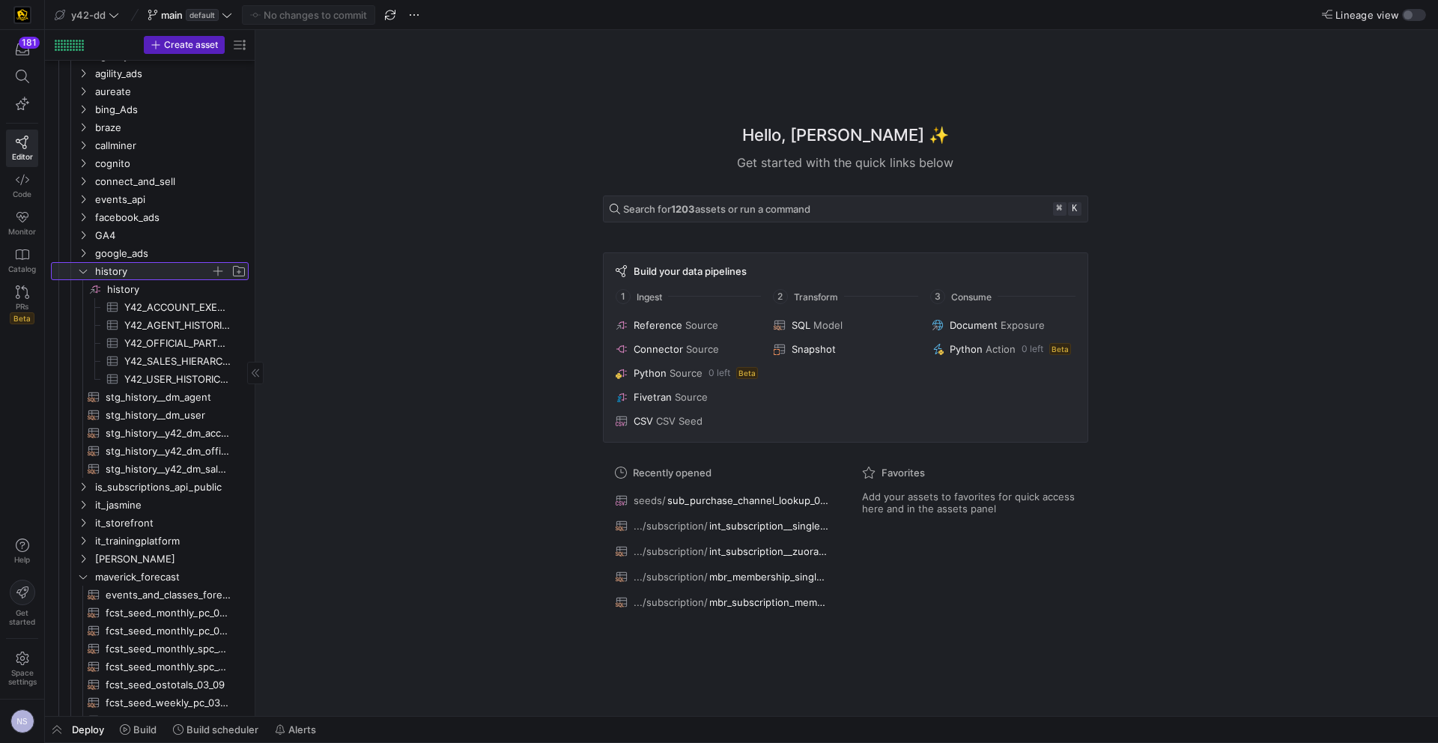
click at [130, 268] on span "history" at bounding box center [152, 271] width 115 height 17
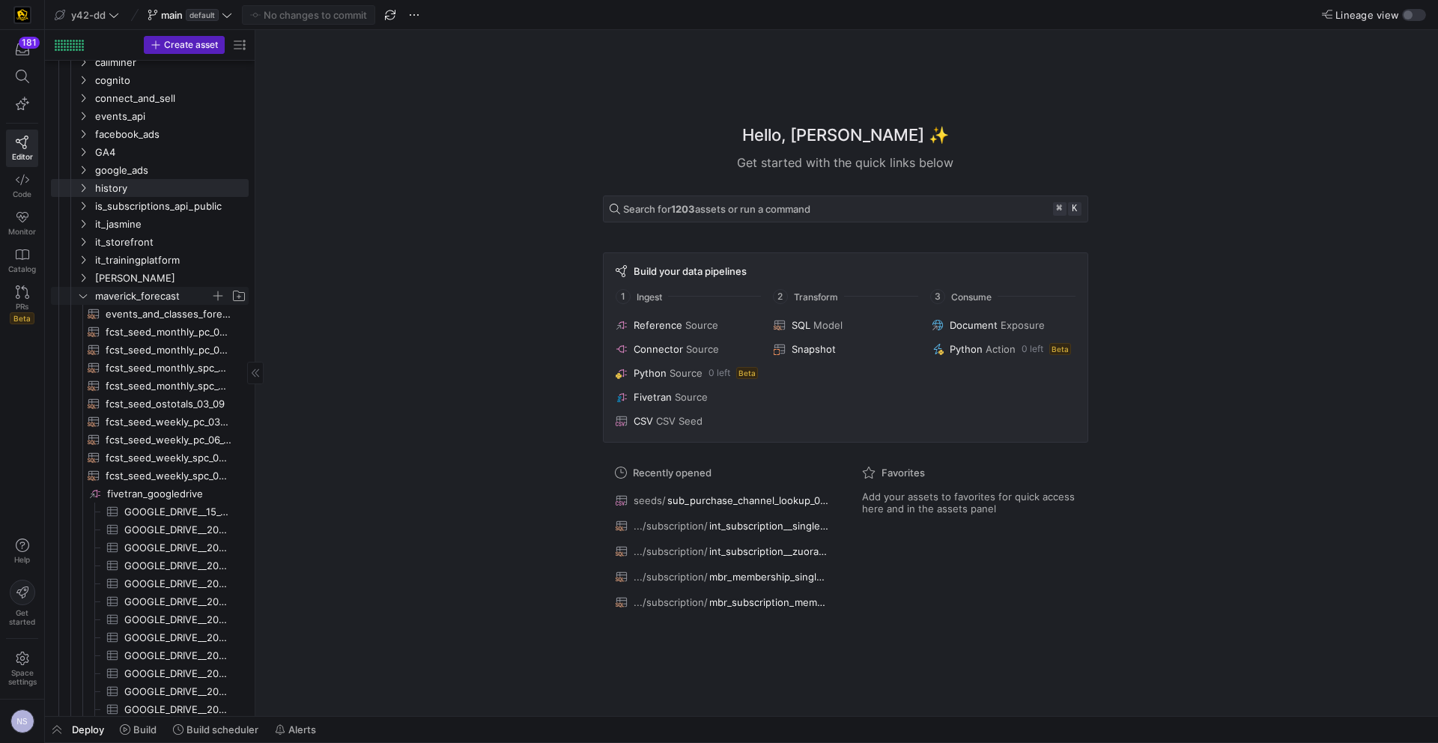
click at [131, 289] on span "maverick_forecast" at bounding box center [152, 296] width 115 height 17
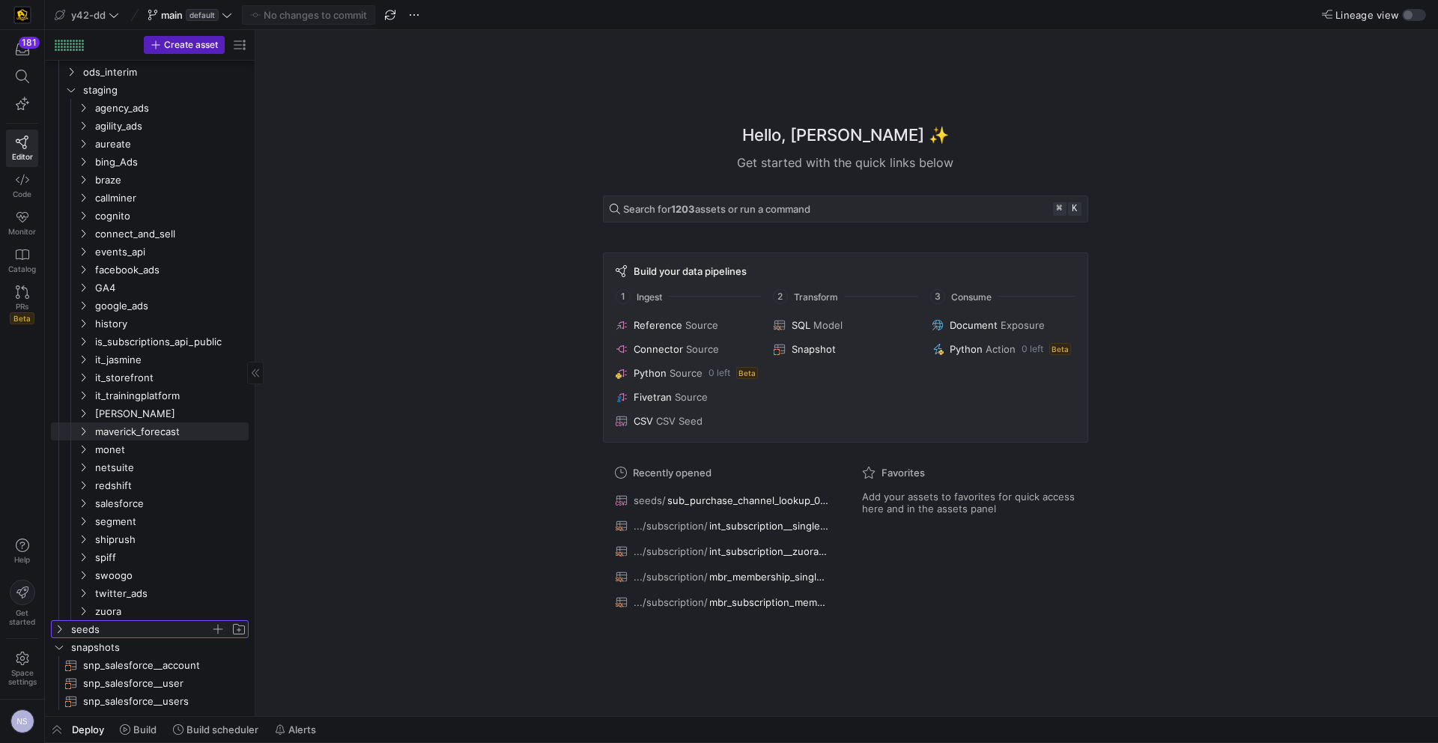
click at [82, 630] on span "seeds" at bounding box center [140, 629] width 139 height 17
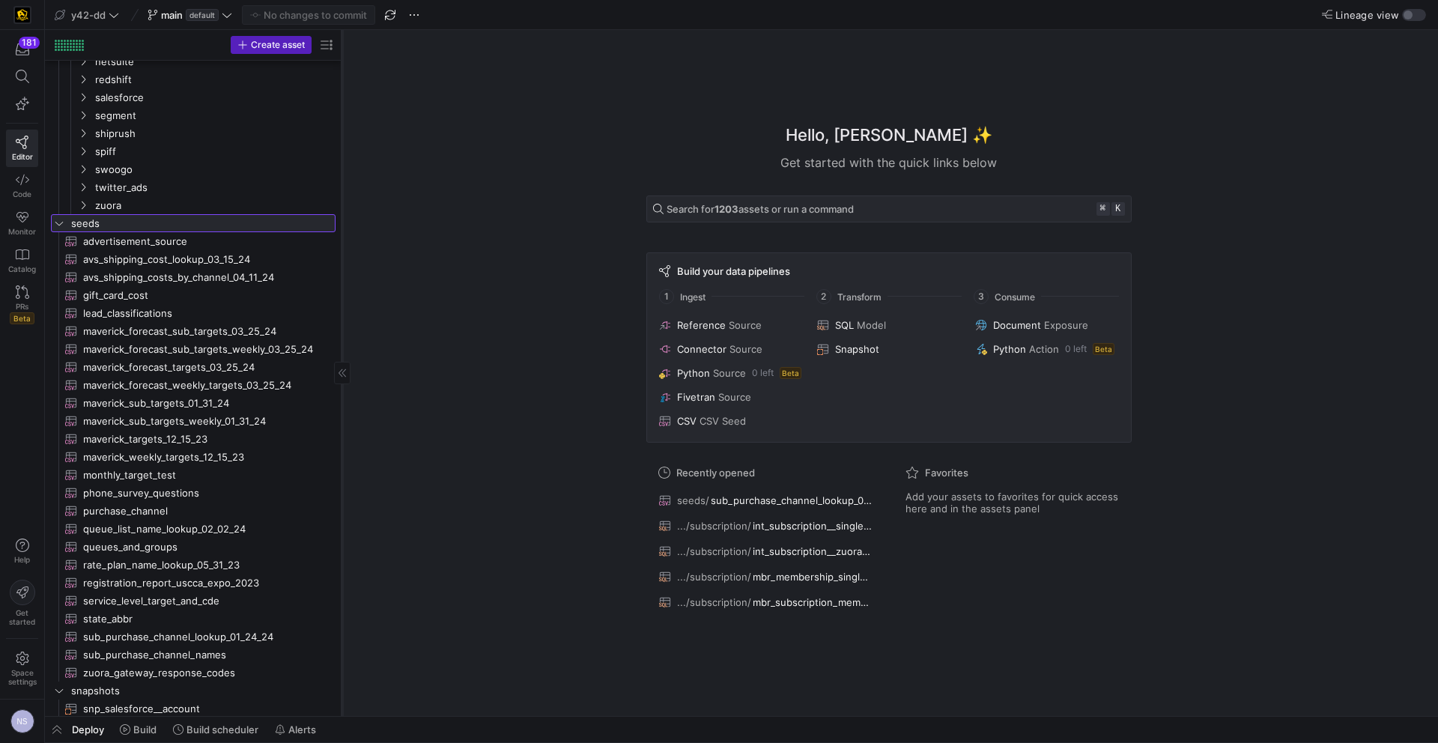
drag, startPoint x: 254, startPoint y: 422, endPoint x: 340, endPoint y: 428, distance: 86.4
click at [342, 428] on div at bounding box center [342, 373] width 1 height 686
click at [202, 638] on span "sub_purchase_channel_lookup_01_24_24​​​​​​" at bounding box center [200, 637] width 234 height 17
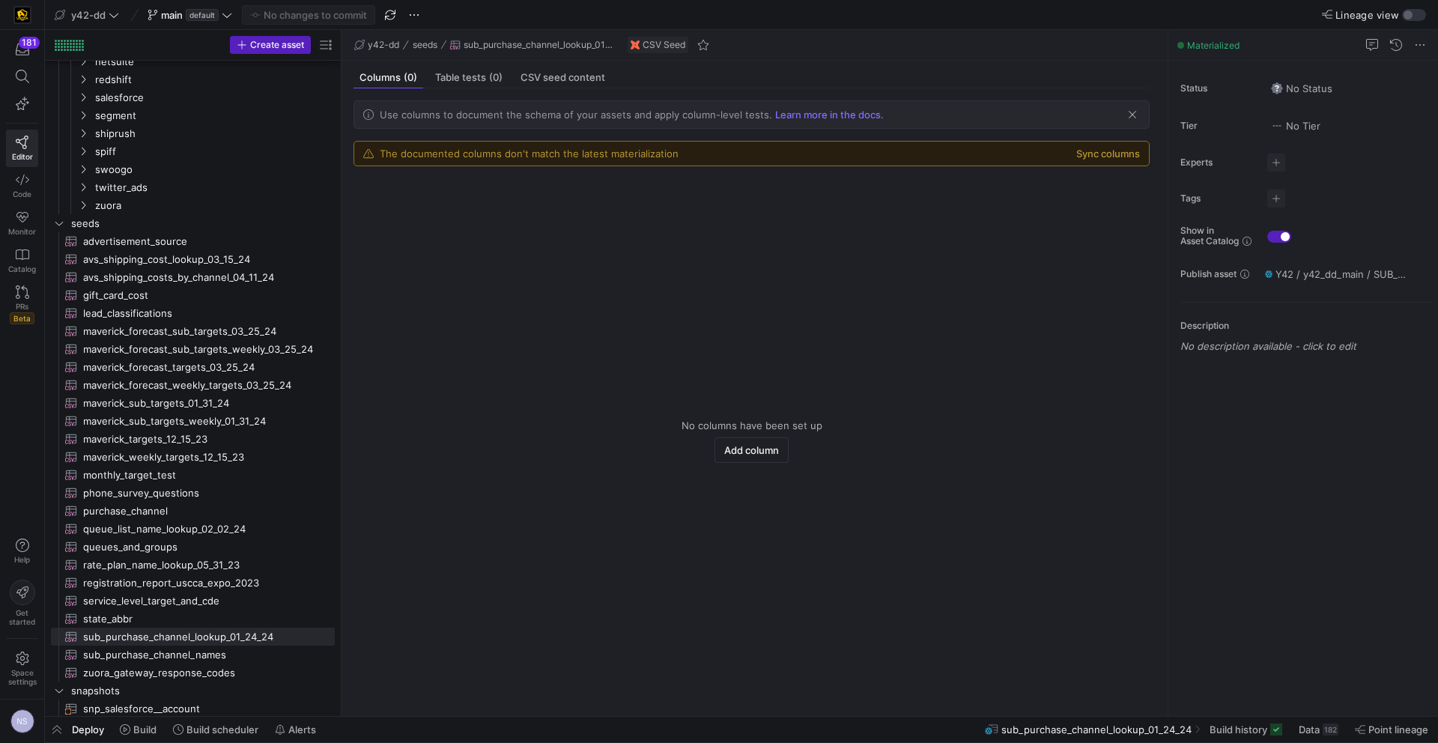
click at [569, 64] on mat-tab-group "Columns (0) Table tests (0) CSV seed content Use columns to document the schema…" at bounding box center [752, 388] width 820 height 655
click at [563, 77] on span "CSV seed content" at bounding box center [563, 78] width 85 height 10
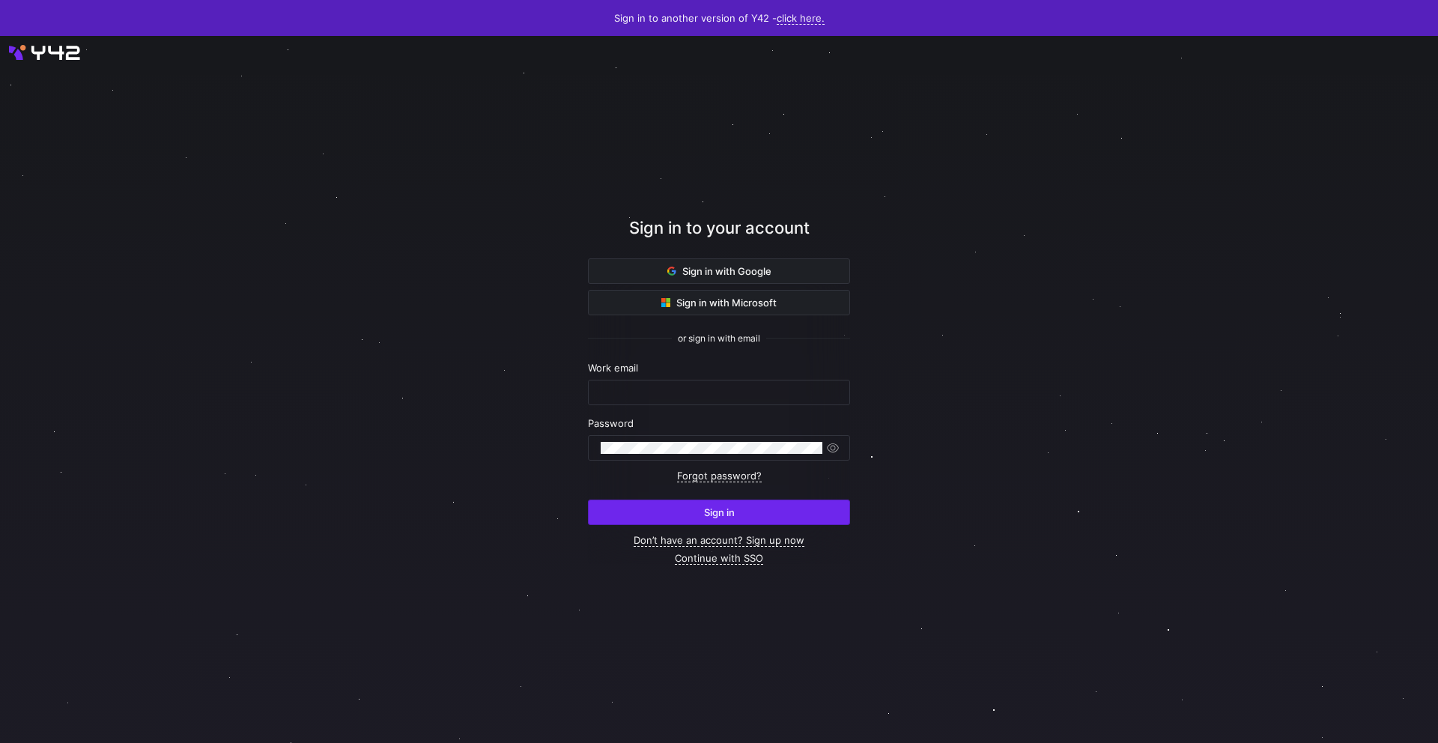
type input "[EMAIL_ADDRESS][PERSON_NAME][DOMAIN_NAME]"
click at [785, 500] on span "submit" at bounding box center [719, 512] width 261 height 24
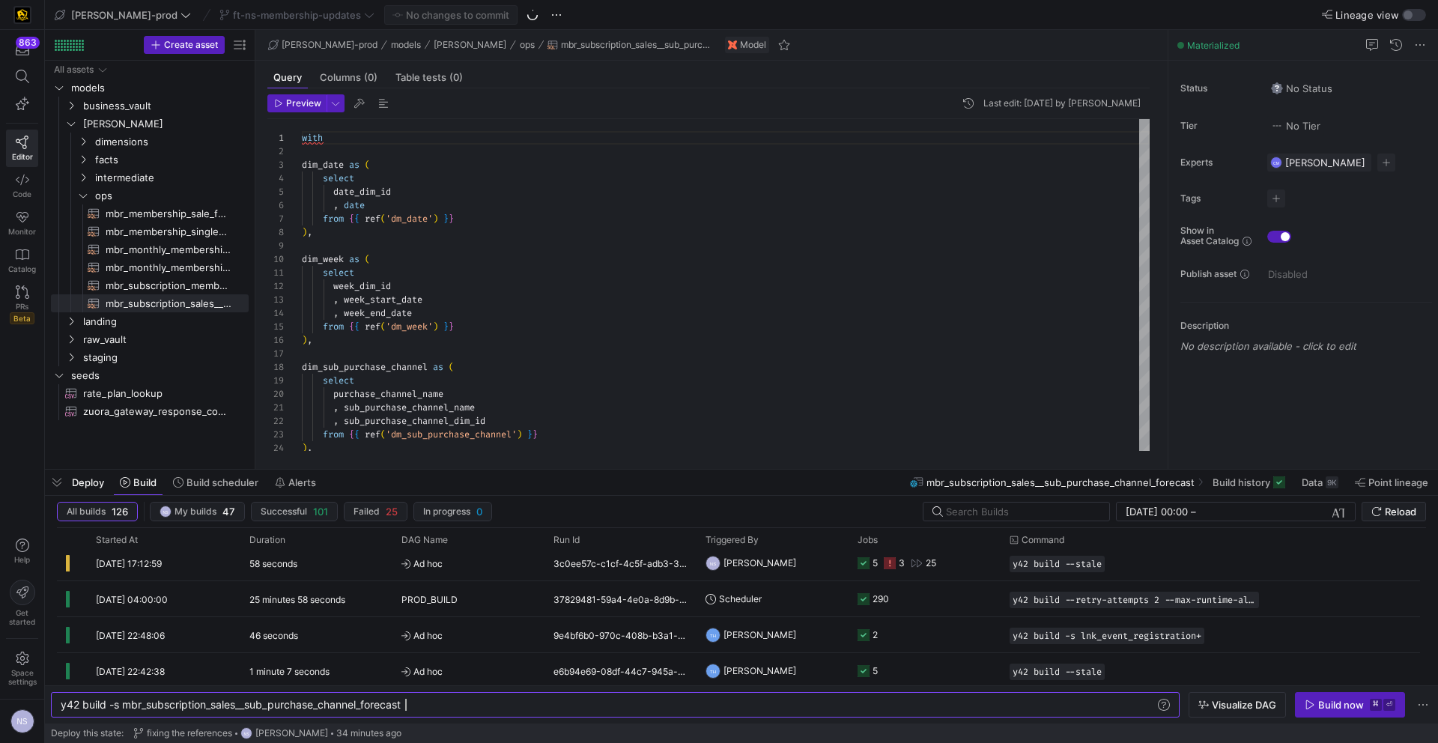
scroll to position [122, 0]
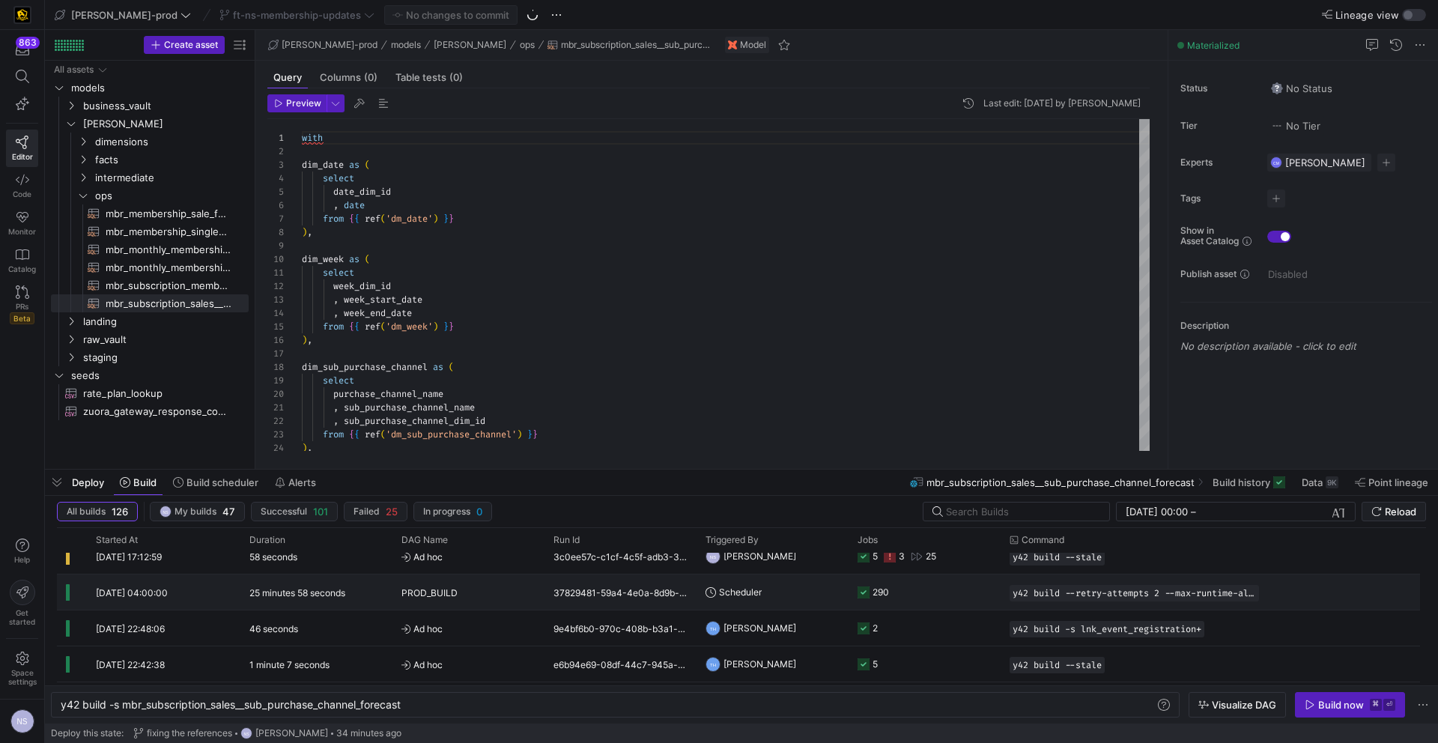
click at [894, 589] on y42-job-status-cell-renderer "290" at bounding box center [925, 592] width 134 height 34
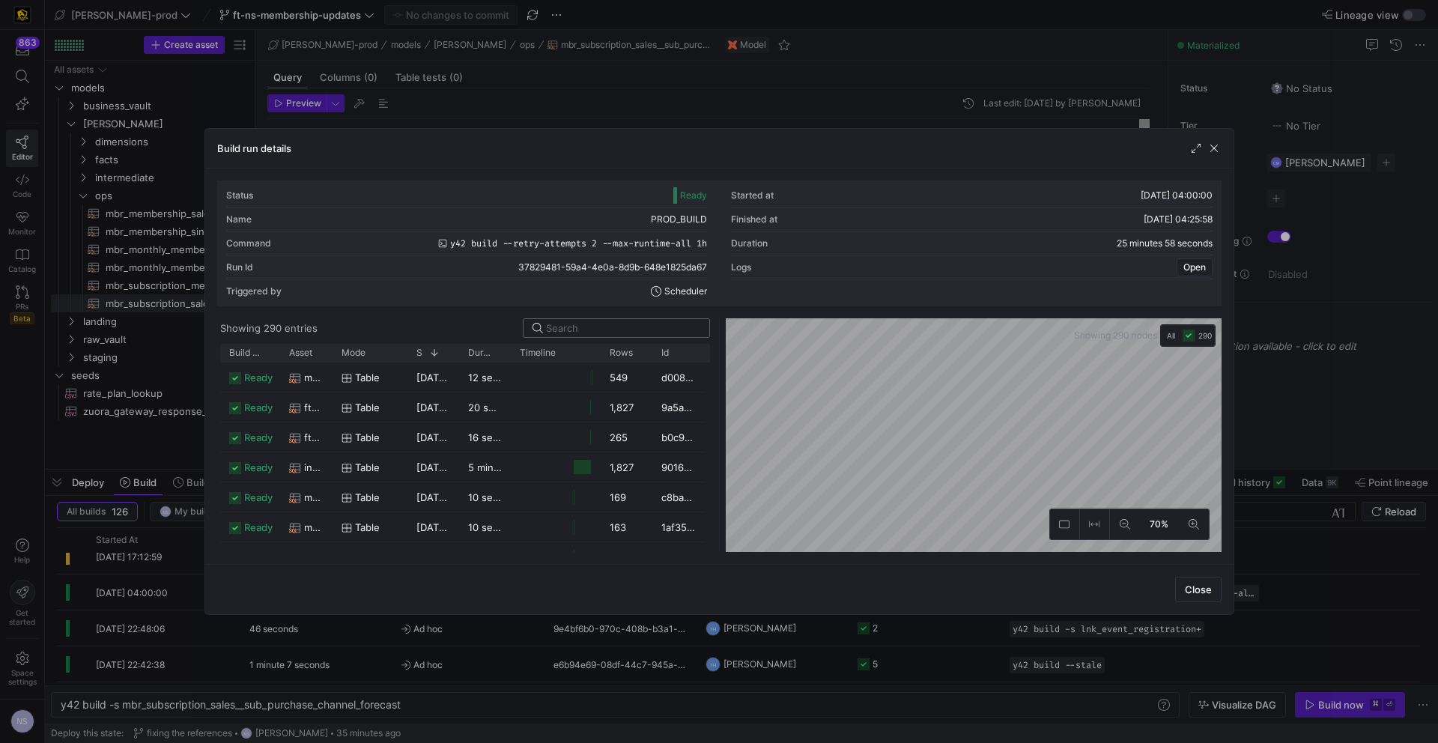
click at [613, 332] on input at bounding box center [623, 328] width 154 height 12
paste input "ft_membership_sales_daily_forecast"
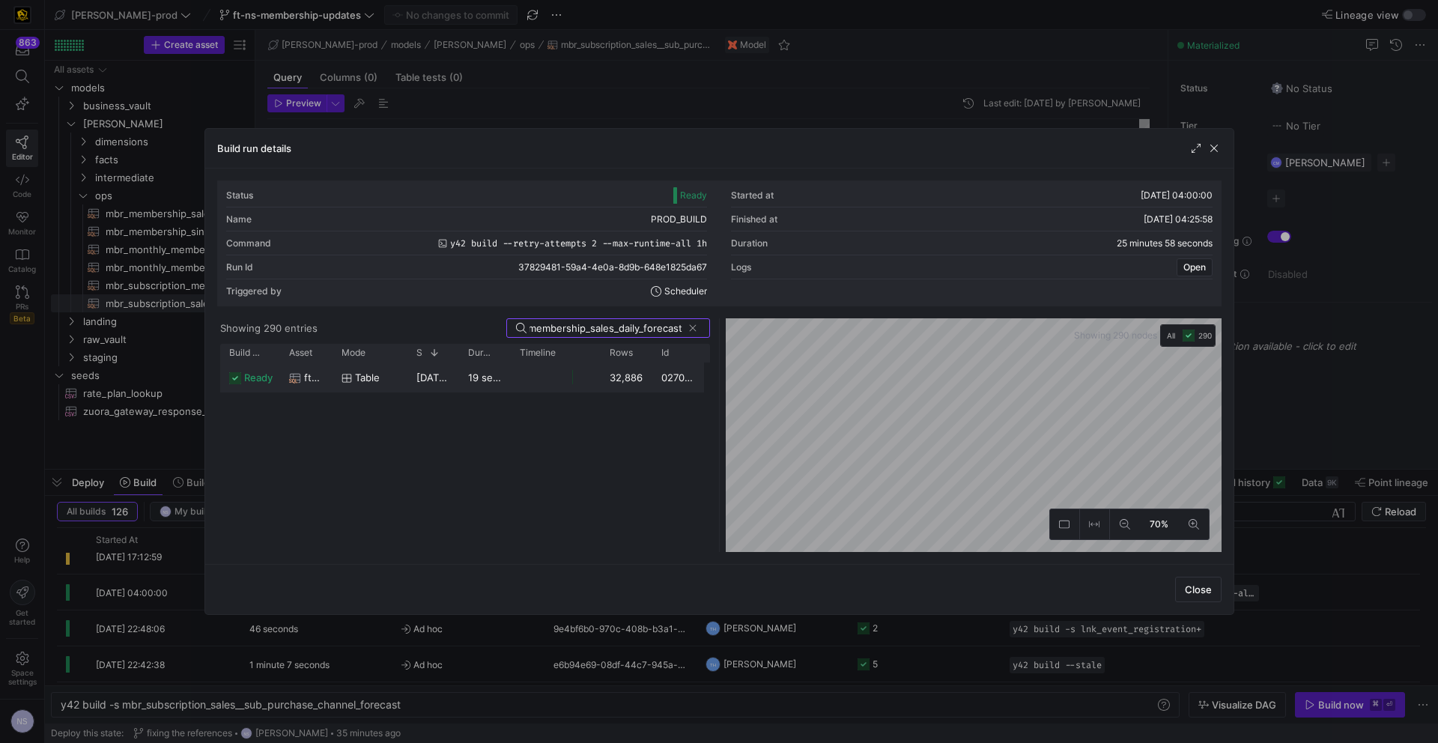
scroll to position [0, 0]
click at [626, 382] on div "32,886" at bounding box center [627, 377] width 52 height 29
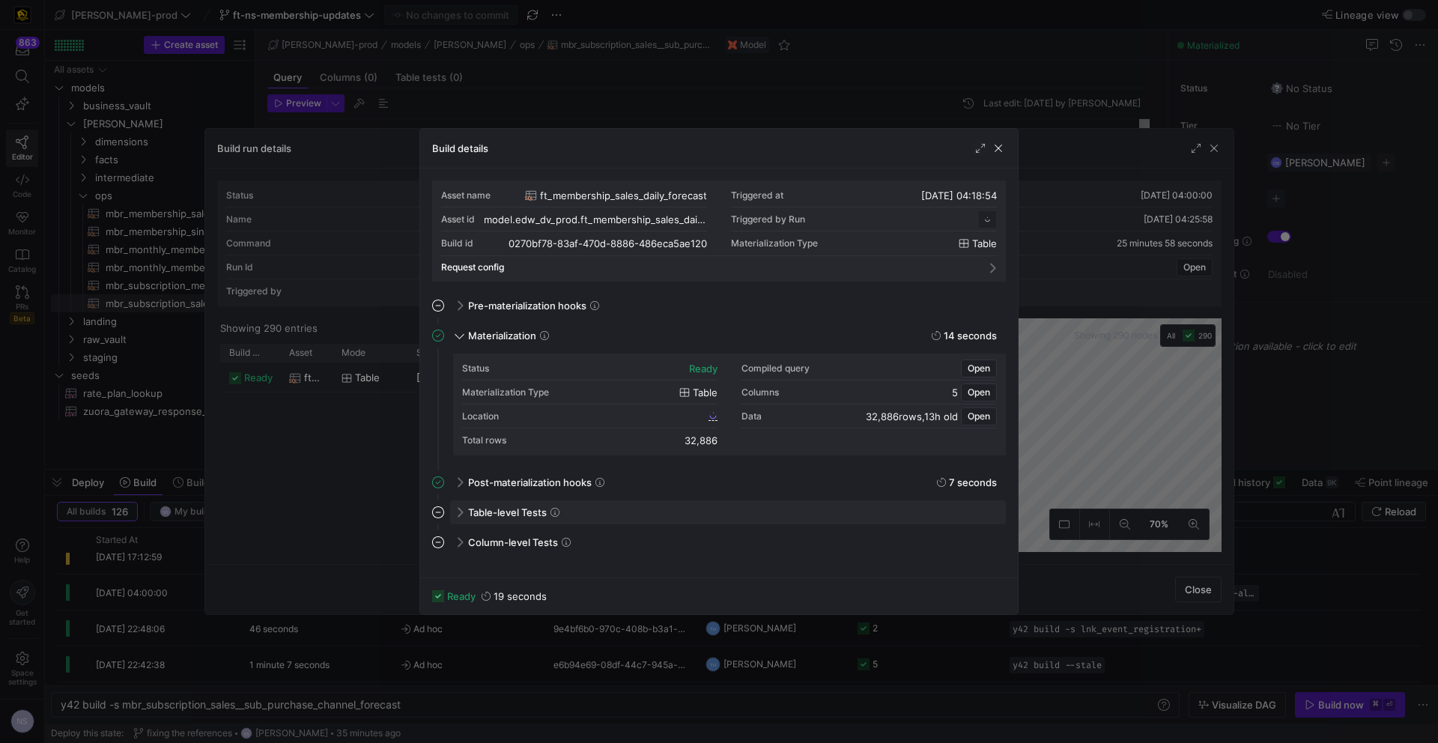
scroll to position [135, 0]
drag, startPoint x: 719, startPoint y: 441, endPoint x: 688, endPoint y: 441, distance: 31.5
click at [688, 441] on div "Status ready Compiled query Open Materialization Type table Columns 5 Open Loca…" at bounding box center [729, 405] width 535 height 96
copy div "32,886"
click at [1078, 399] on div at bounding box center [719, 371] width 1438 height 743
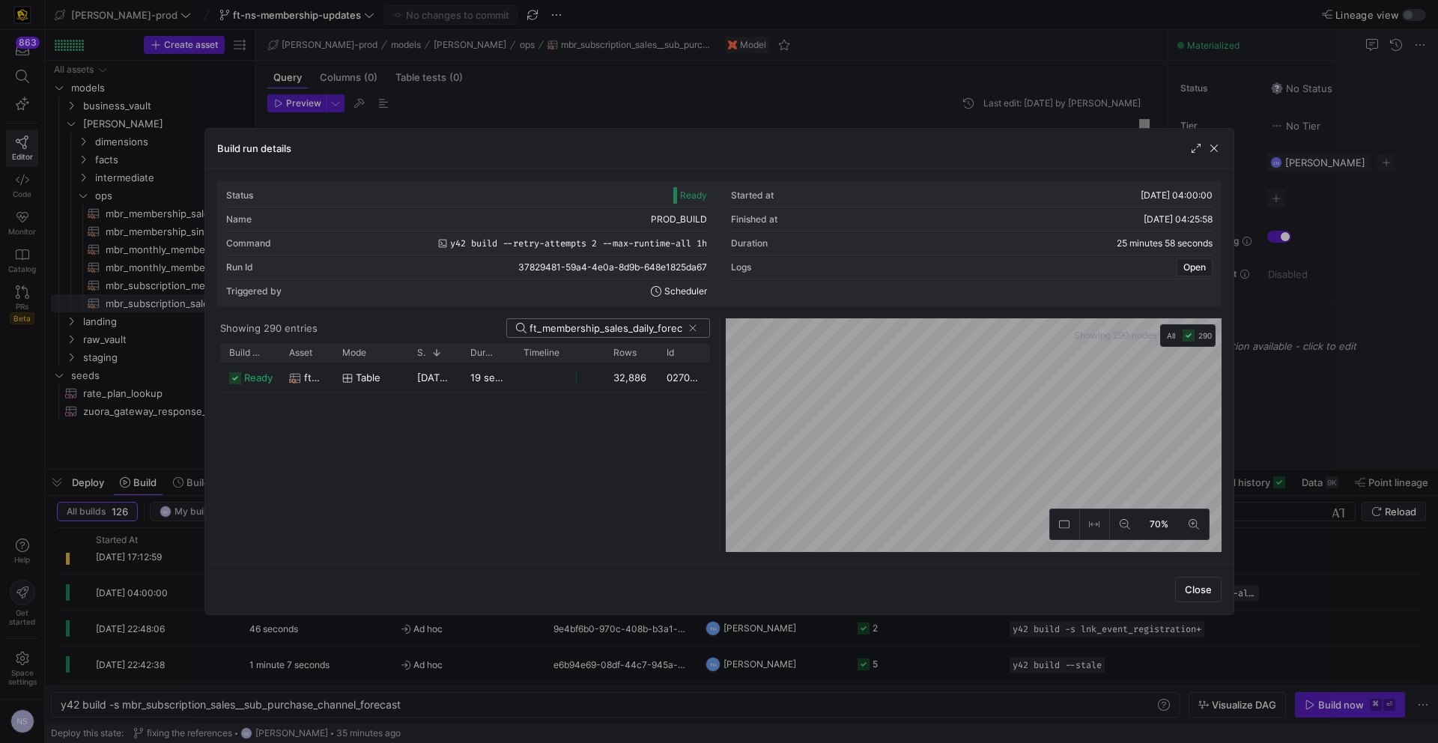
click at [565, 324] on input "ft_membership_sales_daily_forecast" at bounding box center [606, 328] width 153 height 12
paste input "inter_membership_sales"
click at [587, 327] on input "inter_membership_sales_forecast" at bounding box center [606, 328] width 153 height 12
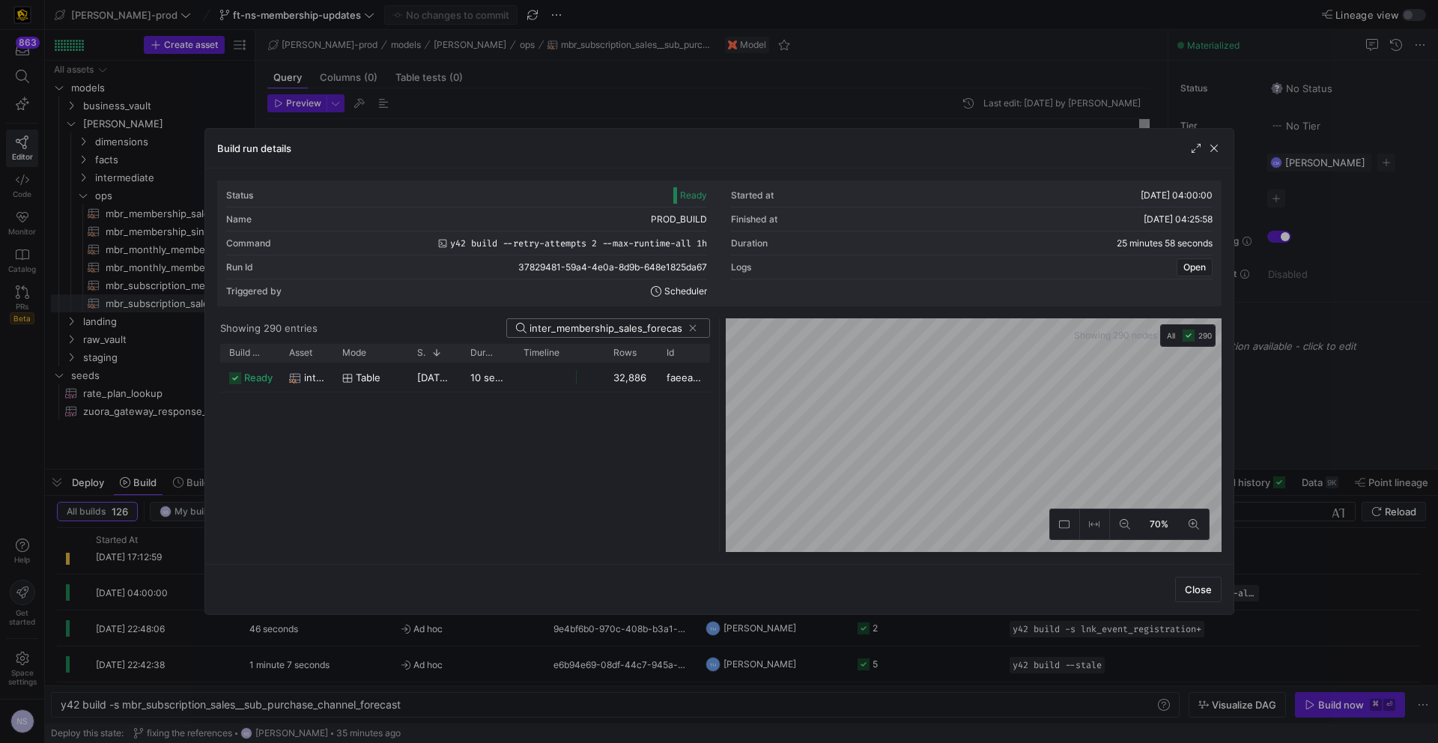
click at [587, 327] on input "inter_membership_sales_forecast" at bounding box center [606, 328] width 153 height 12
paste input "ft_membership_sales_weekly"
type input "ft_membership_sales_weekly_forecast"
click at [618, 378] on div "4,028" at bounding box center [631, 377] width 53 height 29
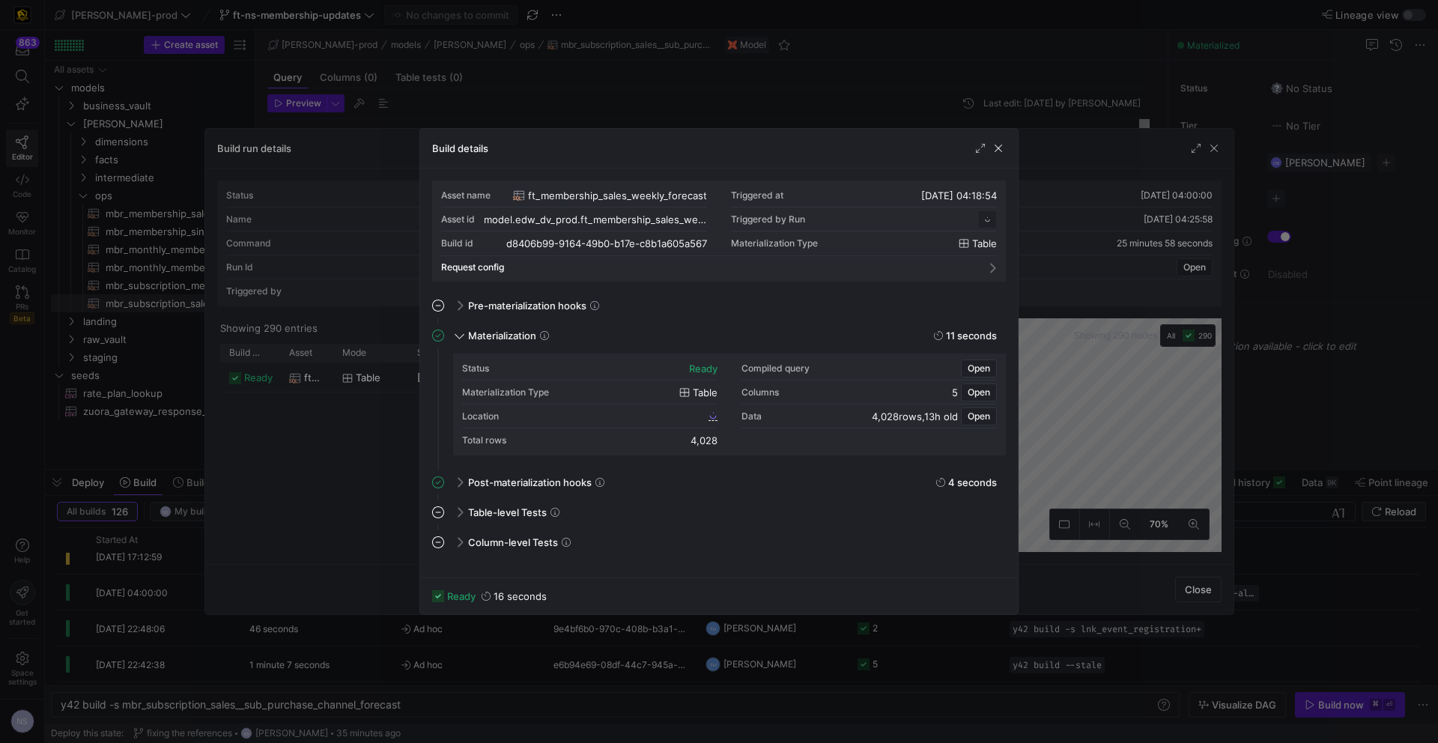
scroll to position [135, 0]
click at [681, 438] on div "Status ready Compiled query Open Materialization Type table Columns 5 Open Loca…" at bounding box center [729, 405] width 535 height 96
copy div "4,028"
click at [1100, 478] on div at bounding box center [719, 371] width 1438 height 743
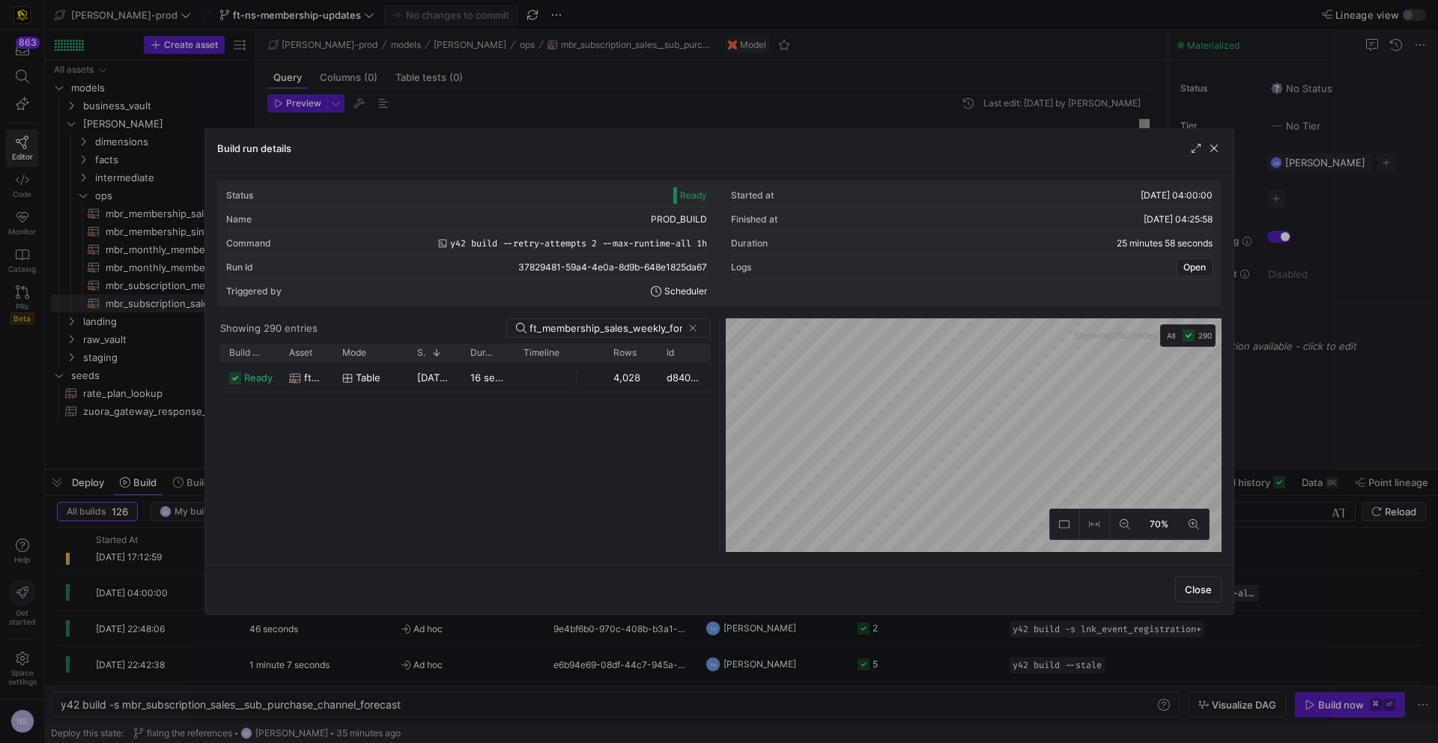
drag, startPoint x: 1323, startPoint y: 482, endPoint x: 1071, endPoint y: 497, distance: 252.2
click at [1322, 482] on div at bounding box center [719, 371] width 1438 height 743
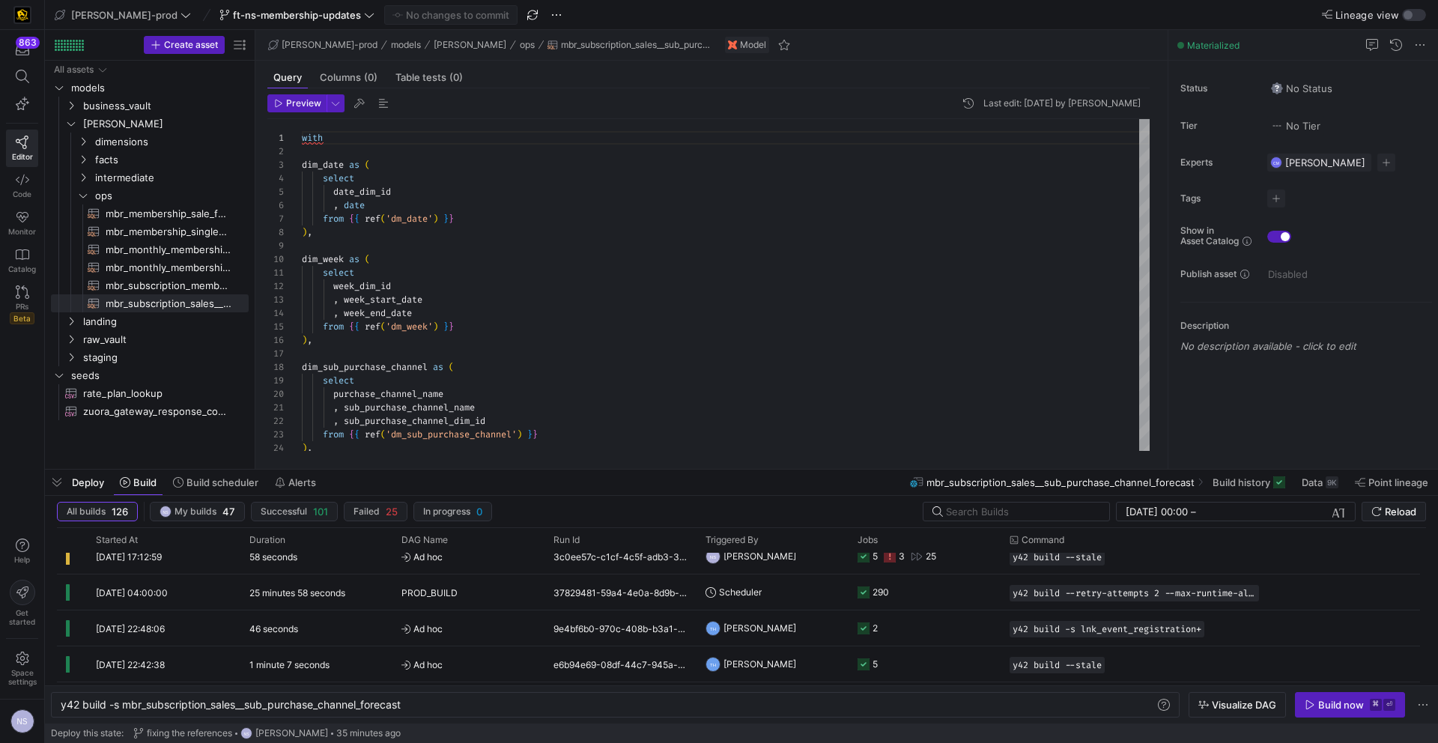
scroll to position [0, 0]
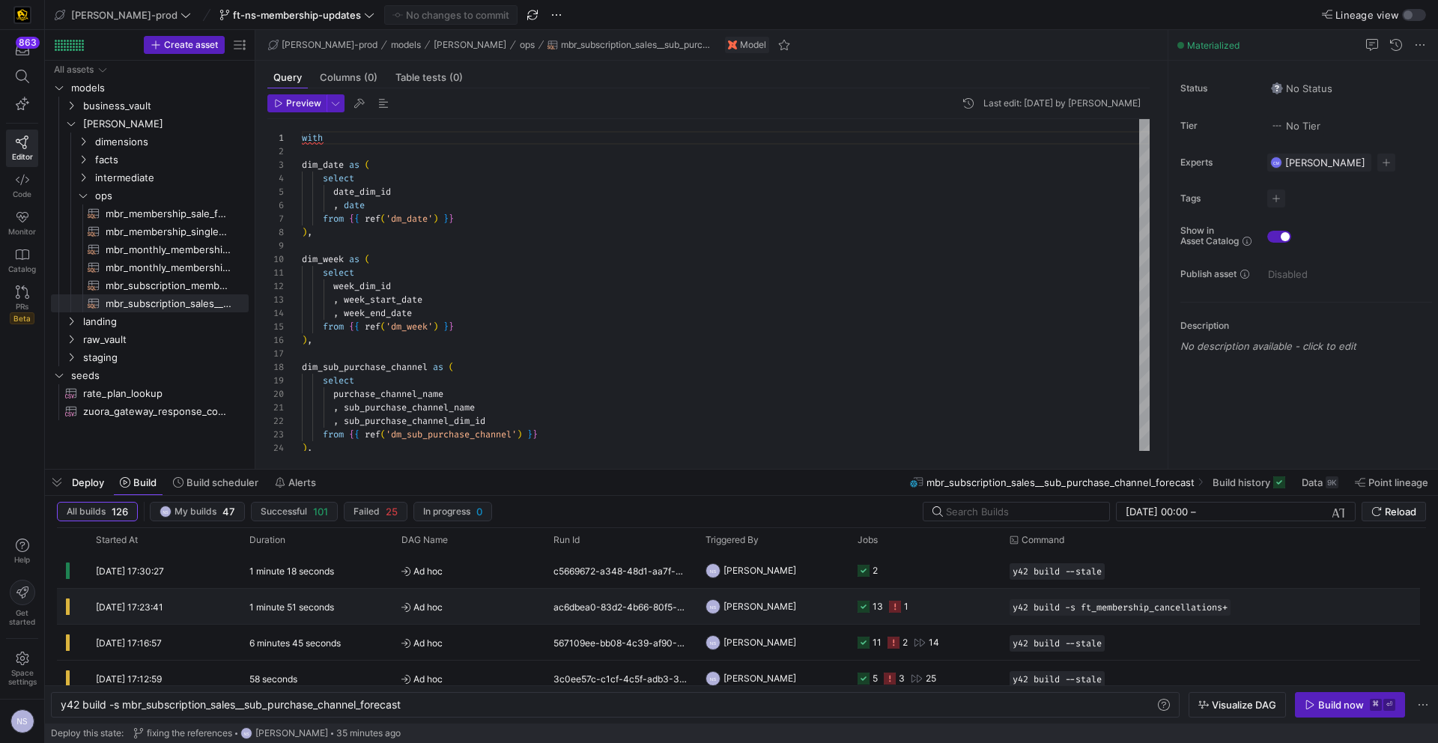
click at [924, 610] on y42-job-status-cell-renderer "13 1" at bounding box center [925, 607] width 134 height 34
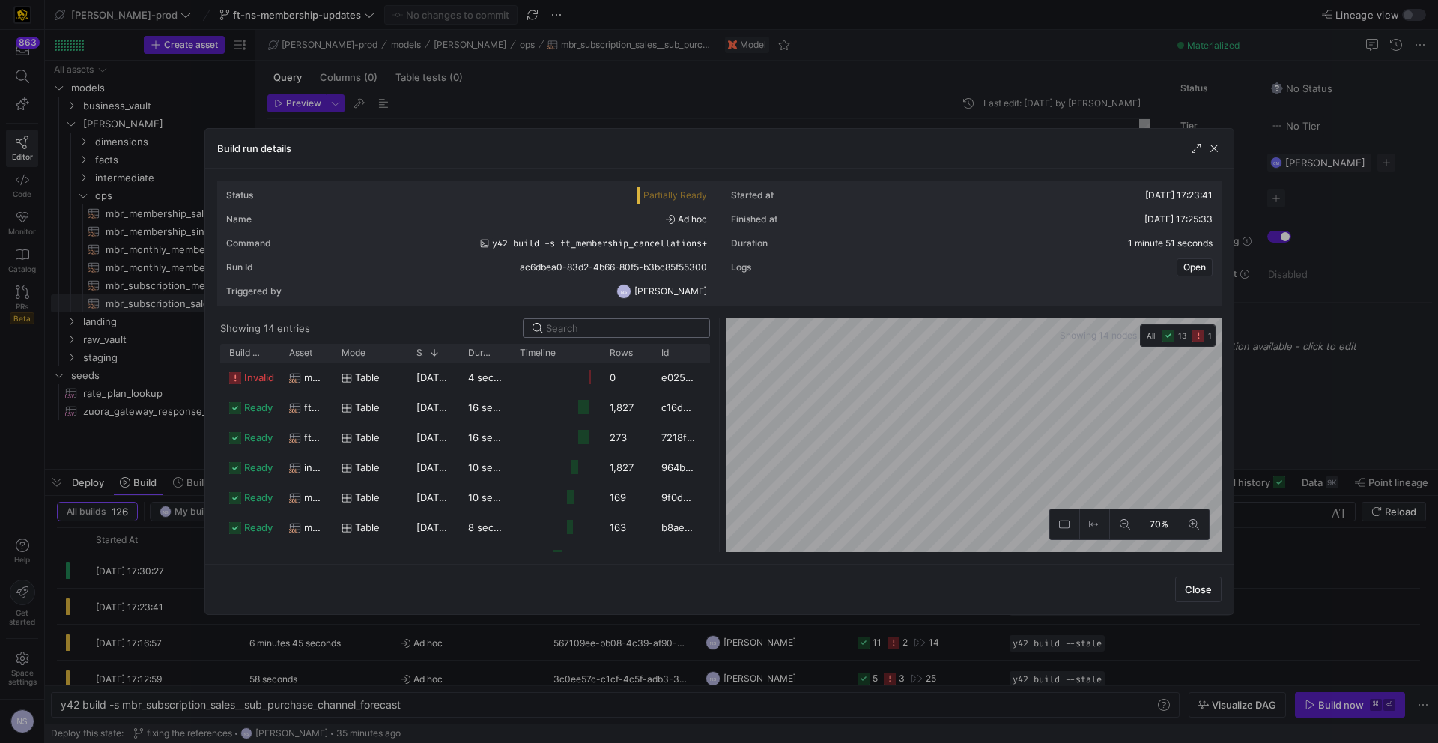
click at [605, 333] on input at bounding box center [623, 328] width 154 height 12
paste input "ft_membership_sales_daily_forecast"
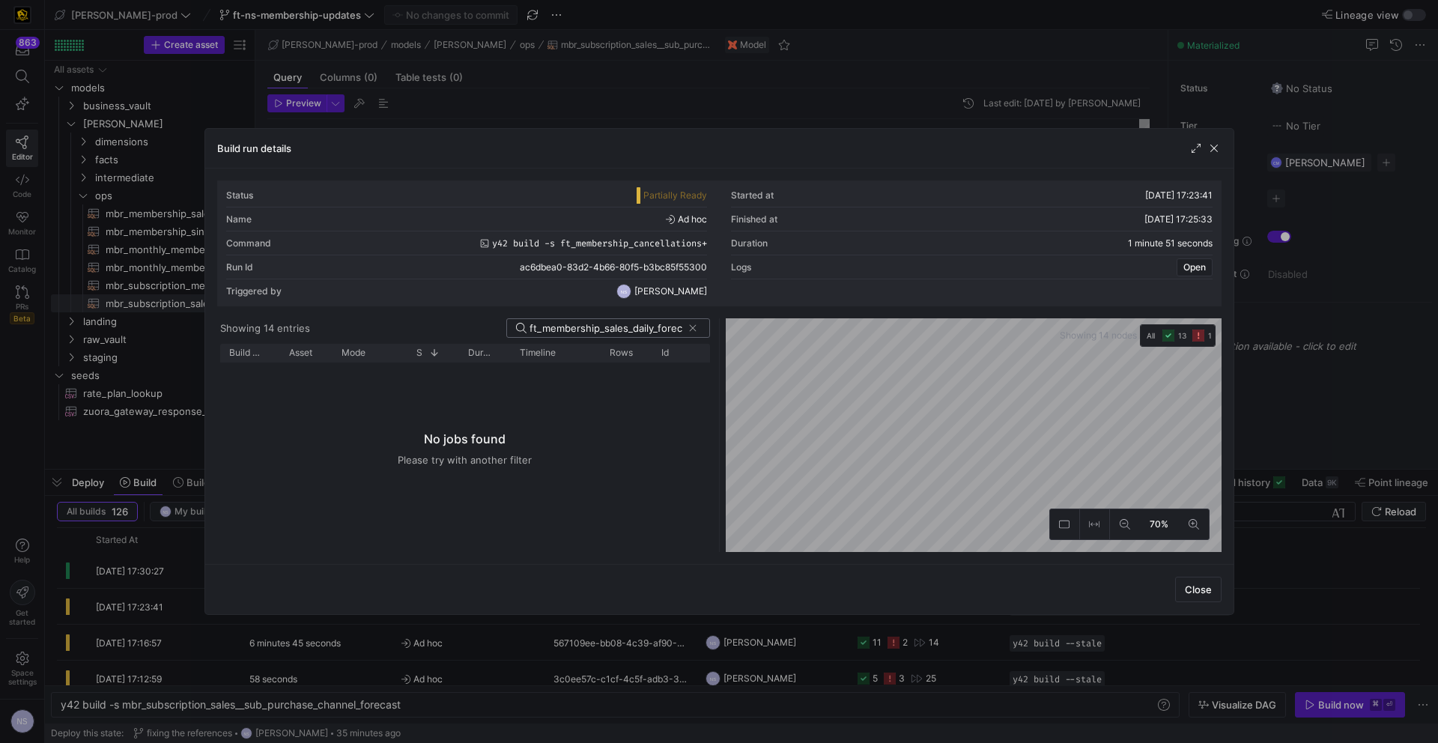
click at [572, 330] on input "ft_membership_sales_daily_forecast" at bounding box center [606, 328] width 153 height 12
paste input "inter_membership_sales"
click at [599, 330] on input "inter_membership_sales_forecast" at bounding box center [606, 328] width 153 height 12
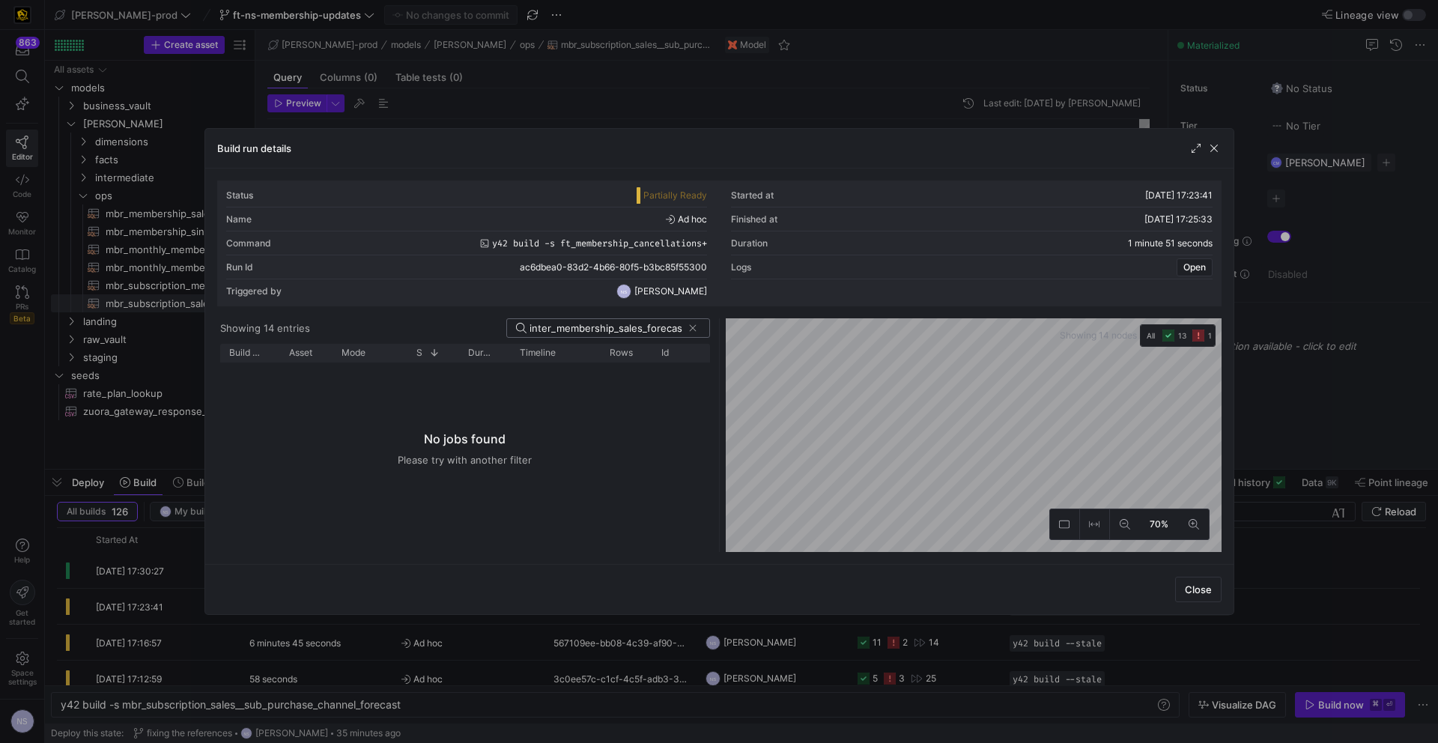
paste input "ft_membership_sales_weekly"
type input "ft_membership_sales_weekly_forecast"
click at [1276, 332] on div at bounding box center [719, 371] width 1438 height 743
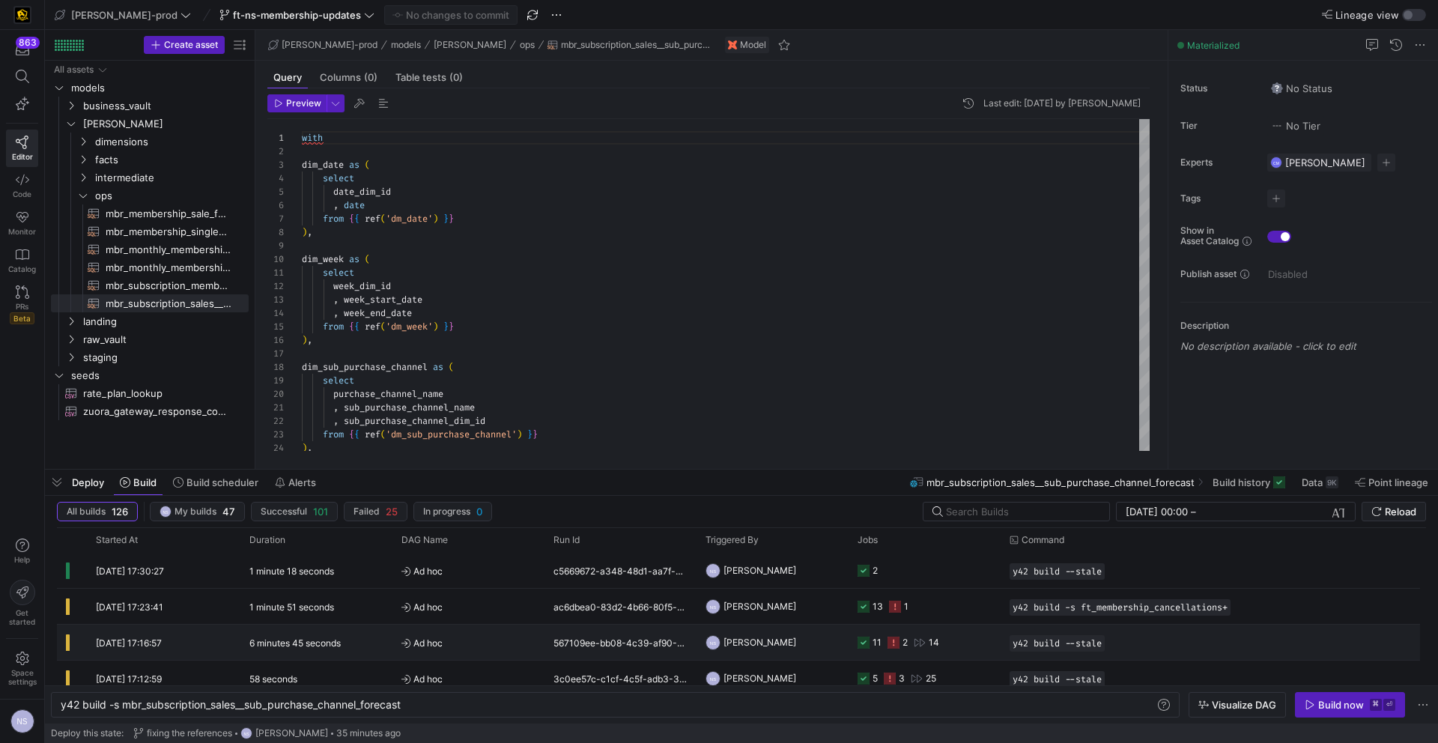
click at [972, 644] on y42-job-status-cell-renderer "11 2 14" at bounding box center [925, 643] width 134 height 34
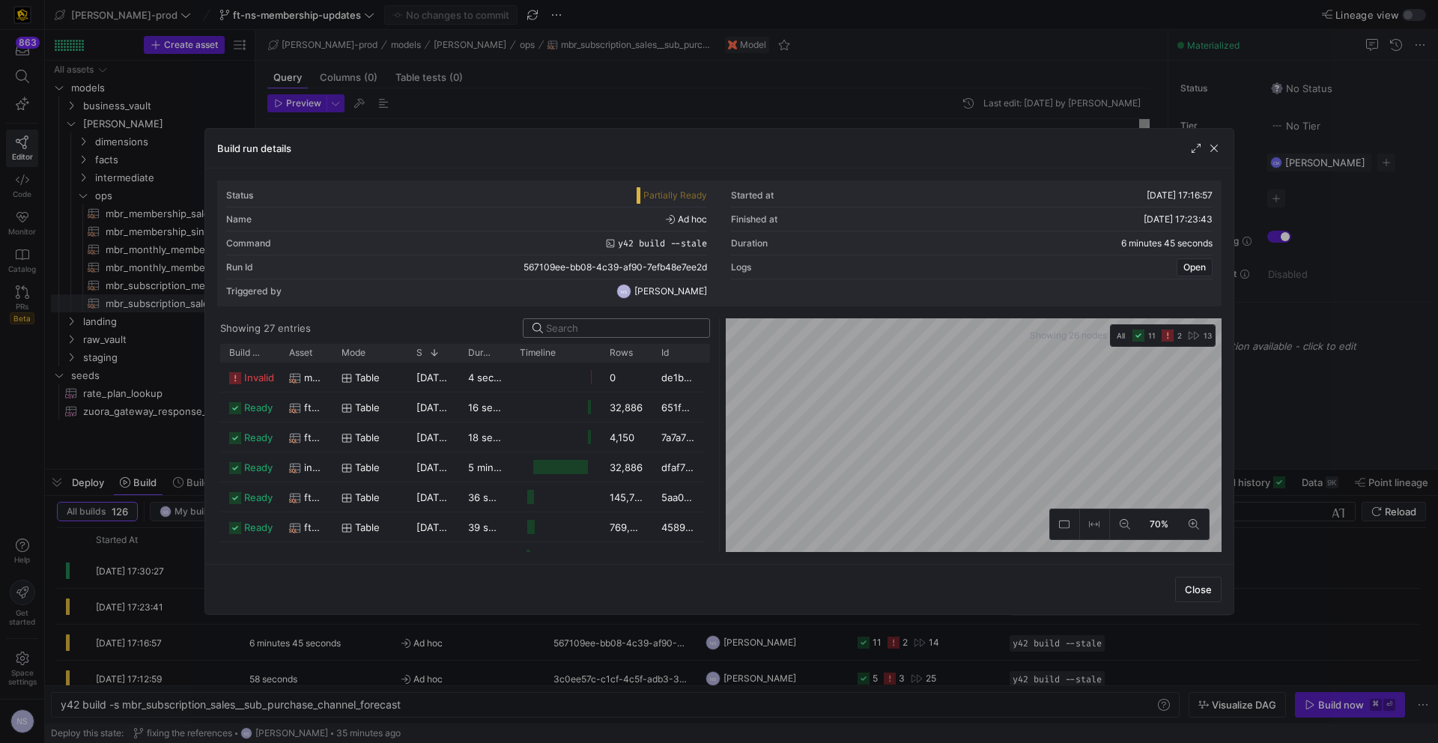
click at [609, 324] on input at bounding box center [623, 328] width 154 height 12
paste input "ft_membership_sales_daily_forecast"
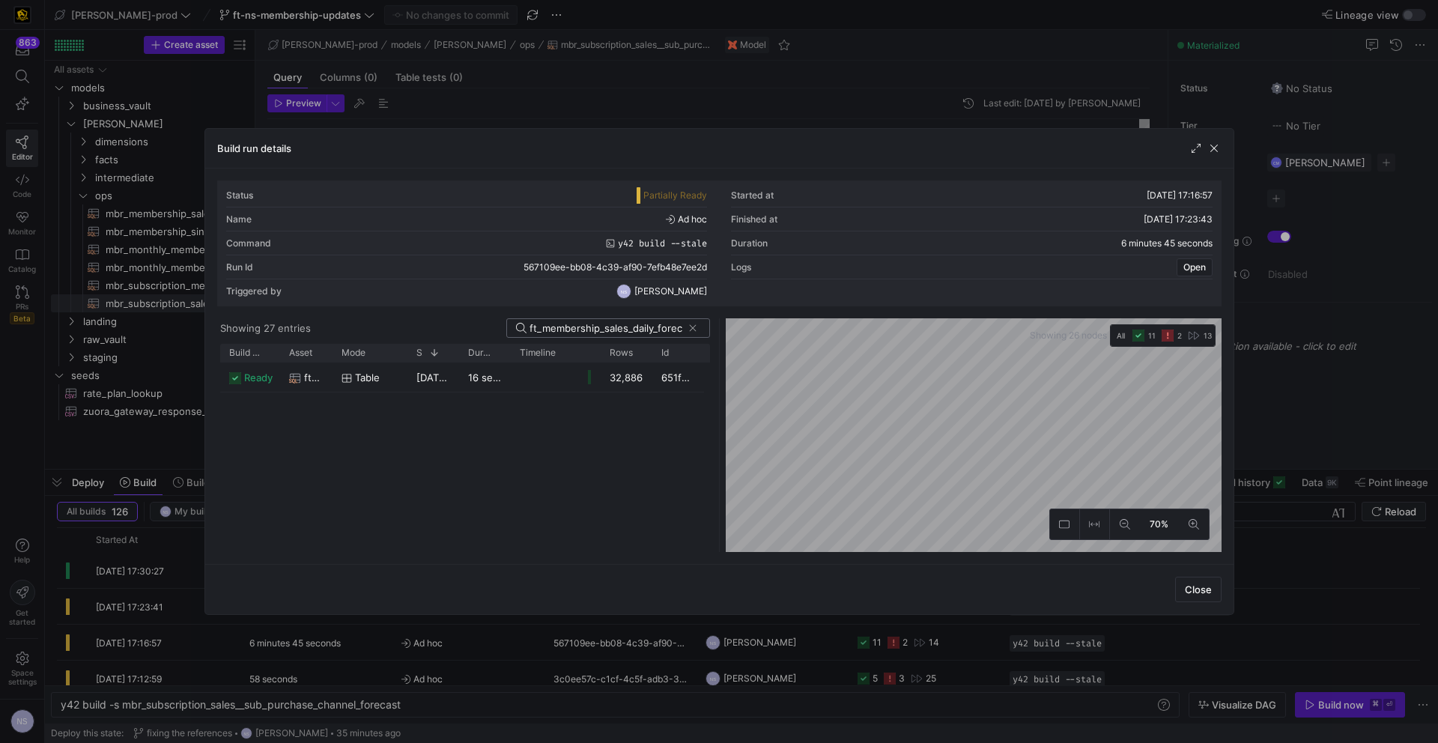
click at [606, 322] on input "ft_membership_sales_daily_forecast" at bounding box center [606, 328] width 153 height 12
paste input "inter_membership_sales"
click at [617, 332] on input "inter_membership_sales_forecast" at bounding box center [606, 328] width 153 height 12
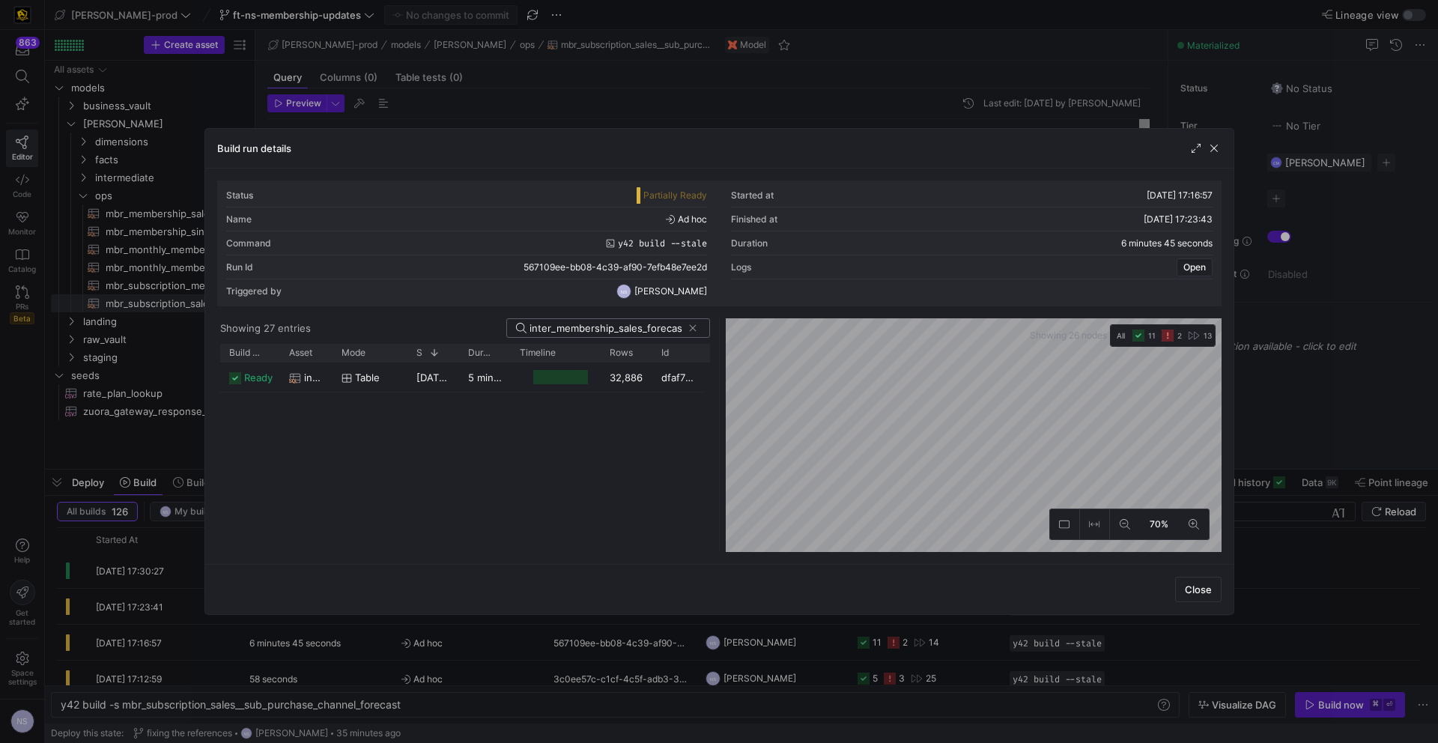
paste input "ft_membership_sales_weekly"
type input "ft_membership_sales_weekly_forecast"
click at [691, 326] on span at bounding box center [692, 328] width 15 height 15
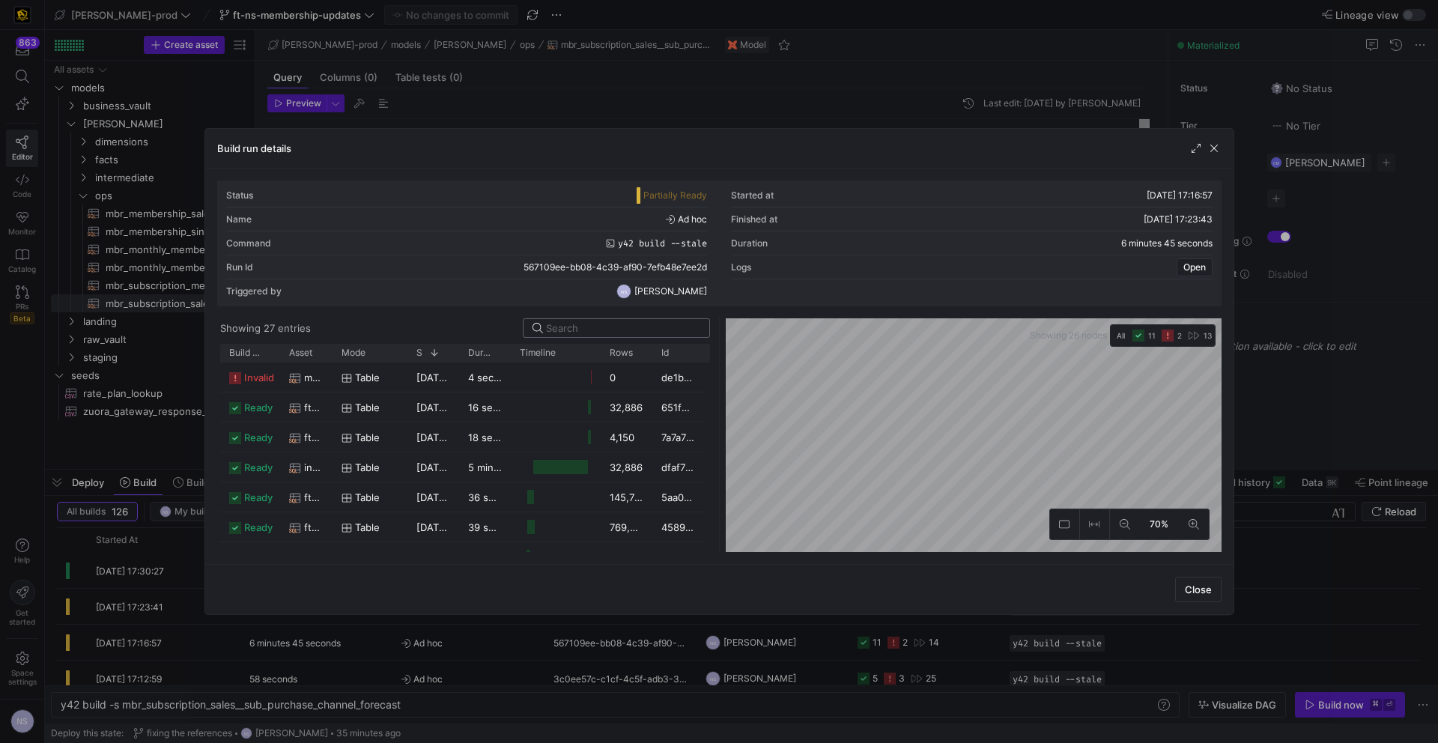
scroll to position [40, 0]
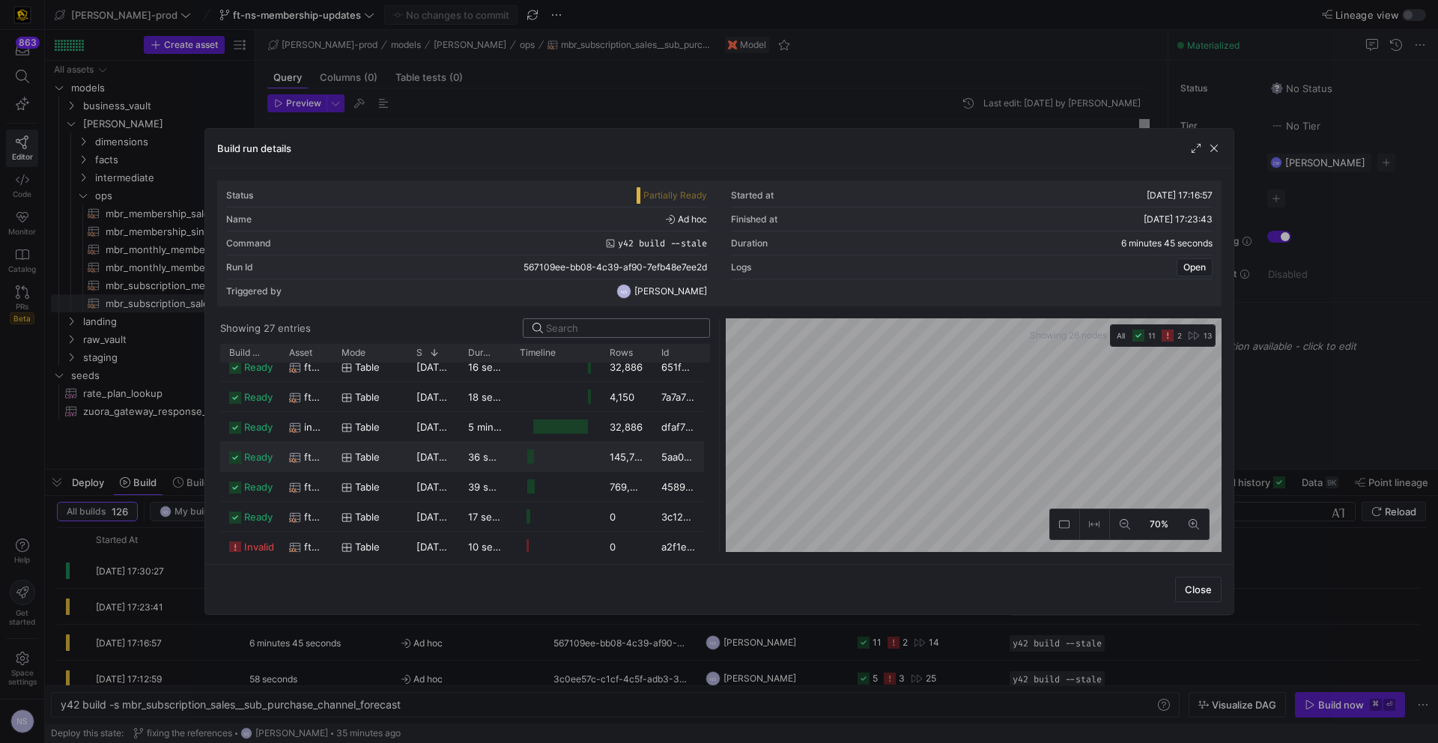
click at [1312, 339] on div at bounding box center [719, 371] width 1438 height 743
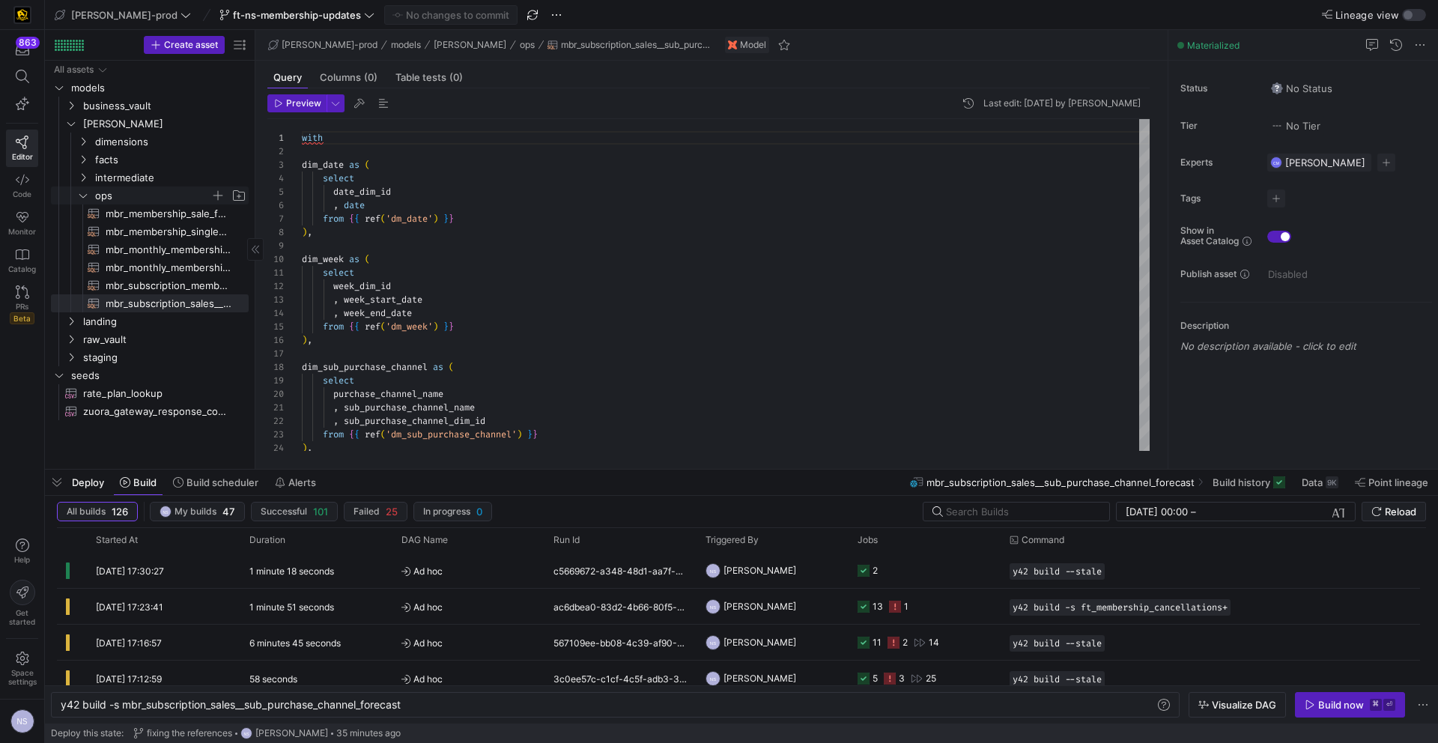
click at [119, 199] on span "ops" at bounding box center [152, 195] width 115 height 17
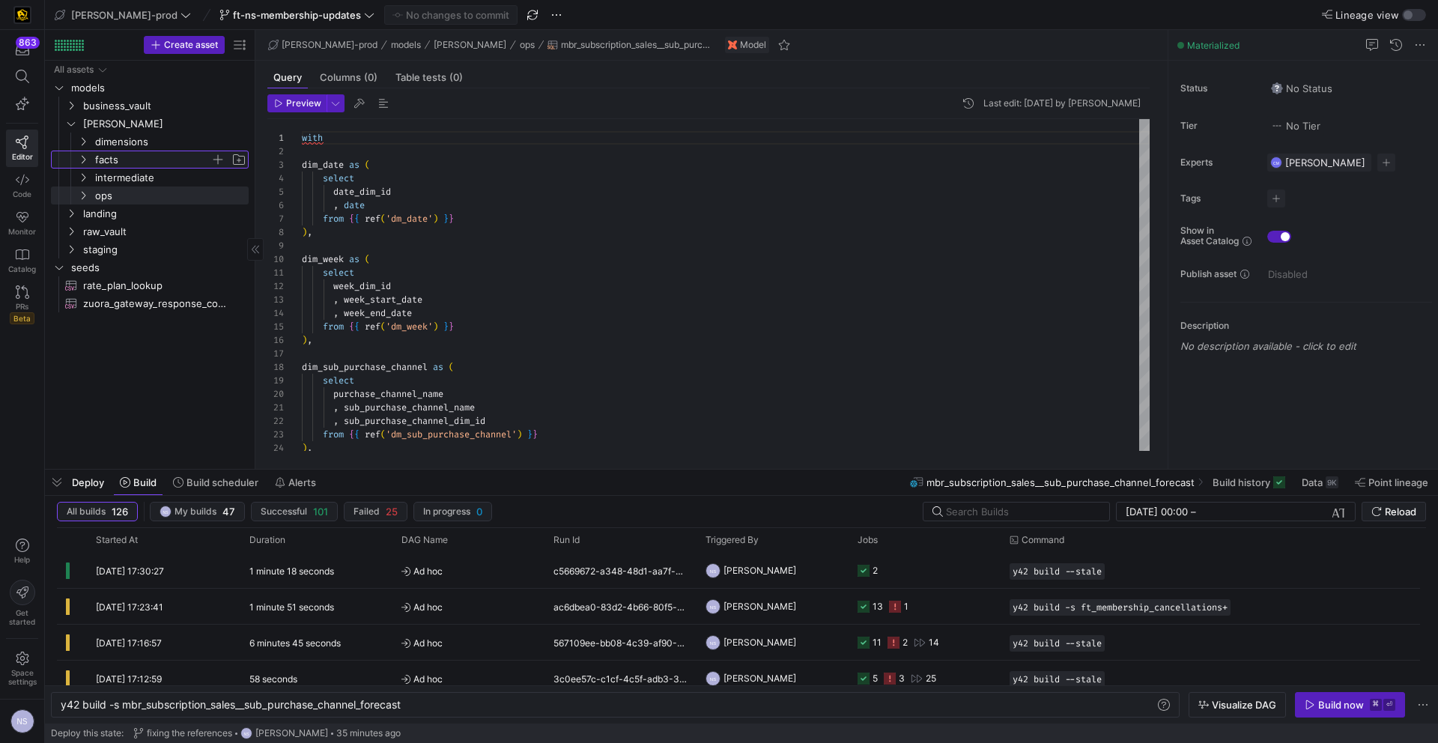
click at [104, 157] on span "facts" at bounding box center [152, 159] width 115 height 17
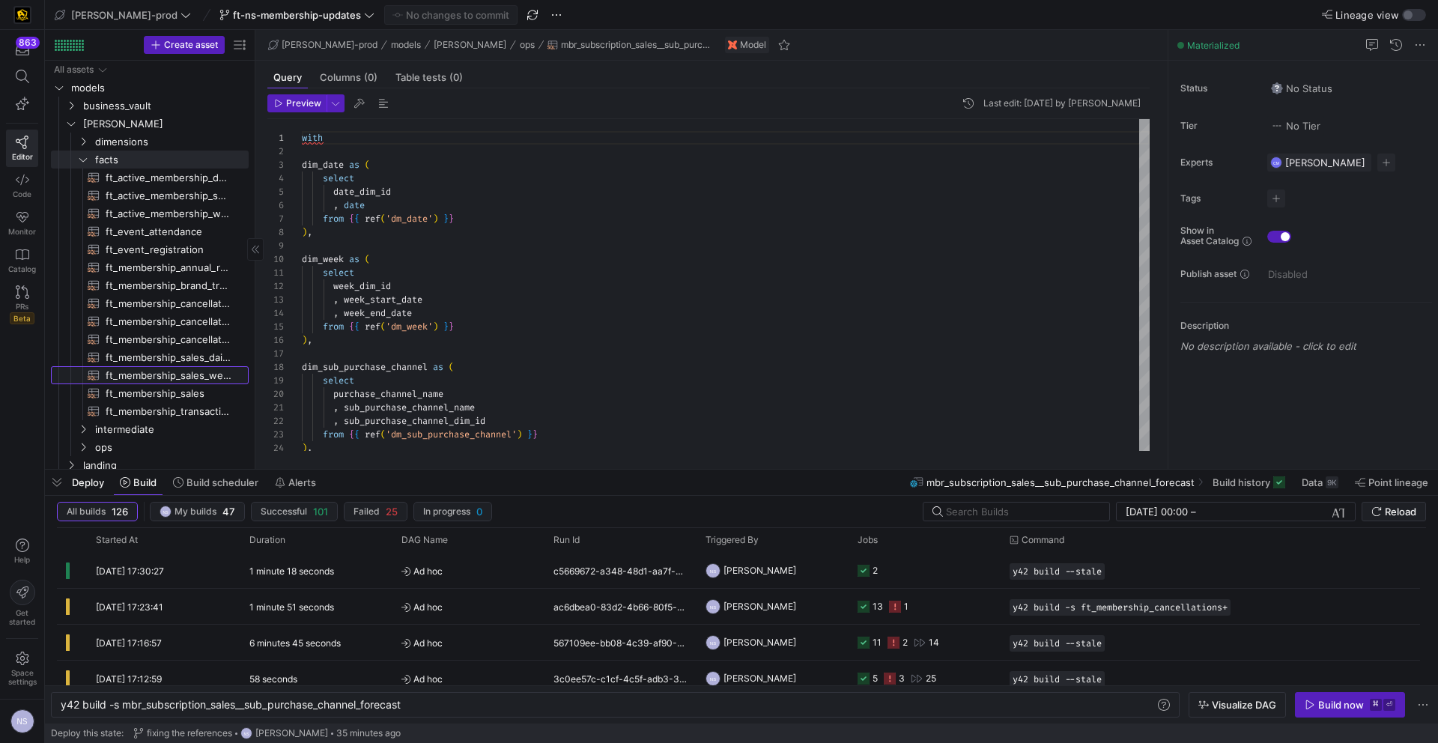
click at [196, 376] on span "ft_membership_sales_weekly_forecast​​​​​​​​​​" at bounding box center [169, 375] width 126 height 17
type textarea "y42 build -s ft_membership_sales_weekly_forecast"
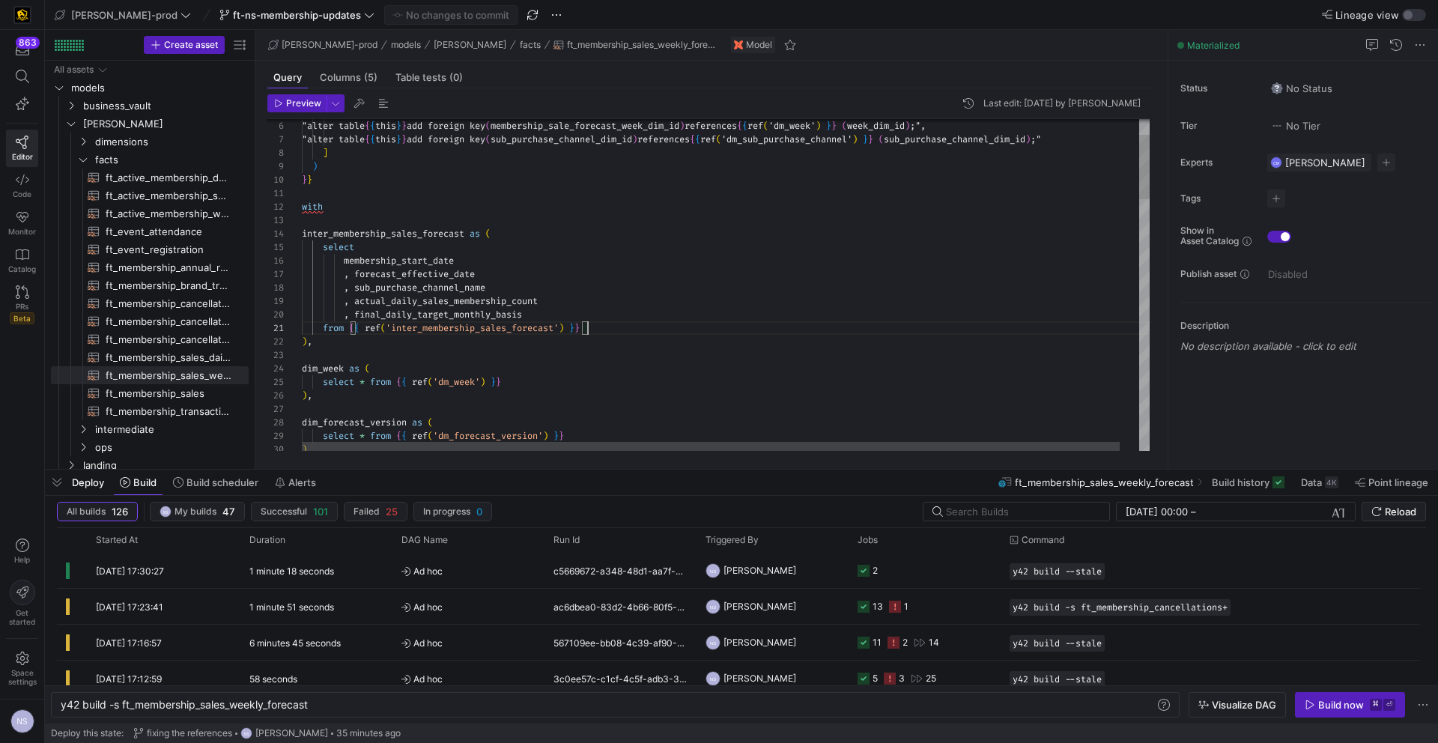
type textarea "with inter_membership_sales_forecast as ( select membership_start_date , foreca…"
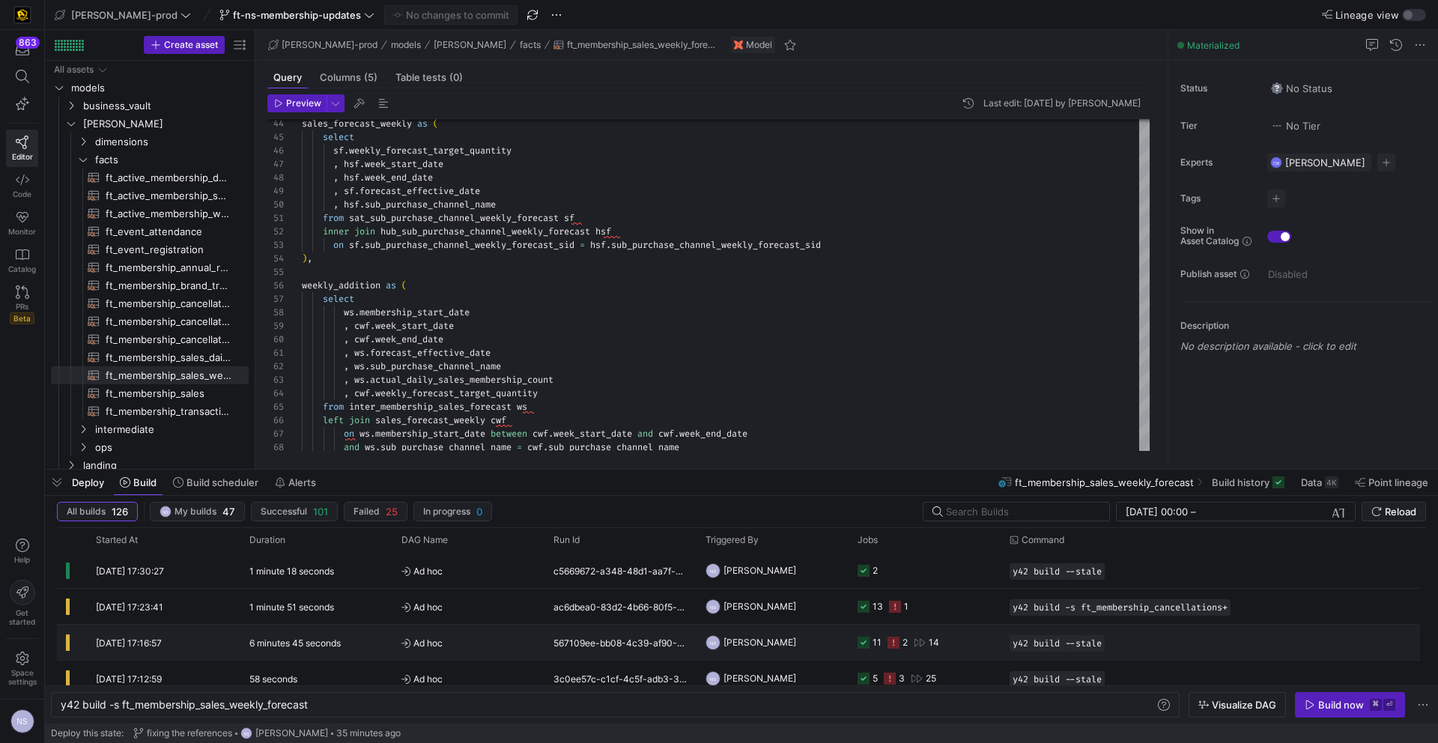
click at [951, 643] on y42-job-status-cell-renderer "11 2 14" at bounding box center [925, 643] width 134 height 34
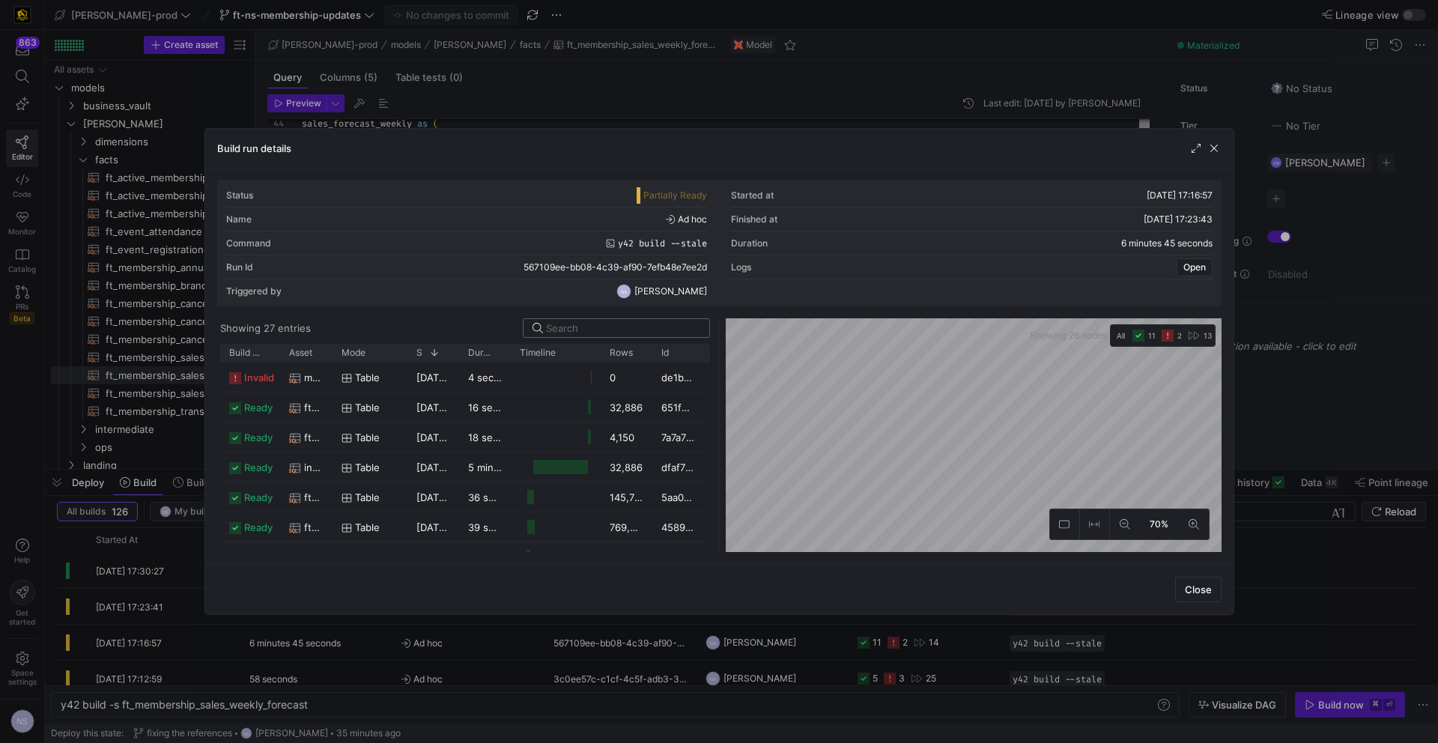
click at [606, 330] on input at bounding box center [623, 328] width 154 height 12
paste input "ft_membership_sales_weekly_forecast"
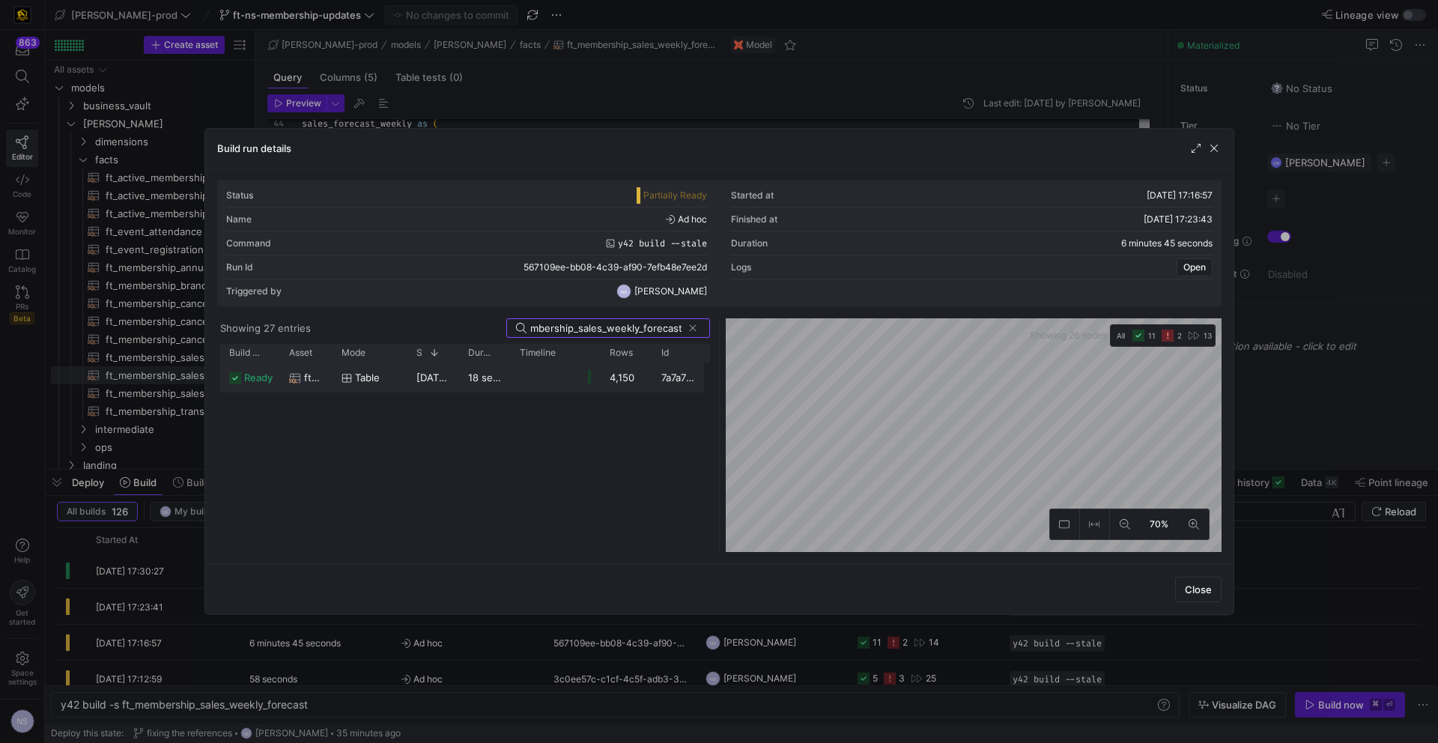
type input "ft_membership_sales_weekly_forecast"
click at [628, 385] on div "4,150" at bounding box center [627, 377] width 52 height 29
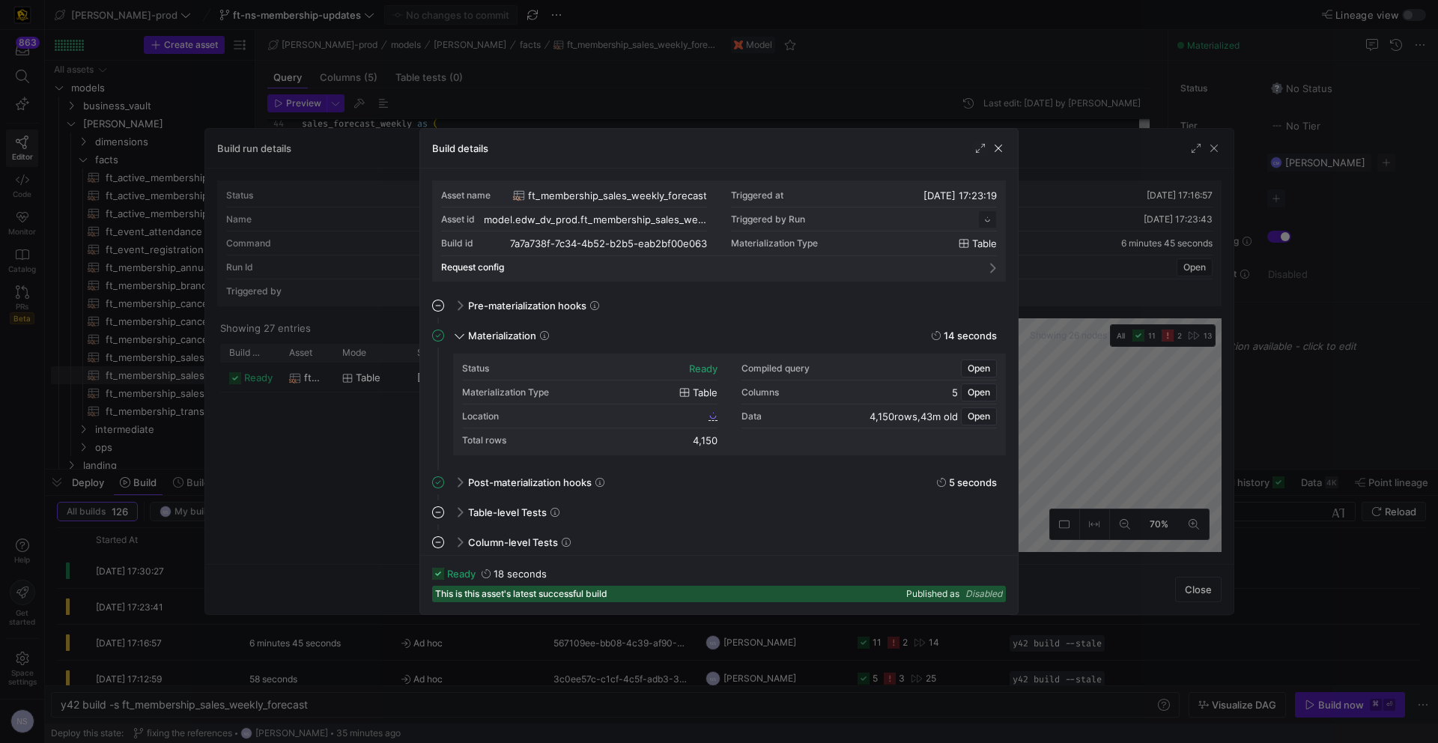
scroll to position [135, 0]
click at [979, 372] on span "Open" at bounding box center [979, 368] width 22 height 10
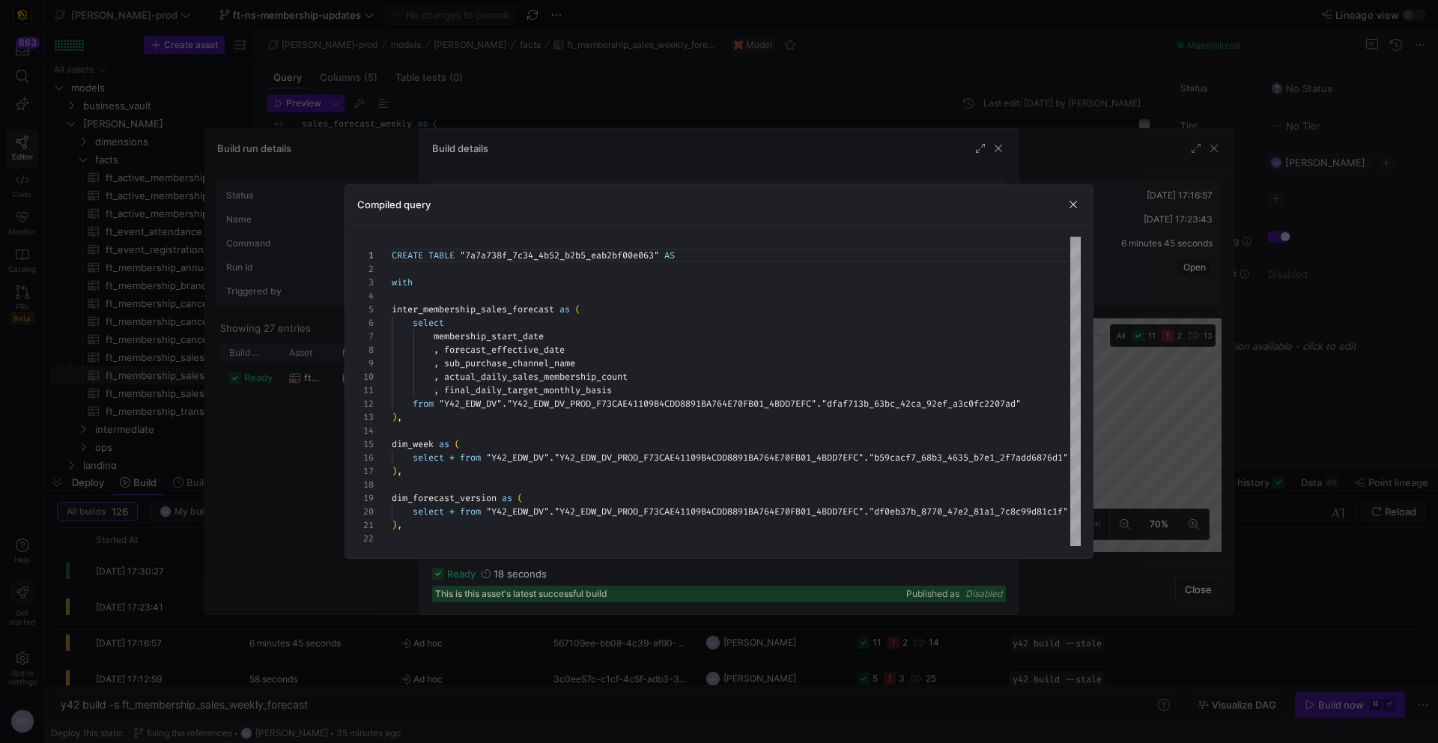
click at [1166, 290] on div at bounding box center [719, 371] width 1438 height 743
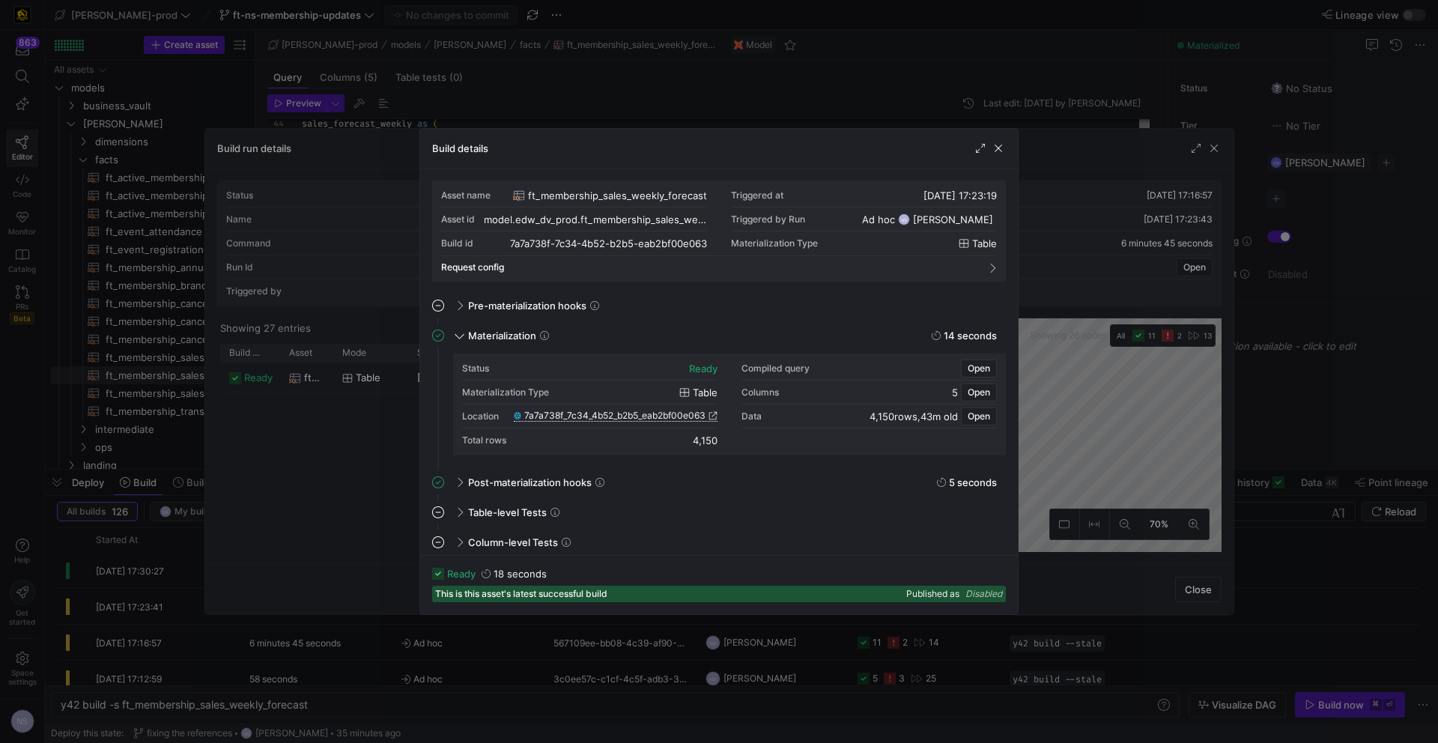
click at [700, 415] on span "7a7a738f_7c34_4b52_b2b5_eab2bf00e063" at bounding box center [614, 416] width 181 height 10
click at [1087, 436] on div at bounding box center [719, 371] width 1438 height 743
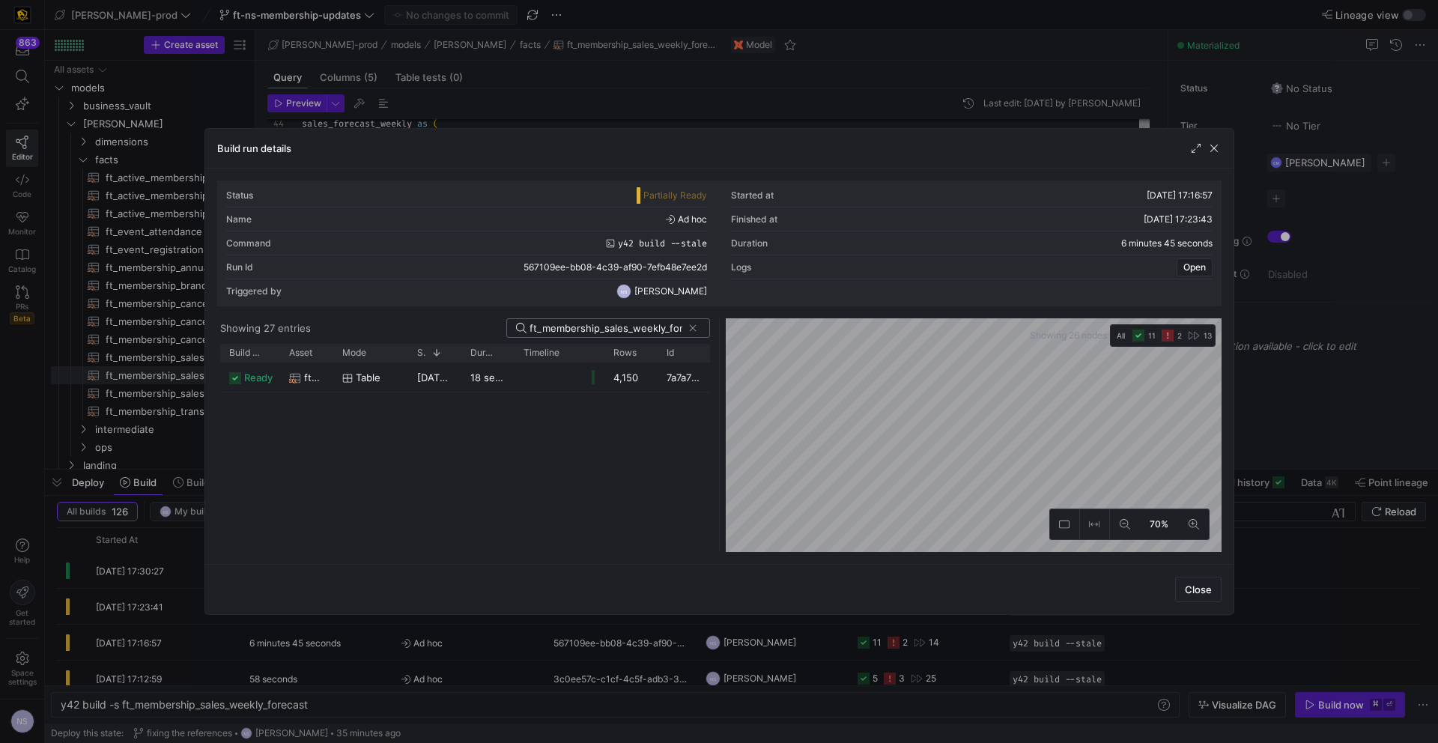
click at [585, 322] on input "ft_membership_sales_weekly_forecast" at bounding box center [606, 328] width 153 height 12
click at [1376, 417] on div at bounding box center [719, 371] width 1438 height 743
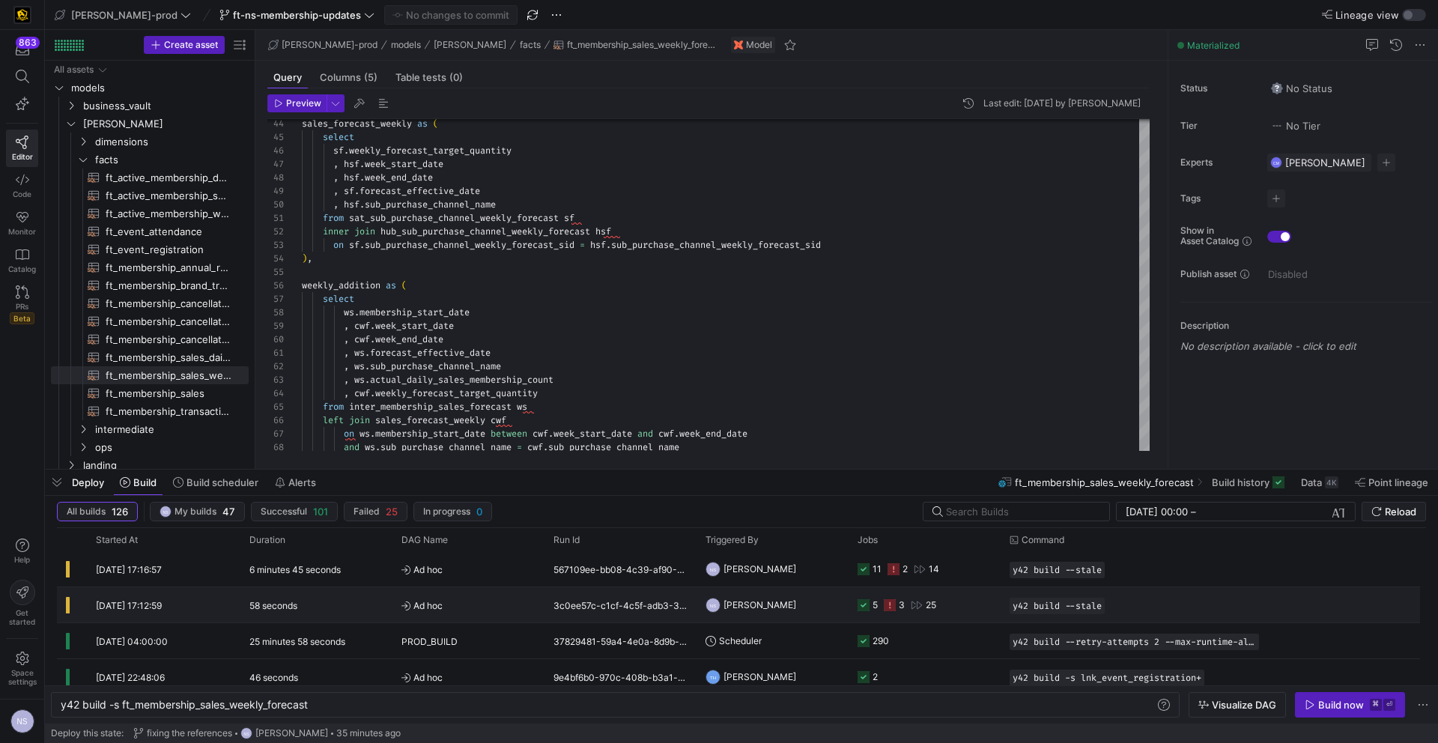
scroll to position [75, 0]
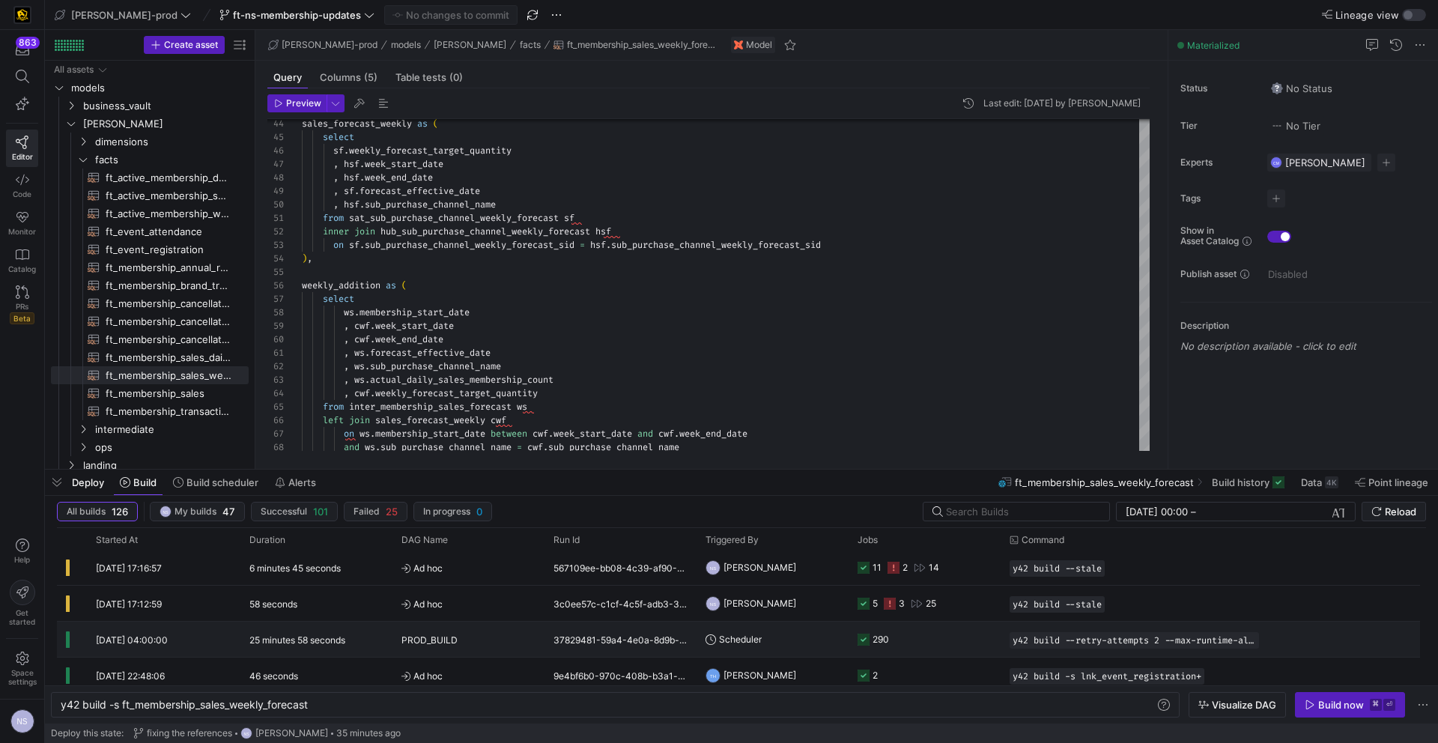
click at [924, 630] on y42-job-status-cell-renderer "290" at bounding box center [925, 640] width 134 height 34
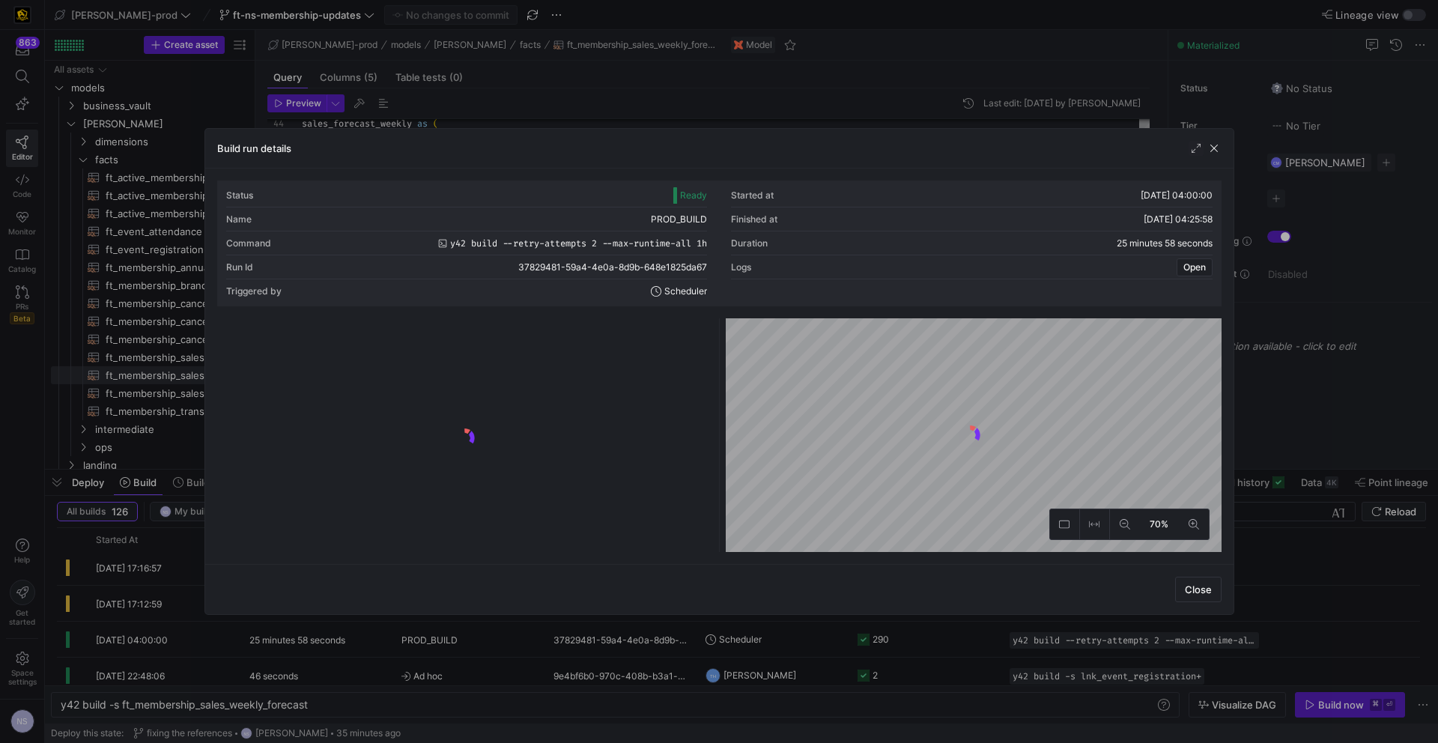
click at [593, 342] on y42-logo-loader at bounding box center [465, 438] width 490 height 228
click at [615, 325] on input at bounding box center [623, 328] width 154 height 12
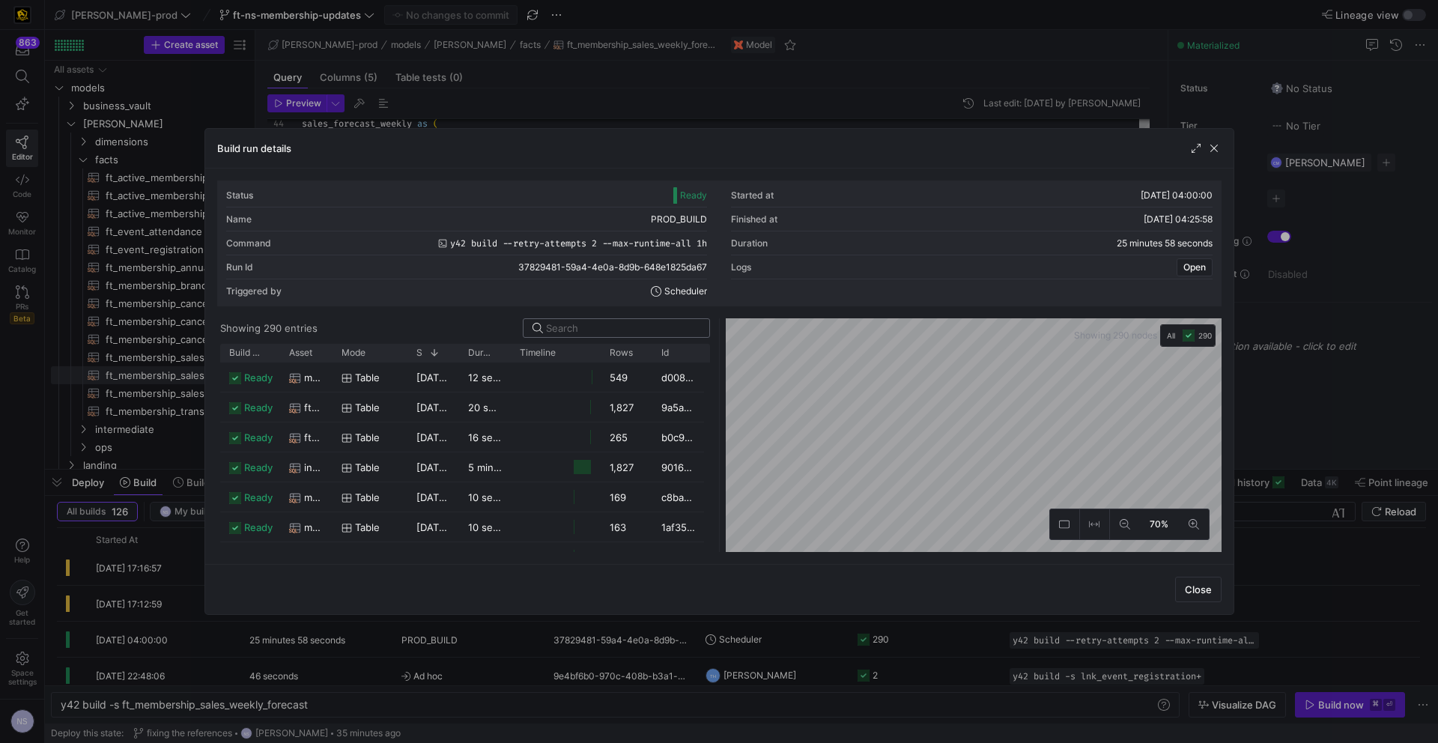
click at [580, 328] on input at bounding box center [623, 328] width 154 height 12
paste input "ft_membership_sales_weekly_forecast"
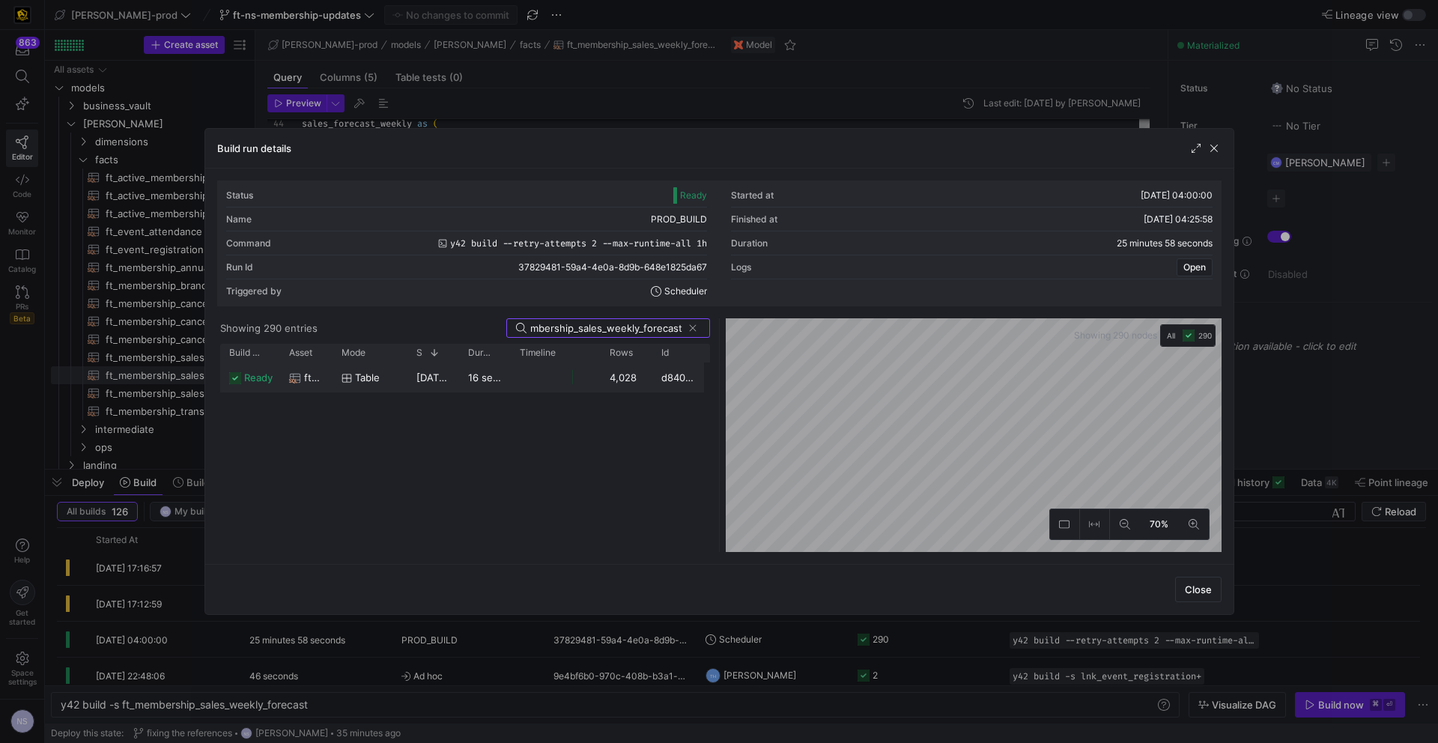
type input "ft_membership_sales_weekly_forecast"
click at [623, 375] on div "4,028" at bounding box center [627, 377] width 52 height 29
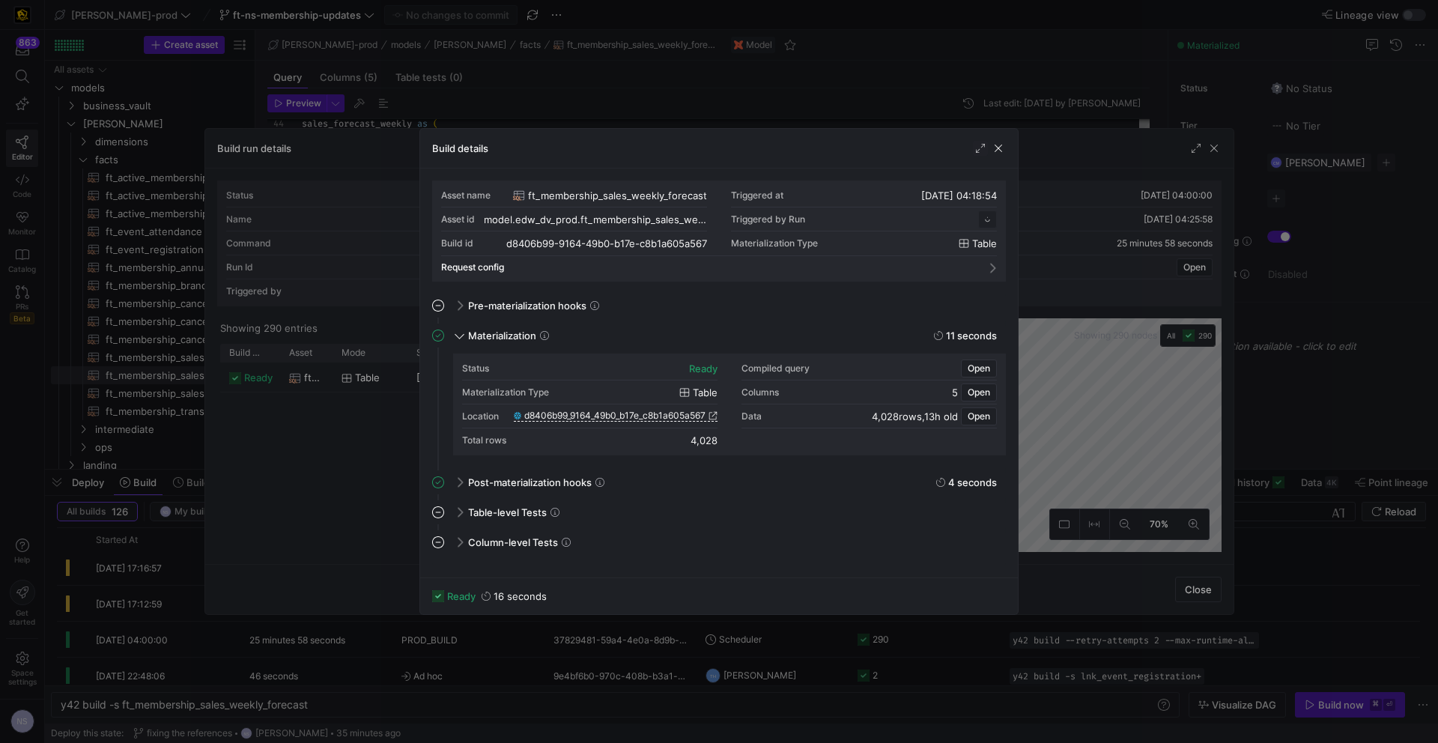
scroll to position [135, 0]
click at [709, 417] on icon at bounding box center [713, 415] width 9 height 9
click at [738, 107] on div at bounding box center [719, 371] width 1438 height 743
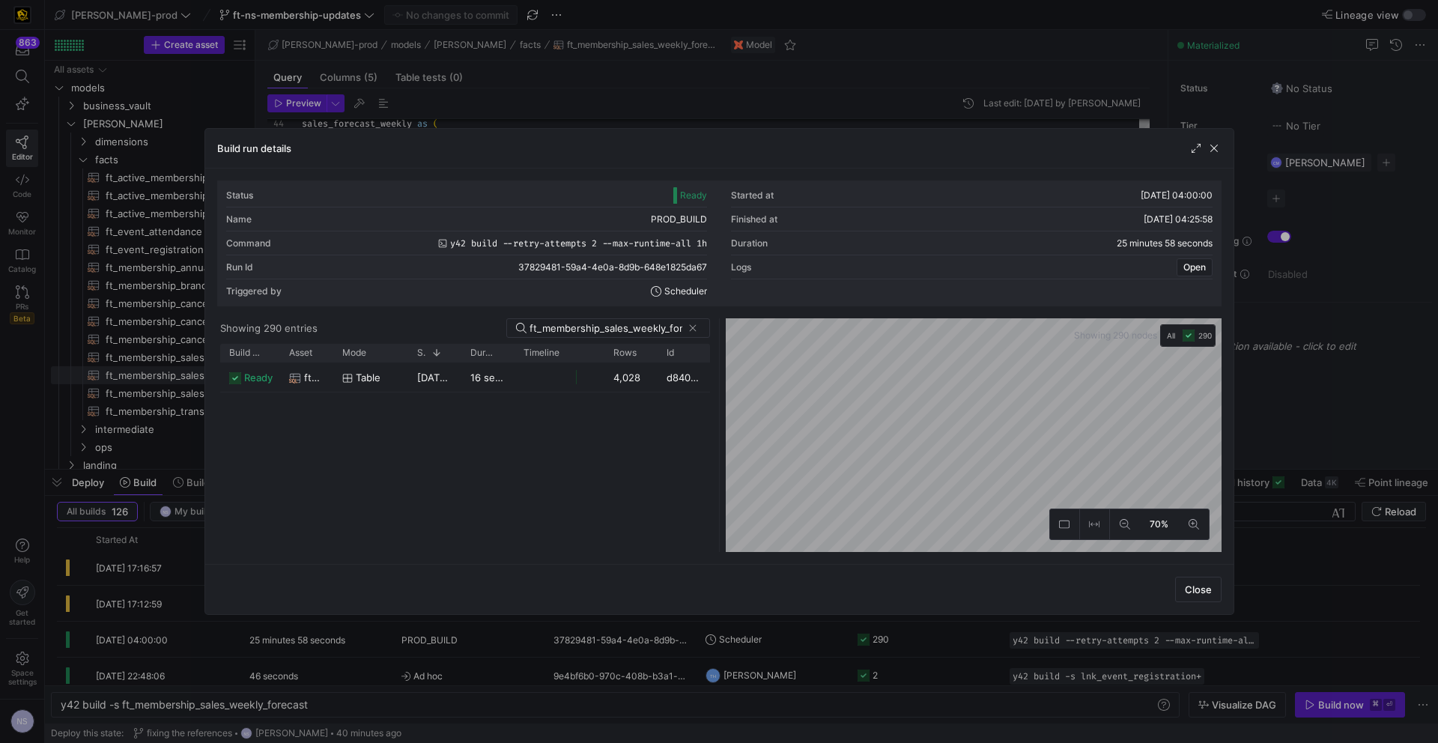
click at [700, 108] on div at bounding box center [719, 371] width 1438 height 743
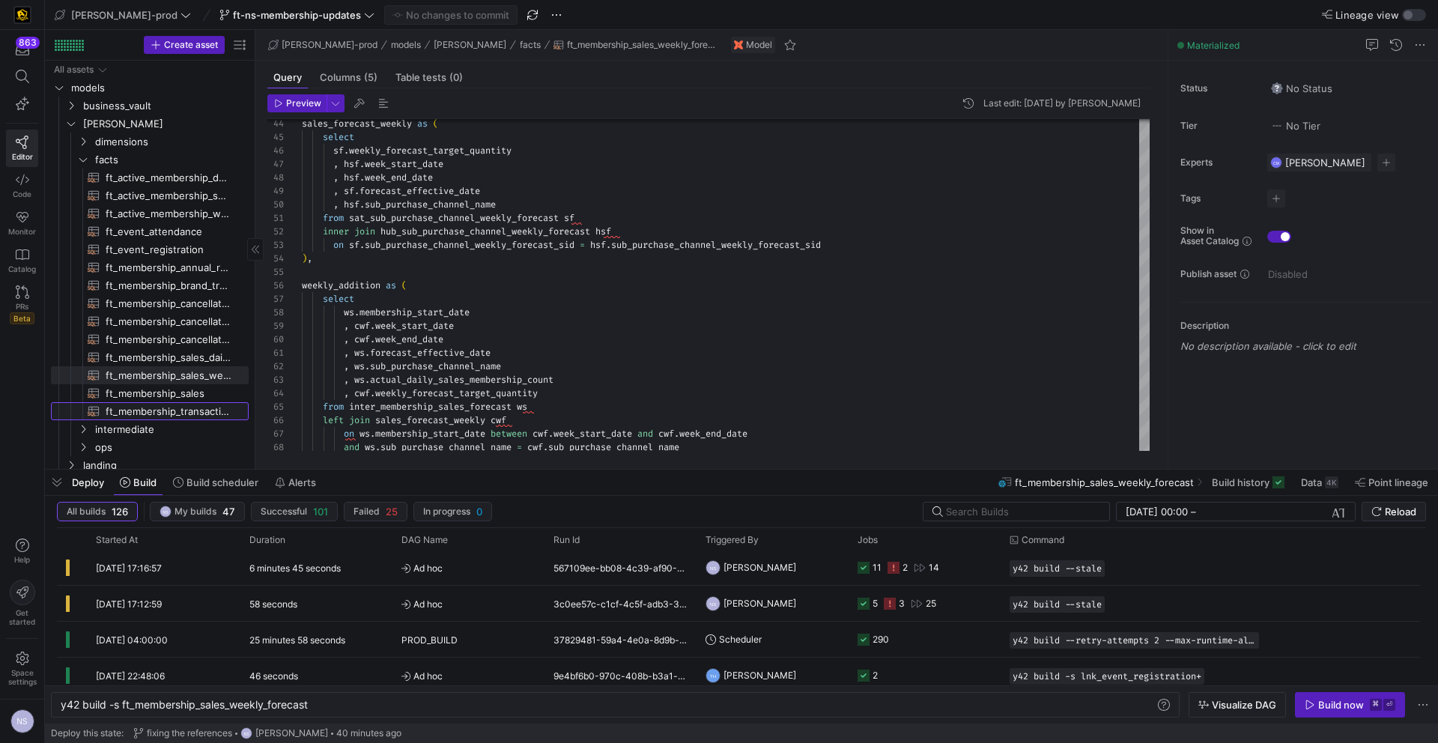
click at [221, 403] on span "ft_membership_transaction​​​​​​​​​​" at bounding box center [169, 411] width 126 height 17
type textarea "y42 build -s ft_membership_transaction"
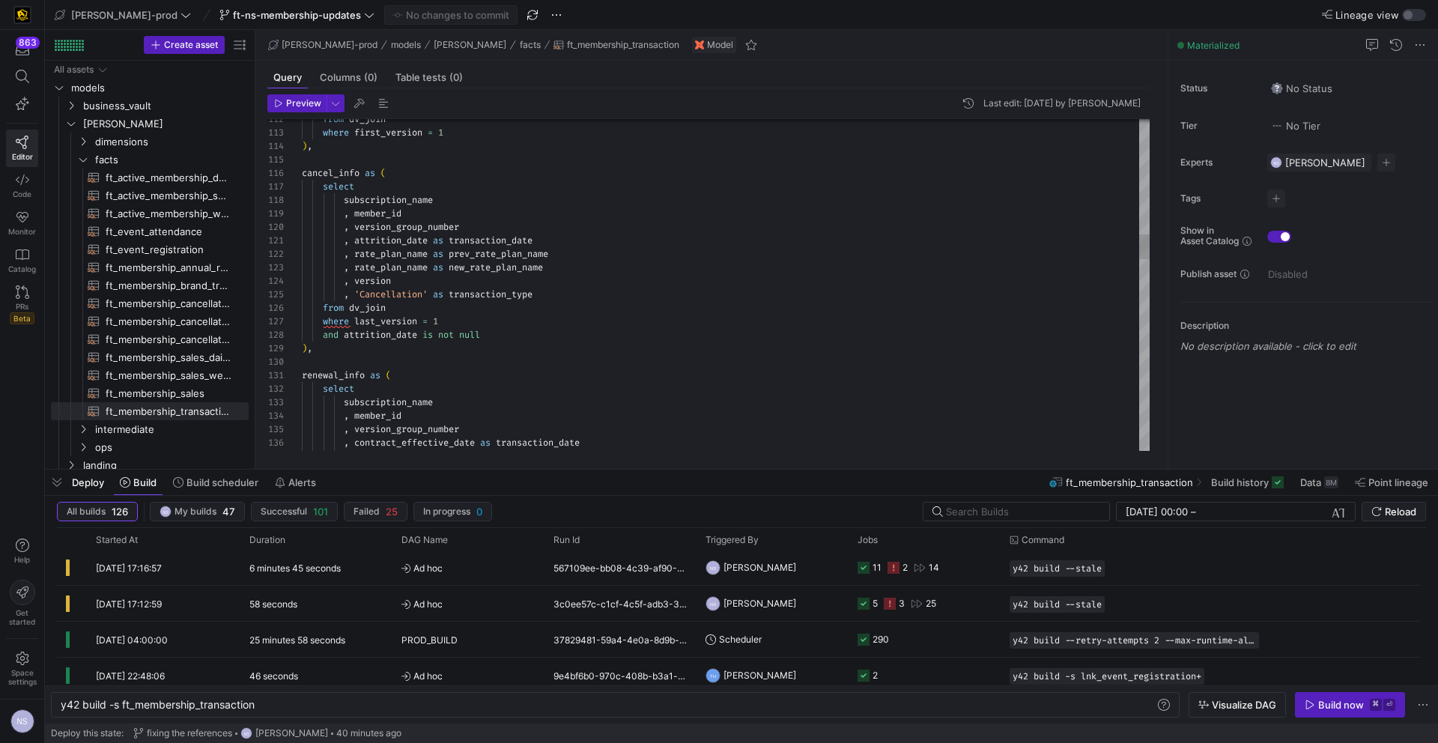
scroll to position [81, 140]
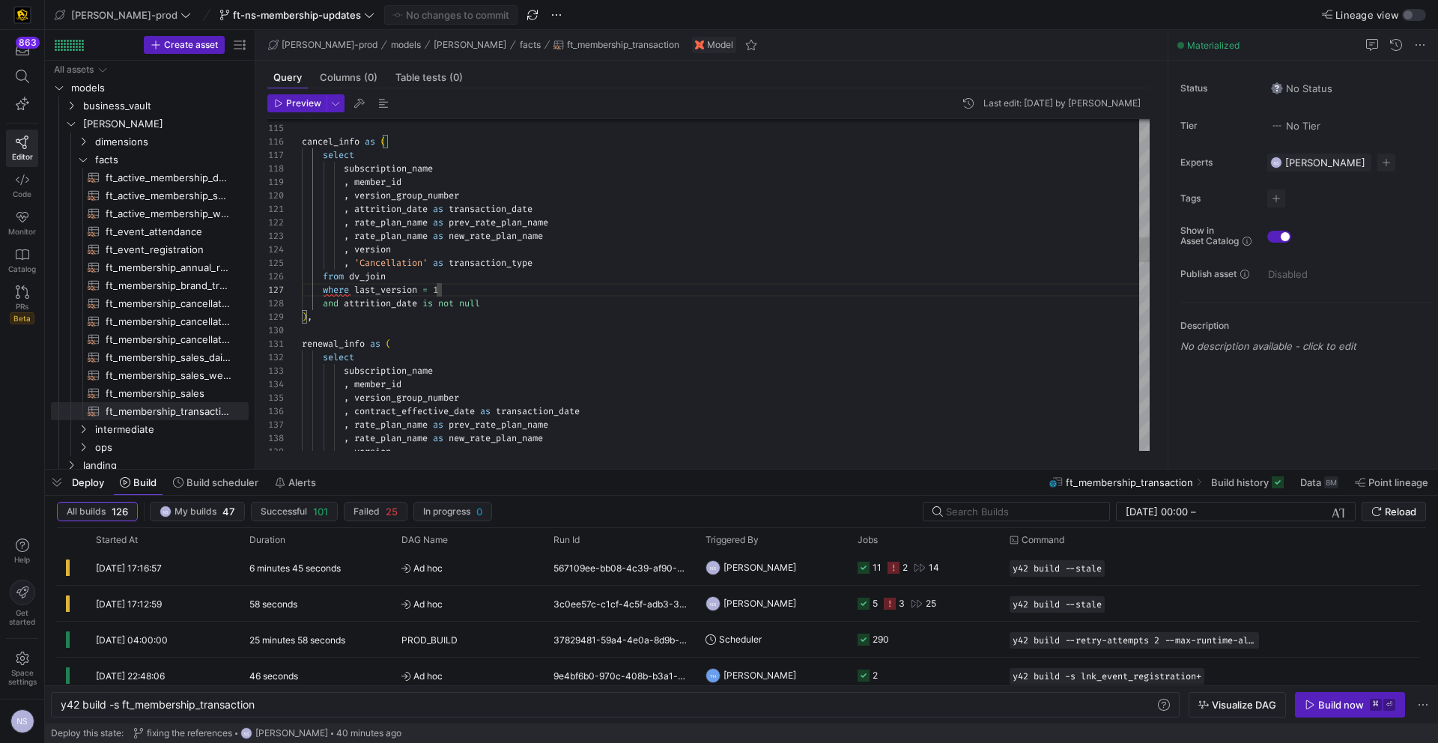
scroll to position [94, 184]
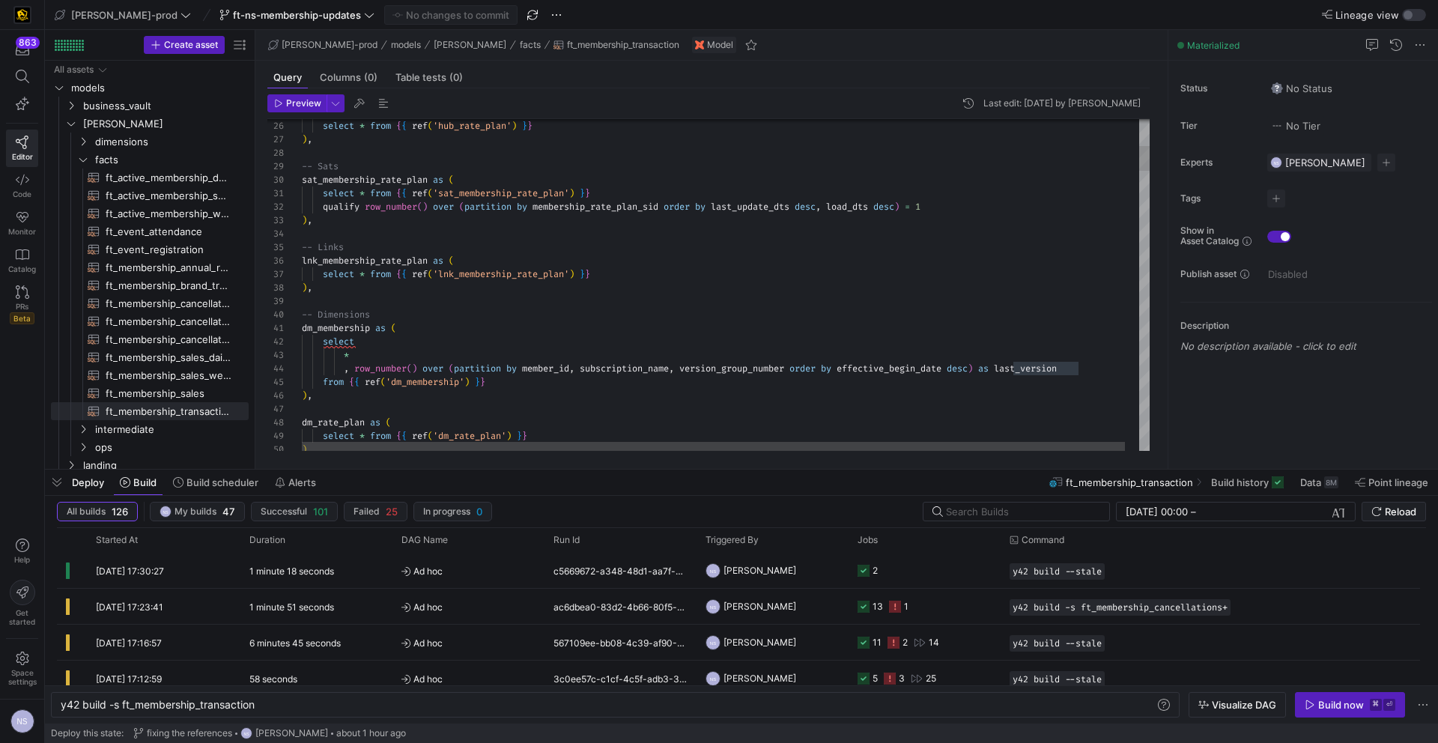
type textarea "select * from {{ ref('sat_membership_rate_plan') }} qualify row_number() over (…"
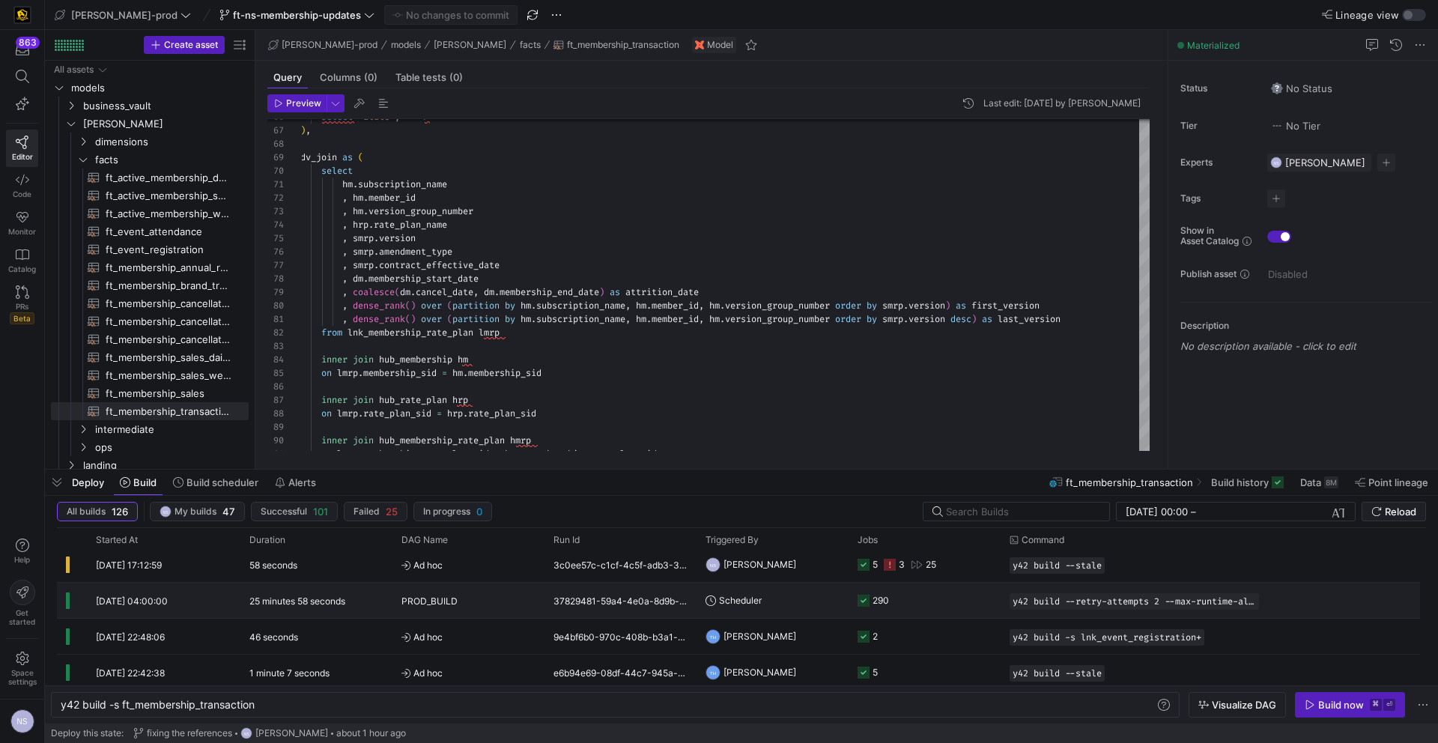
scroll to position [145, 0]
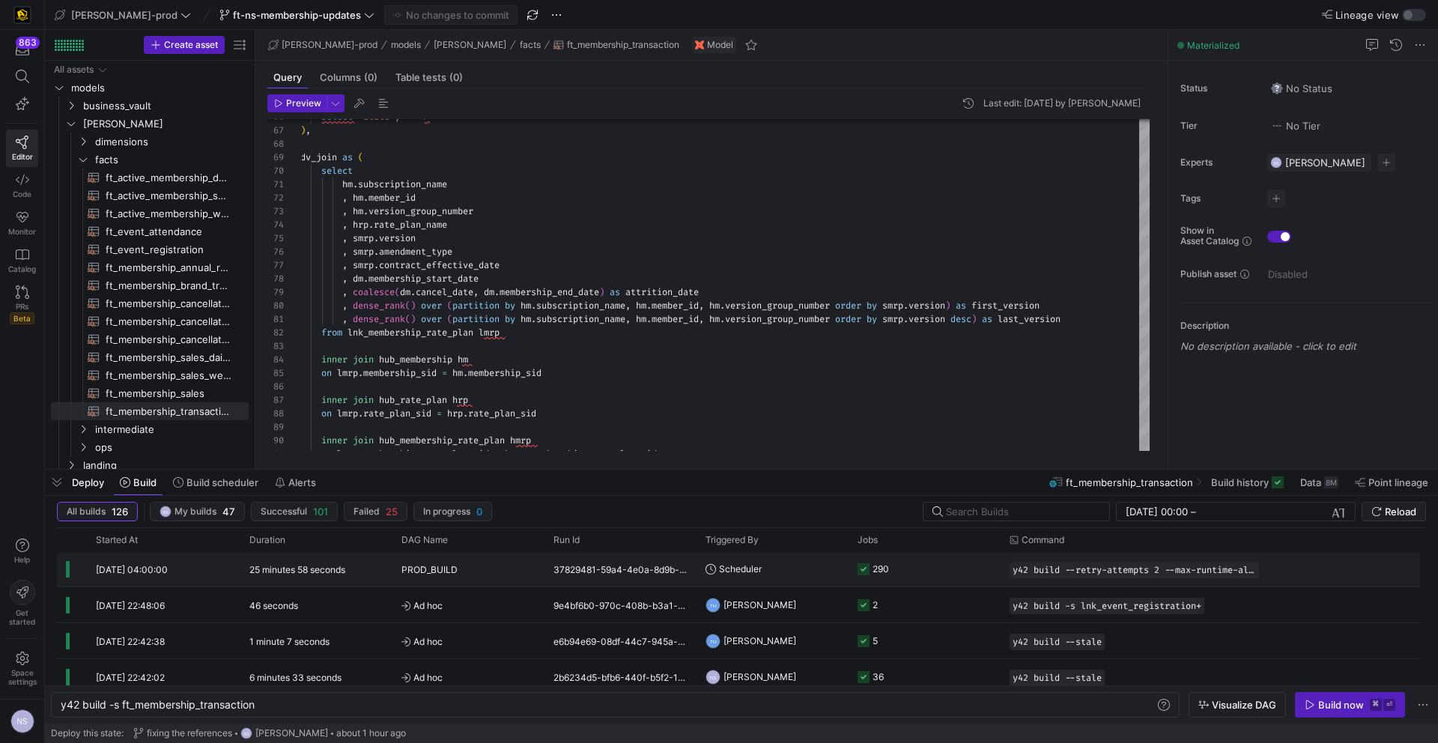
click at [924, 574] on y42-job-status-cell-renderer "290" at bounding box center [925, 569] width 134 height 34
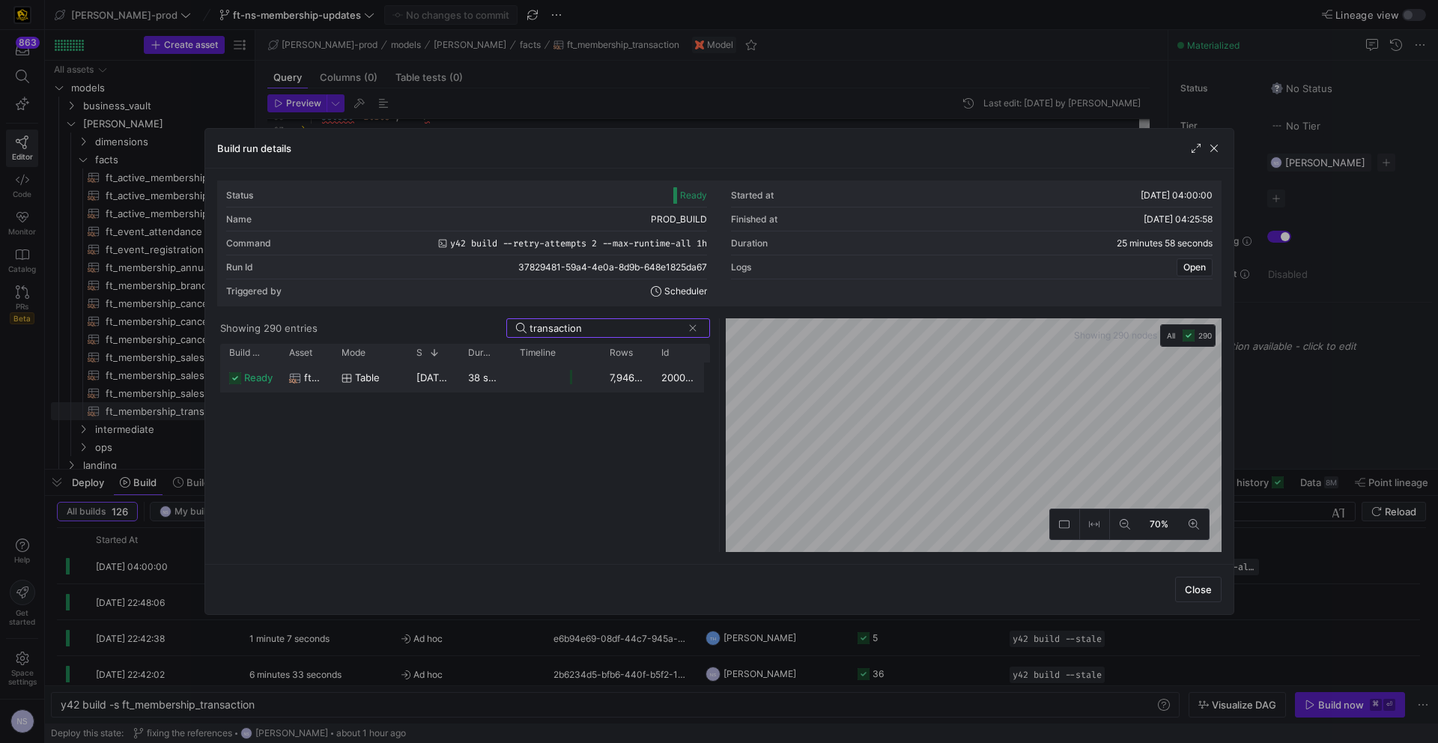
type input "transaction"
click at [572, 392] on div "ready ft_membership_transaction table [DATE] 04:18:07 38 seconds 7,946,532 2000…" at bounding box center [462, 378] width 484 height 30
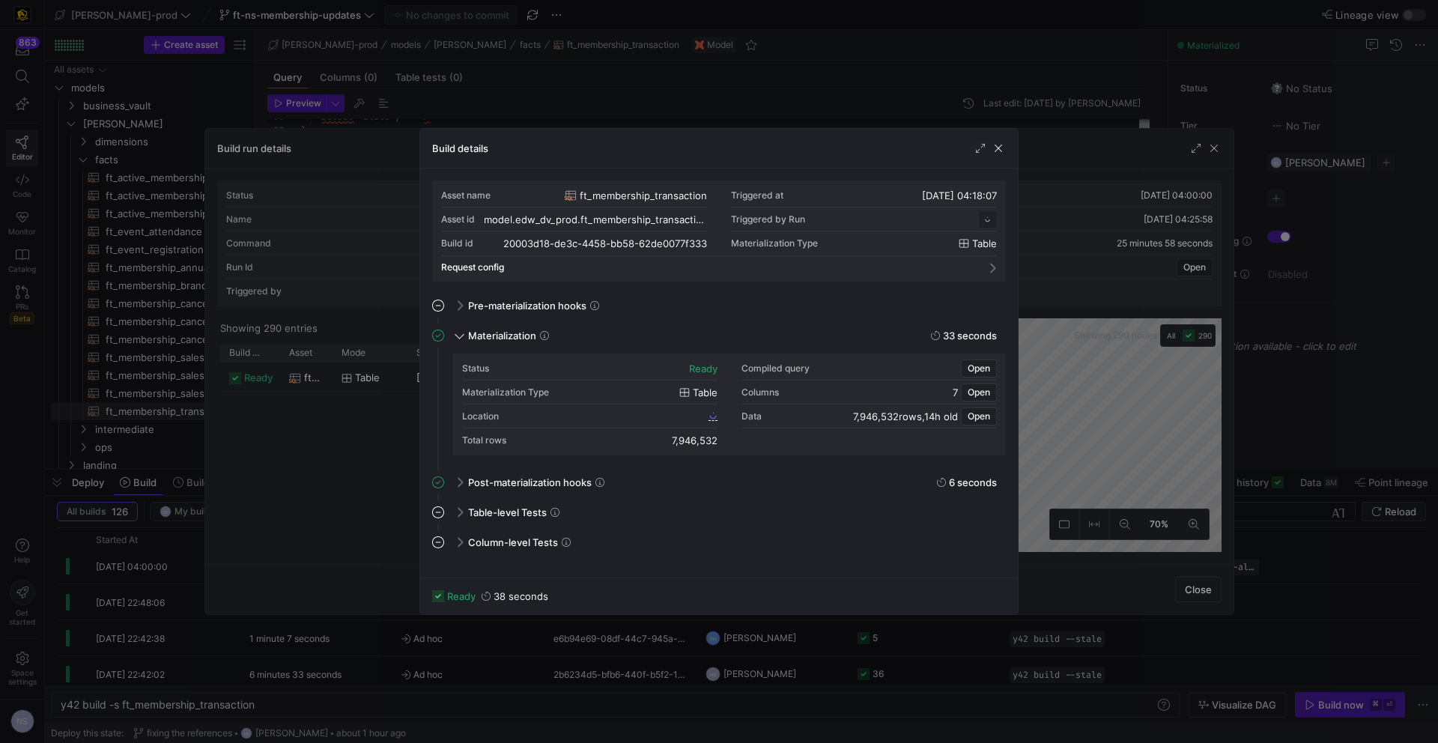
scroll to position [135, 0]
click at [974, 365] on span "Open" at bounding box center [979, 368] width 22 height 10
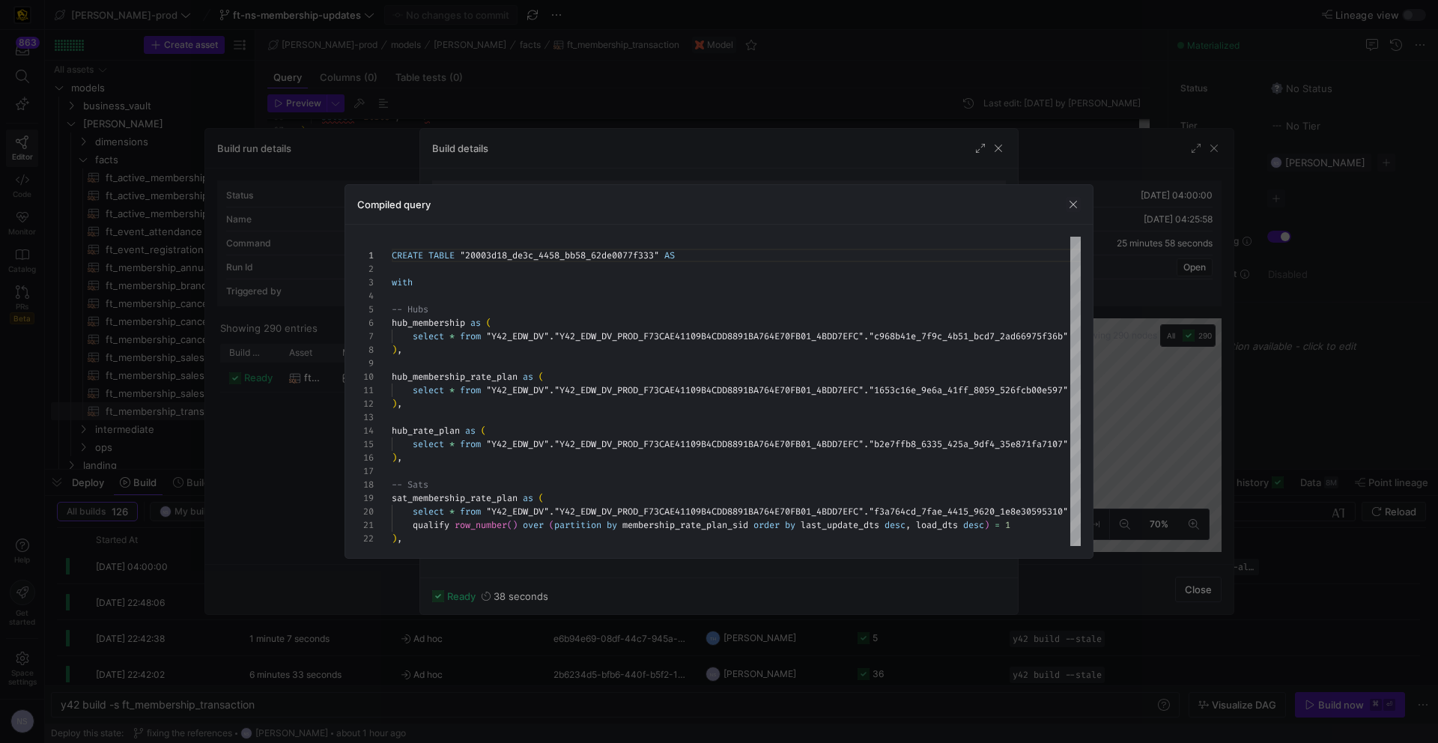
drag, startPoint x: 391, startPoint y: 282, endPoint x: 536, endPoint y: 534, distance: 290.7
click at [552, 566] on div "Build run details Status Ready Started at [DATE] 04:00:00 Name PROD_BUILD Finis…" at bounding box center [719, 371] width 1438 height 743
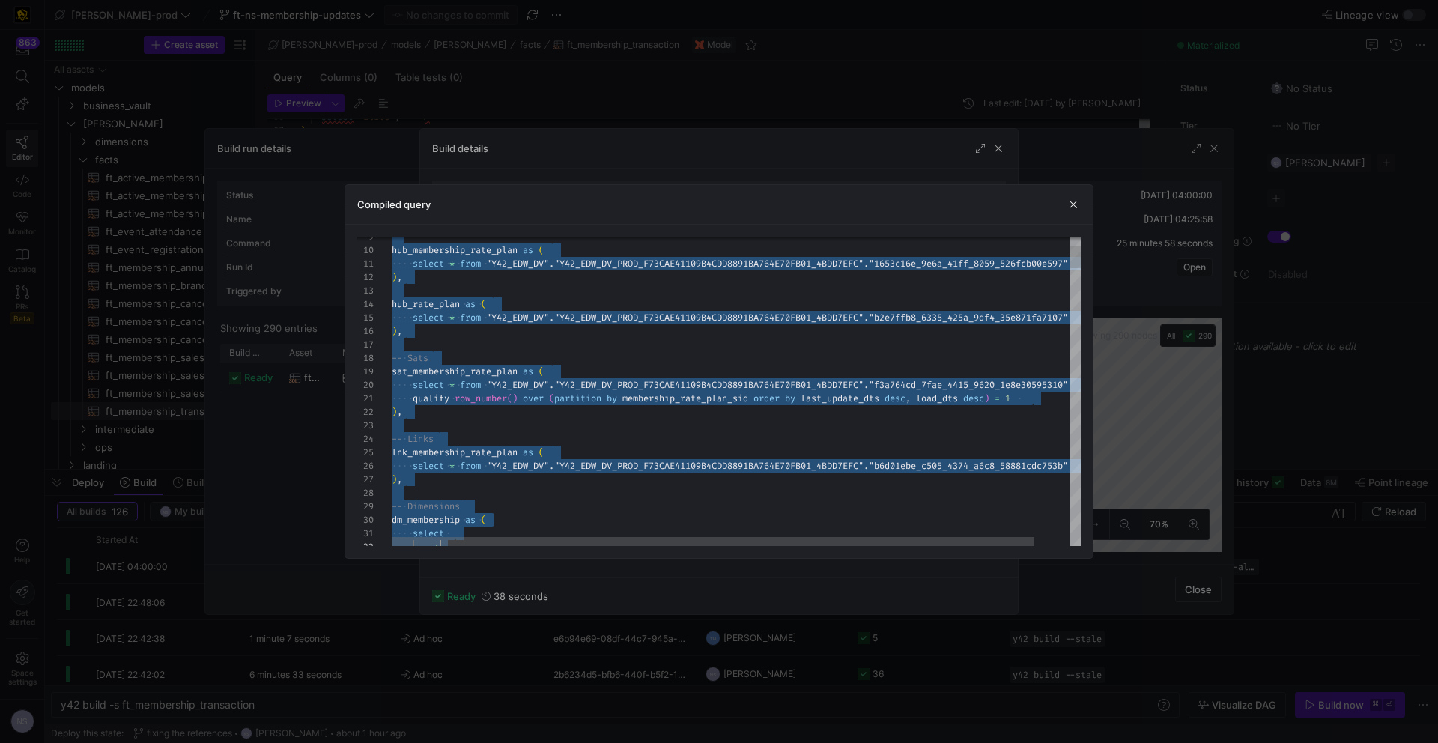
scroll to position [0, 0]
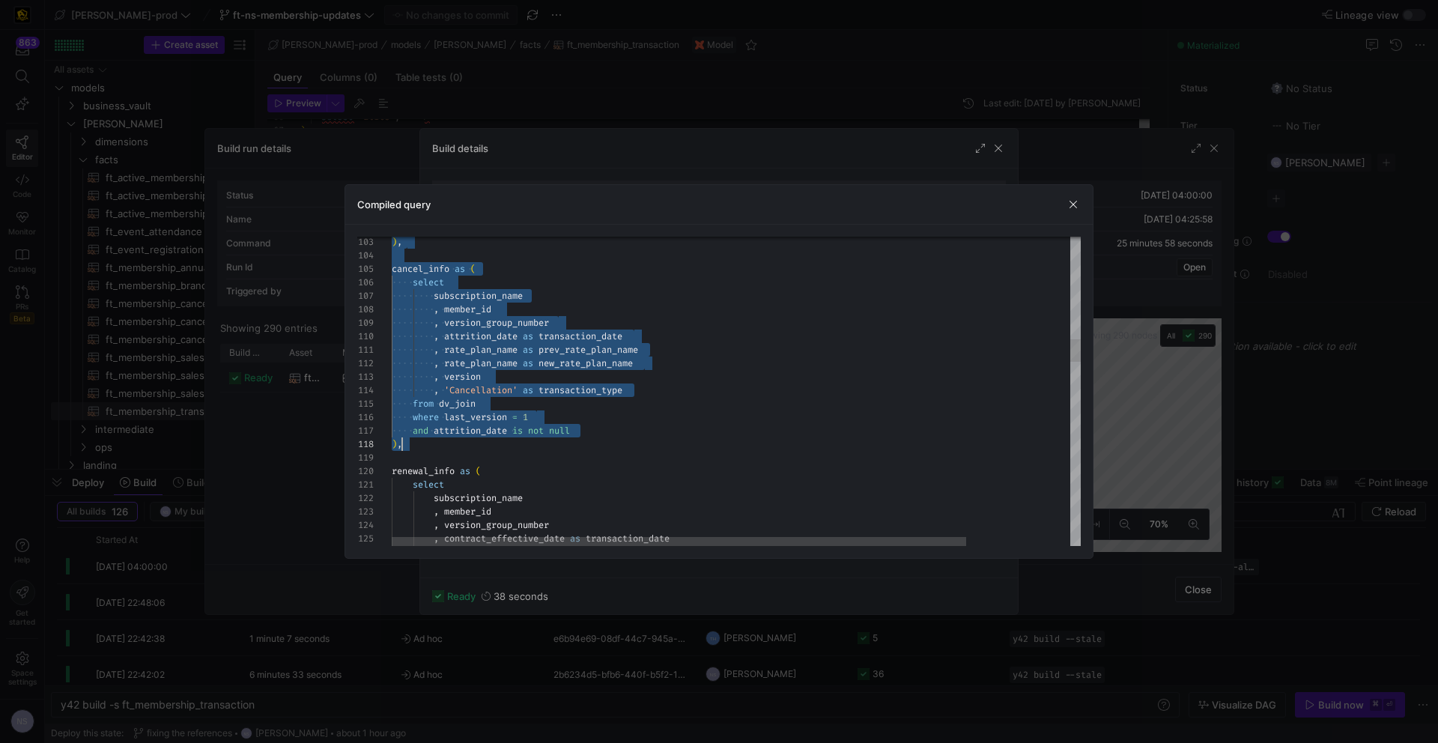
drag, startPoint x: 393, startPoint y: 279, endPoint x: 406, endPoint y: 443, distance: 163.9
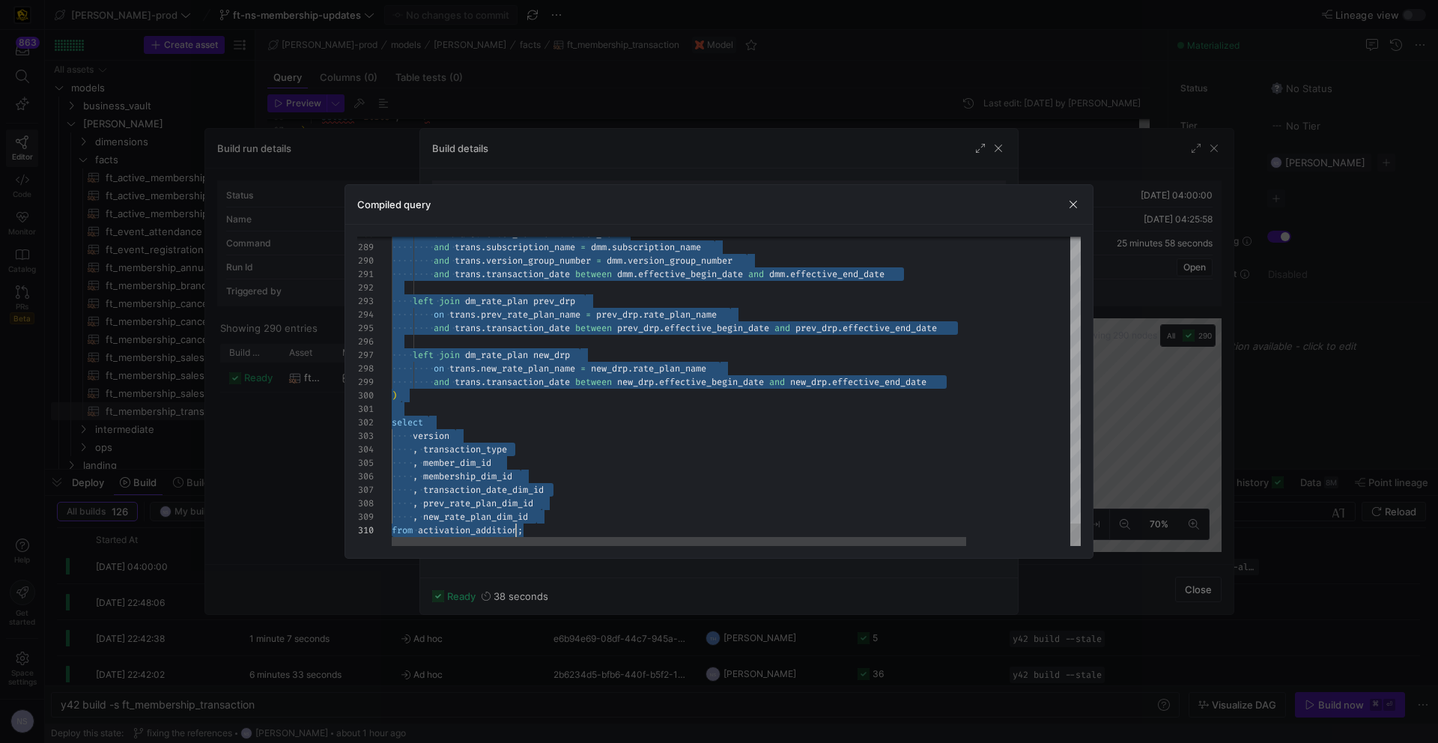
scroll to position [121, 130]
drag, startPoint x: 393, startPoint y: 497, endPoint x: 519, endPoint y: 532, distance: 130.5
type textarea "and trans.transaction_date between dmm.effective_begin_date and dmm.effective_e…"
